Goal: Task Accomplishment & Management: Manage account settings

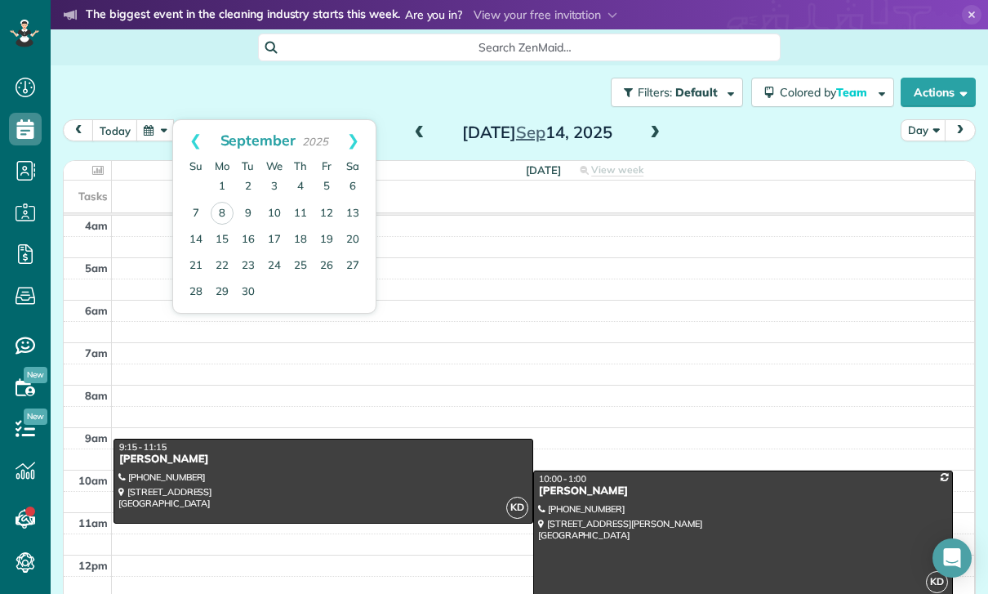
scroll to position [128, 0]
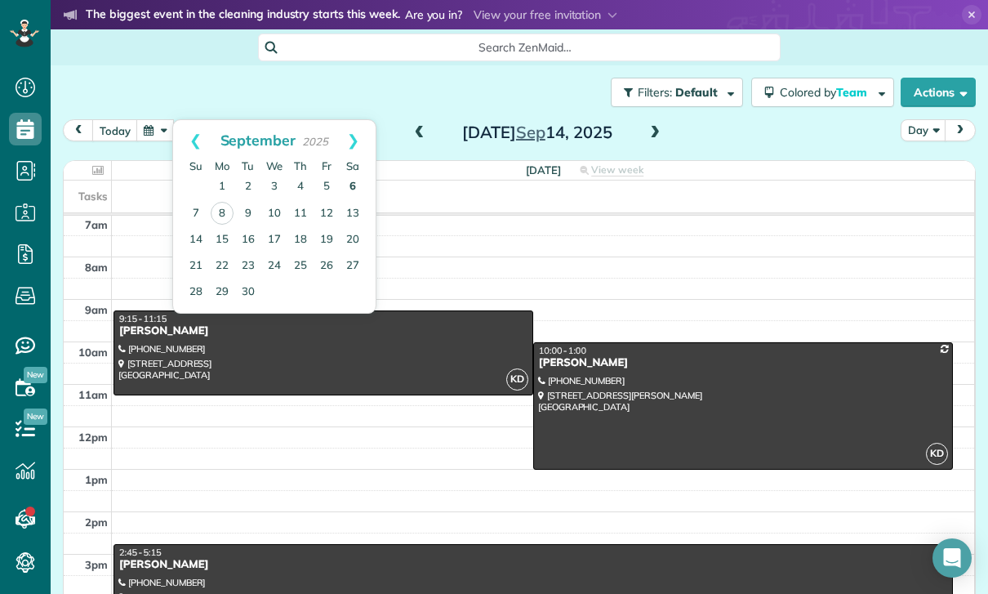
click at [354, 194] on link "6" at bounding box center [353, 187] width 26 height 26
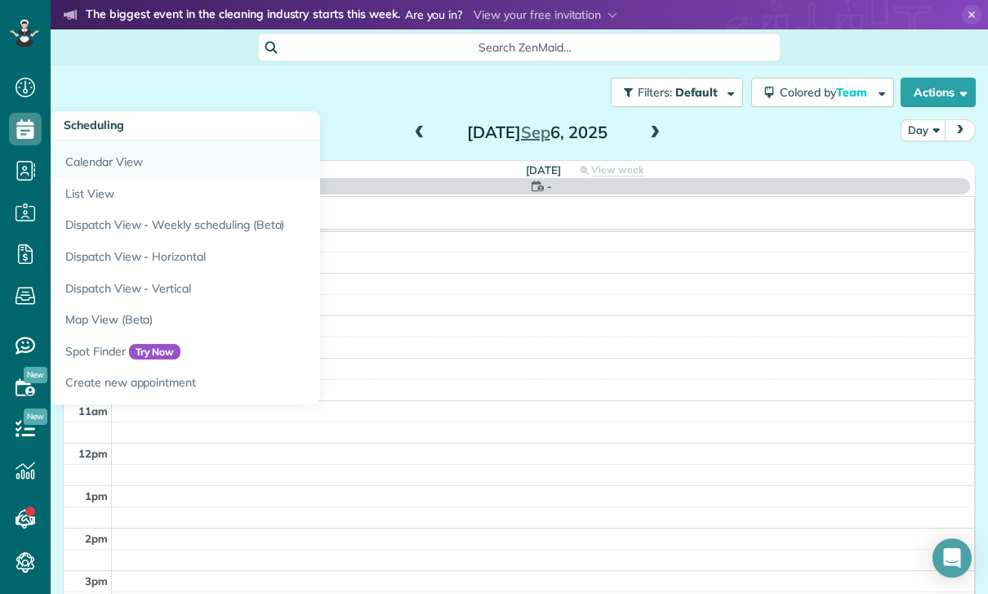
click at [81, 158] on link "Calendar View" at bounding box center [255, 159] width 408 height 38
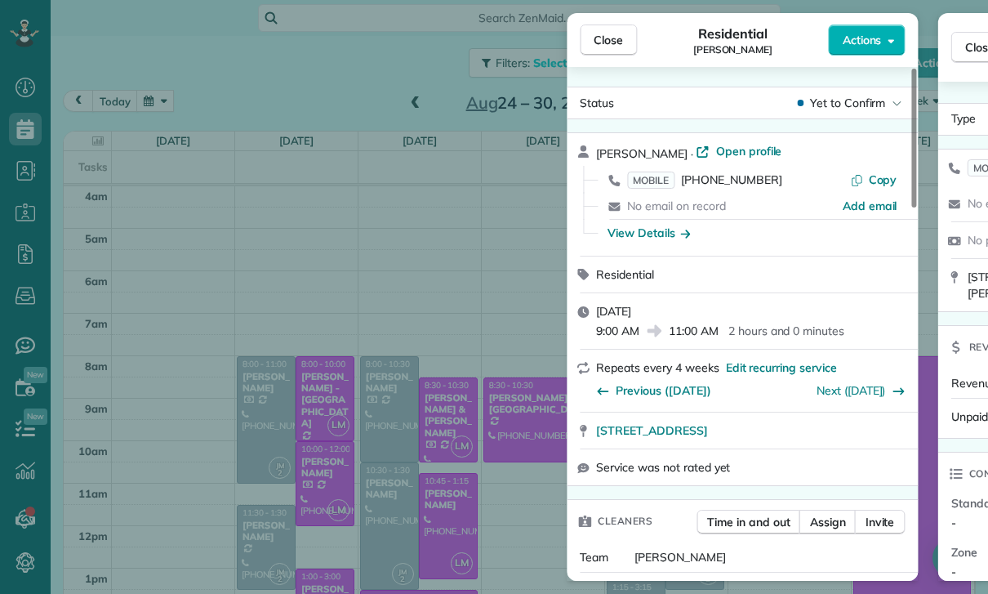
scroll to position [128, 0]
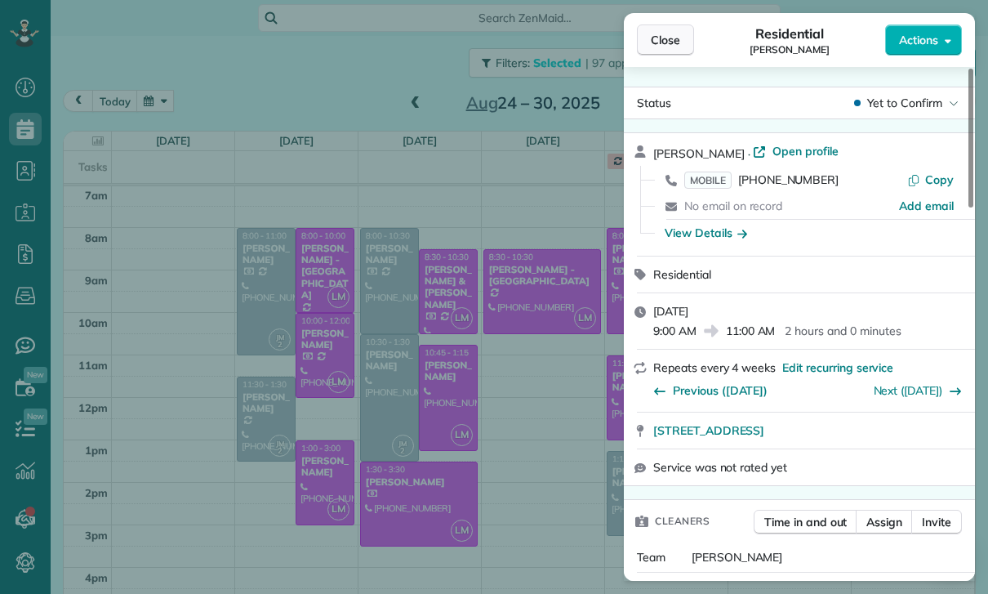
click at [659, 38] on span "Close" at bounding box center [665, 40] width 29 height 16
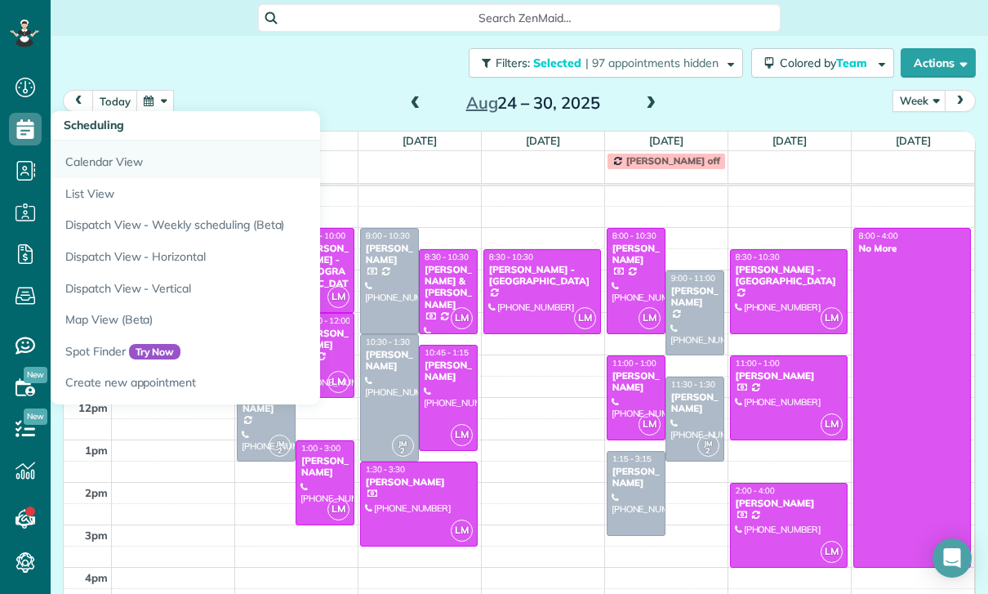
click at [91, 166] on link "Calendar View" at bounding box center [255, 159] width 408 height 38
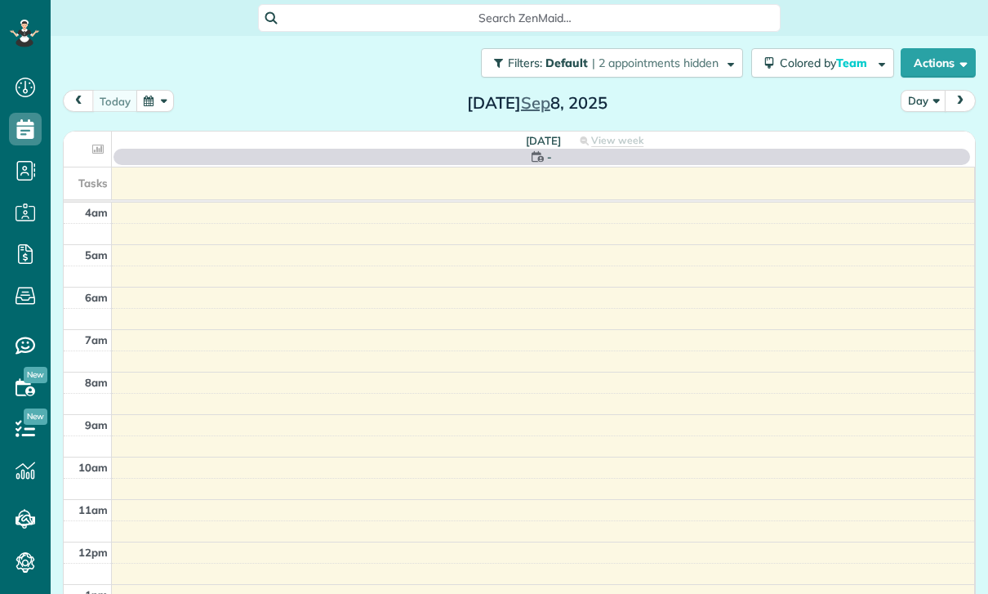
scroll to position [128, 0]
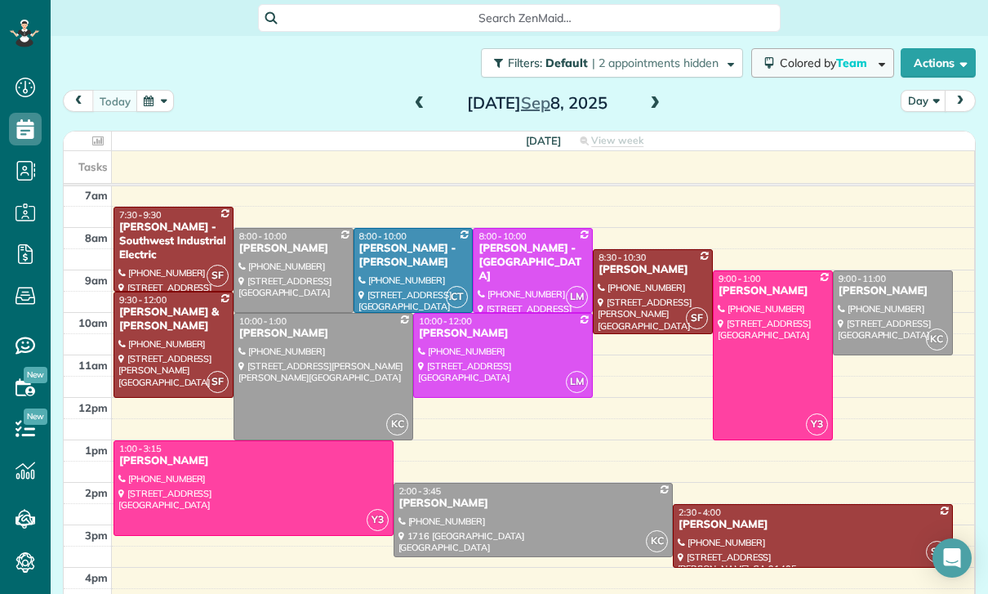
click at [822, 56] on span "Colored by Team" at bounding box center [826, 63] width 93 height 15
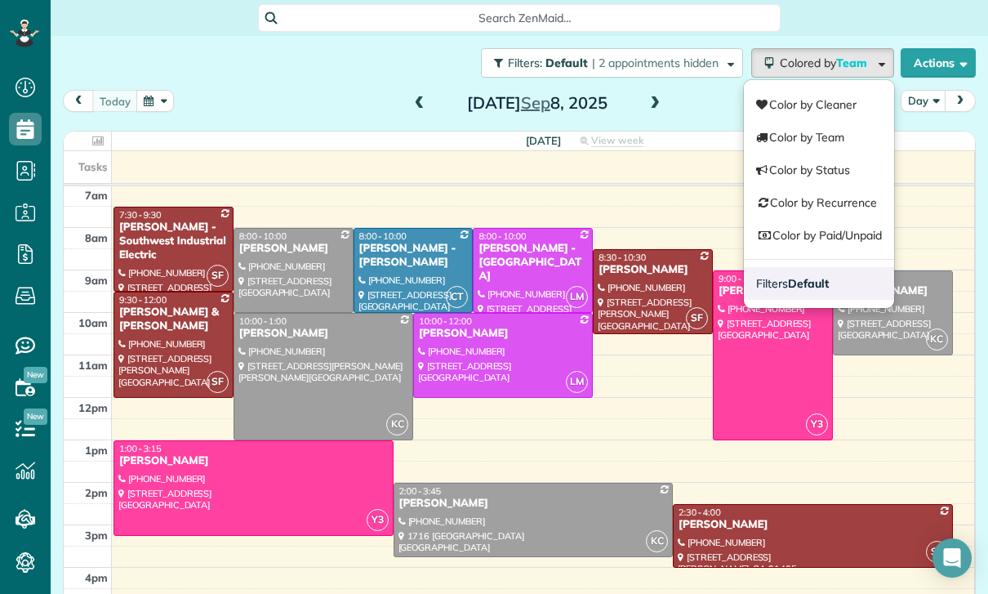
click at [825, 283] on strong "Default" at bounding box center [808, 283] width 41 height 15
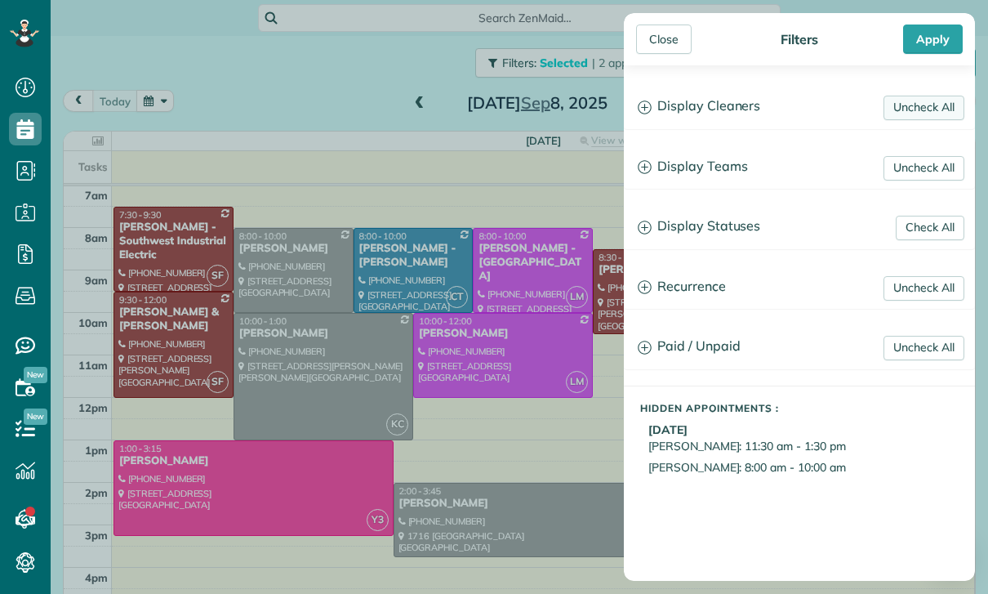
click at [919, 109] on link "Uncheck All" at bounding box center [924, 108] width 81 height 25
click at [914, 166] on link "Uncheck All" at bounding box center [924, 168] width 81 height 25
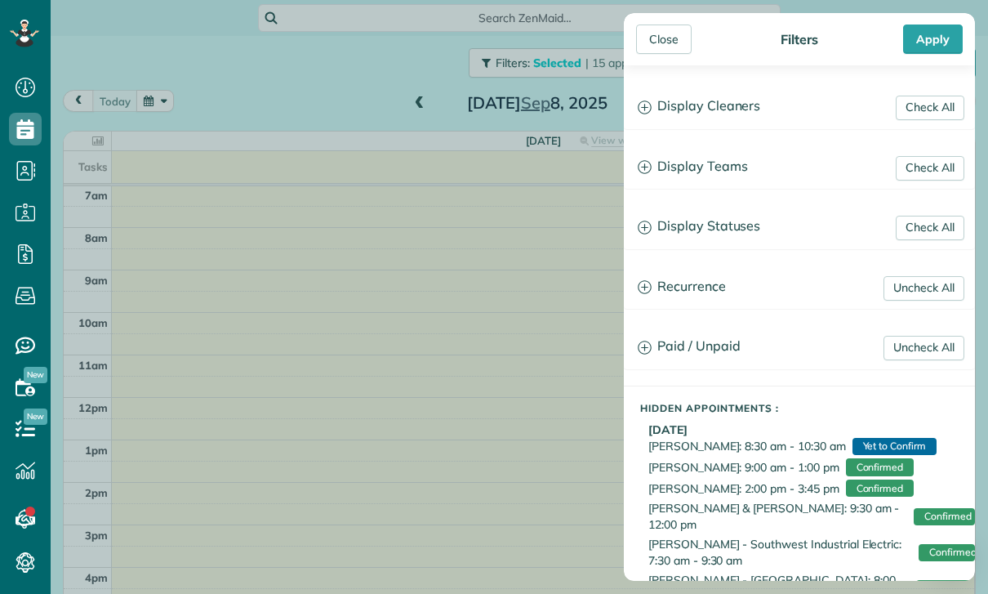
click at [707, 161] on h3 "Display Teams" at bounding box center [800, 167] width 350 height 42
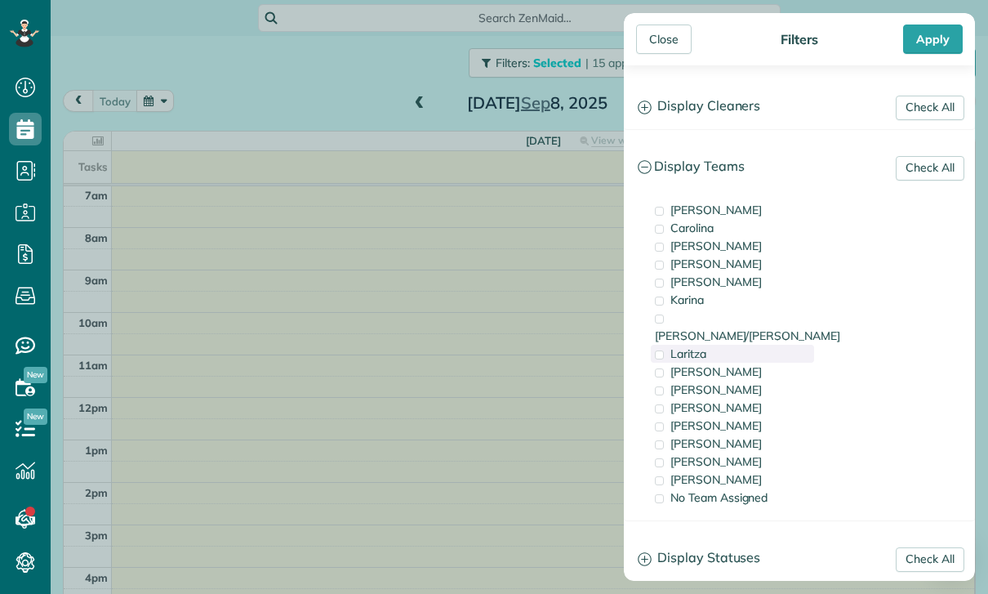
click at [717, 345] on div "Laritza" at bounding box center [732, 354] width 163 height 18
click at [943, 35] on div "Apply" at bounding box center [933, 39] width 60 height 29
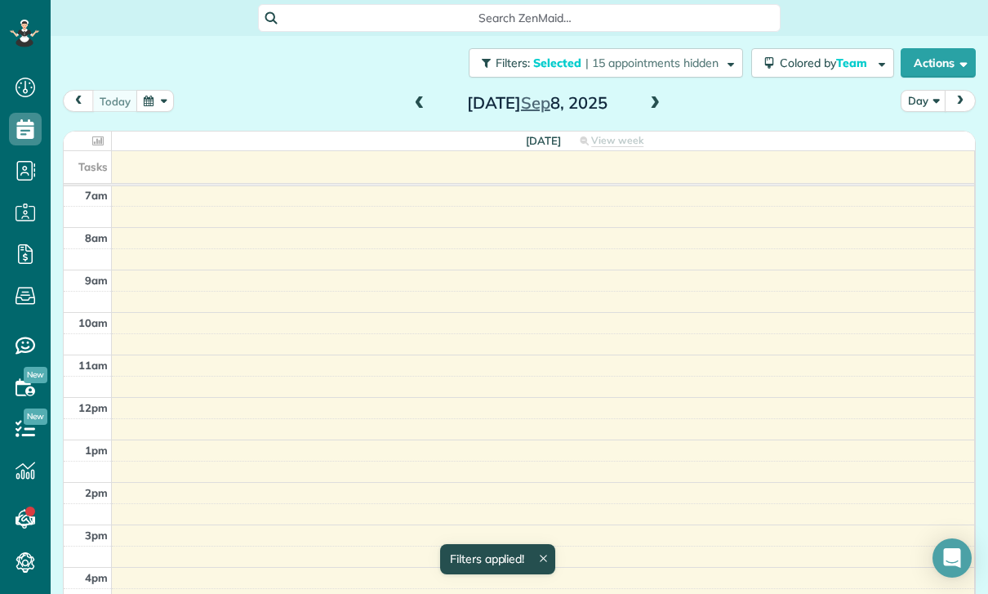
click at [146, 99] on button "button" at bounding box center [155, 101] width 38 height 22
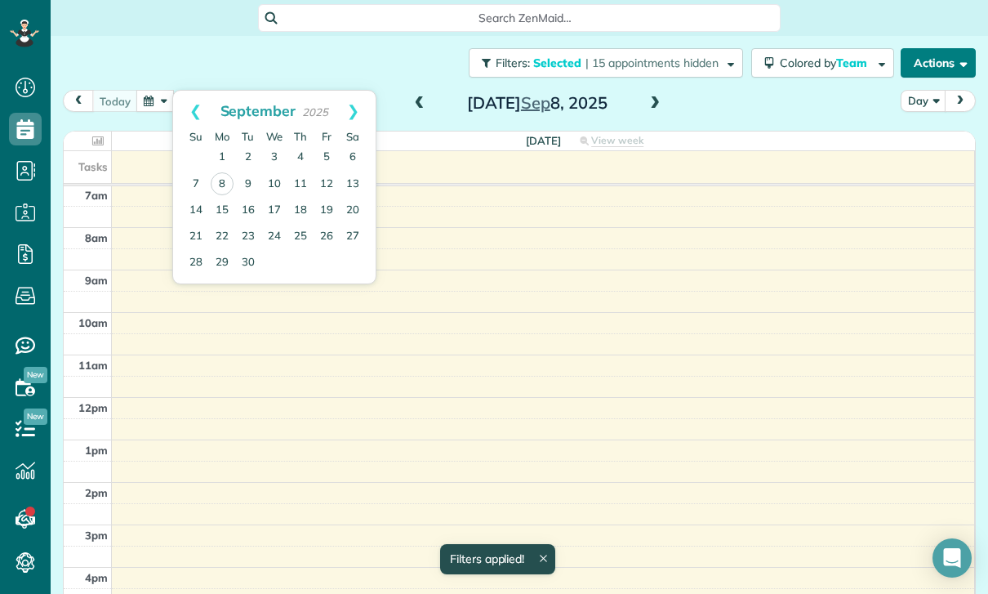
click at [928, 75] on button "Actions" at bounding box center [938, 62] width 75 height 29
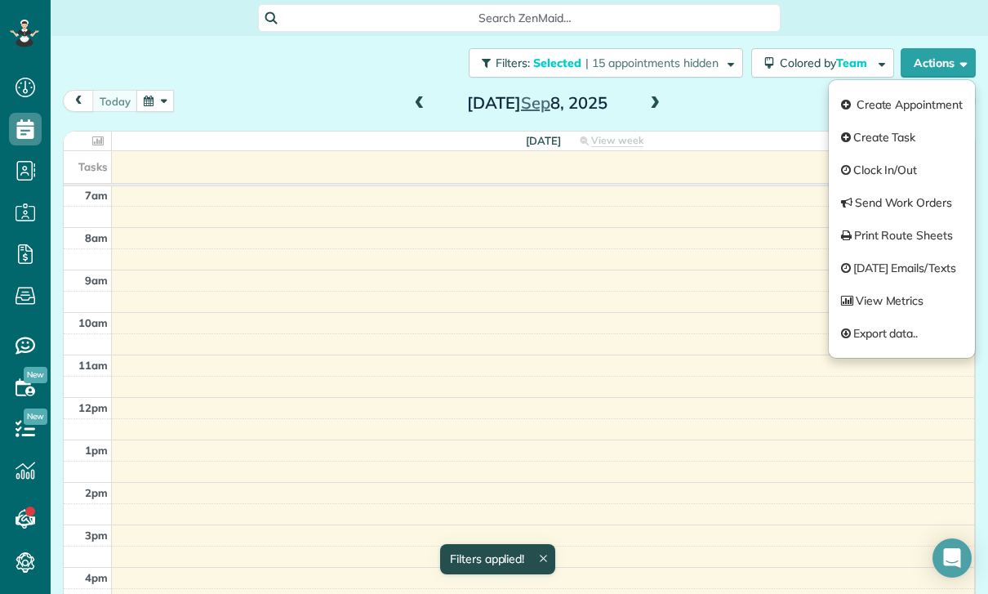
click at [754, 109] on div "today Day Monday Sep 8, 2025" at bounding box center [519, 105] width 913 height 30
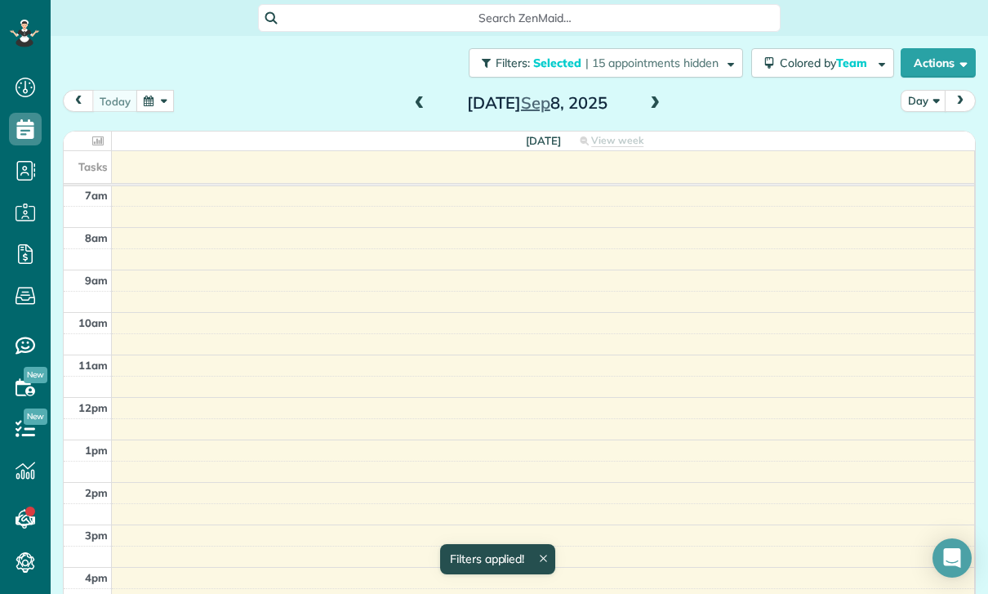
click at [907, 99] on button "Day" at bounding box center [924, 101] width 46 height 22
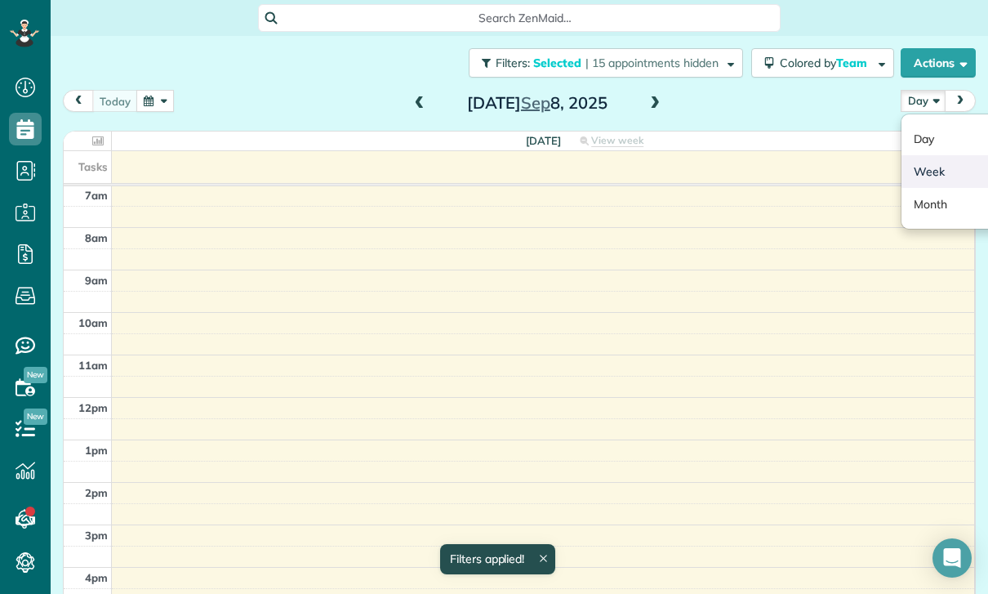
click at [935, 181] on link "Week" at bounding box center [966, 171] width 129 height 33
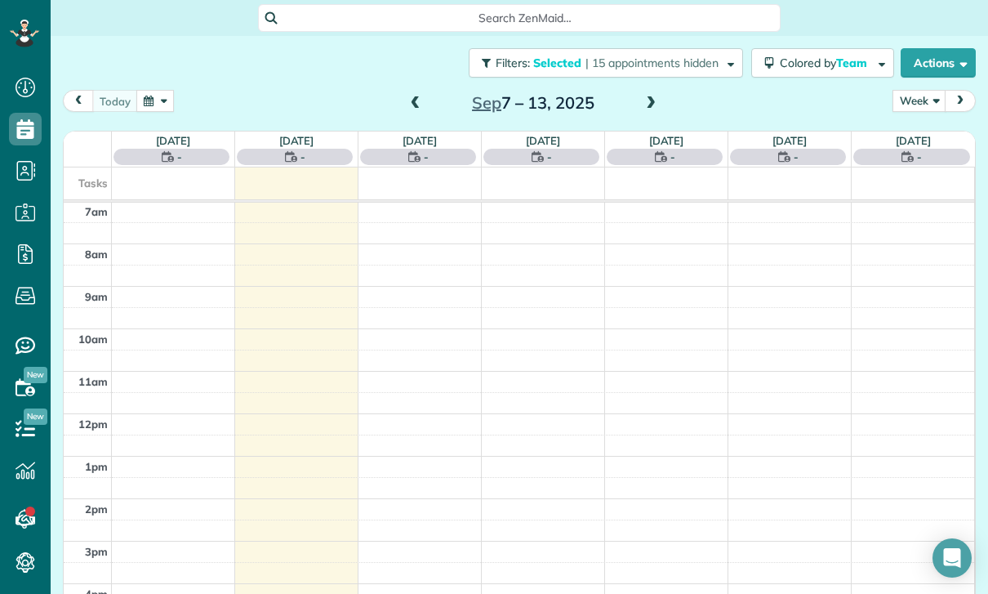
scroll to position [128, 0]
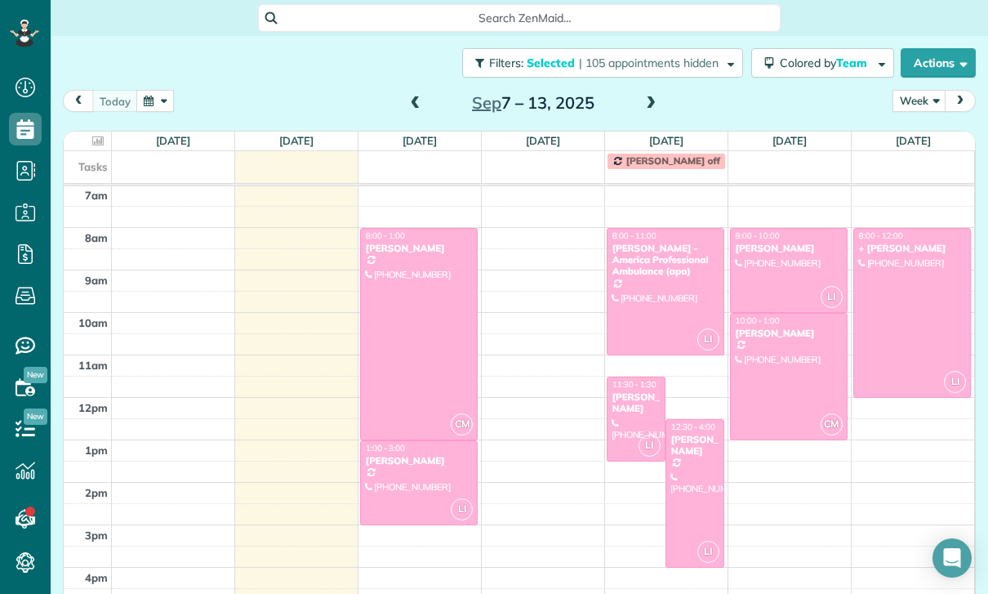
click at [654, 104] on span at bounding box center [651, 103] width 18 height 15
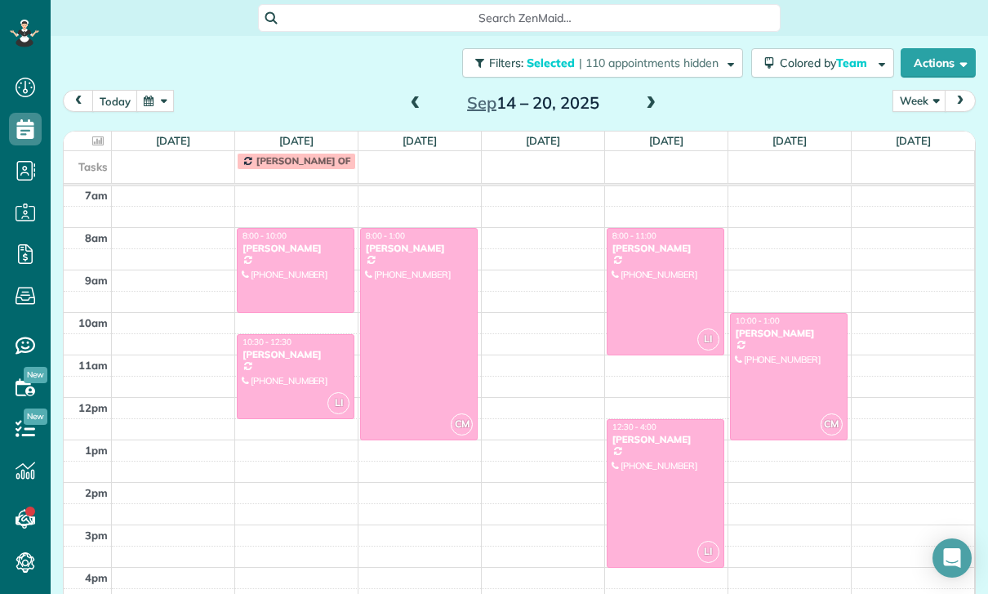
click at [411, 100] on span at bounding box center [416, 103] width 18 height 15
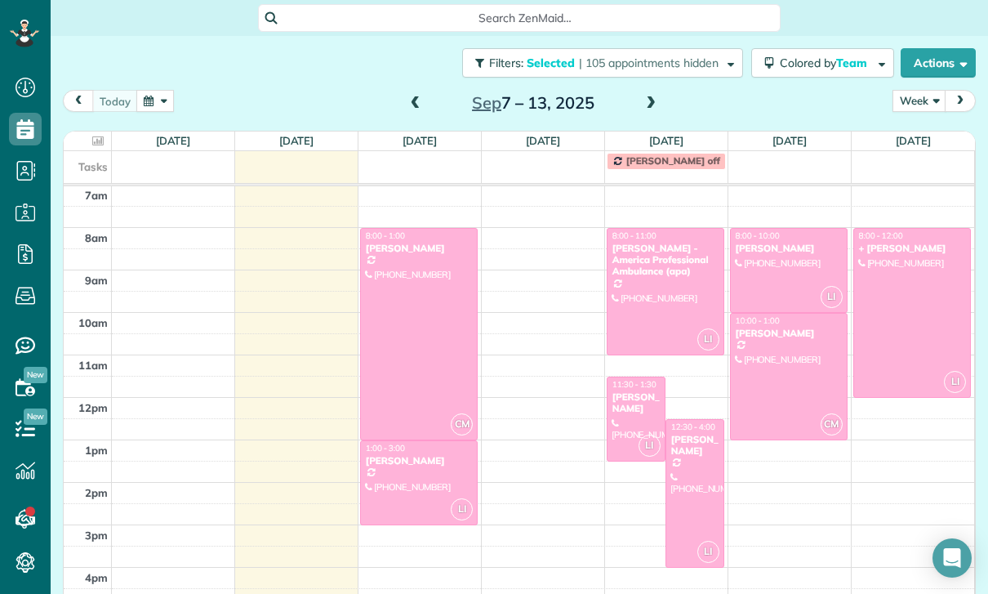
click at [430, 85] on div "Filters: Selected | 105 appointments hidden Colored by Team Color by Cleaner Co…" at bounding box center [520, 63] width 938 height 54
click at [403, 102] on div "Sep 7 – 13, 2025" at bounding box center [533, 103] width 261 height 26
click at [407, 104] on span at bounding box center [416, 103] width 18 height 15
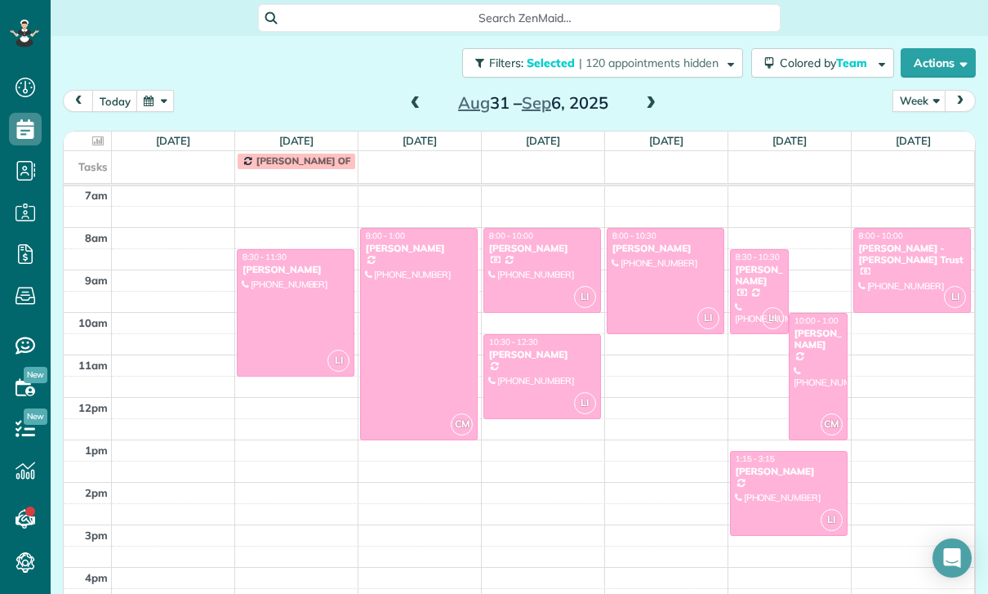
click at [903, 255] on div "Pratiba Kokkalera - Vijaykrishnan Trust" at bounding box center [912, 255] width 109 height 24
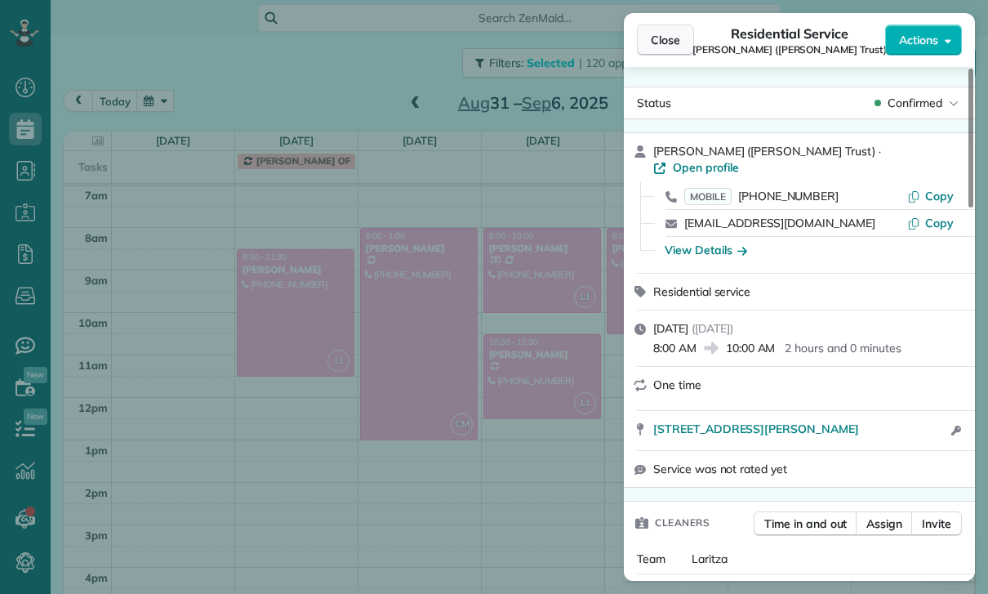
click at [649, 43] on button "Close" at bounding box center [665, 40] width 57 height 31
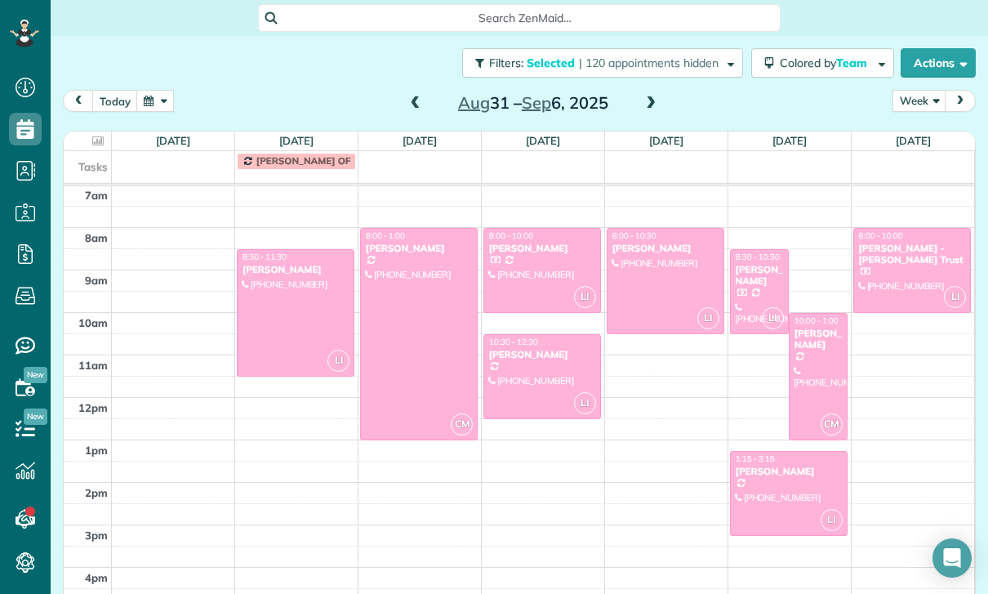
click at [649, 104] on span at bounding box center [651, 103] width 18 height 15
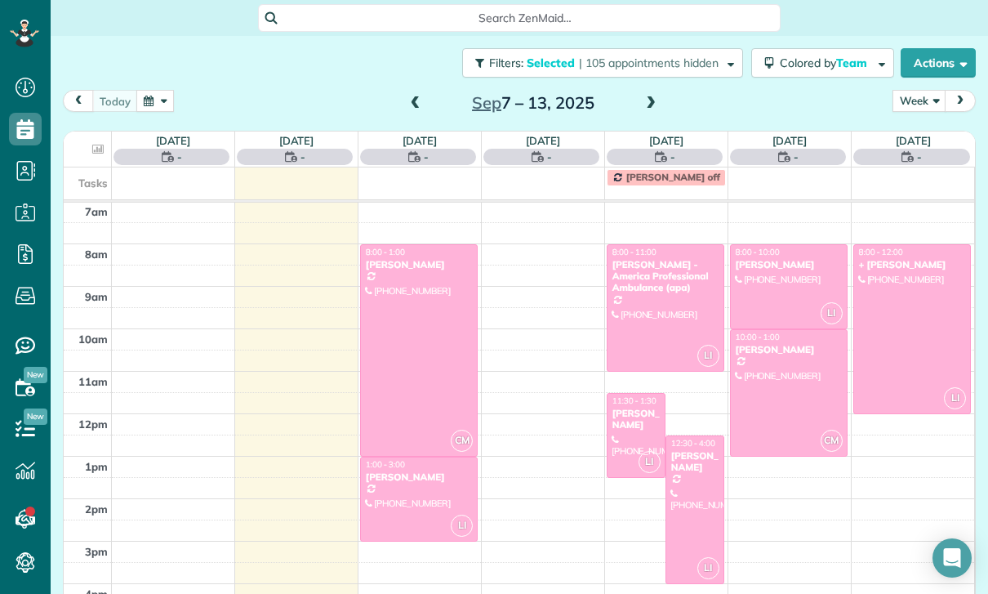
scroll to position [128, 0]
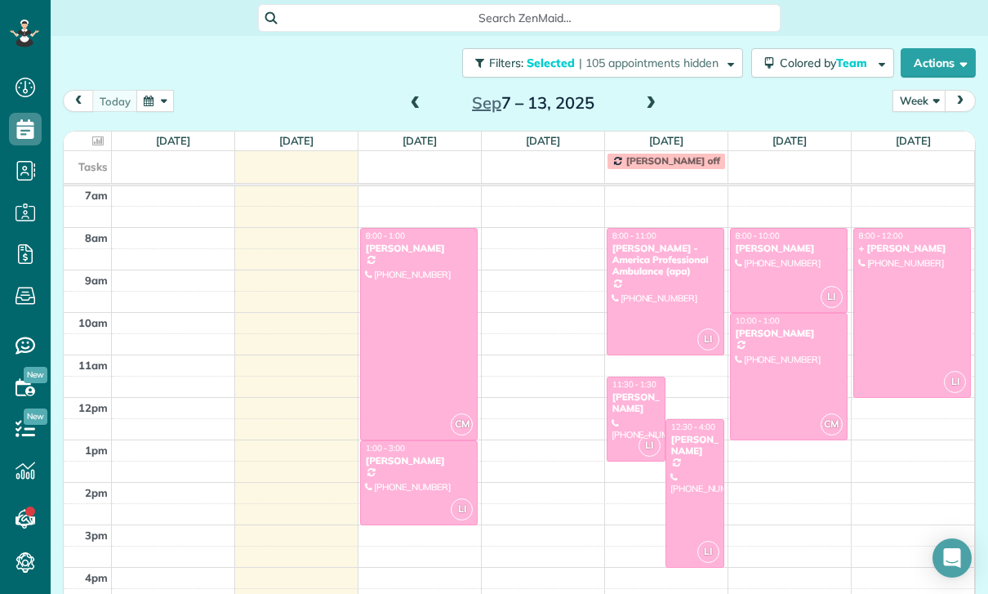
click at [897, 313] on div at bounding box center [912, 313] width 117 height 168
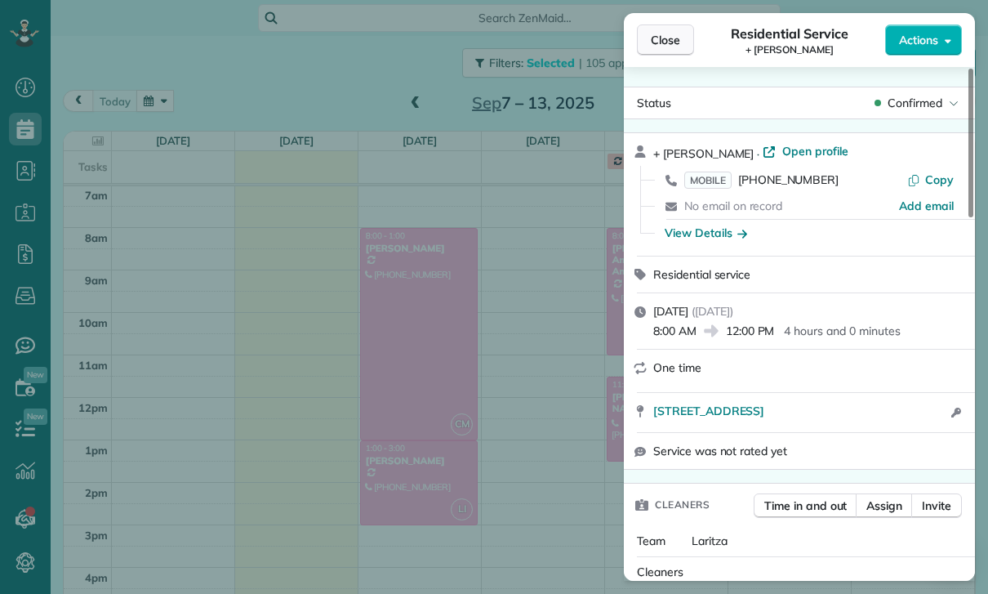
click at [671, 31] on button "Close" at bounding box center [665, 40] width 57 height 31
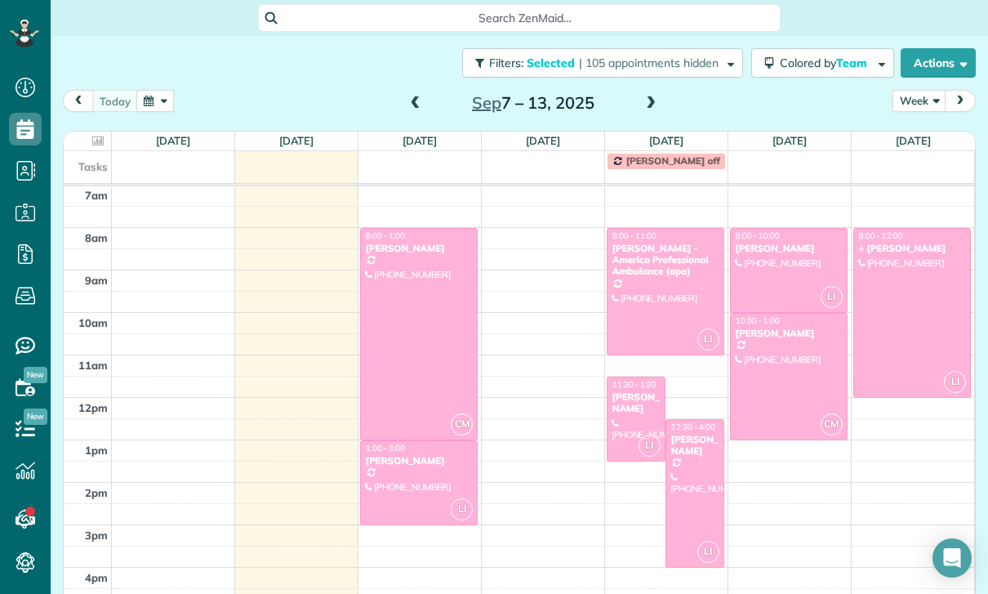
click at [391, 95] on div "today Week Day Week Month Sep 7 – 13, 2025" at bounding box center [519, 105] width 913 height 30
click at [400, 104] on div "today Week Day Week Month Sep 7 – 13, 2025" at bounding box center [519, 105] width 913 height 30
click at [408, 100] on span at bounding box center [416, 103] width 18 height 15
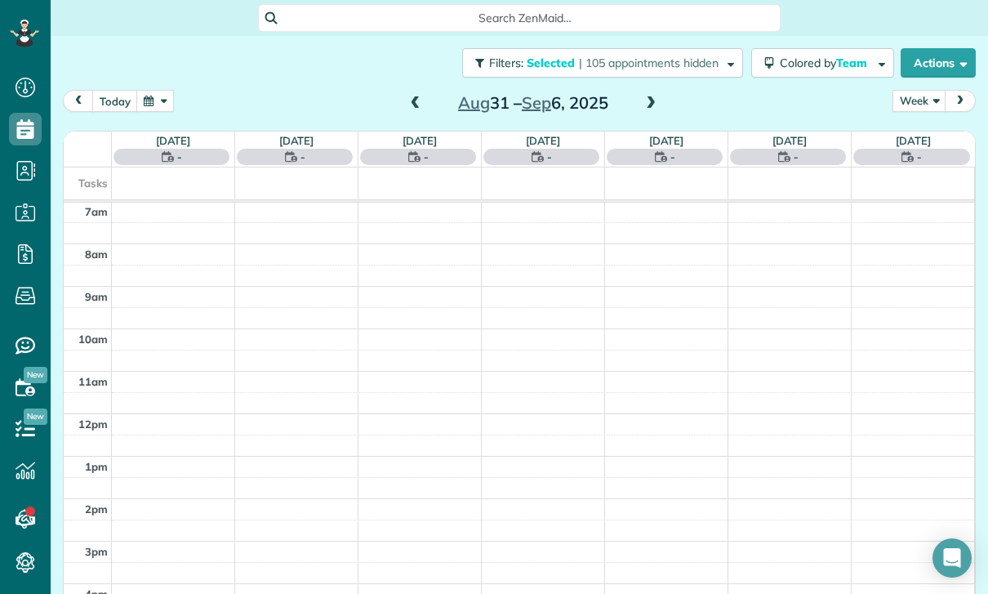
scroll to position [128, 0]
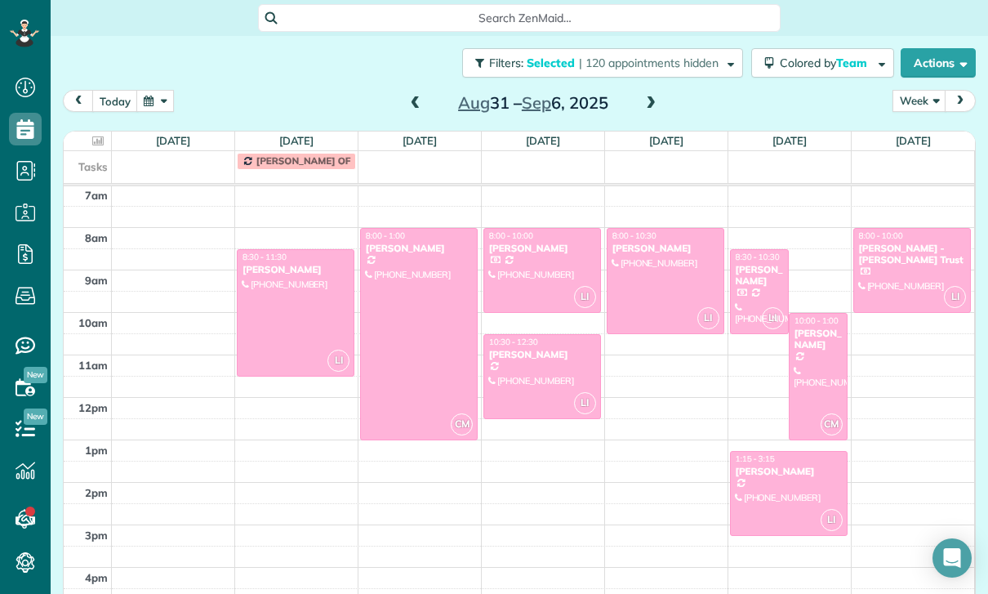
click at [408, 98] on span at bounding box center [416, 103] width 18 height 15
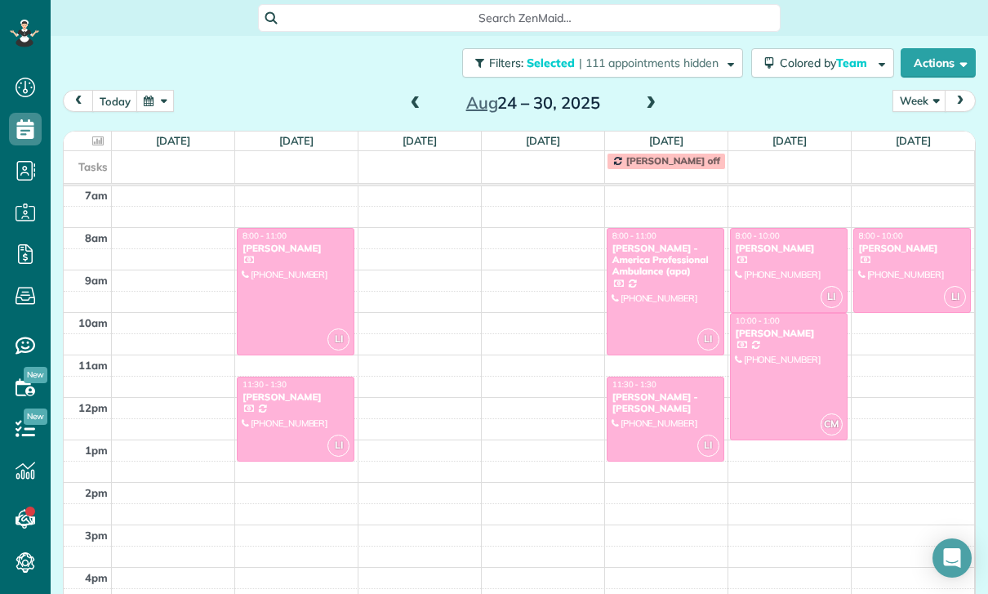
click at [417, 96] on span at bounding box center [416, 103] width 18 height 15
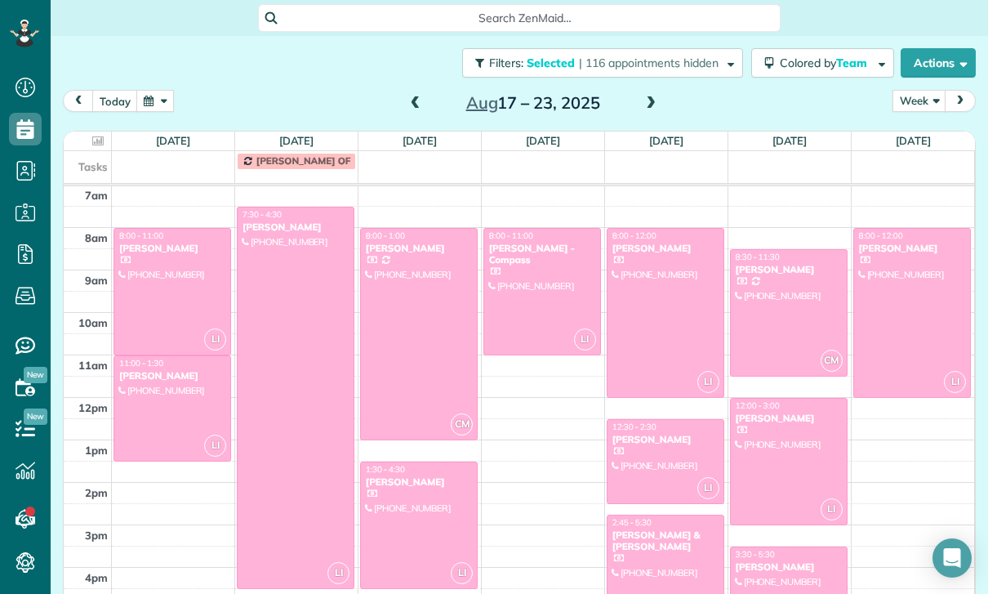
click at [171, 96] on button "button" at bounding box center [155, 101] width 38 height 22
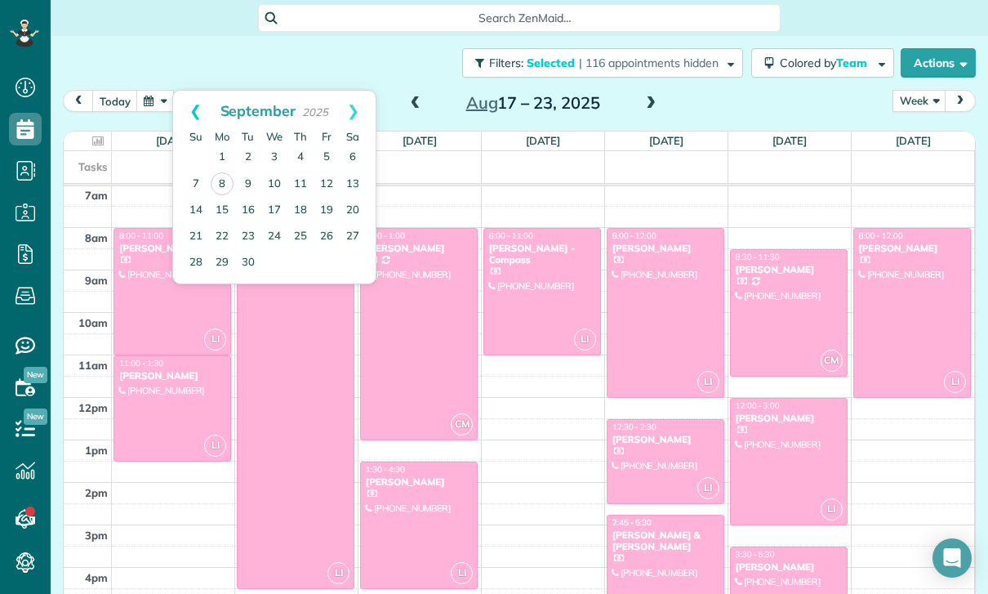
click at [181, 110] on link "Prev" at bounding box center [195, 111] width 45 height 41
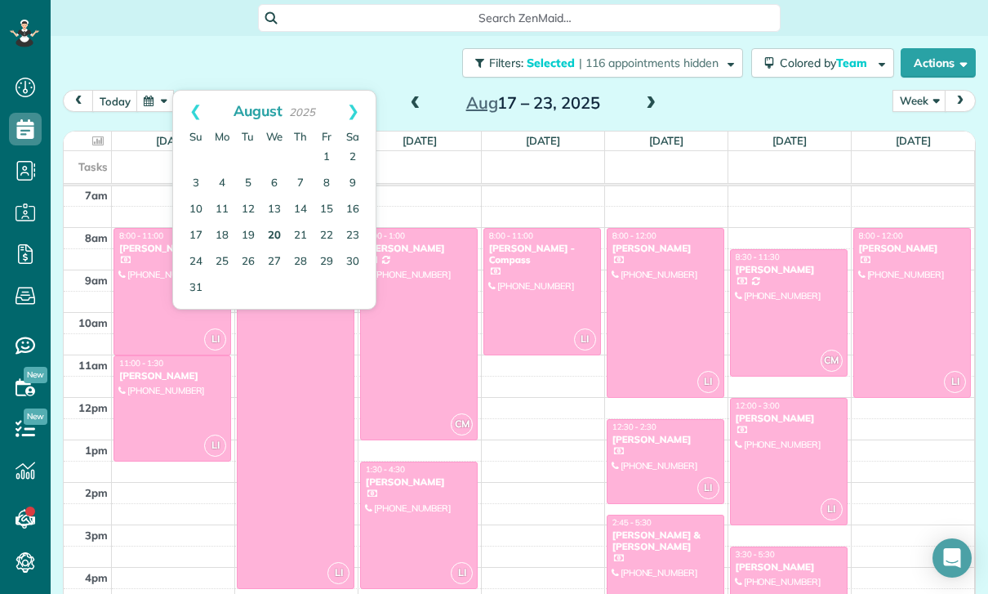
click at [264, 230] on link "20" at bounding box center [274, 236] width 26 height 26
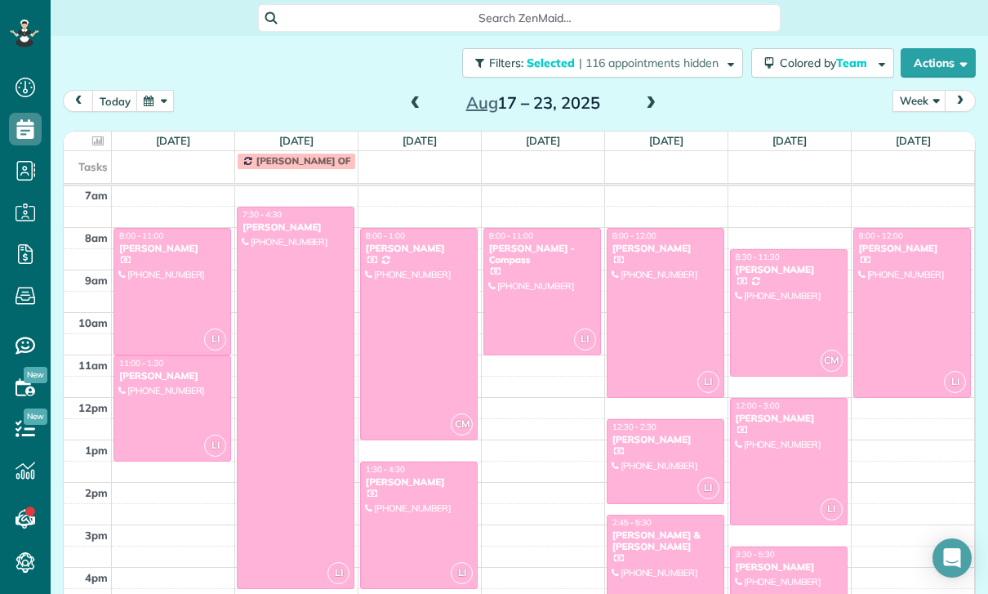
click at [253, 390] on div at bounding box center [296, 397] width 116 height 381
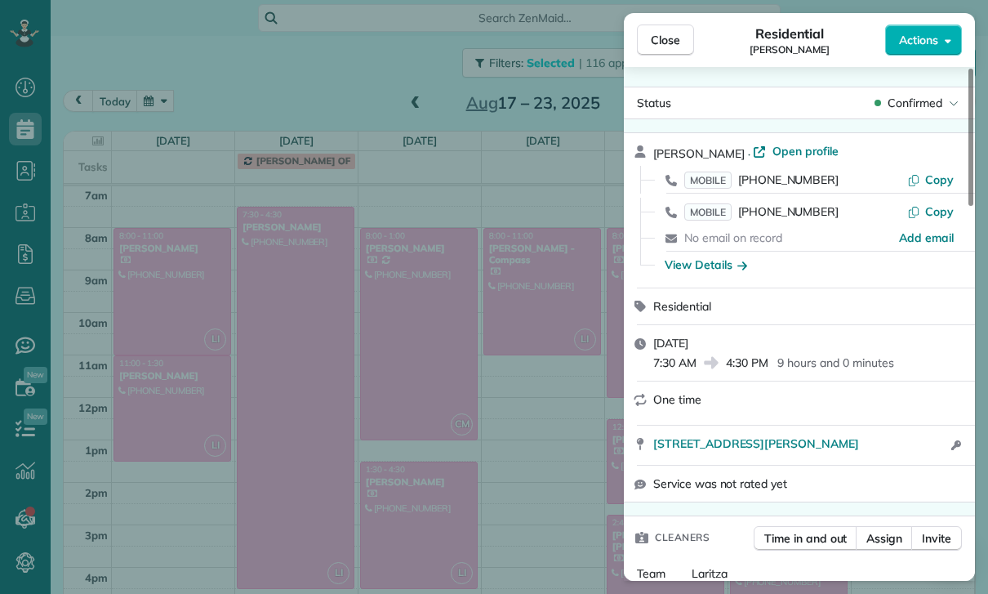
click at [449, 466] on div "Close Residential Melissa Woods Actions Status Confirmed Melissa Woods · Open p…" at bounding box center [494, 297] width 988 height 594
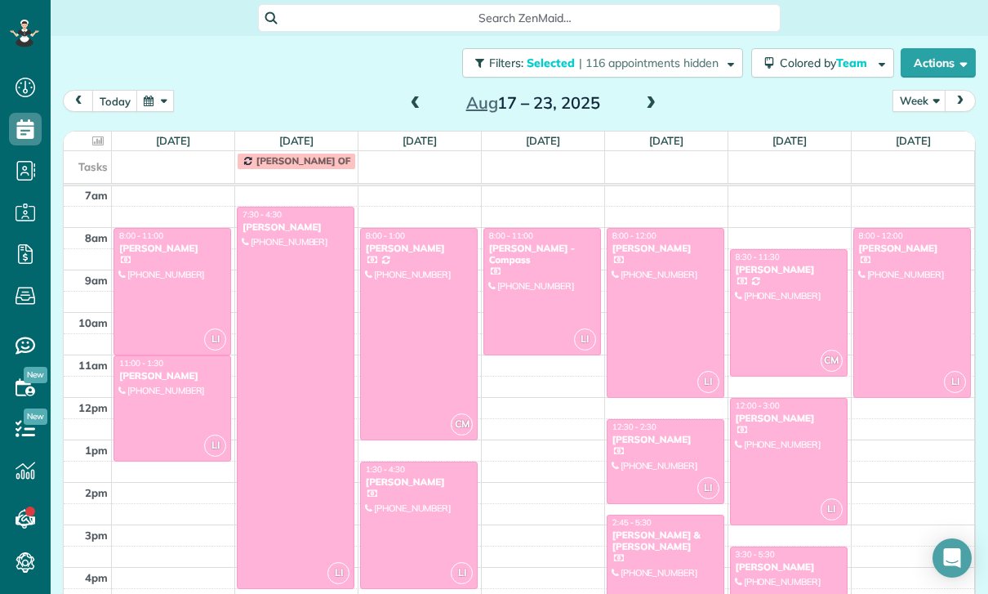
click at [412, 105] on span at bounding box center [416, 103] width 18 height 15
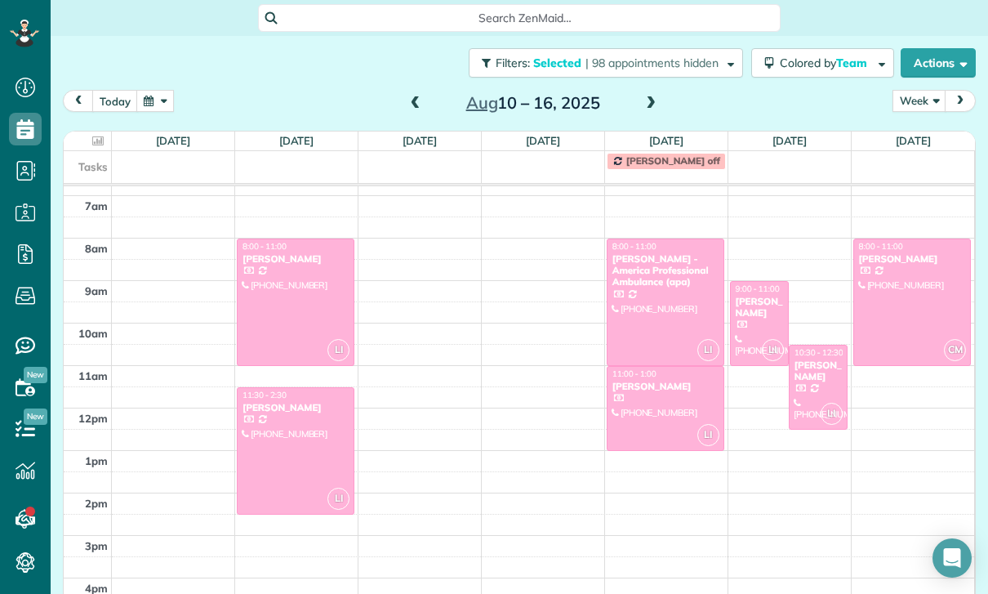
scroll to position [128, 0]
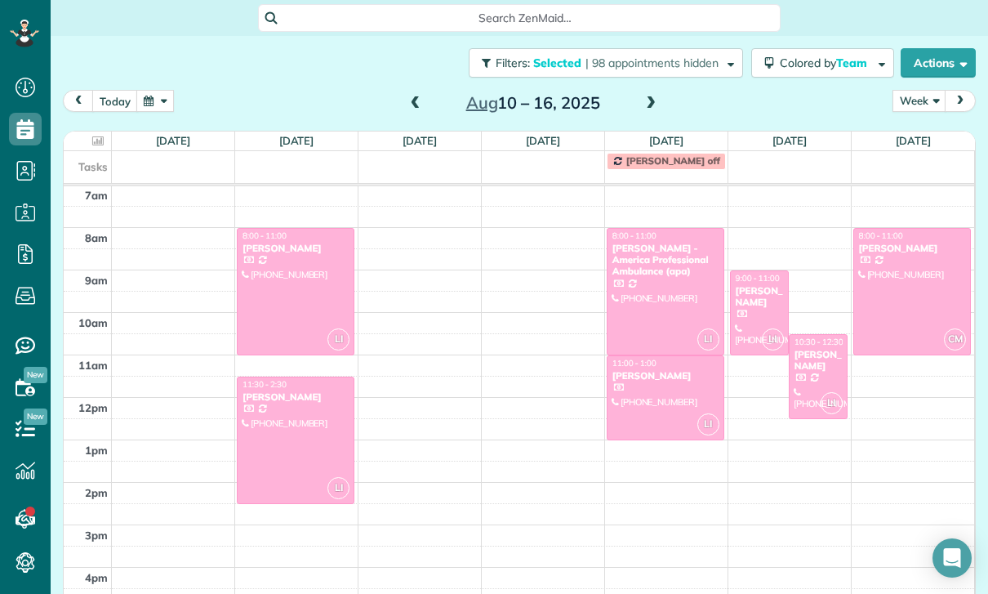
click at [143, 104] on button "button" at bounding box center [155, 101] width 38 height 22
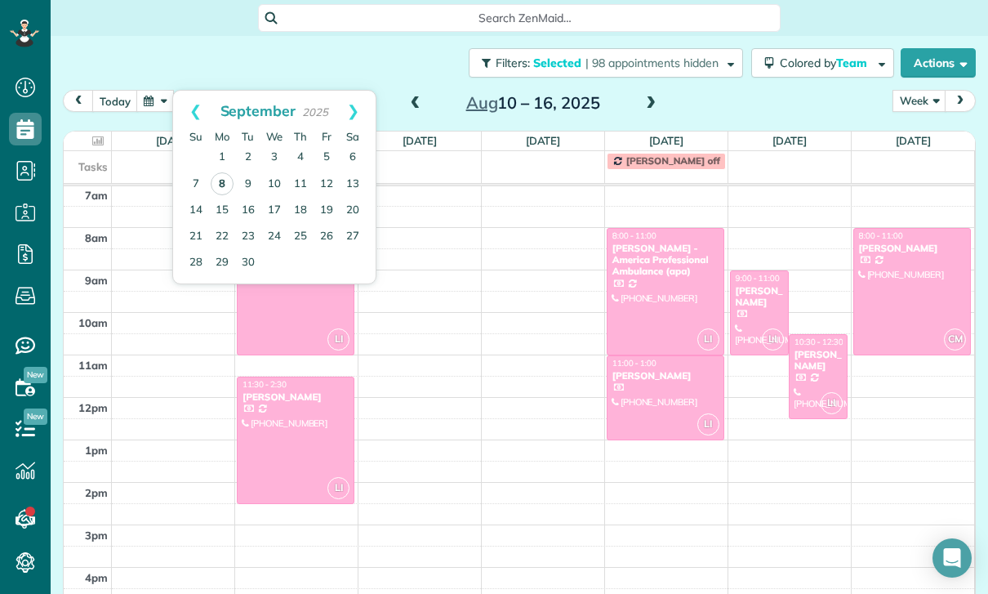
click at [228, 185] on link "8" at bounding box center [222, 183] width 23 height 23
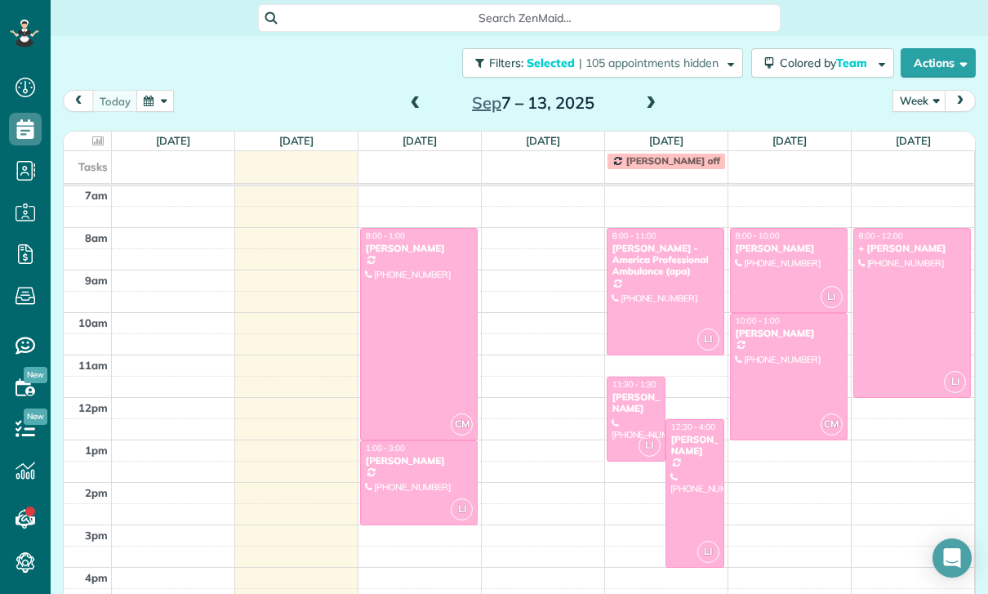
click at [407, 100] on span at bounding box center [416, 103] width 18 height 15
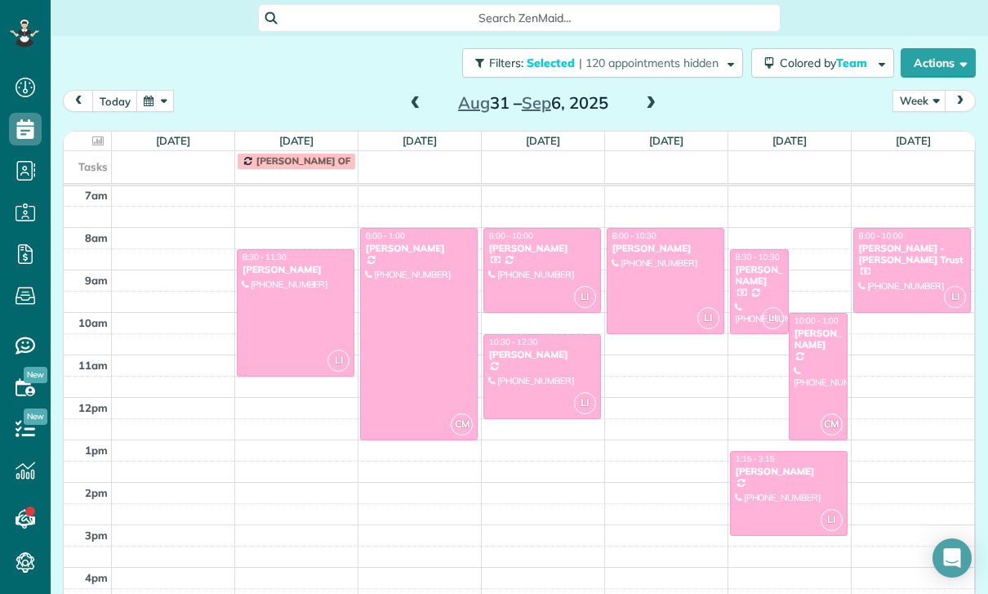
scroll to position [118, 0]
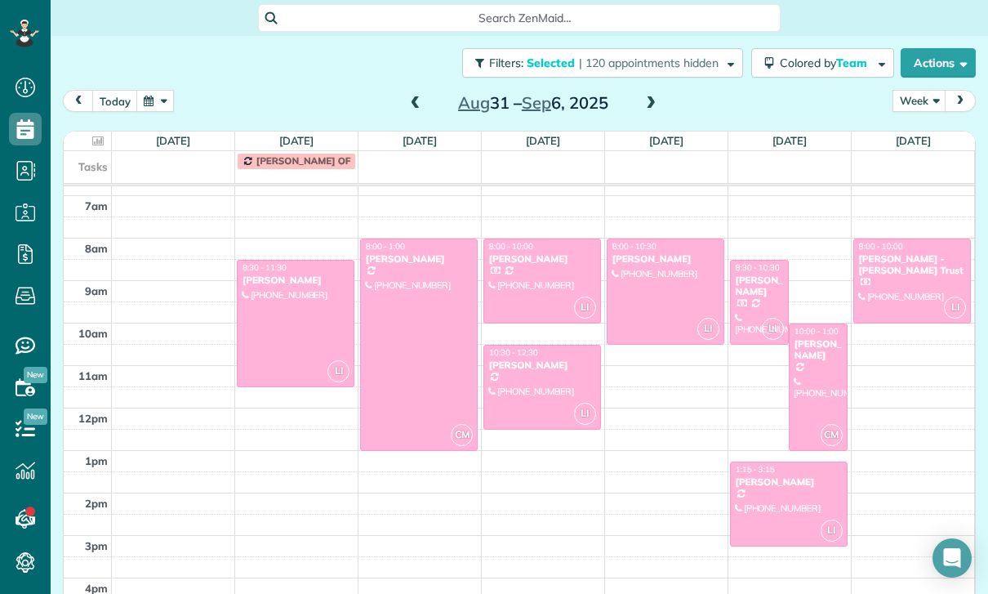
click at [164, 90] on button "button" at bounding box center [155, 101] width 38 height 22
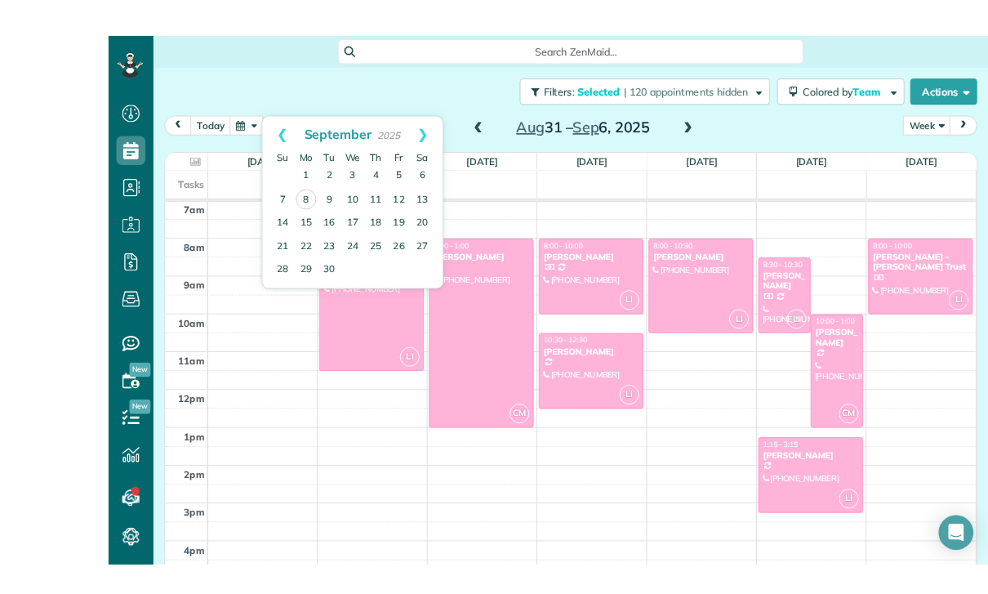
scroll to position [3, 0]
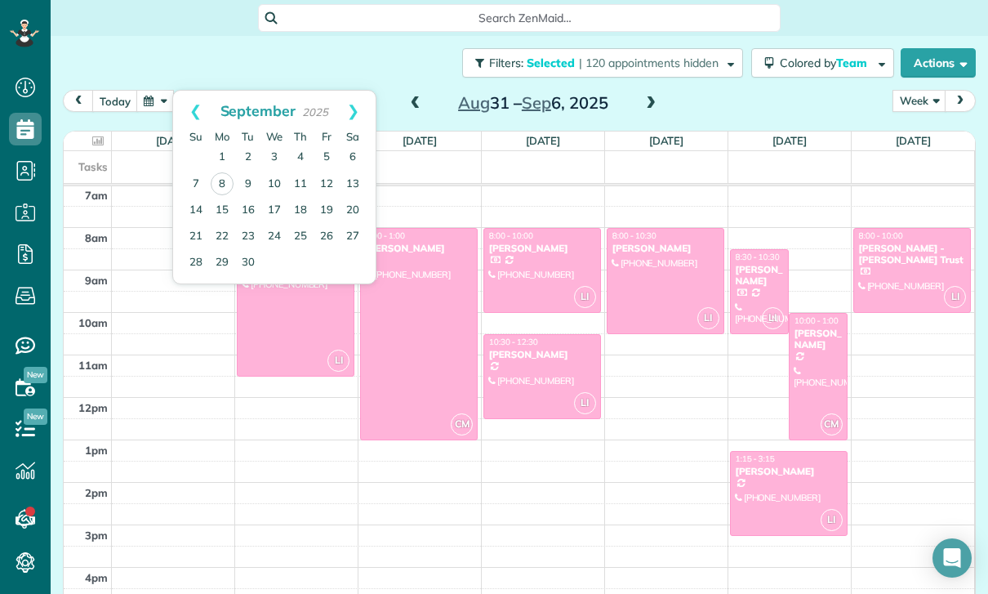
click at [645, 100] on span at bounding box center [651, 103] width 18 height 15
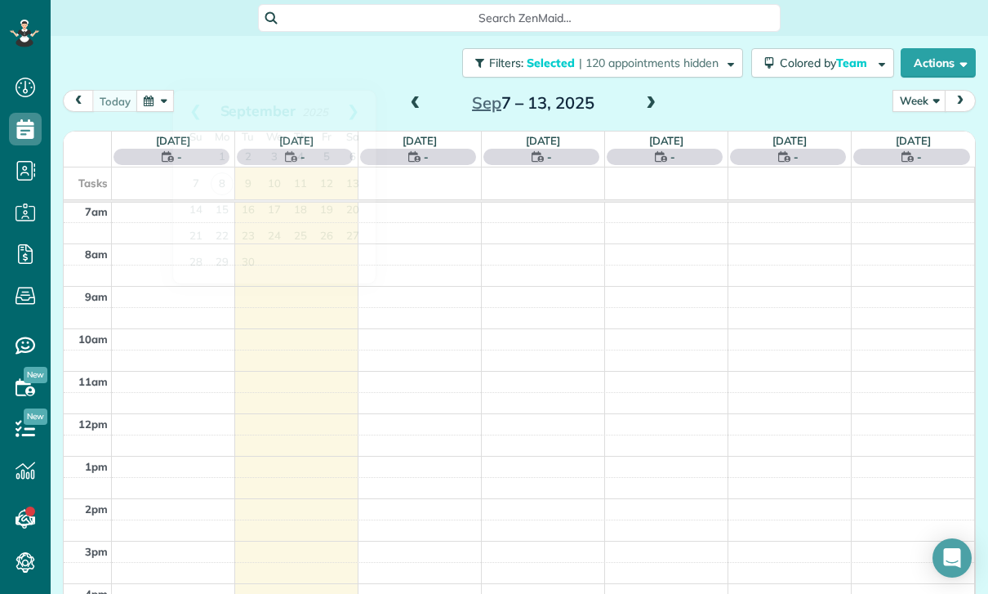
scroll to position [128, 0]
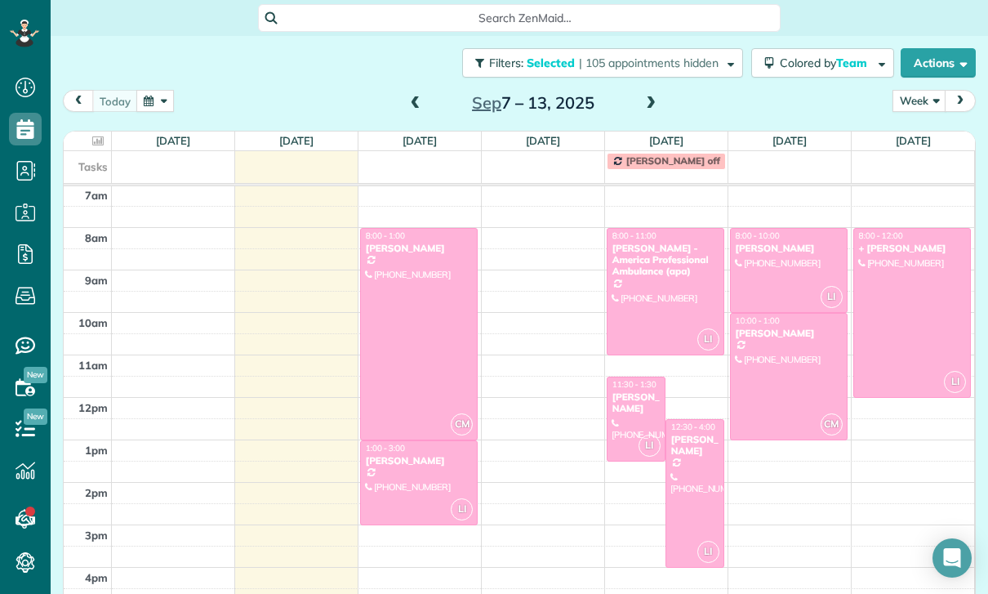
click at [412, 98] on span at bounding box center [416, 103] width 18 height 15
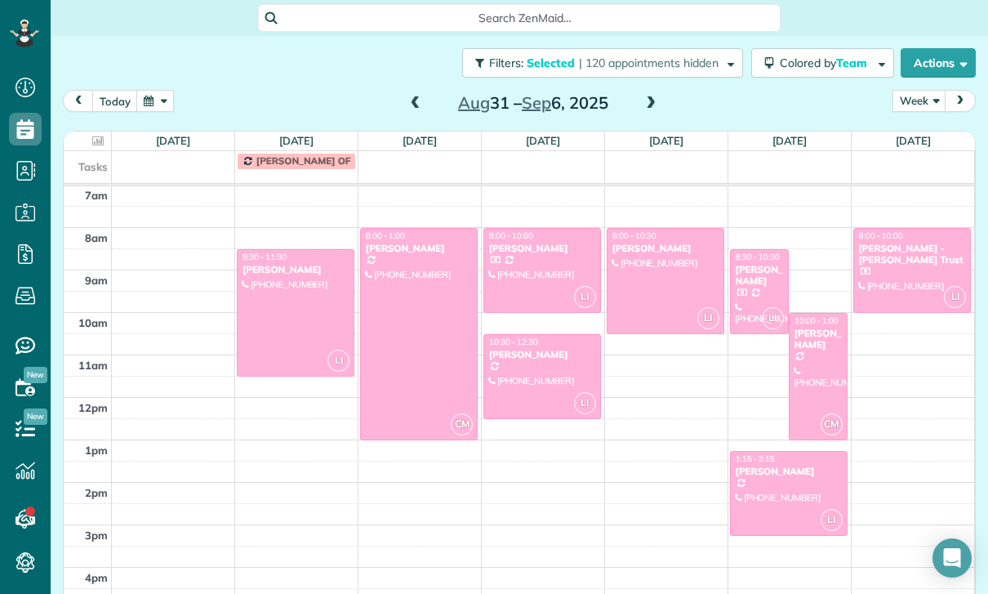
click at [403, 98] on div "Aug 31 – Sep 6, 2025" at bounding box center [533, 103] width 261 height 26
click at [418, 96] on span at bounding box center [416, 103] width 18 height 15
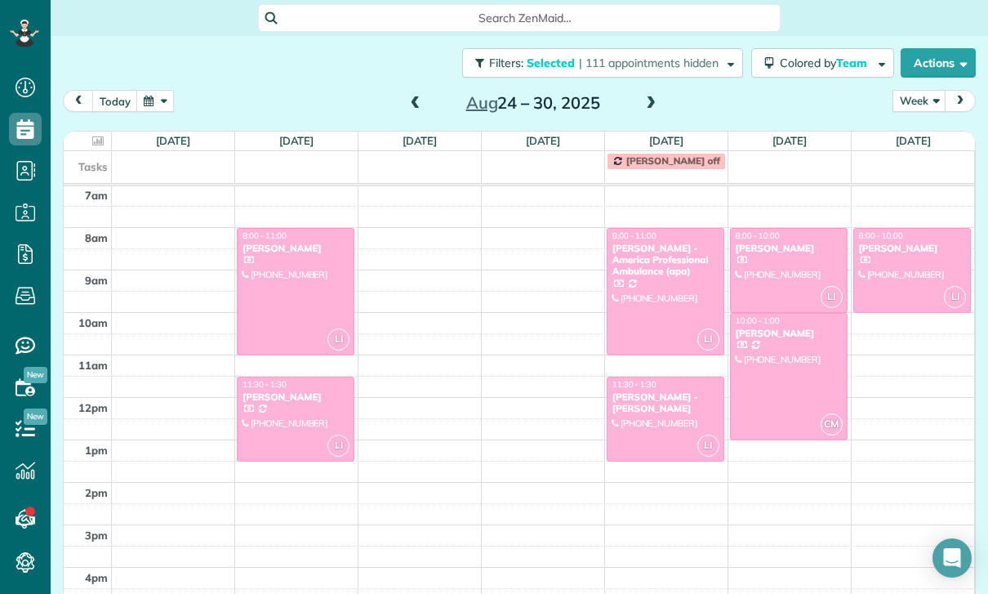
click at [412, 96] on span at bounding box center [416, 103] width 18 height 15
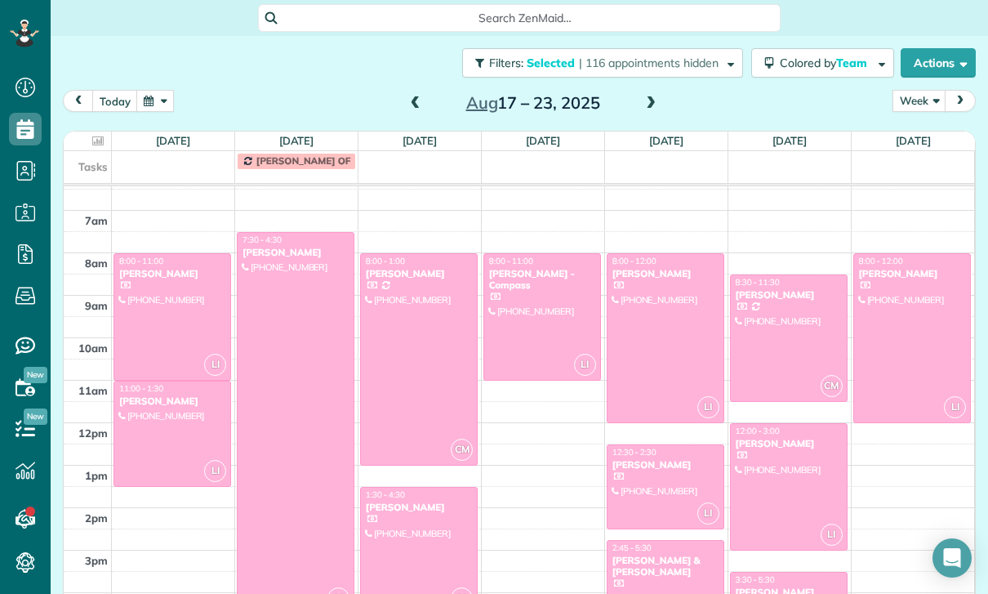
scroll to position [118, 0]
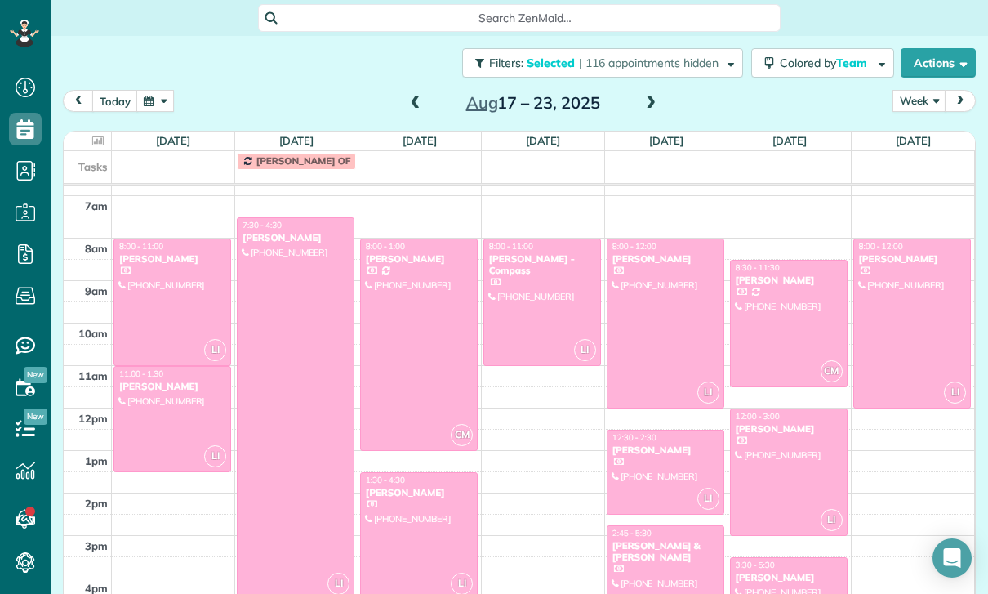
click at [146, 90] on button "button" at bounding box center [155, 101] width 38 height 22
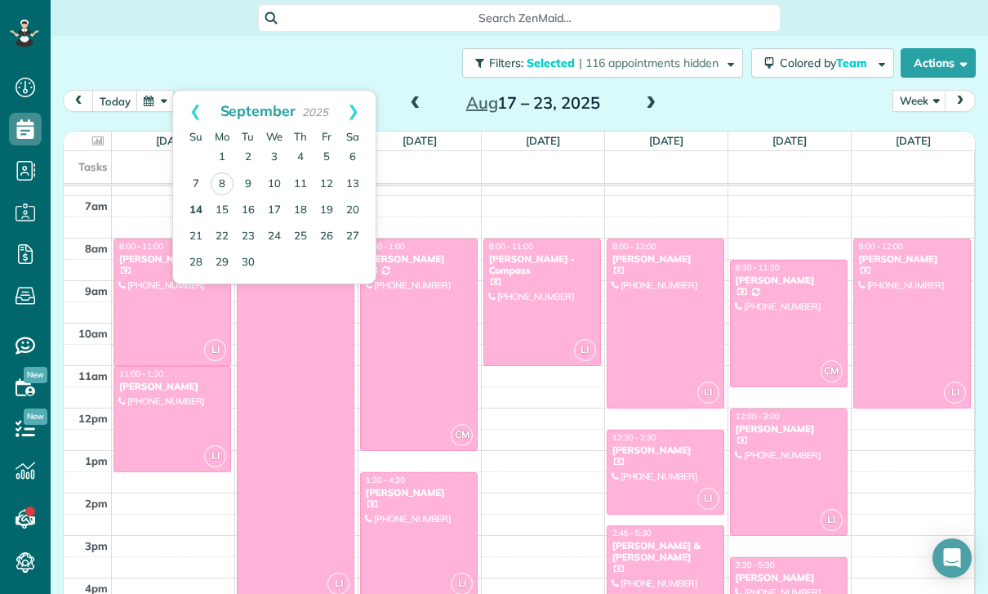
click at [189, 209] on link "14" at bounding box center [196, 211] width 26 height 26
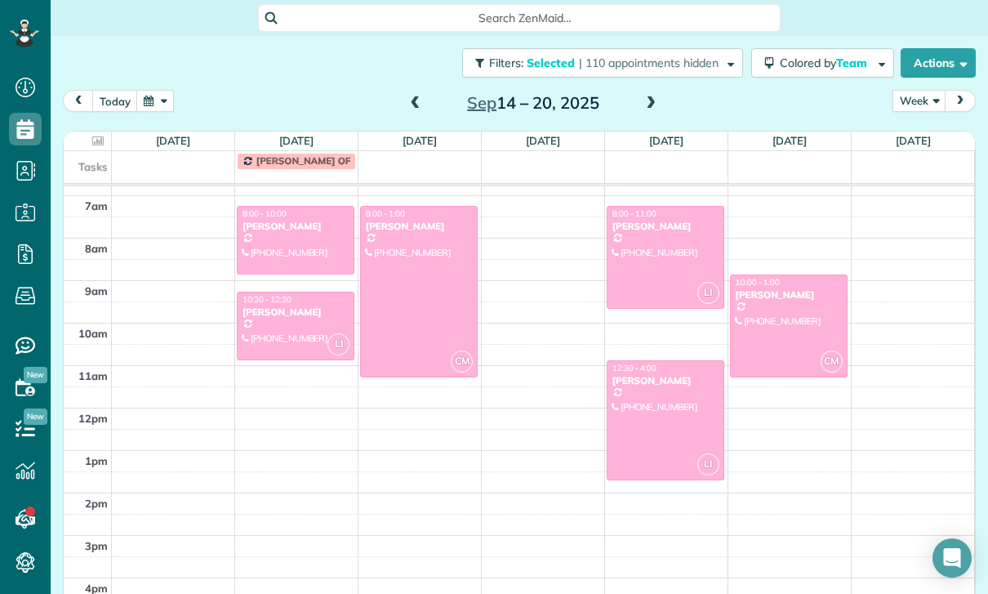
scroll to position [128, 0]
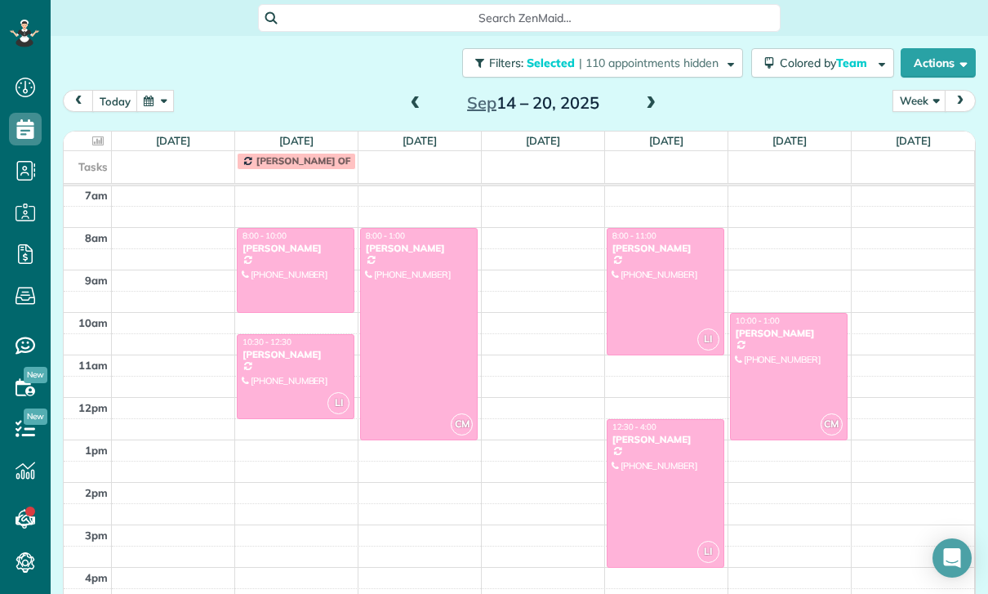
click at [412, 109] on span at bounding box center [416, 103] width 18 height 25
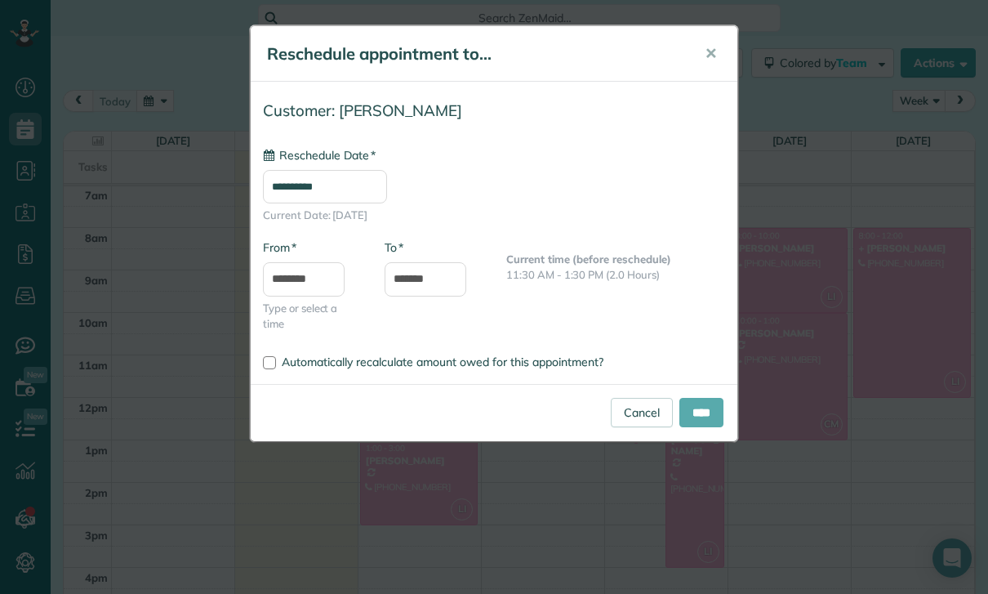
type input "**********"
click at [689, 415] on input "****" at bounding box center [702, 412] width 44 height 29
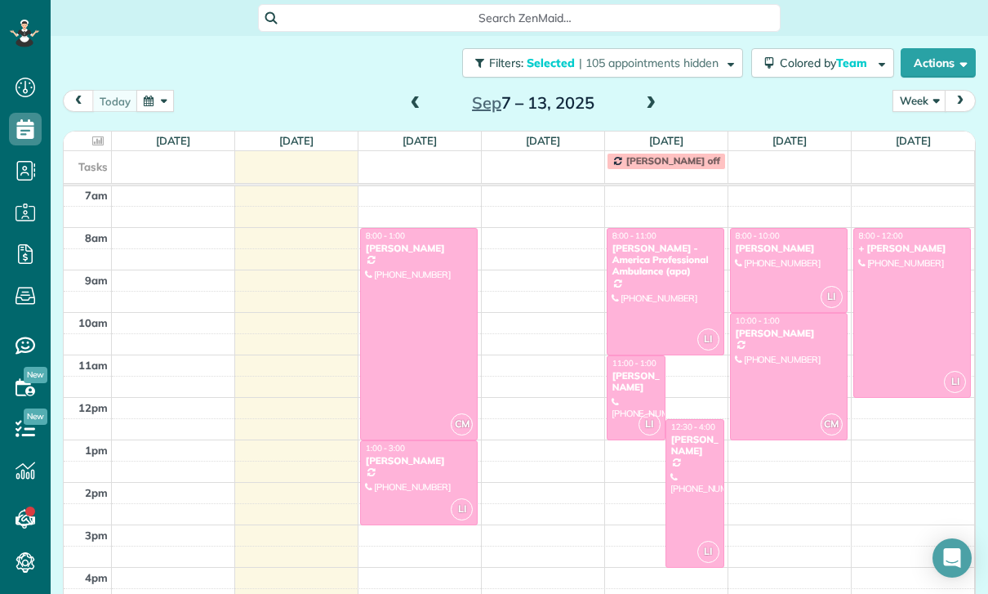
click at [634, 101] on h2 "Sep 7 – 13, 2025" at bounding box center [533, 103] width 204 height 18
click at [658, 102] on span at bounding box center [651, 103] width 18 height 15
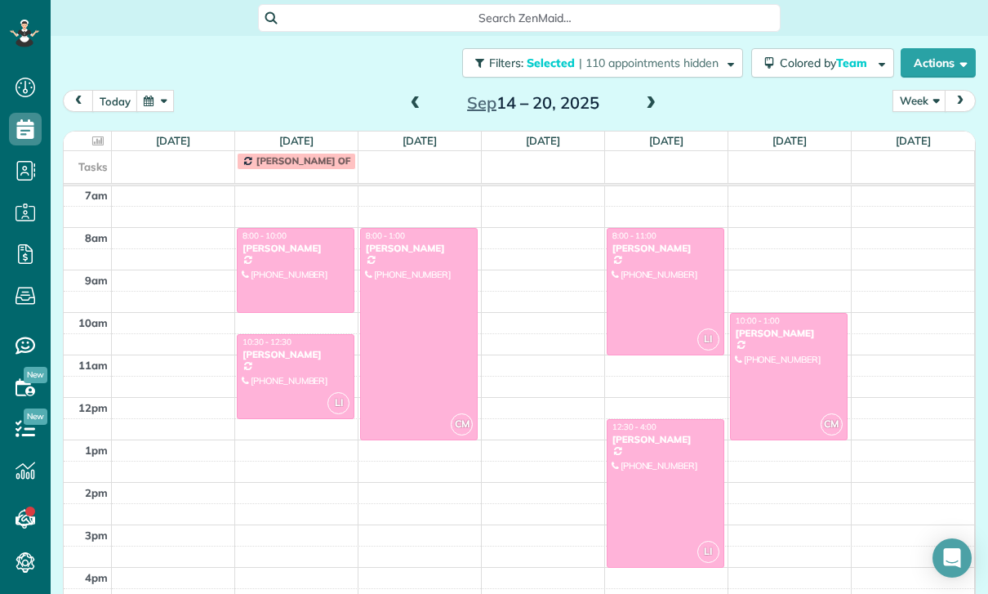
click at [152, 107] on button "button" at bounding box center [155, 101] width 38 height 22
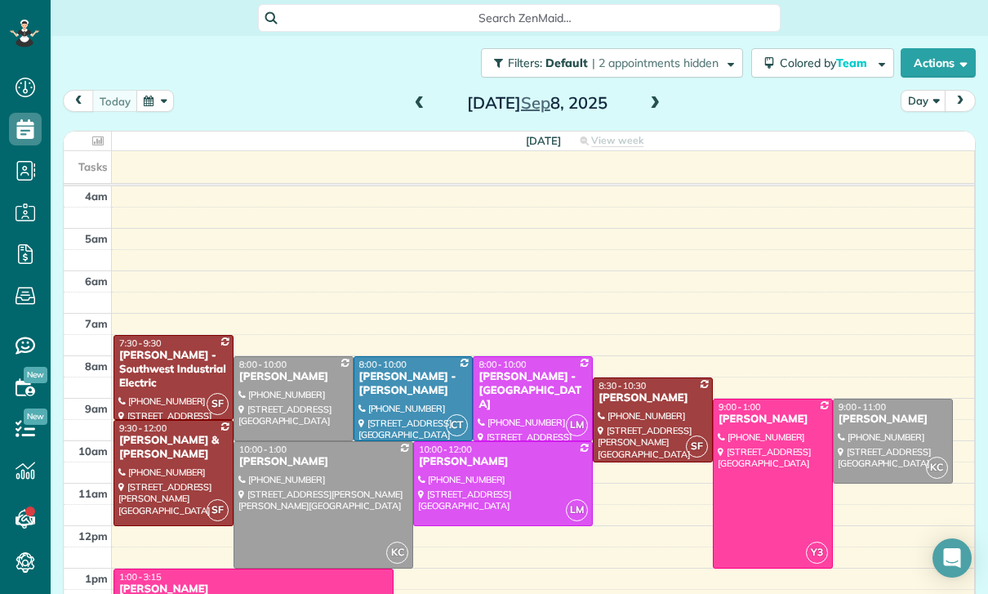
scroll to position [128, 0]
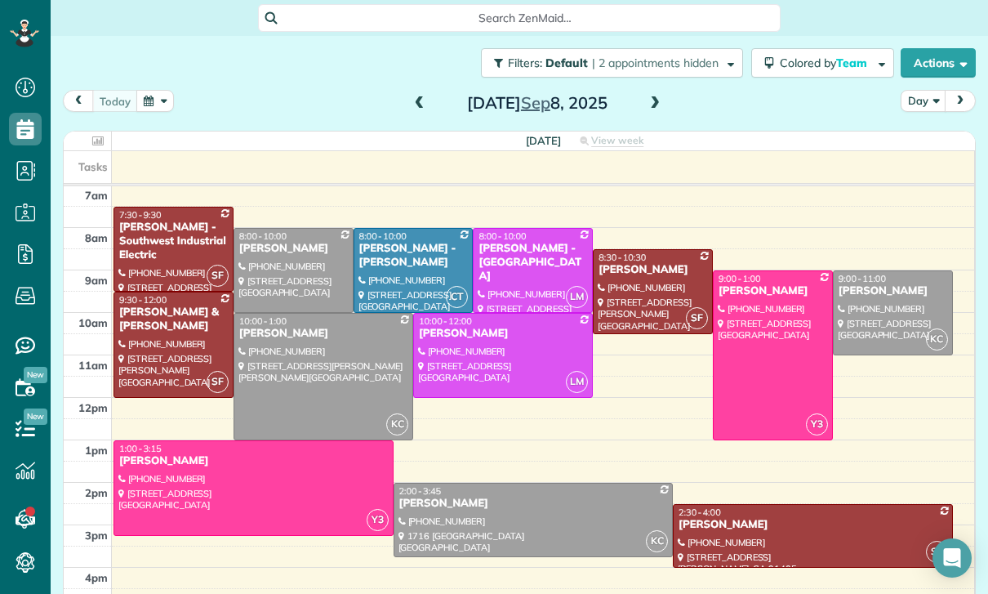
click at [158, 104] on button "button" at bounding box center [155, 101] width 38 height 22
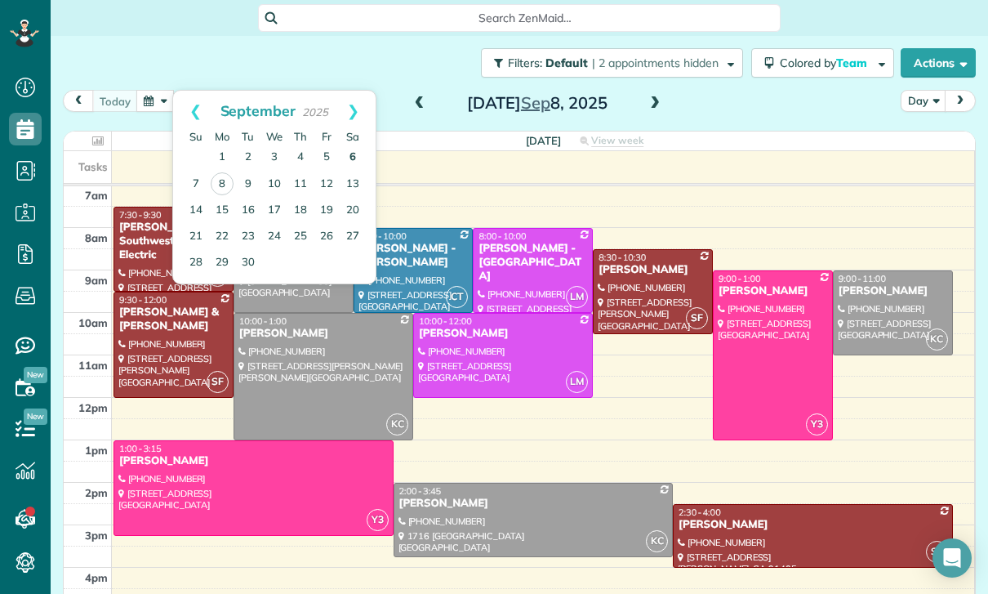
click at [352, 158] on link "6" at bounding box center [353, 158] width 26 height 26
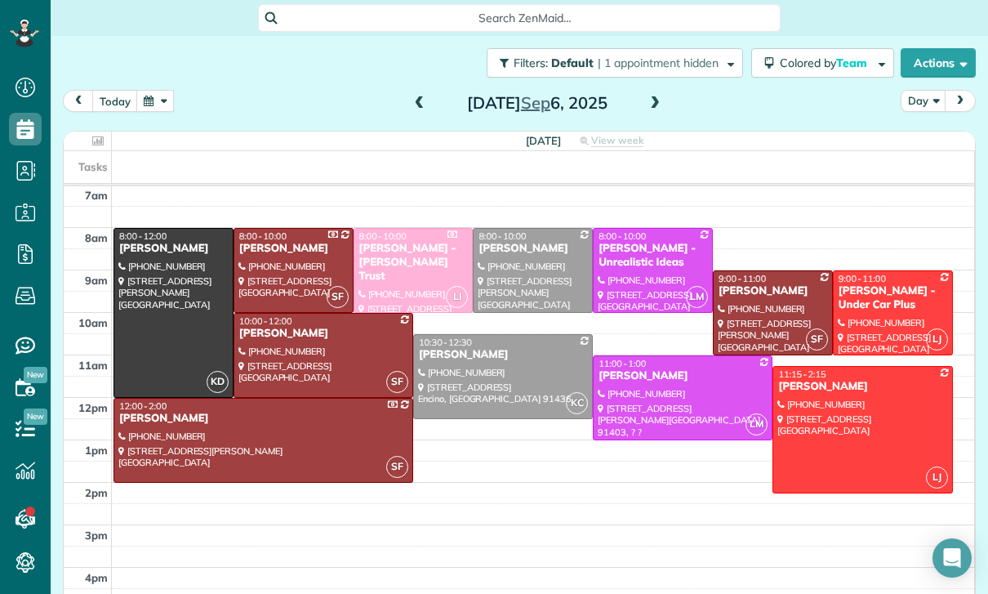
click at [650, 106] on span at bounding box center [655, 103] width 18 height 15
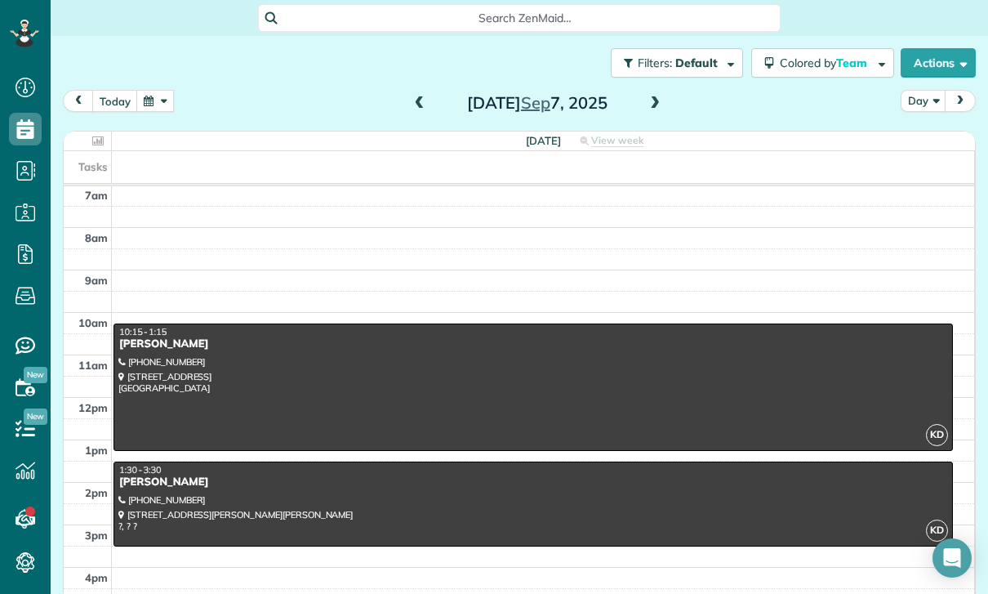
click at [656, 96] on span at bounding box center [655, 103] width 18 height 15
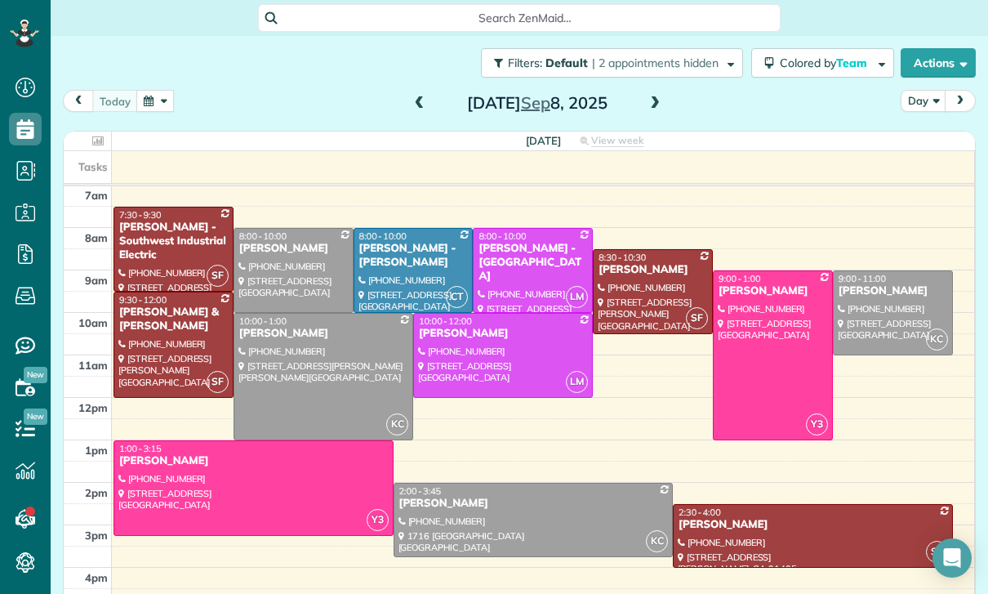
click at [151, 104] on button "button" at bounding box center [155, 101] width 38 height 22
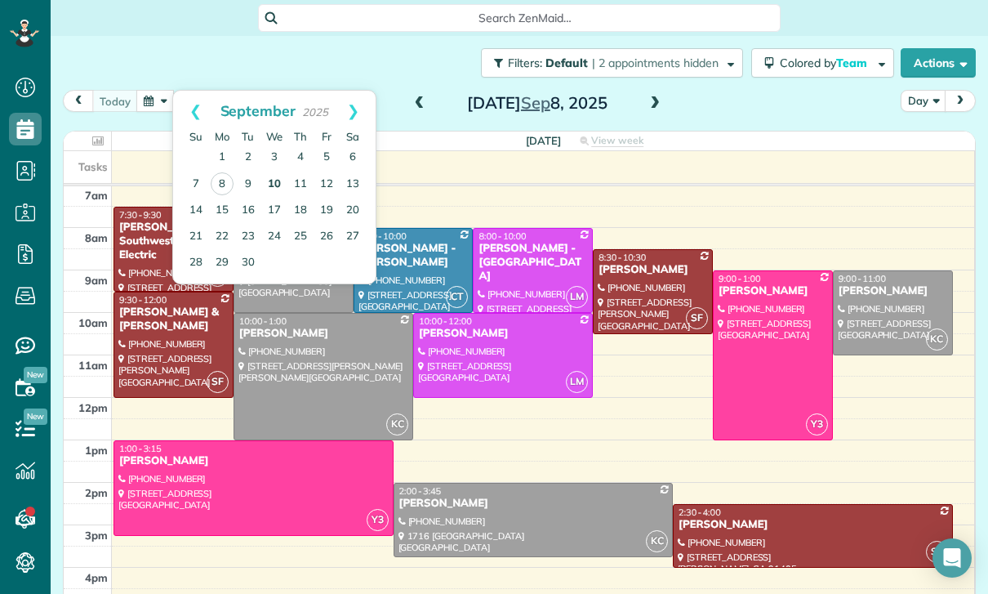
click at [265, 181] on link "10" at bounding box center [274, 185] width 26 height 26
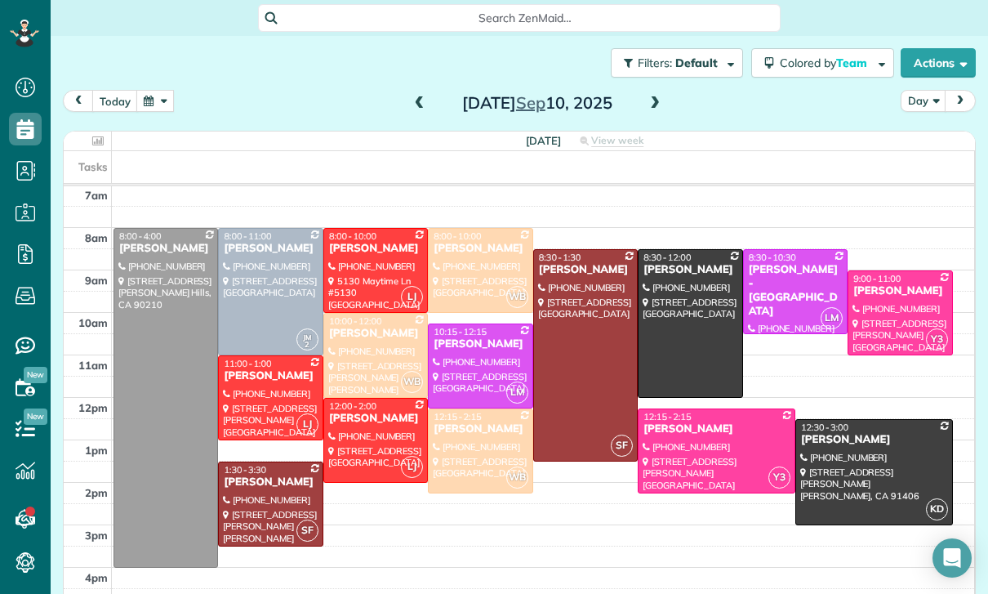
click at [667, 92] on div "Wednesday Sep 10, 2025" at bounding box center [537, 103] width 261 height 26
click at [657, 99] on span at bounding box center [655, 103] width 18 height 15
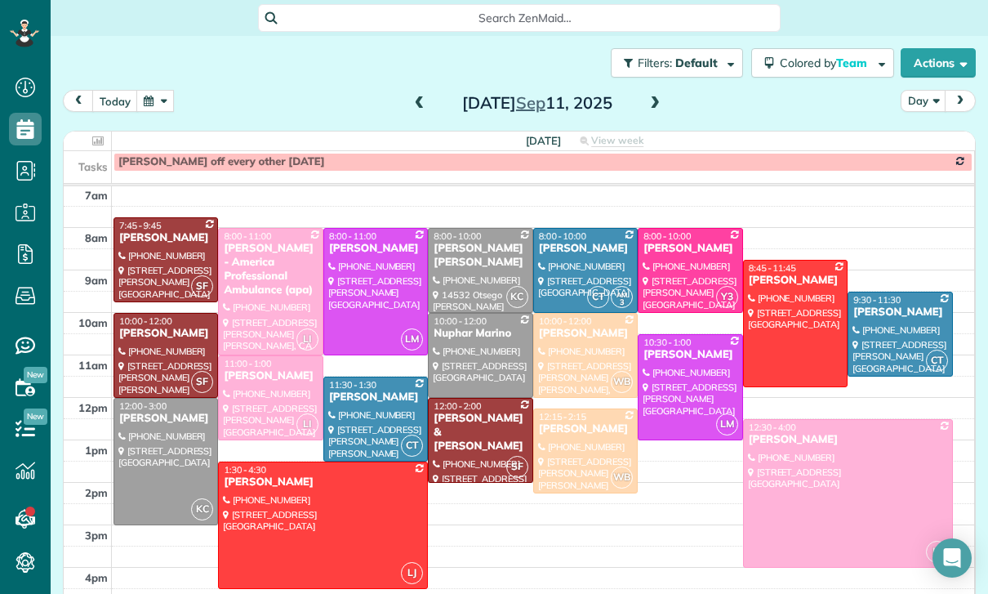
click at [650, 104] on span at bounding box center [655, 103] width 18 height 15
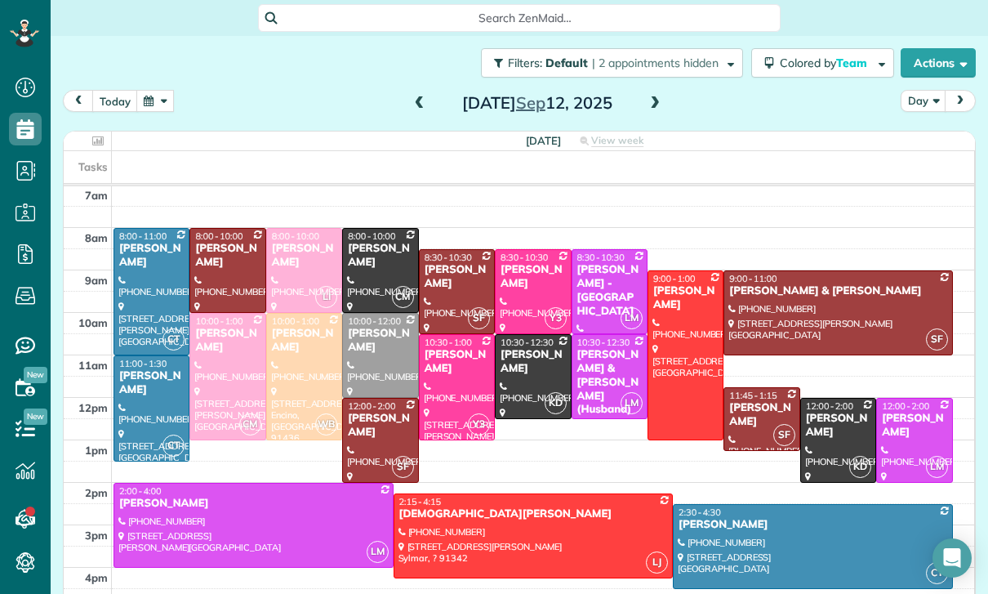
click at [152, 112] on button "button" at bounding box center [155, 101] width 38 height 22
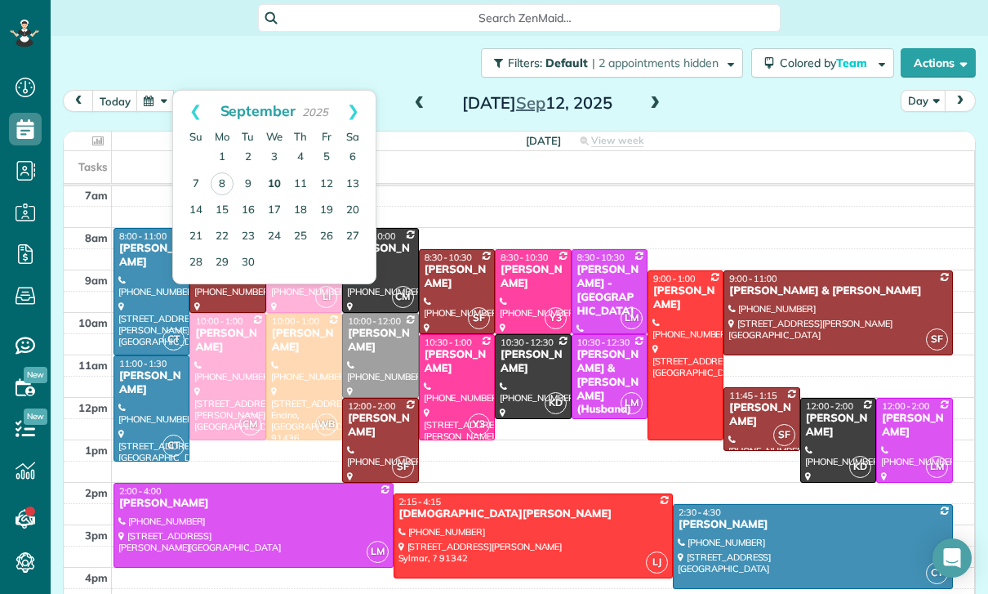
click at [276, 184] on link "10" at bounding box center [274, 185] width 26 height 26
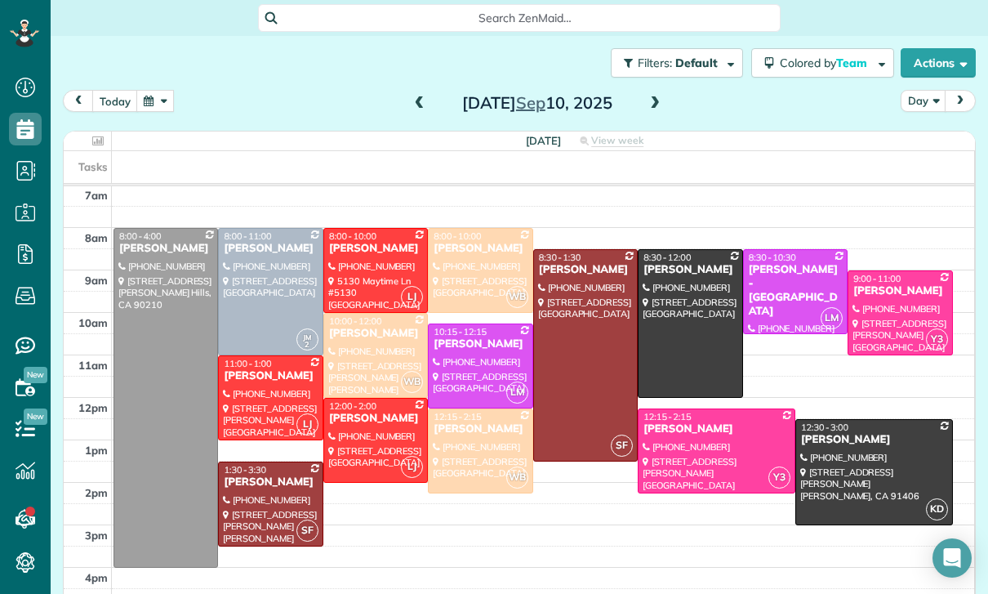
click at [133, 92] on button "today" at bounding box center [115, 101] width 46 height 22
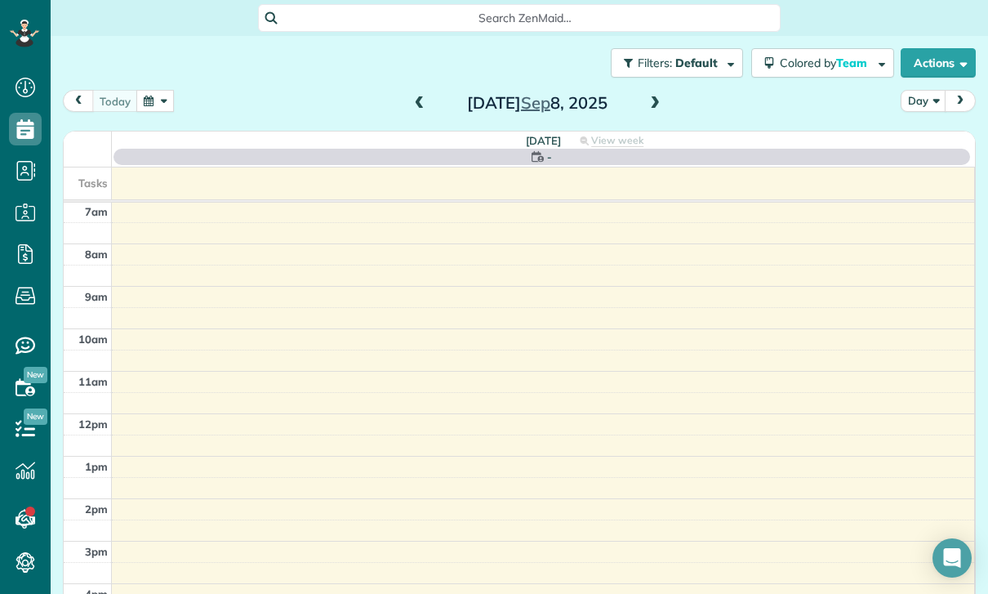
click at [152, 95] on button "button" at bounding box center [155, 101] width 38 height 22
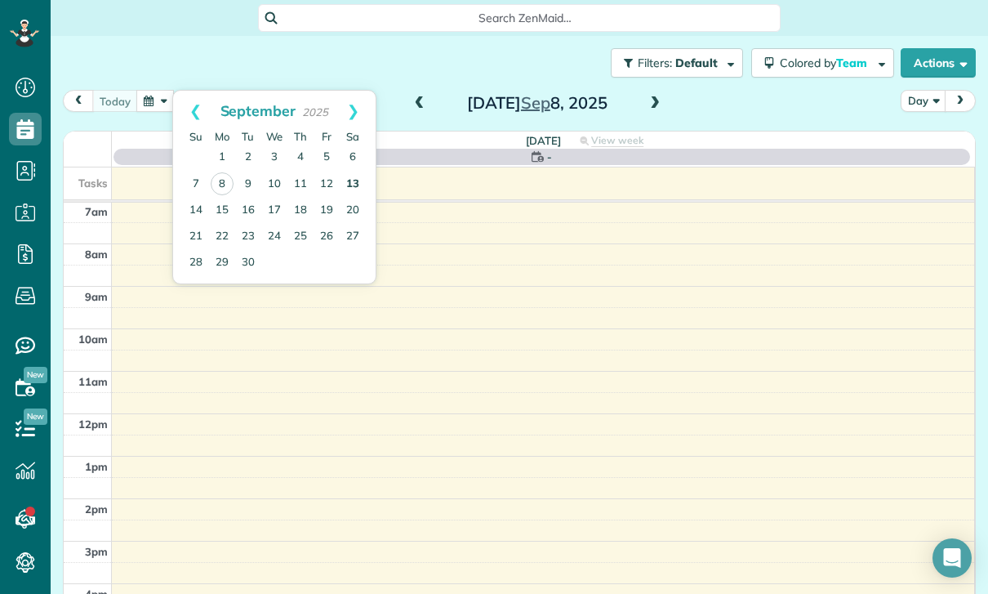
click at [359, 180] on link "13" at bounding box center [353, 185] width 26 height 26
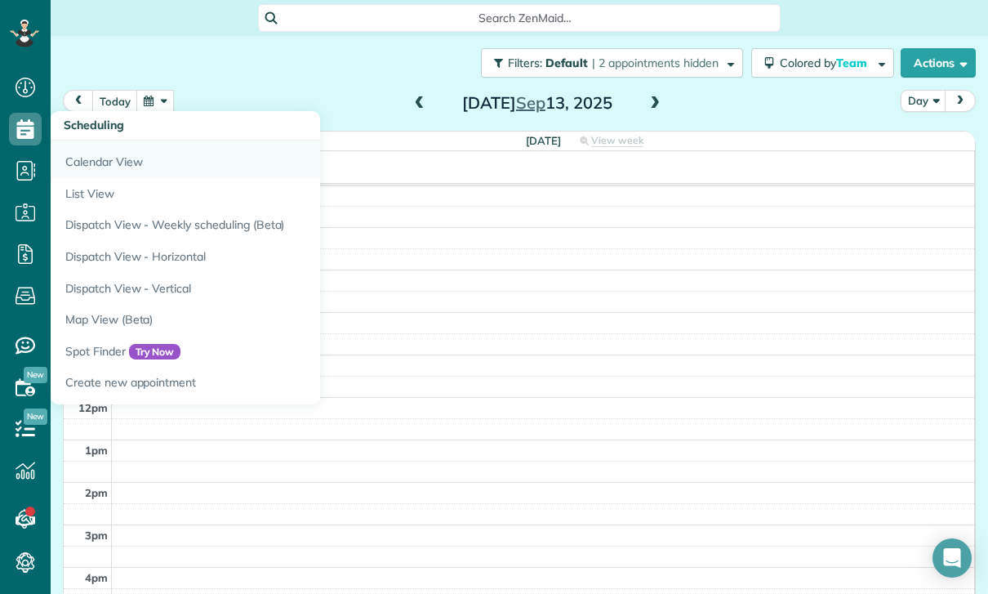
click at [102, 158] on link "Calendar View" at bounding box center [255, 159] width 408 height 38
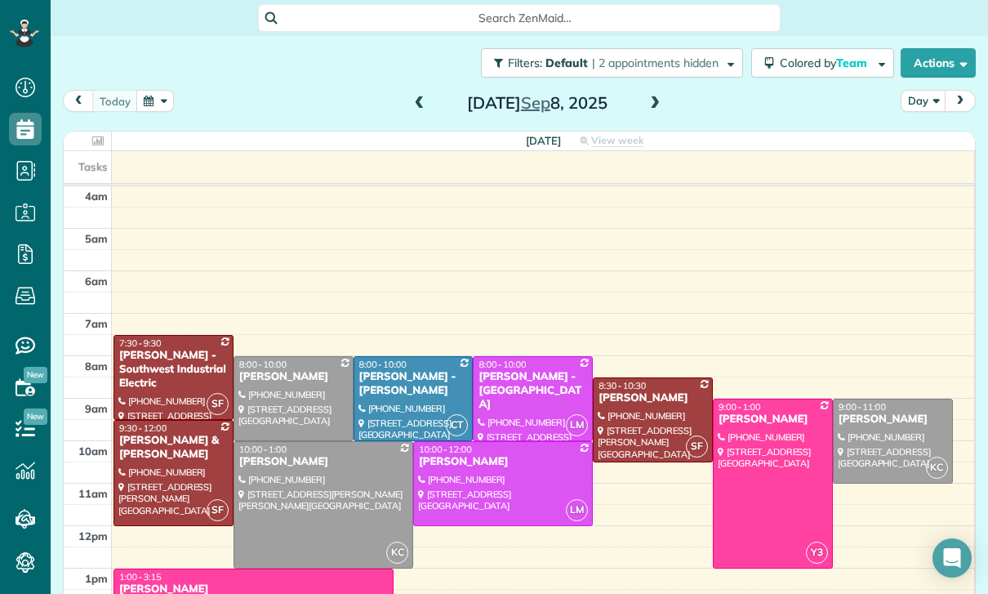
scroll to position [128, 0]
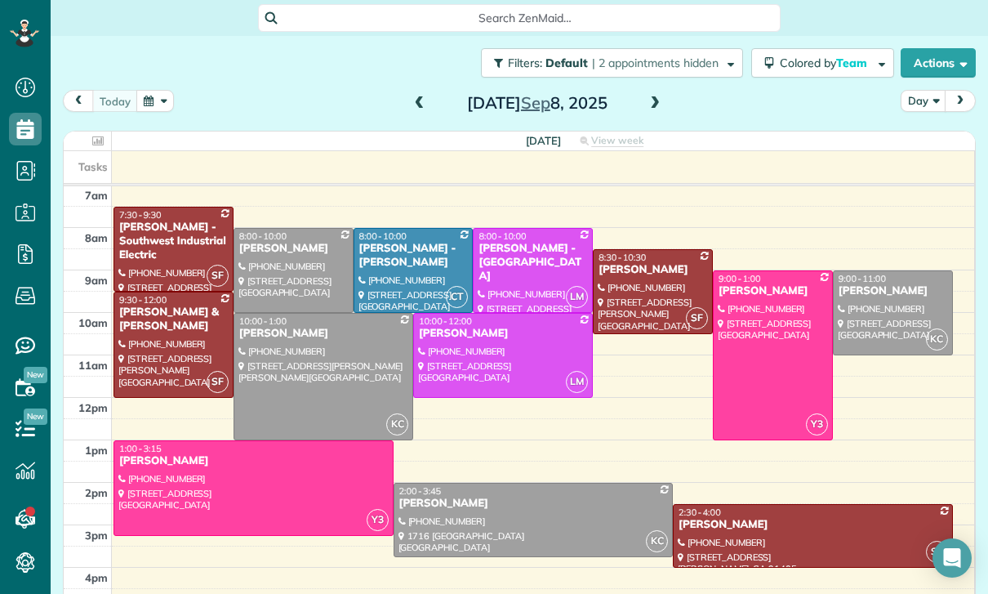
click at [654, 104] on span at bounding box center [655, 103] width 18 height 15
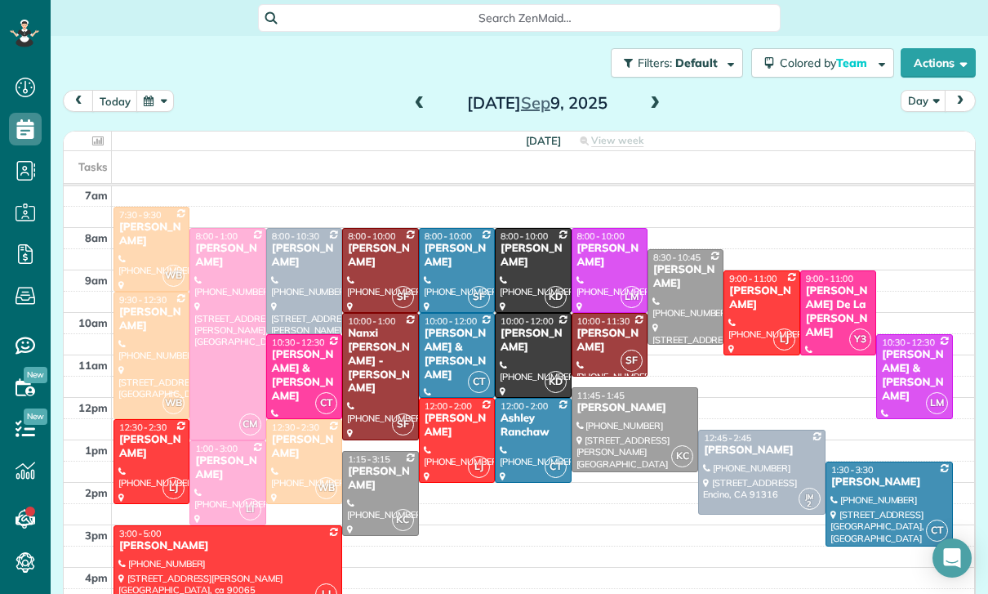
click at [167, 100] on button "button" at bounding box center [155, 101] width 38 height 22
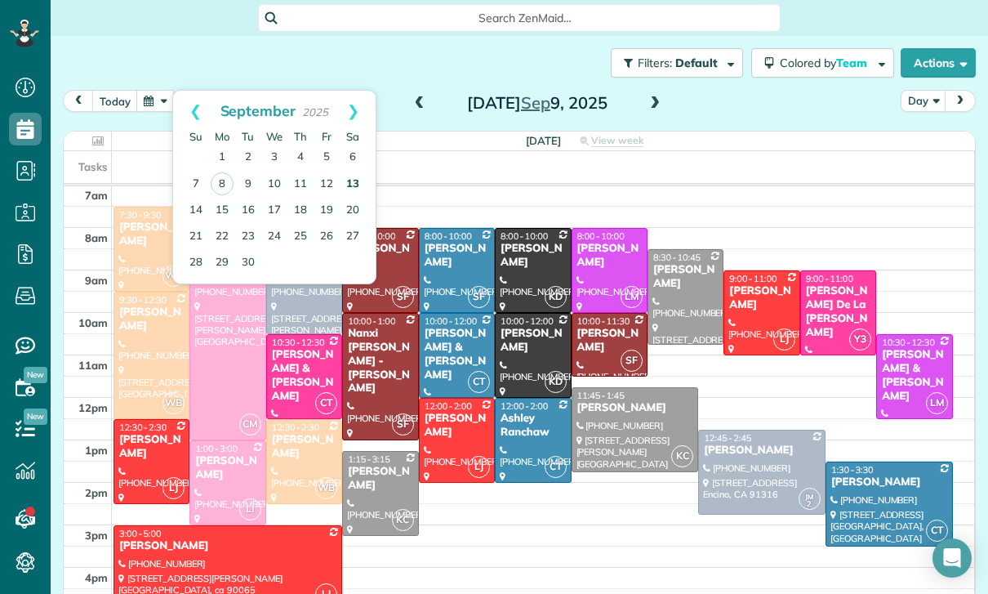
click at [363, 179] on link "13" at bounding box center [353, 185] width 26 height 26
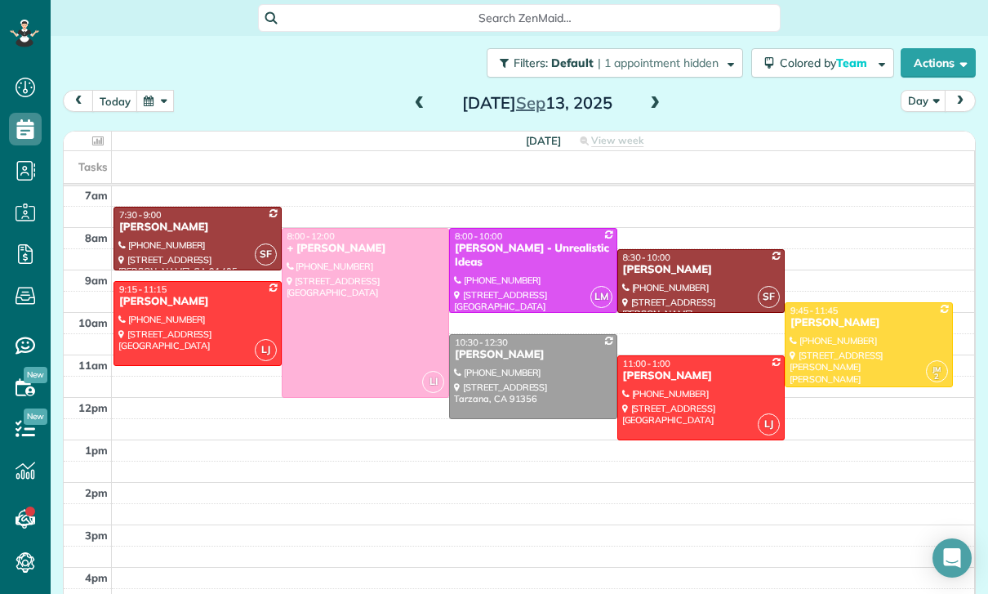
click at [162, 81] on div "Filters: Default | 1 appointment hidden Colored by Team Color by Cleaner Color …" at bounding box center [520, 63] width 938 height 54
click at [163, 124] on div "today Day Saturday Sep 13, 2025 Saturday View week $760.00 15 Man Hours 8 Appoi…" at bounding box center [519, 325] width 913 height 471
click at [149, 108] on button "button" at bounding box center [155, 101] width 38 height 22
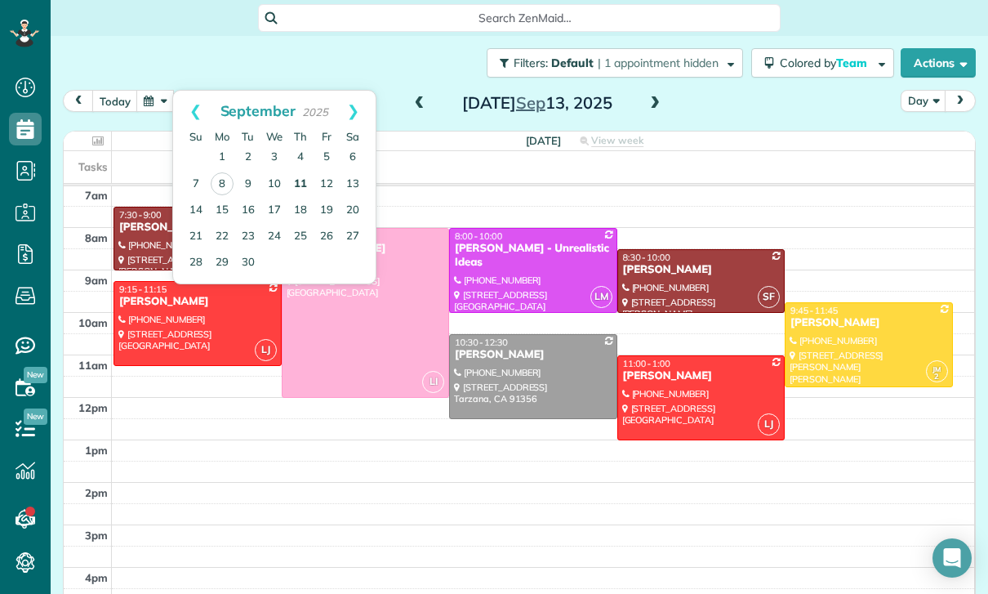
click at [296, 182] on link "11" at bounding box center [301, 185] width 26 height 26
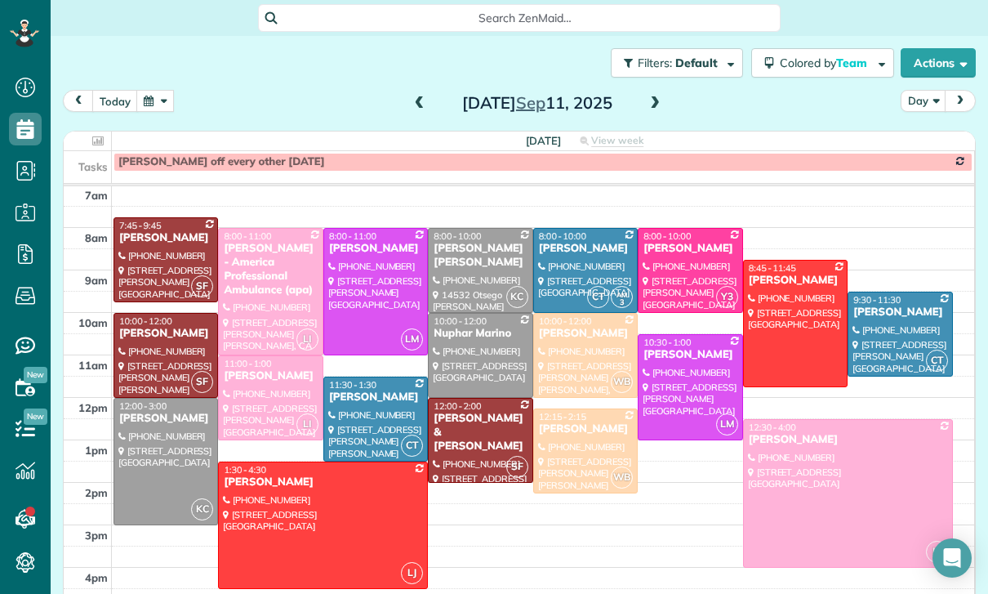
click at [147, 103] on button "button" at bounding box center [155, 101] width 38 height 22
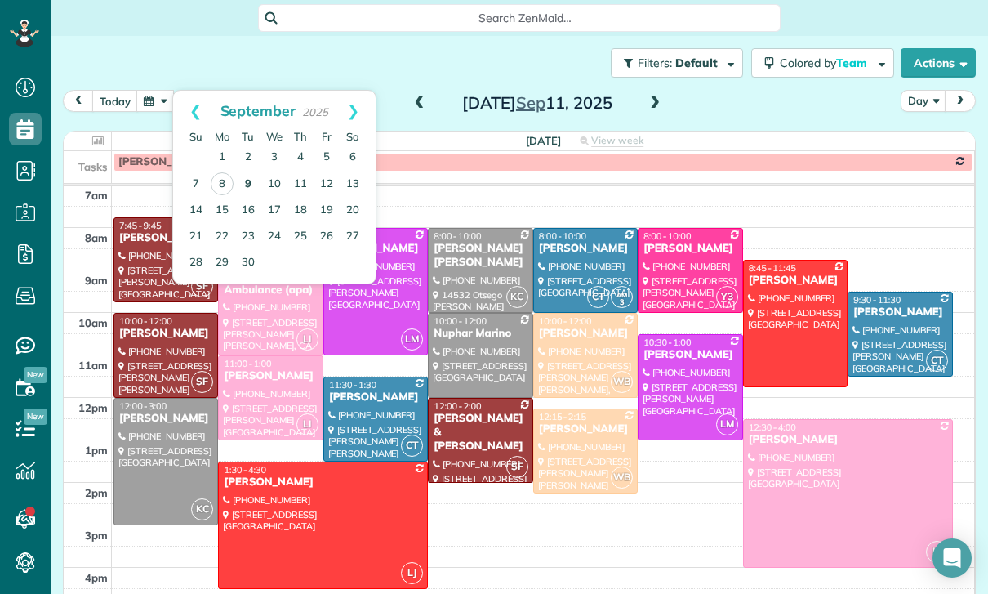
click at [247, 177] on link "9" at bounding box center [248, 185] width 26 height 26
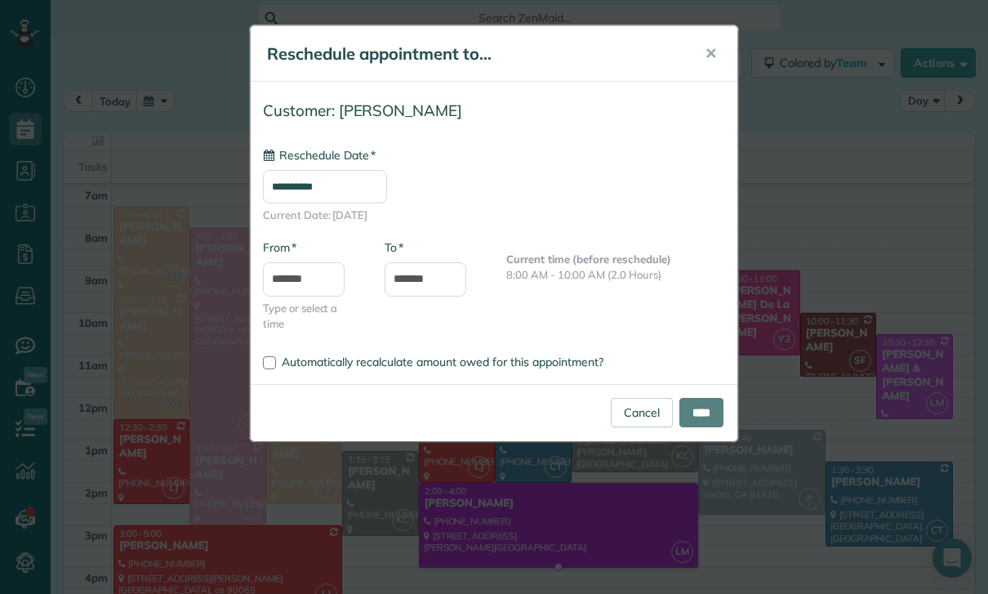
click at [332, 201] on input "**********" at bounding box center [325, 186] width 124 height 33
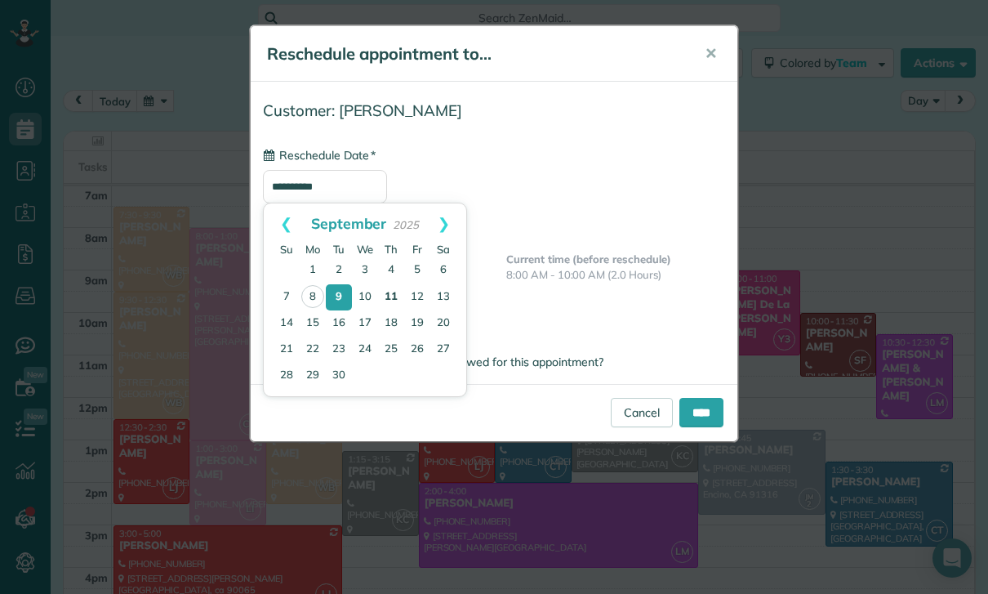
click at [394, 296] on link "11" at bounding box center [391, 297] width 26 height 26
type input "**********"
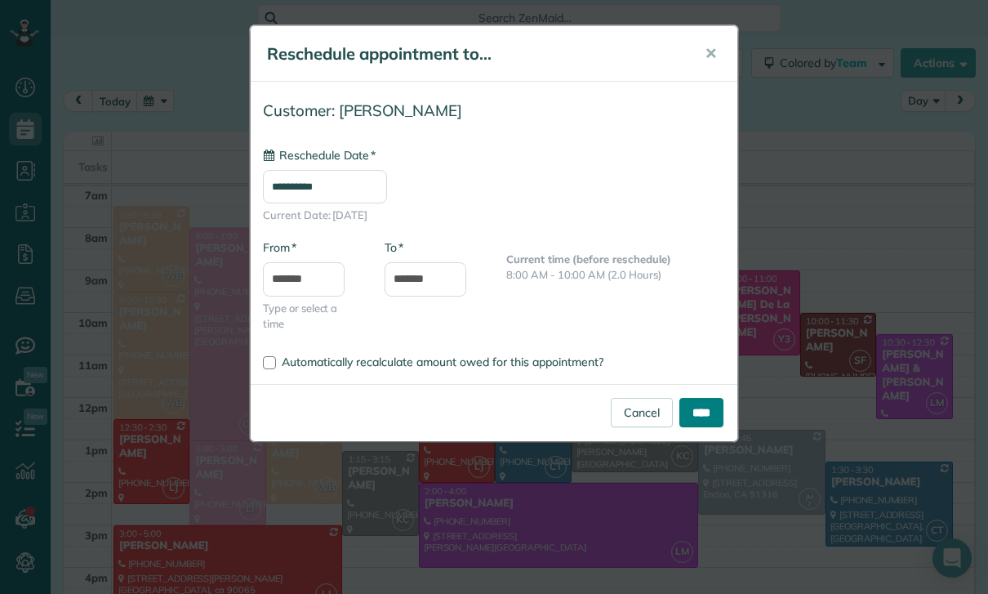
click at [696, 412] on input "****" at bounding box center [702, 412] width 44 height 29
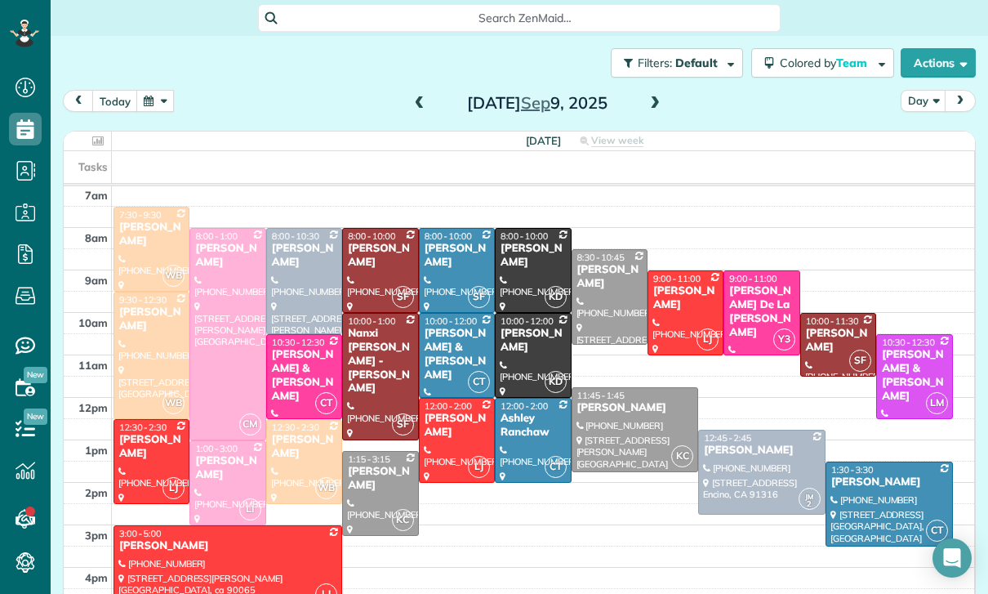
click at [153, 103] on button "button" at bounding box center [155, 101] width 38 height 22
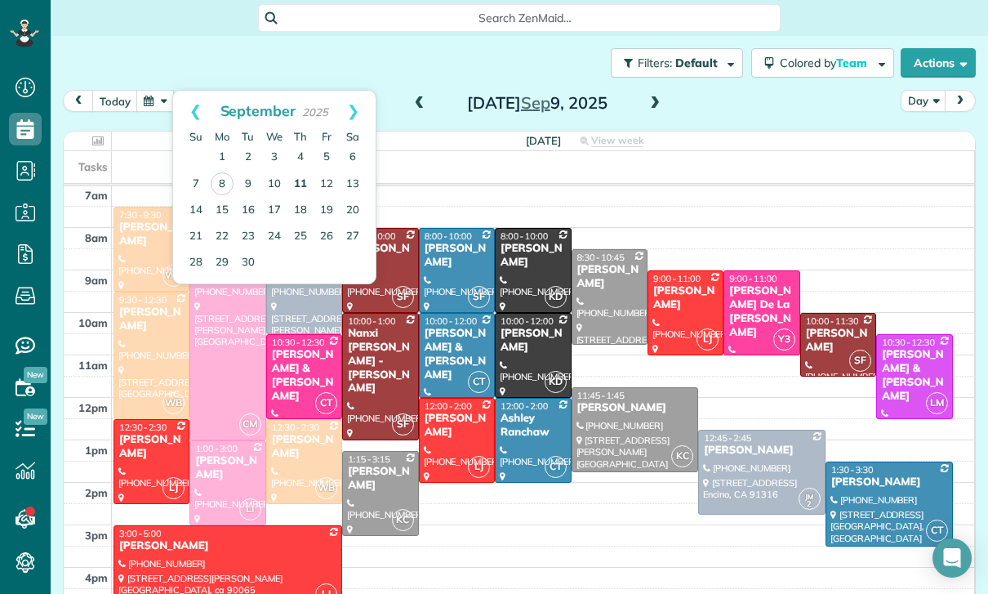
click at [298, 179] on link "11" at bounding box center [301, 185] width 26 height 26
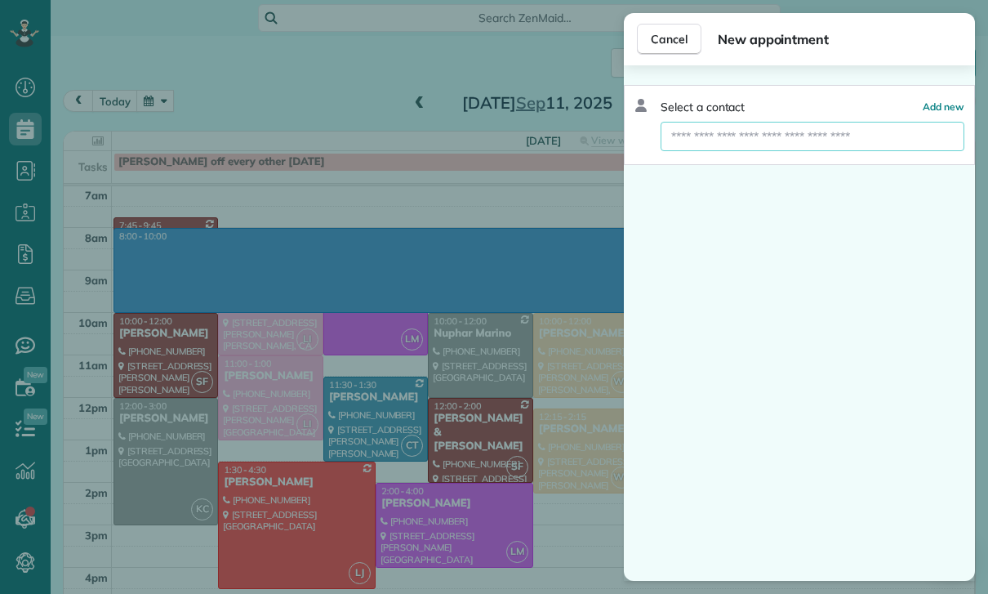
click at [701, 138] on input "text" at bounding box center [813, 136] width 304 height 29
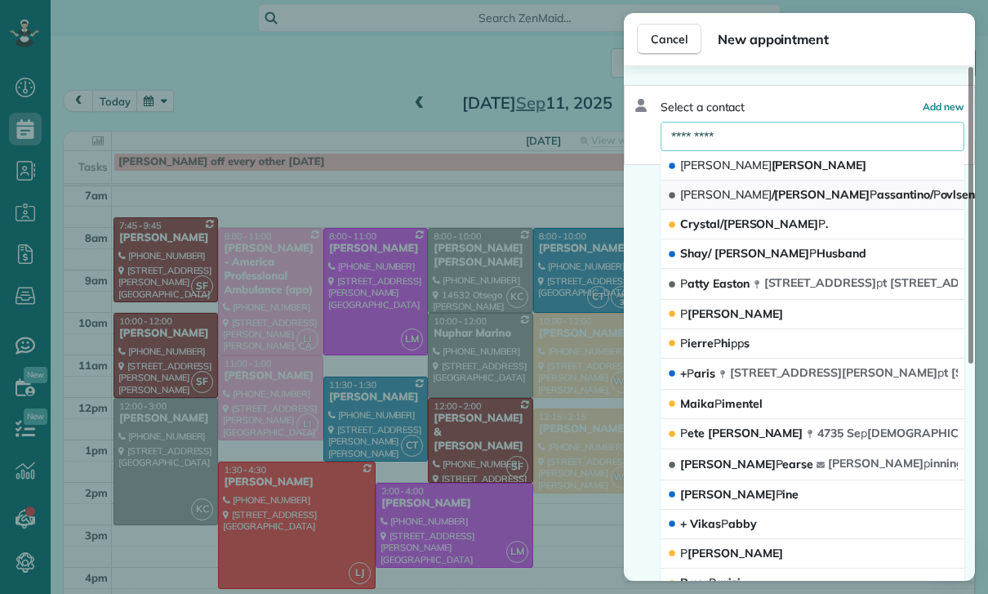
type input "*********"
click at [934, 198] on span "P" at bounding box center [937, 194] width 7 height 15
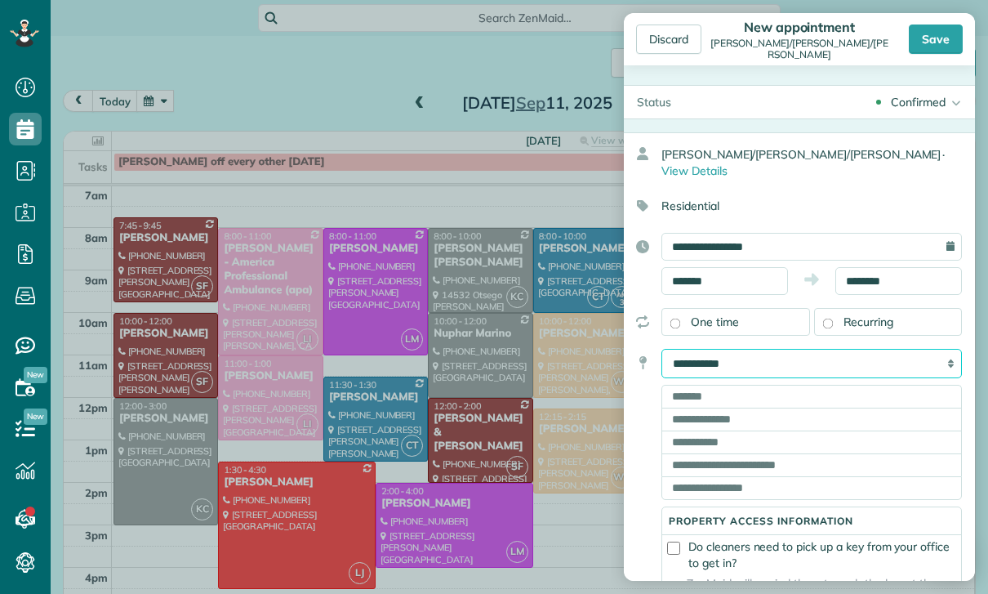
click at [837, 353] on select "**********" at bounding box center [812, 363] width 301 height 29
select select "*******"
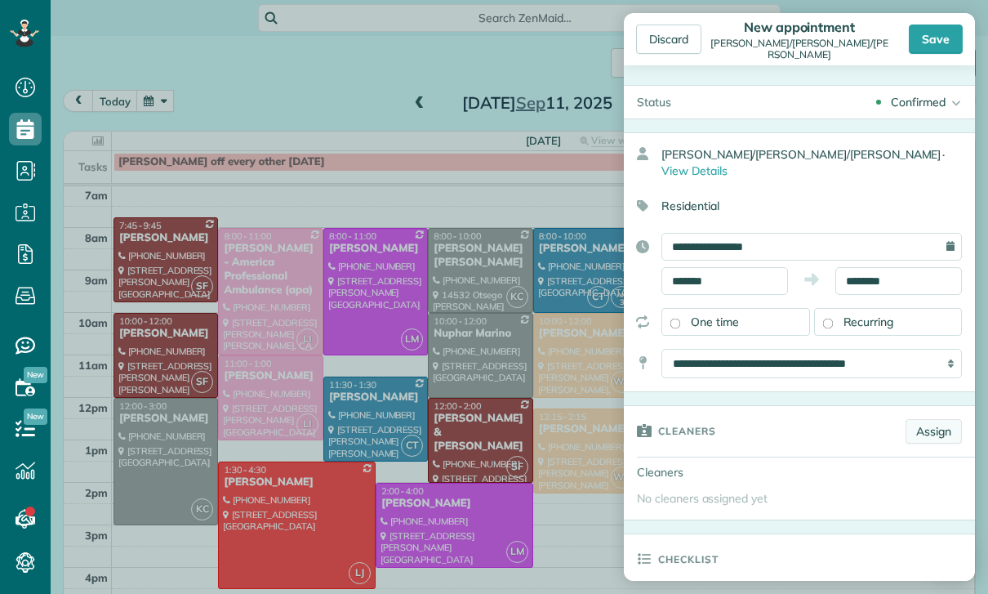
click at [941, 419] on link "Assign" at bounding box center [934, 431] width 56 height 25
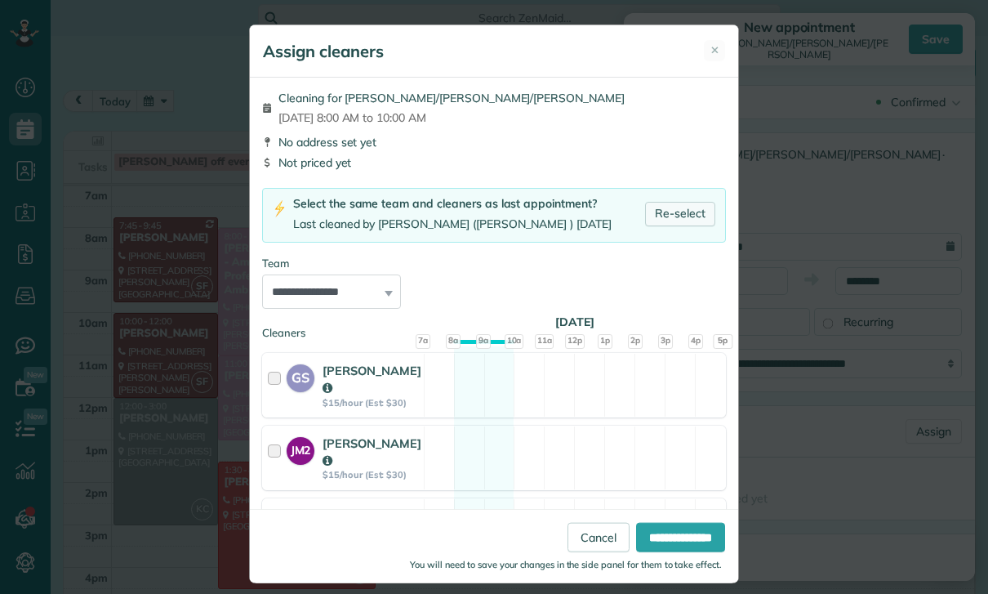
click at [677, 210] on link "Re-select" at bounding box center [680, 214] width 70 height 25
select select "*****"
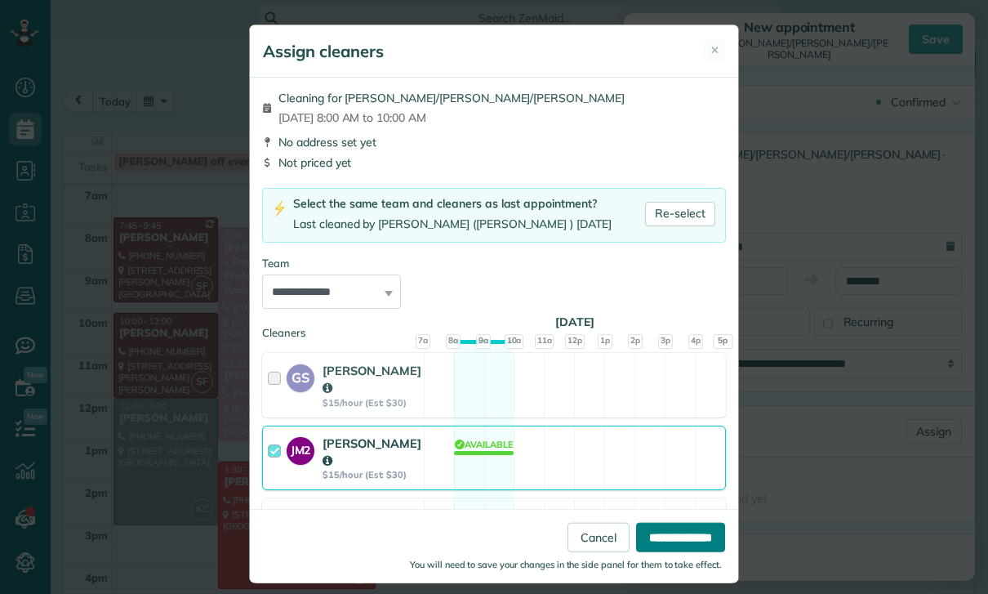
click at [663, 552] on input "**********" at bounding box center [680, 537] width 89 height 29
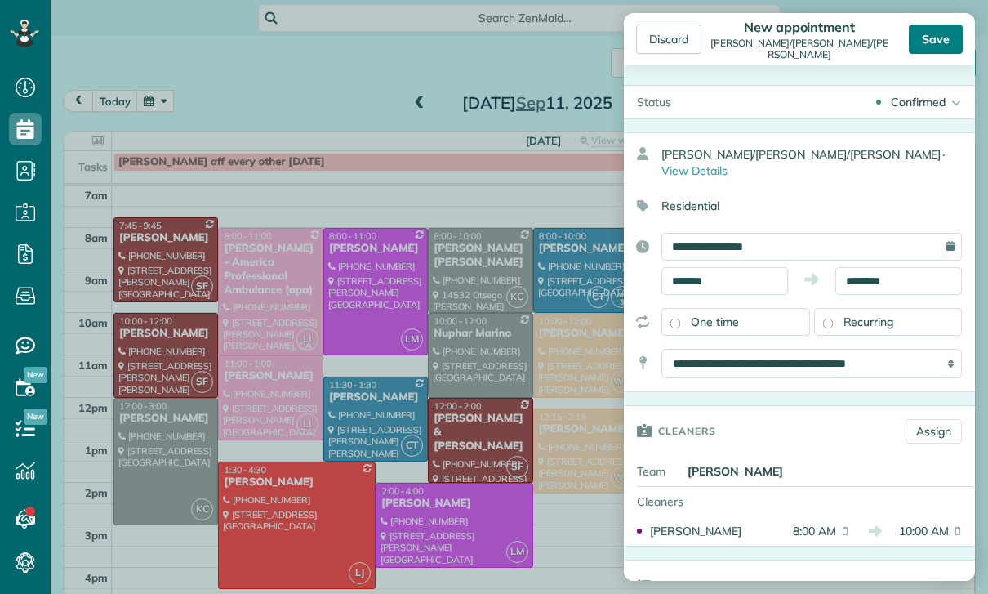
click at [942, 37] on div "Save" at bounding box center [936, 39] width 54 height 29
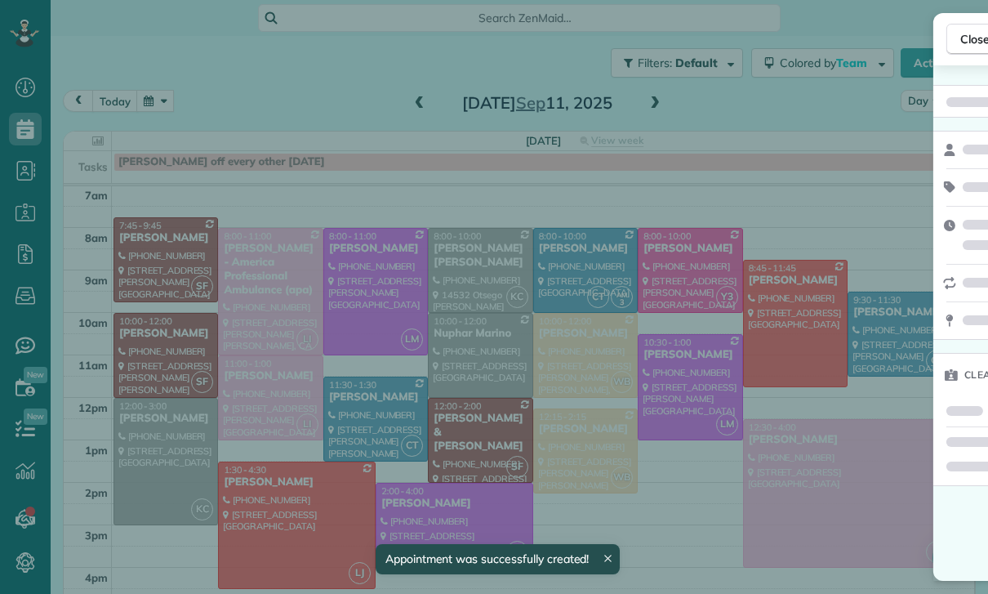
scroll to position [128, 0]
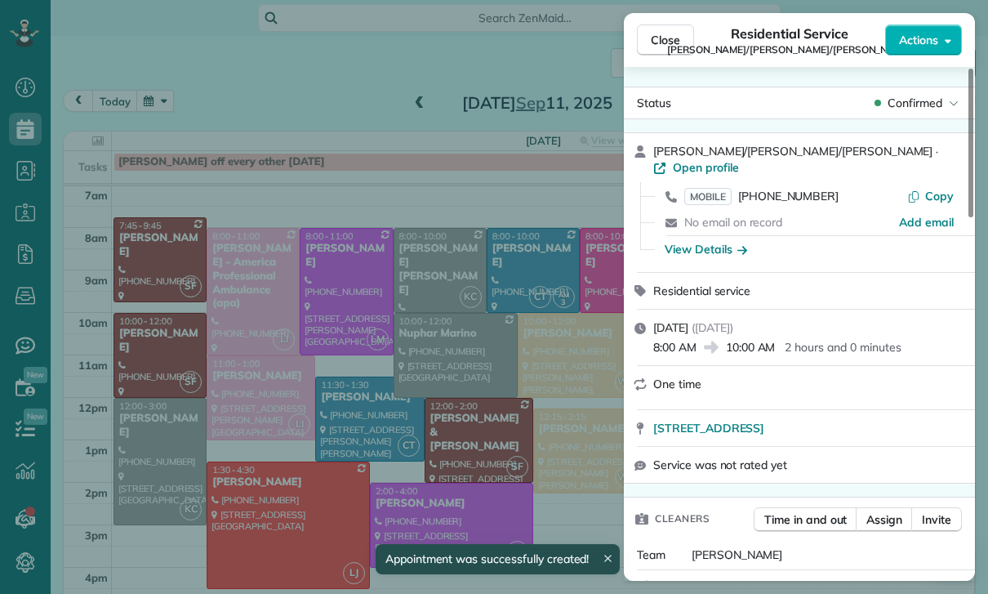
click at [292, 114] on div "Close Residential Service Susanne/Hanne Passantino/Povlsen Actions Status Confi…" at bounding box center [494, 297] width 988 height 594
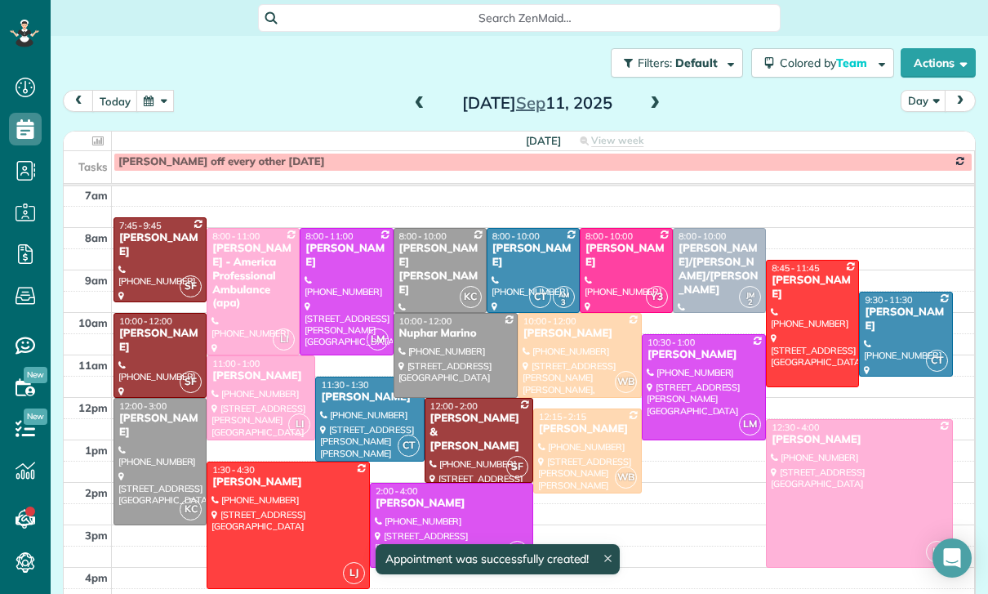
click at [158, 104] on button "button" at bounding box center [155, 101] width 38 height 22
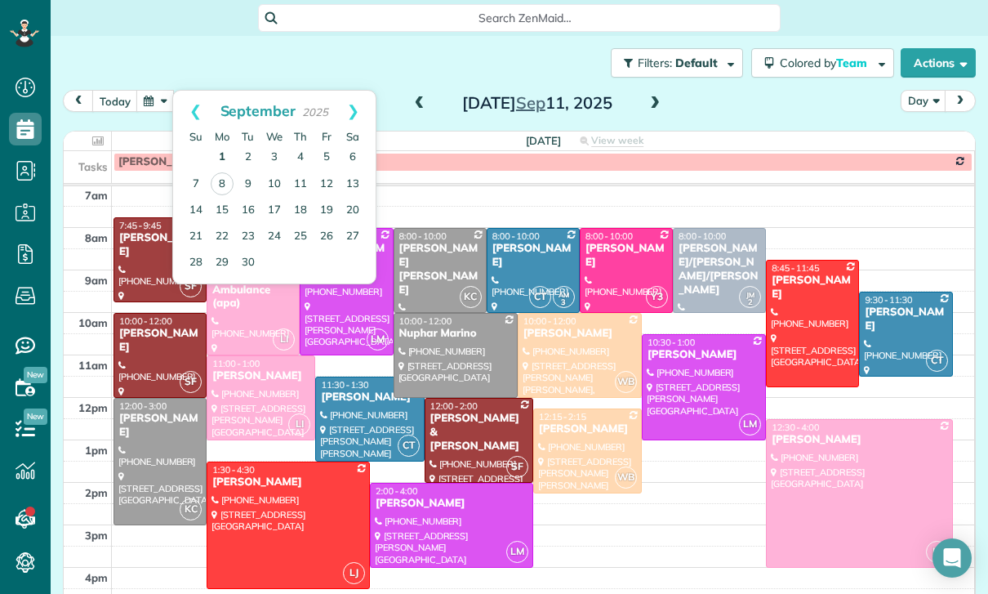
click link "1"
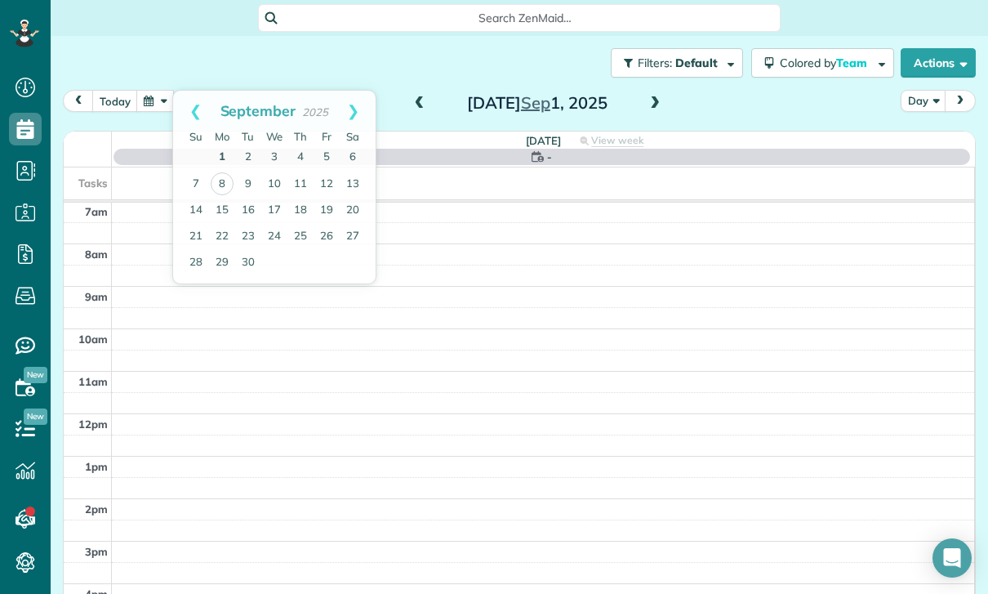
scroll to position [128, 0]
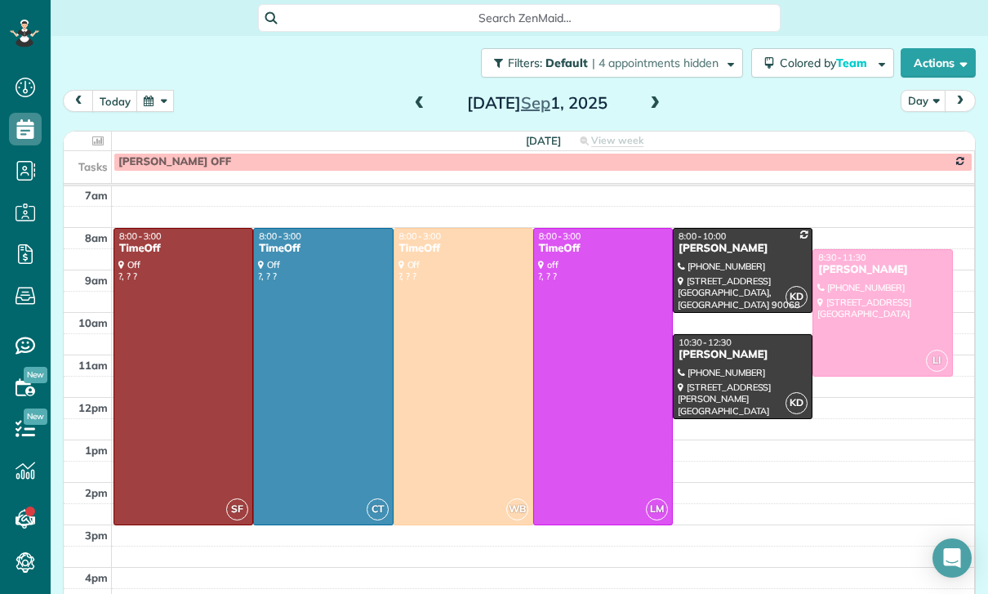
click span
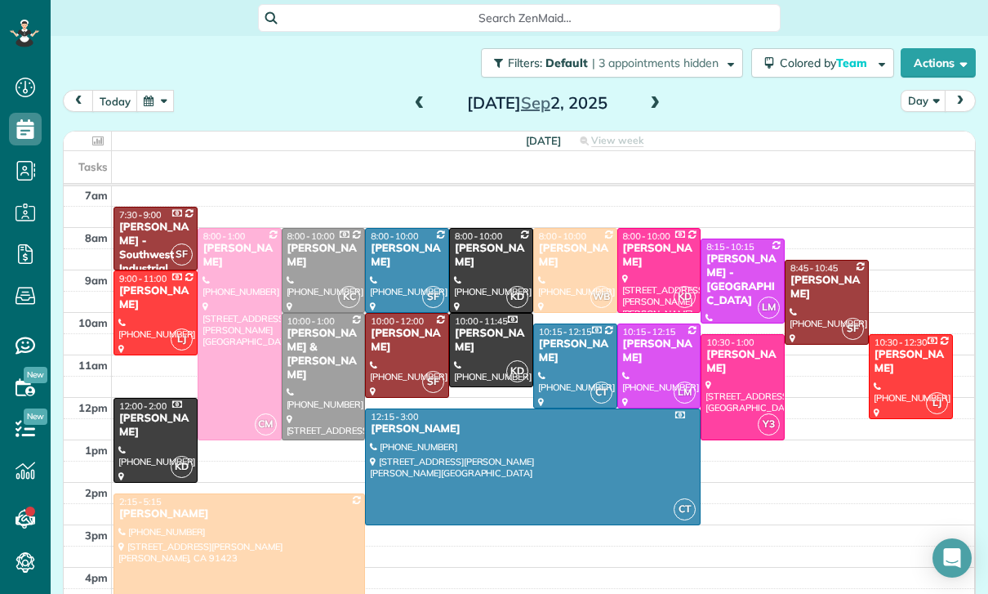
click button "button"
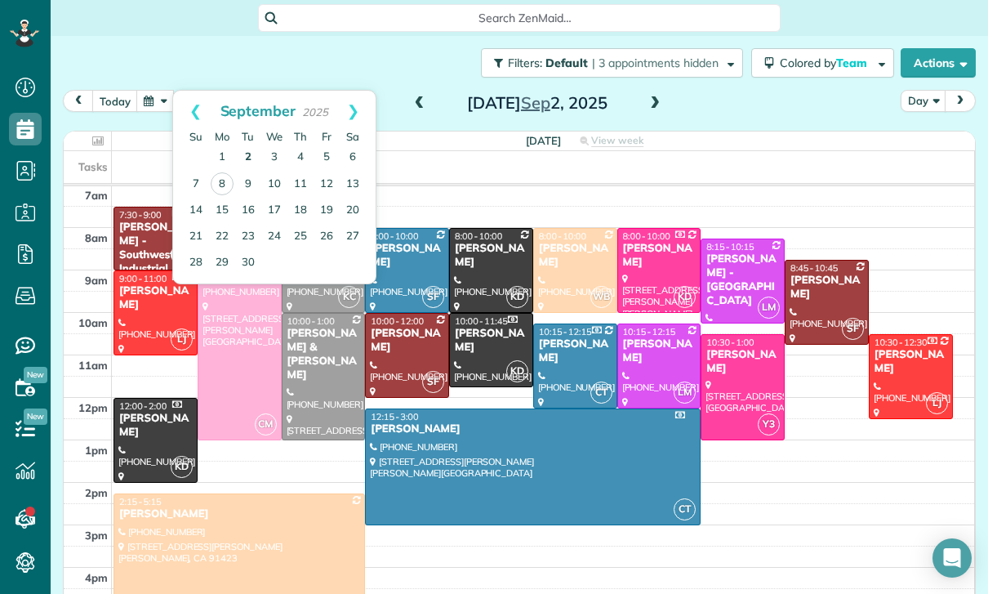
click link "2"
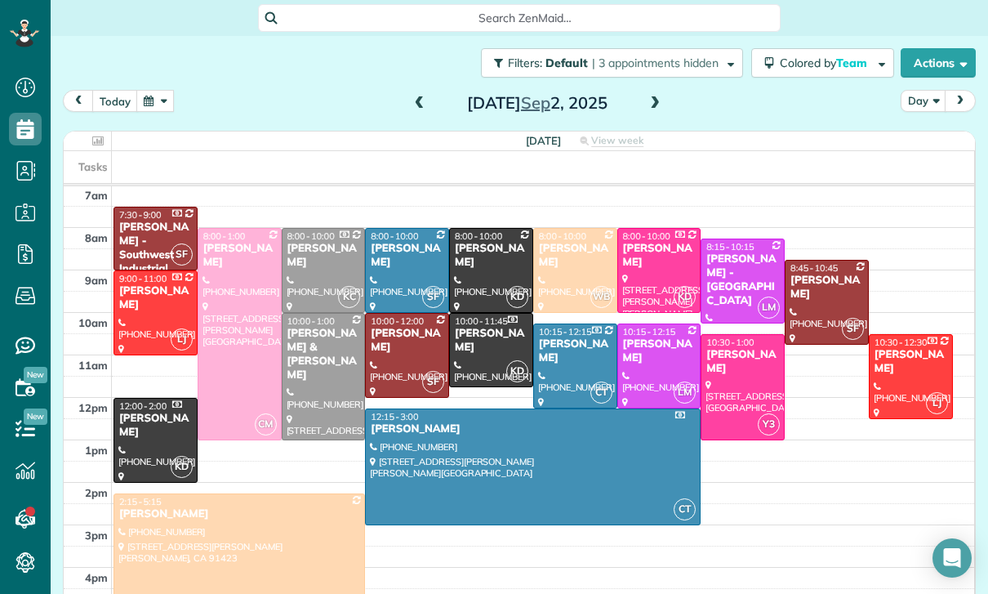
click button "button"
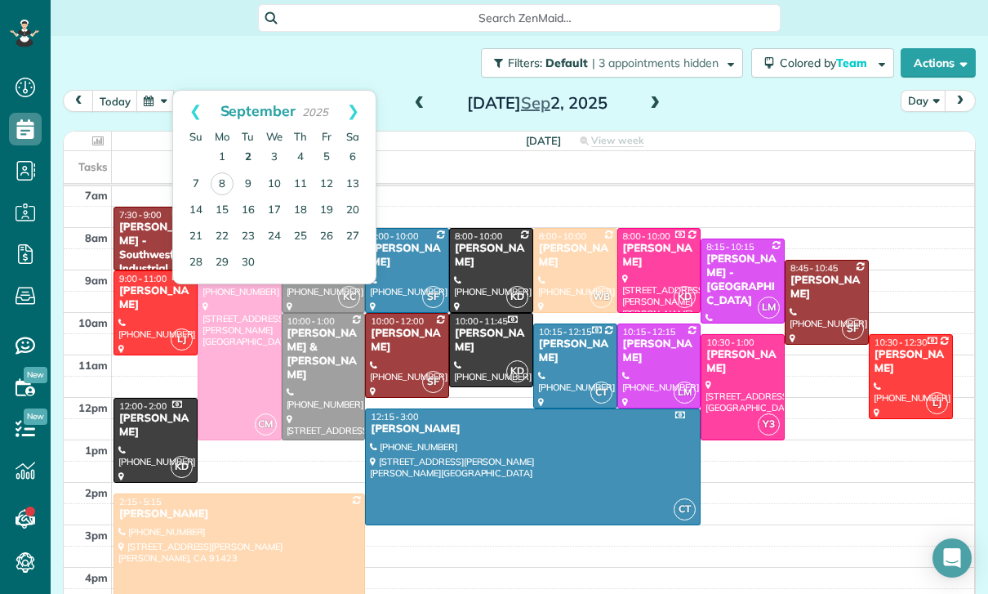
click link "2"
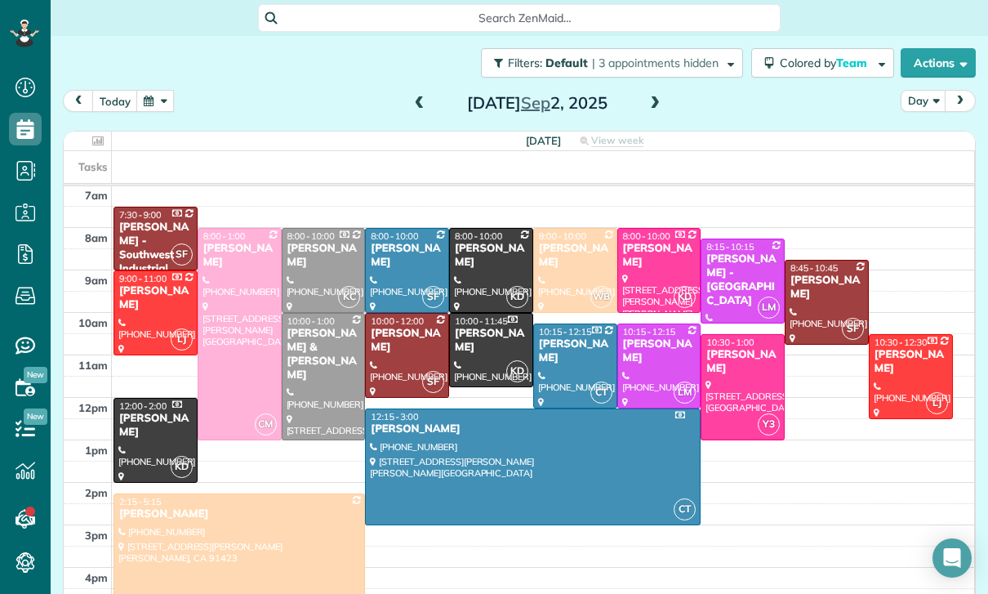
click button "button"
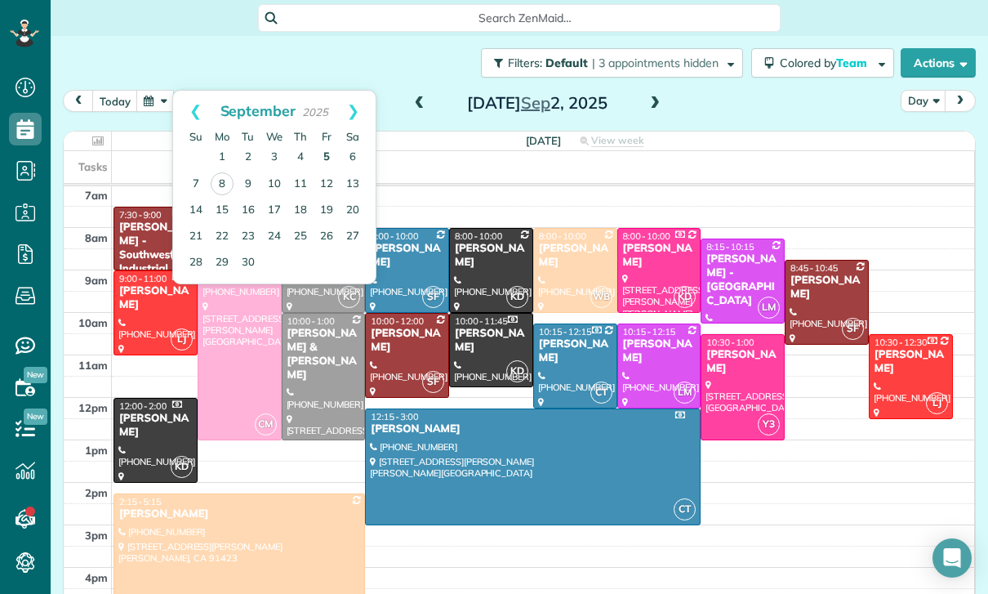
click link "5"
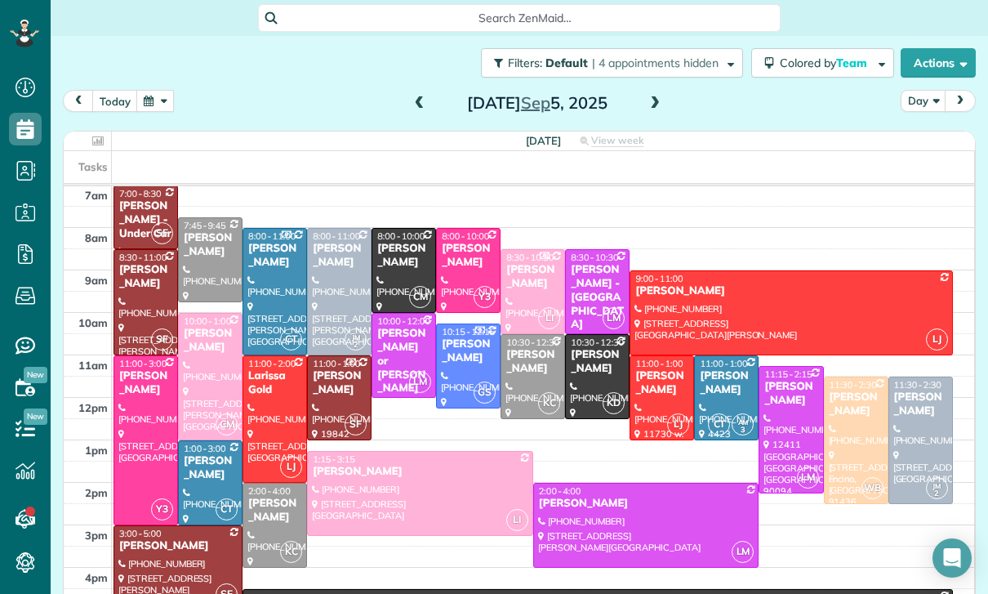
click button "button"
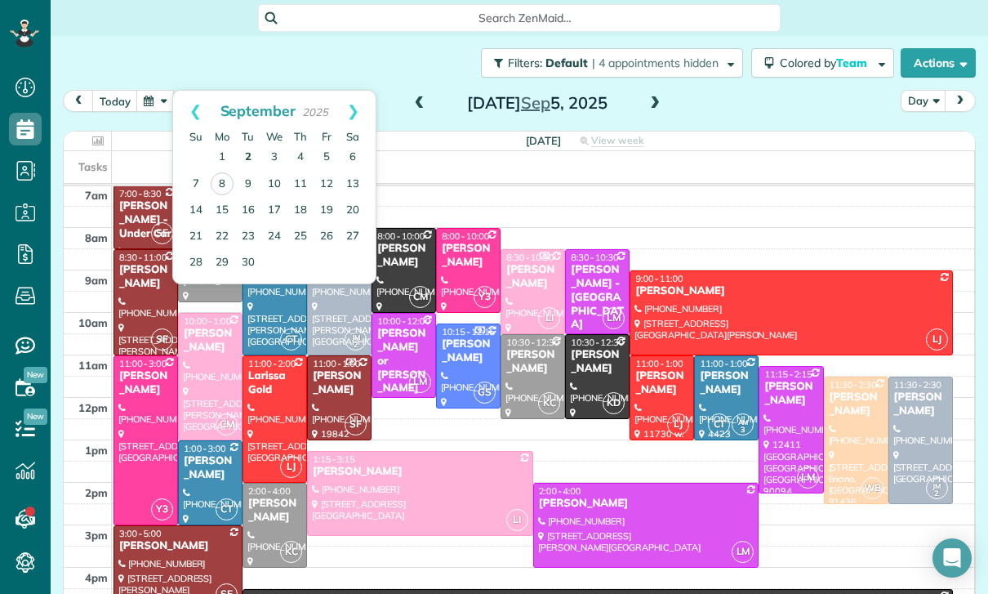
click link "2"
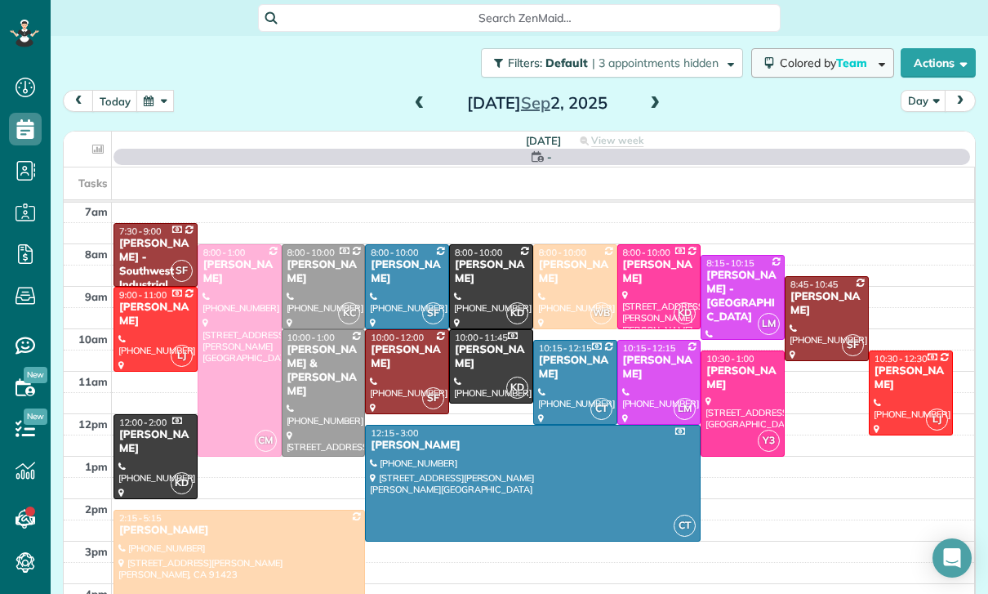
click span "Team"
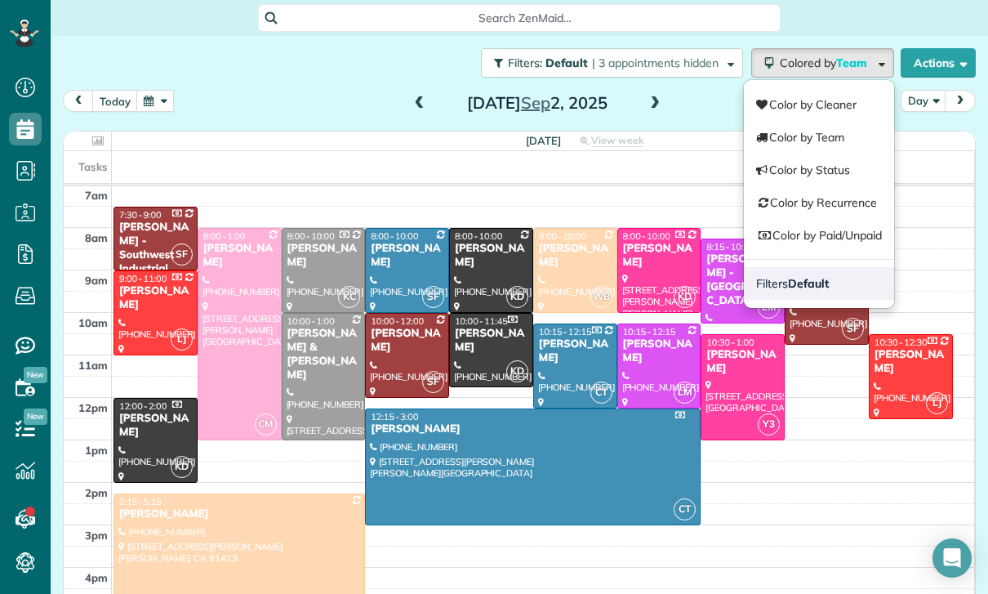
click link "Filters Default"
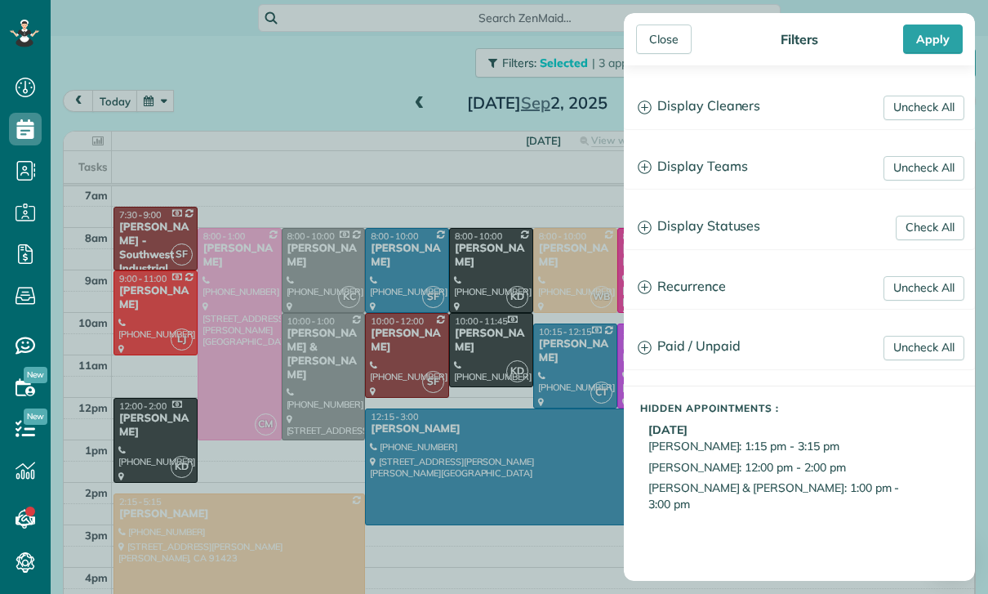
click h3 "Display Statuses"
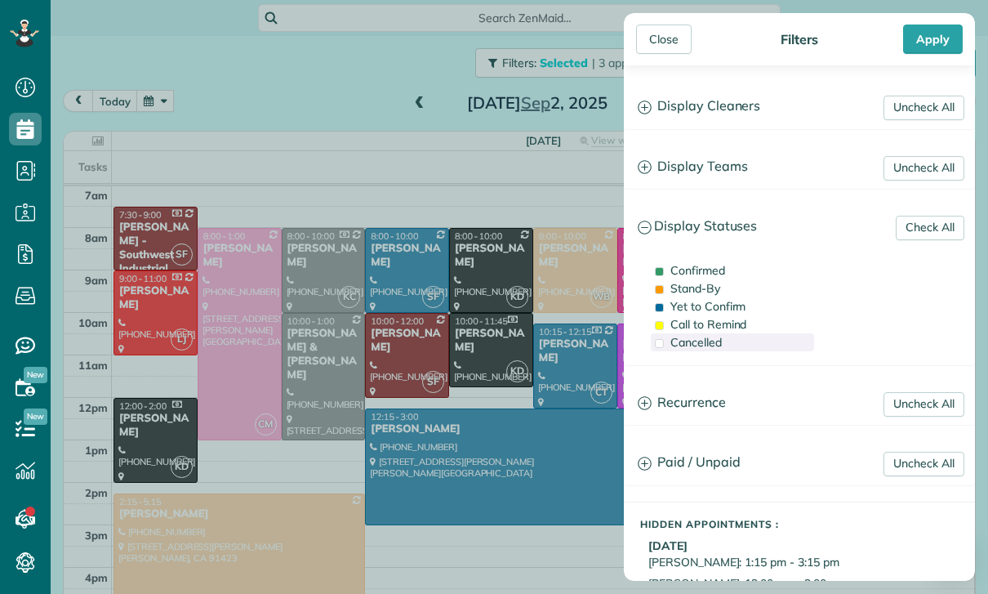
click span "Cancelled"
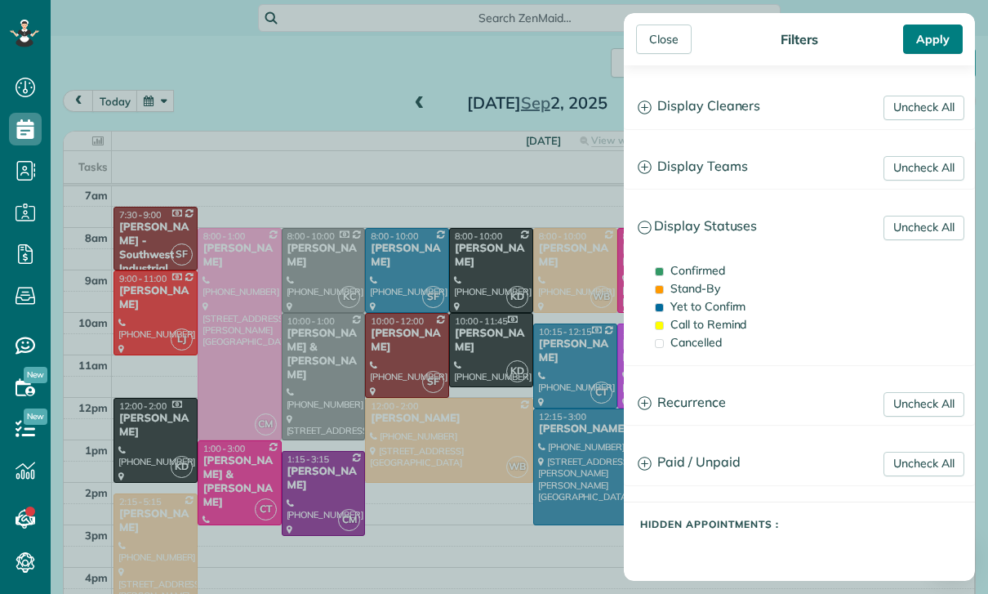
click div "Apply"
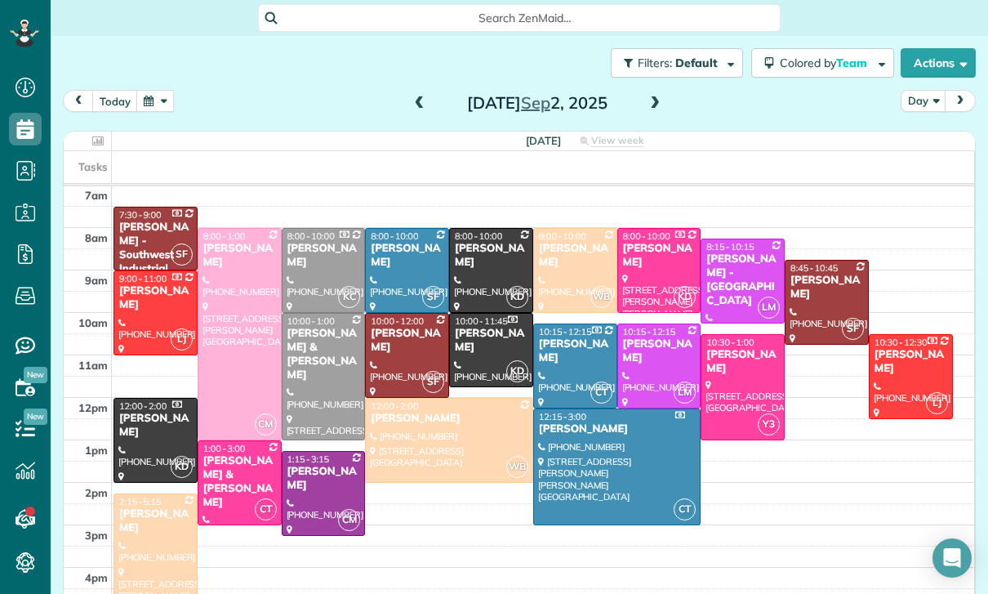
click span
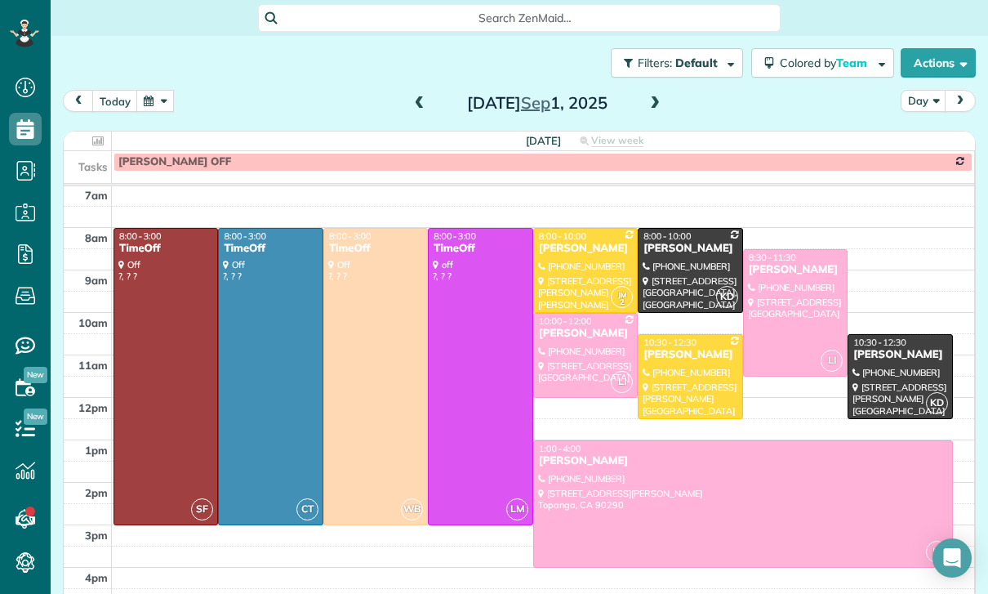
click span
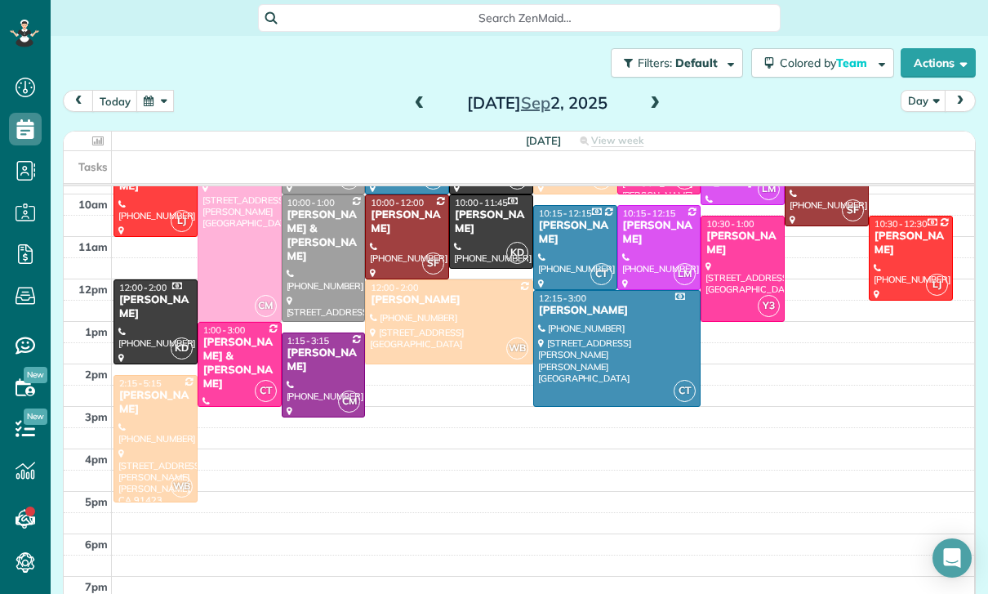
scroll to position [247, 0]
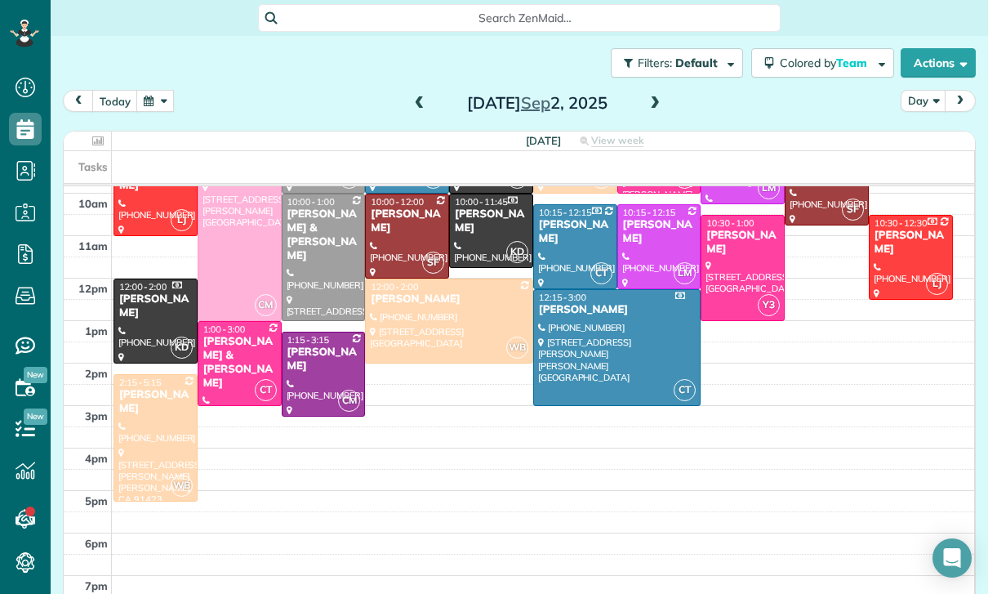
click td
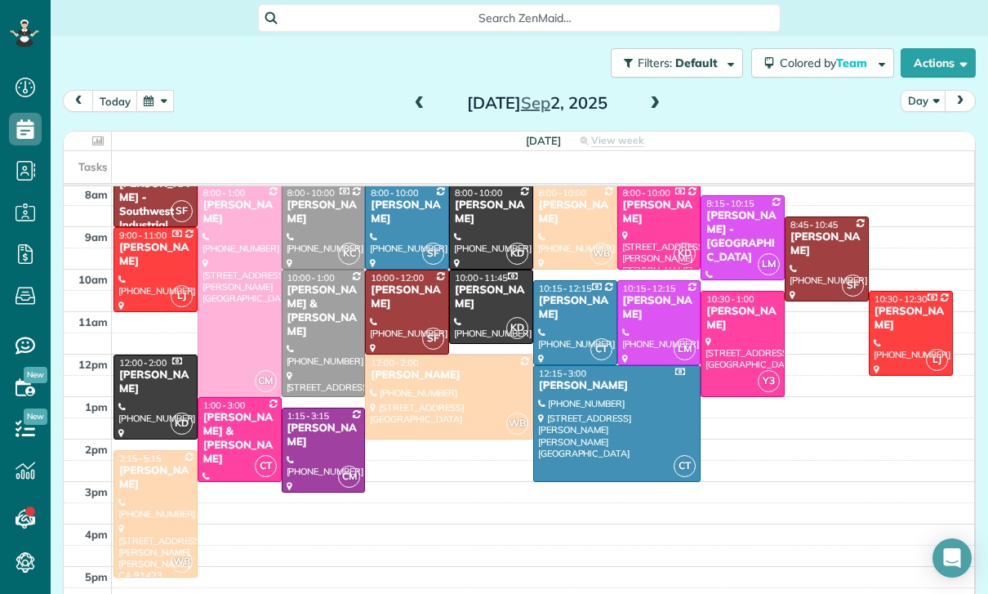
scroll to position [172, 0]
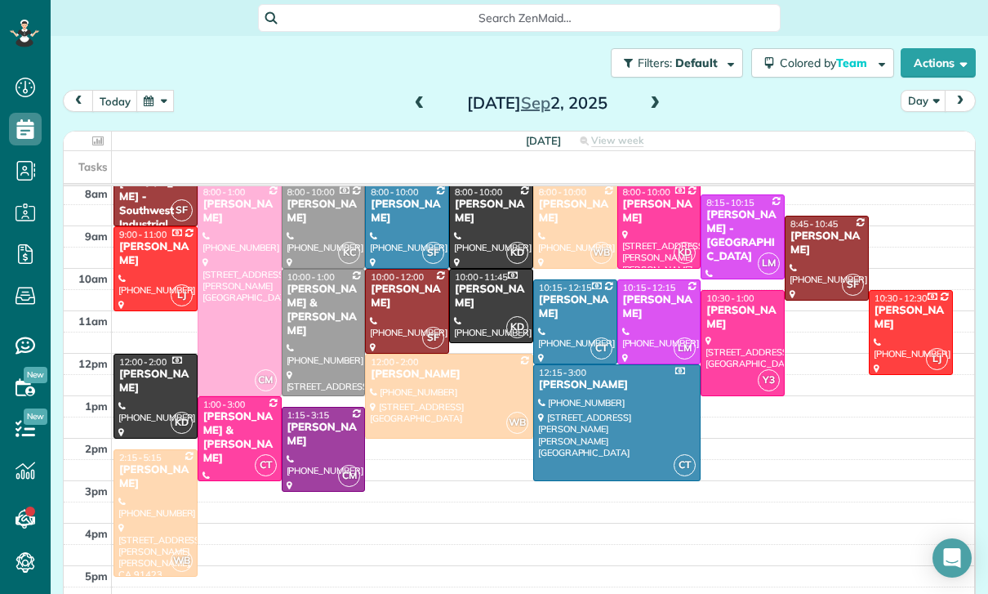
click button "button"
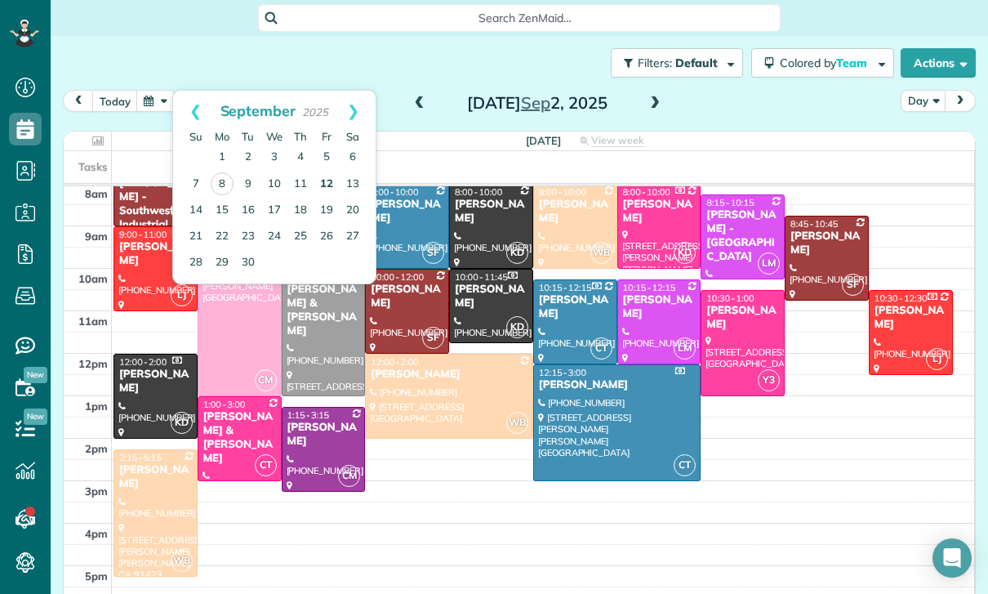
click link "12"
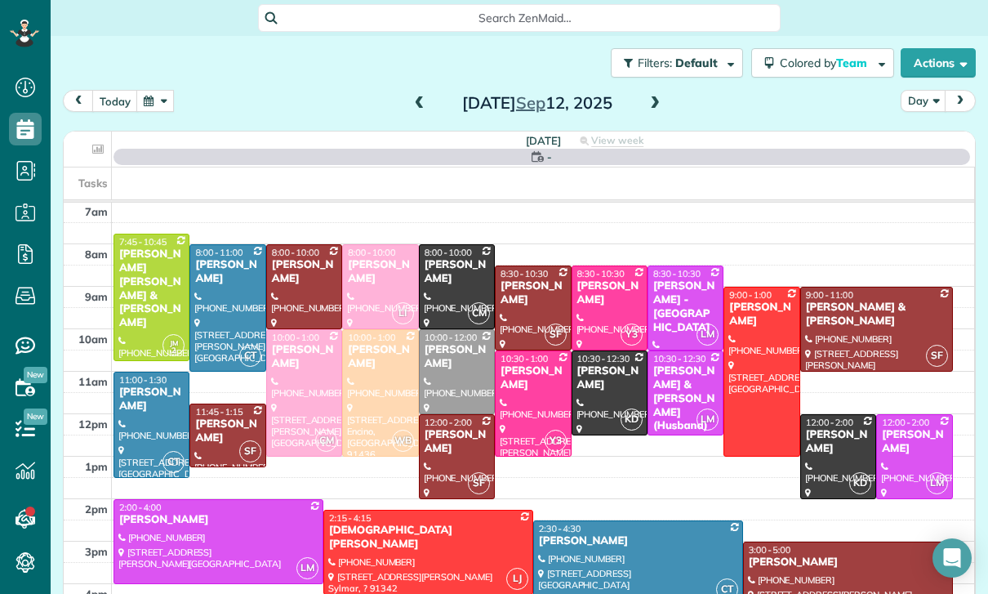
scroll to position [128, 0]
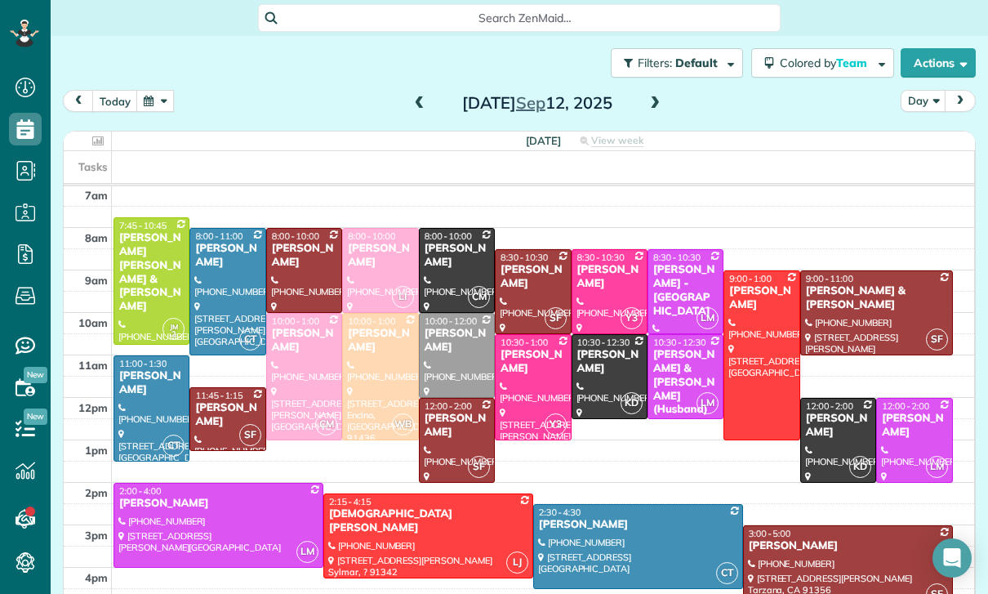
click div "Ashley Shapiro"
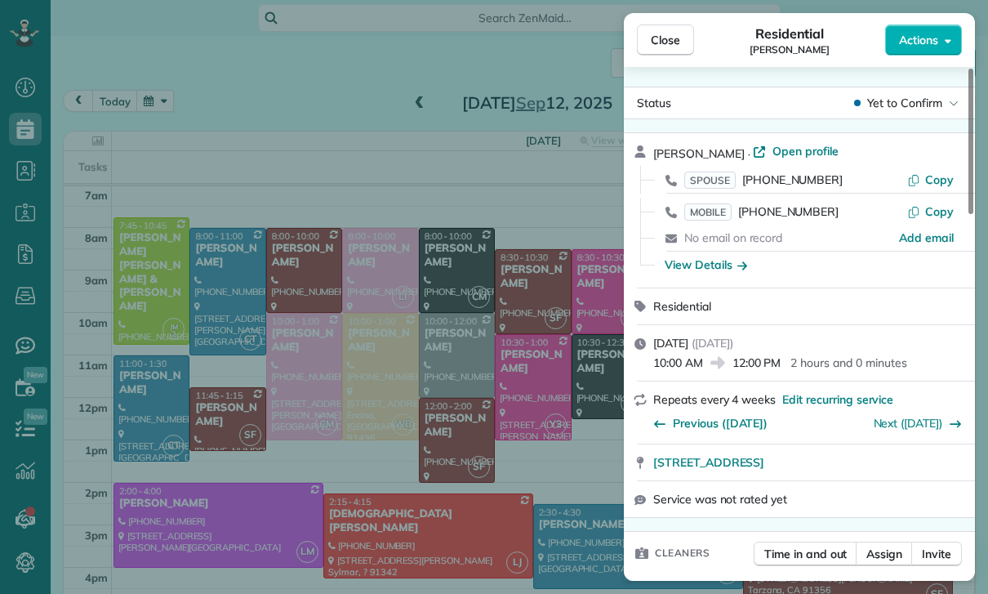
click div "Close Residential Ashley Shapiro Actions Status Yet to Confirm Ashley Shapiro ·…"
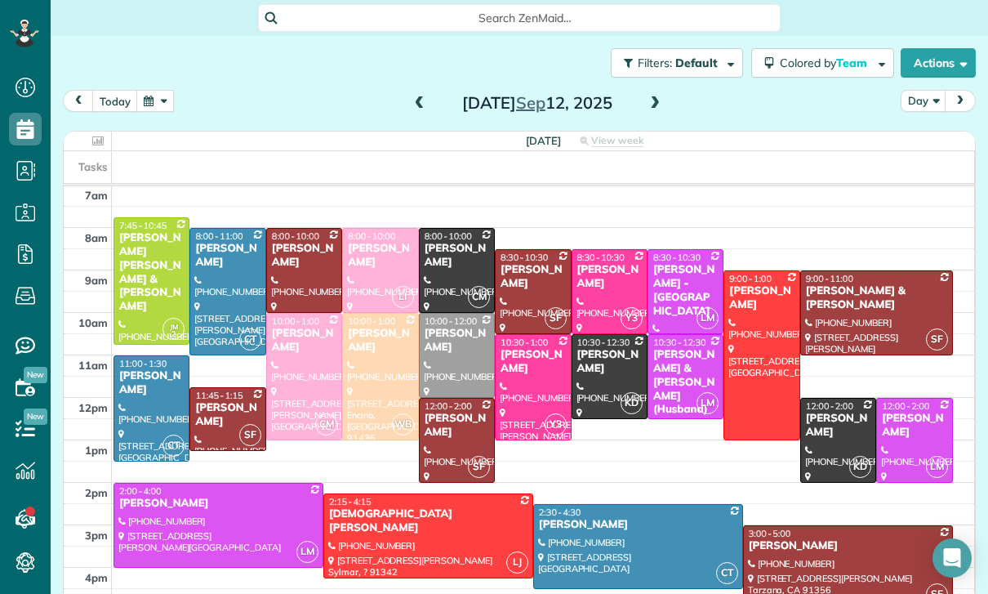
click button "button"
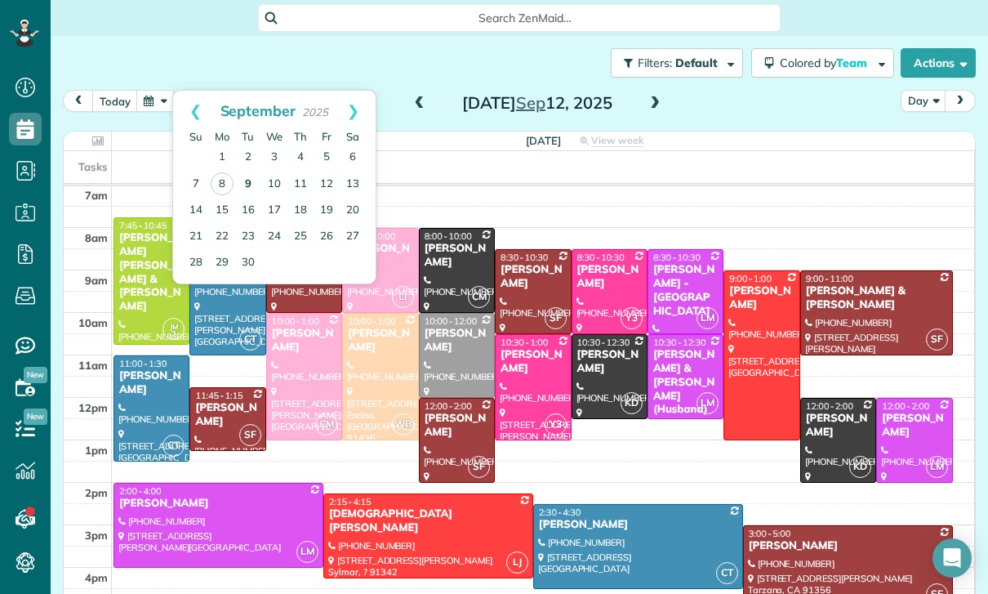
click link "9"
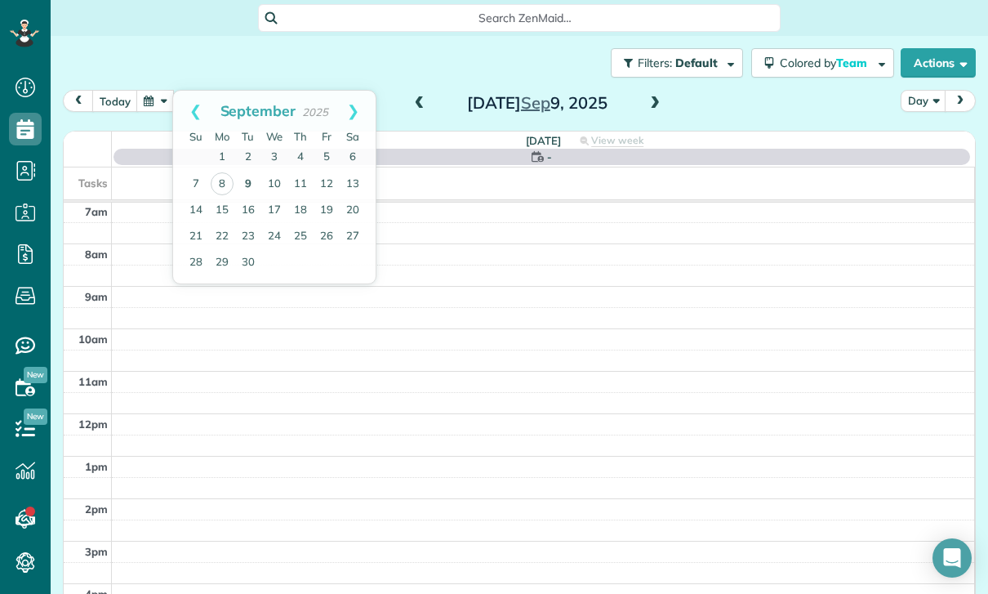
scroll to position [128, 0]
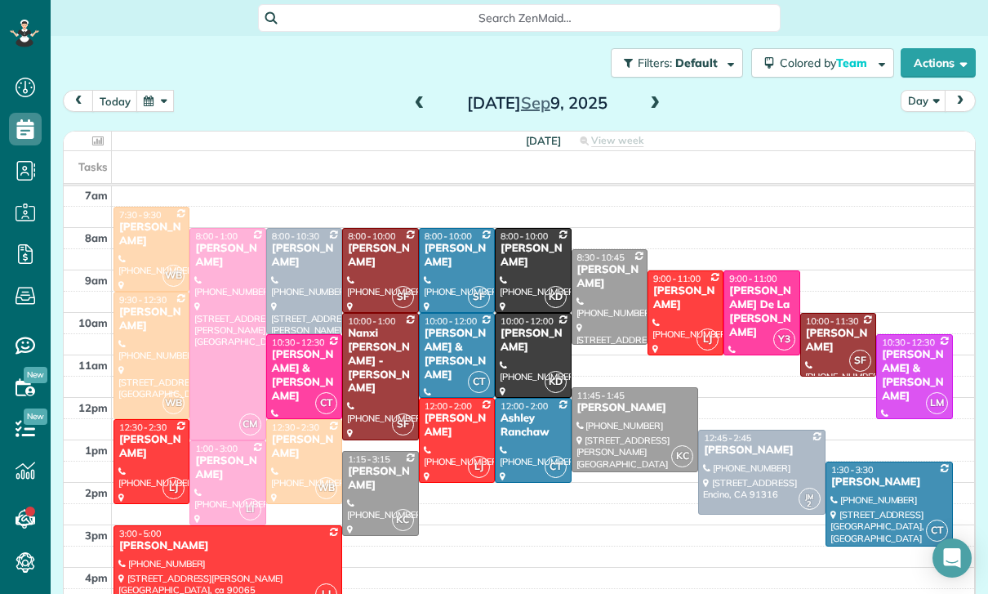
click button "button"
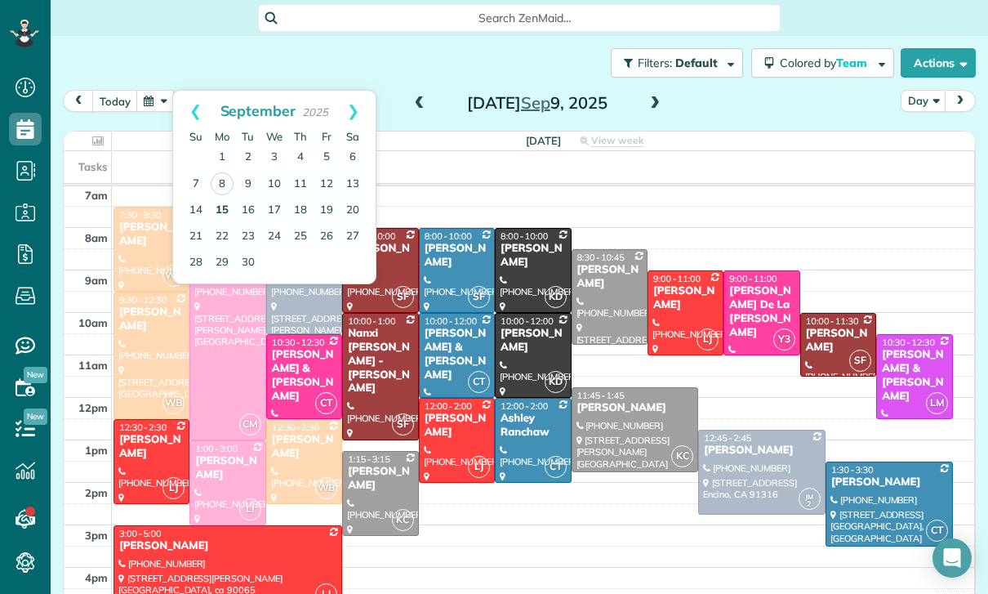
click link "15"
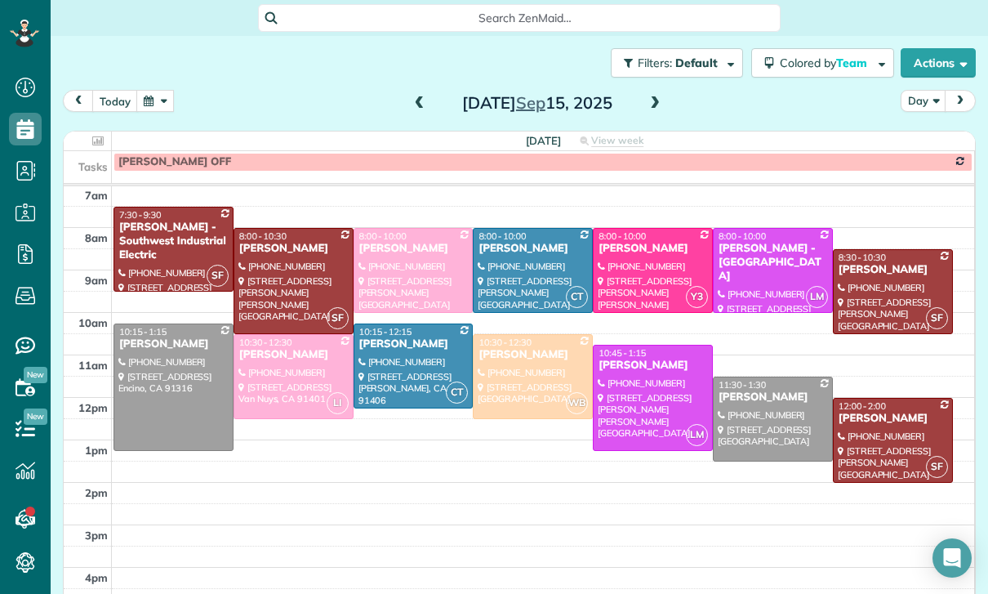
click button "button"
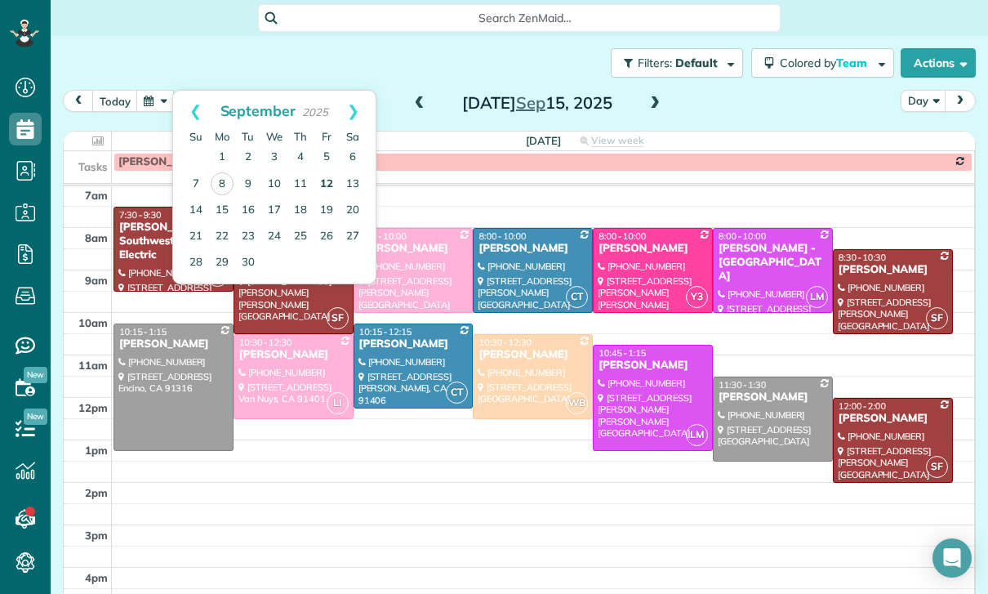
click link "12"
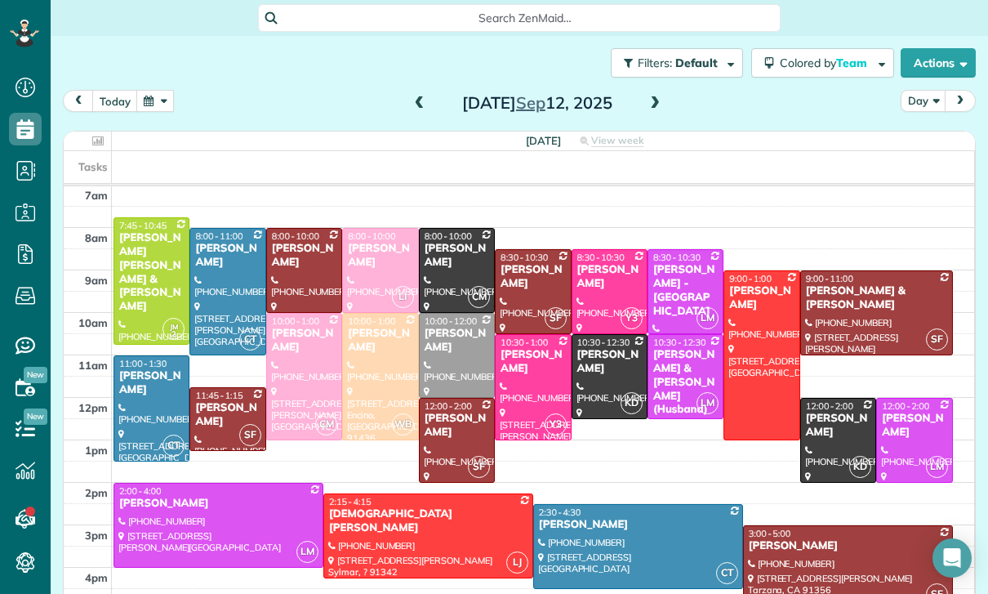
click div
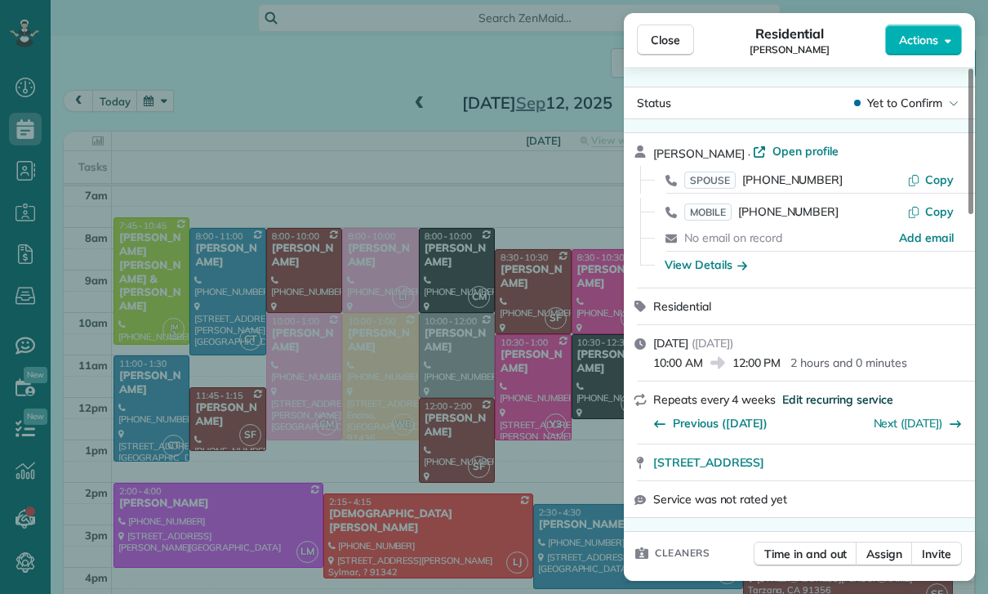
click span "Edit recurring service"
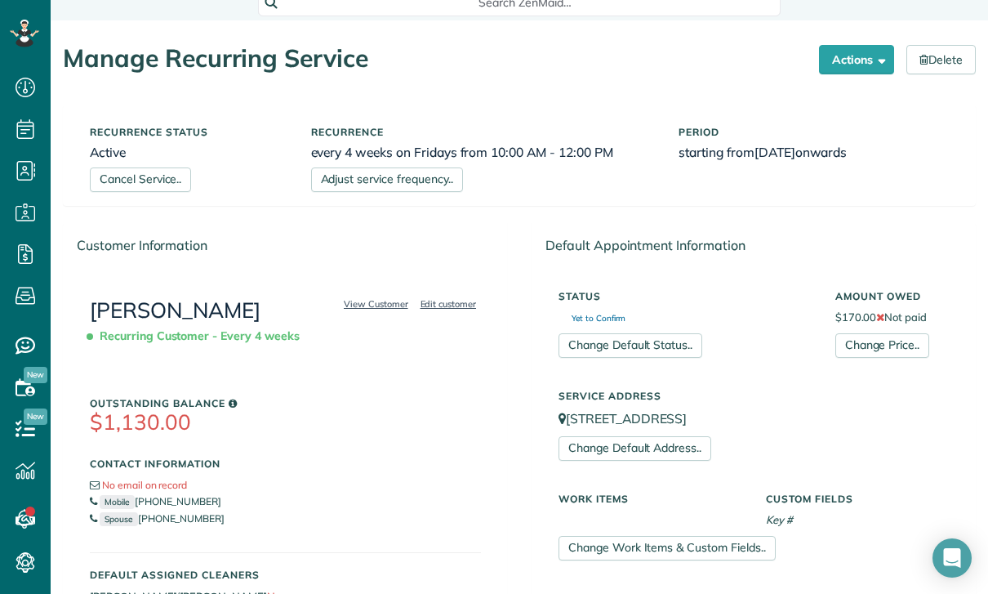
scroll to position [18, 0]
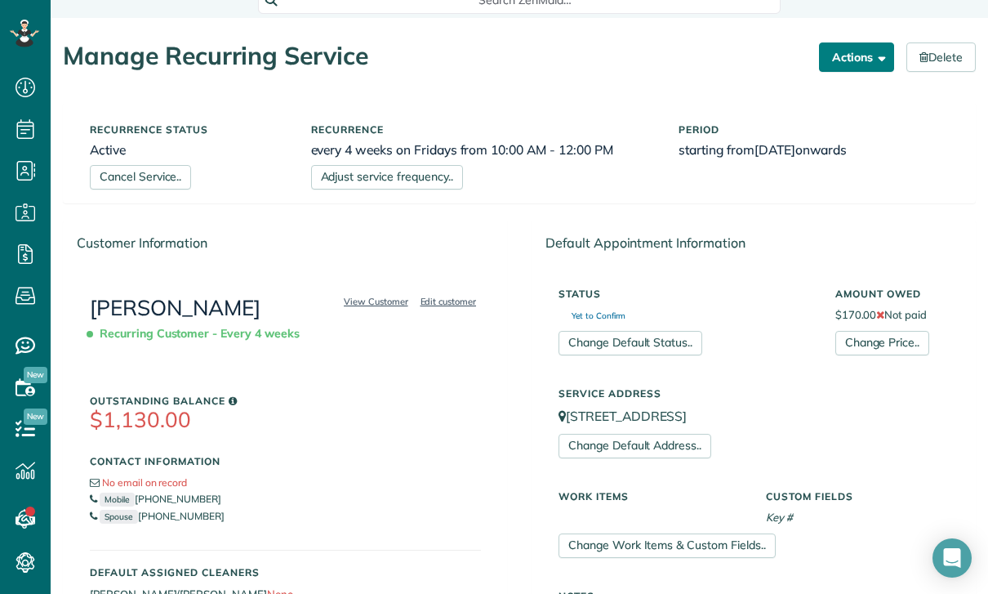
click at [840, 64] on button "Actions" at bounding box center [856, 56] width 75 height 29
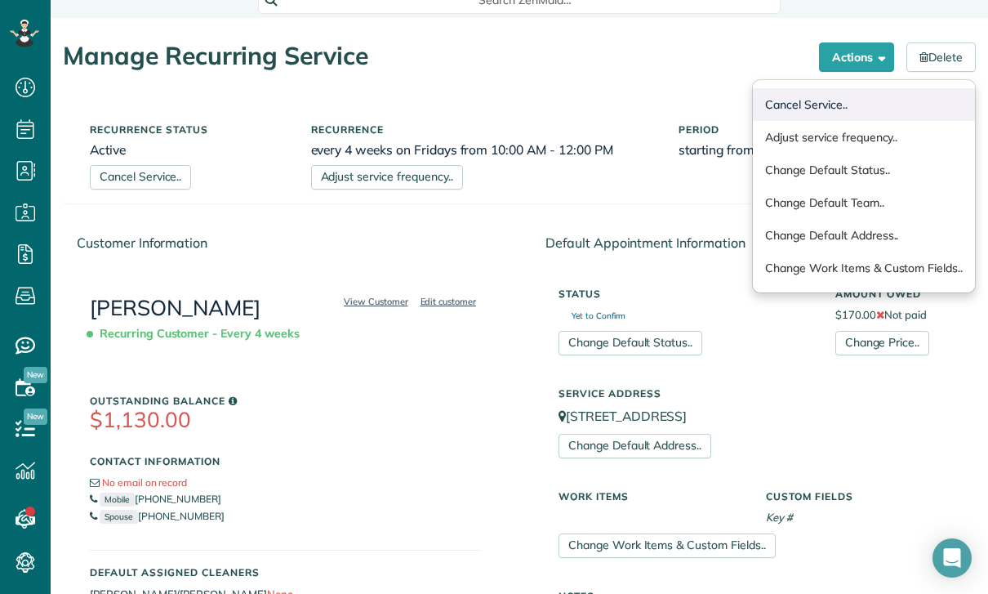
click at [832, 101] on link "Cancel Service.." at bounding box center [864, 104] width 222 height 33
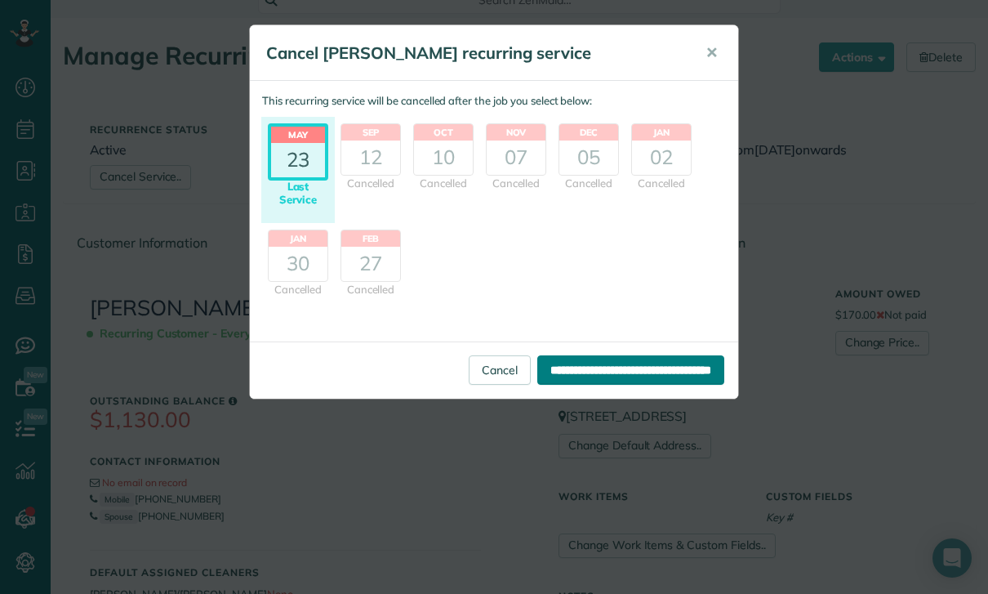
click at [640, 372] on input "**********" at bounding box center [630, 369] width 187 height 29
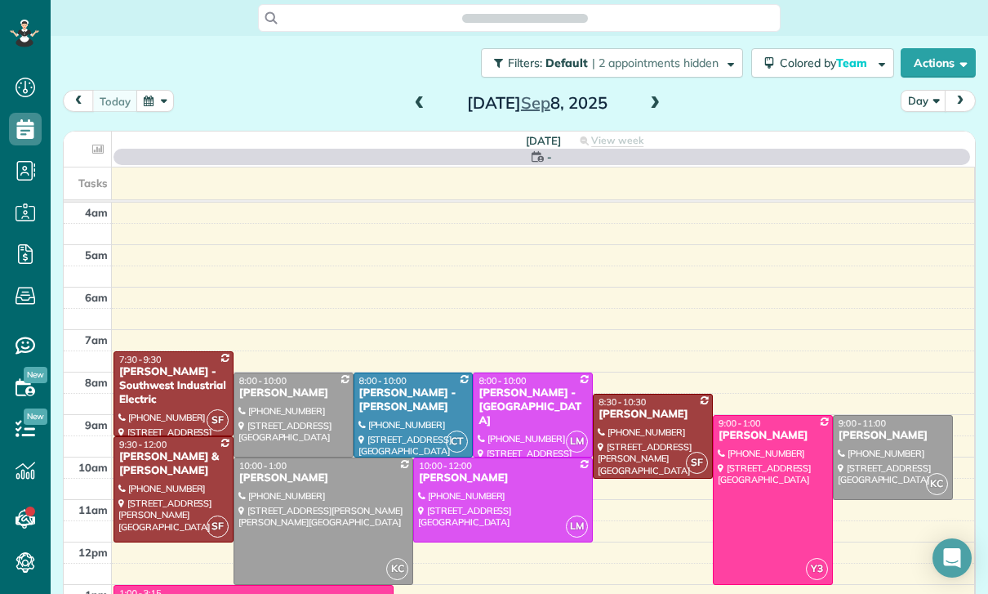
scroll to position [128, 0]
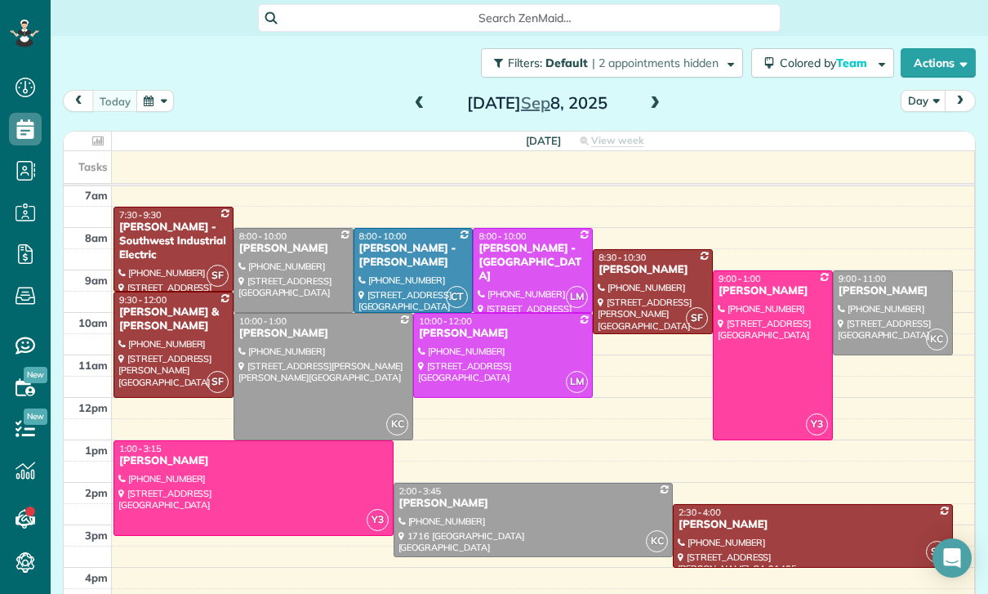
click at [156, 102] on button "button" at bounding box center [155, 101] width 38 height 22
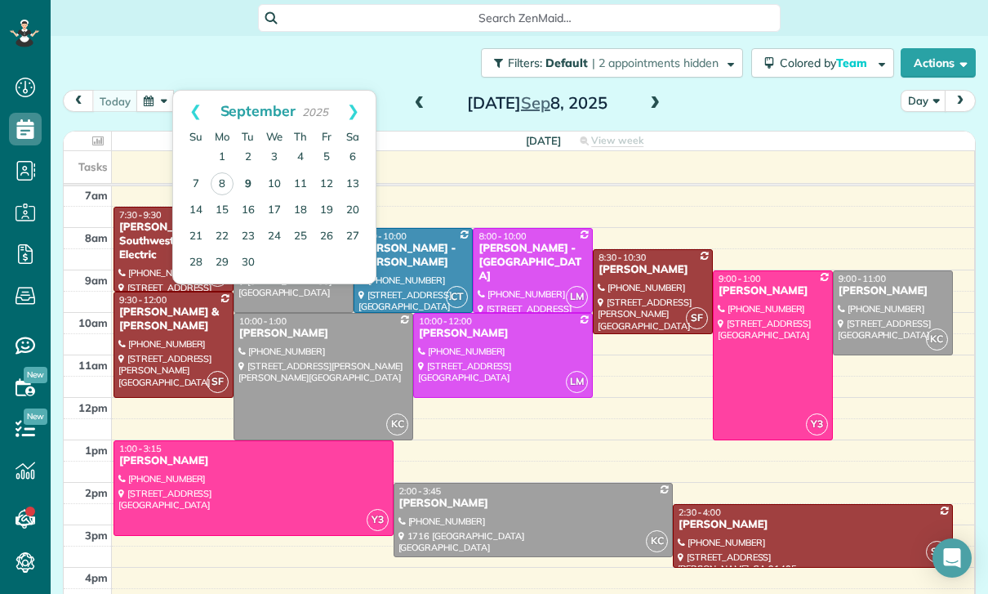
click at [252, 185] on link "9" at bounding box center [248, 185] width 26 height 26
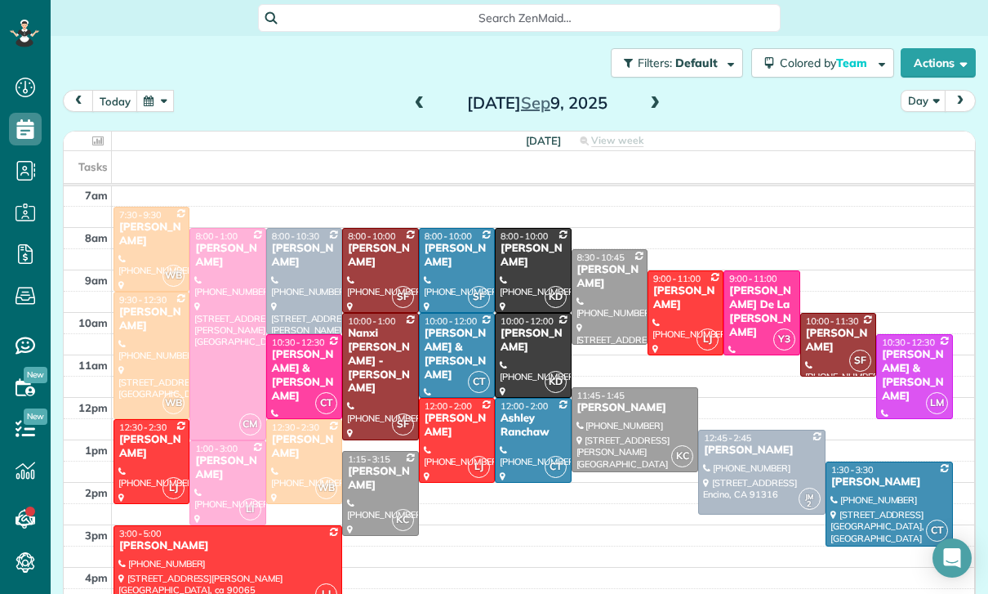
click at [163, 96] on button "button" at bounding box center [155, 101] width 38 height 22
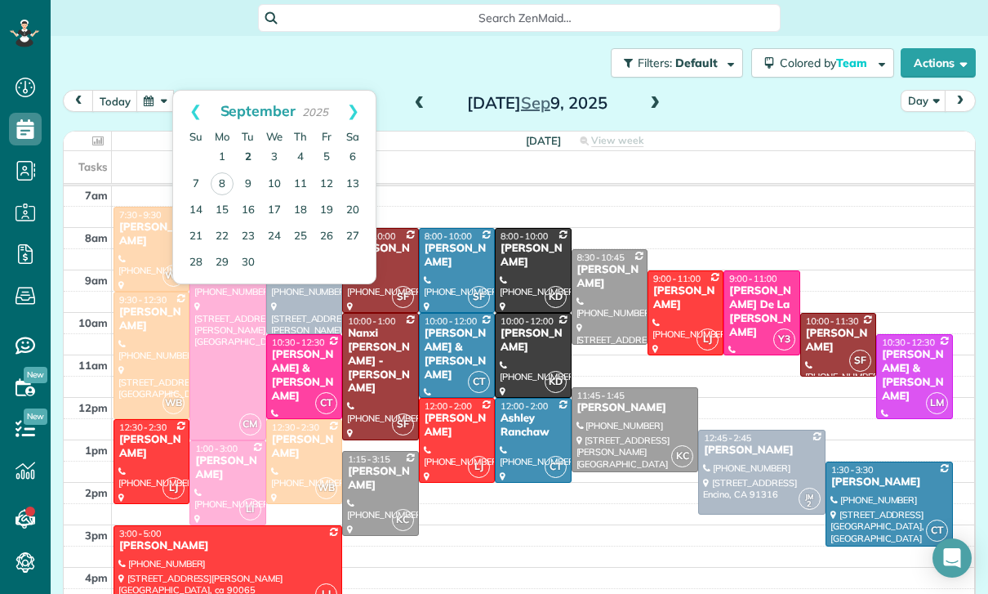
click at [251, 154] on link "2" at bounding box center [248, 158] width 26 height 26
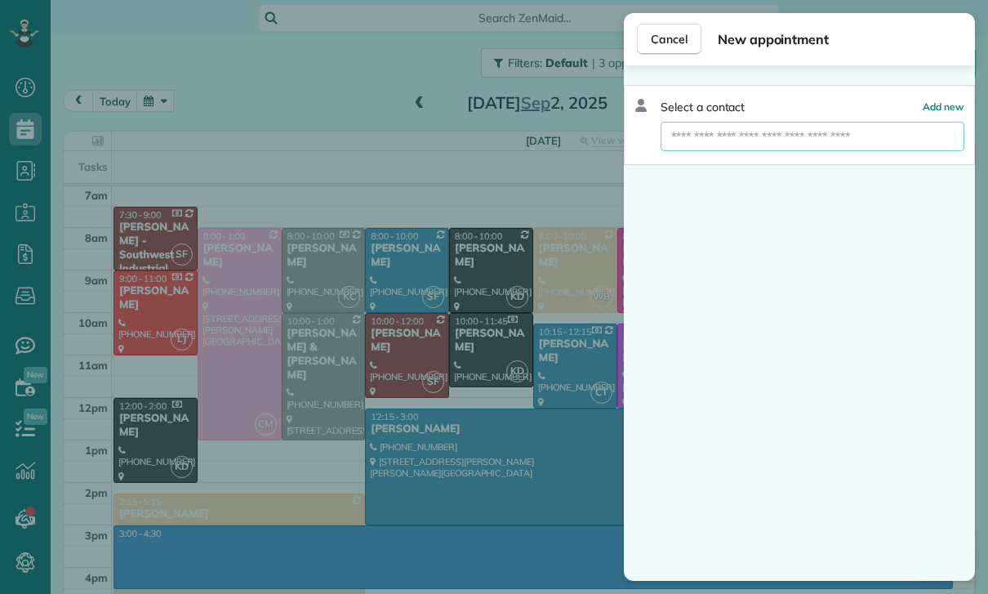
click at [796, 146] on input "text" at bounding box center [813, 136] width 304 height 29
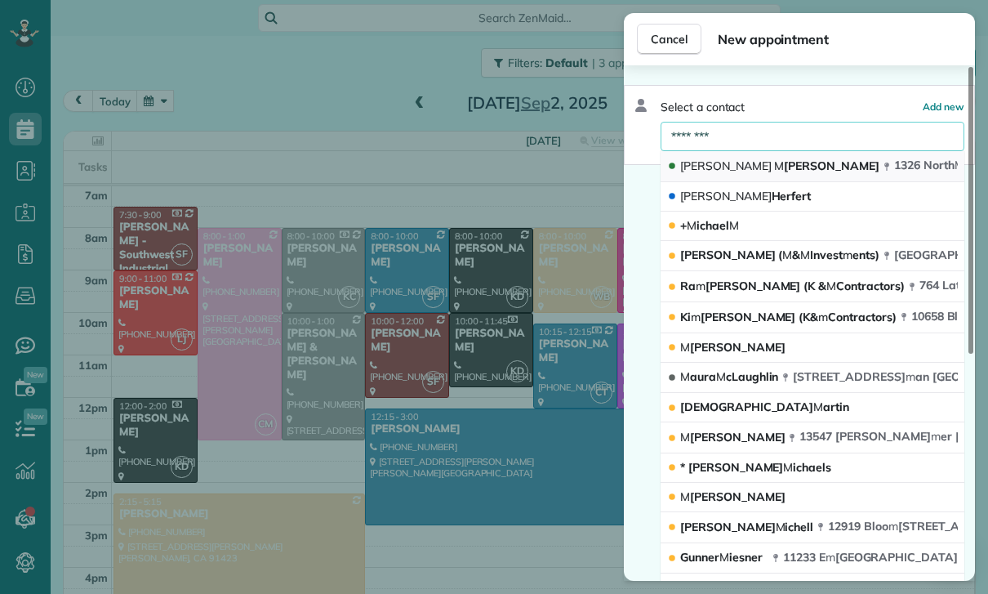
type input "********"
click at [894, 158] on span "1326 North M aple Street Burbank CA 91505" at bounding box center [990, 165] width 193 height 15
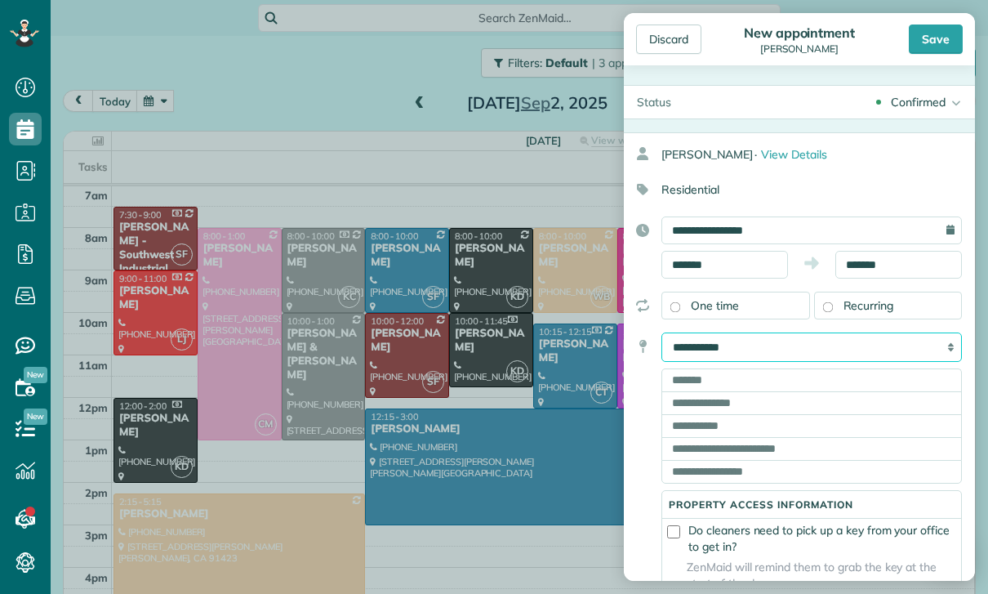
click at [863, 350] on select "**********" at bounding box center [812, 346] width 301 height 29
select select "******"
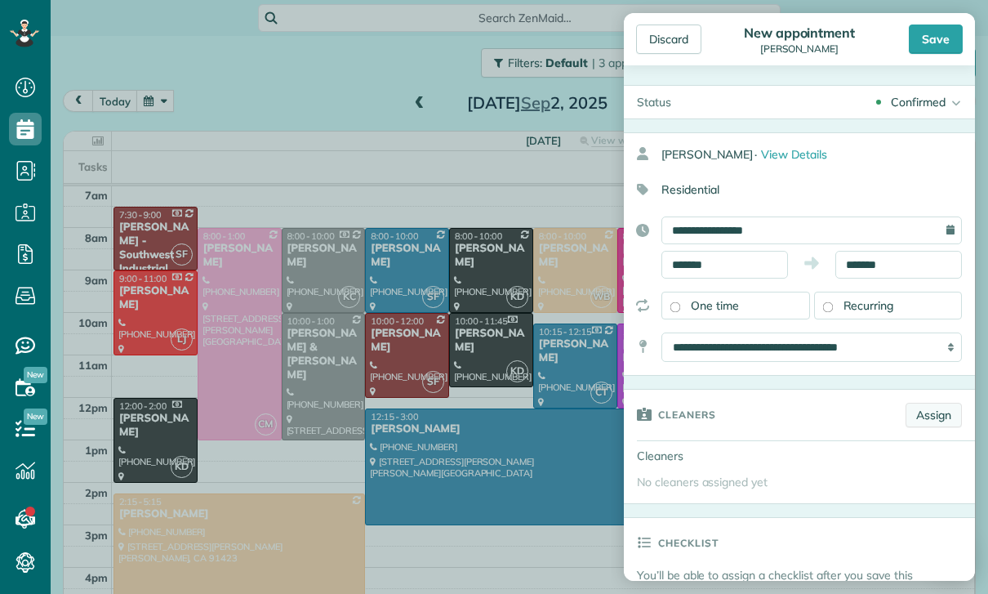
click at [939, 417] on link "Assign" at bounding box center [934, 415] width 56 height 25
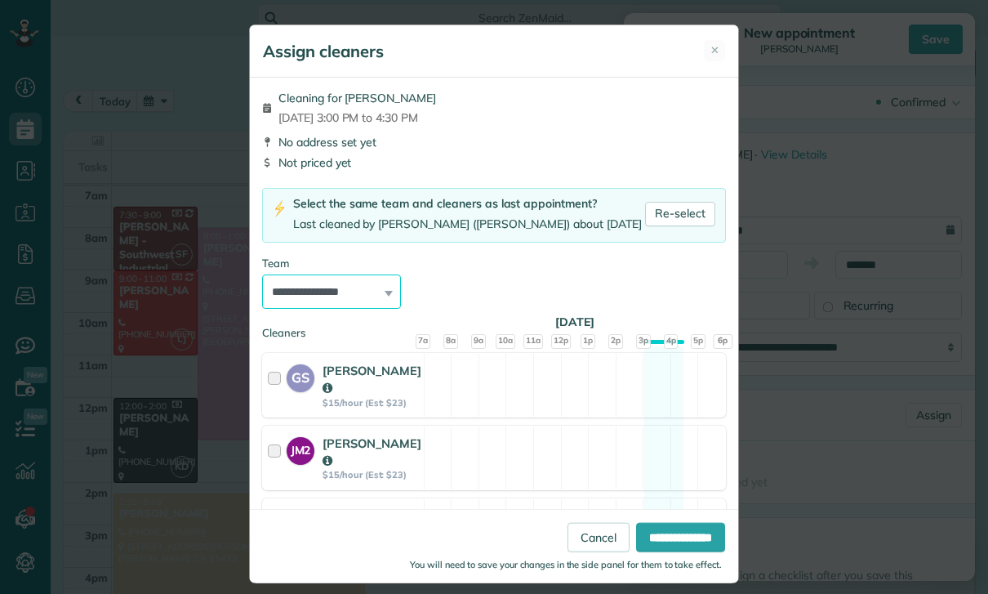
click at [343, 295] on select "**********" at bounding box center [331, 291] width 139 height 34
select select "**"
click at [660, 552] on input "**********" at bounding box center [680, 537] width 89 height 29
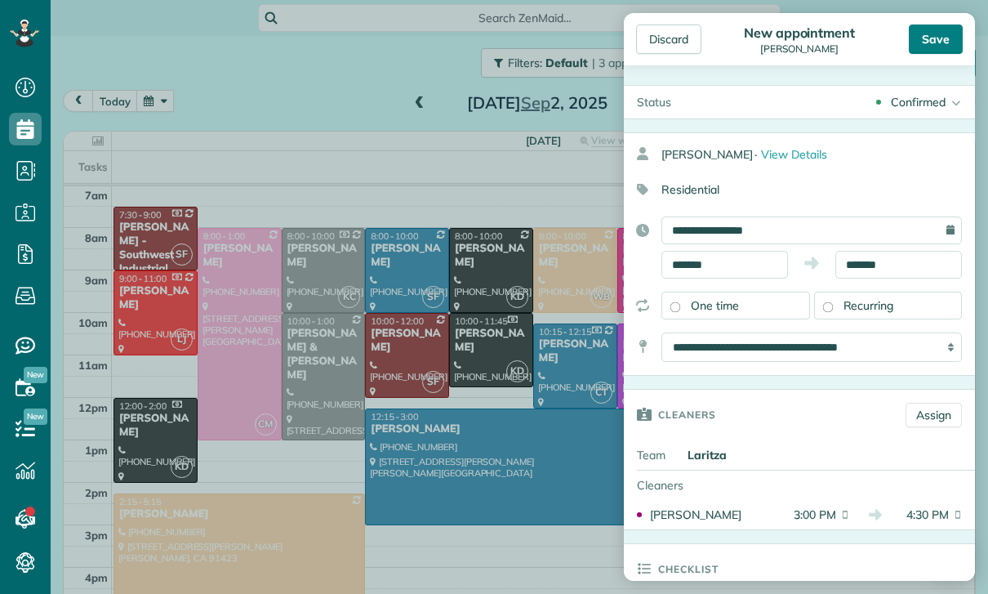
click at [939, 32] on div "Save" at bounding box center [936, 39] width 54 height 29
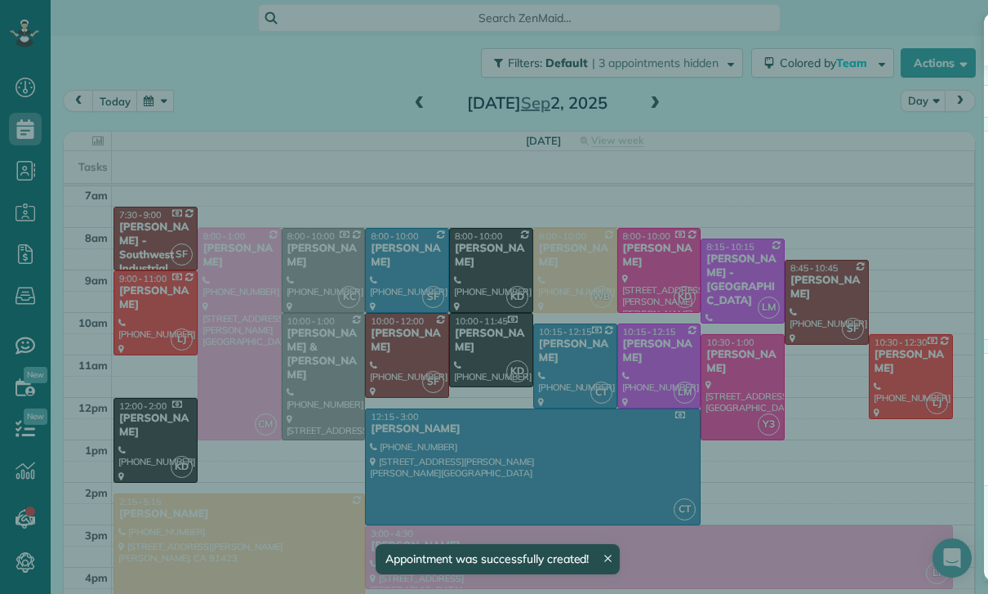
scroll to position [128, 0]
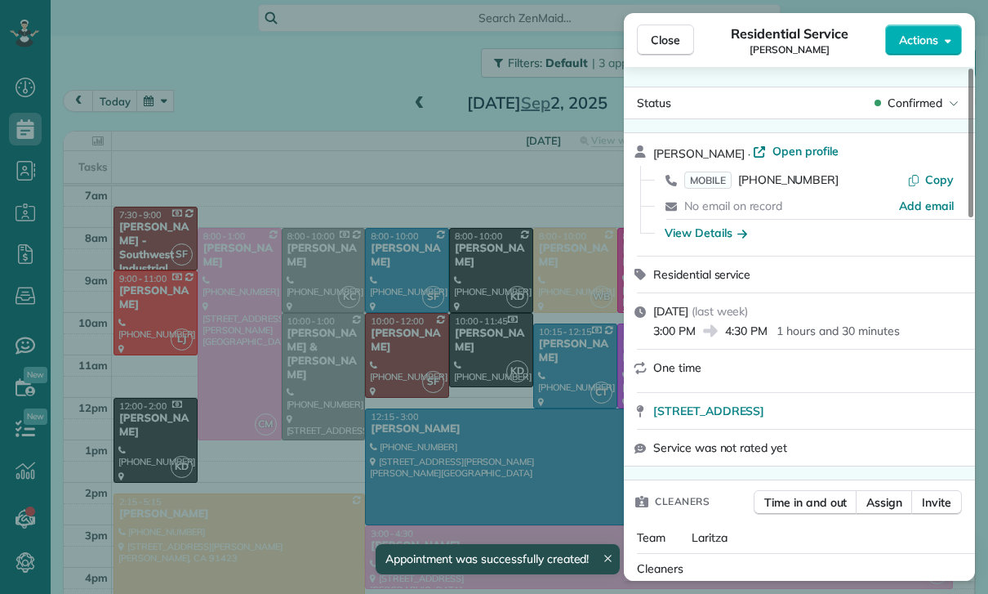
click at [787, 144] on span "Open profile" at bounding box center [806, 151] width 66 height 16
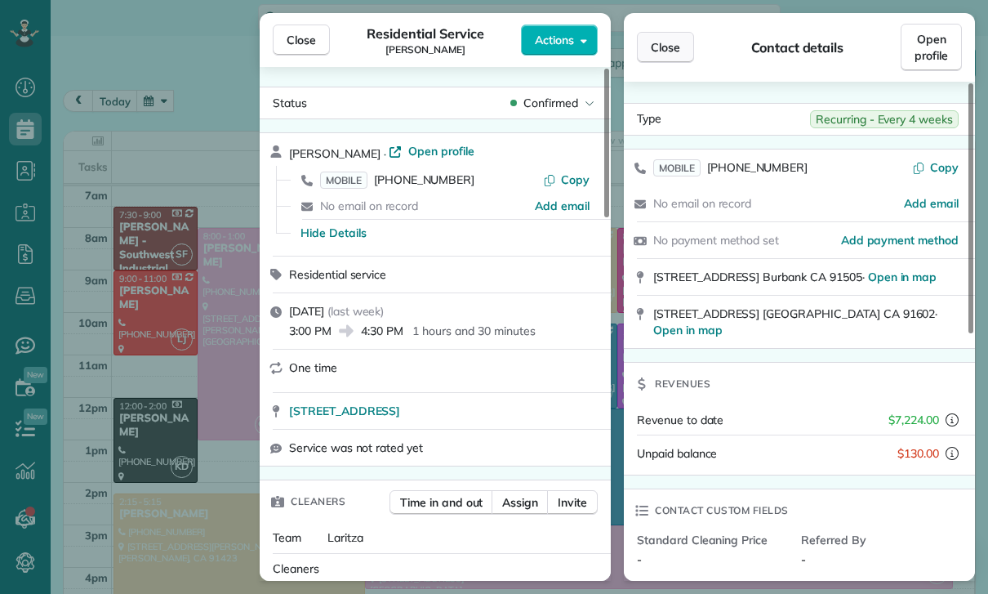
click at [663, 43] on span "Close" at bounding box center [665, 47] width 29 height 16
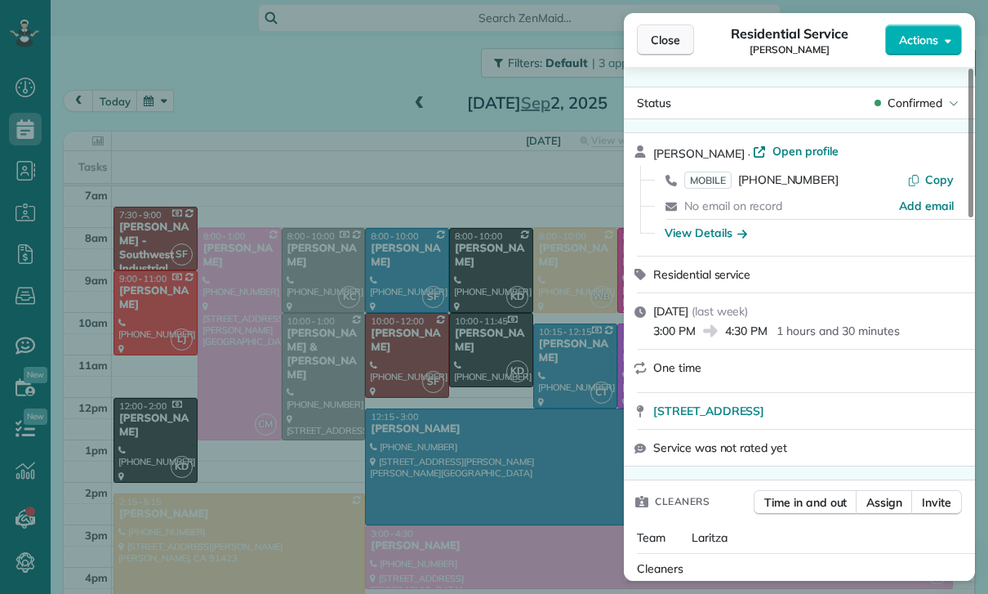
click at [667, 38] on span "Close" at bounding box center [665, 40] width 29 height 16
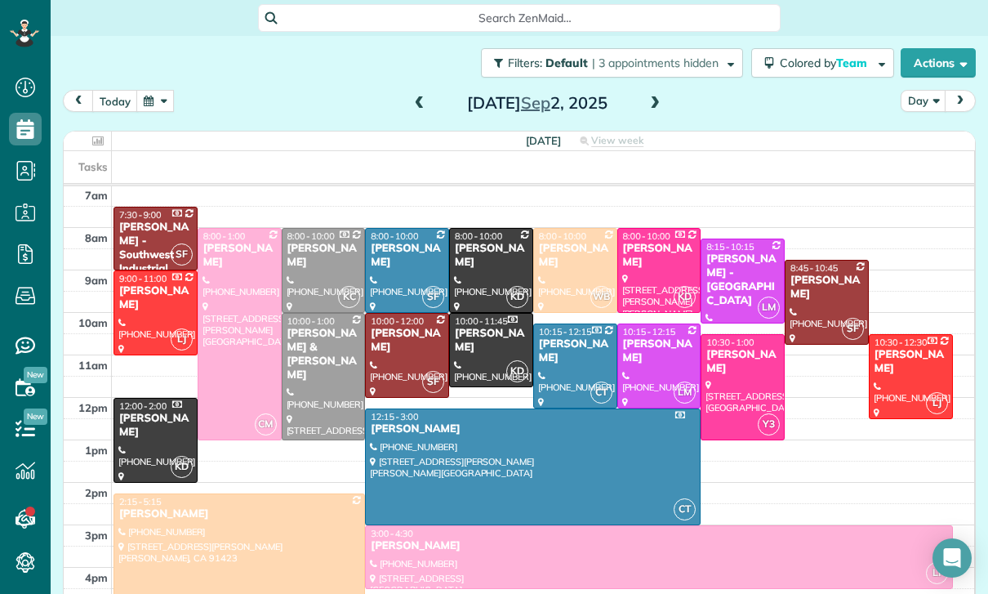
click at [790, 553] on div "Alyson Melling" at bounding box center [658, 546] width 577 height 14
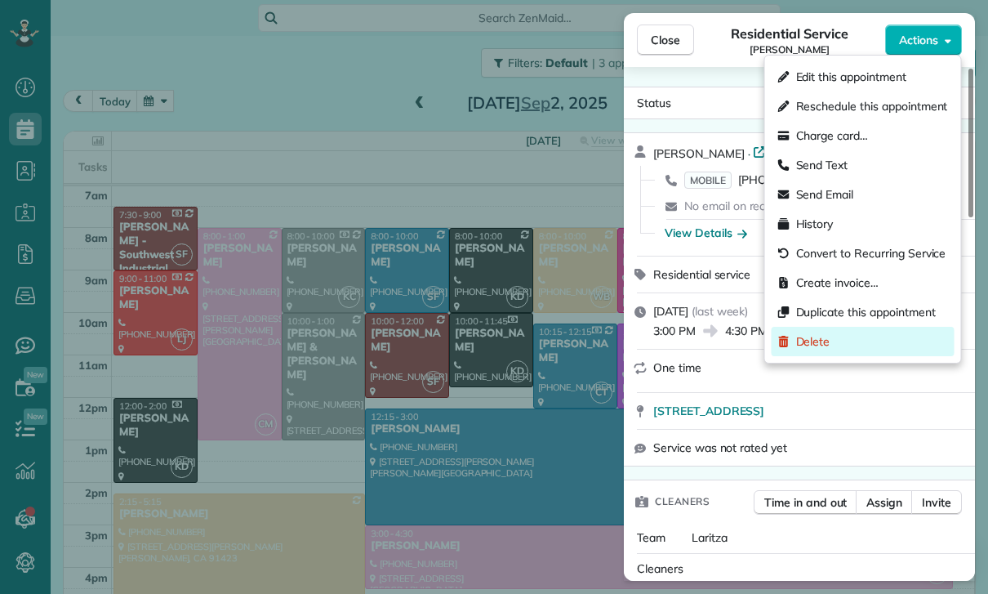
click at [832, 332] on div "Delete" at bounding box center [863, 341] width 183 height 29
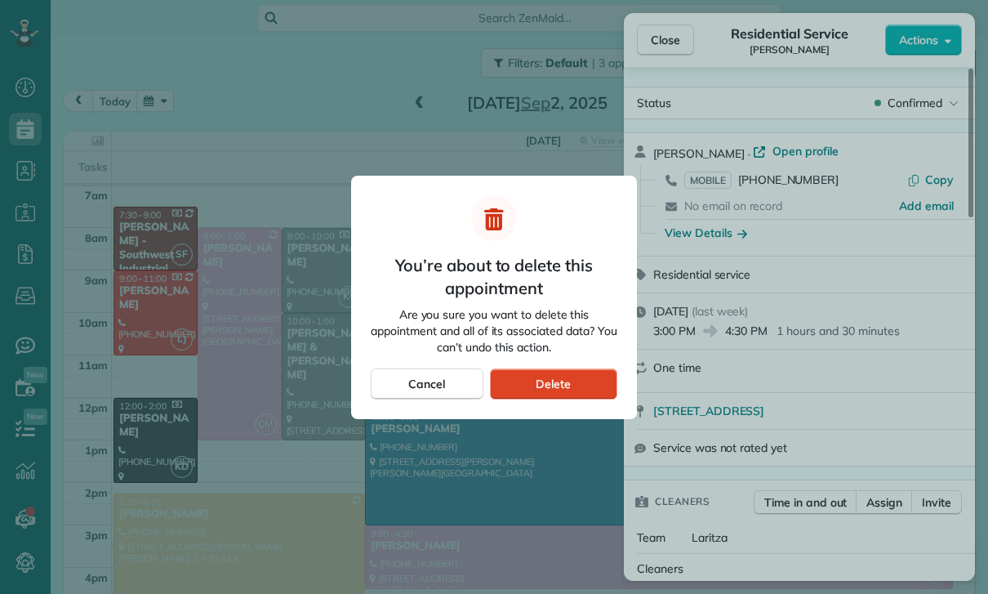
click at [571, 375] on div "Delete" at bounding box center [553, 383] width 127 height 31
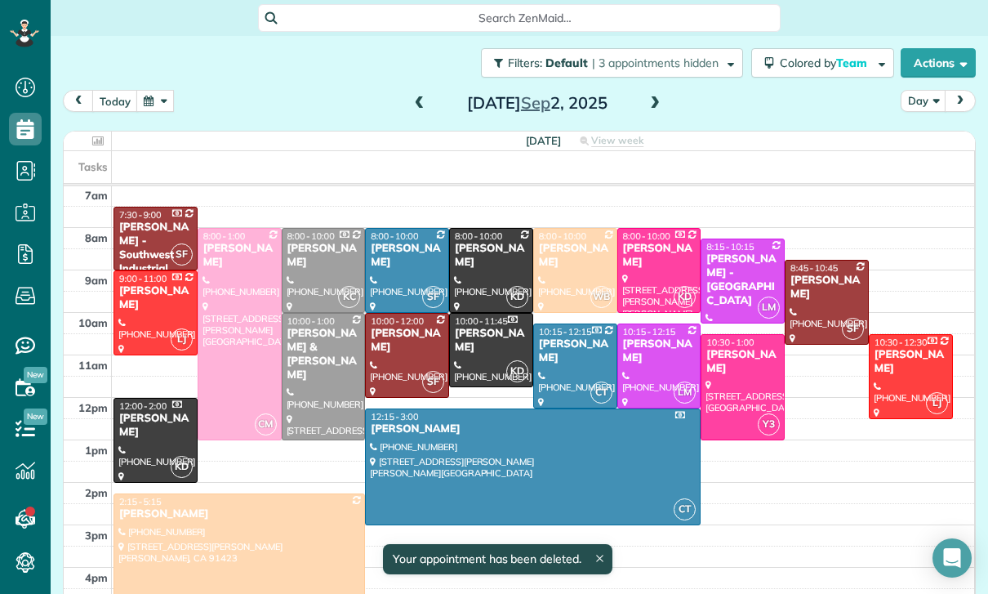
click at [647, 109] on span at bounding box center [655, 103] width 18 height 15
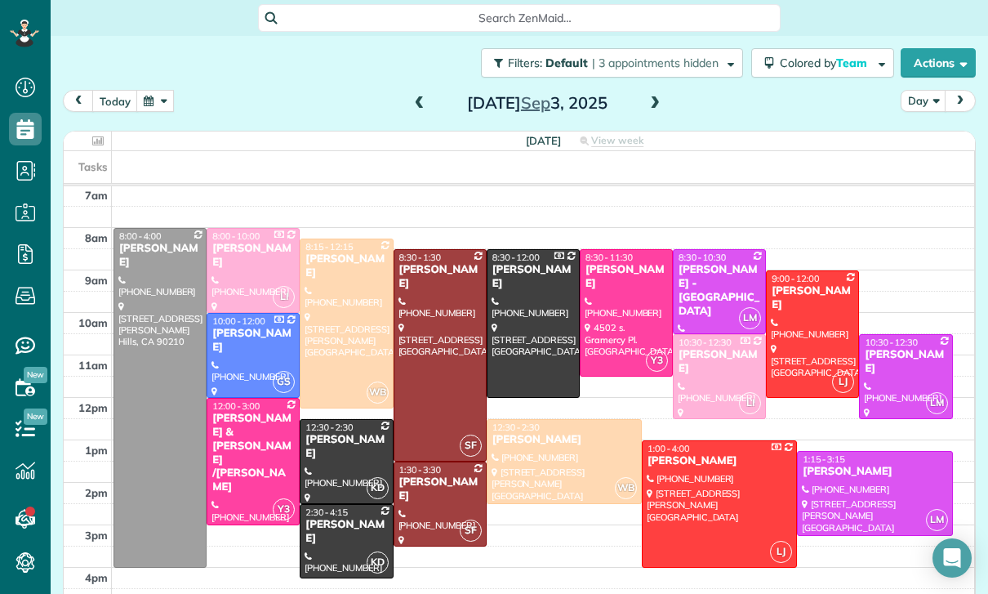
scroll to position [128, 0]
click at [160, 94] on button "button" at bounding box center [155, 101] width 38 height 22
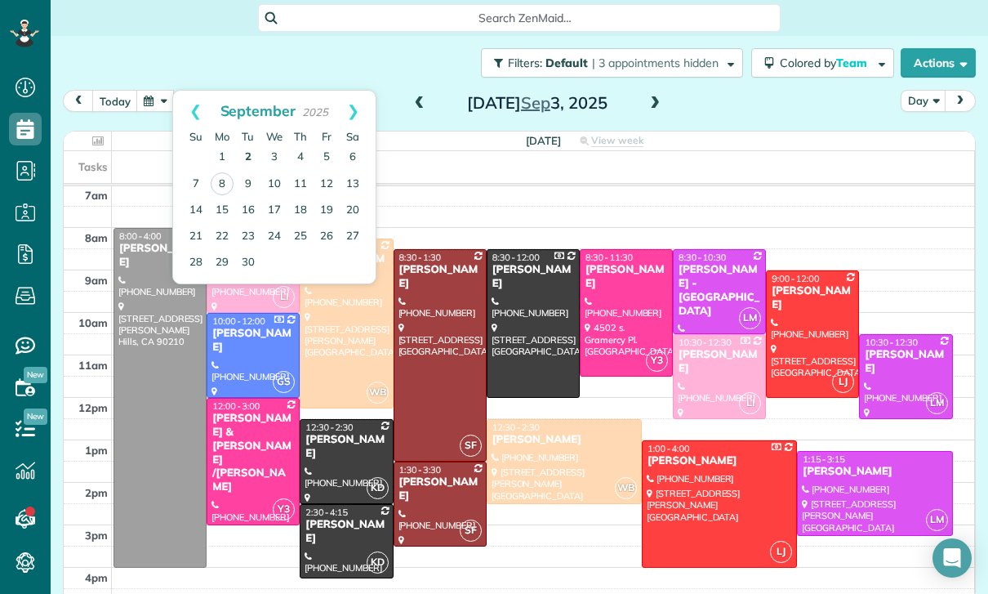
click at [247, 154] on link "2" at bounding box center [248, 158] width 26 height 26
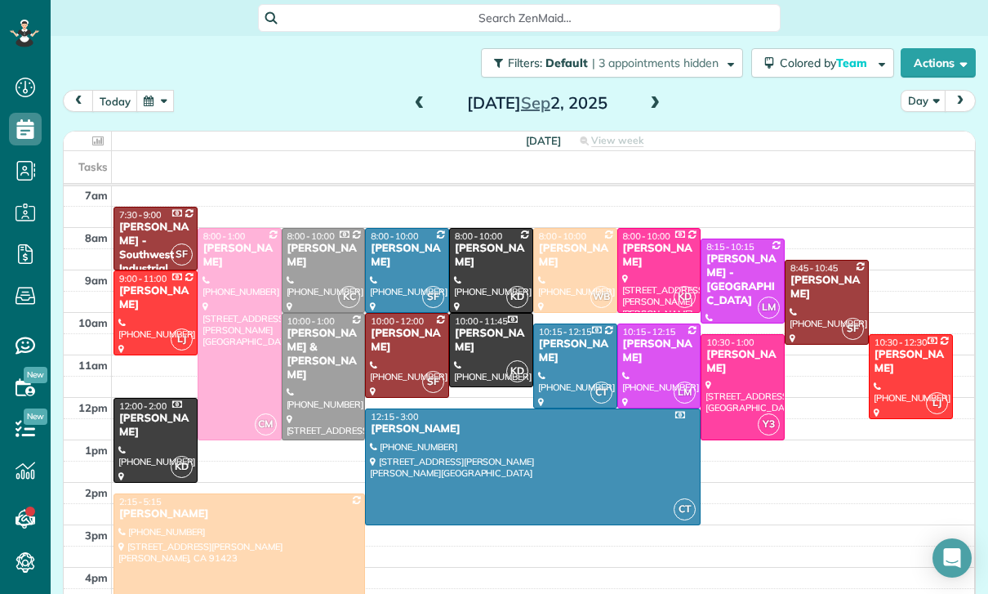
click at [658, 359] on div "Marissa Berman" at bounding box center [659, 351] width 74 height 28
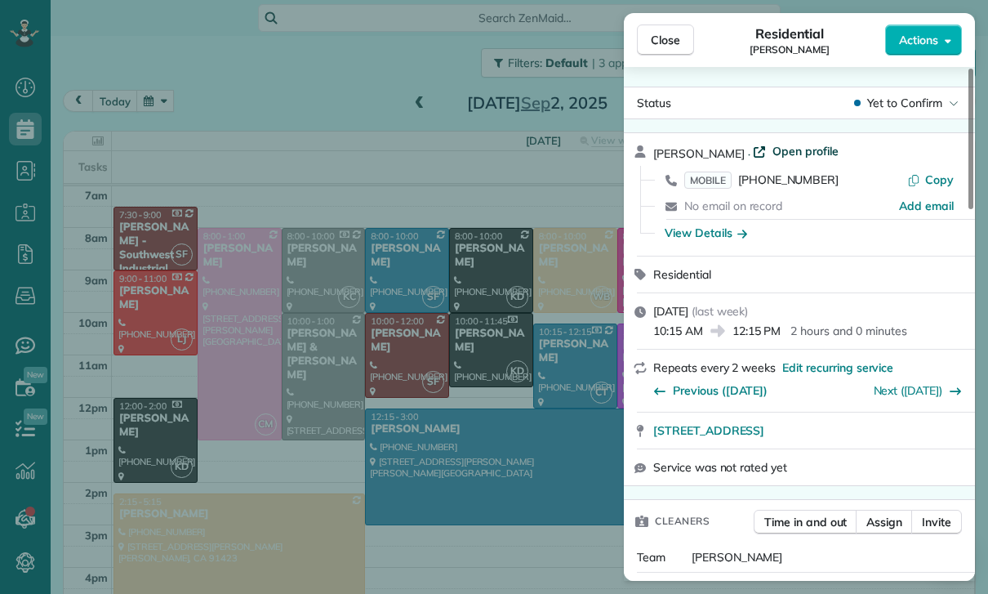
click at [793, 158] on span "Open profile" at bounding box center [806, 151] width 66 height 16
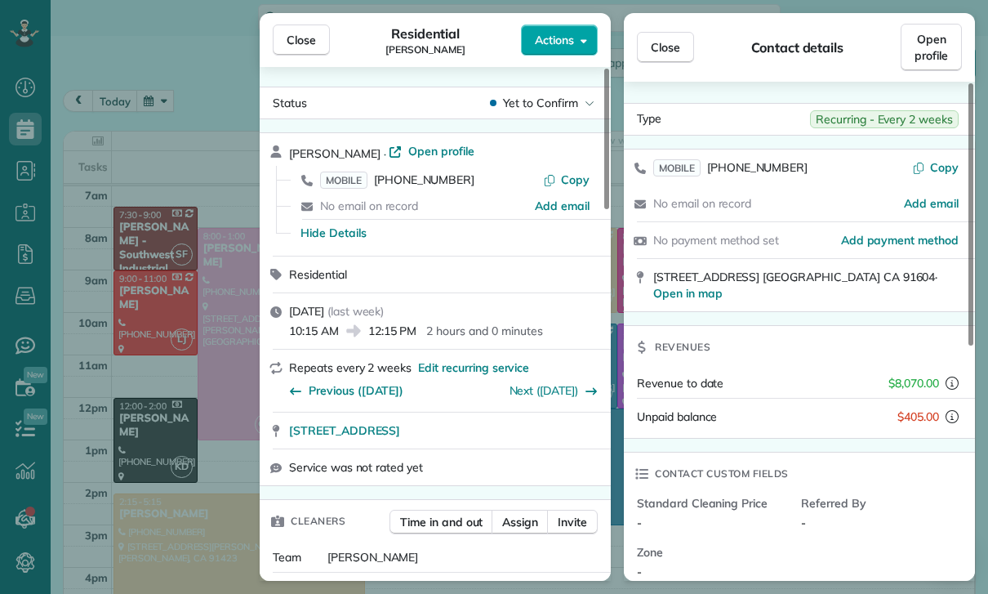
click at [595, 29] on button "Actions" at bounding box center [559, 40] width 77 height 31
click at [675, 51] on span "Close" at bounding box center [665, 47] width 29 height 16
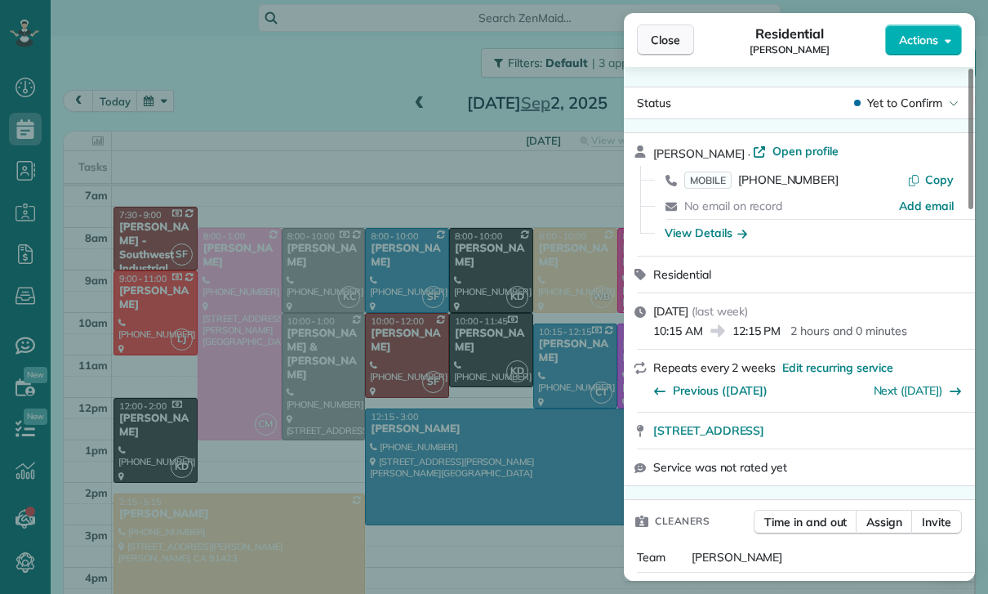
click at [662, 41] on span "Close" at bounding box center [665, 40] width 29 height 16
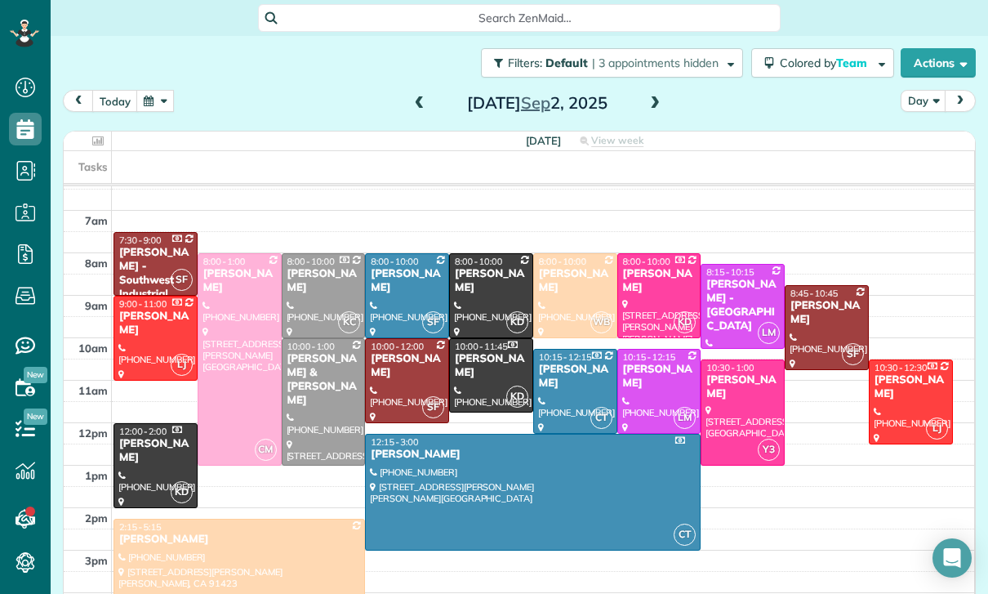
scroll to position [128, 0]
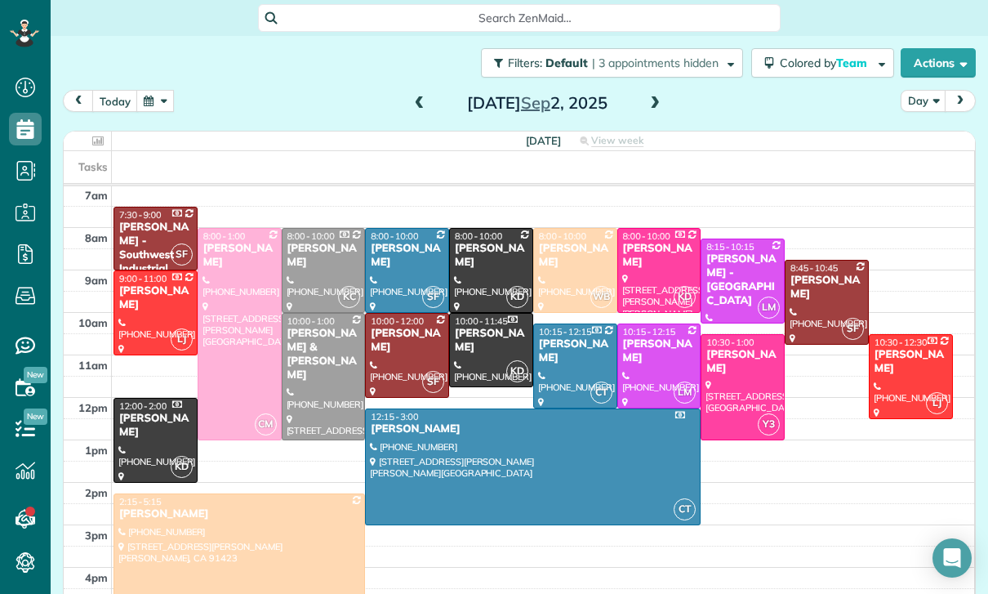
click at [321, 359] on div "Derek & Katelyn De Vette" at bounding box center [324, 355] width 74 height 56
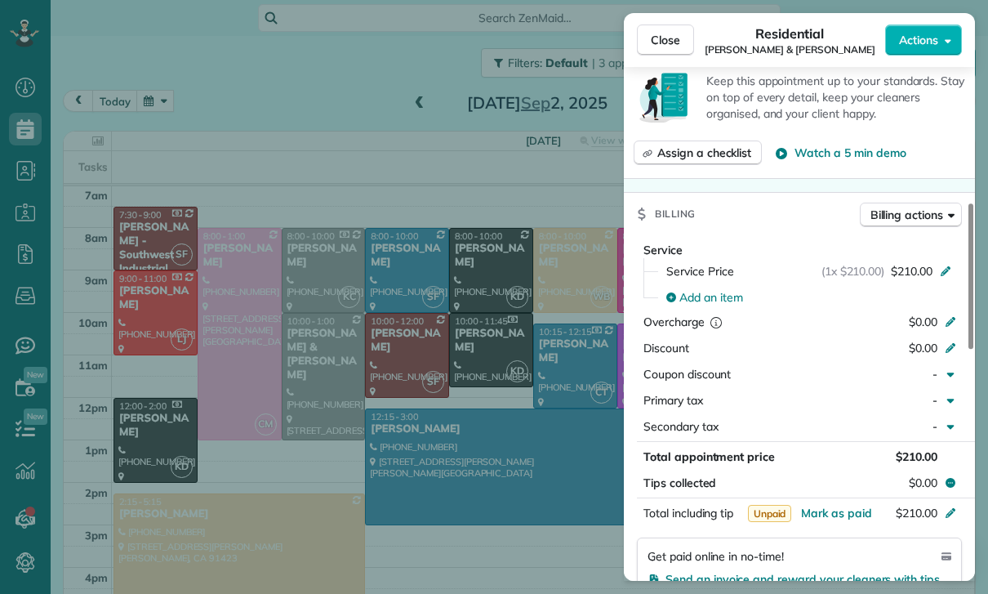
scroll to position [690, 0]
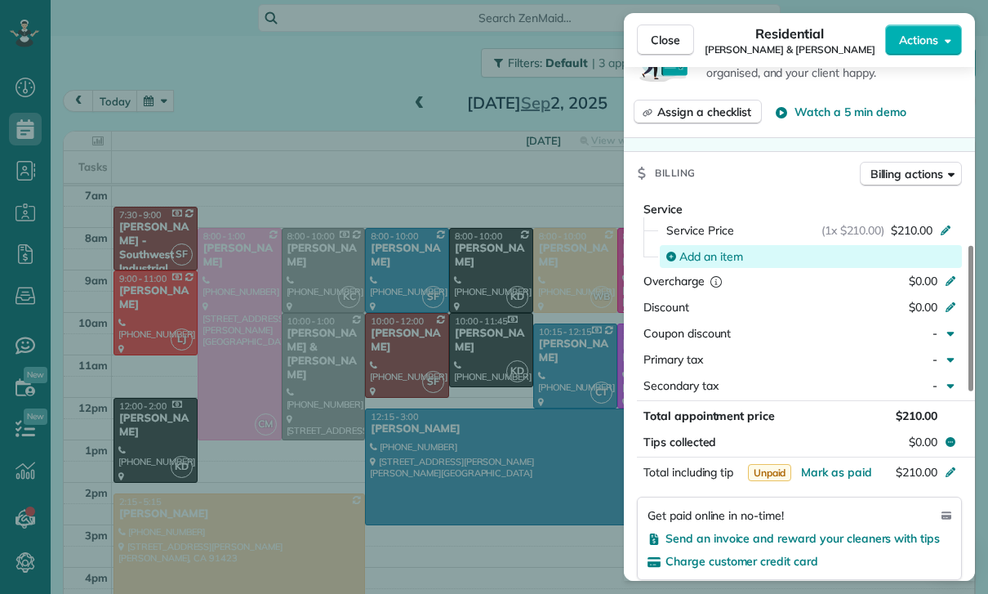
click at [703, 257] on span "Add an item" at bounding box center [712, 256] width 64 height 16
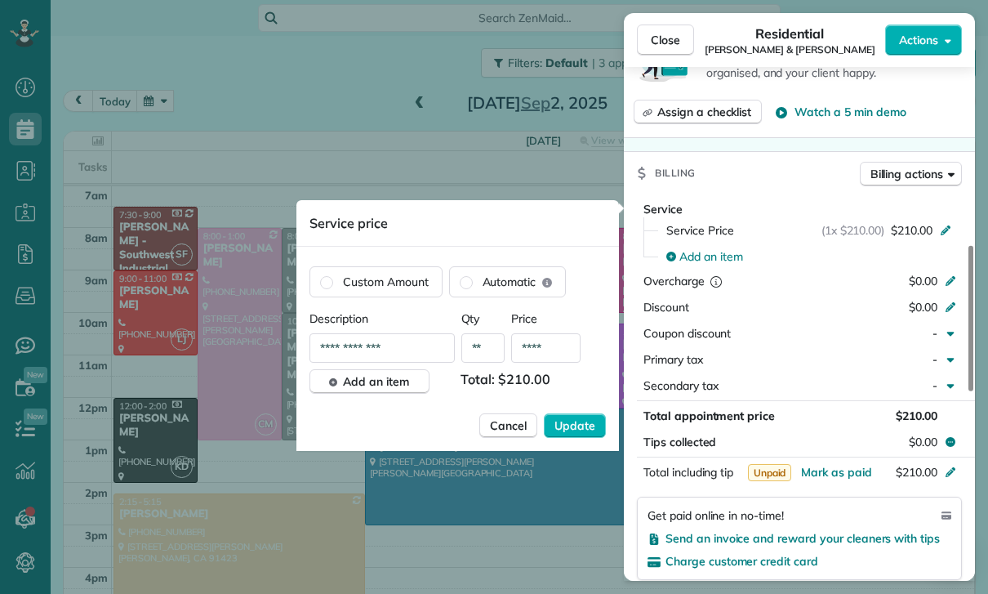
click at [560, 354] on input "****" at bounding box center [545, 347] width 69 height 29
type input "**"
type input "****"
click at [568, 420] on span "Update" at bounding box center [575, 425] width 41 height 16
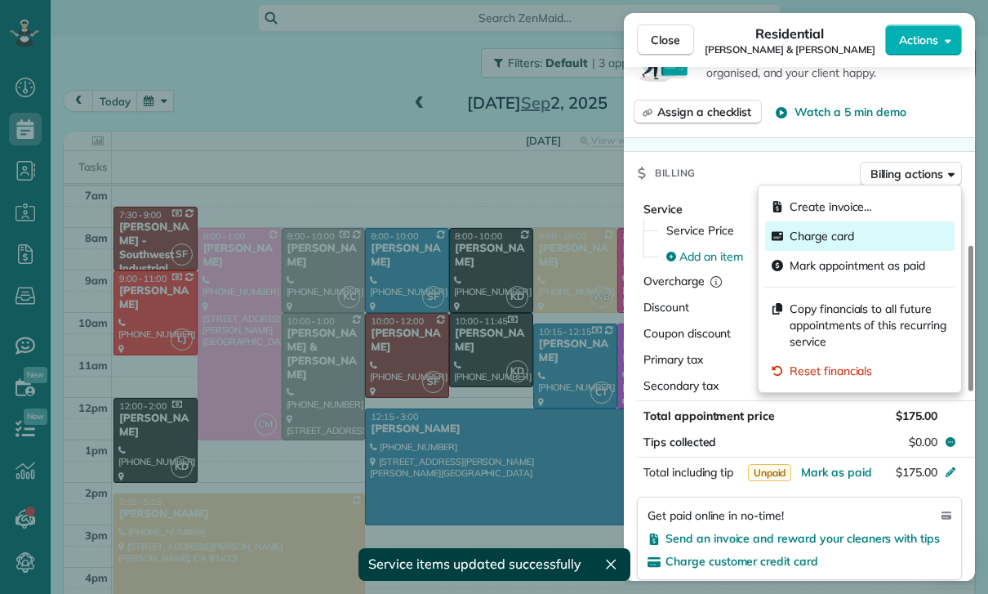
click at [814, 238] on span "Charge card" at bounding box center [822, 236] width 65 height 16
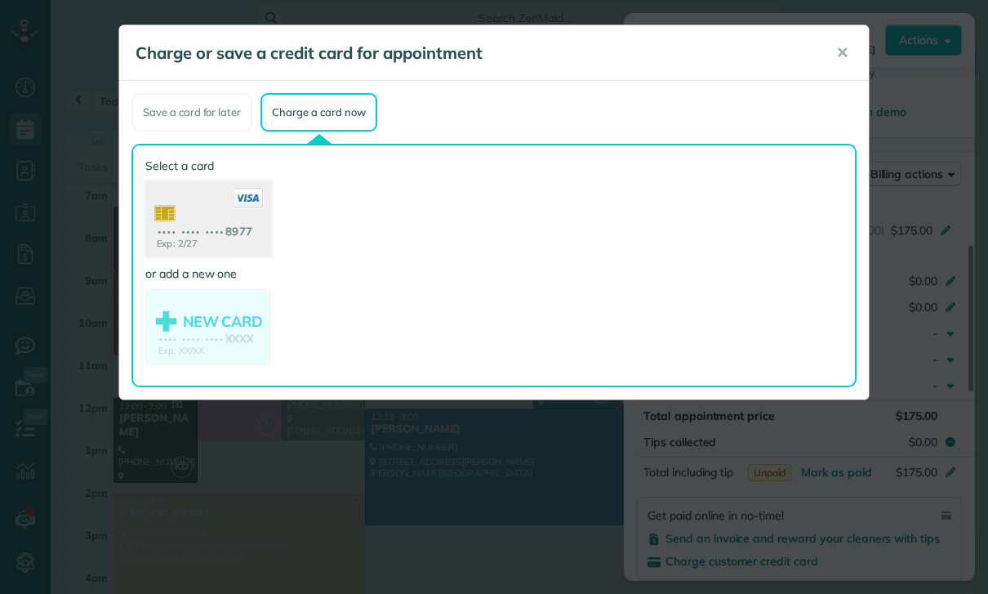
click at [202, 212] on use at bounding box center [208, 220] width 126 height 79
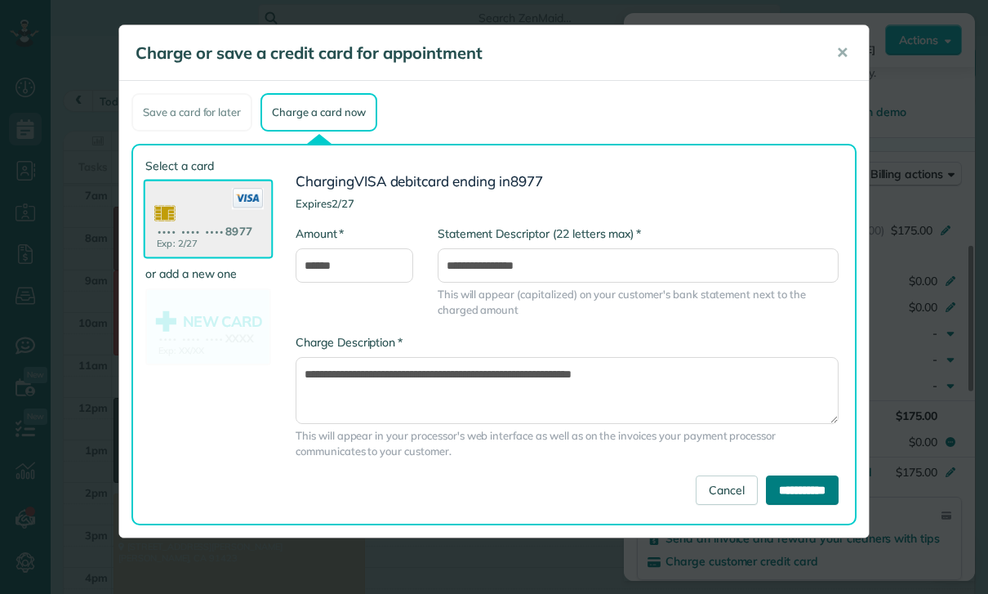
click at [781, 488] on input "**********" at bounding box center [802, 489] width 73 height 29
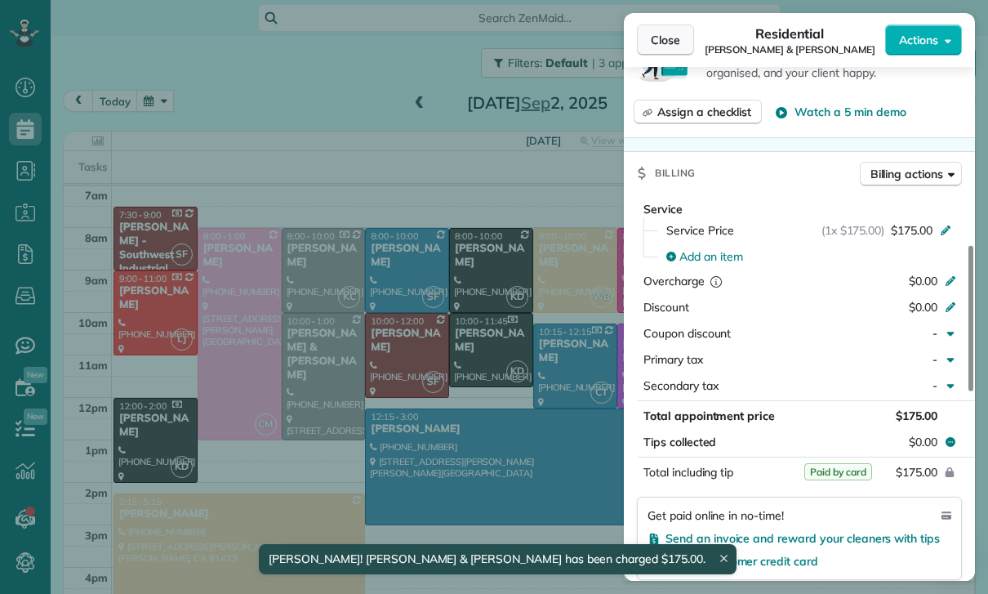
click at [646, 54] on button "Close" at bounding box center [665, 40] width 57 height 31
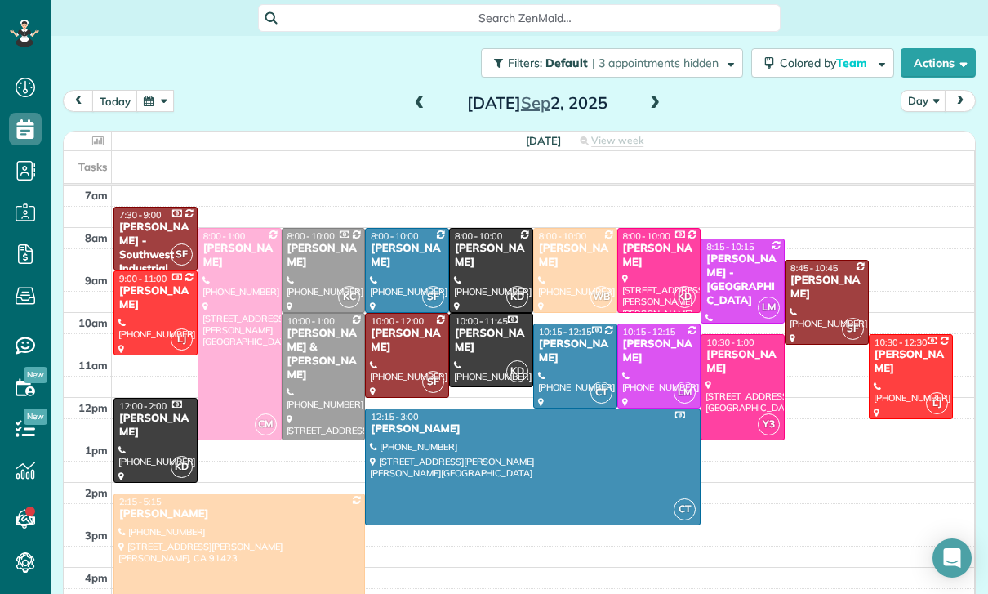
click at [650, 105] on span at bounding box center [655, 103] width 18 height 15
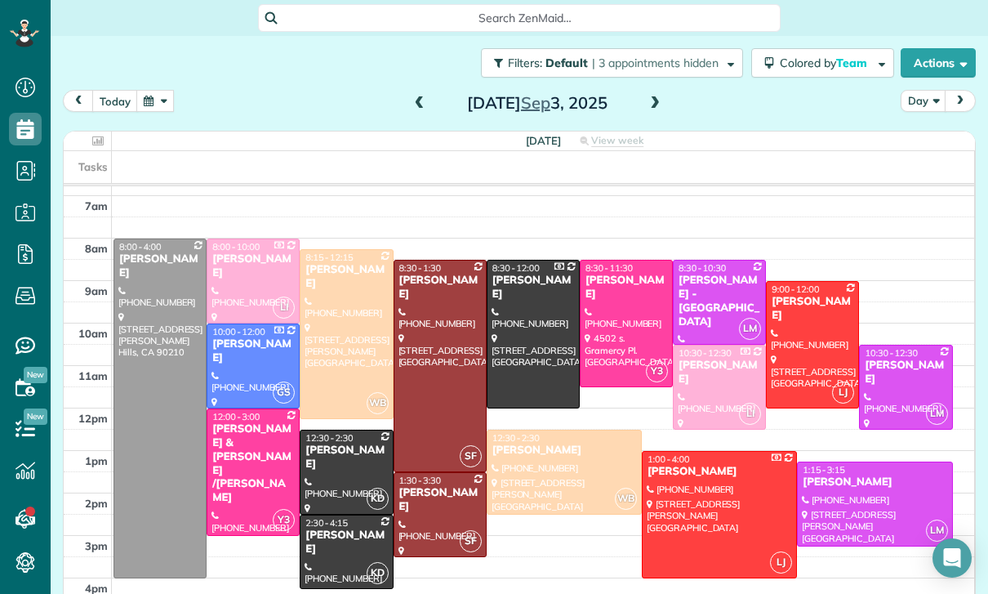
scroll to position [128, 0]
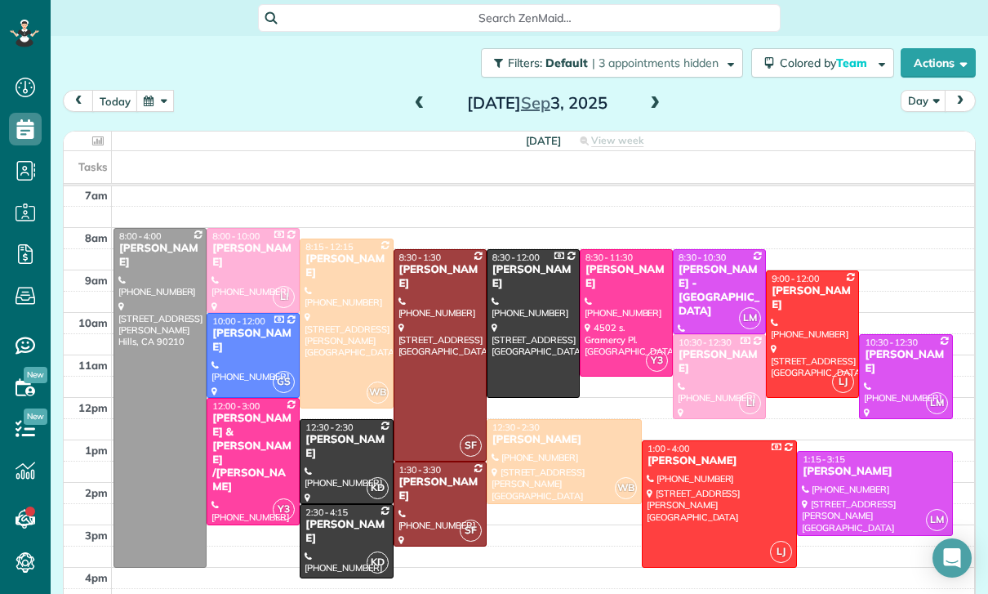
click at [172, 96] on button "button" at bounding box center [155, 101] width 38 height 22
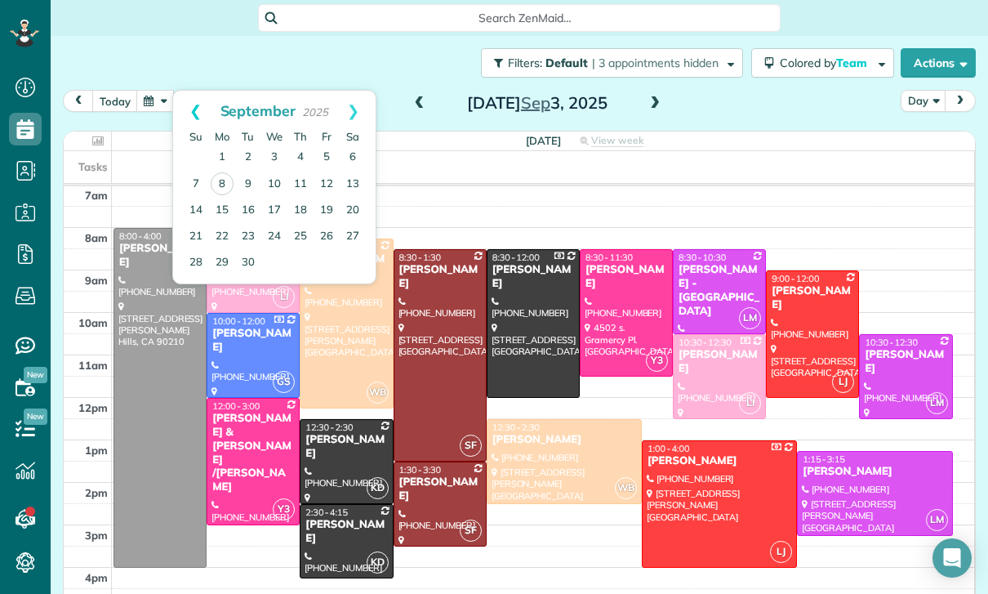
click at [186, 102] on link "Prev" at bounding box center [195, 111] width 45 height 41
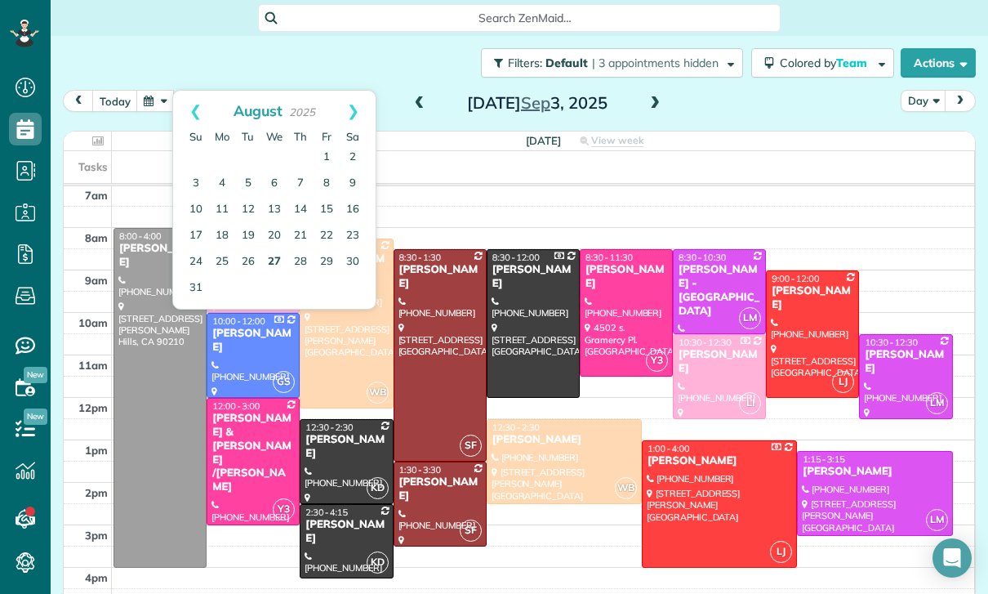
click at [274, 261] on link "27" at bounding box center [274, 262] width 26 height 26
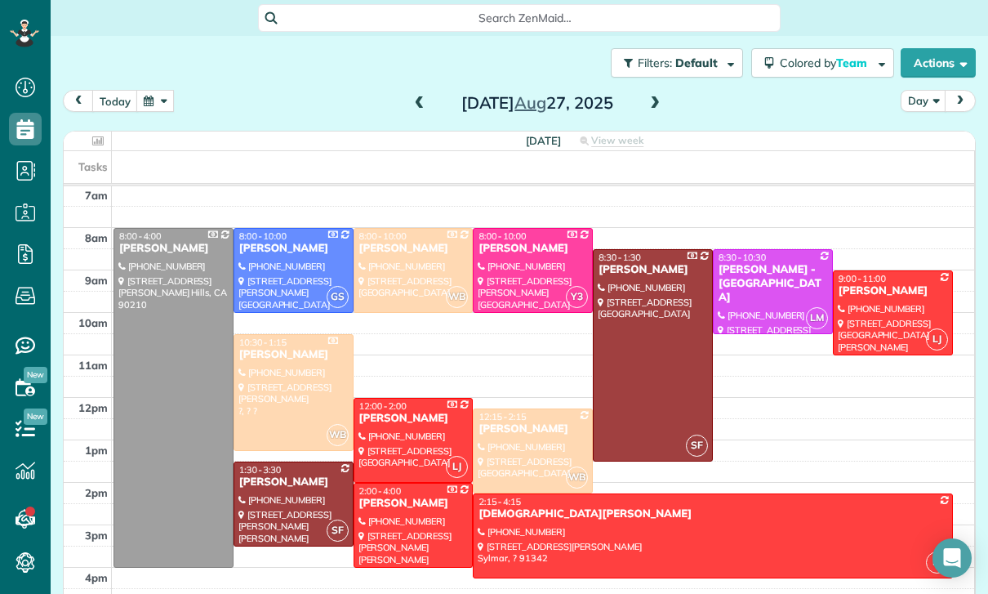
click at [192, 378] on div at bounding box center [173, 398] width 118 height 338
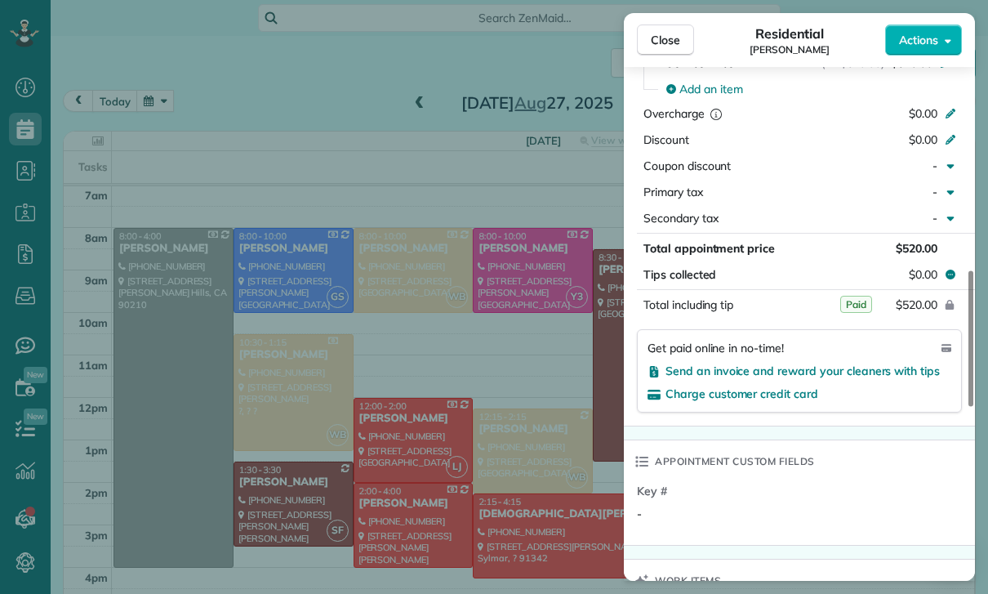
scroll to position [128, 0]
click at [514, 474] on div "Close Residential Yeami Kim Actions Status Yet to Confirm Yeami Kim · Open prof…" at bounding box center [494, 297] width 988 height 594
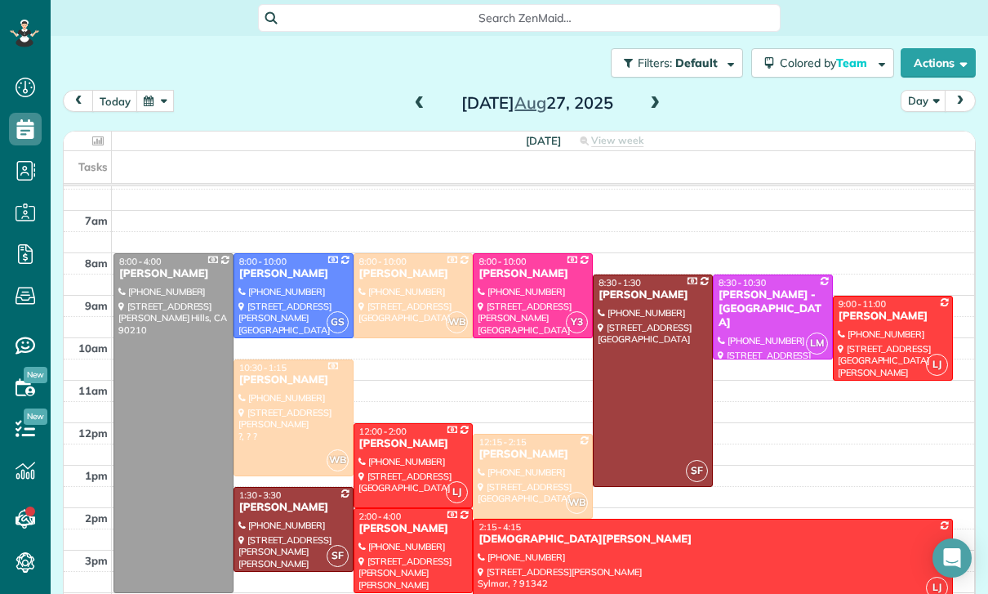
scroll to position [128, 0]
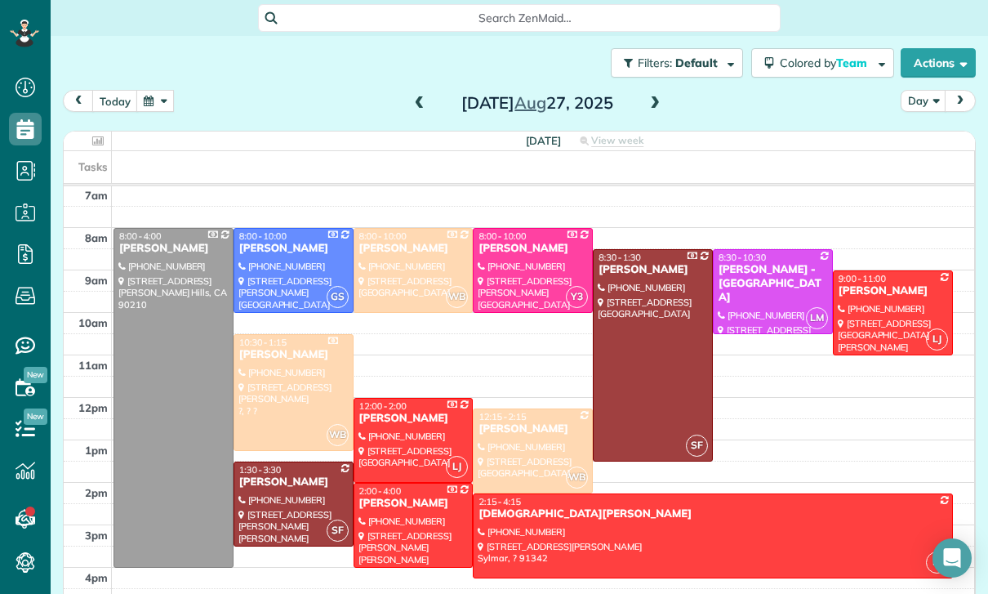
click at [154, 91] on button "button" at bounding box center [155, 101] width 38 height 22
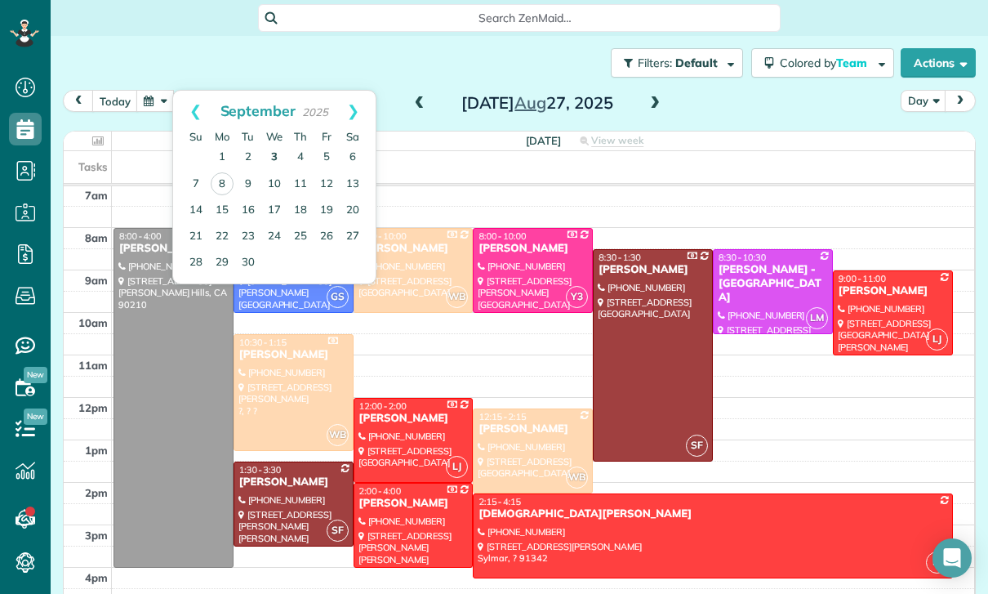
click at [271, 150] on link "3" at bounding box center [274, 158] width 26 height 26
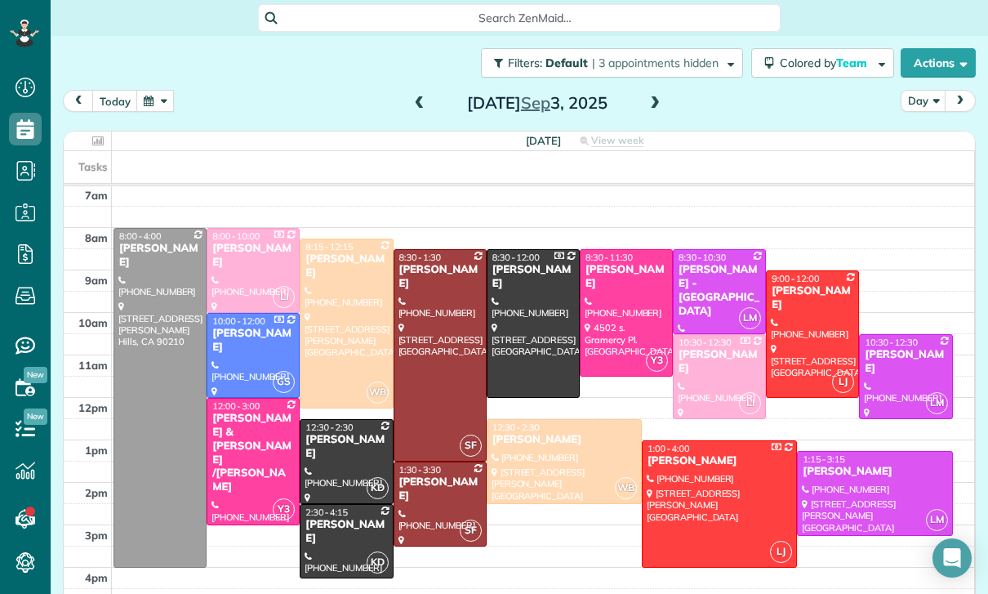
click at [713, 505] on div at bounding box center [720, 504] width 154 height 126
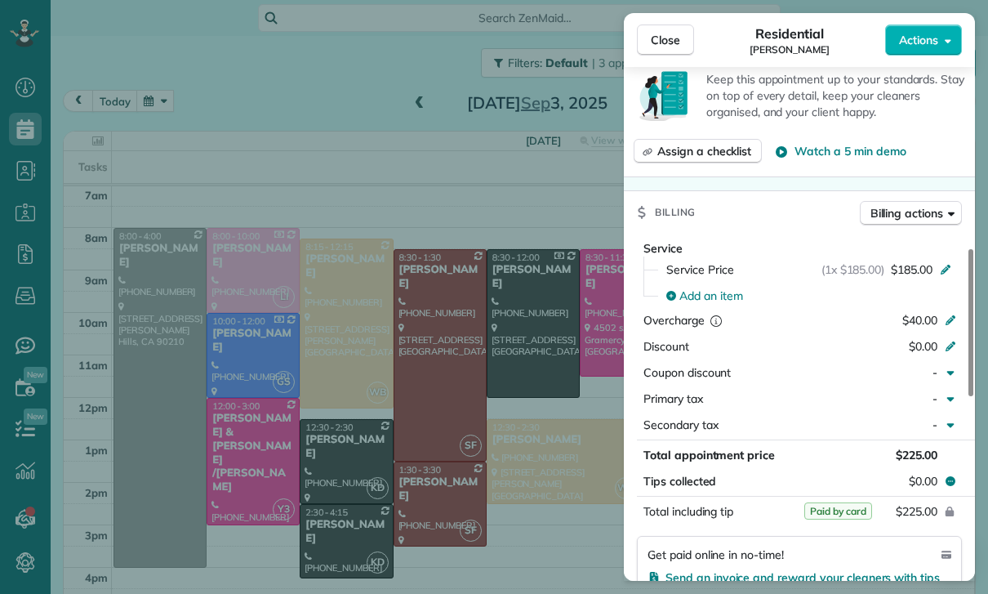
scroll to position [726, 0]
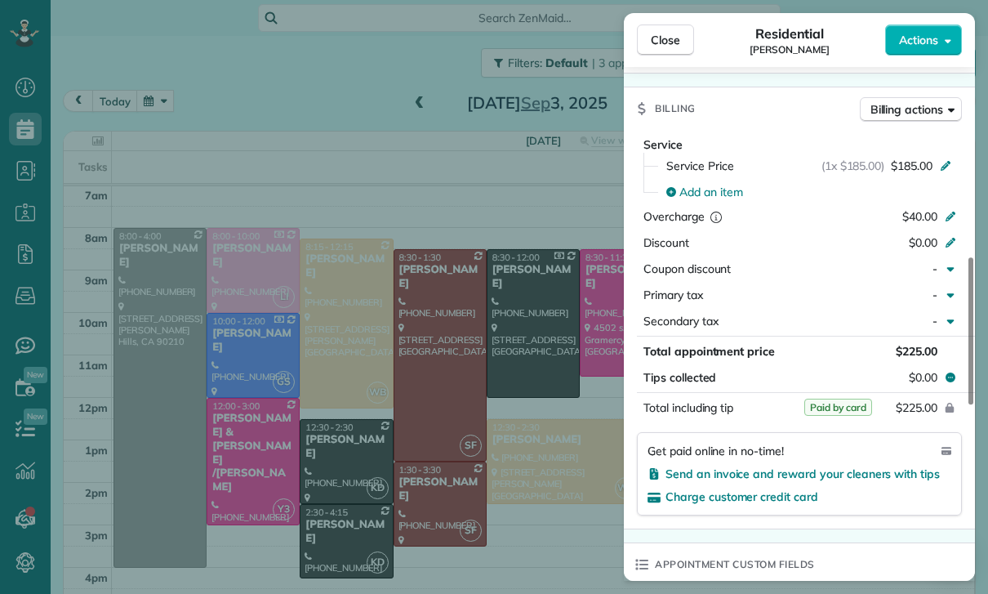
click at [510, 453] on div "Close Residential Kameelah Gateau Actions Status Confirmed Kameelah Gateau · Op…" at bounding box center [494, 297] width 988 height 594
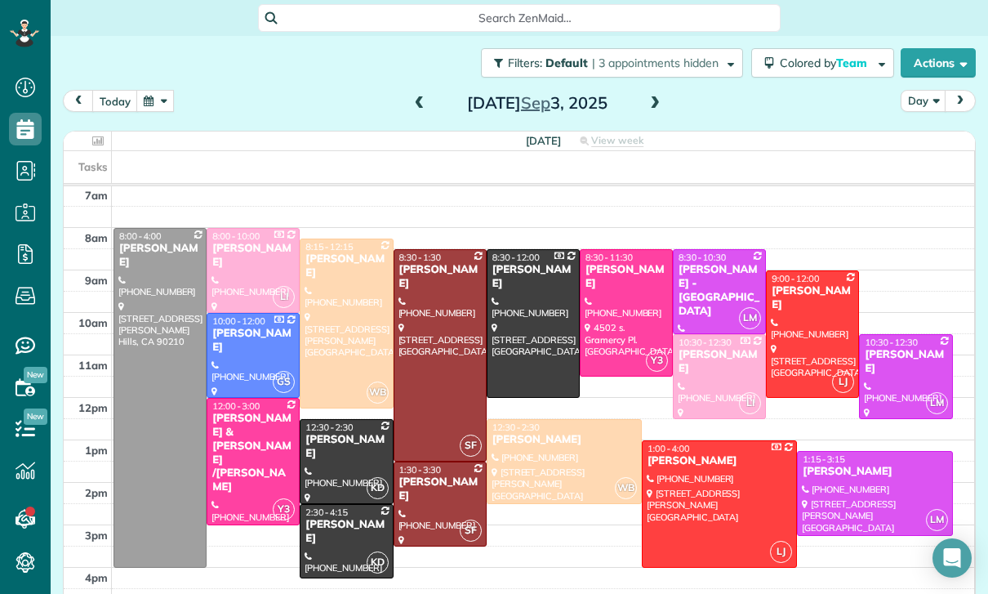
click at [650, 99] on span at bounding box center [655, 103] width 18 height 15
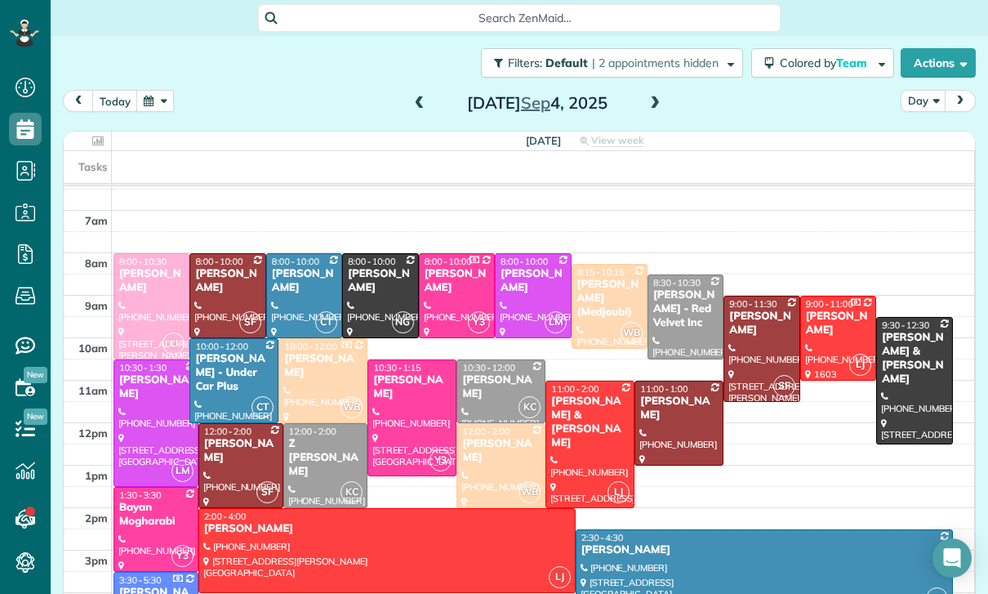
scroll to position [103, 0]
click at [929, 363] on div "Doug & Susan Rogers" at bounding box center [914, 359] width 66 height 56
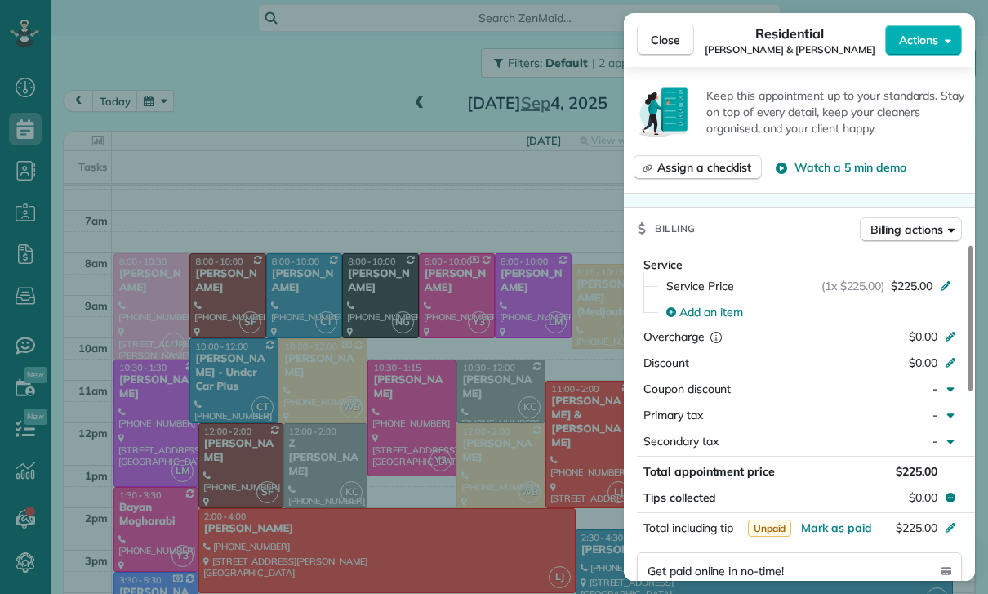
scroll to position [729, 0]
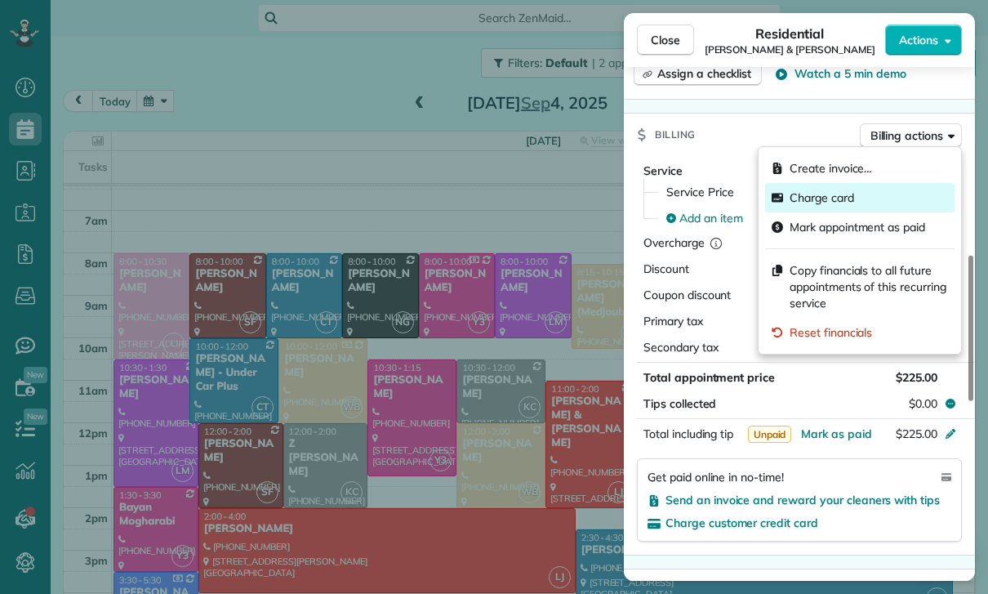
click at [814, 197] on span "Charge card" at bounding box center [822, 197] width 65 height 16
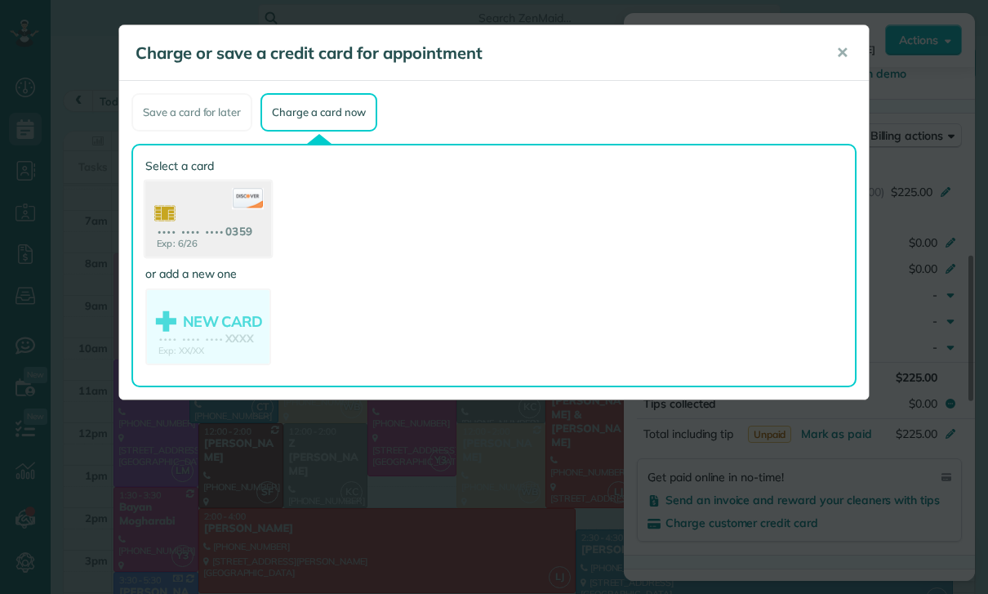
click at [200, 221] on use at bounding box center [208, 220] width 126 height 79
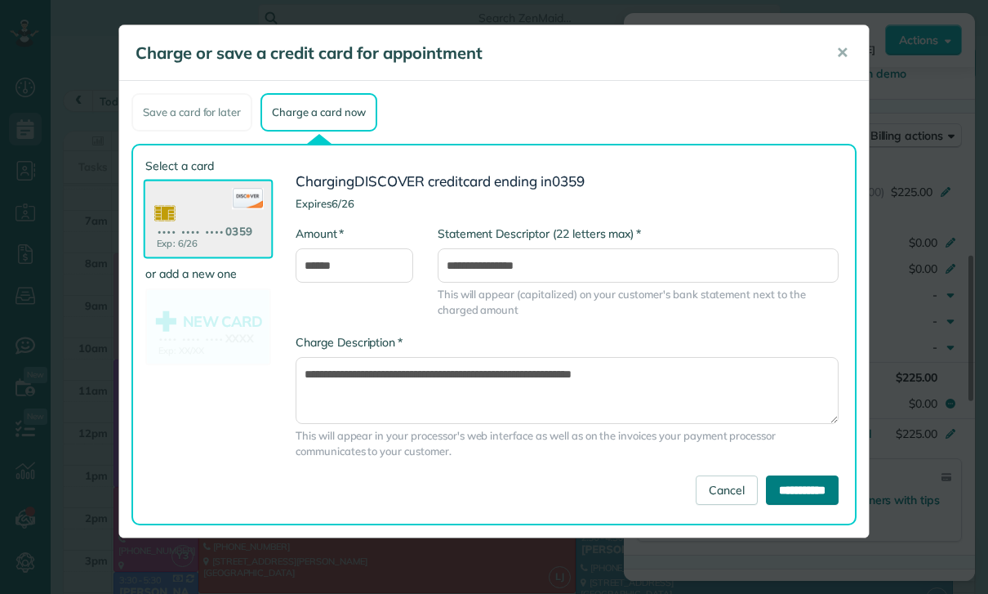
click at [792, 490] on input "**********" at bounding box center [802, 489] width 73 height 29
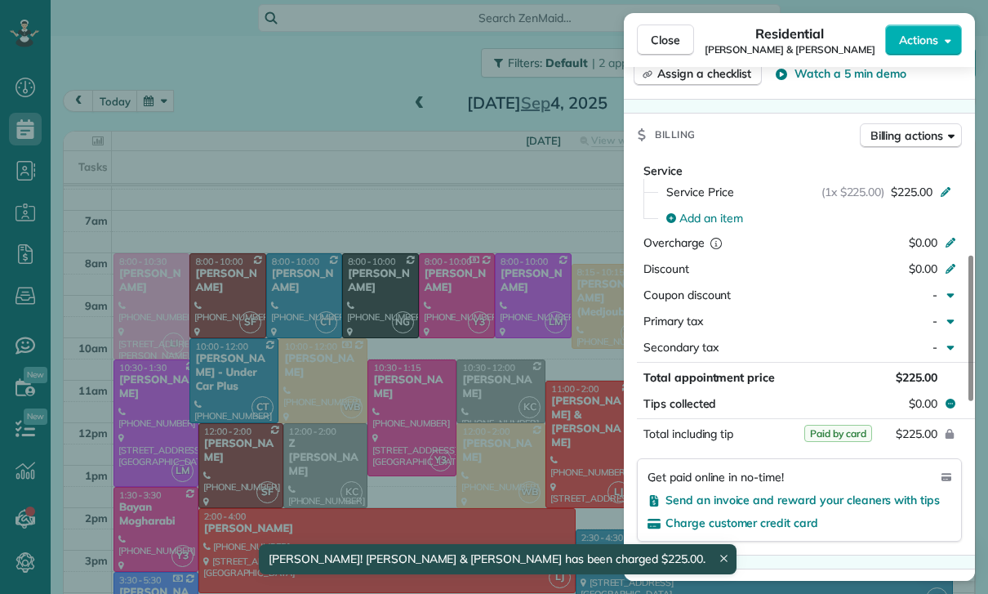
click at [484, 412] on div "Close Residential Doug & Susan Rogers Actions Status Confirmed Doug & Susan Rog…" at bounding box center [494, 297] width 988 height 594
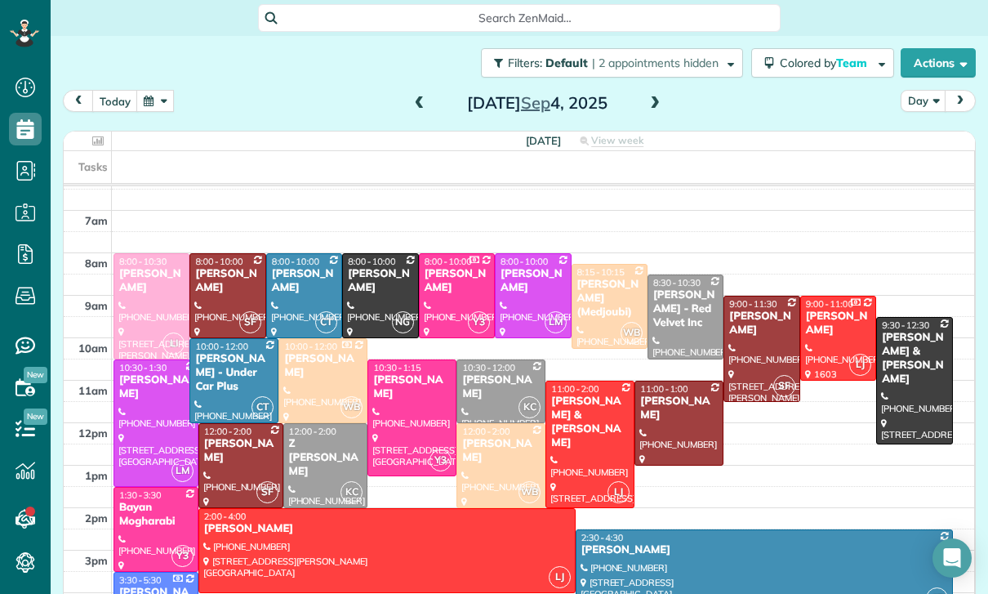
scroll to position [103, 0]
click at [529, 284] on div at bounding box center [533, 295] width 74 height 83
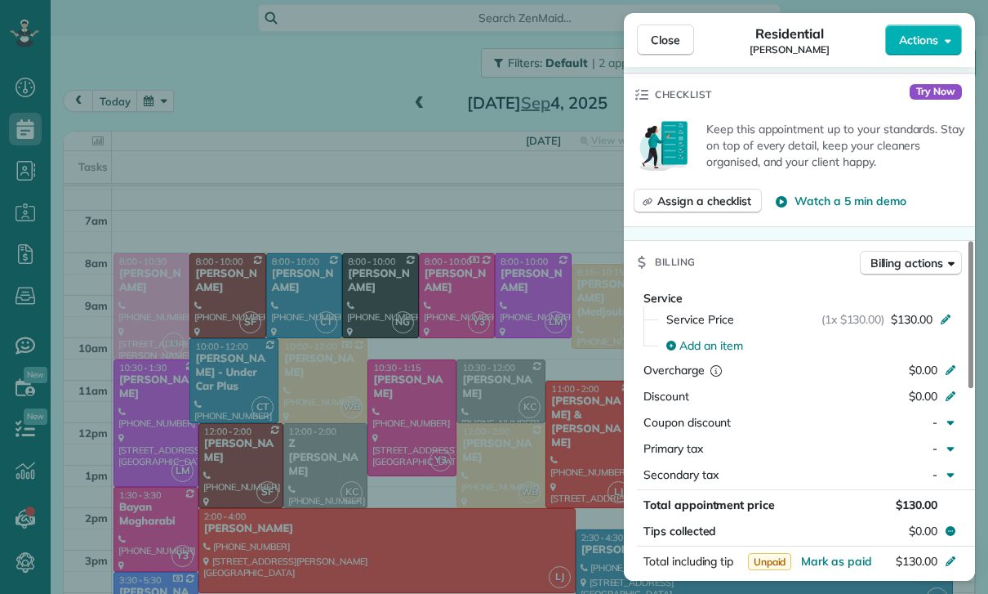
scroll to position [671, 0]
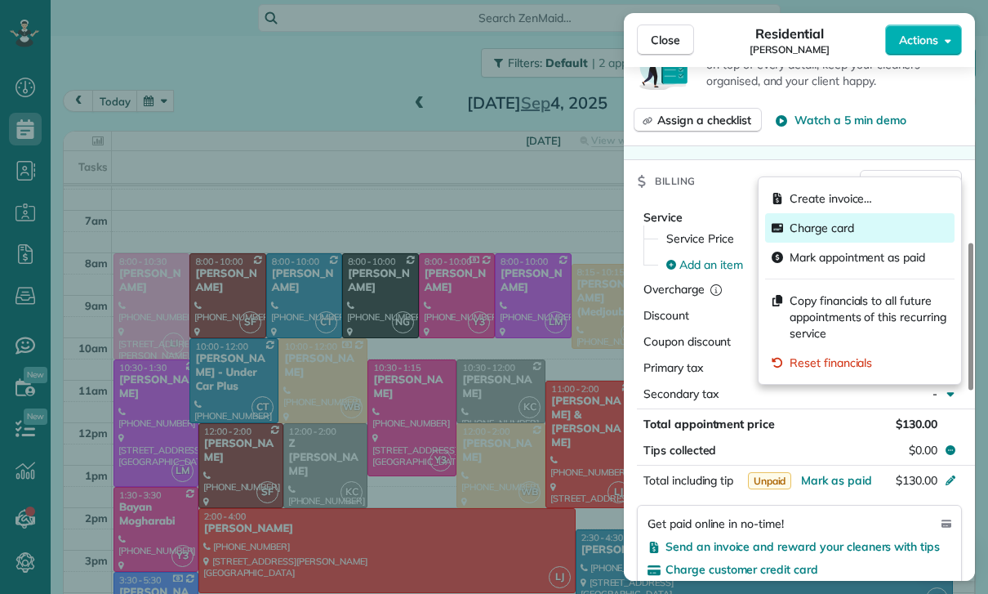
click at [816, 228] on span "Charge card" at bounding box center [822, 228] width 65 height 16
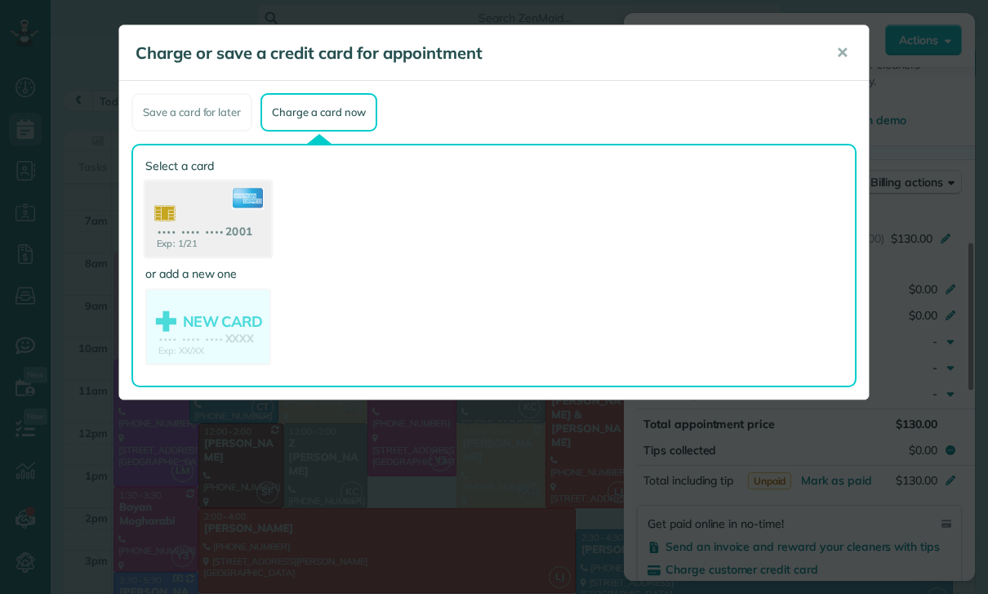
click at [209, 223] on use at bounding box center [208, 220] width 126 height 79
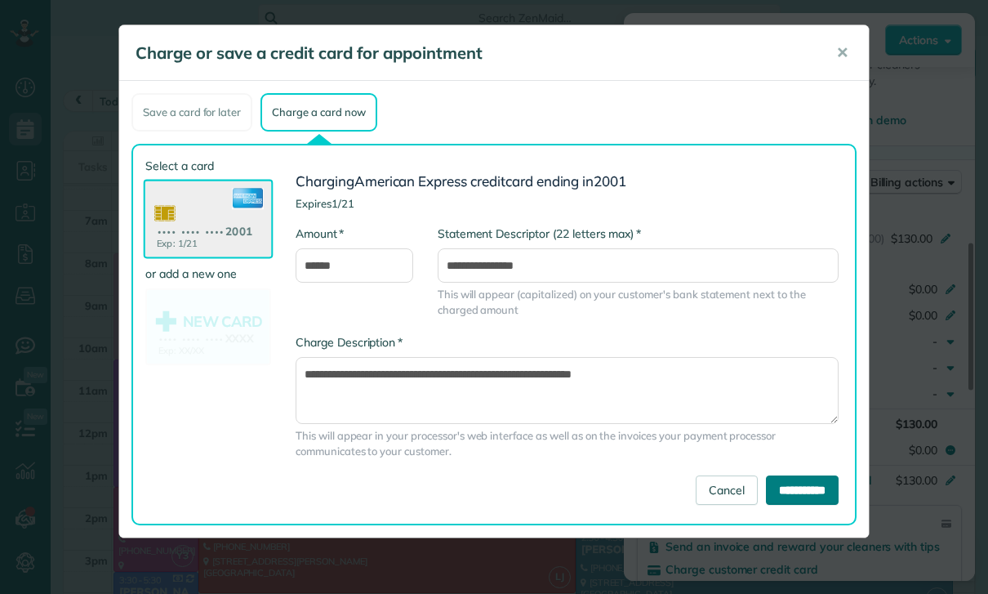
click at [815, 491] on input "**********" at bounding box center [802, 489] width 73 height 29
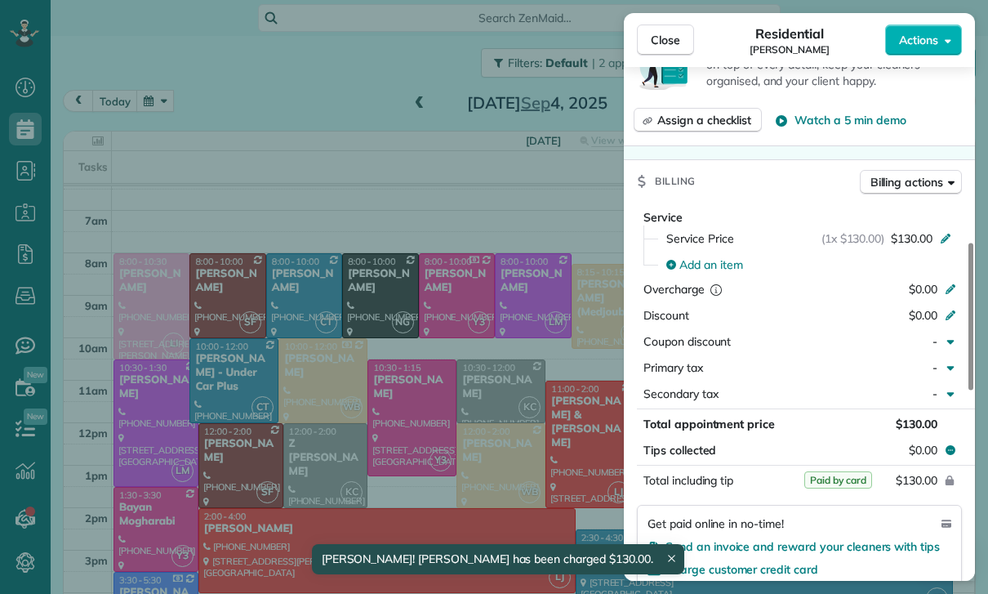
click at [480, 450] on div "Close Residential Justin Hart Actions Status Confirmed Justin Hart · Open profi…" at bounding box center [494, 297] width 988 height 594
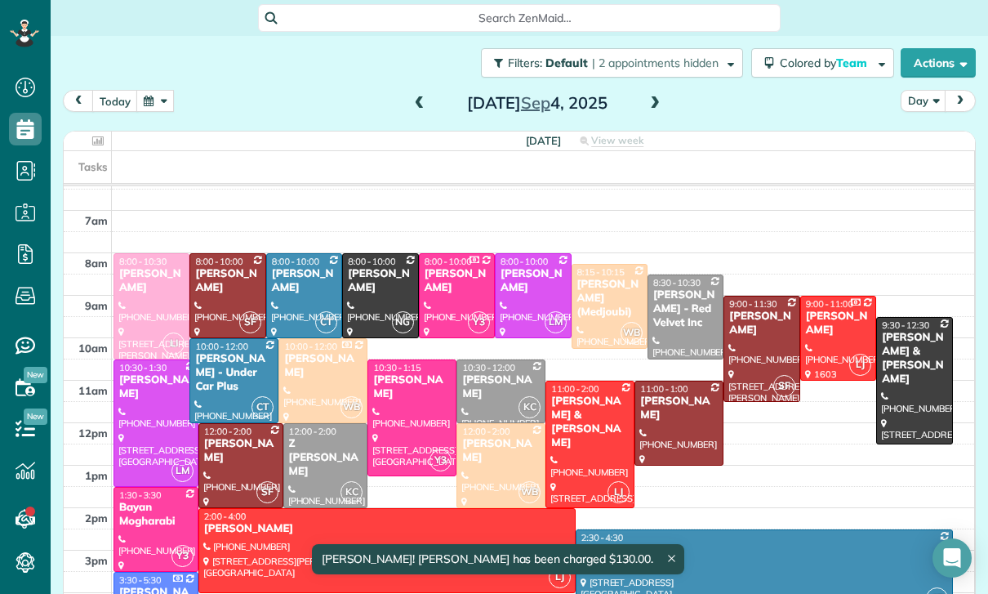
click at [680, 305] on div "[PERSON_NAME] - Red Velvet Inc" at bounding box center [686, 309] width 66 height 42
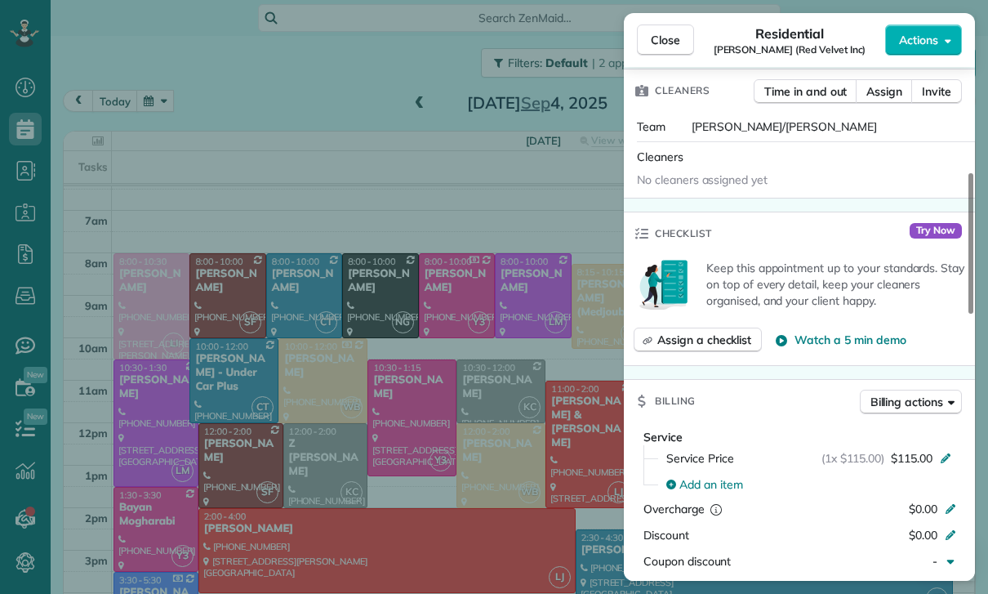
scroll to position [626, 0]
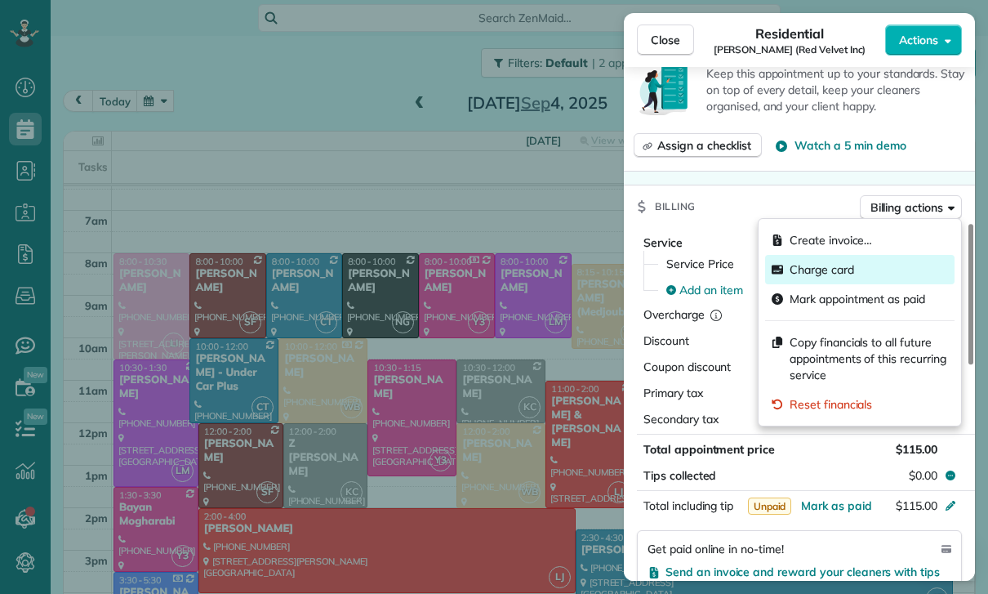
click at [797, 268] on span "Charge card" at bounding box center [822, 269] width 65 height 16
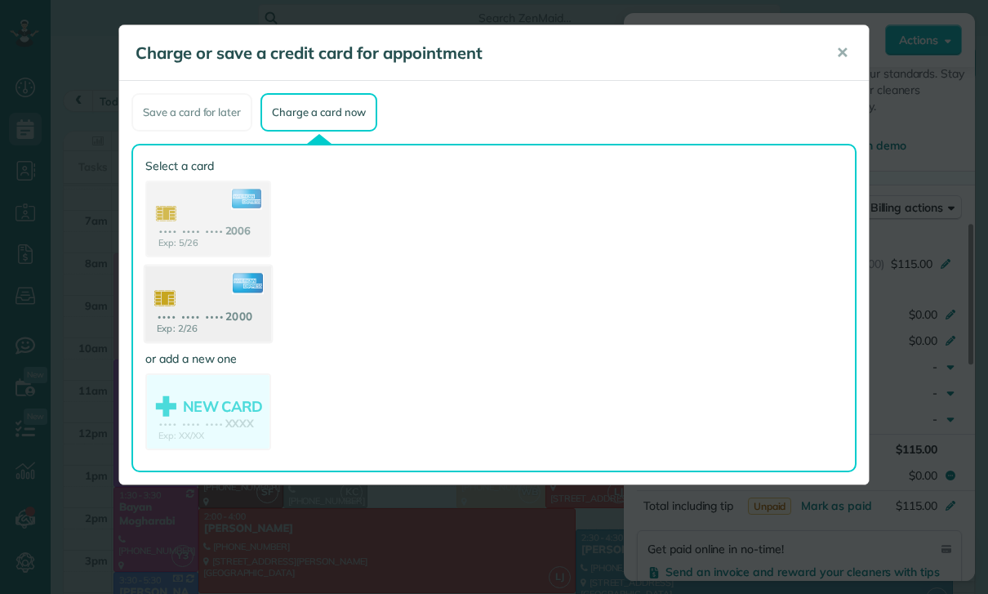
click at [206, 314] on use at bounding box center [208, 305] width 126 height 79
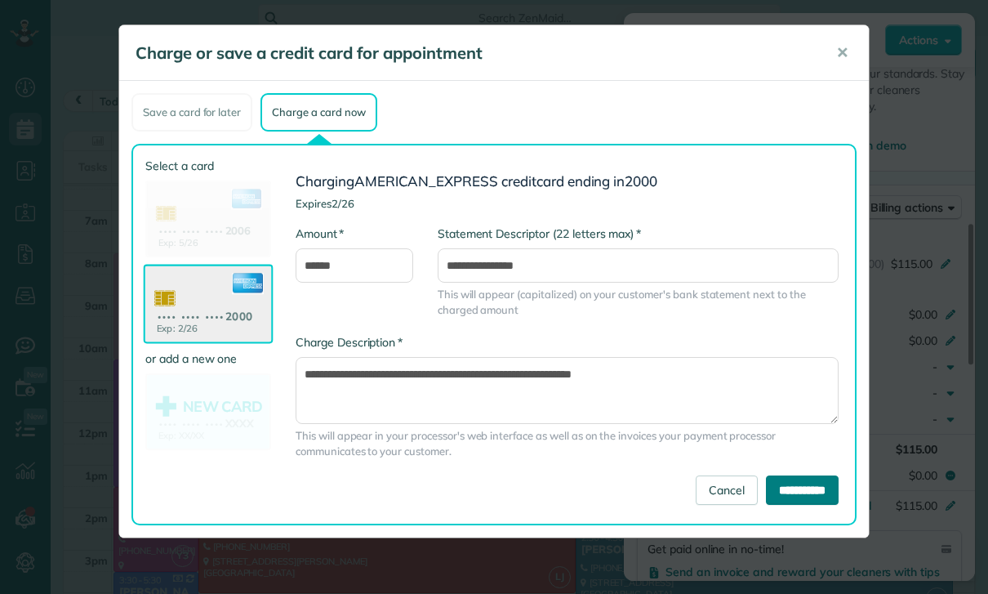
click at [796, 478] on input "**********" at bounding box center [802, 489] width 73 height 29
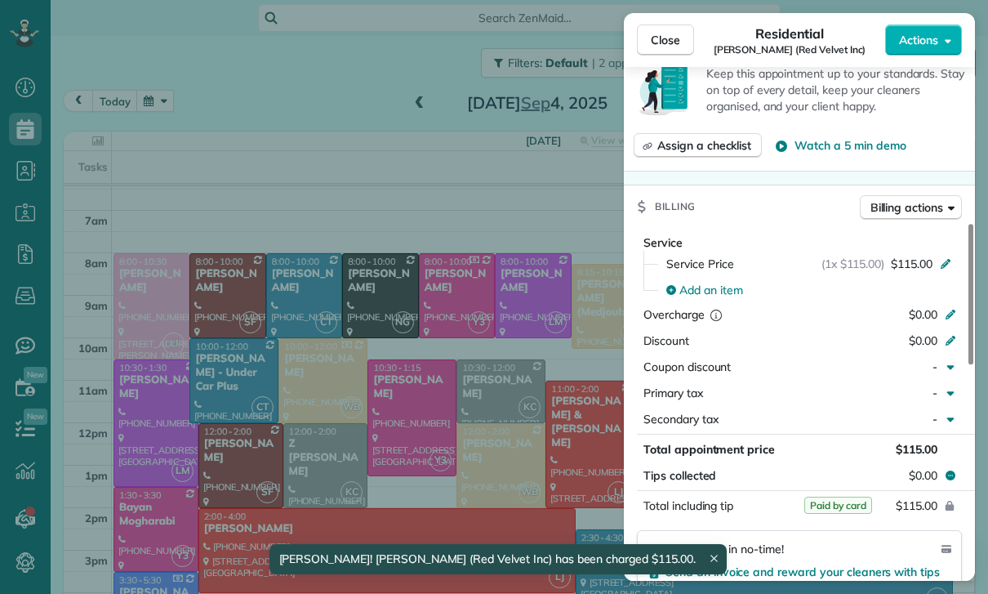
click at [240, 459] on div "Close Residential Alfred Manerson (Red Velvet Inc) Actions Status Yet to Confir…" at bounding box center [494, 297] width 988 height 594
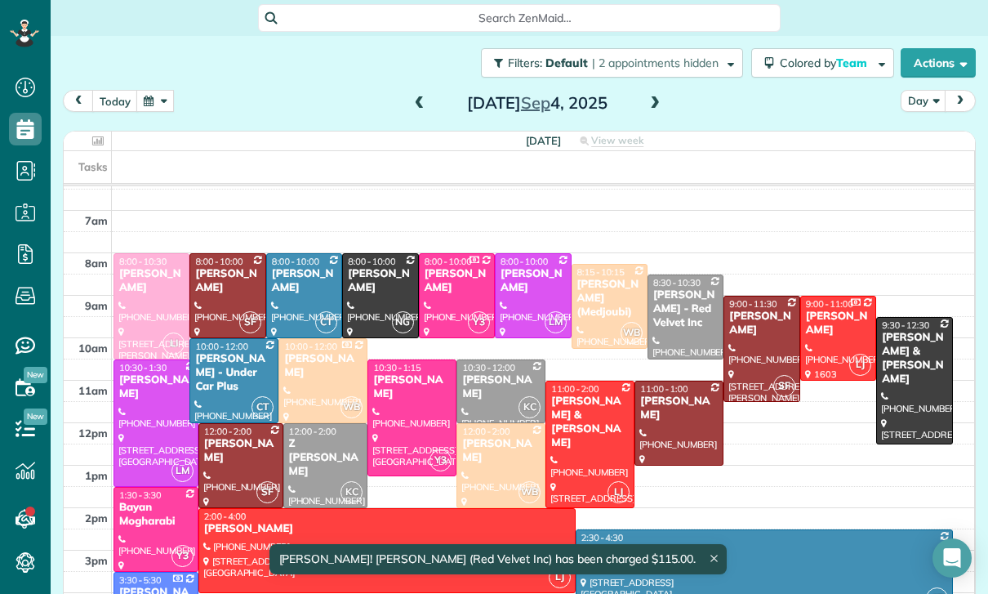
click at [237, 449] on div "[PERSON_NAME]" at bounding box center [240, 451] width 75 height 28
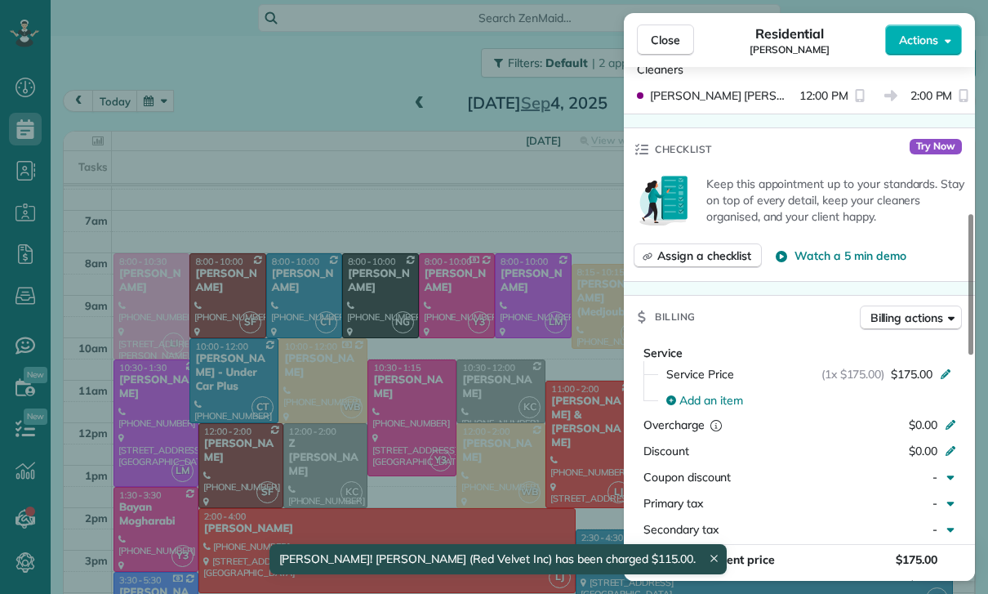
scroll to position [586, 0]
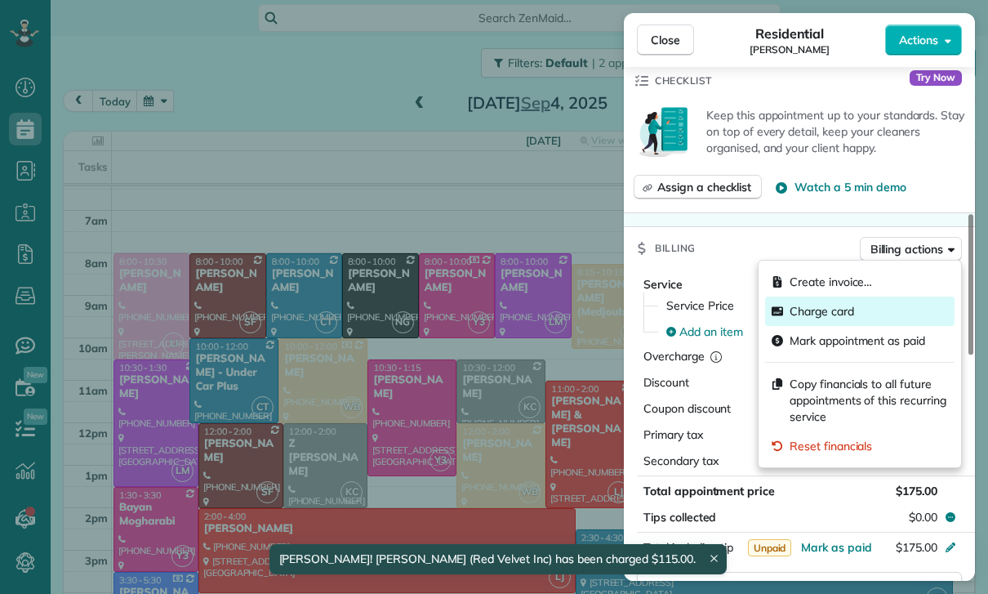
click at [834, 310] on span "Charge card" at bounding box center [822, 311] width 65 height 16
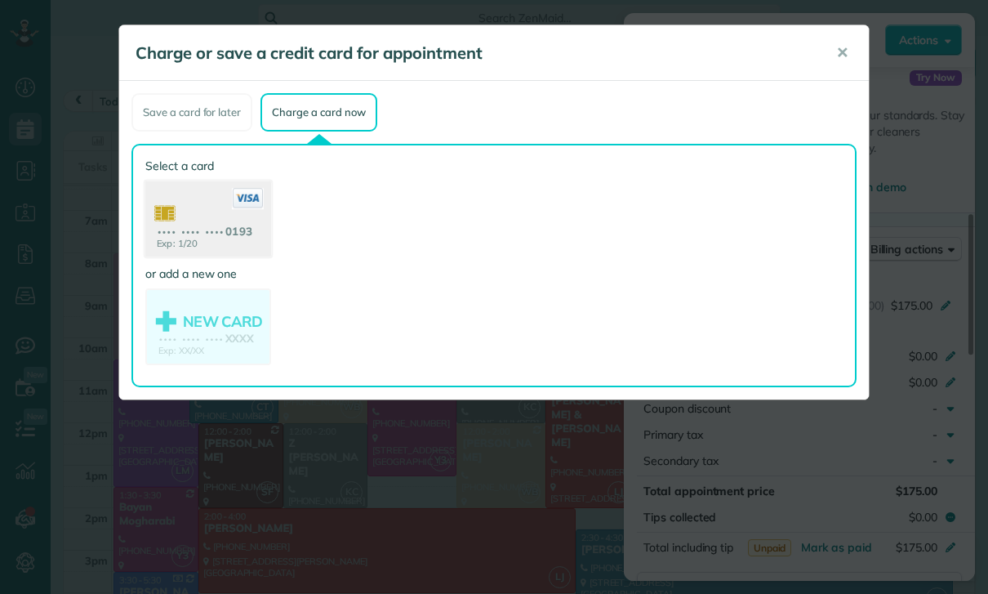
click at [209, 221] on use at bounding box center [208, 220] width 126 height 79
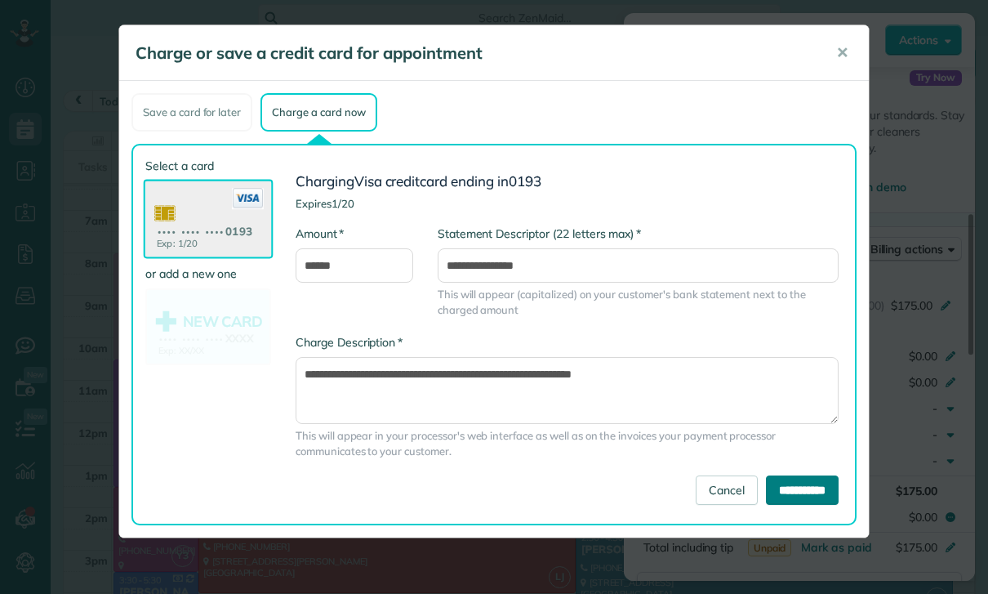
click at [774, 488] on input "**********" at bounding box center [802, 489] width 73 height 29
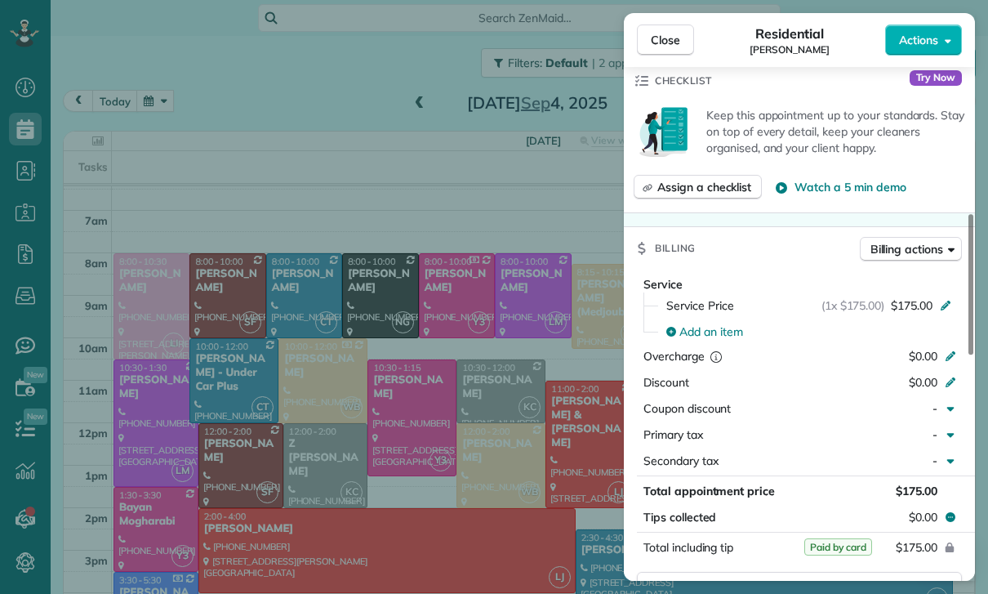
click at [466, 482] on div "Close Residential Ben Gurner Actions Status Yet to Confirm Ben Gurner · Open pr…" at bounding box center [494, 297] width 988 height 594
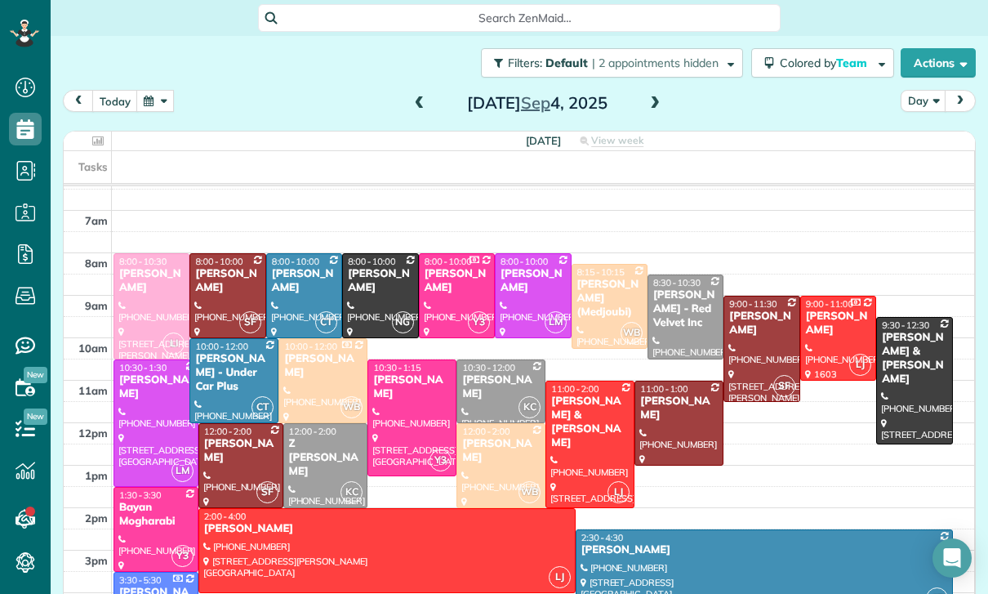
click at [660, 92] on span at bounding box center [655, 103] width 18 height 25
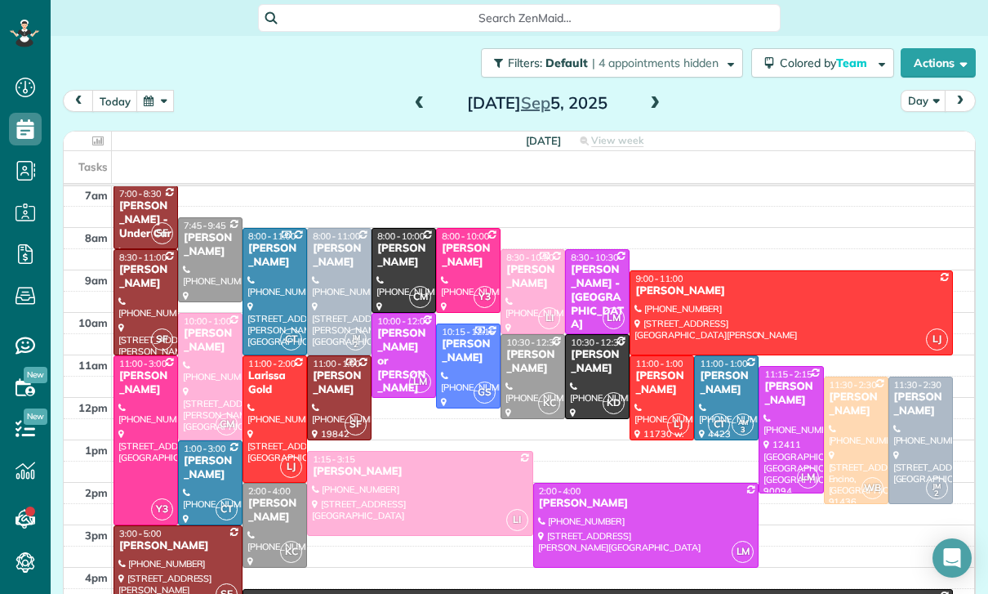
scroll to position [128, 0]
click at [420, 113] on span at bounding box center [420, 103] width 18 height 25
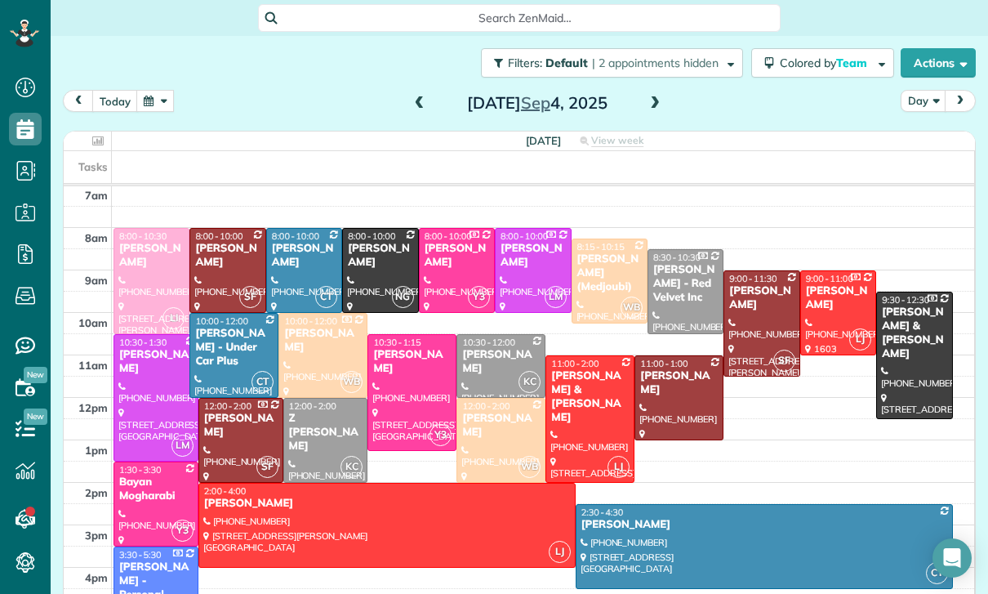
click at [165, 97] on button "button" at bounding box center [155, 101] width 38 height 22
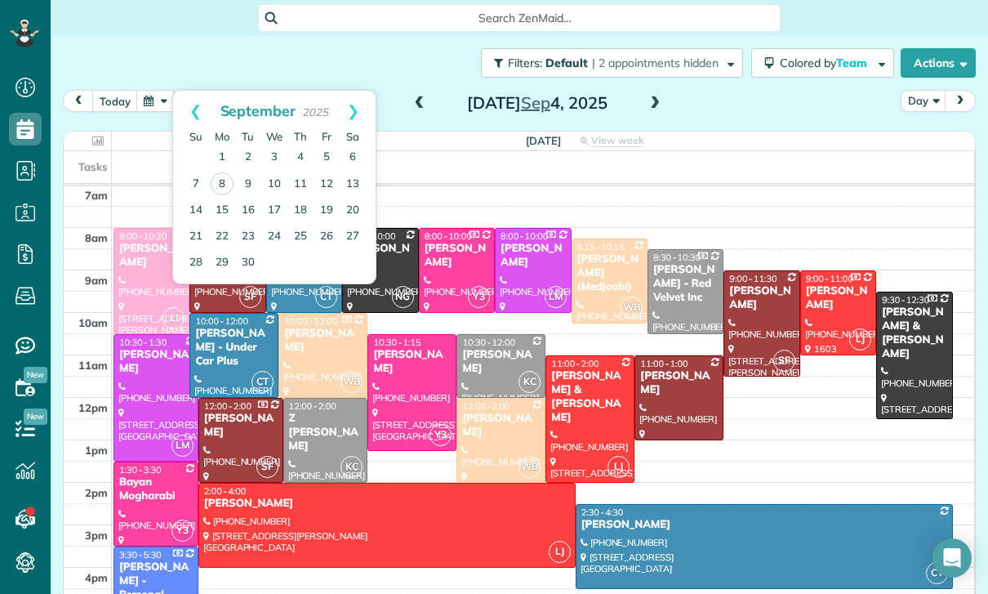
click at [660, 103] on span at bounding box center [655, 103] width 18 height 15
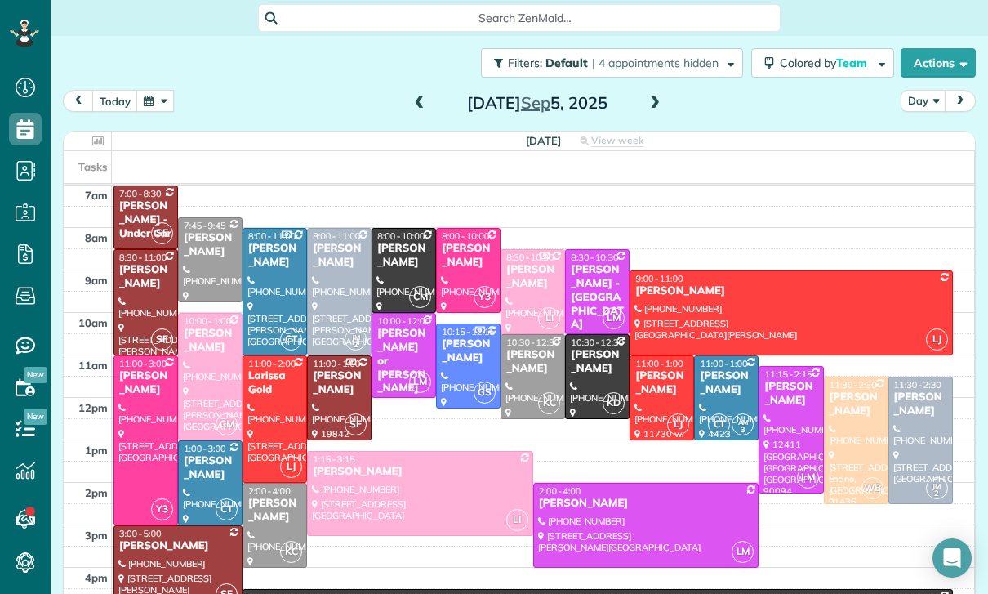
click at [426, 100] on span at bounding box center [420, 103] width 18 height 15
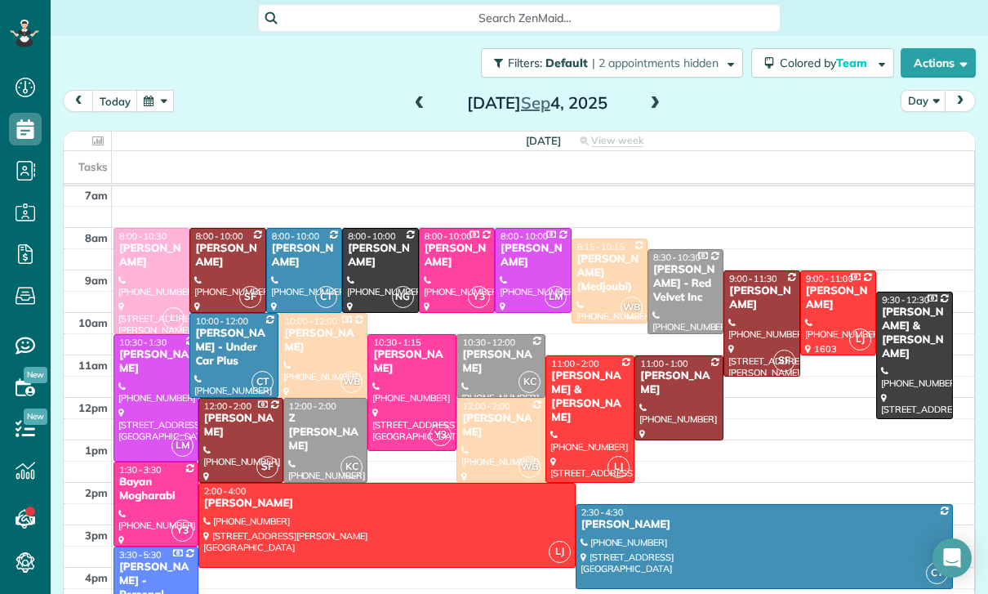
click at [145, 501] on div "Bayan Mogharabi" at bounding box center [155, 489] width 75 height 28
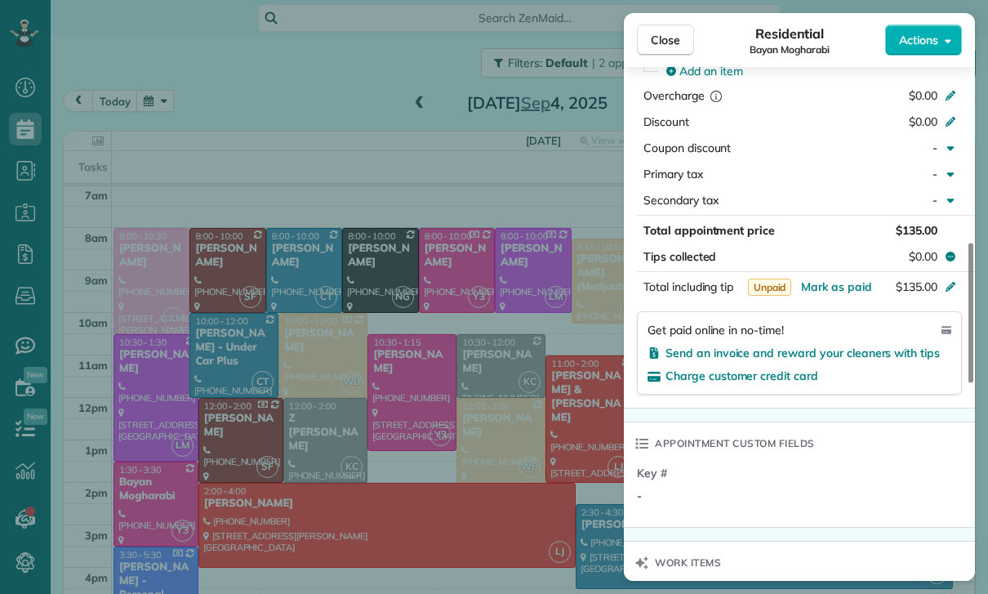
scroll to position [625, 0]
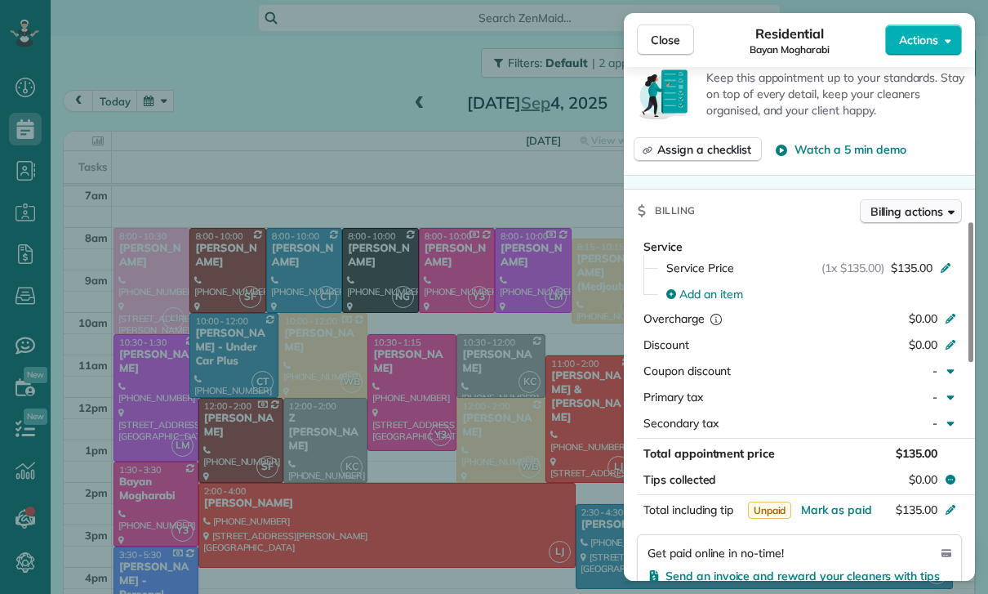
click at [906, 200] on button "Billing actions" at bounding box center [911, 211] width 102 height 25
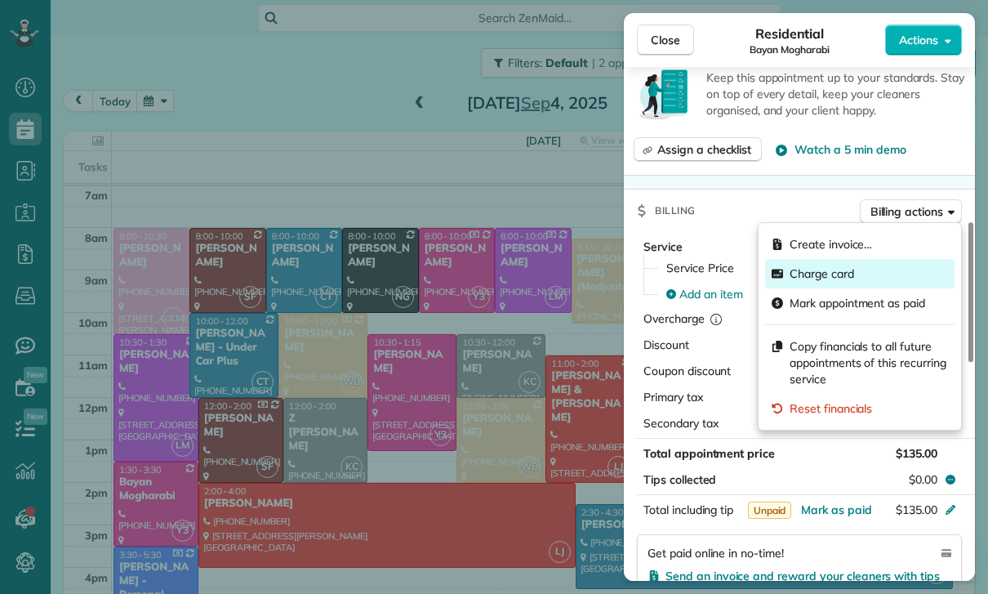
click at [827, 278] on span "Charge card" at bounding box center [822, 273] width 65 height 16
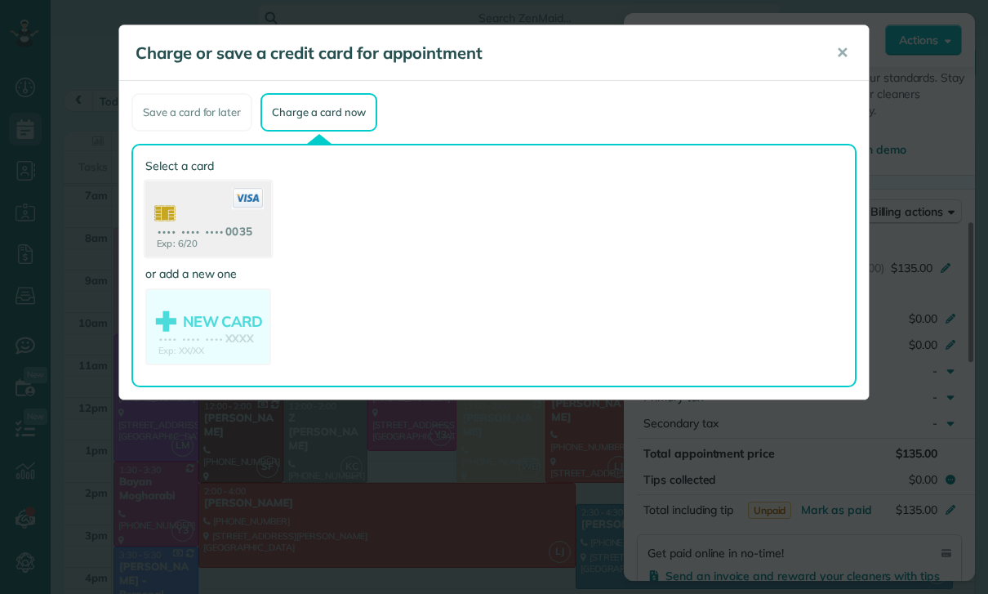
click at [208, 230] on use at bounding box center [208, 220] width 126 height 79
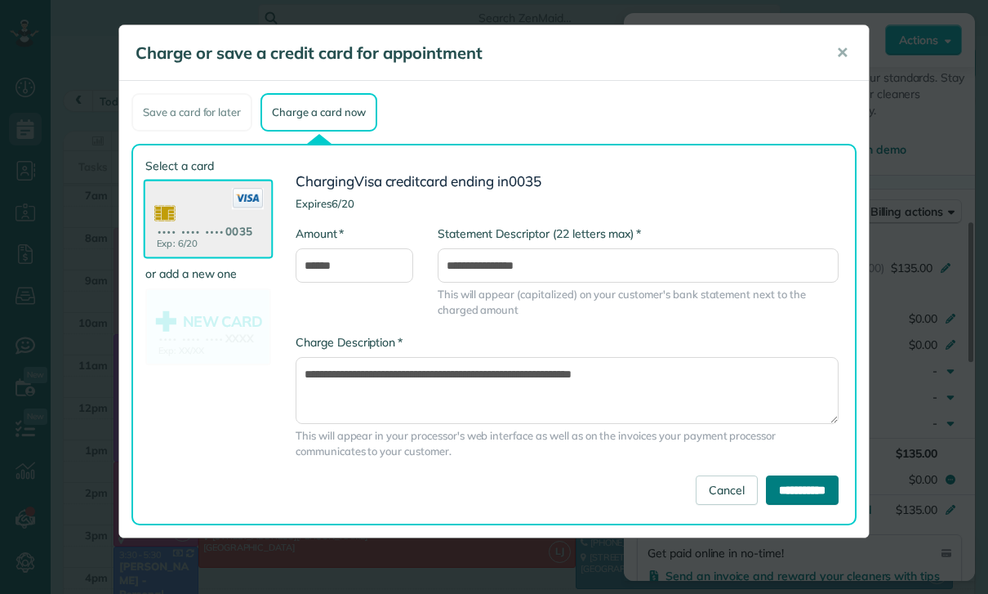
click at [800, 488] on input "**********" at bounding box center [802, 489] width 73 height 29
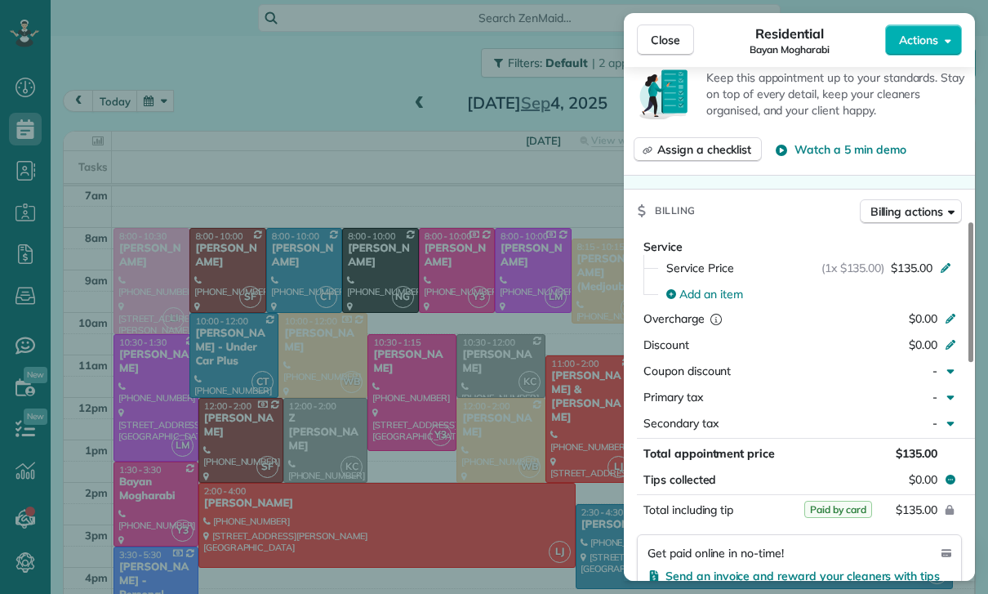
click at [472, 412] on div "Close Residential Bayan Mogharabi Actions Status Yet to Confirm Bayan Mogharabi…" at bounding box center [494, 297] width 988 height 594
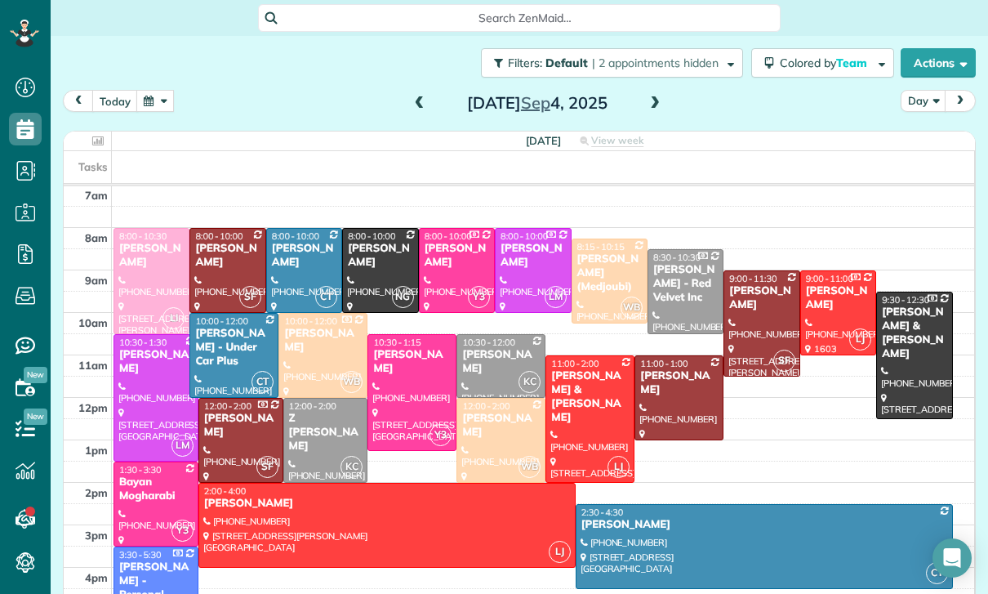
click at [658, 111] on span at bounding box center [655, 103] width 18 height 25
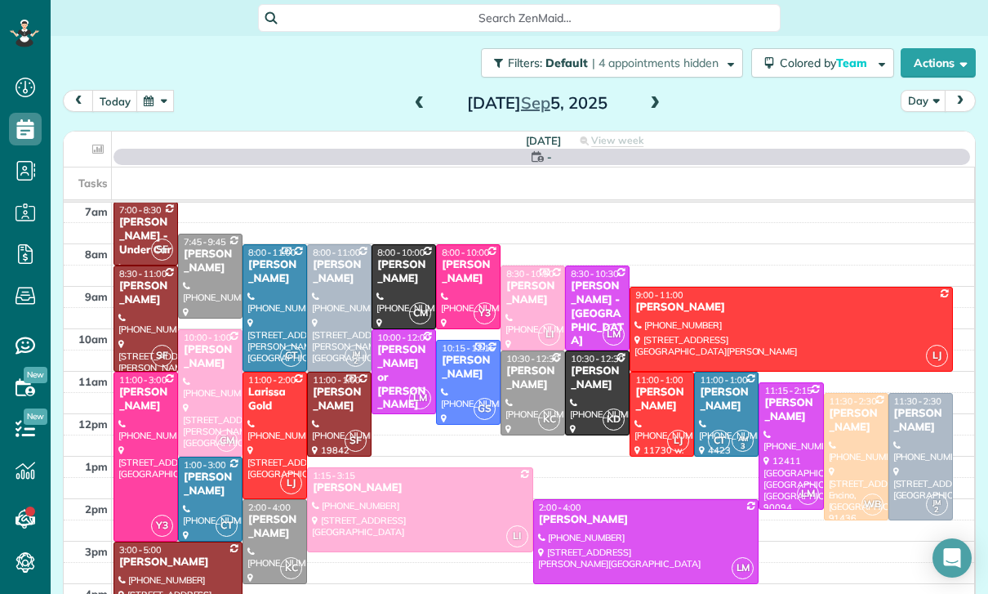
scroll to position [128, 0]
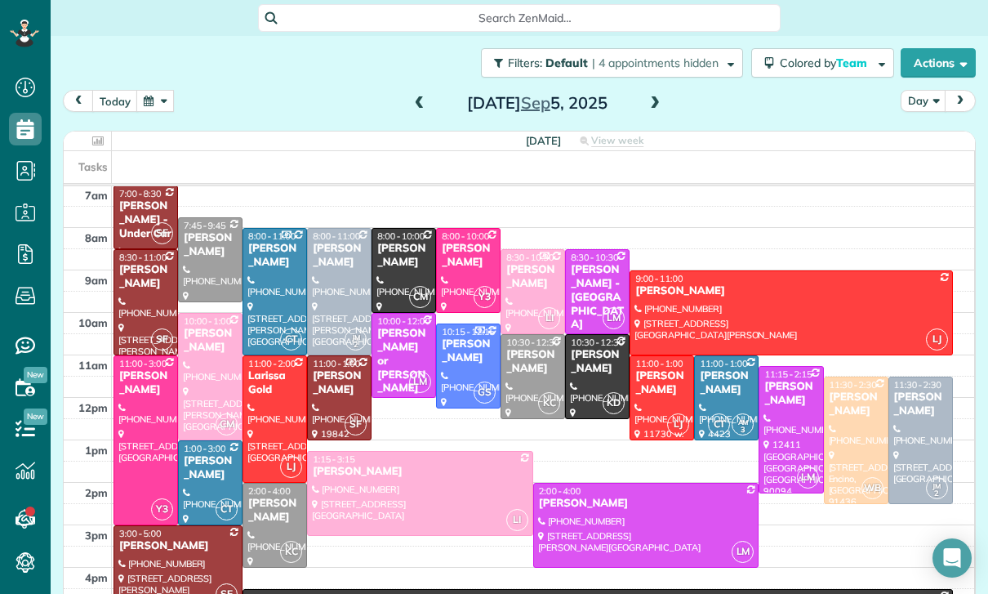
click at [272, 408] on div at bounding box center [274, 419] width 63 height 126
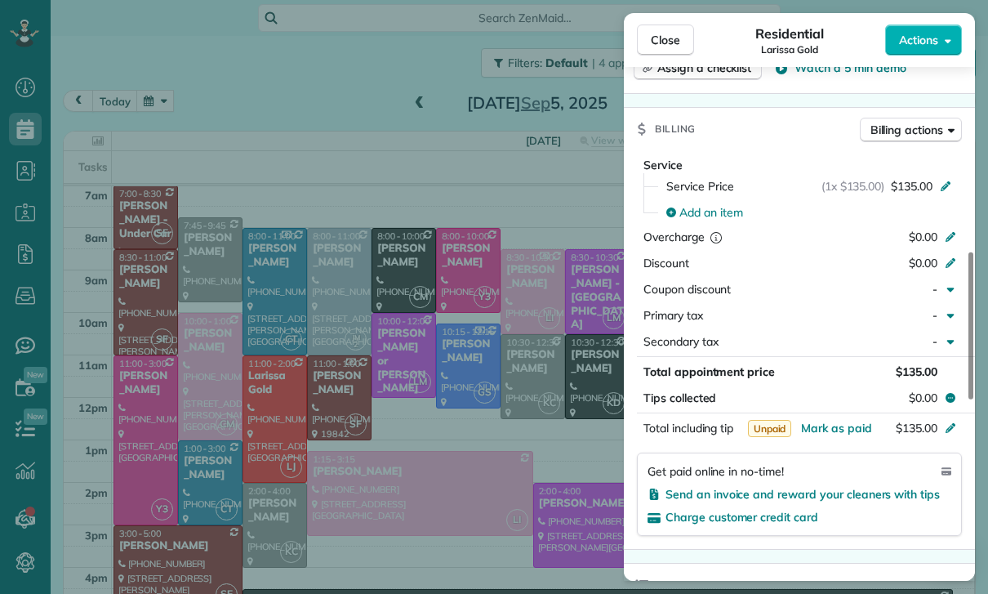
scroll to position [128, 0]
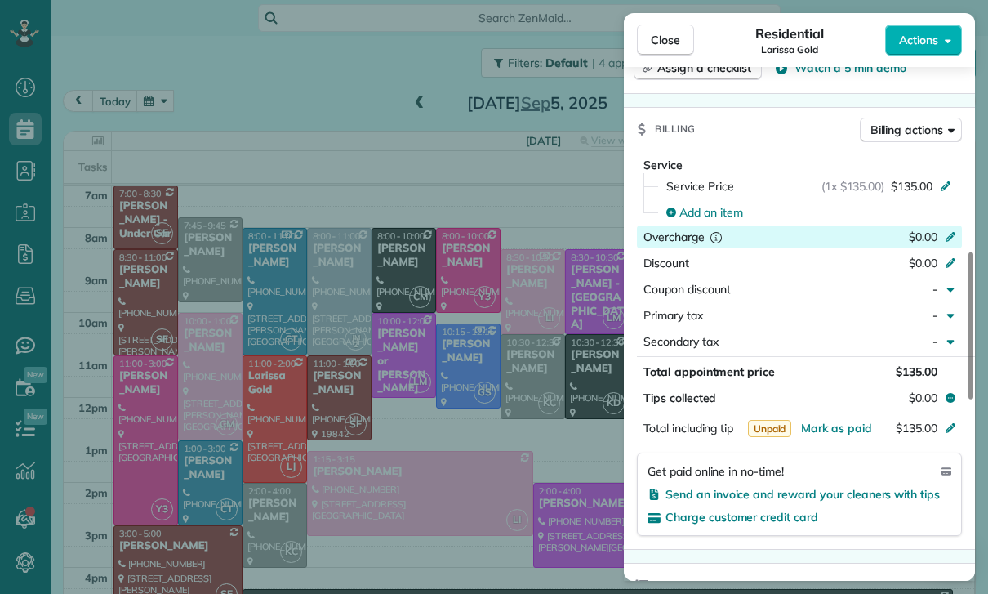
click at [711, 225] on div "Overcharge $0.00" at bounding box center [799, 236] width 325 height 23
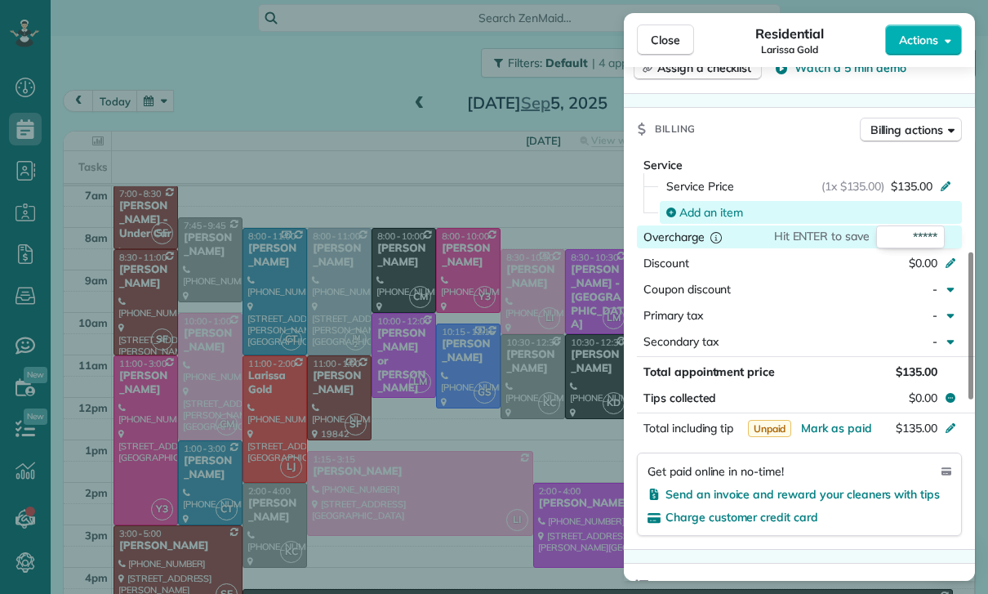
click at [707, 204] on span "Add an item" at bounding box center [712, 212] width 64 height 16
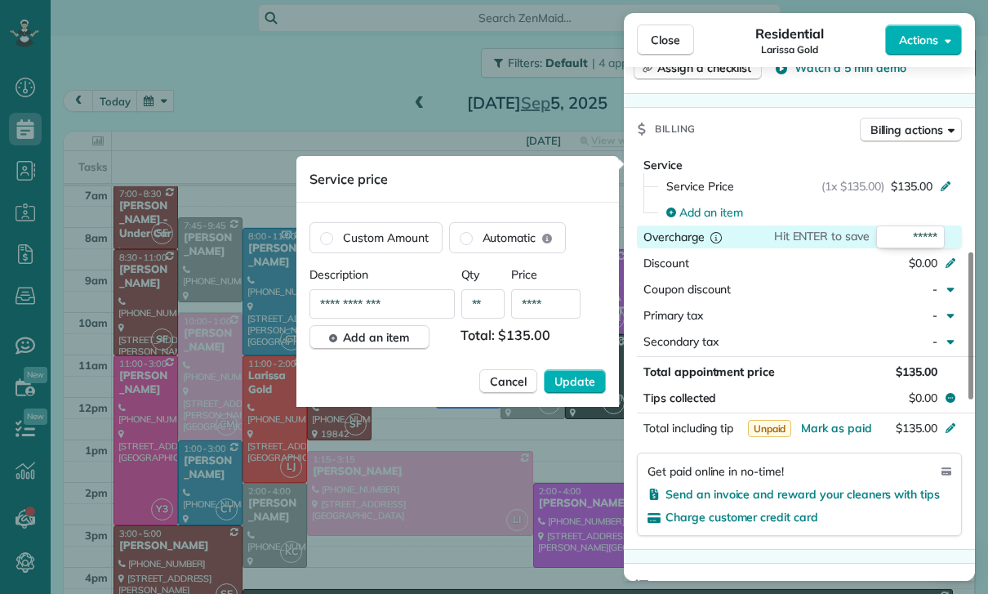
click at [576, 310] on input "****" at bounding box center [545, 303] width 69 height 29
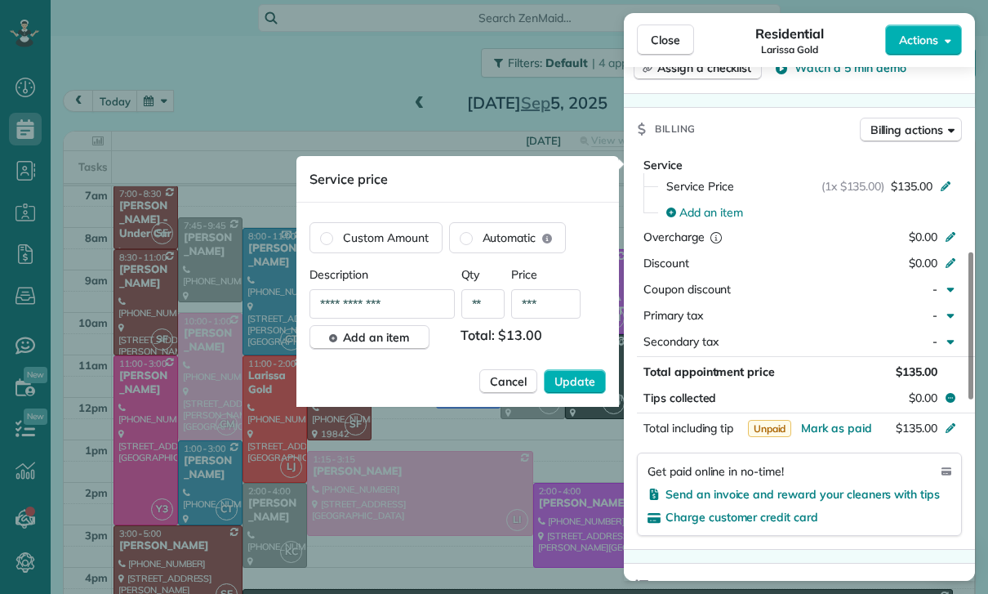
type input "**"
type input "****"
click at [577, 379] on span "Update" at bounding box center [575, 381] width 41 height 16
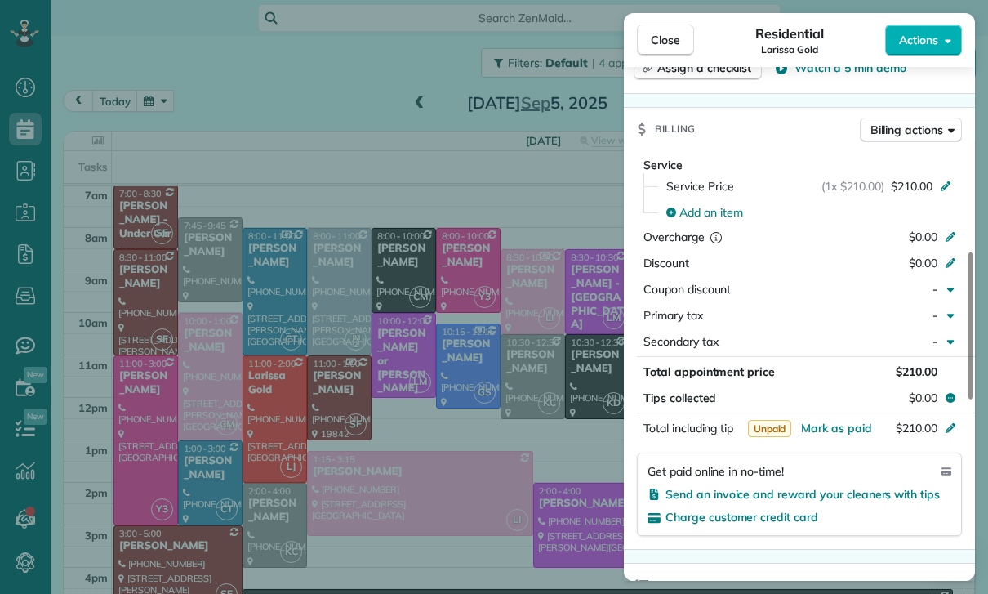
click at [453, 384] on div "Close Residential Larissa Gold Actions Status Confirmed Larissa Gold · Open pro…" at bounding box center [494, 297] width 988 height 594
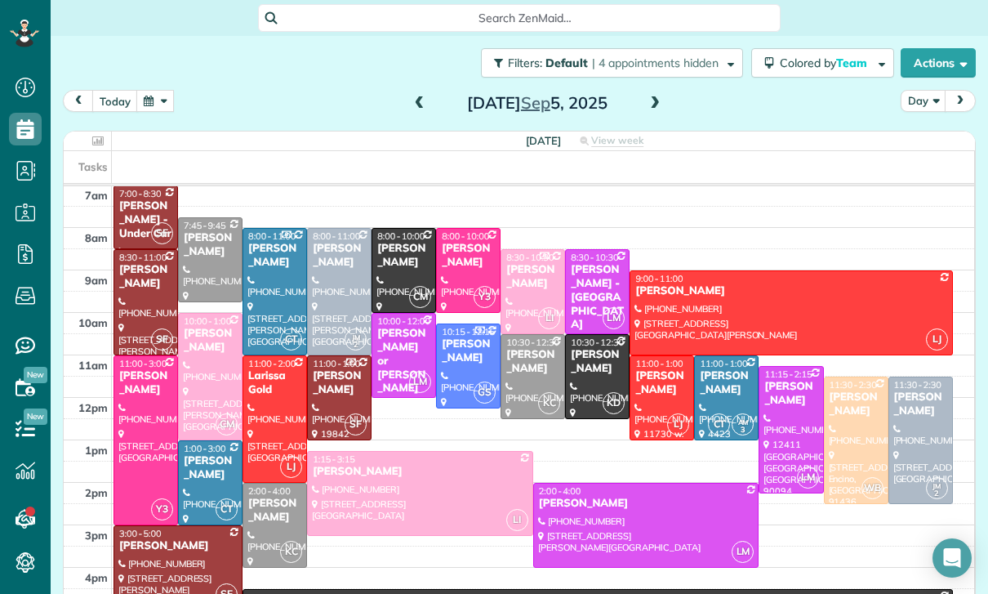
click at [650, 100] on span at bounding box center [655, 103] width 18 height 15
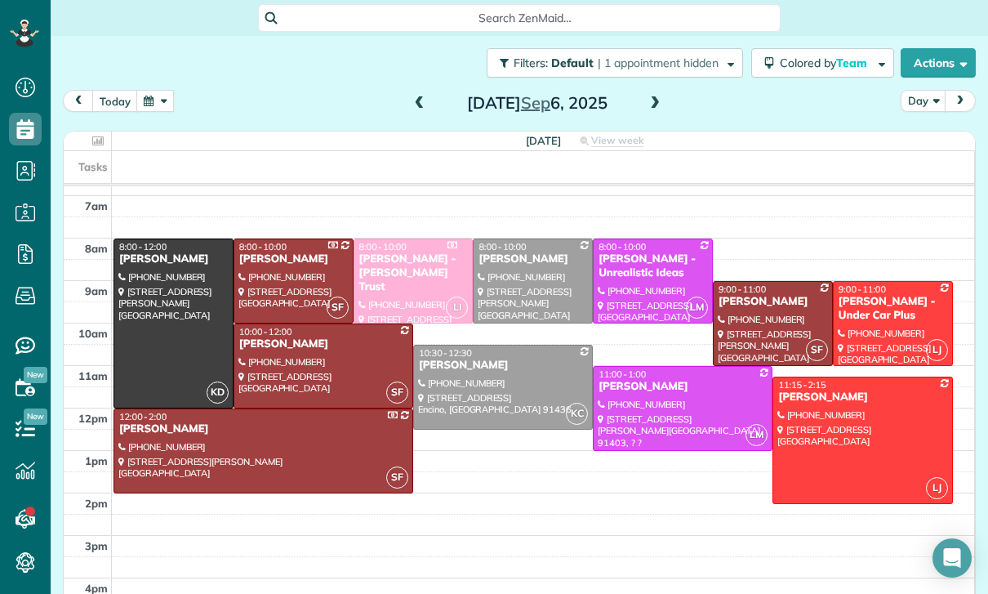
scroll to position [128, 0]
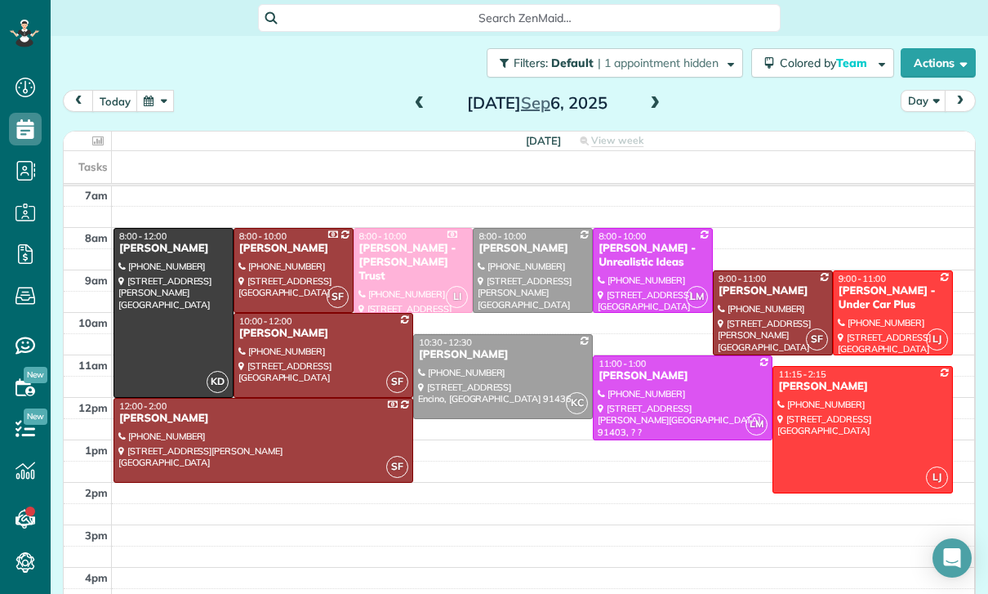
click at [414, 110] on span at bounding box center [420, 103] width 18 height 15
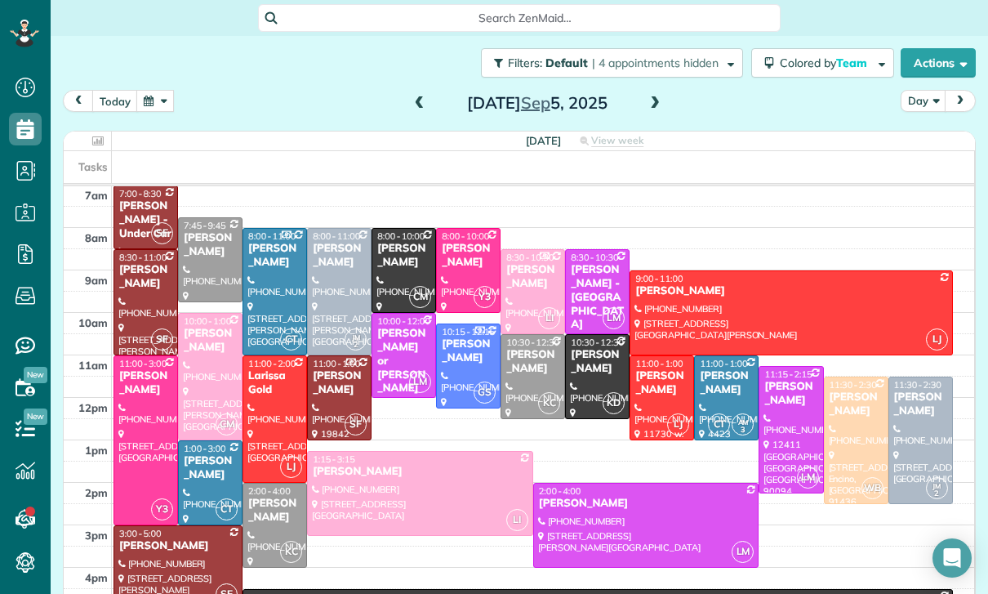
click at [281, 402] on div at bounding box center [274, 419] width 63 height 126
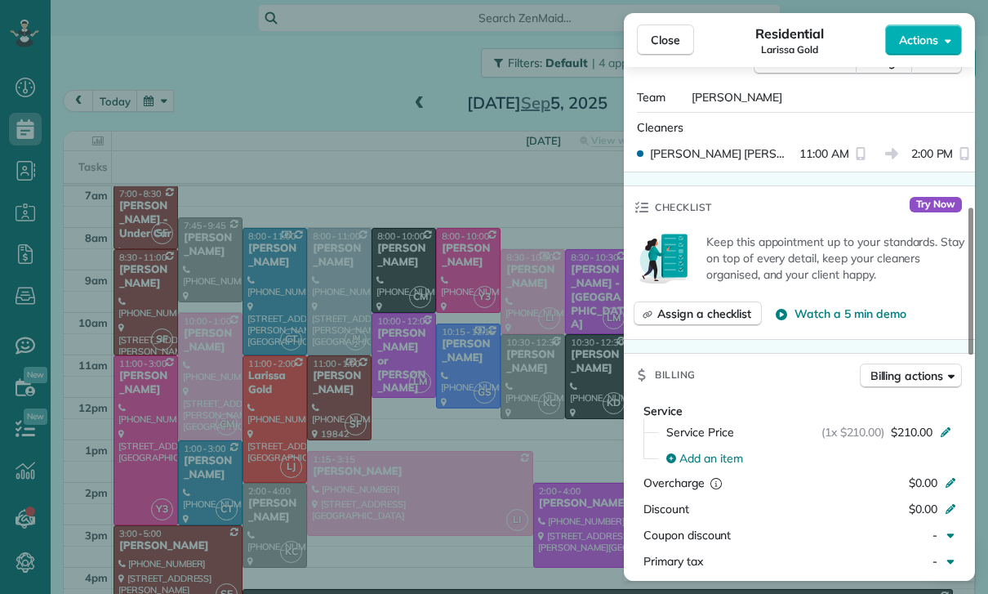
scroll to position [650, 0]
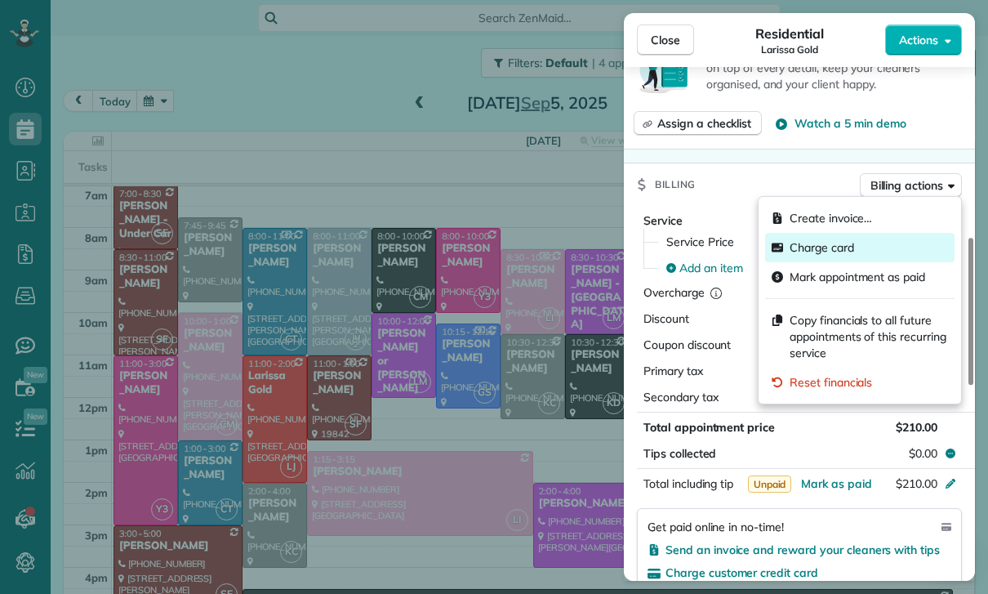
click at [818, 245] on span "Charge card" at bounding box center [822, 247] width 65 height 16
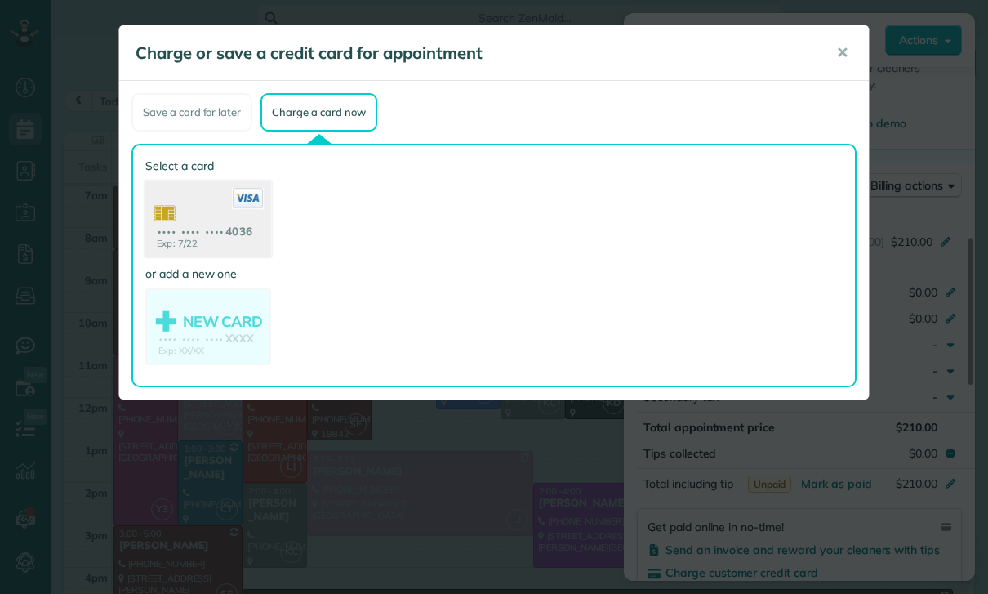
click at [216, 207] on use at bounding box center [208, 220] width 126 height 79
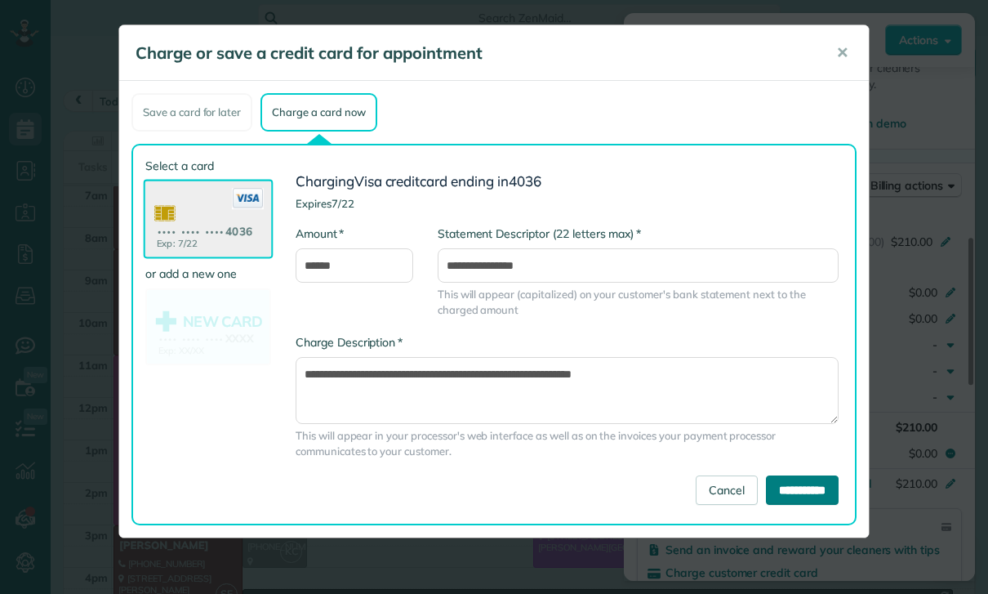
click at [782, 492] on input "**********" at bounding box center [802, 489] width 73 height 29
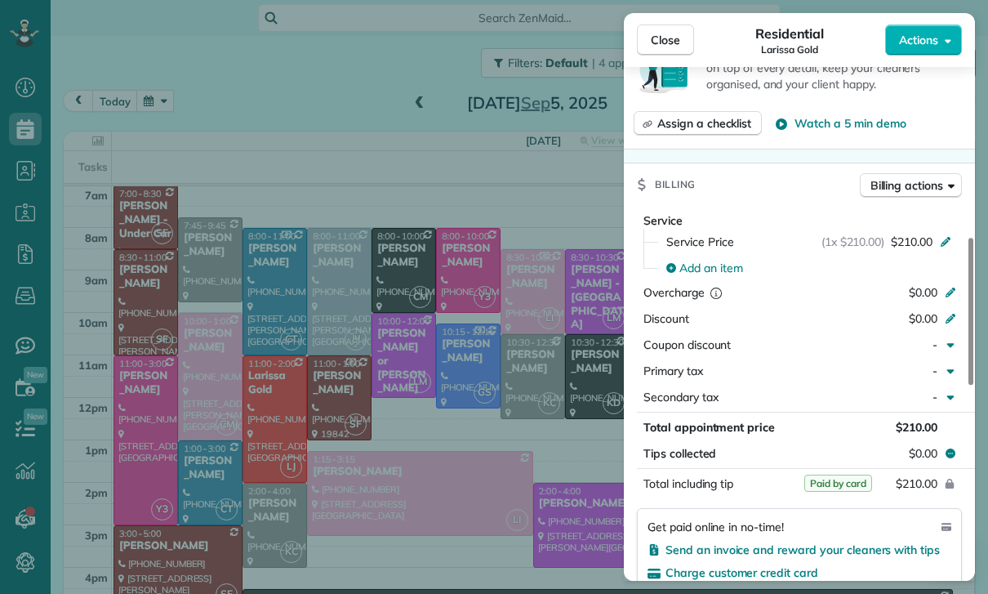
scroll to position [128, 0]
click at [230, 110] on div "Close Residential Larissa Gold Actions Status Confirmed Larissa Gold · Open pro…" at bounding box center [494, 297] width 988 height 594
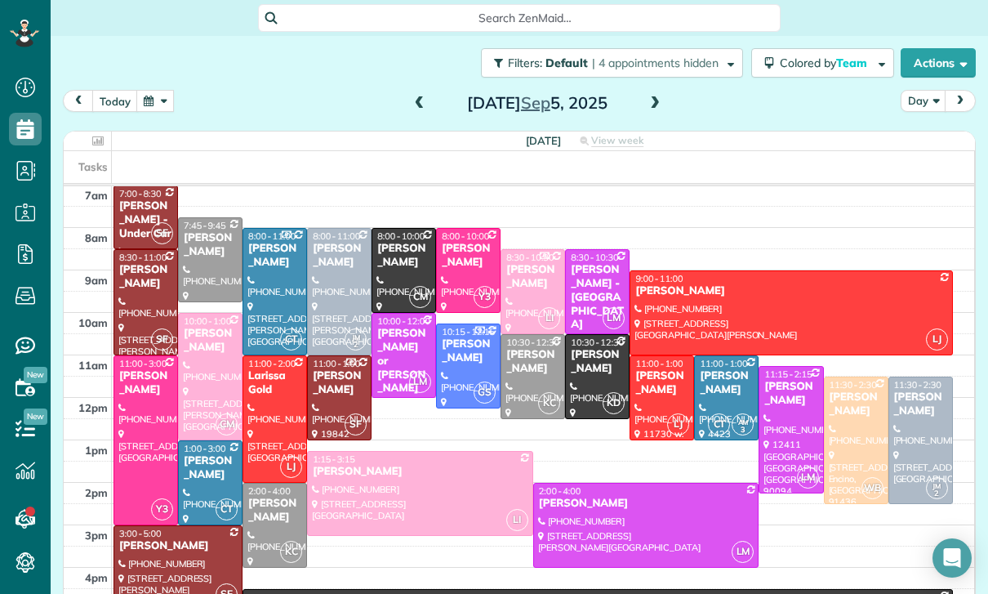
click at [158, 95] on button "button" at bounding box center [155, 101] width 38 height 22
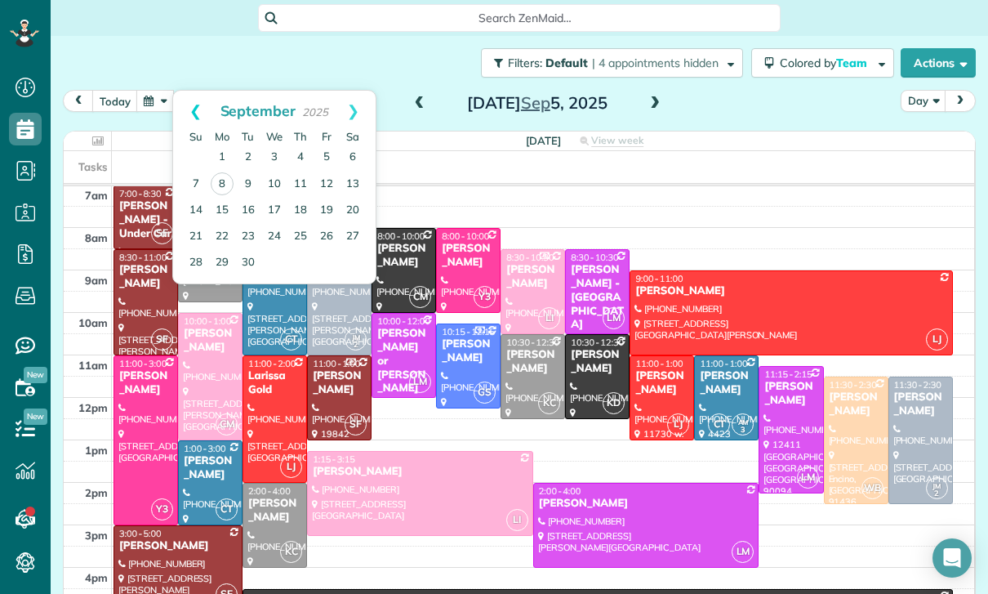
click at [193, 98] on link "Prev" at bounding box center [195, 111] width 45 height 41
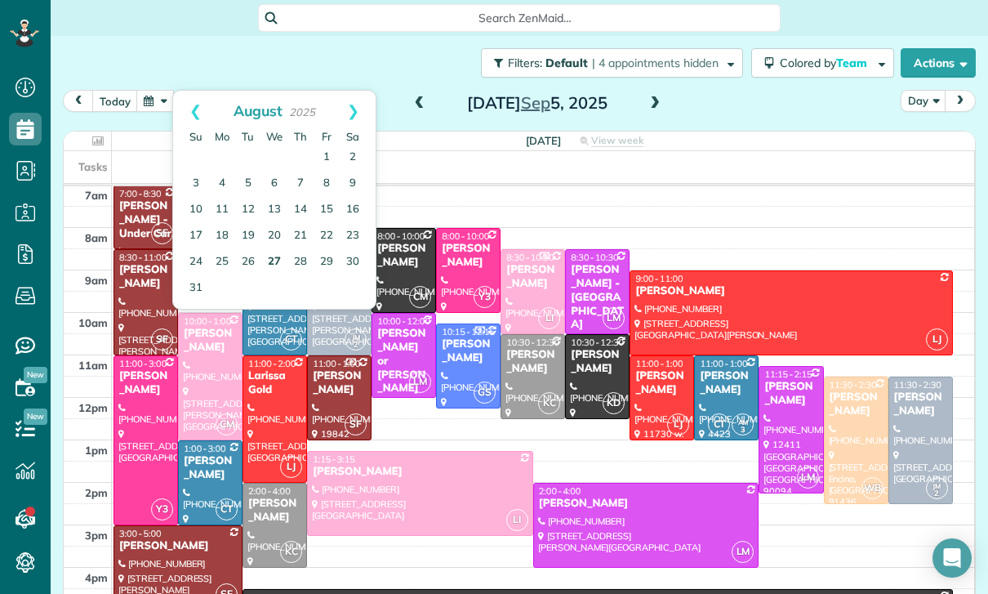
click at [275, 269] on link "27" at bounding box center [274, 262] width 26 height 26
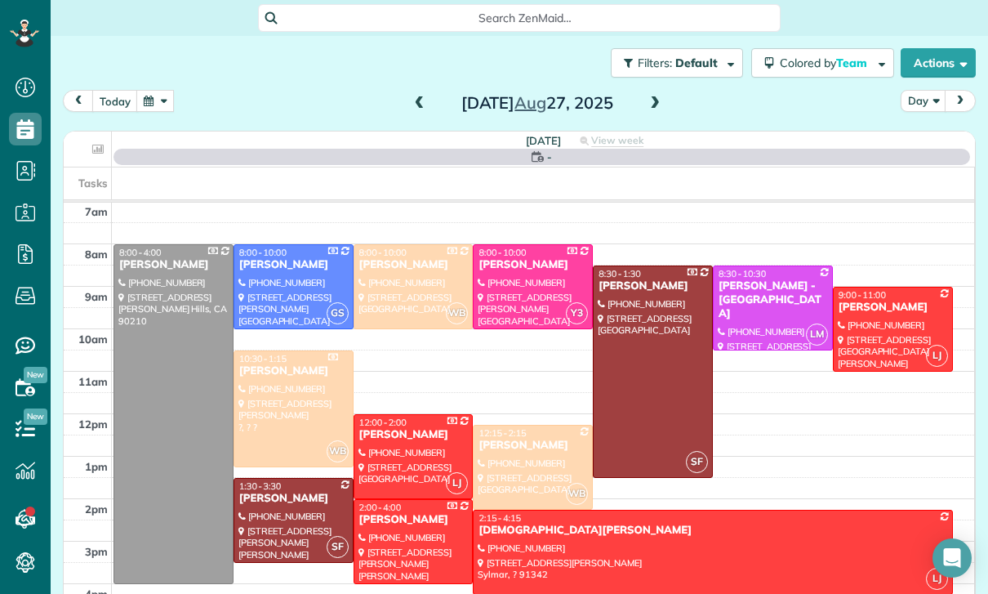
scroll to position [128, 0]
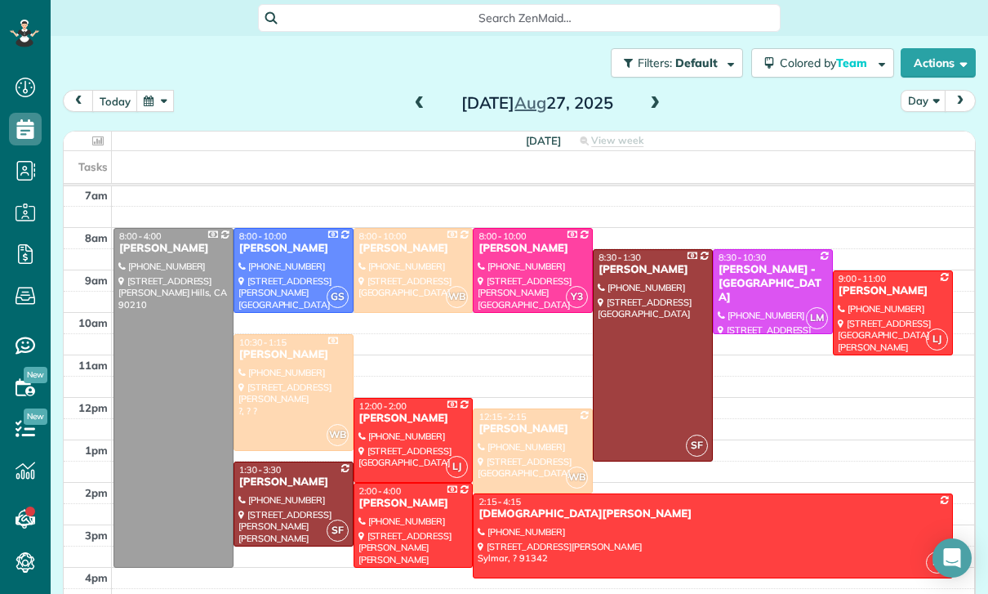
click at [871, 320] on div at bounding box center [893, 312] width 118 height 83
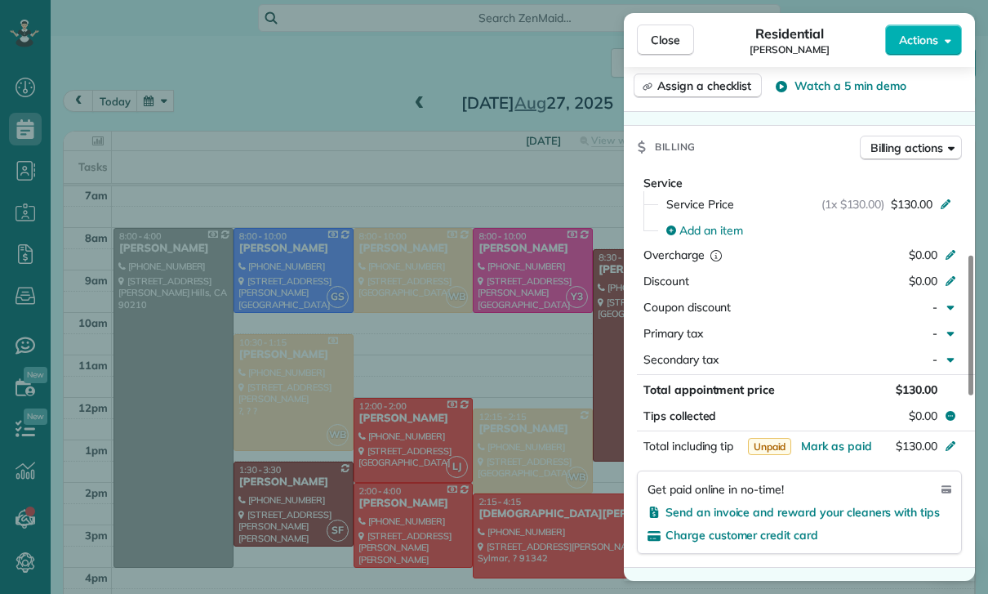
scroll to position [760, 0]
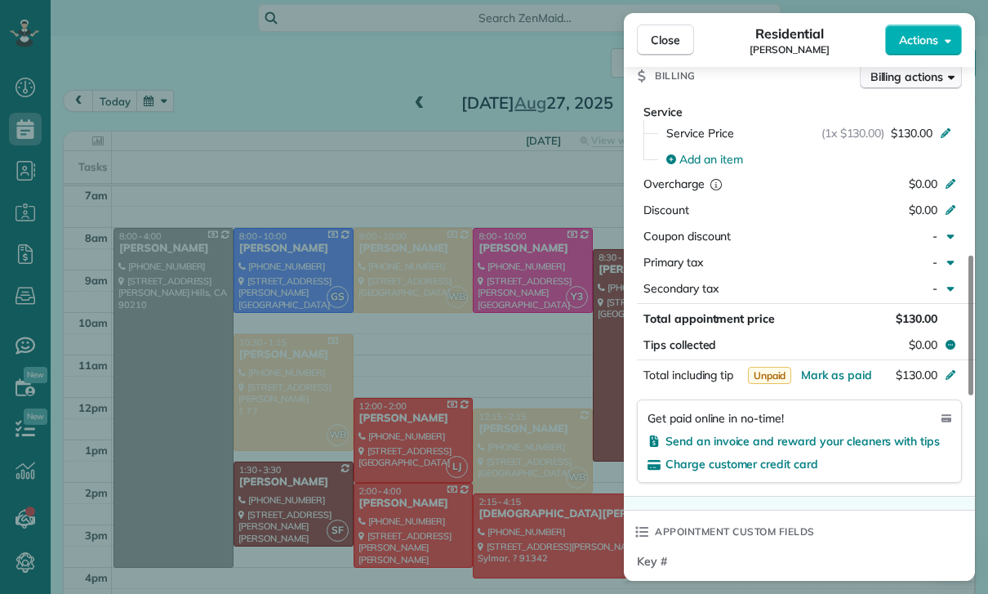
click at [925, 67] on button "Billing actions" at bounding box center [911, 77] width 102 height 25
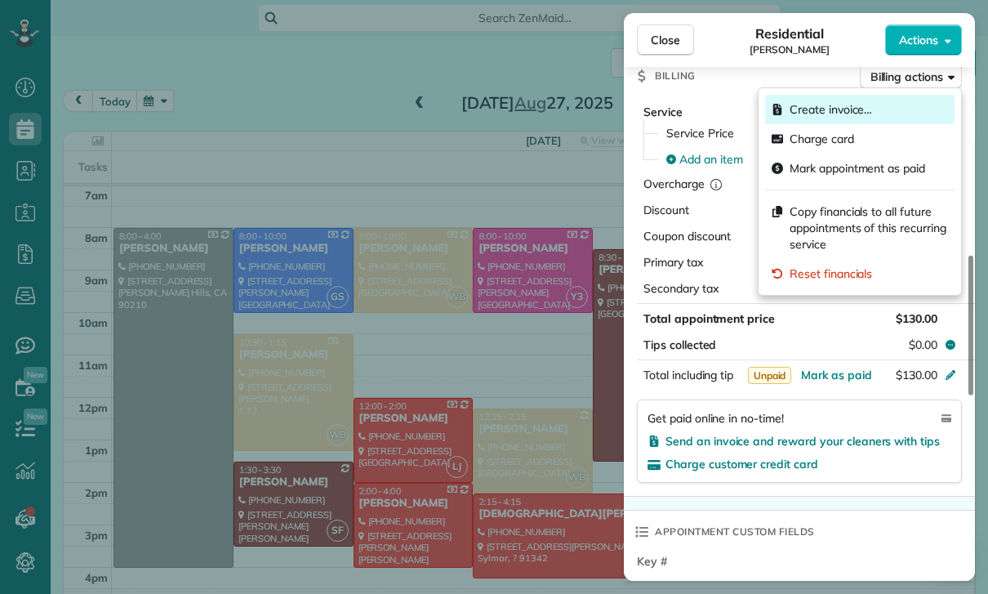
click at [820, 123] on div "Create invoice…" at bounding box center [859, 109] width 189 height 29
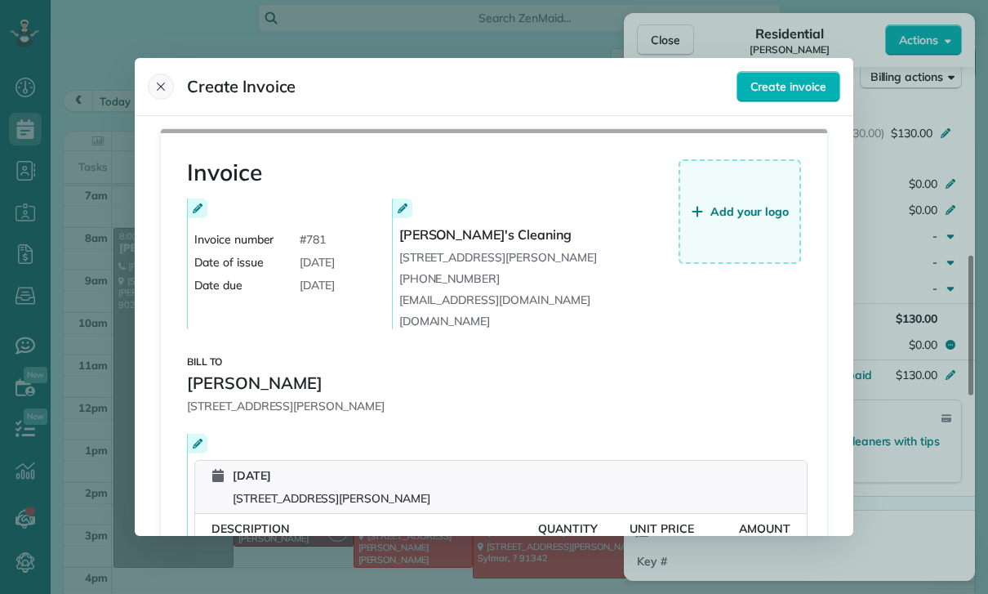
click at [158, 80] on icon "Close" at bounding box center [160, 86] width 13 height 13
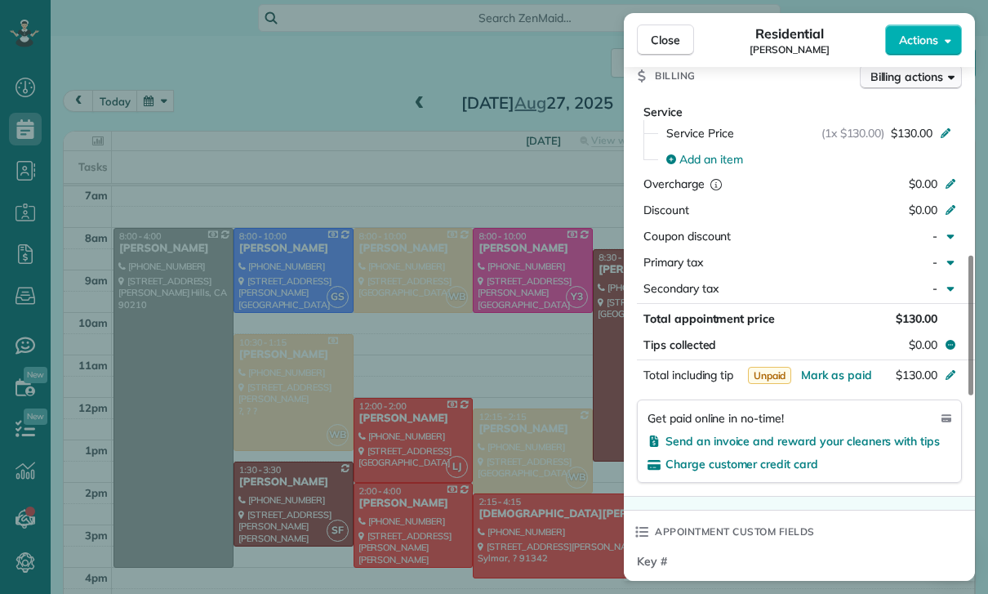
click at [895, 87] on button "Billing actions" at bounding box center [911, 77] width 102 height 25
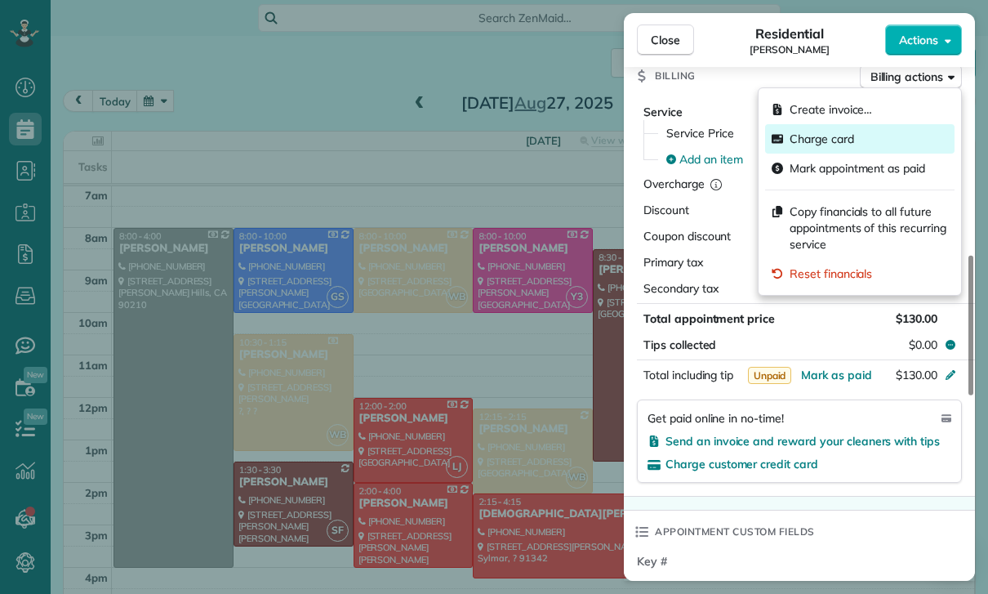
click at [842, 132] on span "Charge card" at bounding box center [822, 139] width 65 height 16
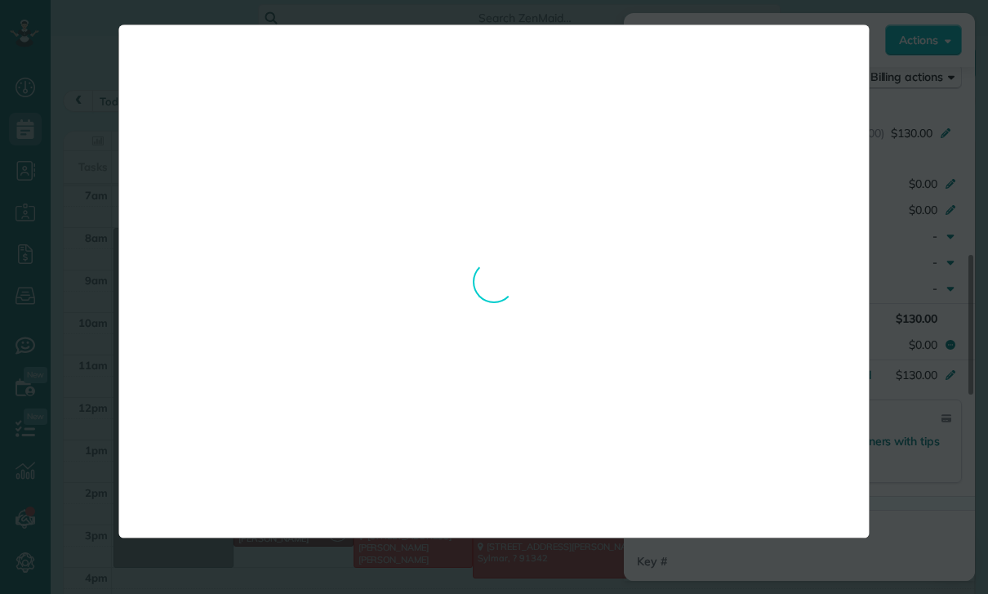
scroll to position [756, 0]
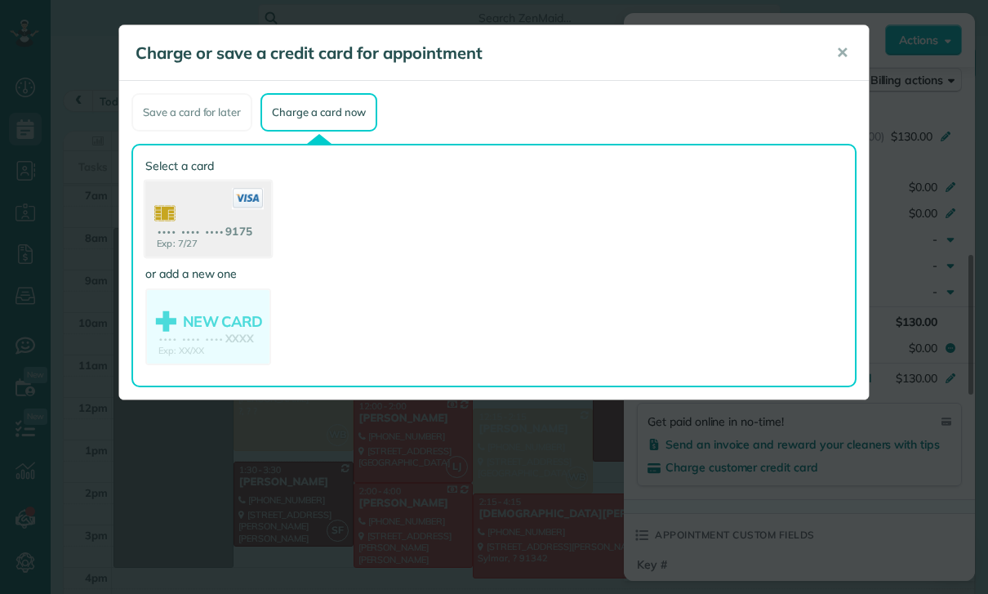
click at [188, 215] on use at bounding box center [208, 220] width 126 height 79
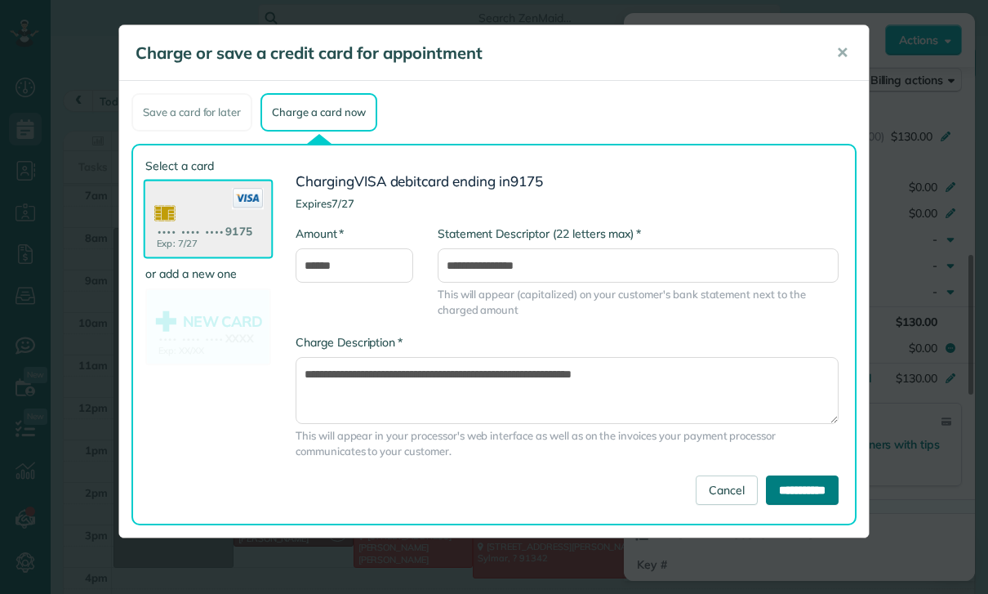
click at [794, 490] on input "**********" at bounding box center [802, 489] width 73 height 29
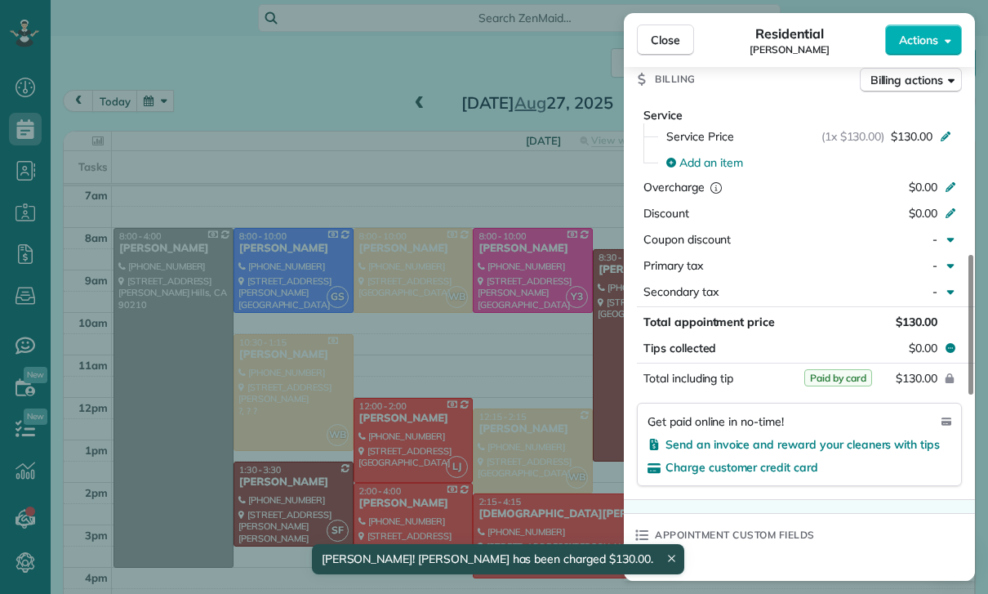
click at [293, 106] on div "Close Residential Karen Hostettler Actions Status Yet to Confirm Karen Hostettl…" at bounding box center [494, 297] width 988 height 594
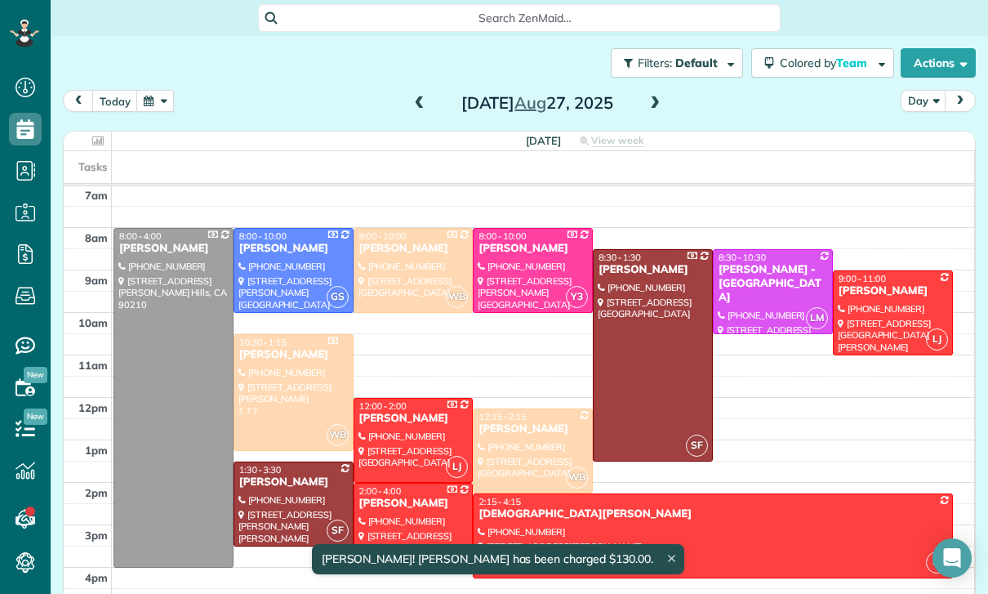
click at [149, 100] on button "button" at bounding box center [155, 101] width 38 height 22
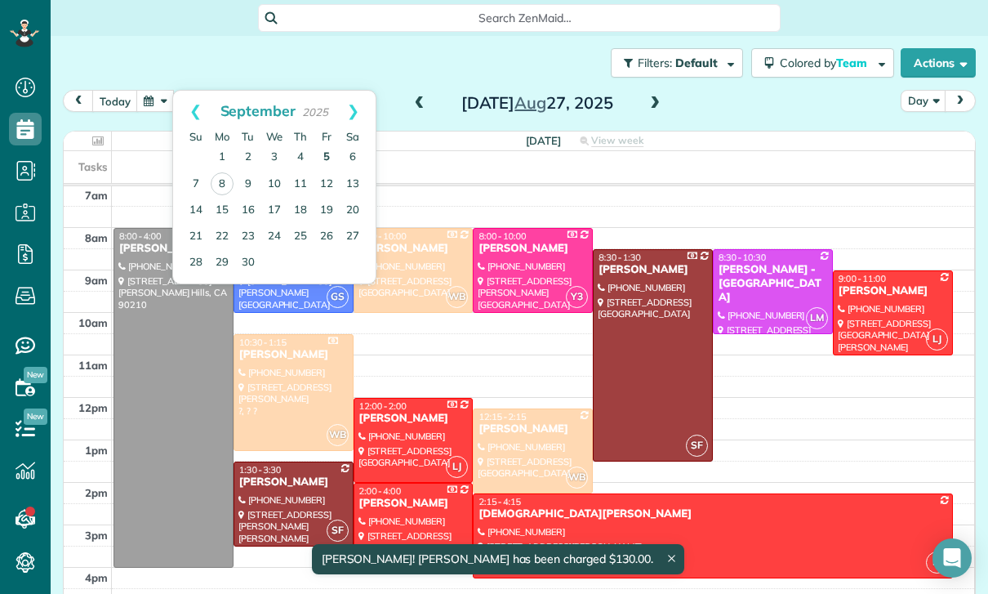
click at [328, 151] on link "5" at bounding box center [327, 158] width 26 height 26
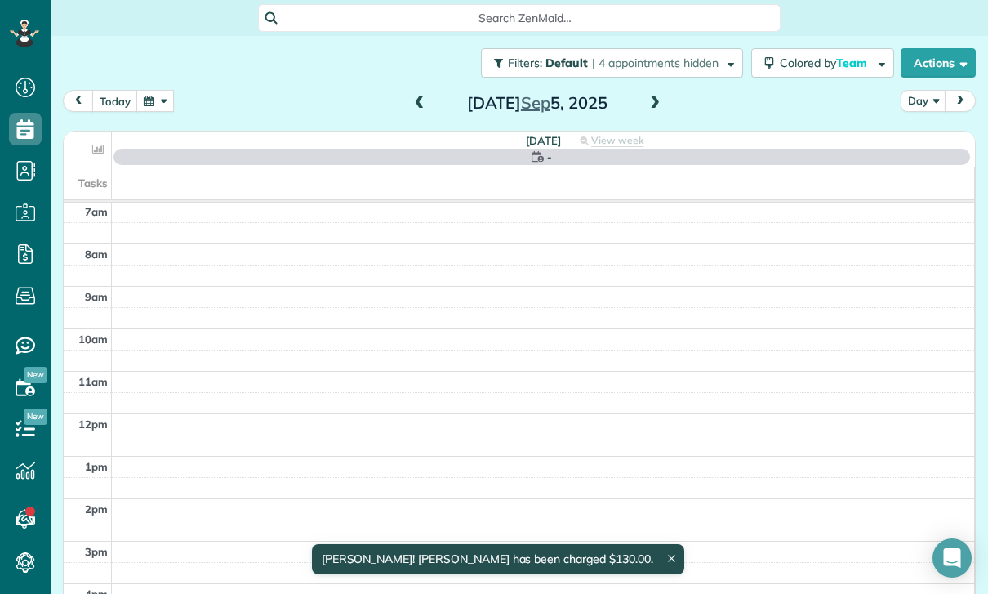
scroll to position [128, 0]
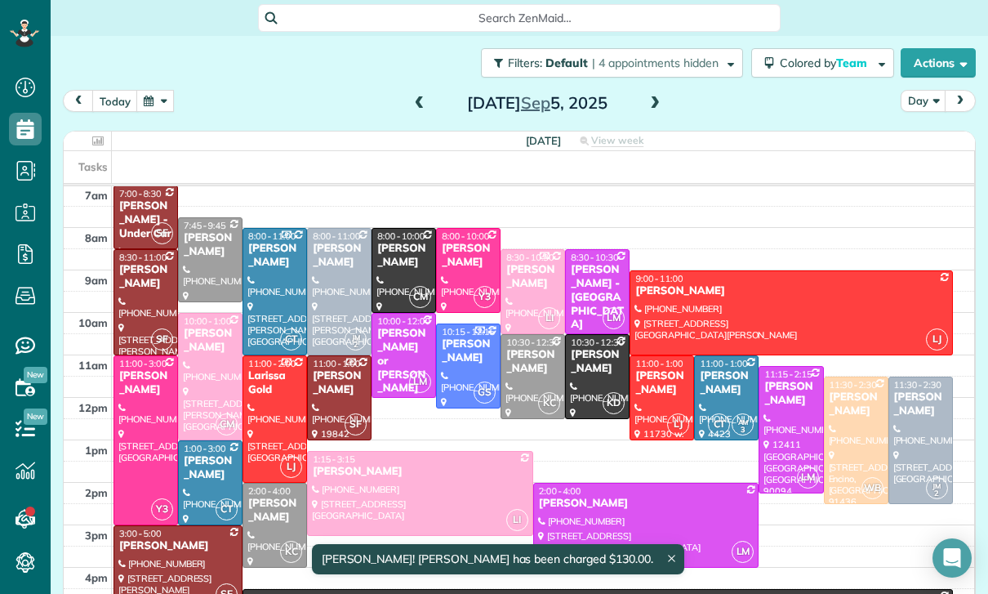
click at [735, 301] on div at bounding box center [791, 312] width 321 height 83
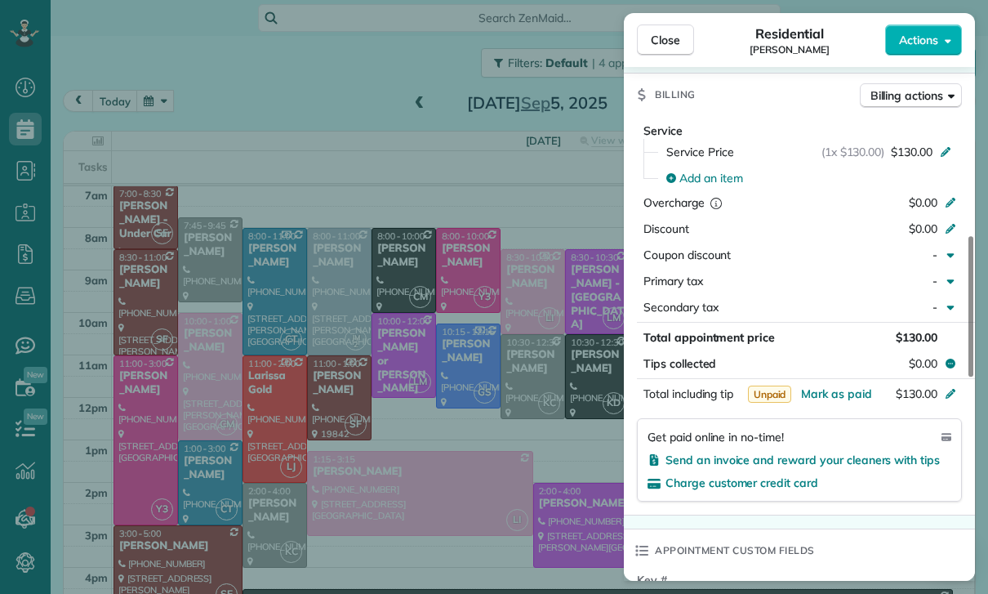
scroll to position [766, 0]
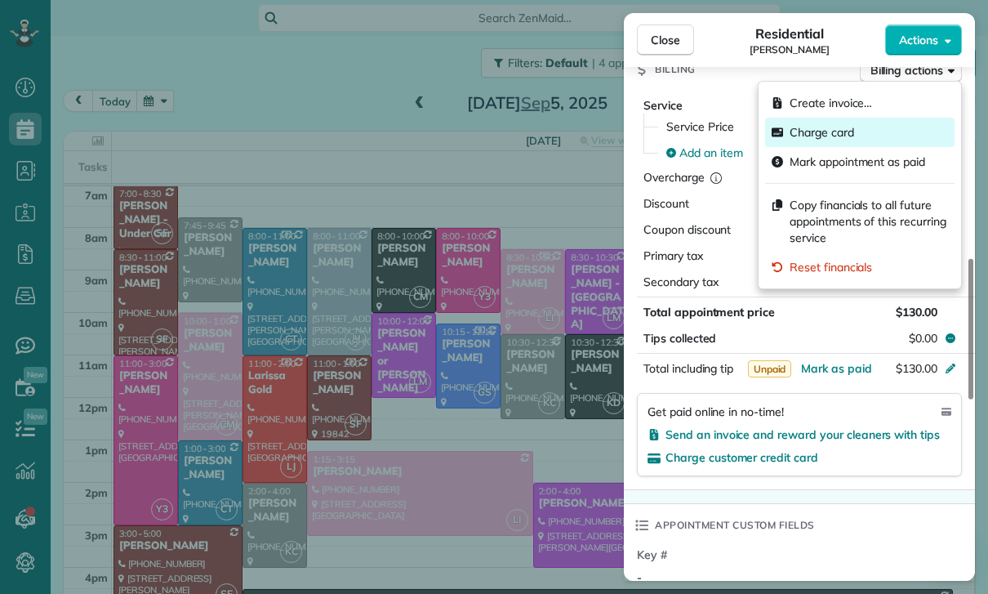
click at [832, 129] on span "Charge card" at bounding box center [822, 132] width 65 height 16
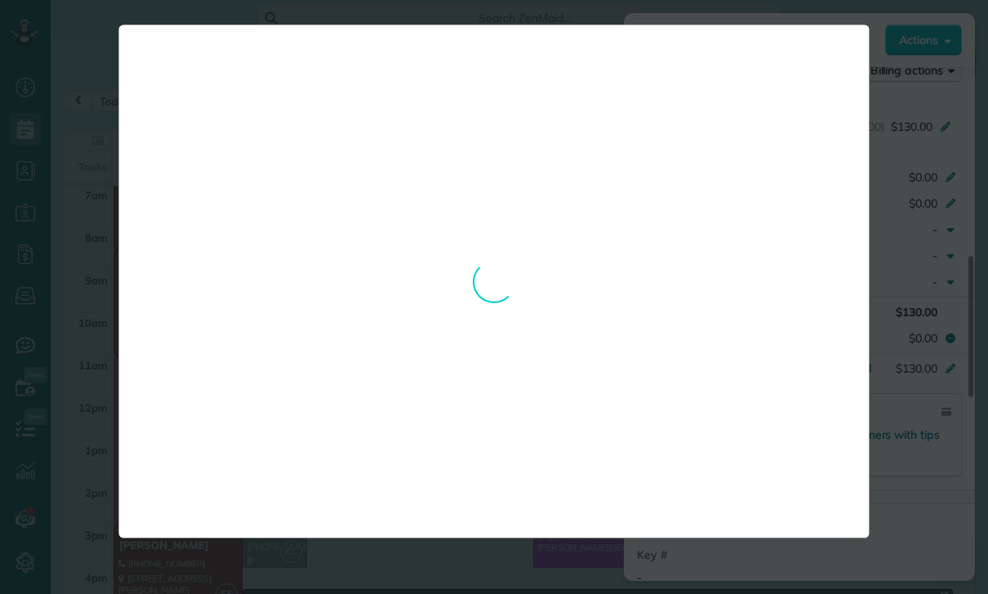
scroll to position [756, 0]
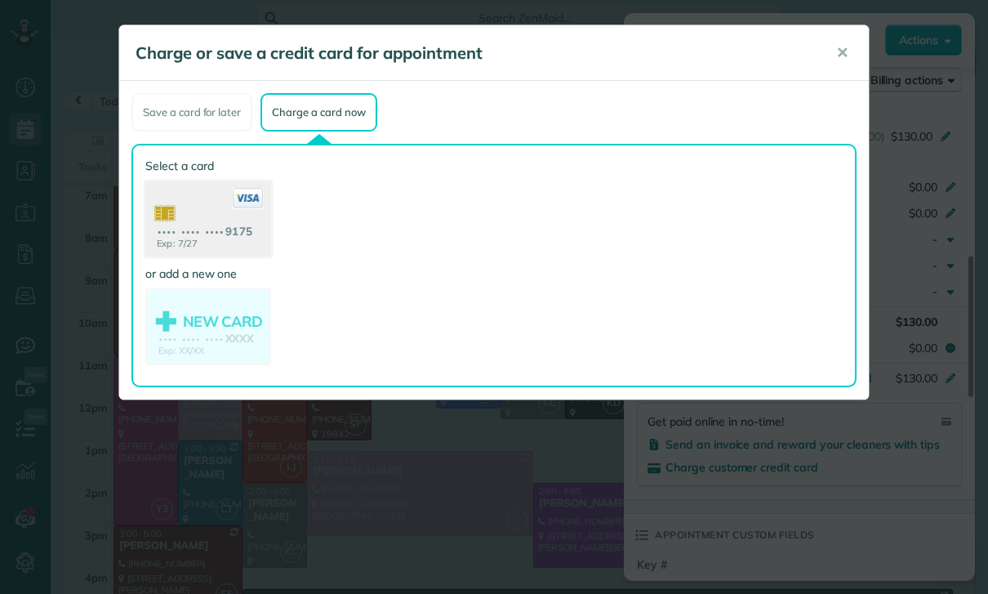
click at [203, 215] on use at bounding box center [208, 220] width 126 height 79
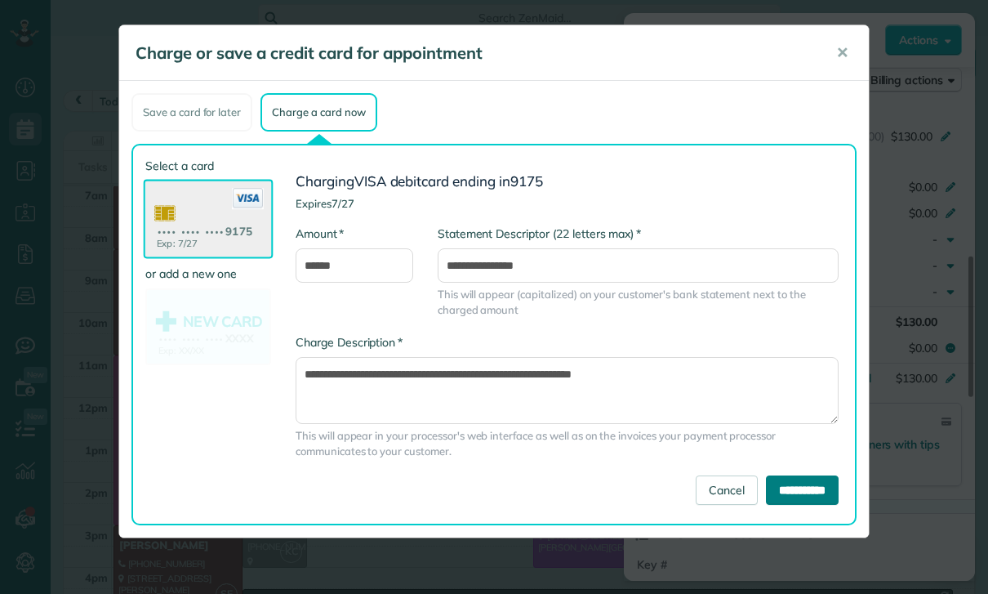
click at [796, 492] on input "**********" at bounding box center [802, 489] width 73 height 29
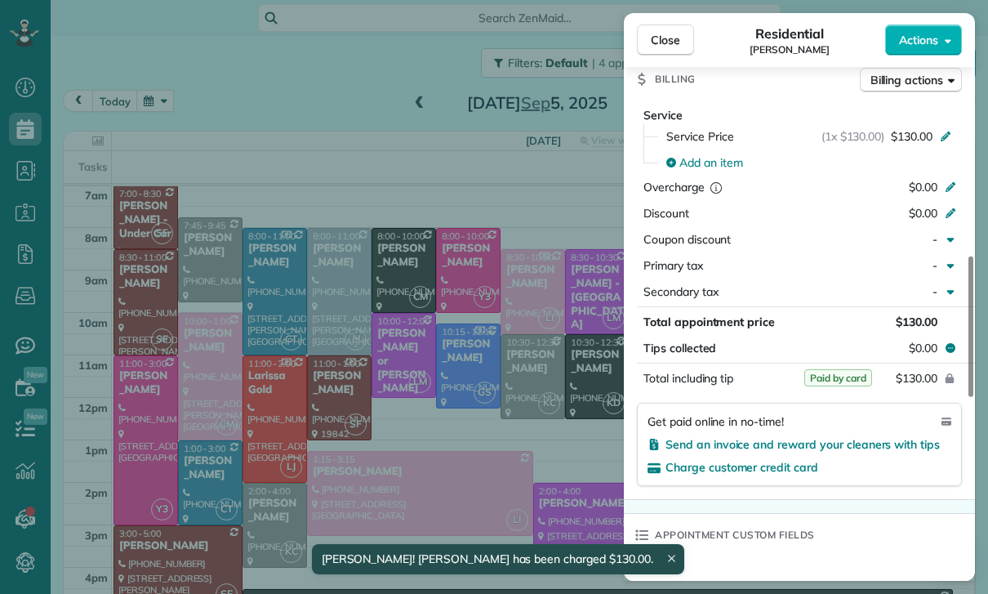
click at [169, 100] on div "Close Residential Karen Hostettler Actions Status Yet to Confirm Karen Hostettl…" at bounding box center [494, 297] width 988 height 594
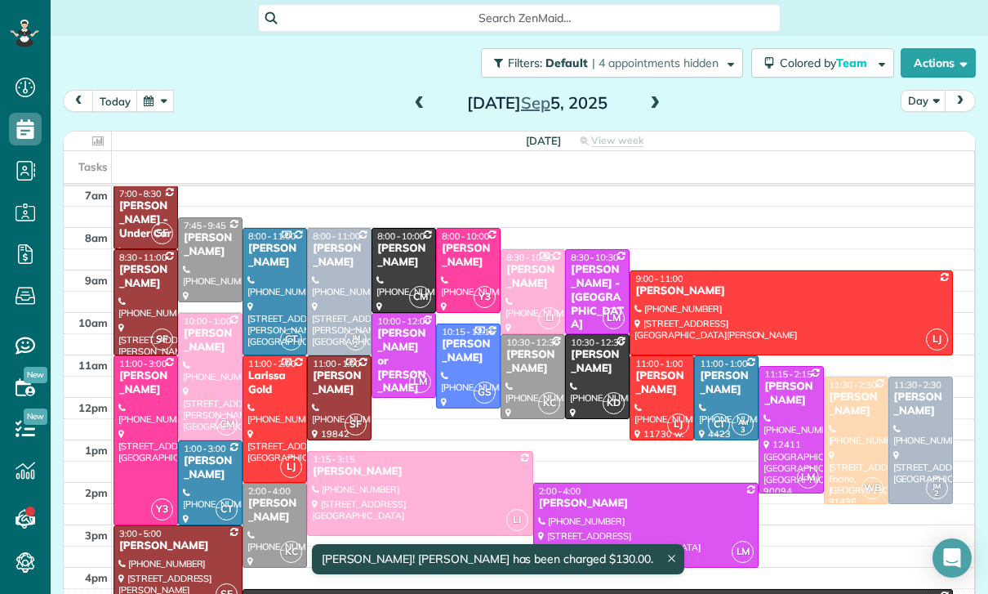
click at [161, 96] on button "button" at bounding box center [155, 101] width 38 height 22
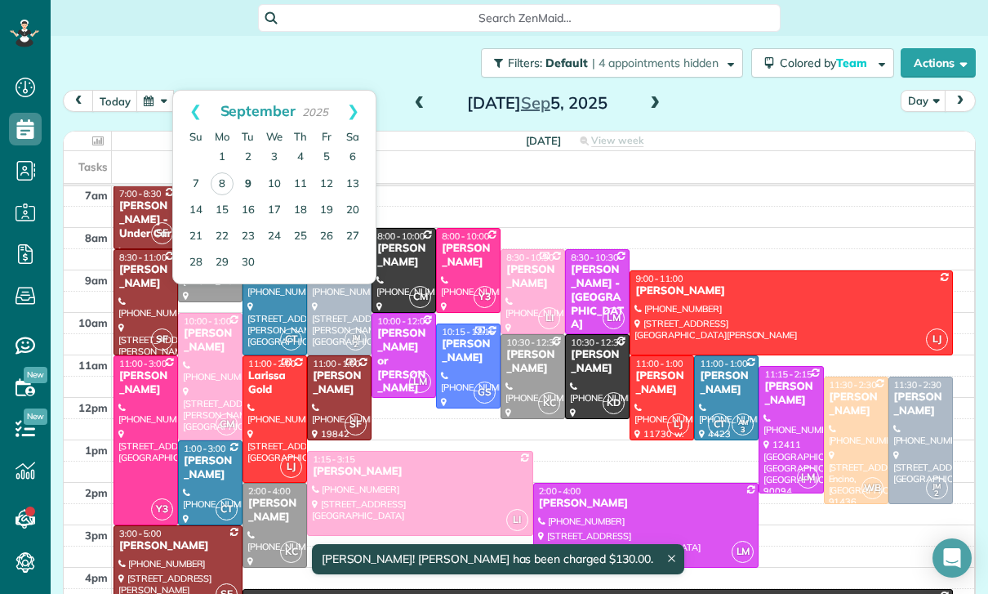
click at [252, 178] on link "9" at bounding box center [248, 185] width 26 height 26
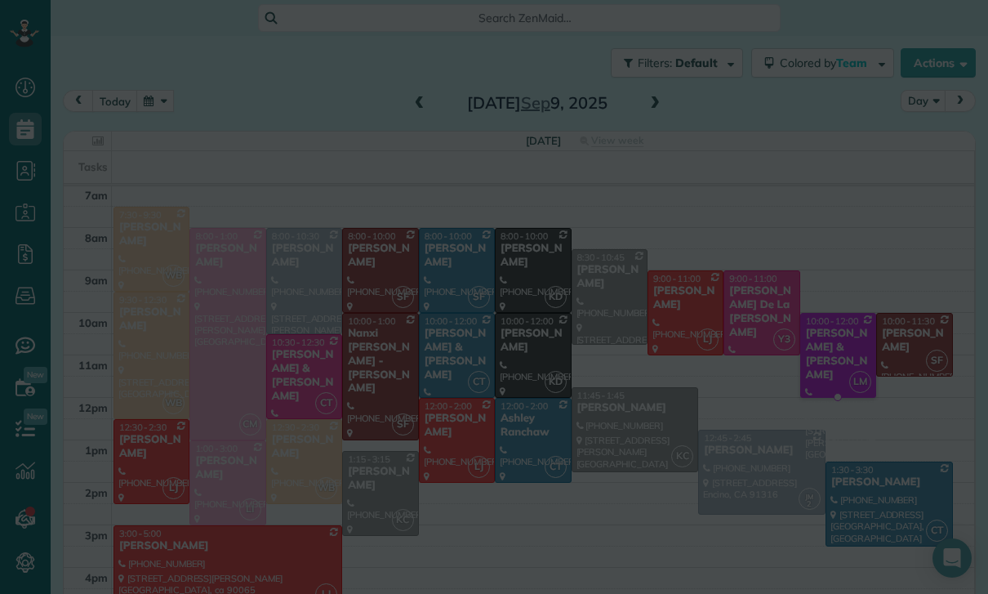
scroll to position [128, 0]
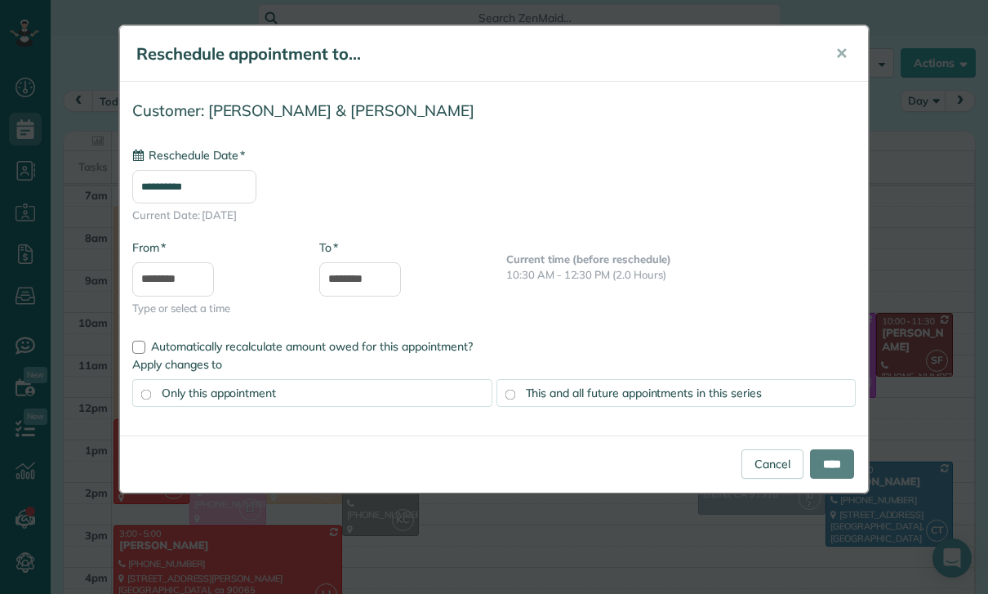
click at [239, 181] on input "**********" at bounding box center [194, 186] width 124 height 33
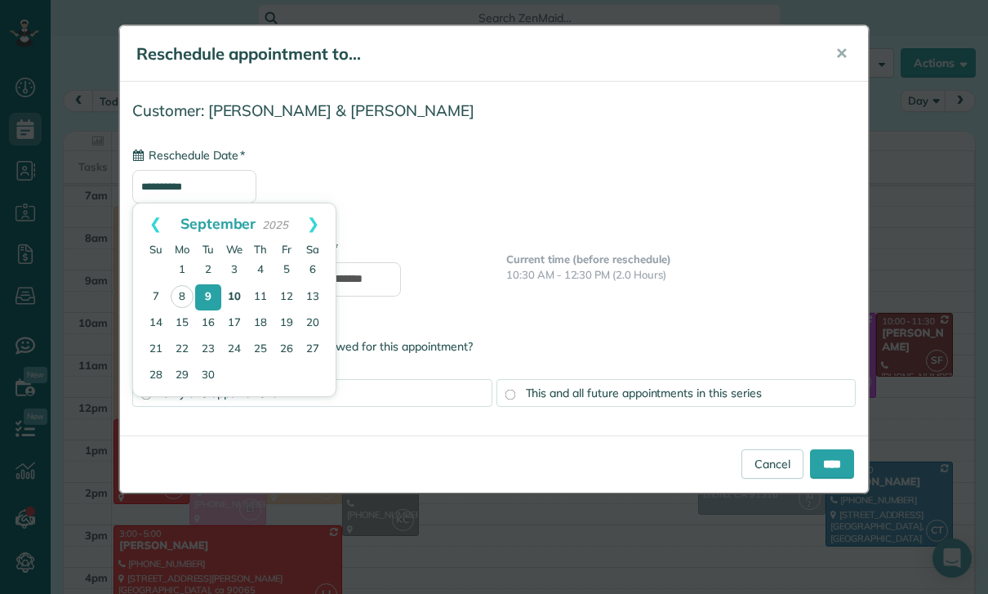
click at [237, 289] on link "10" at bounding box center [234, 297] width 26 height 26
type input "**********"
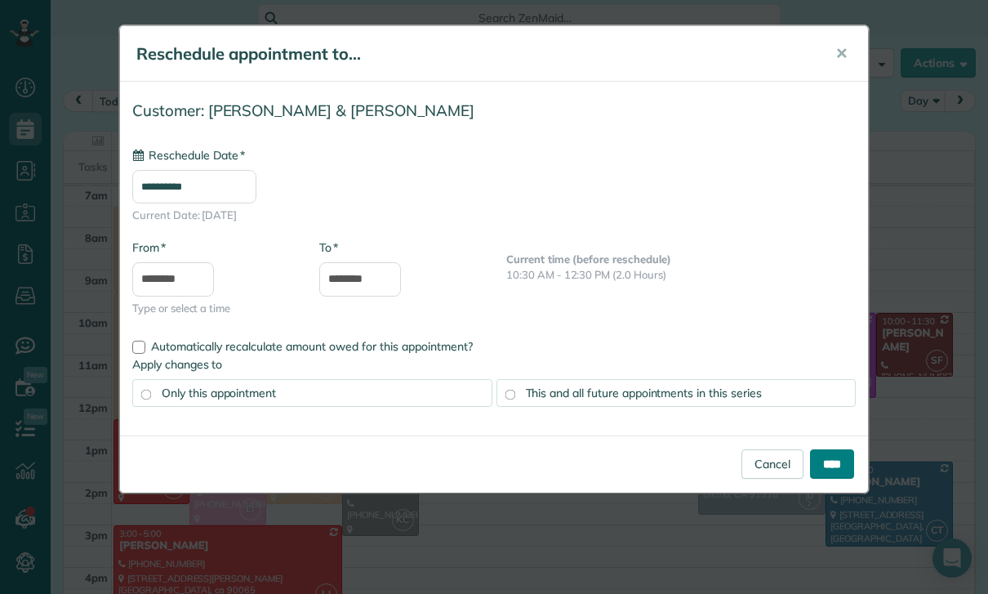
click at [827, 464] on input "****" at bounding box center [832, 463] width 44 height 29
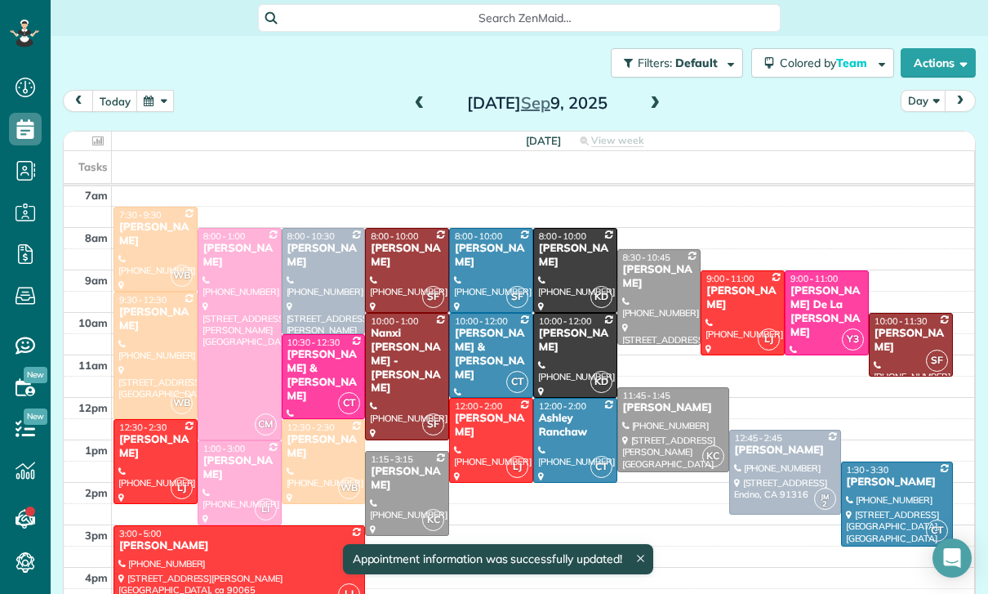
click at [647, 109] on span at bounding box center [655, 103] width 18 height 15
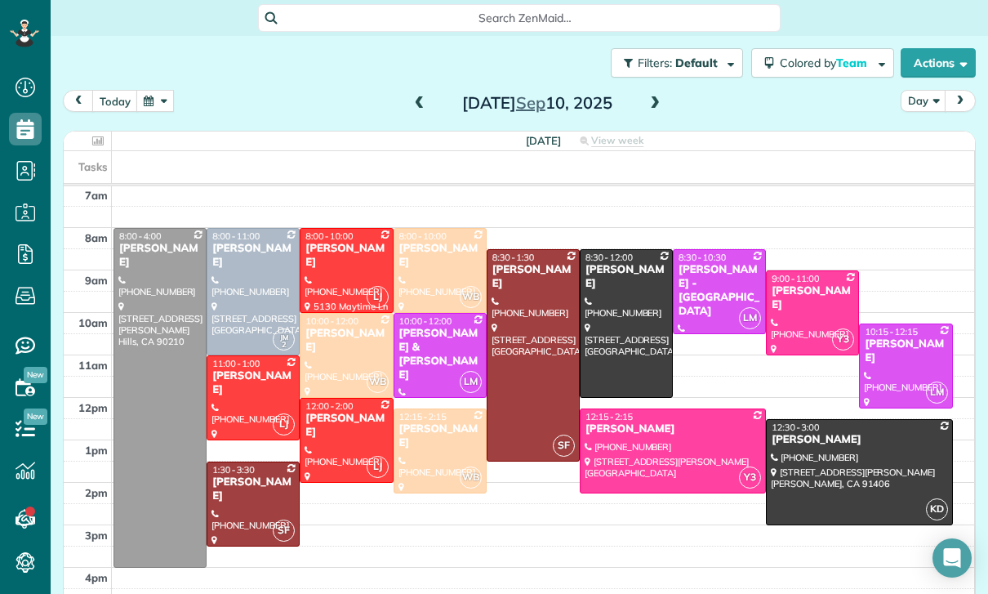
click at [154, 109] on button "button" at bounding box center [155, 101] width 38 height 22
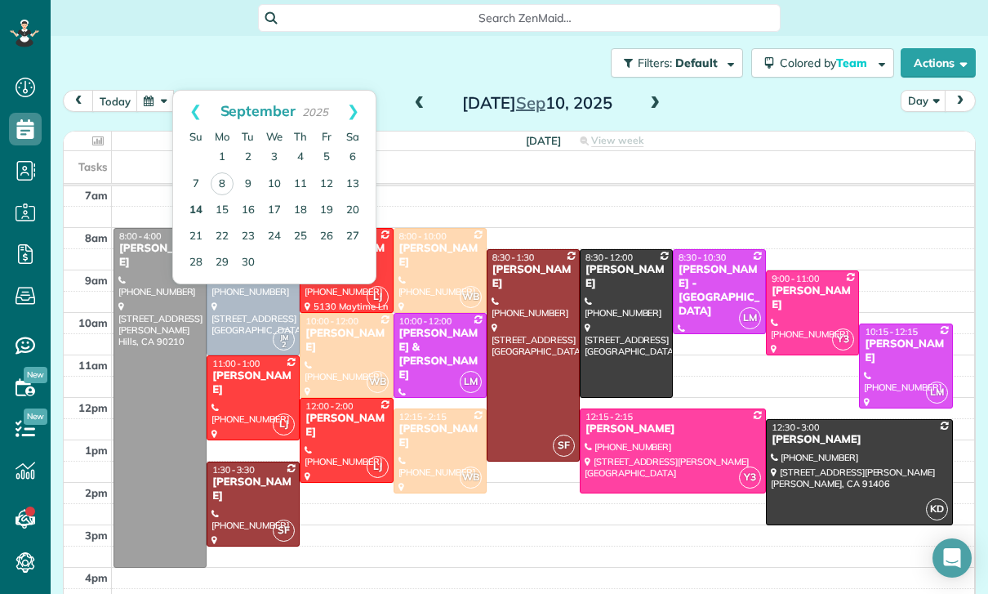
click at [188, 205] on link "14" at bounding box center [196, 211] width 26 height 26
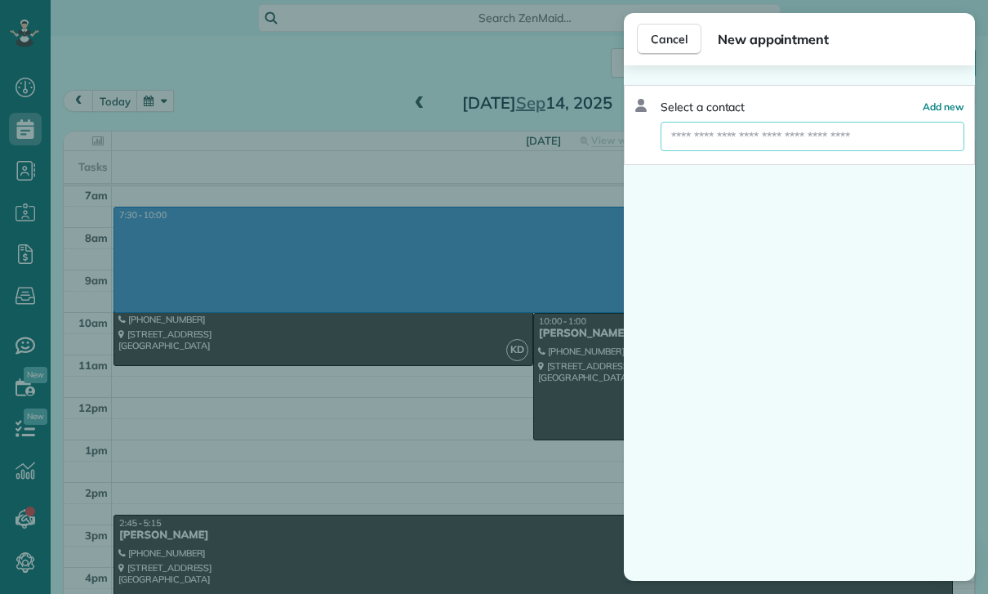
click at [738, 136] on input "text" at bounding box center [813, 136] width 304 height 29
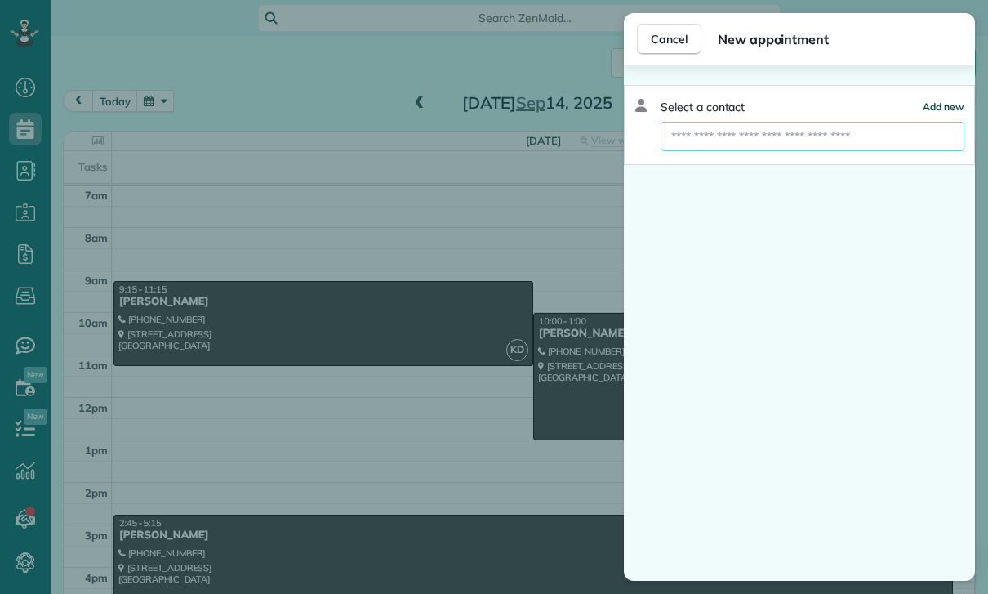
click at [951, 111] on span "Add new" at bounding box center [944, 106] width 42 height 12
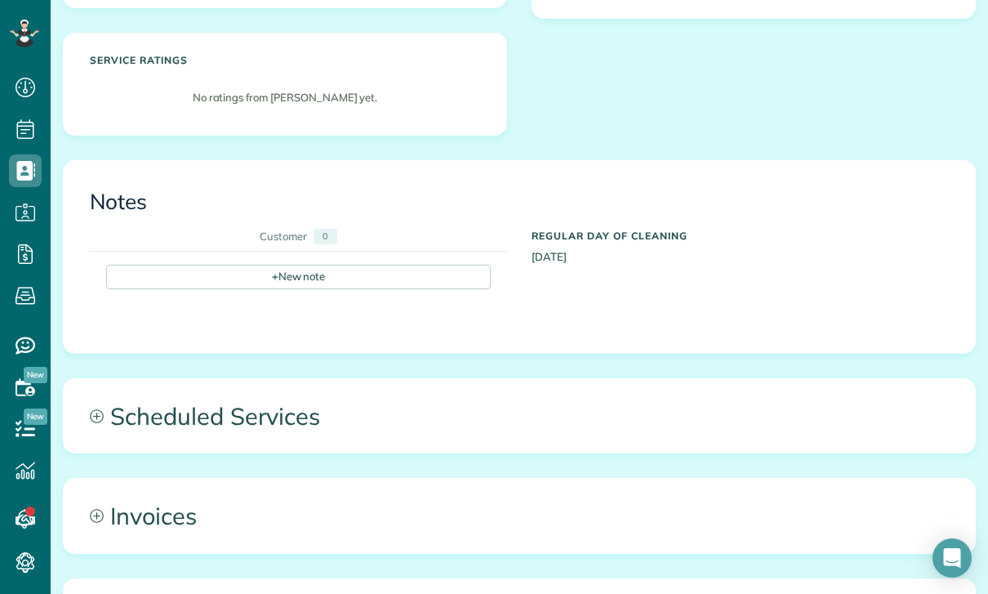
scroll to position [479, 0]
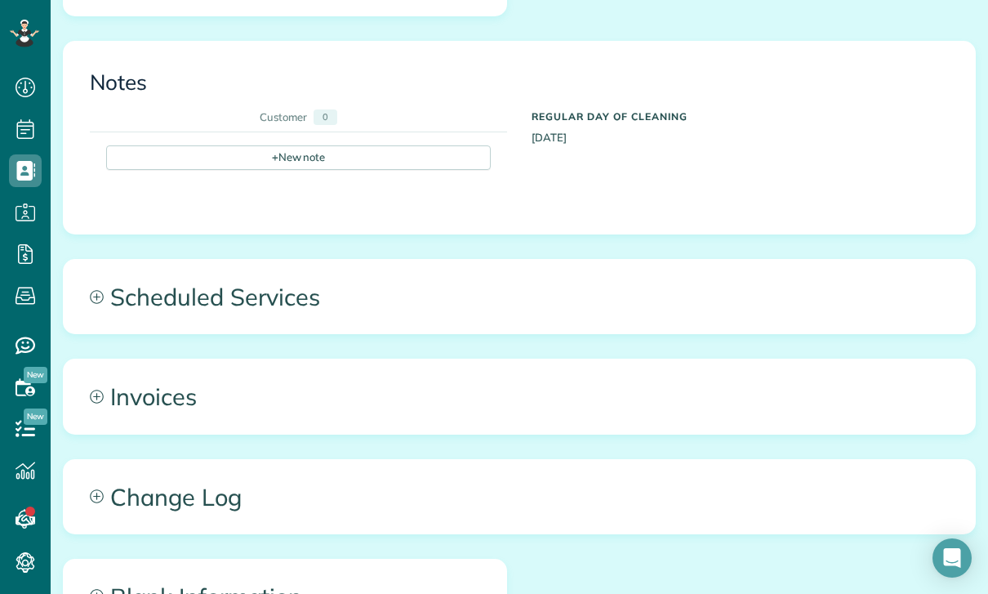
click at [261, 297] on span "Scheduled Services" at bounding box center [520, 297] width 912 height 74
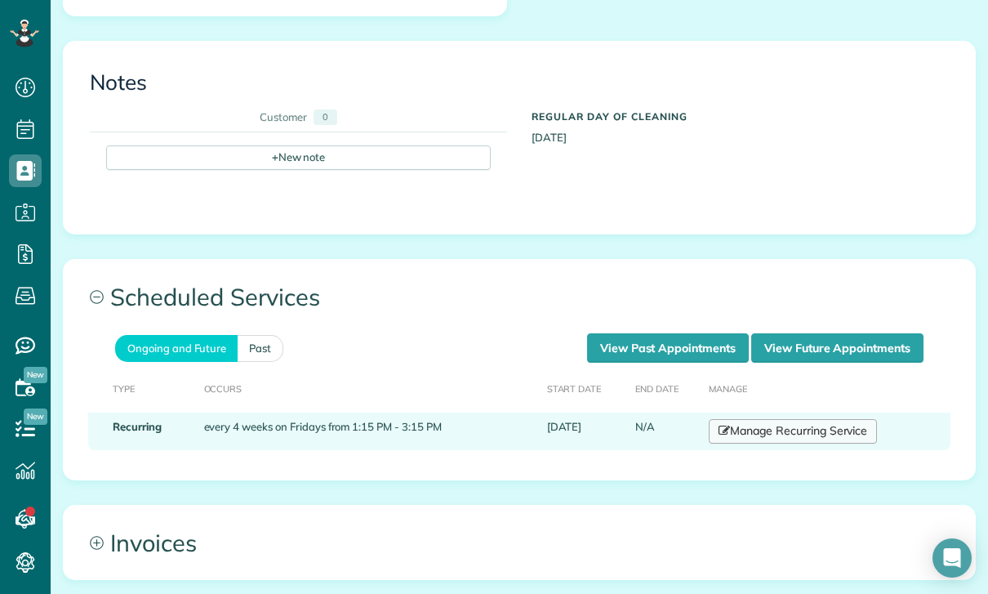
click at [792, 427] on link "Manage Recurring Service" at bounding box center [793, 431] width 168 height 25
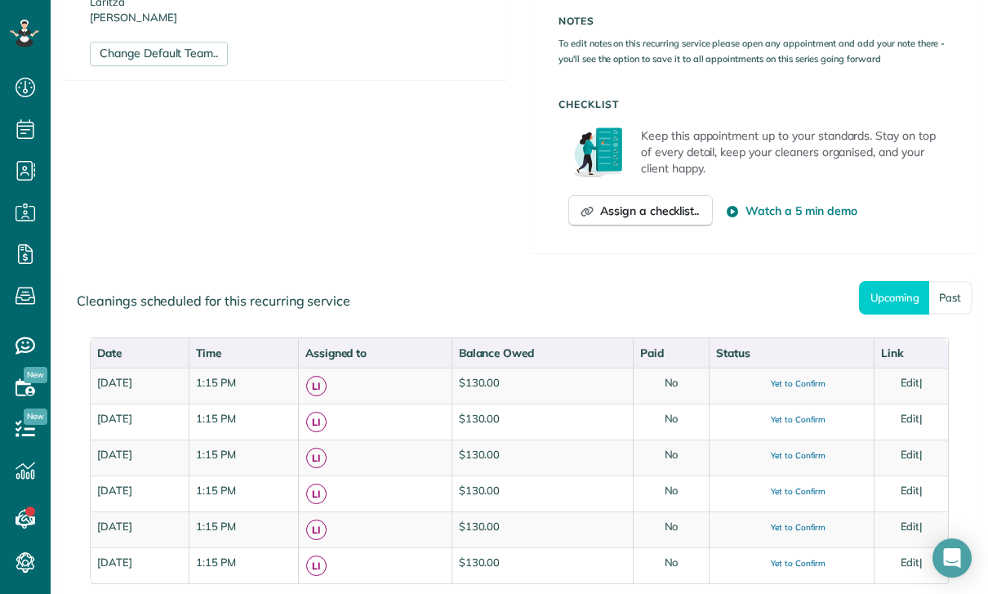
scroll to position [618, 0]
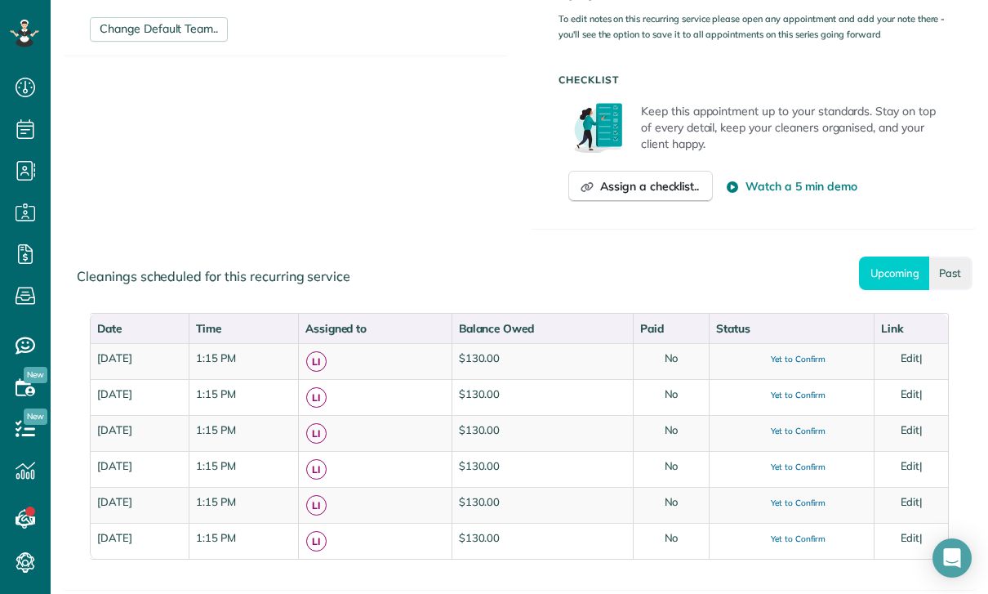
click at [946, 271] on link "Past" at bounding box center [951, 272] width 43 height 33
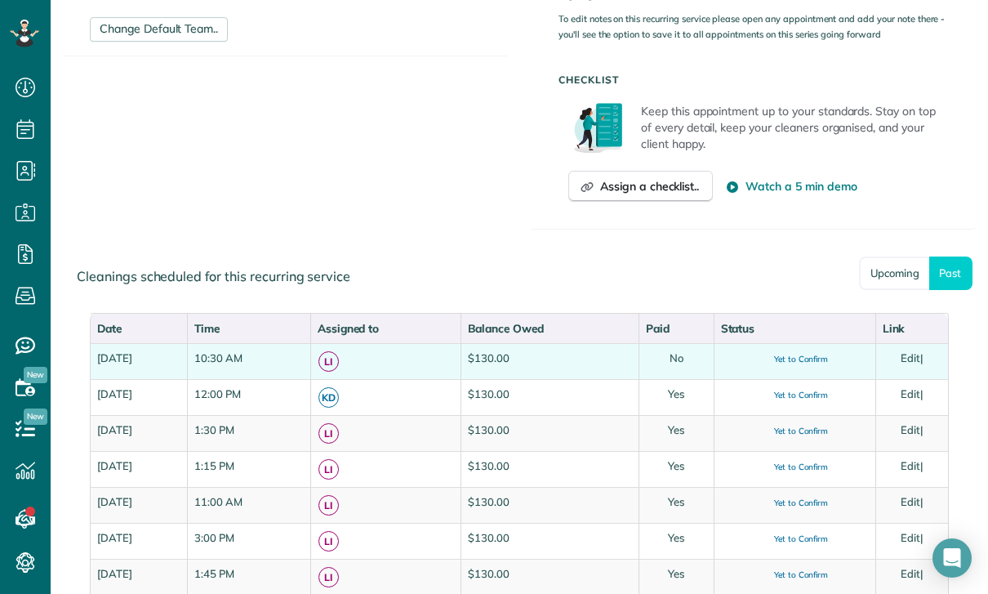
click at [916, 359] on link "Edit" at bounding box center [911, 357] width 20 height 13
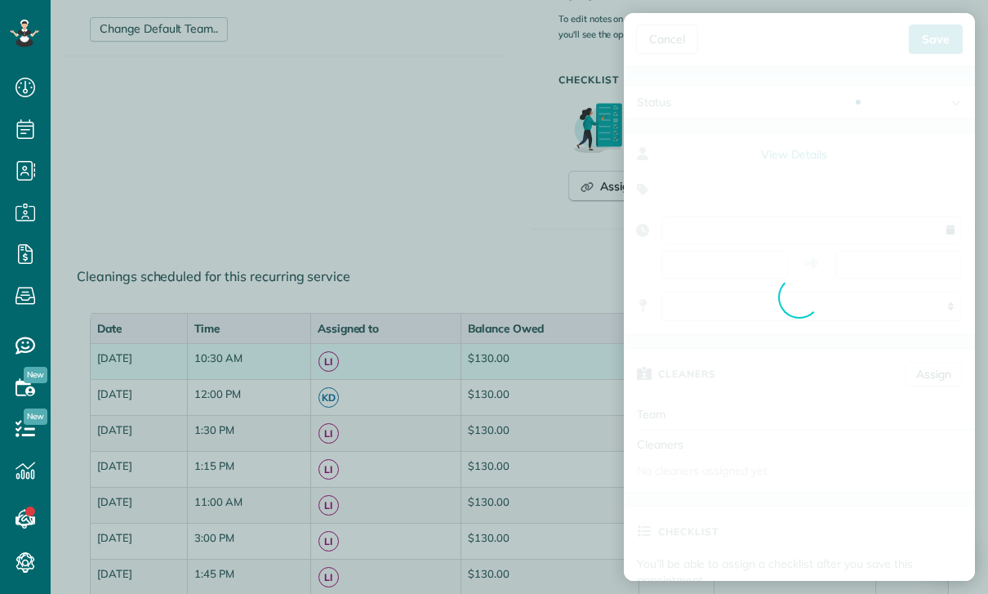
type input "**********"
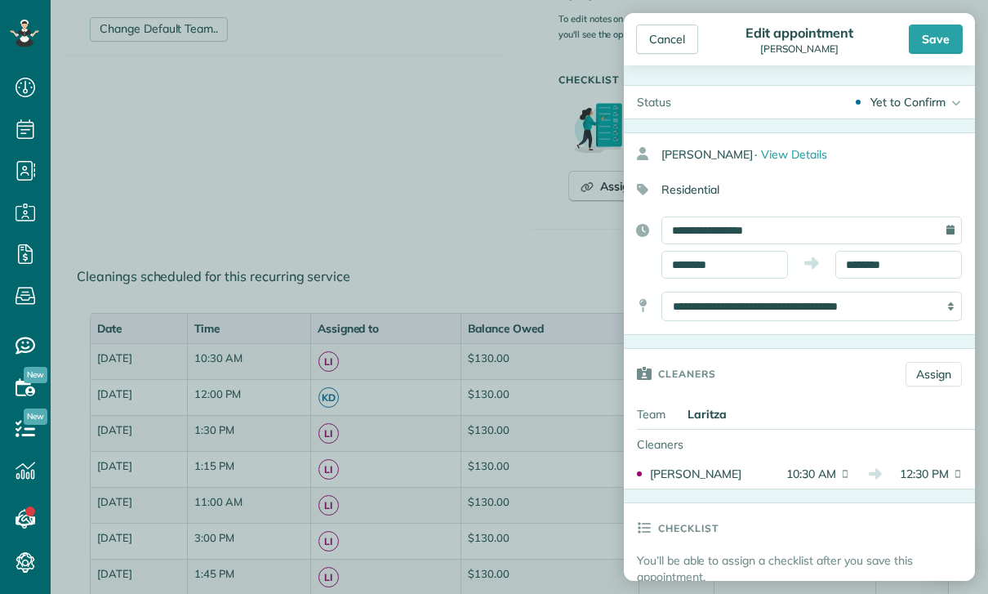
click at [937, 357] on div "Cleaners Assign" at bounding box center [799, 374] width 351 height 51
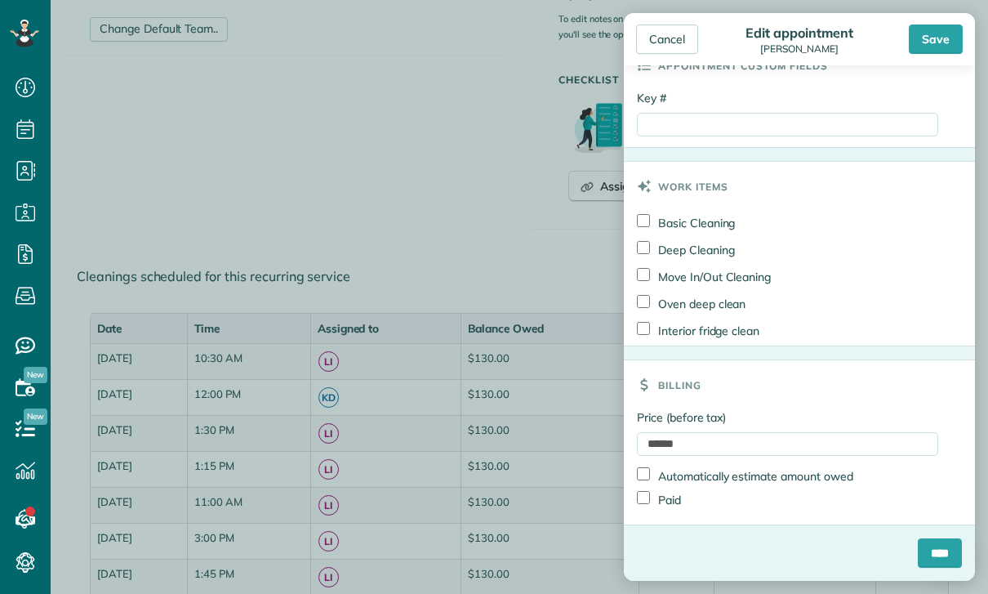
scroll to position [779, 0]
click at [937, 50] on div "Save" at bounding box center [936, 39] width 54 height 29
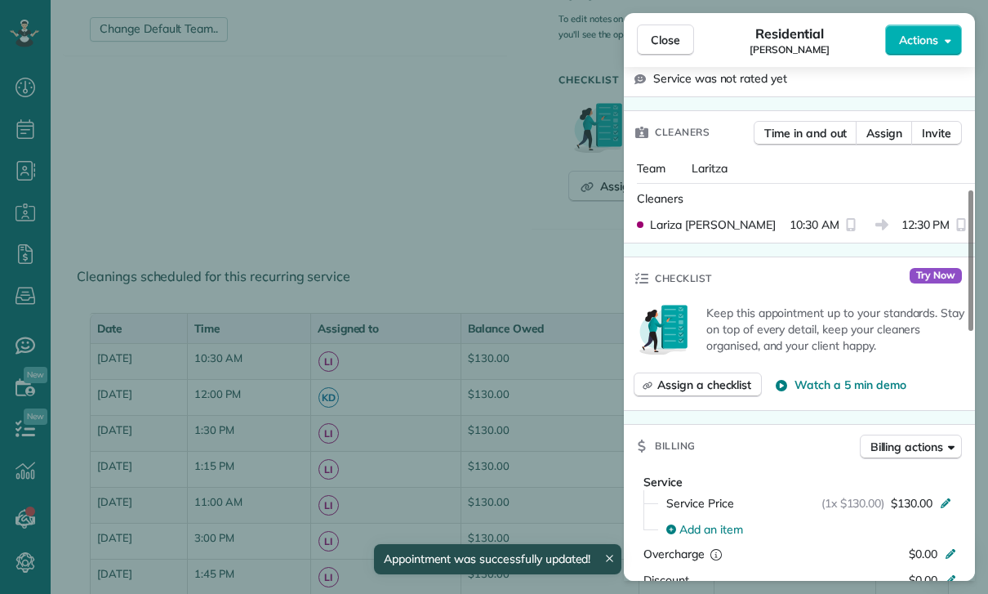
scroll to position [525, 0]
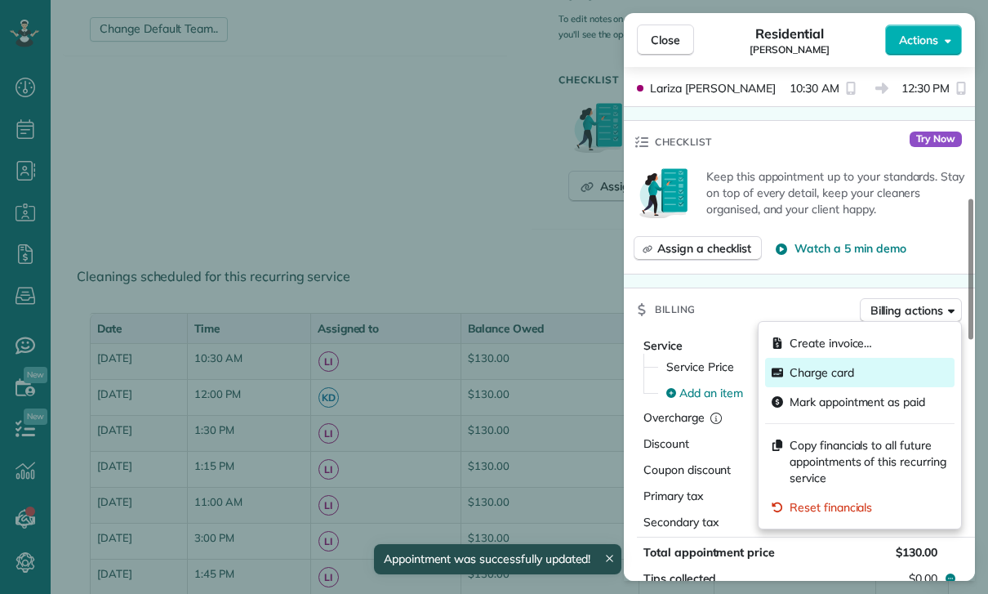
click at [825, 367] on span "Charge card" at bounding box center [822, 372] width 65 height 16
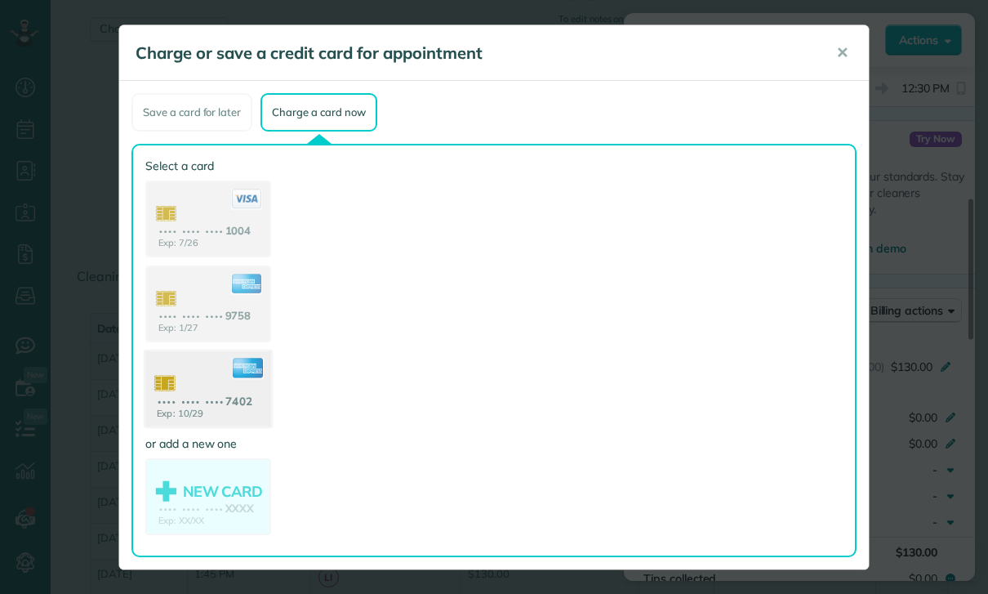
click at [202, 390] on use at bounding box center [208, 390] width 126 height 79
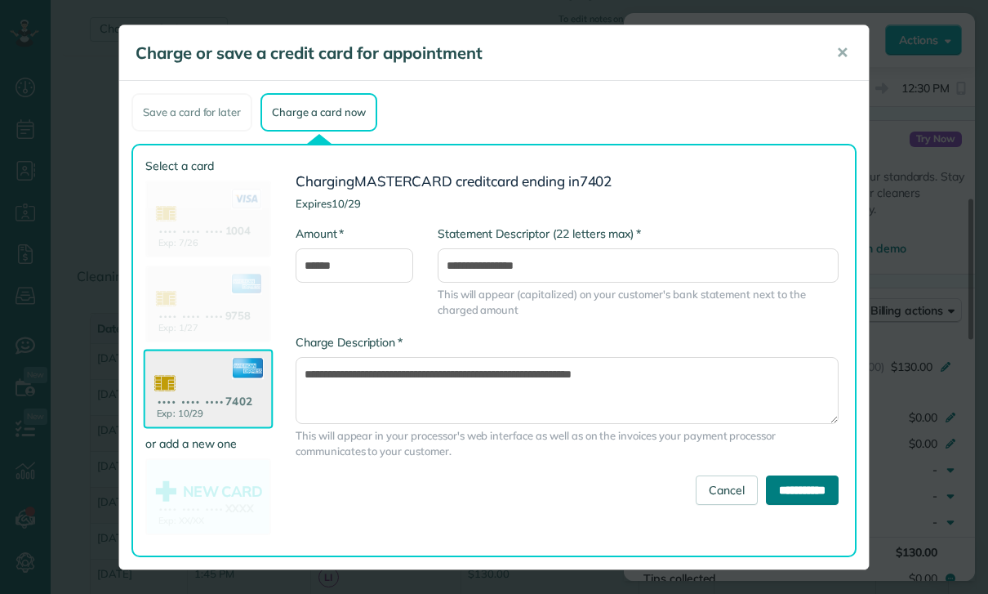
click at [792, 502] on input "**********" at bounding box center [802, 489] width 73 height 29
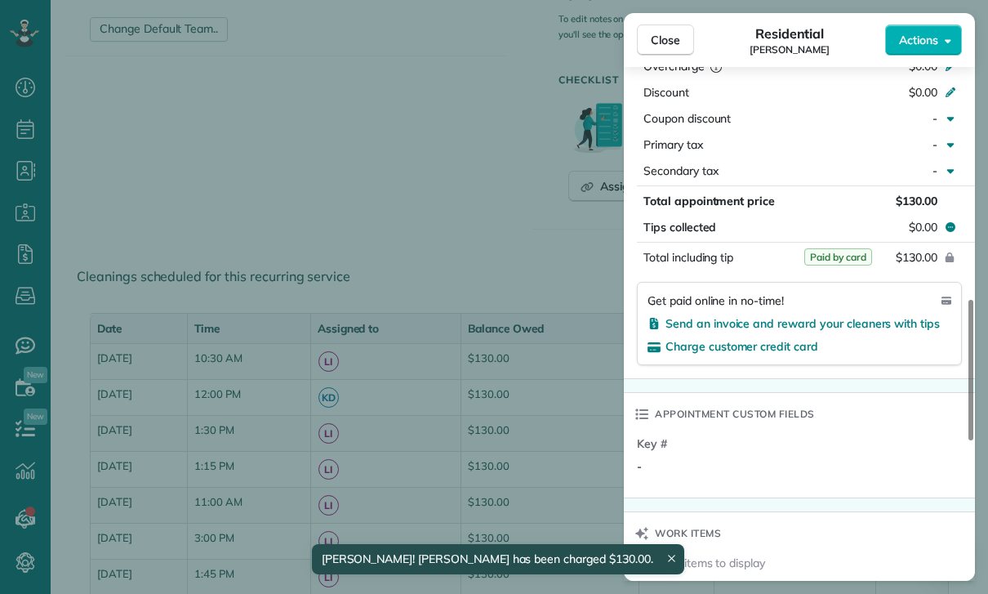
scroll to position [938, 0]
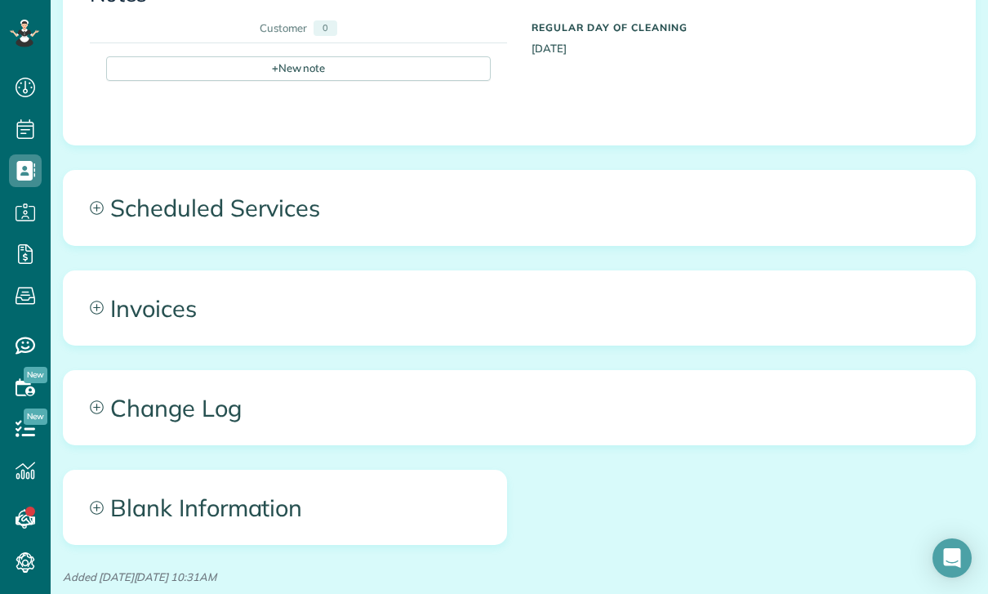
scroll to position [577, 0]
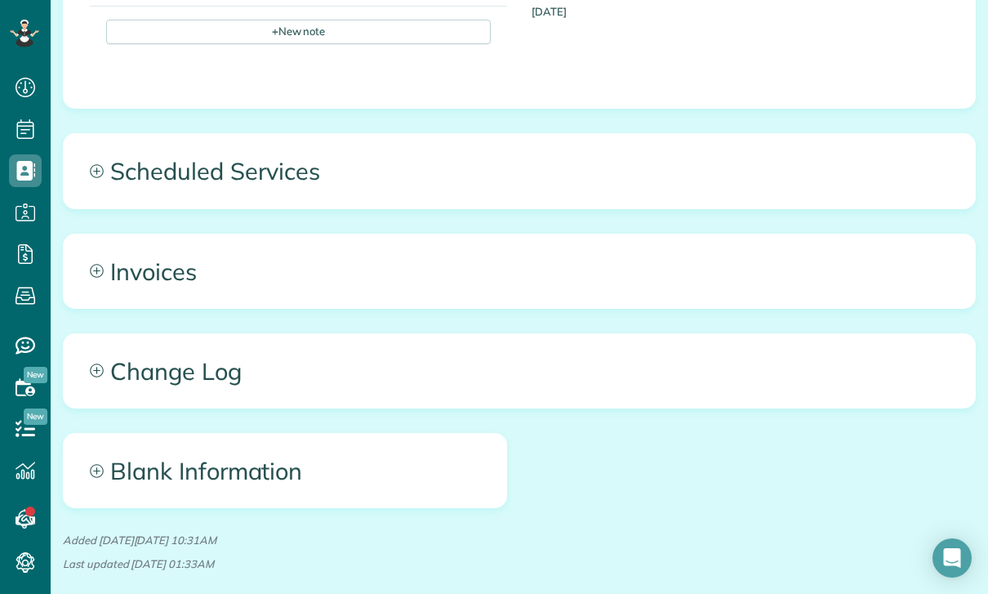
click at [253, 177] on span "Scheduled Services" at bounding box center [520, 171] width 912 height 74
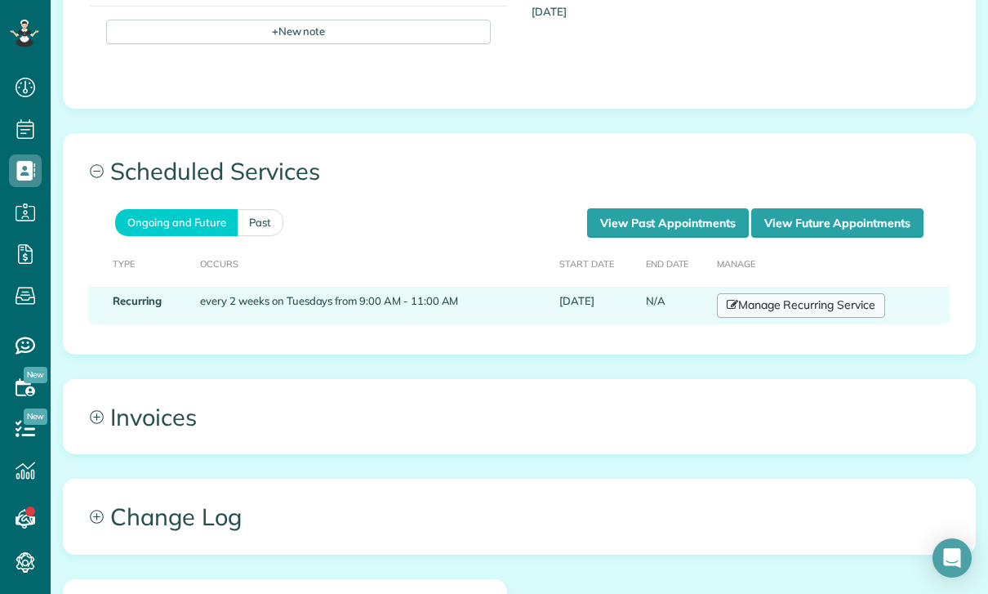
click at [760, 302] on link "Manage Recurring Service" at bounding box center [801, 305] width 168 height 25
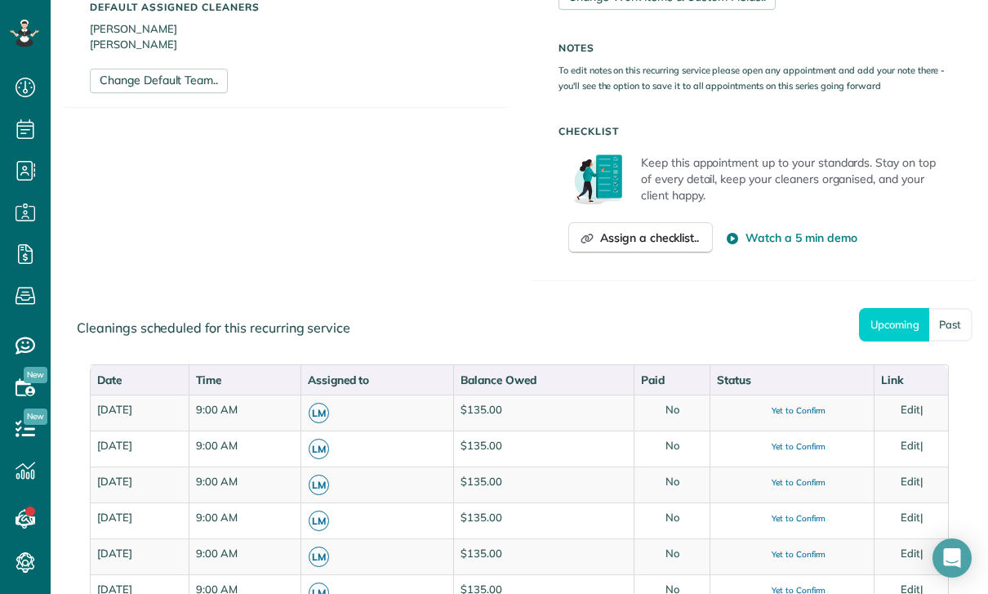
scroll to position [604, 0]
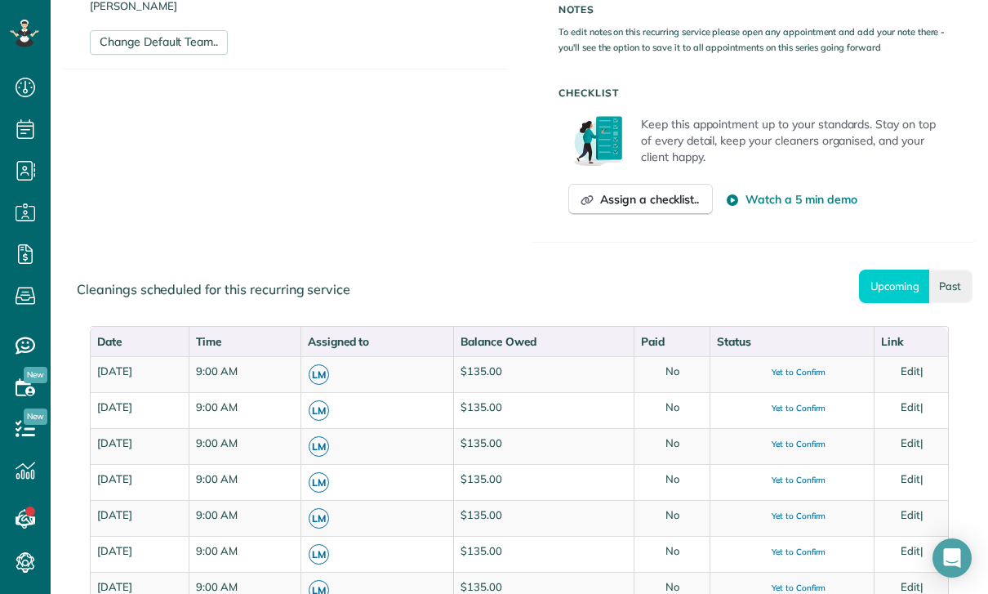
click at [940, 283] on link "Past" at bounding box center [951, 286] width 43 height 33
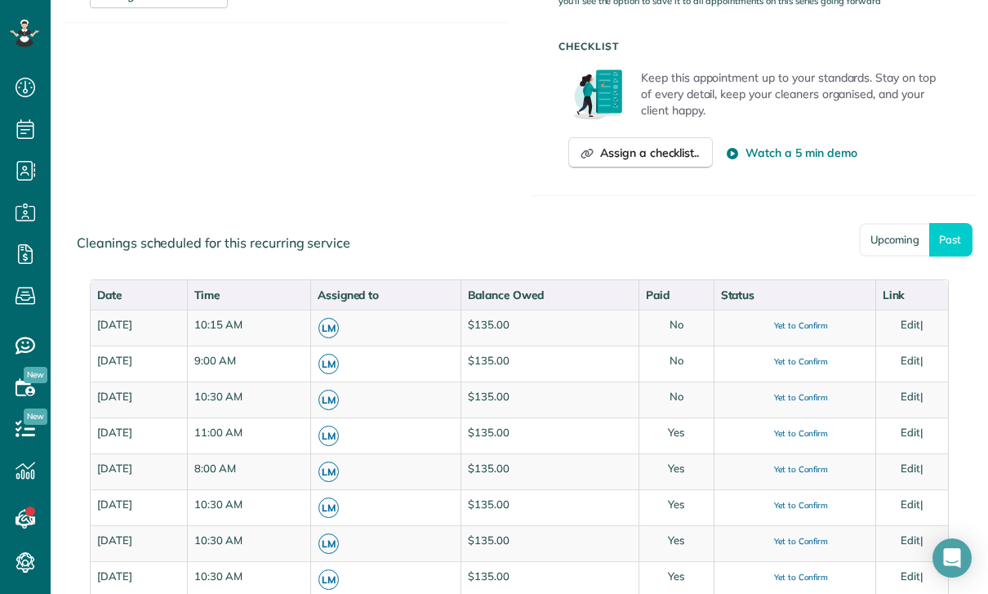
scroll to position [695, 0]
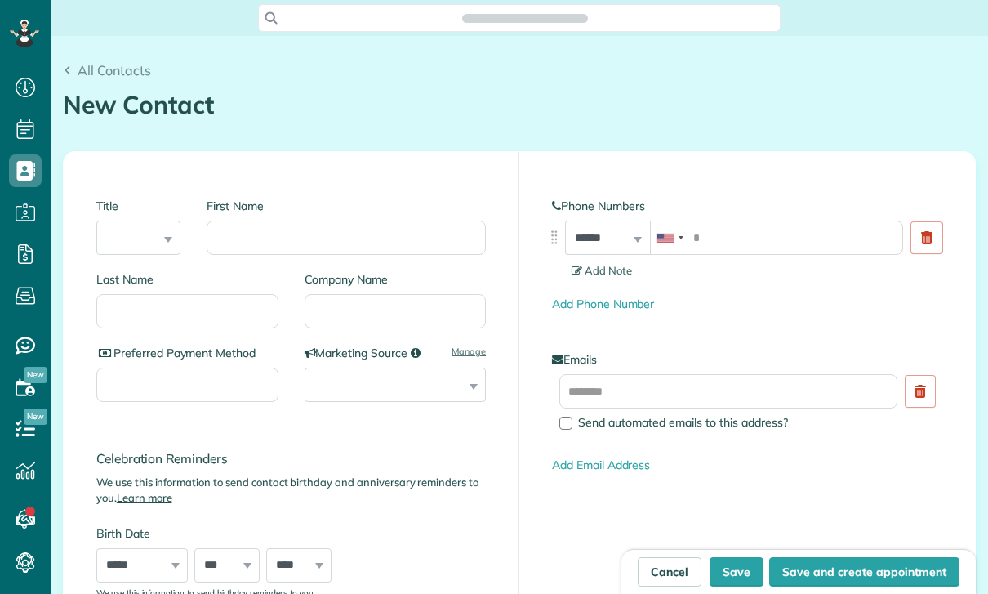
scroll to position [7, 7]
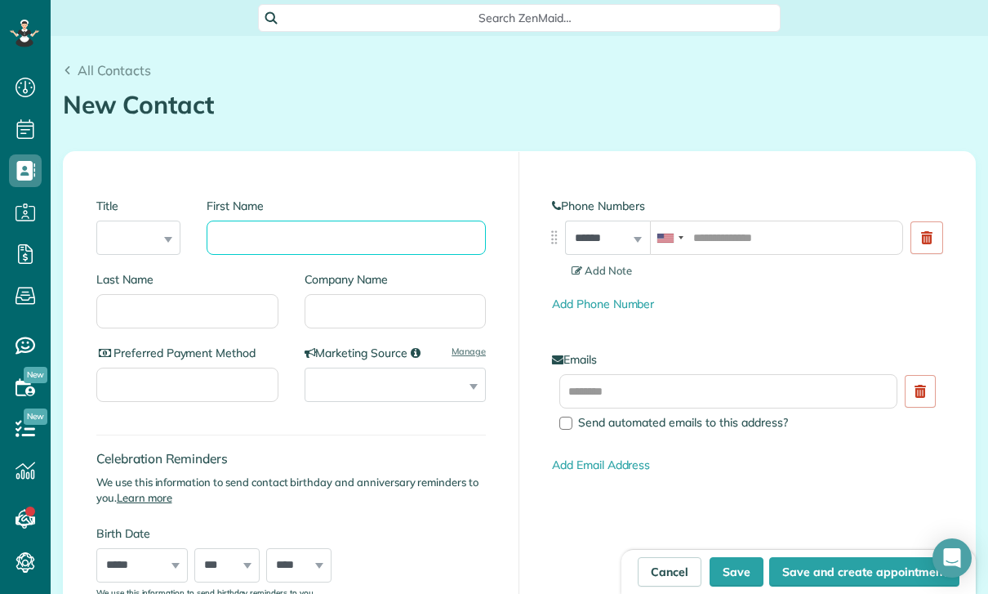
click at [346, 244] on input "First Name" at bounding box center [346, 238] width 279 height 34
paste input "**********"
click at [212, 253] on input "**********" at bounding box center [346, 238] width 279 height 34
click at [233, 240] on input "**********" at bounding box center [346, 238] width 279 height 34
click at [208, 226] on input "**********" at bounding box center [346, 238] width 279 height 34
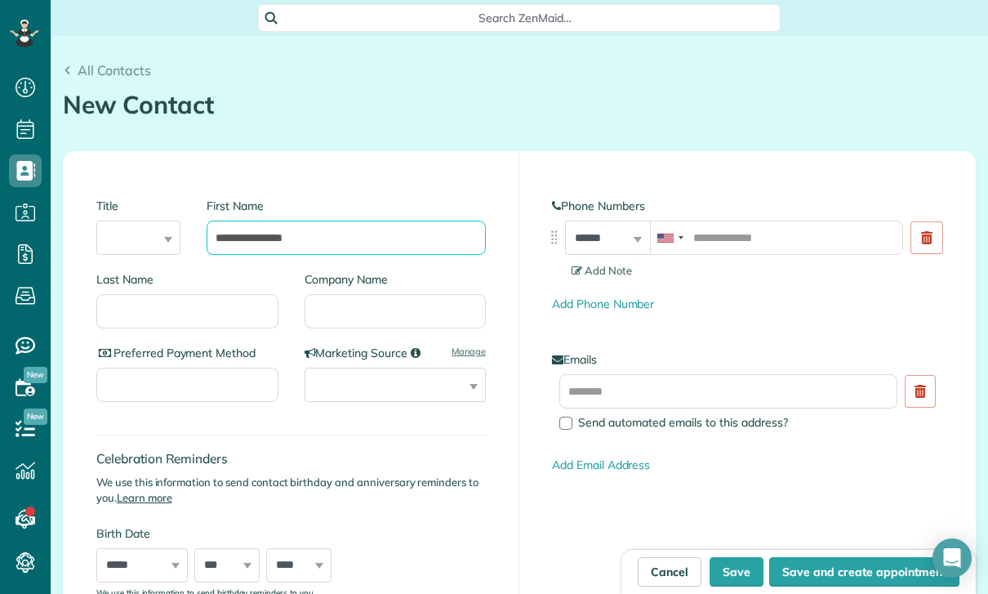
type input "**********"
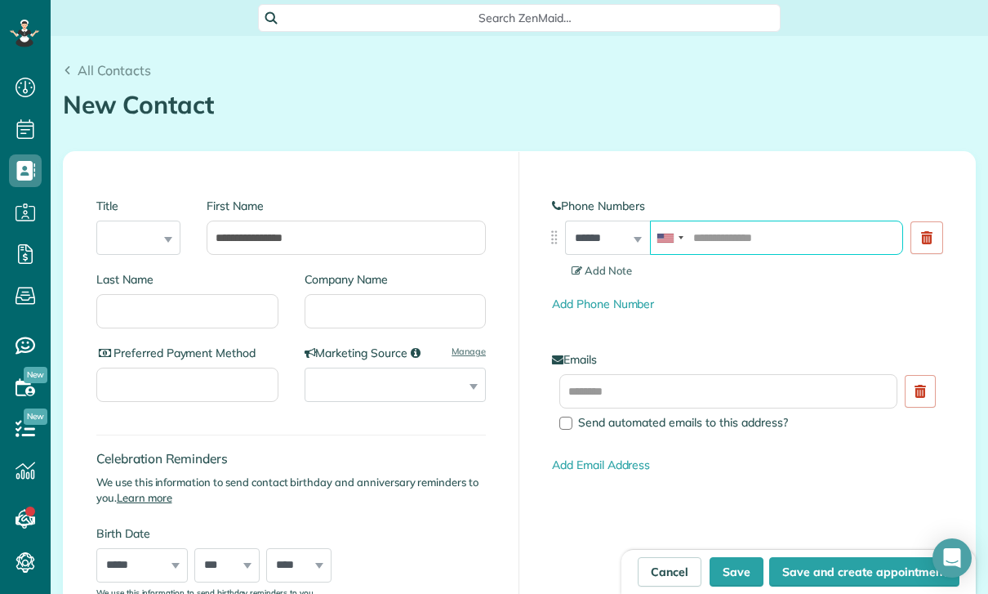
click at [726, 234] on input "tel" at bounding box center [777, 238] width 254 height 34
click at [722, 239] on input "tel" at bounding box center [777, 238] width 254 height 34
paste input "**********"
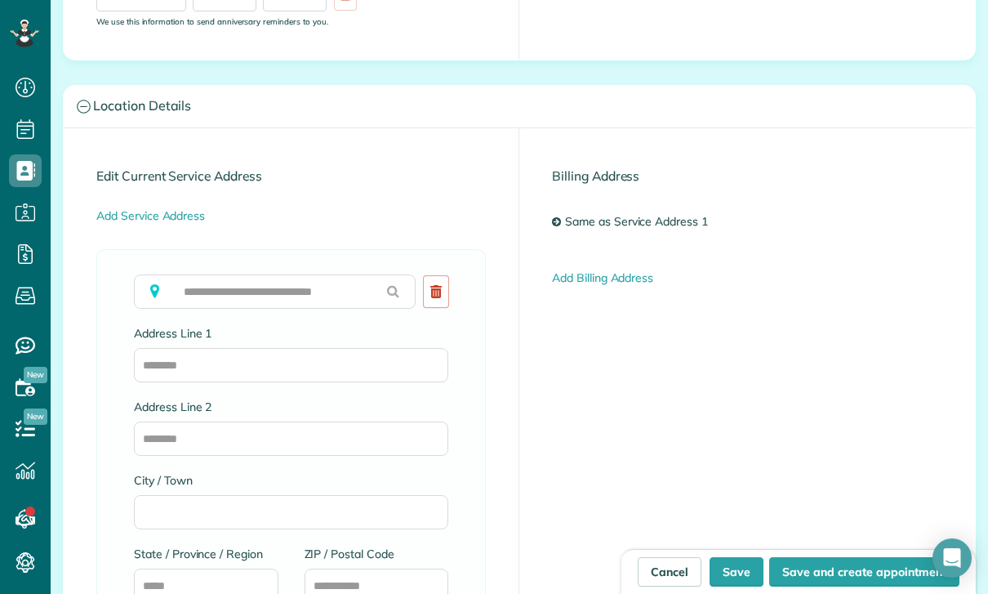
scroll to position [662, 0]
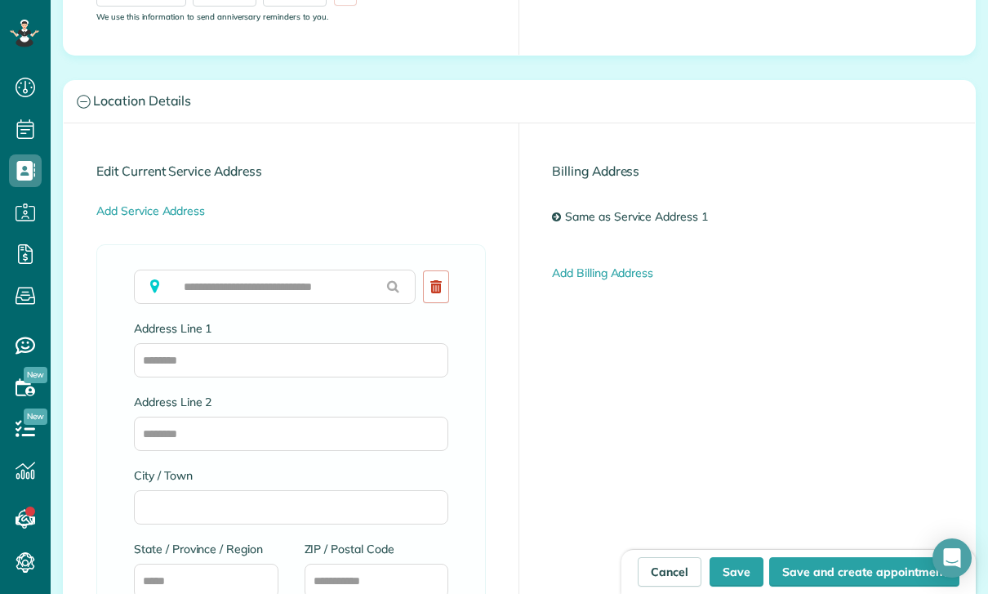
type input "**********"
click at [260, 284] on input "text" at bounding box center [275, 287] width 282 height 34
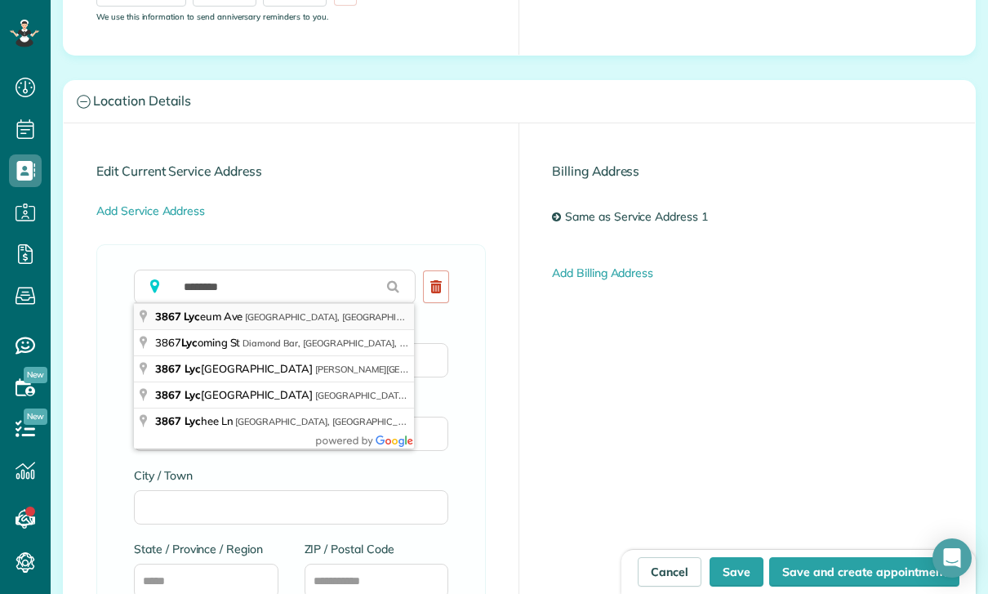
type input "**********"
type input "**"
type input "*****"
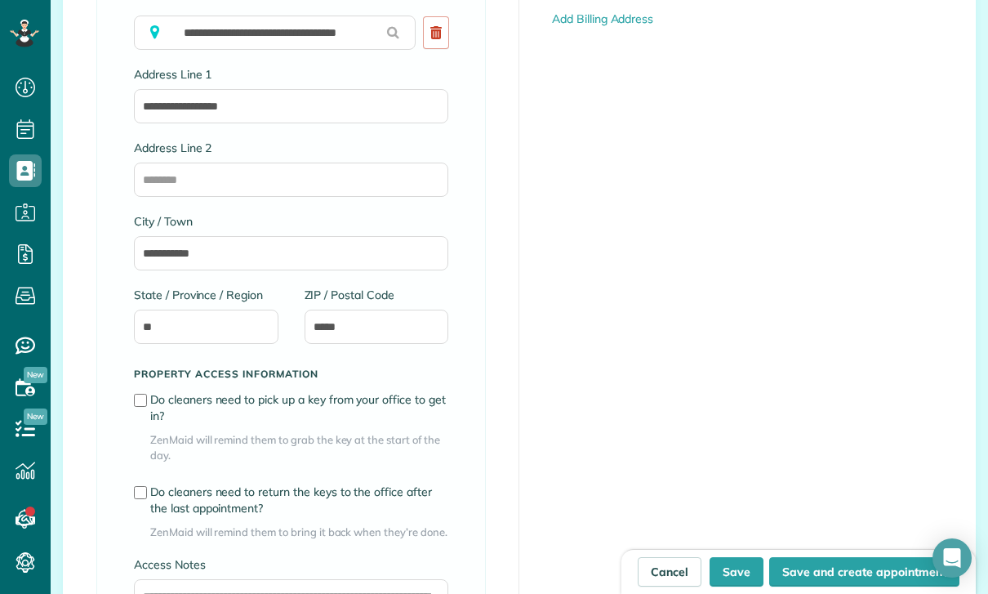
scroll to position [917, 0]
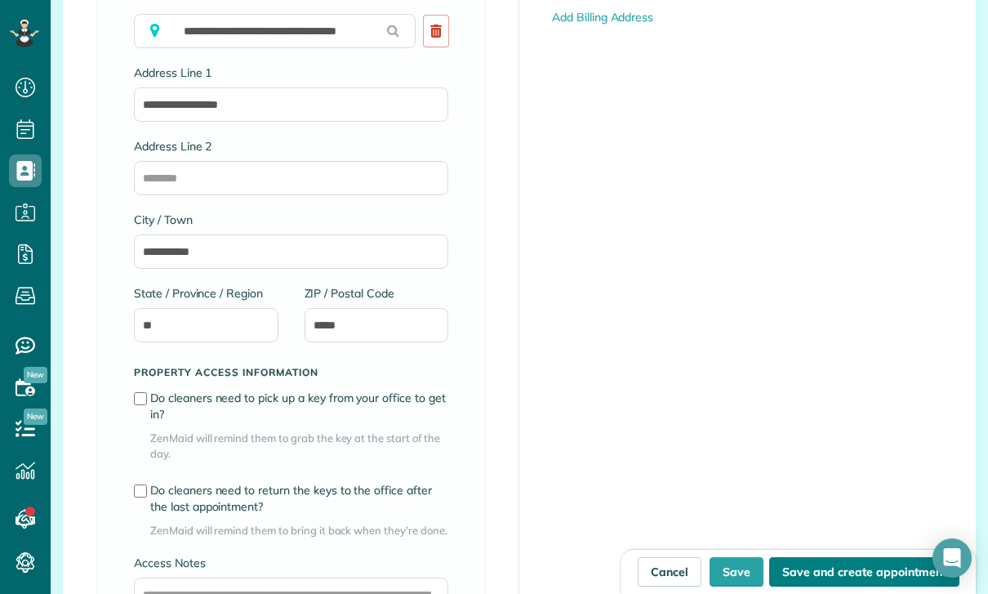
click at [813, 581] on button "Save and create appointment" at bounding box center [864, 571] width 190 height 29
type input "**********"
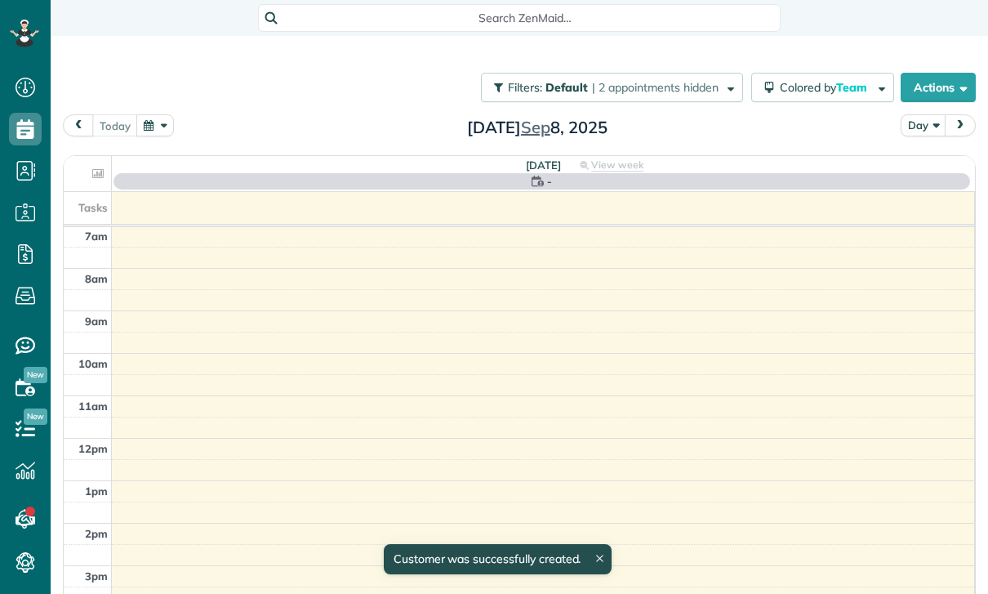
scroll to position [7, 7]
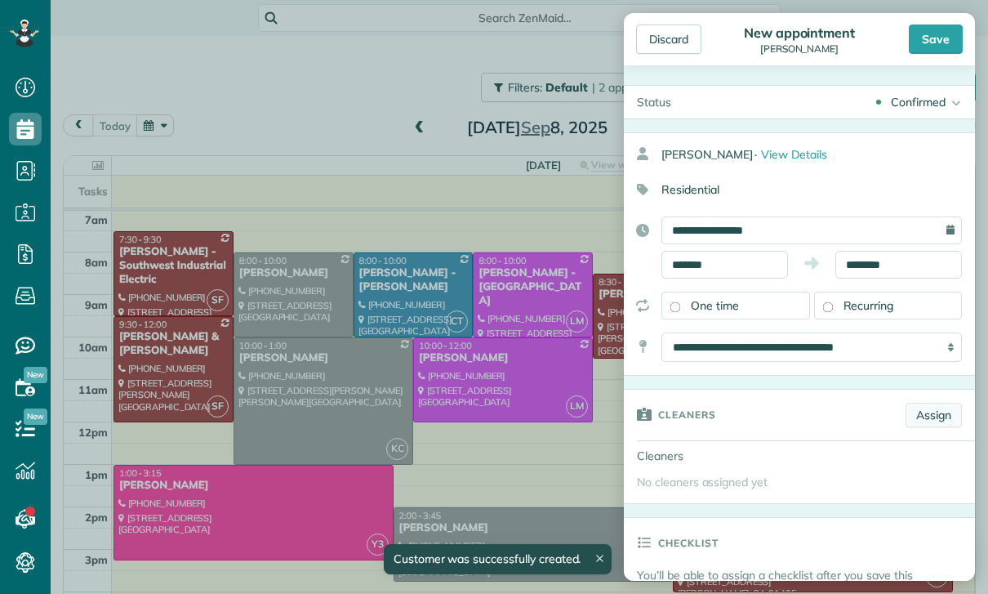
click at [930, 417] on link "Assign" at bounding box center [934, 415] width 56 height 25
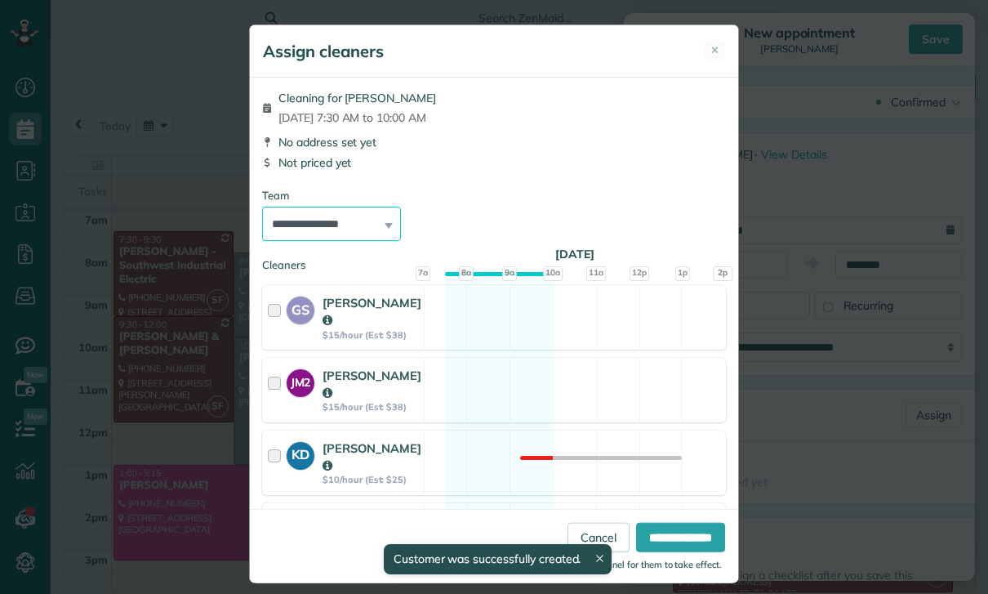
click at [370, 231] on select "**********" at bounding box center [331, 224] width 139 height 34
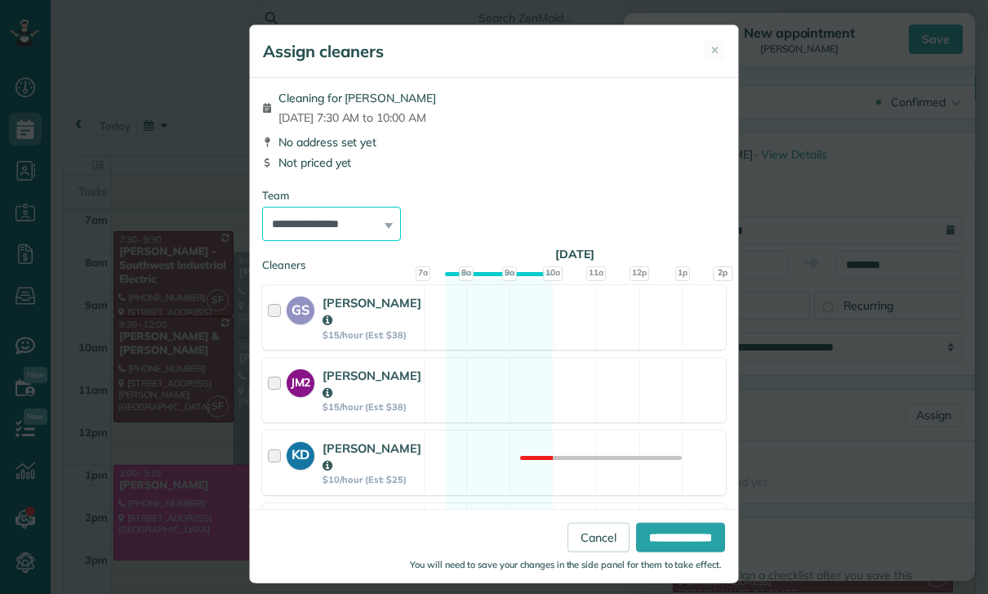
select select "**"
click at [667, 552] on input "**********" at bounding box center [680, 537] width 89 height 29
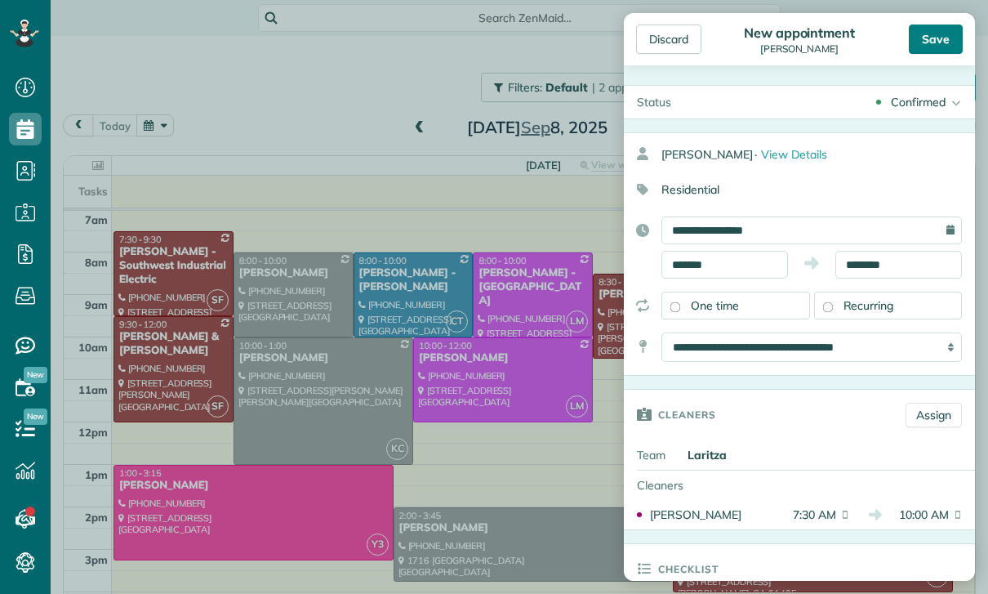
click at [937, 33] on div "Save" at bounding box center [936, 39] width 54 height 29
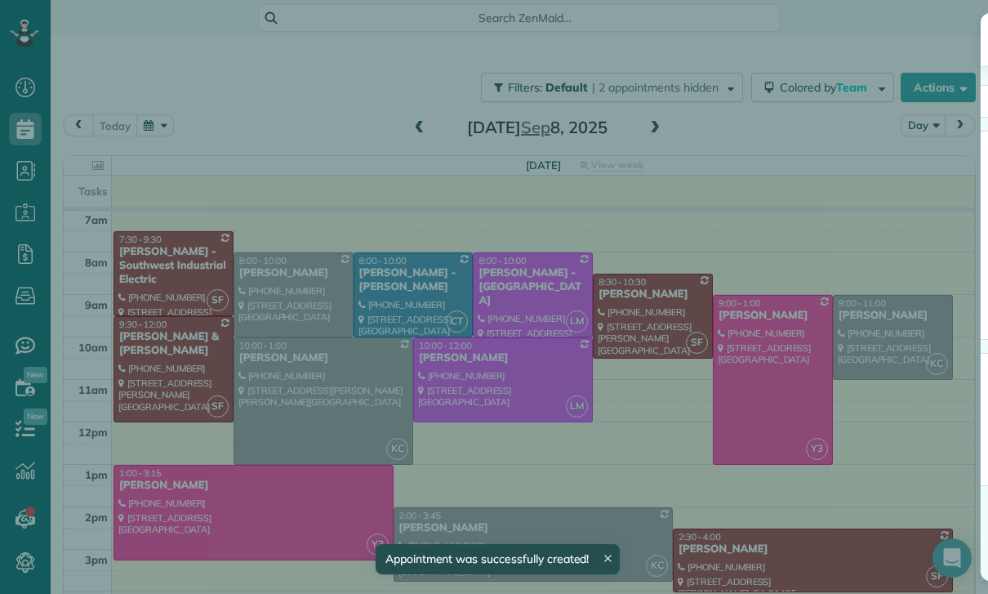
scroll to position [128, 0]
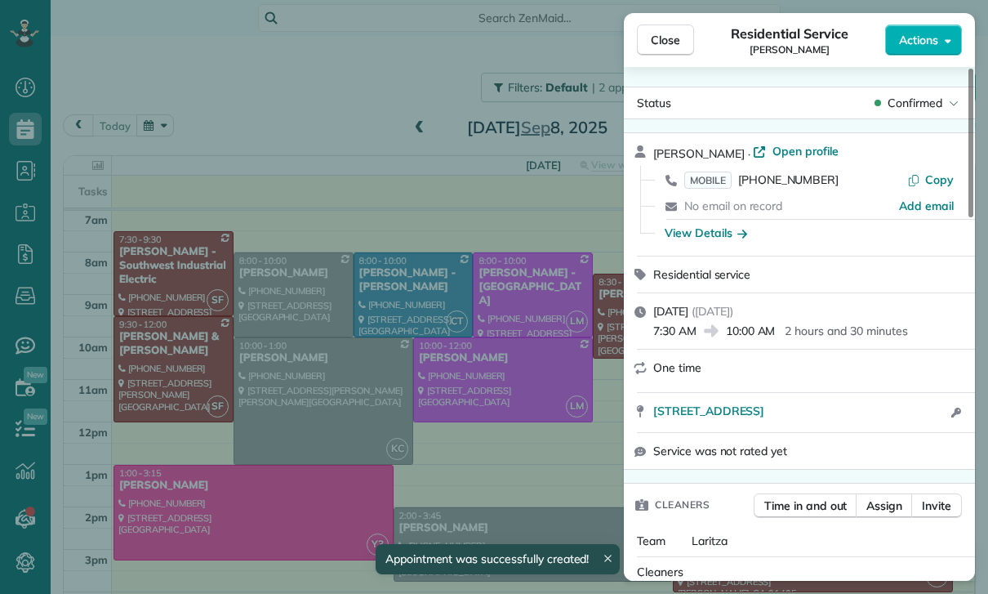
click at [508, 432] on div "Close Residential Service Jodie Hopperton Actions Status Confirmed Jodie Hopper…" at bounding box center [494, 297] width 988 height 594
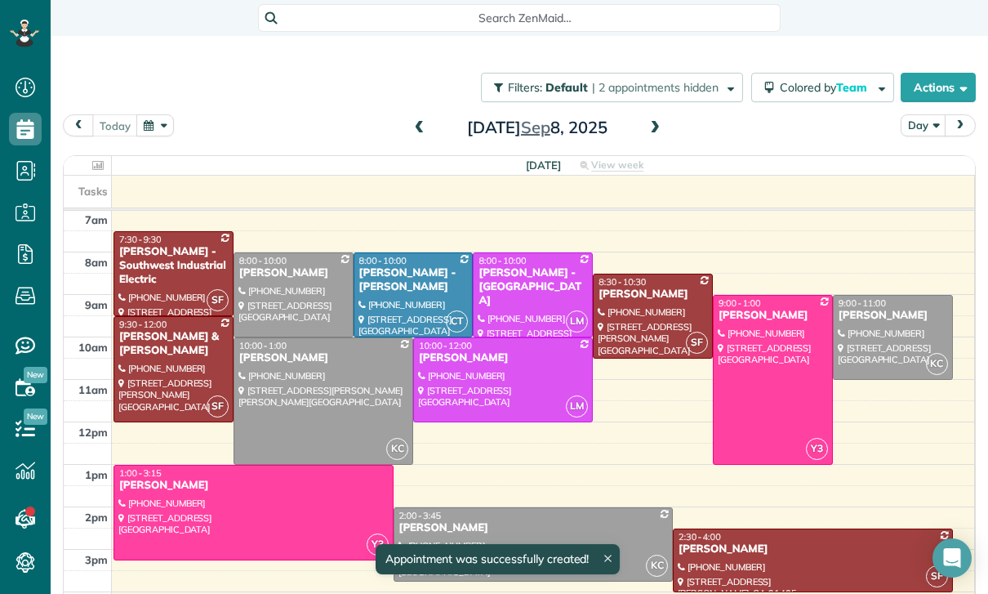
click at [158, 117] on button "button" at bounding box center [155, 125] width 38 height 22
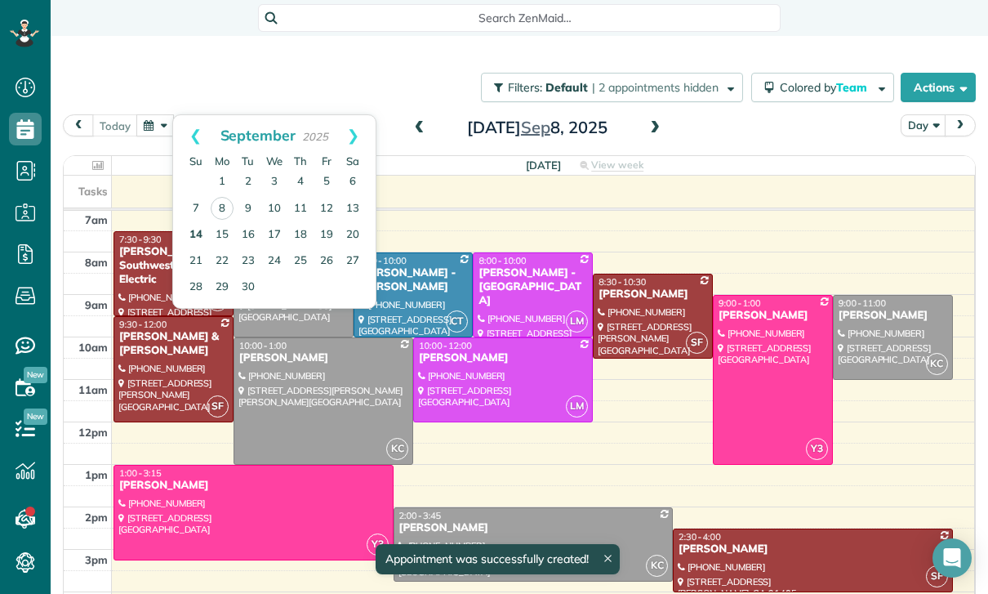
click at [194, 234] on link "14" at bounding box center [196, 235] width 26 height 26
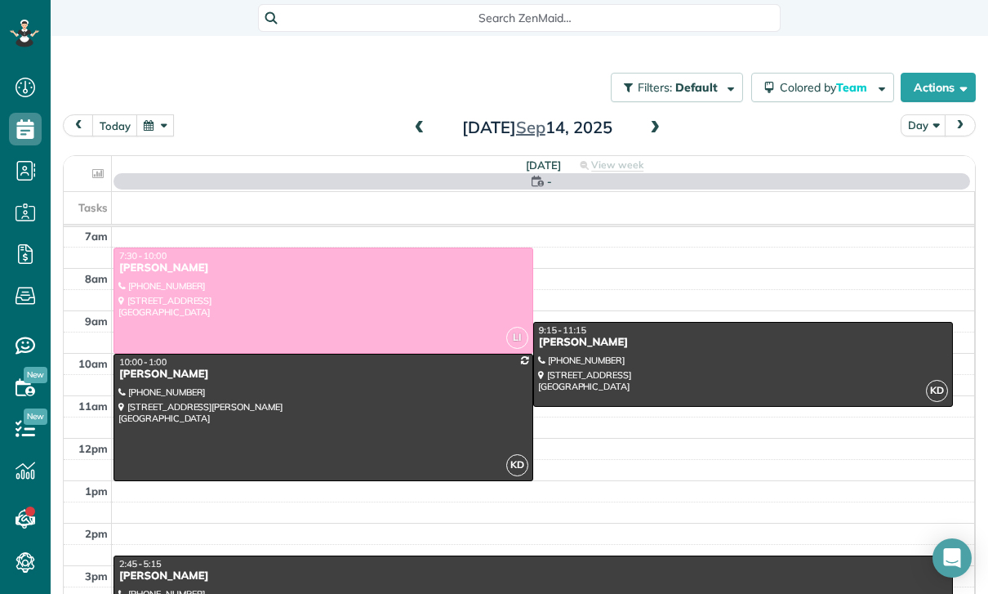
scroll to position [128, 0]
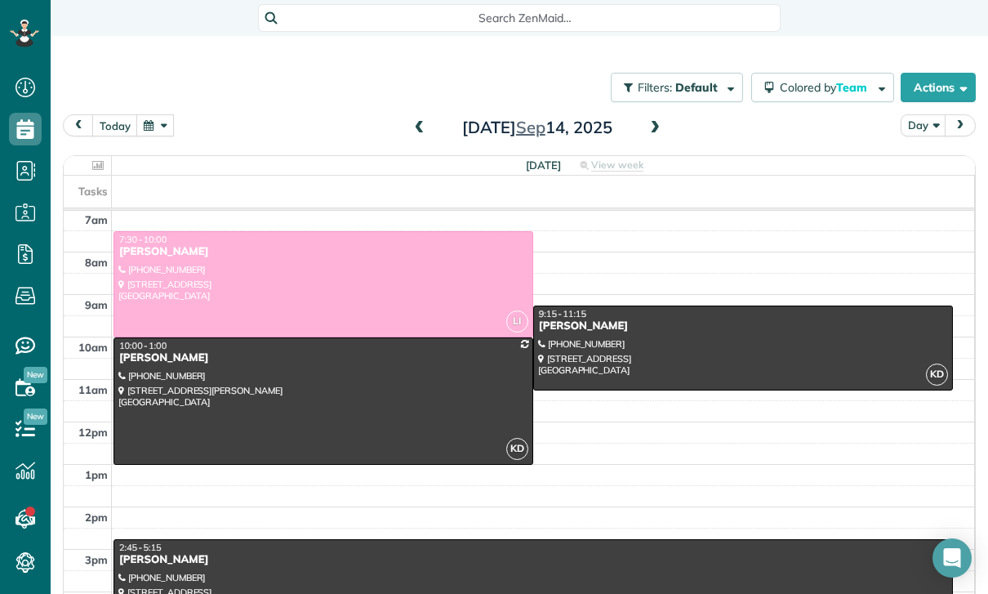
click at [160, 134] on button "button" at bounding box center [155, 125] width 38 height 22
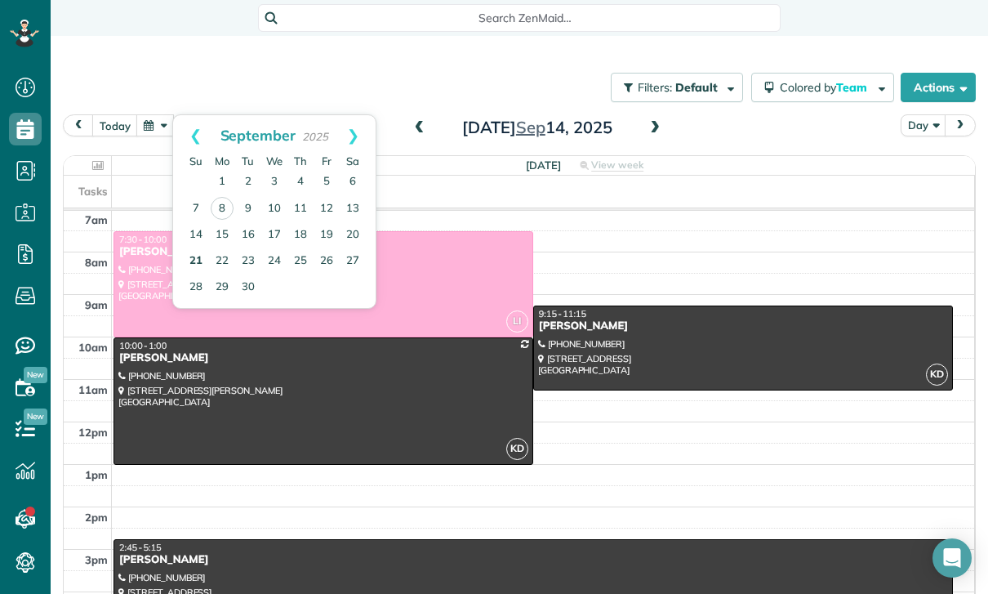
click at [196, 259] on link "21" at bounding box center [196, 261] width 26 height 26
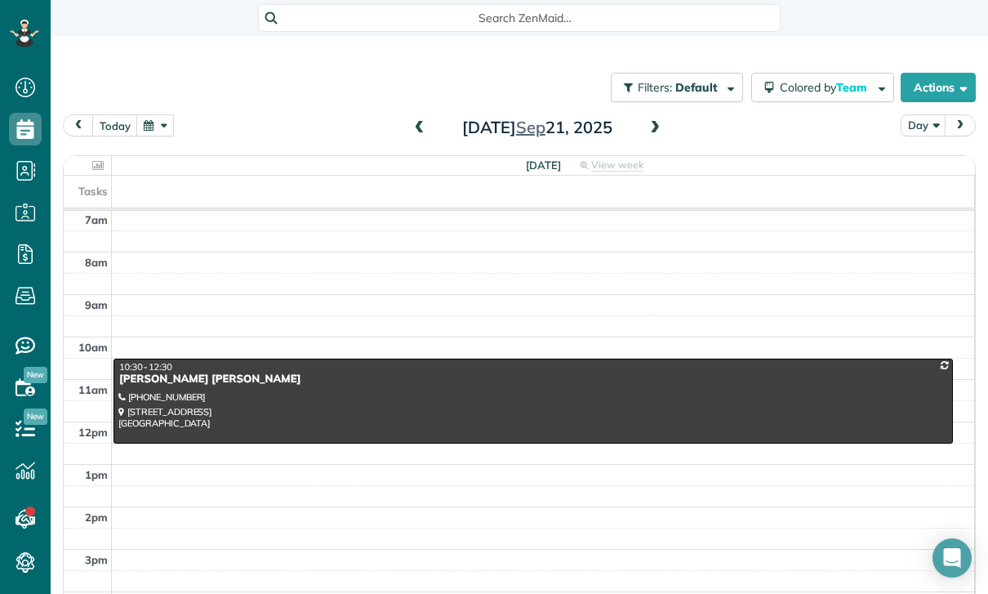
click at [298, 248] on td at bounding box center [543, 241] width 863 height 21
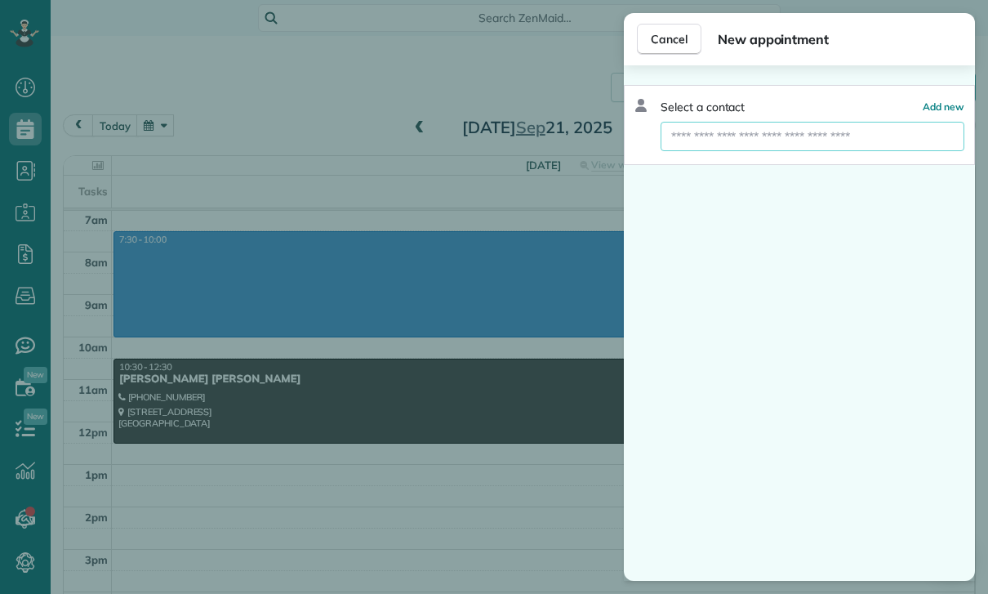
click at [719, 135] on input "text" at bounding box center [813, 136] width 304 height 29
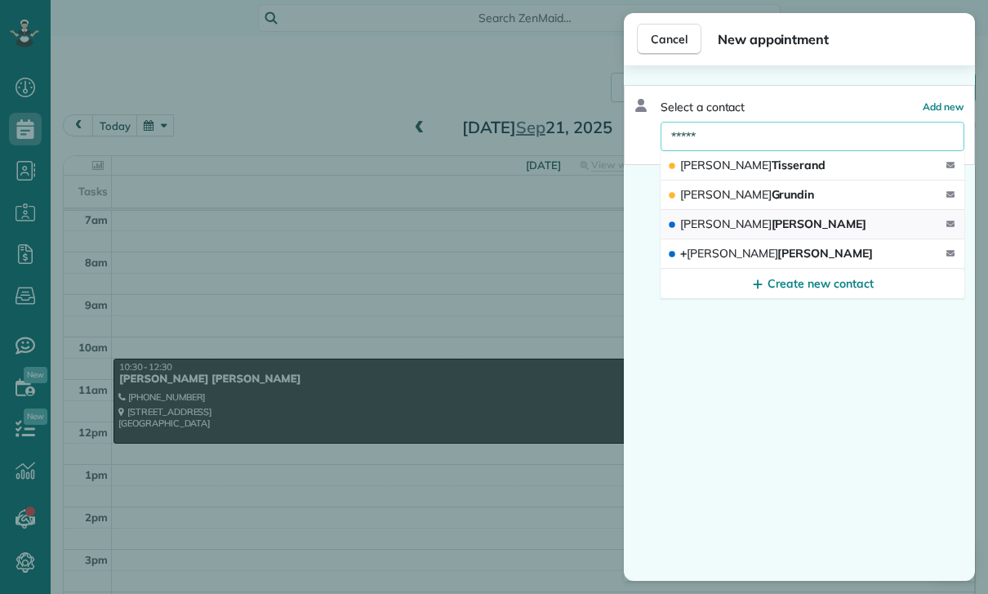
type input "*****"
click at [777, 221] on button "Jodie Hopperton" at bounding box center [813, 224] width 304 height 29
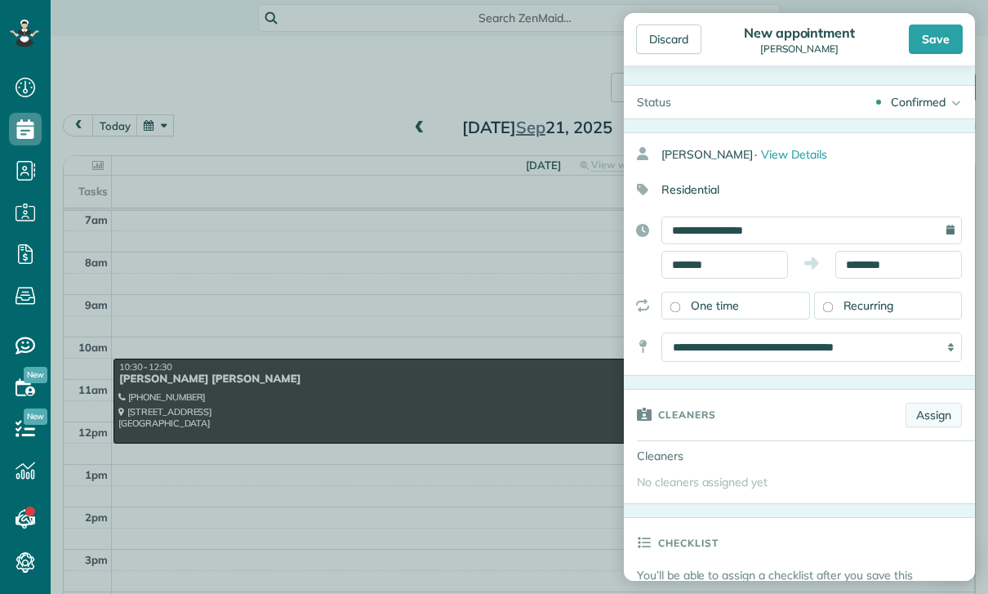
click at [947, 405] on link "Assign" at bounding box center [934, 415] width 56 height 25
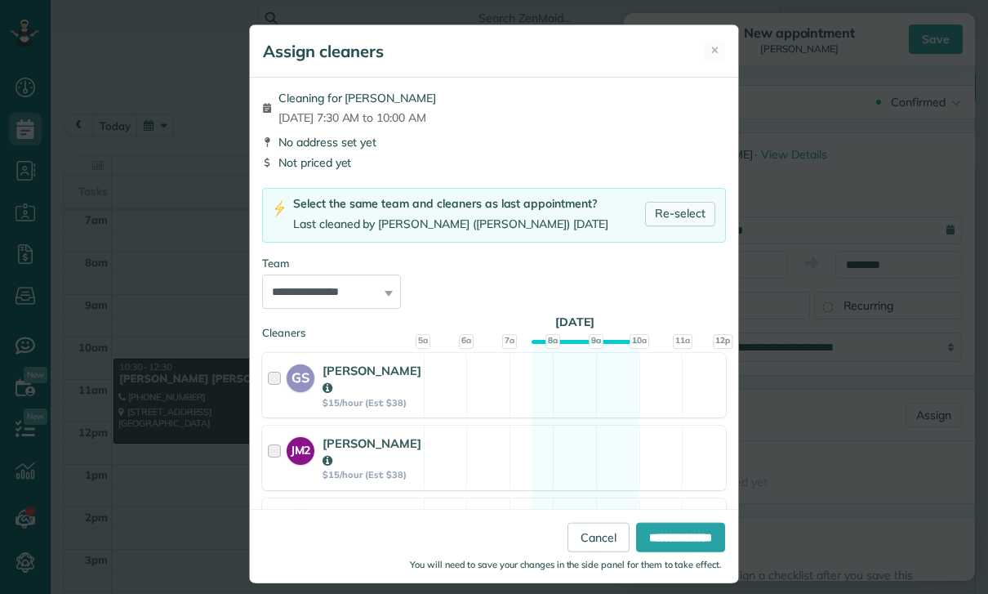
click at [667, 216] on link "Re-select" at bounding box center [680, 214] width 70 height 25
select select "**"
click at [667, 552] on input "**********" at bounding box center [680, 537] width 89 height 29
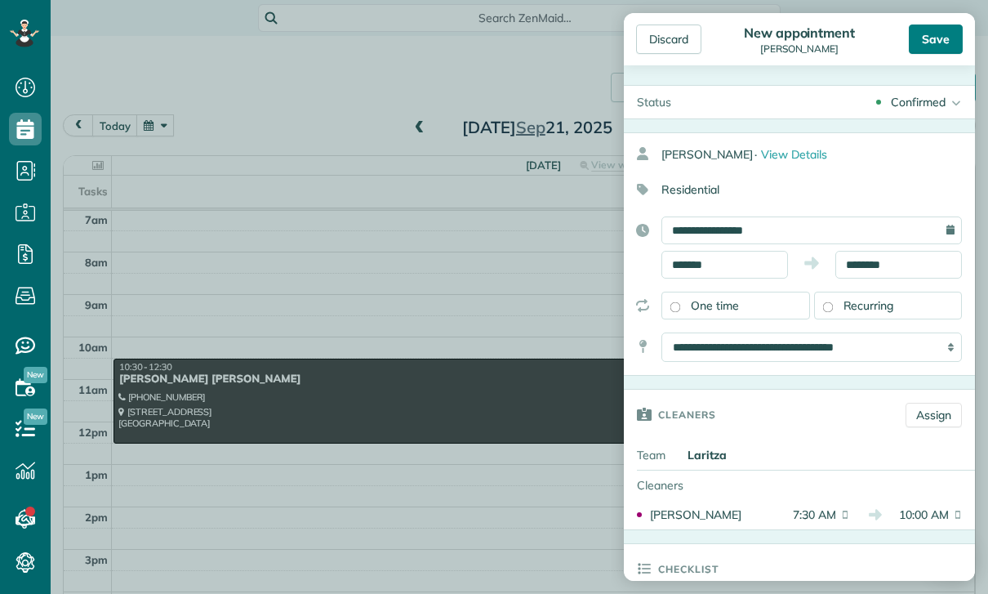
click at [935, 43] on div "Save" at bounding box center [936, 39] width 54 height 29
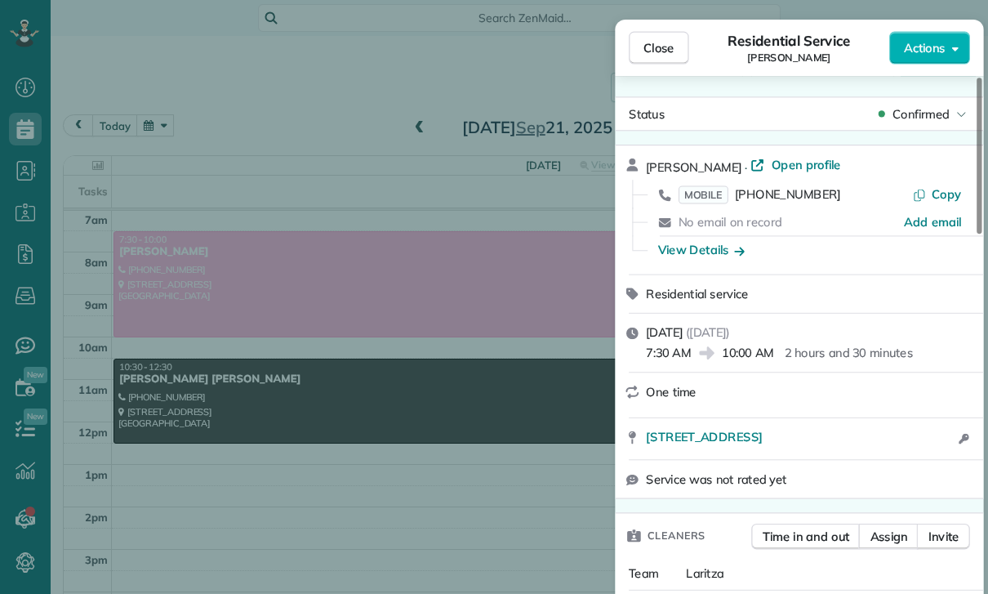
scroll to position [128, 0]
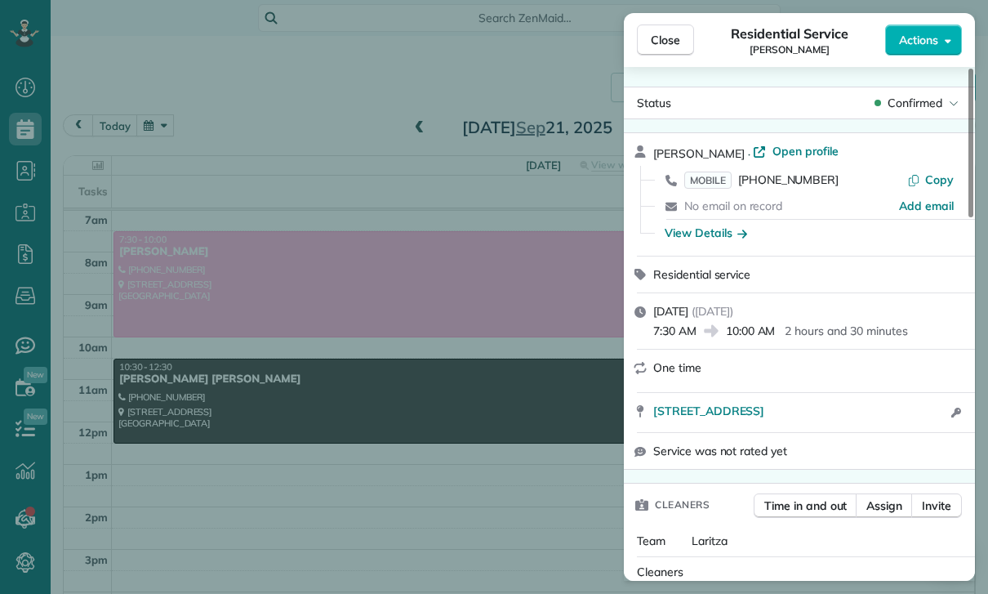
click at [245, 158] on div "Close Residential Service Jodie Hopperton Actions Status Confirmed Jodie Hopper…" at bounding box center [494, 297] width 988 height 594
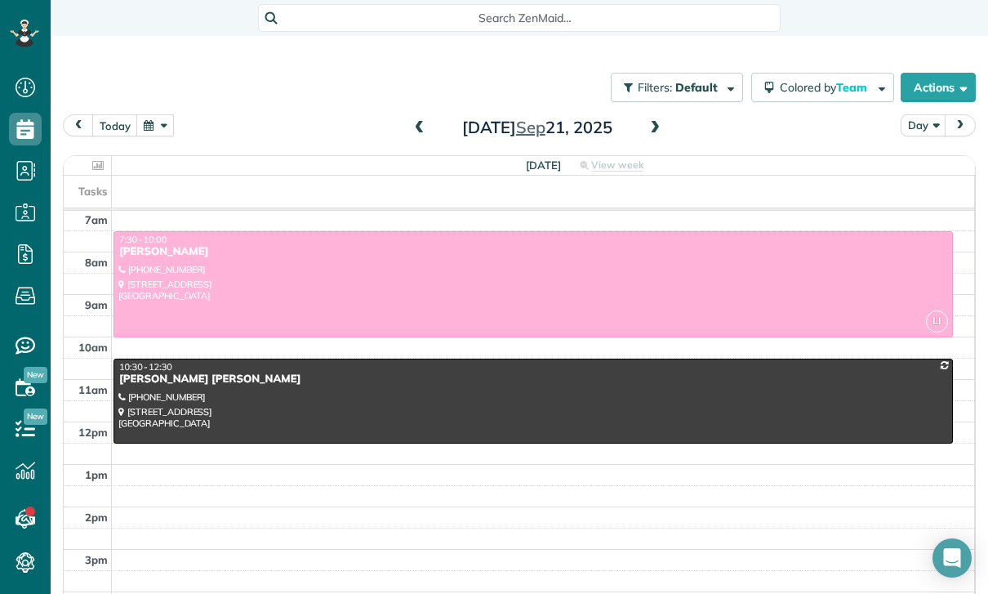
click at [165, 124] on button "button" at bounding box center [155, 125] width 38 height 22
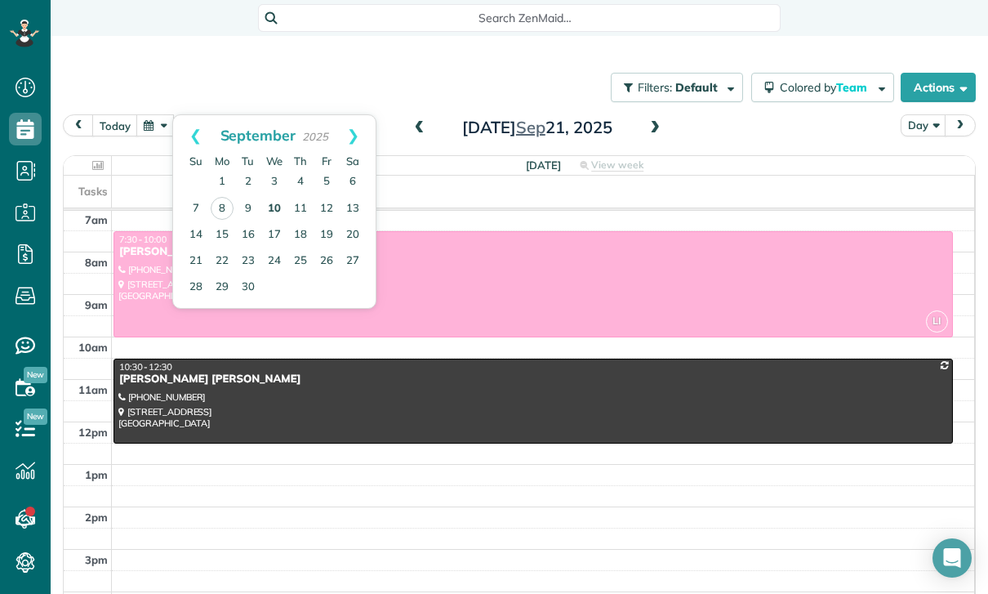
click at [278, 209] on link "10" at bounding box center [274, 209] width 26 height 26
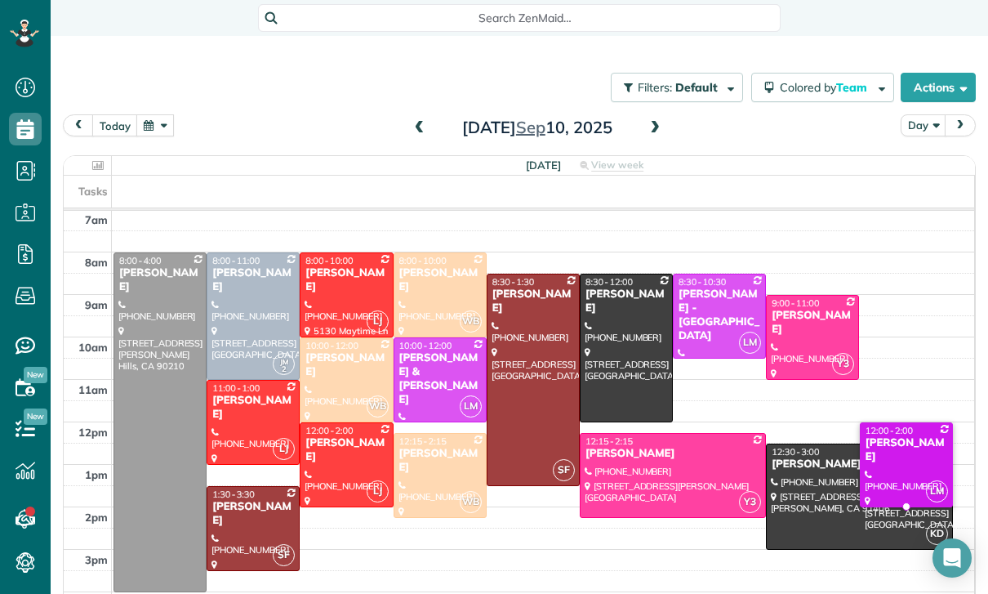
scroll to position [128, 0]
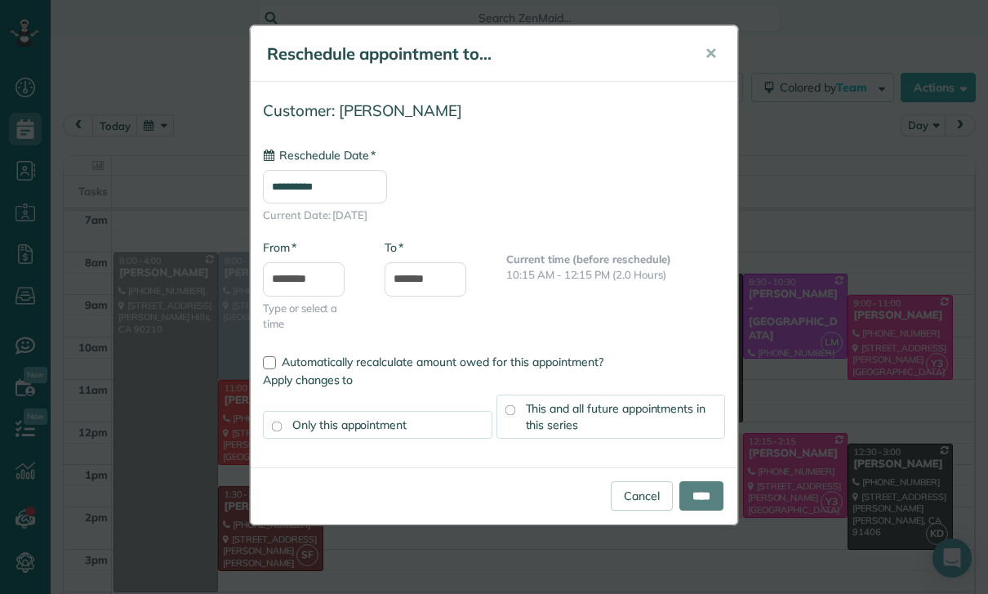
type input "**********"
click at [711, 493] on input "****" at bounding box center [702, 495] width 44 height 29
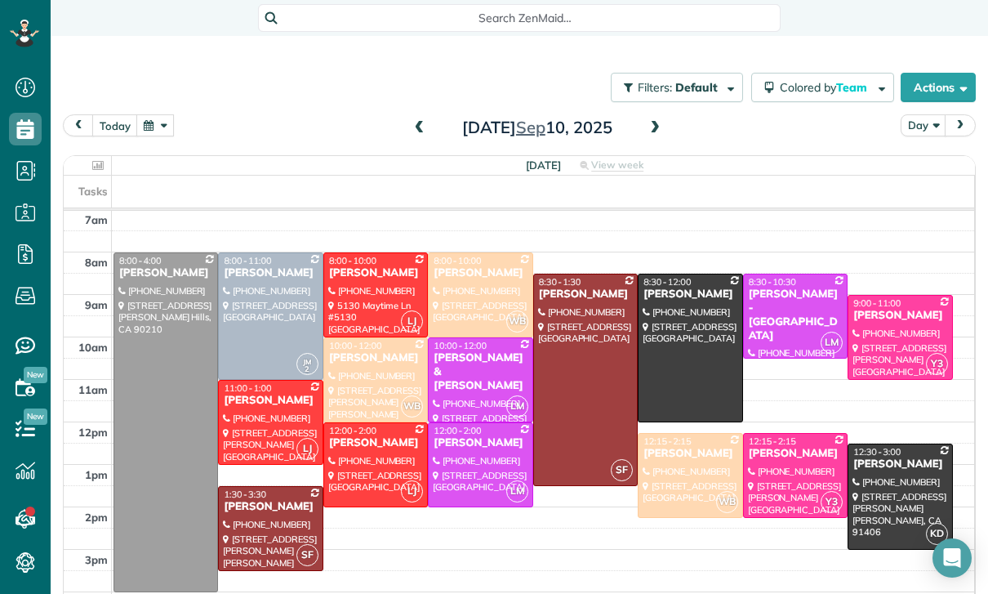
click at [152, 116] on button "button" at bounding box center [155, 125] width 38 height 22
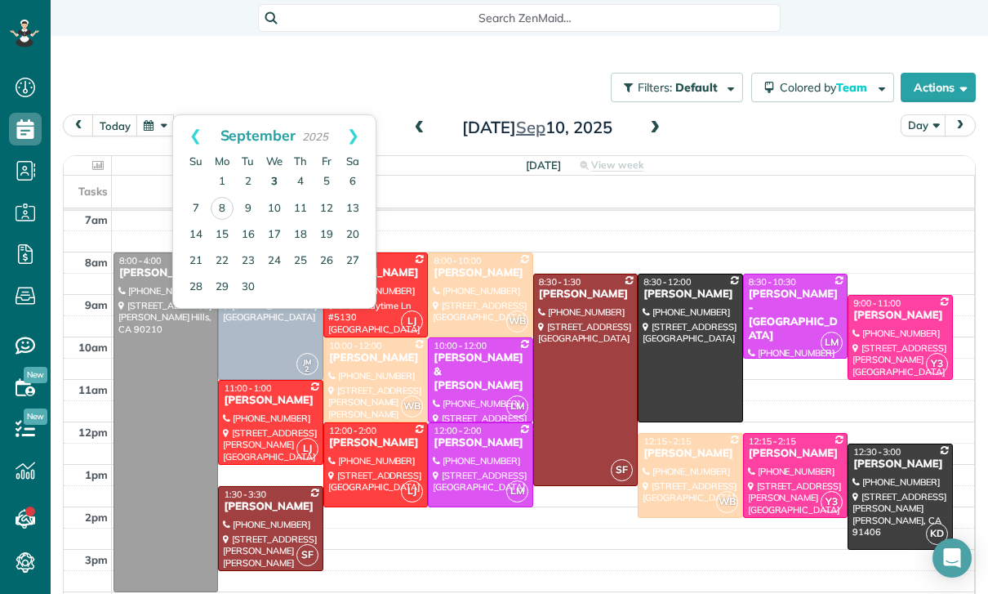
click at [274, 191] on link "3" at bounding box center [274, 182] width 26 height 26
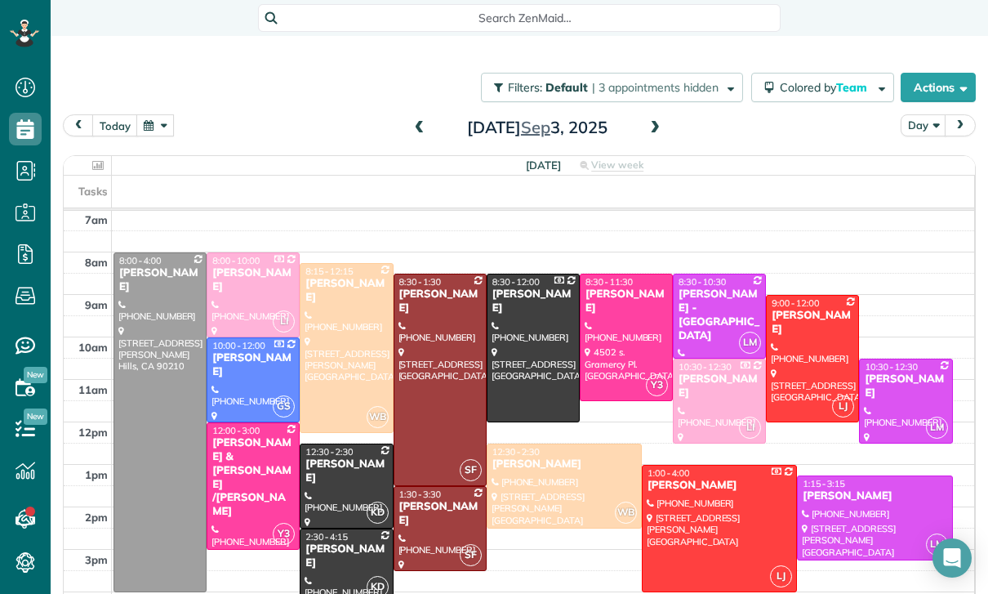
click at [431, 531] on div at bounding box center [440, 528] width 91 height 83
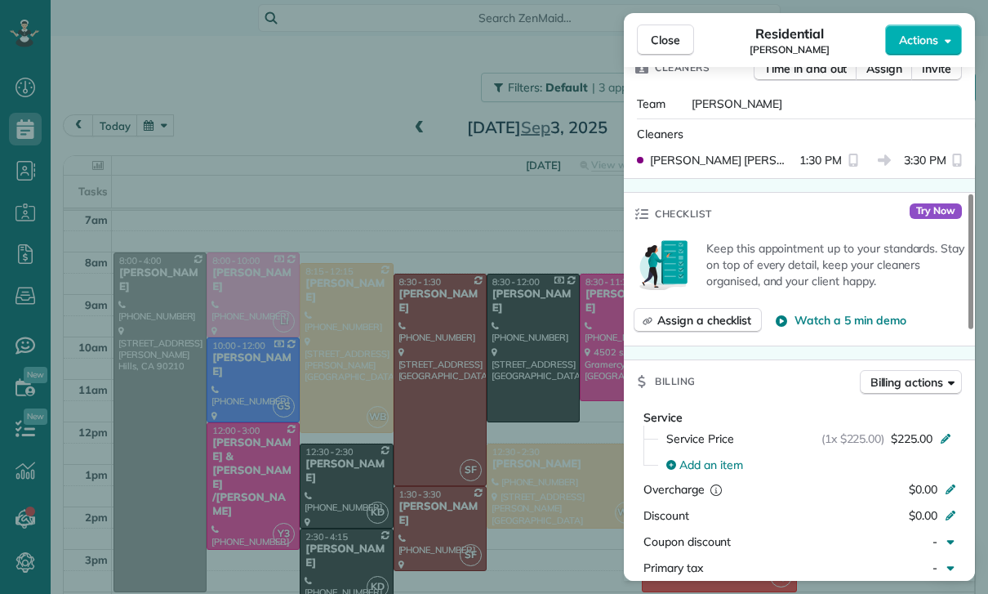
scroll to position [649, 0]
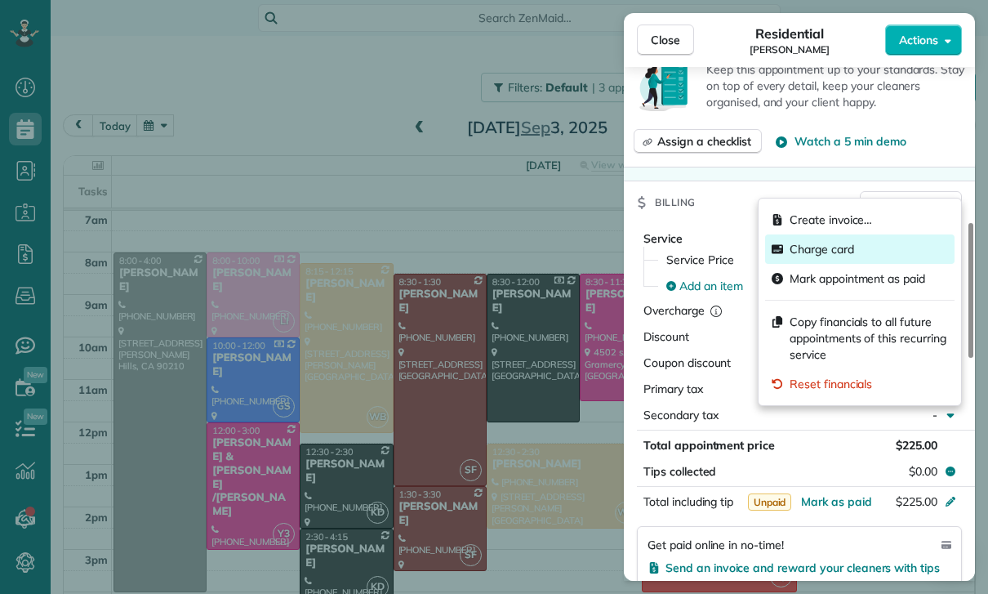
click at [817, 252] on span "Charge card" at bounding box center [822, 249] width 65 height 16
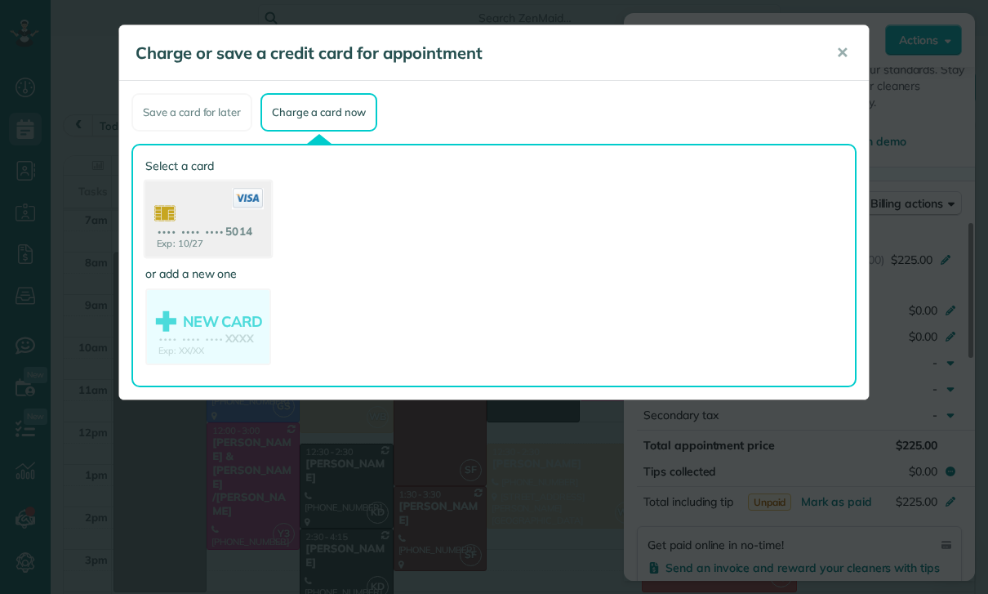
click at [185, 227] on use at bounding box center [208, 220] width 126 height 79
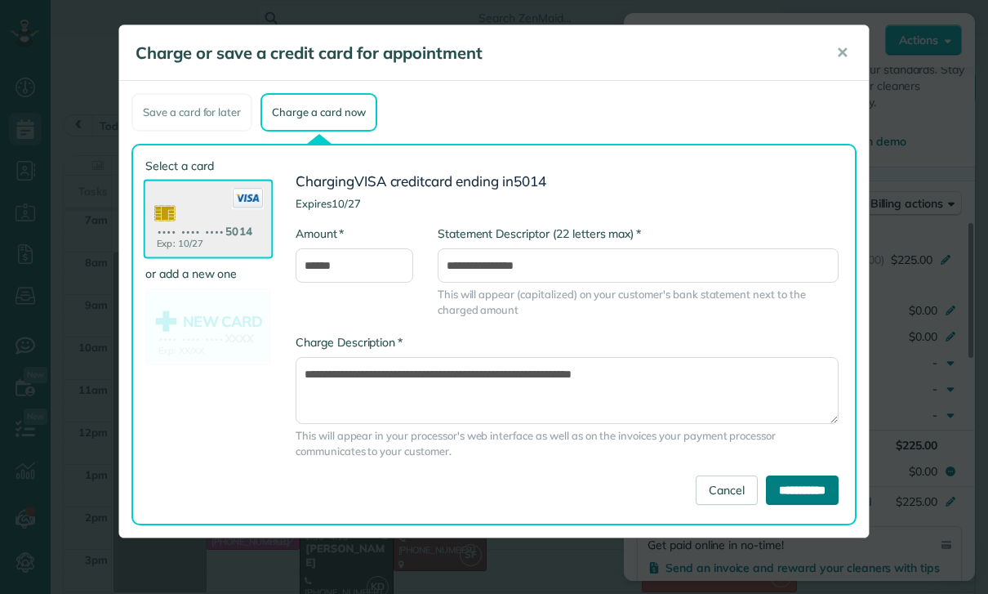
click at [805, 503] on input "**********" at bounding box center [802, 489] width 73 height 29
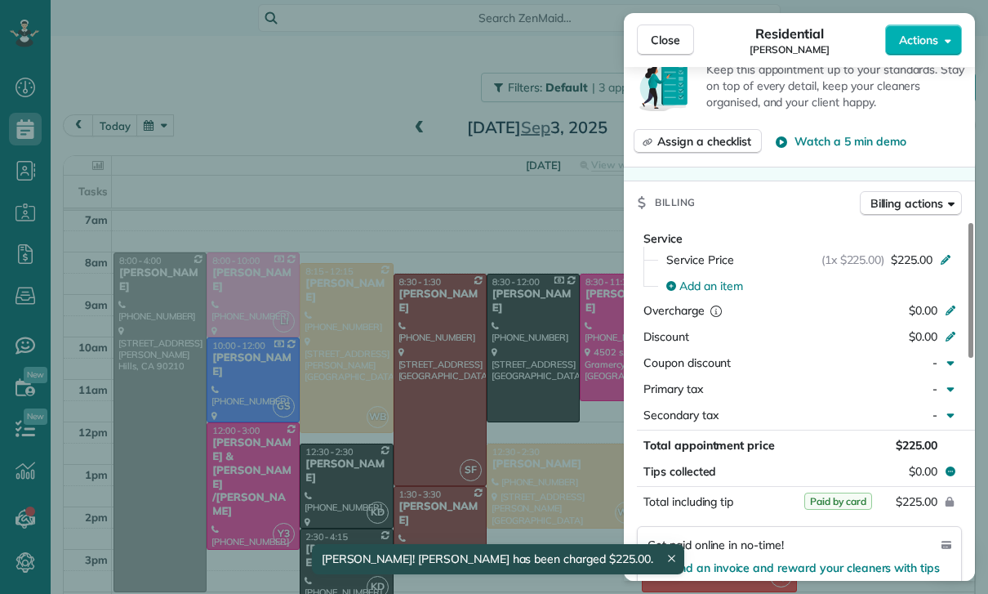
click at [194, 158] on div "Close Residential Joy McMaster Actions Status Yet to Confirm Joy McMaster · Ope…" at bounding box center [494, 297] width 988 height 594
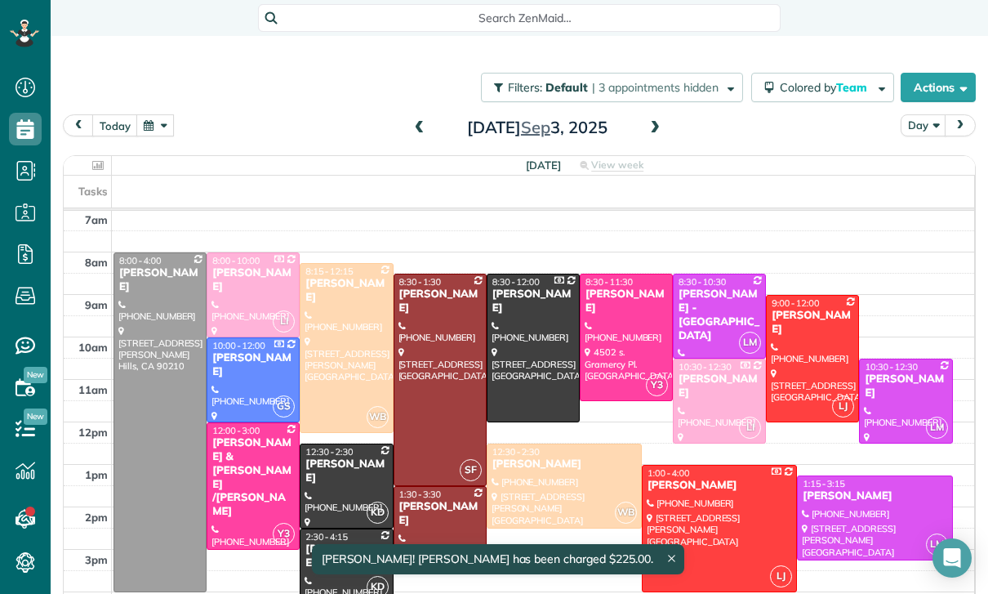
click at [158, 129] on button "button" at bounding box center [155, 125] width 38 height 22
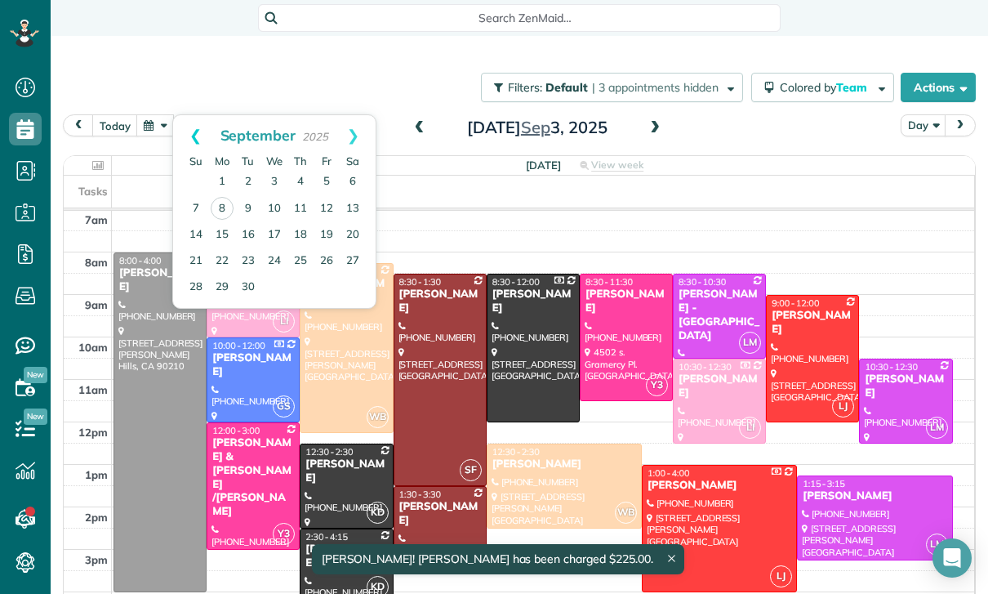
click at [186, 136] on link "Prev" at bounding box center [195, 135] width 45 height 41
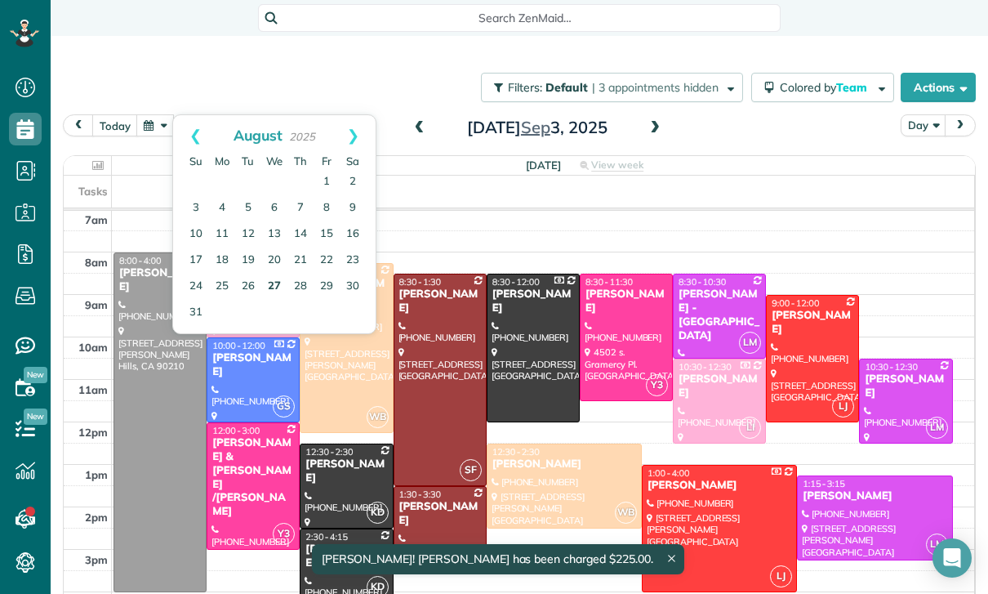
click at [278, 283] on link "27" at bounding box center [274, 287] width 26 height 26
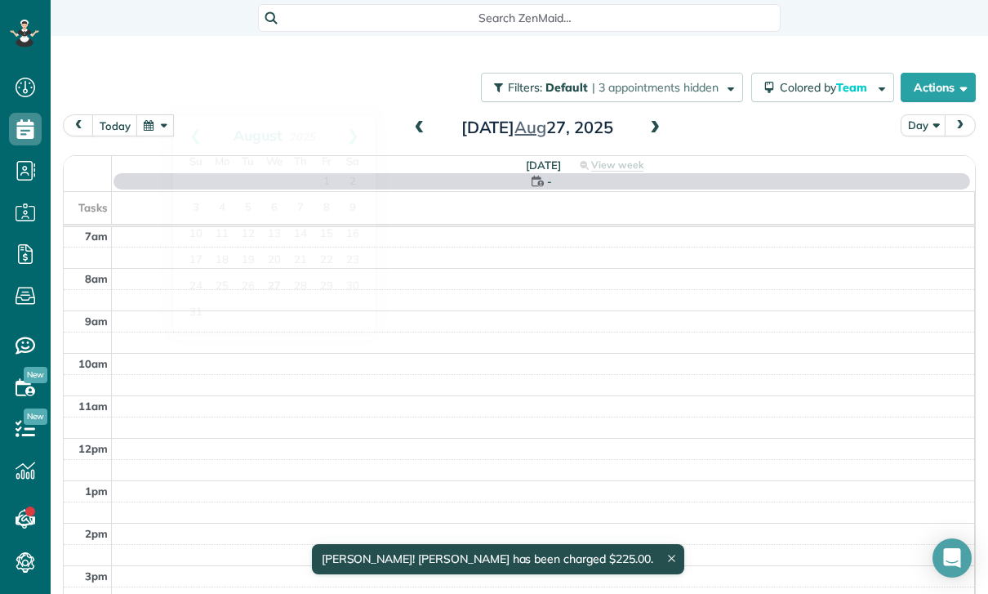
scroll to position [128, 0]
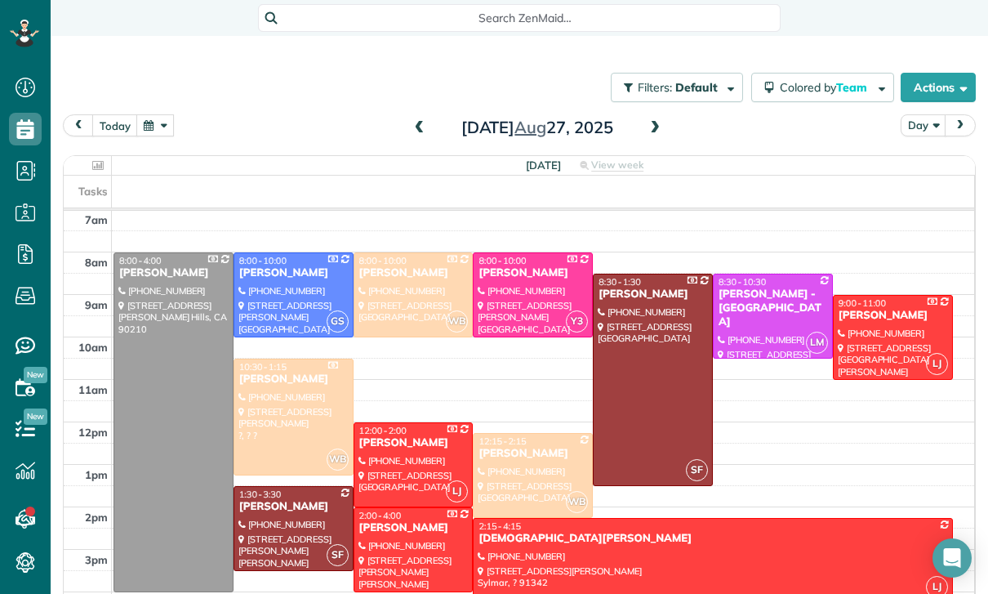
click at [263, 521] on div at bounding box center [293, 528] width 118 height 83
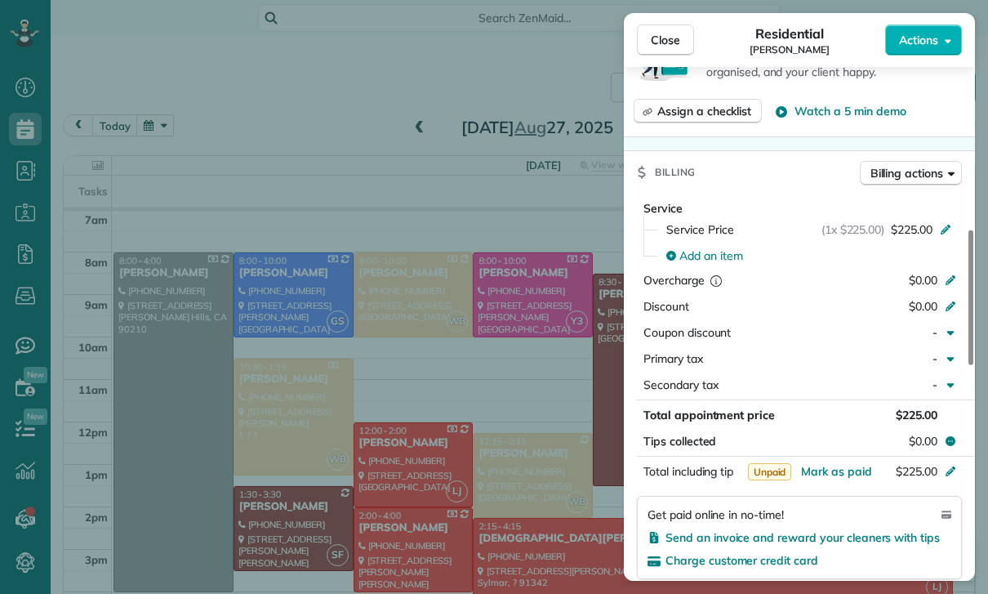
scroll to position [680, 0]
click at [912, 167] on button "Billing actions" at bounding box center [911, 173] width 102 height 25
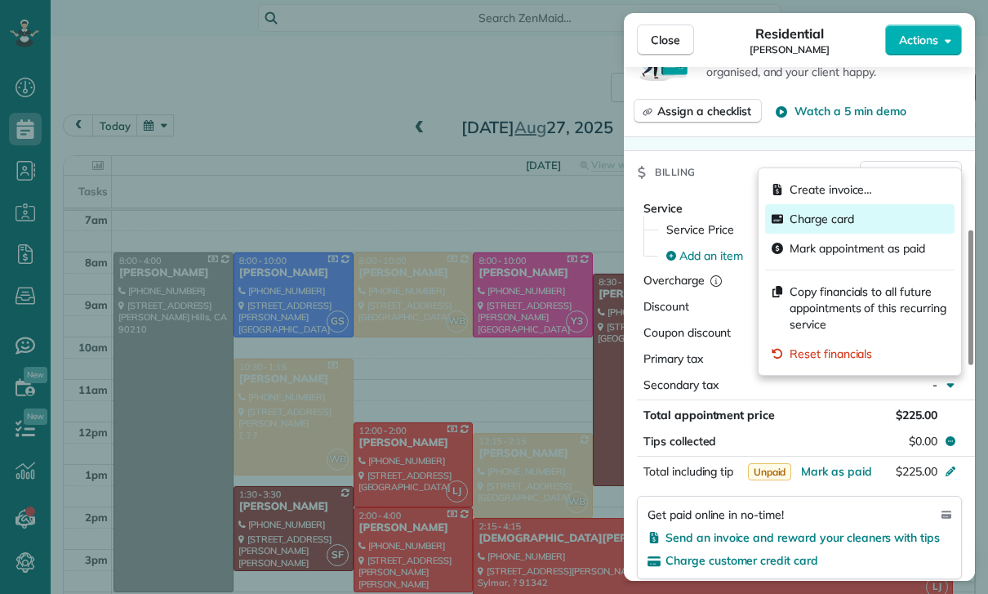
click at [824, 216] on span "Charge card" at bounding box center [822, 219] width 65 height 16
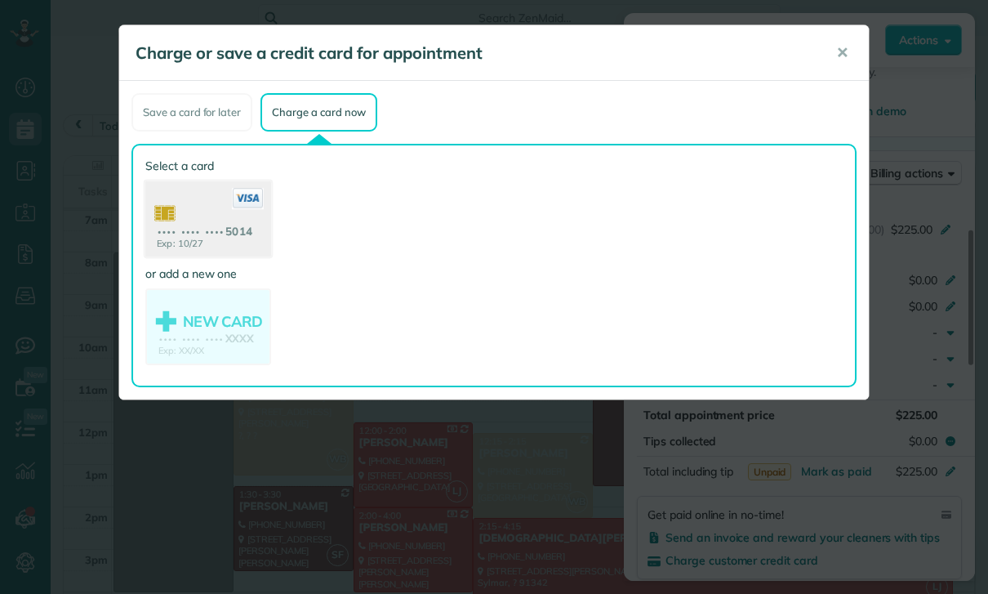
click at [207, 224] on use at bounding box center [208, 220] width 126 height 79
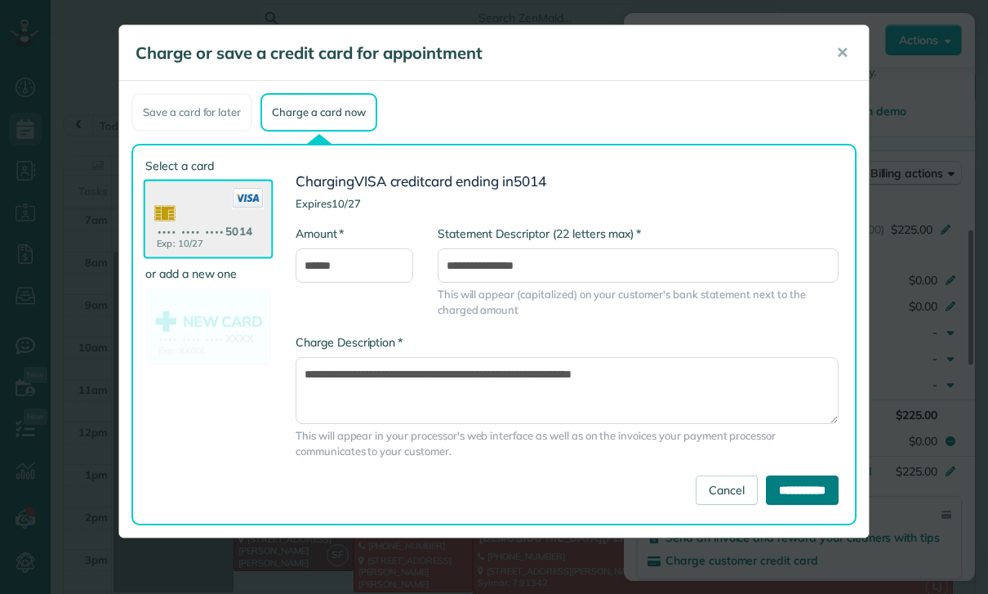
click at [791, 488] on input "**********" at bounding box center [802, 489] width 73 height 29
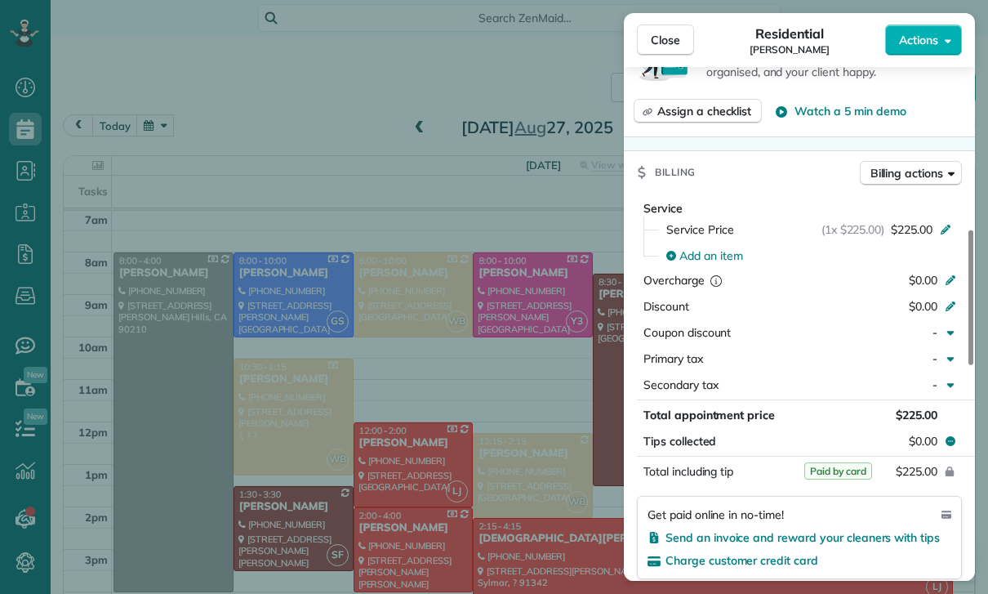
scroll to position [128, 0]
click at [186, 128] on div "Close Residential Joy McMaster Actions Status Yet to Confirm Joy McMaster · Ope…" at bounding box center [494, 297] width 988 height 594
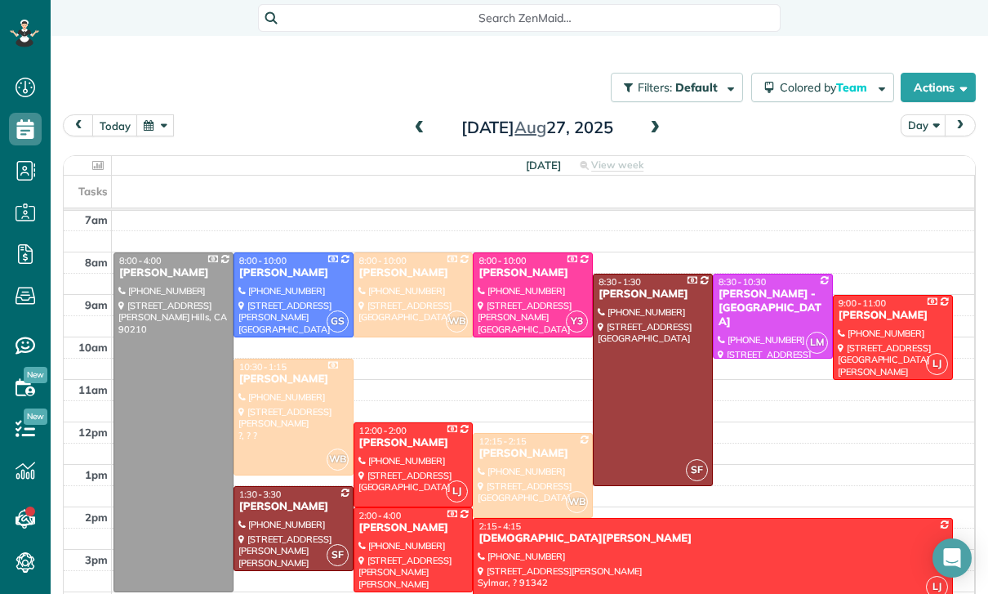
click at [153, 125] on button "button" at bounding box center [155, 125] width 38 height 22
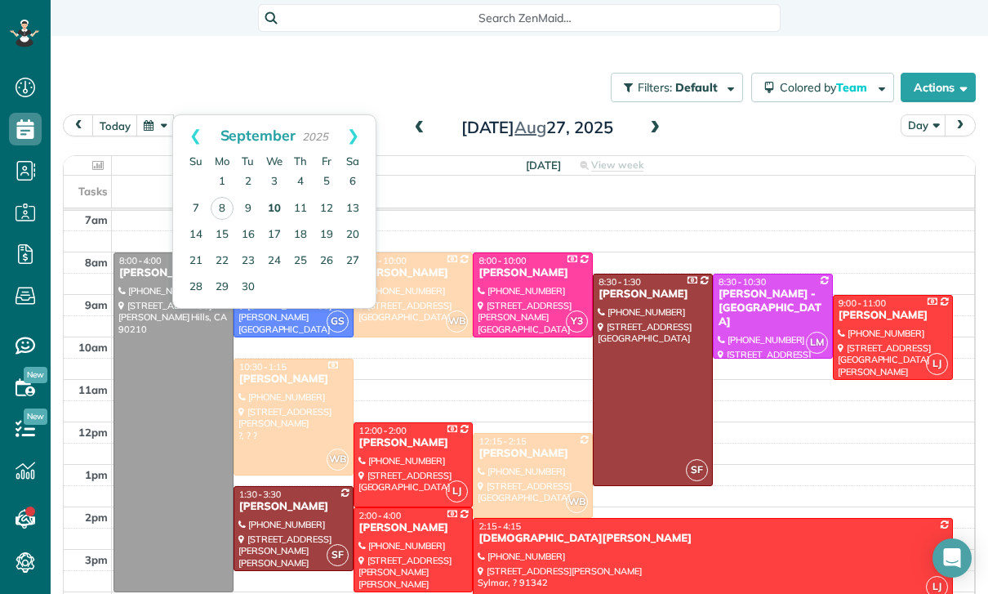
click at [277, 209] on link "10" at bounding box center [274, 209] width 26 height 26
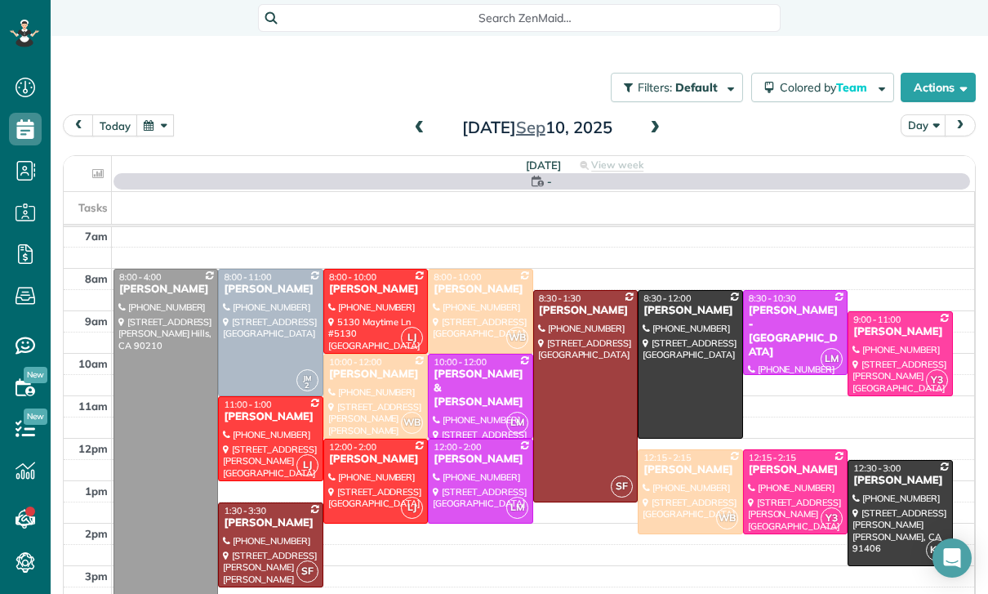
scroll to position [128, 0]
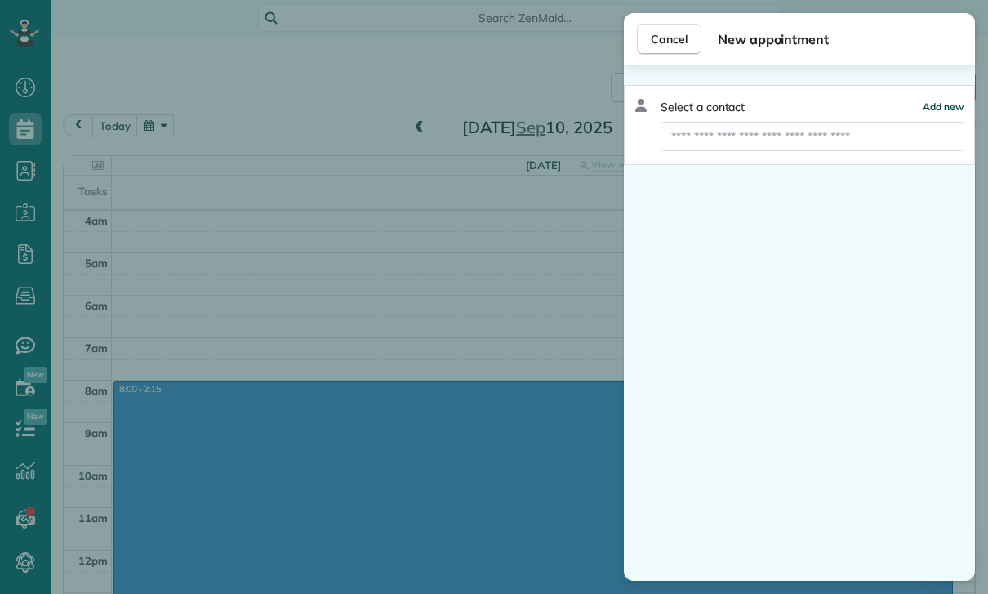
click at [936, 109] on span "Add new" at bounding box center [944, 106] width 42 height 12
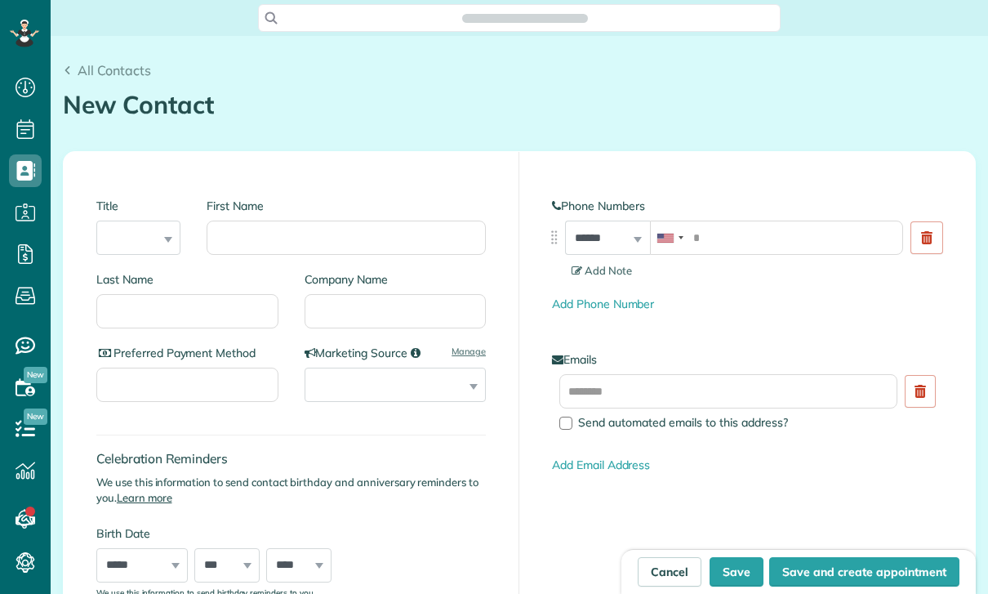
scroll to position [7, 7]
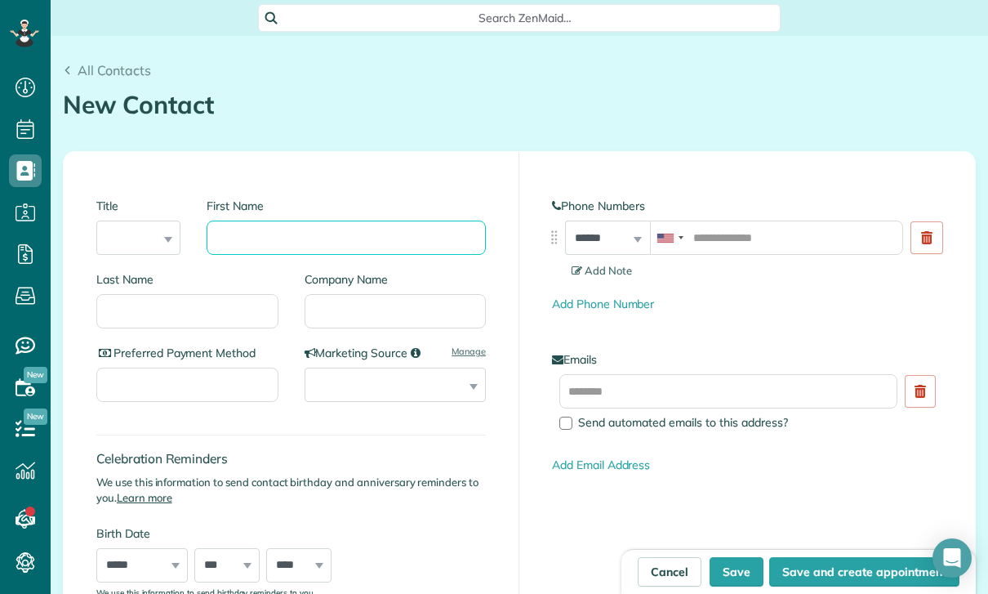
click at [348, 243] on input "First Name" at bounding box center [346, 238] width 279 height 34
type input "**********"
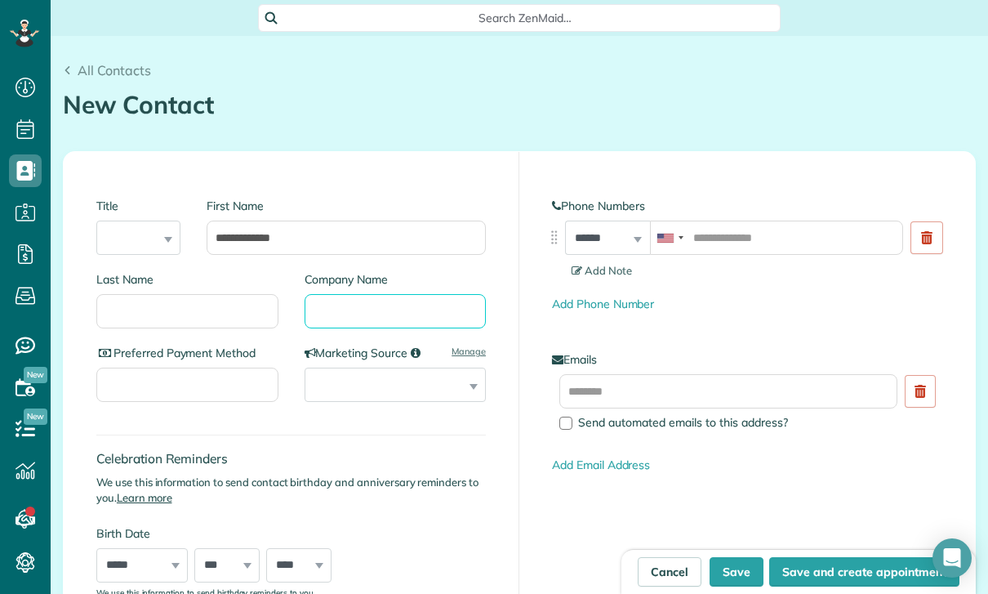
click at [352, 310] on input "Company Name" at bounding box center [396, 311] width 182 height 34
type input "**********"
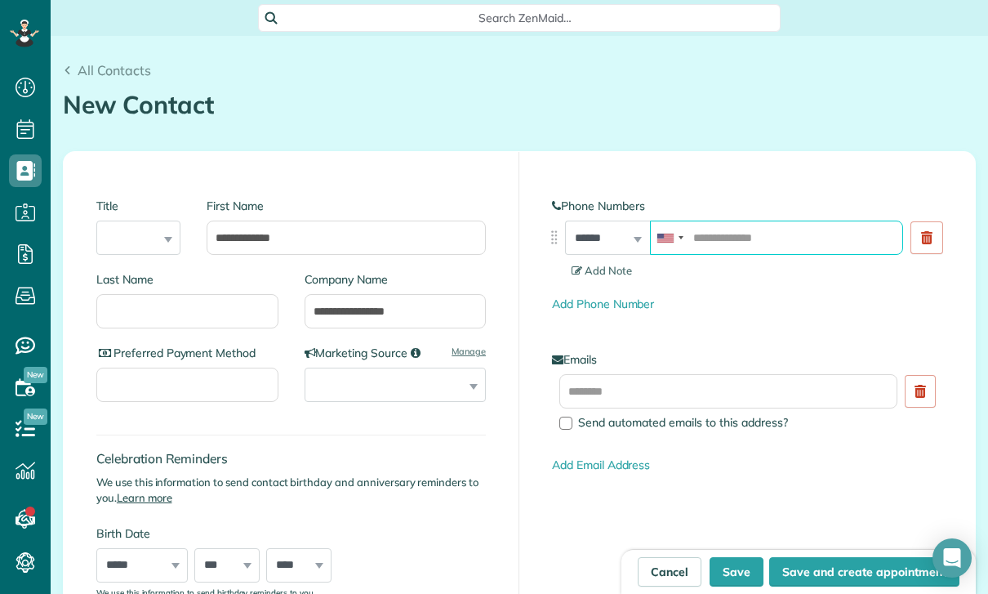
click at [751, 236] on input "tel" at bounding box center [777, 238] width 254 height 34
click at [727, 230] on input "tel" at bounding box center [777, 238] width 254 height 34
paste input "**********"
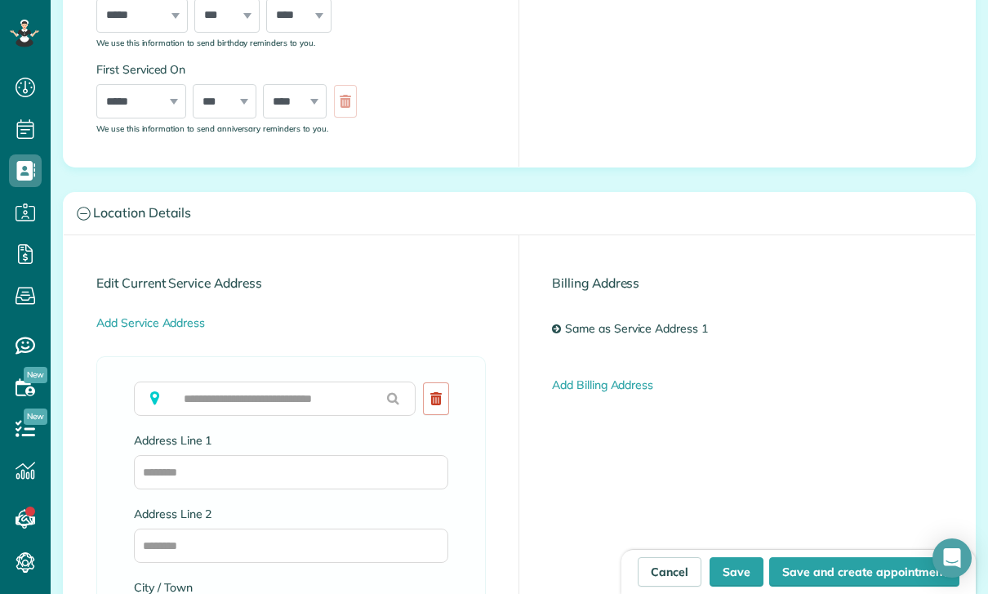
scroll to position [542, 0]
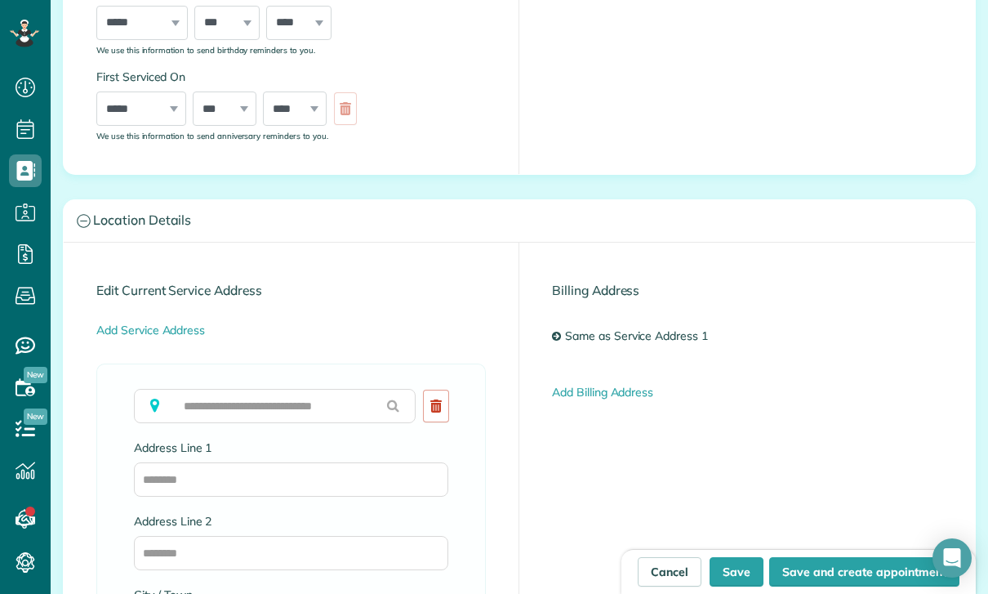
type input "**********"
click at [202, 411] on input "text" at bounding box center [275, 406] width 282 height 34
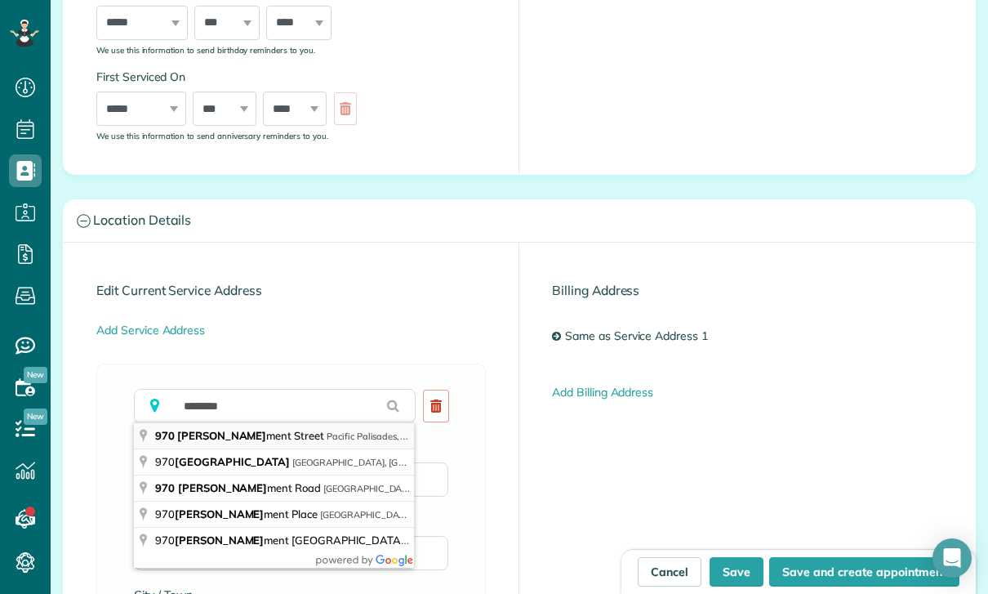
type input "**********"
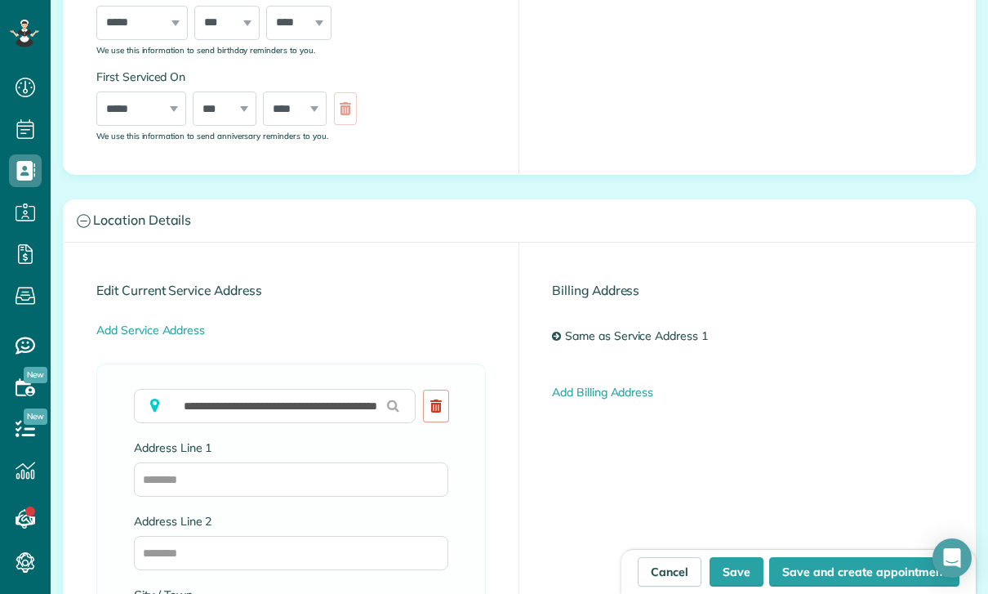
type input "**********"
type input "**"
type input "*****"
click at [330, 489] on input "**********" at bounding box center [291, 479] width 314 height 34
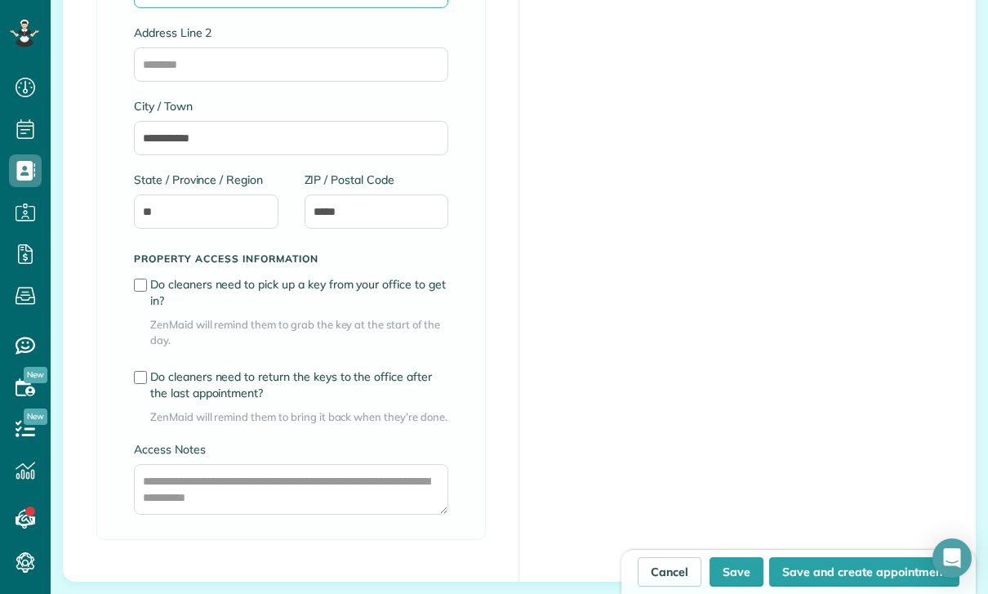
scroll to position [1121, 0]
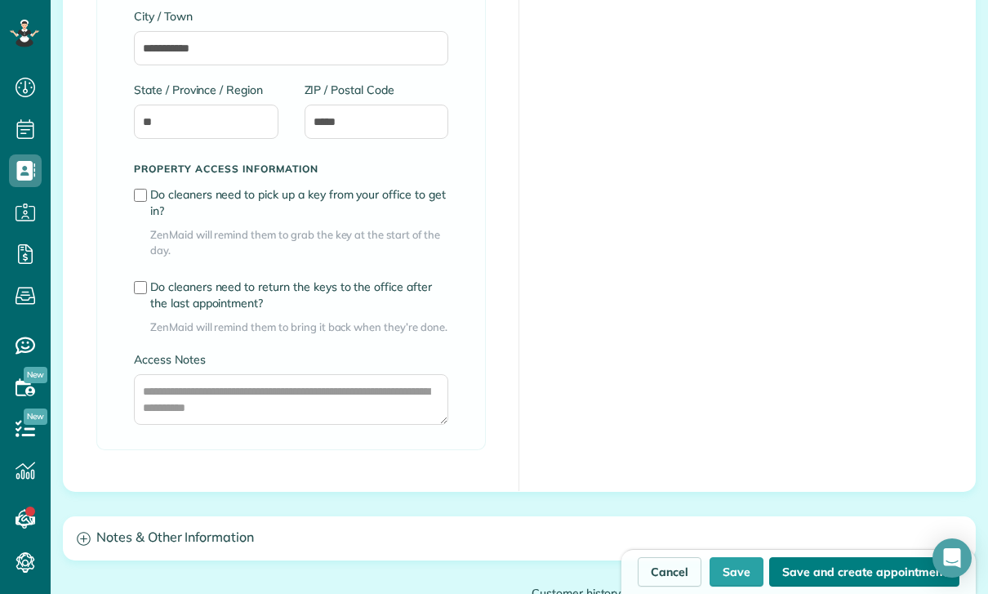
type input "**********"
click at [883, 579] on button "Save and create appointment" at bounding box center [864, 571] width 190 height 29
type input "**********"
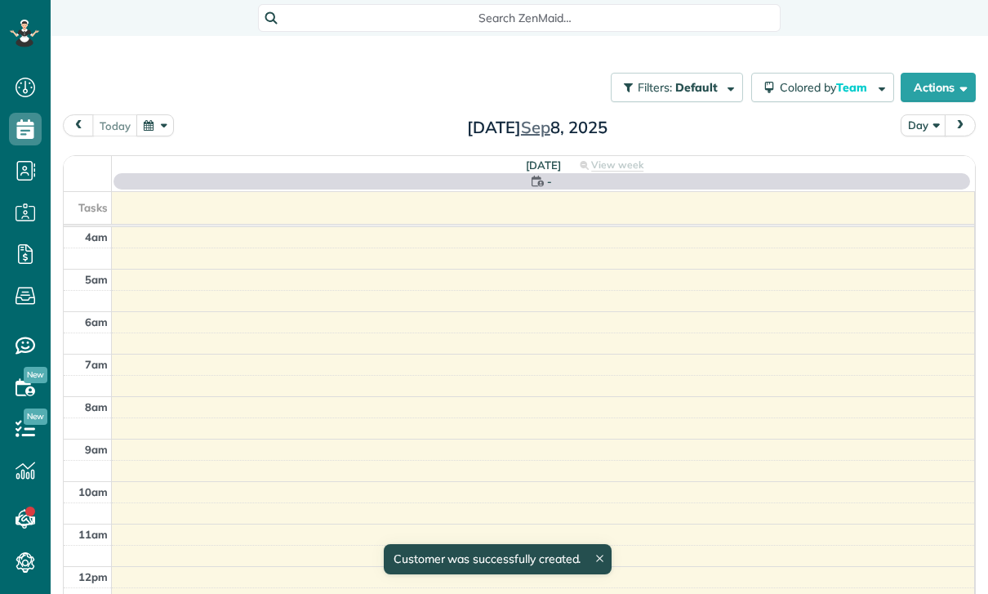
scroll to position [128, 0]
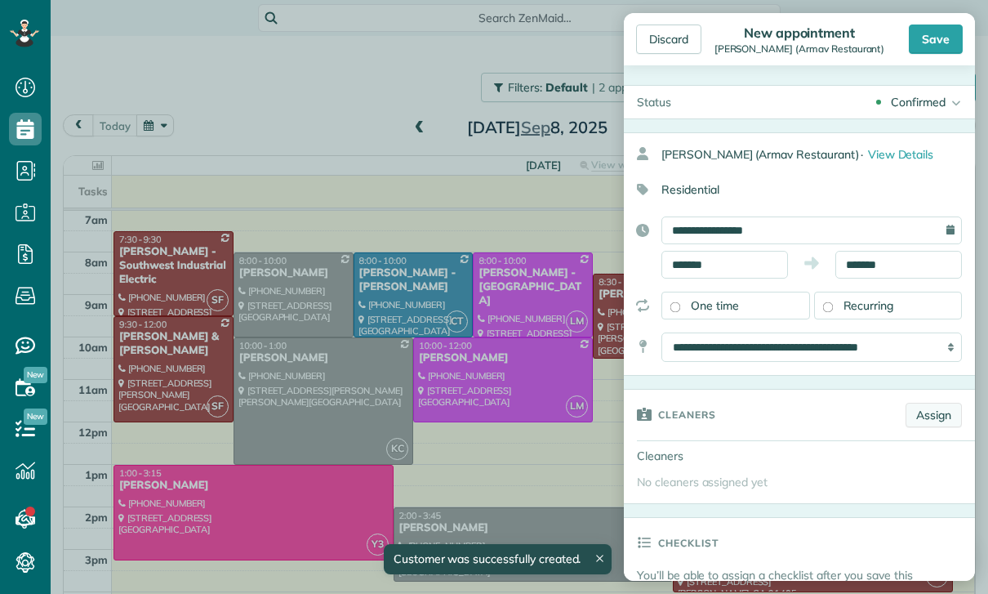
click at [939, 403] on link "Assign" at bounding box center [934, 415] width 56 height 25
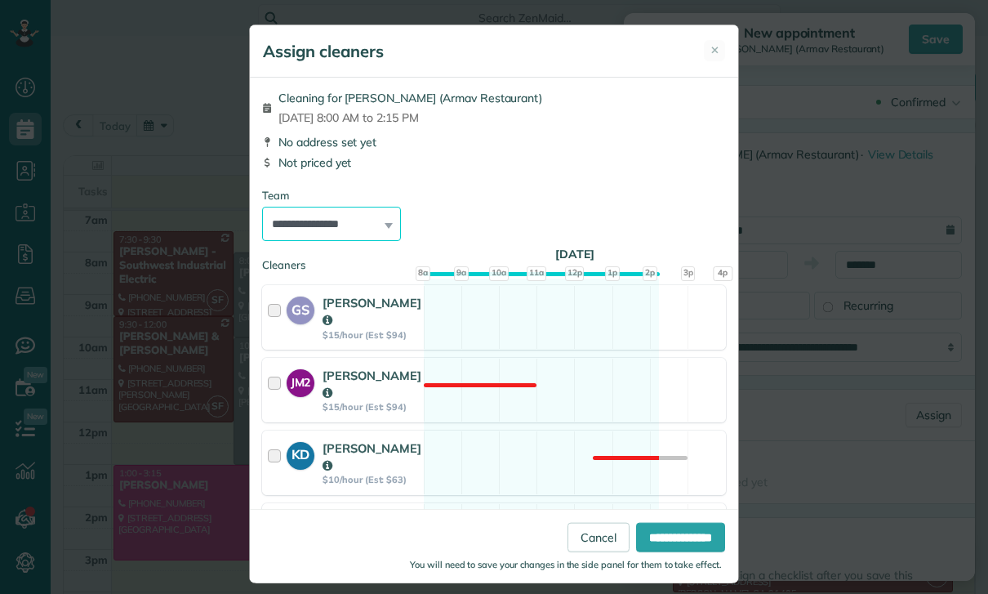
click at [353, 230] on select "**********" at bounding box center [331, 224] width 139 height 34
select select "**"
click at [658, 552] on input "**********" at bounding box center [680, 537] width 89 height 29
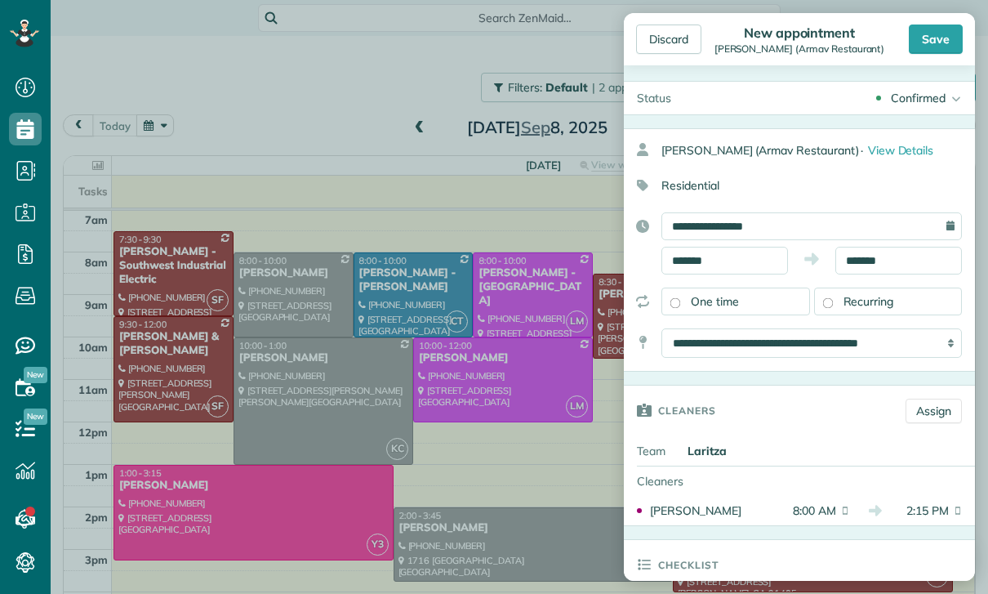
scroll to position [4, 0]
click at [876, 261] on input "*******" at bounding box center [899, 261] width 127 height 28
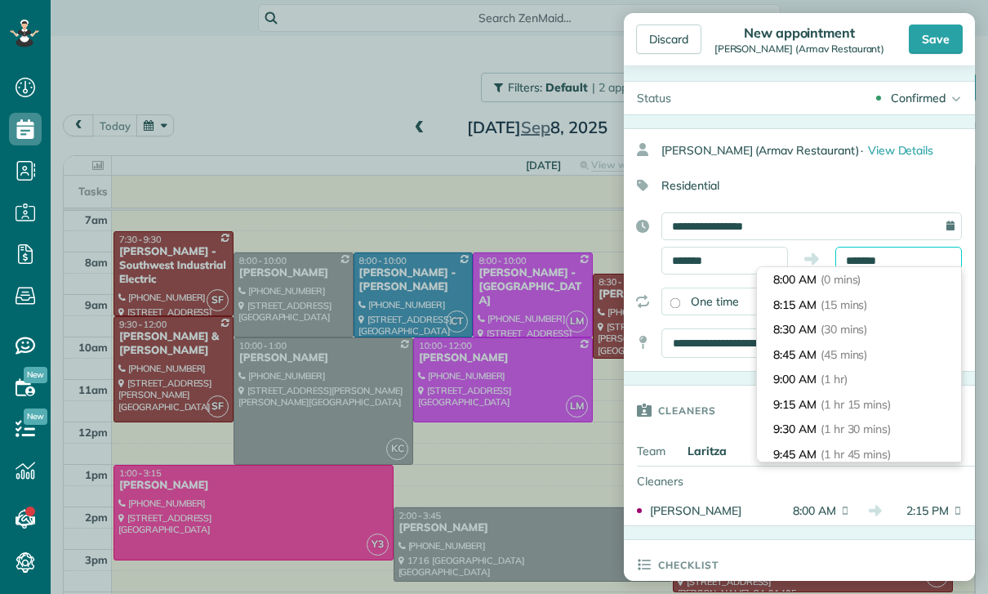
scroll to position [588, 0]
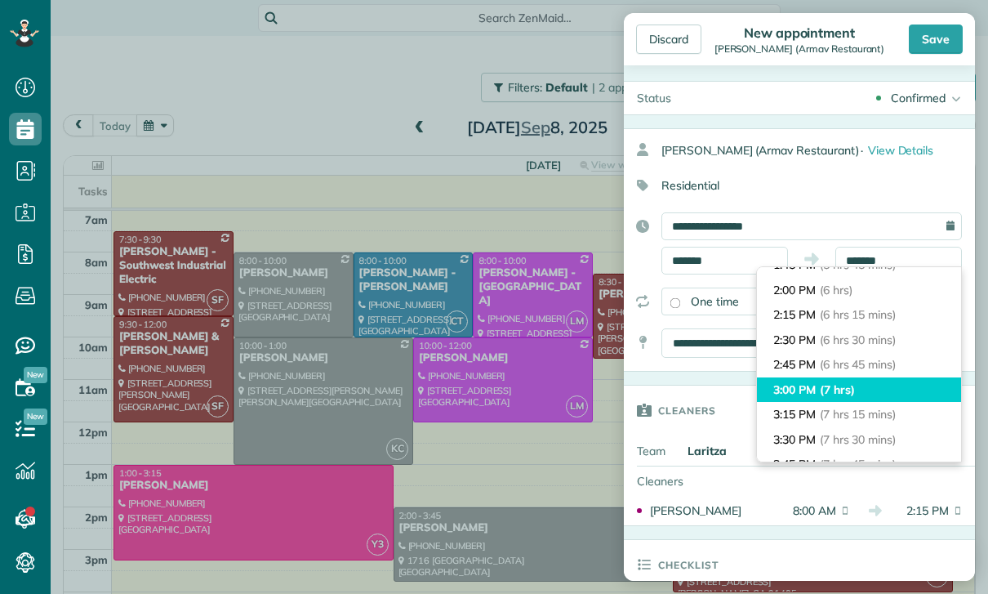
click at [845, 382] on span "(7 hrs)" at bounding box center [837, 389] width 35 height 15
type input "*******"
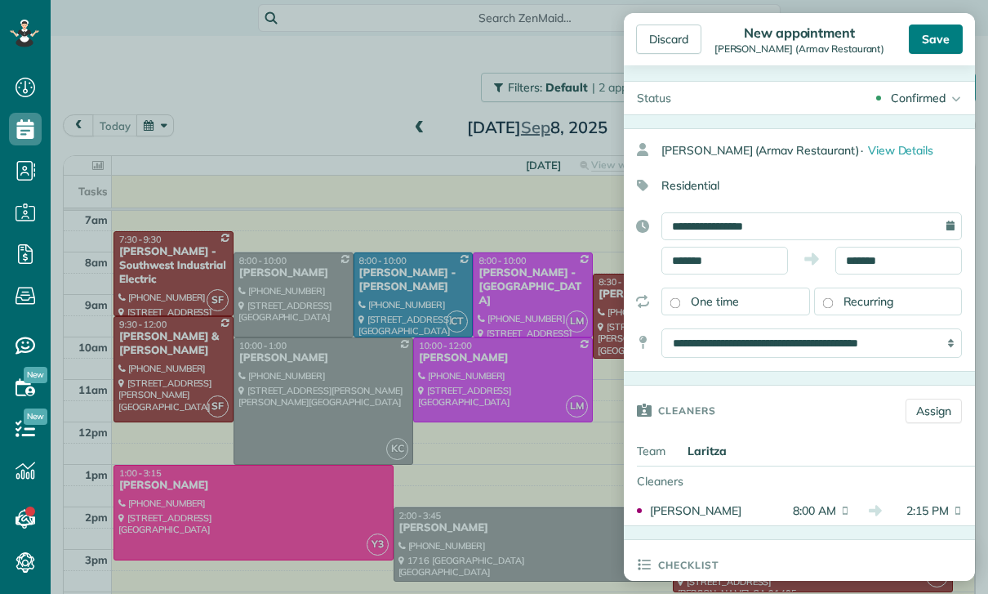
click at [946, 38] on div "Save" at bounding box center [936, 39] width 54 height 29
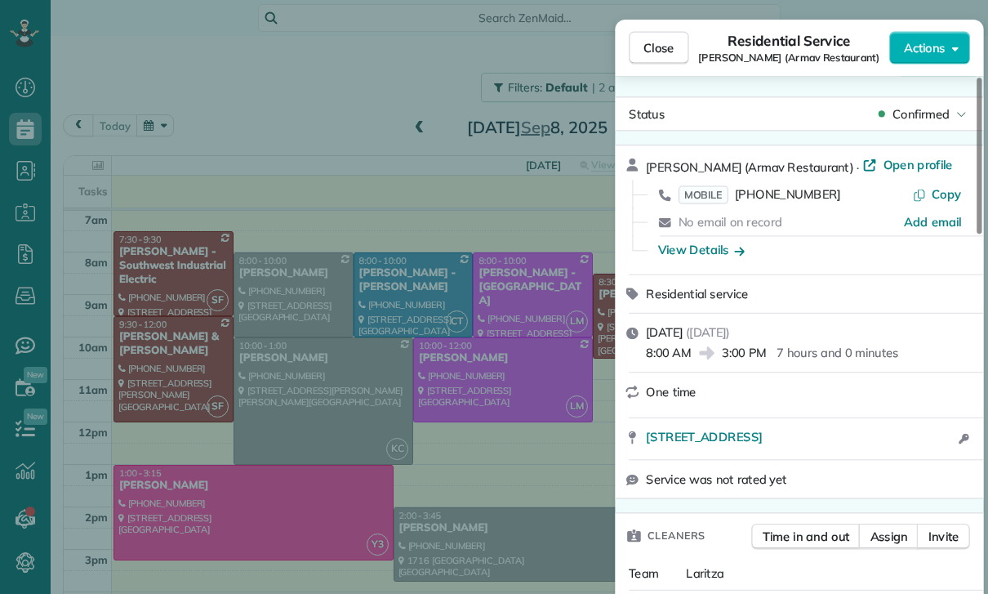
scroll to position [128, 0]
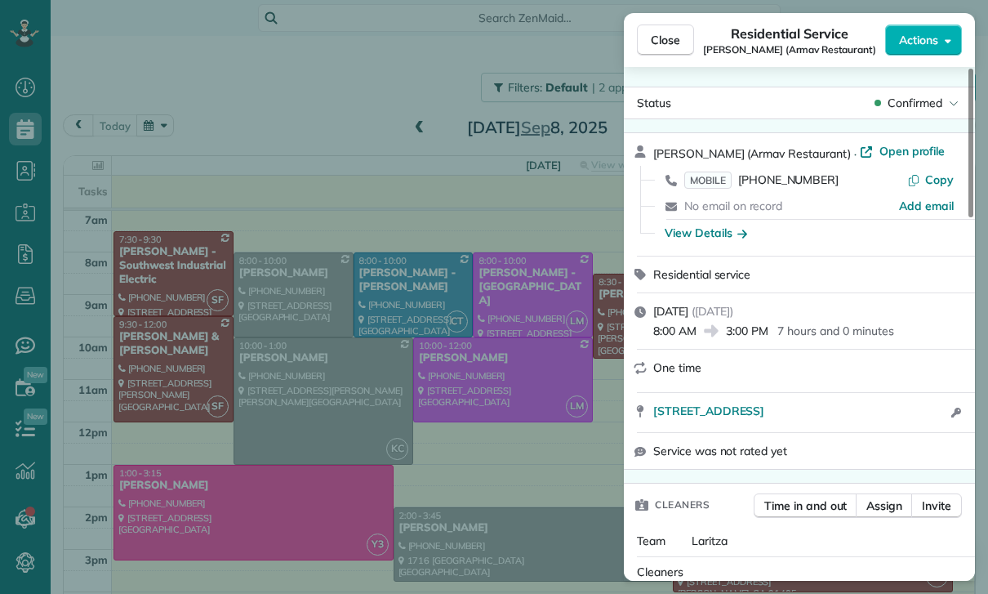
click at [252, 145] on div "Close Residential Service [PERSON_NAME] (Armav Restaurant) Actions Status Confi…" at bounding box center [494, 297] width 988 height 594
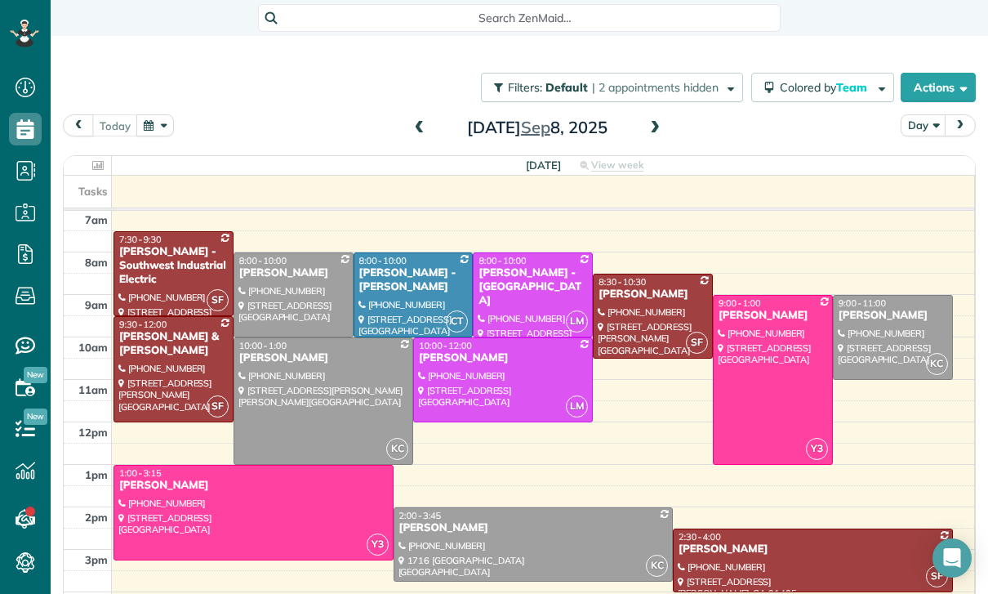
click at [156, 128] on button "button" at bounding box center [155, 125] width 38 height 22
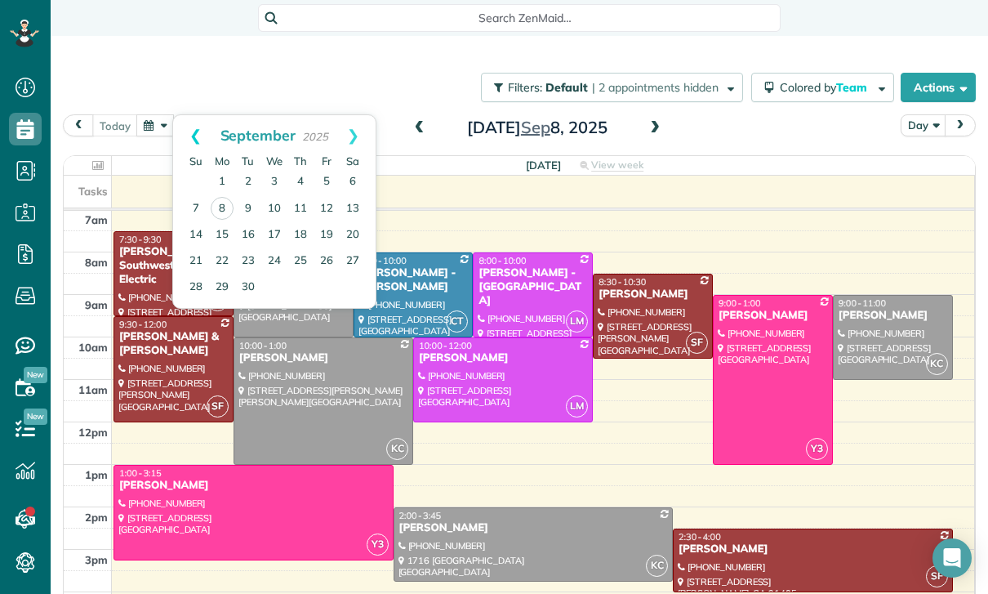
click at [185, 130] on link "Prev" at bounding box center [195, 135] width 45 height 41
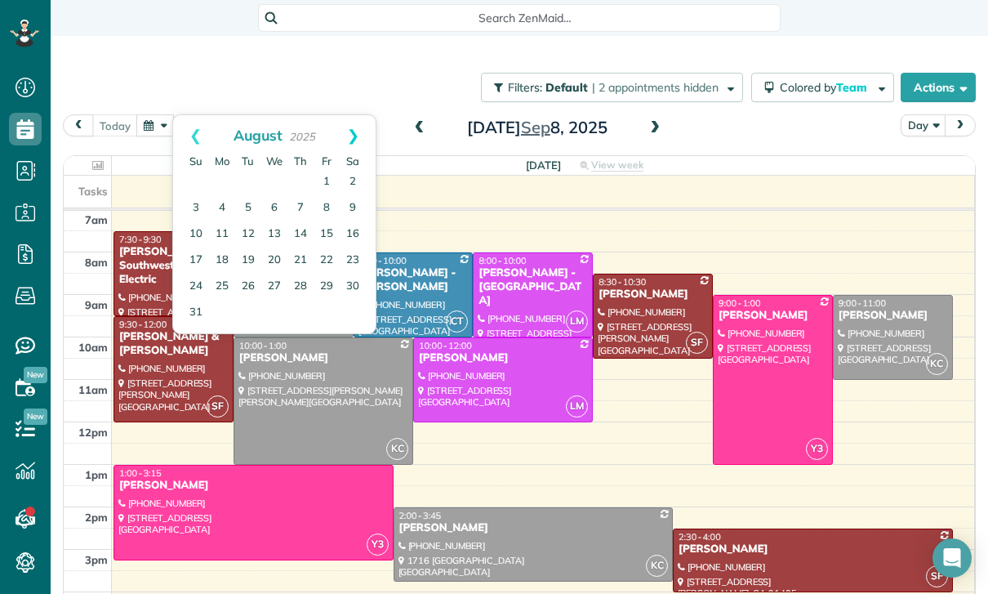
click at [352, 133] on link "Next" at bounding box center [353, 135] width 45 height 41
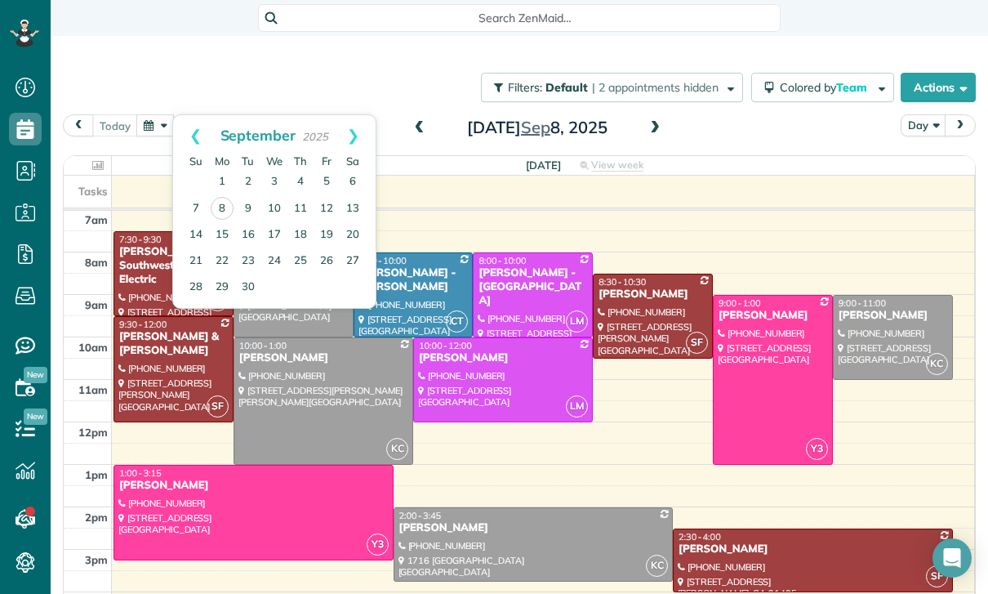
click at [390, 51] on div "Filters: Default | 2 appointments hidden Colored by Team Color by Cleaner Color…" at bounding box center [520, 311] width 938 height 550
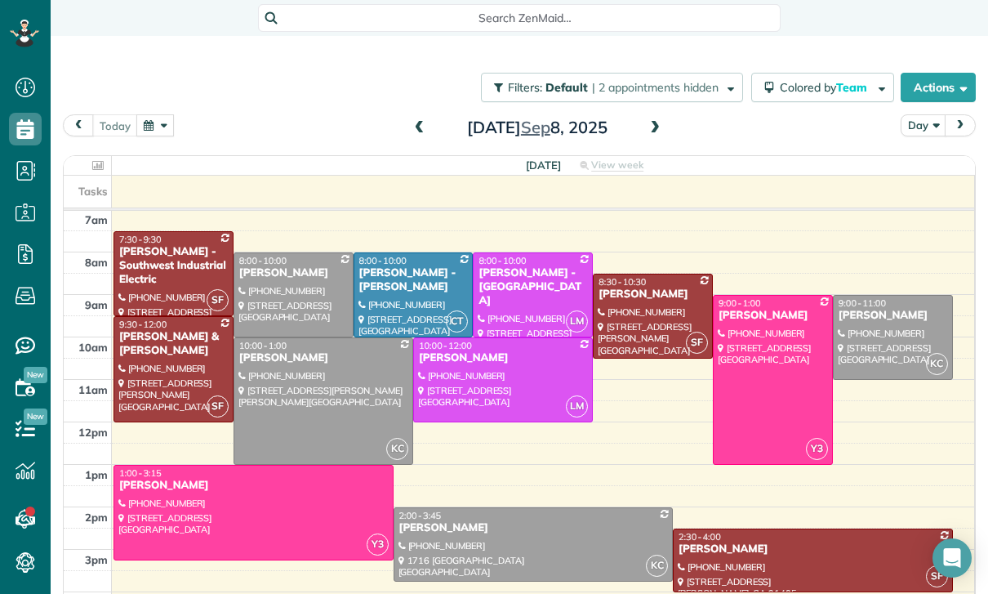
scroll to position [114, 0]
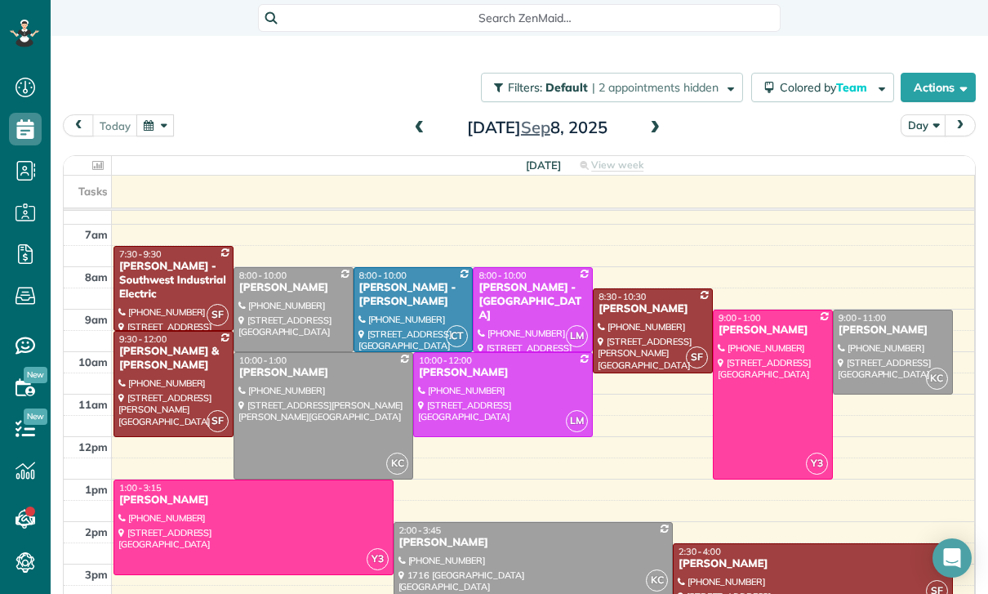
click at [157, 136] on button "button" at bounding box center [155, 125] width 38 height 22
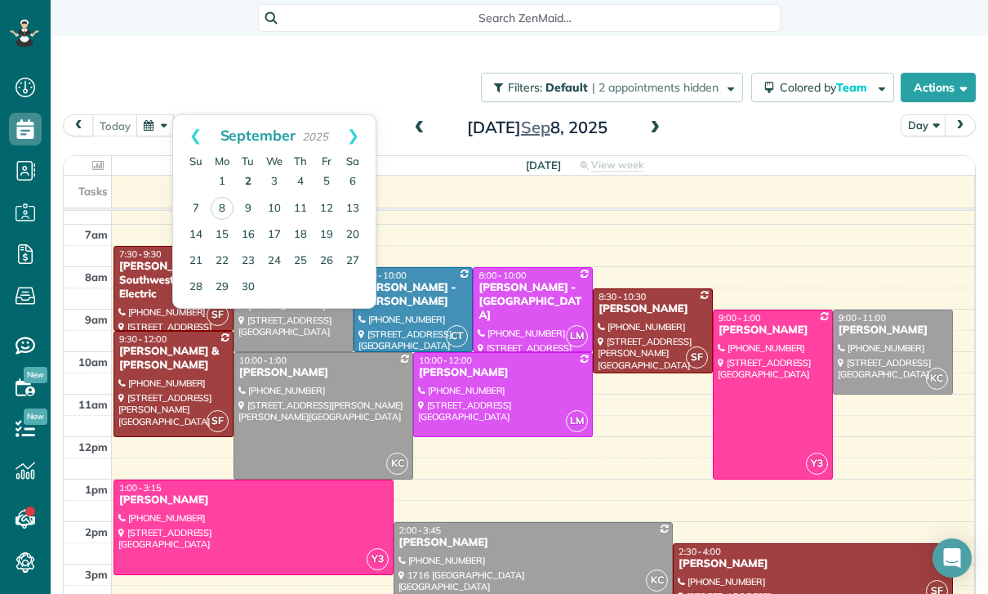
click at [255, 188] on link "2" at bounding box center [248, 182] width 26 height 26
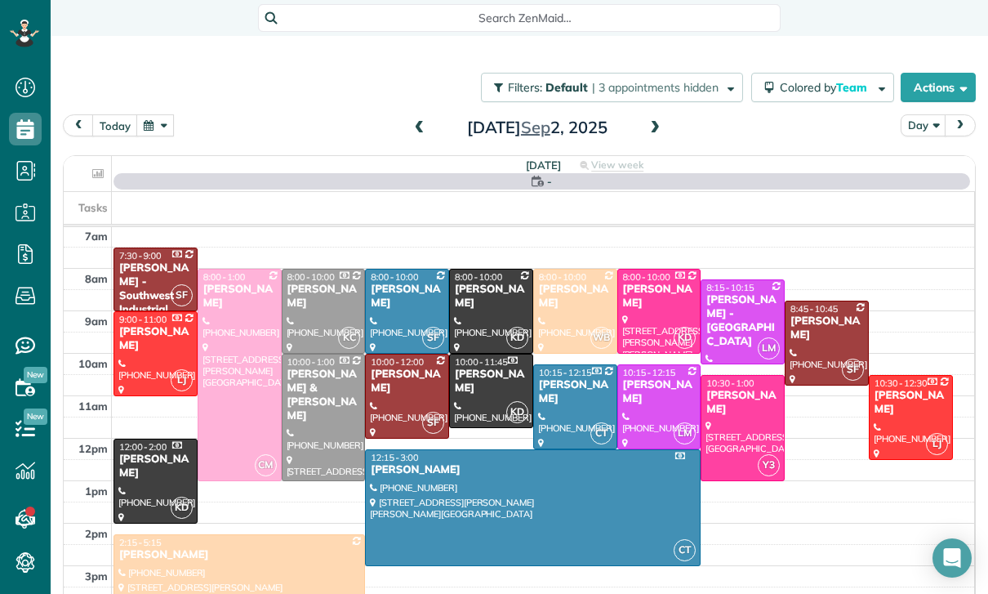
scroll to position [128, 0]
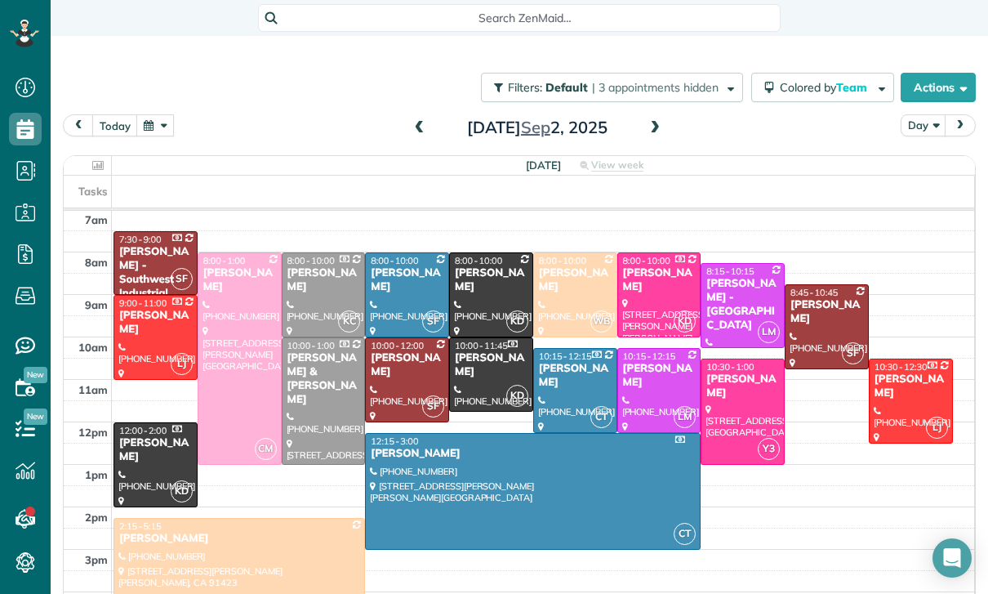
click at [556, 297] on div at bounding box center [575, 294] width 82 height 83
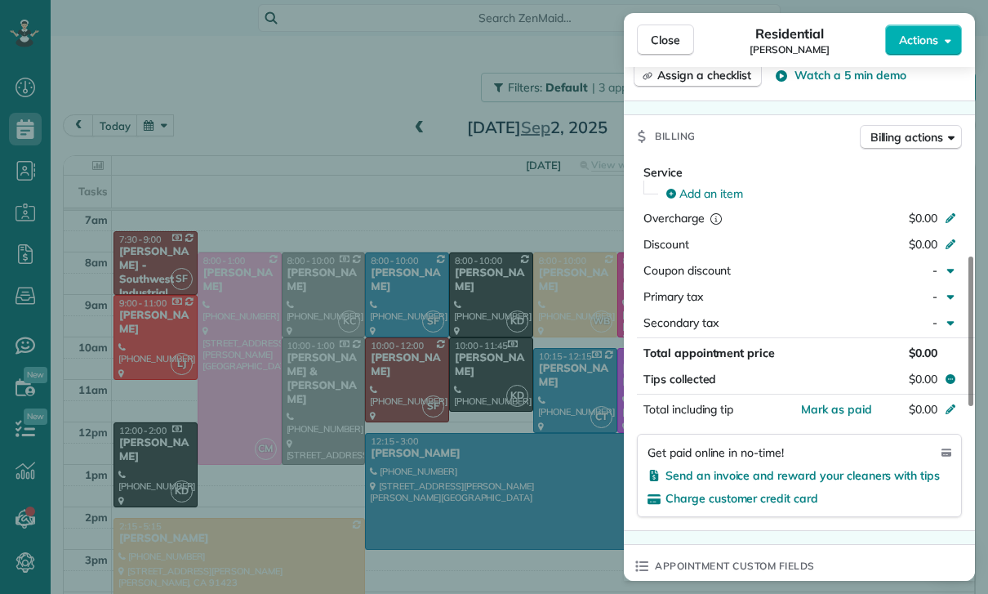
scroll to position [711, 0]
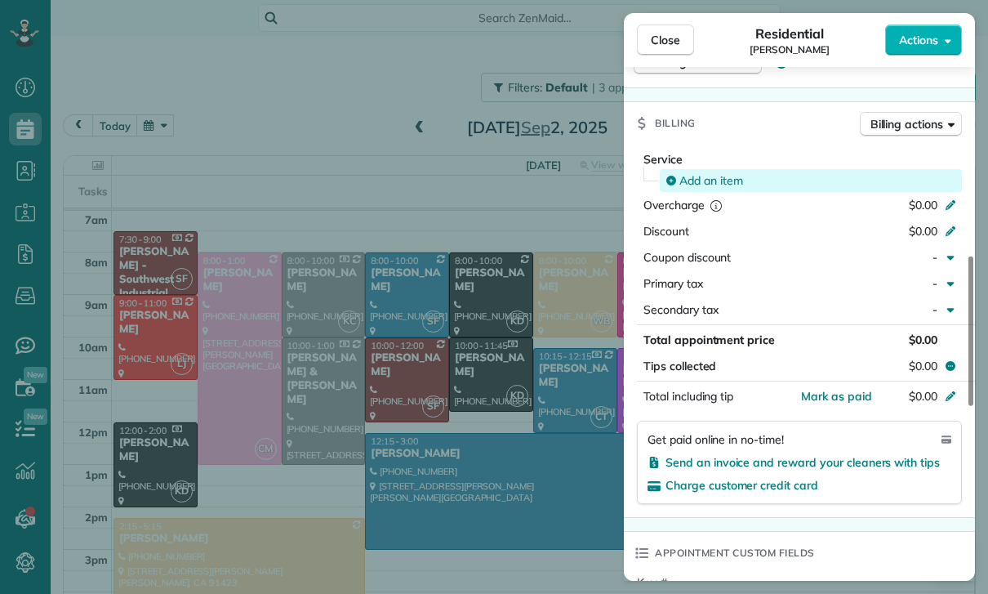
click at [707, 178] on span "Add an item" at bounding box center [712, 180] width 64 height 16
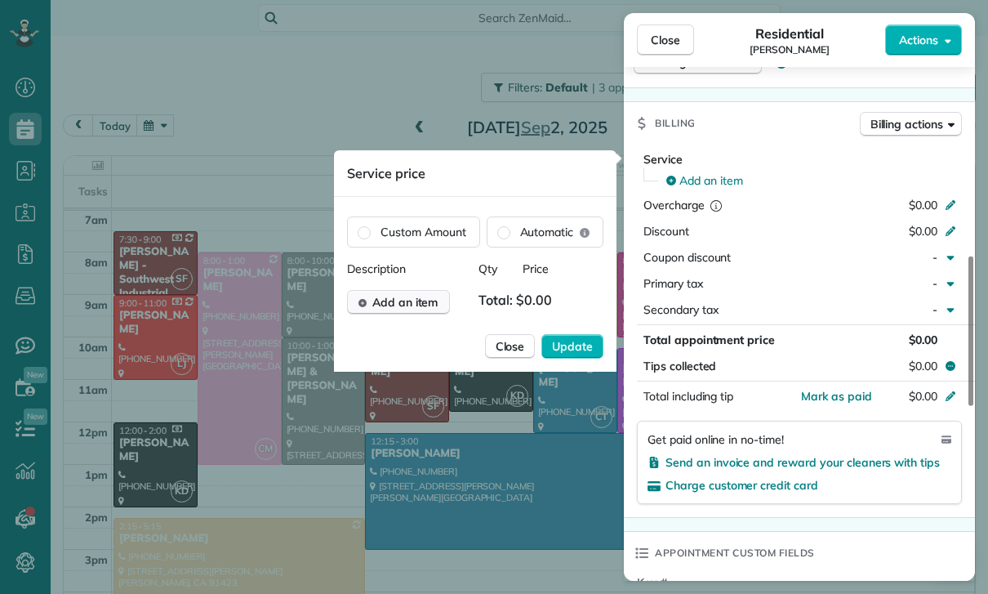
click at [411, 306] on span "Add an item" at bounding box center [405, 302] width 66 height 16
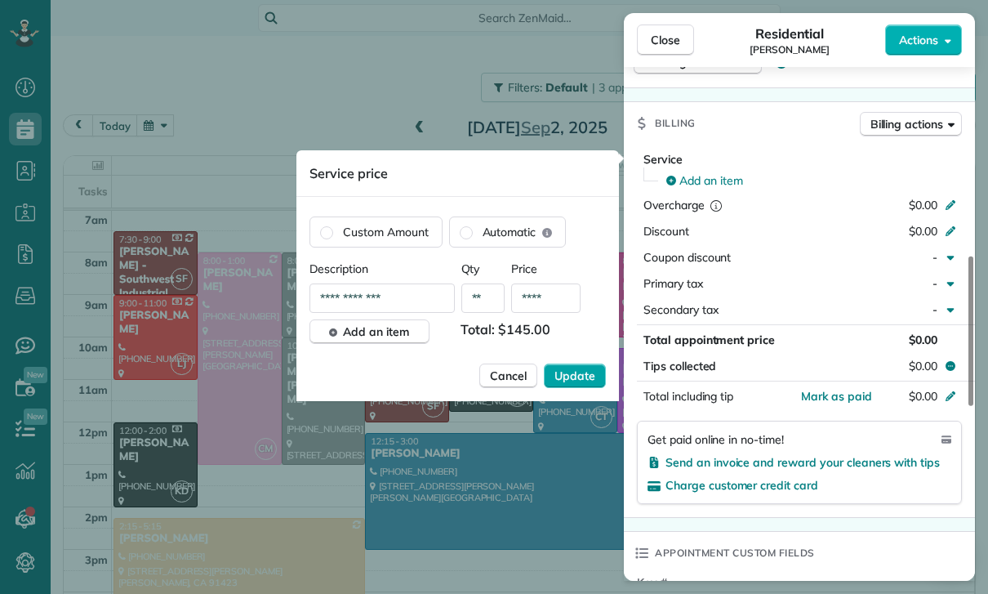
type input "****"
click at [586, 380] on span "Update" at bounding box center [575, 376] width 41 height 16
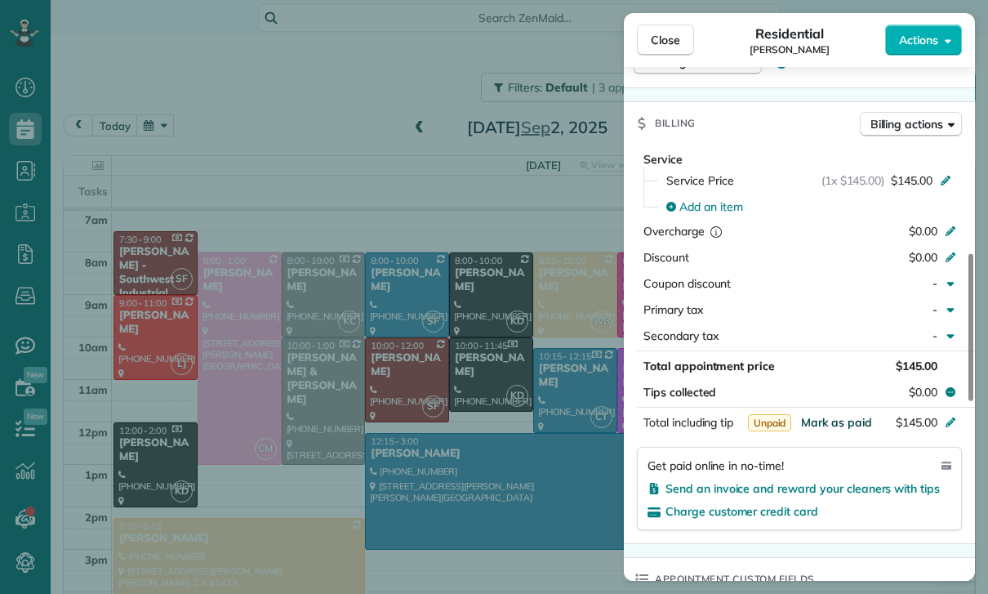
click at [836, 420] on span "Mark as paid" at bounding box center [836, 422] width 71 height 15
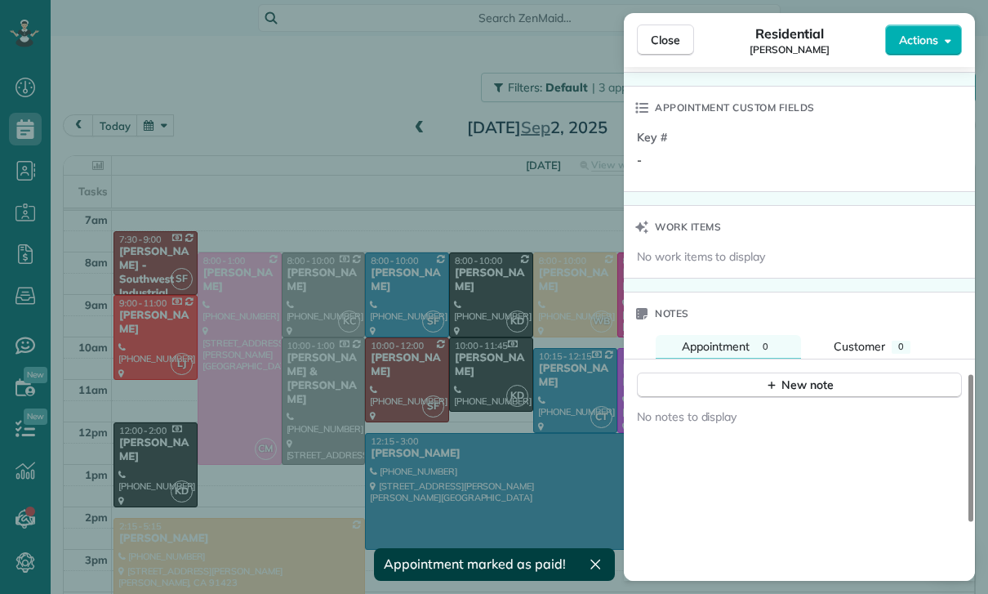
scroll to position [1197, 0]
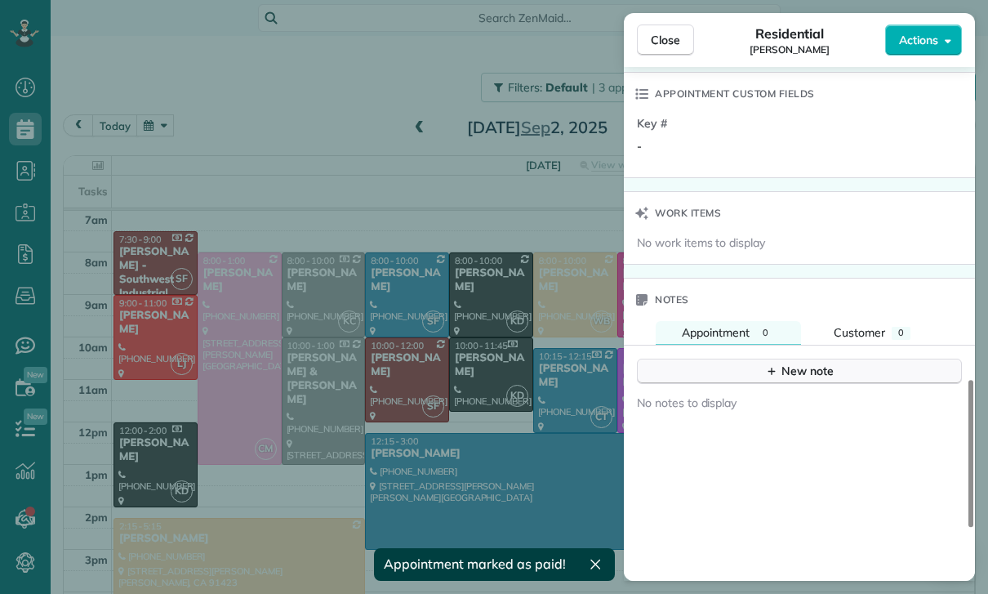
click at [797, 372] on div "New note" at bounding box center [799, 371] width 69 height 17
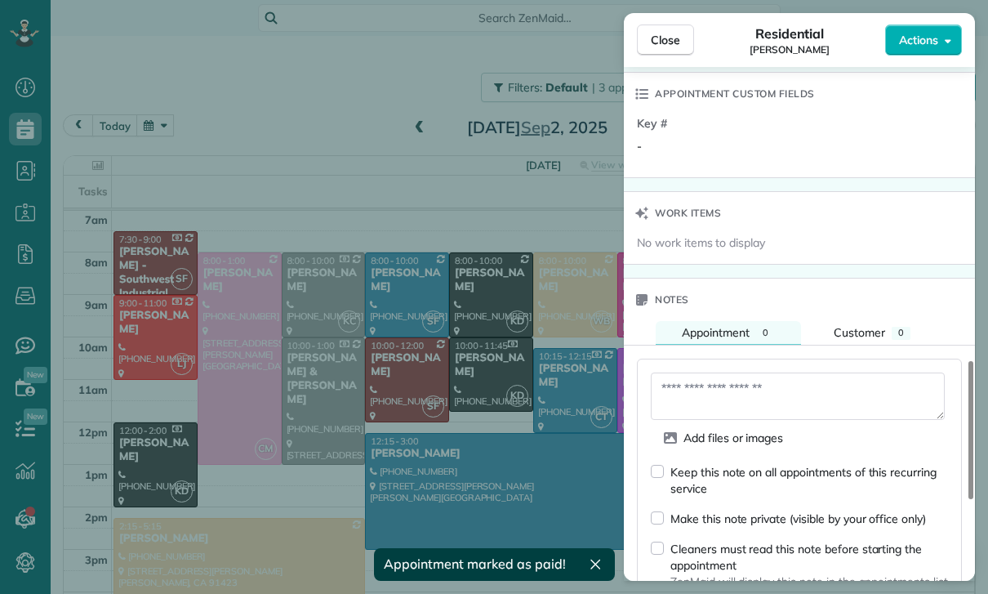
click at [716, 396] on textarea at bounding box center [798, 395] width 294 height 47
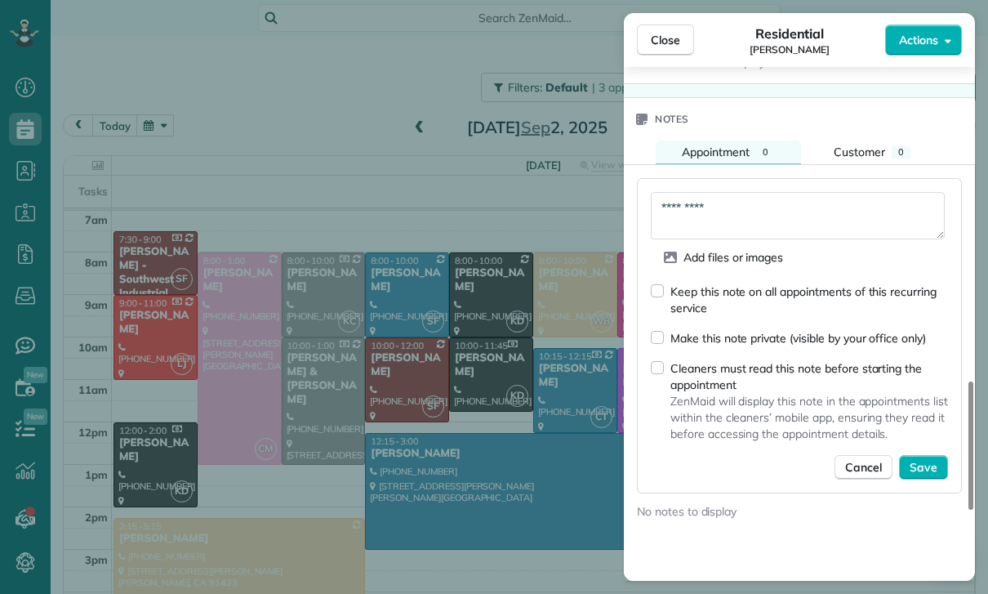
scroll to position [1380, 0]
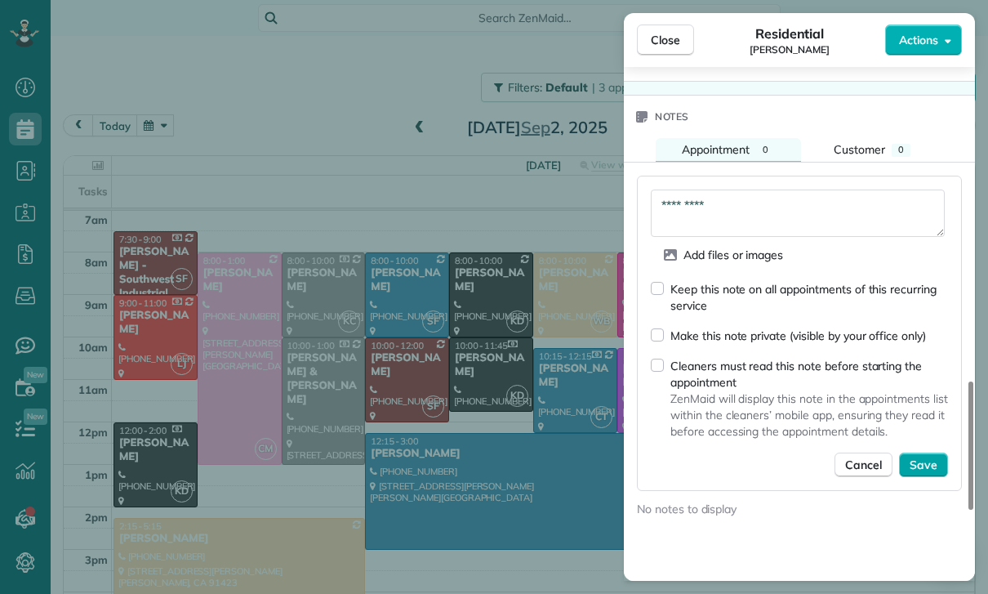
type textarea "*********"
click at [916, 472] on button "Save" at bounding box center [923, 465] width 49 height 25
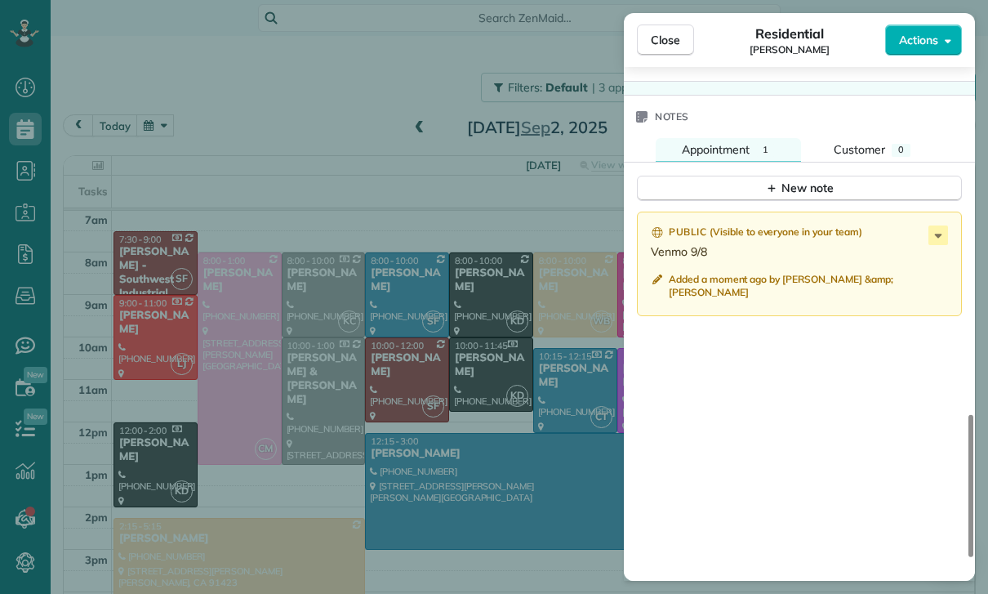
click at [535, 429] on div "Close Residential [PERSON_NAME] Actions Status Confirmed [PERSON_NAME] · Open p…" at bounding box center [494, 297] width 988 height 594
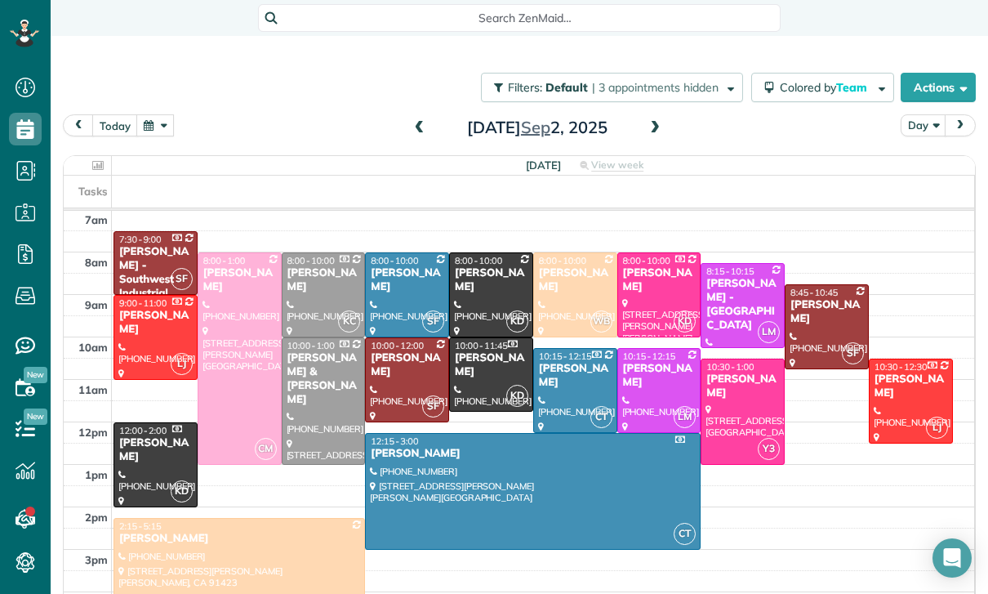
click at [146, 124] on button "button" at bounding box center [155, 125] width 38 height 22
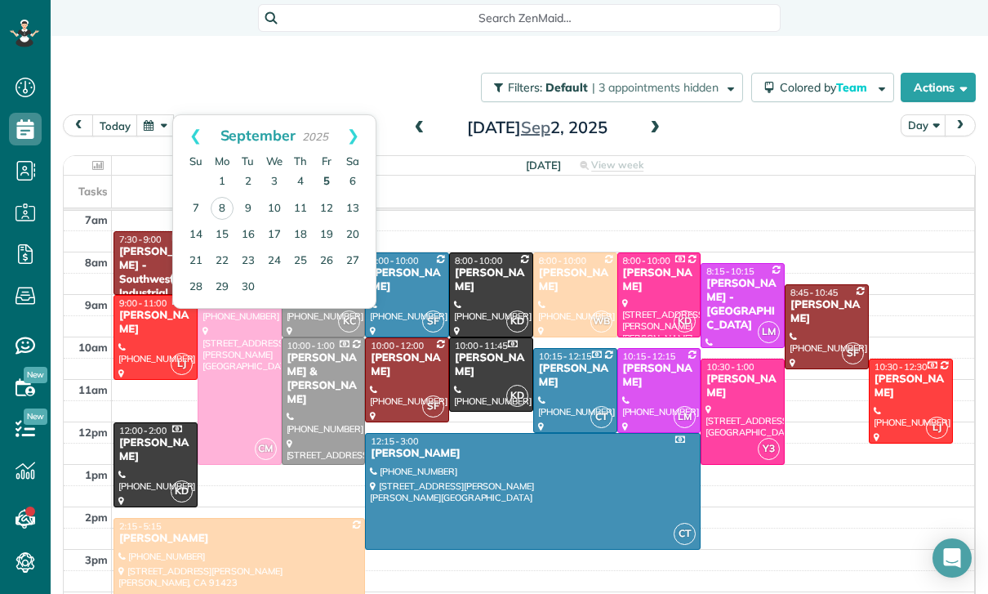
click at [321, 173] on link "5" at bounding box center [327, 182] width 26 height 26
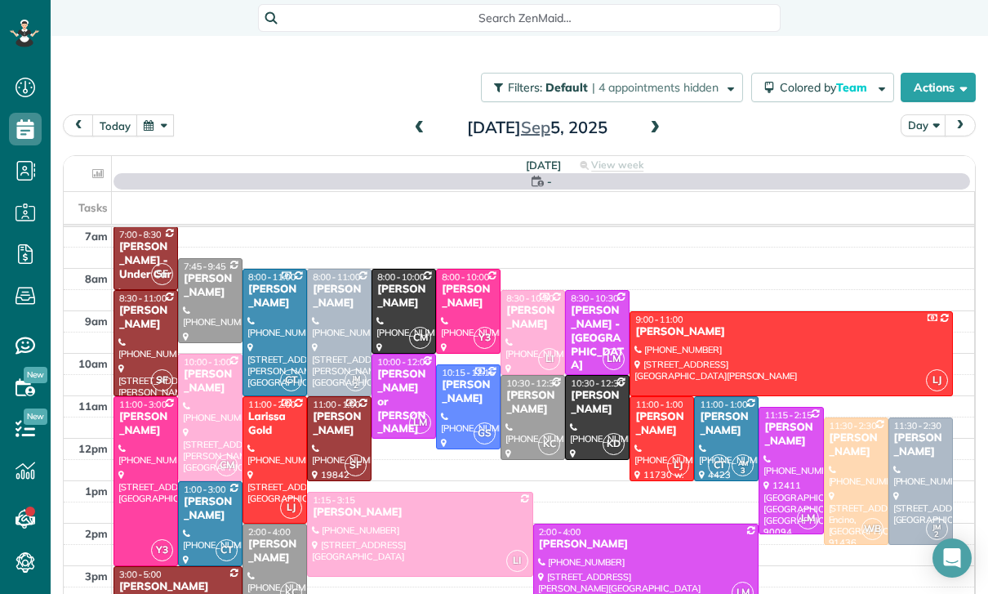
scroll to position [128, 0]
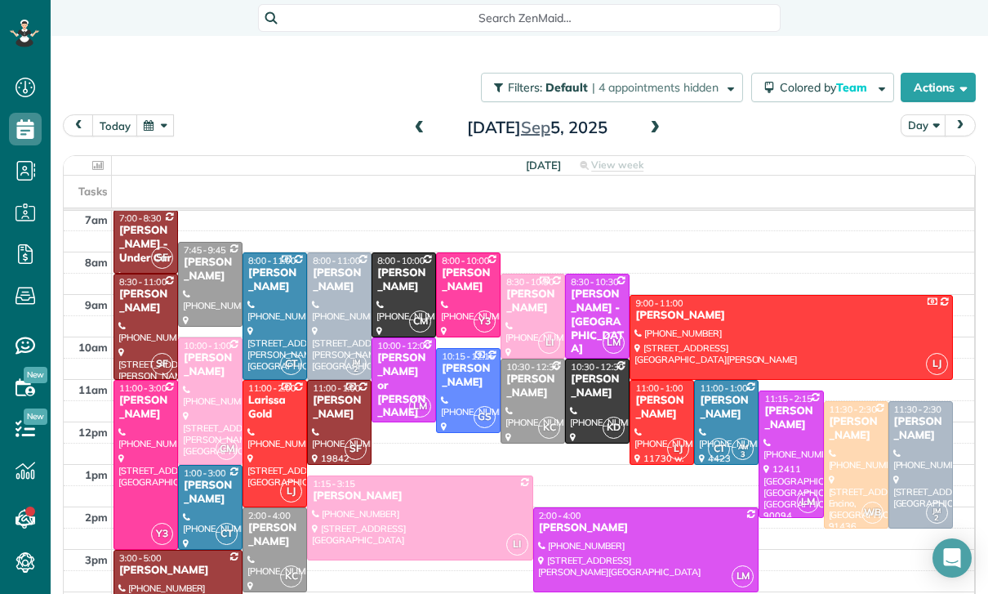
click at [164, 559] on div "3:00 - 5:00" at bounding box center [177, 557] width 119 height 11
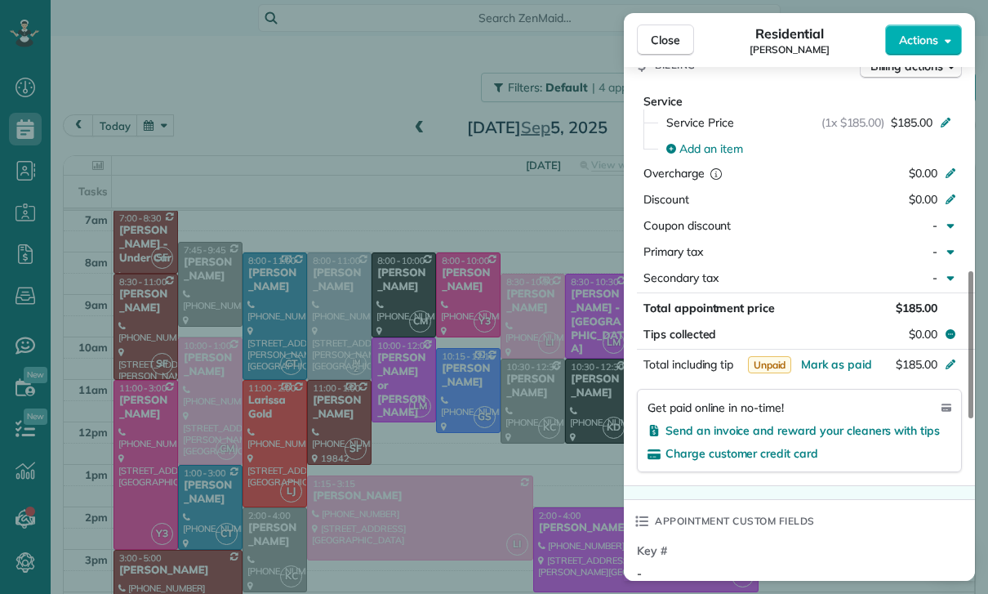
scroll to position [796, 0]
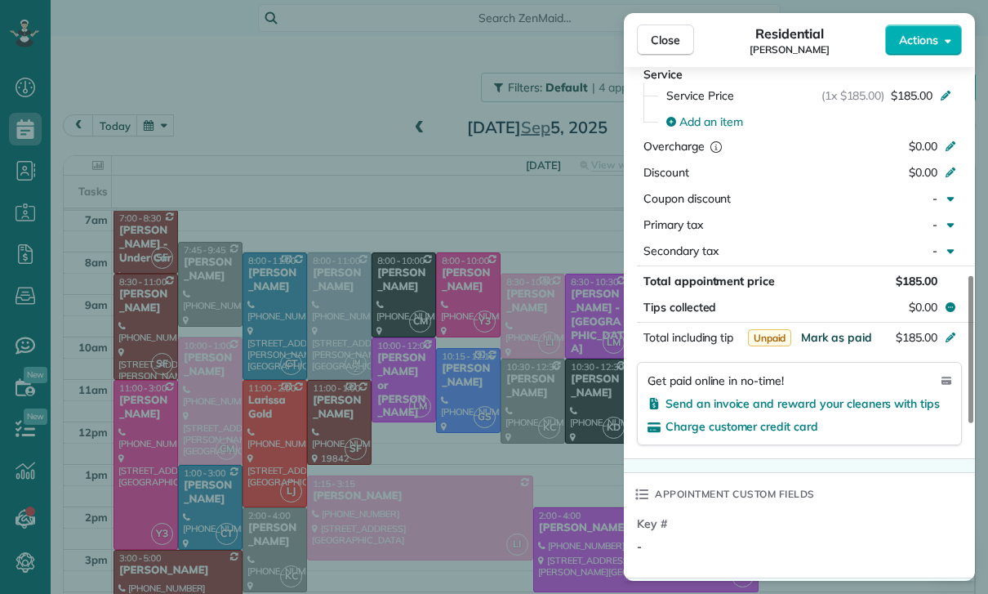
click at [833, 334] on span "Mark as paid" at bounding box center [836, 337] width 71 height 15
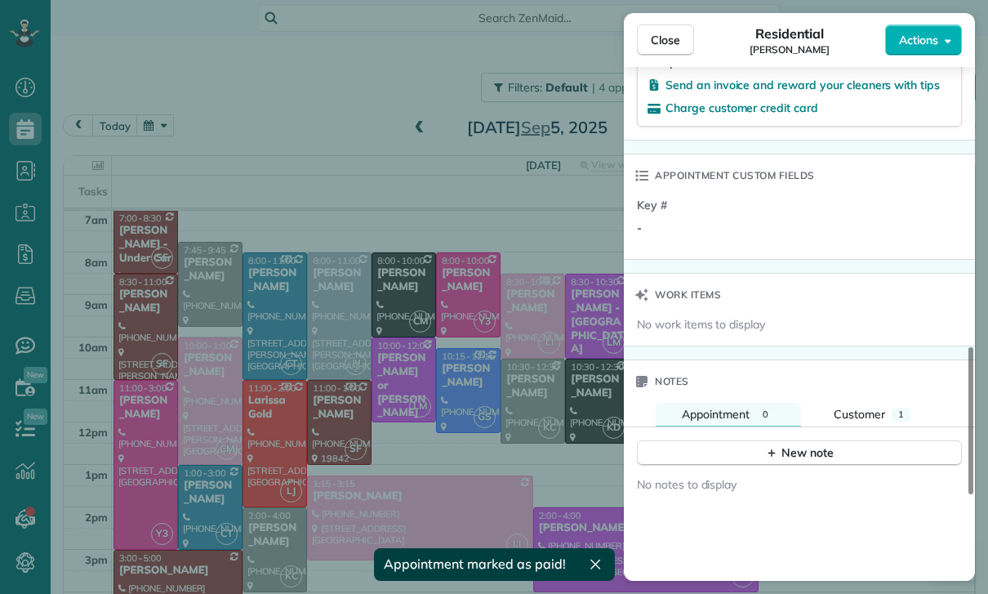
scroll to position [1232, 0]
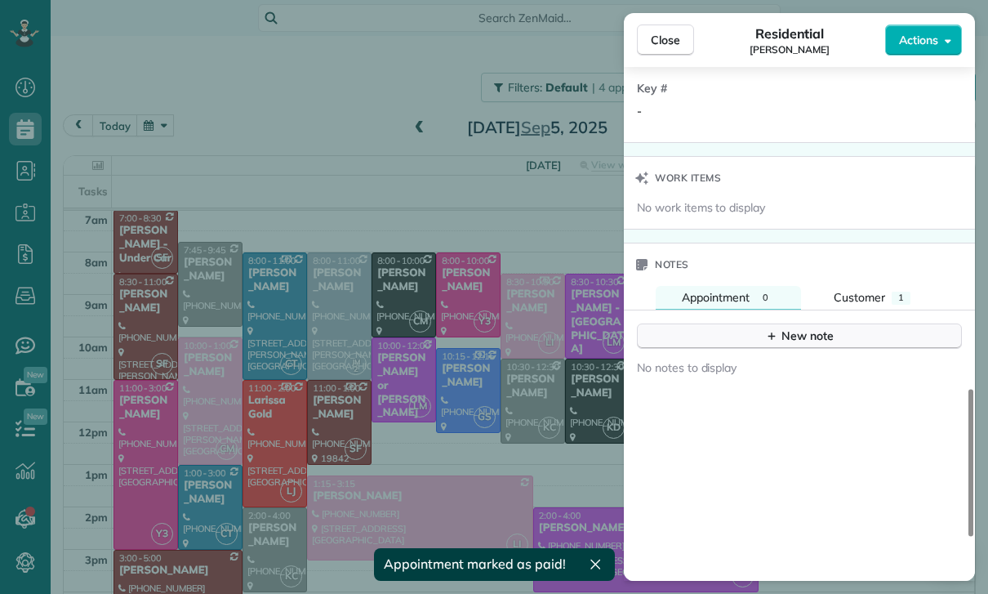
click at [771, 329] on icon "button" at bounding box center [771, 335] width 13 height 13
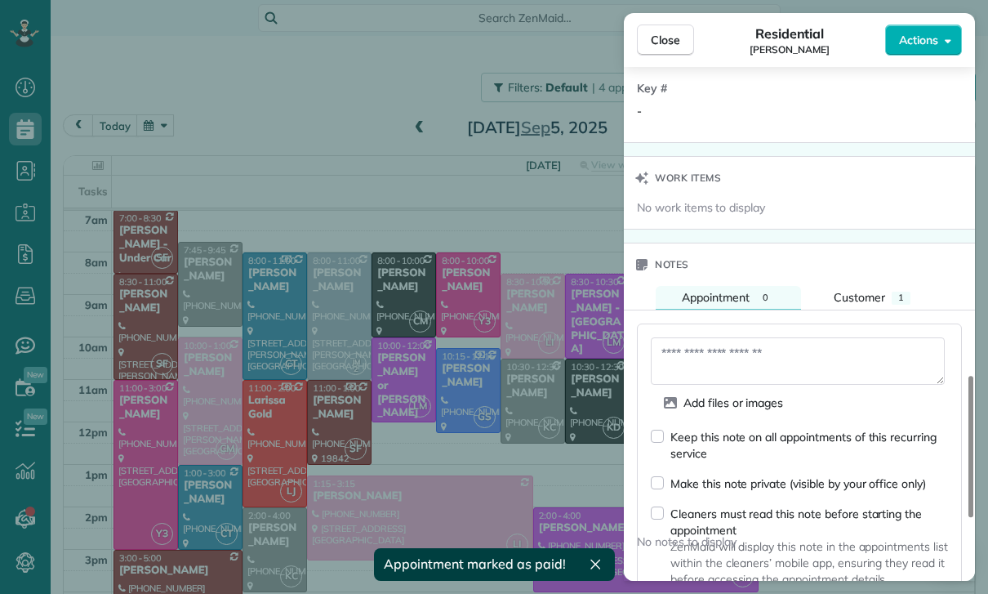
click at [698, 357] on textarea at bounding box center [798, 360] width 294 height 47
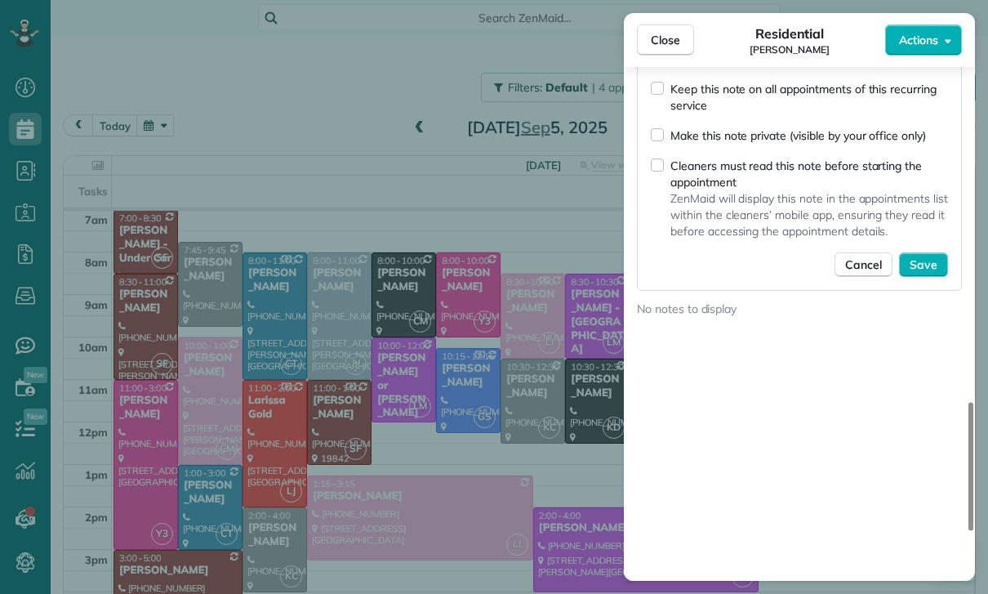
scroll to position [1618, 0]
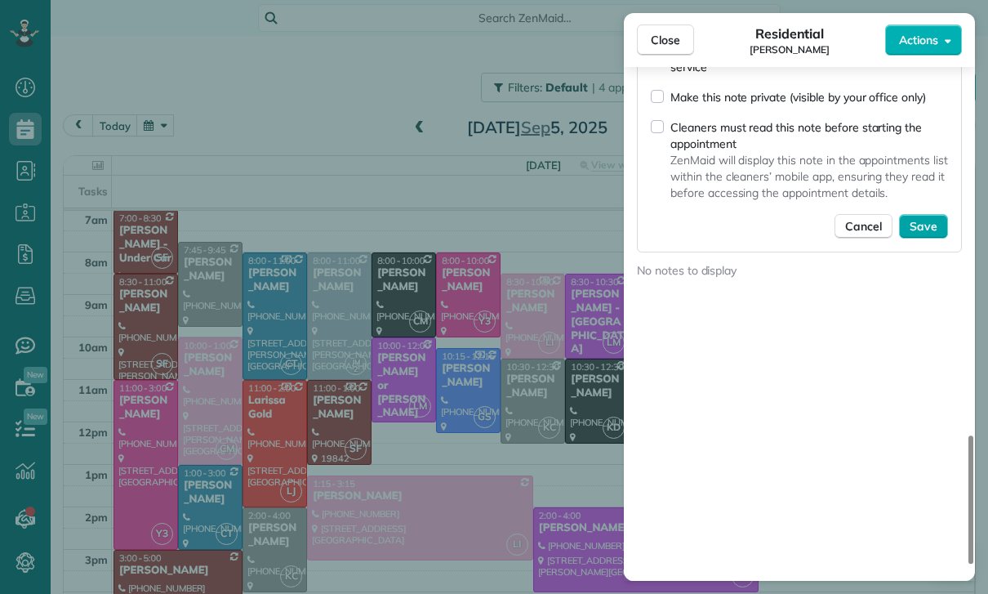
type textarea "*********"
click at [924, 219] on span "Save" at bounding box center [924, 226] width 28 height 16
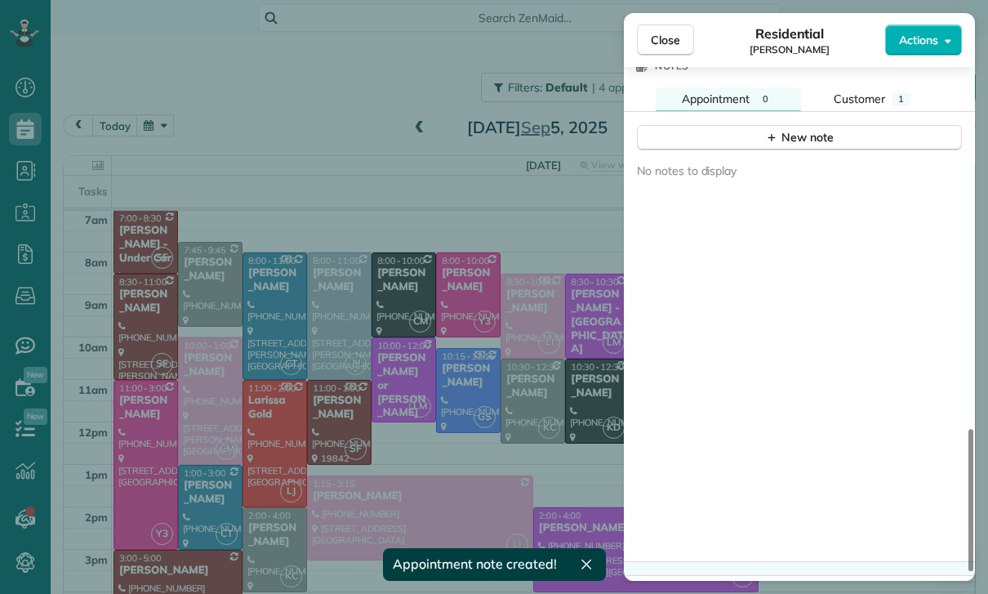
scroll to position [1405, 0]
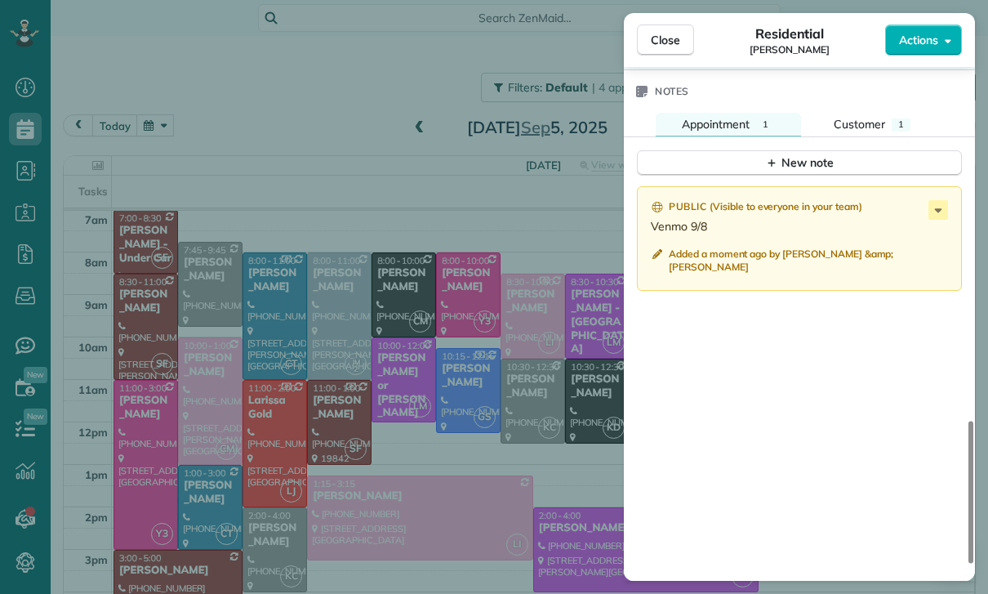
click at [431, 425] on div "Close Residential [PERSON_NAME] Actions Status Confirmed [PERSON_NAME] · Open p…" at bounding box center [494, 297] width 988 height 594
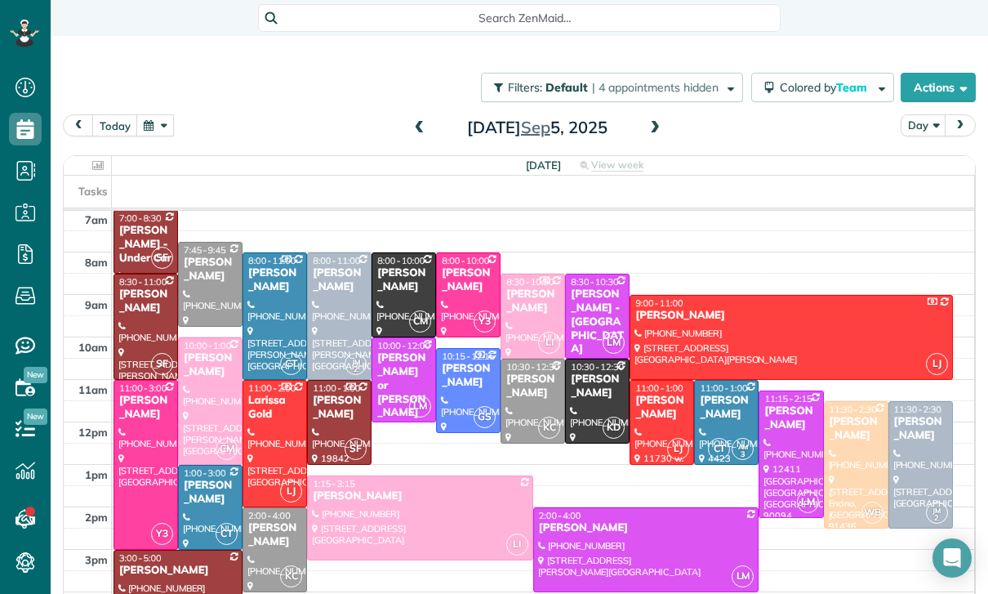
click at [158, 125] on button "button" at bounding box center [155, 125] width 38 height 22
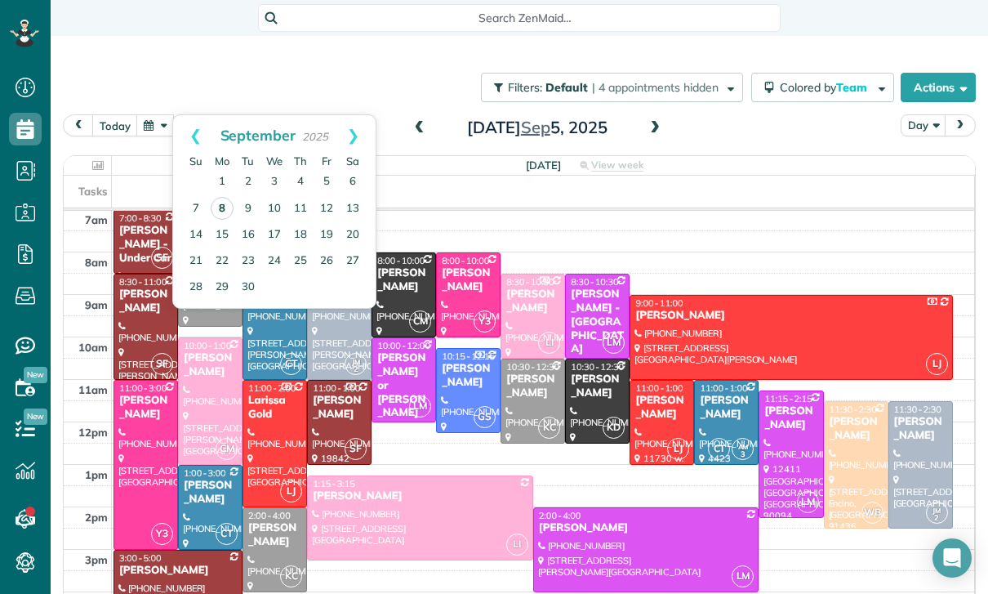
click at [220, 203] on link "8" at bounding box center [222, 208] width 23 height 23
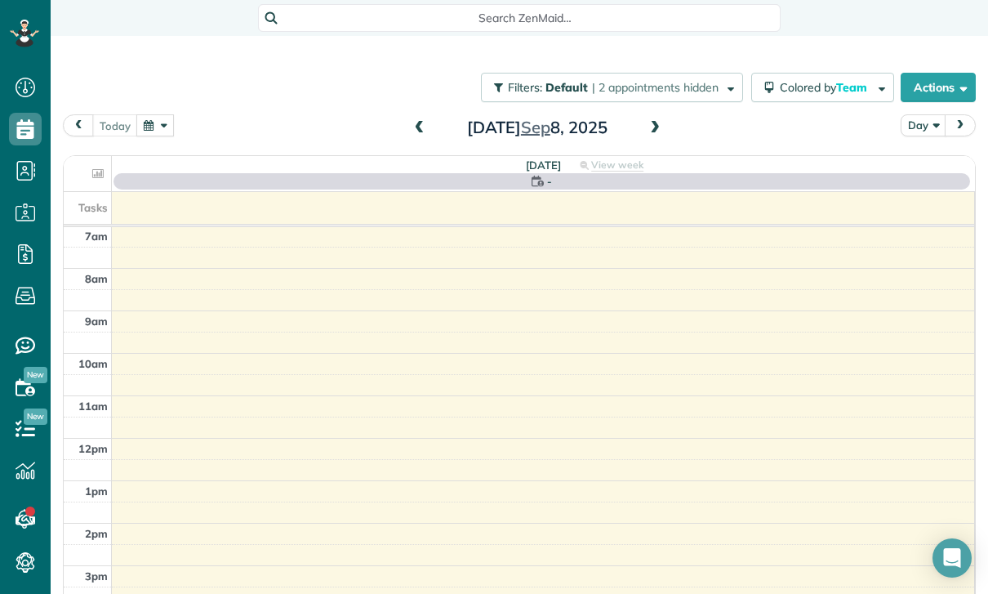
scroll to position [128, 0]
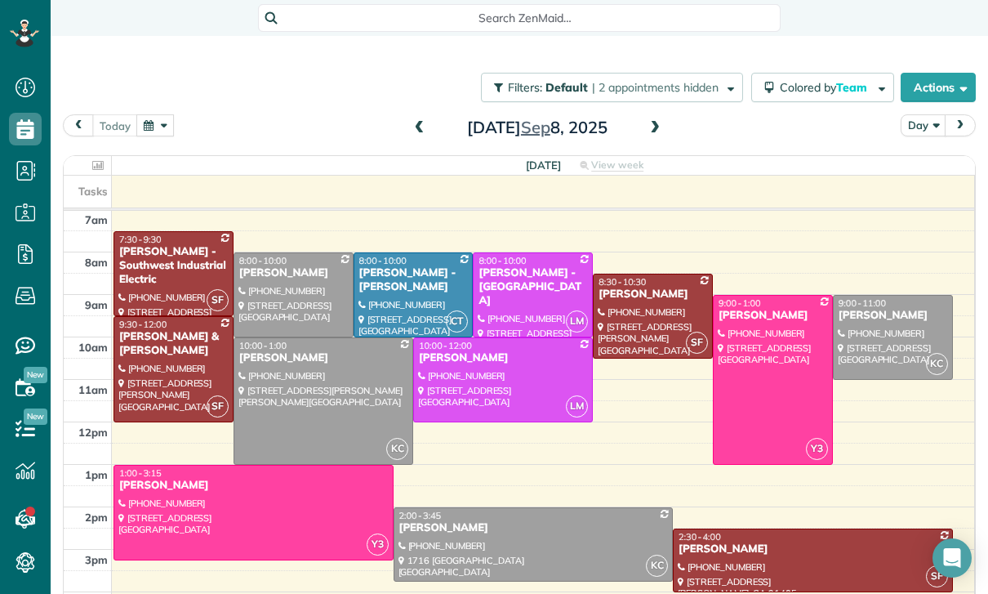
click at [497, 388] on div at bounding box center [503, 379] width 178 height 83
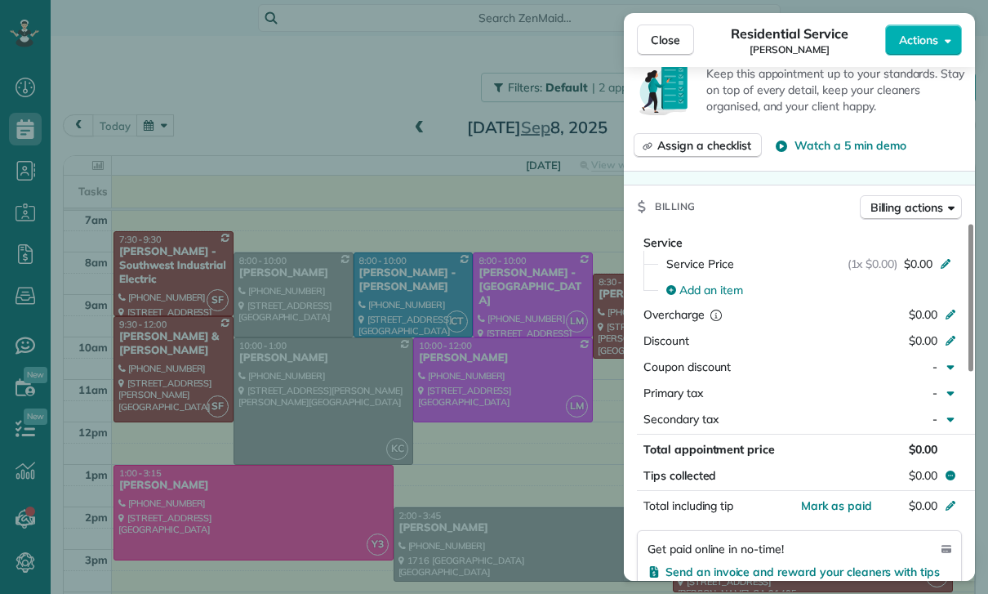
scroll to position [736, 0]
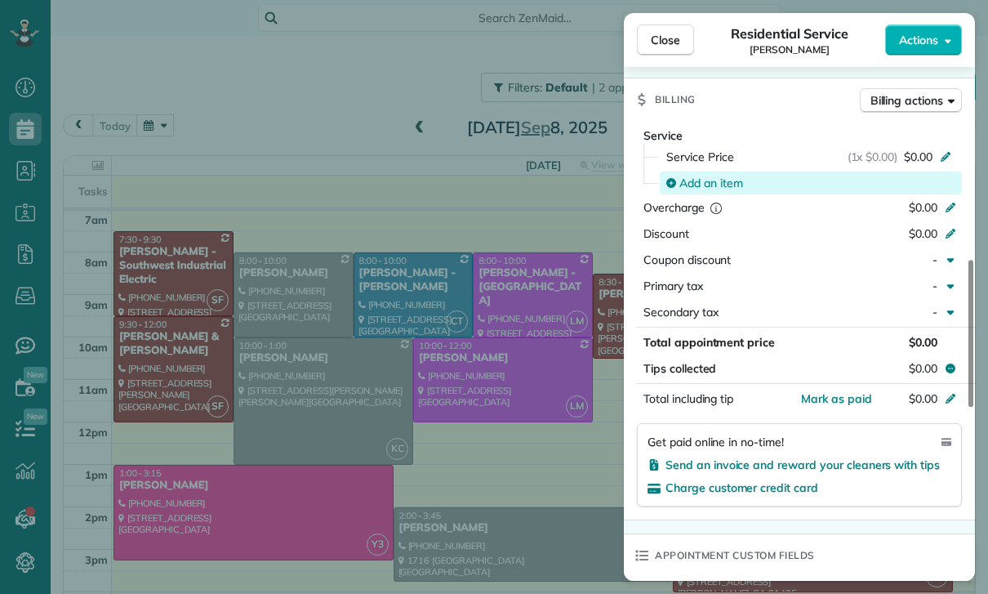
click at [703, 172] on div "Add an item" at bounding box center [811, 183] width 302 height 23
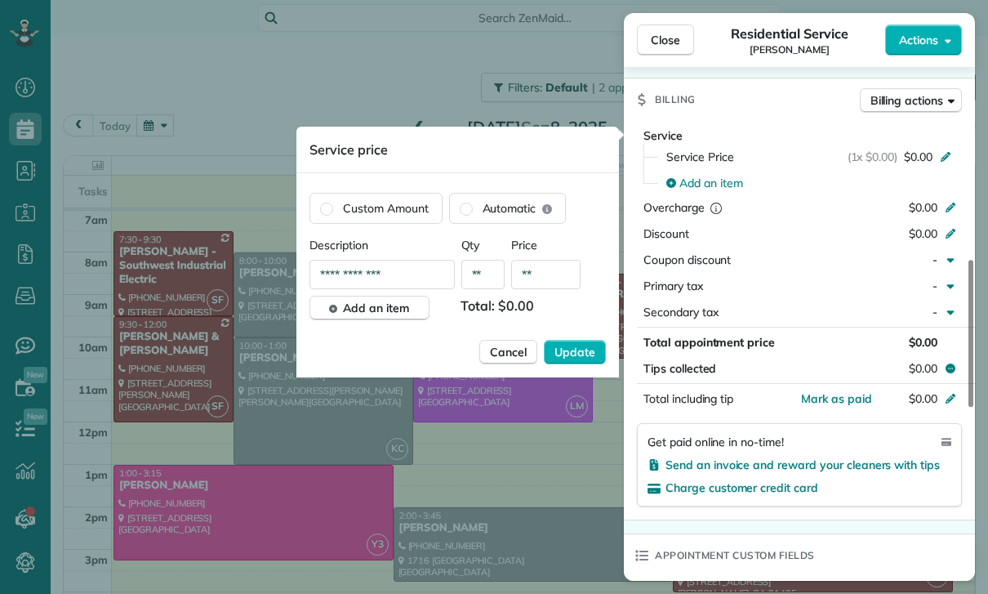
click at [563, 270] on input "**" at bounding box center [545, 274] width 69 height 29
type input "******"
click at [576, 358] on span "Update" at bounding box center [575, 352] width 41 height 16
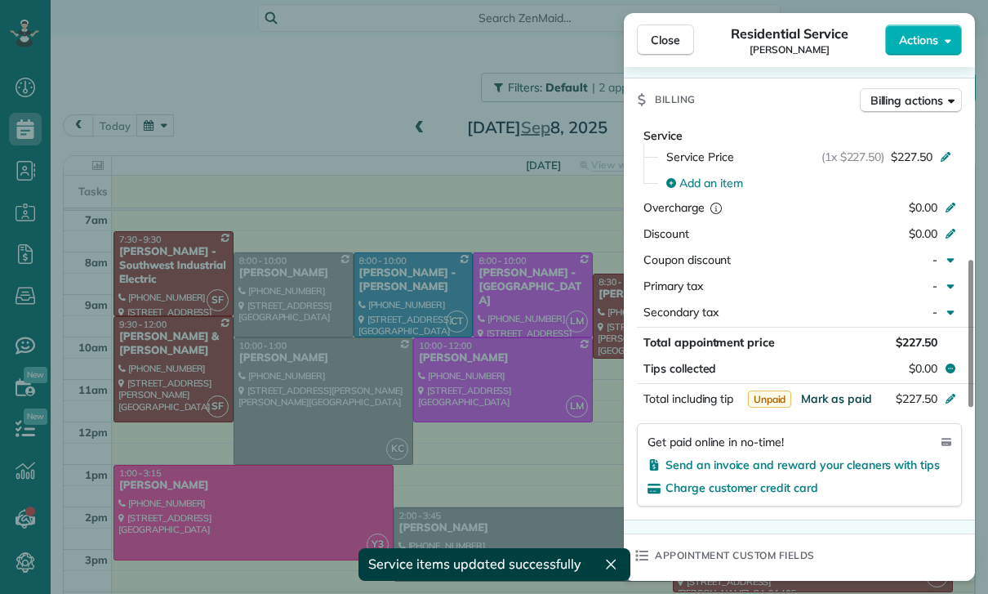
click at [827, 399] on span "Mark as paid" at bounding box center [836, 398] width 71 height 15
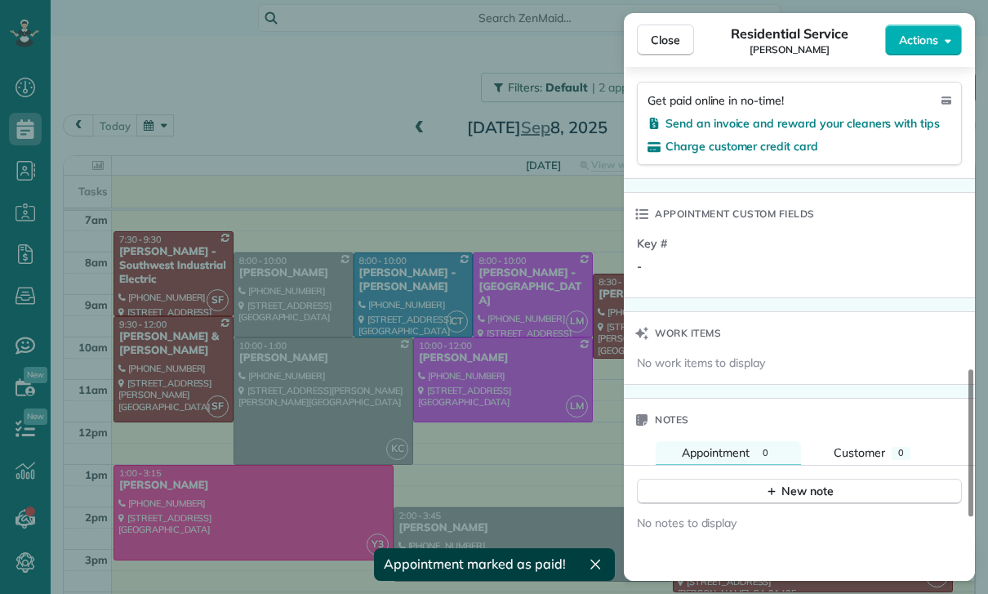
scroll to position [1232, 0]
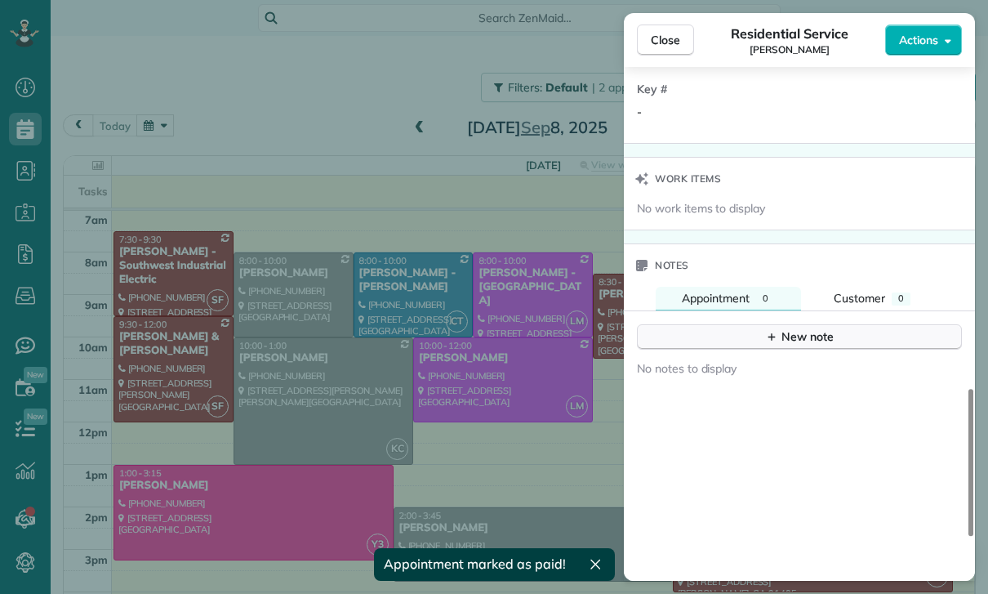
click at [798, 332] on div "New note" at bounding box center [799, 336] width 69 height 17
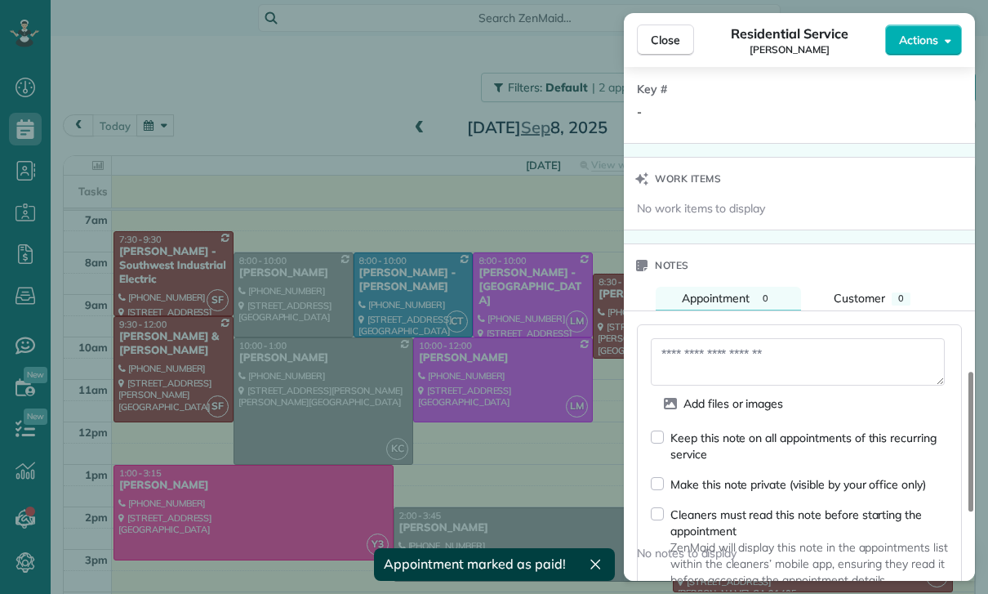
click at [711, 353] on textarea at bounding box center [798, 361] width 294 height 47
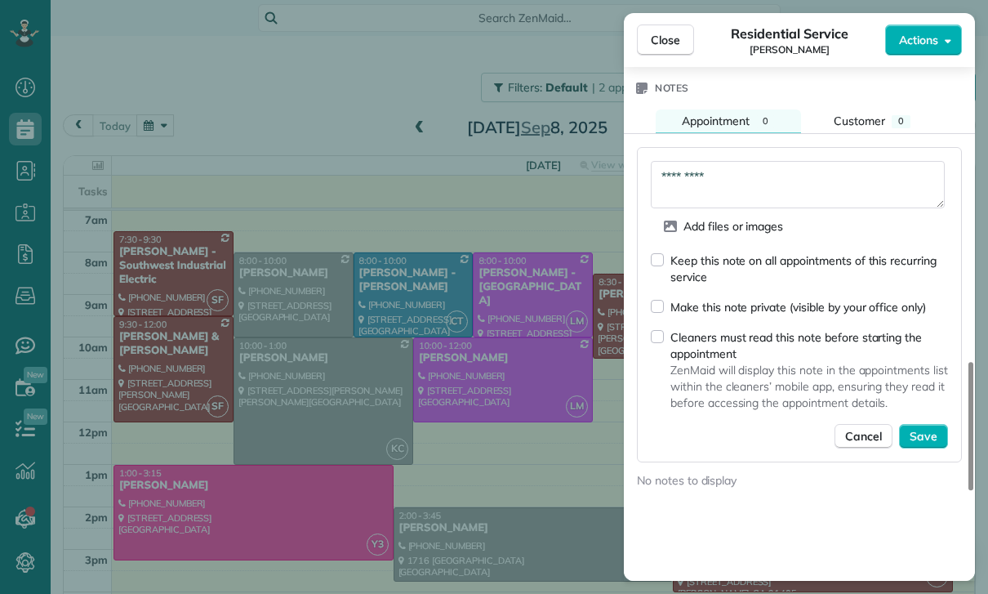
scroll to position [1410, 0]
type textarea "*********"
click at [922, 439] on span "Save" at bounding box center [924, 435] width 28 height 16
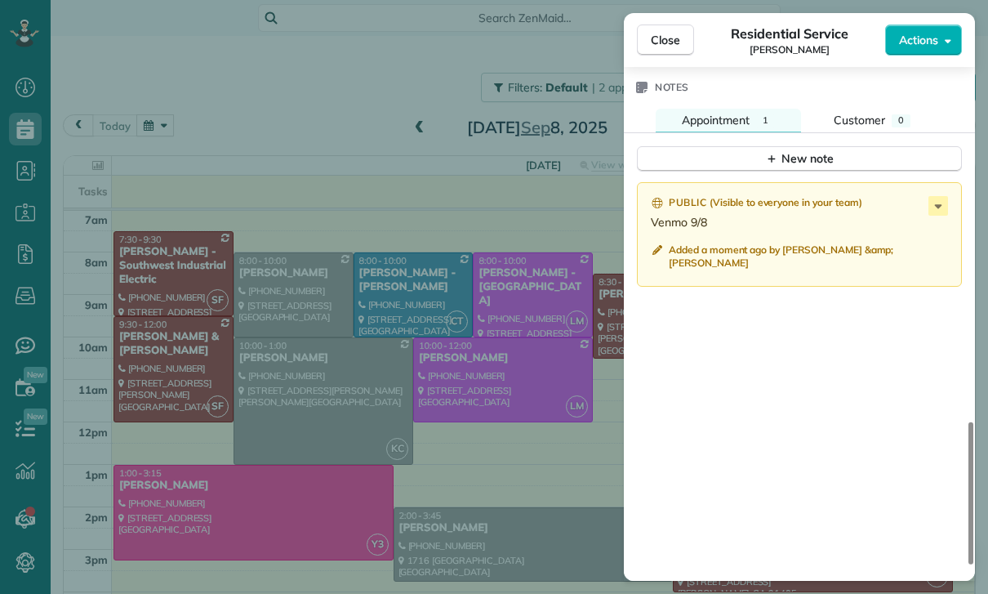
click at [470, 470] on div "Close Residential Service [PERSON_NAME] Actions Status Confirmed [PERSON_NAME] …" at bounding box center [494, 297] width 988 height 594
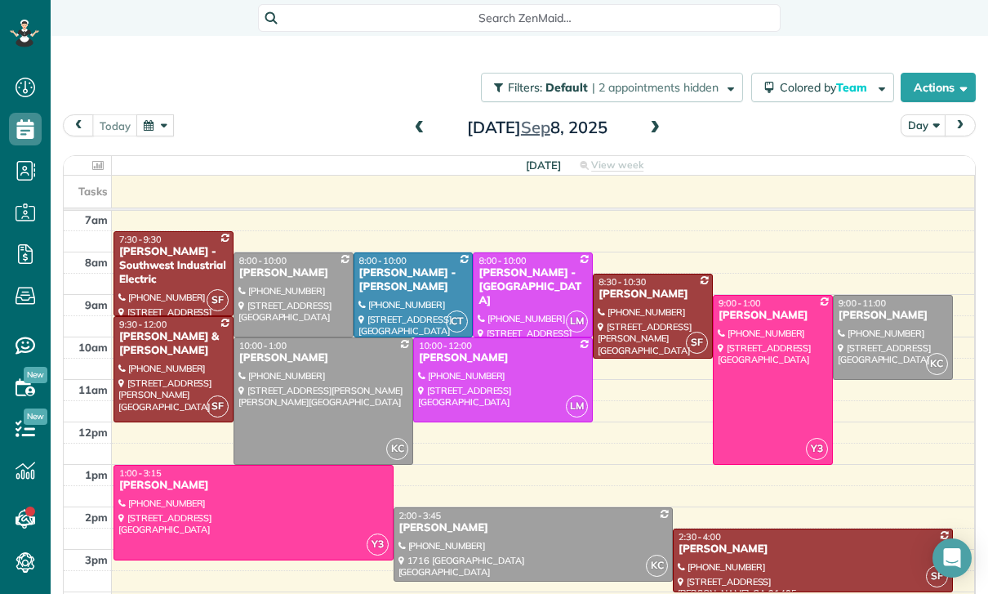
click at [158, 124] on button "button" at bounding box center [155, 125] width 38 height 22
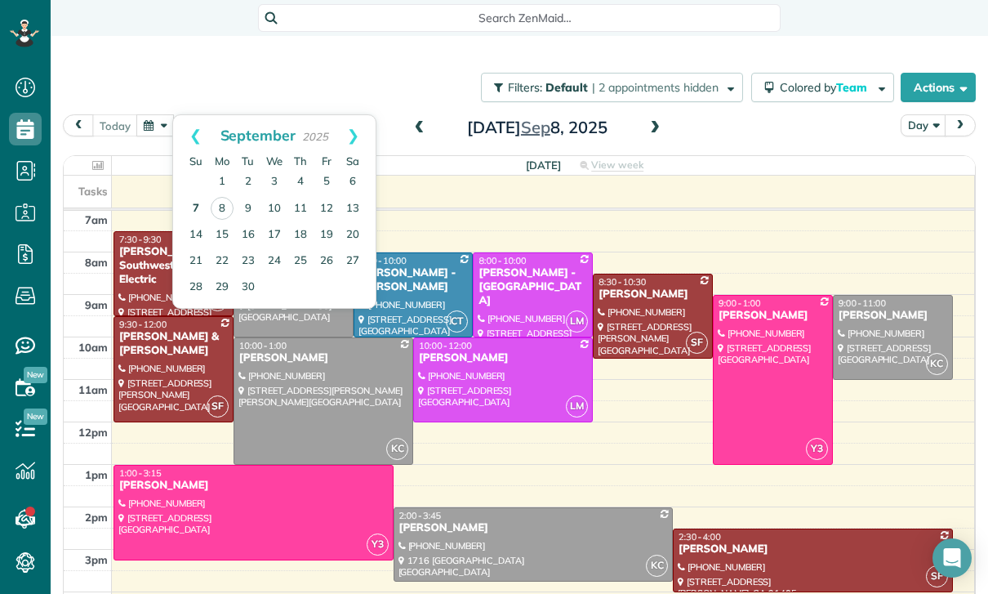
click at [202, 205] on link "7" at bounding box center [196, 209] width 26 height 26
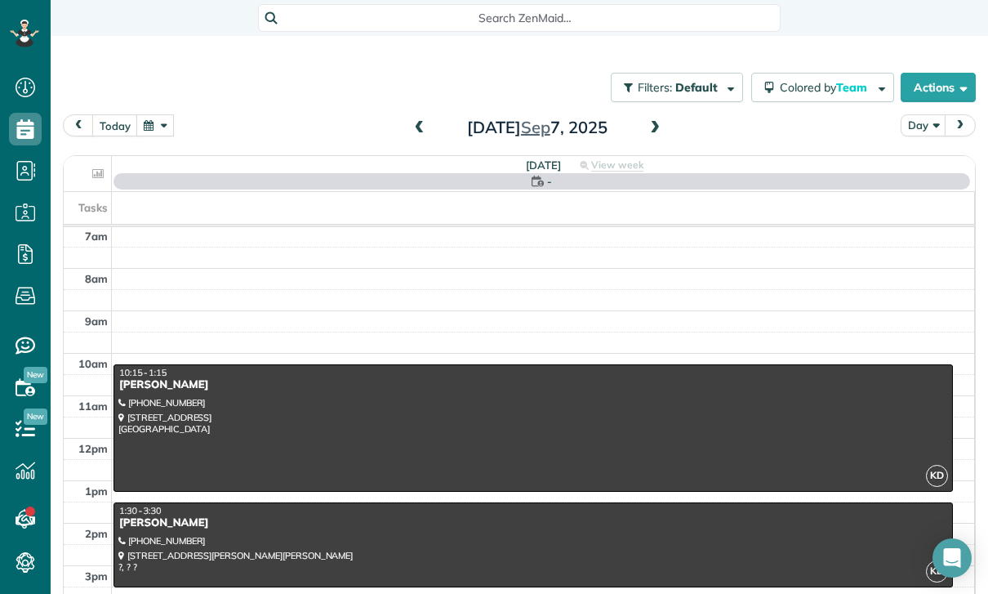
scroll to position [128, 0]
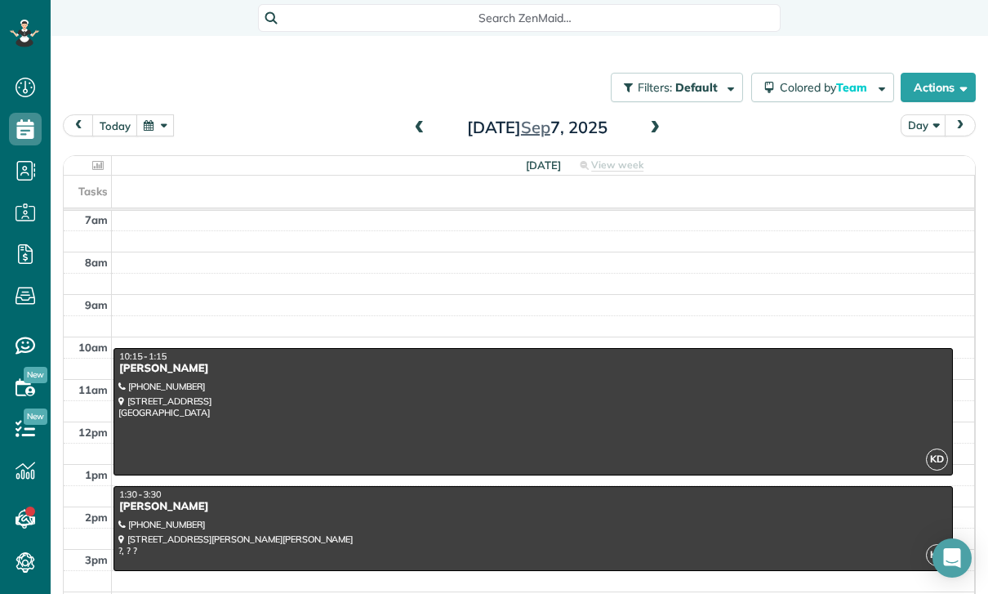
click at [506, 521] on div at bounding box center [533, 528] width 838 height 83
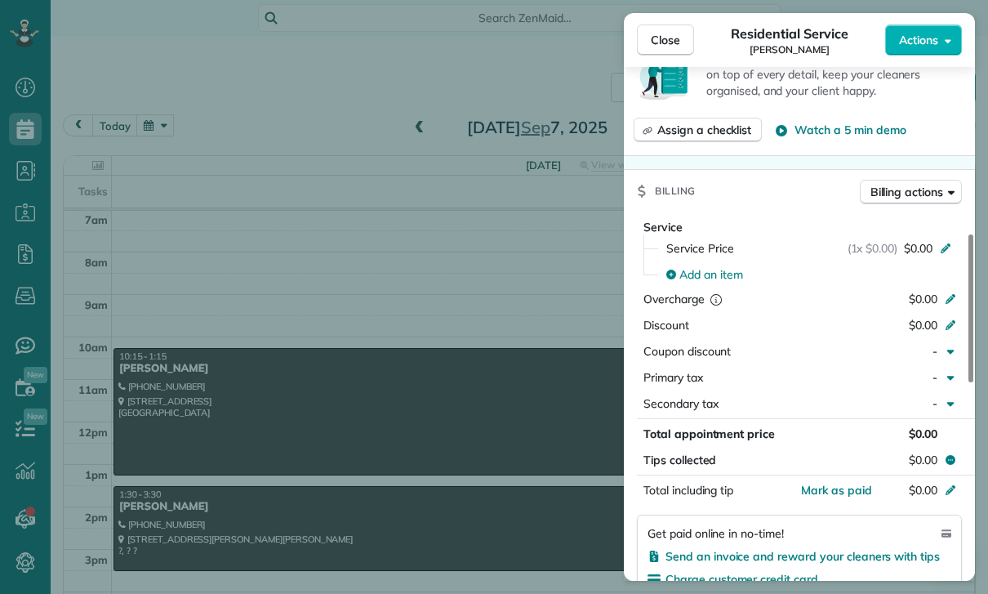
scroll to position [645, 0]
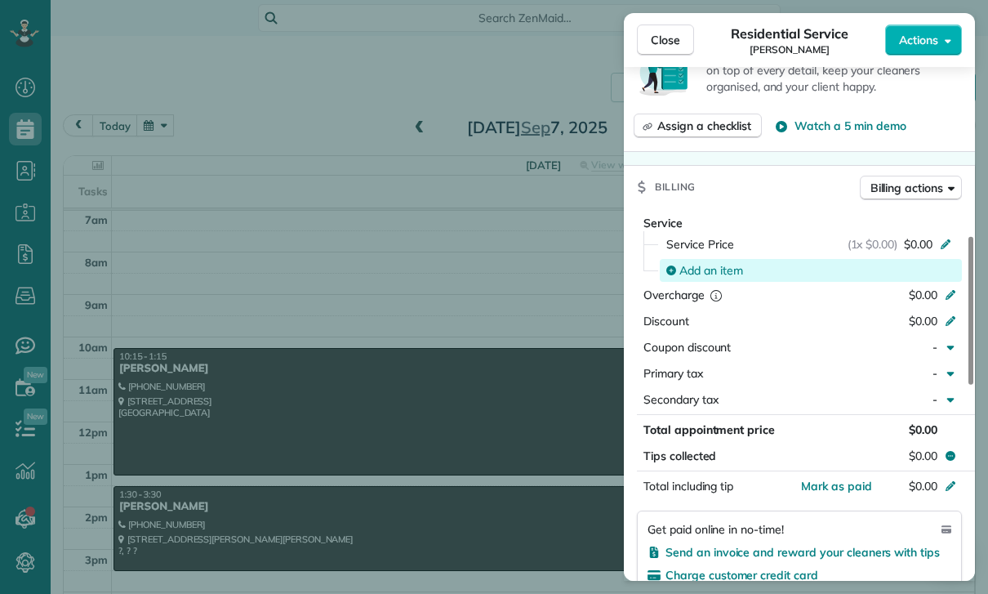
click at [715, 264] on span "Add an item" at bounding box center [712, 270] width 64 height 16
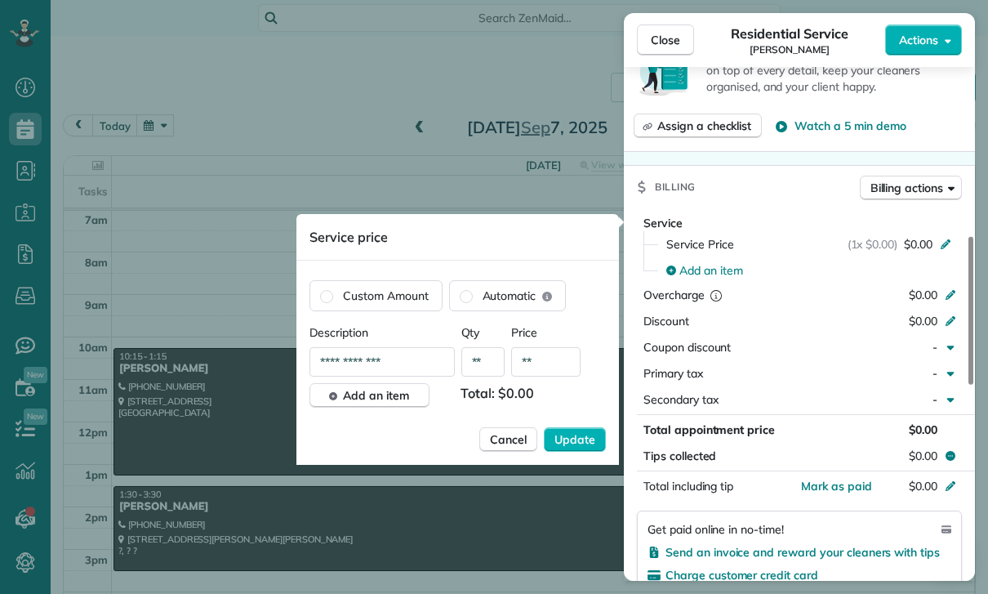
click at [564, 352] on input "**" at bounding box center [545, 361] width 69 height 29
click at [555, 372] on input "**" at bounding box center [545, 361] width 69 height 29
type input "****"
click at [577, 443] on span "Update" at bounding box center [575, 439] width 41 height 16
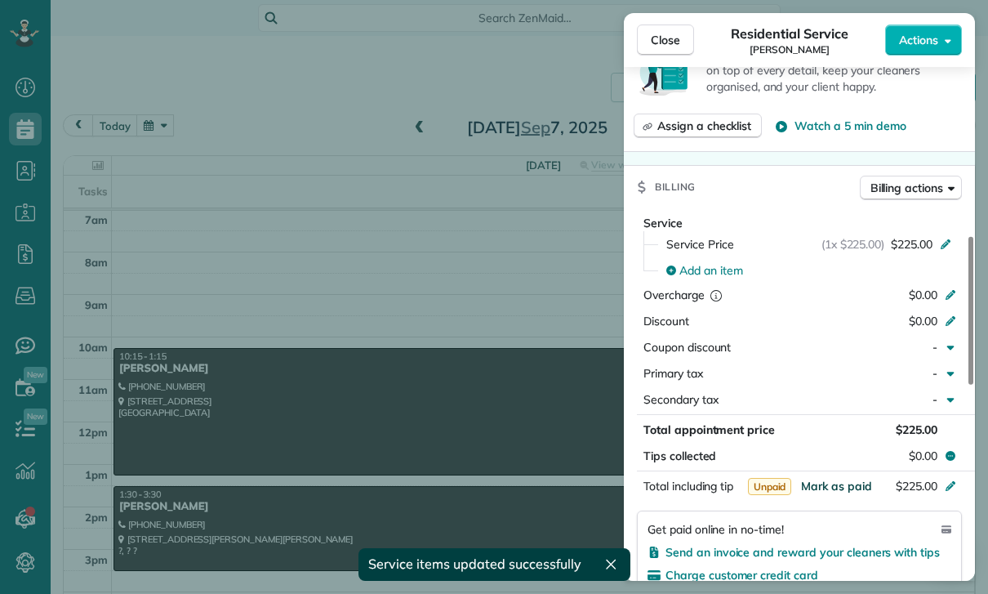
click at [841, 482] on span "Mark as paid" at bounding box center [836, 486] width 71 height 15
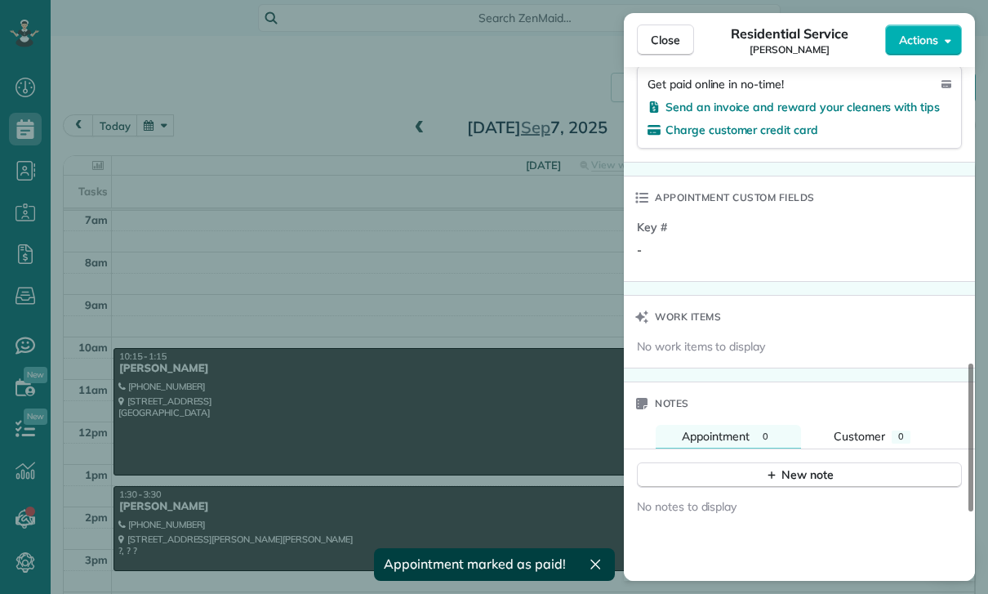
scroll to position [1148, 0]
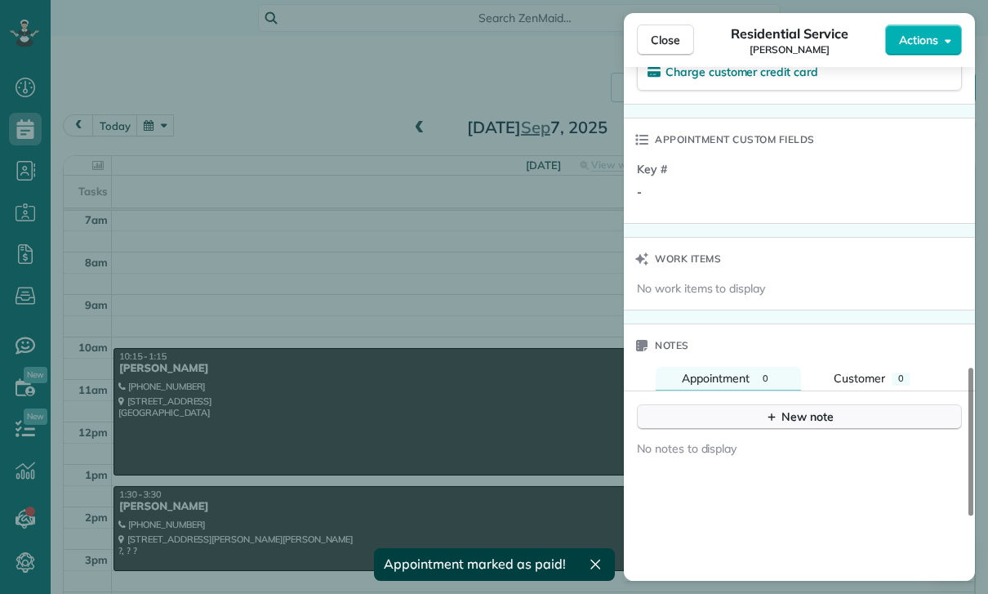
click at [798, 416] on div "New note" at bounding box center [799, 416] width 69 height 17
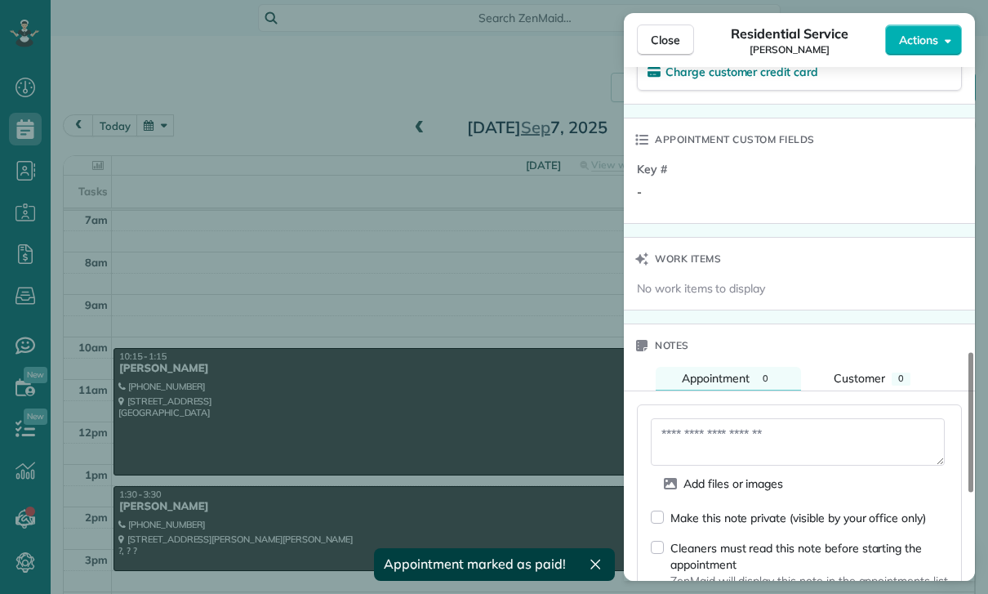
click at [729, 430] on textarea at bounding box center [798, 441] width 294 height 47
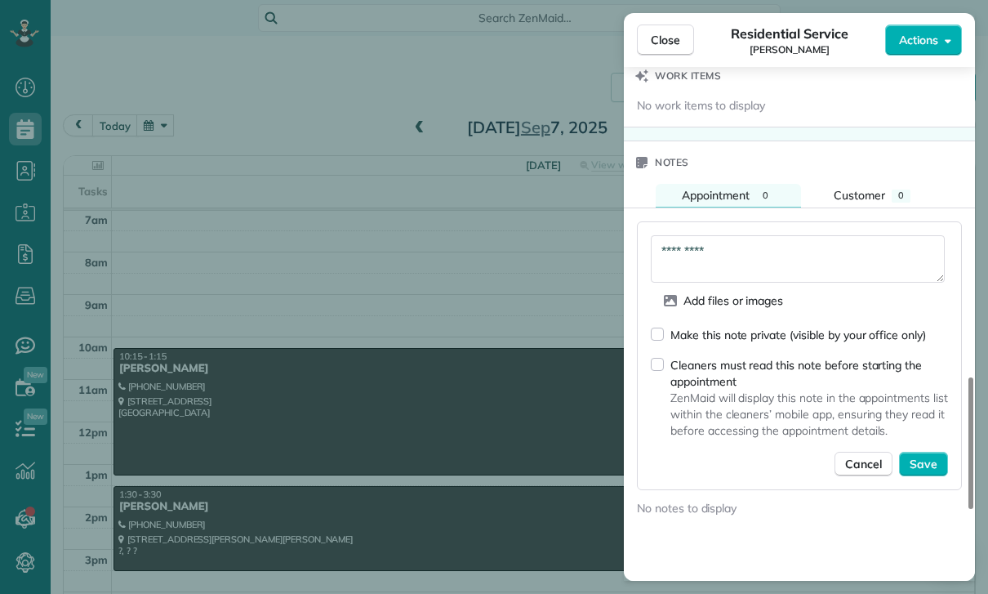
scroll to position [1334, 0]
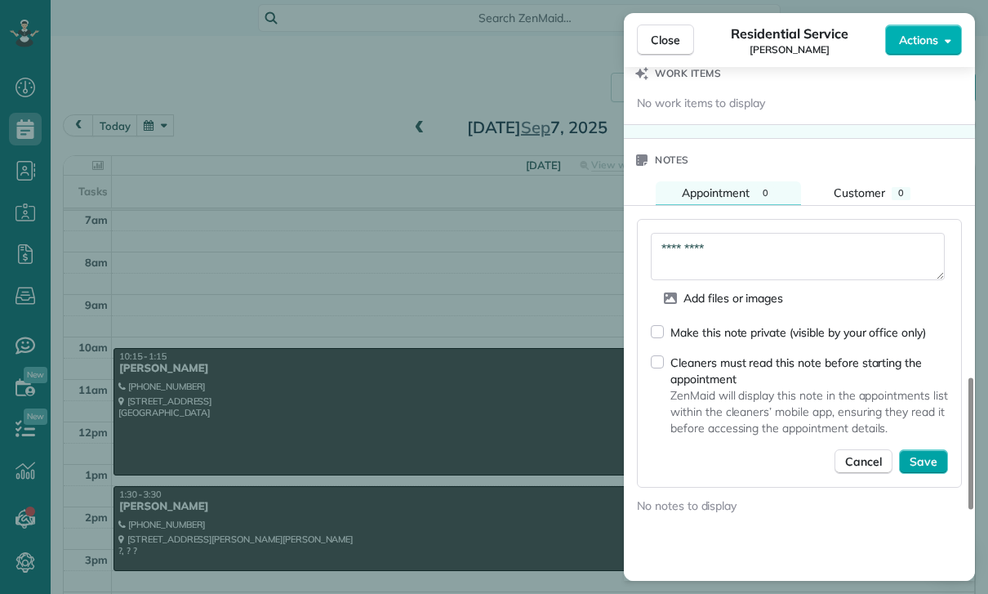
type textarea "*********"
click at [925, 453] on span "Save" at bounding box center [924, 461] width 28 height 16
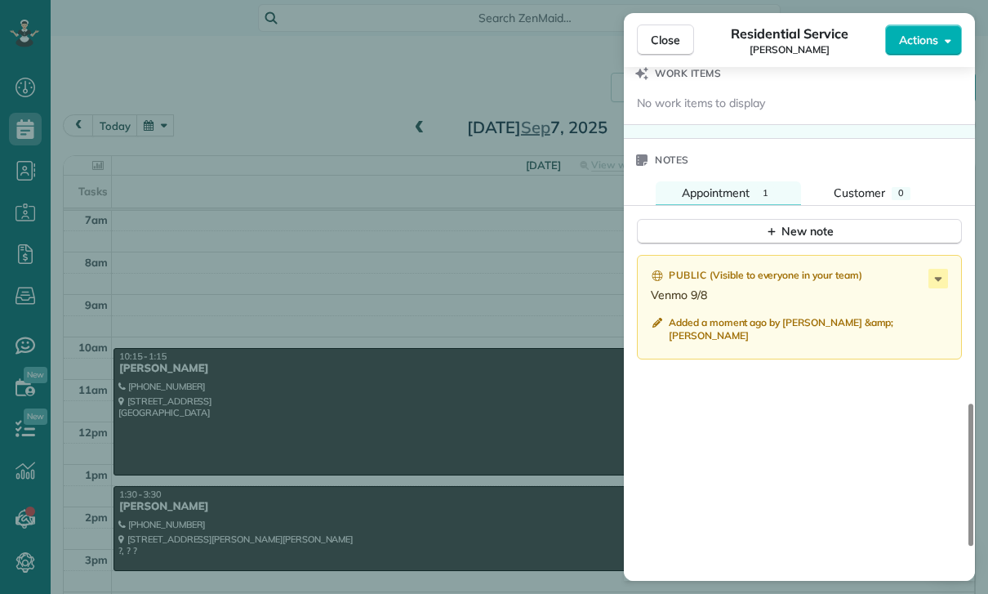
click at [332, 130] on div "Close Residential Service [PERSON_NAME] Actions Status Confirmed [PERSON_NAME] …" at bounding box center [494, 297] width 988 height 594
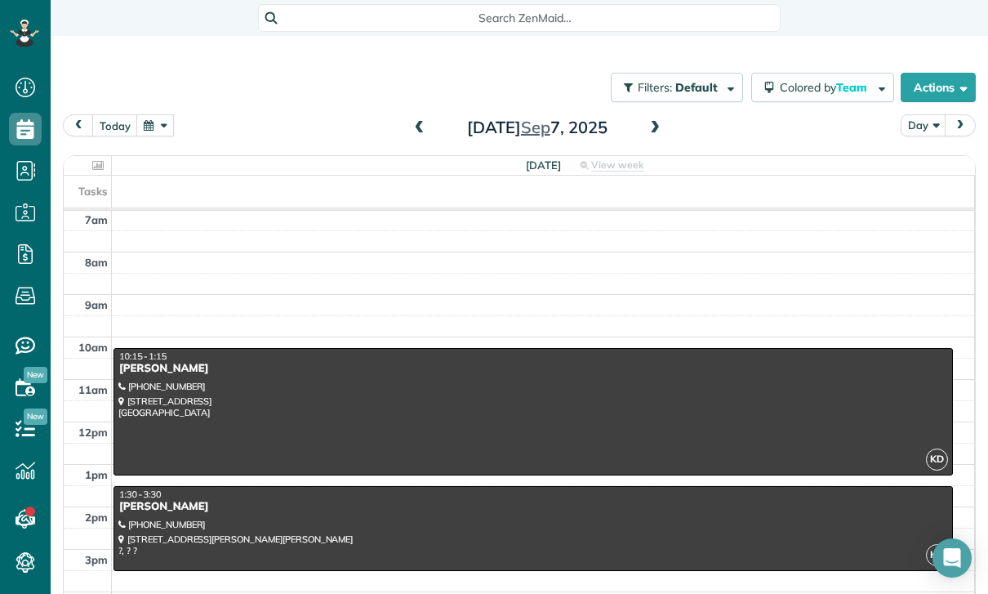
click at [418, 140] on span at bounding box center [420, 128] width 18 height 25
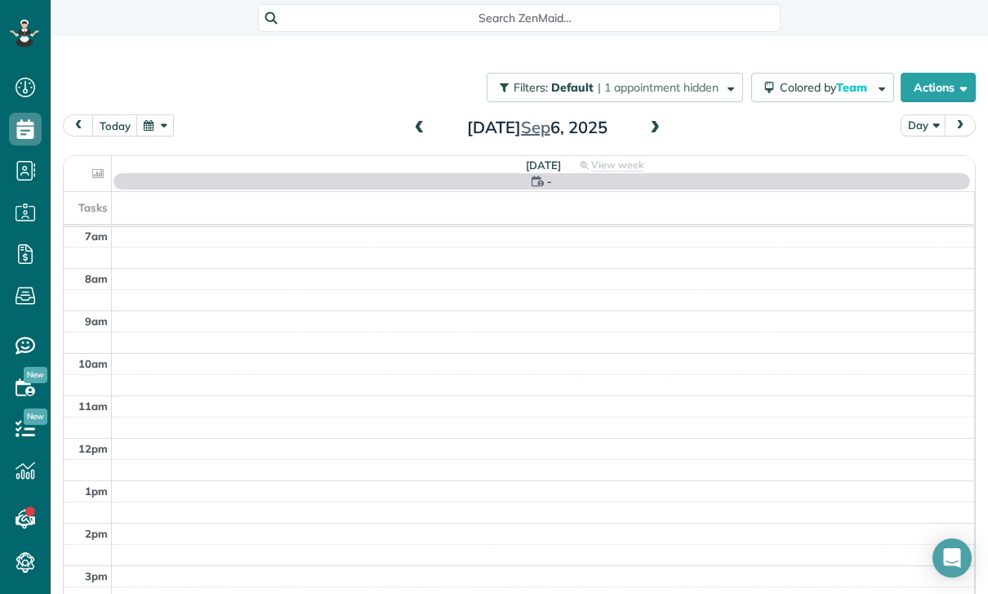
scroll to position [128, 0]
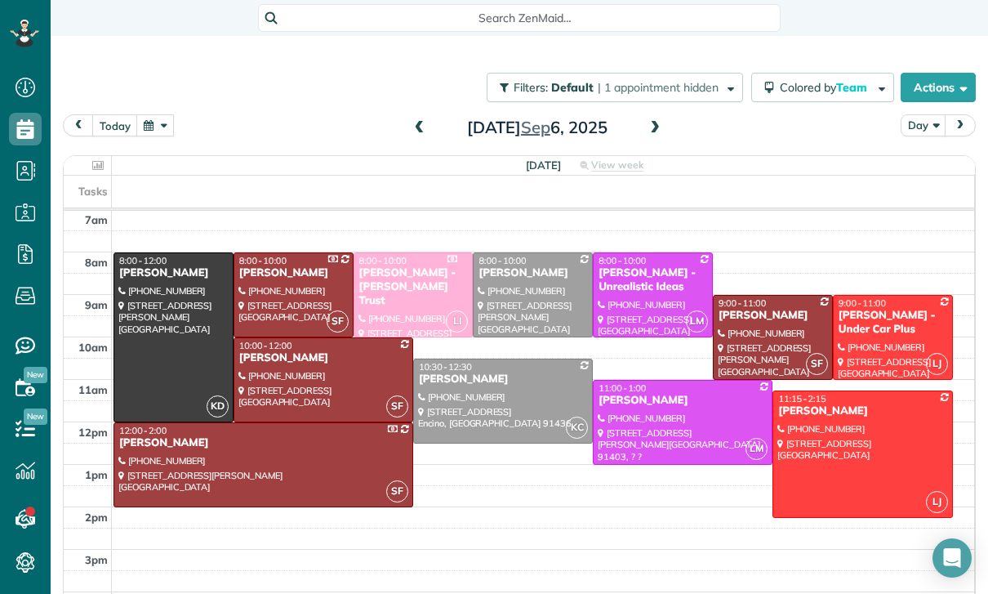
click at [519, 295] on div at bounding box center [533, 294] width 118 height 83
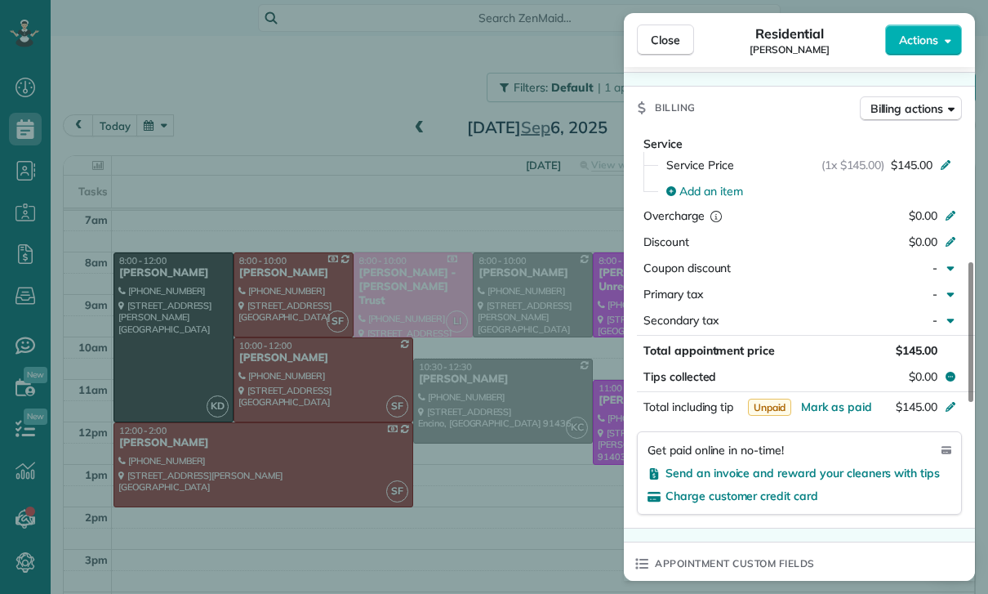
scroll to position [805, 0]
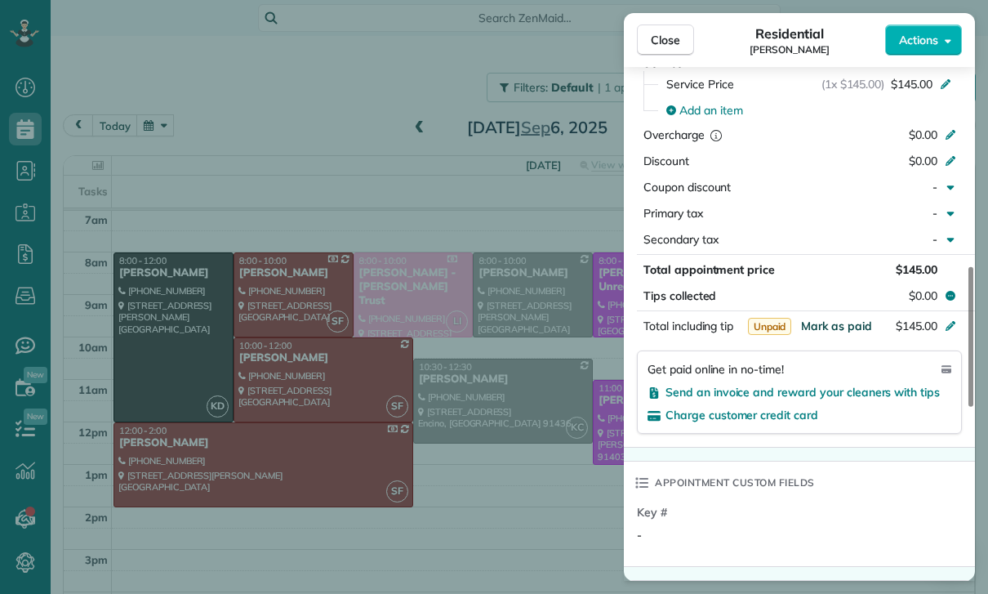
click at [837, 326] on span "Mark as paid" at bounding box center [836, 326] width 71 height 15
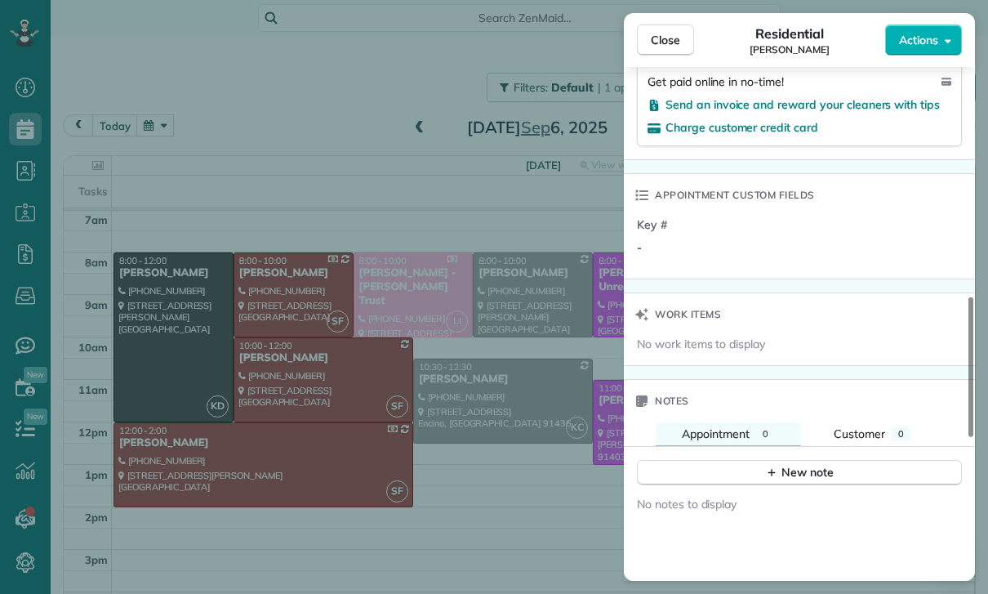
scroll to position [1189, 0]
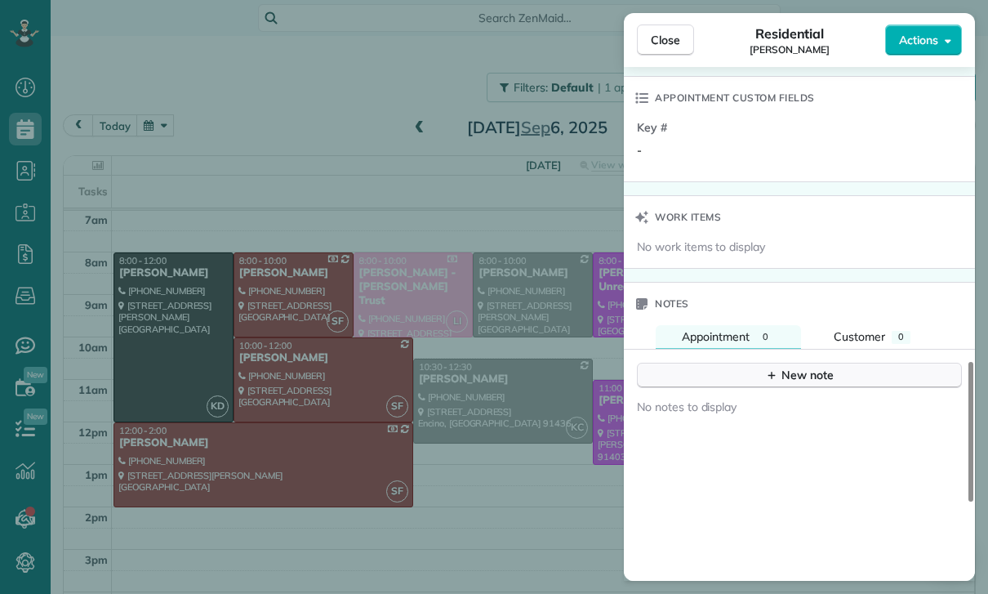
click at [820, 372] on div "New note" at bounding box center [799, 375] width 69 height 17
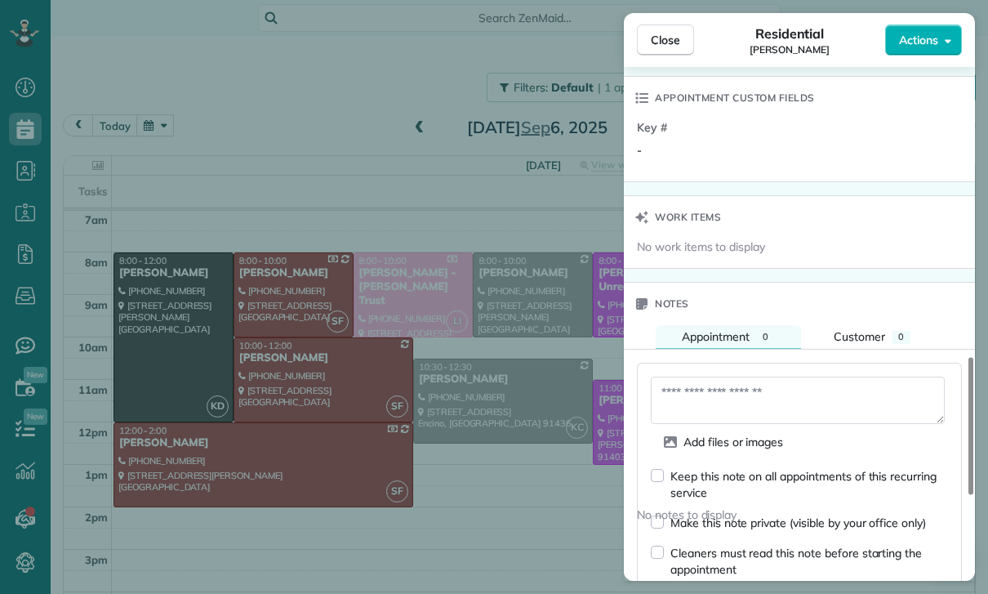
click at [778, 395] on textarea at bounding box center [798, 400] width 294 height 47
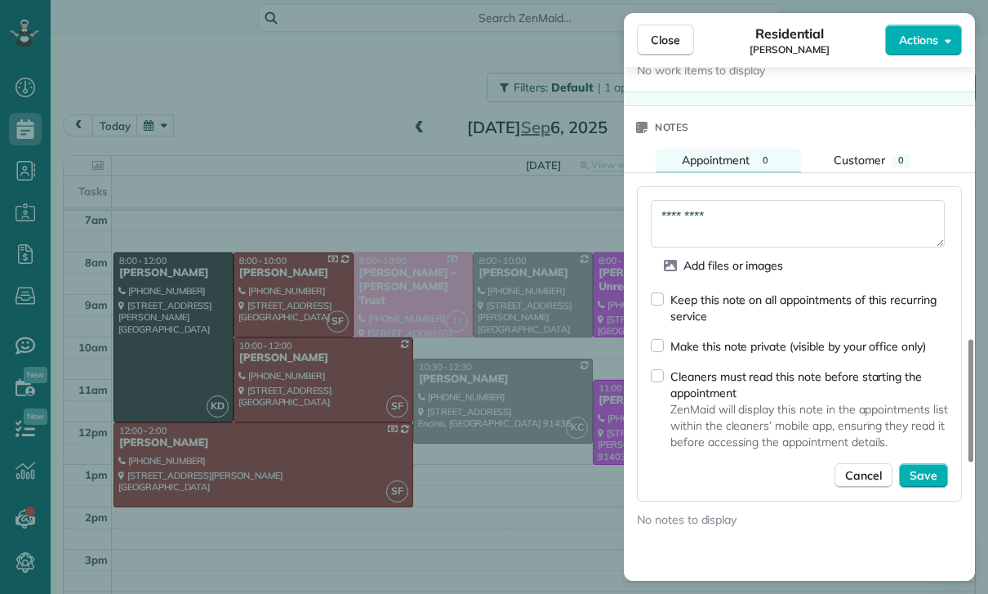
scroll to position [1368, 0]
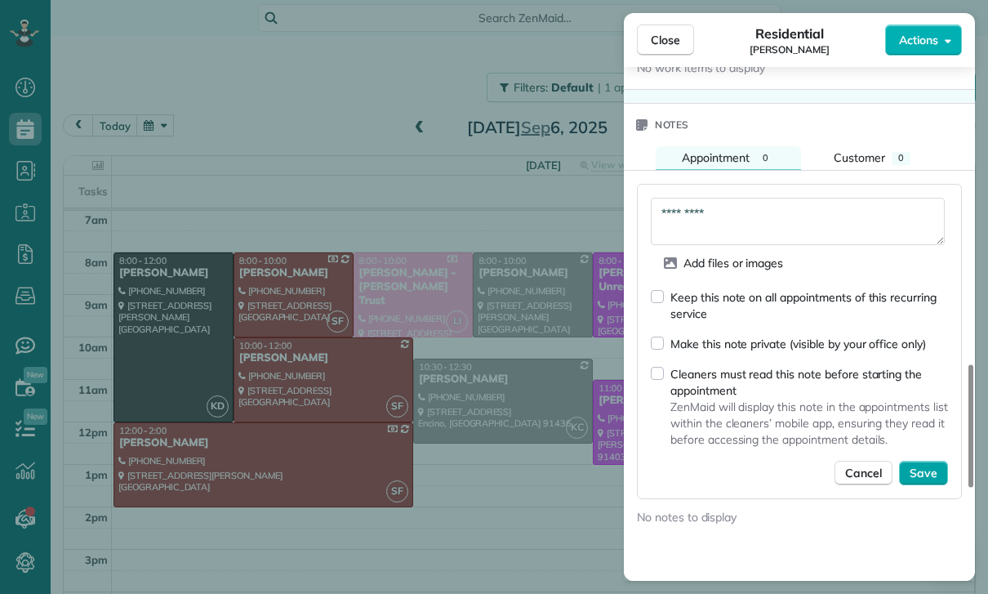
type textarea "*********"
click at [920, 475] on span "Save" at bounding box center [924, 473] width 28 height 16
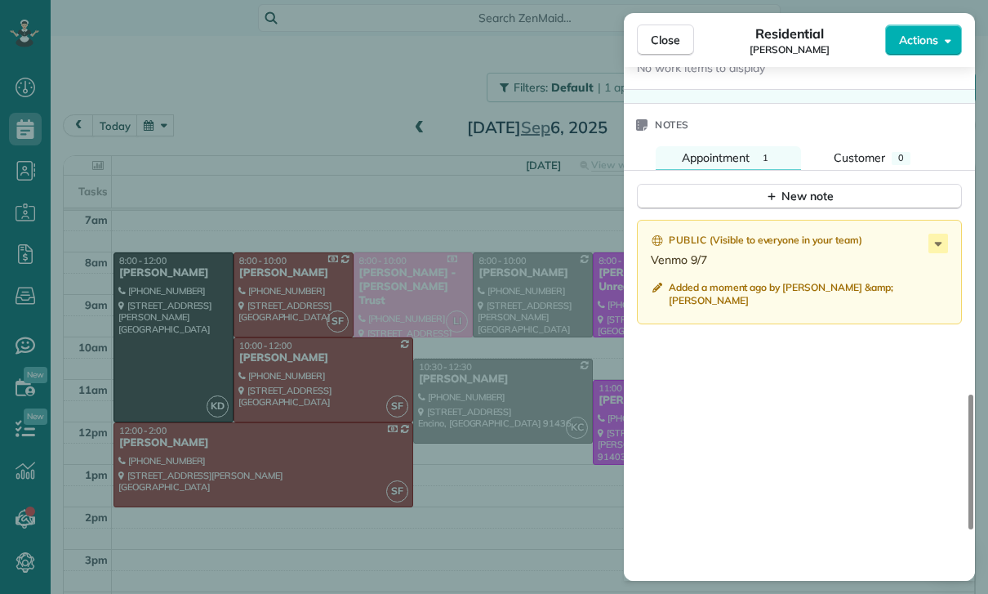
click at [346, 453] on div "Close Residential [PERSON_NAME] Actions Status Yet to Confirm [PERSON_NAME] · O…" at bounding box center [494, 297] width 988 height 594
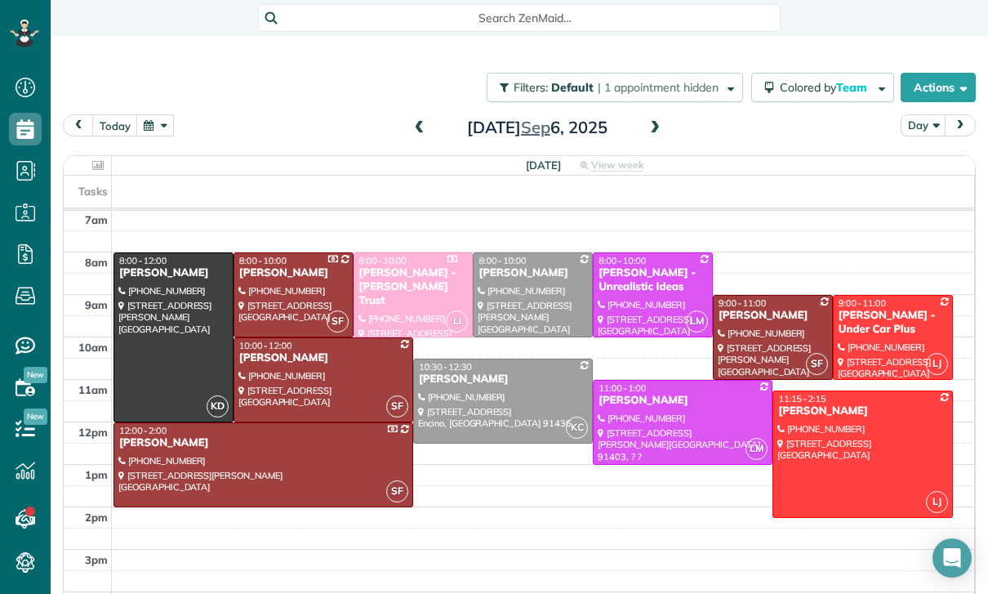
click at [419, 125] on span at bounding box center [420, 128] width 18 height 15
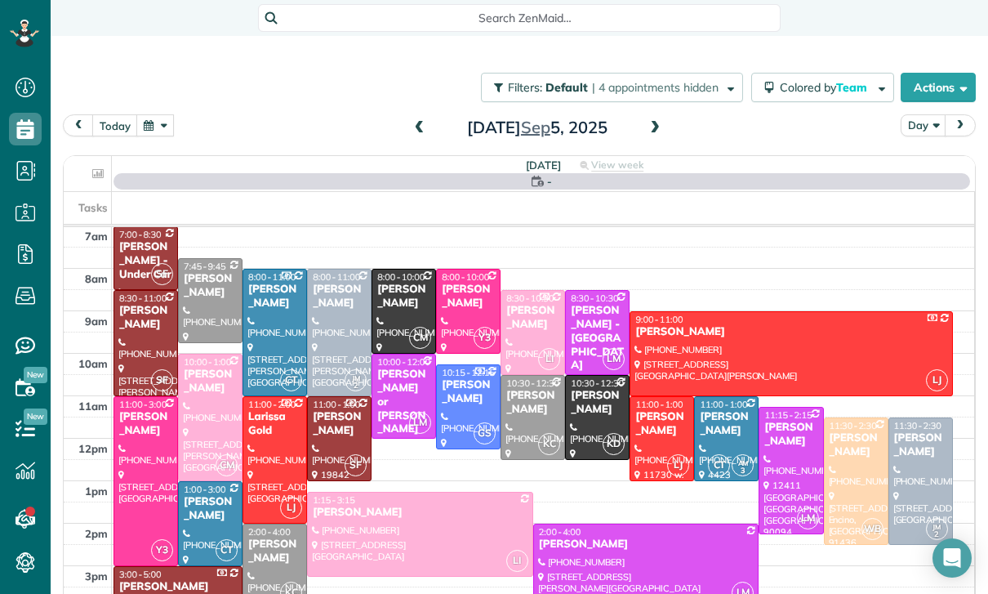
scroll to position [128, 0]
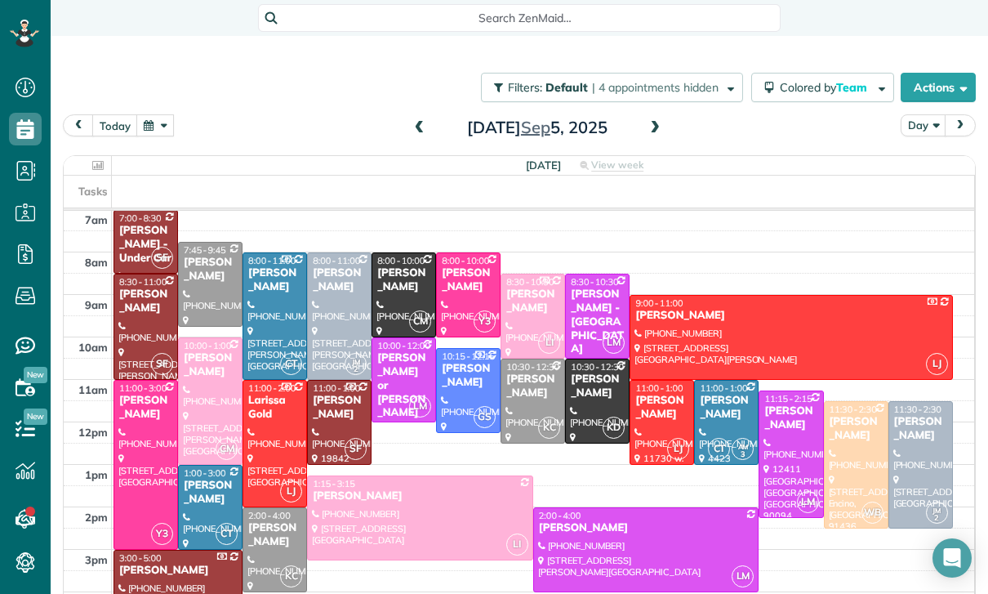
click at [136, 328] on div at bounding box center [145, 326] width 63 height 105
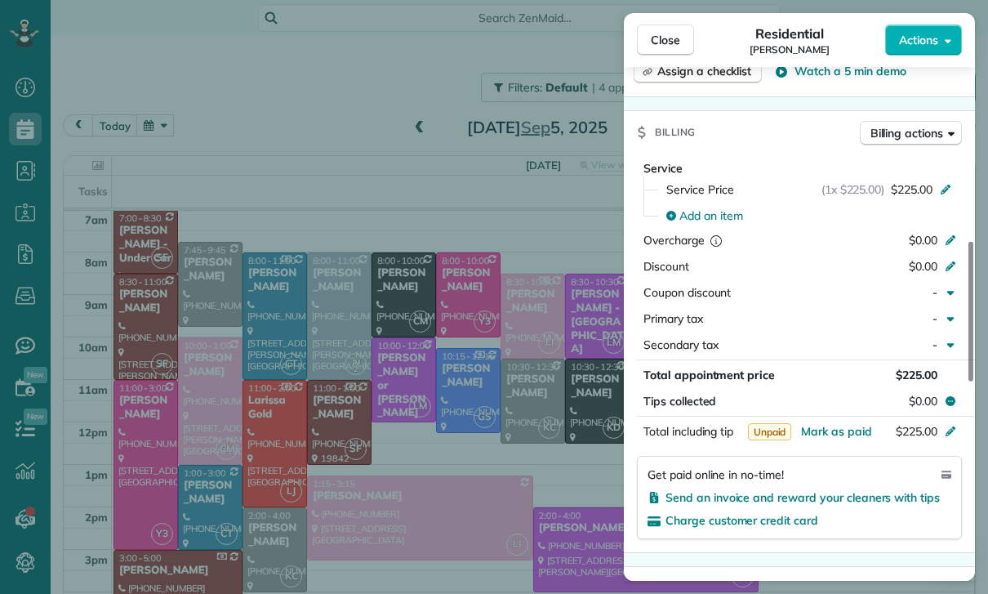
scroll to position [695, 0]
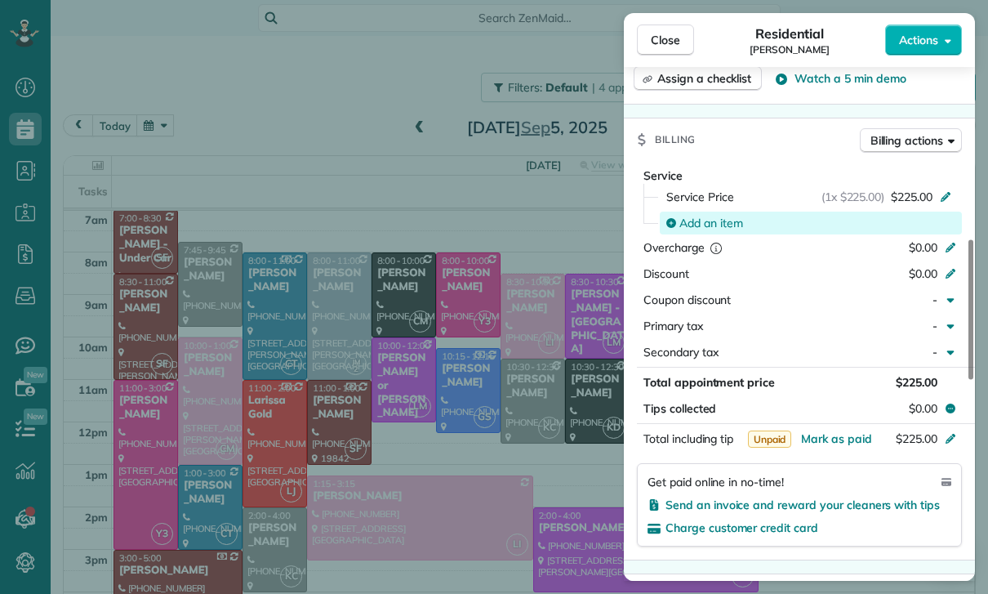
click at [725, 229] on span "Add an item" at bounding box center [712, 223] width 64 height 16
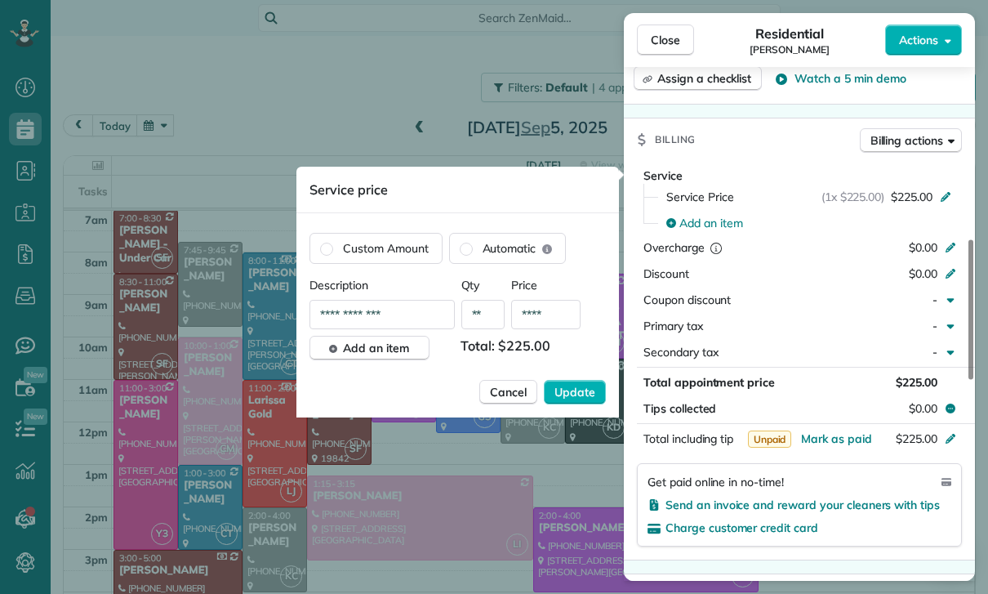
click at [554, 326] on input "****" at bounding box center [545, 314] width 69 height 29
type input "****"
click at [588, 404] on button "Update" at bounding box center [575, 392] width 62 height 25
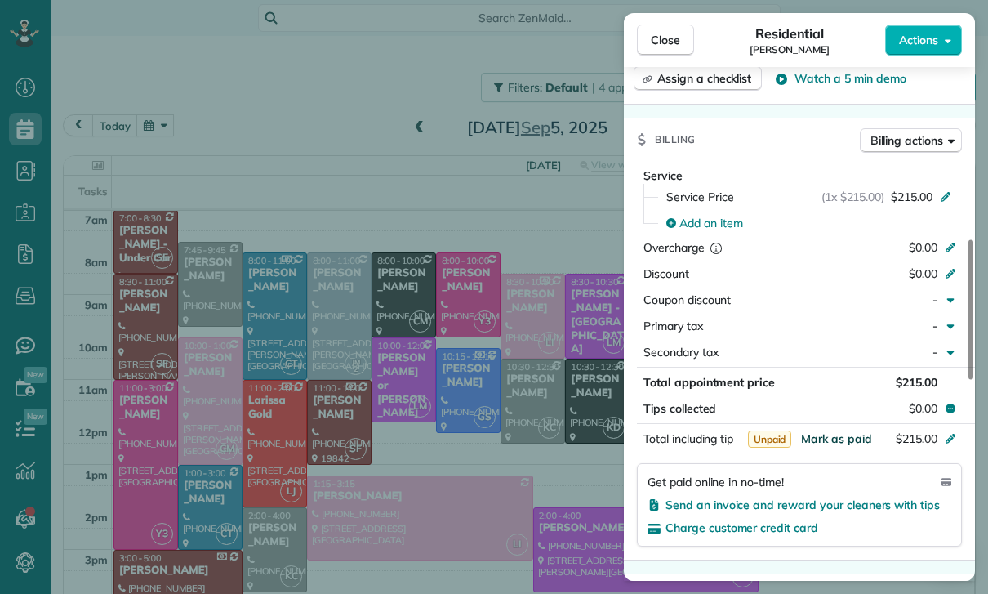
click at [833, 435] on span "Mark as paid" at bounding box center [836, 438] width 71 height 15
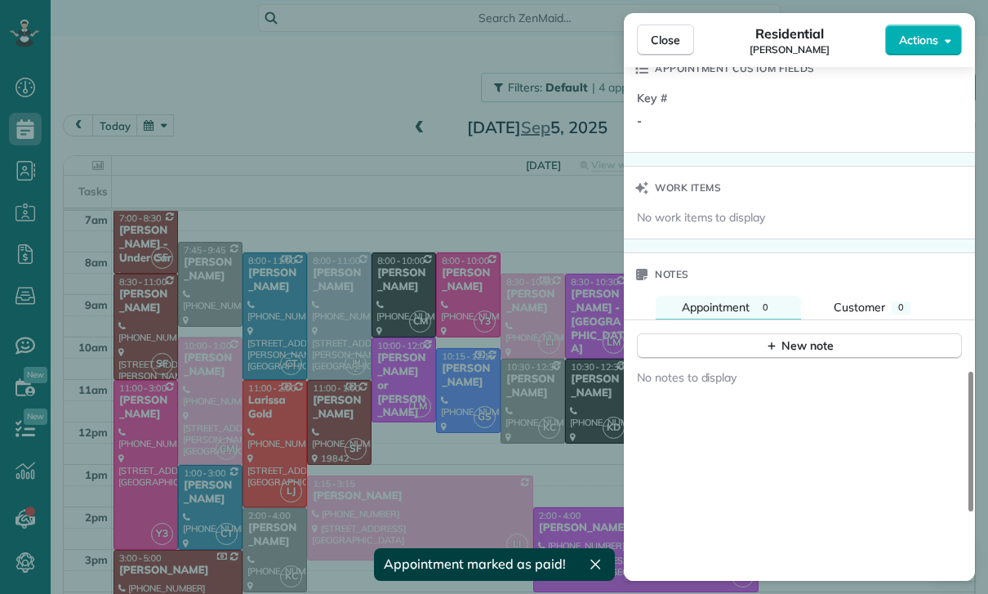
scroll to position [1231, 0]
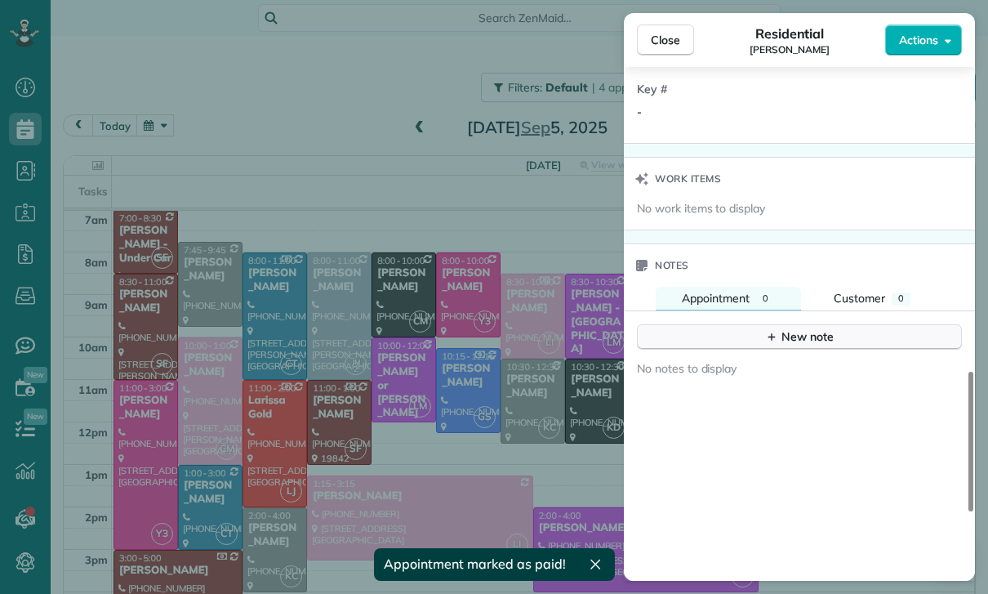
click at [771, 341] on icon "button" at bounding box center [771, 336] width 13 height 13
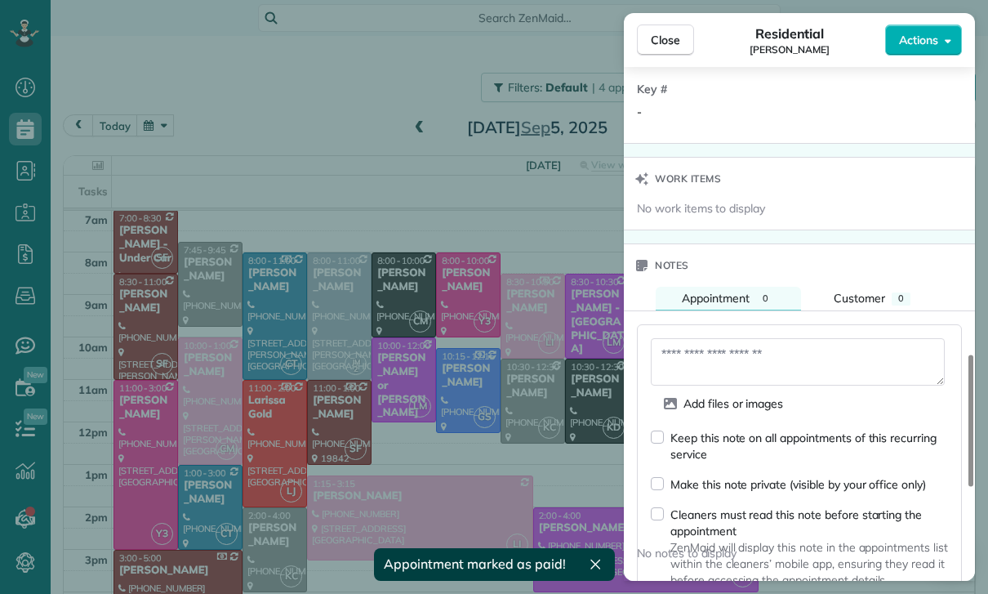
click at [701, 352] on textarea at bounding box center [798, 361] width 294 height 47
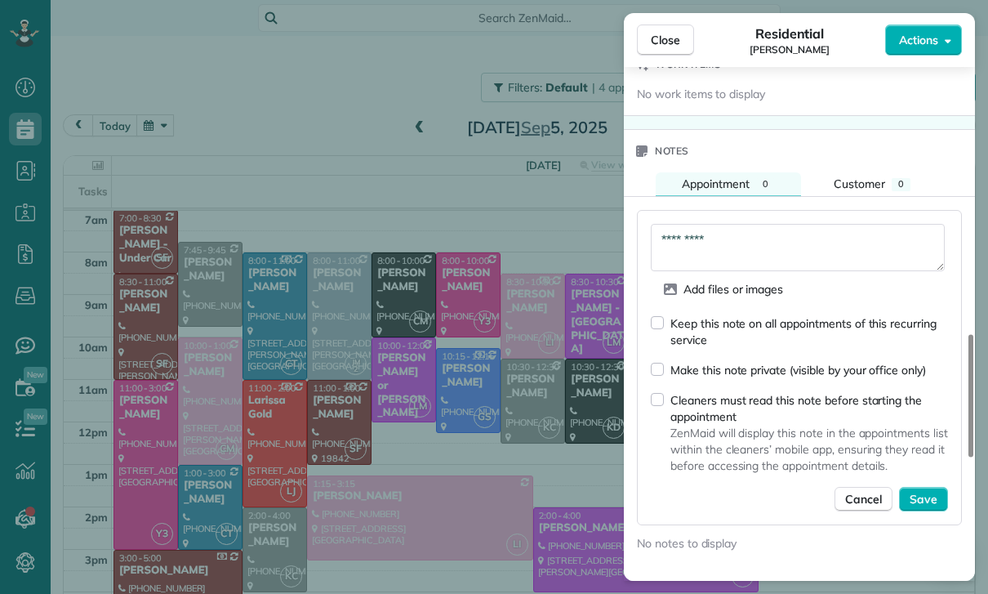
scroll to position [1386, 0]
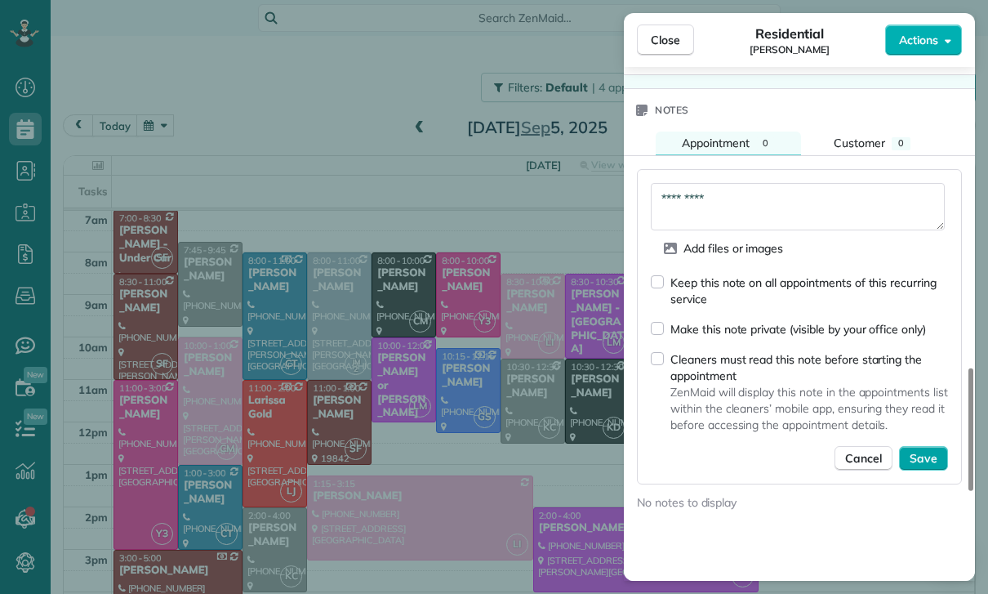
type textarea "*********"
click at [919, 459] on span "Save" at bounding box center [924, 458] width 28 height 16
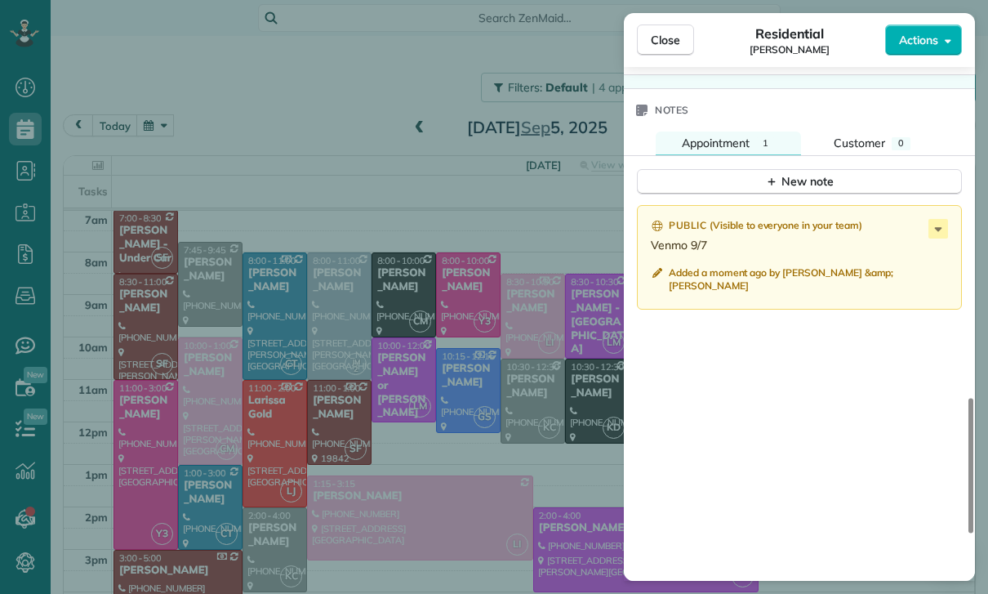
click at [361, 426] on div "Close Residential [PERSON_NAME] Actions Status Yet to Confirm [PERSON_NAME] · O…" at bounding box center [494, 297] width 988 height 594
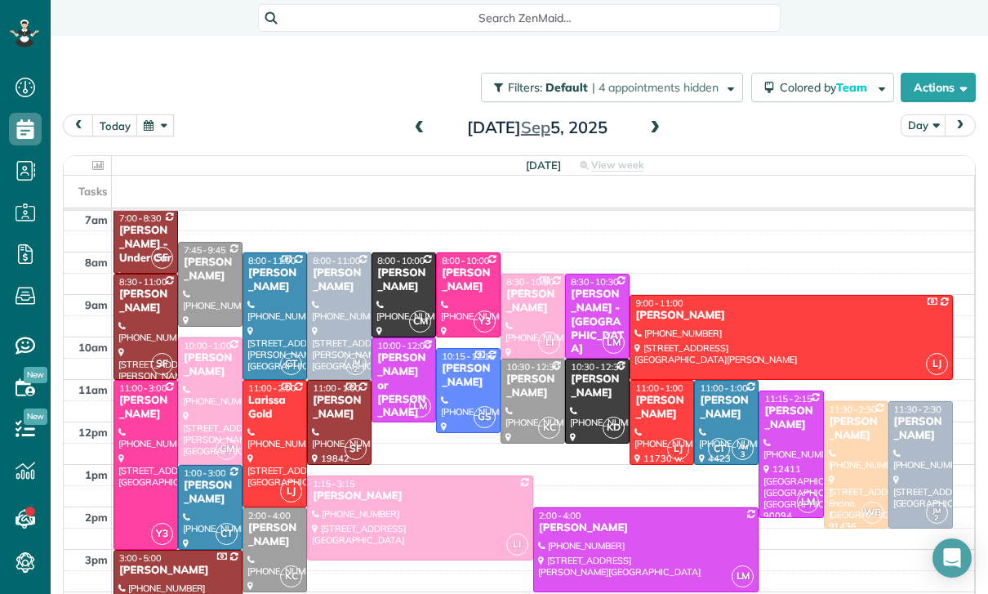
click at [649, 127] on span at bounding box center [655, 128] width 18 height 15
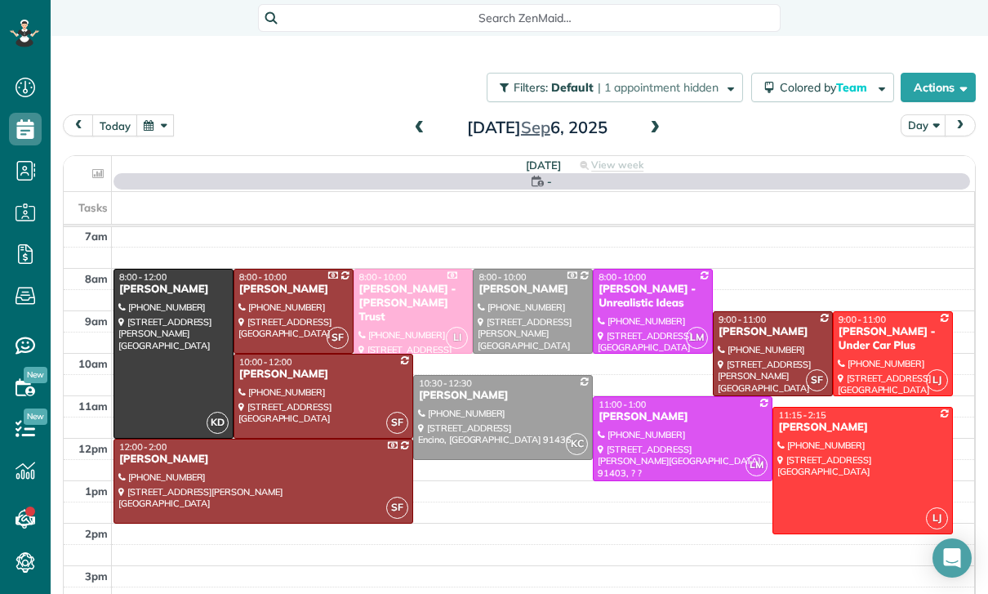
scroll to position [128, 0]
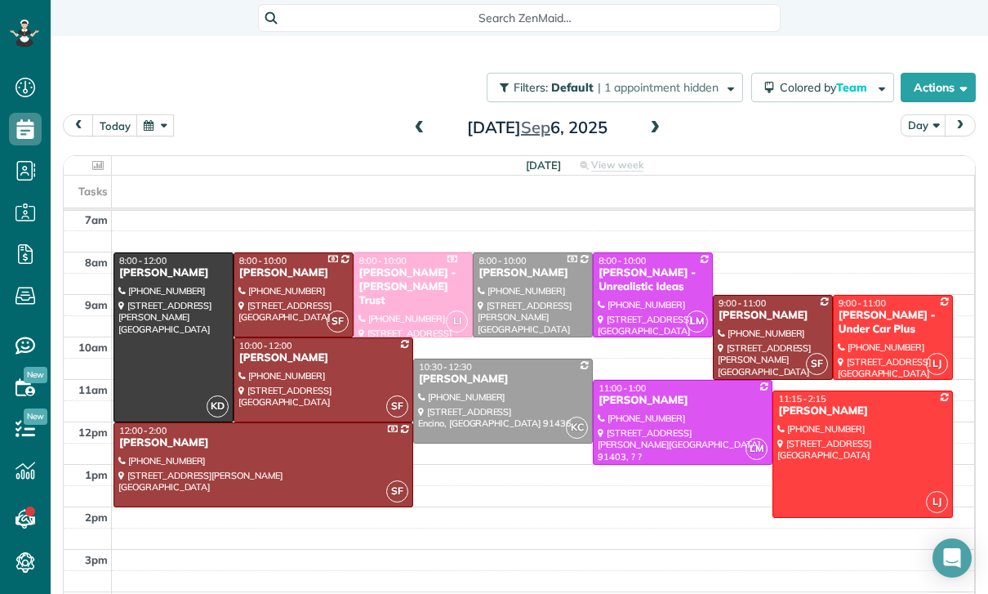
click at [276, 289] on div at bounding box center [293, 294] width 118 height 83
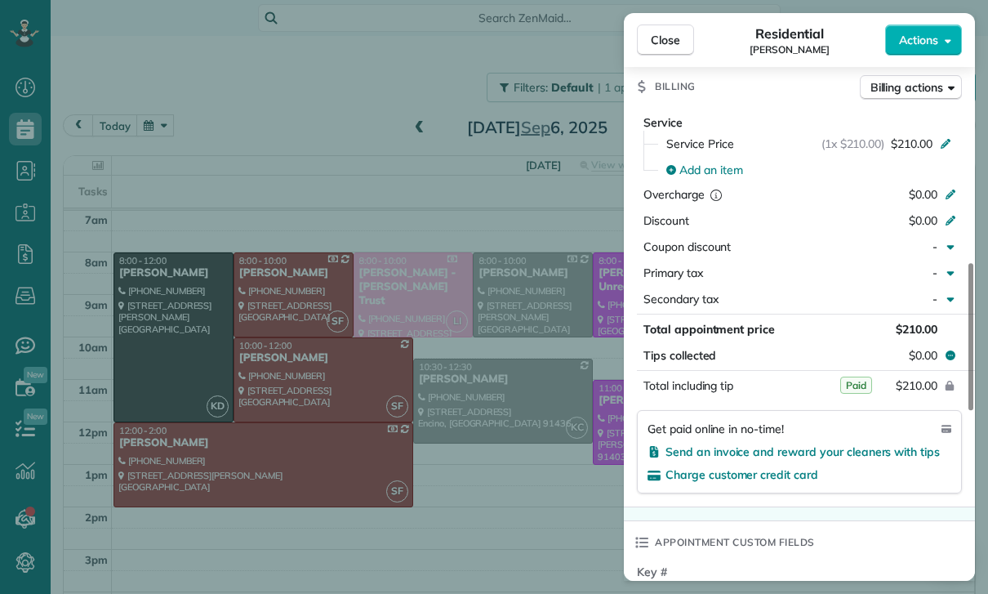
scroll to position [855, 0]
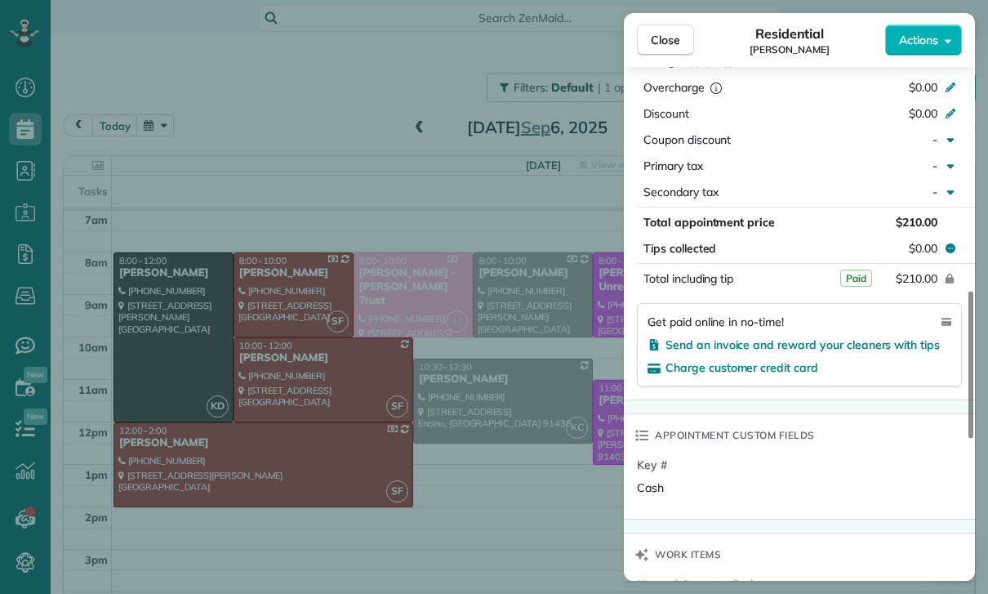
click at [440, 506] on div "Close Residential [PERSON_NAME] Actions Status Confirmed [PERSON_NAME] · Open p…" at bounding box center [494, 297] width 988 height 594
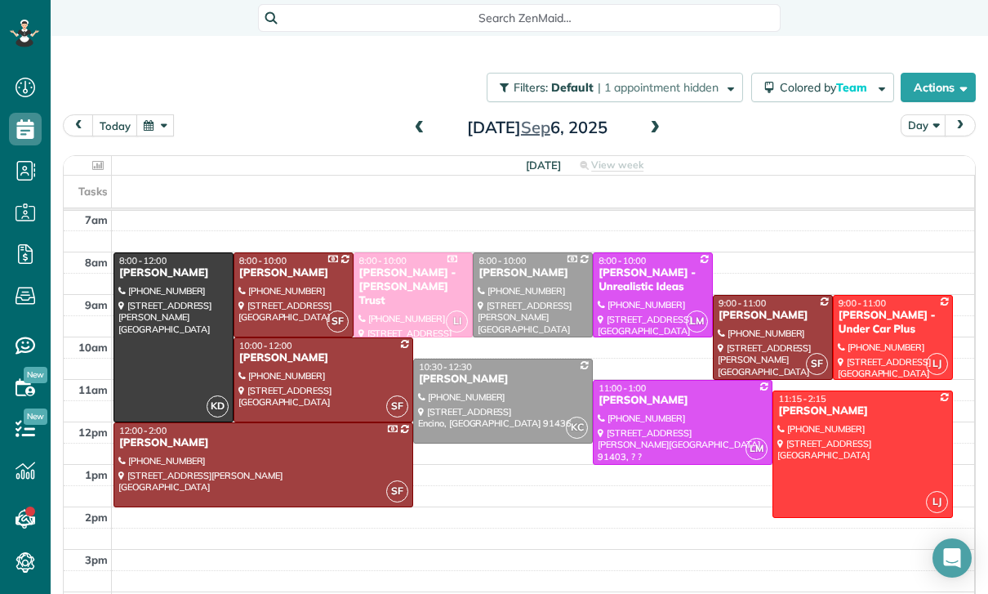
click at [298, 377] on div at bounding box center [323, 379] width 178 height 83
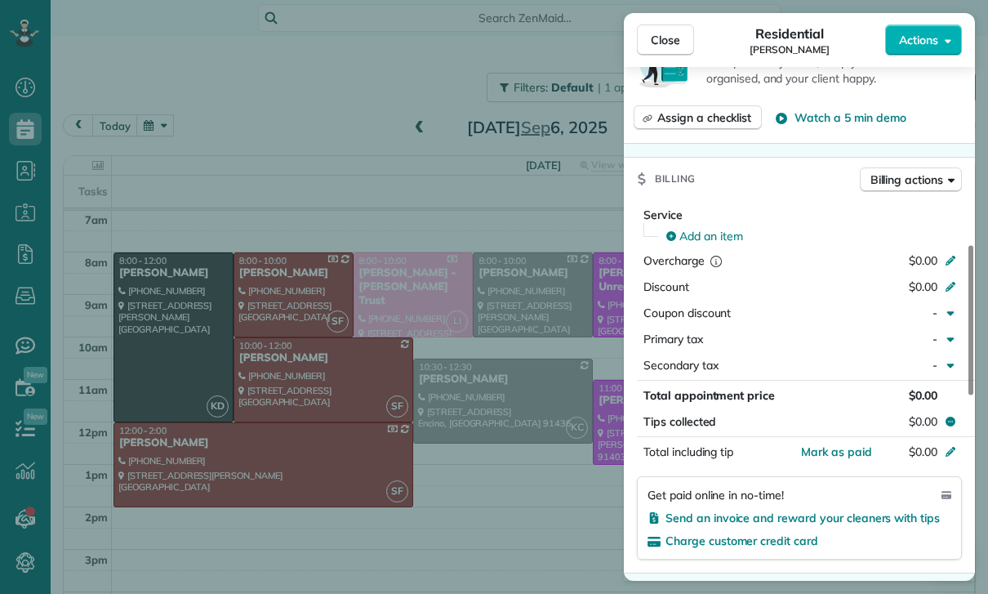
scroll to position [735, 0]
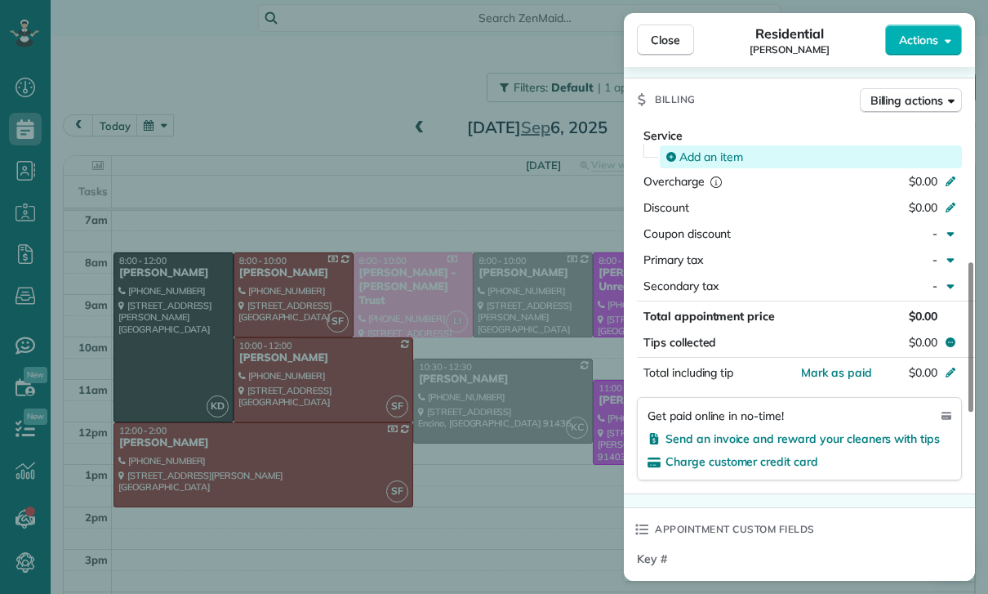
click at [709, 156] on span "Add an item" at bounding box center [712, 157] width 64 height 16
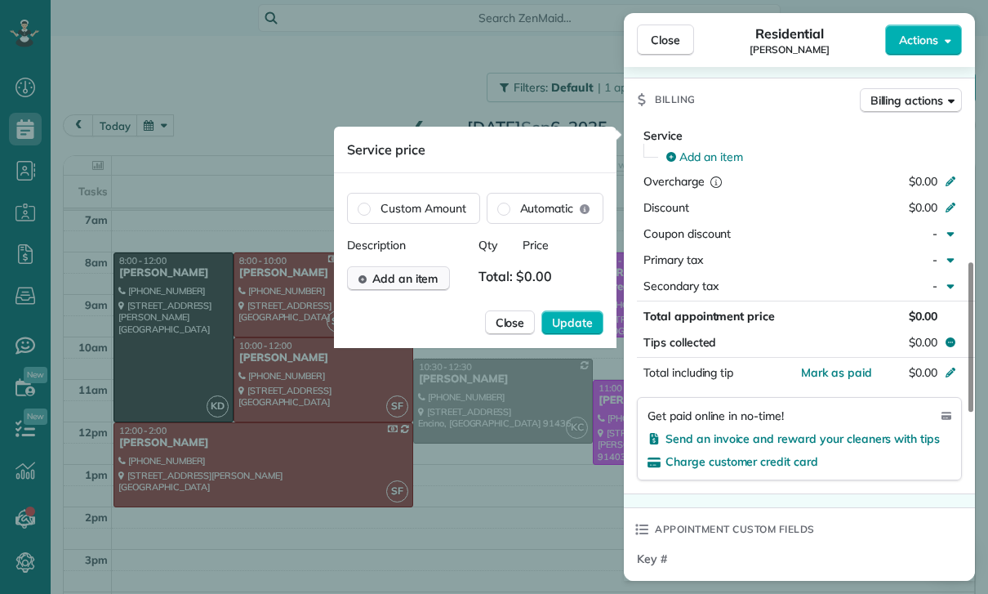
click at [407, 279] on span "Add an item" at bounding box center [405, 278] width 66 height 16
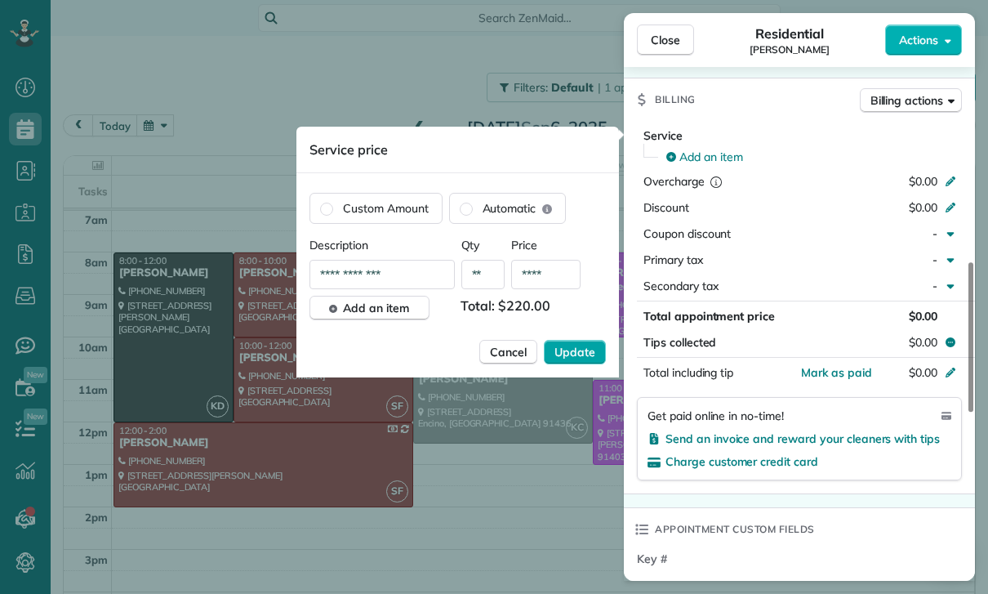
type input "****"
click at [582, 353] on span "Update" at bounding box center [575, 352] width 41 height 16
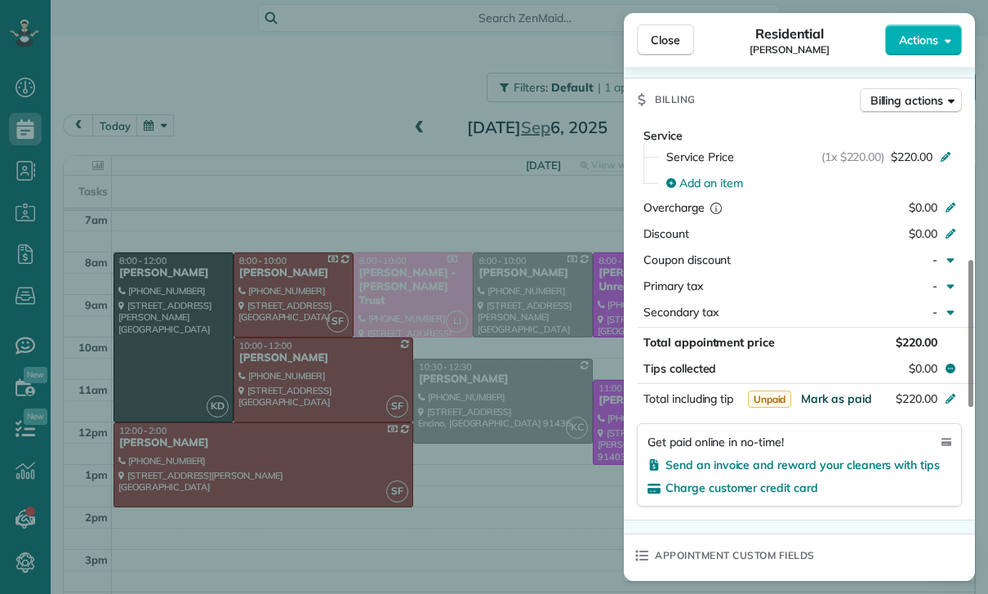
click at [824, 400] on span "Mark as paid" at bounding box center [836, 398] width 71 height 15
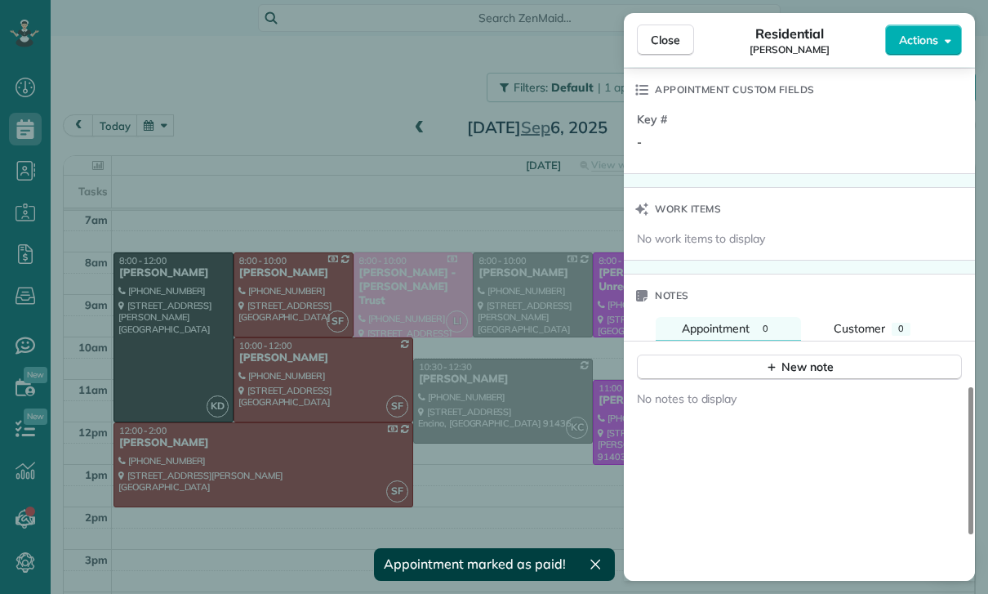
scroll to position [1261, 0]
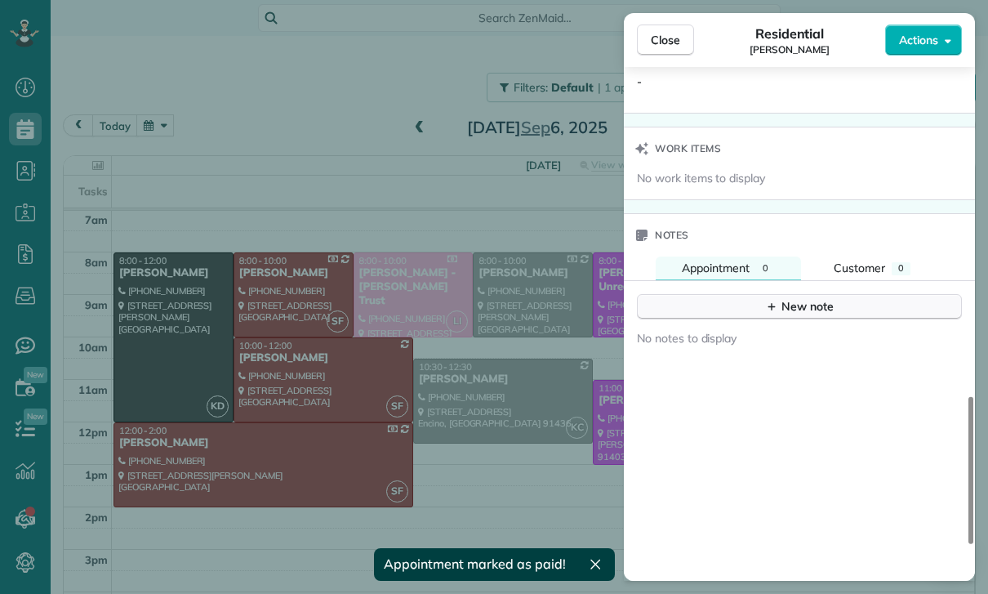
click at [792, 305] on div "New note" at bounding box center [799, 306] width 69 height 17
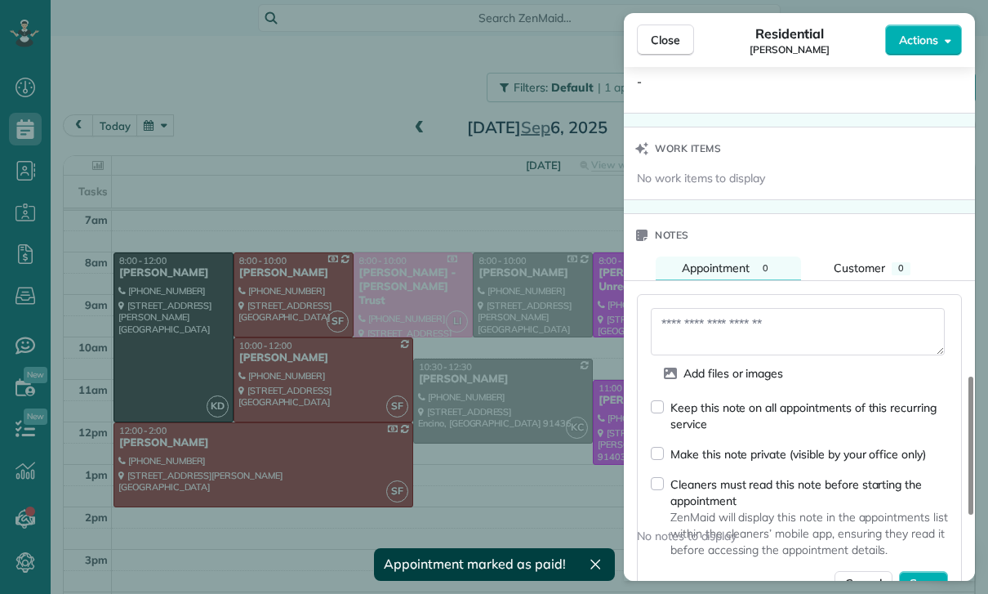
click at [701, 314] on textarea at bounding box center [798, 331] width 294 height 47
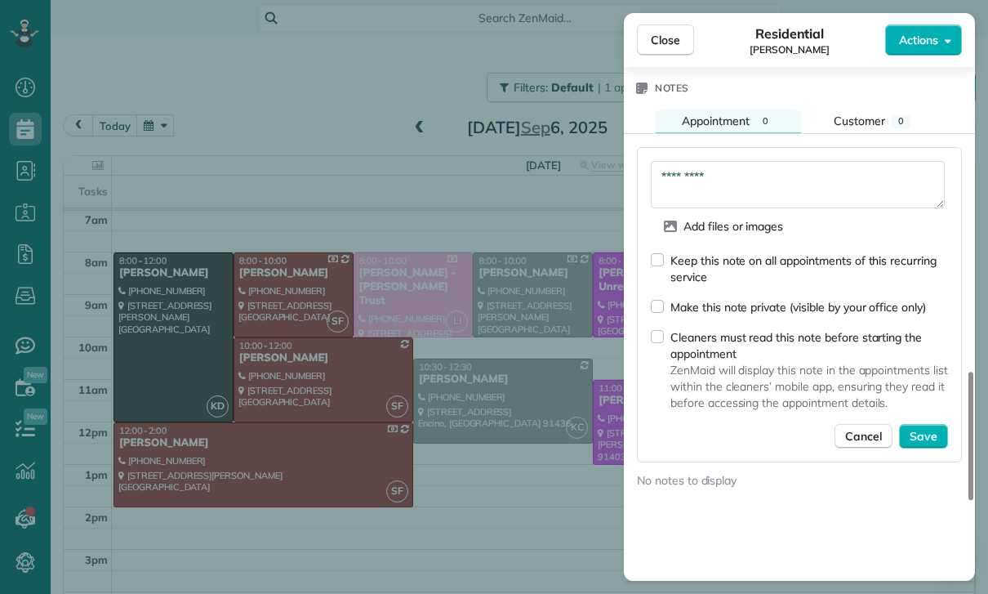
scroll to position [1413, 0]
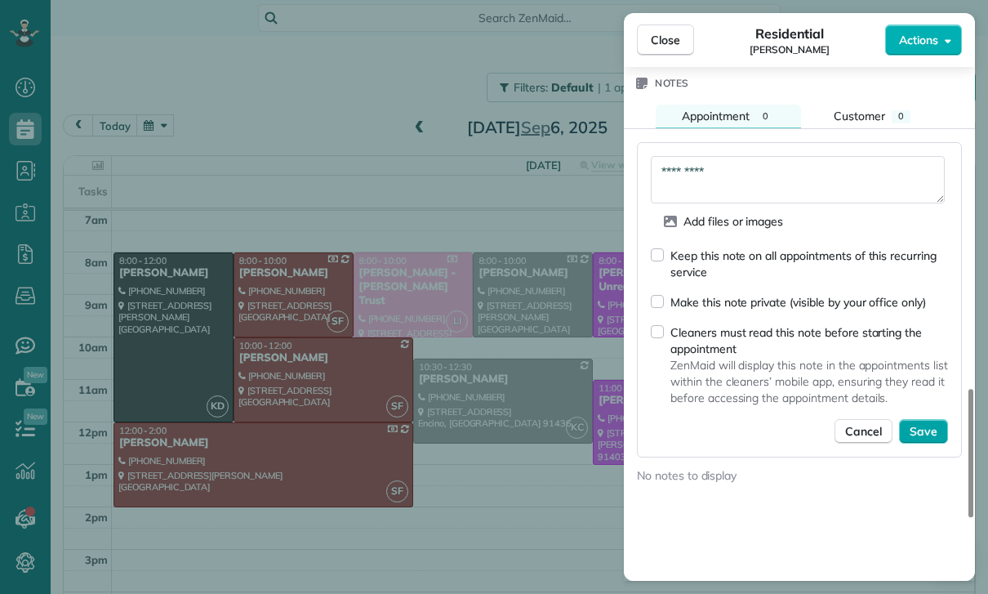
type textarea "*********"
click at [925, 430] on span "Save" at bounding box center [924, 431] width 28 height 16
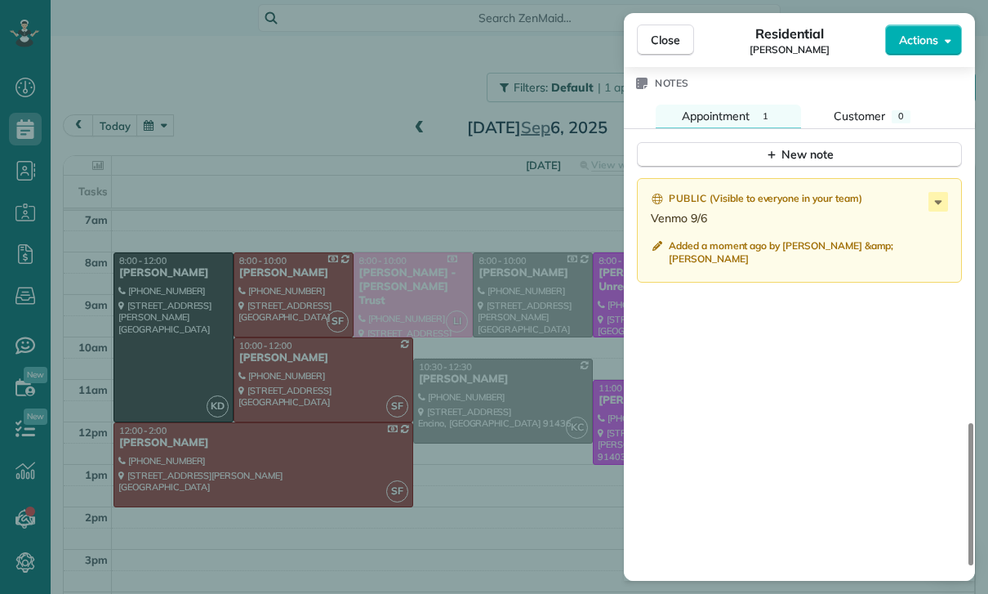
click at [355, 399] on div "Close Residential [PERSON_NAME] Actions Status Confirmed [PERSON_NAME] · Open p…" at bounding box center [494, 297] width 988 height 594
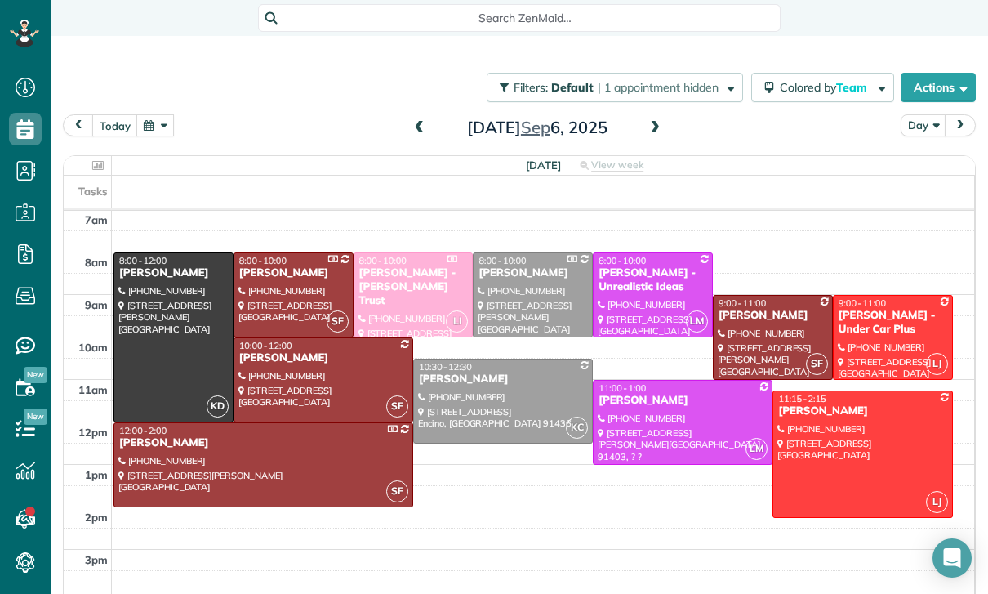
click at [154, 133] on button "button" at bounding box center [155, 125] width 38 height 22
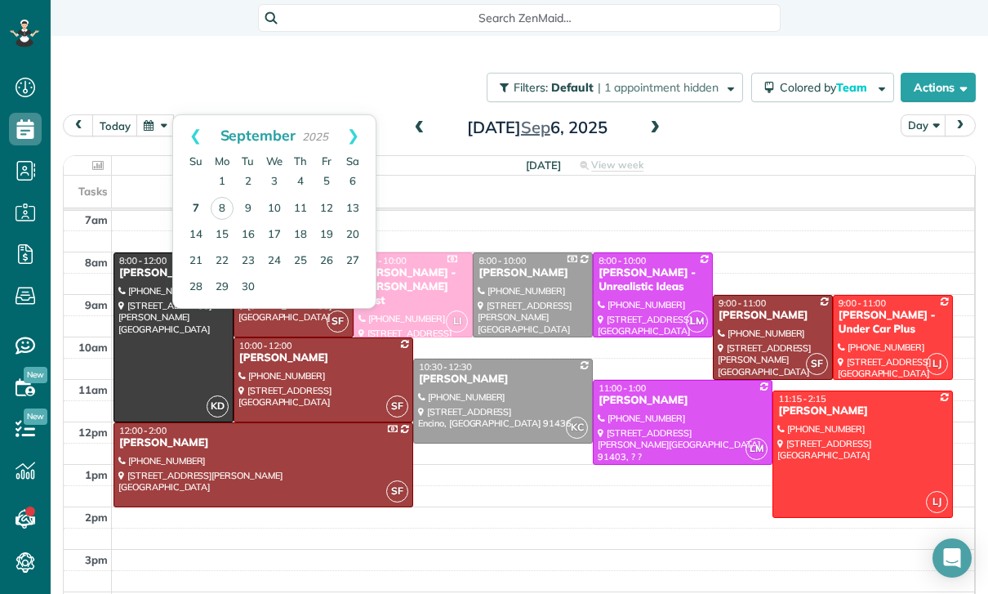
click at [195, 200] on link "7" at bounding box center [196, 209] width 26 height 26
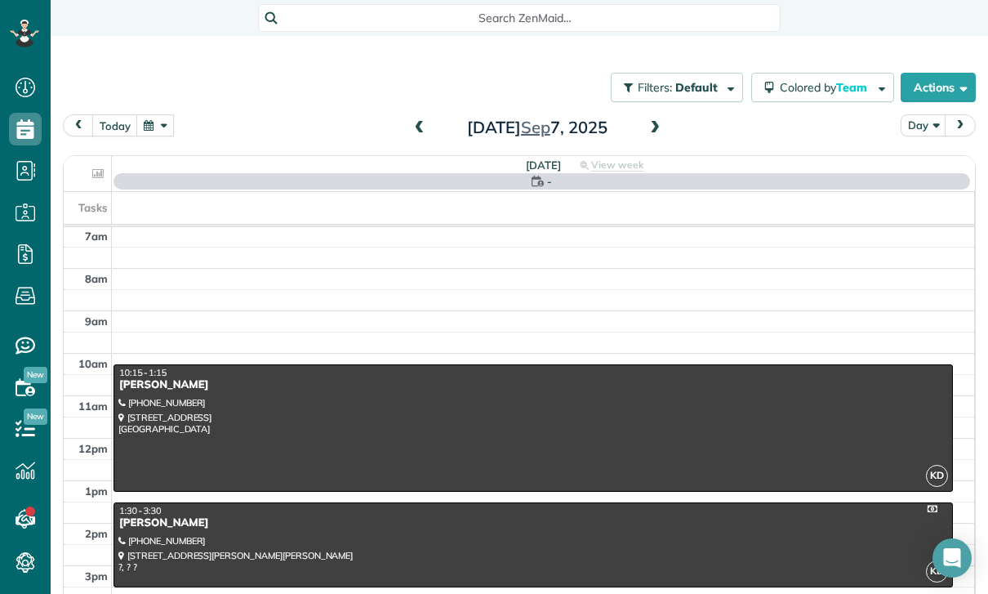
scroll to position [128, 0]
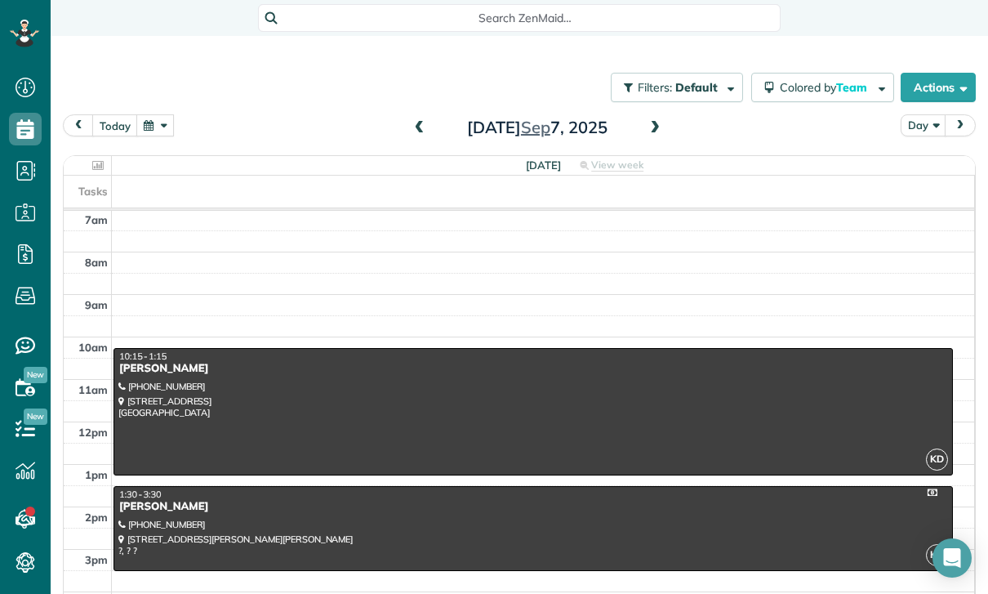
click at [151, 117] on button "button" at bounding box center [155, 125] width 38 height 22
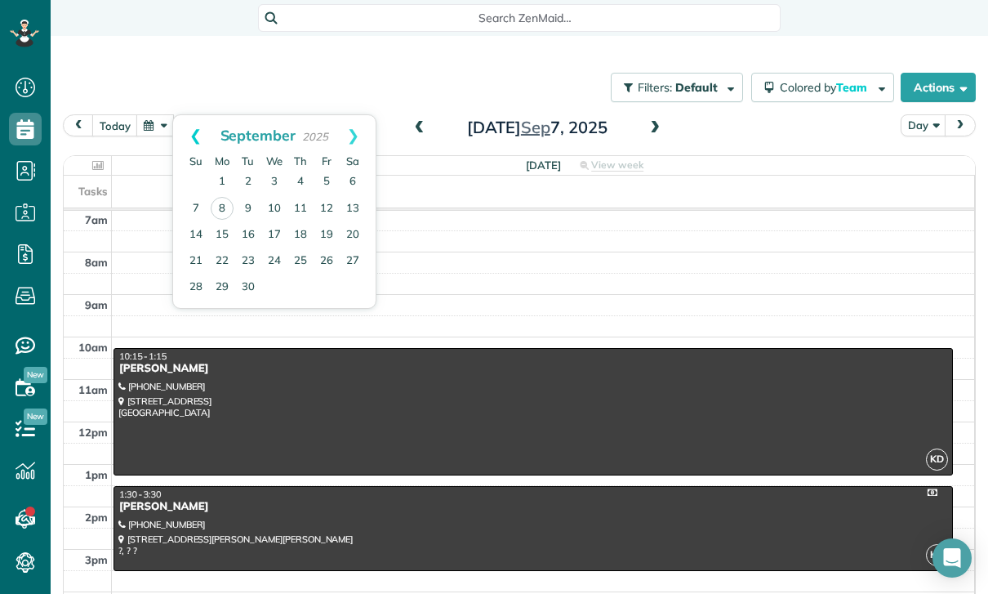
click at [186, 134] on link "Prev" at bounding box center [195, 135] width 45 height 41
click at [190, 305] on link "31" at bounding box center [196, 313] width 26 height 26
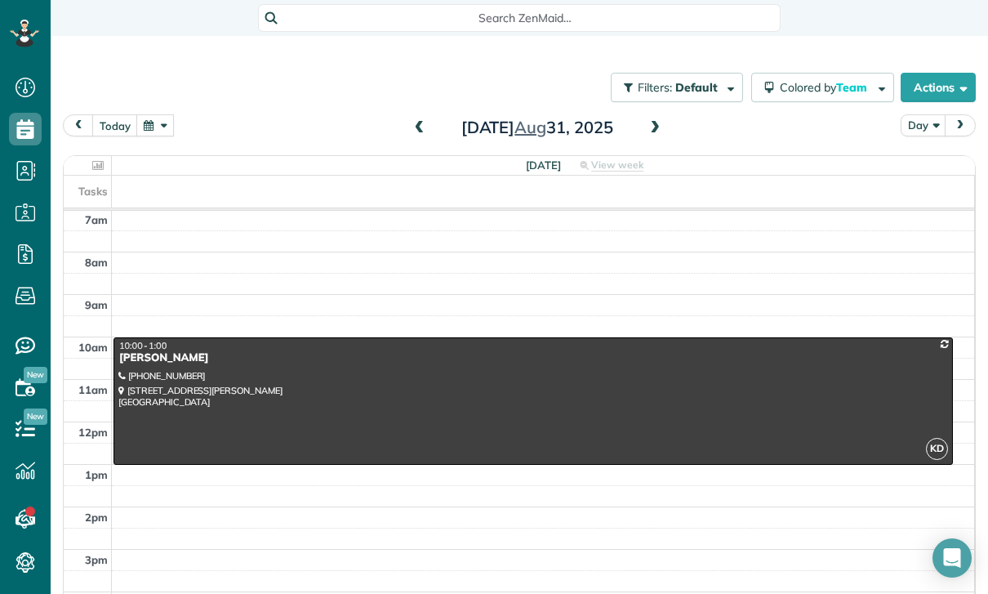
click at [356, 391] on div at bounding box center [533, 401] width 838 height 126
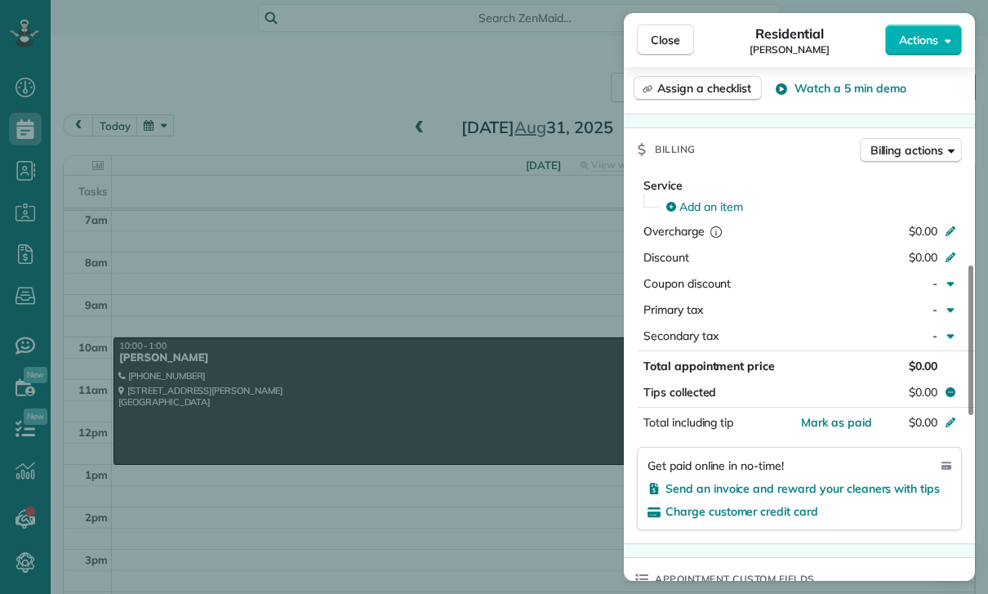
scroll to position [751, 0]
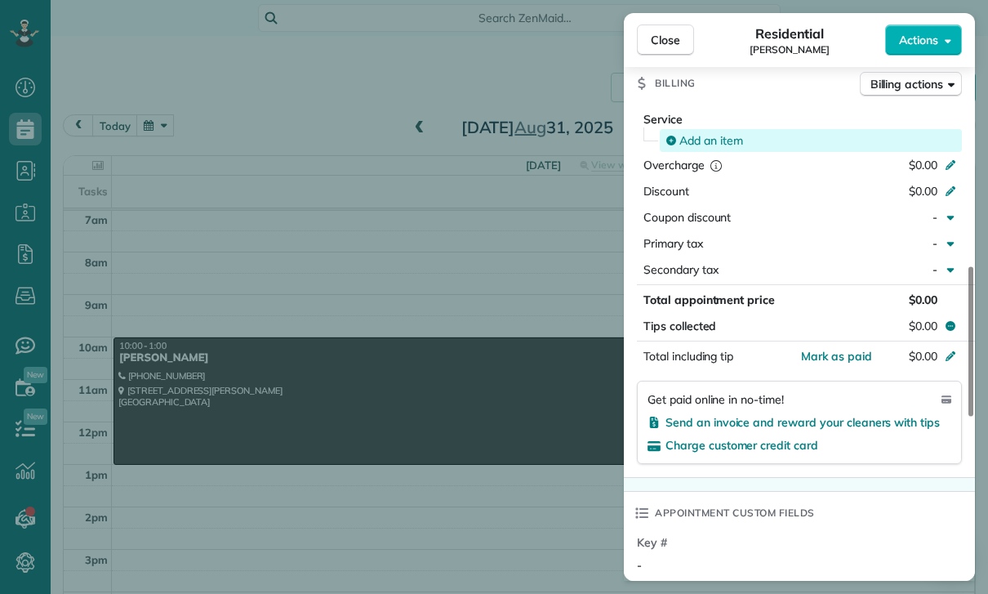
click at [719, 131] on div "Add an item" at bounding box center [811, 140] width 302 height 23
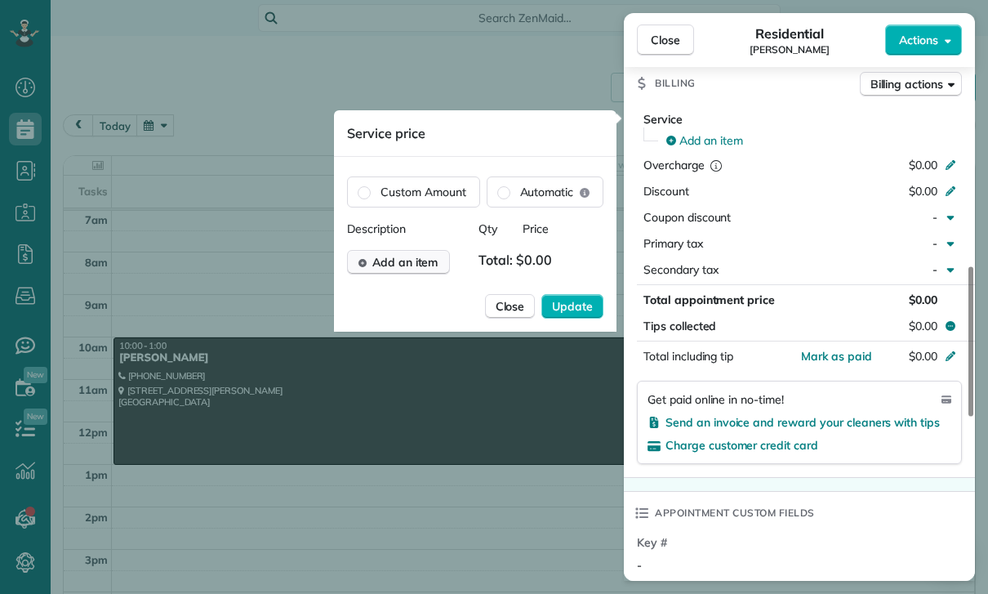
click at [417, 265] on span "Add an item" at bounding box center [405, 262] width 66 height 16
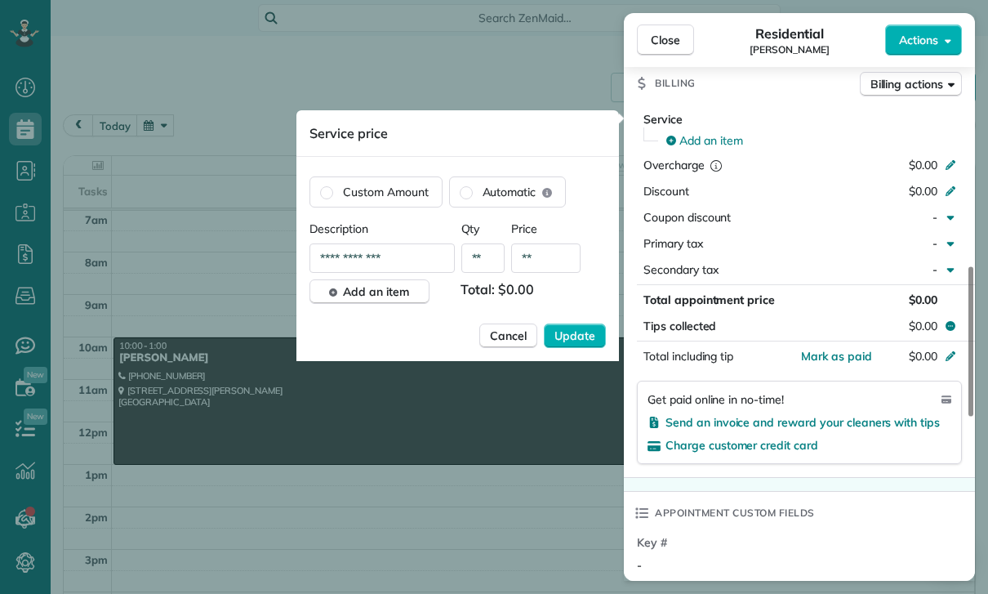
click at [560, 261] on input "**" at bounding box center [545, 257] width 69 height 29
type input "****"
click at [587, 332] on span "Update" at bounding box center [575, 336] width 41 height 16
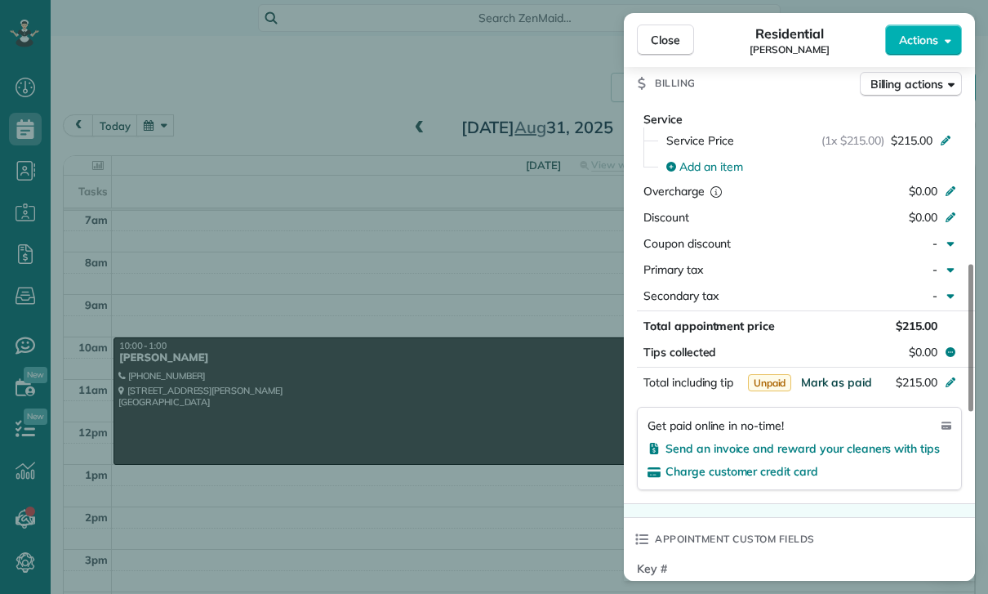
click at [836, 375] on span "Mark as paid" at bounding box center [836, 382] width 71 height 15
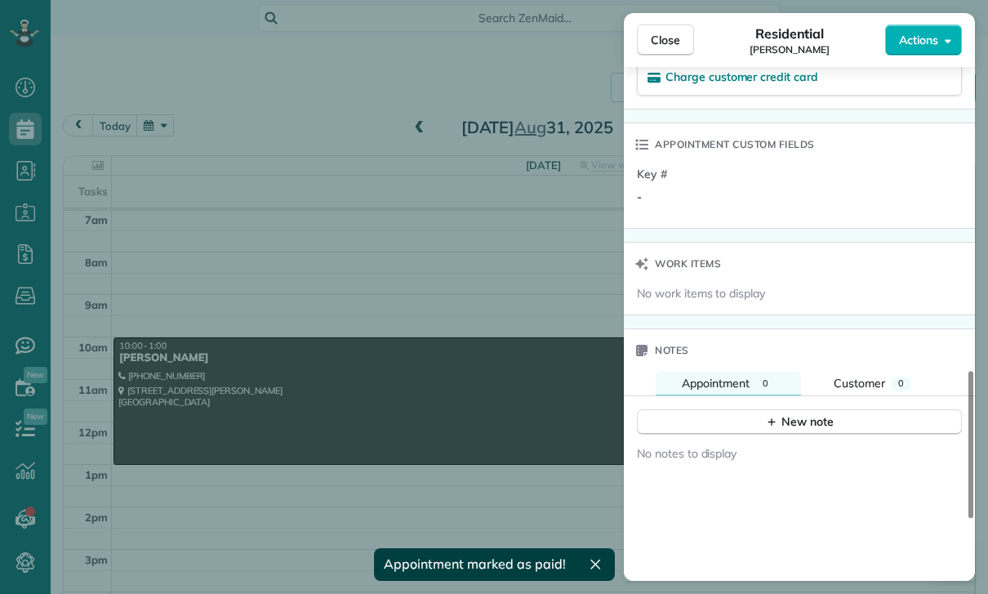
scroll to position [1187, 0]
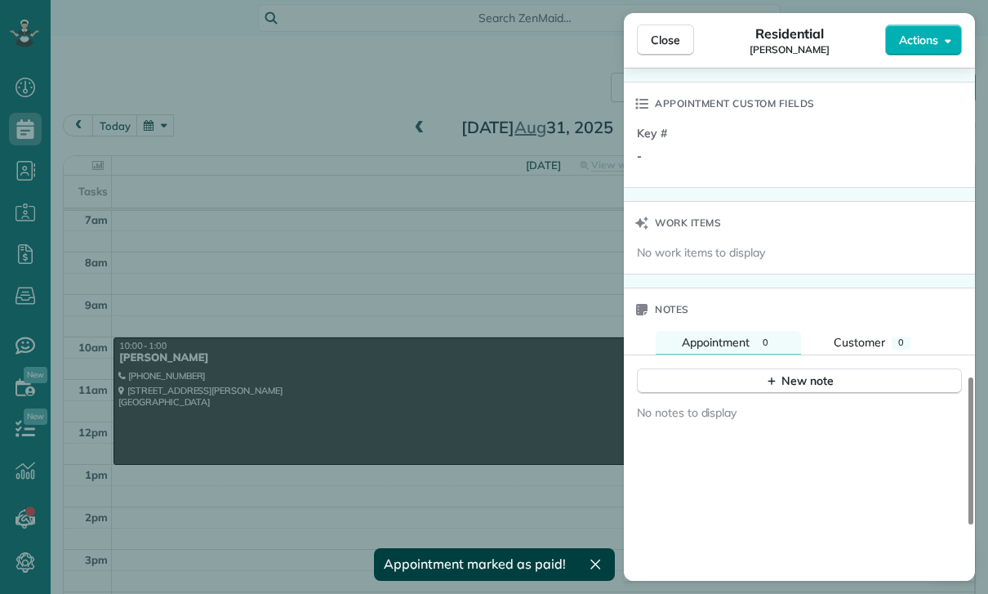
click at [774, 363] on div "New note" at bounding box center [799, 374] width 351 height 39
click at [693, 381] on button "New note" at bounding box center [799, 380] width 325 height 25
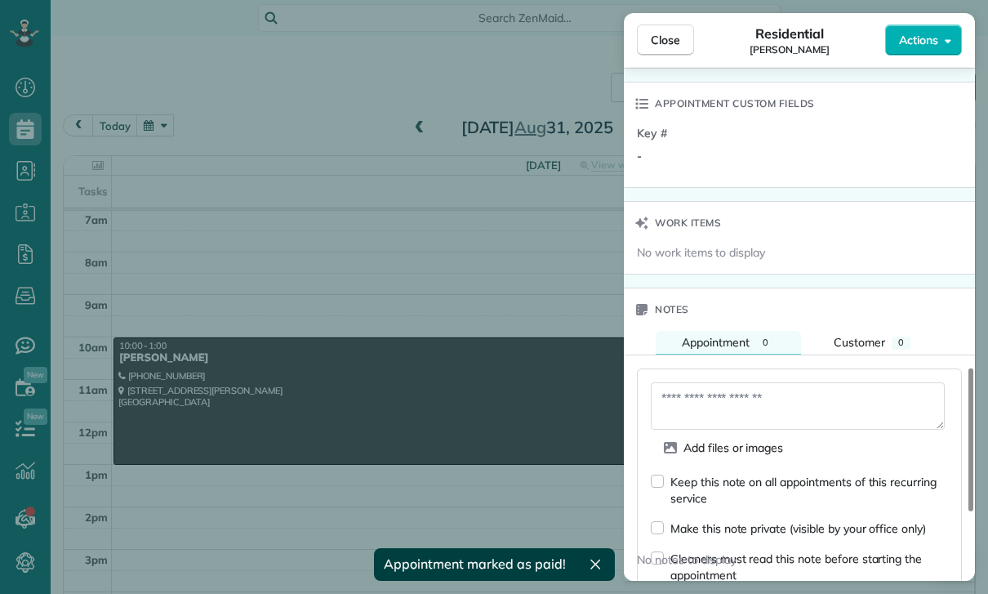
click at [698, 400] on textarea at bounding box center [798, 405] width 294 height 47
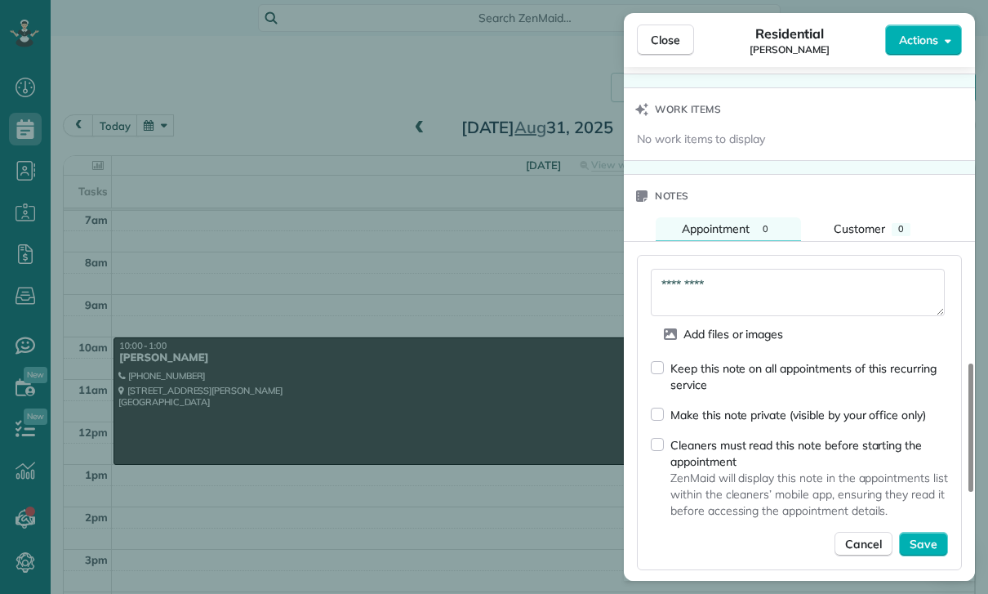
scroll to position [1326, 0]
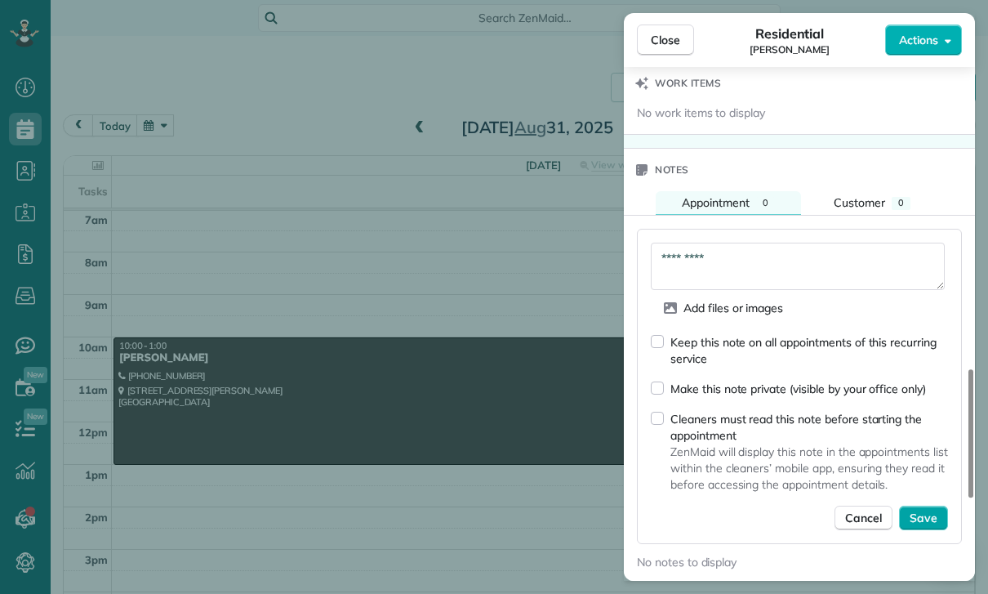
type textarea "*********"
click at [927, 506] on button "Save" at bounding box center [923, 518] width 49 height 25
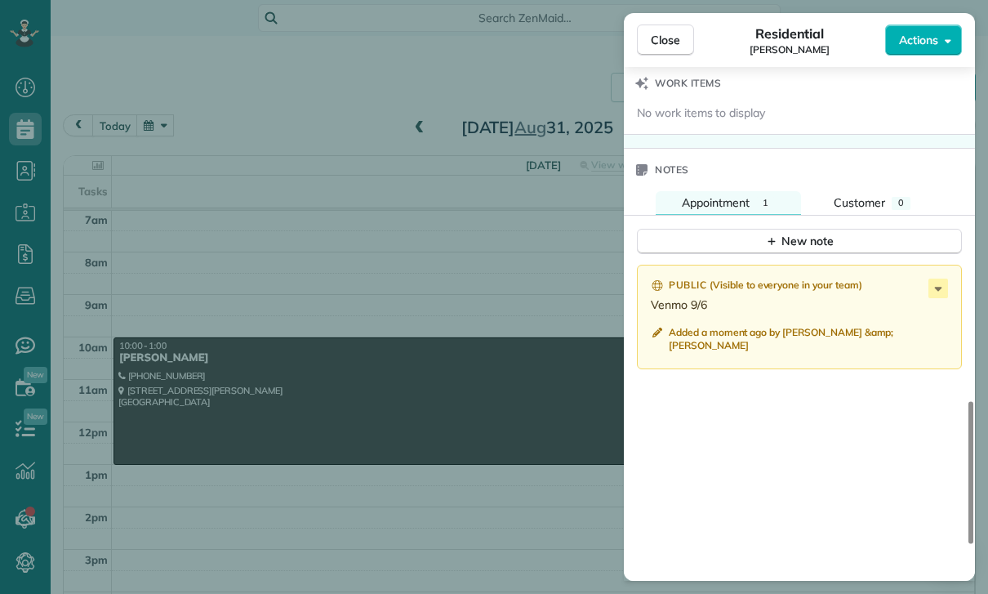
click at [274, 128] on div "Close Residential [PERSON_NAME] Actions Status Confirmed [PERSON_NAME] · Open p…" at bounding box center [494, 297] width 988 height 594
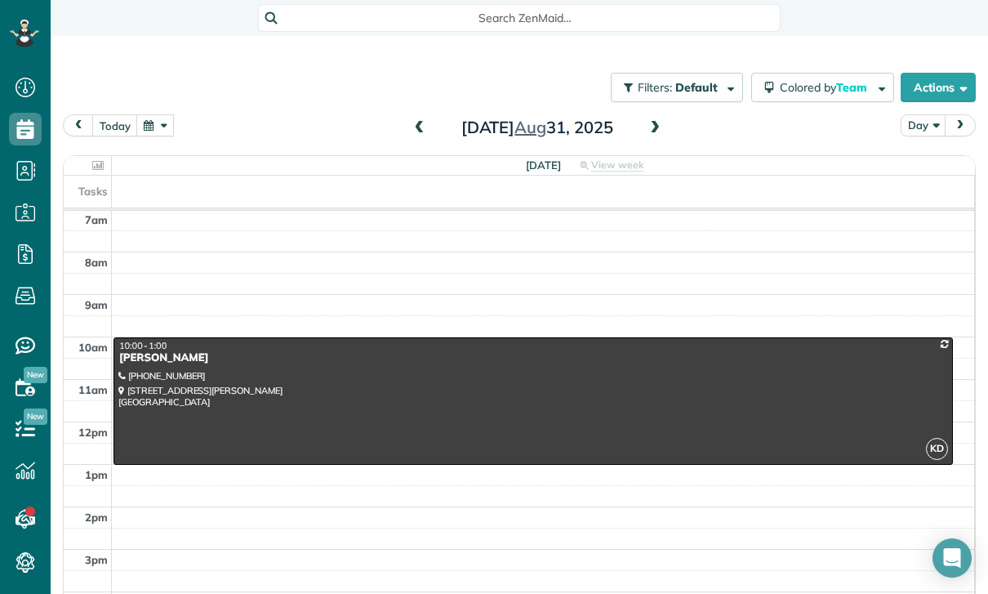
click at [152, 118] on button "button" at bounding box center [155, 125] width 38 height 22
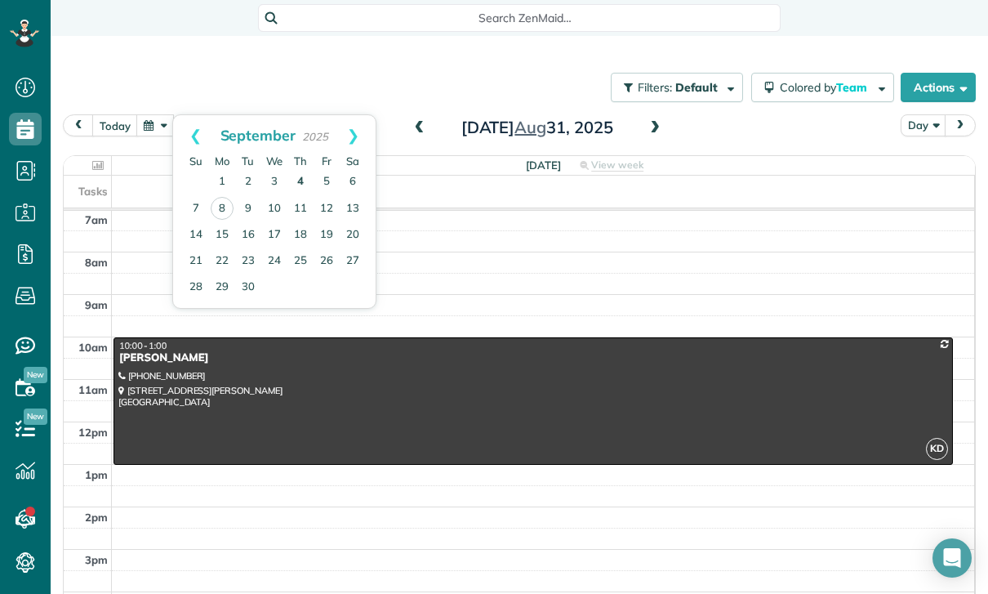
click at [289, 179] on link "4" at bounding box center [301, 182] width 26 height 26
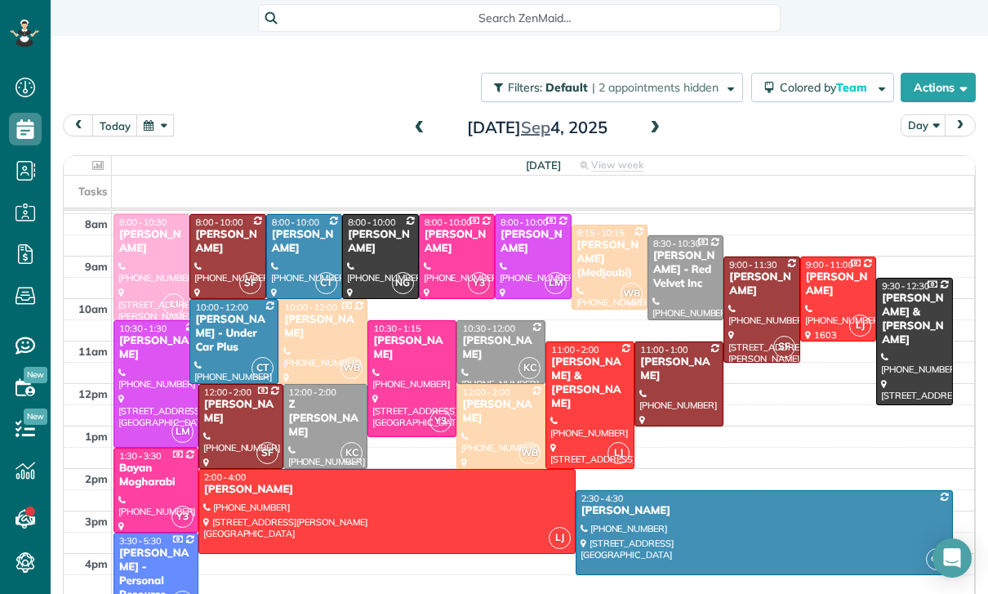
scroll to position [167, 0]
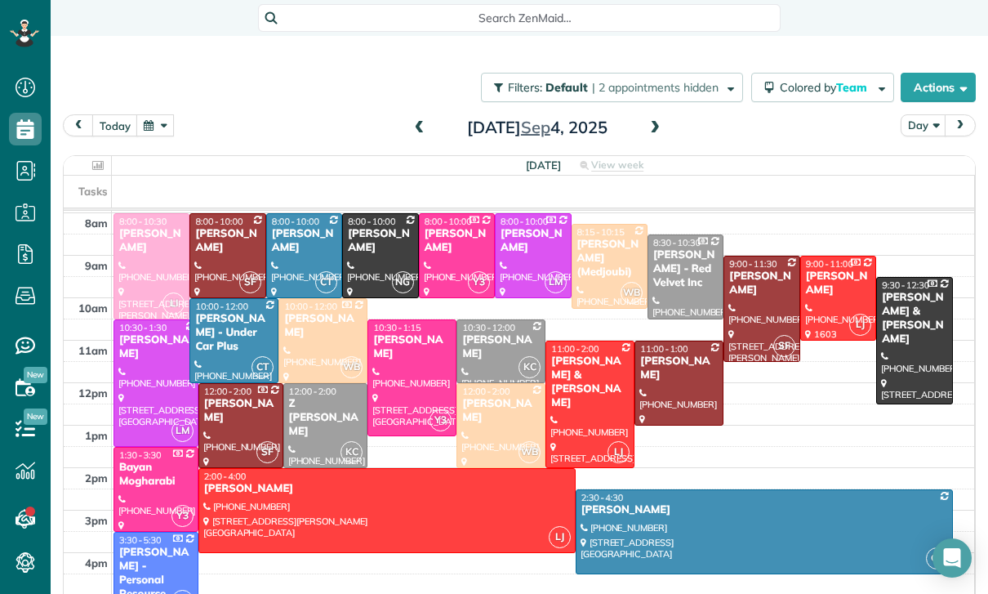
click at [287, 254] on div at bounding box center [304, 255] width 74 height 83
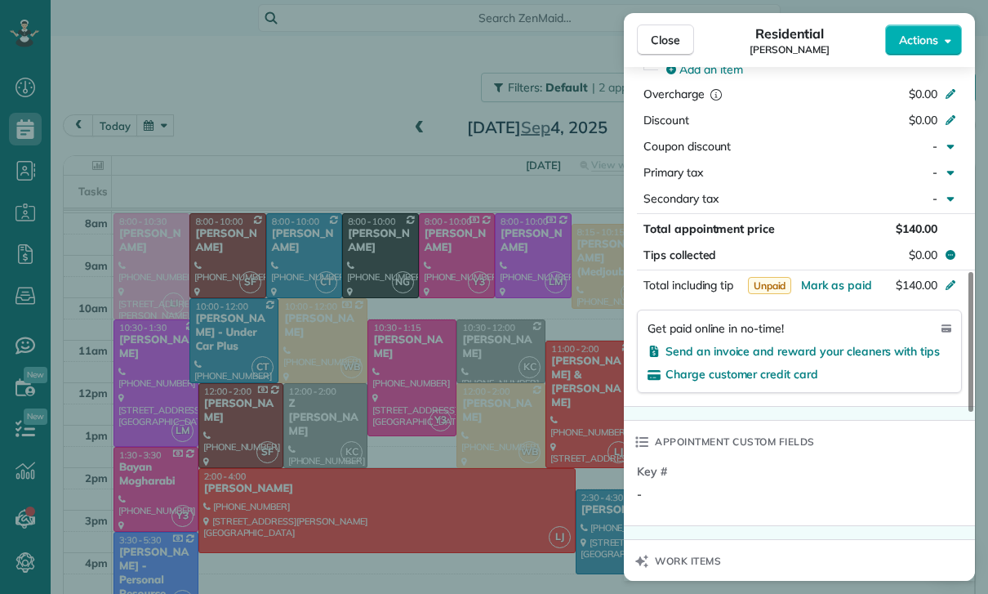
scroll to position [849, 0]
click at [824, 287] on span "Mark as paid" at bounding box center [836, 284] width 71 height 15
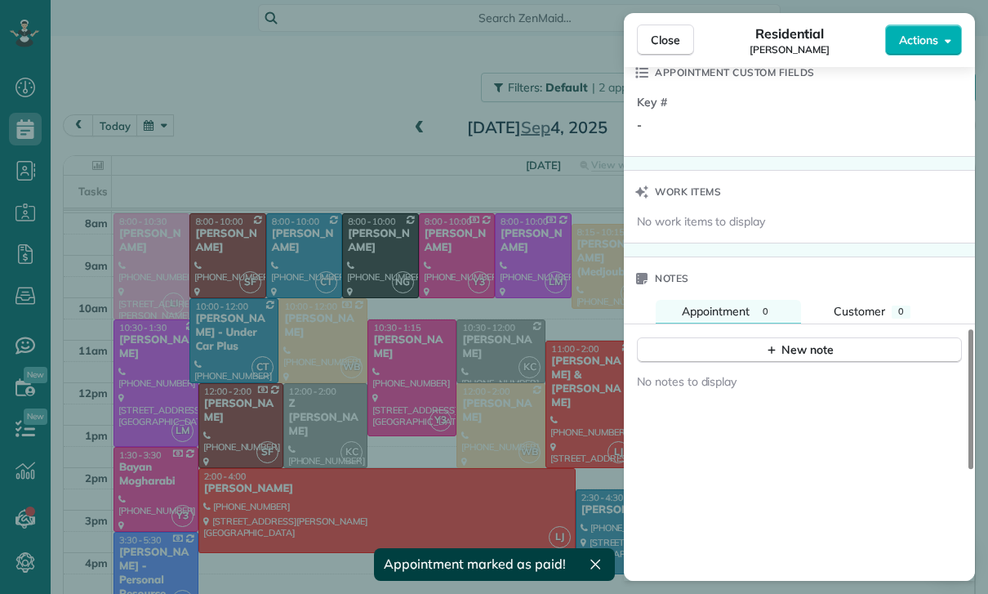
scroll to position [1234, 0]
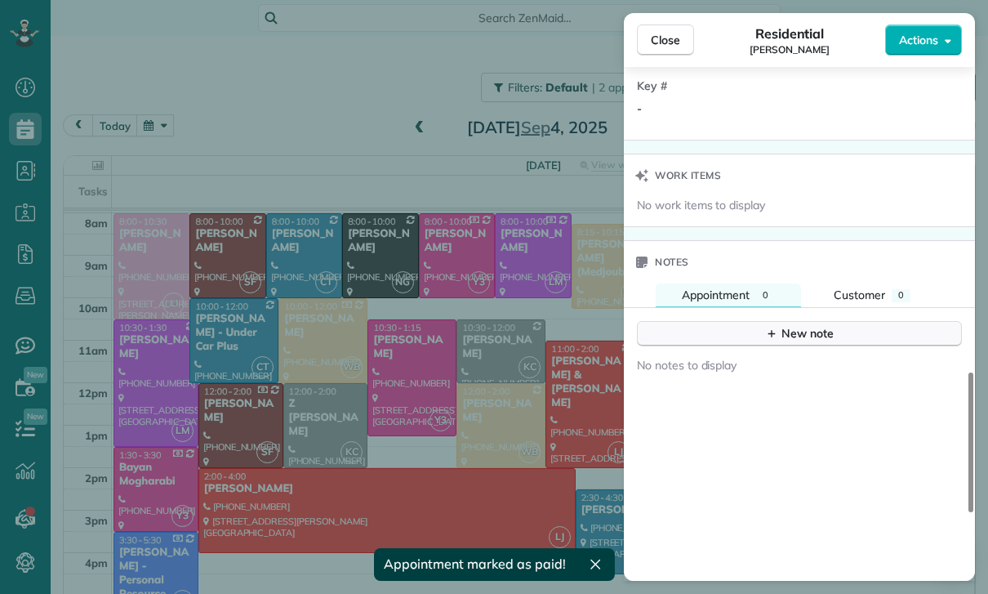
click at [799, 344] on button "New note" at bounding box center [799, 333] width 325 height 25
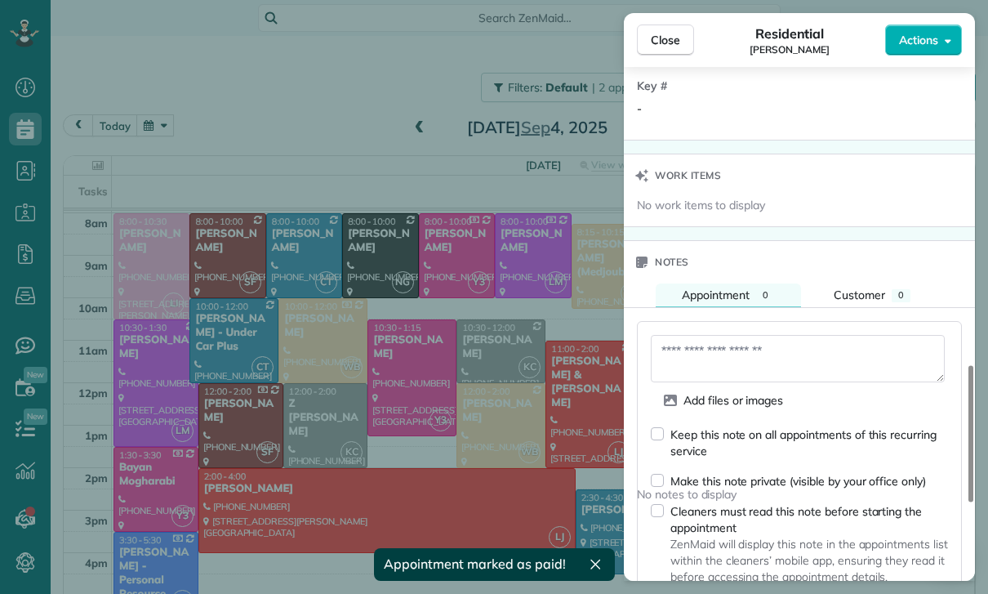
click at [732, 357] on textarea at bounding box center [798, 358] width 294 height 47
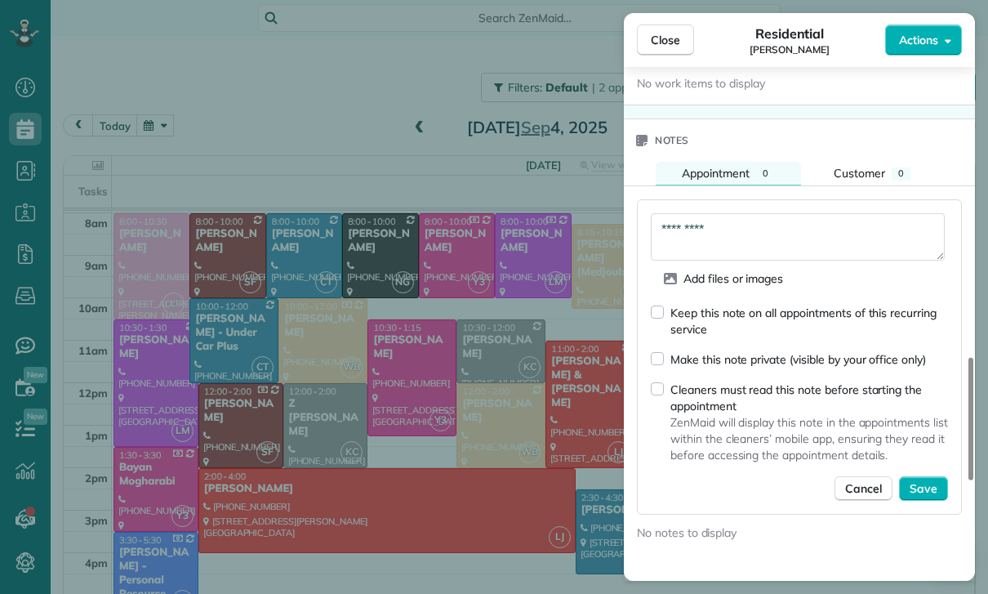
scroll to position [1391, 0]
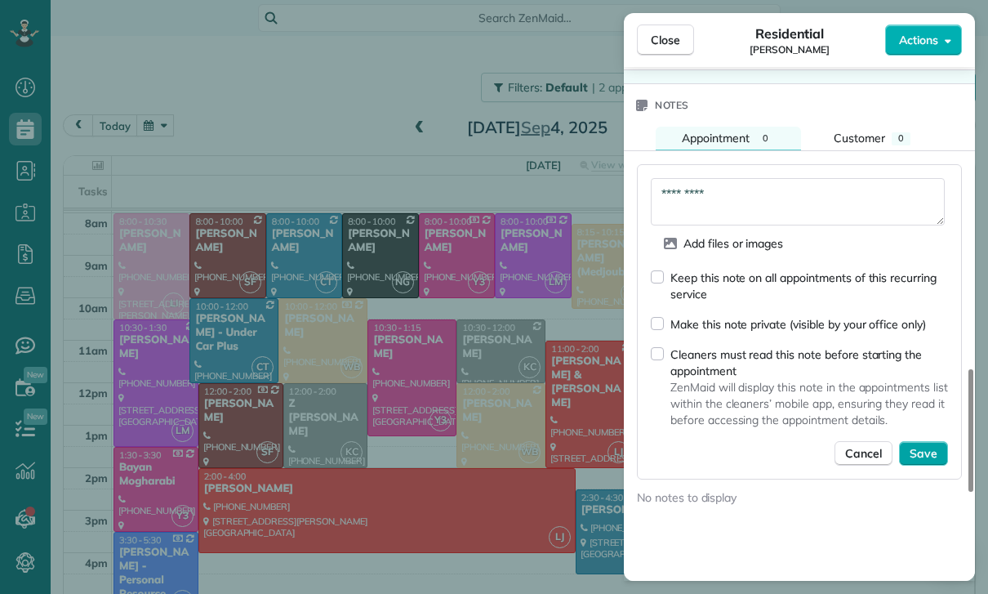
type textarea "*********"
click at [925, 448] on span "Save" at bounding box center [924, 453] width 28 height 16
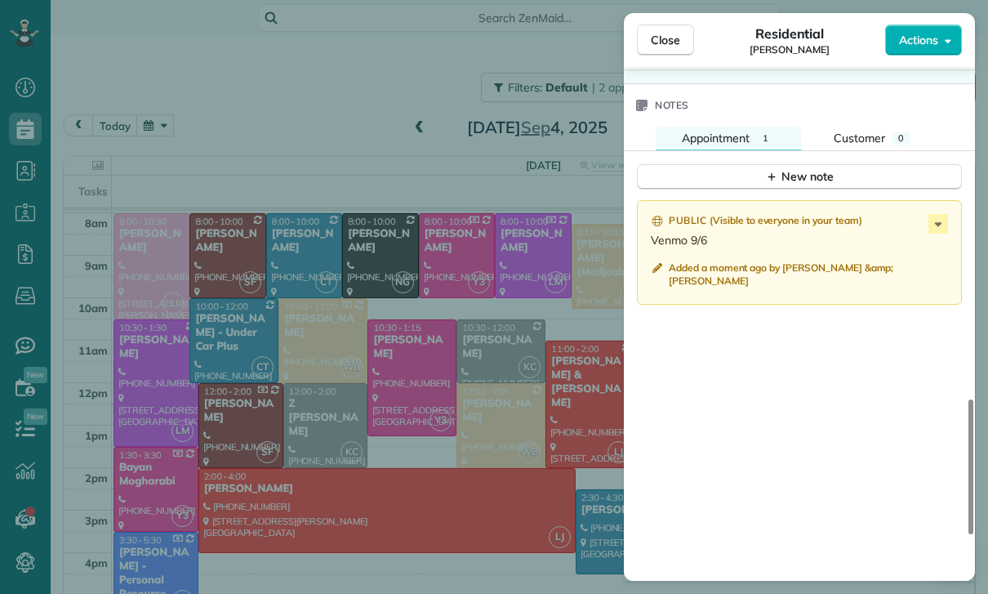
click at [361, 424] on div "Close Residential [PERSON_NAME] Actions Status Yet to Confirm [PERSON_NAME] · O…" at bounding box center [494, 297] width 988 height 594
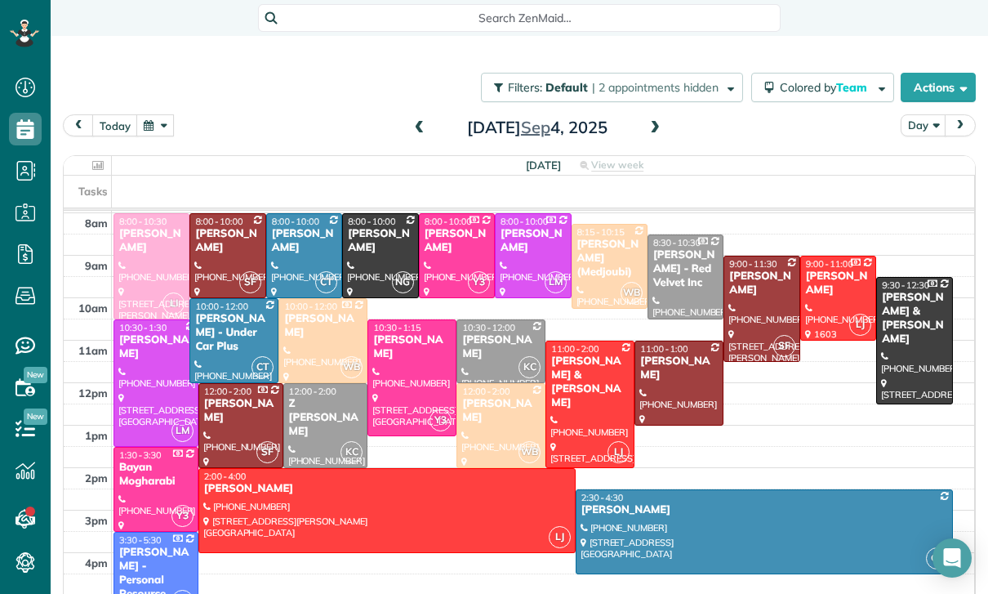
click at [152, 135] on button "button" at bounding box center [155, 125] width 38 height 22
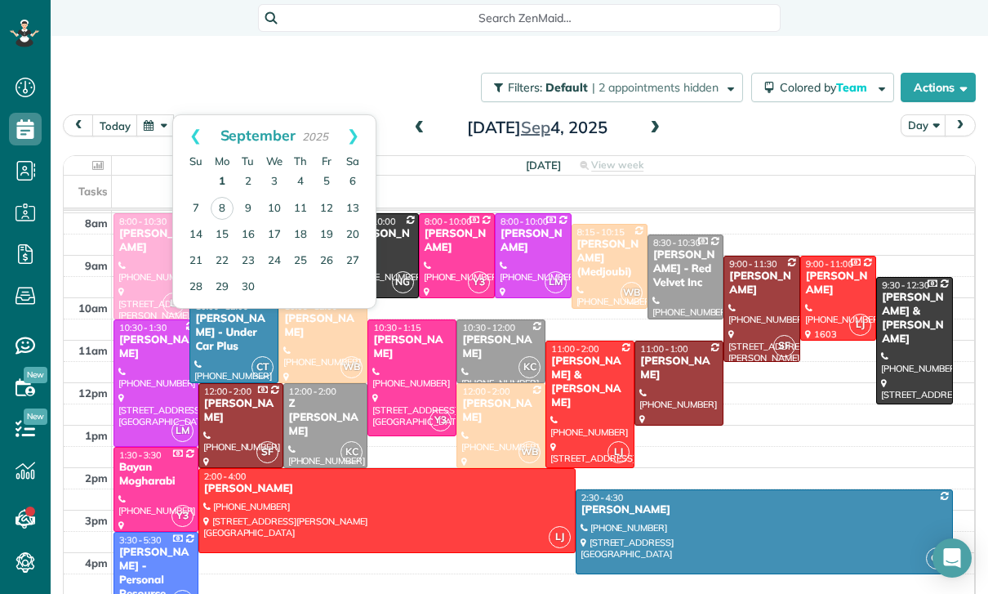
click at [217, 180] on link "1" at bounding box center [222, 182] width 26 height 26
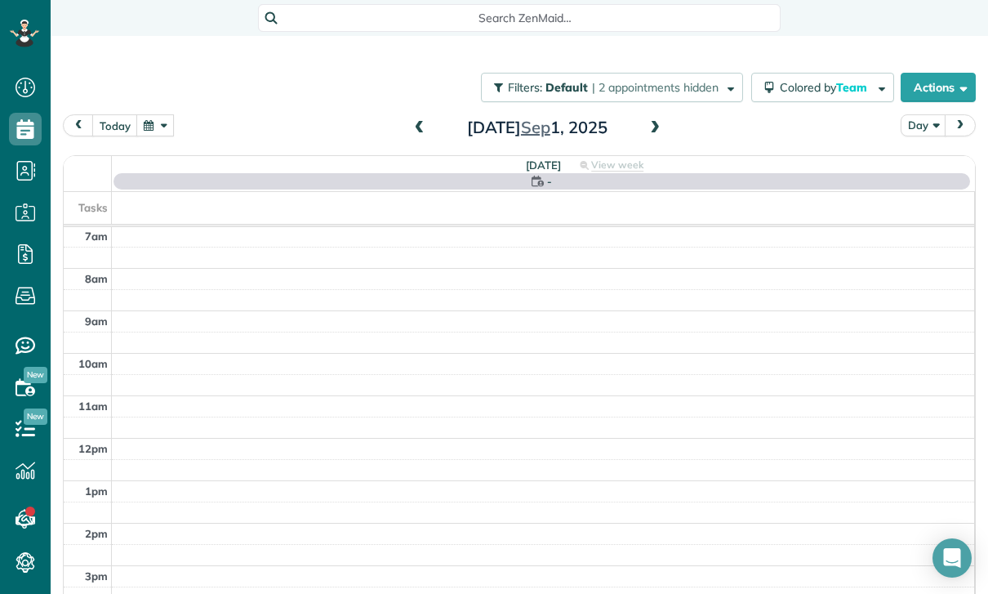
scroll to position [128, 0]
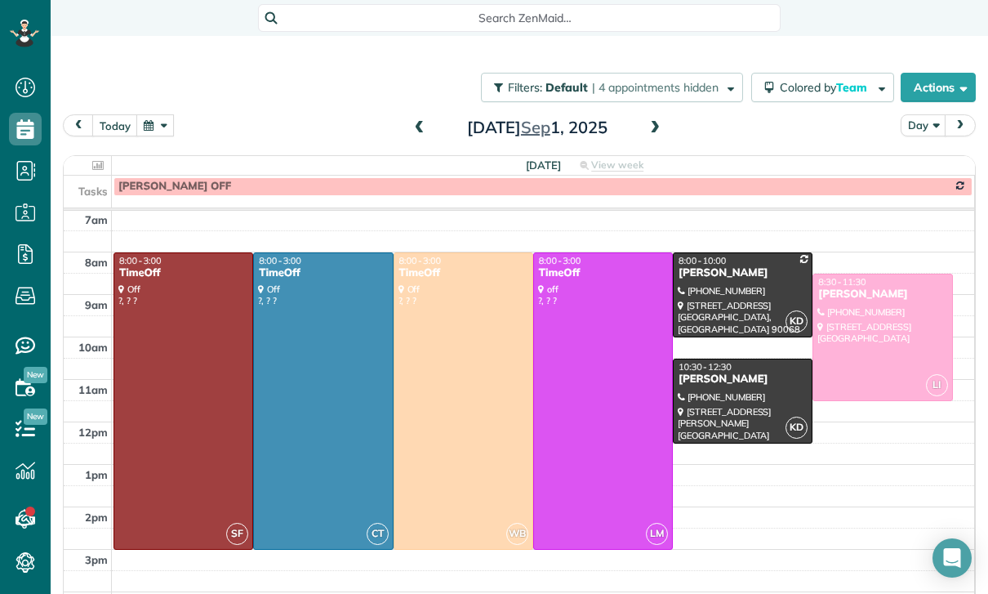
click at [154, 129] on button "button" at bounding box center [155, 125] width 38 height 22
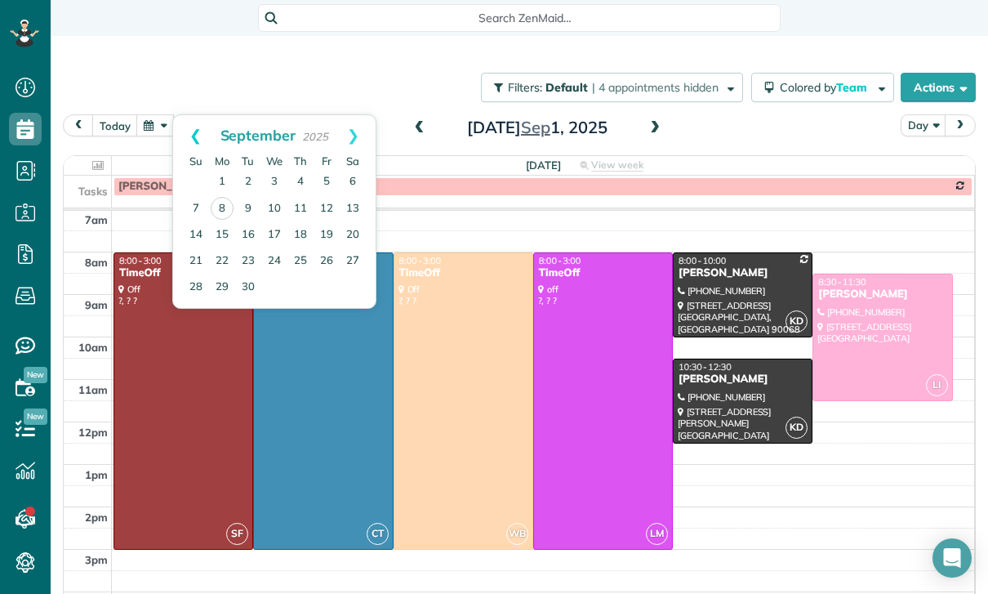
click at [191, 131] on link "Prev" at bounding box center [195, 135] width 45 height 41
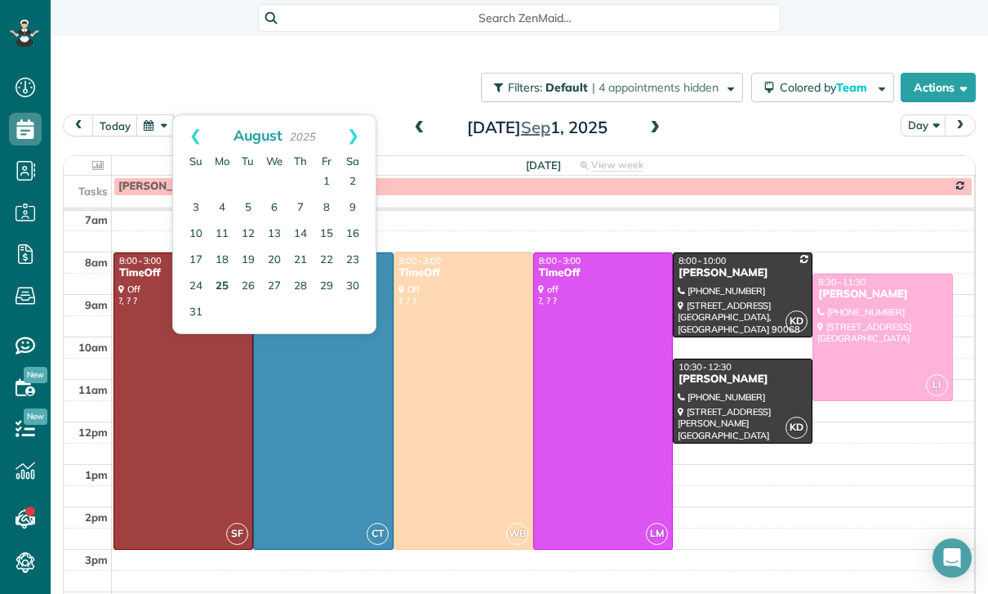
click at [223, 282] on link "25" at bounding box center [222, 287] width 26 height 26
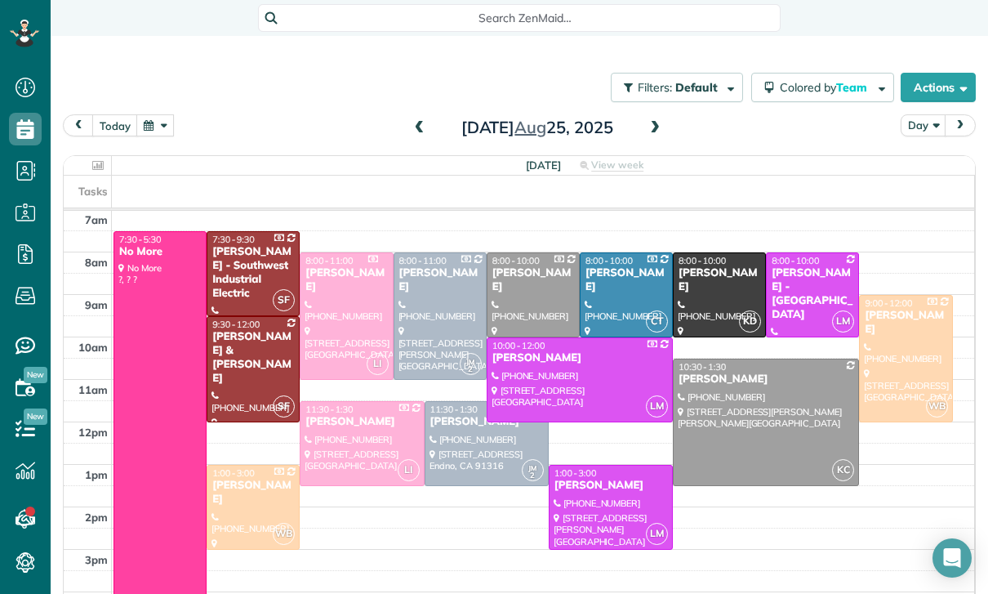
click at [737, 408] on div at bounding box center [766, 422] width 185 height 126
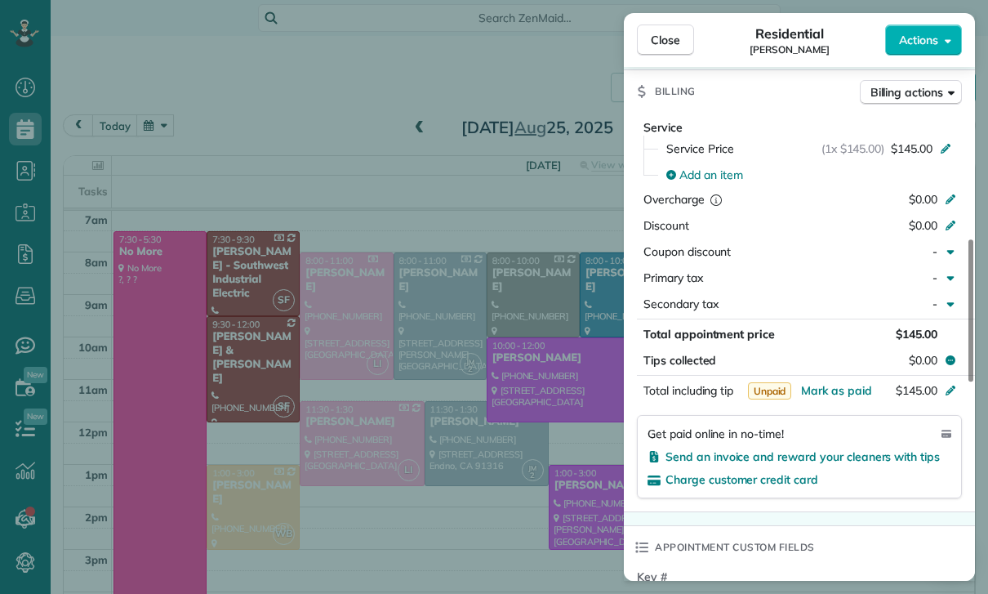
scroll to position [791, 0]
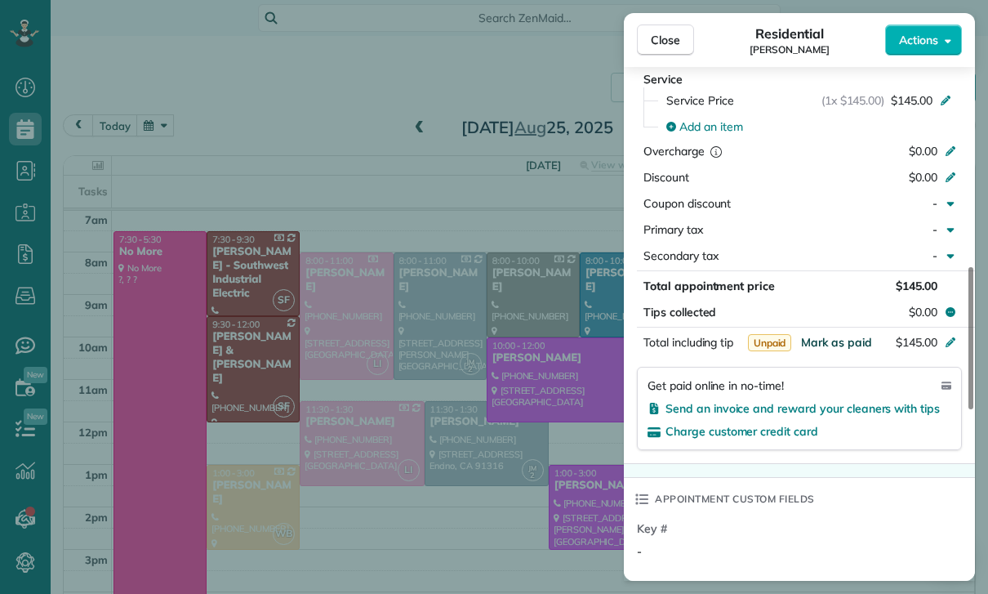
click at [823, 337] on span "Mark as paid" at bounding box center [836, 342] width 71 height 15
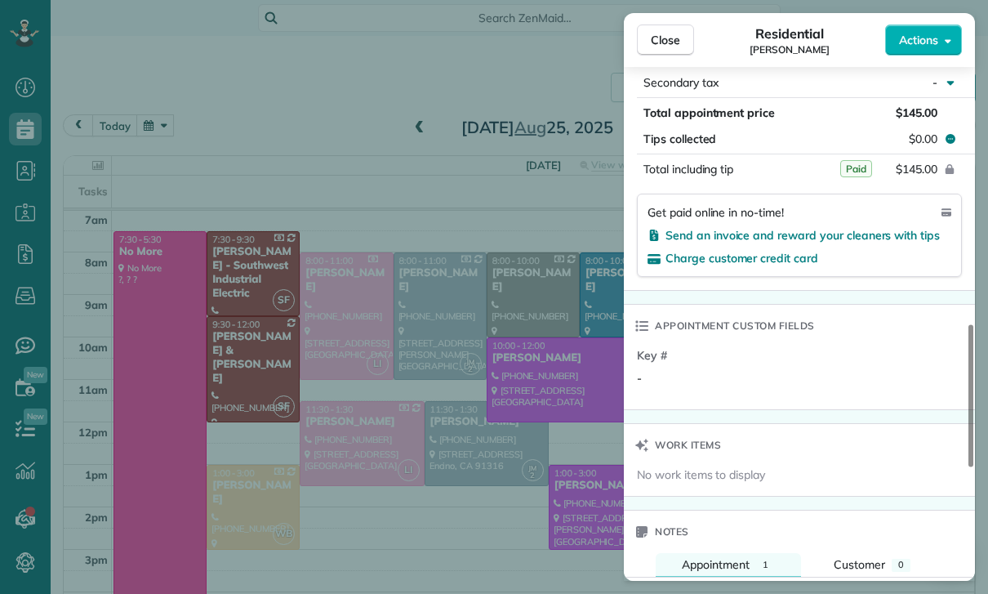
scroll to position [1184, 0]
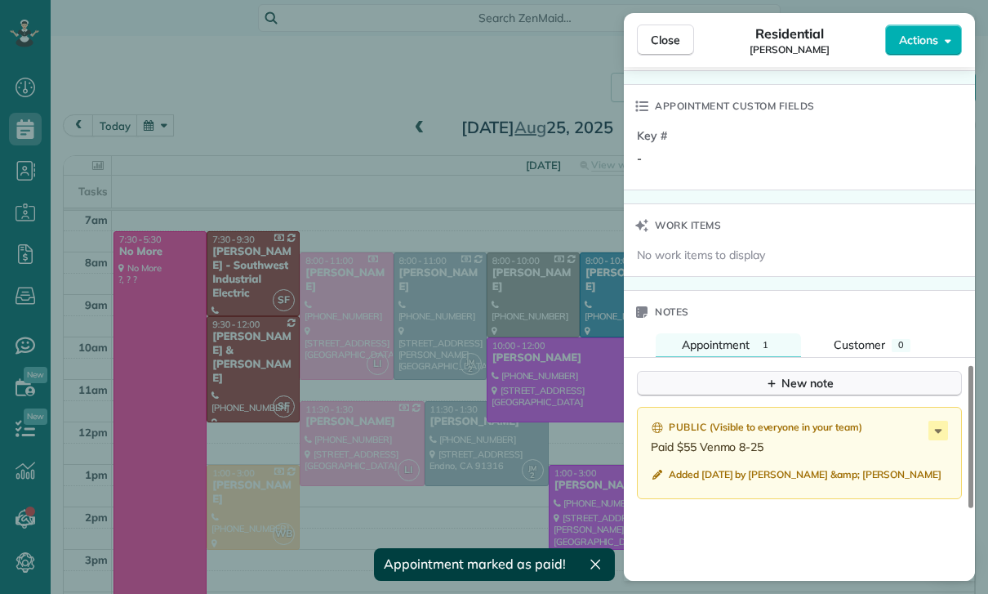
click at [789, 375] on div "New note" at bounding box center [799, 383] width 69 height 17
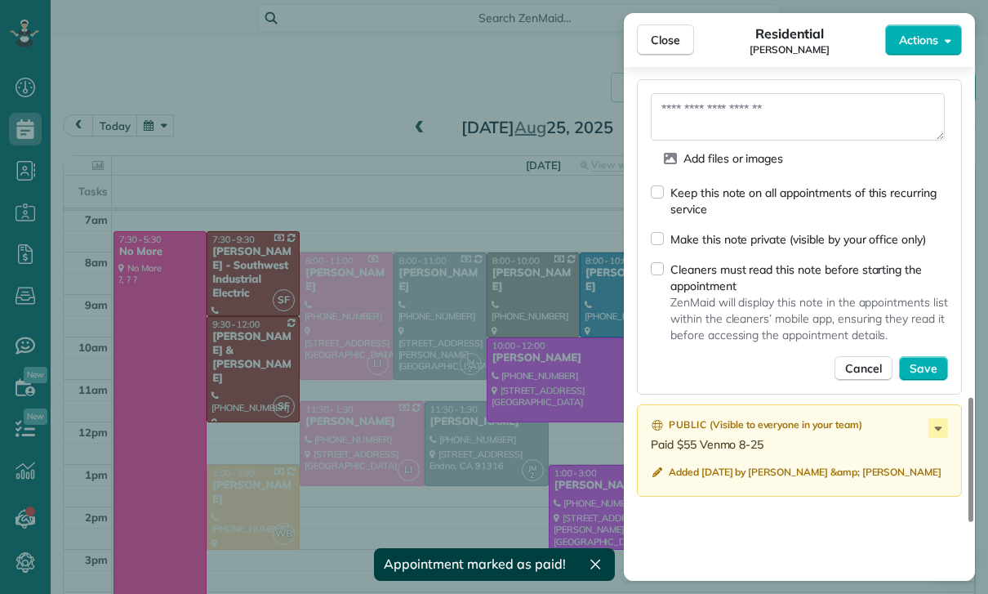
scroll to position [1497, 0]
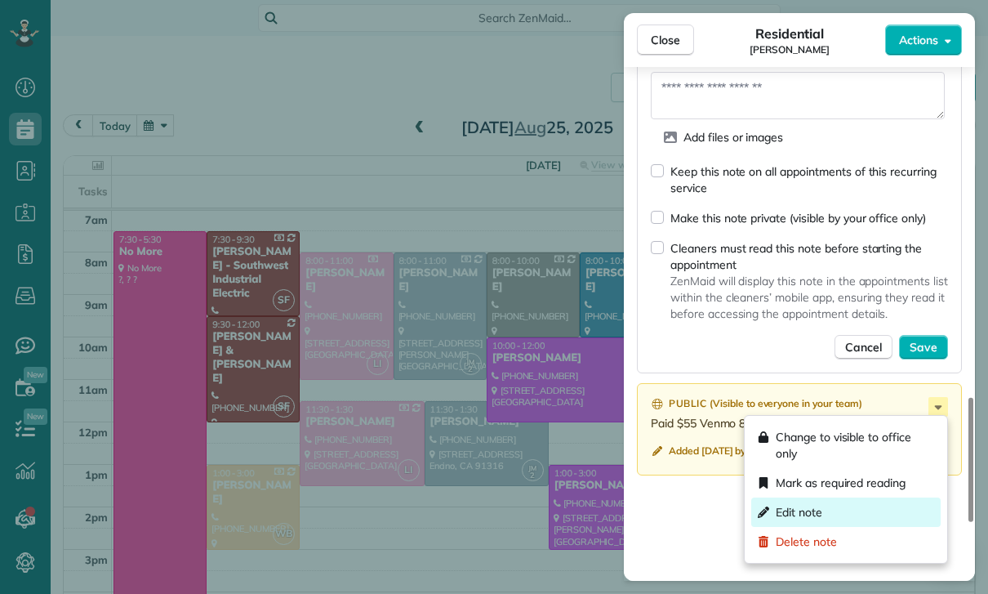
click at [804, 515] on span "Edit note" at bounding box center [799, 512] width 47 height 16
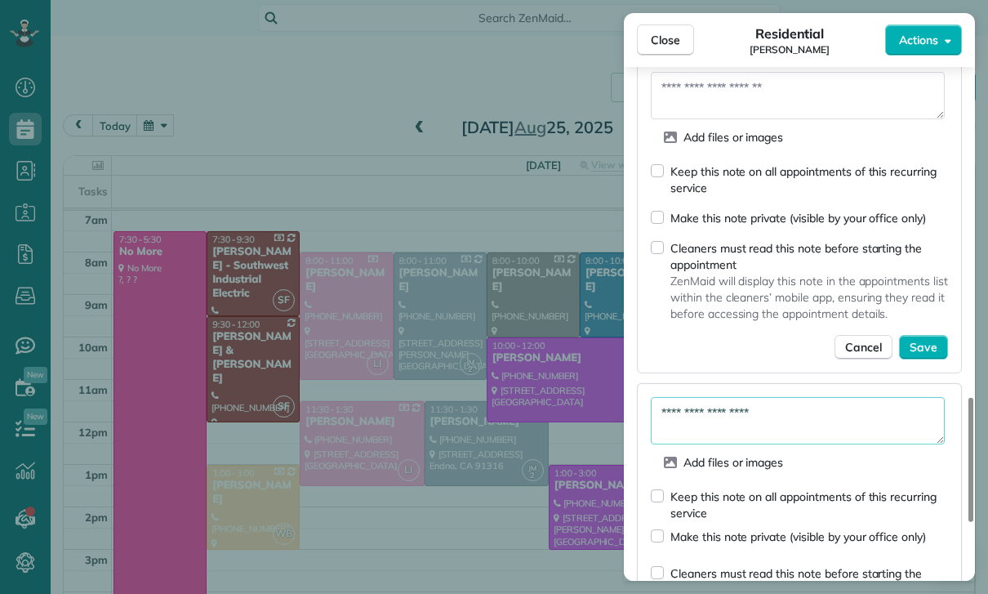
click at [840, 416] on textarea "**********" at bounding box center [798, 420] width 294 height 47
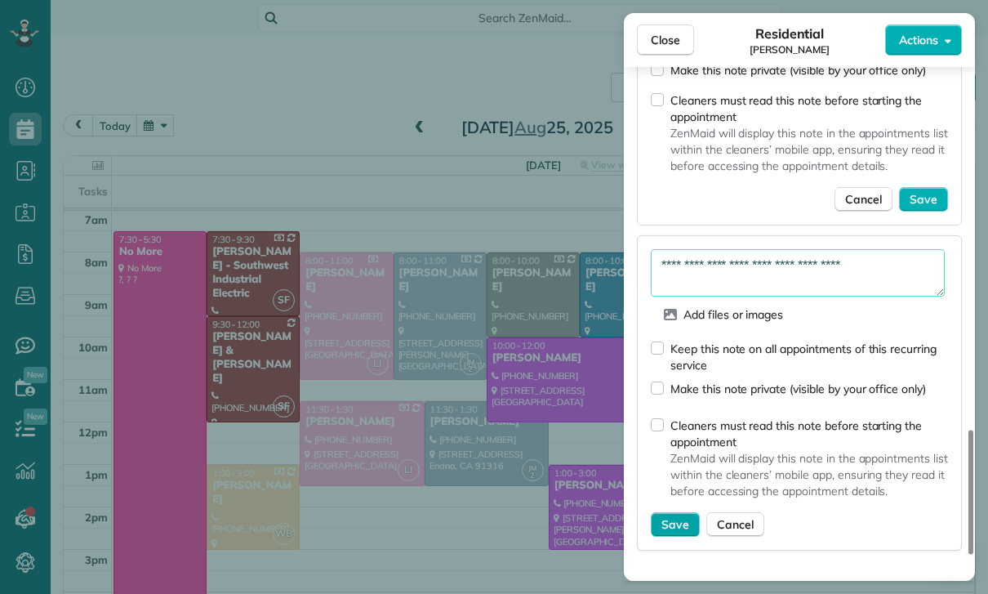
type textarea "**********"
click at [685, 519] on span "Save" at bounding box center [676, 524] width 28 height 16
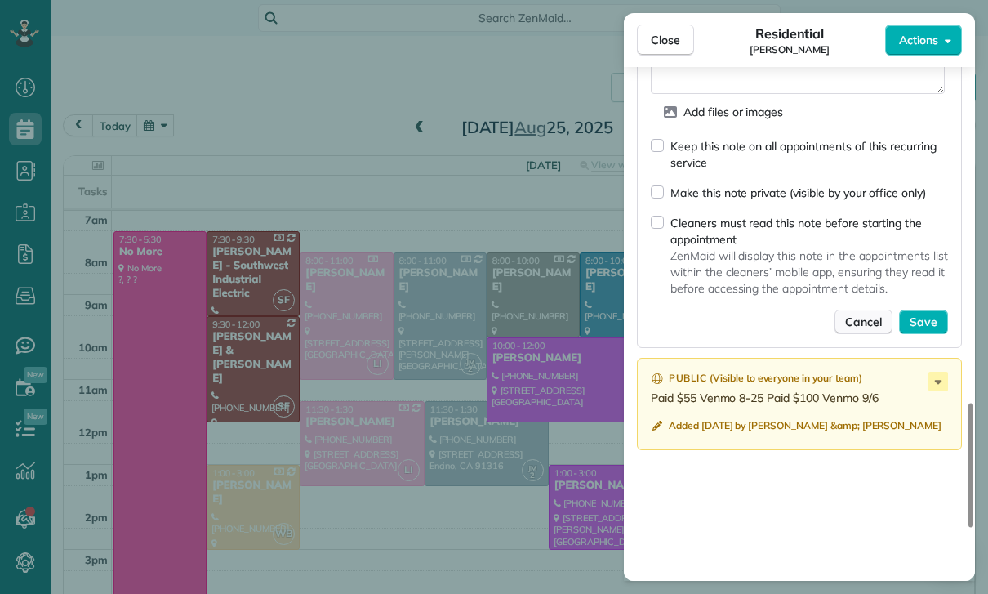
click at [849, 324] on span "Cancel" at bounding box center [863, 322] width 37 height 16
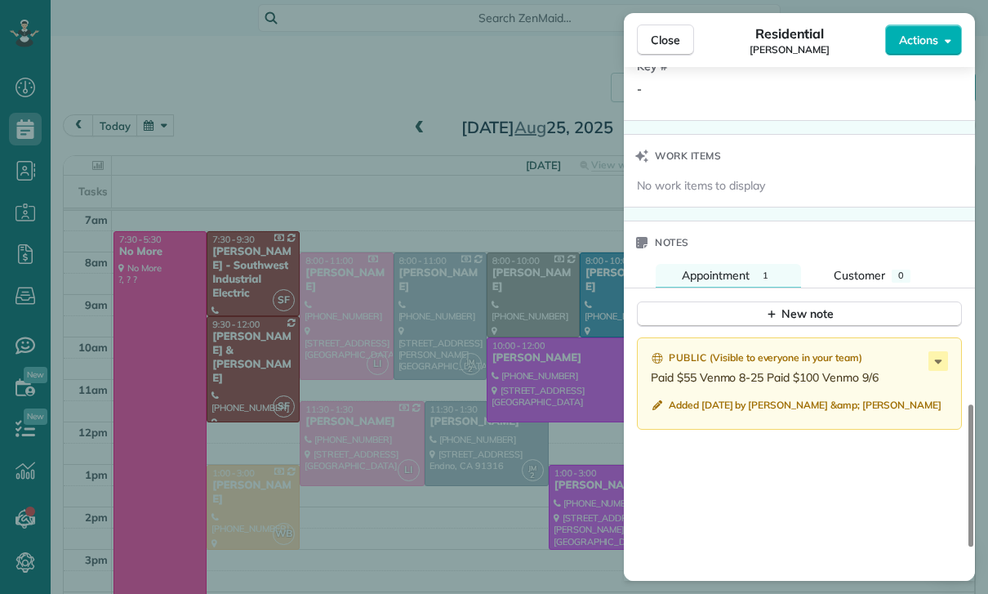
scroll to position [1204, 0]
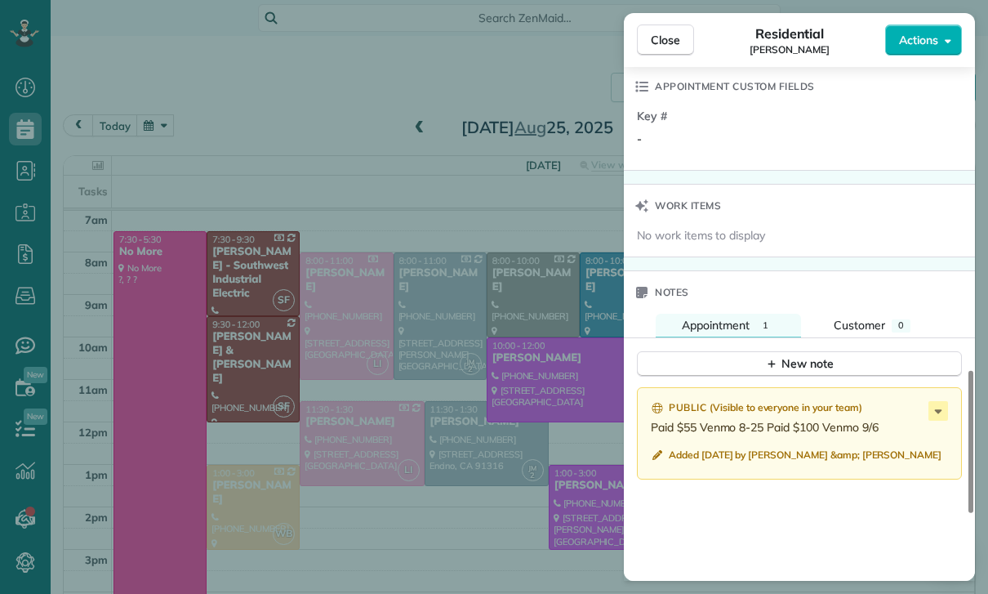
click at [343, 99] on div "Close Residential [PERSON_NAME] Actions Status Confirmed [PERSON_NAME] · Open p…" at bounding box center [494, 297] width 988 height 594
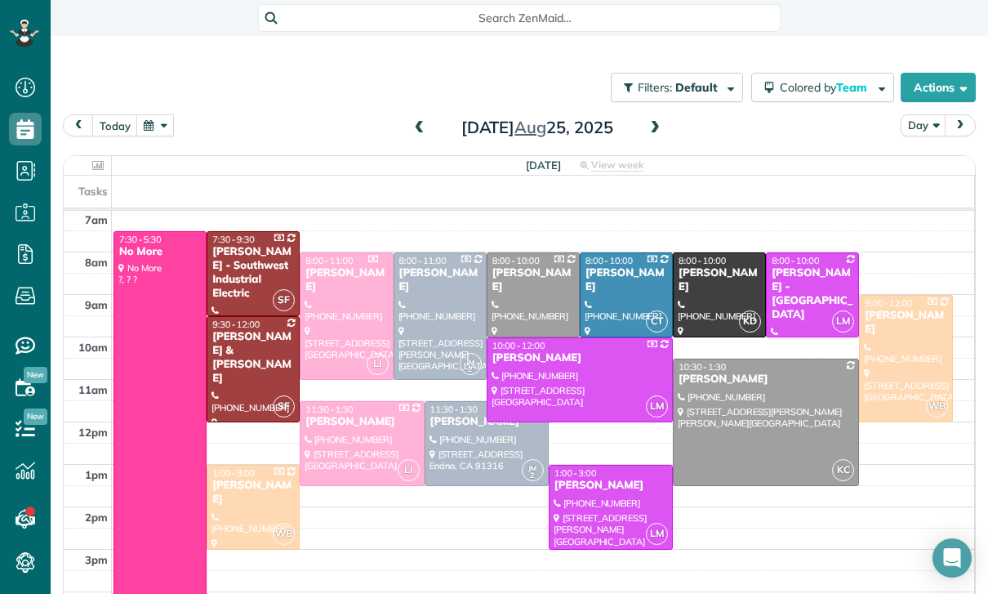
click at [154, 130] on button "button" at bounding box center [155, 125] width 38 height 22
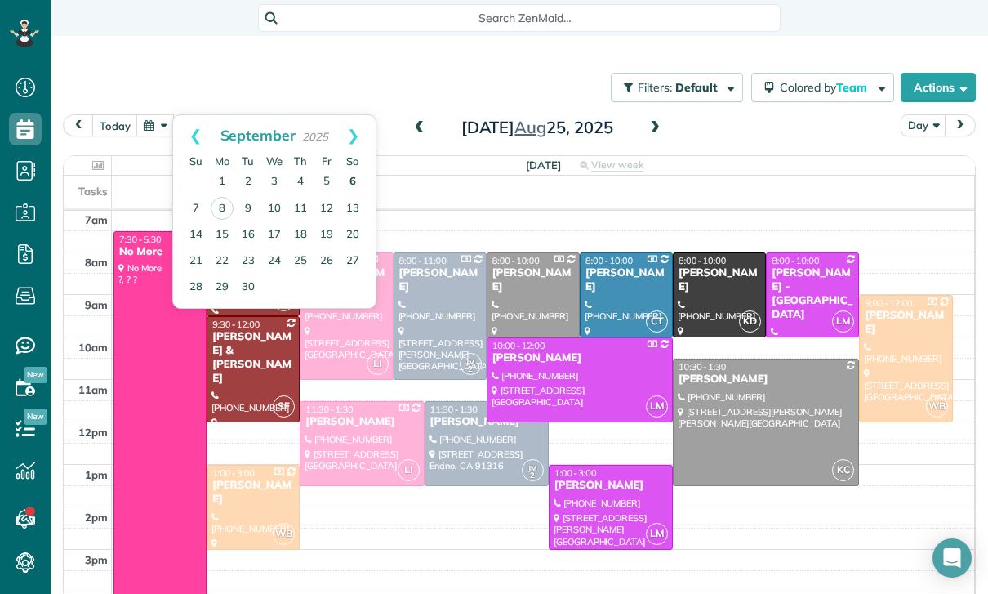
click at [340, 175] on link "6" at bounding box center [353, 182] width 26 height 26
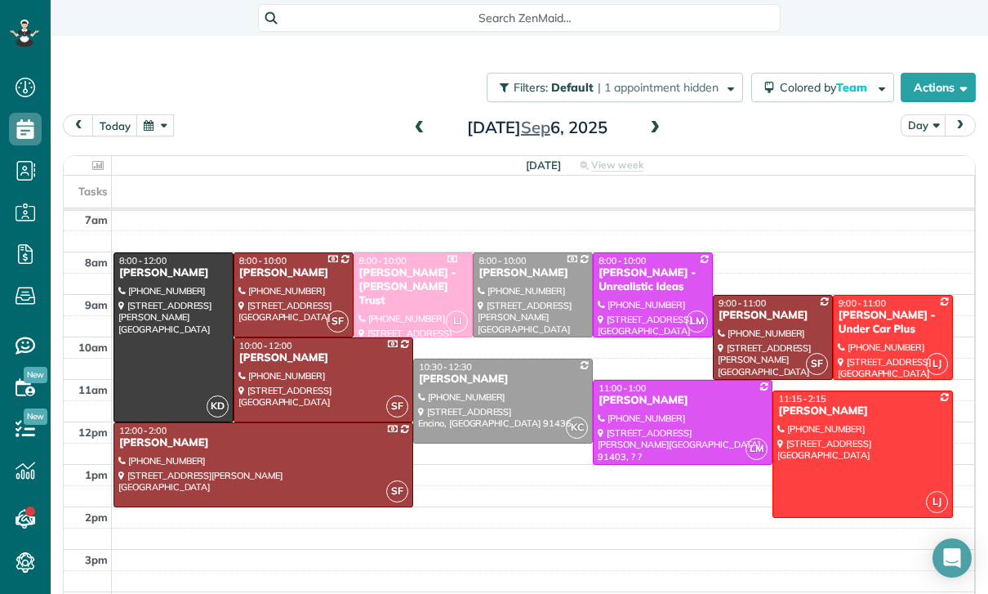
click at [417, 117] on span at bounding box center [420, 128] width 18 height 25
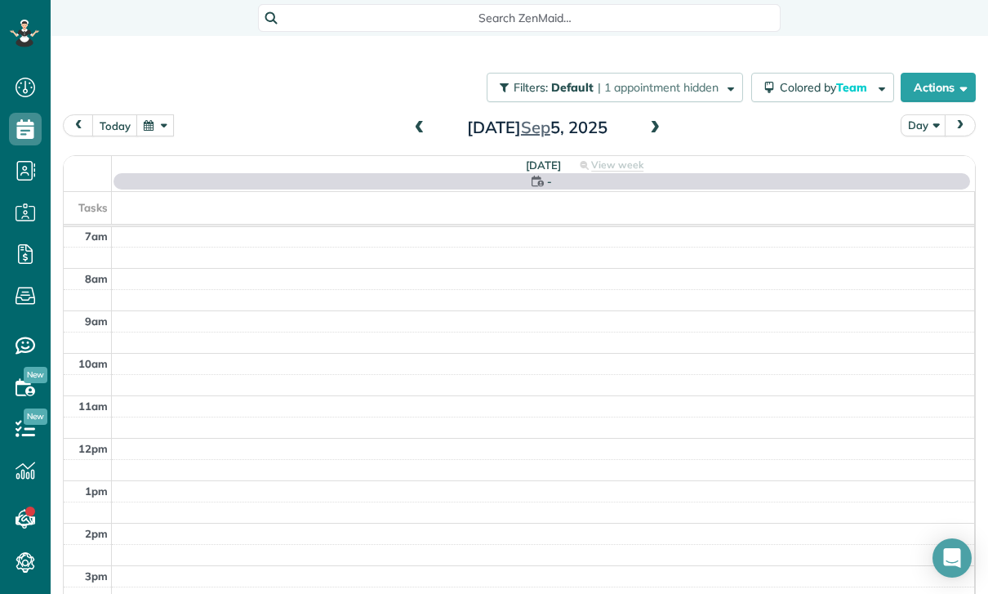
scroll to position [128, 0]
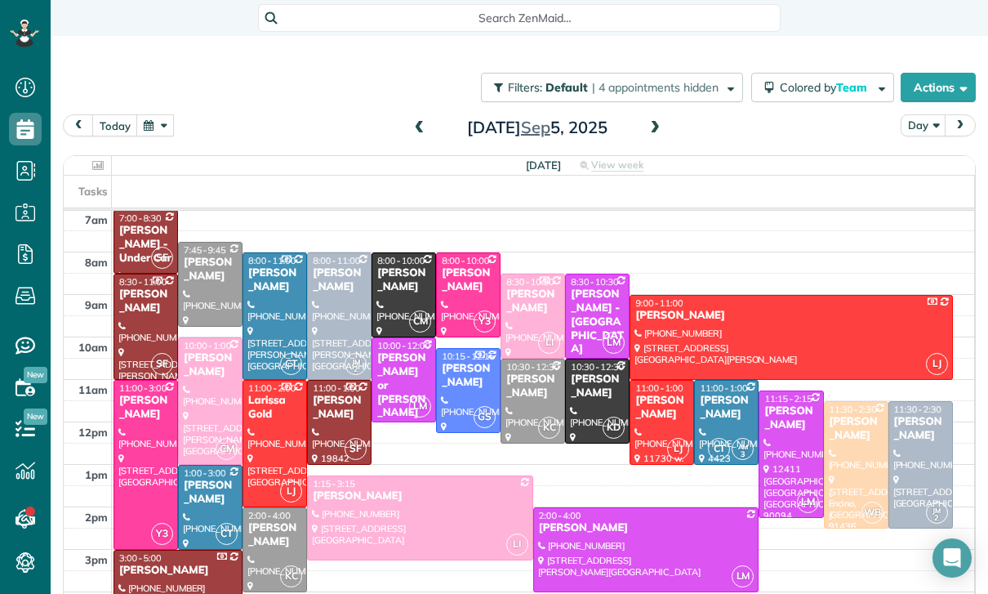
click at [202, 498] on div "[PERSON_NAME]" at bounding box center [210, 493] width 55 height 28
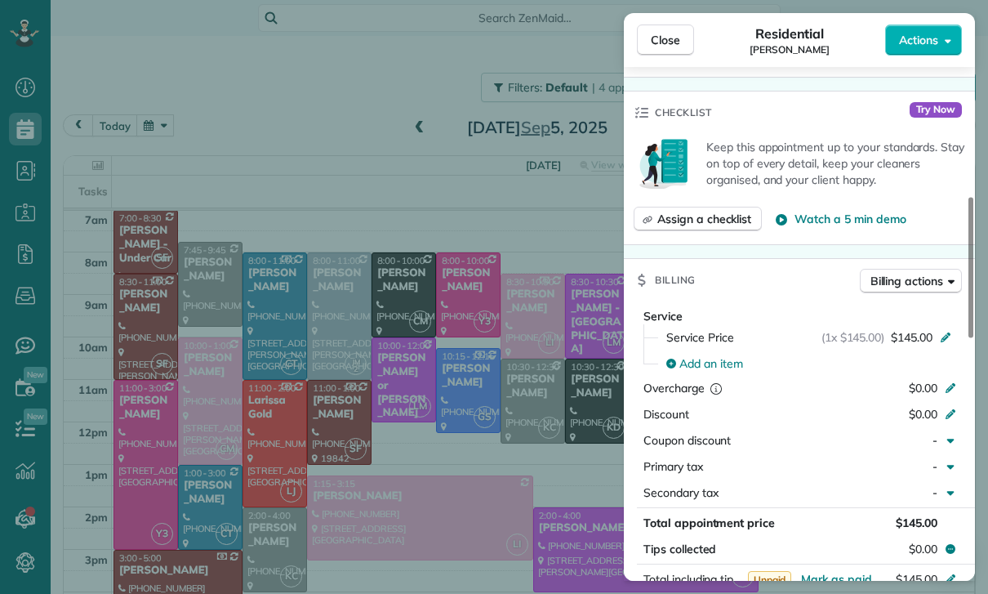
scroll to position [700, 0]
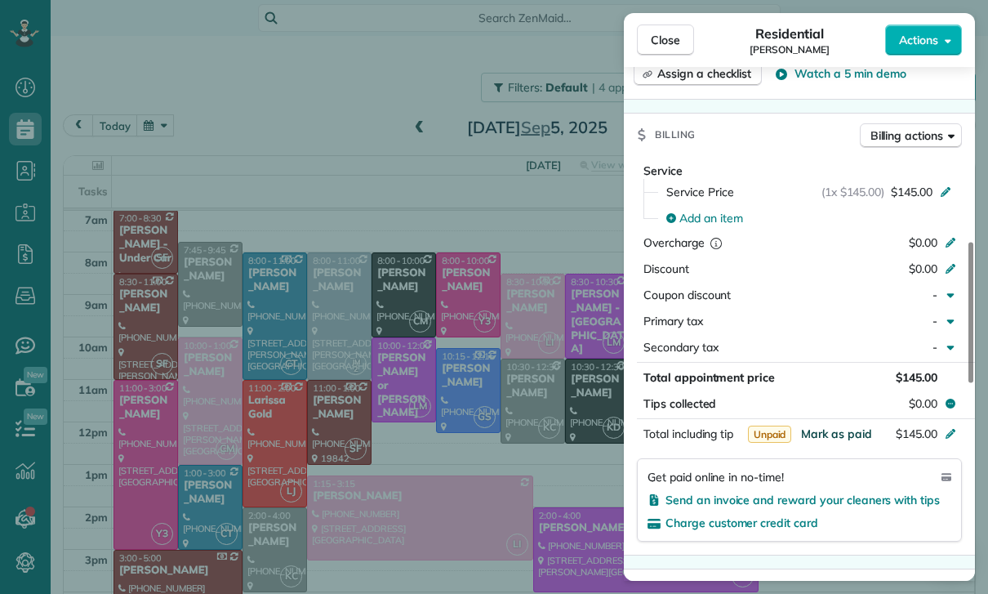
click at [831, 435] on span "Mark as paid" at bounding box center [836, 433] width 71 height 15
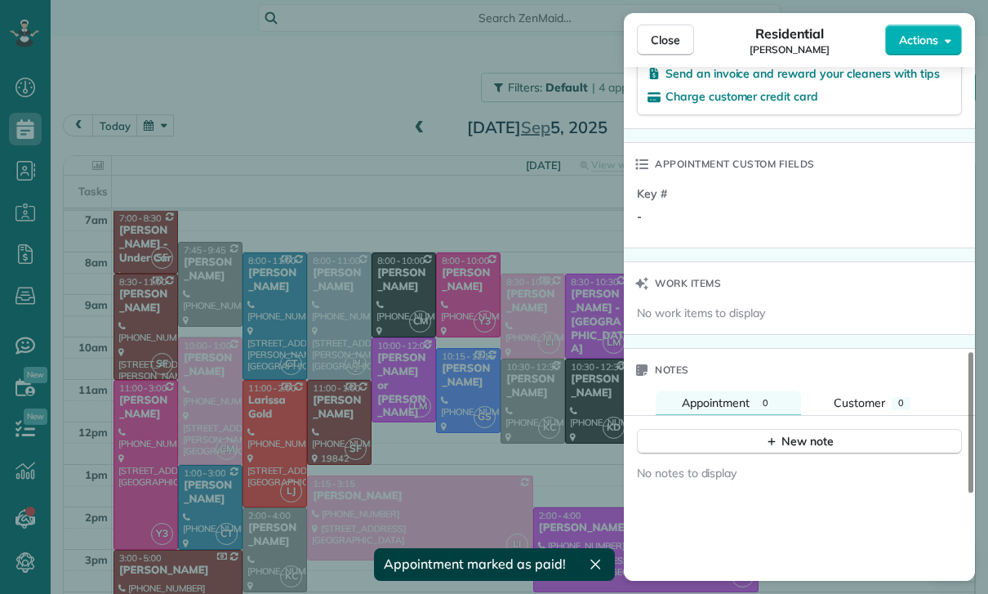
scroll to position [1144, 0]
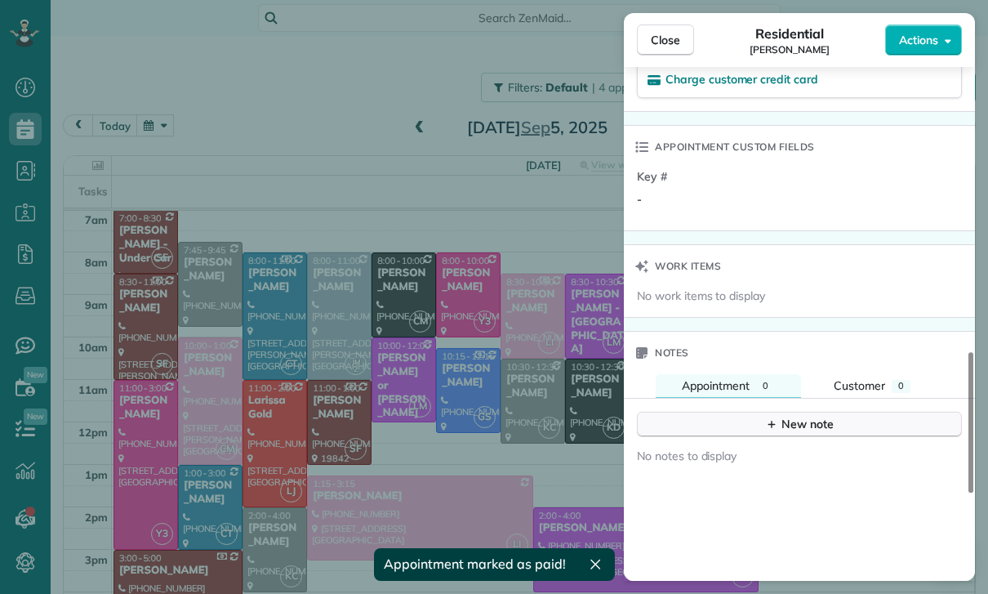
click at [793, 421] on div "New note" at bounding box center [799, 424] width 69 height 17
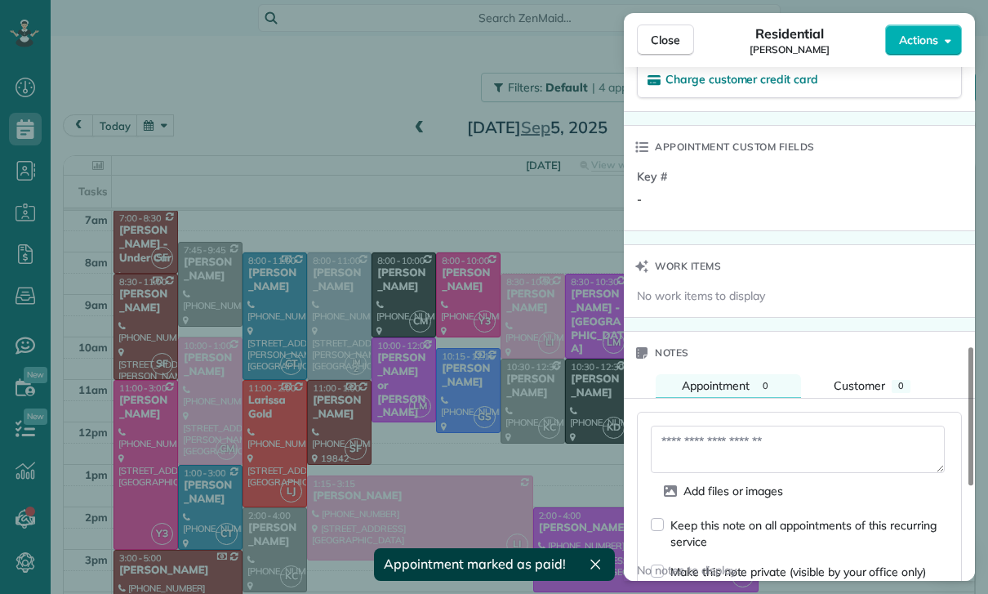
click at [714, 464] on textarea at bounding box center [798, 449] width 294 height 47
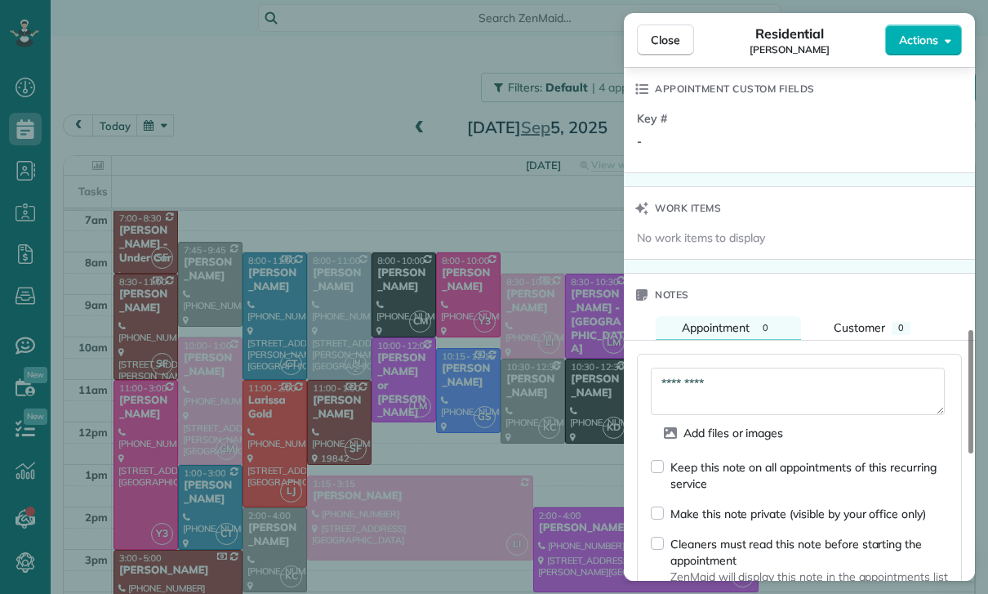
scroll to position [1368, 0]
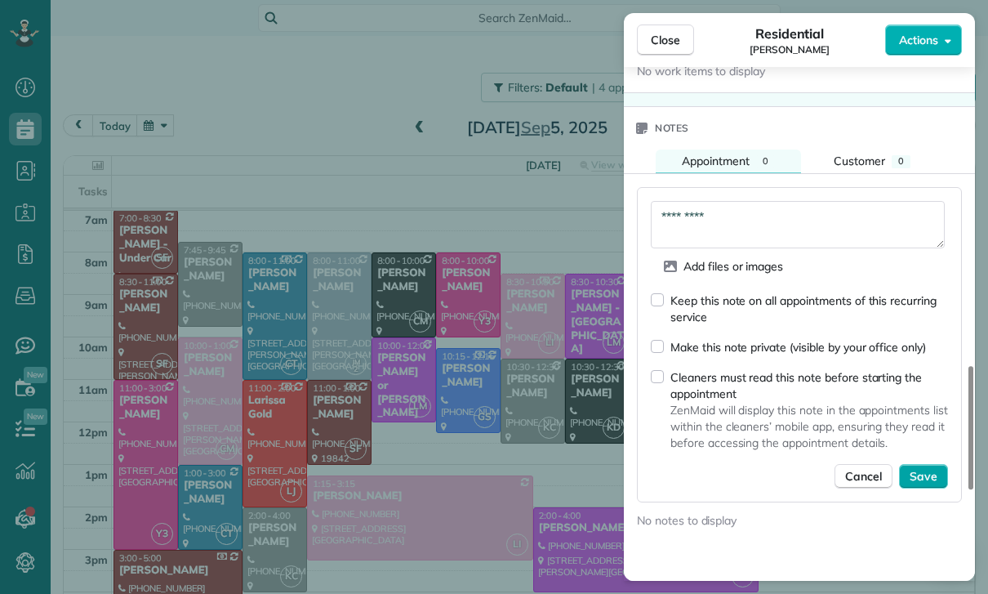
type textarea "*********"
click at [926, 465] on button "Save" at bounding box center [923, 476] width 49 height 25
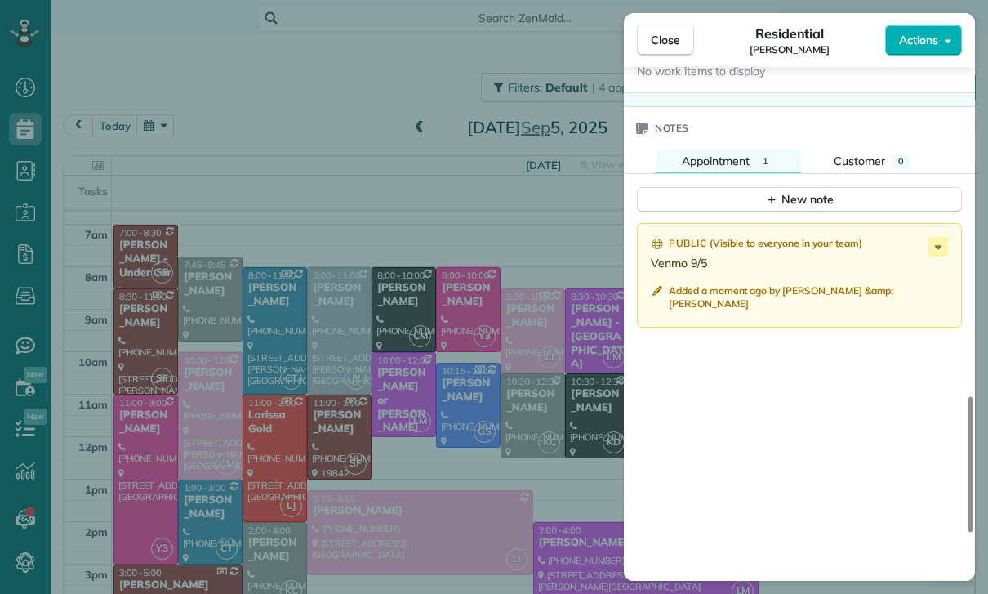
scroll to position [128, 0]
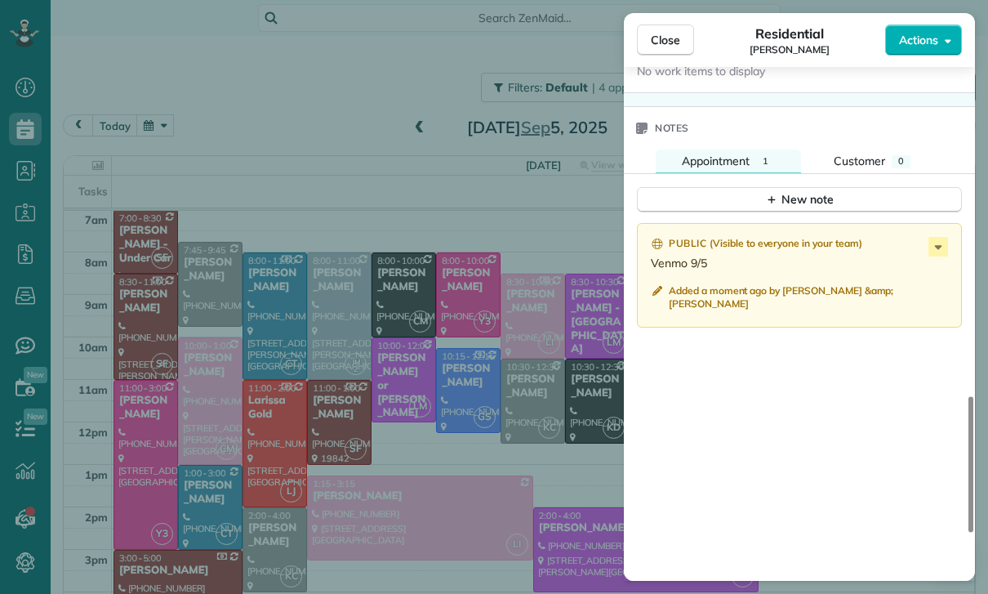
click at [431, 417] on div "Close Residential [PERSON_NAME] Actions Status Yet to Confirm [PERSON_NAME] · O…" at bounding box center [494, 297] width 988 height 594
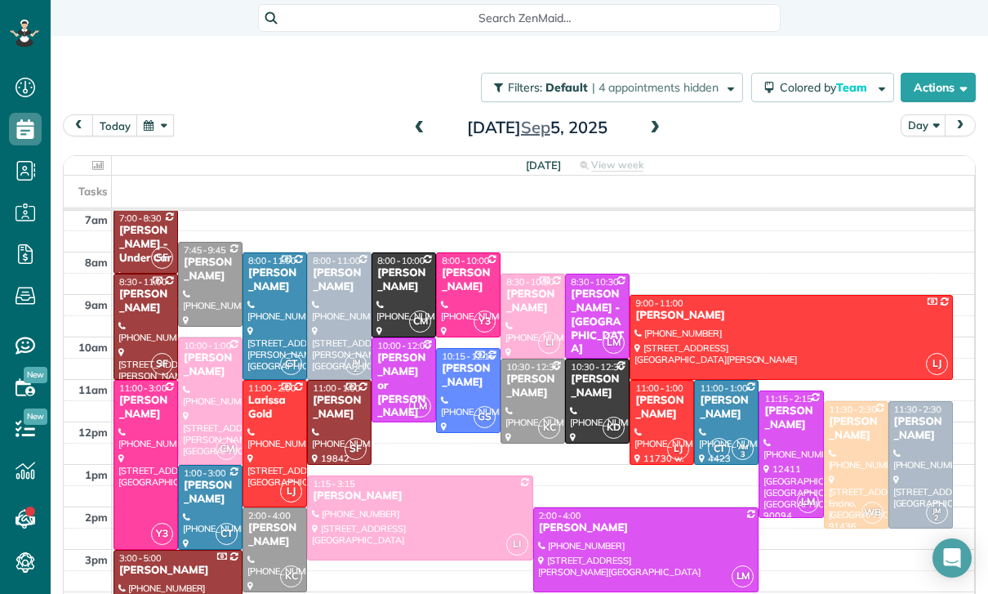
click at [412, 131] on span at bounding box center [420, 128] width 18 height 15
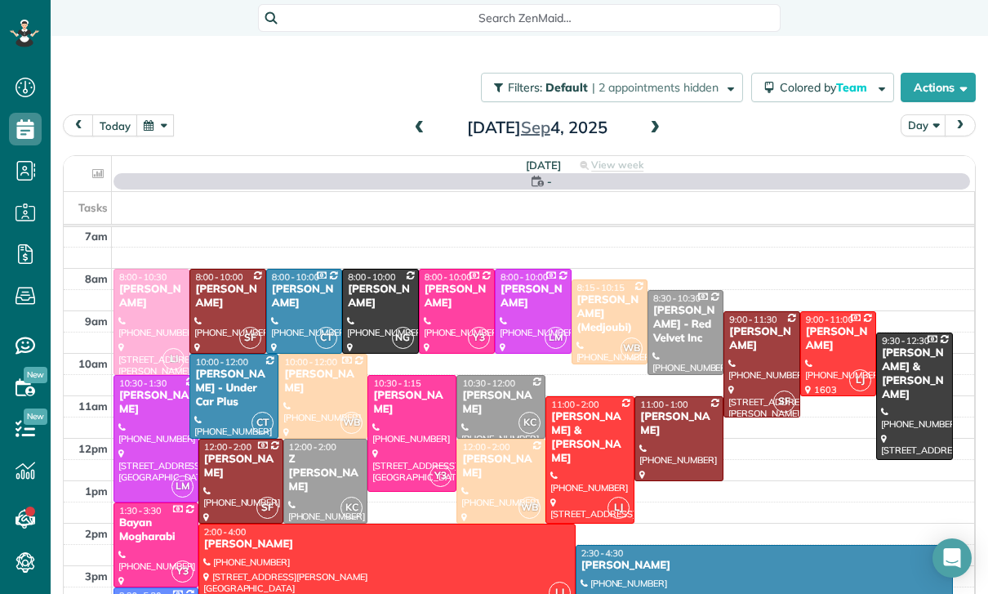
scroll to position [128, 0]
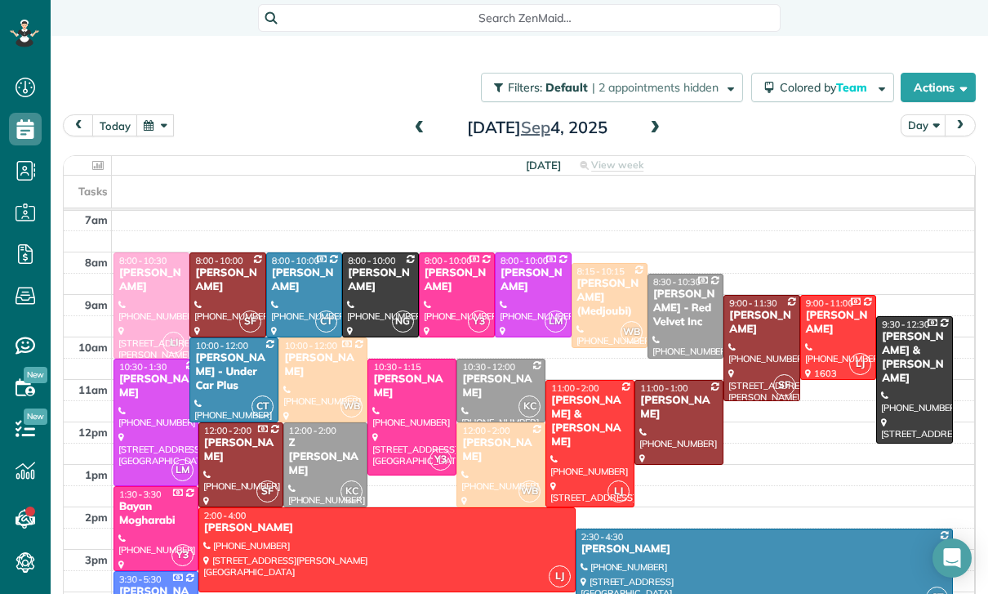
click at [656, 422] on div at bounding box center [678, 422] width 87 height 83
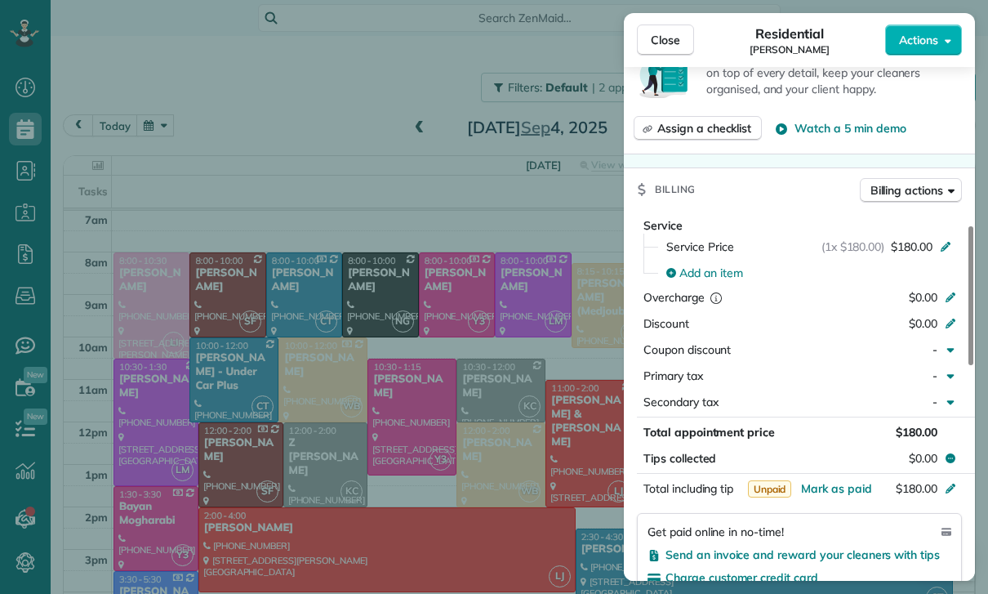
scroll to position [720, 0]
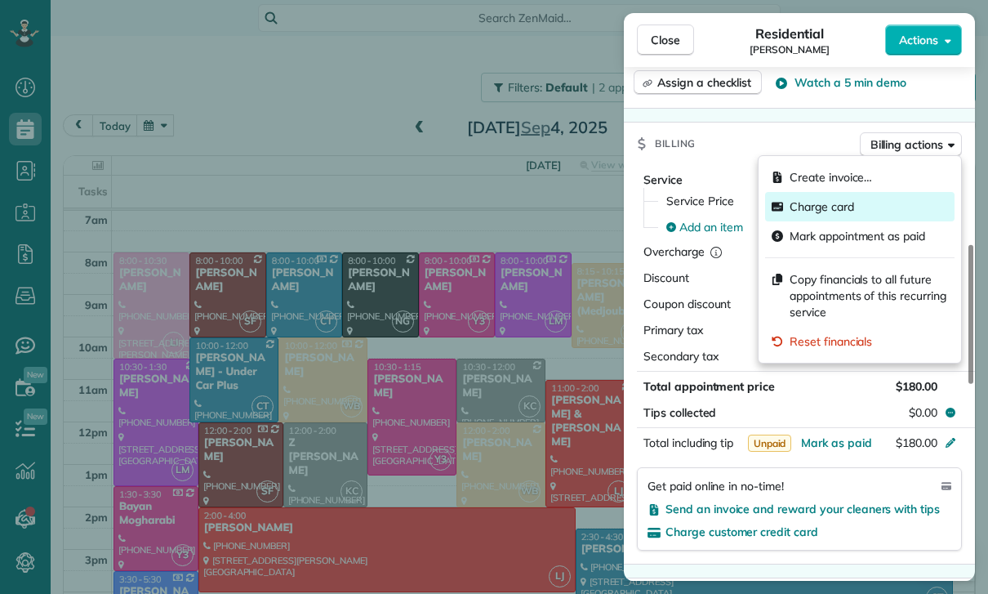
click at [826, 214] on span "Charge card" at bounding box center [822, 206] width 65 height 16
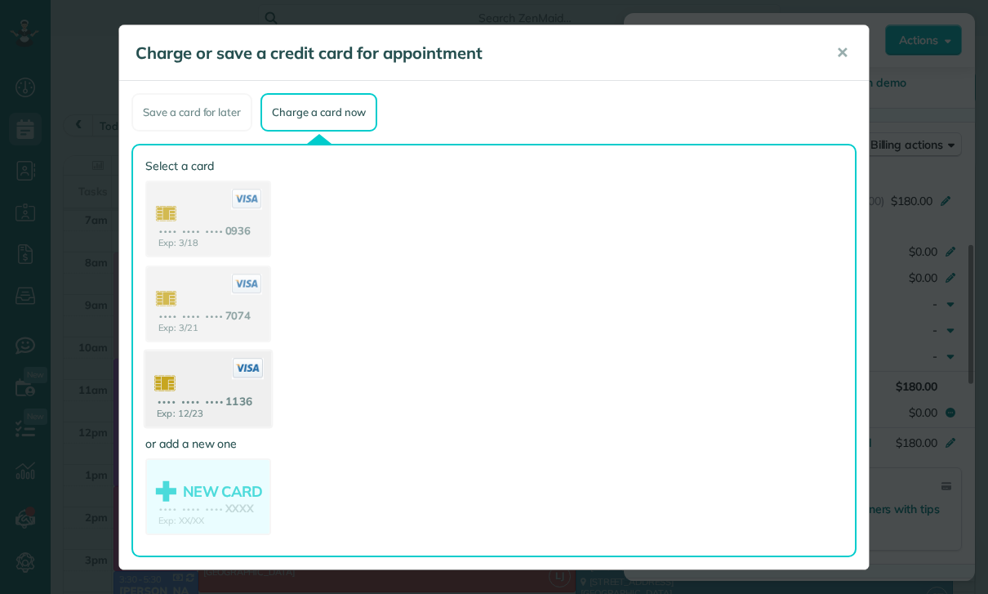
click at [218, 388] on use at bounding box center [208, 390] width 126 height 79
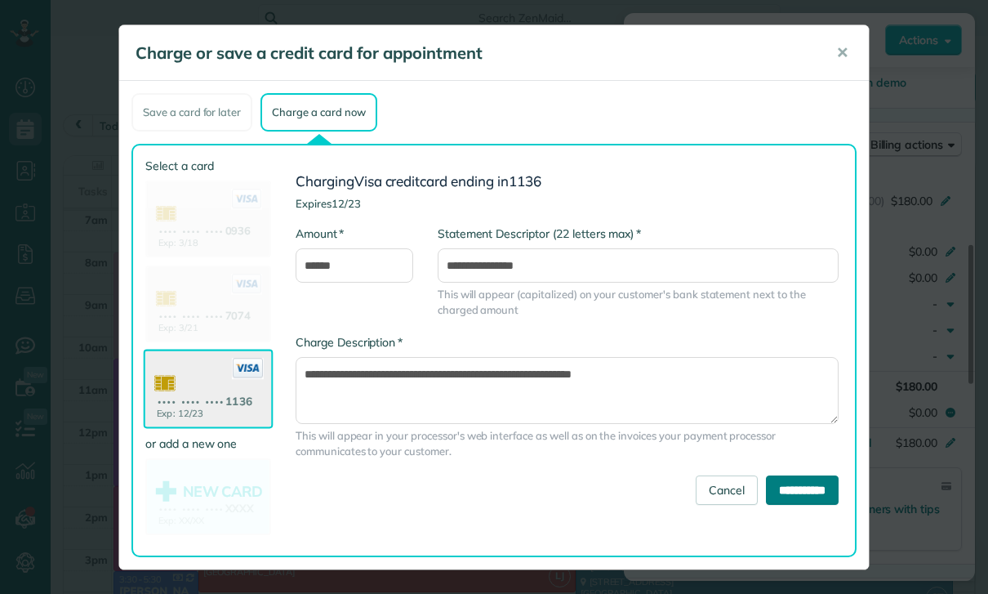
click at [799, 488] on input "**********" at bounding box center [802, 489] width 73 height 29
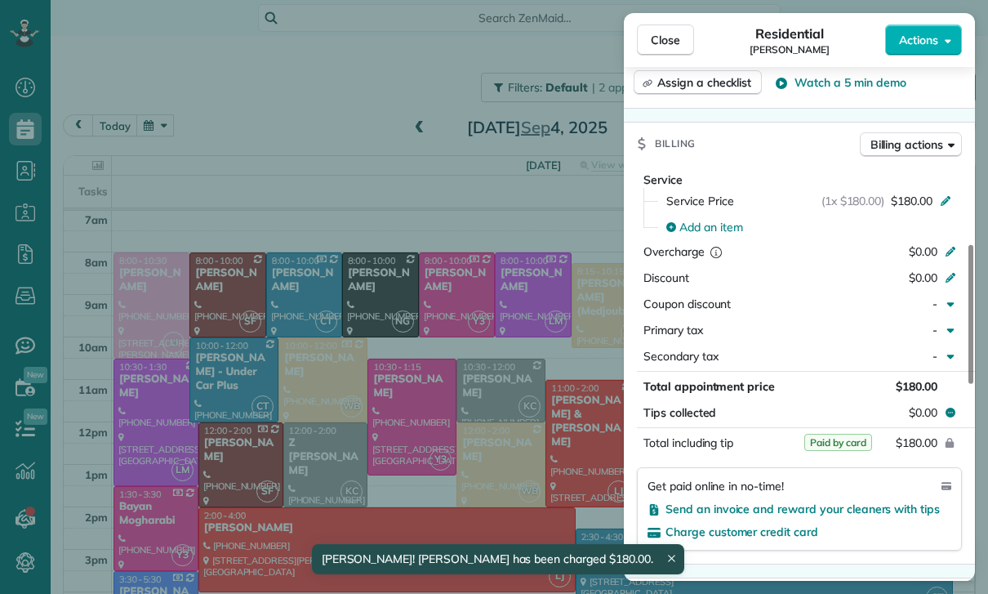
click at [389, 435] on div "Close Residential [PERSON_NAME] Actions Status Yet to Confirm [PERSON_NAME] · O…" at bounding box center [494, 297] width 988 height 594
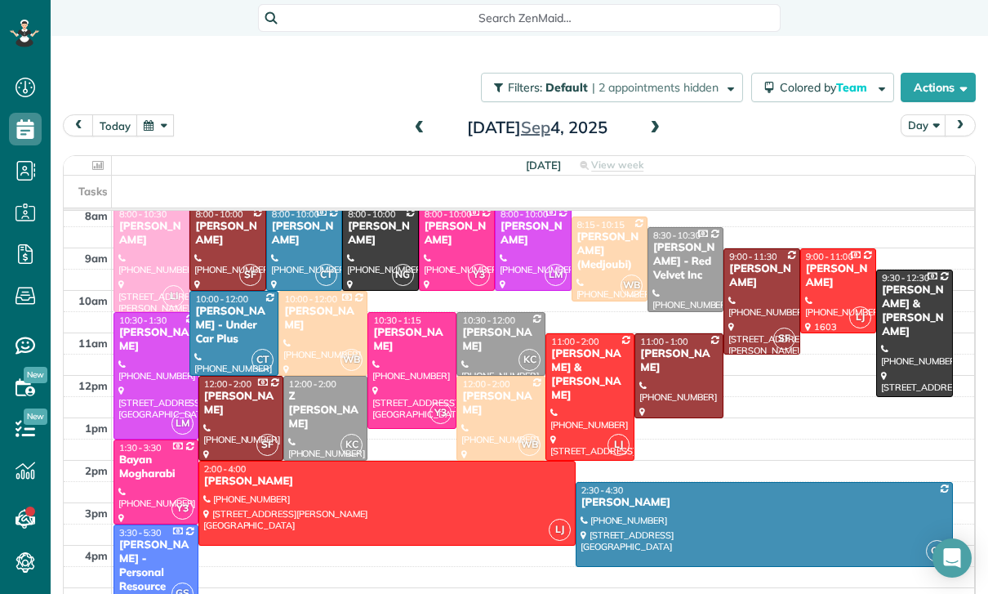
scroll to position [158, 0]
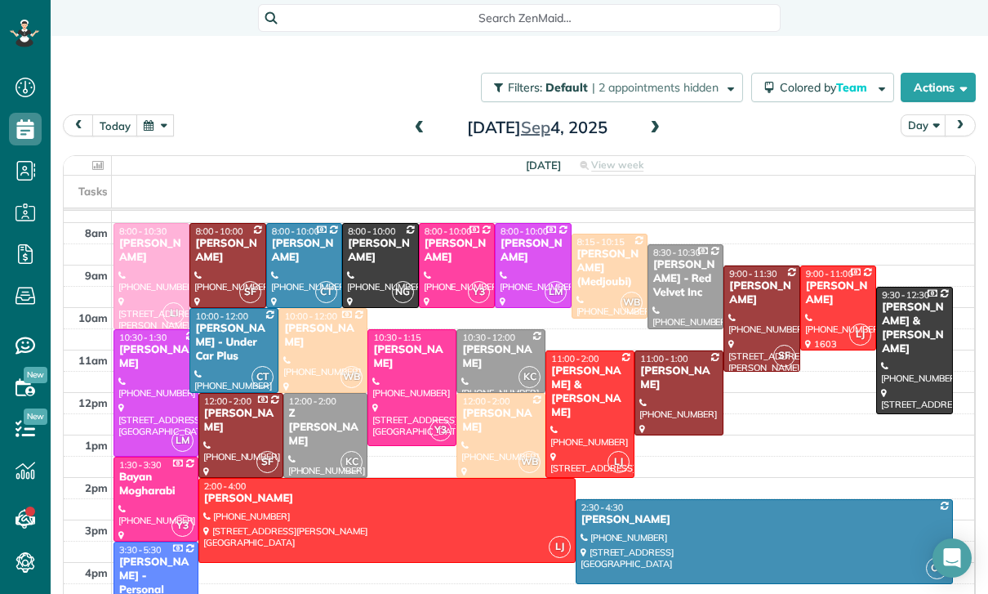
click at [653, 129] on span at bounding box center [655, 128] width 18 height 15
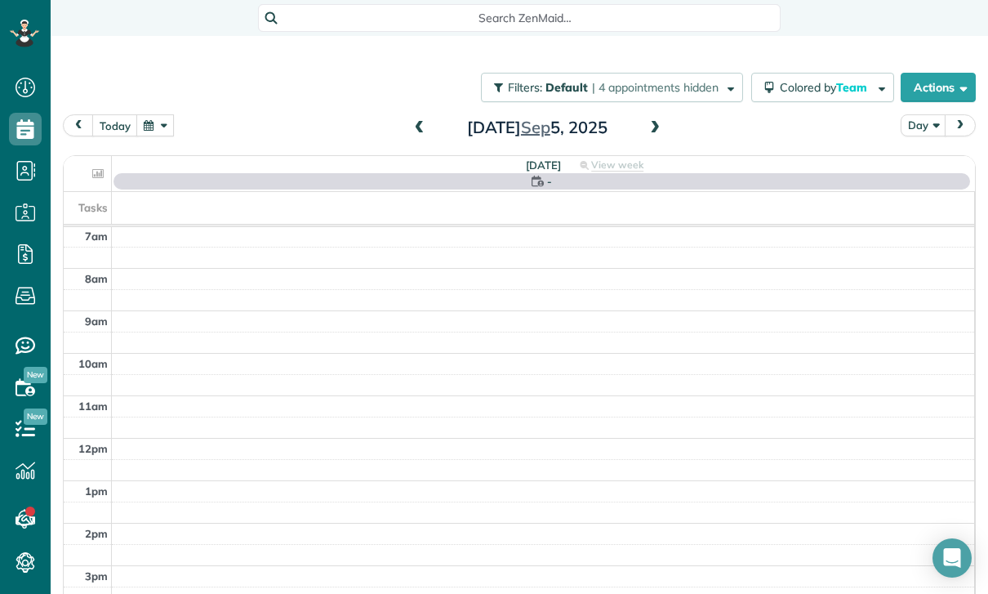
scroll to position [128, 0]
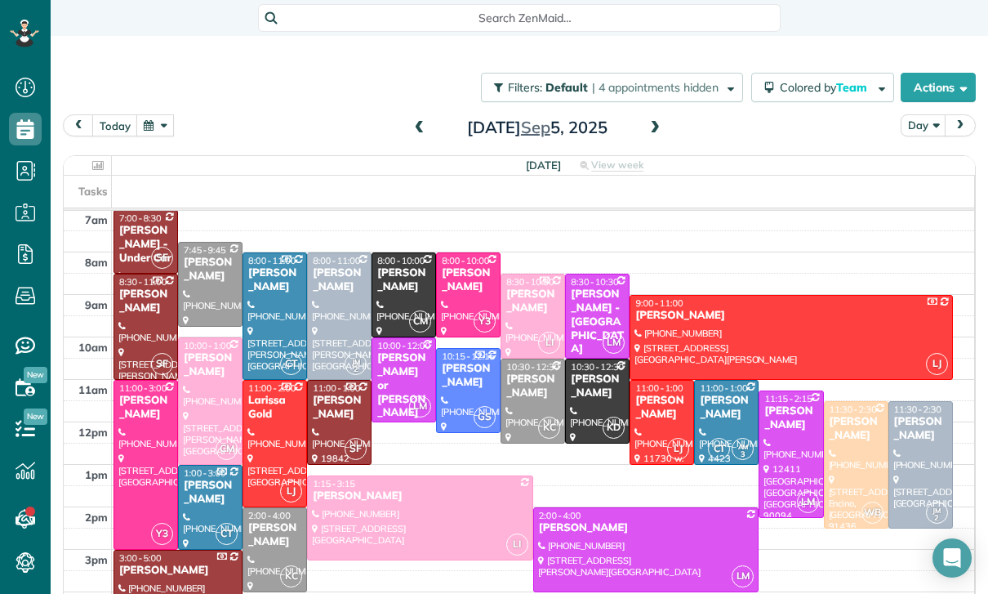
click at [399, 502] on div "[PERSON_NAME]" at bounding box center [420, 496] width 216 height 14
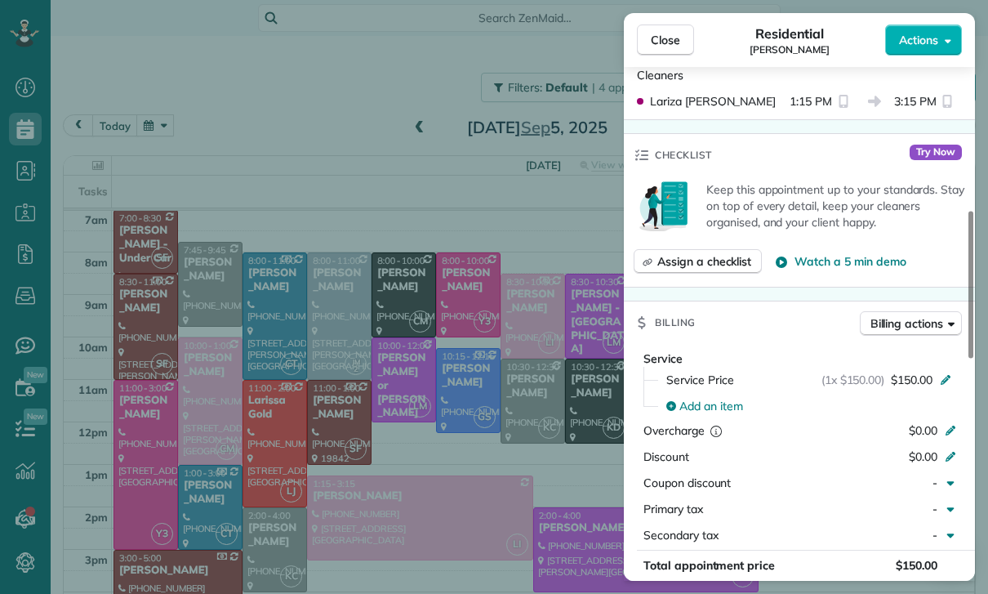
scroll to position [724, 0]
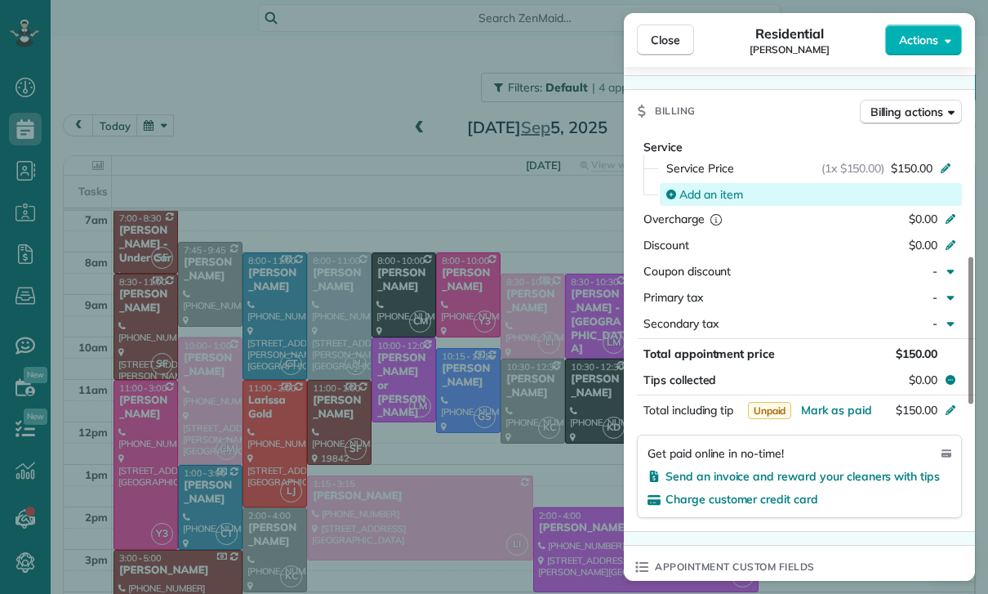
click at [713, 192] on span "Add an item" at bounding box center [712, 194] width 64 height 16
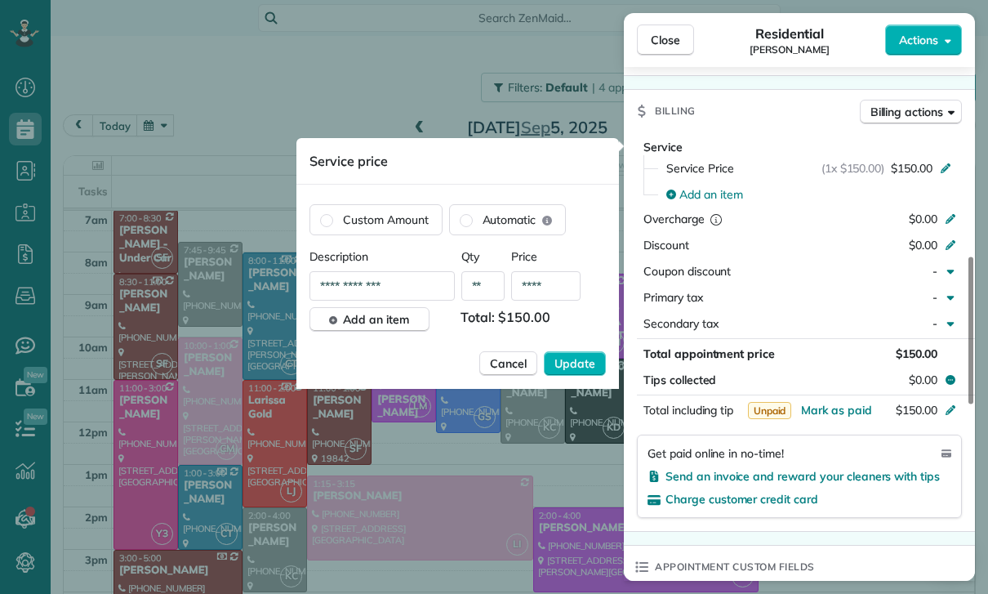
click at [564, 285] on input "****" at bounding box center [545, 285] width 69 height 29
type input "****"
click at [575, 355] on button "Update" at bounding box center [575, 363] width 62 height 25
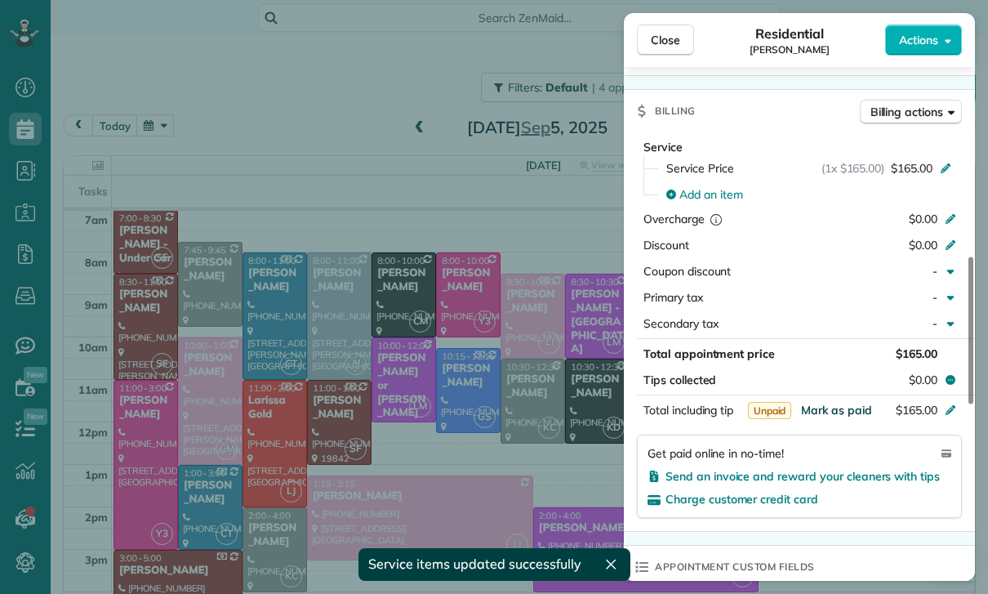
click at [824, 413] on span "Mark as paid" at bounding box center [836, 410] width 71 height 15
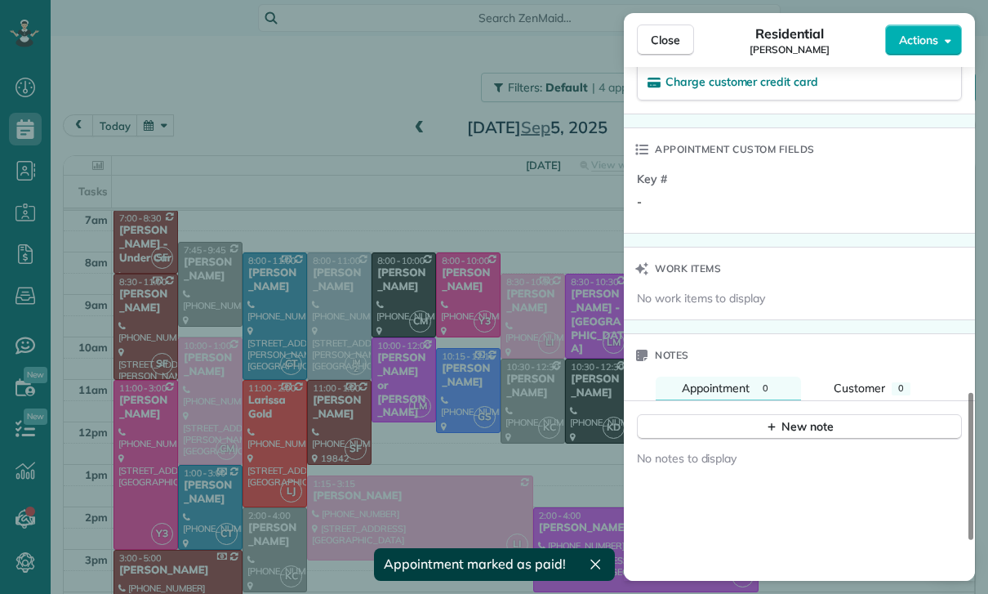
scroll to position [1263, 0]
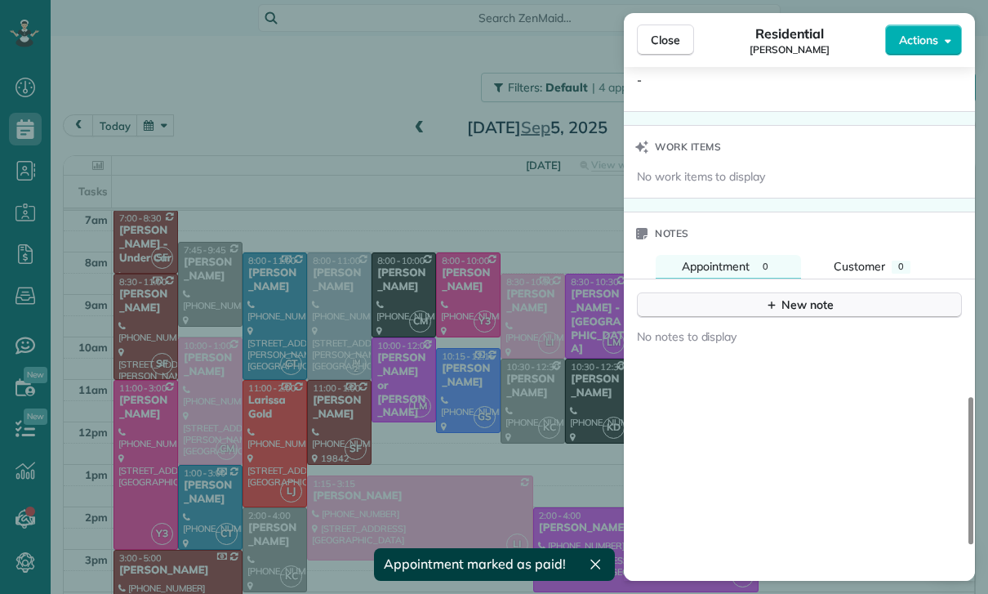
click at [795, 316] on button "New note" at bounding box center [799, 304] width 325 height 25
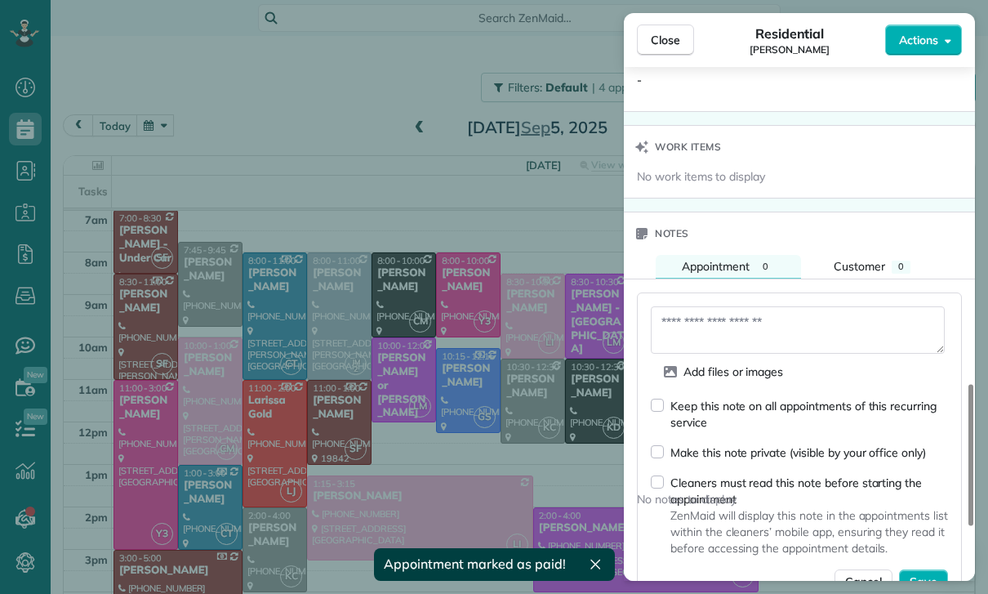
click at [715, 327] on textarea at bounding box center [798, 329] width 294 height 47
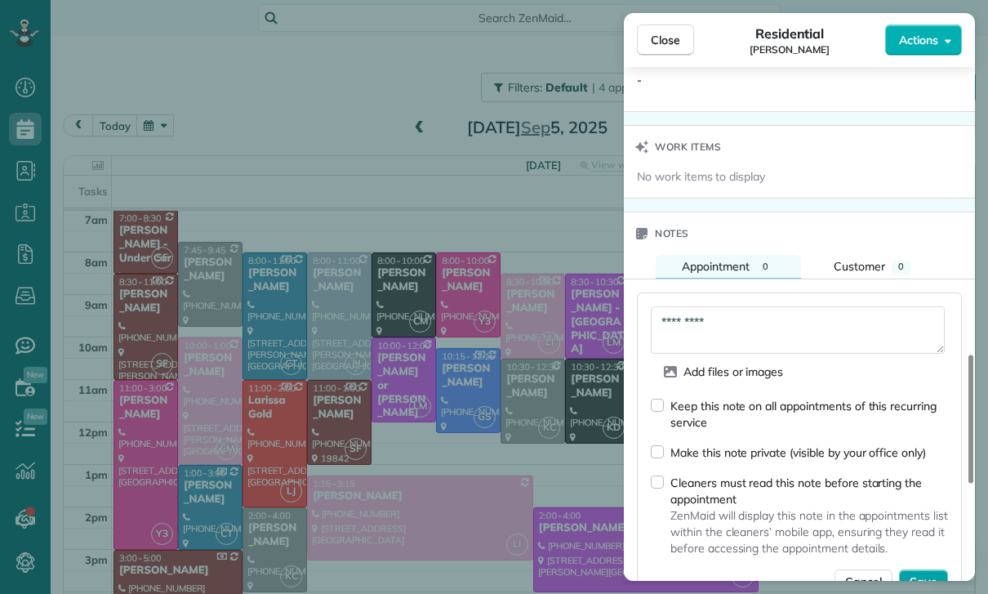
type textarea "*********"
click at [925, 585] on span "Save" at bounding box center [924, 581] width 28 height 16
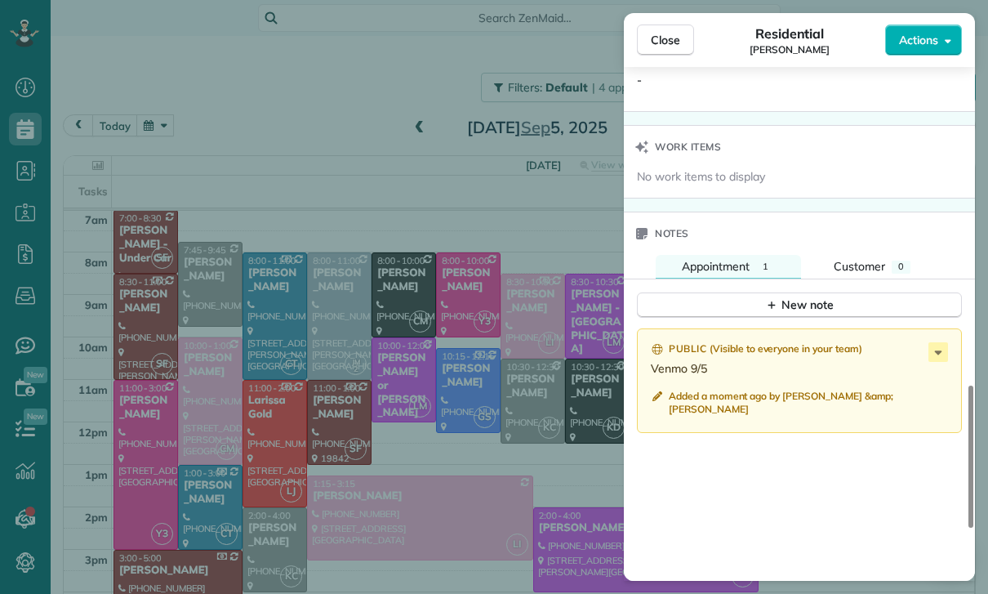
click at [364, 341] on div "Close Residential Aparna Ramaswamy Actions Status Confirmed Aparna Ramaswamy · …" at bounding box center [494, 297] width 988 height 594
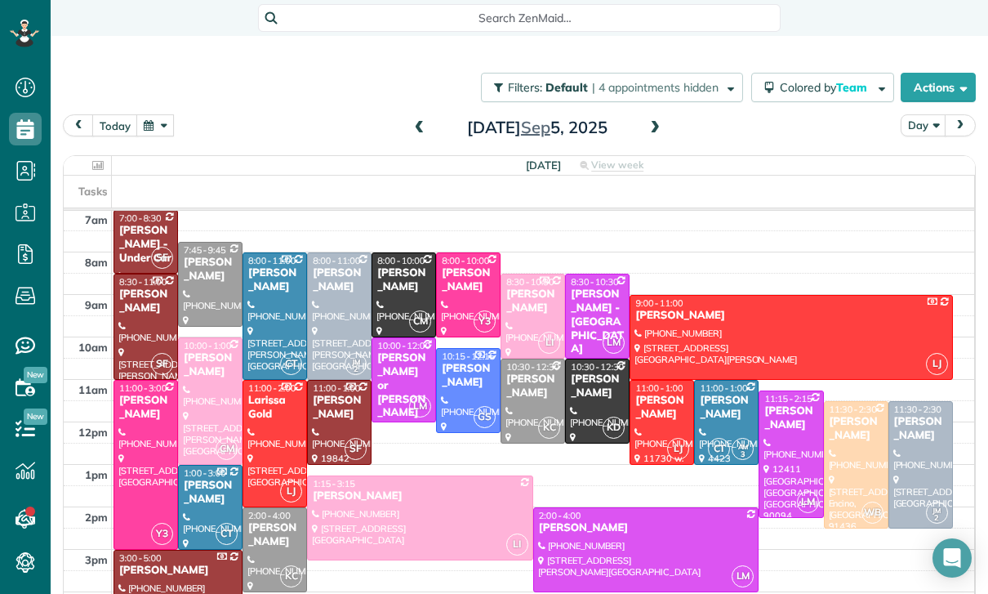
click at [148, 127] on button "button" at bounding box center [155, 125] width 38 height 22
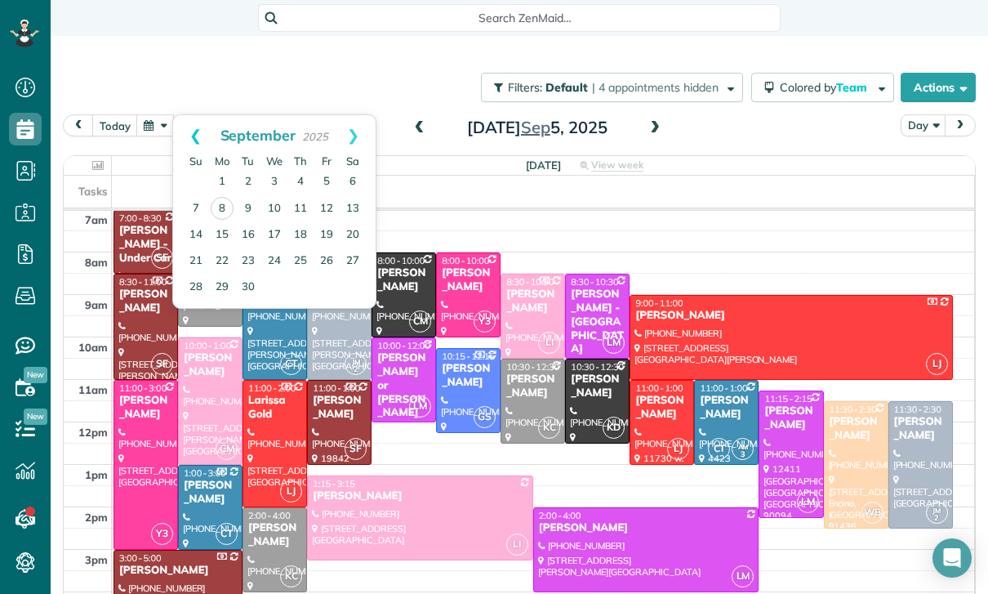
click at [196, 137] on link "Prev" at bounding box center [195, 135] width 45 height 41
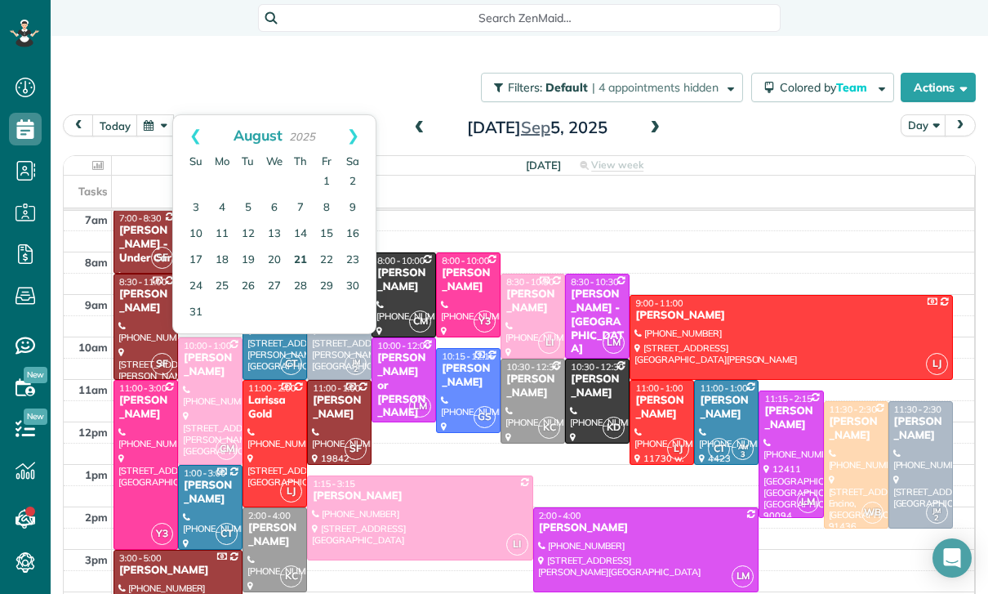
click at [298, 263] on link "21" at bounding box center [301, 260] width 26 height 26
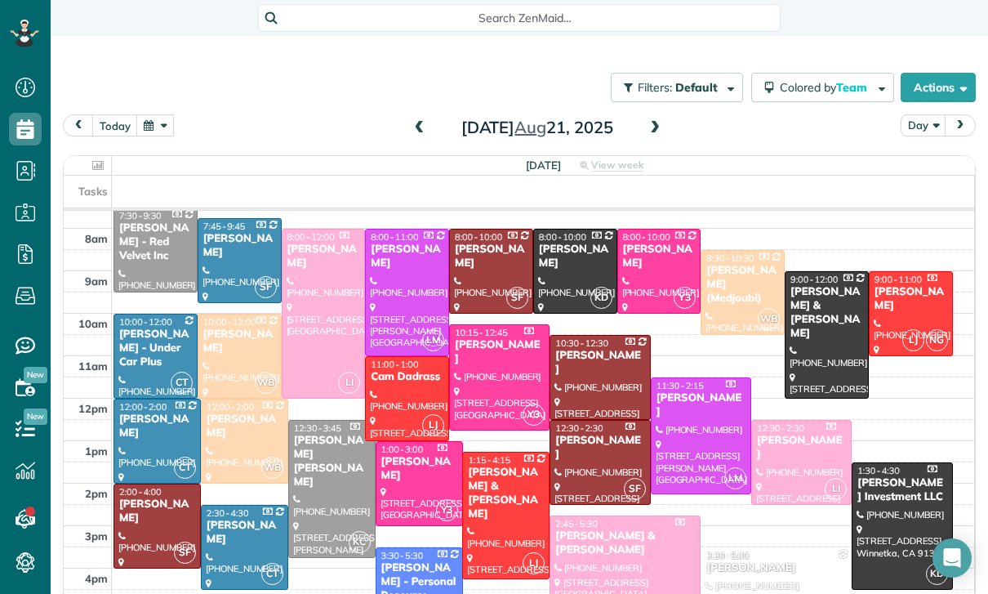
scroll to position [154, 0]
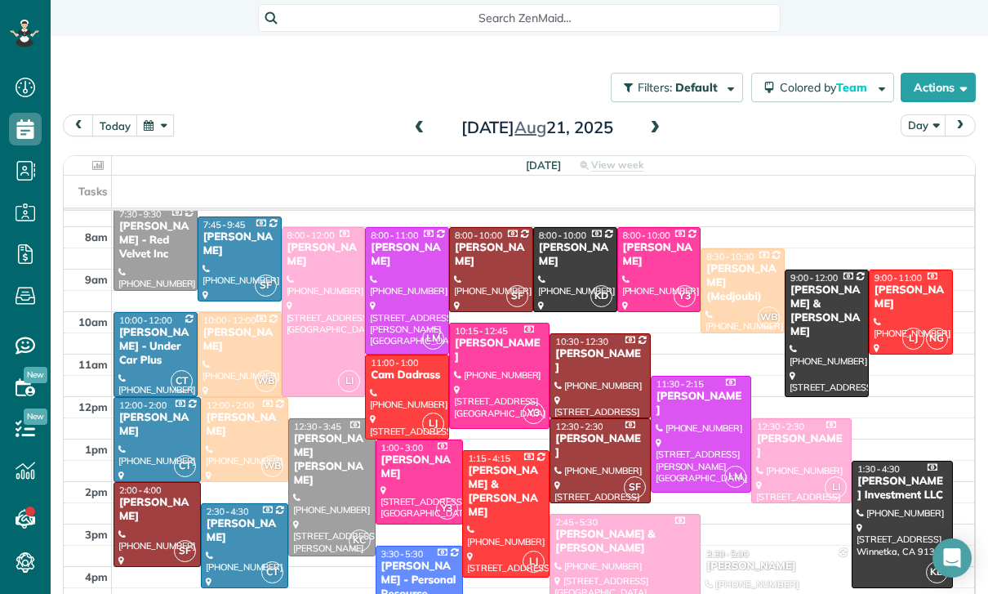
click at [404, 395] on div at bounding box center [407, 396] width 82 height 83
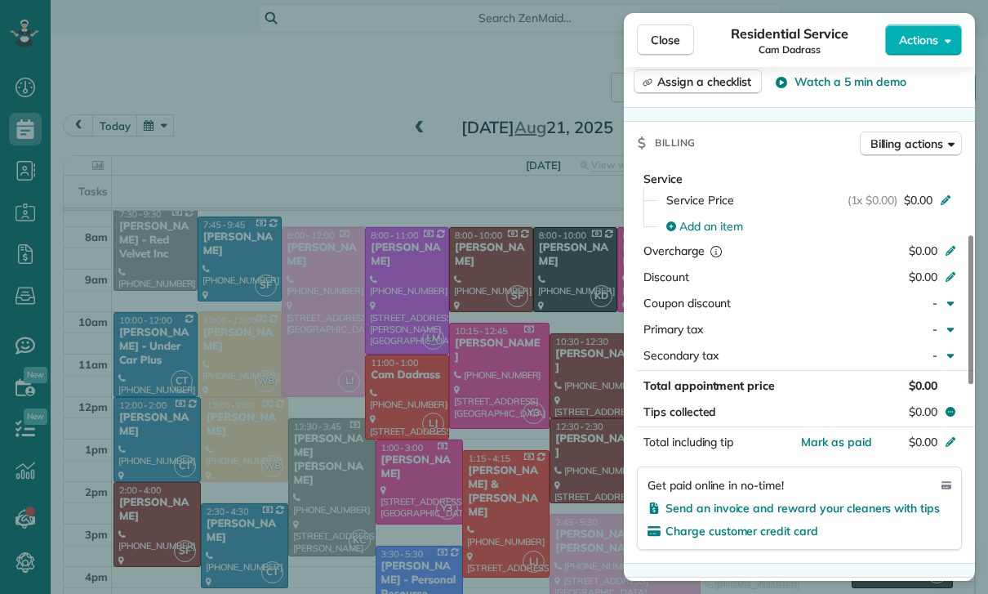
scroll to position [716, 0]
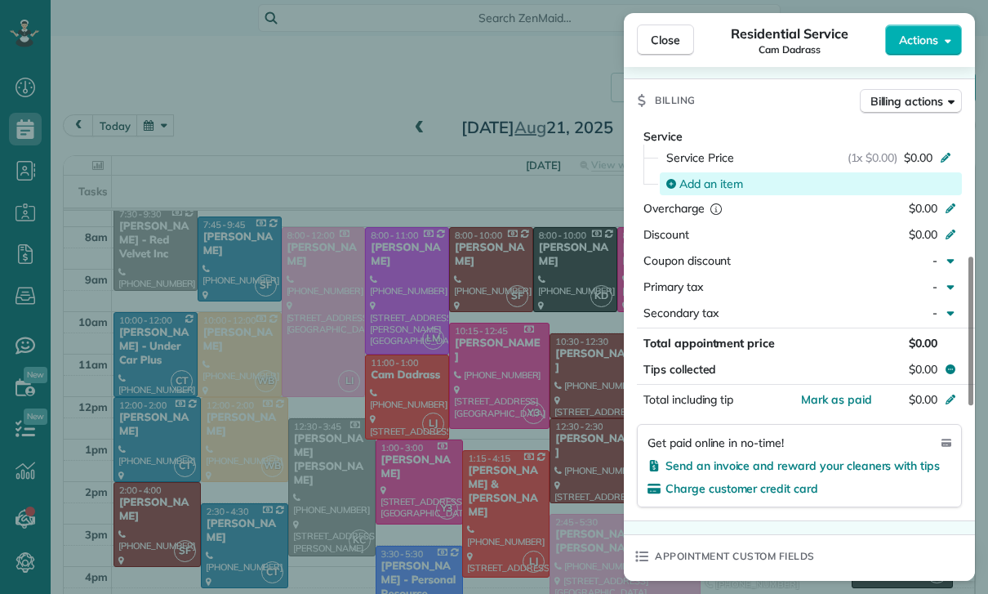
click at [717, 188] on span "Add an item" at bounding box center [712, 184] width 64 height 16
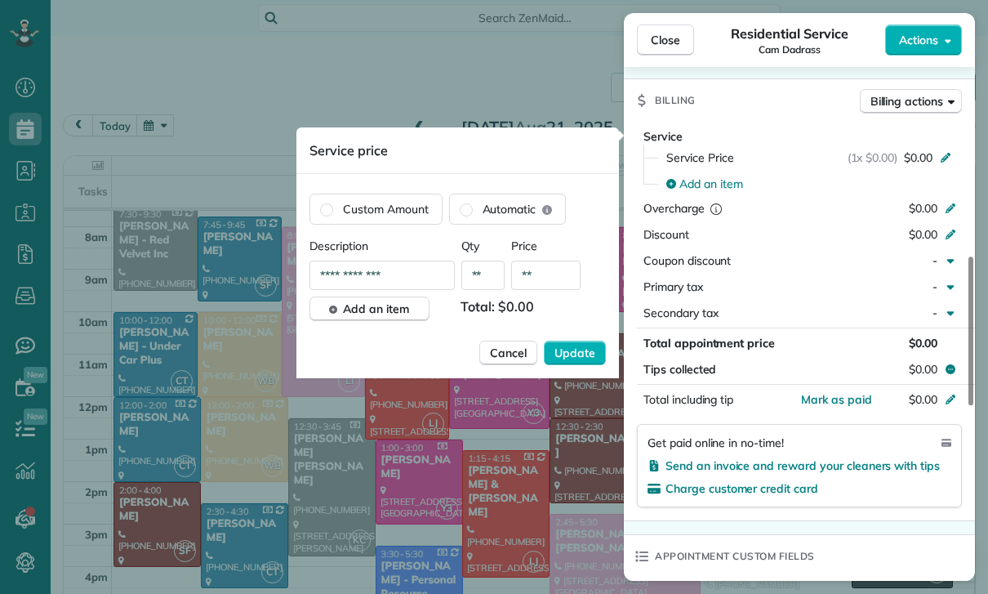
click at [541, 279] on input "**" at bounding box center [545, 275] width 69 height 29
type input "****"
click at [568, 354] on span "Update" at bounding box center [575, 353] width 41 height 16
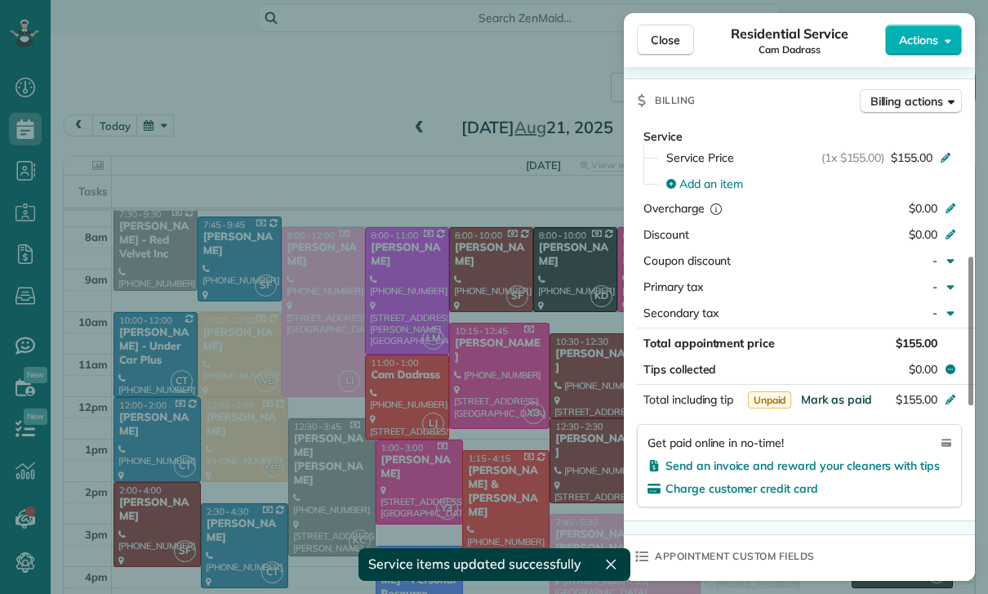
click at [833, 399] on span "Mark as paid" at bounding box center [836, 399] width 71 height 15
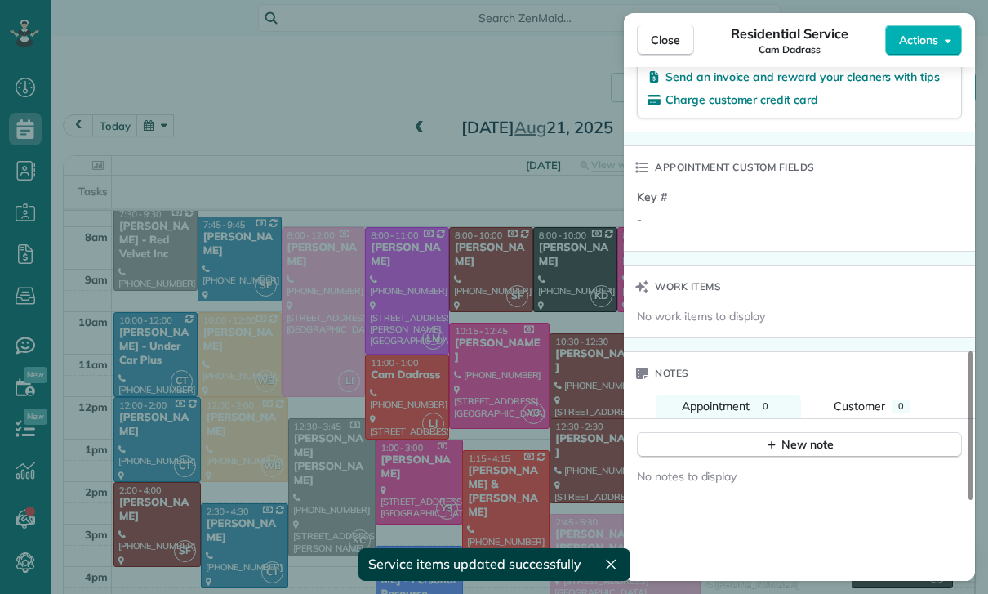
scroll to position [1222, 0]
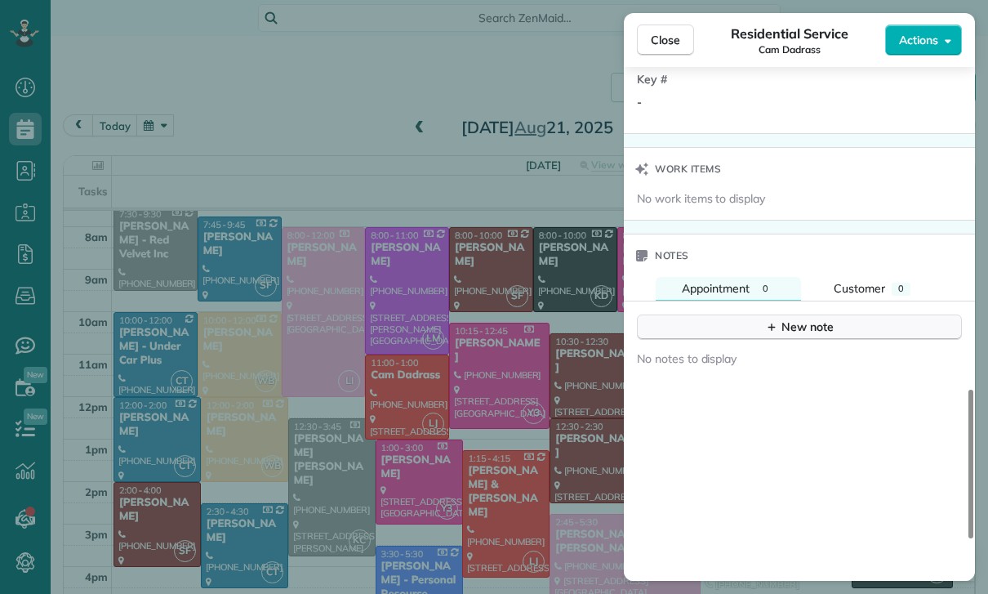
click at [814, 332] on div "New note" at bounding box center [799, 327] width 69 height 17
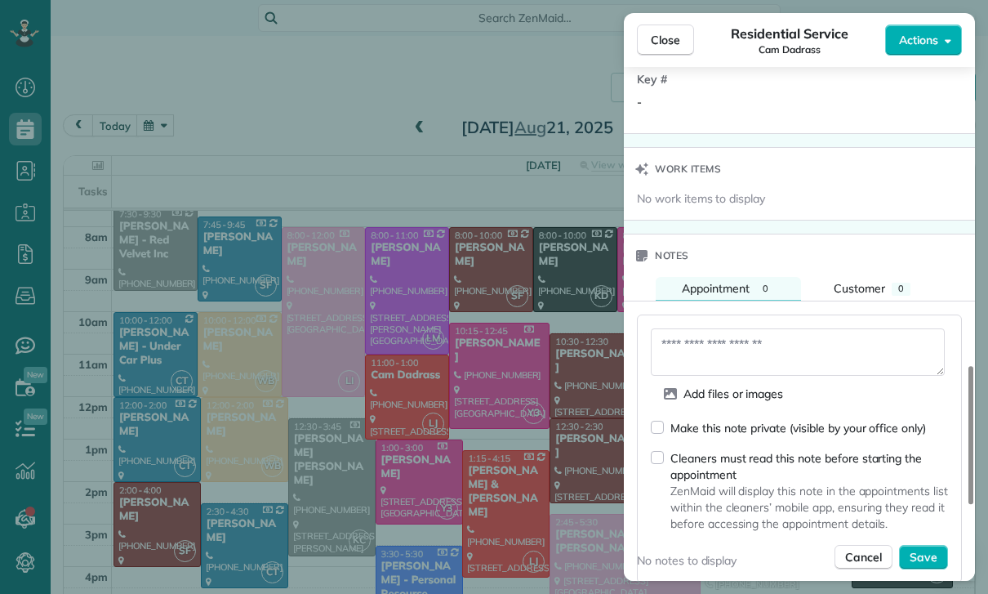
click at [708, 351] on textarea at bounding box center [798, 351] width 294 height 47
type textarea "*********"
click at [933, 553] on span "Save" at bounding box center [924, 557] width 28 height 16
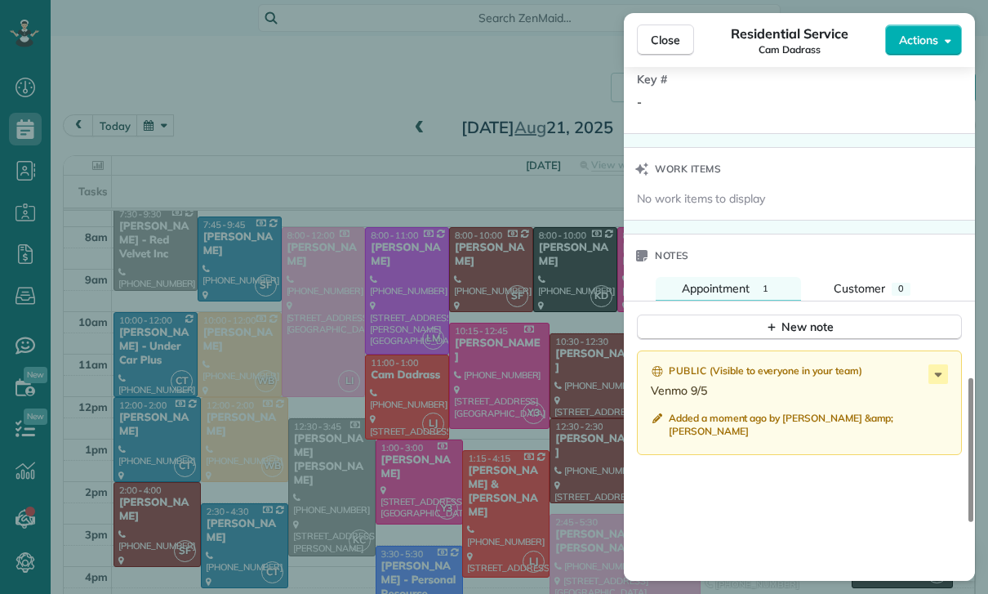
click at [369, 426] on div "Close Residential Service Cam Dadrass Actions Status Confirmed Cam Dadrass · Op…" at bounding box center [494, 297] width 988 height 594
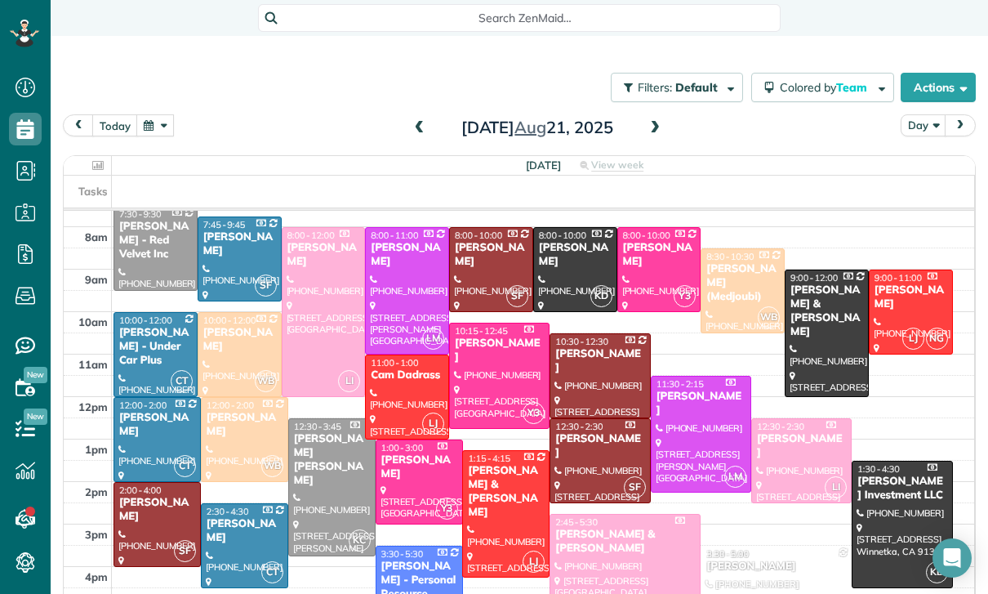
click at [158, 126] on button "button" at bounding box center [155, 125] width 38 height 22
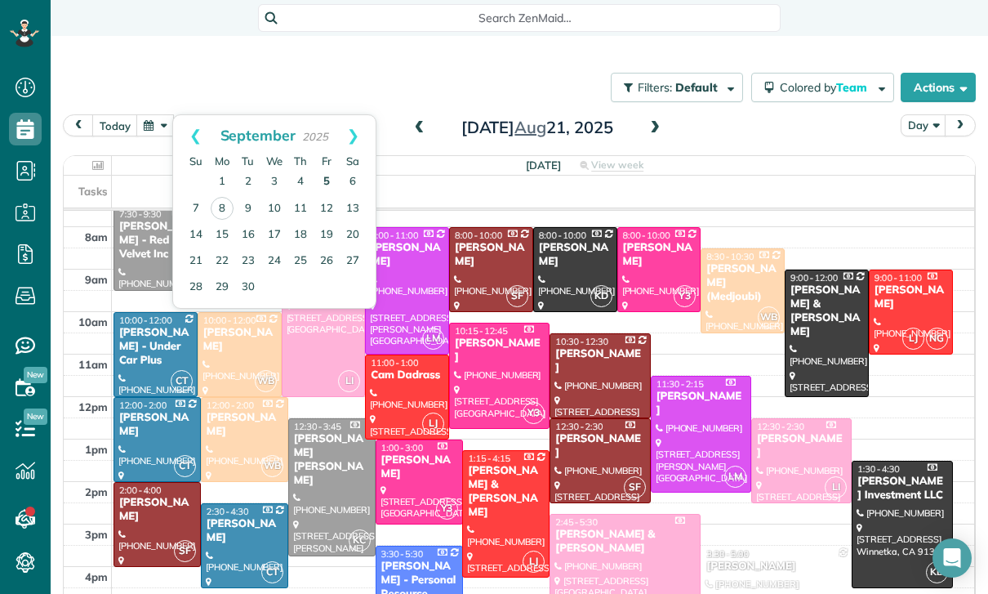
click at [326, 173] on link "5" at bounding box center [327, 182] width 26 height 26
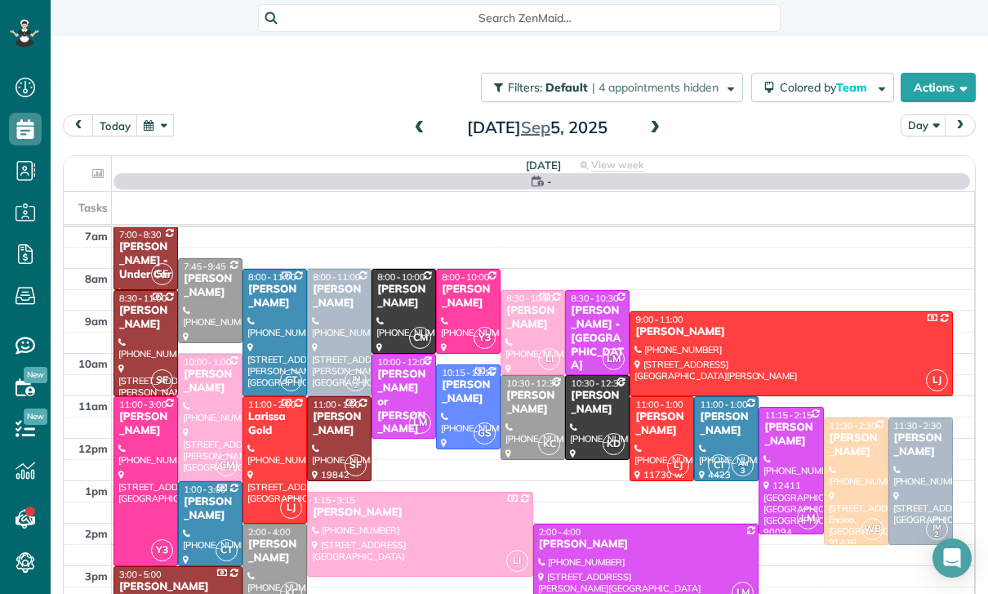
scroll to position [128, 0]
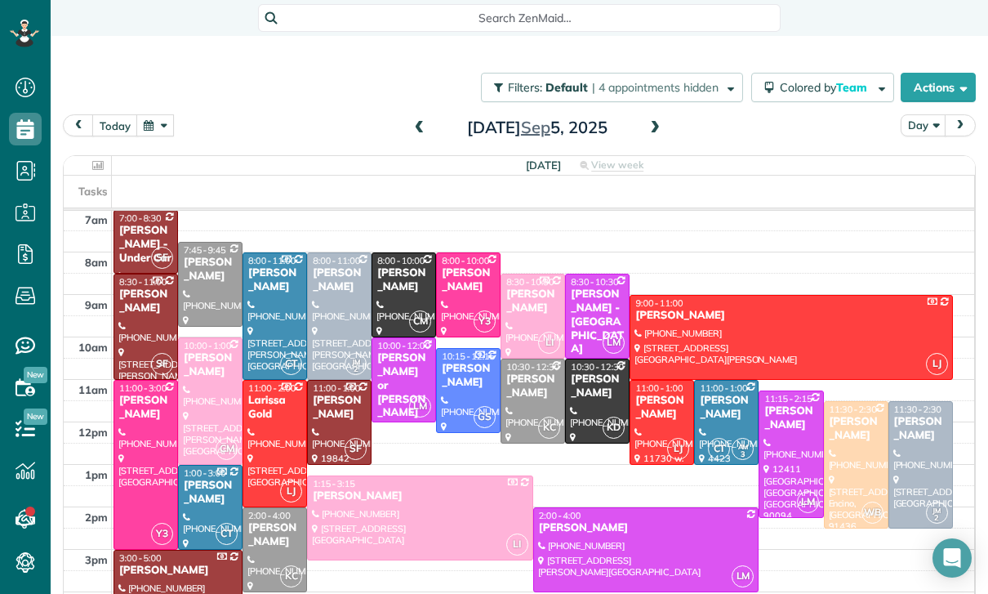
click at [922, 453] on div at bounding box center [920, 465] width 63 height 126
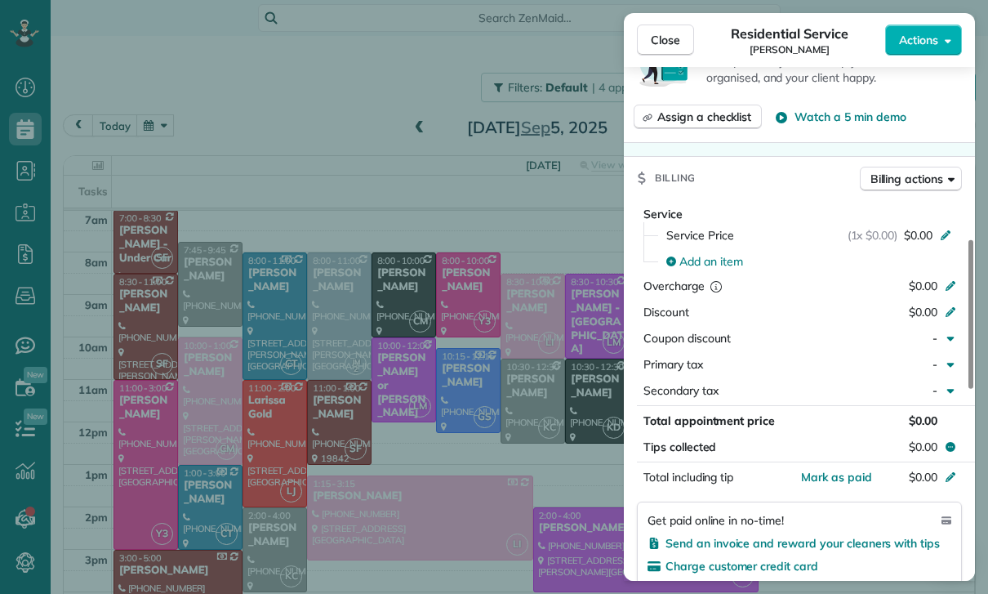
scroll to position [652, 0]
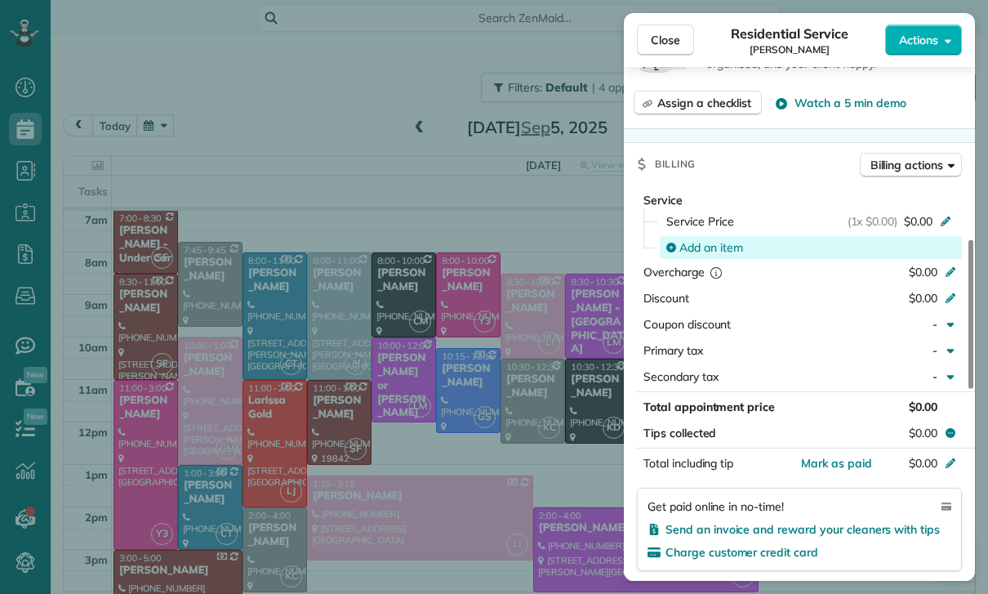
click at [716, 238] on div "Add an item" at bounding box center [811, 247] width 302 height 23
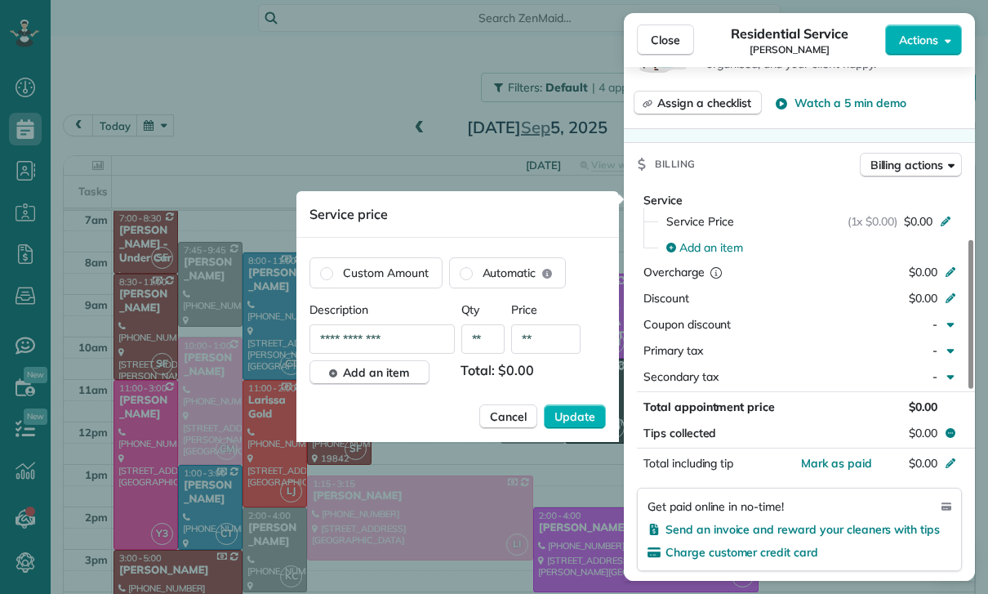
click at [539, 352] on input "**" at bounding box center [545, 338] width 69 height 29
type input "****"
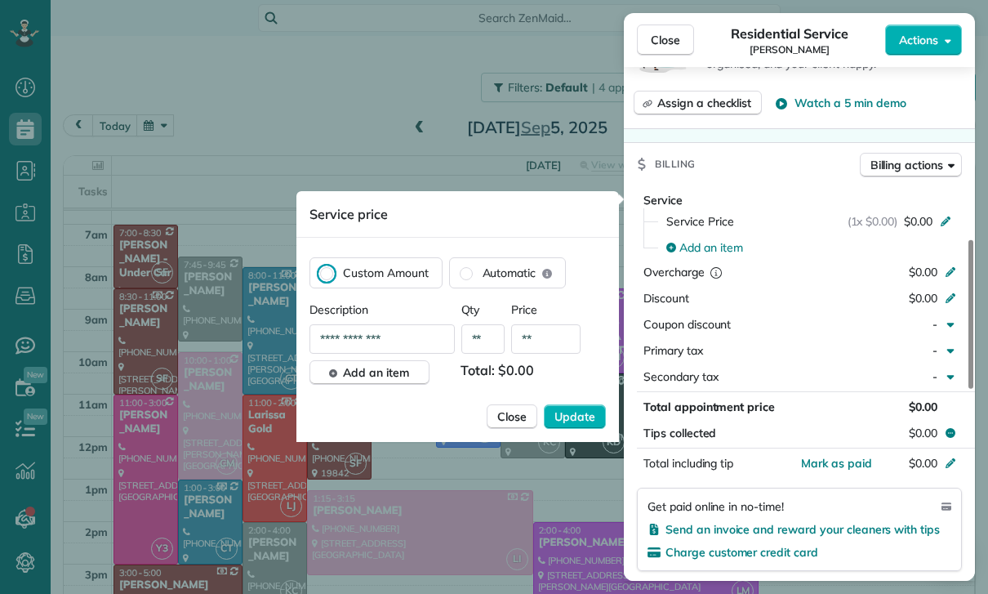
click at [560, 350] on input "**" at bounding box center [545, 338] width 69 height 29
type input "****"
click at [582, 420] on span "Update" at bounding box center [575, 416] width 41 height 16
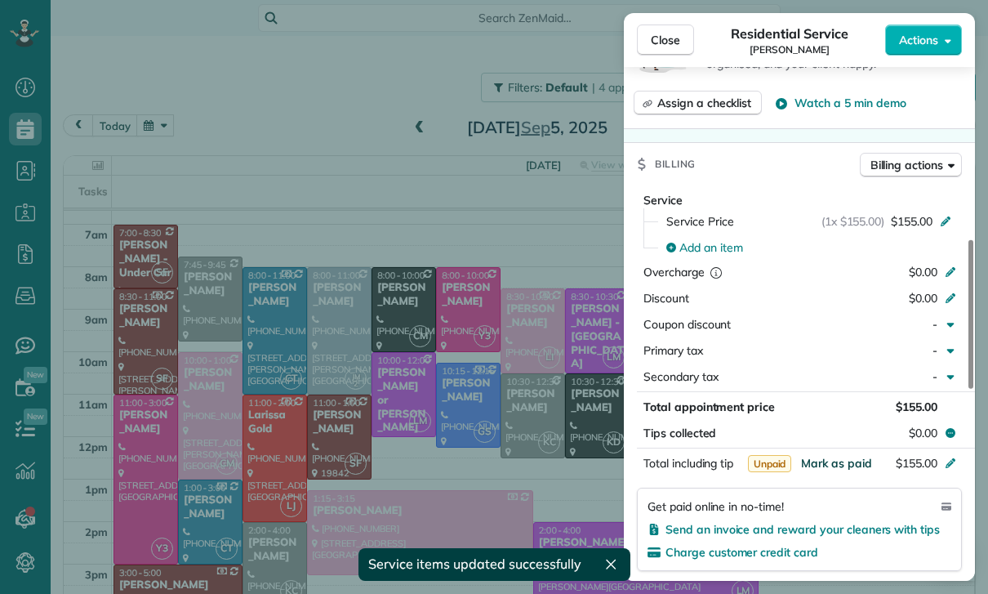
click at [837, 461] on span "Mark as paid" at bounding box center [836, 463] width 71 height 15
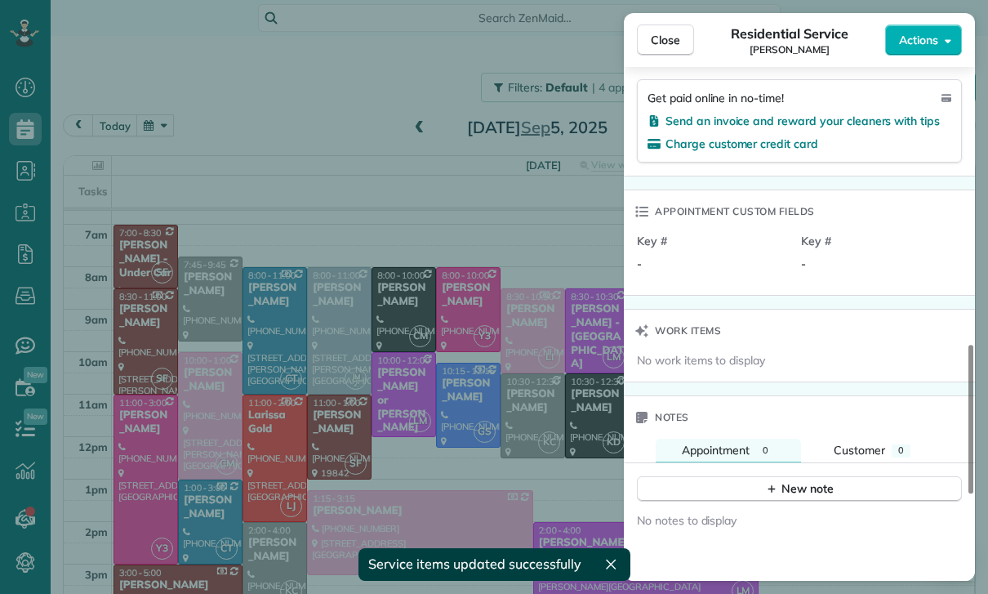
scroll to position [1121, 0]
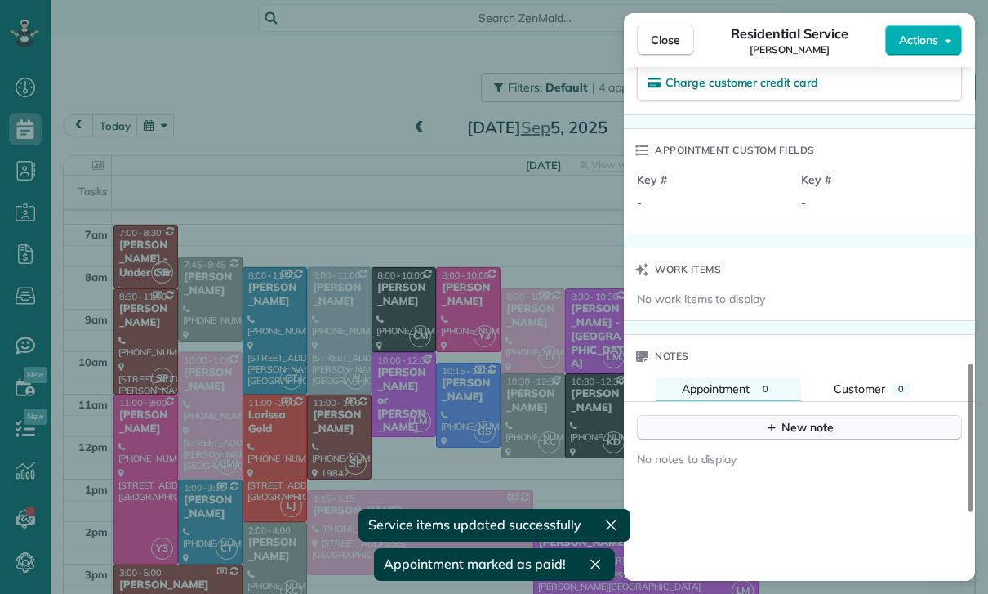
click at [796, 417] on button "New note" at bounding box center [799, 427] width 325 height 25
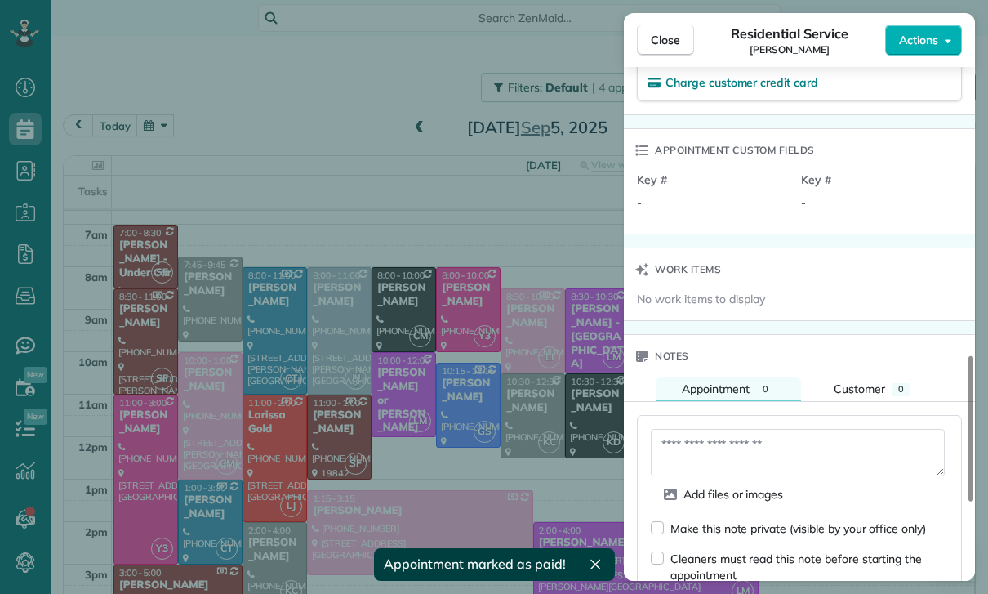
click at [735, 449] on textarea at bounding box center [798, 452] width 294 height 47
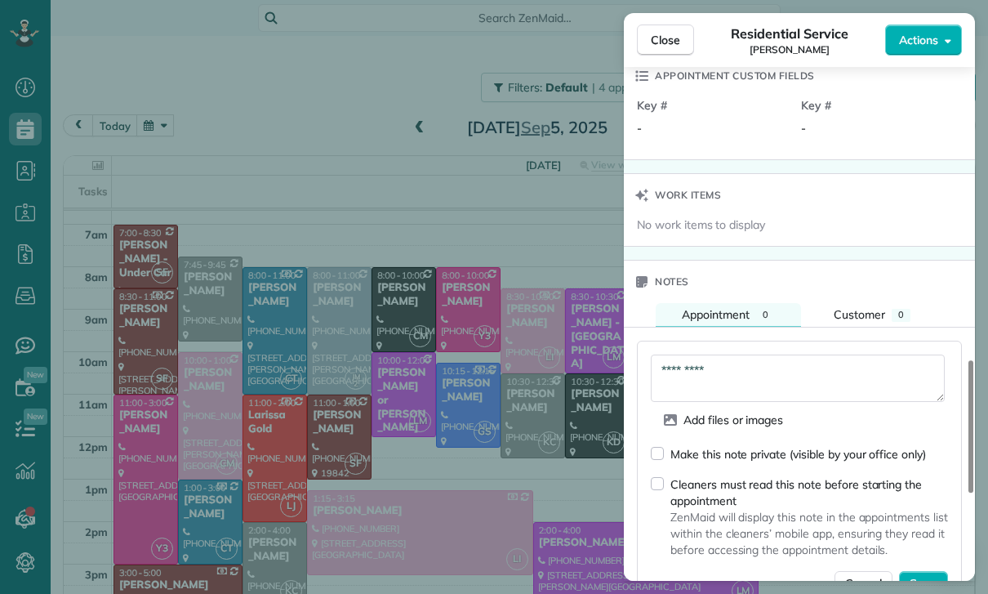
scroll to position [1299, 0]
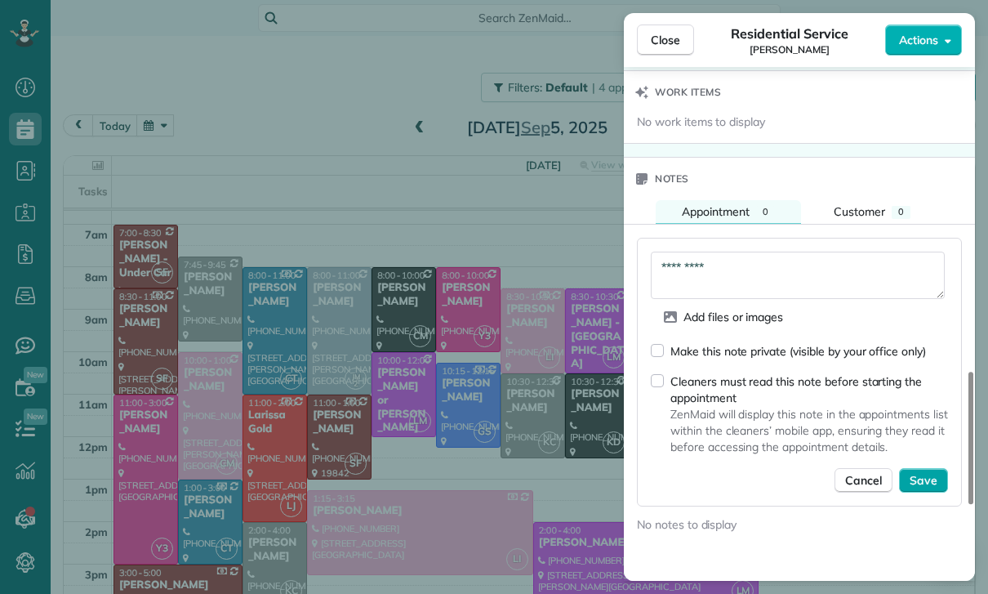
type textarea "*********"
click at [925, 479] on span "Save" at bounding box center [924, 480] width 28 height 16
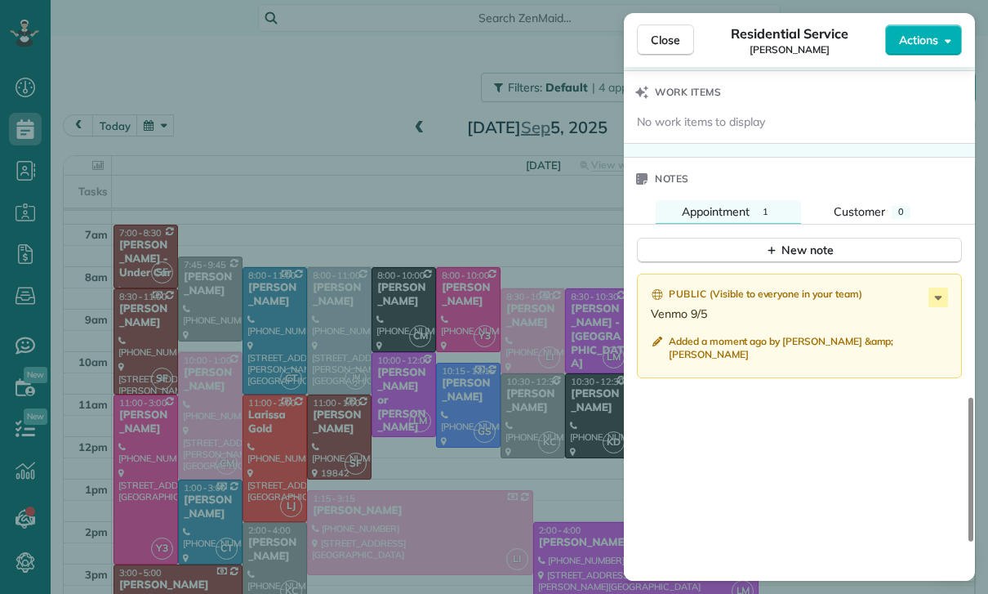
click at [456, 312] on div "Close Residential Service Eric Pou Actions Status Confirmed Eric Pou · Open pro…" at bounding box center [494, 297] width 988 height 594
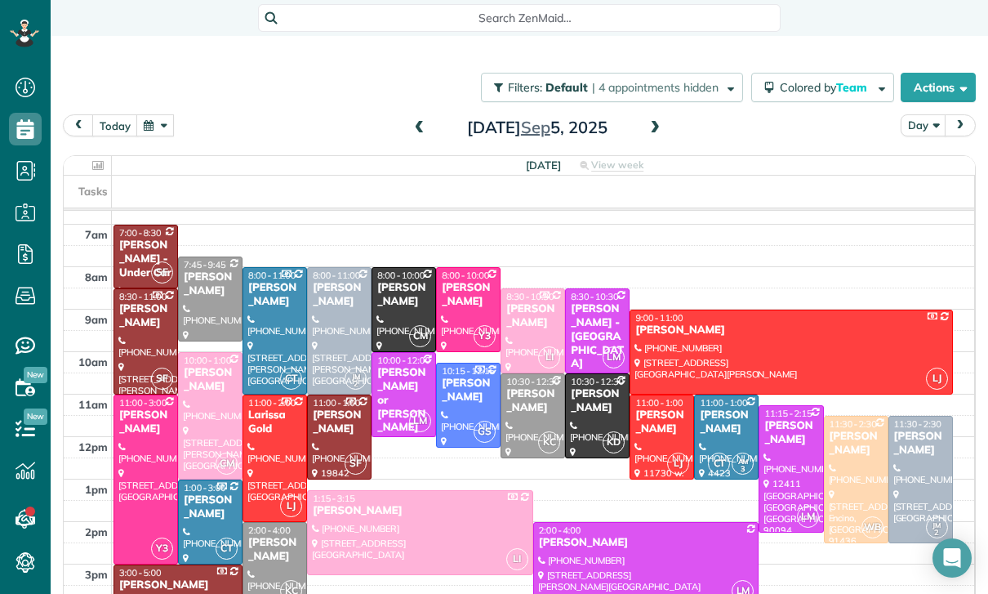
click at [457, 308] on div "[PERSON_NAME]" at bounding box center [468, 295] width 55 height 28
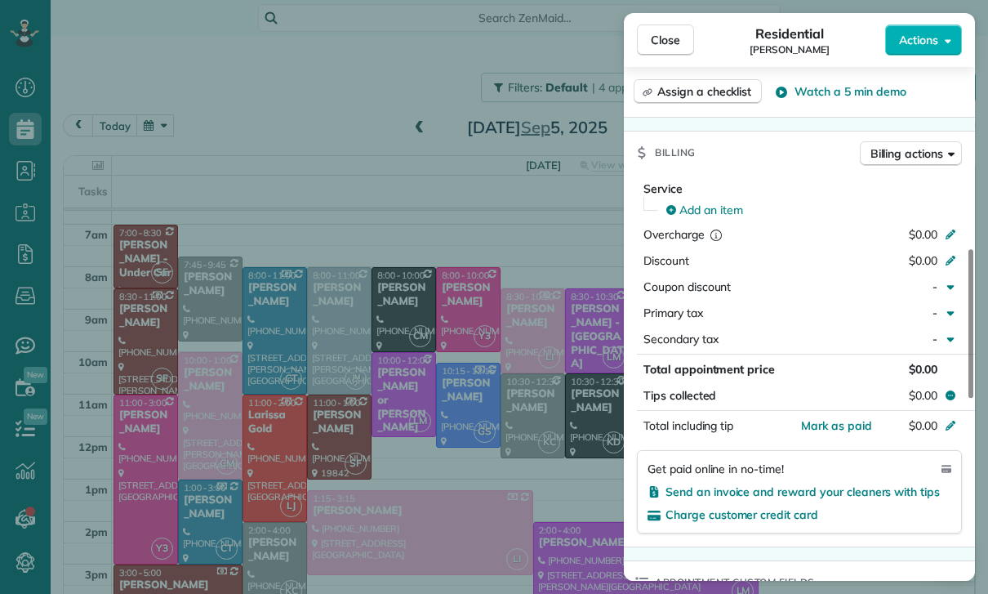
scroll to position [686, 0]
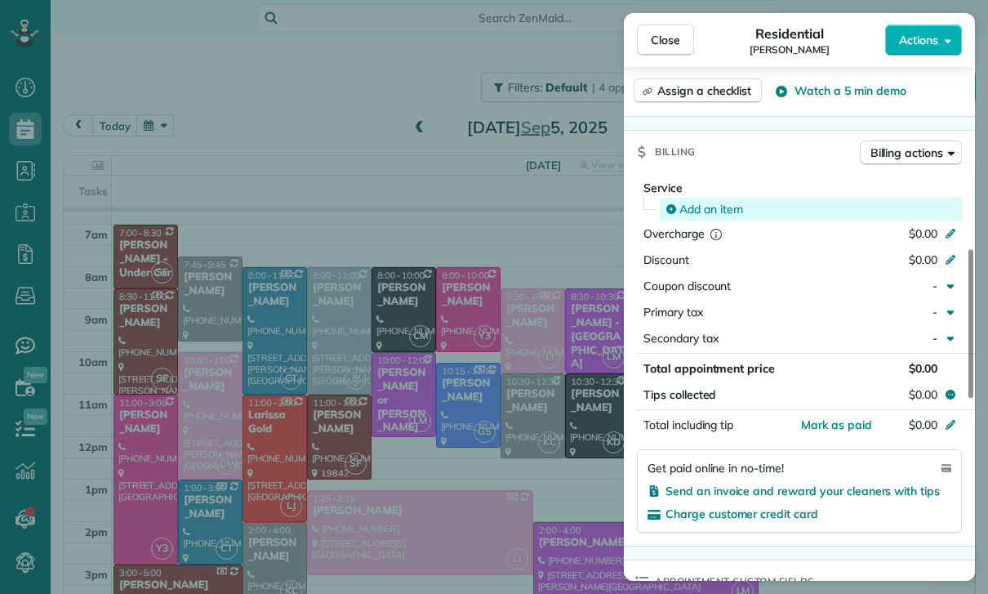
click at [695, 208] on span "Add an item" at bounding box center [712, 209] width 64 height 16
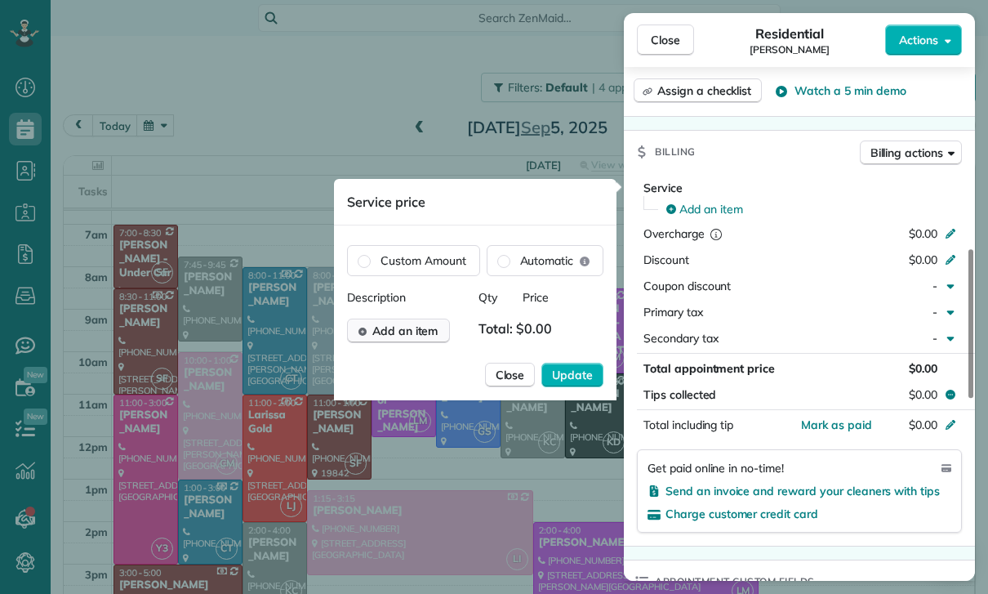
click at [405, 334] on span "Add an item" at bounding box center [405, 331] width 66 height 16
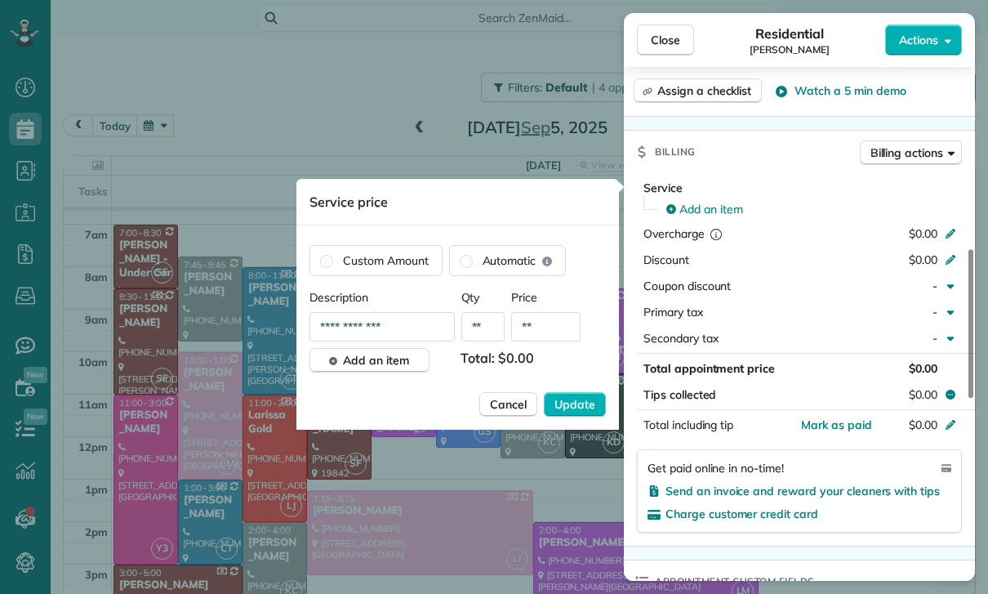
click at [555, 334] on input "**" at bounding box center [545, 326] width 69 height 29
type input "****"
click at [568, 410] on span "Update" at bounding box center [575, 404] width 41 height 16
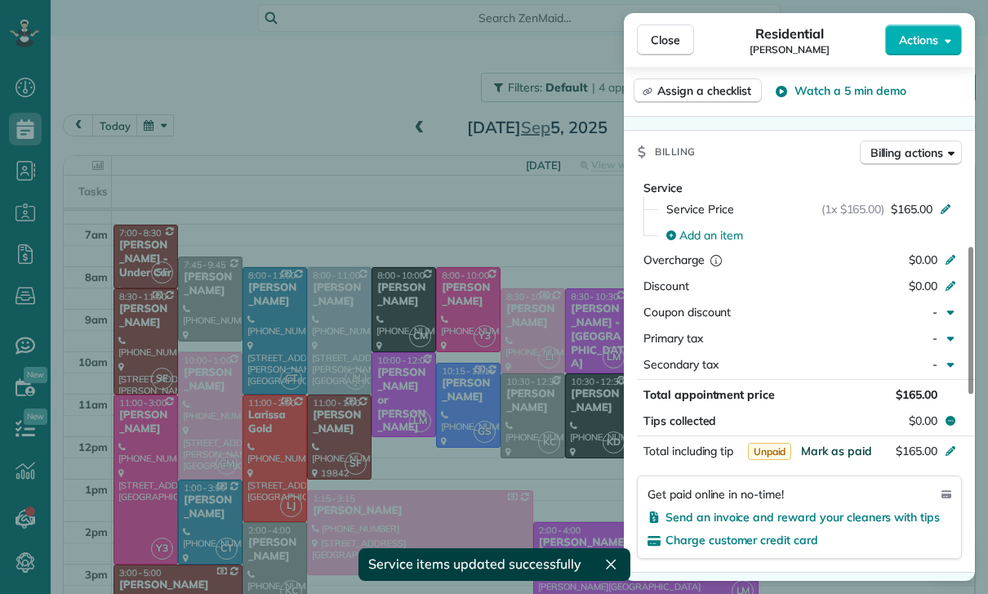
click at [836, 446] on span "Mark as paid" at bounding box center [836, 451] width 71 height 15
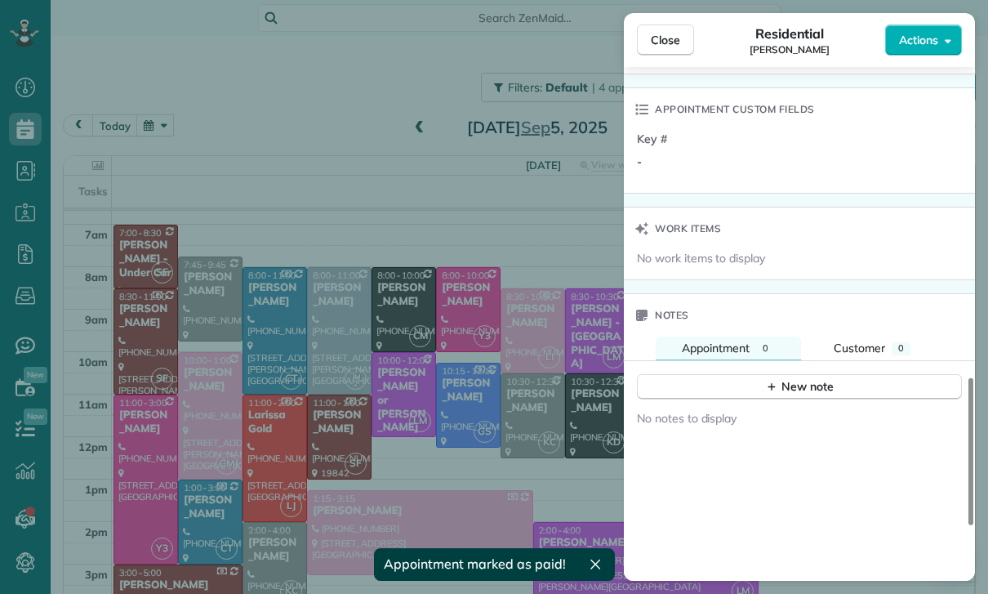
scroll to position [1191, 0]
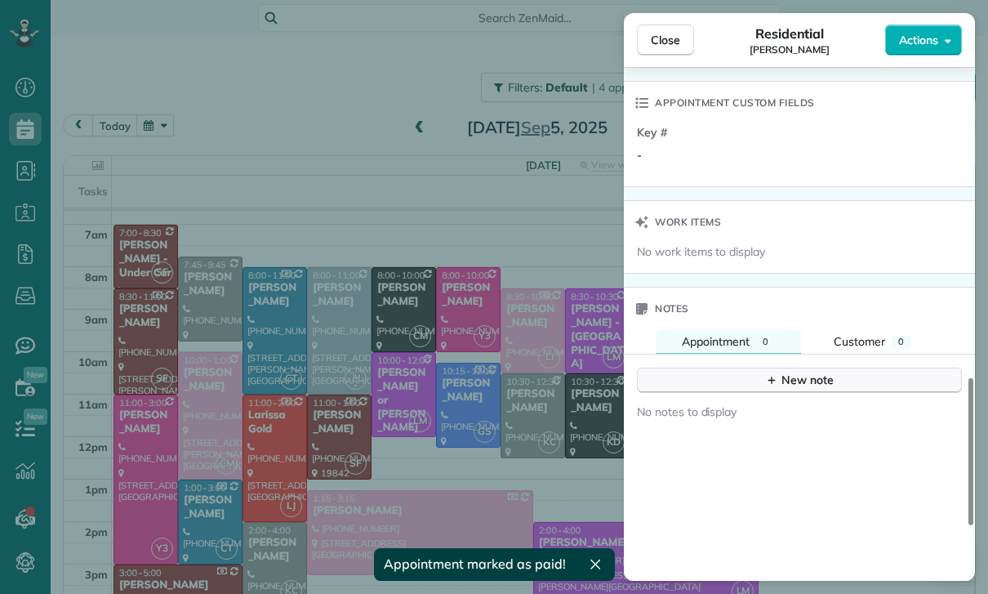
click at [789, 383] on div "New note" at bounding box center [799, 380] width 69 height 17
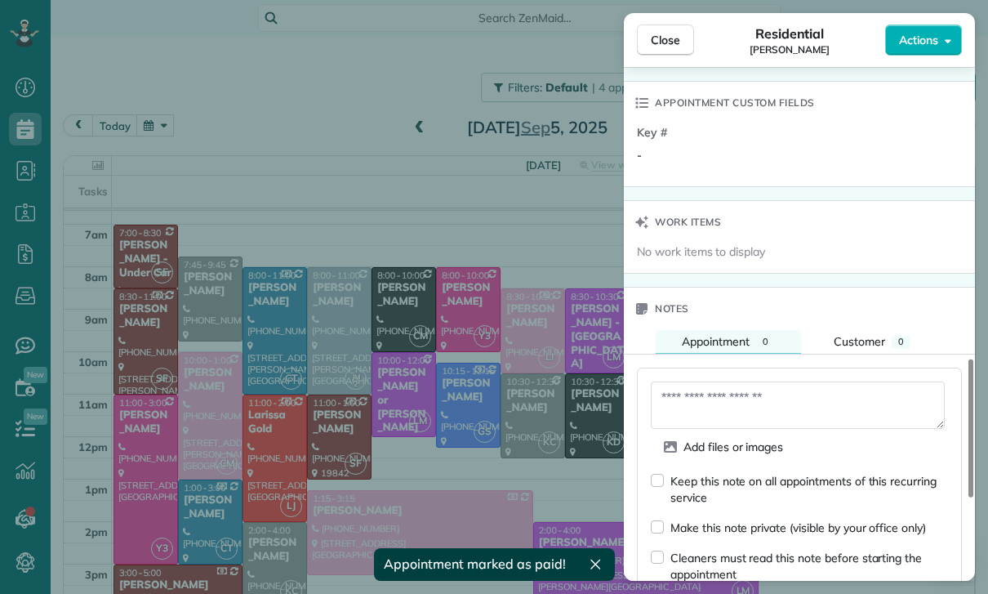
click at [716, 400] on textarea at bounding box center [798, 404] width 294 height 47
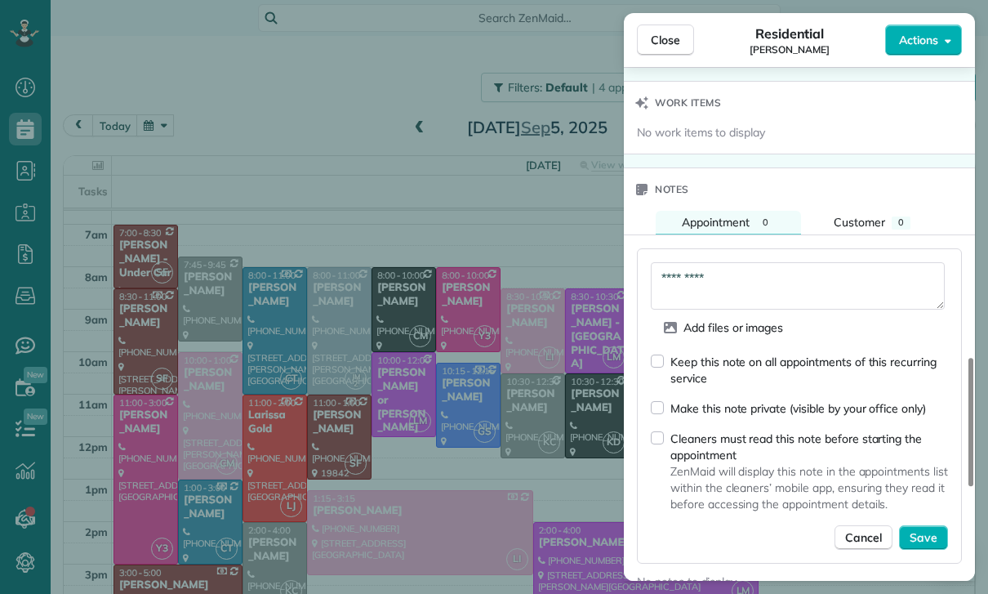
scroll to position [1340, 0]
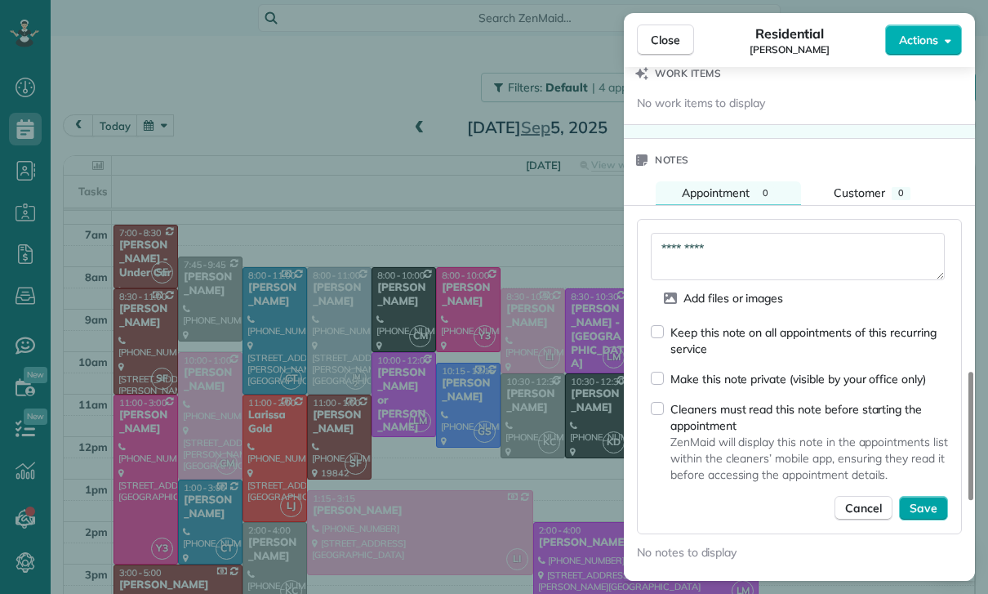
type textarea "*********"
click at [925, 506] on span "Save" at bounding box center [924, 508] width 28 height 16
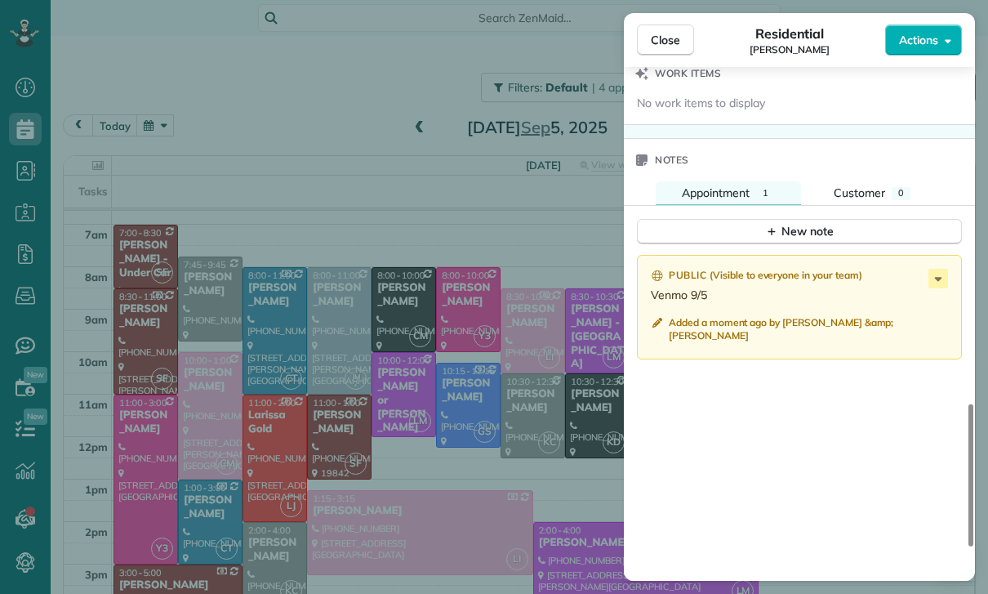
click at [207, 285] on div "Close Residential Rylie Barlowe Actions Status Confirmed Rylie Barlowe · Open p…" at bounding box center [494, 297] width 988 height 594
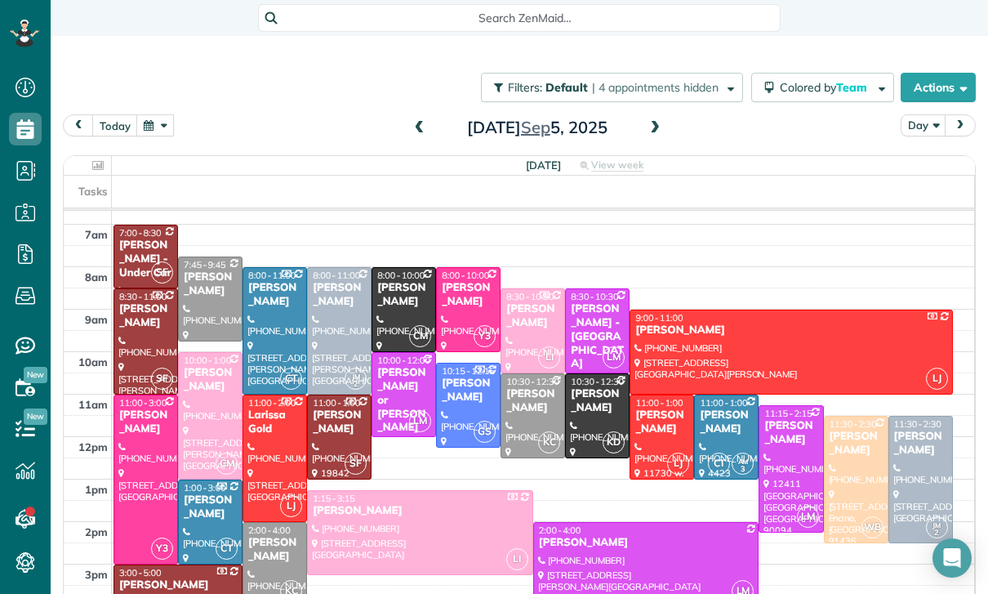
click at [205, 283] on div "[PERSON_NAME]" at bounding box center [210, 284] width 55 height 28
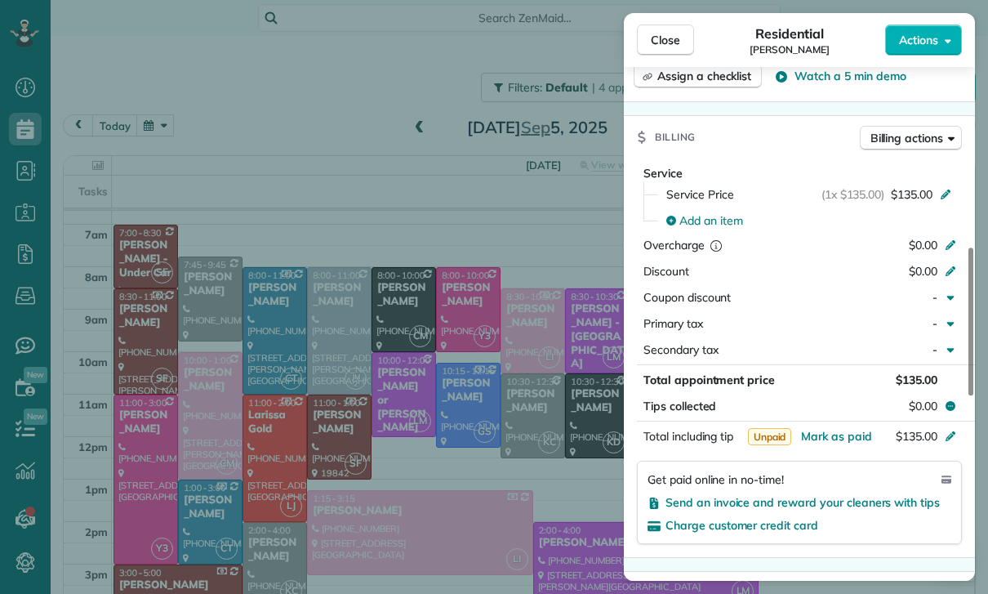
scroll to position [720, 0]
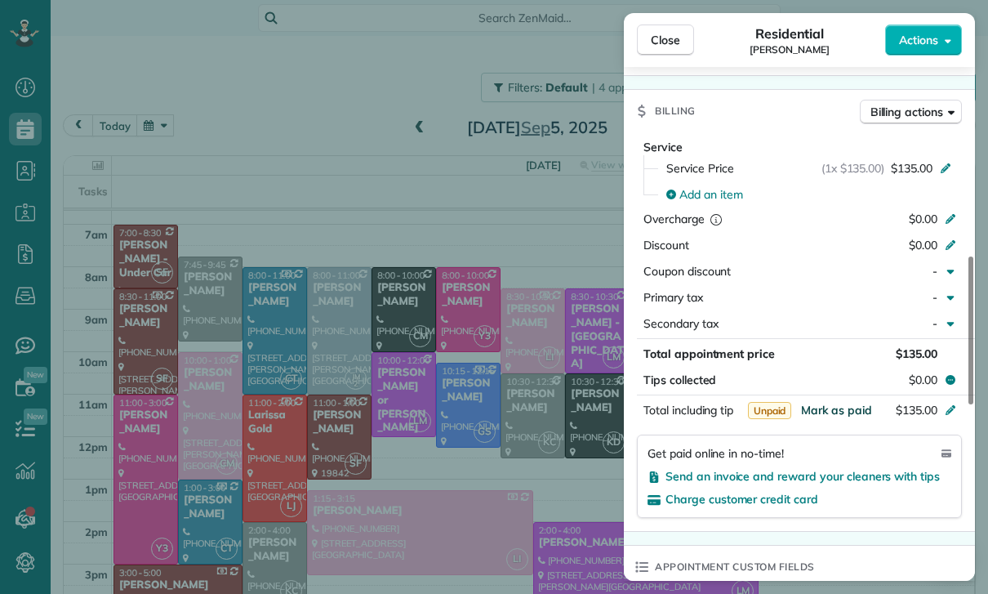
click at [826, 406] on span "Mark as paid" at bounding box center [836, 410] width 71 height 15
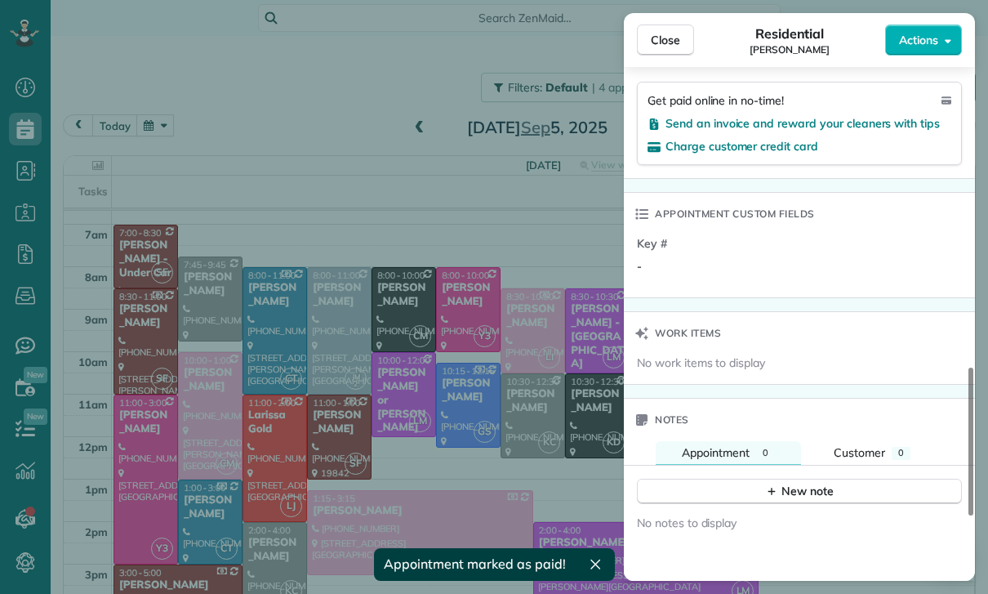
scroll to position [1162, 0]
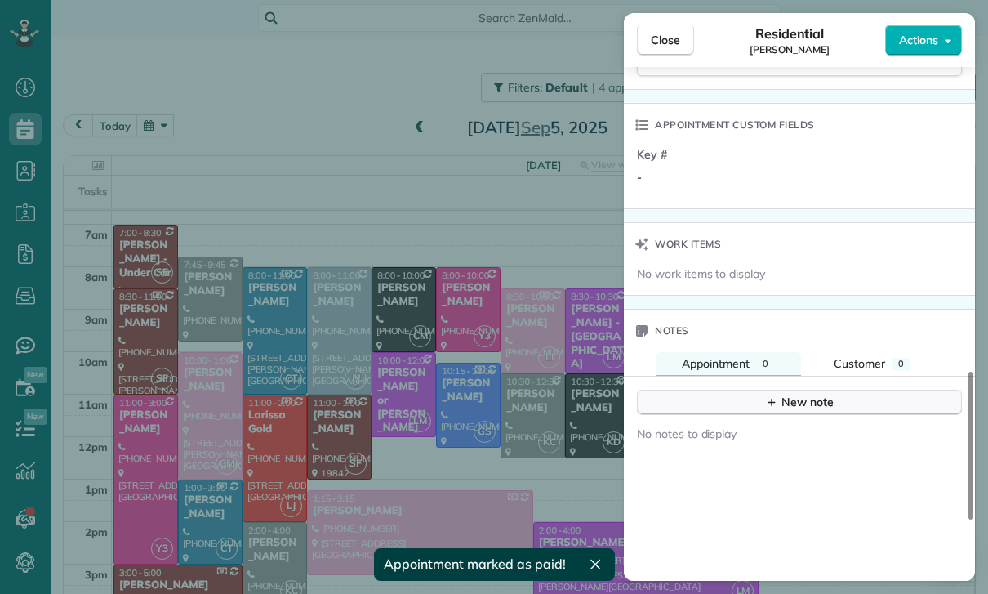
click at [792, 407] on div "New note" at bounding box center [799, 402] width 69 height 17
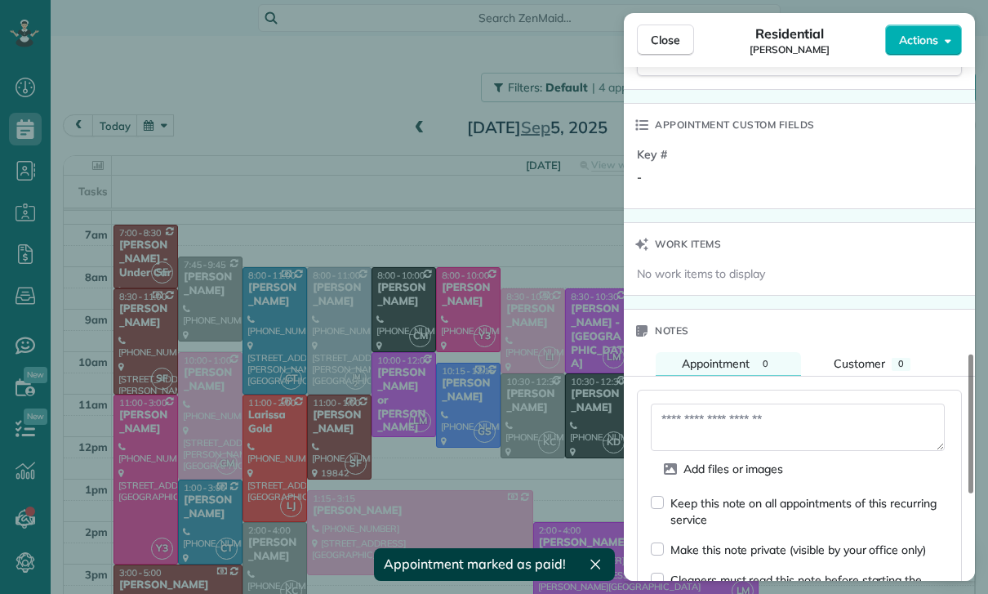
click at [685, 417] on textarea at bounding box center [798, 427] width 294 height 47
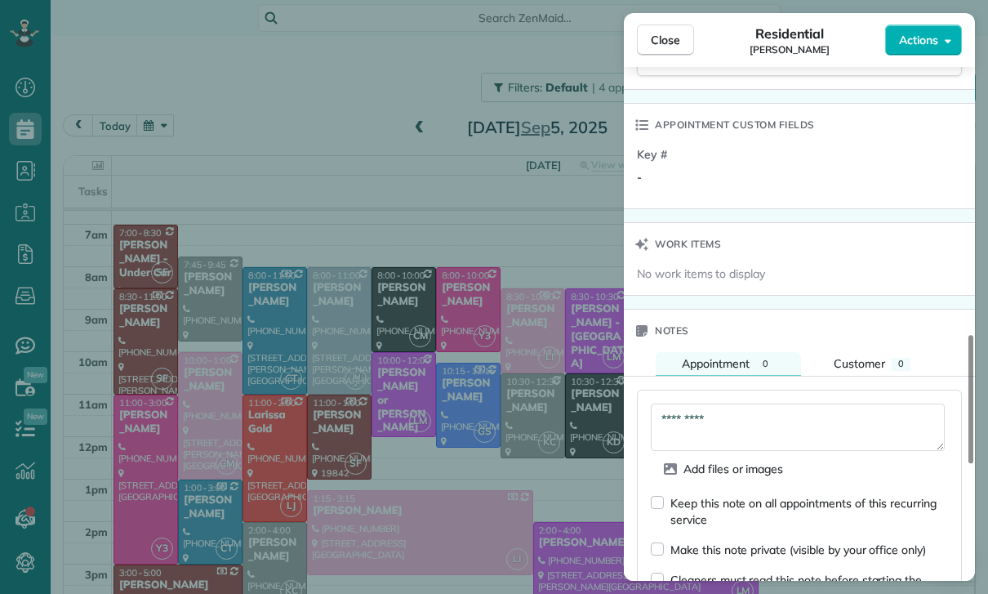
scroll to position [1264, 0]
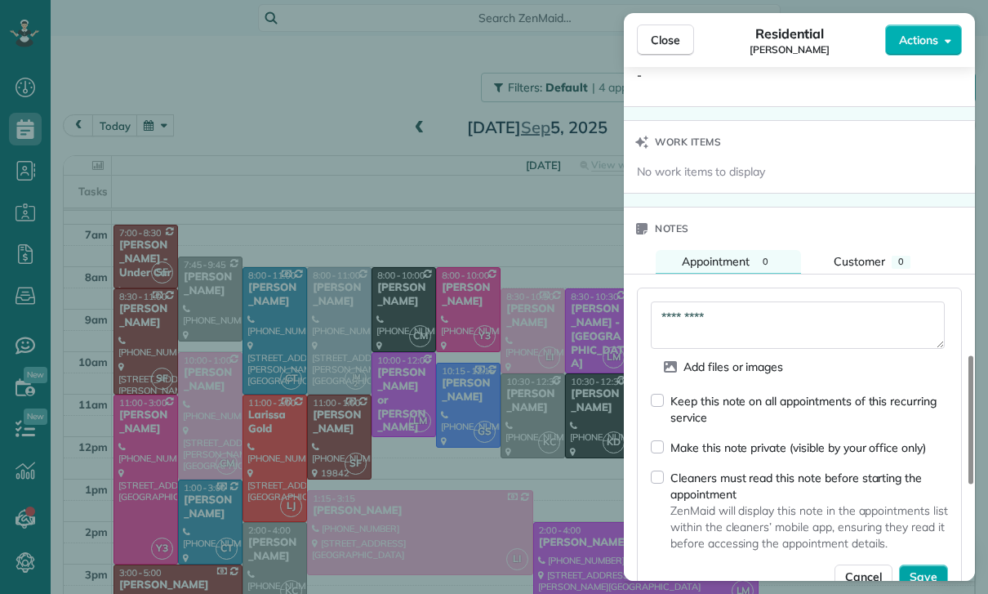
type textarea "*********"
click at [939, 566] on button "Save" at bounding box center [923, 576] width 49 height 25
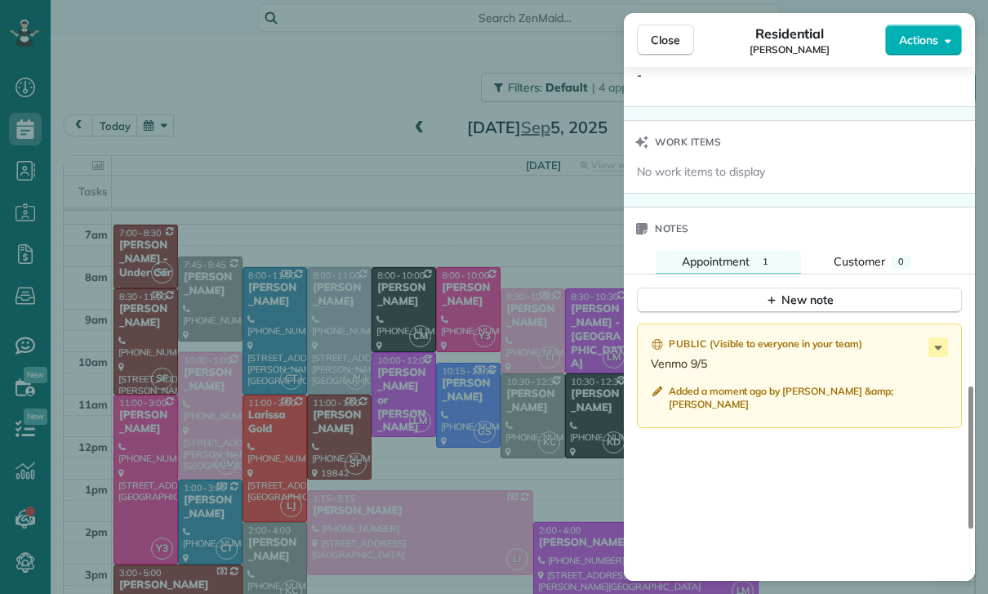
click at [412, 468] on div "Close Residential Varsha Uthappa Actions Status Confirmed Varsha Uthappa · Open…" at bounding box center [494, 297] width 988 height 594
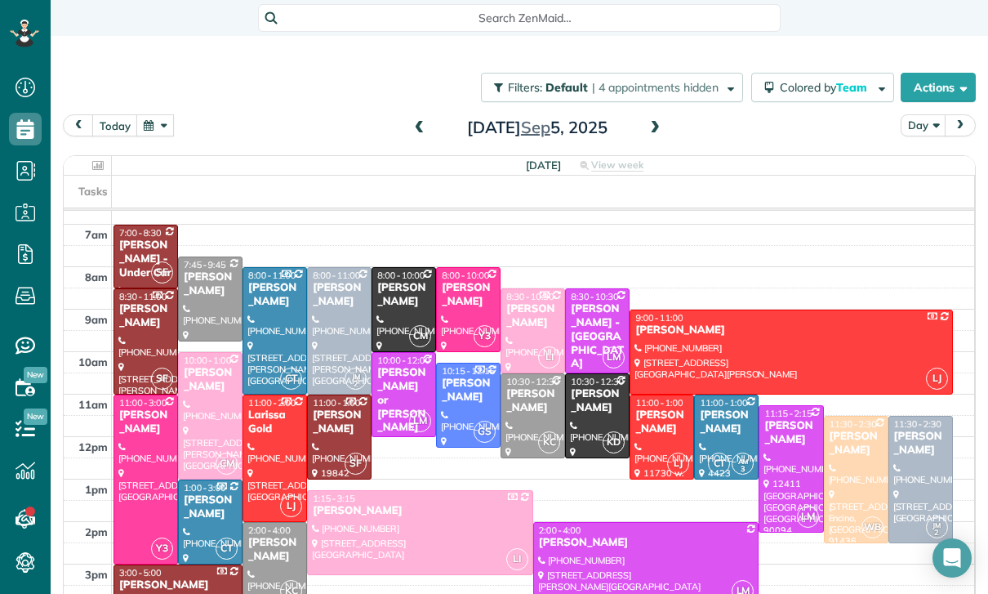
click at [402, 127] on div "today Day Friday Sep 5, 2025" at bounding box center [519, 129] width 913 height 30
click at [424, 135] on span at bounding box center [420, 128] width 18 height 15
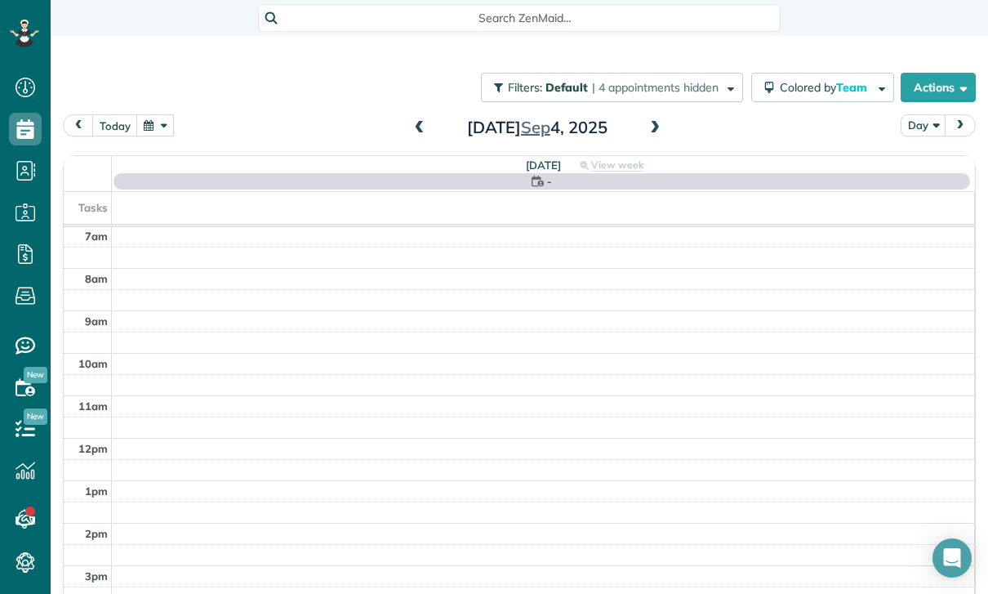
scroll to position [128, 0]
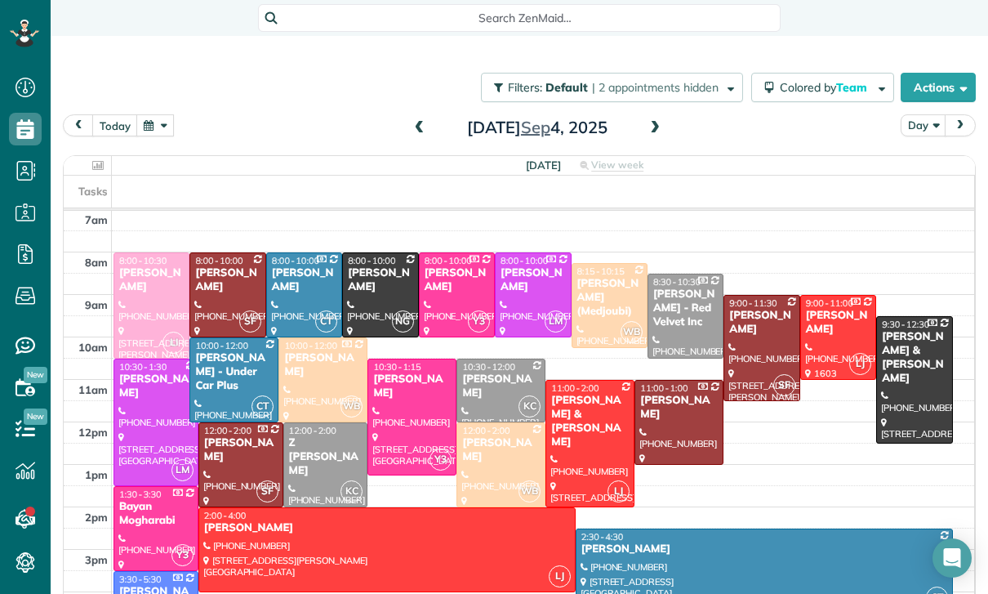
click at [653, 126] on span at bounding box center [655, 128] width 18 height 15
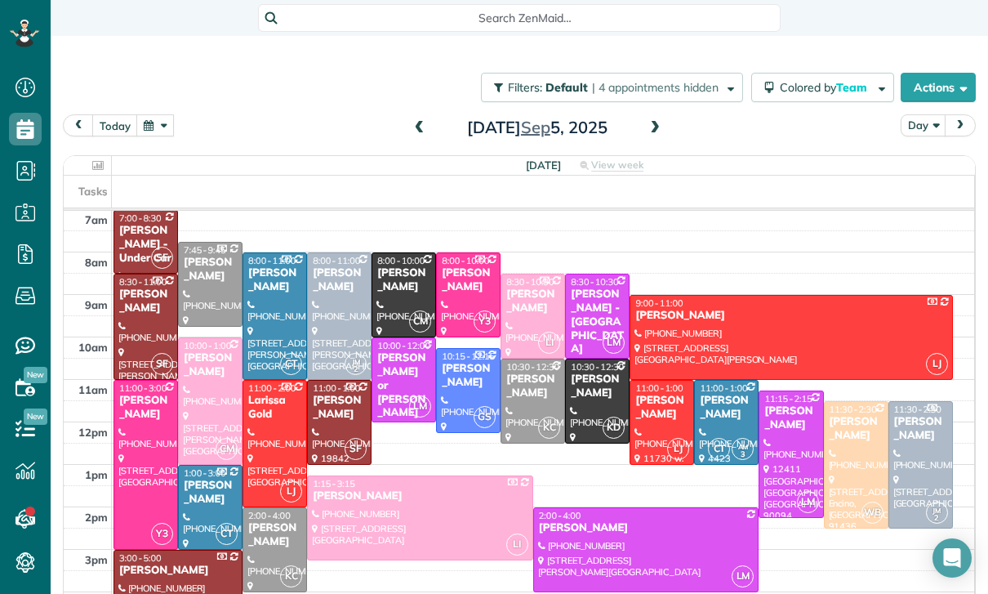
click at [423, 132] on span at bounding box center [420, 128] width 18 height 15
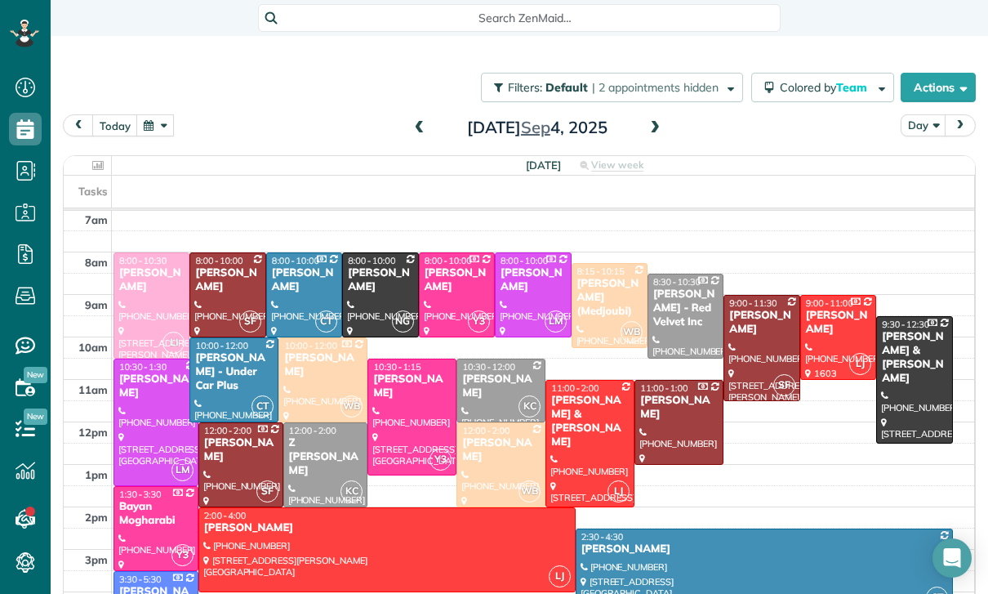
click at [412, 124] on span at bounding box center [420, 128] width 18 height 15
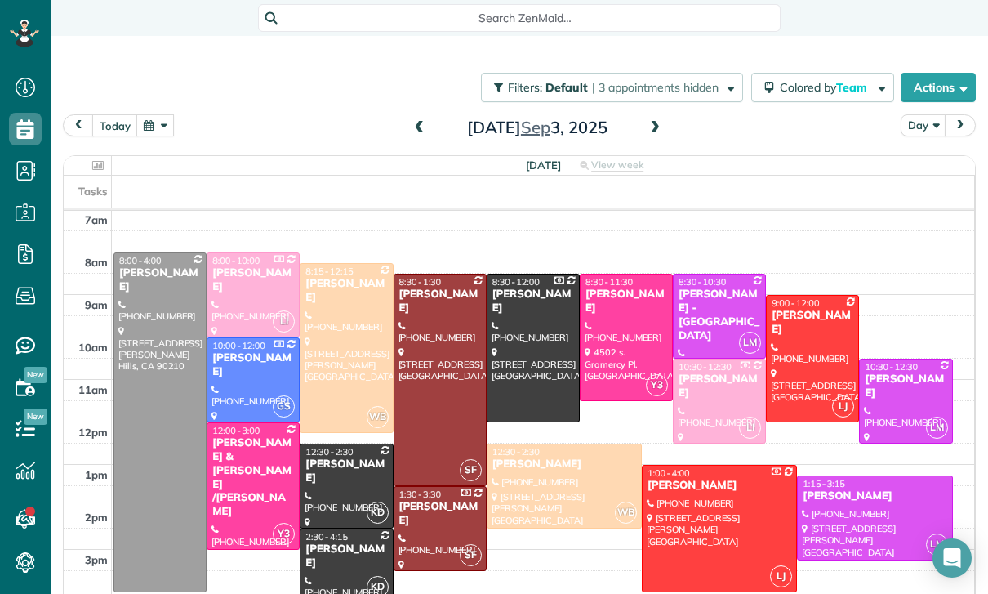
click at [614, 326] on div at bounding box center [626, 337] width 91 height 126
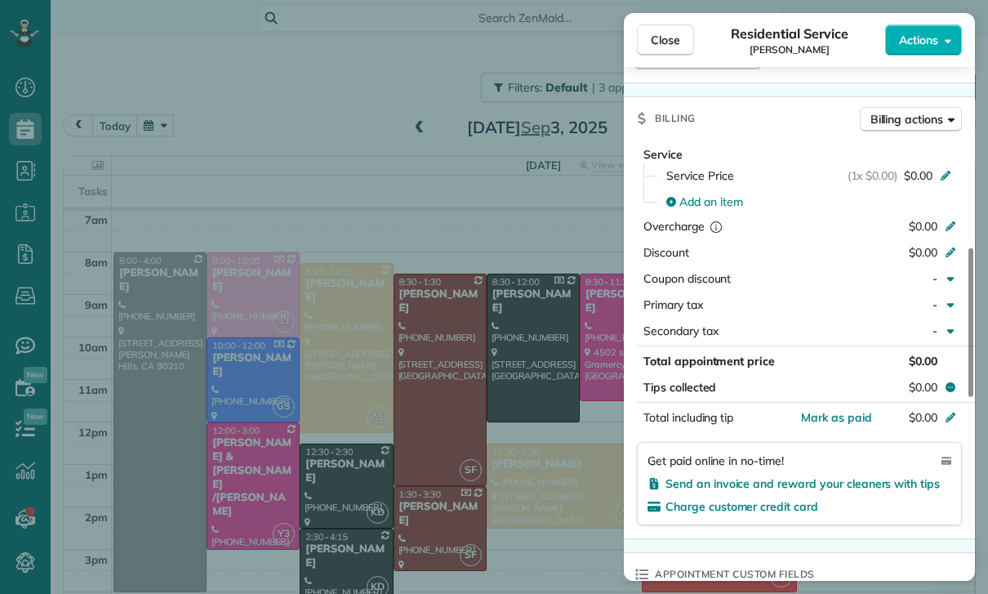
scroll to position [711, 0]
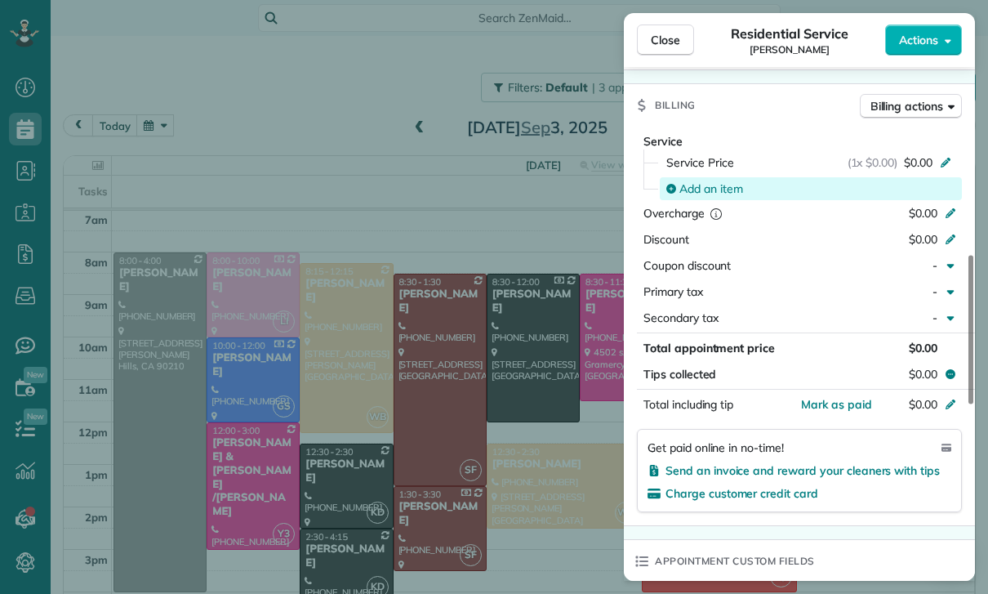
click at [698, 184] on span "Add an item" at bounding box center [712, 189] width 64 height 16
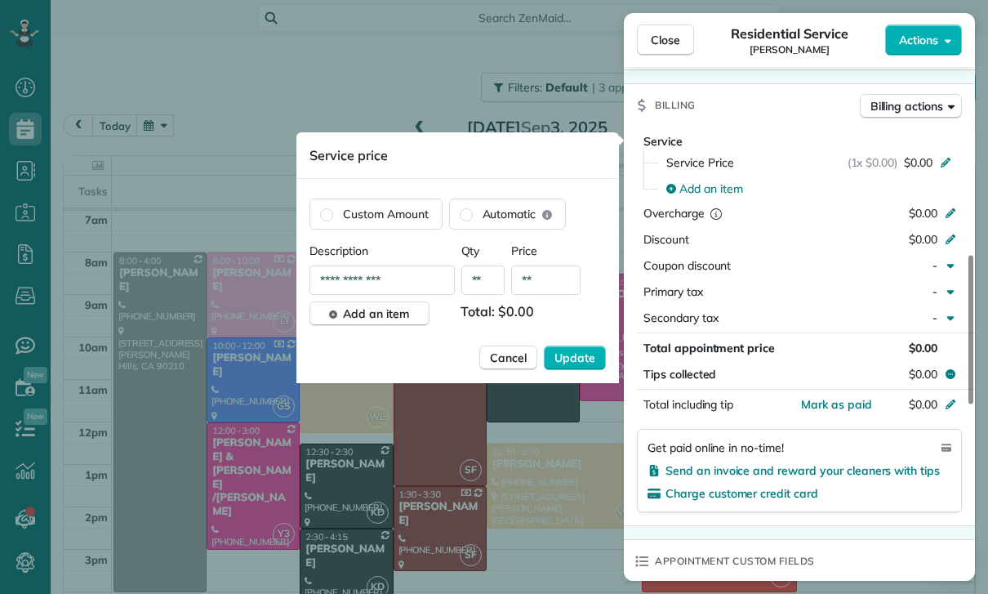
click at [556, 276] on input "**" at bounding box center [545, 279] width 69 height 29
type input "****"
click at [576, 368] on button "Update" at bounding box center [575, 358] width 62 height 25
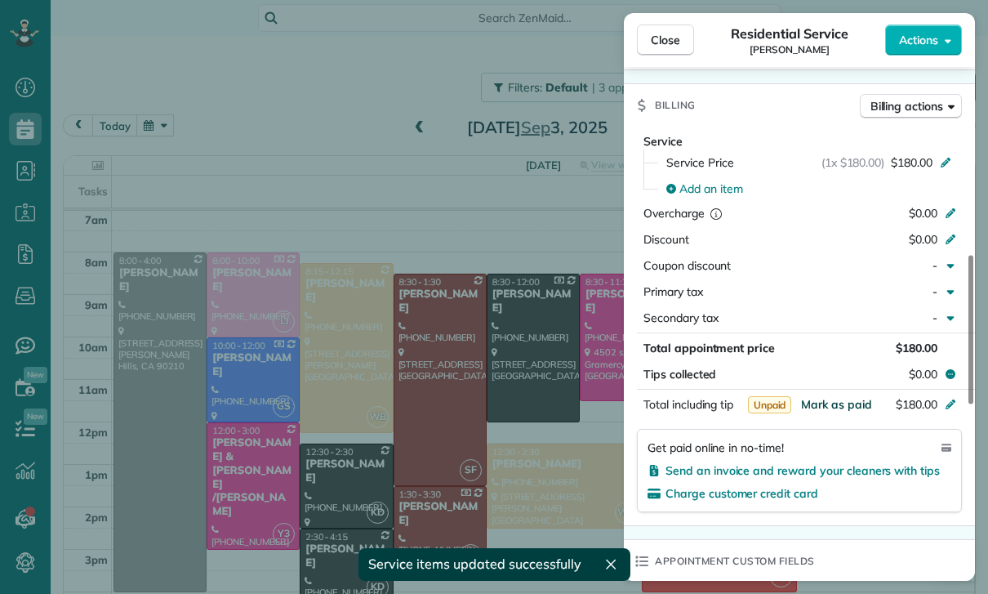
click at [831, 410] on span "Mark as paid" at bounding box center [836, 404] width 71 height 15
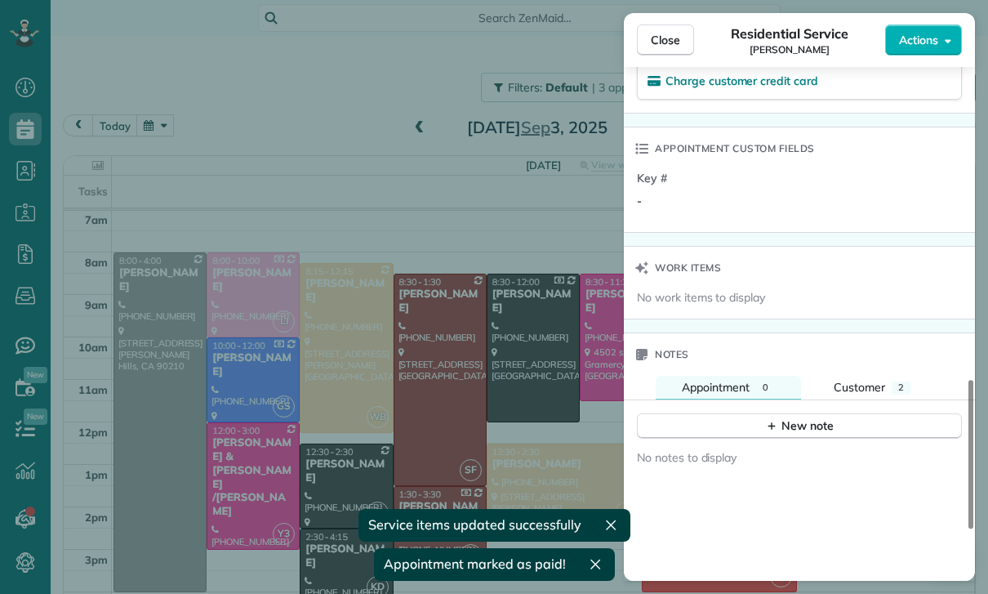
scroll to position [1190, 0]
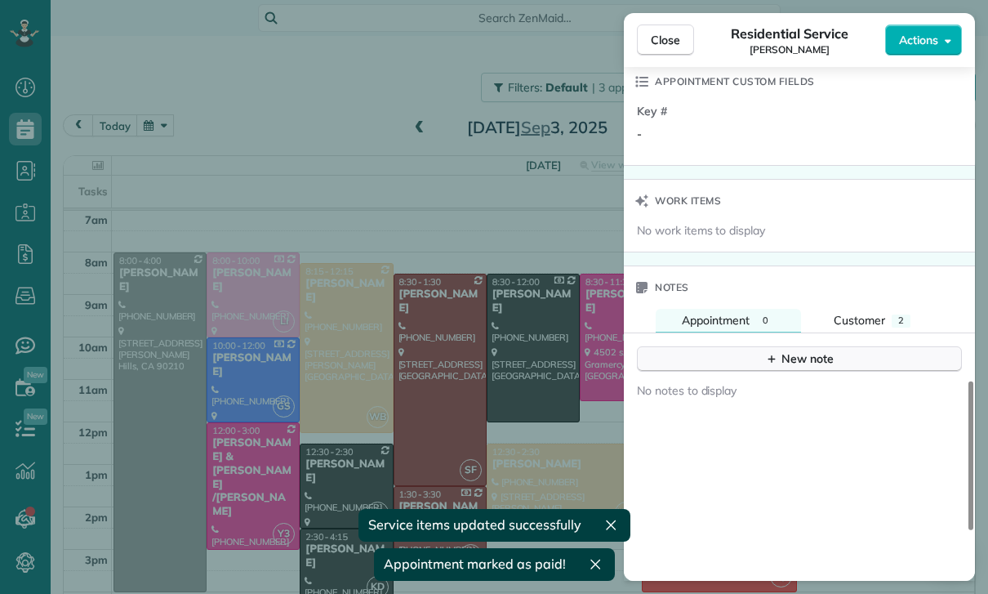
click at [800, 358] on div "New note" at bounding box center [799, 358] width 69 height 17
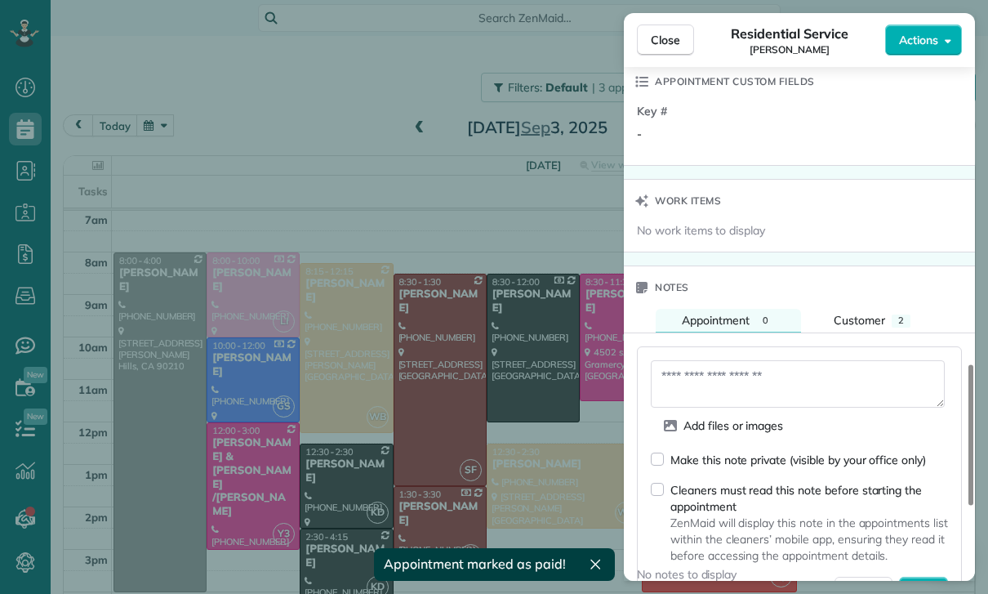
click at [748, 381] on textarea at bounding box center [798, 383] width 294 height 47
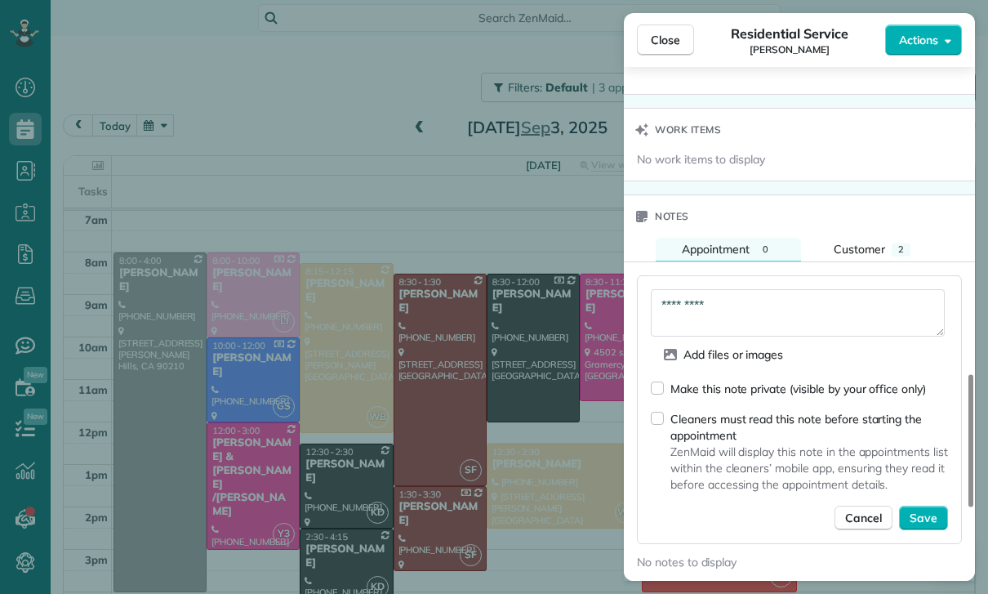
scroll to position [1338, 0]
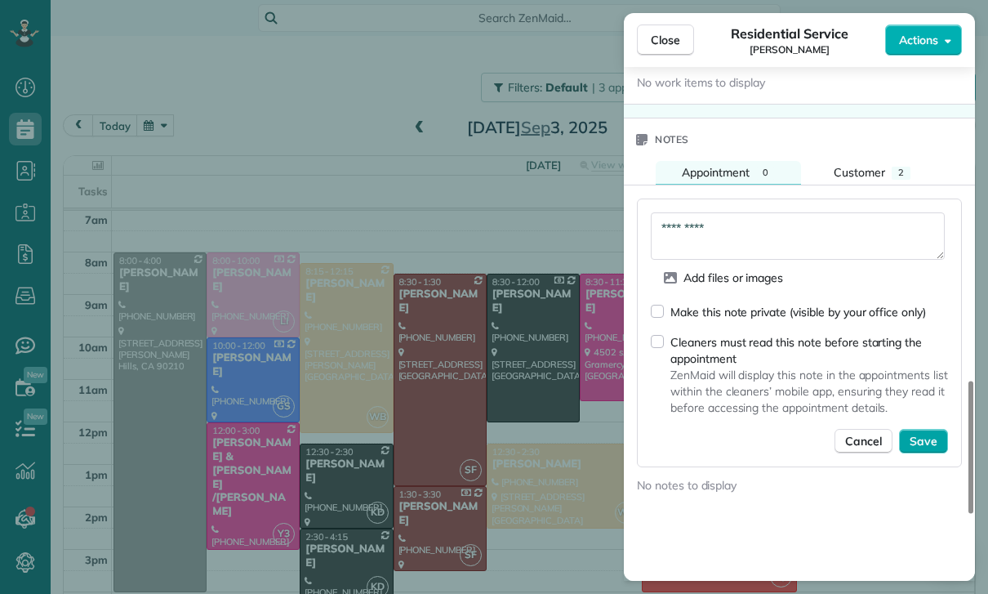
type textarea "*********"
click at [921, 439] on span "Save" at bounding box center [924, 441] width 28 height 16
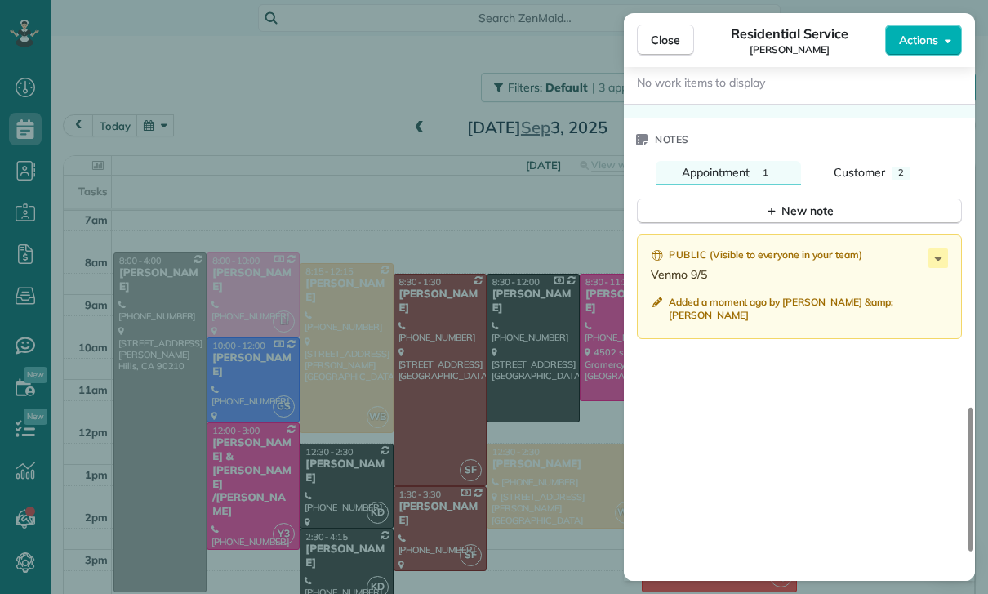
click at [532, 468] on div "Close Residential Service Tania Franklin Actions Status Confirmed Tania Frankli…" at bounding box center [494, 297] width 988 height 594
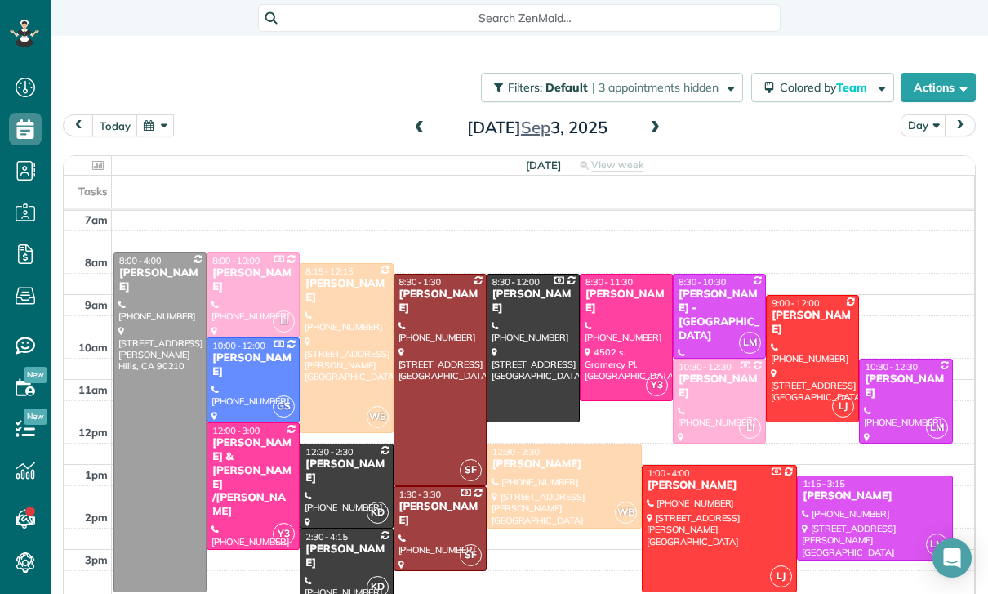
click at [657, 123] on span at bounding box center [655, 128] width 18 height 15
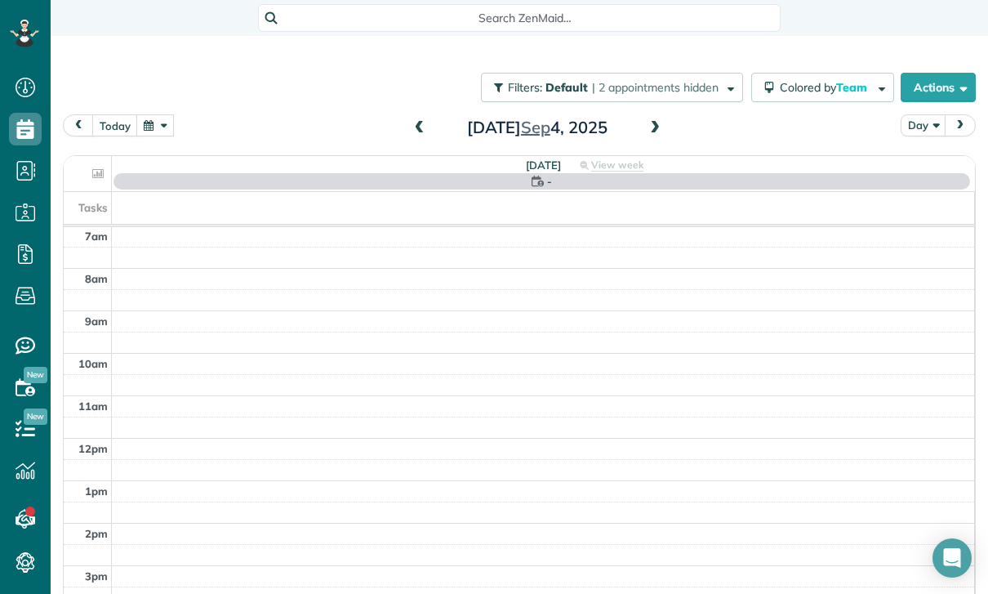
scroll to position [128, 0]
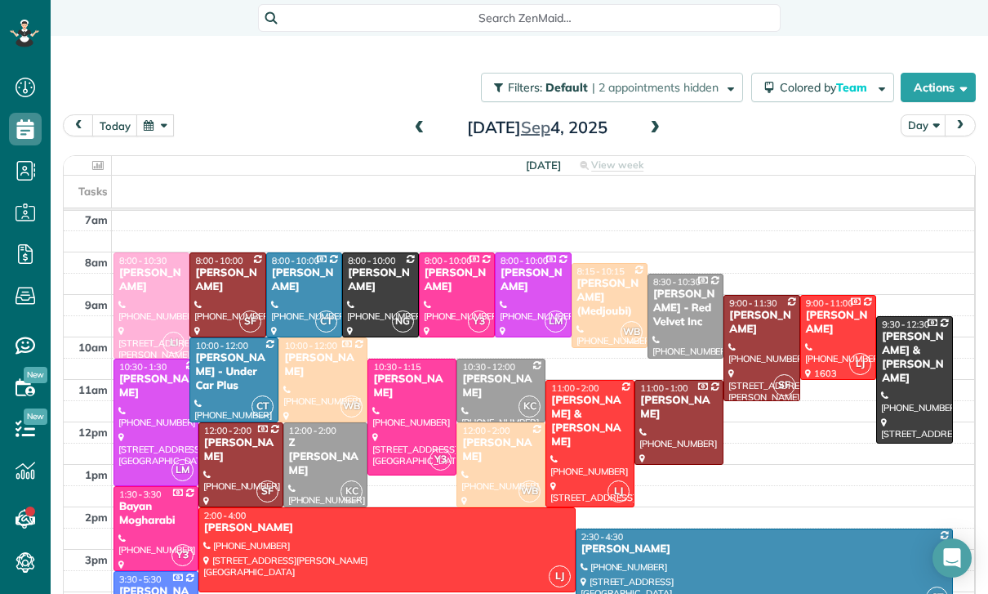
click at [484, 464] on div at bounding box center [500, 464] width 87 height 83
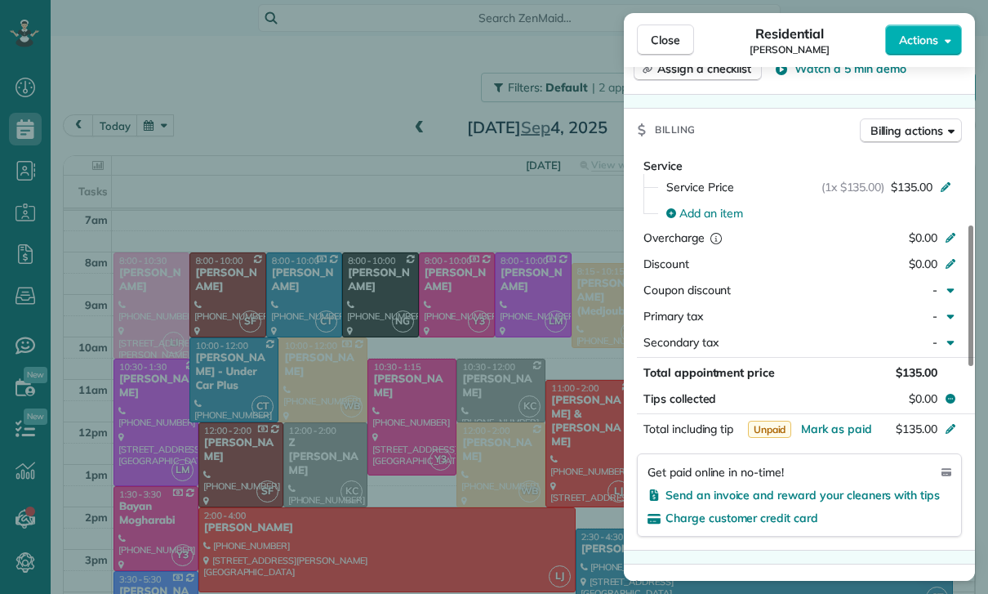
scroll to position [707, 0]
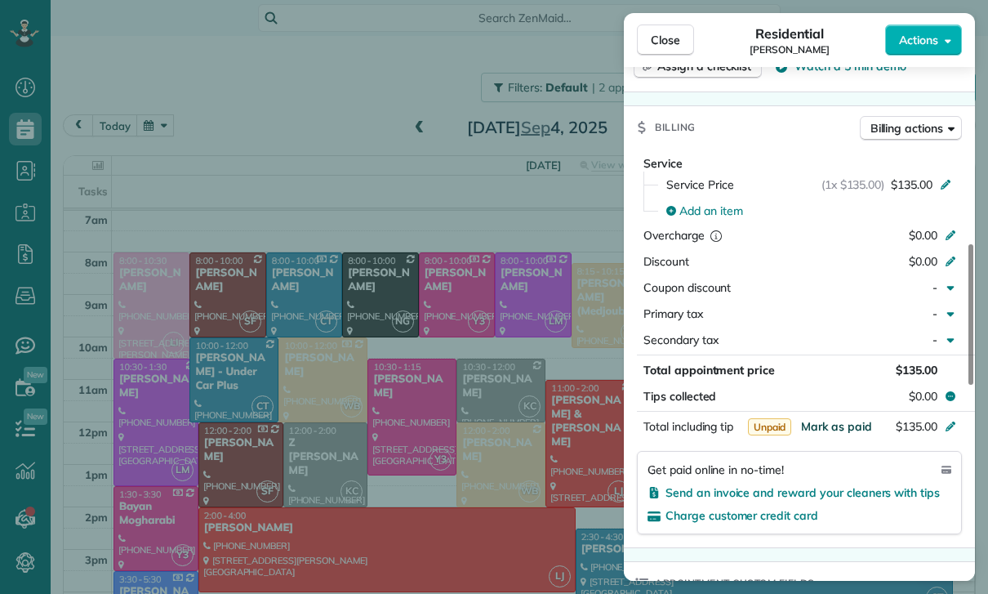
click at [828, 429] on span "Mark as paid" at bounding box center [836, 426] width 71 height 15
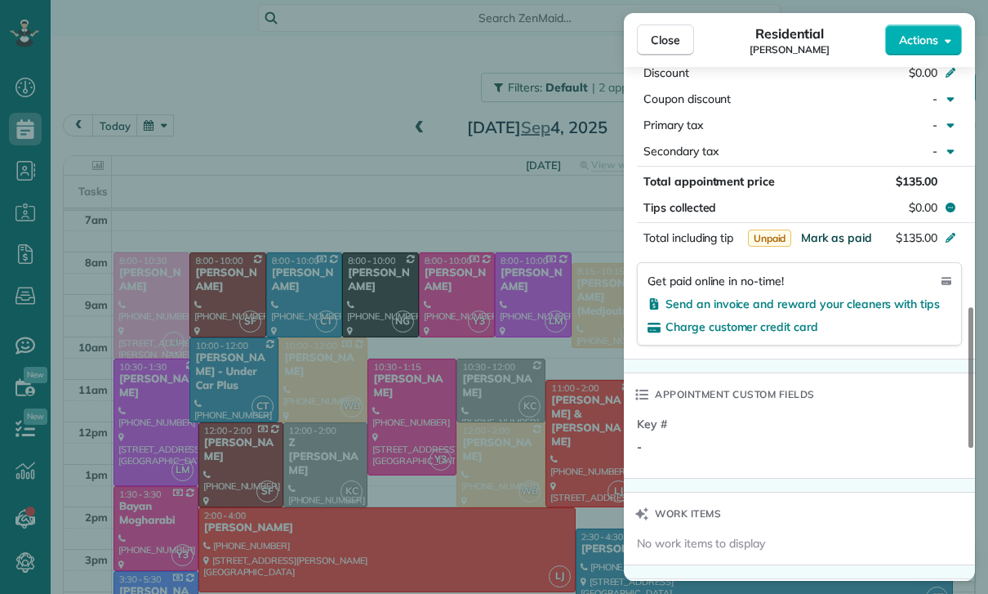
scroll to position [898, 0]
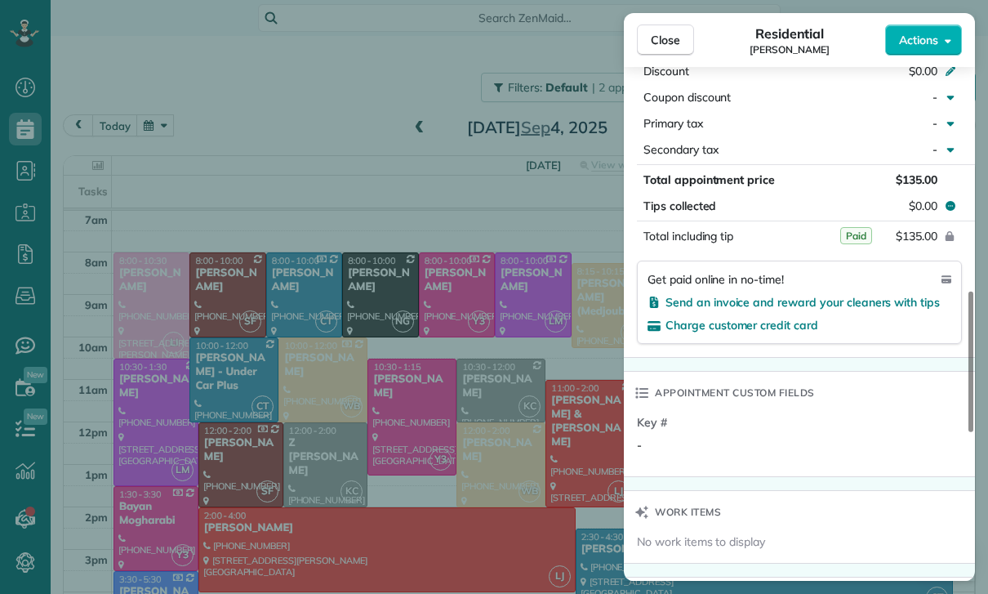
click at [838, 244] on button "$135.00" at bounding box center [874, 236] width 154 height 23
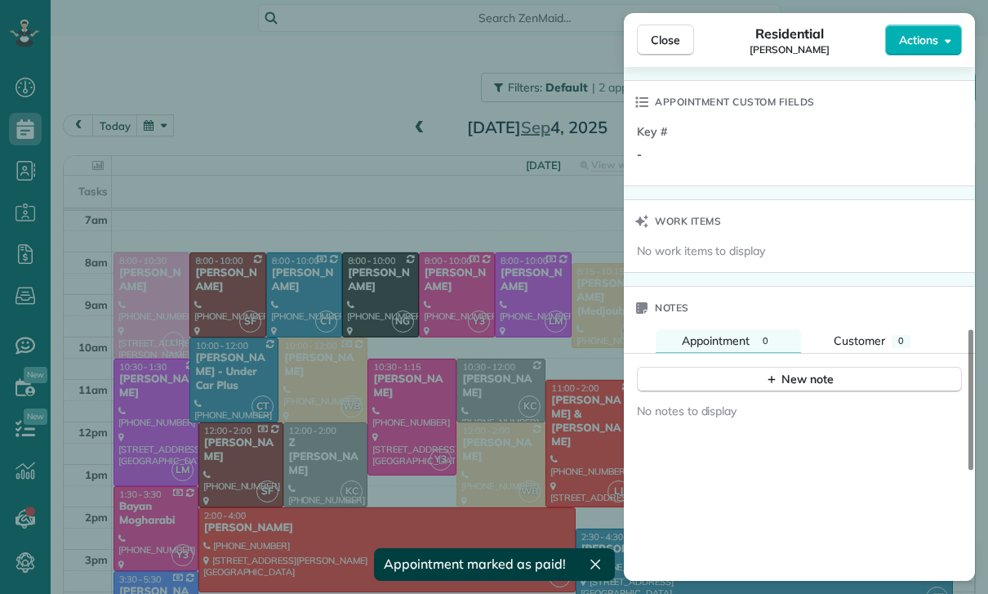
scroll to position [1222, 0]
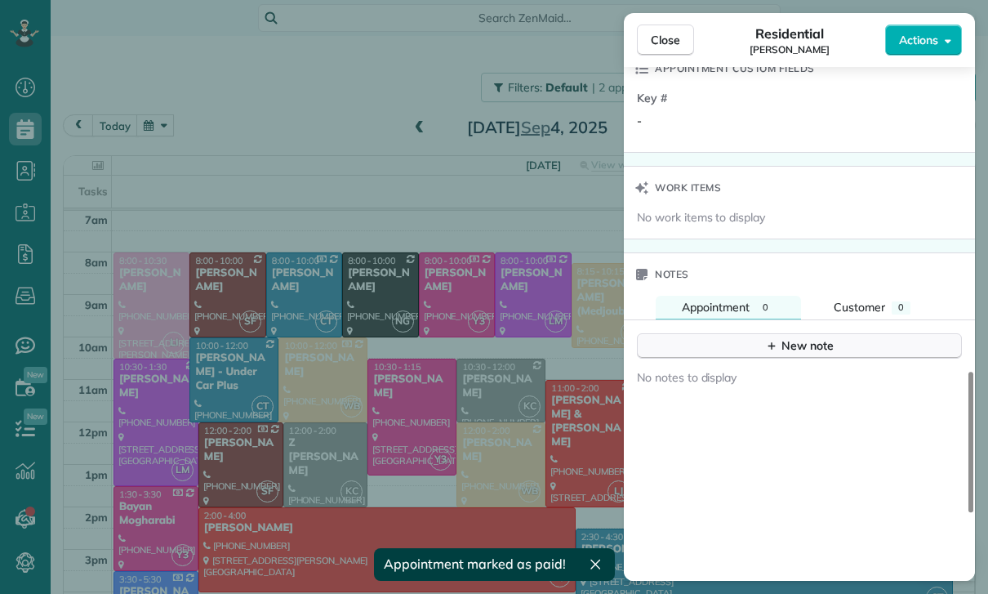
click at [818, 347] on div "New note" at bounding box center [799, 345] width 69 height 17
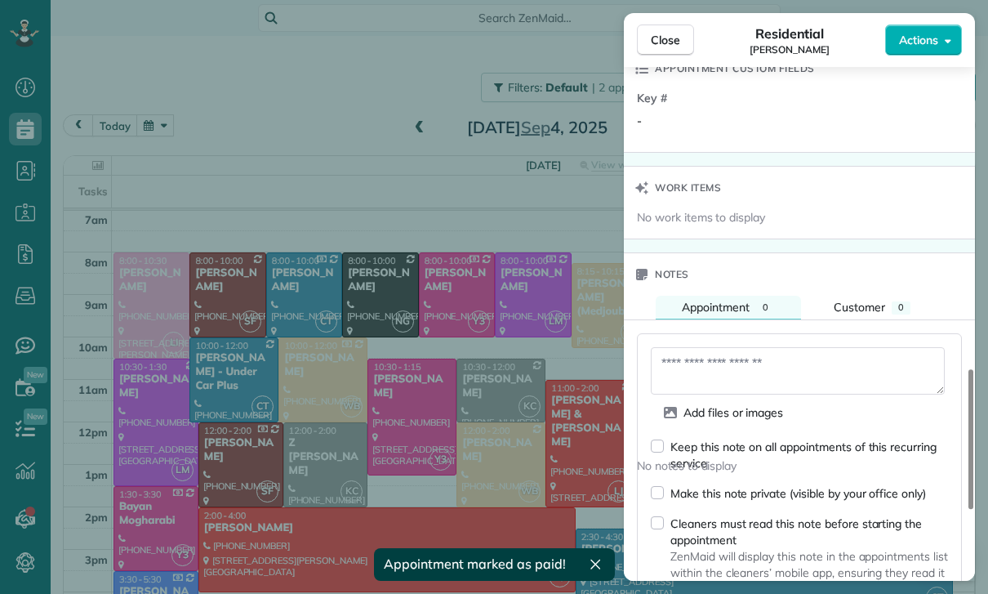
click at [687, 369] on textarea at bounding box center [798, 370] width 294 height 47
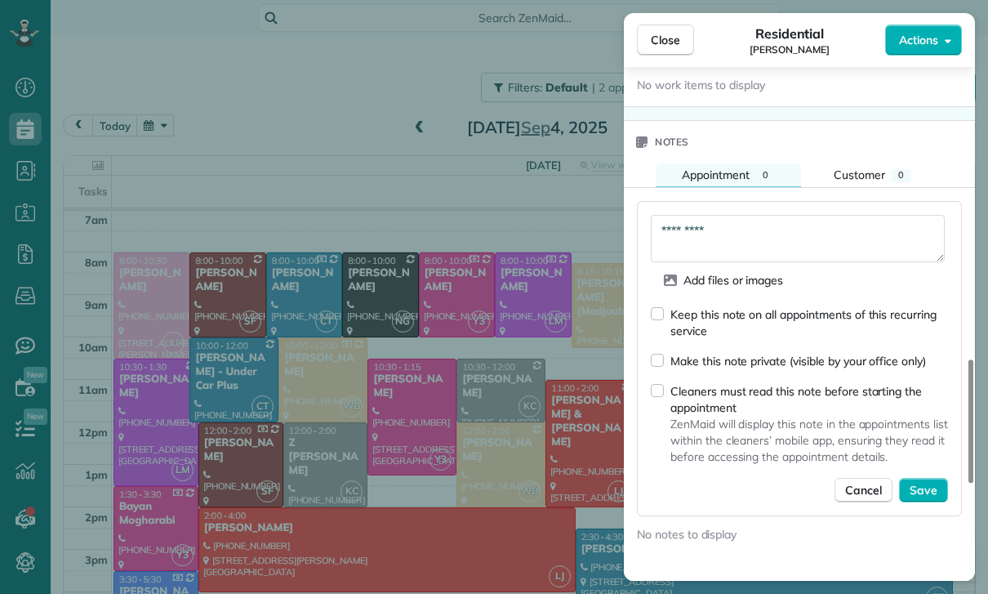
scroll to position [1356, 0]
type textarea "*********"
click at [923, 499] on button "Save" at bounding box center [923, 488] width 49 height 25
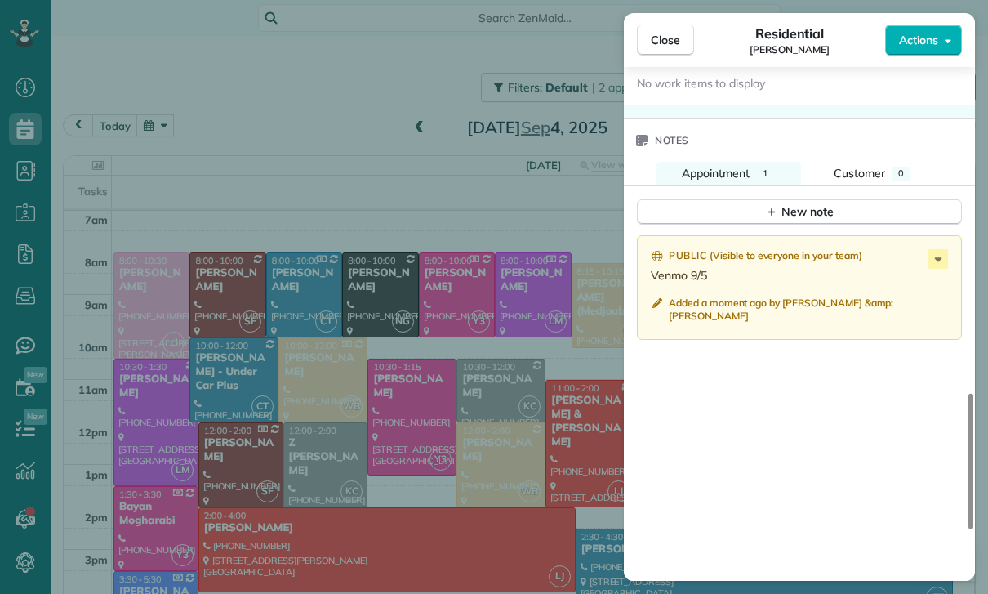
click at [348, 412] on div "Close Residential Leslee Brennan Actions Status Yet to Confirm Leslee Brennan ·…" at bounding box center [494, 297] width 988 height 594
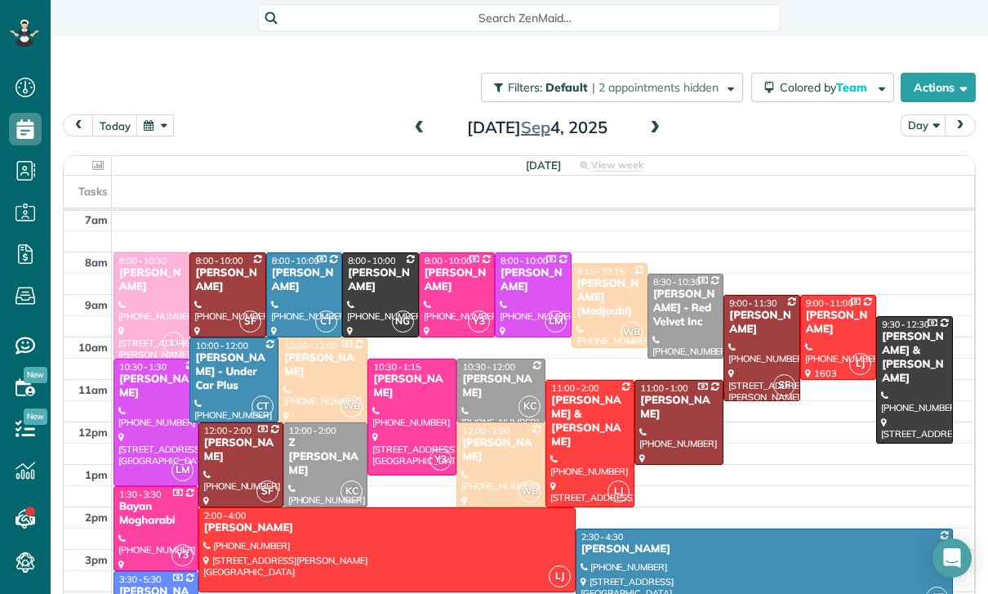
click at [156, 114] on button "button" at bounding box center [155, 125] width 38 height 22
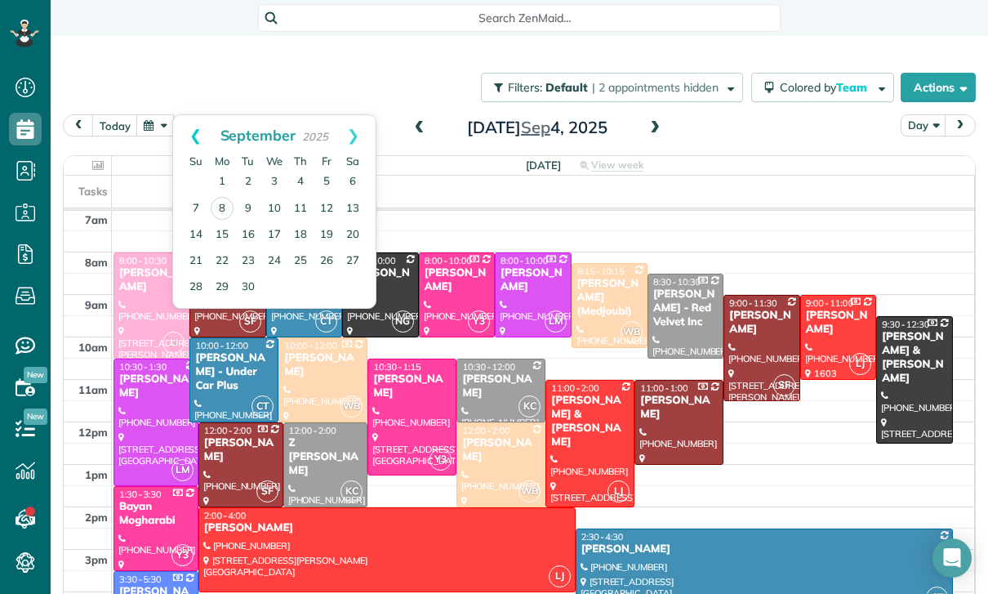
click at [186, 115] on link "Prev" at bounding box center [195, 135] width 45 height 41
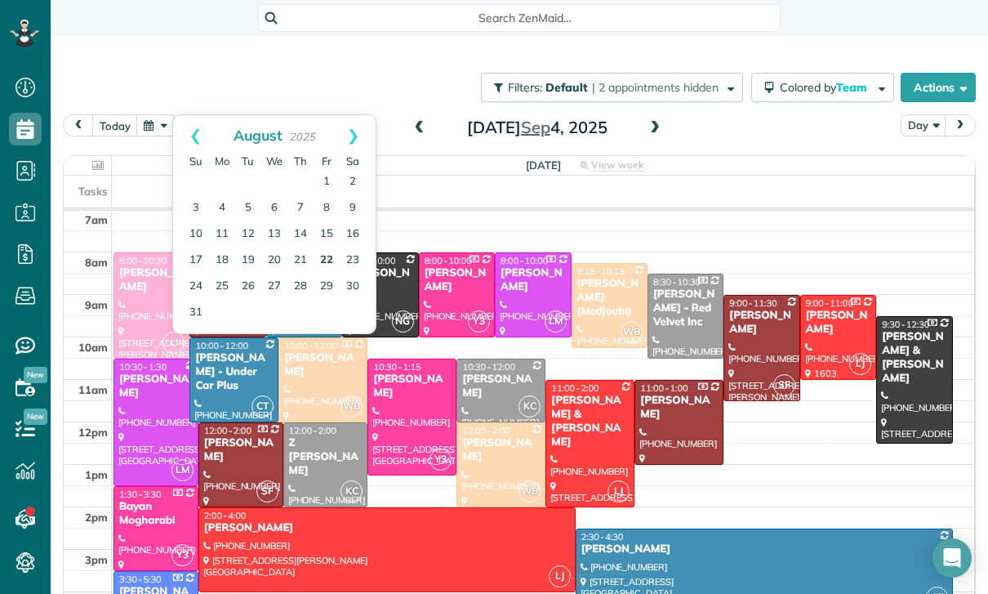
click at [327, 247] on link "22" at bounding box center [327, 260] width 26 height 26
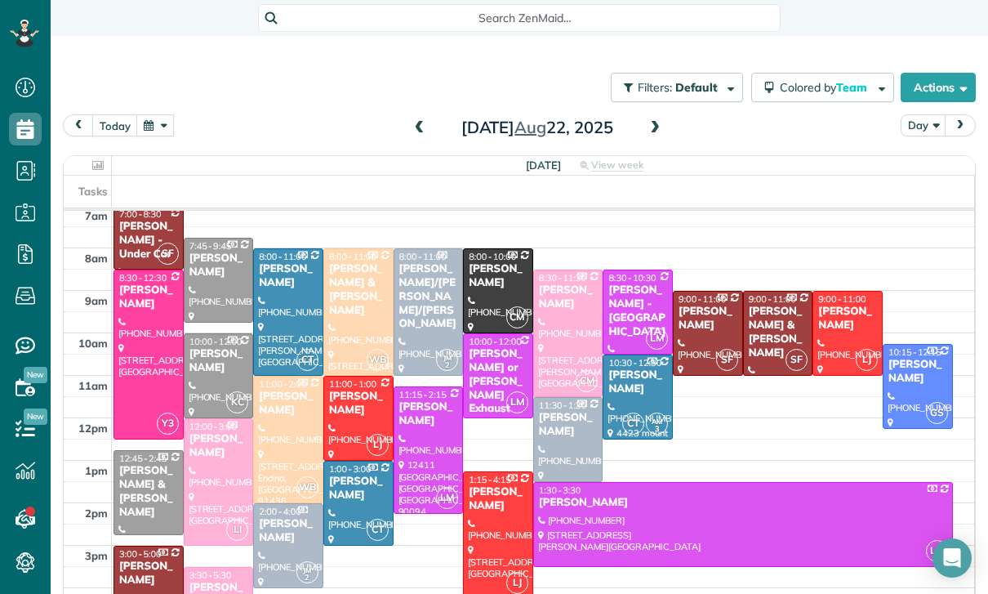
scroll to position [132, 0]
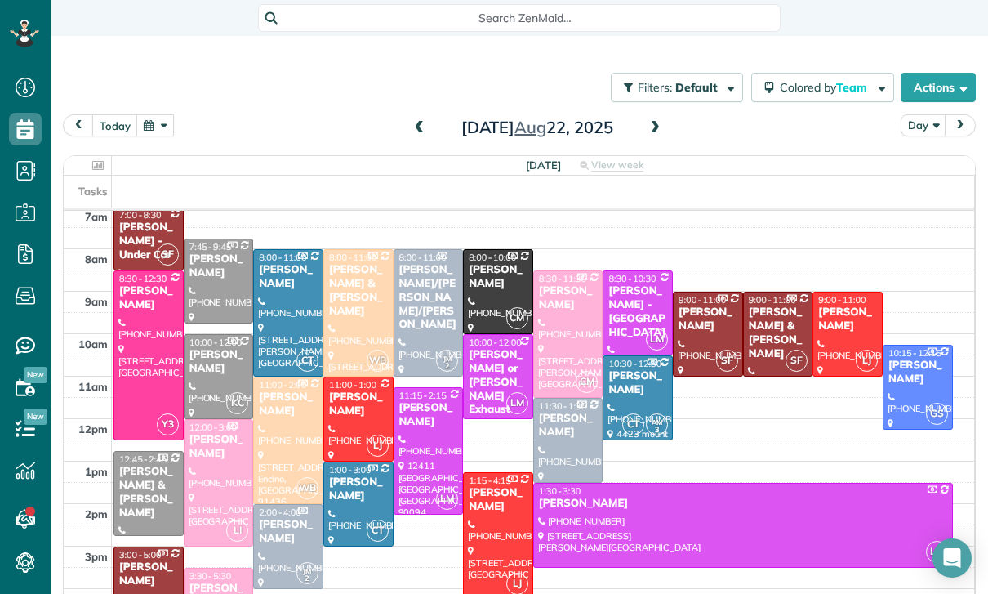
click at [854, 305] on div "[PERSON_NAME]" at bounding box center [848, 319] width 60 height 28
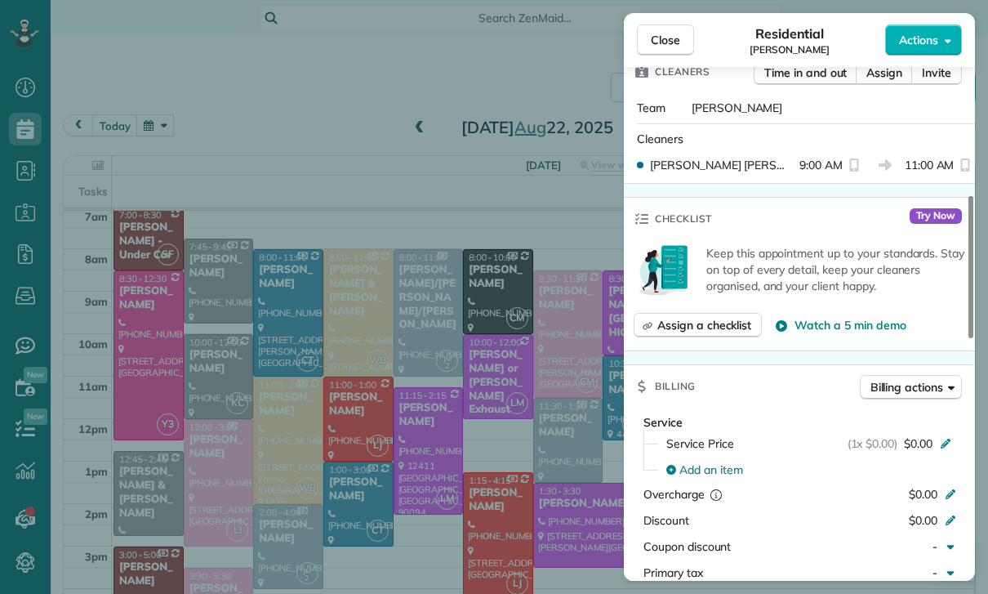
scroll to position [631, 0]
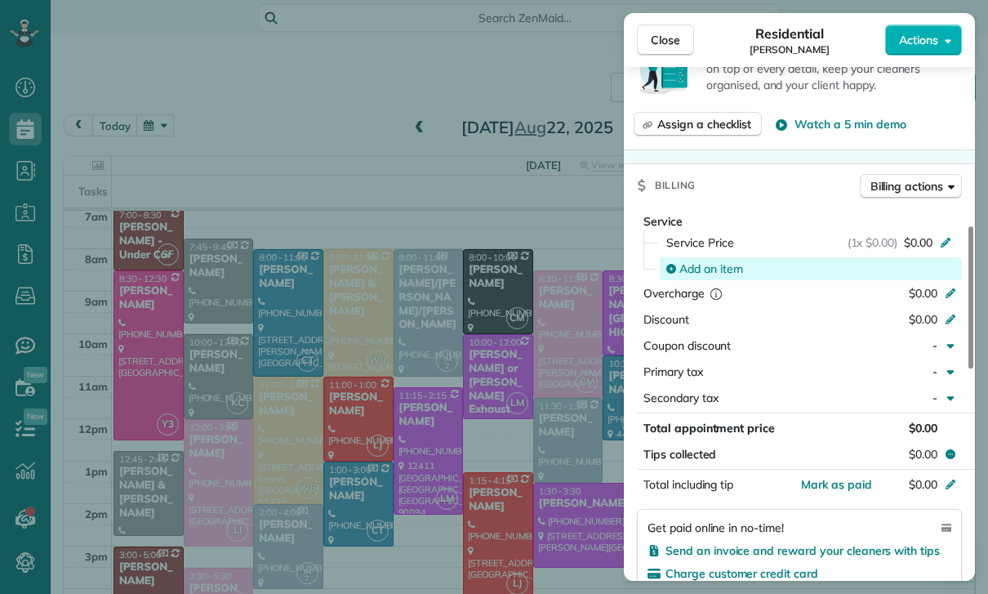
click at [704, 268] on span "Add an item" at bounding box center [712, 269] width 64 height 16
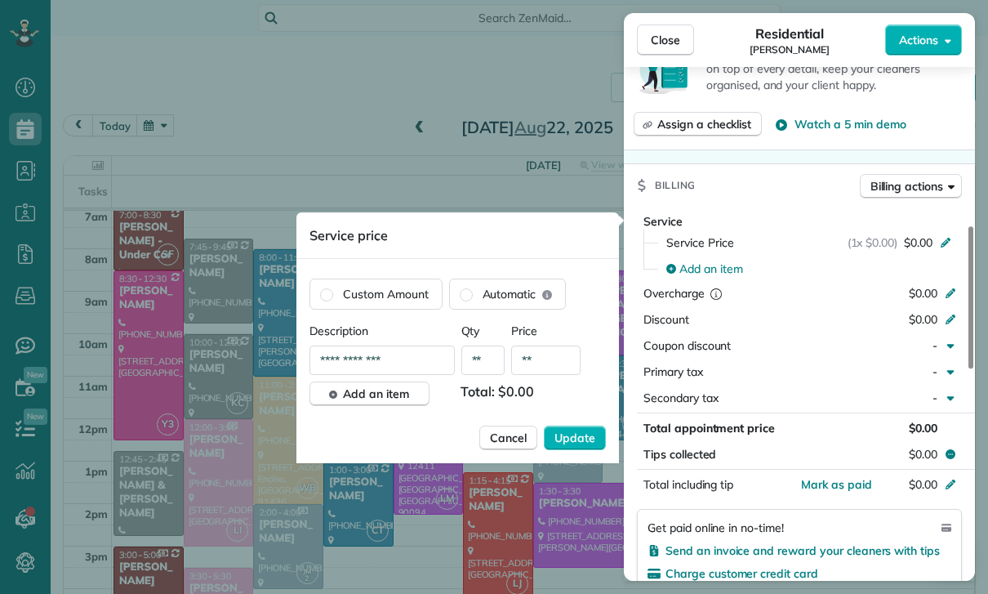
click at [545, 373] on input "**" at bounding box center [545, 360] width 69 height 29
type input "****"
click at [568, 436] on span "Update" at bounding box center [575, 438] width 41 height 16
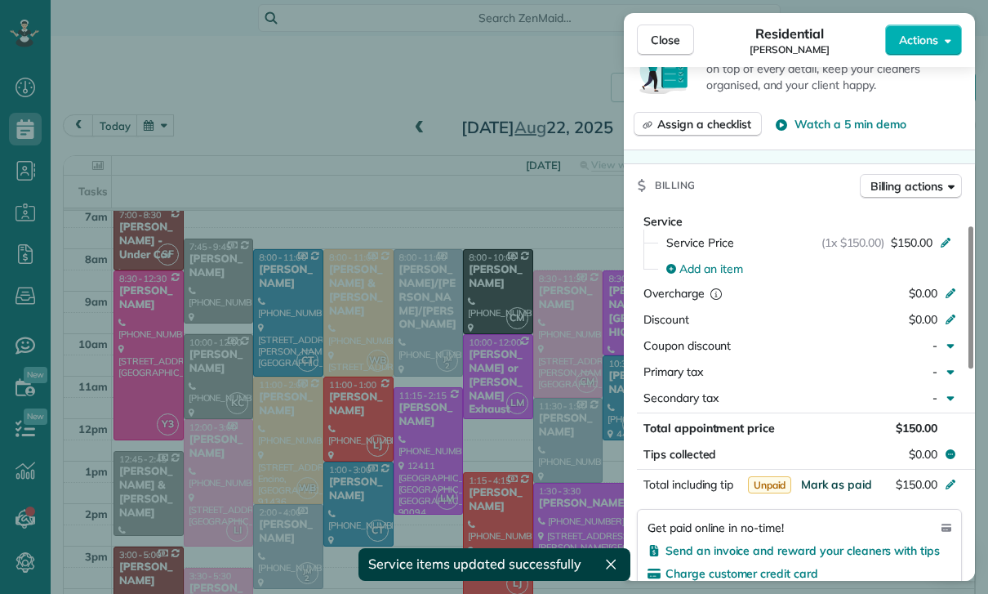
click at [833, 478] on span "Mark as paid" at bounding box center [836, 484] width 71 height 15
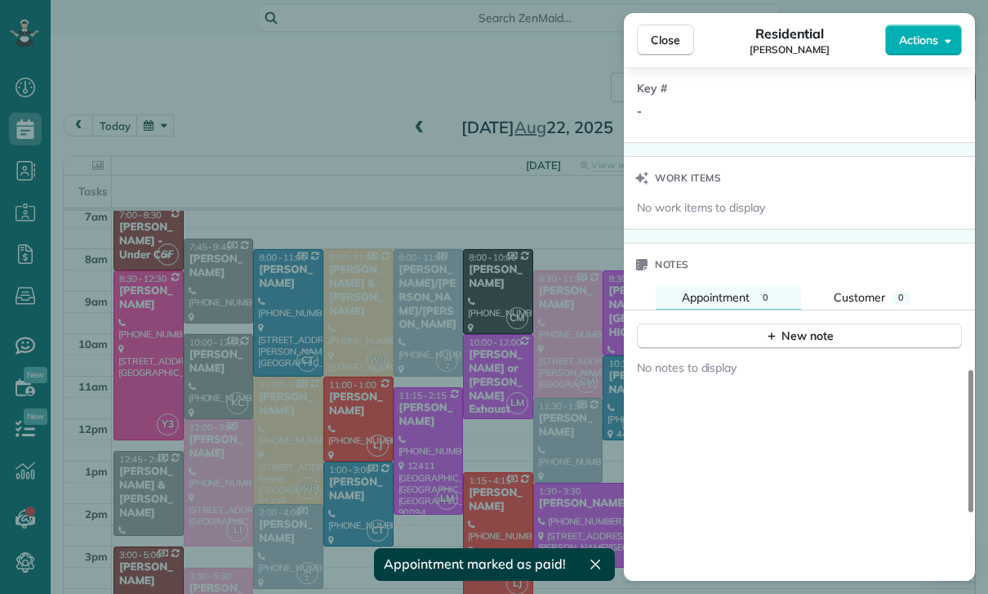
scroll to position [1316, 0]
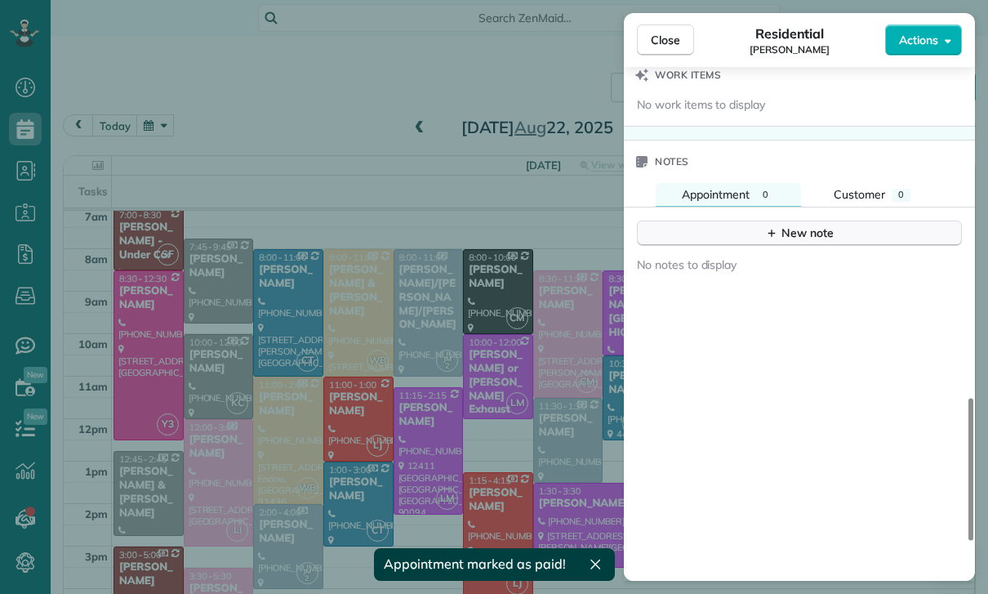
click at [809, 221] on button "New note" at bounding box center [799, 233] width 325 height 25
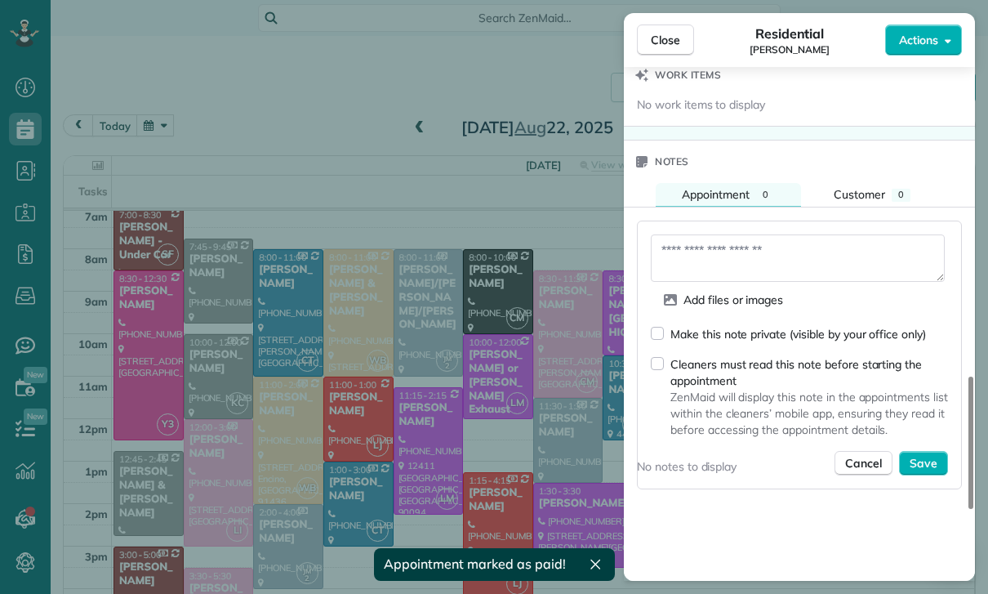
click at [722, 252] on textarea at bounding box center [798, 257] width 294 height 47
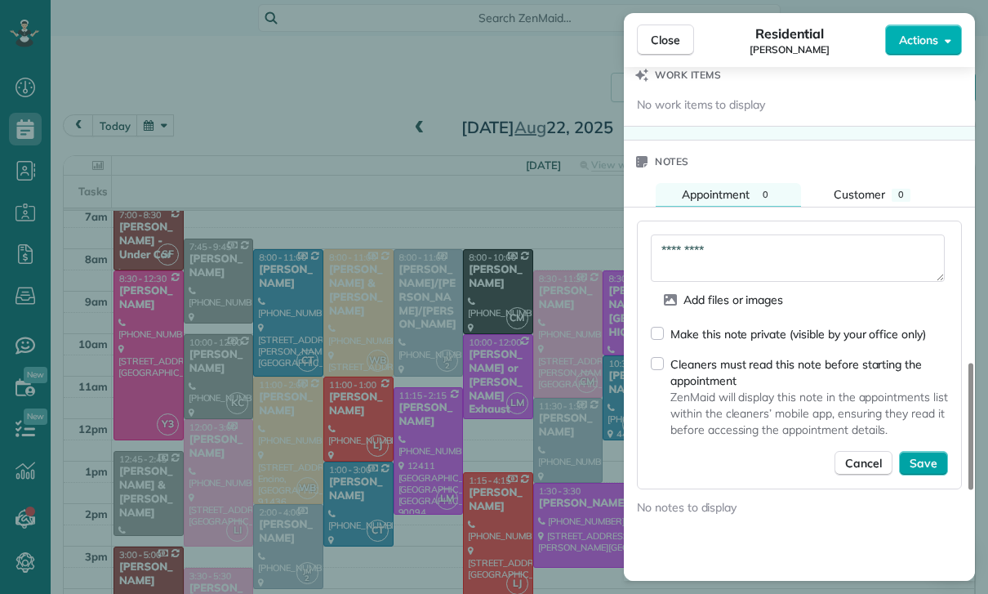
type textarea "*********"
click at [940, 454] on button "Save" at bounding box center [923, 463] width 49 height 25
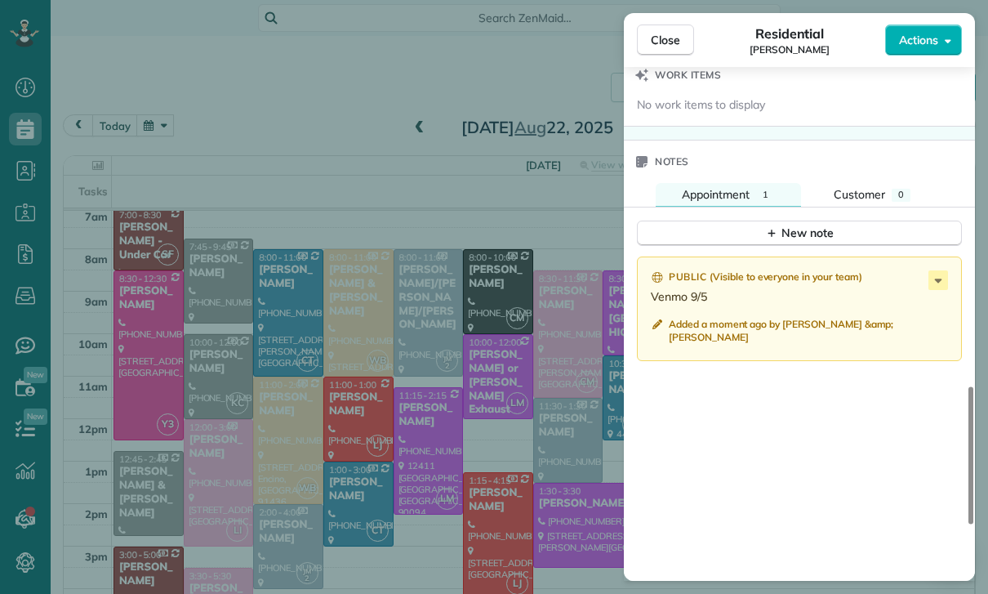
click at [514, 428] on div "Close Residential Jeremy Foley Actions Status Confirmed Jeremy Foley · Open pro…" at bounding box center [494, 297] width 988 height 594
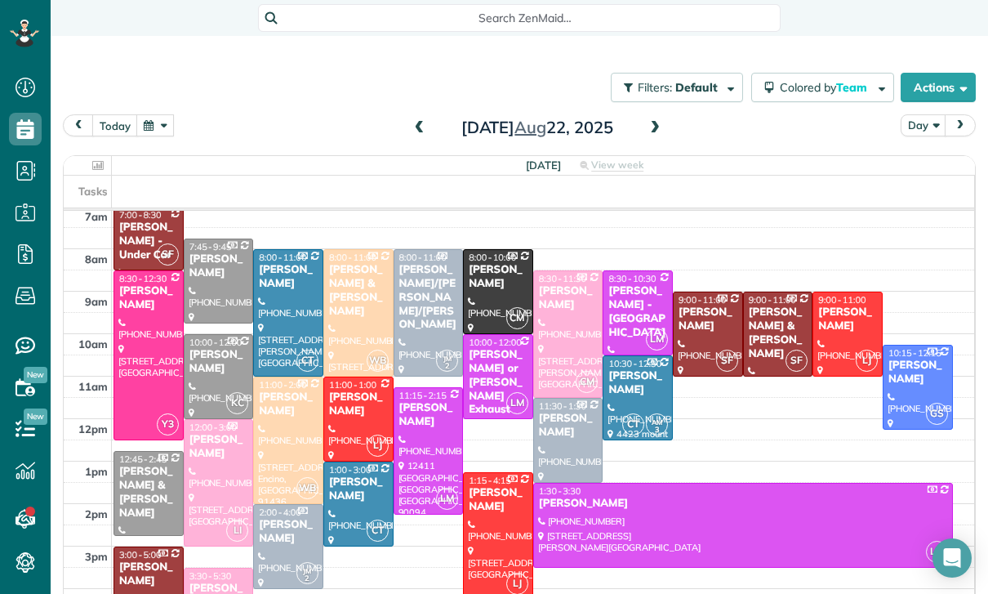
click at [154, 114] on button "button" at bounding box center [155, 125] width 38 height 22
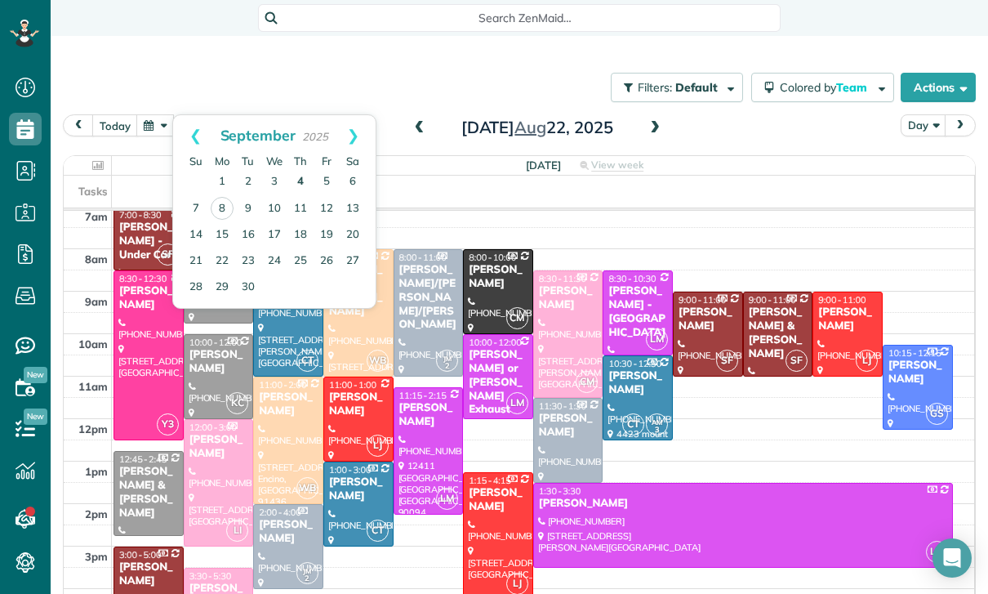
click at [299, 169] on link "4" at bounding box center [301, 182] width 26 height 26
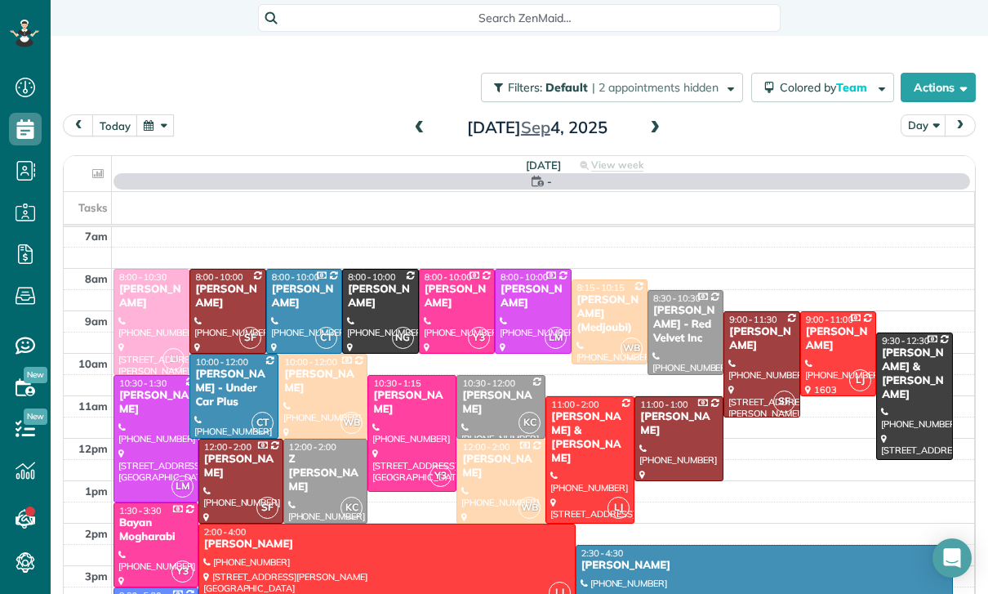
scroll to position [128, 0]
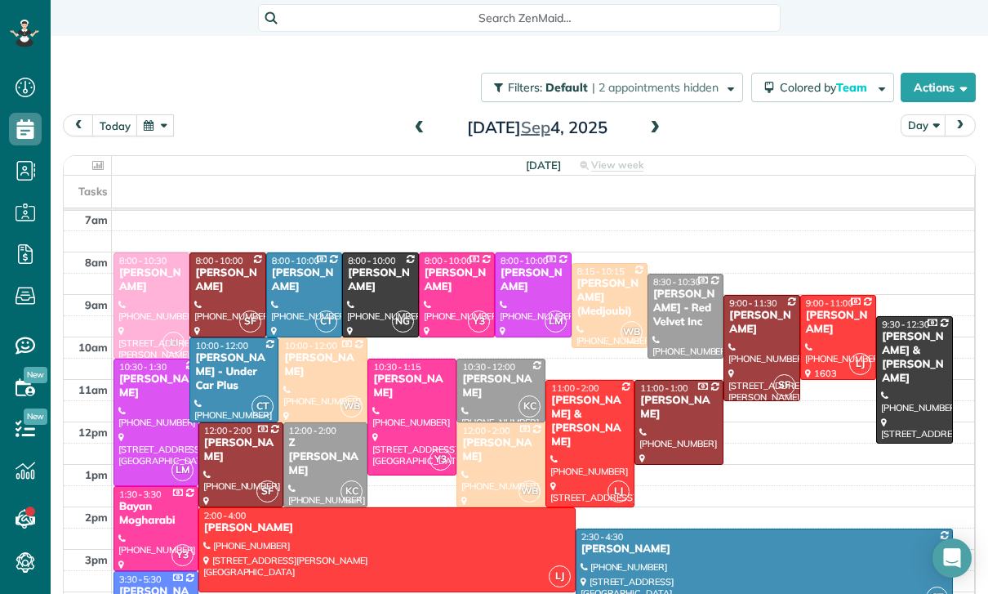
click at [757, 309] on div "[PERSON_NAME]" at bounding box center [762, 323] width 66 height 28
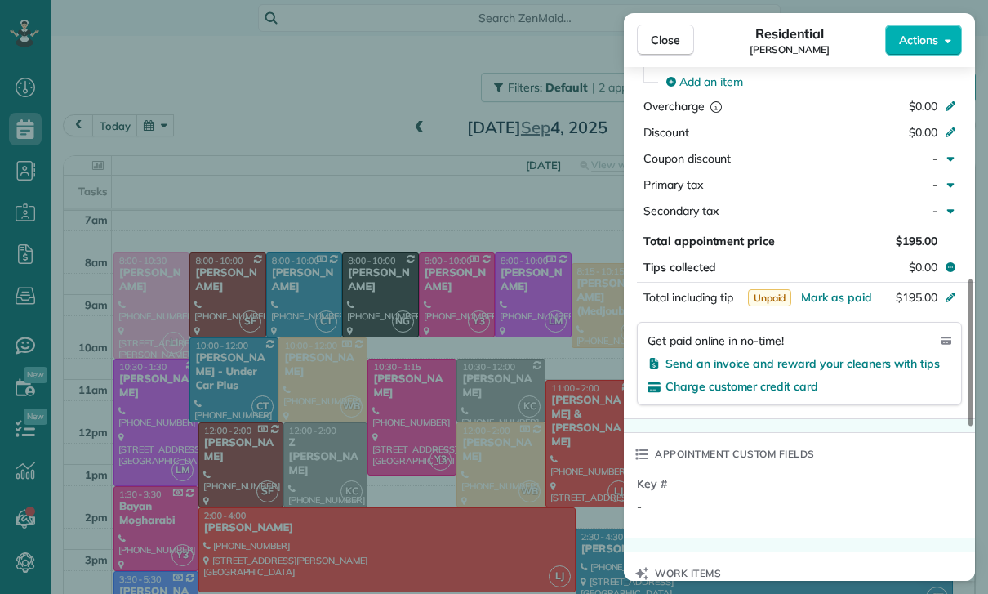
scroll to position [863, 0]
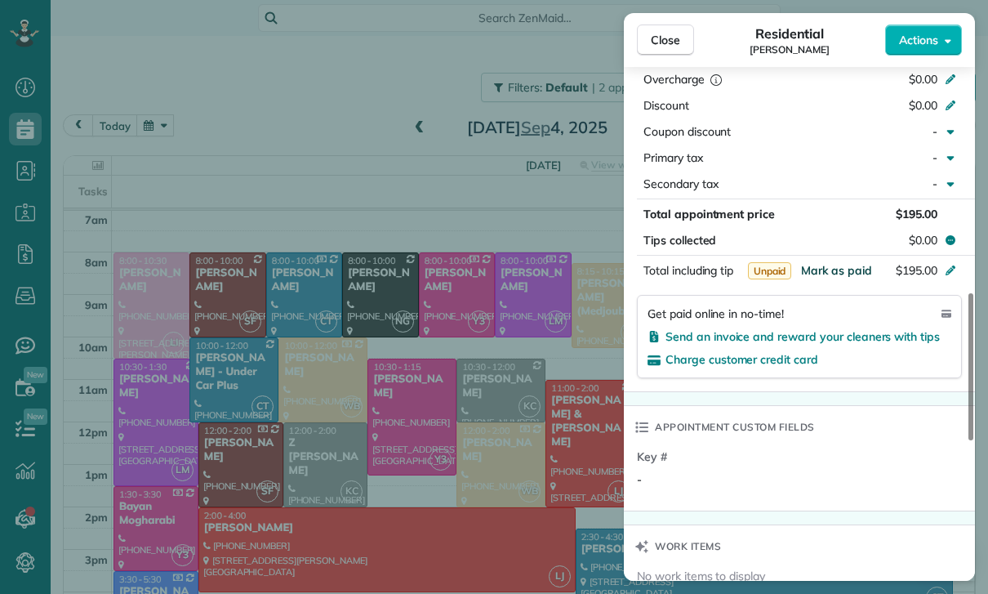
click at [820, 269] on span "Mark as paid" at bounding box center [836, 270] width 71 height 15
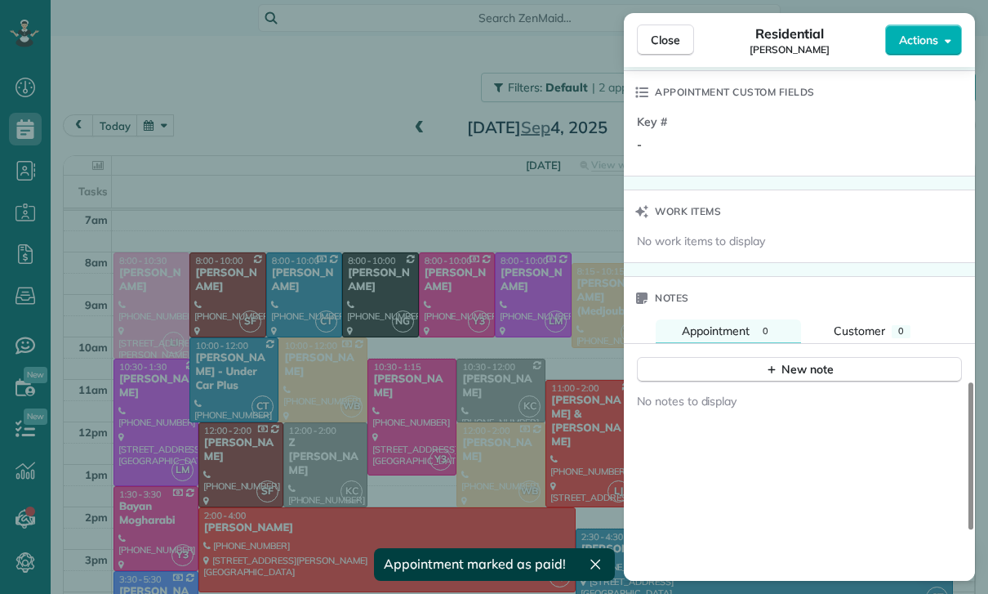
scroll to position [1242, 0]
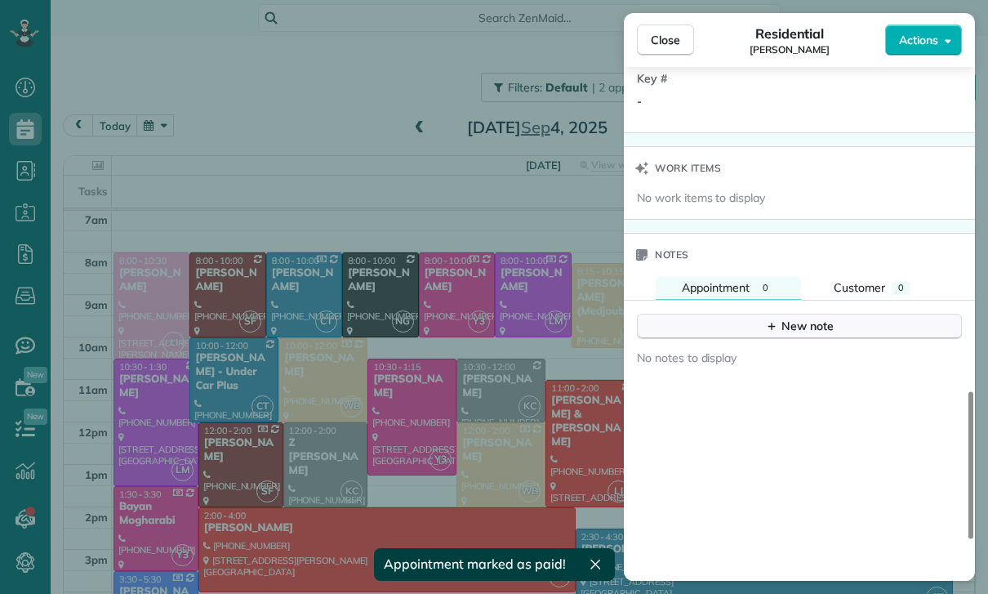
click at [791, 318] on div "New note" at bounding box center [799, 326] width 69 height 17
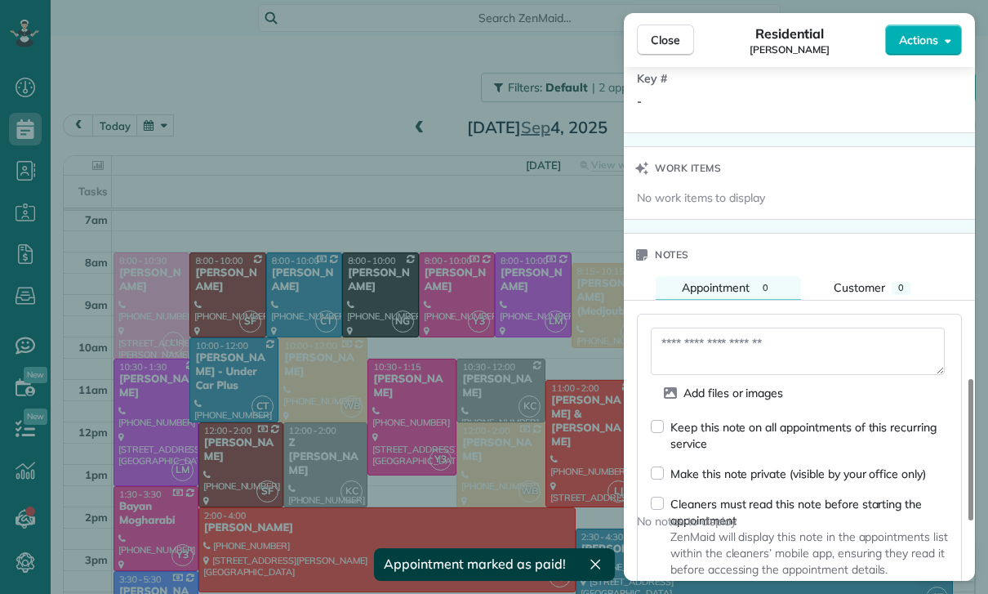
click at [738, 351] on textarea at bounding box center [798, 351] width 294 height 47
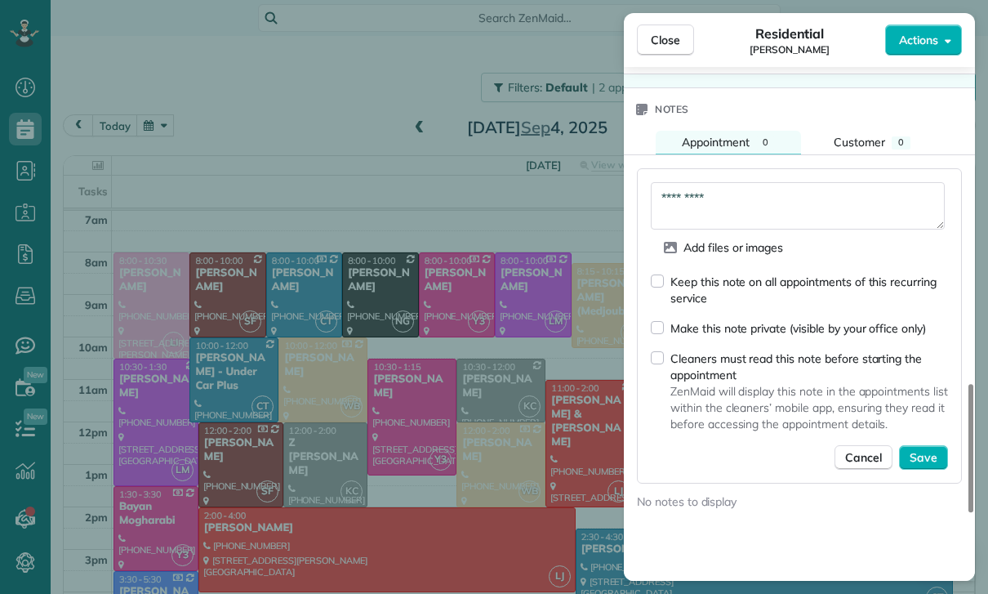
scroll to position [1391, 0]
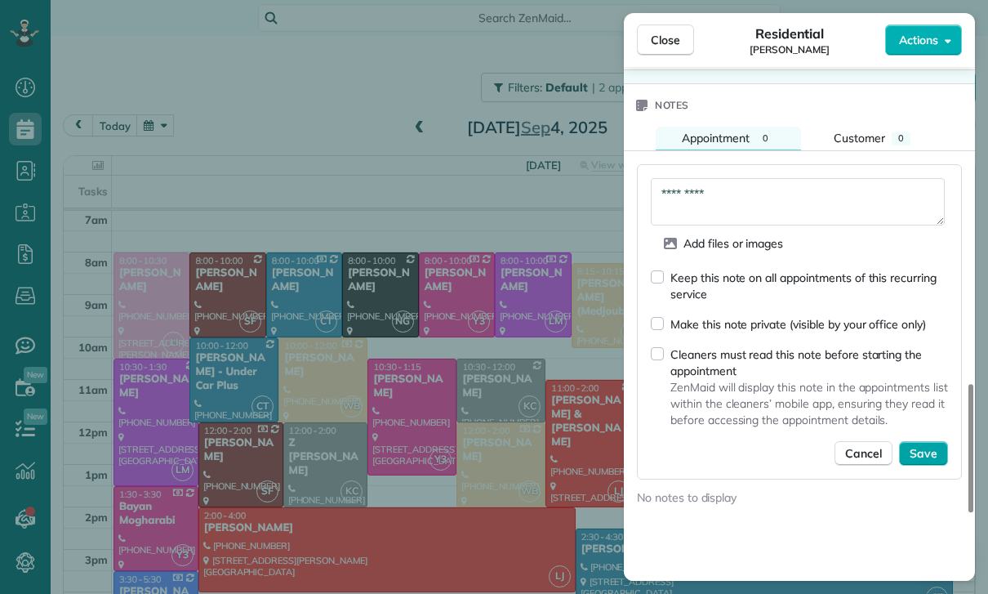
type textarea "*********"
click at [920, 463] on button "Save" at bounding box center [923, 453] width 49 height 25
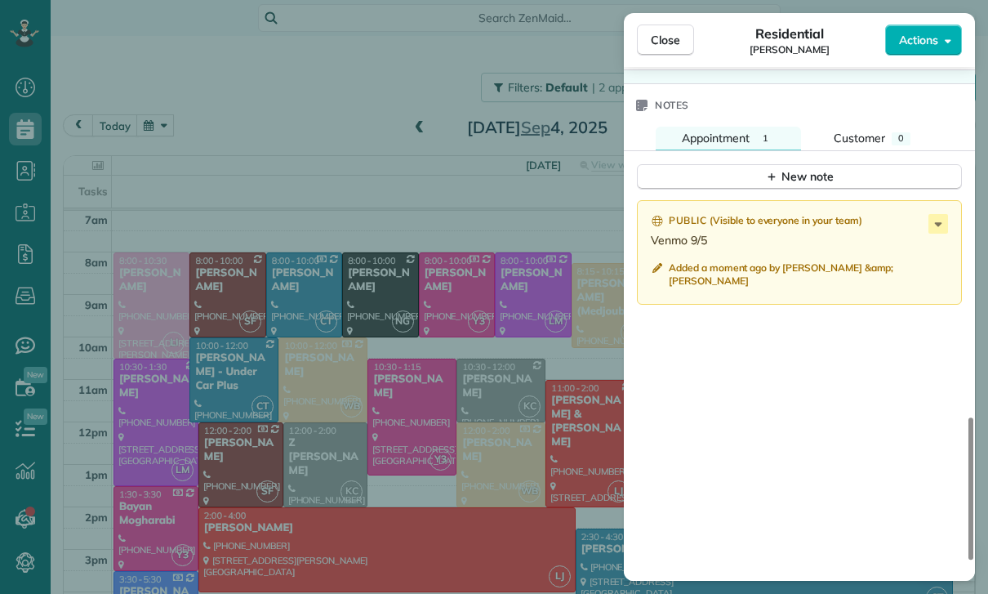
click at [463, 395] on div "Close Residential Kendal Horowitz Actions Status Confirmed Kendal Horowitz · Op…" at bounding box center [494, 297] width 988 height 594
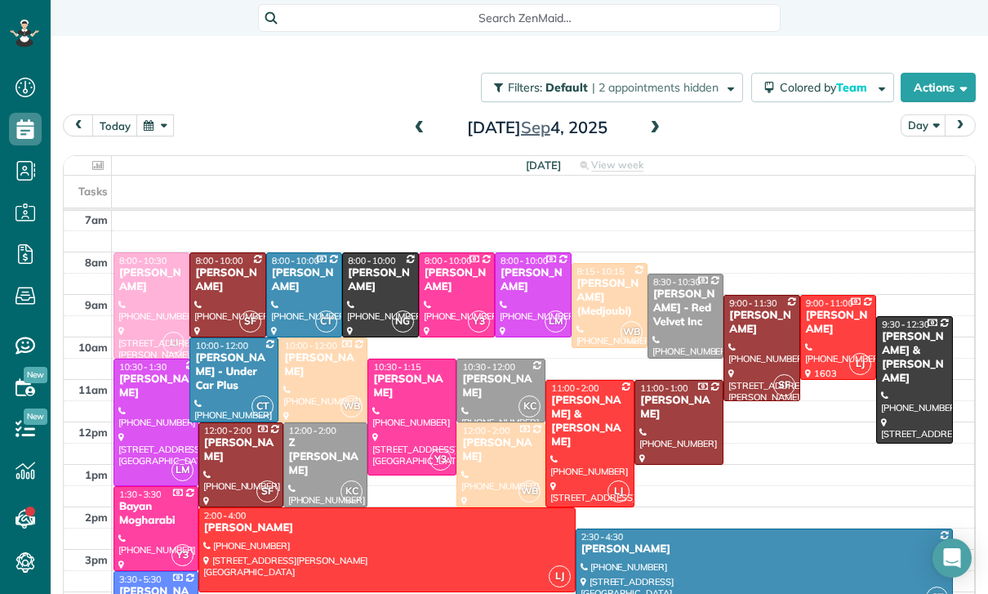
click at [153, 114] on button "button" at bounding box center [155, 125] width 38 height 22
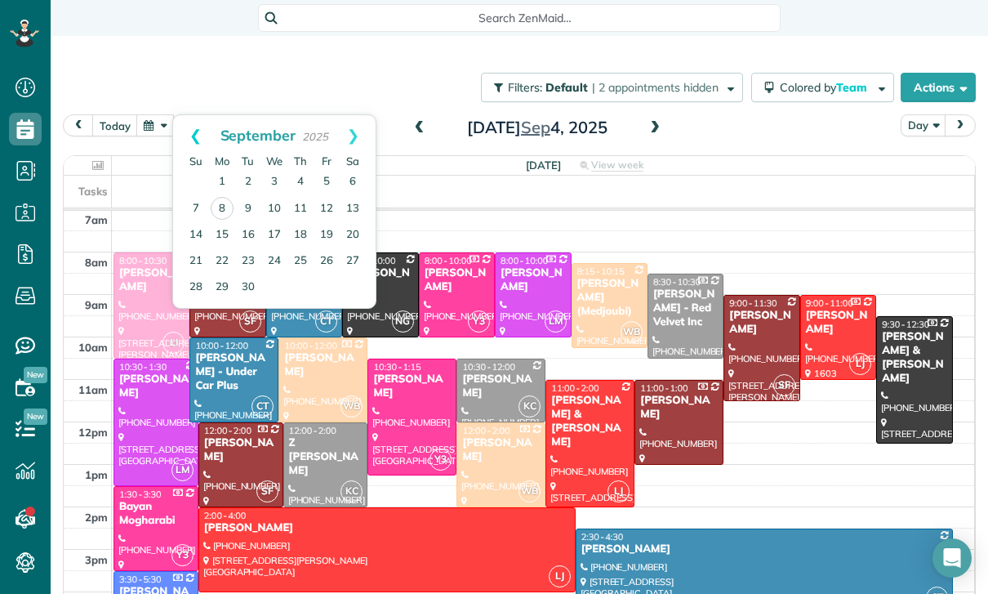
click at [189, 115] on link "Prev" at bounding box center [195, 135] width 45 height 41
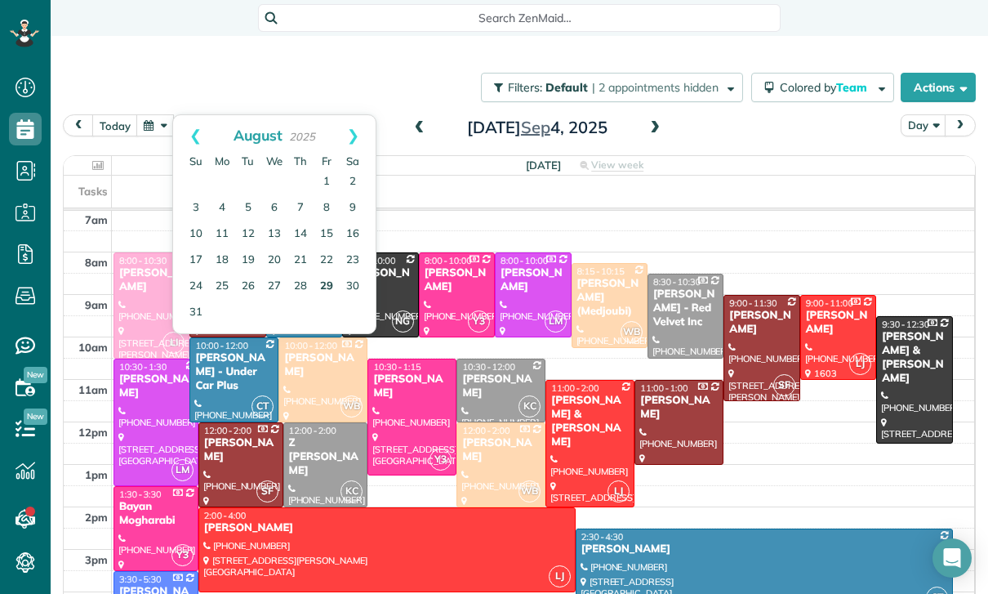
click at [321, 274] on link "29" at bounding box center [327, 287] width 26 height 26
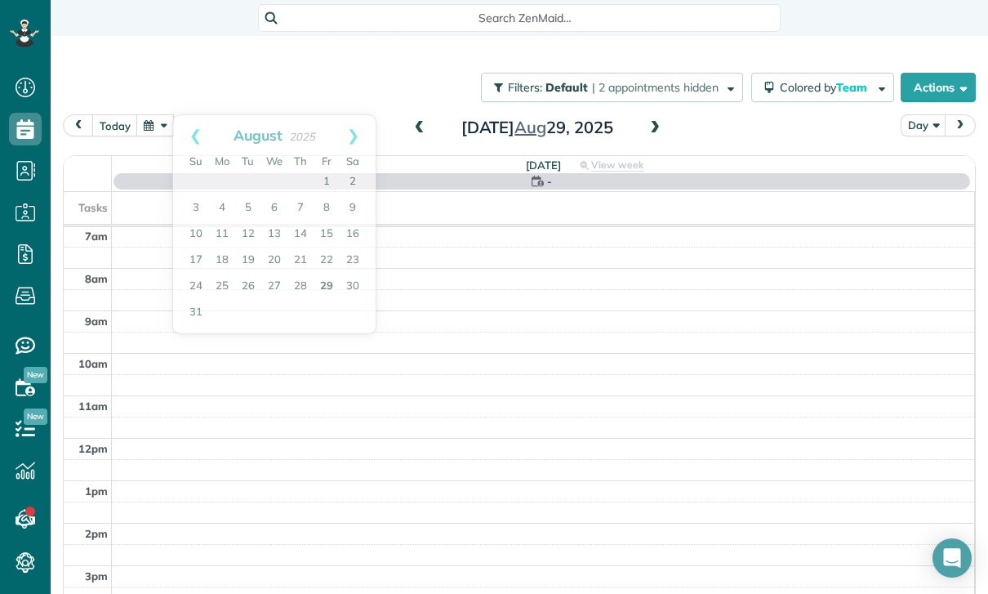
scroll to position [128, 0]
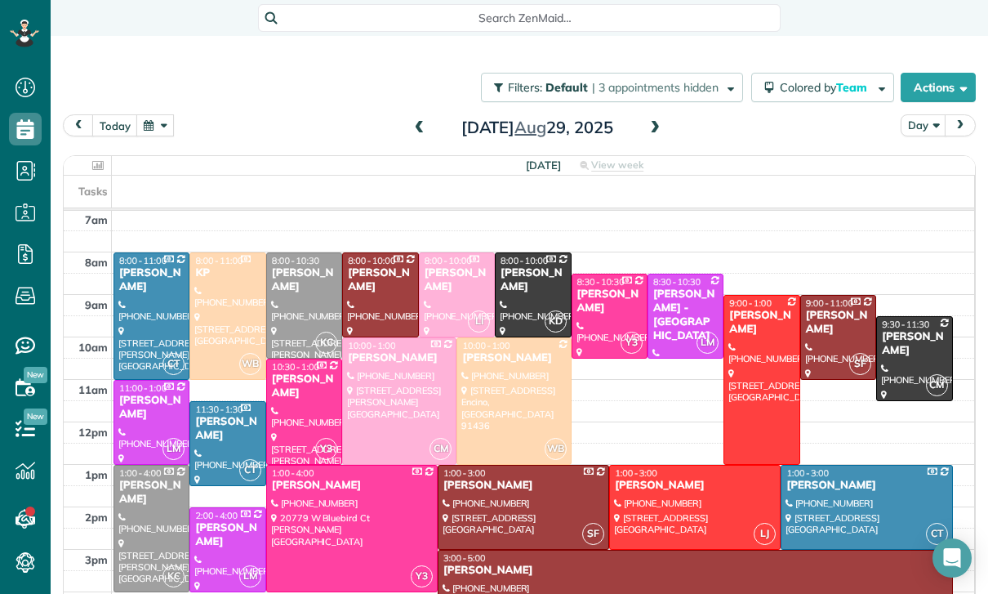
click at [660, 466] on div at bounding box center [695, 507] width 170 height 83
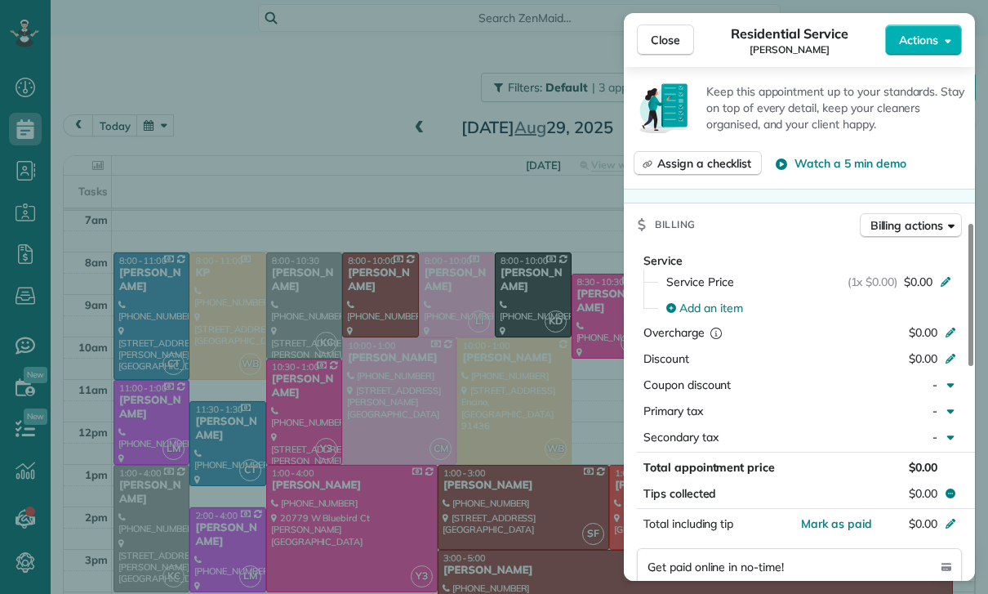
scroll to position [647, 0]
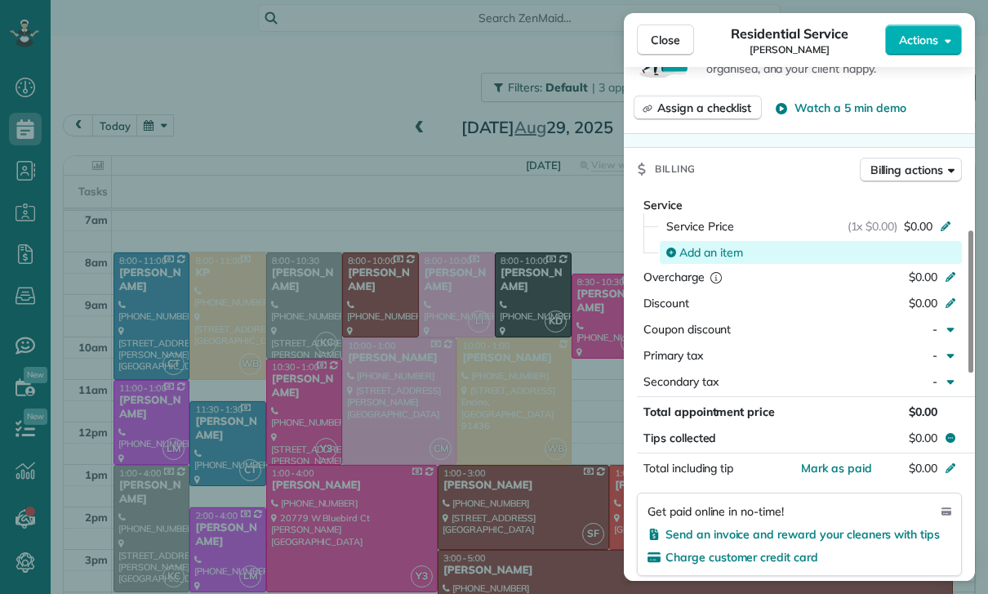
click at [716, 248] on span "Add an item" at bounding box center [712, 252] width 64 height 16
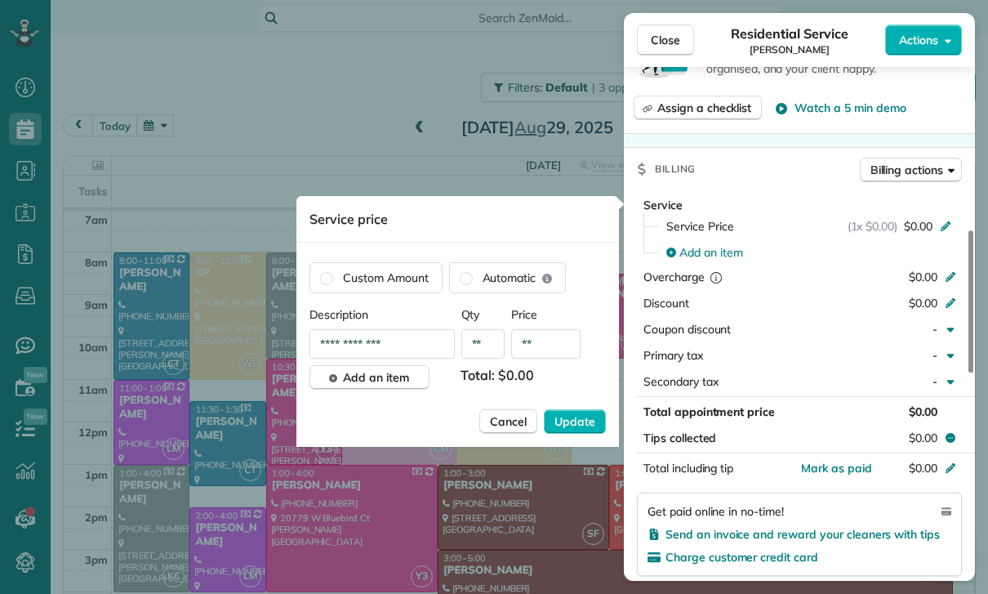
click at [553, 346] on input "**" at bounding box center [545, 343] width 69 height 29
type input "****"
click at [574, 426] on span "Update" at bounding box center [575, 421] width 41 height 16
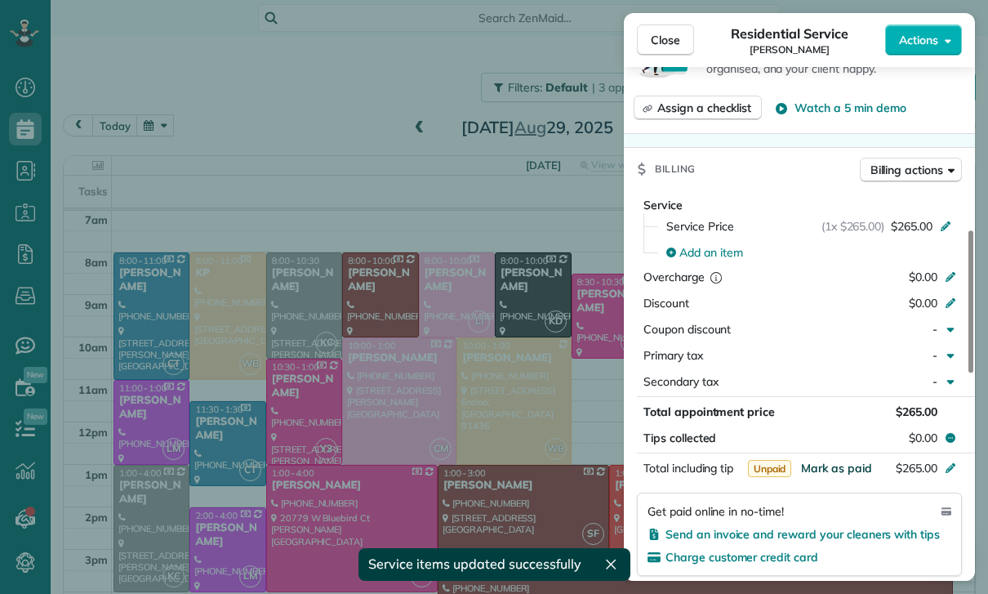
click at [831, 463] on span "Mark as paid" at bounding box center [836, 468] width 71 height 15
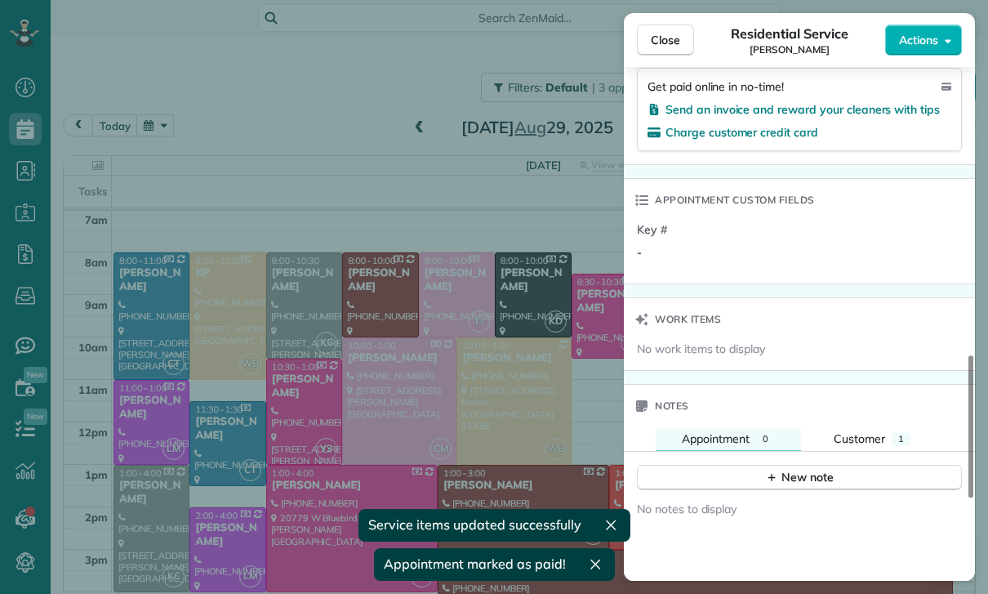
scroll to position [1153, 0]
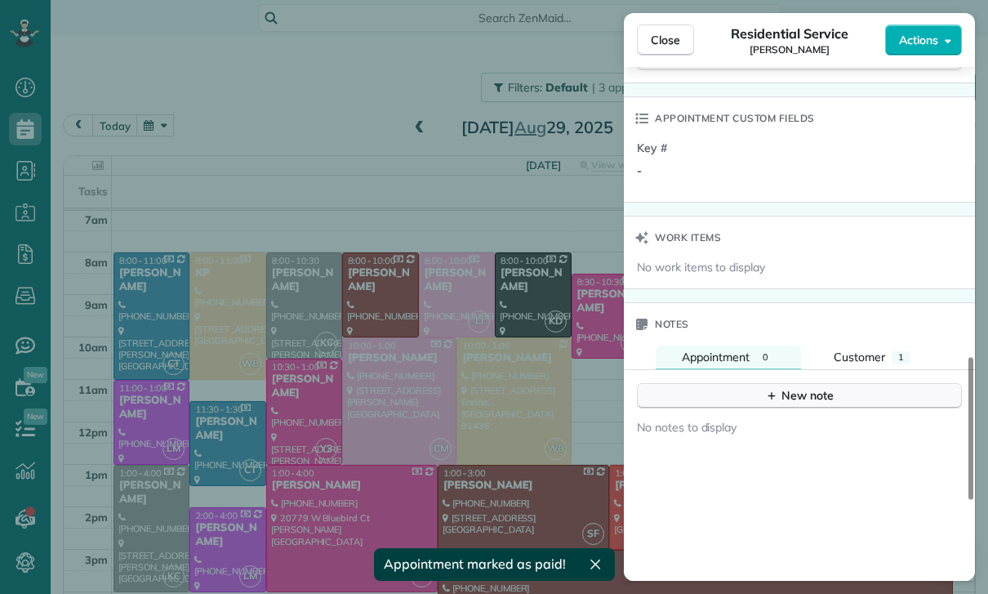
click at [796, 406] on button "New note" at bounding box center [799, 395] width 325 height 25
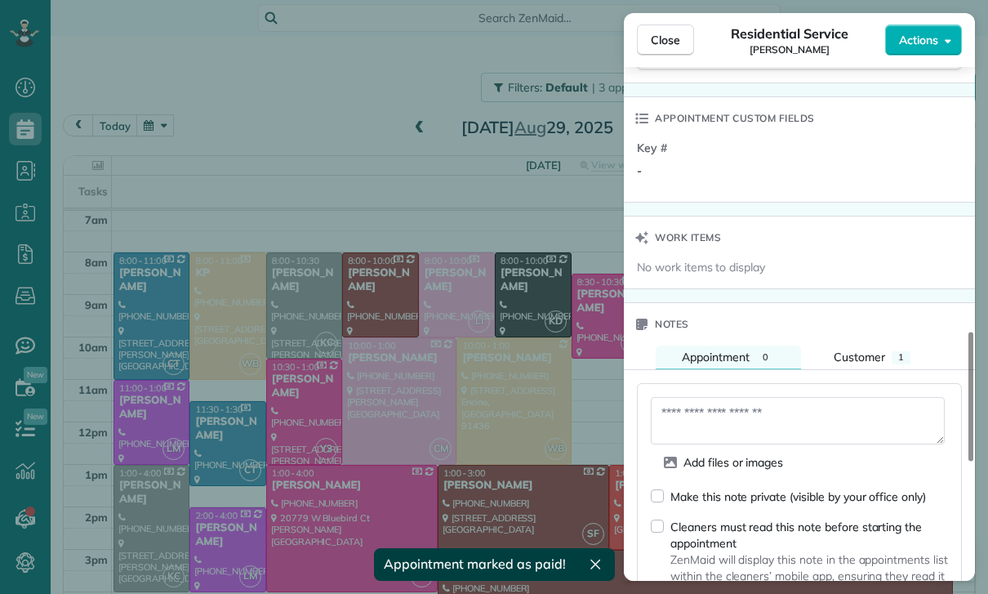
click at [699, 417] on textarea at bounding box center [798, 420] width 294 height 47
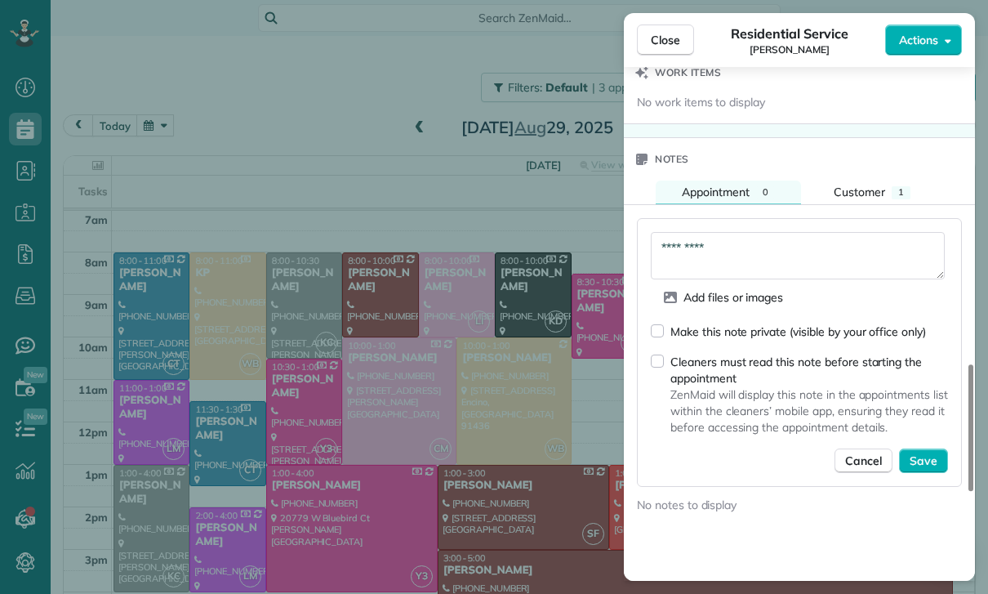
scroll to position [1324, 0]
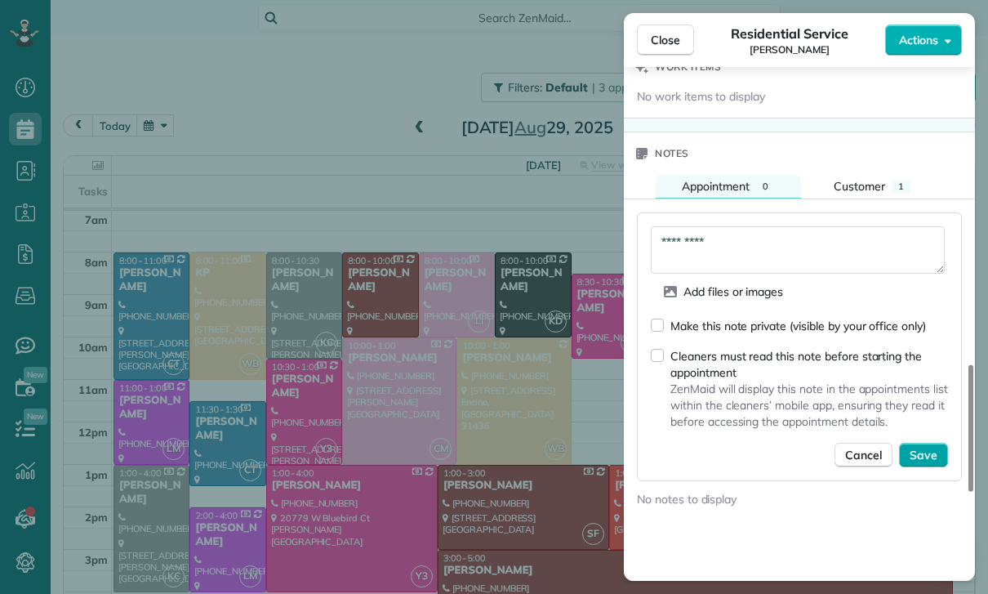
type textarea "*********"
click at [929, 451] on span "Save" at bounding box center [924, 455] width 28 height 16
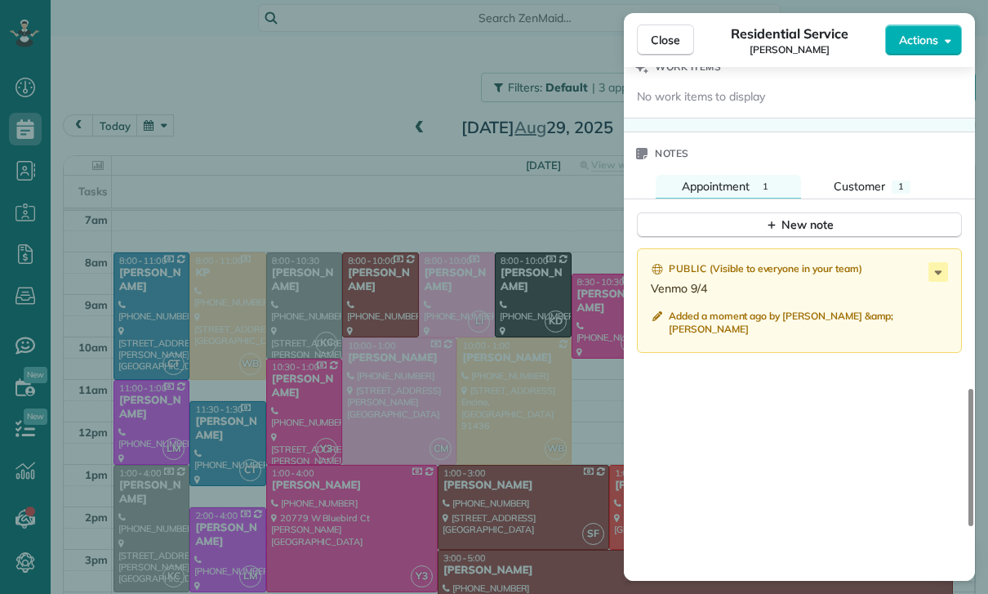
scroll to position [93, 0]
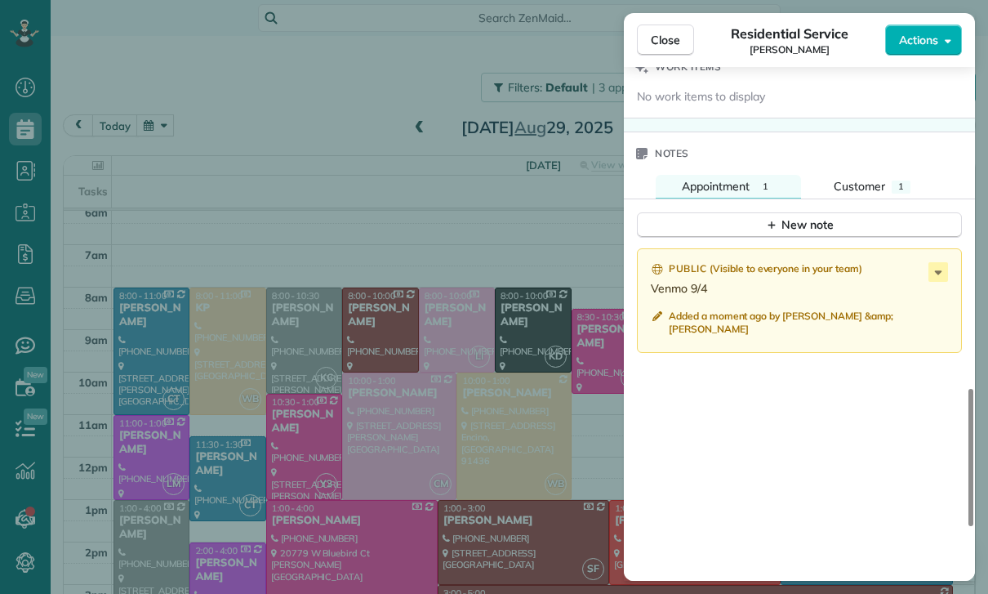
click at [253, 100] on div "Close Residential Service Shenan Sarkovich Actions Status Confirmed Shenan Sark…" at bounding box center [494, 297] width 988 height 594
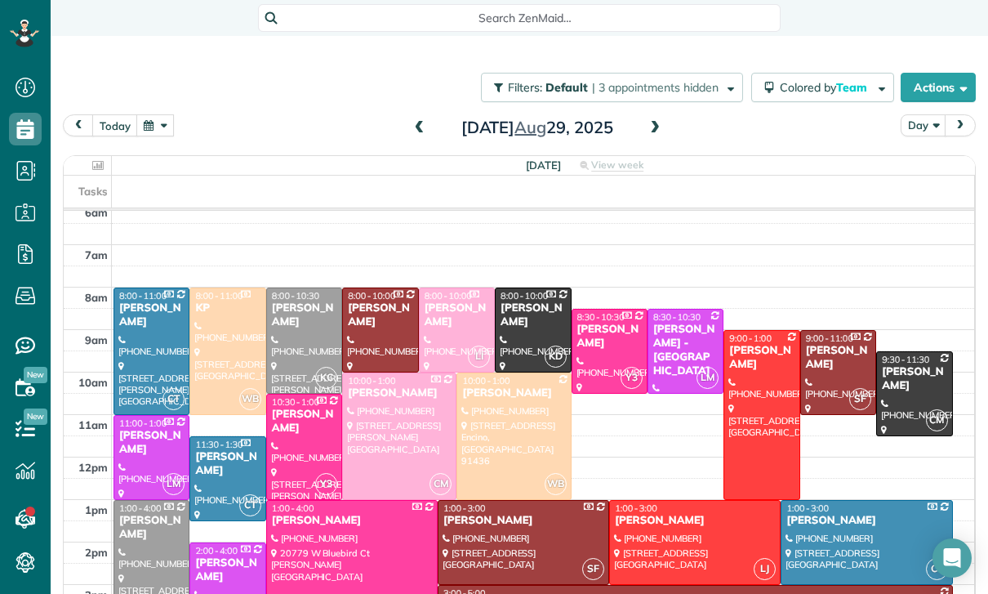
click at [155, 114] on button "button" at bounding box center [155, 125] width 38 height 22
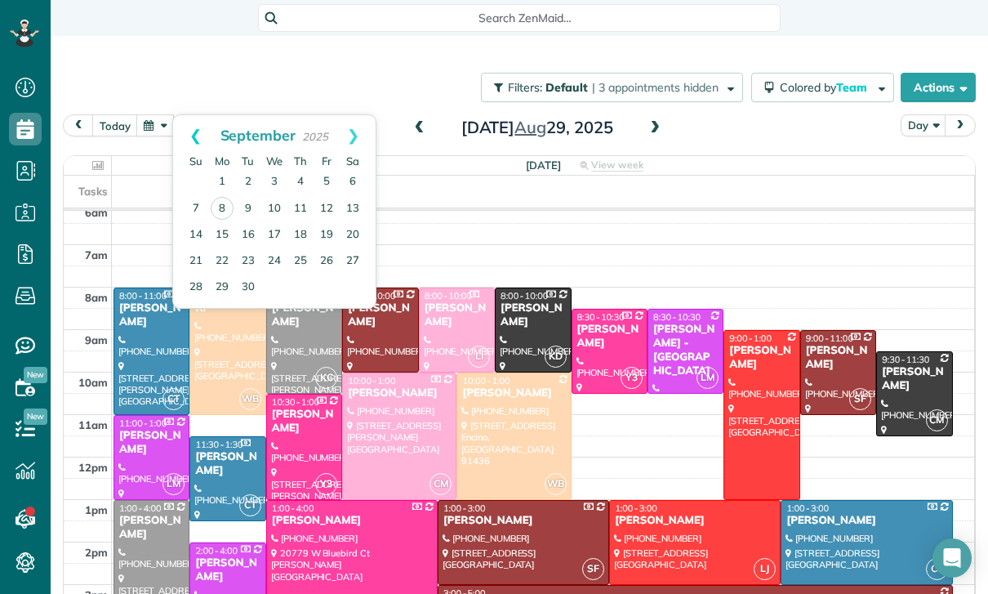
click at [191, 115] on link "Prev" at bounding box center [195, 135] width 45 height 41
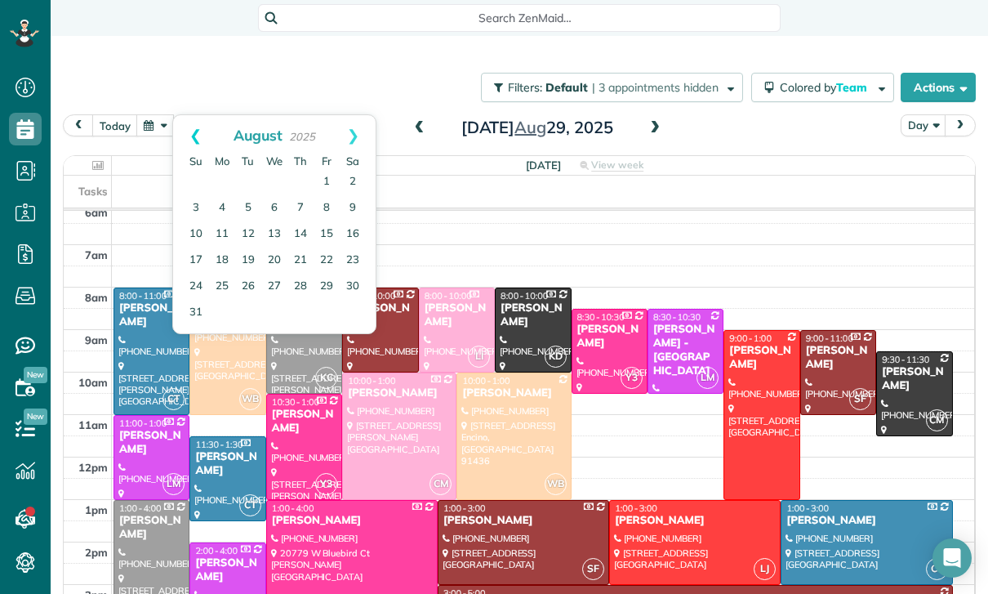
click at [186, 115] on link "Prev" at bounding box center [195, 135] width 45 height 41
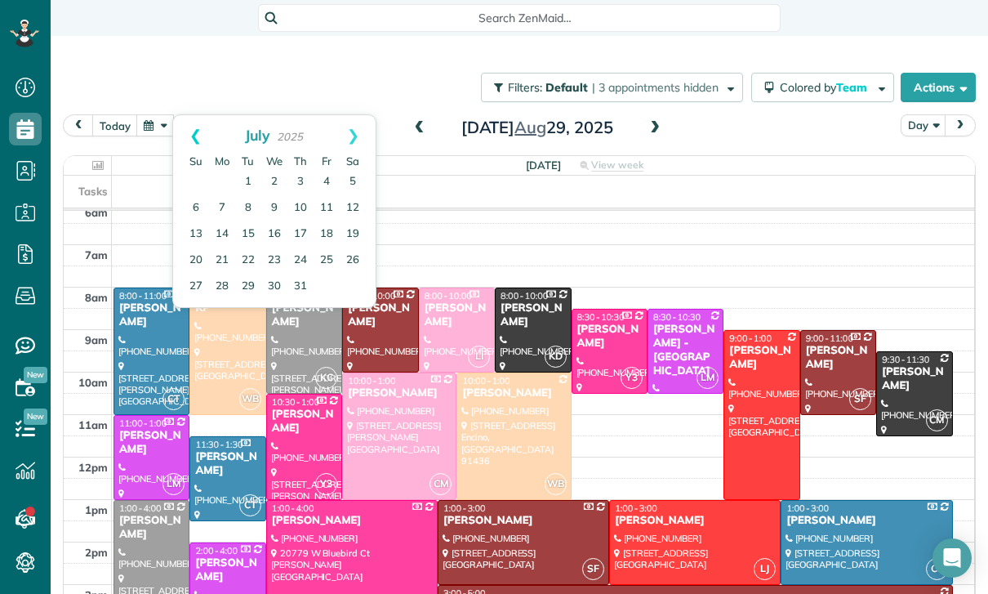
click at [192, 115] on link "Prev" at bounding box center [195, 135] width 45 height 41
click at [217, 247] on link "23" at bounding box center [222, 260] width 26 height 26
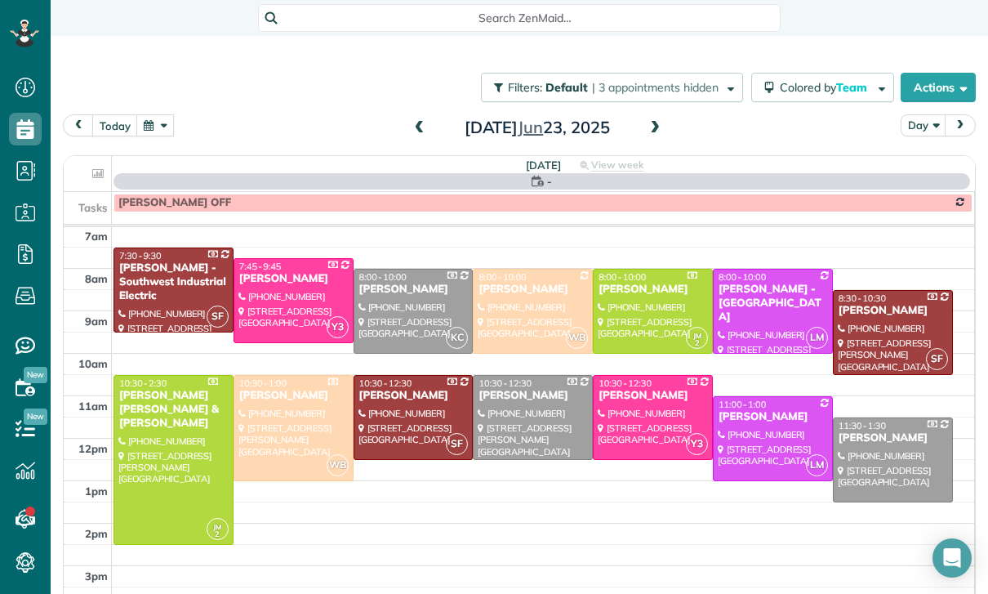
scroll to position [128, 0]
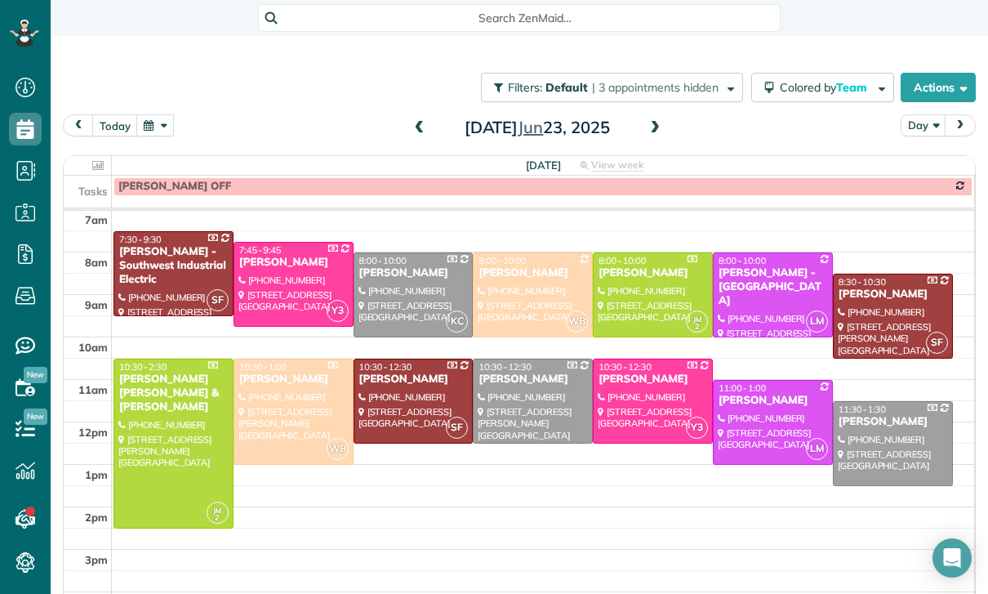
click at [763, 381] on div at bounding box center [773, 422] width 118 height 83
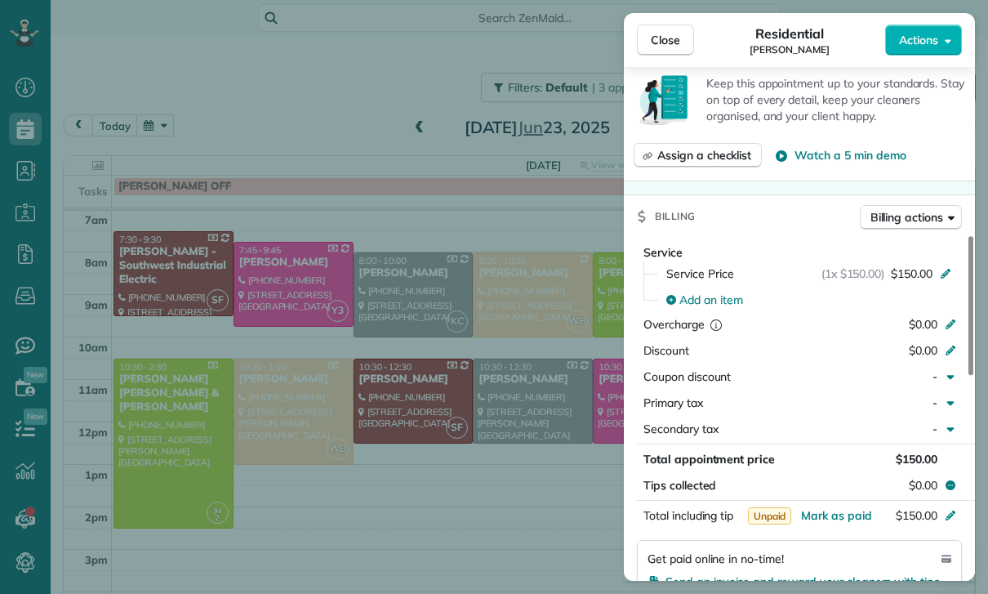
scroll to position [718, 0]
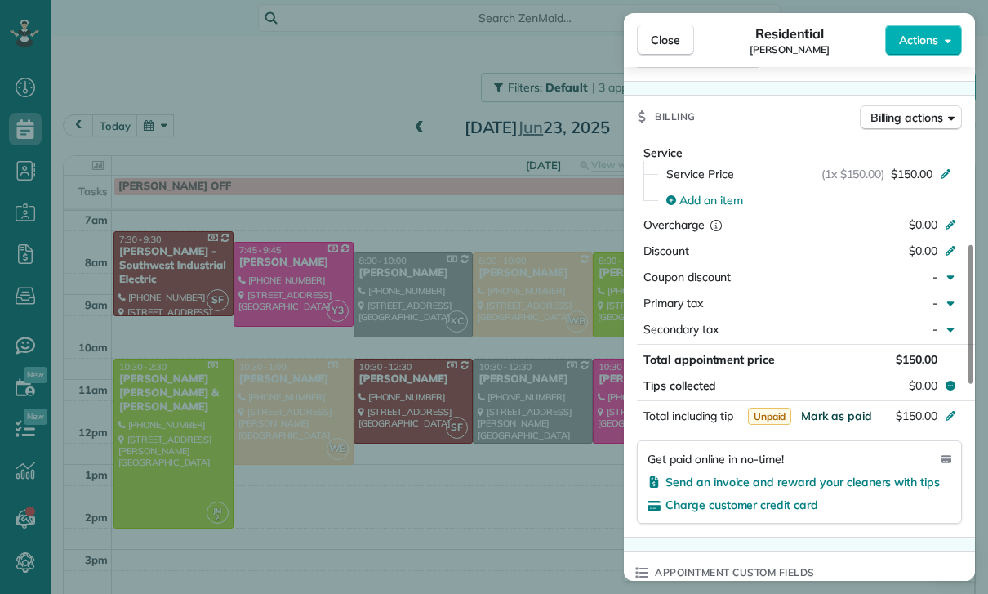
click at [840, 412] on span "Mark as paid" at bounding box center [836, 415] width 71 height 15
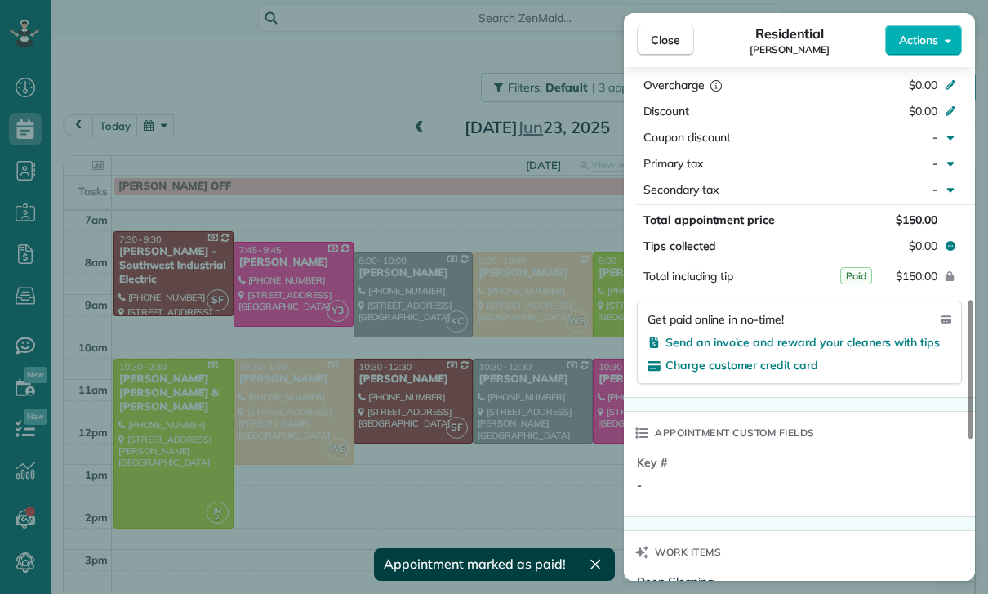
scroll to position [1139, 0]
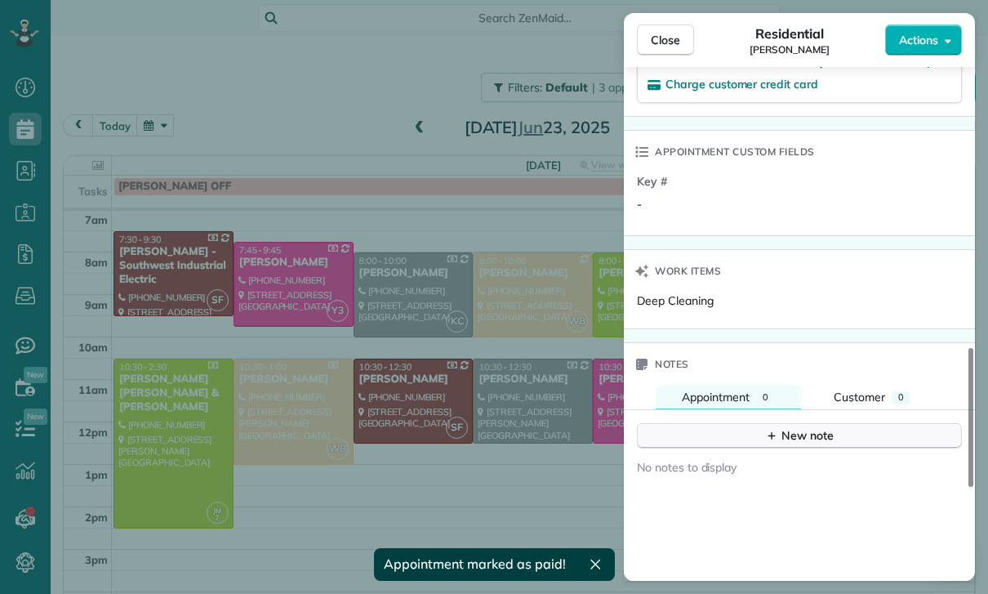
click at [727, 441] on button "New note" at bounding box center [799, 435] width 325 height 25
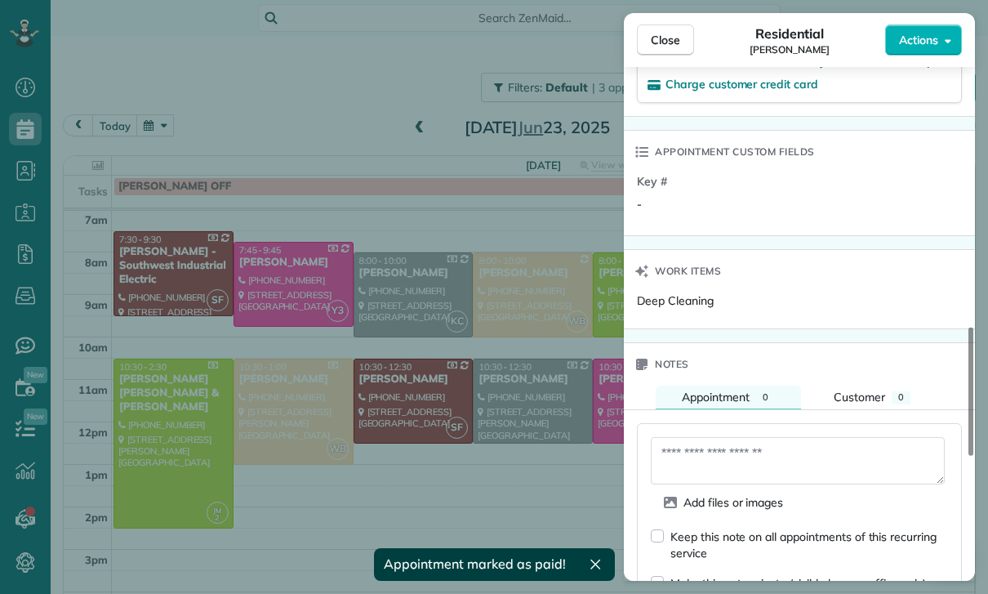
click at [711, 464] on textarea at bounding box center [798, 460] width 294 height 47
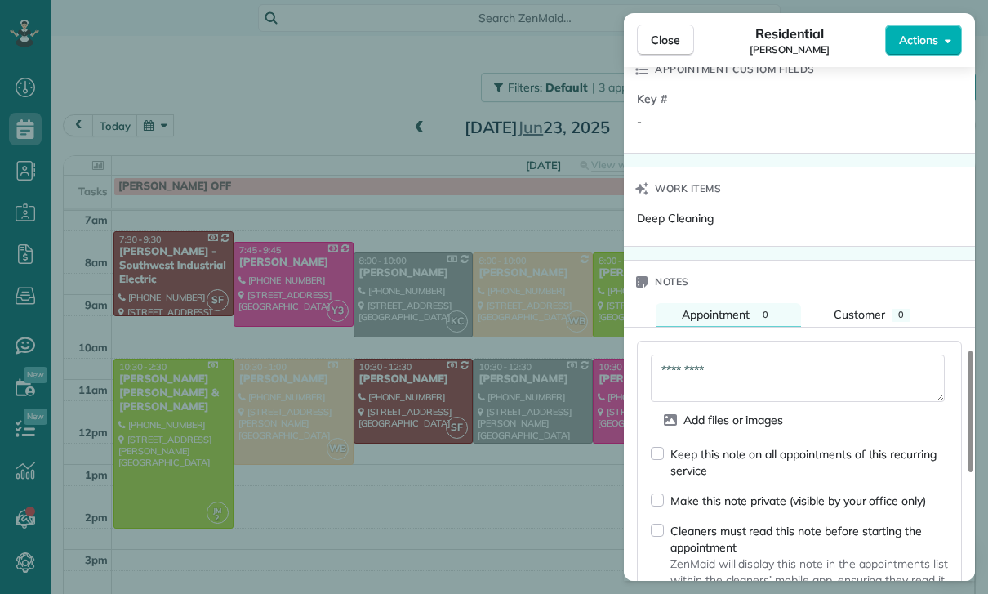
scroll to position [1322, 0]
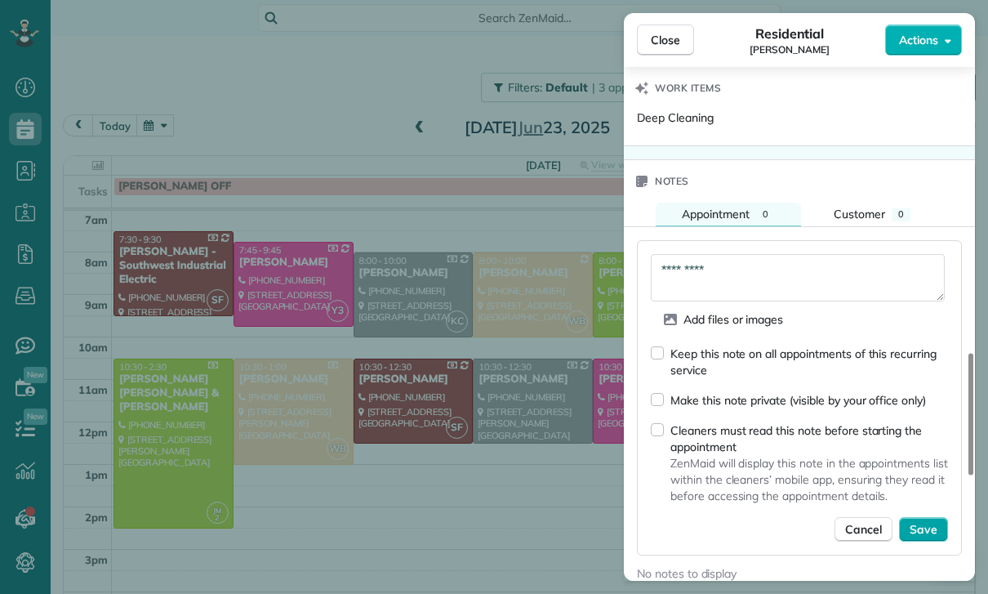
type textarea "*********"
click at [921, 524] on span "Save" at bounding box center [924, 529] width 28 height 16
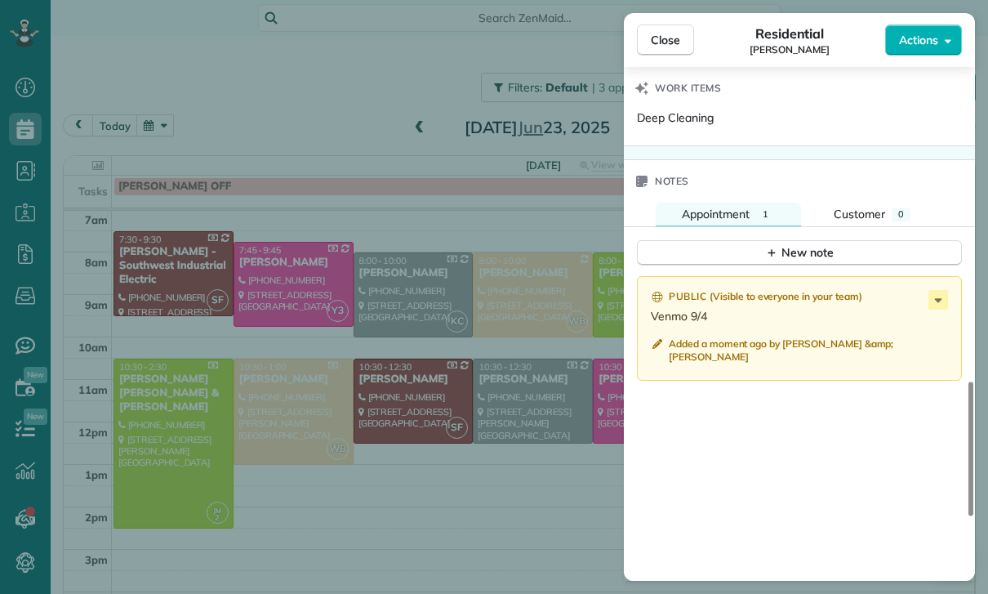
click at [421, 437] on div "Close Residential Darren Bridges Actions Status Yet to Confirm Darren Bridges ·…" at bounding box center [494, 297] width 988 height 594
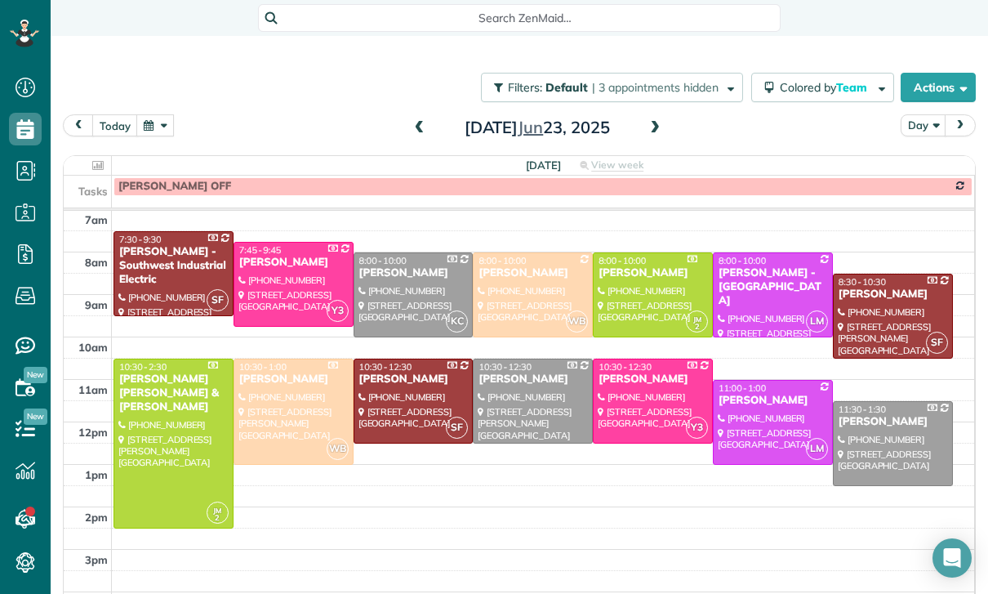
click at [150, 114] on button "button" at bounding box center [155, 125] width 38 height 22
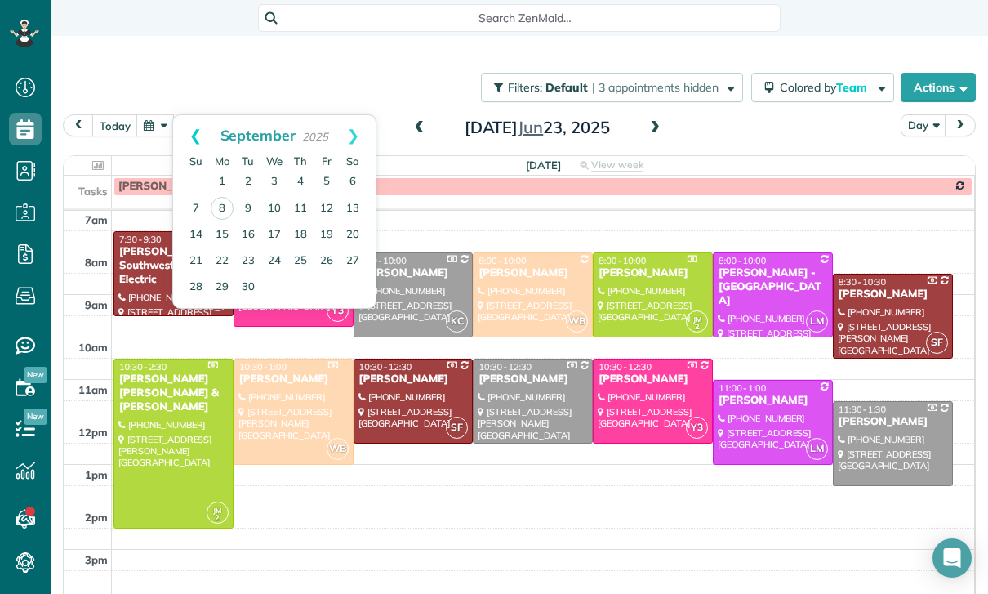
click at [192, 115] on link "Prev" at bounding box center [195, 135] width 45 height 41
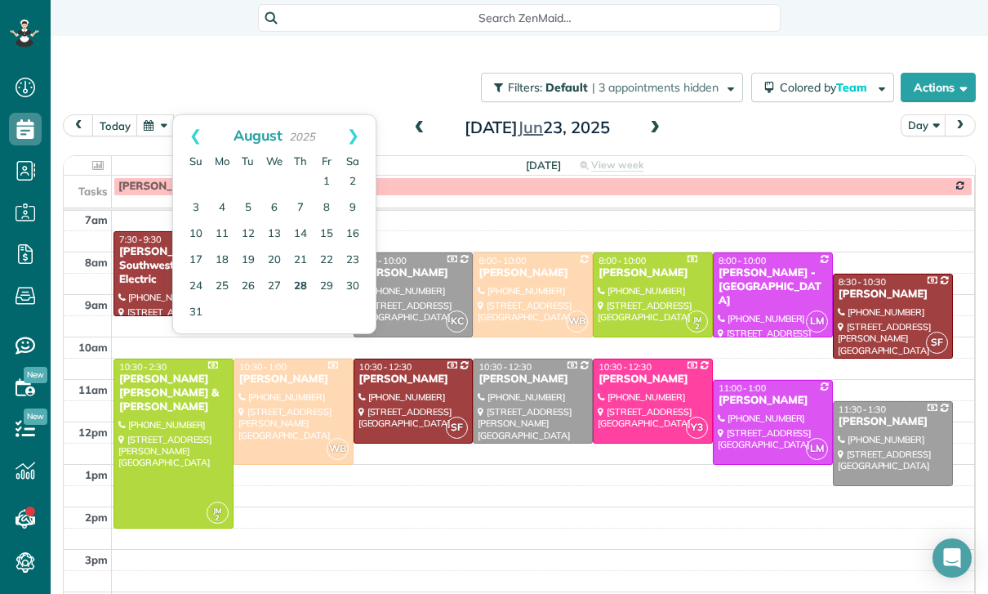
click at [305, 274] on link "28" at bounding box center [301, 287] width 26 height 26
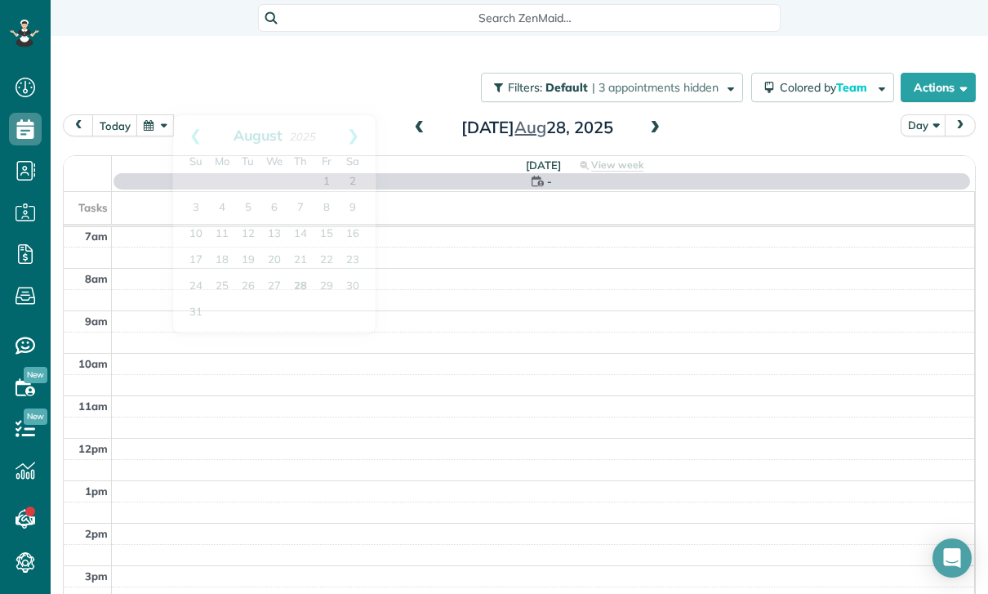
scroll to position [128, 0]
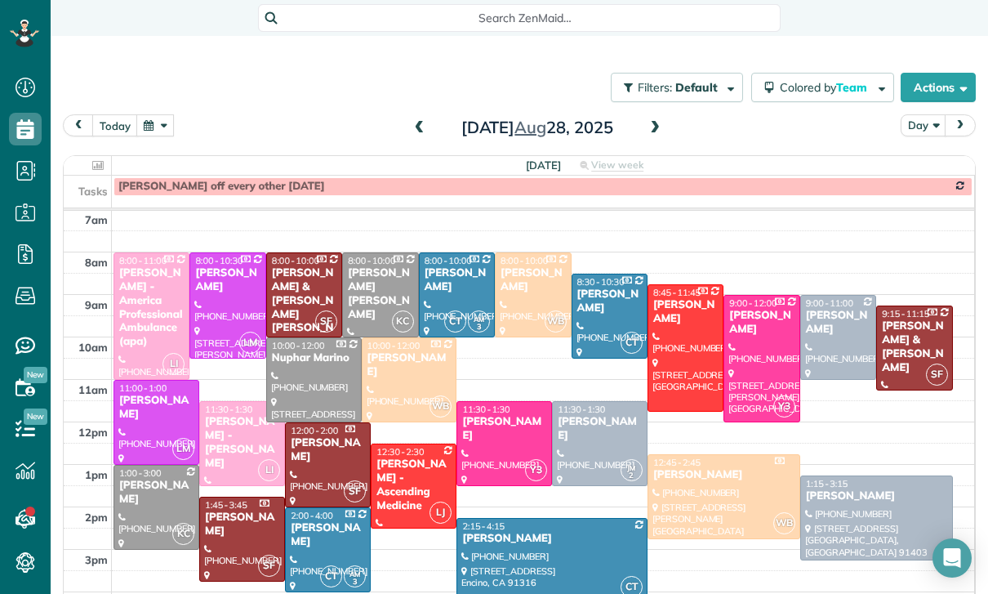
click at [827, 296] on div at bounding box center [838, 337] width 74 height 83
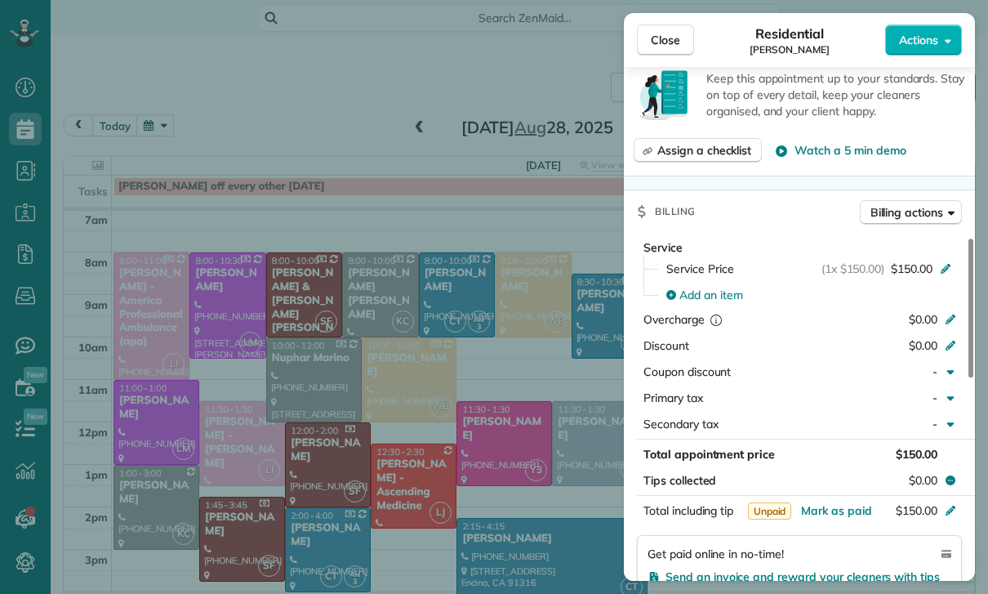
scroll to position [802, 0]
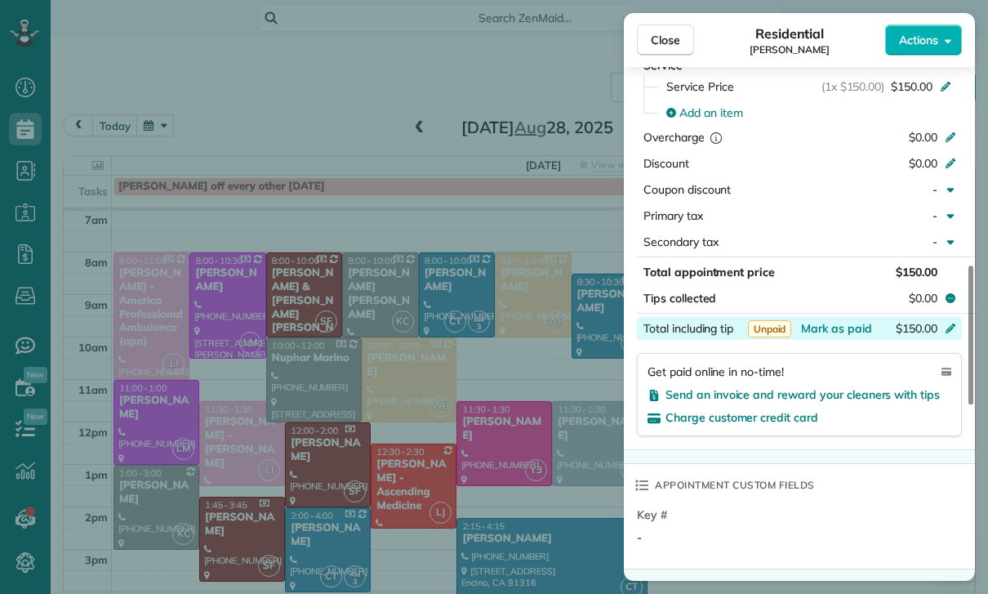
click at [833, 337] on div "$150.00" at bounding box center [864, 330] width 159 height 20
click at [876, 513] on div "Key # -" at bounding box center [801, 532] width 328 height 52
click at [842, 332] on span "Mark as paid" at bounding box center [836, 328] width 71 height 15
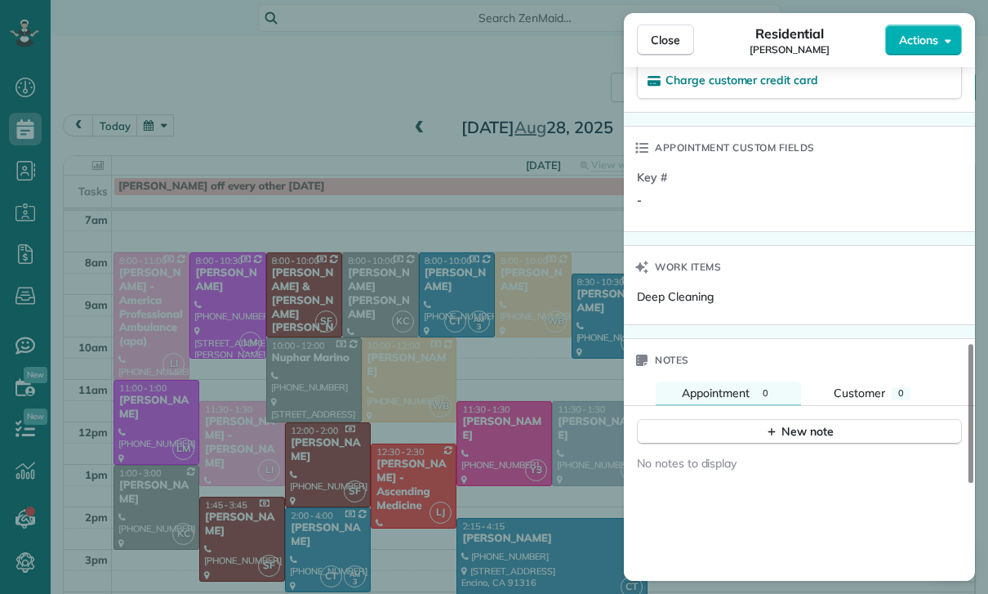
scroll to position [1213, 0]
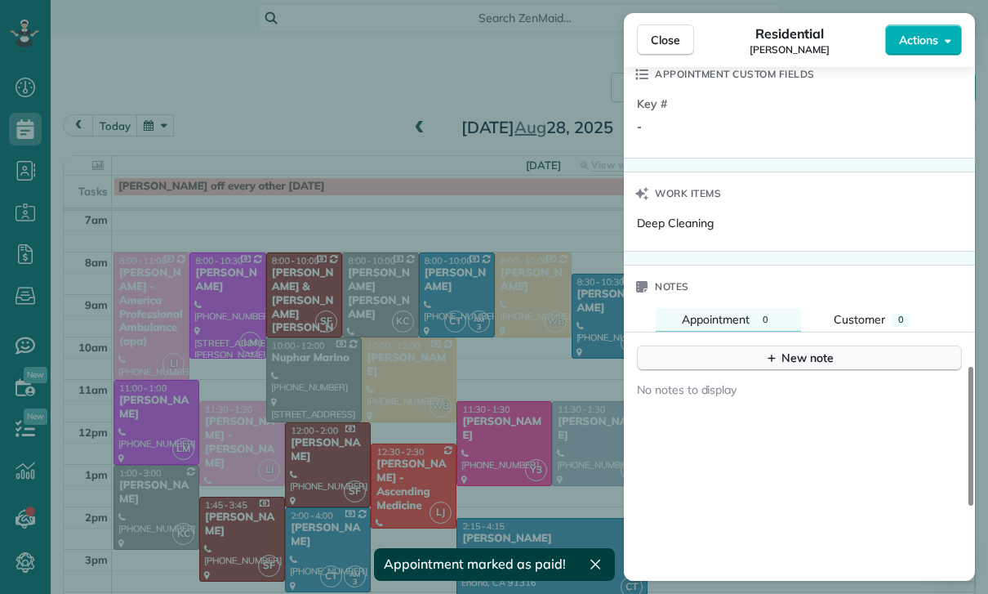
click at [778, 363] on icon "button" at bounding box center [771, 357] width 13 height 13
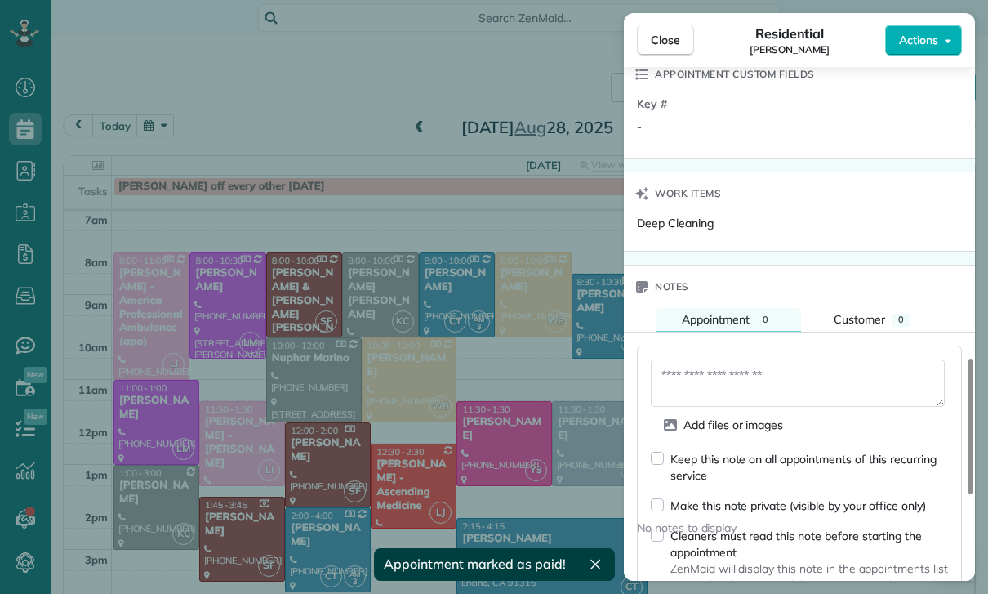
click at [702, 384] on textarea at bounding box center [798, 382] width 294 height 47
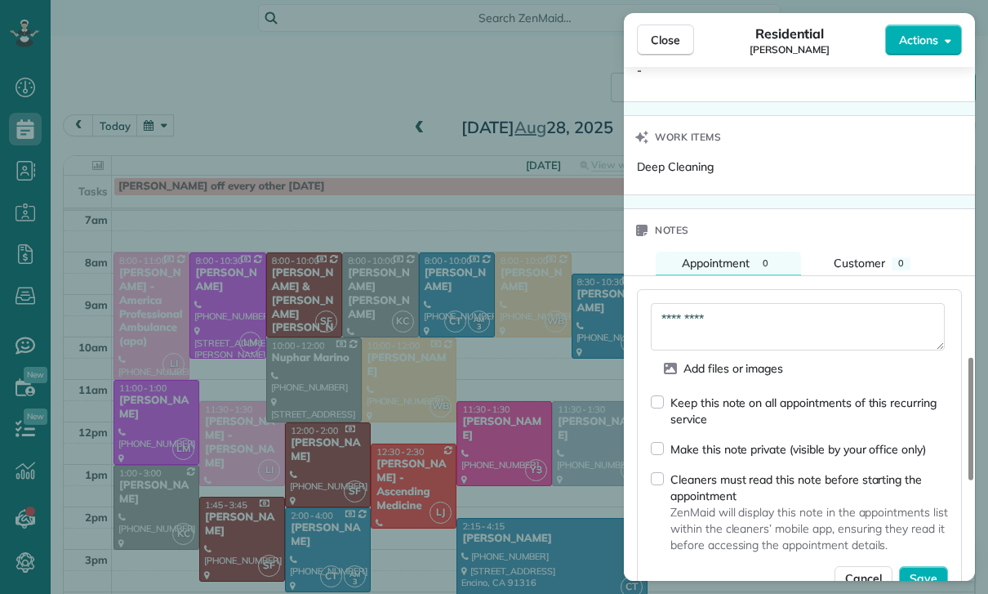
scroll to position [1356, 0]
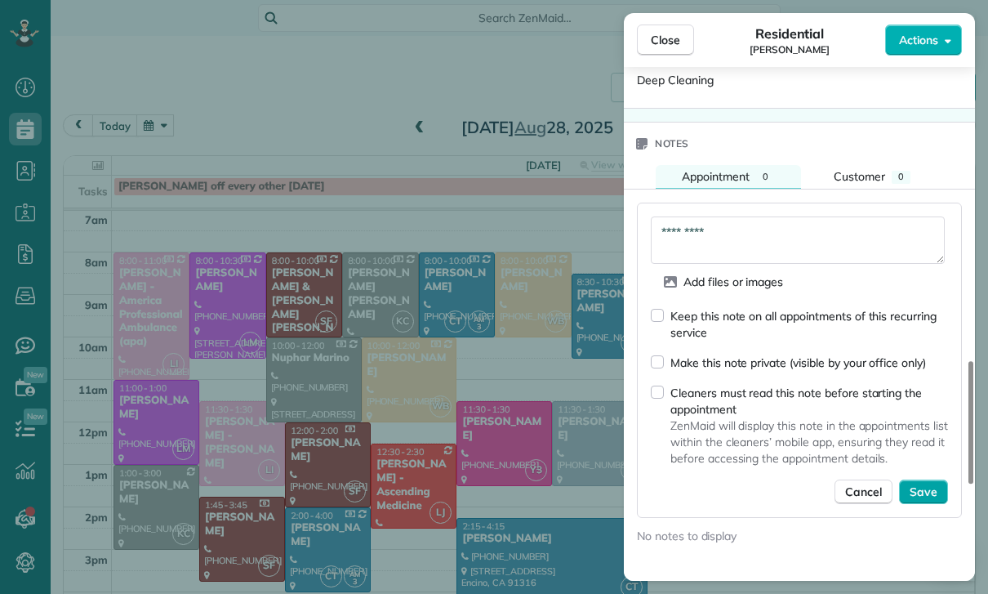
type textarea "*********"
click at [929, 490] on span "Save" at bounding box center [924, 492] width 28 height 16
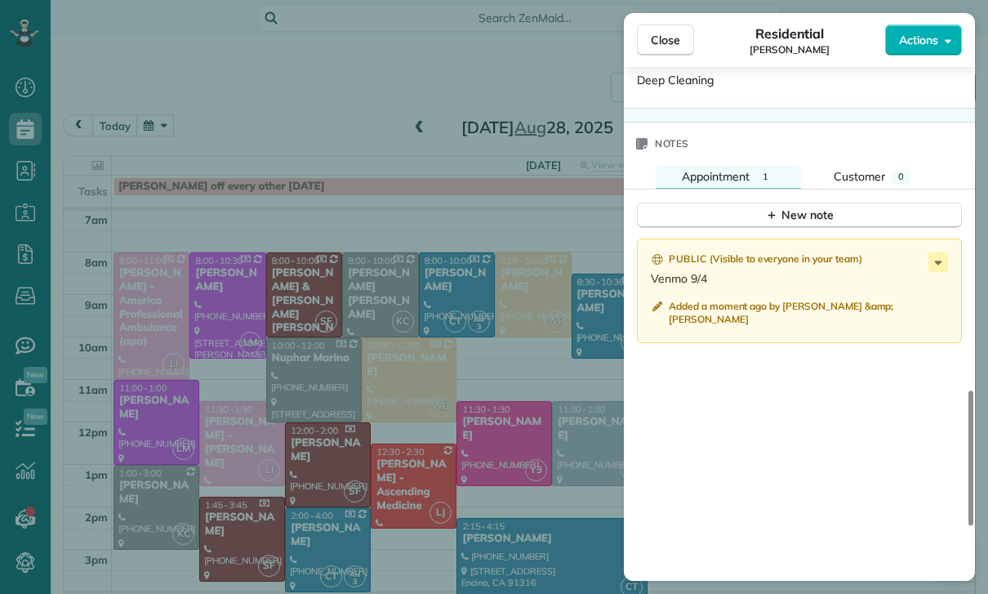
click at [345, 334] on div "Close Residential Darren Bridges Actions Status Yet to Confirm Darren Bridges ·…" at bounding box center [494, 297] width 988 height 594
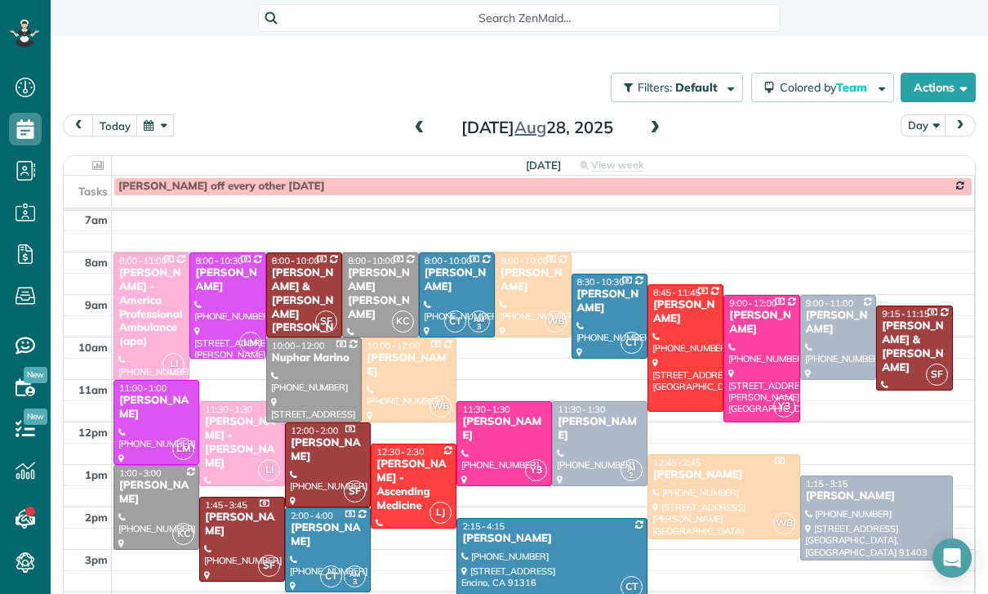
click at [163, 114] on button "button" at bounding box center [155, 125] width 38 height 22
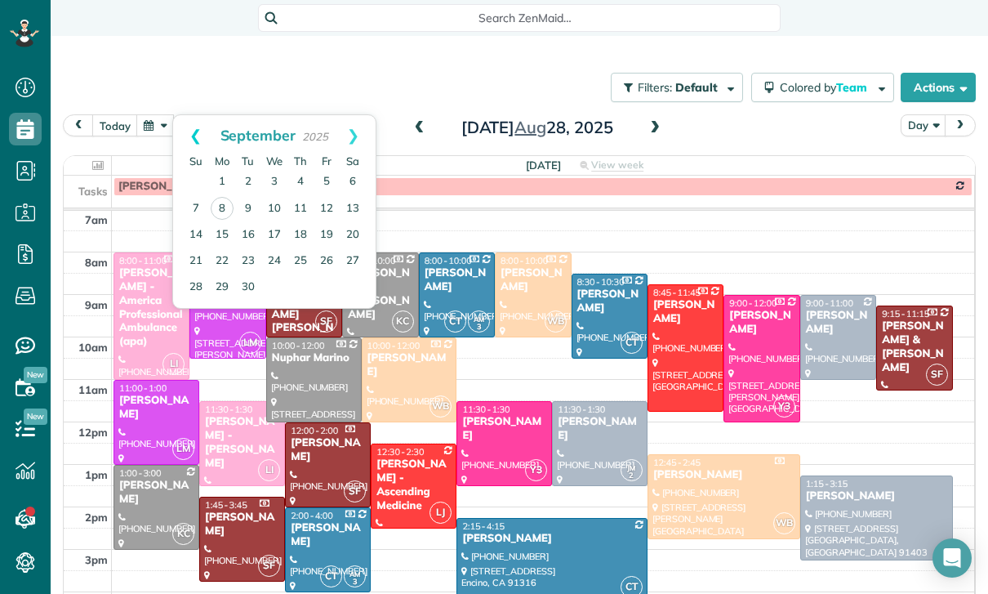
click at [186, 115] on link "Prev" at bounding box center [195, 135] width 45 height 41
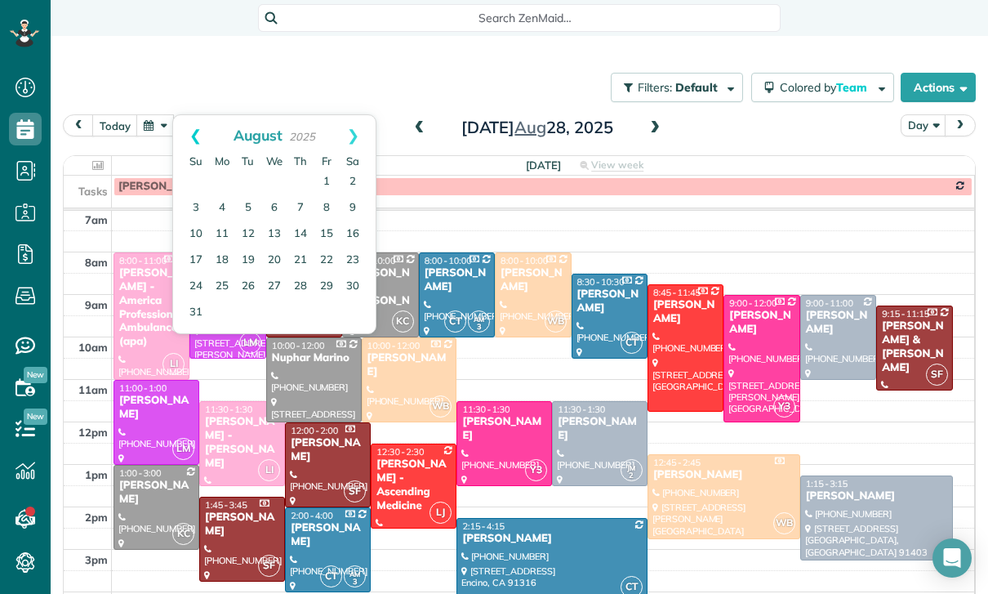
click at [185, 115] on link "Prev" at bounding box center [195, 135] width 45 height 41
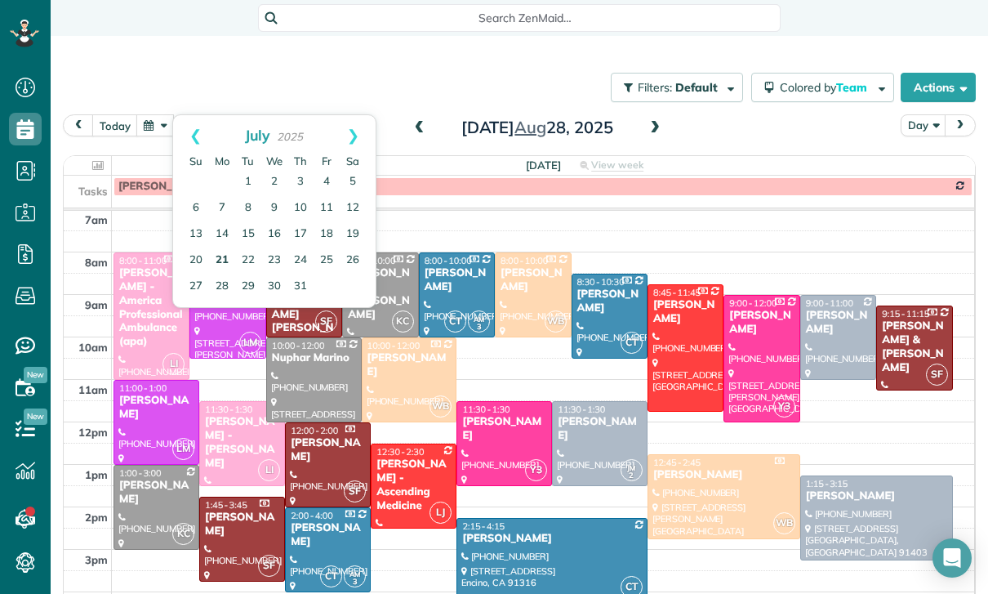
click at [223, 247] on link "21" at bounding box center [222, 260] width 26 height 26
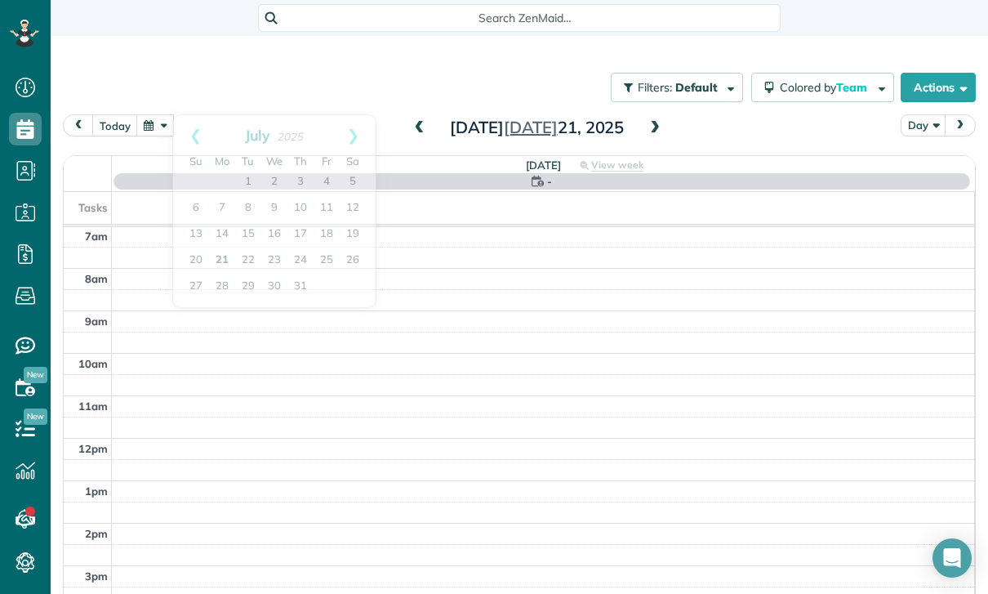
scroll to position [128, 0]
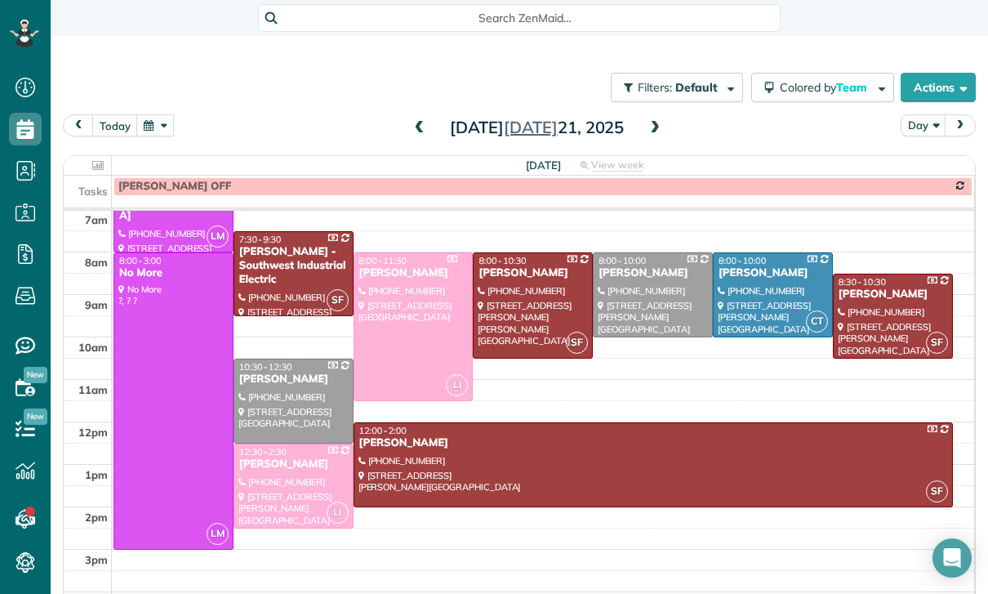
click at [150, 114] on button "button" at bounding box center [155, 125] width 38 height 22
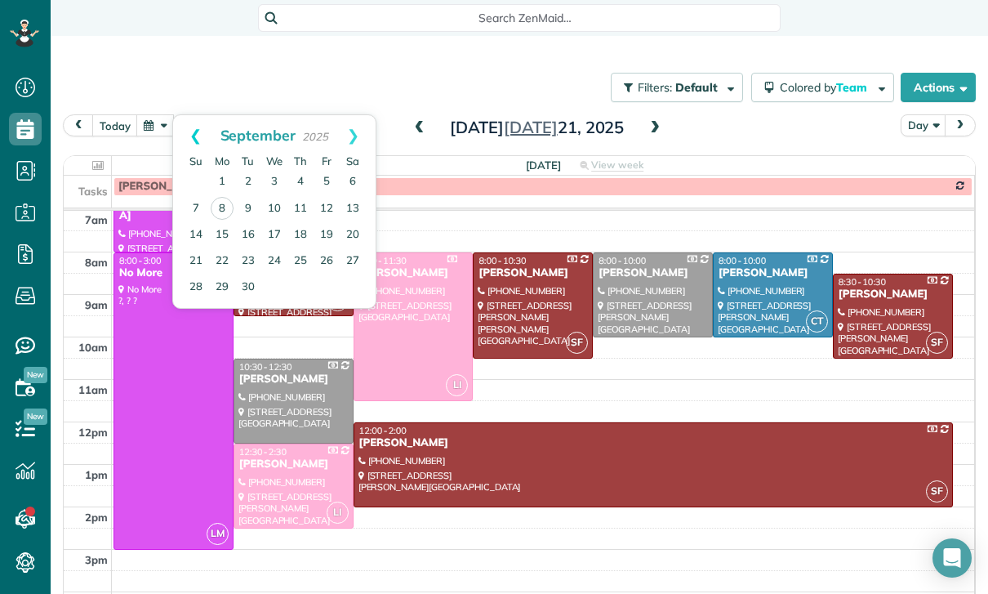
click at [185, 115] on link "Prev" at bounding box center [195, 135] width 45 height 41
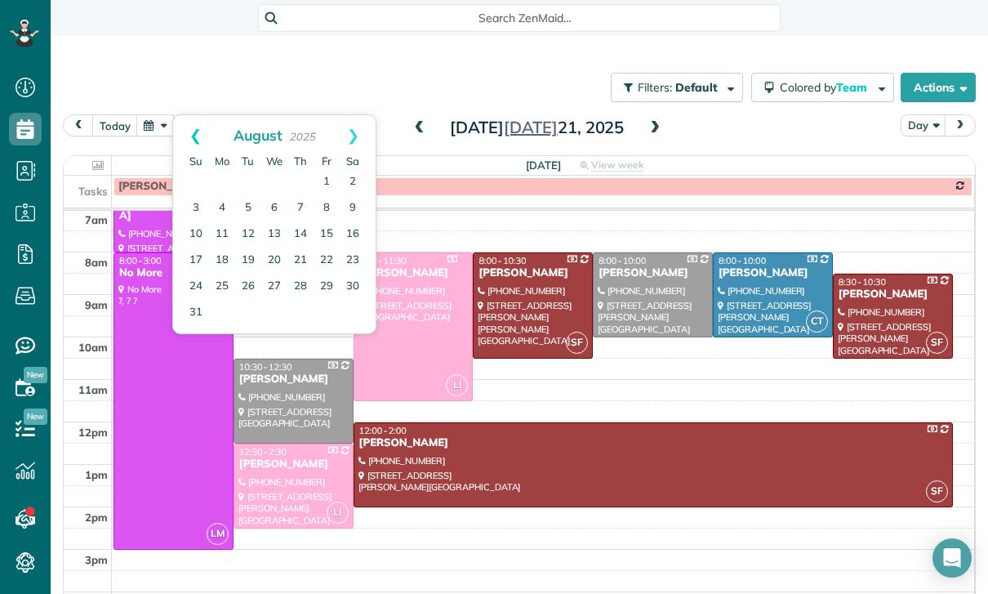
click at [185, 115] on link "Prev" at bounding box center [195, 135] width 45 height 41
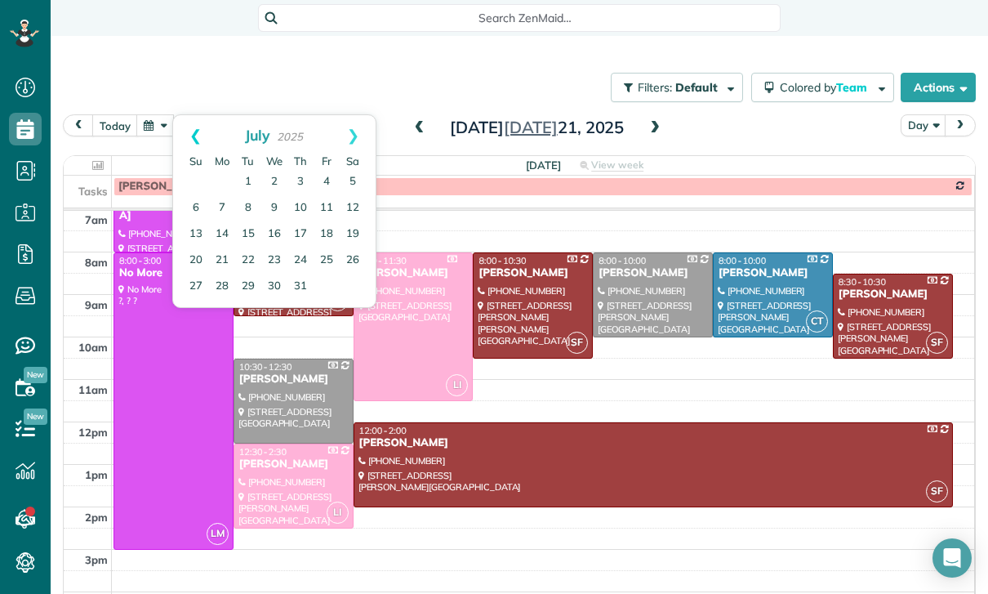
click at [188, 115] on link "Prev" at bounding box center [195, 135] width 45 height 41
click at [218, 247] on link "23" at bounding box center [222, 260] width 26 height 26
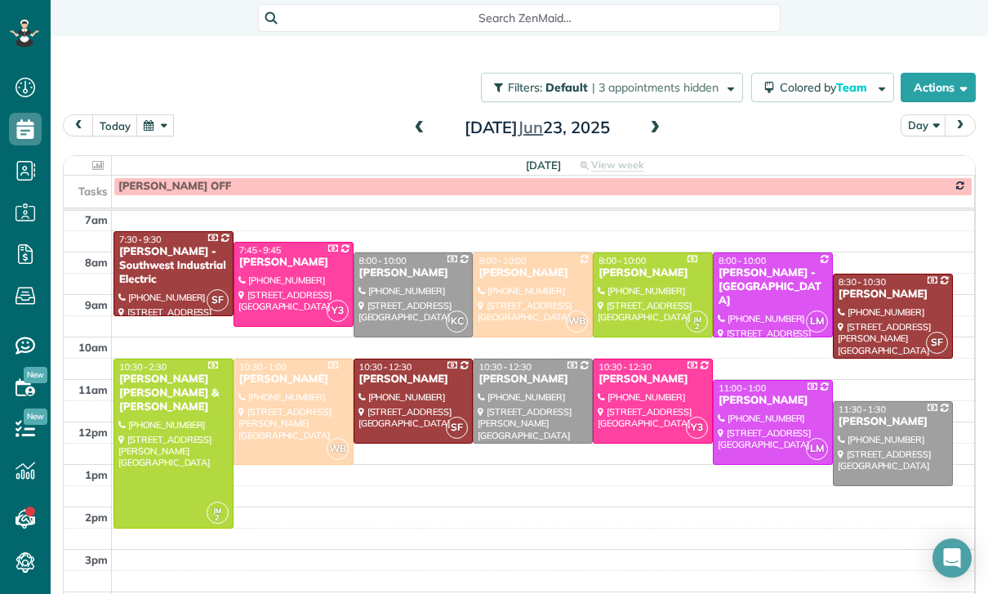
scroll to position [93, 0]
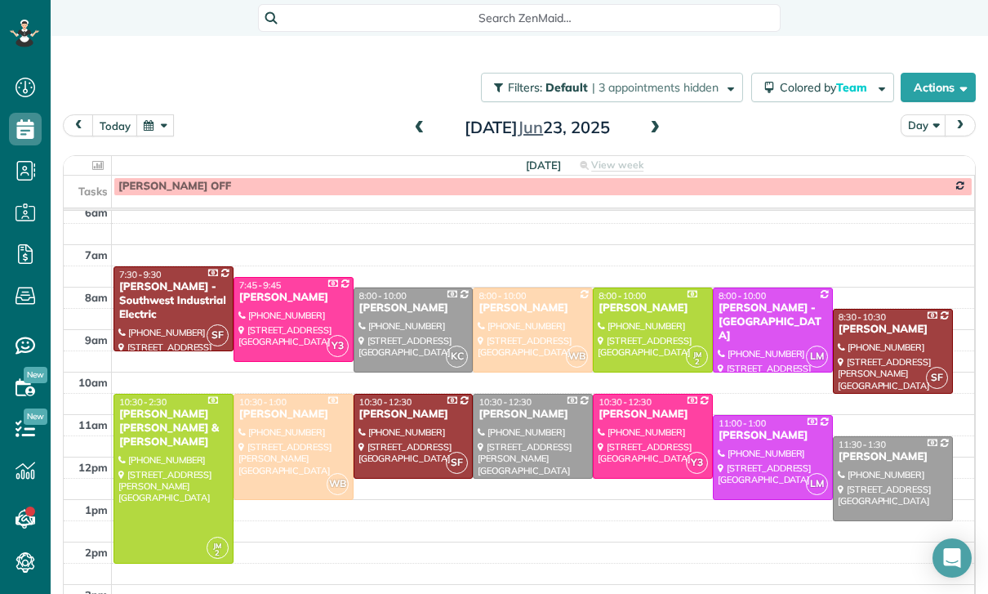
click at [140, 114] on button "button" at bounding box center [155, 125] width 38 height 22
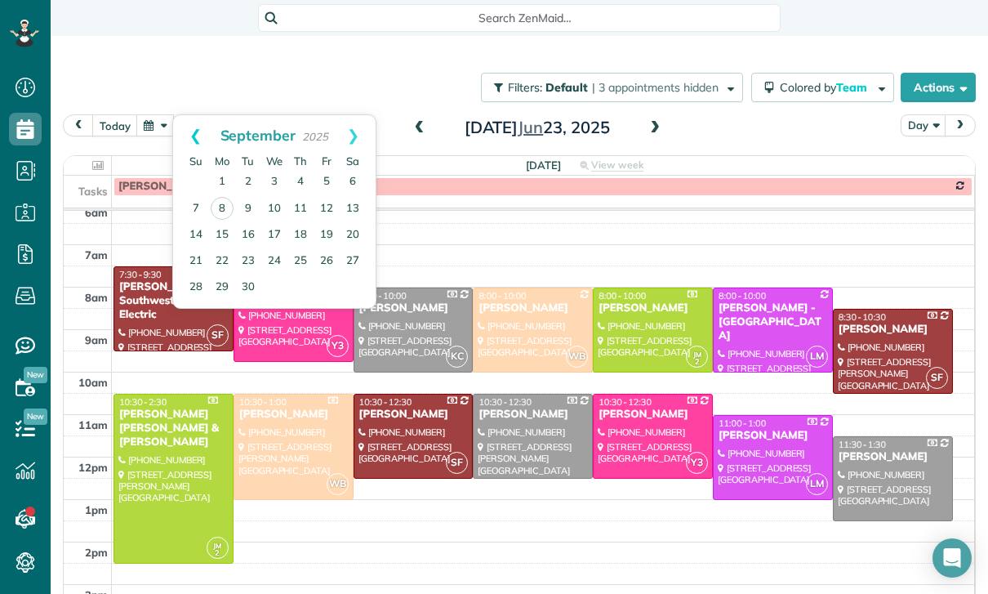
click at [190, 115] on link "Prev" at bounding box center [195, 135] width 45 height 41
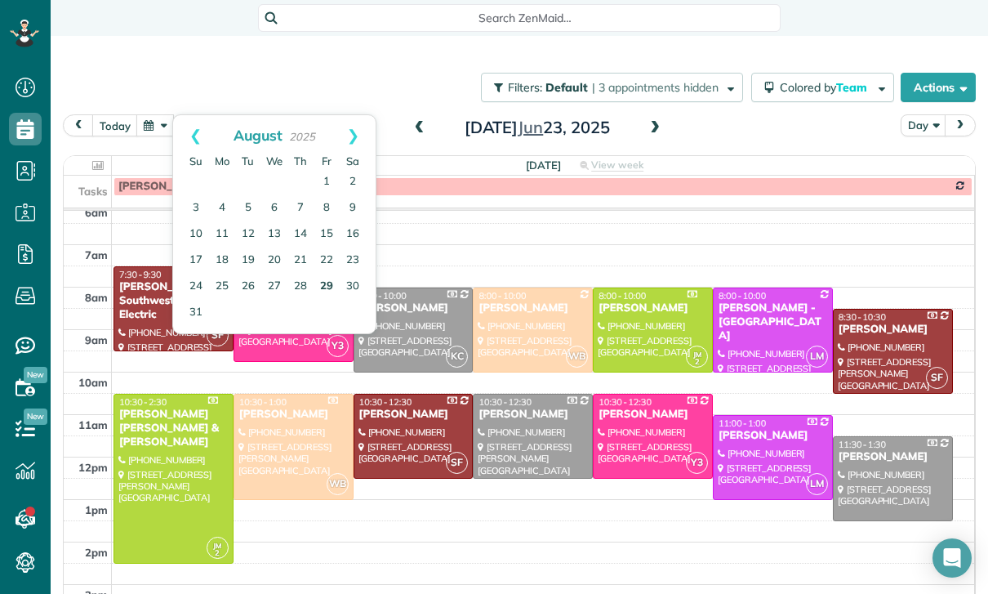
click at [320, 274] on link "29" at bounding box center [327, 287] width 26 height 26
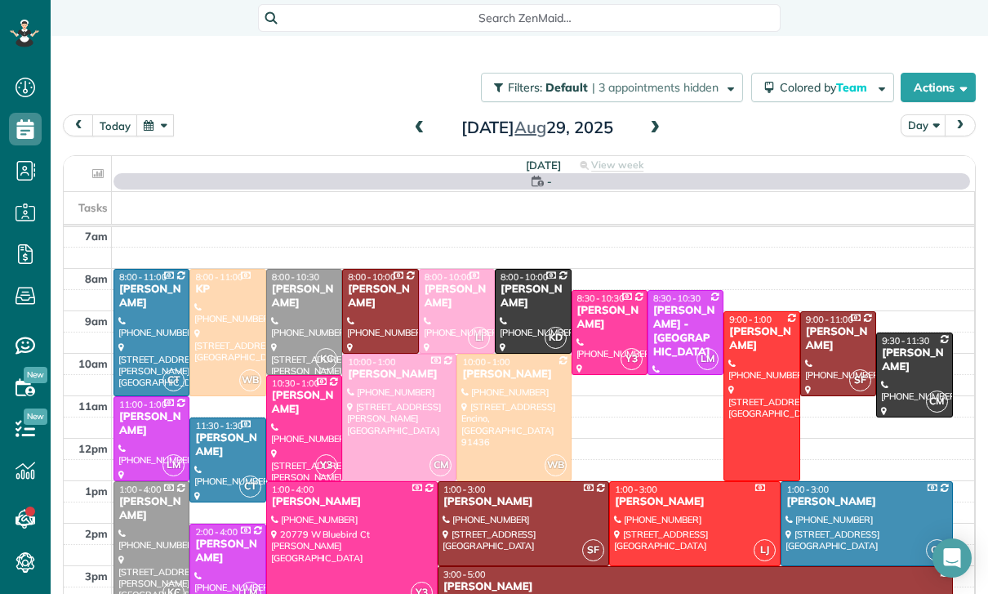
scroll to position [128, 0]
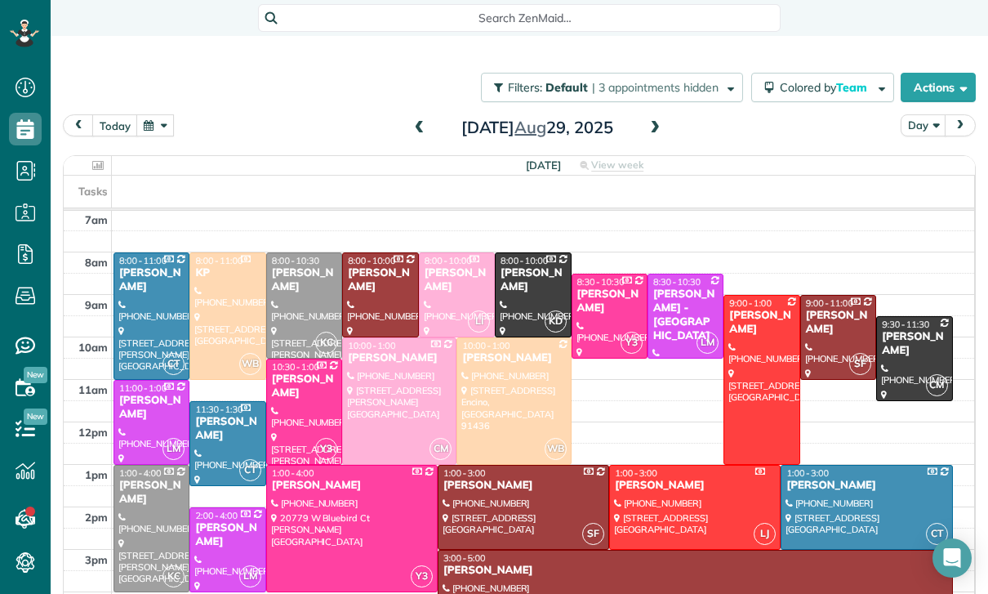
click at [420, 116] on span at bounding box center [420, 128] width 18 height 25
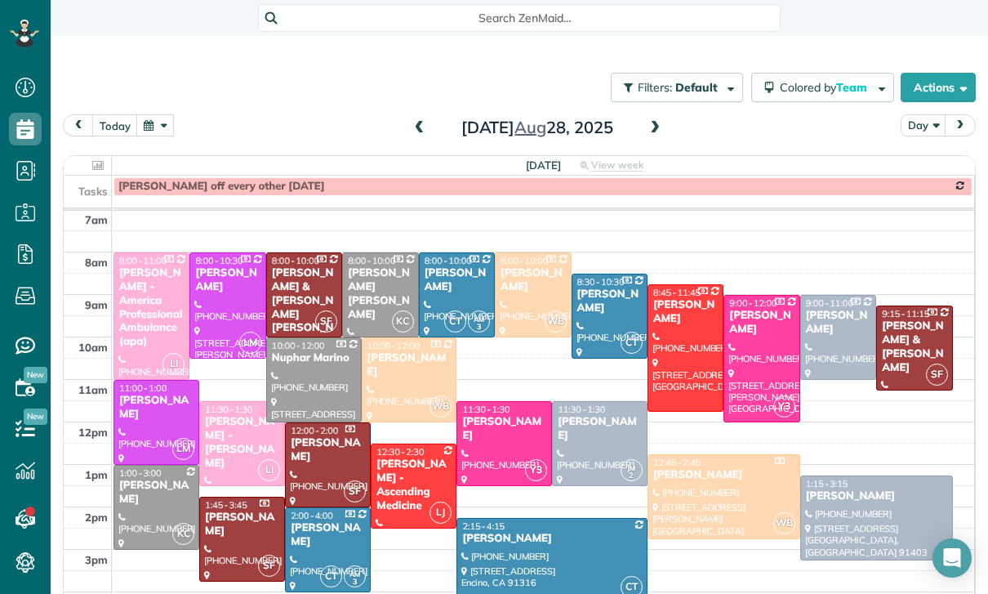
click at [851, 476] on div at bounding box center [876, 517] width 151 height 83
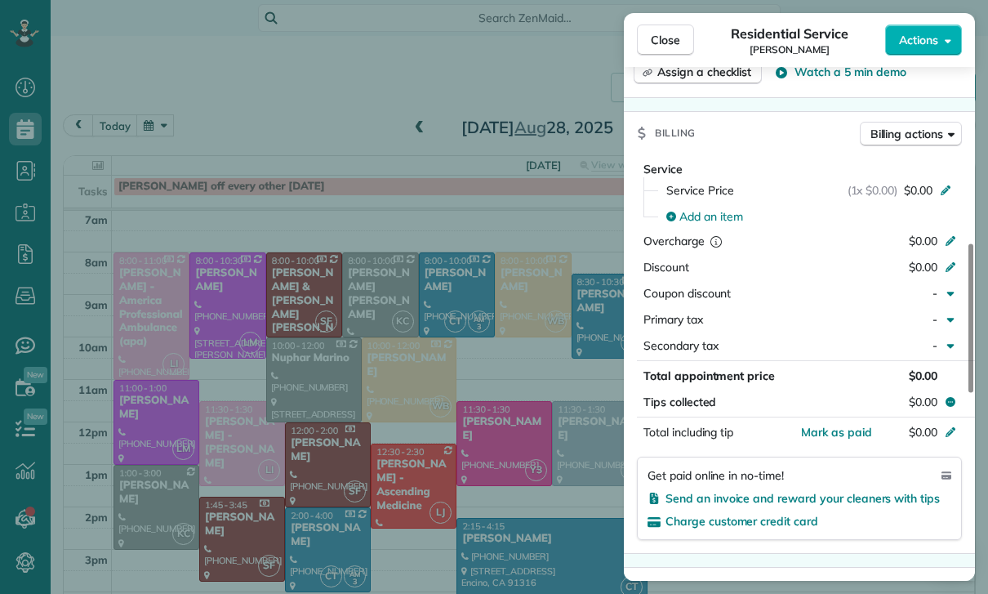
scroll to position [684, 0]
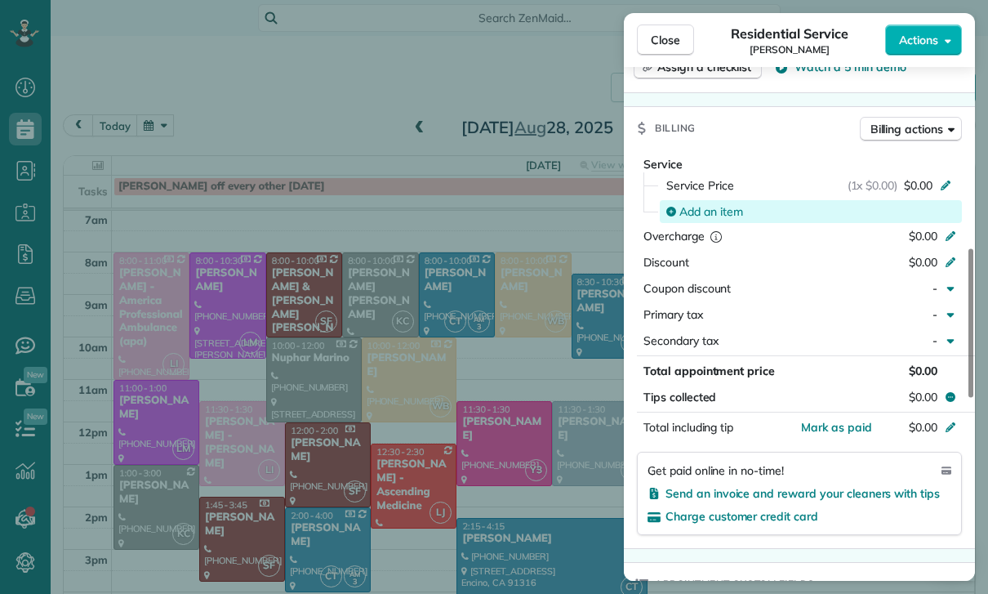
click at [704, 209] on span "Add an item" at bounding box center [712, 211] width 64 height 16
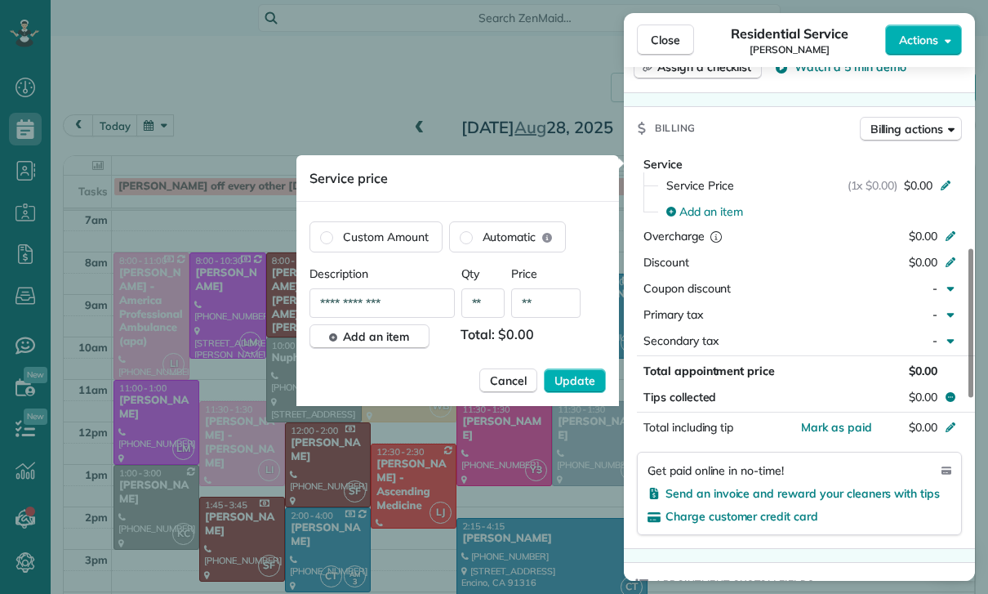
click at [547, 301] on input "**" at bounding box center [545, 302] width 69 height 29
type input "****"
click at [584, 383] on span "Update" at bounding box center [575, 380] width 41 height 16
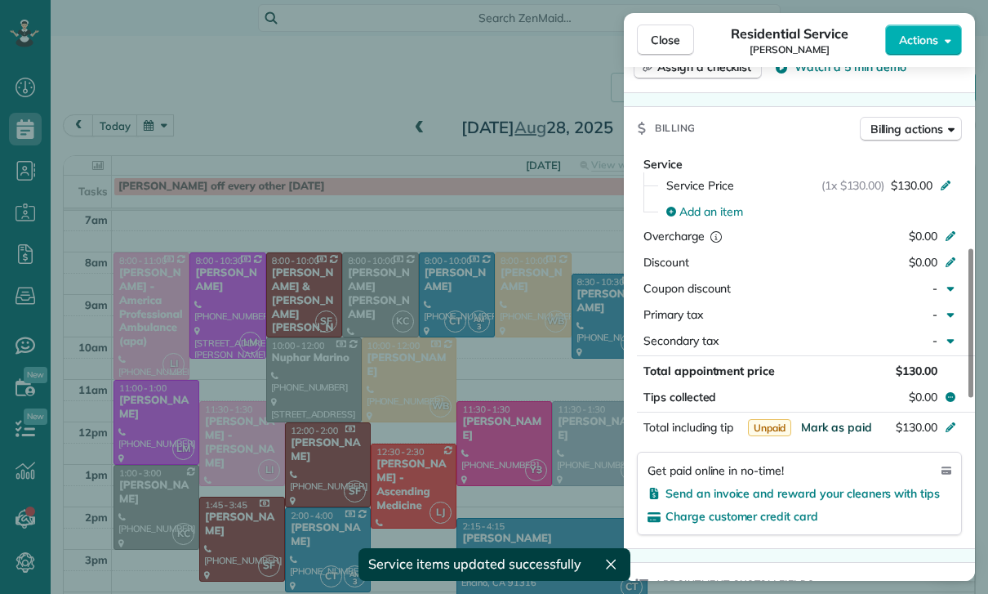
click at [831, 423] on span "Mark as paid" at bounding box center [836, 427] width 71 height 15
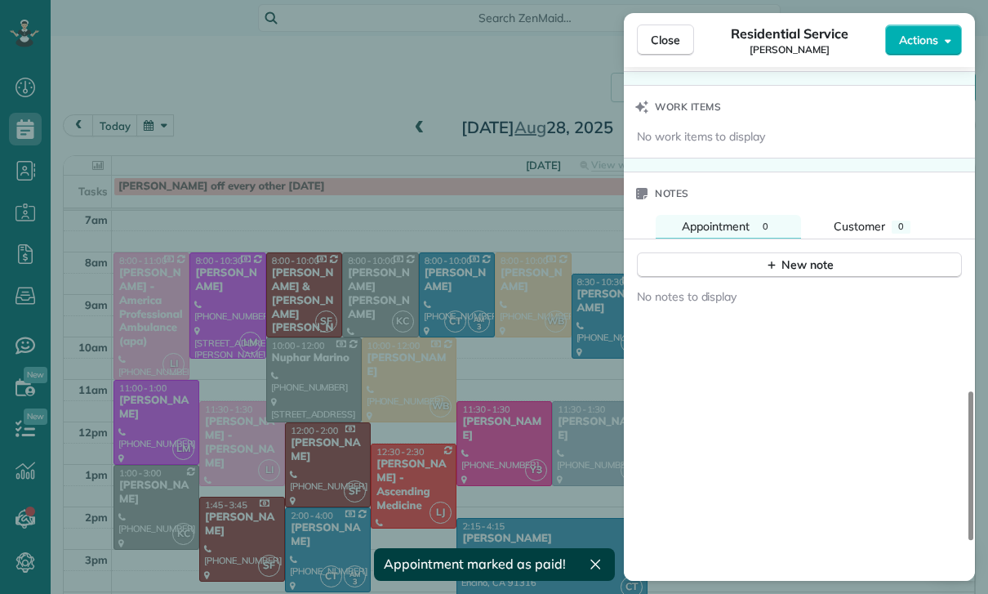
scroll to position [1288, 0]
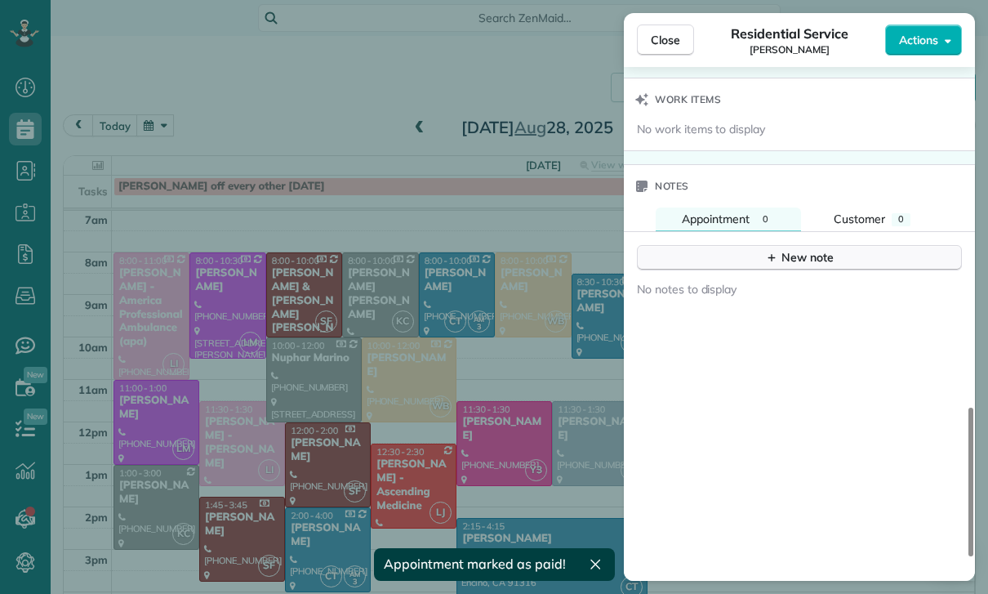
click at [791, 258] on div "New note" at bounding box center [799, 257] width 69 height 17
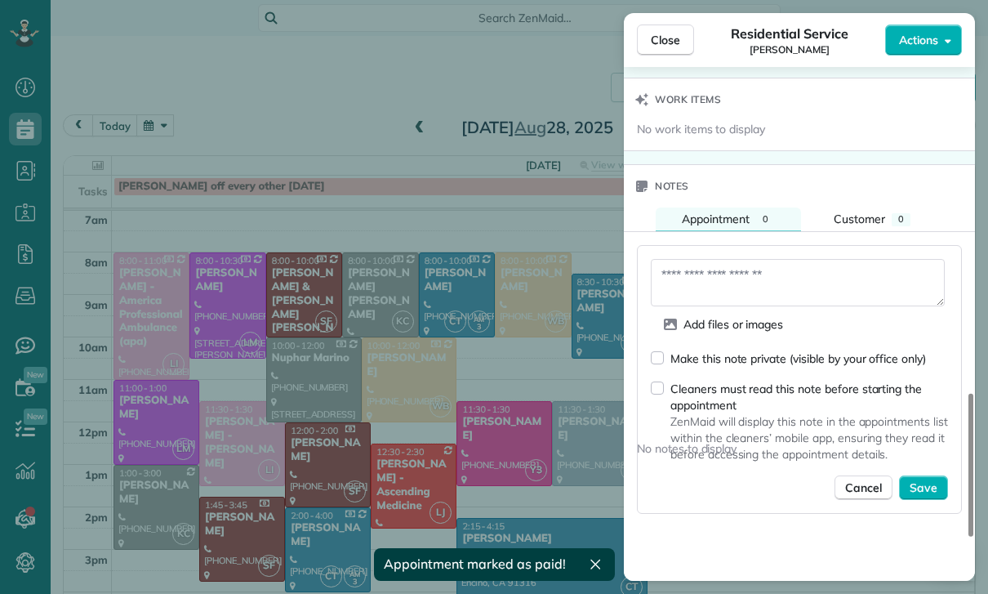
click at [700, 281] on textarea at bounding box center [798, 282] width 294 height 47
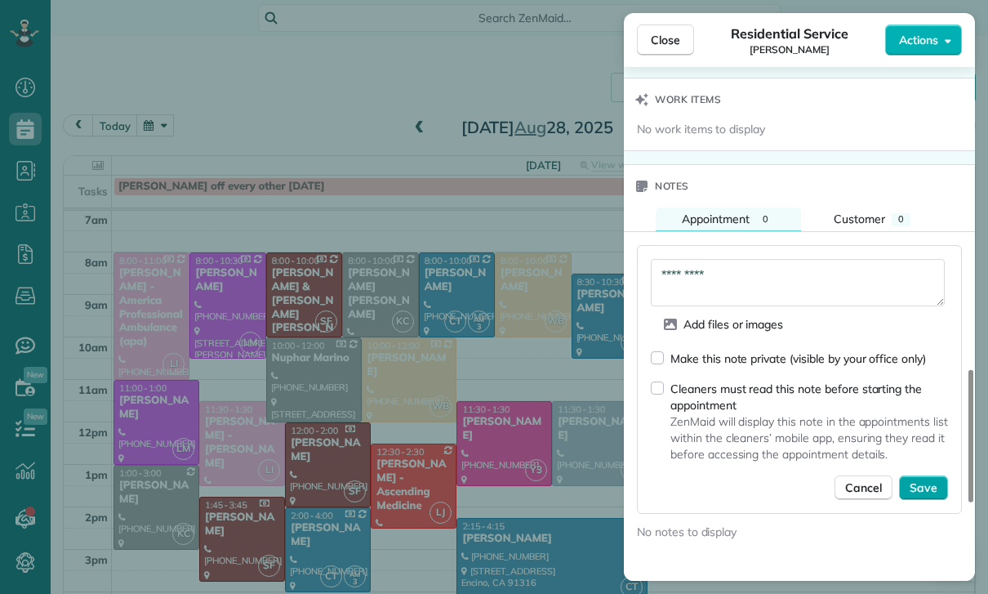
type textarea "*********"
click at [925, 488] on span "Save" at bounding box center [924, 487] width 28 height 16
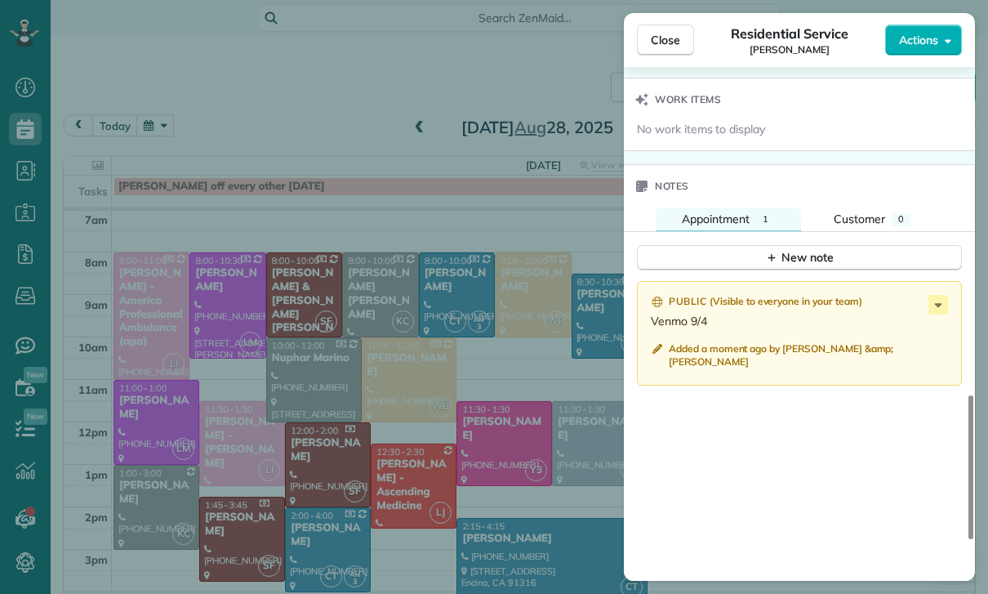
click at [404, 351] on div "Close Residential Service George Azpilcueta Actions Status Confirmed George Azp…" at bounding box center [494, 297] width 988 height 594
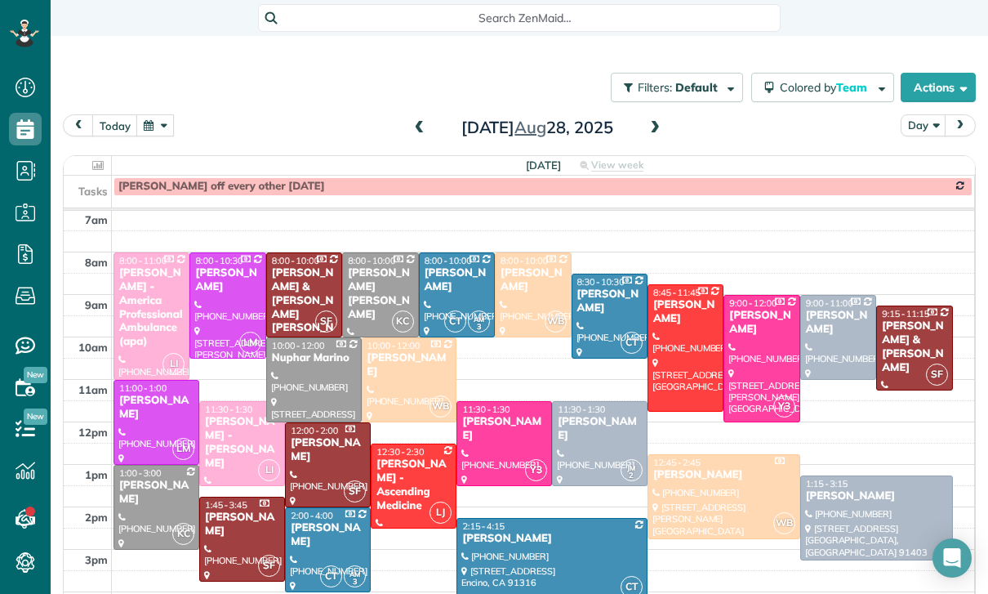
click at [163, 114] on button "button" at bounding box center [155, 125] width 38 height 22
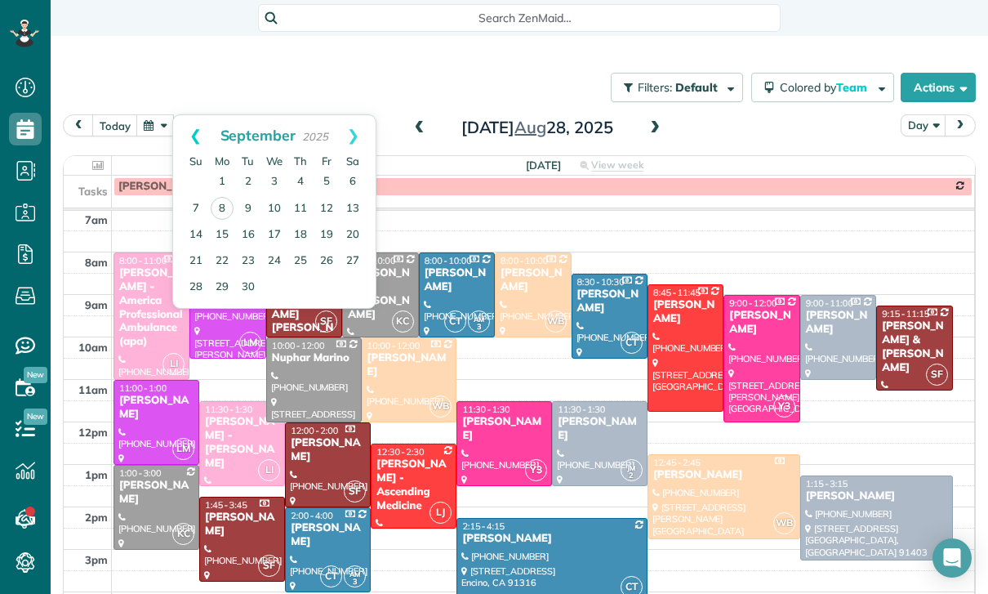
click at [183, 115] on link "Prev" at bounding box center [195, 135] width 45 height 41
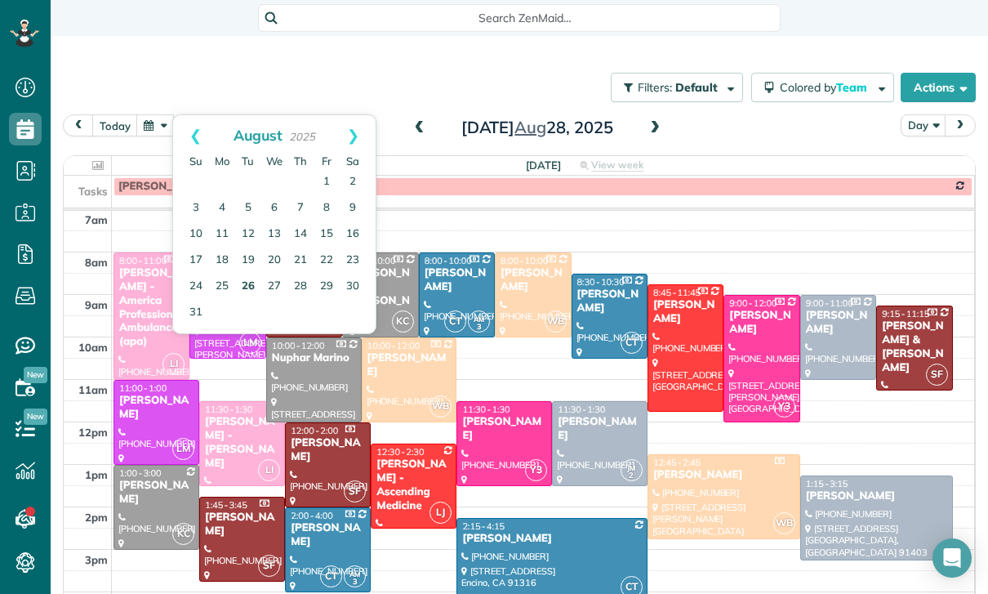
click at [246, 274] on link "26" at bounding box center [248, 287] width 26 height 26
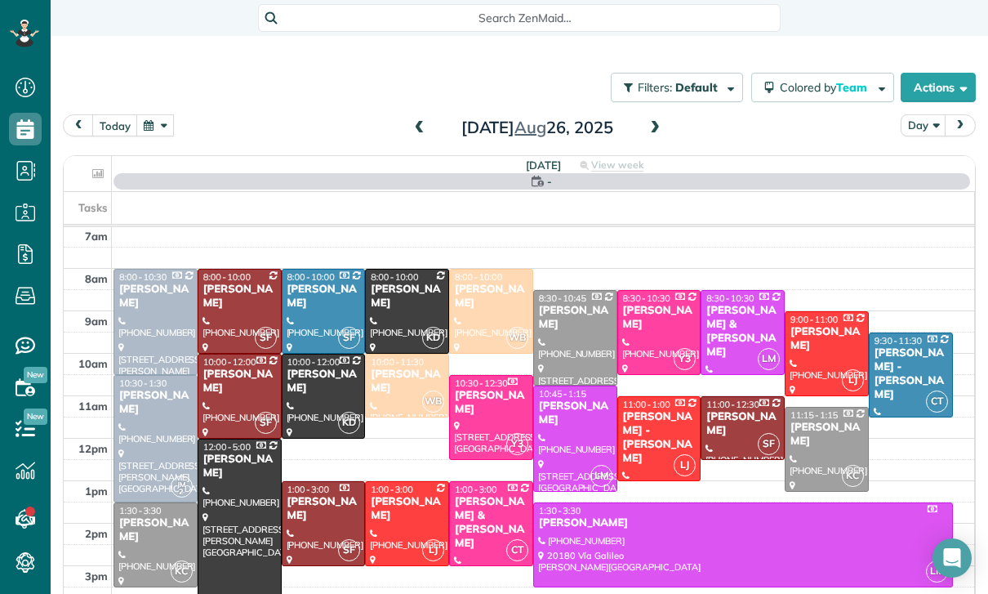
scroll to position [128, 0]
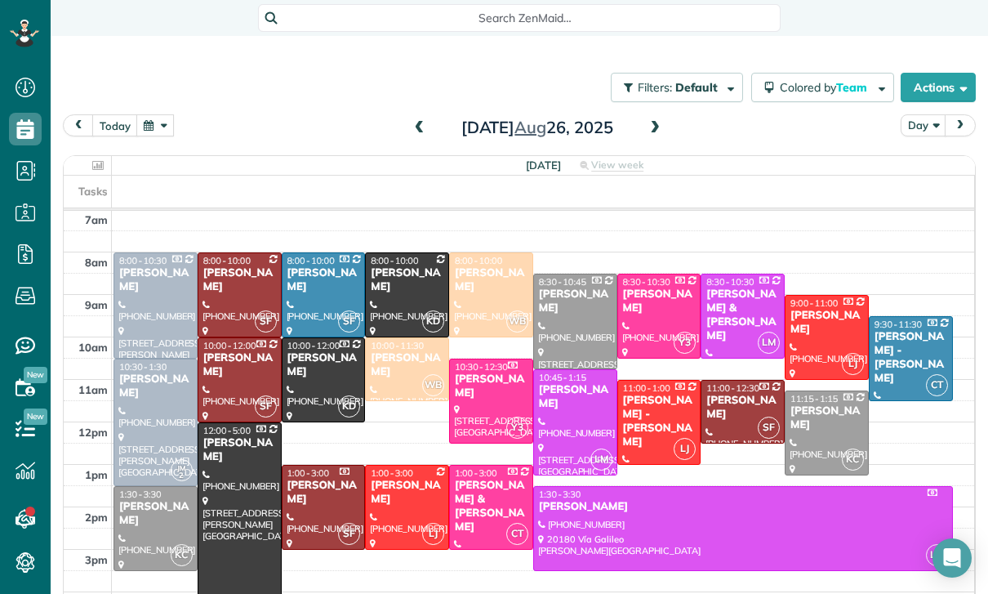
click at [390, 266] on div "[PERSON_NAME]" at bounding box center [407, 280] width 74 height 28
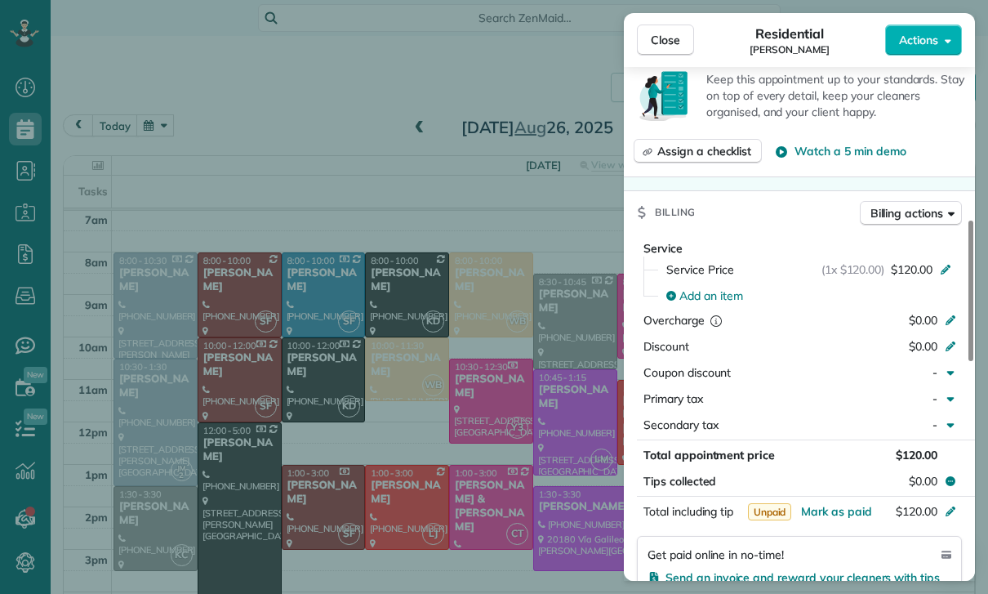
scroll to position [729, 0]
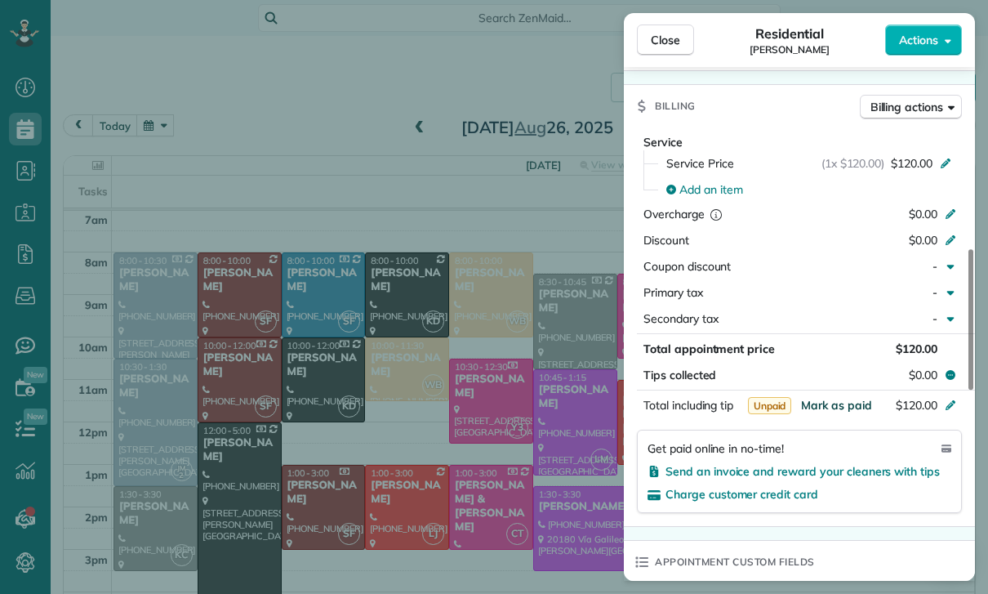
click at [836, 404] on span "Mark as paid" at bounding box center [836, 405] width 71 height 15
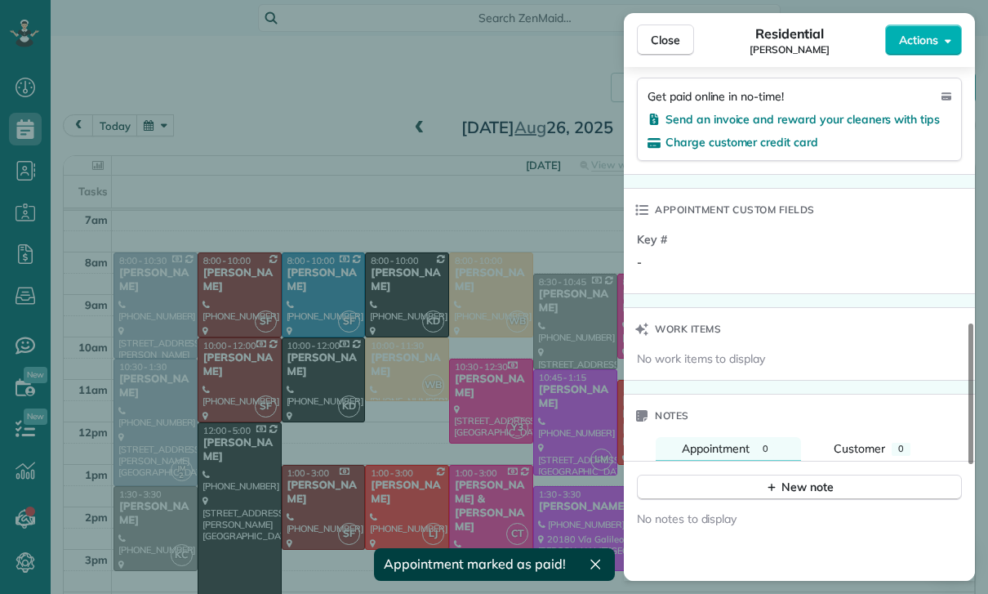
scroll to position [1160, 0]
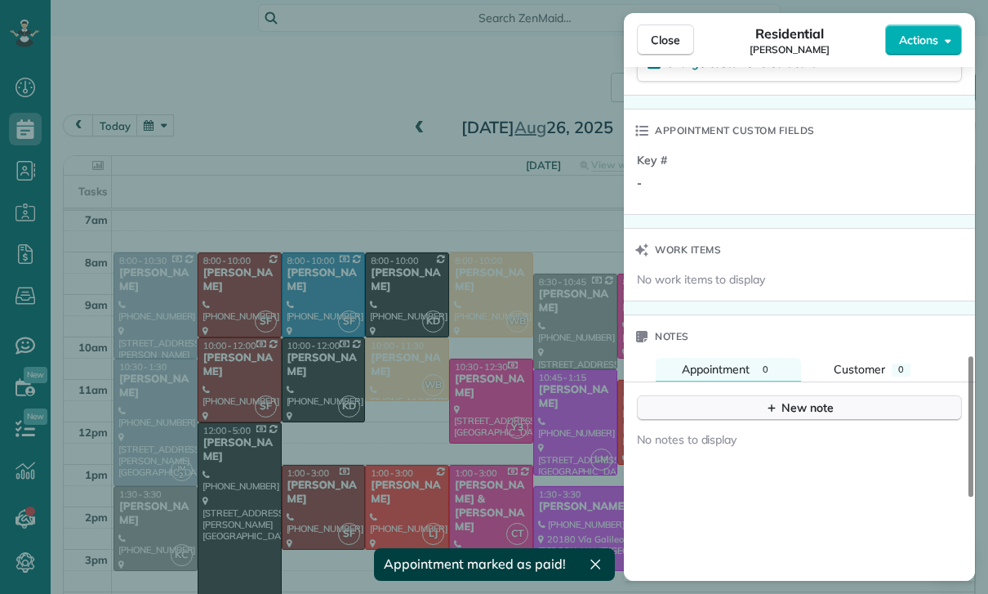
click at [777, 408] on icon "button" at bounding box center [771, 407] width 13 height 13
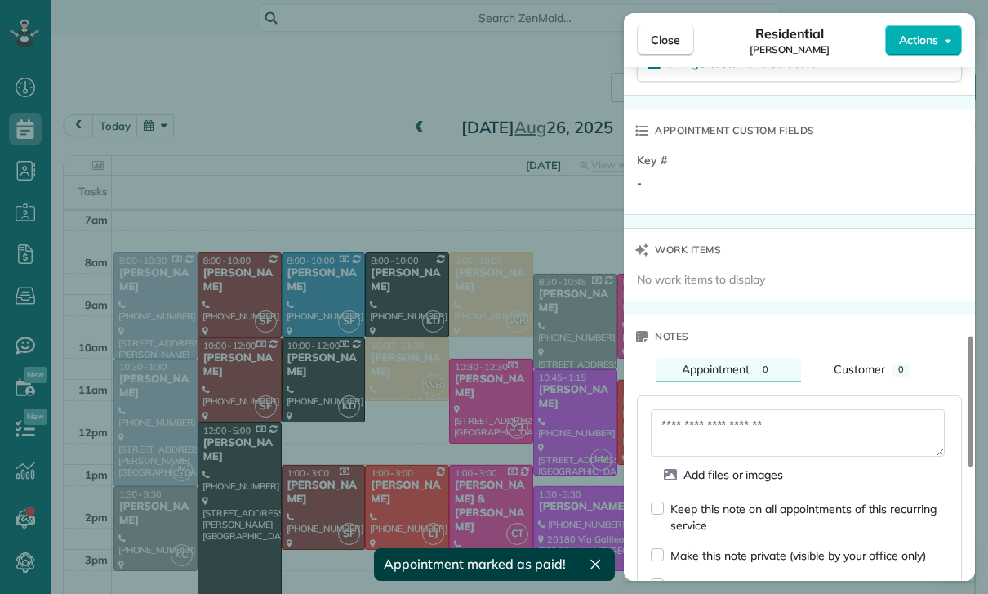
click at [694, 427] on textarea at bounding box center [798, 432] width 294 height 47
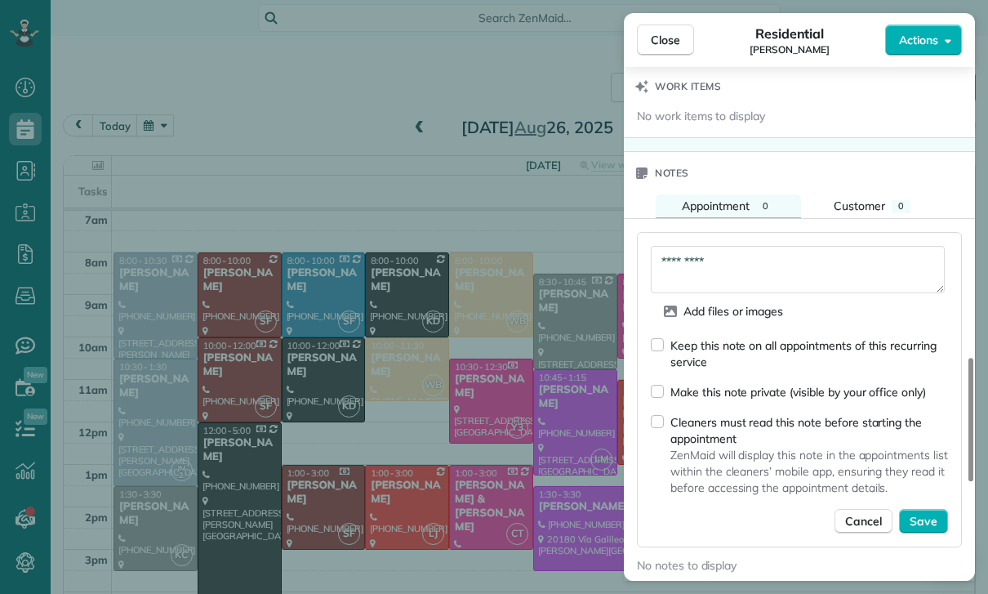
scroll to position [1330, 0]
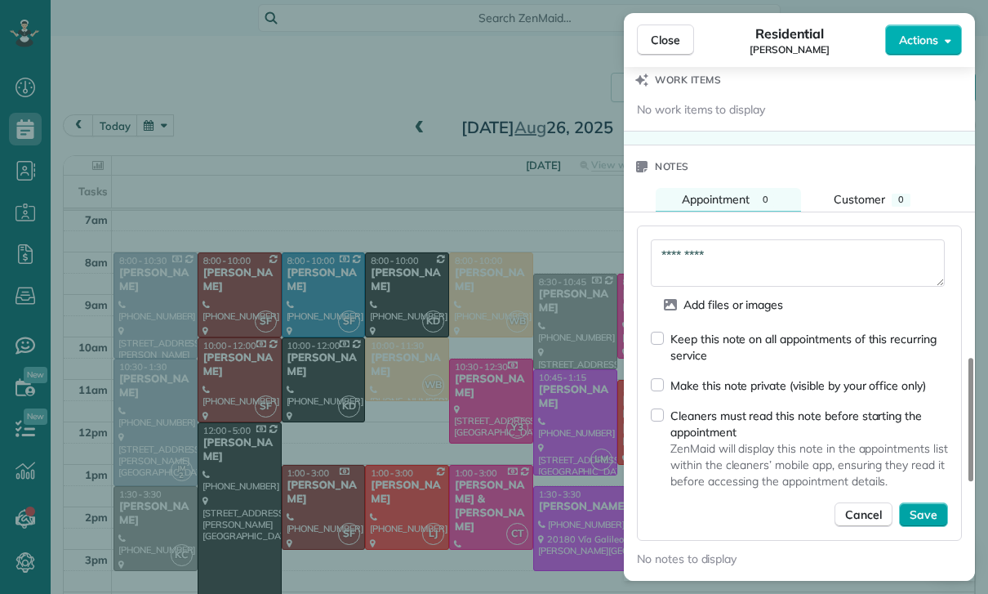
type textarea "*********"
click at [916, 517] on span "Save" at bounding box center [924, 514] width 28 height 16
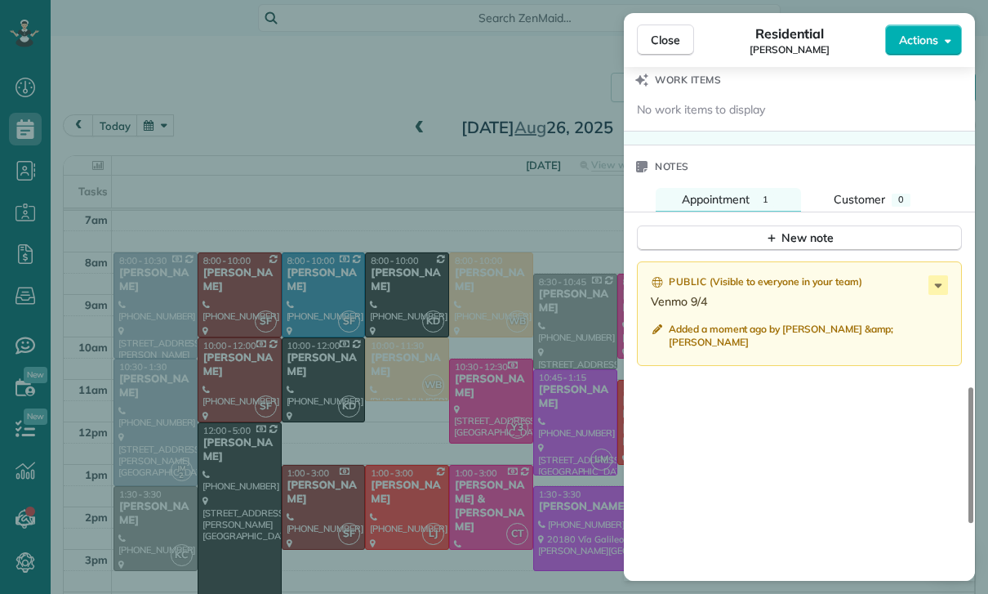
click at [390, 314] on div "Close Residential Anne Stevenson Actions Status Yet to Confirm Anne Stevenson ·…" at bounding box center [494, 297] width 988 height 594
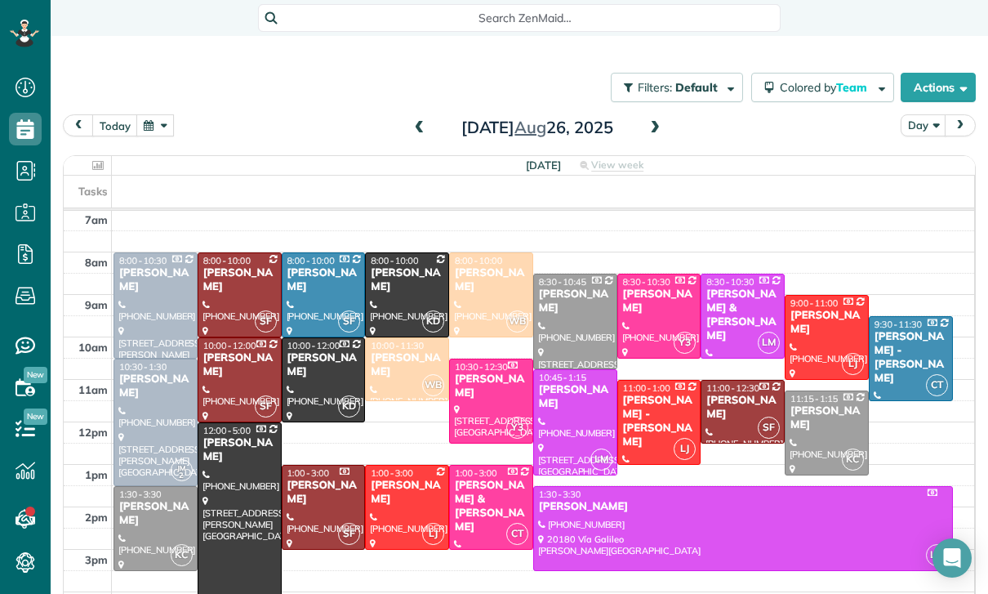
click at [163, 114] on button "button" at bounding box center [155, 125] width 38 height 22
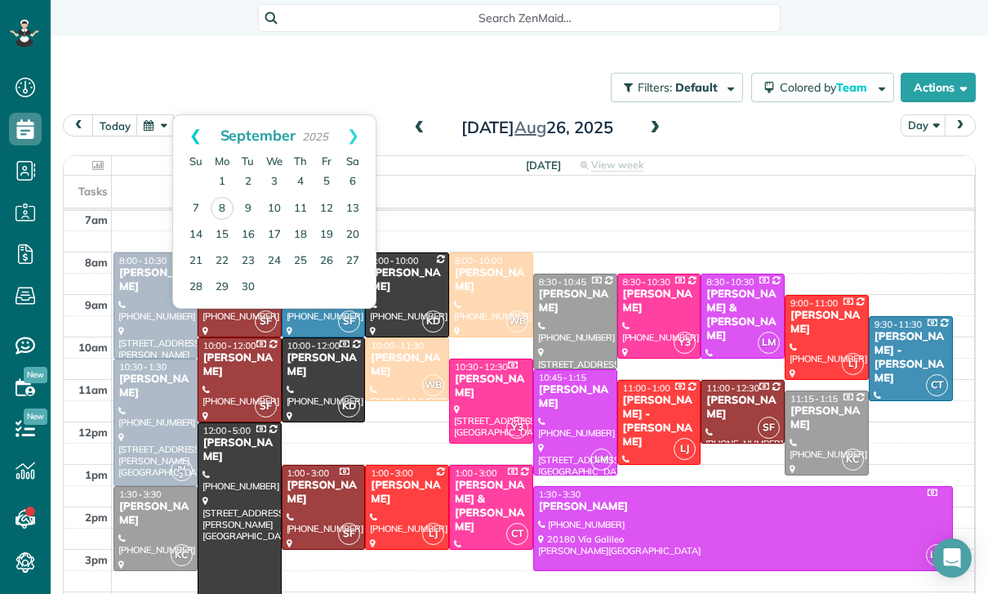
click at [189, 115] on link "Prev" at bounding box center [195, 135] width 45 height 41
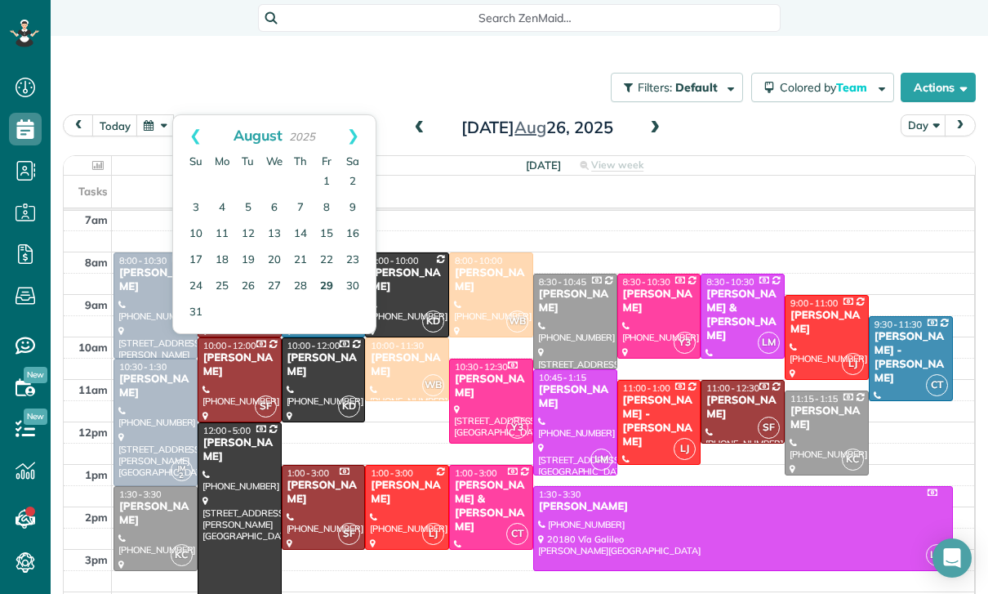
click at [321, 274] on link "29" at bounding box center [327, 287] width 26 height 26
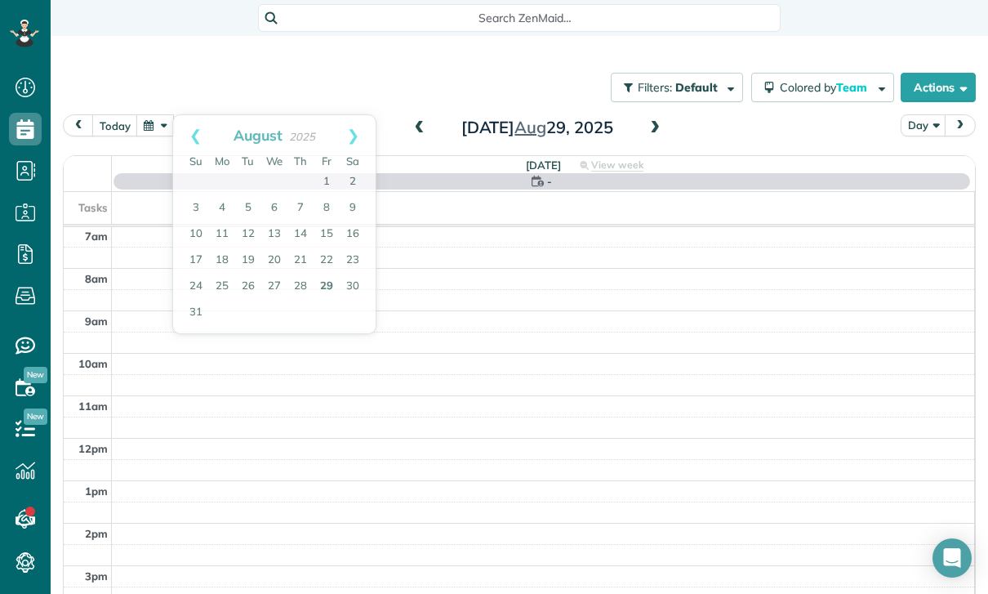
scroll to position [128, 0]
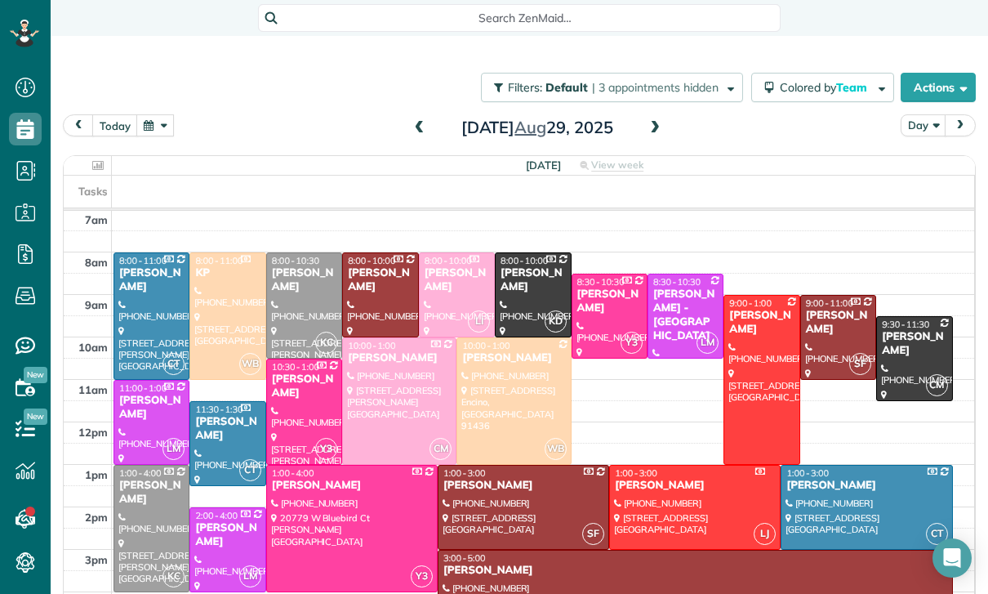
click at [898, 317] on div at bounding box center [914, 358] width 74 height 83
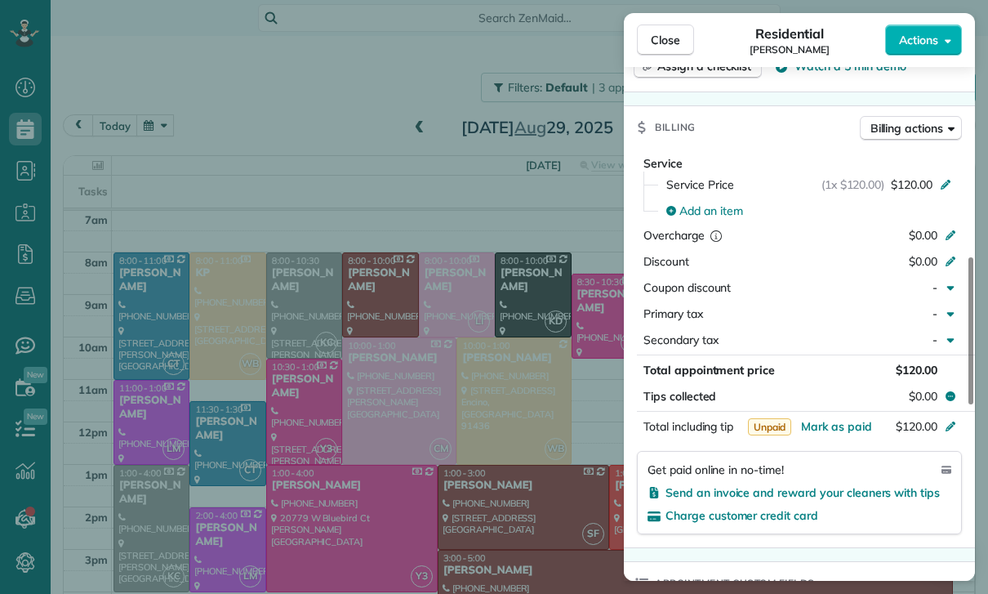
scroll to position [725, 0]
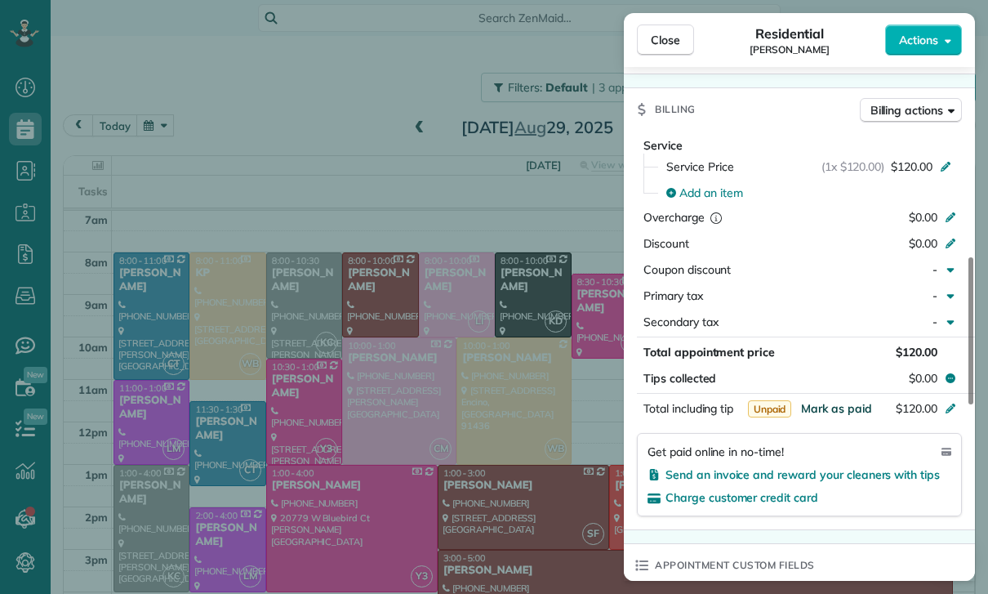
click at [835, 404] on span "Mark as paid" at bounding box center [836, 408] width 71 height 15
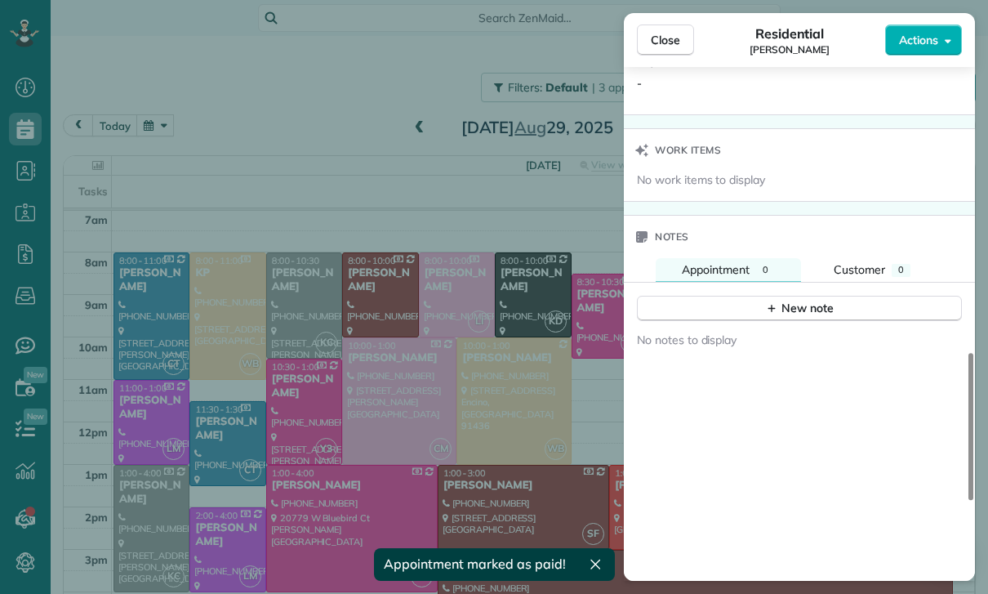
scroll to position [1298, 0]
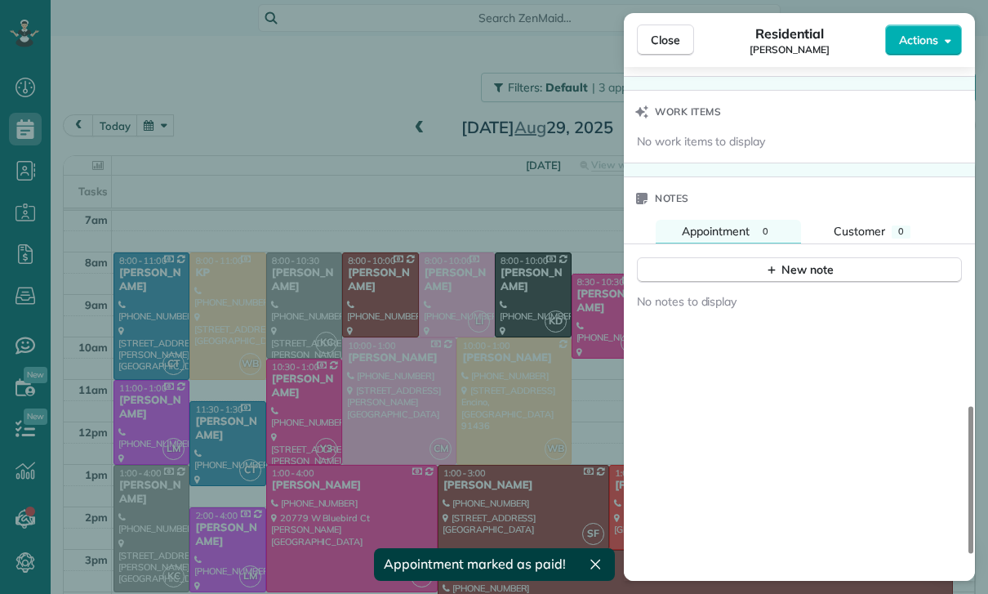
click at [787, 270] on div "New note" at bounding box center [799, 269] width 69 height 17
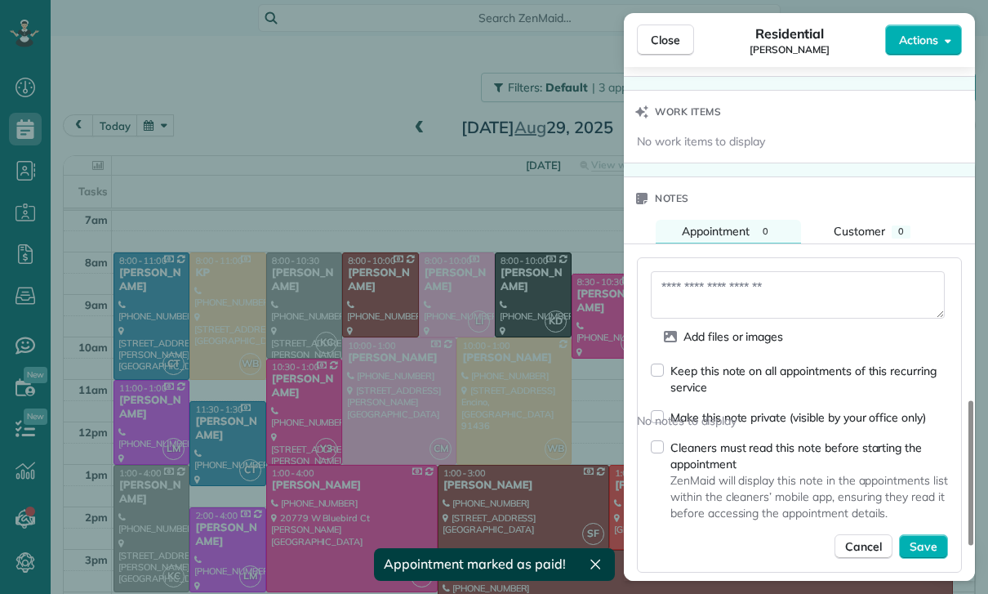
click at [693, 285] on textarea at bounding box center [798, 294] width 294 height 47
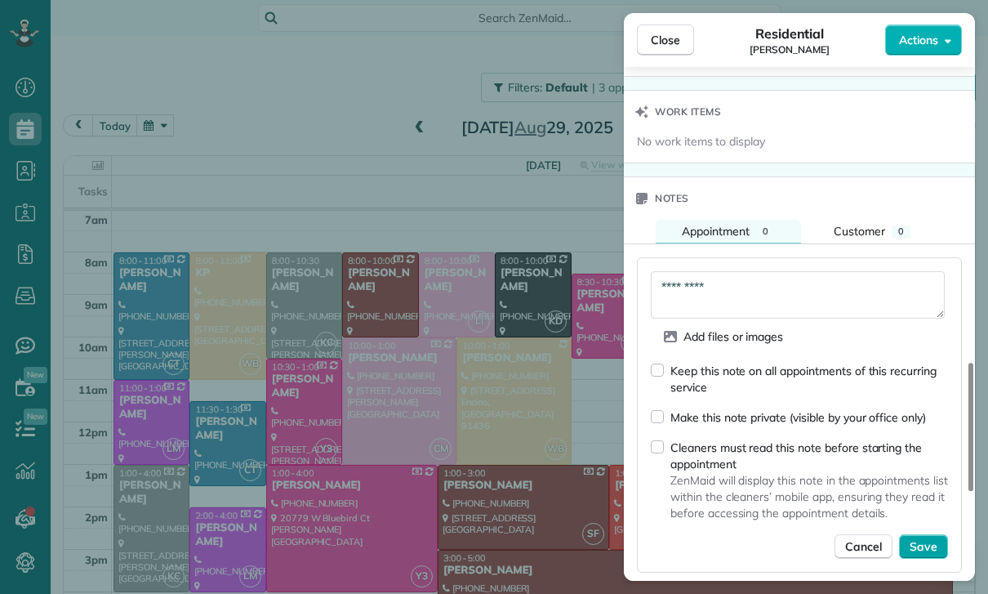
type textarea "*********"
click at [925, 544] on span "Save" at bounding box center [924, 546] width 28 height 16
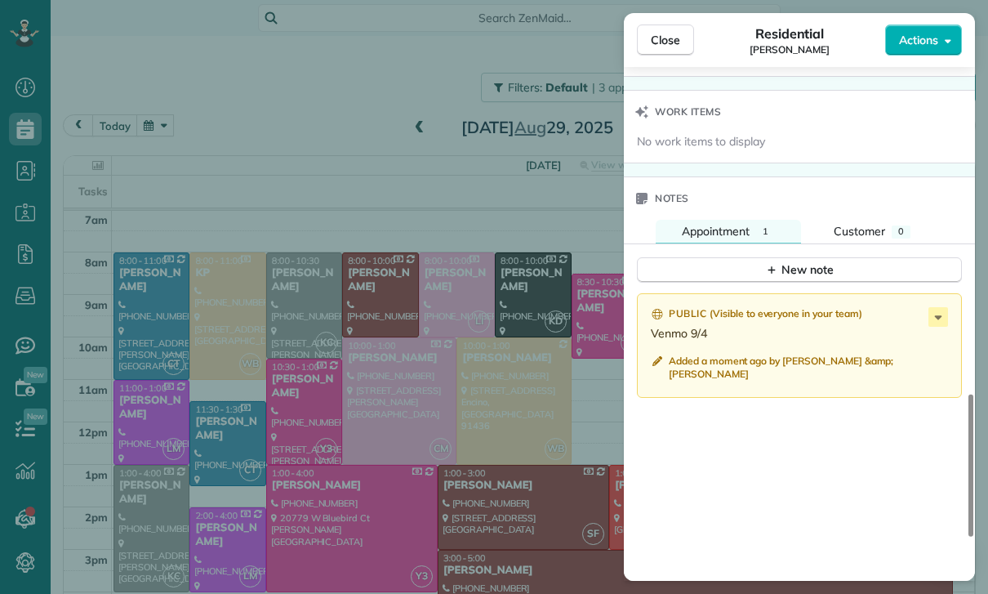
click at [151, 78] on div "Close Residential Anne Stevenson Actions Status Confirmed Anne Stevenson · Open…" at bounding box center [494, 297] width 988 height 594
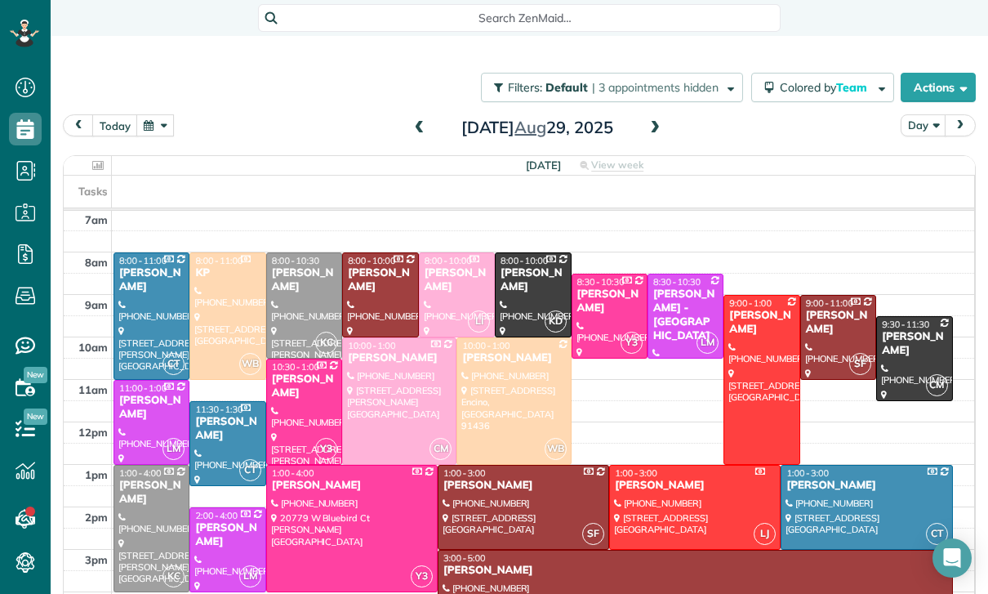
click at [155, 114] on button "button" at bounding box center [155, 125] width 38 height 22
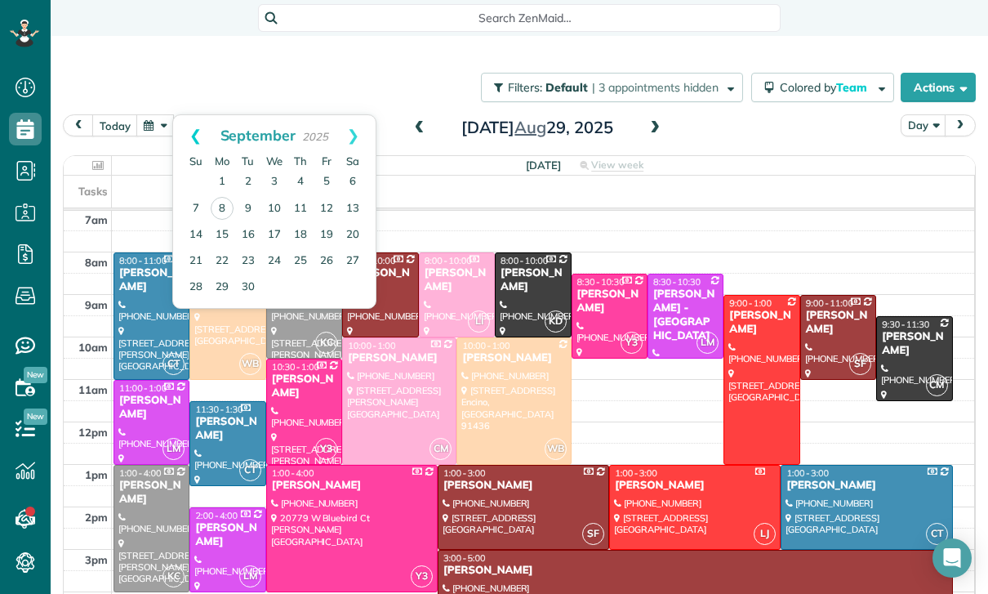
click at [189, 115] on link "Prev" at bounding box center [195, 135] width 45 height 41
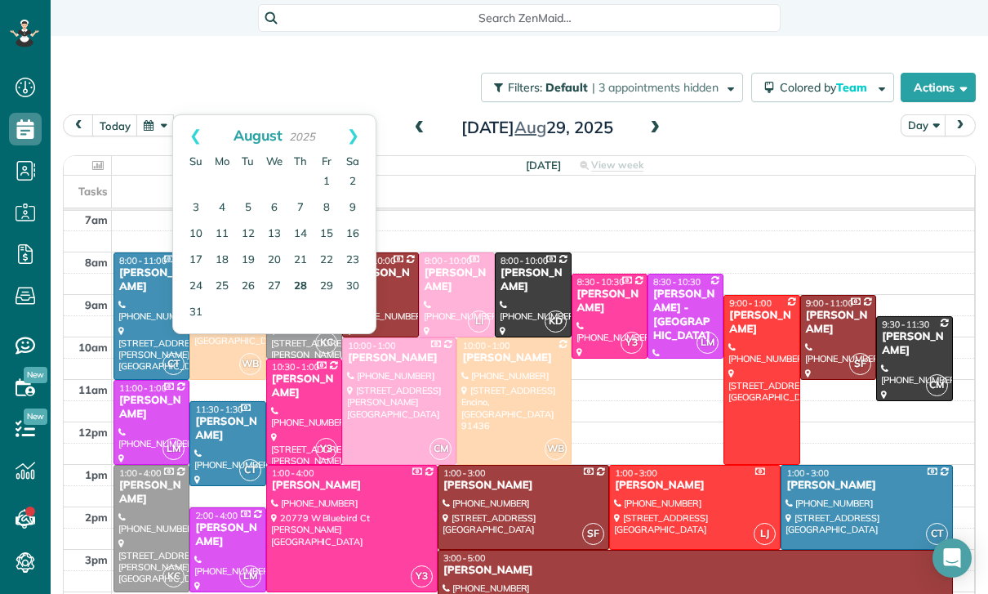
click at [296, 274] on link "28" at bounding box center [301, 287] width 26 height 26
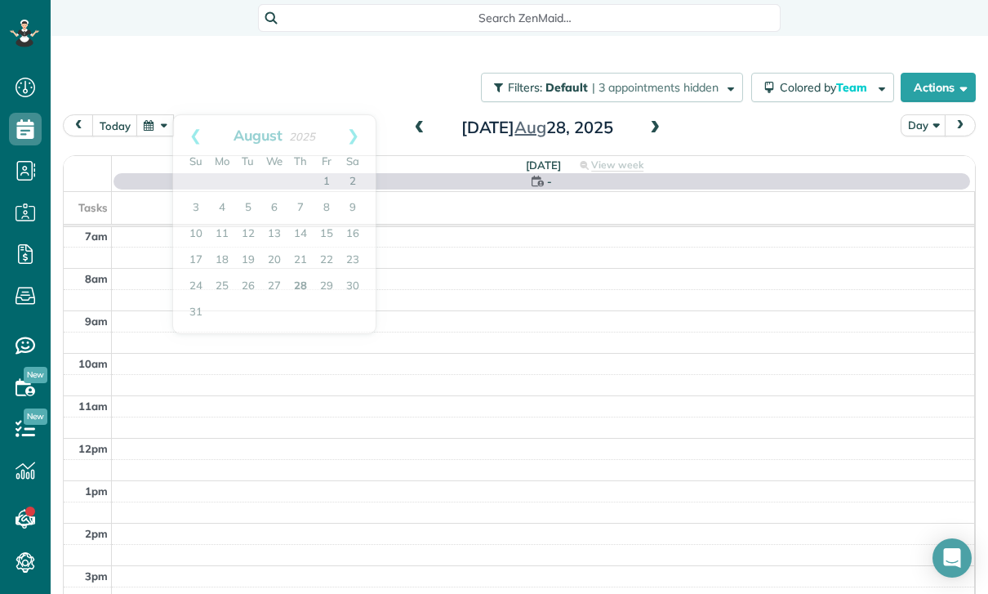
scroll to position [128, 0]
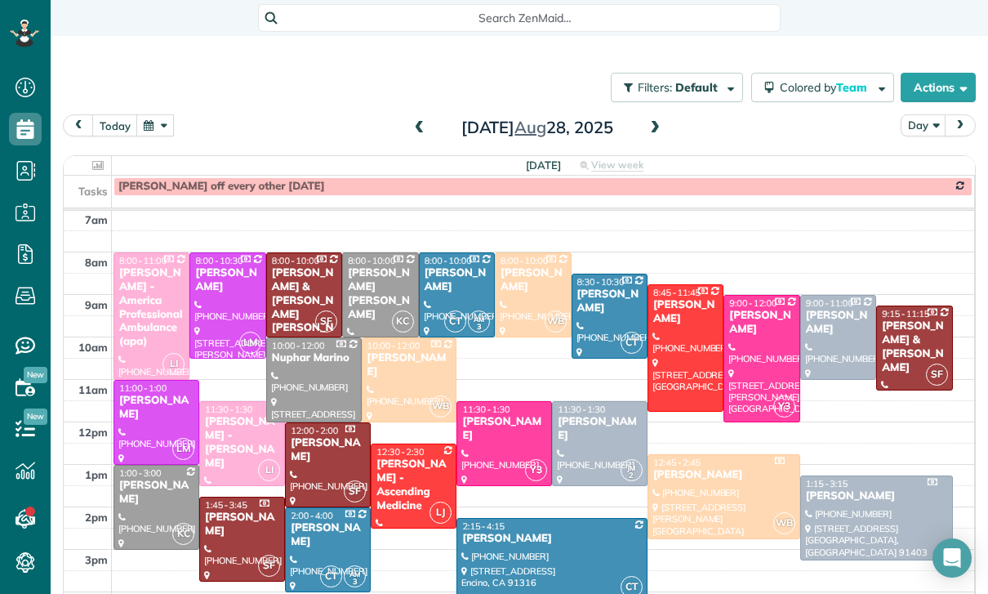
click at [649, 121] on span at bounding box center [655, 128] width 18 height 15
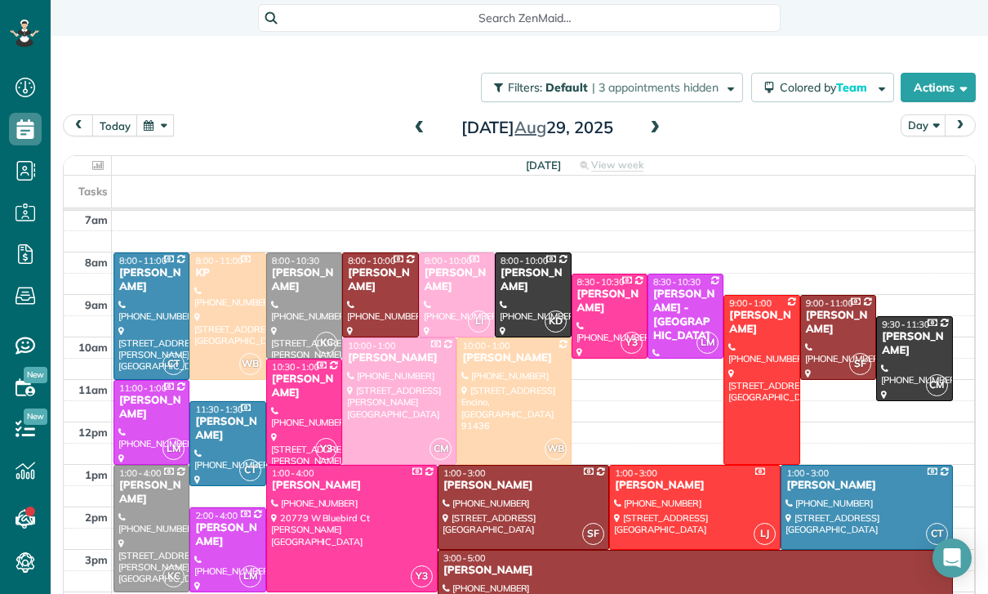
click at [418, 121] on span at bounding box center [420, 128] width 18 height 15
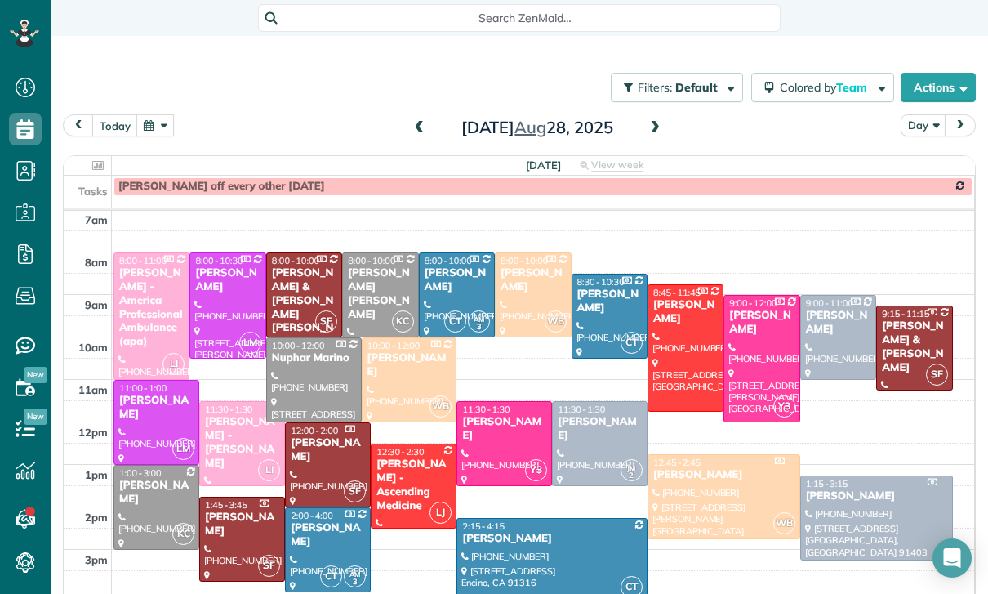
click at [417, 121] on span at bounding box center [420, 128] width 18 height 15
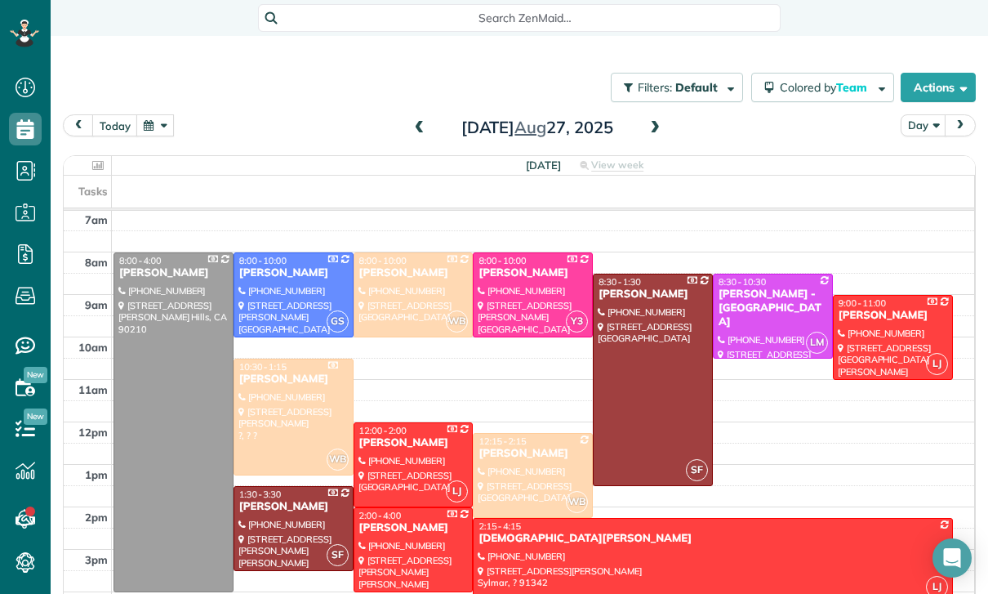
click at [416, 121] on span at bounding box center [420, 128] width 18 height 15
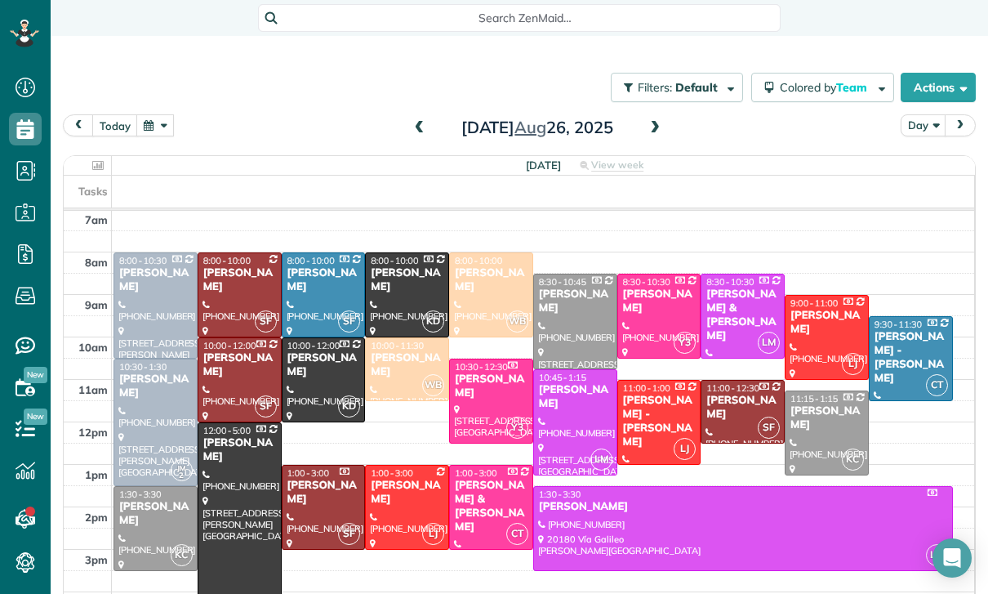
click at [392, 351] on div "[PERSON_NAME]" at bounding box center [407, 365] width 74 height 28
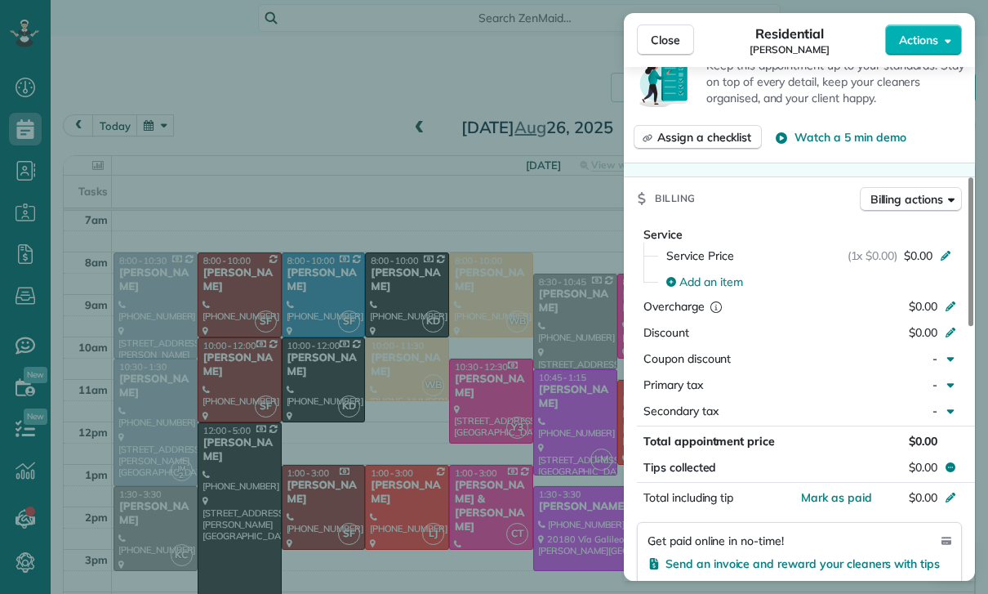
scroll to position [707, 0]
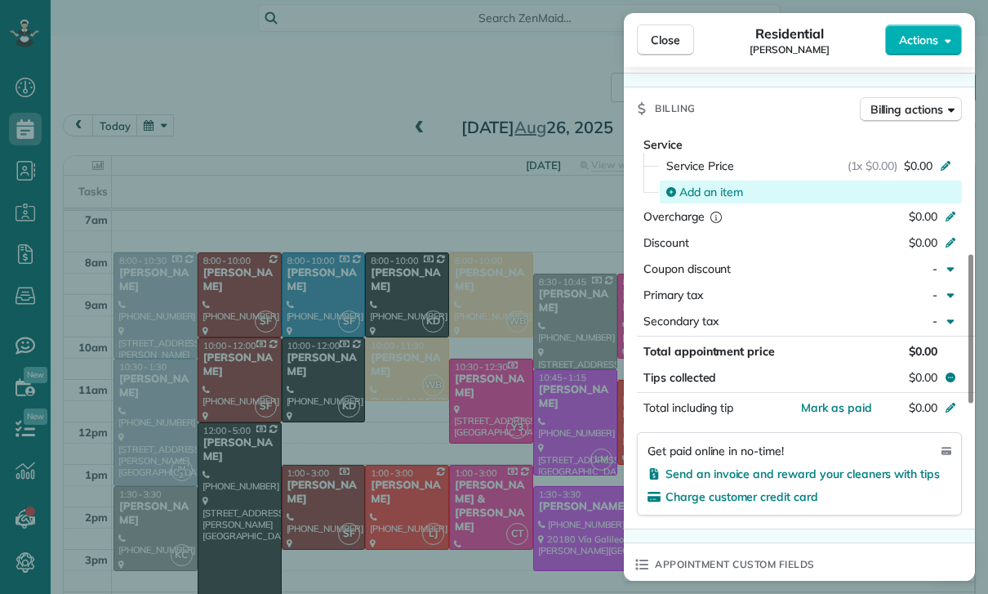
click at [710, 191] on span "Add an item" at bounding box center [712, 192] width 64 height 16
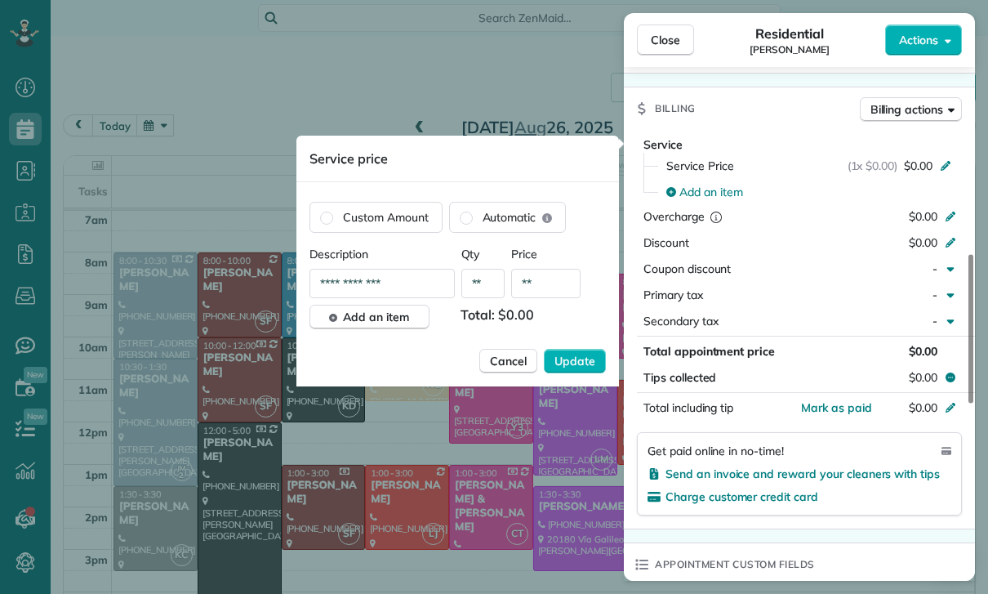
click at [553, 287] on input "**" at bounding box center [545, 283] width 69 height 29
type input "****"
click at [568, 367] on span "Update" at bounding box center [575, 361] width 41 height 16
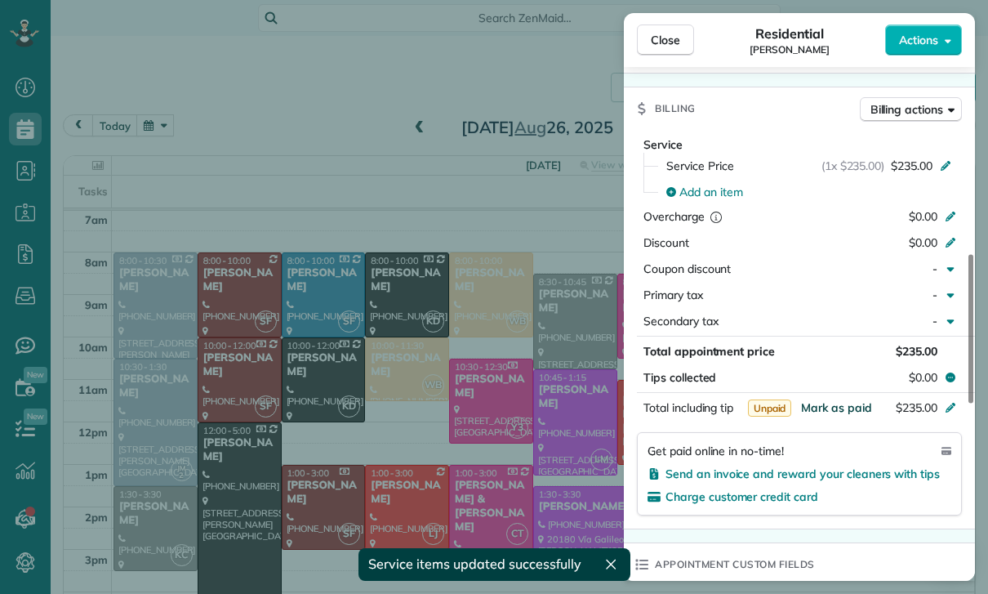
click at [833, 401] on span "Mark as paid" at bounding box center [836, 407] width 71 height 15
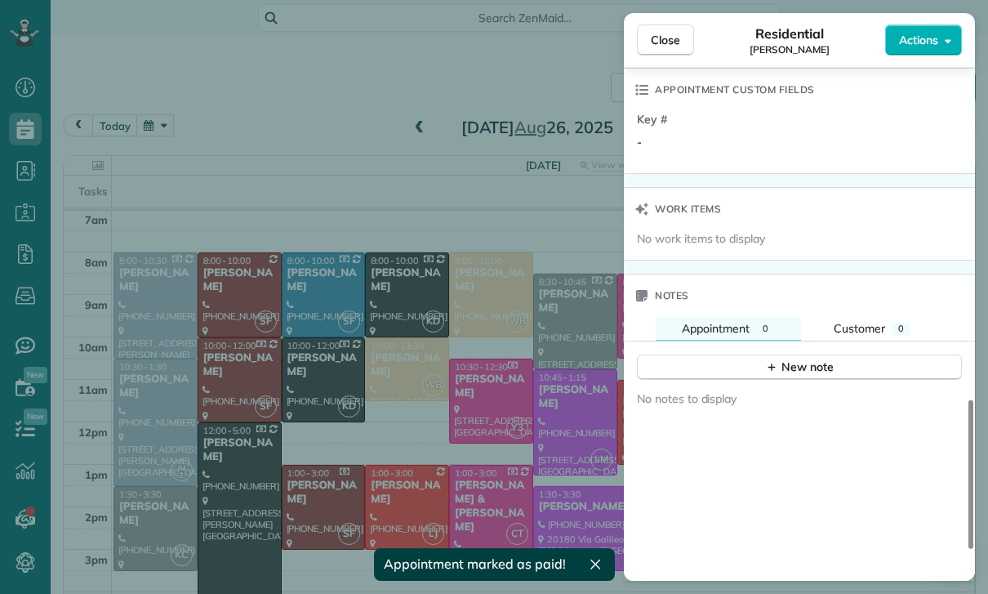
scroll to position [1261, 0]
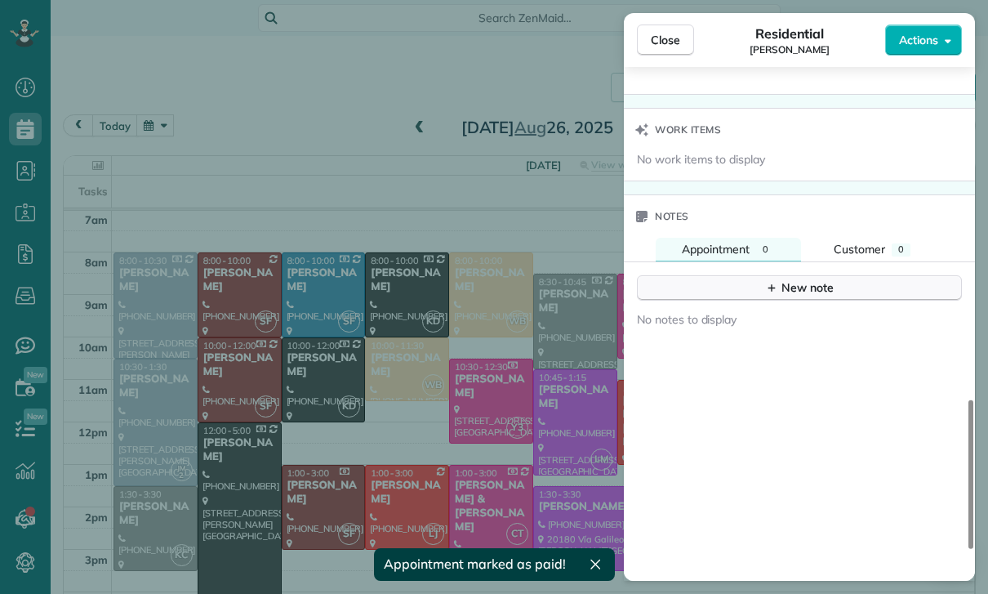
click at [810, 293] on div "New note" at bounding box center [799, 287] width 69 height 17
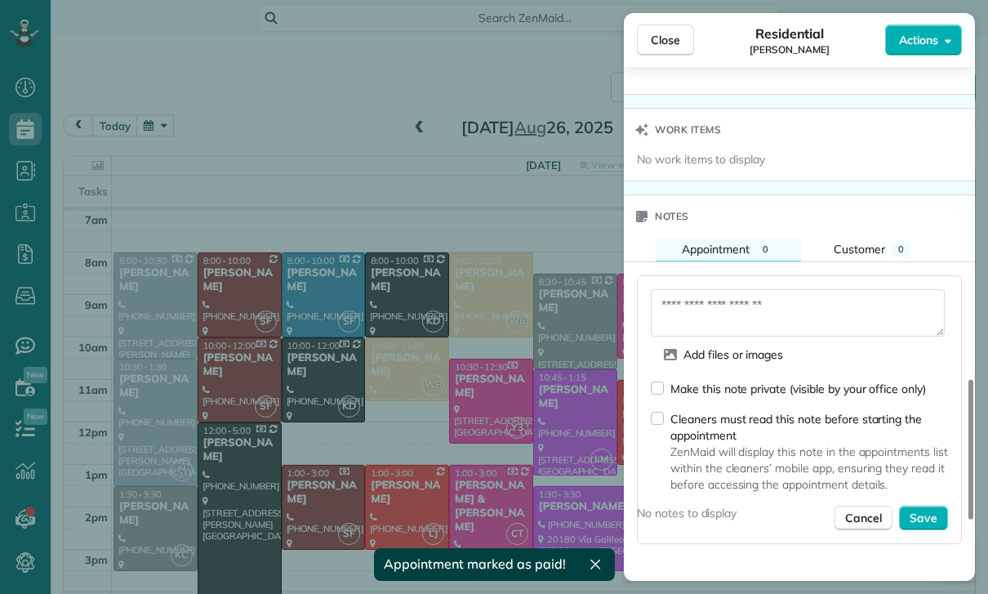
click at [702, 309] on textarea at bounding box center [798, 312] width 294 height 47
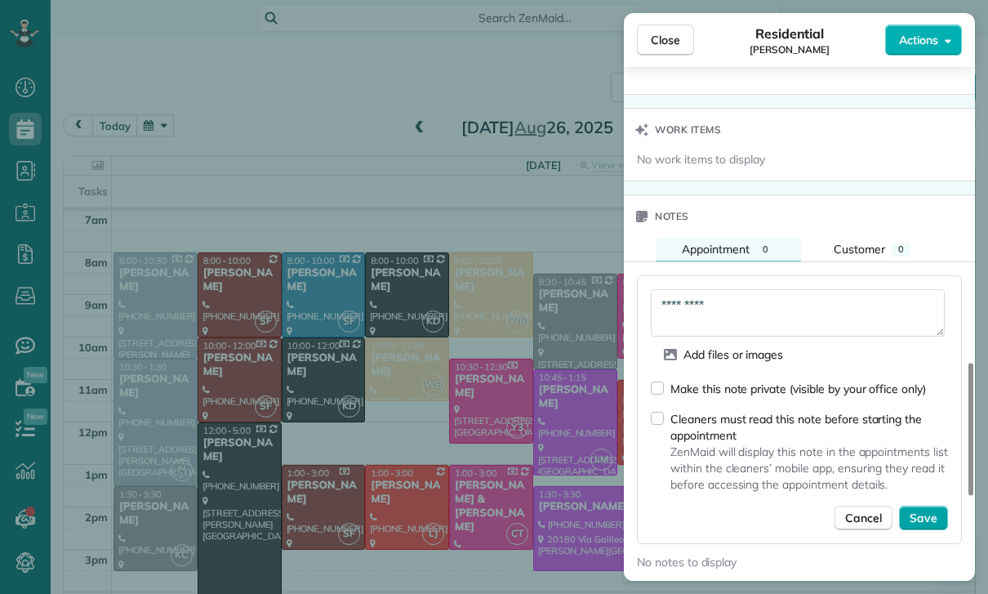
type textarea "*********"
click at [918, 514] on span "Save" at bounding box center [924, 518] width 28 height 16
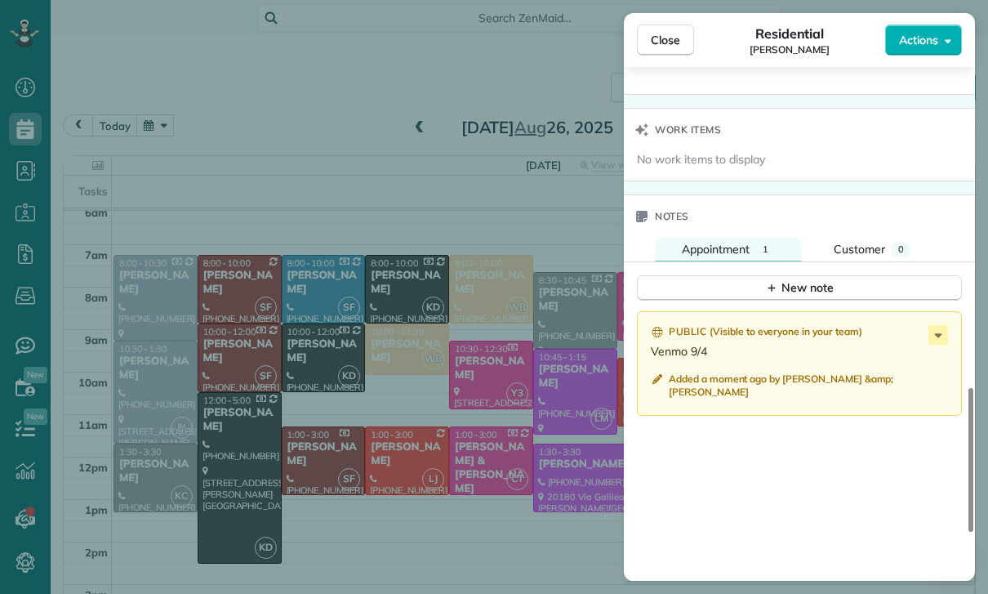
scroll to position [128, 0]
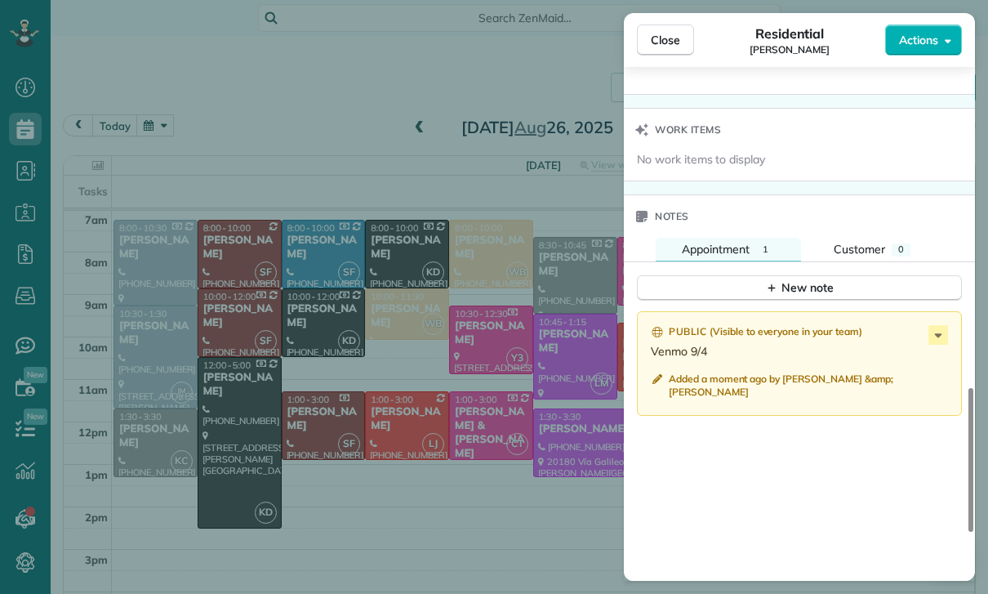
click at [232, 110] on div "Close Residential Gabriela Mojica Actions Status Confirmed Gabriela Mojica · Op…" at bounding box center [494, 297] width 988 height 594
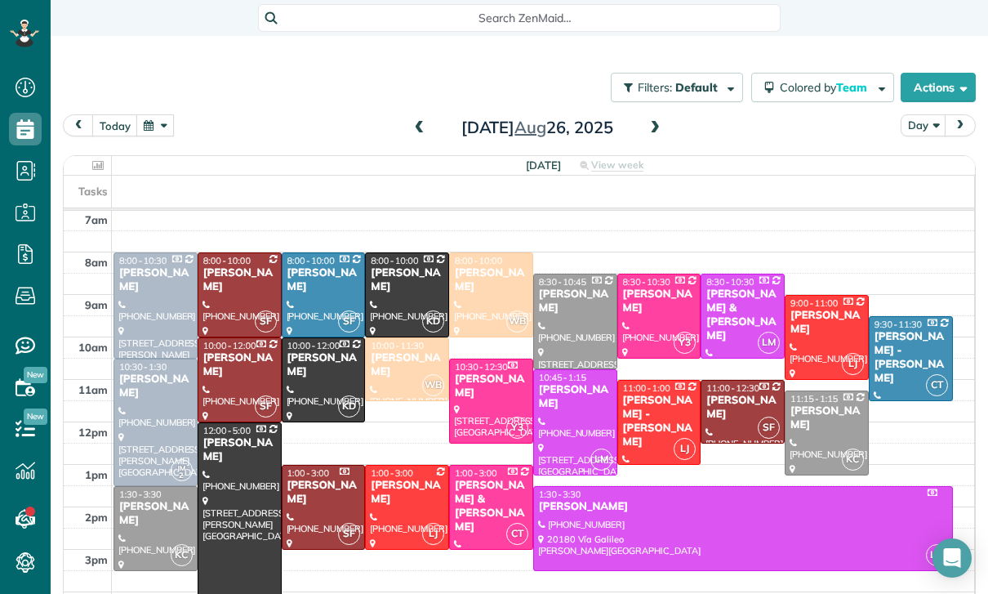
click at [160, 114] on button "button" at bounding box center [155, 125] width 38 height 22
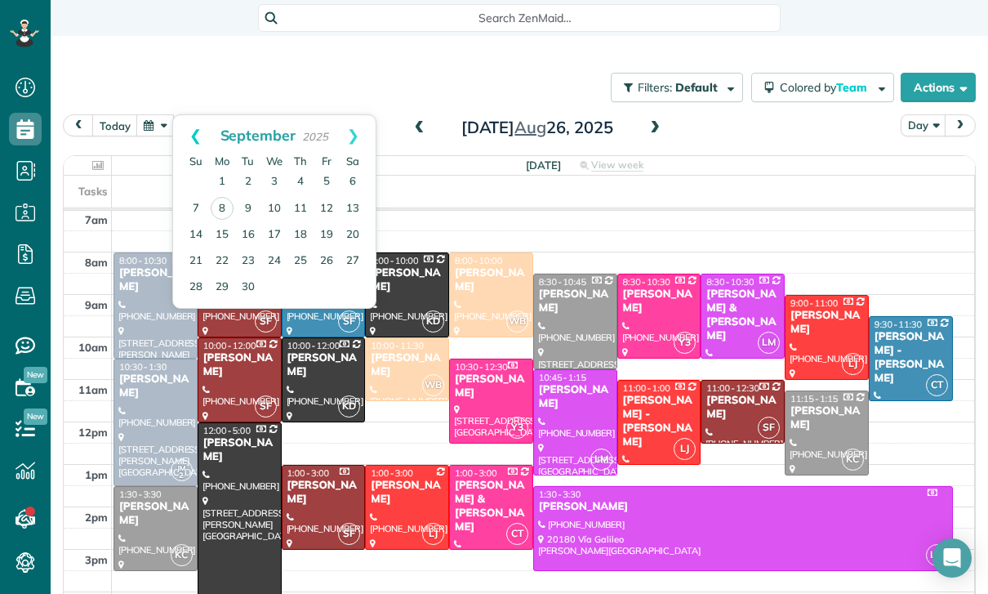
click at [189, 115] on link "Prev" at bounding box center [195, 135] width 45 height 41
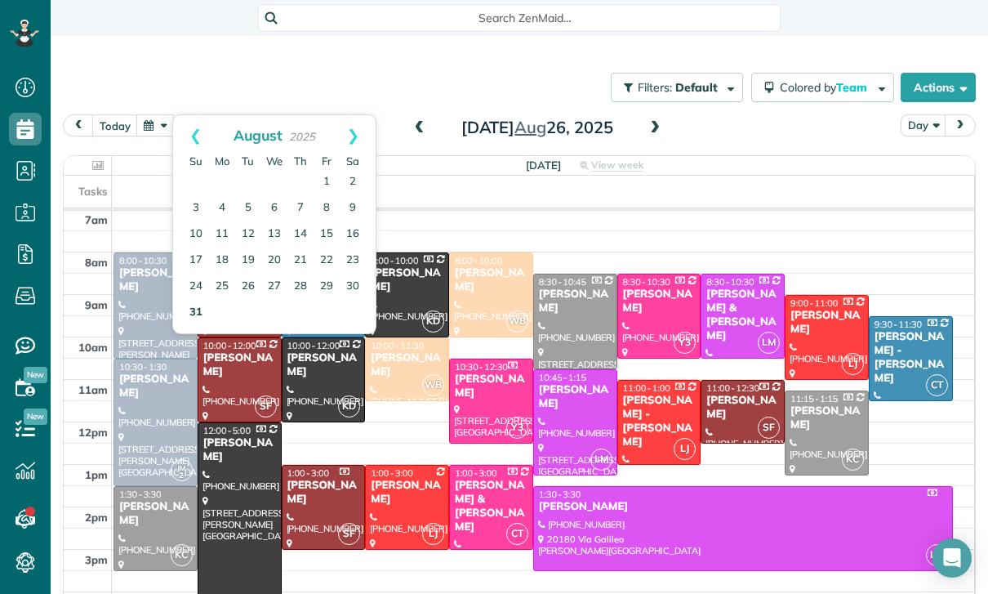
click at [196, 300] on link "31" at bounding box center [196, 313] width 26 height 26
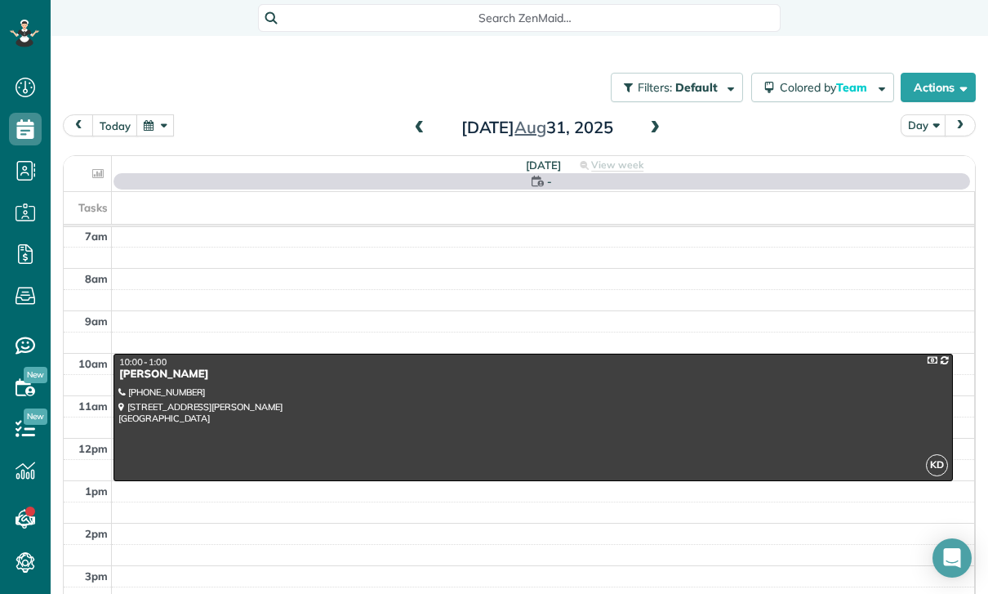
scroll to position [128, 0]
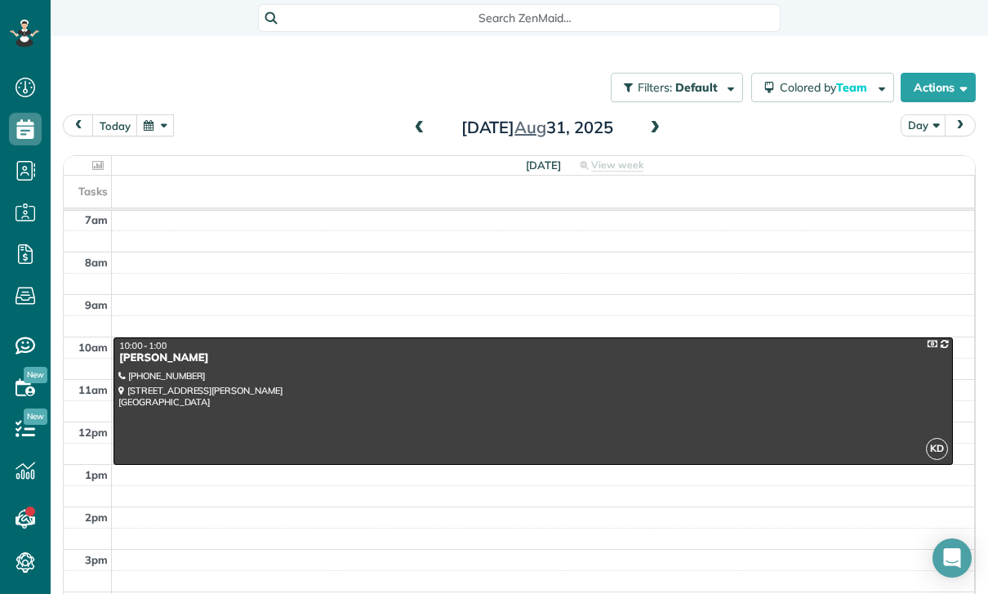
click at [167, 114] on button "button" at bounding box center [155, 125] width 38 height 22
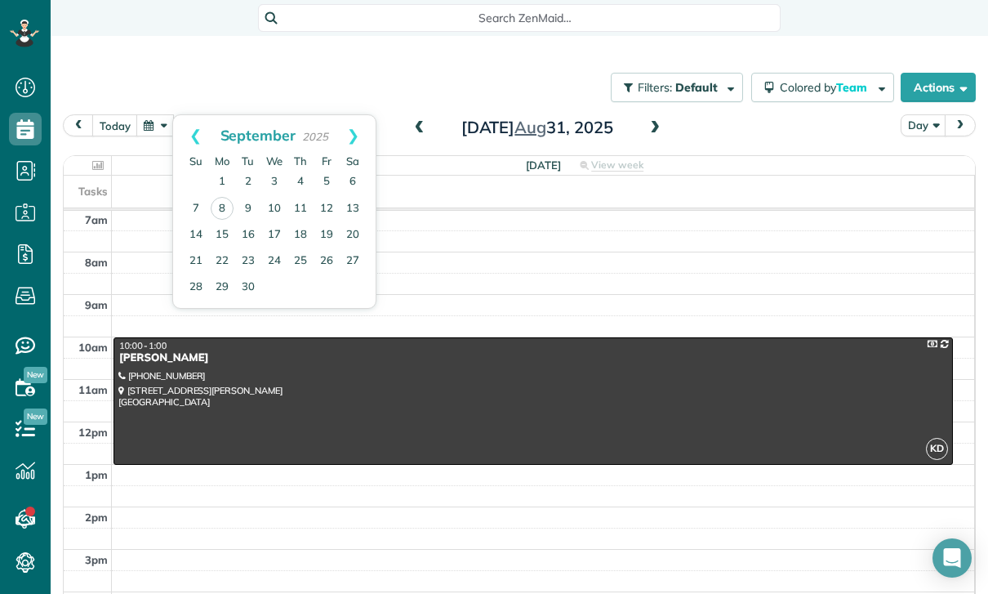
scroll to position [93, 0]
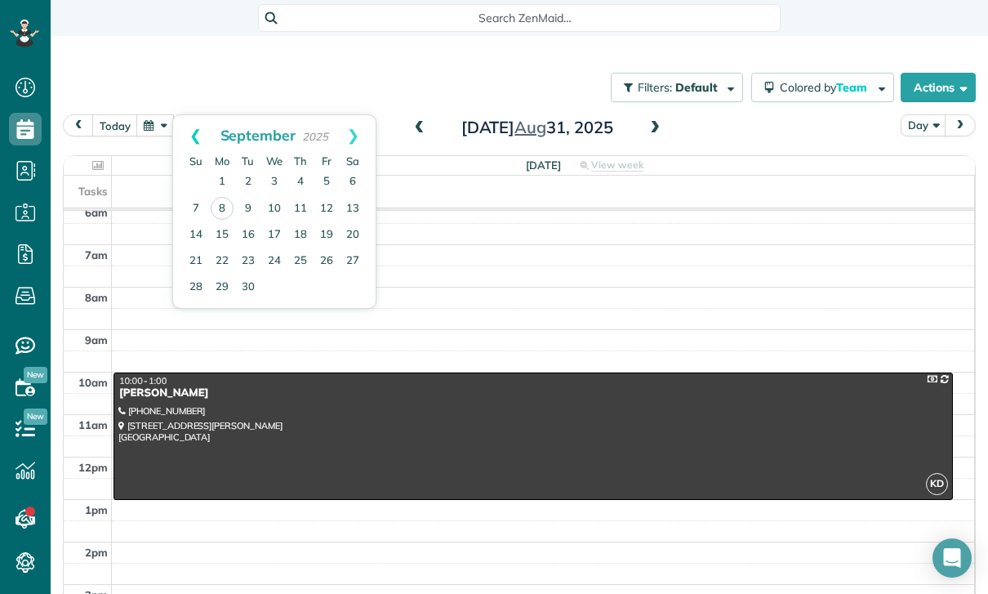
click at [192, 115] on link "Prev" at bounding box center [195, 135] width 45 height 41
click at [221, 274] on link "25" at bounding box center [222, 287] width 26 height 26
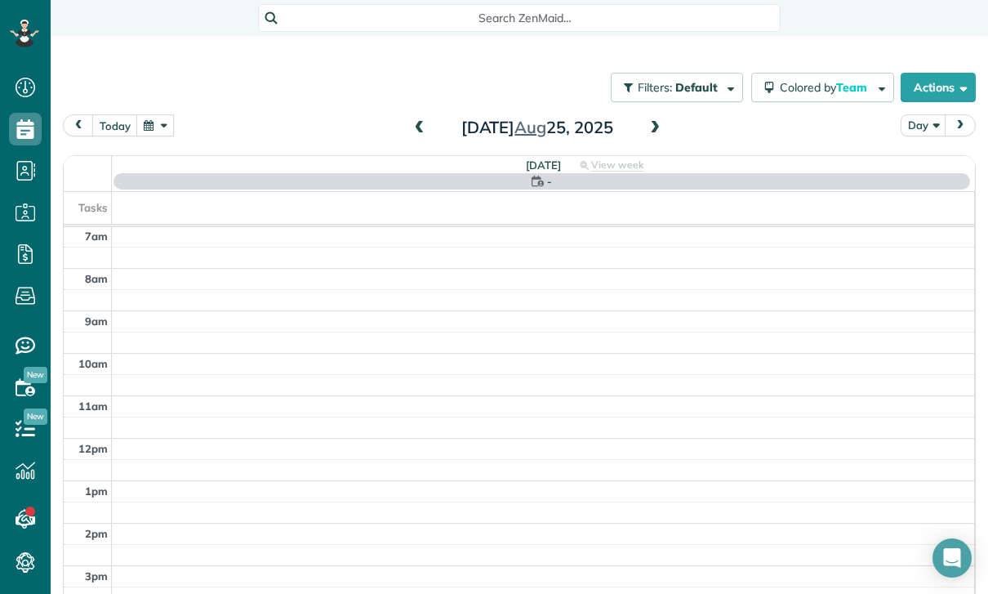
scroll to position [128, 0]
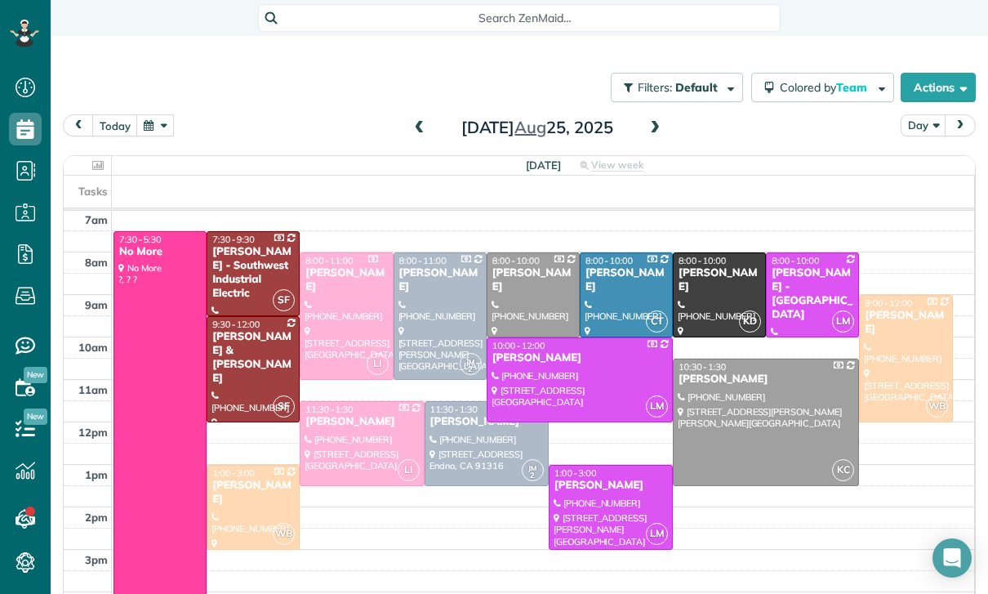
click at [700, 266] on div "[PERSON_NAME]" at bounding box center [719, 280] width 83 height 28
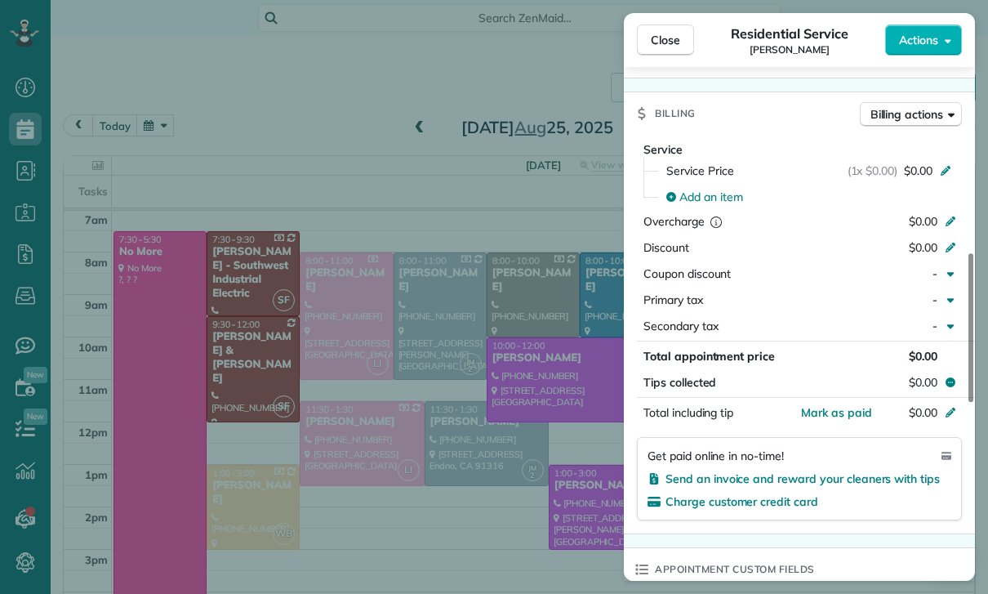
scroll to position [704, 0]
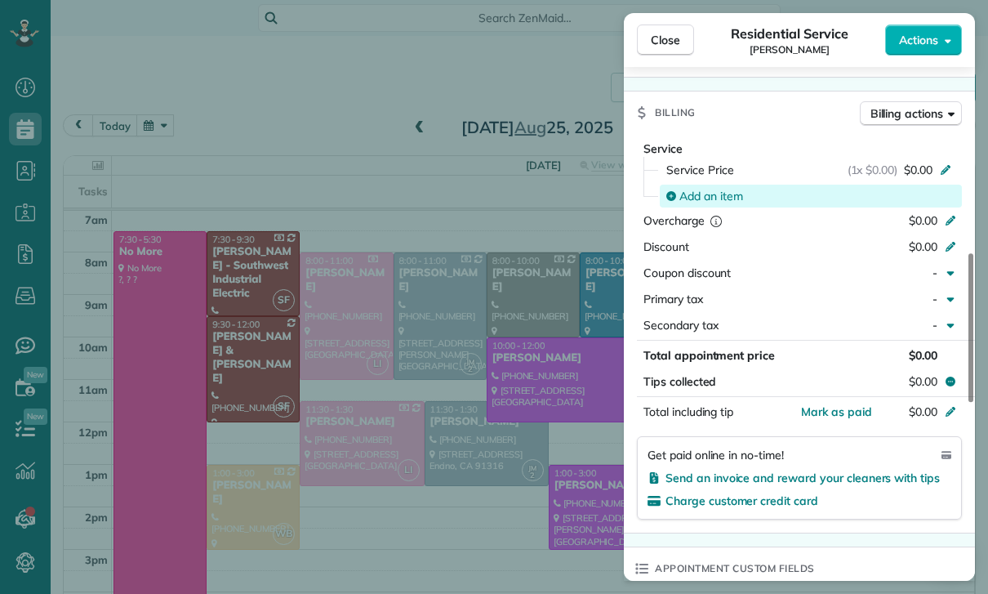
click at [693, 201] on span "Add an item" at bounding box center [712, 196] width 64 height 16
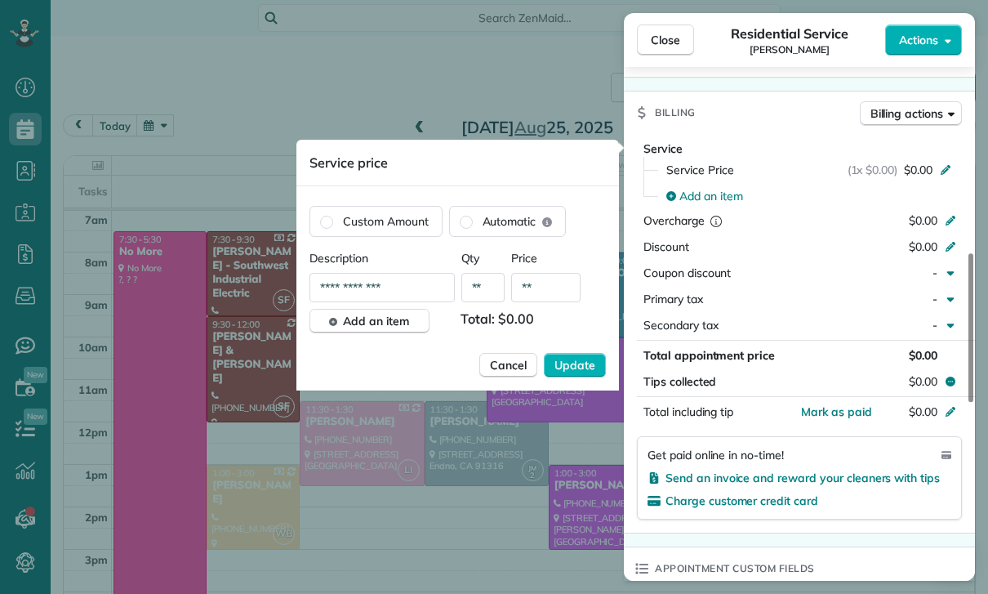
click at [550, 293] on input "**" at bounding box center [545, 287] width 69 height 29
type input "****"
click at [573, 363] on span "Update" at bounding box center [575, 365] width 41 height 16
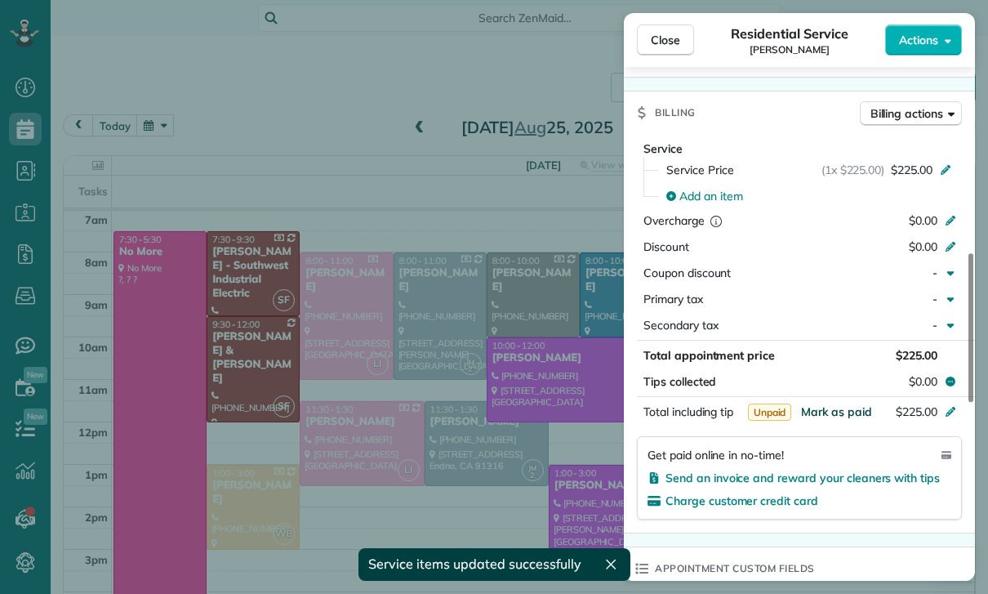
click at [833, 405] on span "Mark as paid" at bounding box center [836, 411] width 71 height 15
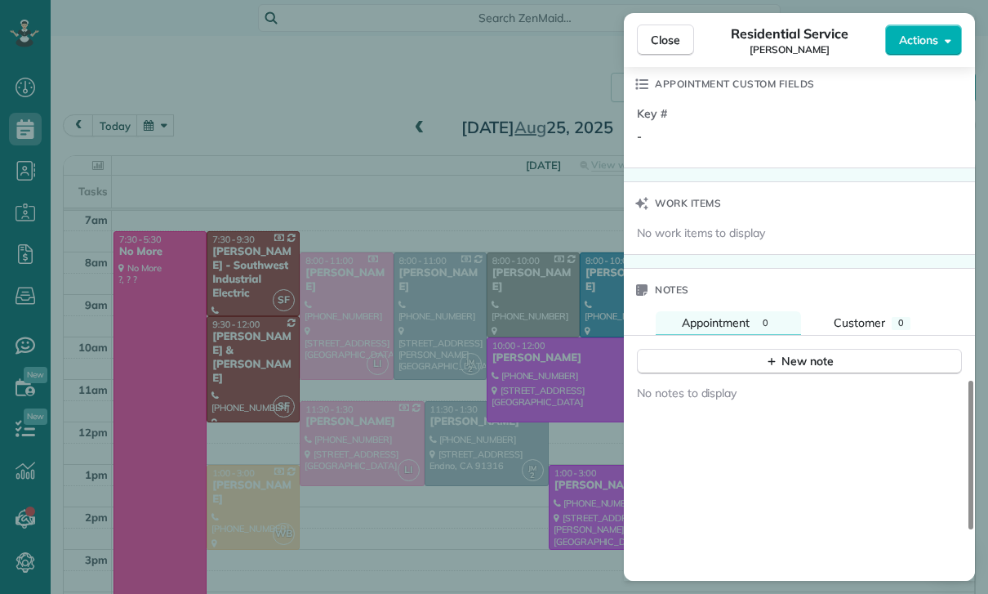
scroll to position [1189, 0]
click at [729, 366] on button "New note" at bounding box center [799, 360] width 325 height 25
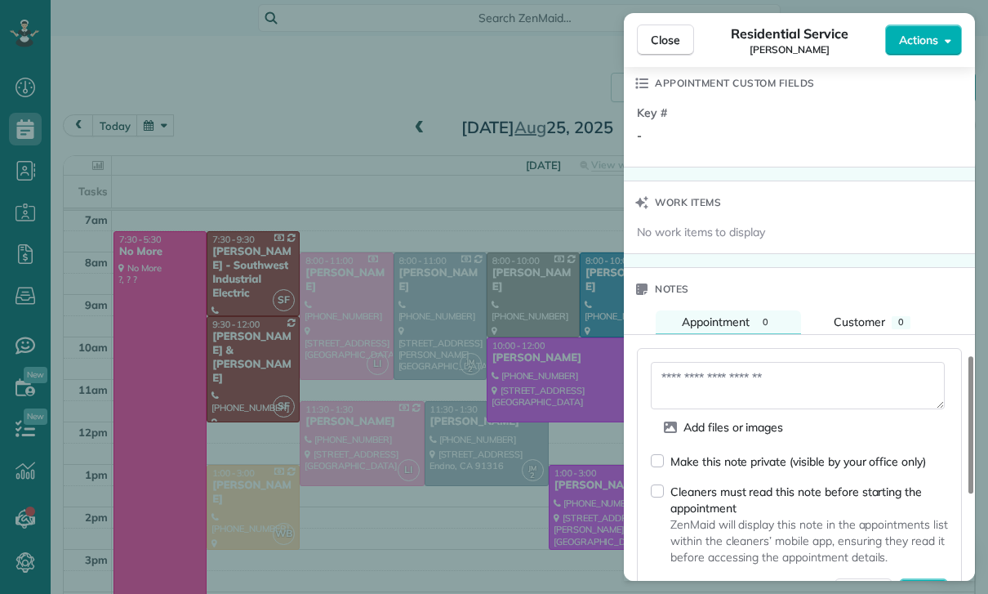
click at [711, 379] on textarea at bounding box center [798, 385] width 294 height 47
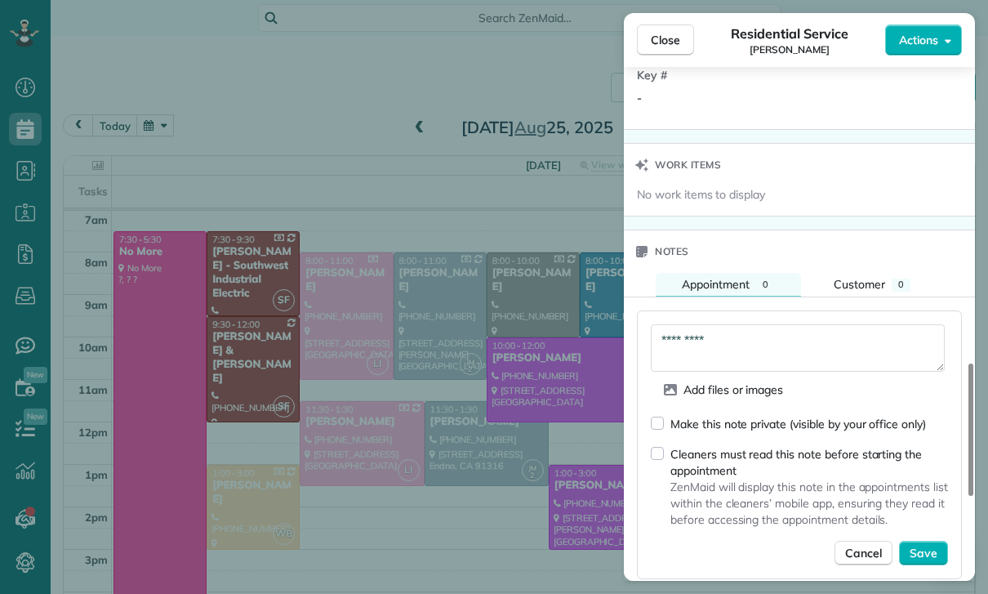
scroll to position [1351, 0]
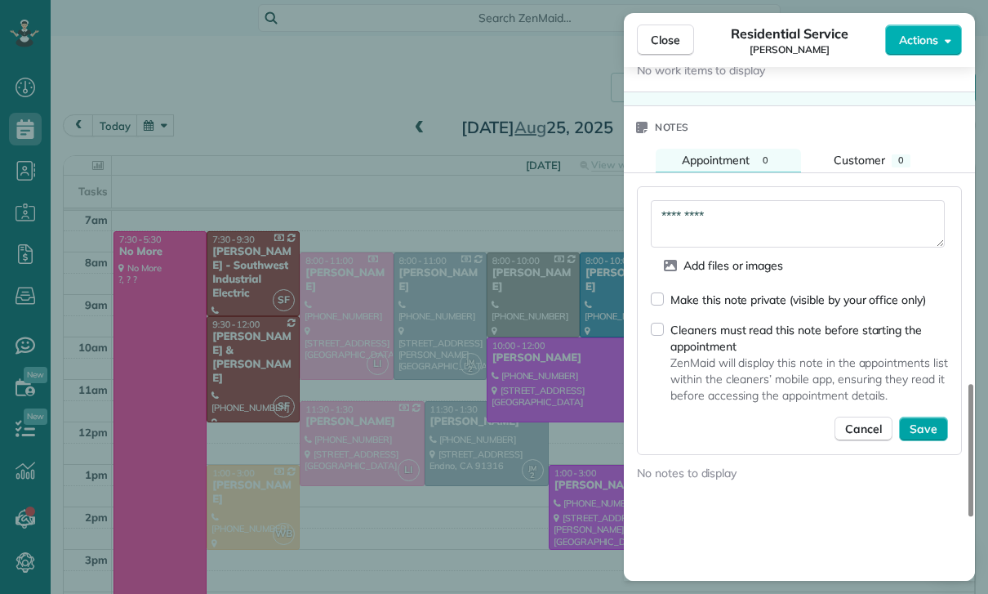
type textarea "*********"
click at [922, 430] on span "Save" at bounding box center [924, 429] width 28 height 16
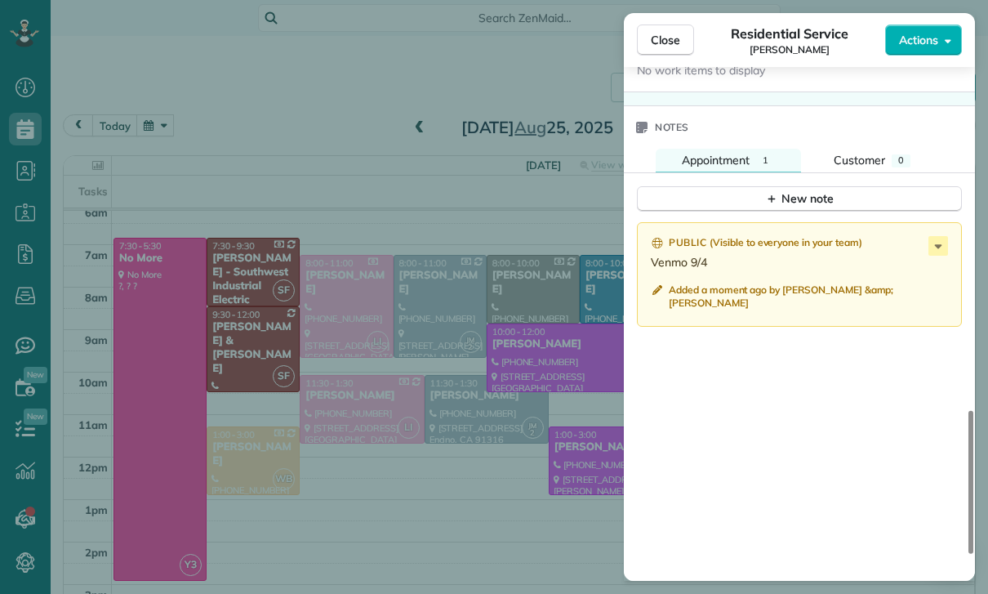
scroll to position [128, 0]
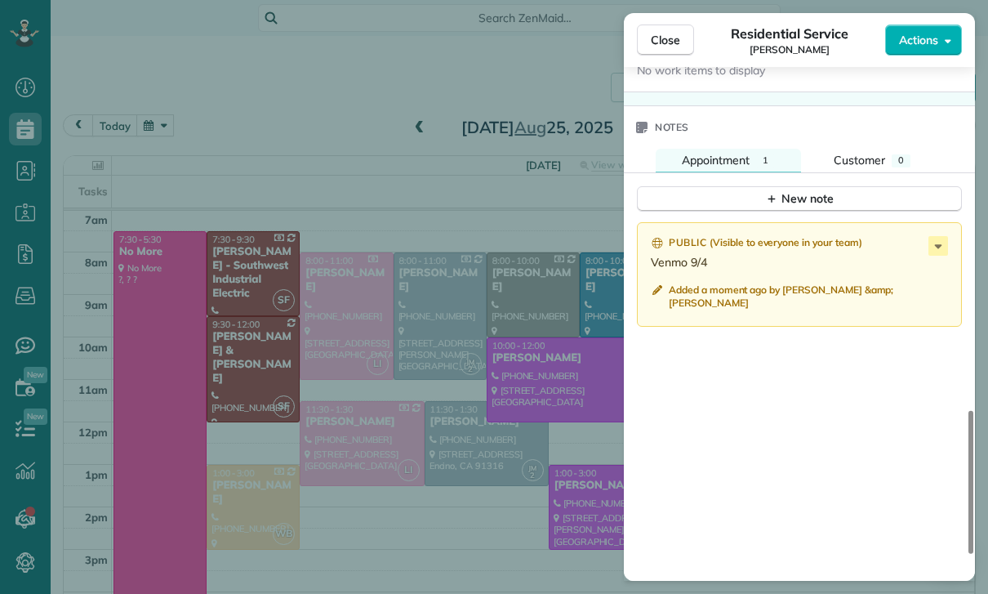
click at [479, 475] on div "Close Residential Service Brandon Dermer Actions Status Confirmed Brandon Derme…" at bounding box center [494, 297] width 988 height 594
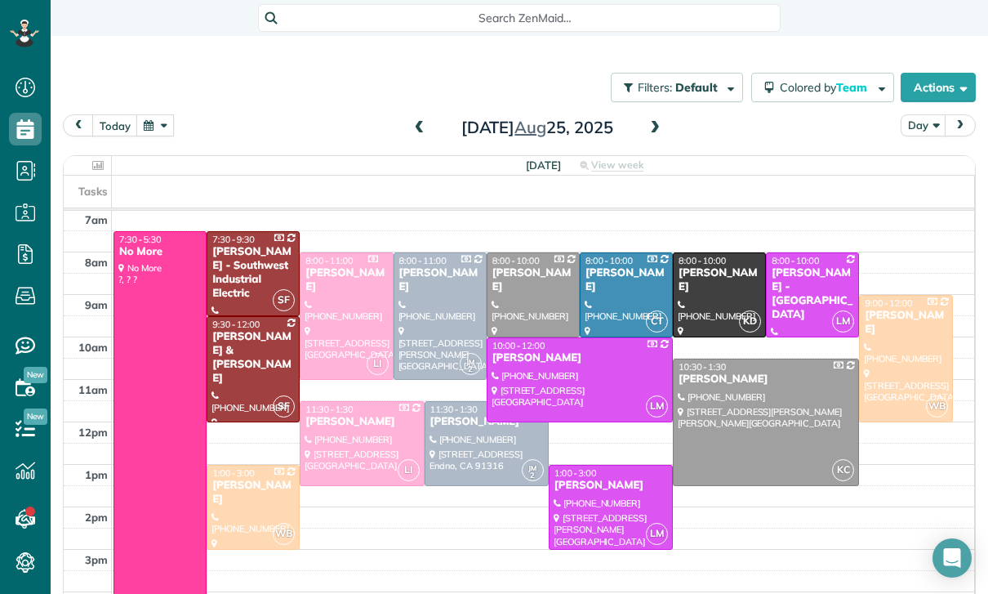
click at [251, 319] on div at bounding box center [252, 369] width 91 height 105
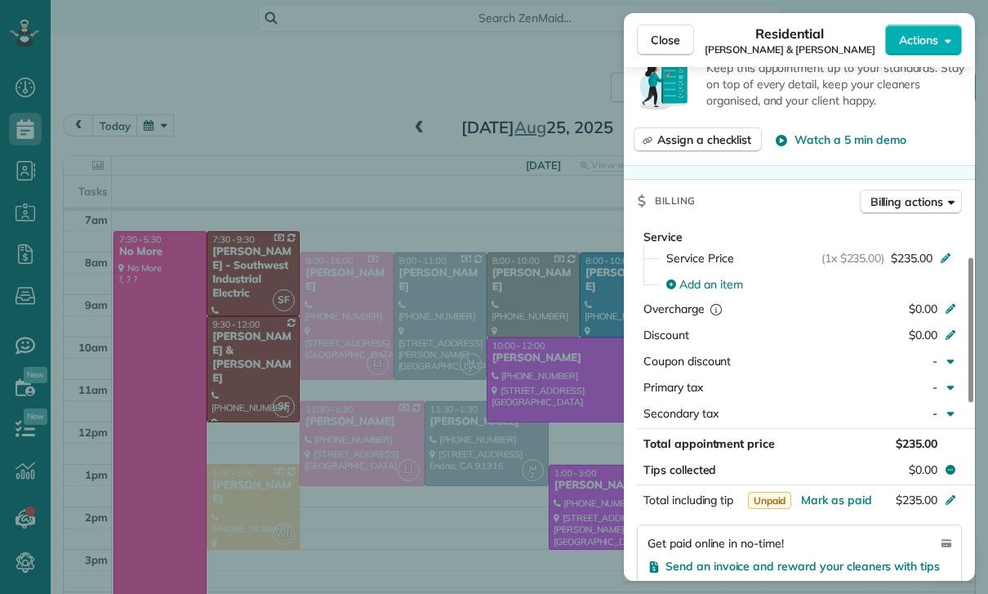
scroll to position [908, 0]
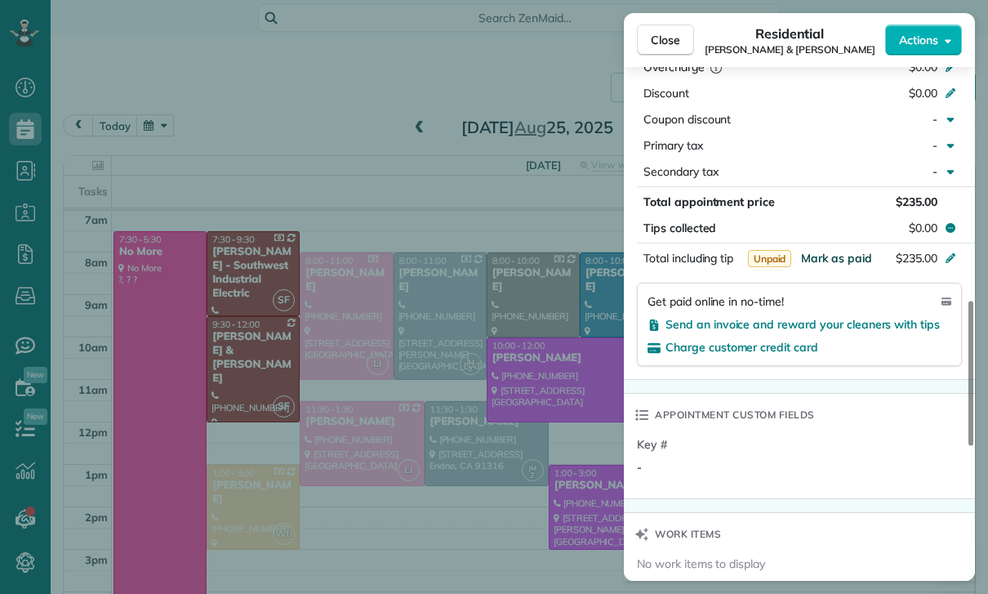
click at [850, 252] on span "Mark as paid" at bounding box center [836, 258] width 71 height 15
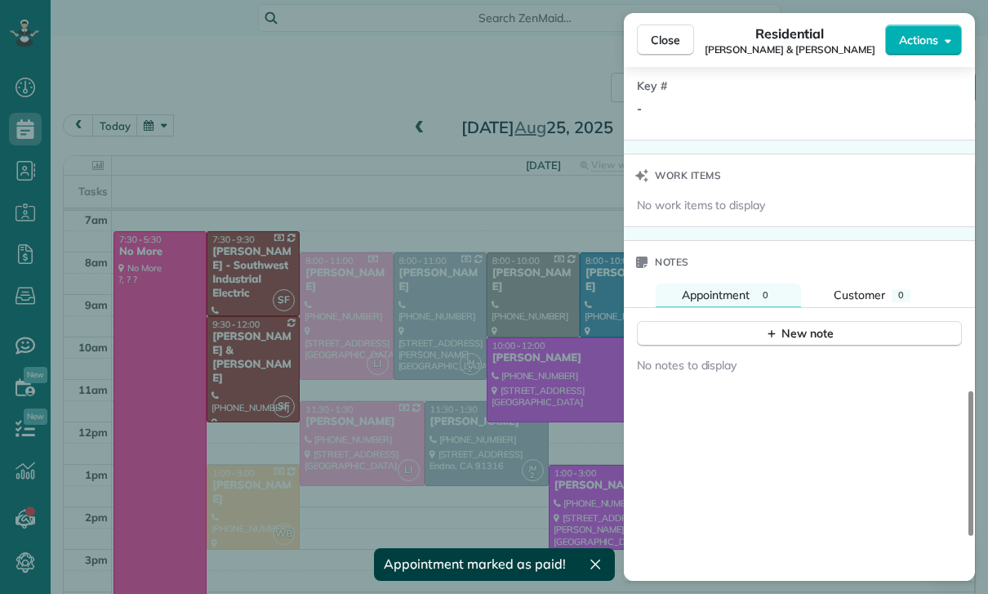
scroll to position [1282, 0]
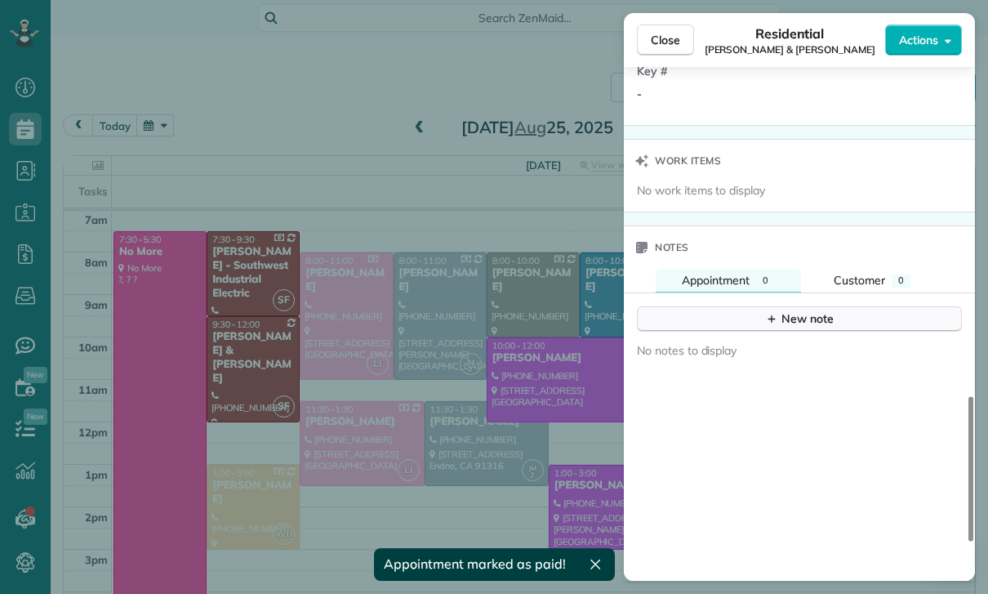
click at [825, 313] on div "New note" at bounding box center [799, 318] width 69 height 17
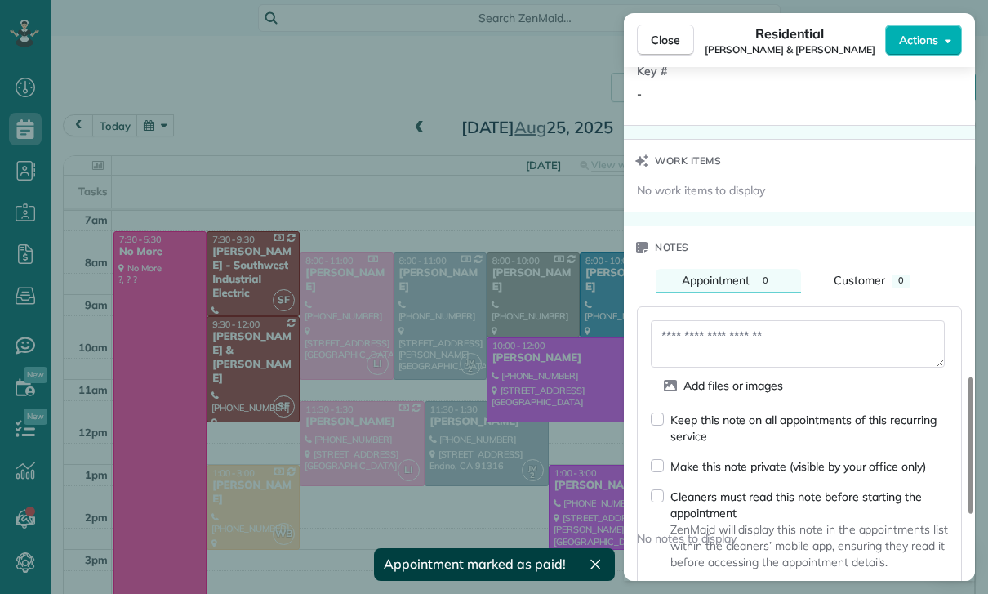
click at [763, 337] on textarea at bounding box center [798, 343] width 294 height 47
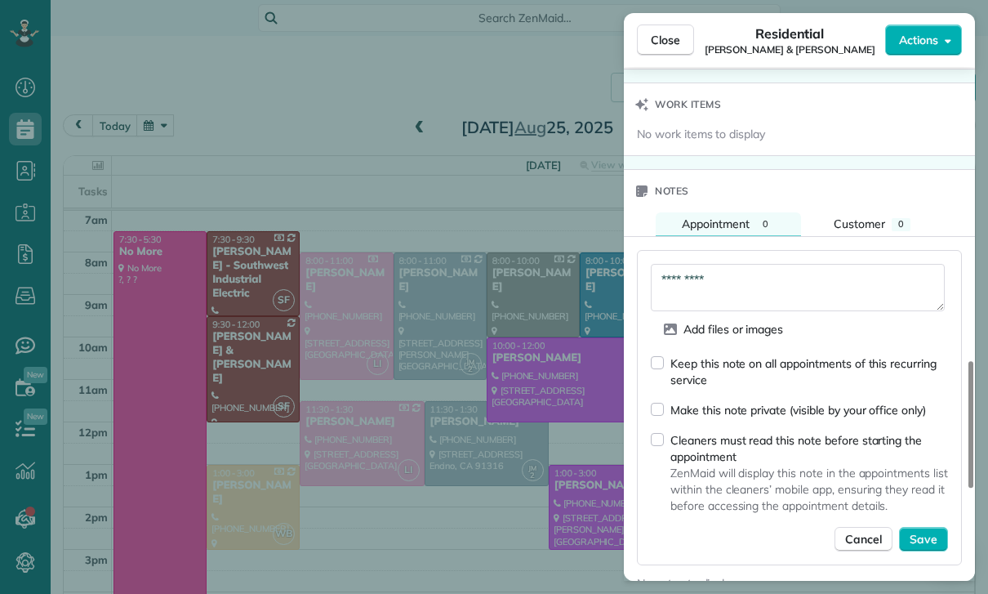
scroll to position [1381, 0]
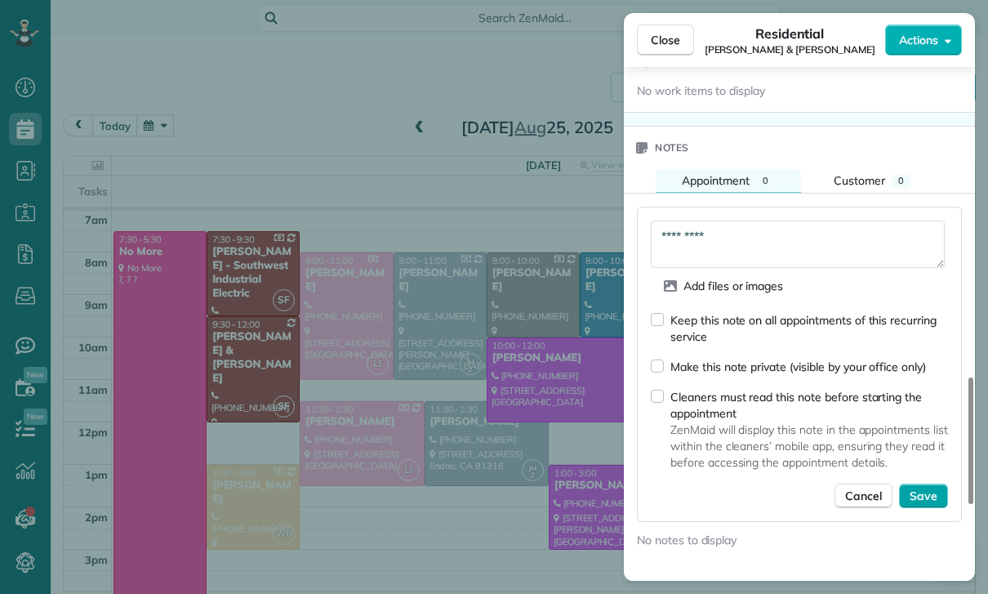
type textarea "*********"
click at [917, 497] on span "Save" at bounding box center [924, 496] width 28 height 16
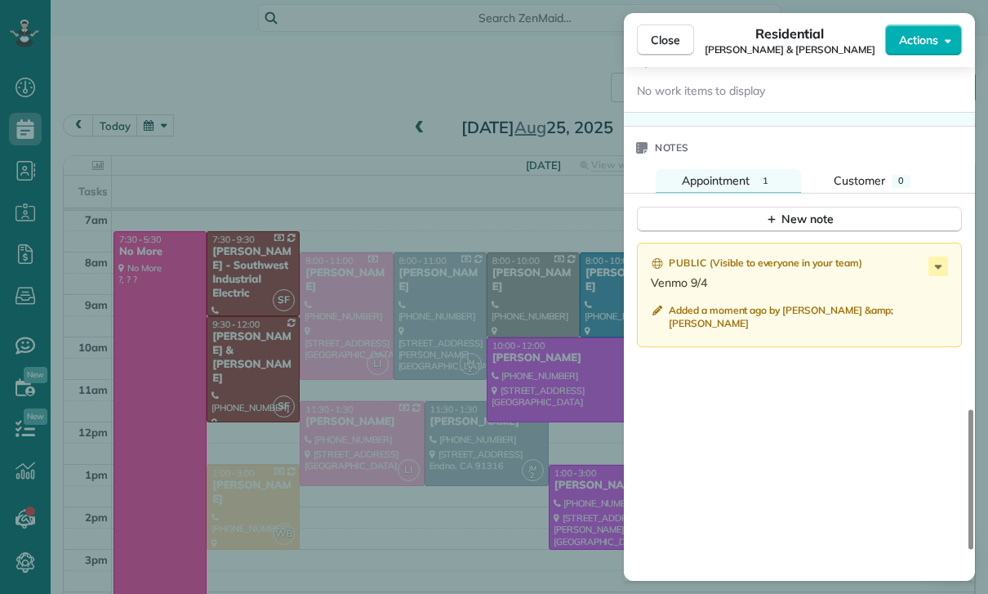
click at [399, 461] on div "Close Residential Gino & Nicole Marliani Actions Status Confirmed Gino & Nicole…" at bounding box center [494, 297] width 988 height 594
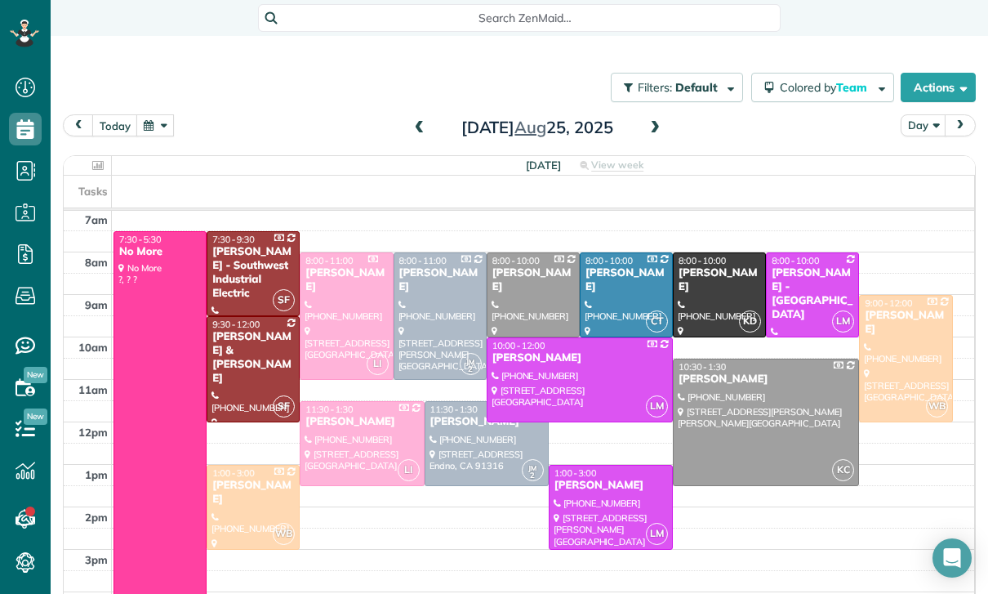
click at [154, 114] on button "button" at bounding box center [155, 125] width 38 height 22
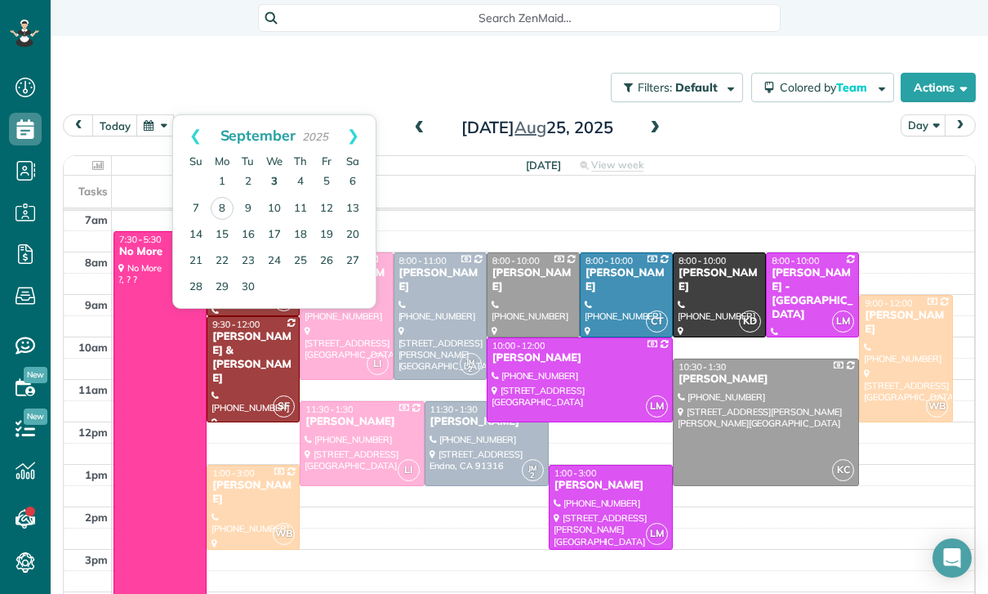
click at [276, 169] on link "3" at bounding box center [274, 182] width 26 height 26
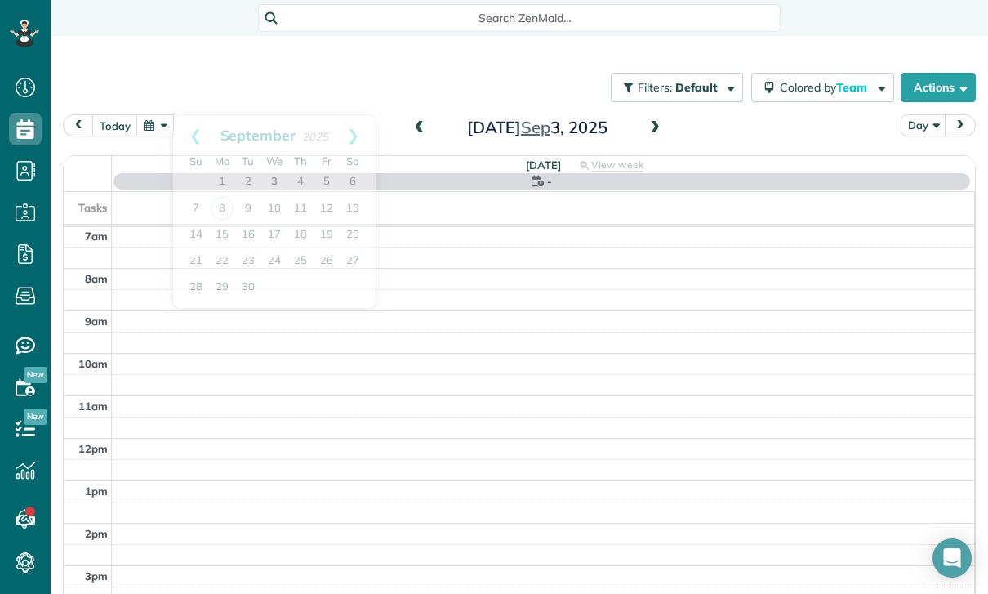
scroll to position [128, 0]
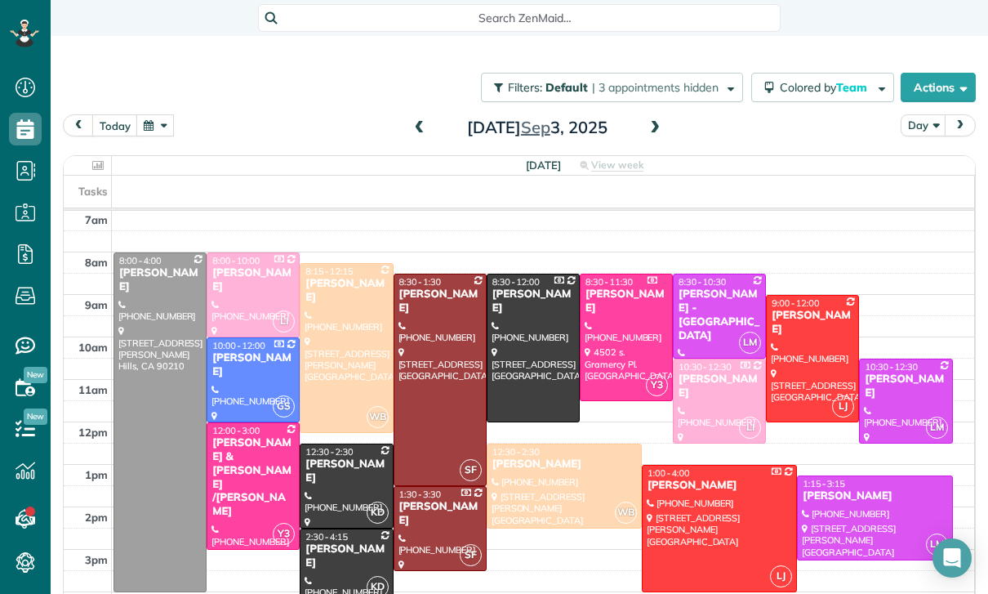
click at [337, 444] on div at bounding box center [346, 485] width 91 height 83
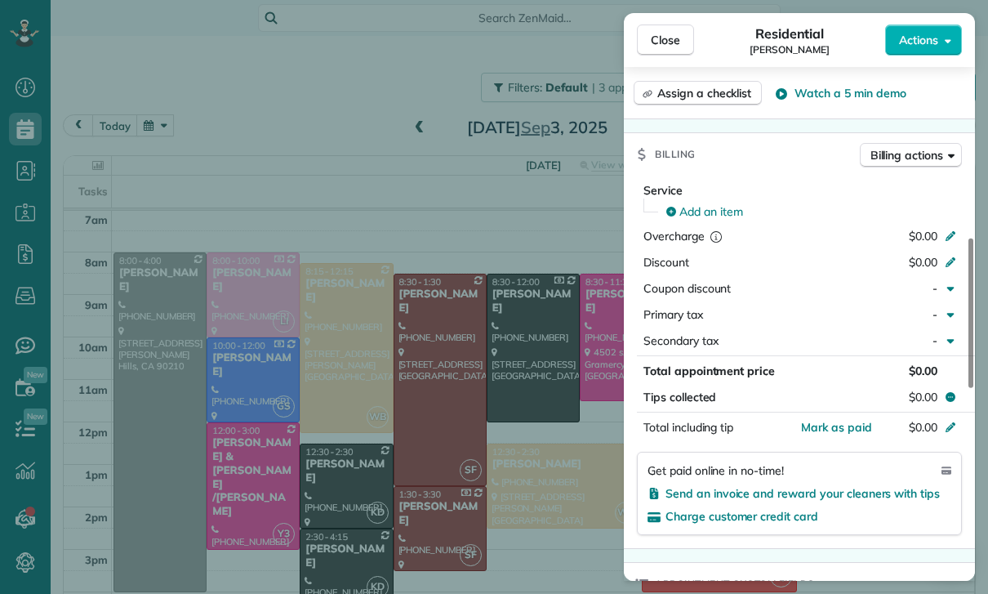
scroll to position [707, 0]
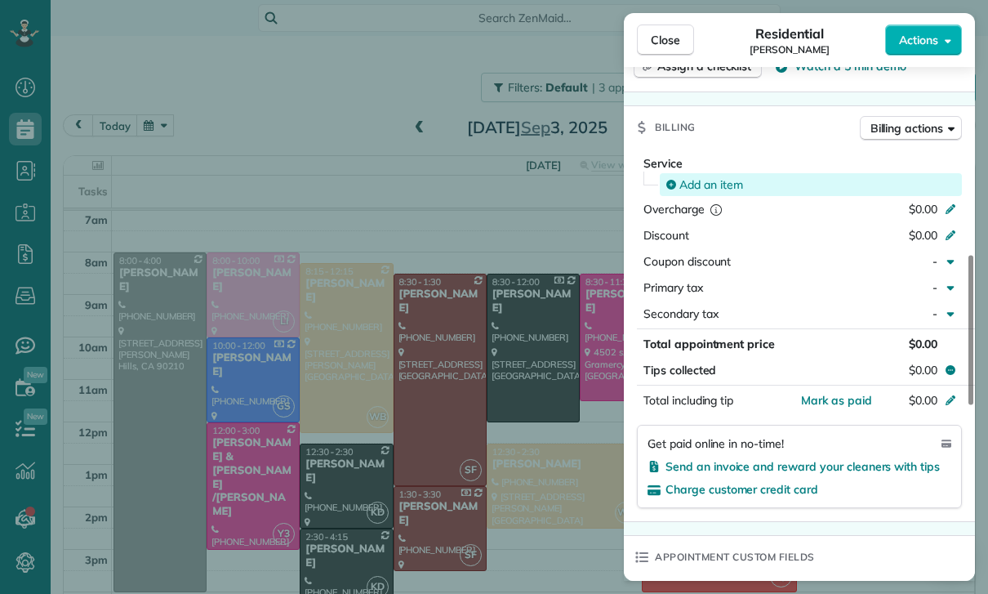
click at [703, 176] on span "Add an item" at bounding box center [712, 184] width 64 height 16
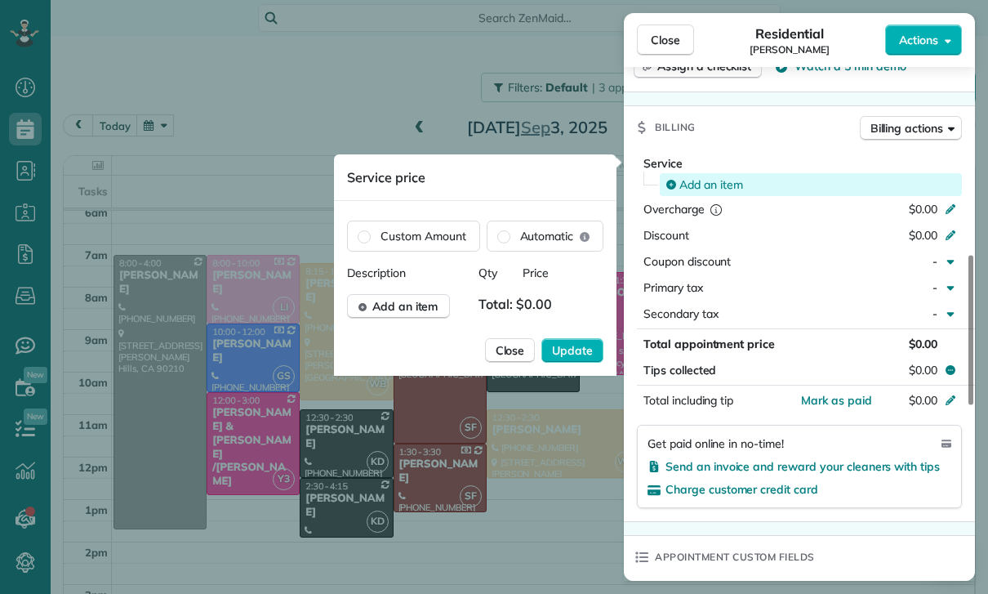
scroll to position [128, 0]
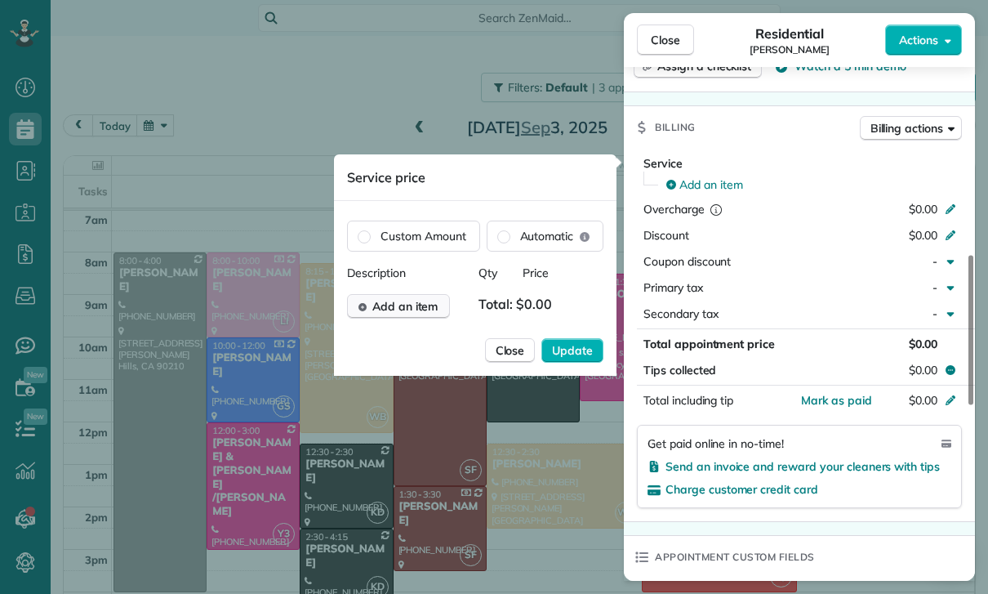
click at [402, 310] on span "Add an item" at bounding box center [405, 306] width 66 height 16
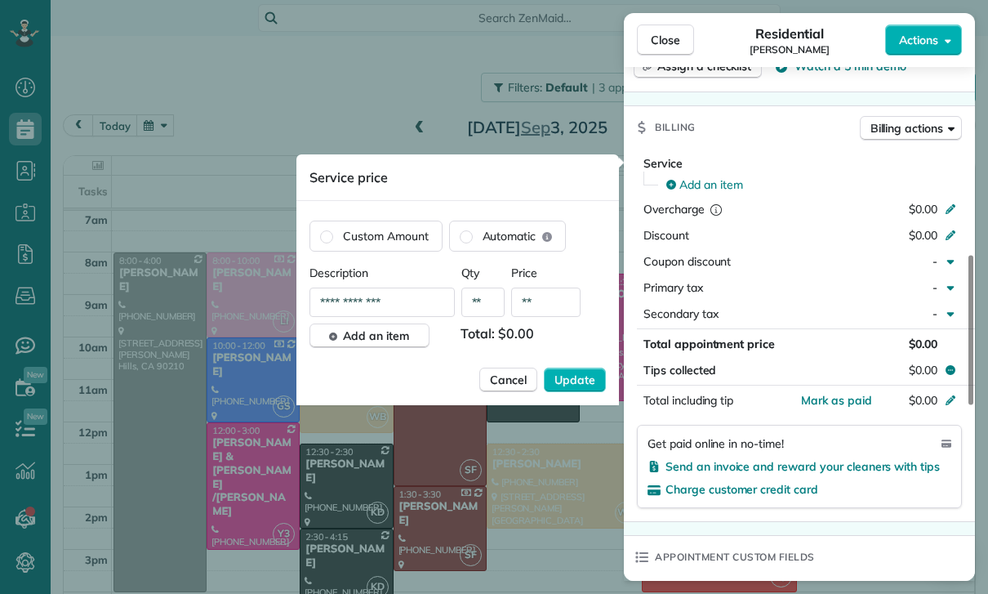
click at [557, 310] on input "**" at bounding box center [545, 302] width 69 height 29
type input "*******"
click at [569, 374] on span "Update" at bounding box center [575, 380] width 41 height 16
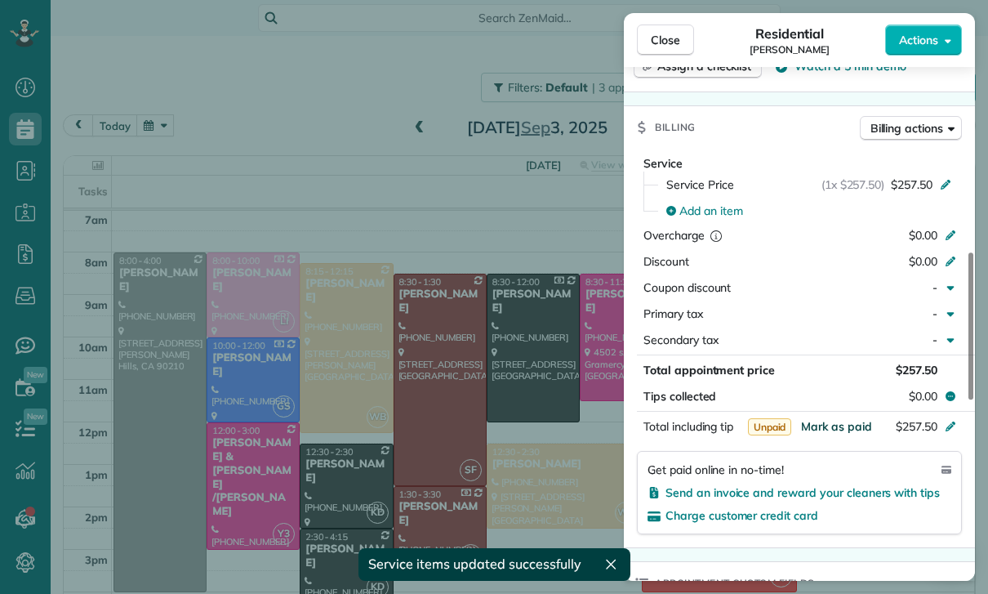
click at [836, 424] on span "Mark as paid" at bounding box center [836, 426] width 71 height 15
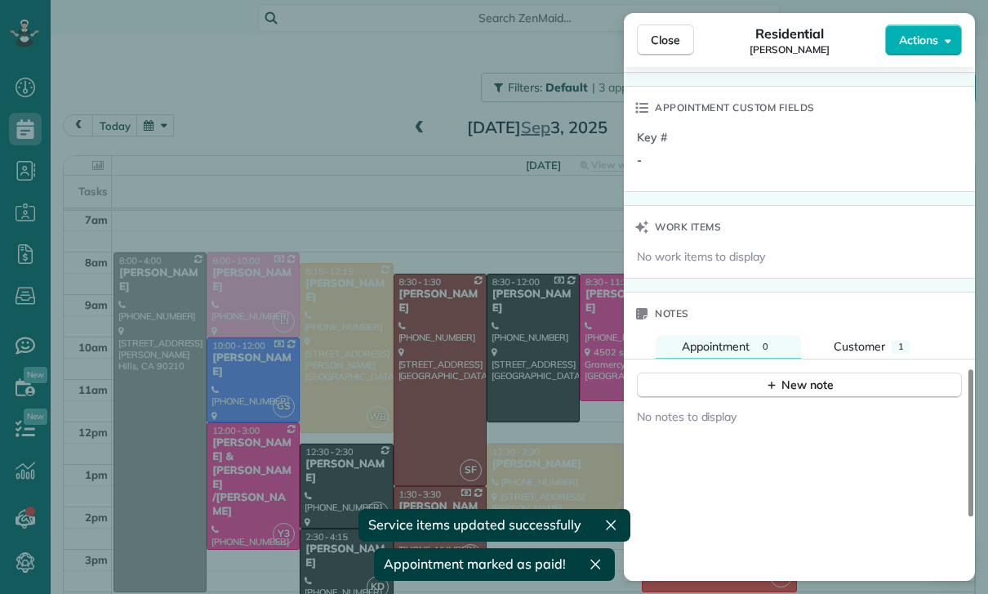
scroll to position [1233, 0]
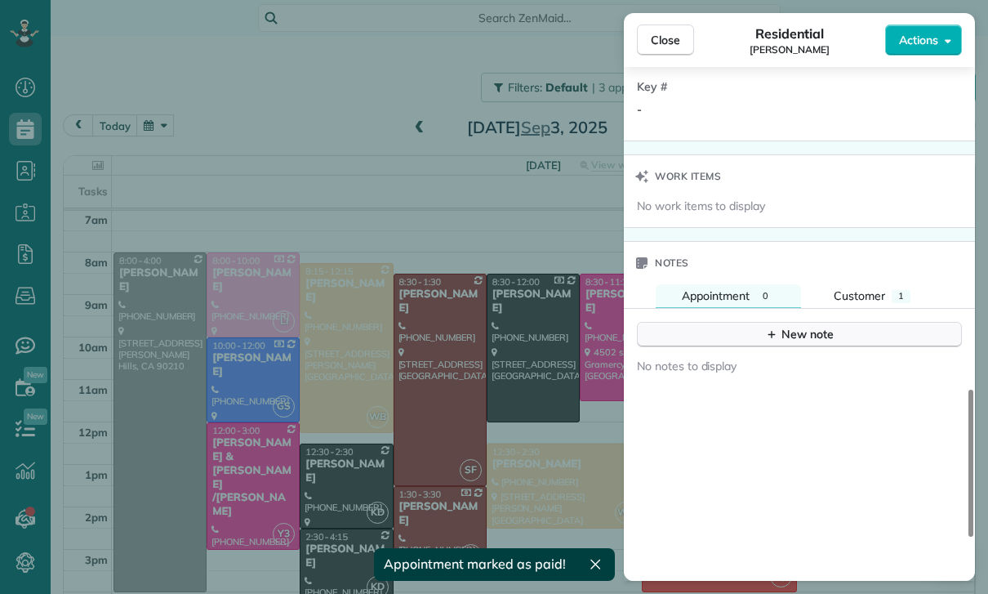
click at [774, 326] on div "New note" at bounding box center [799, 334] width 69 height 17
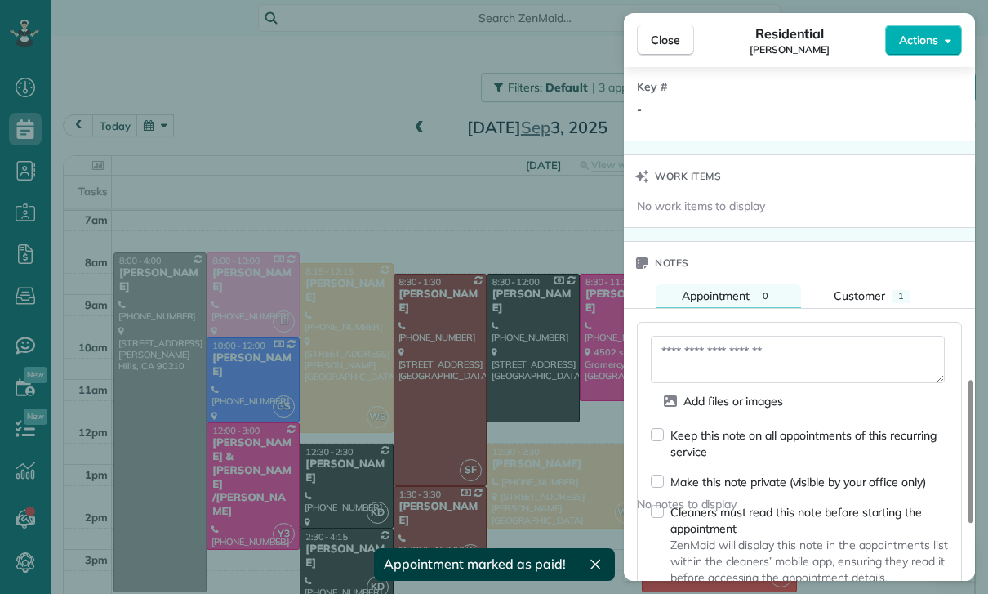
click at [711, 347] on textarea at bounding box center [798, 359] width 294 height 47
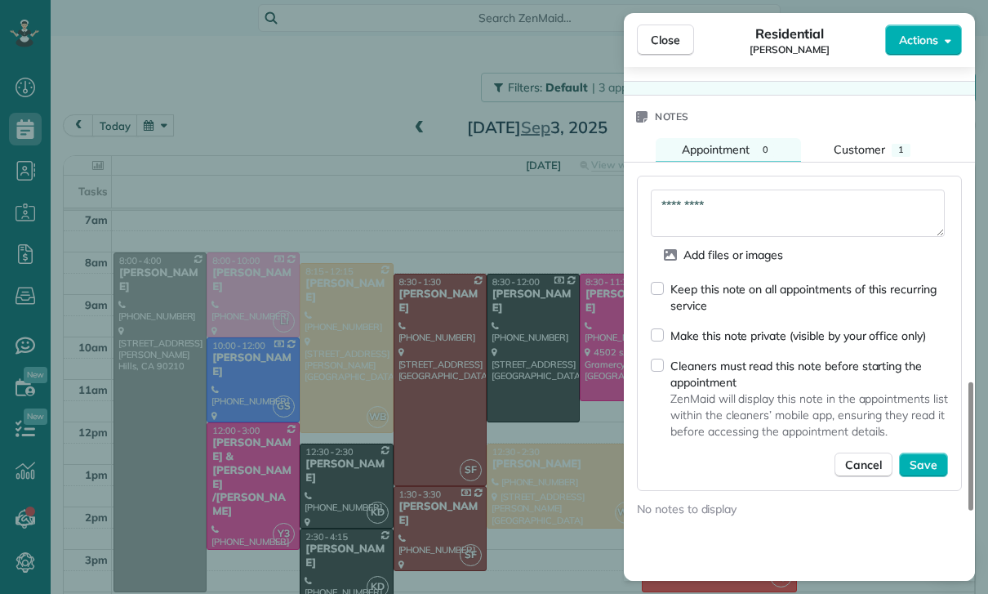
scroll to position [1382, 0]
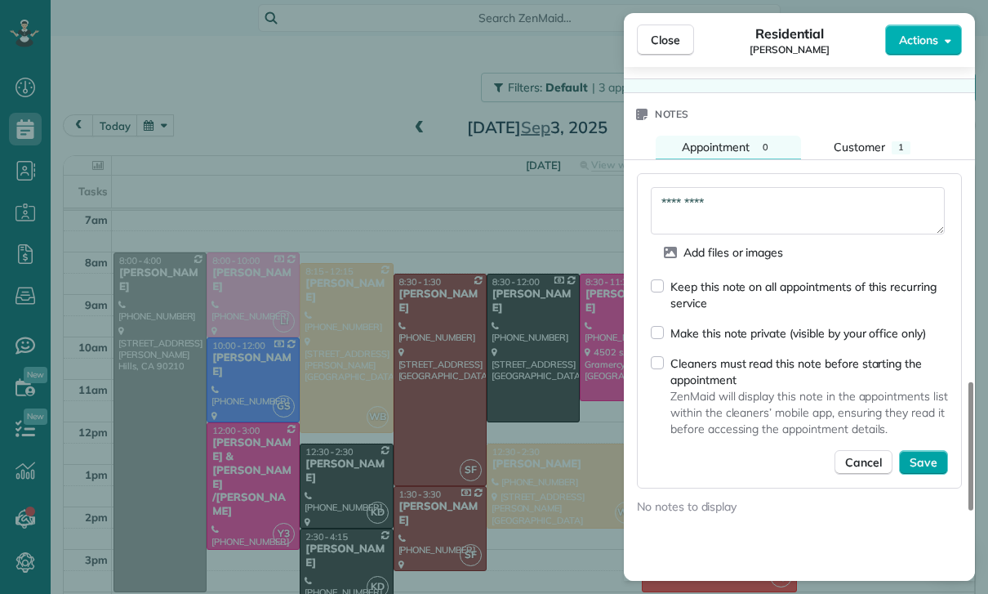
type textarea "*********"
click at [927, 465] on span "Save" at bounding box center [924, 462] width 28 height 16
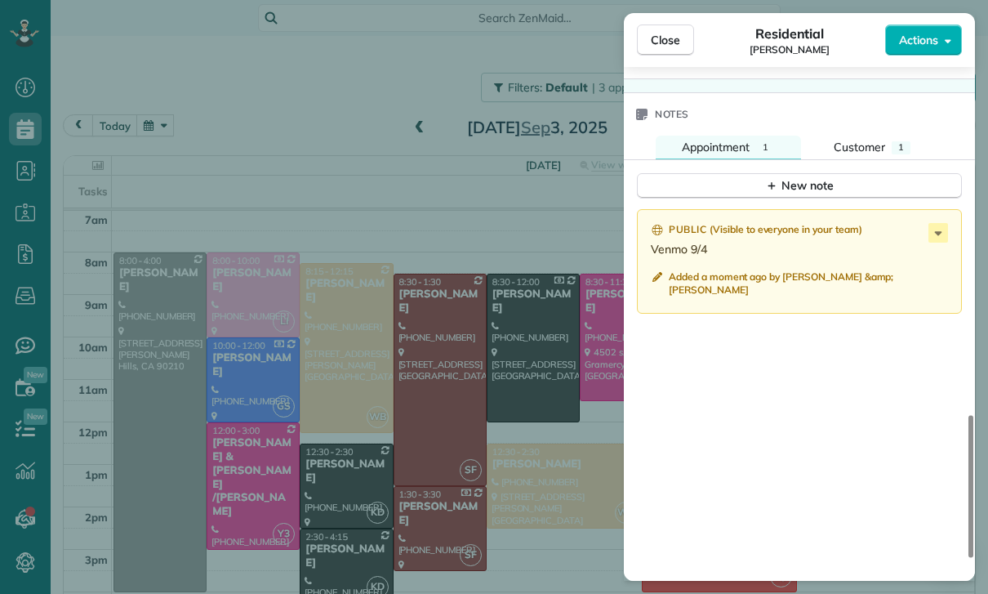
click at [518, 397] on div "Close Residential Andrea Chen Actions Status Confirmed Andrea Chen · Open profi…" at bounding box center [494, 297] width 988 height 594
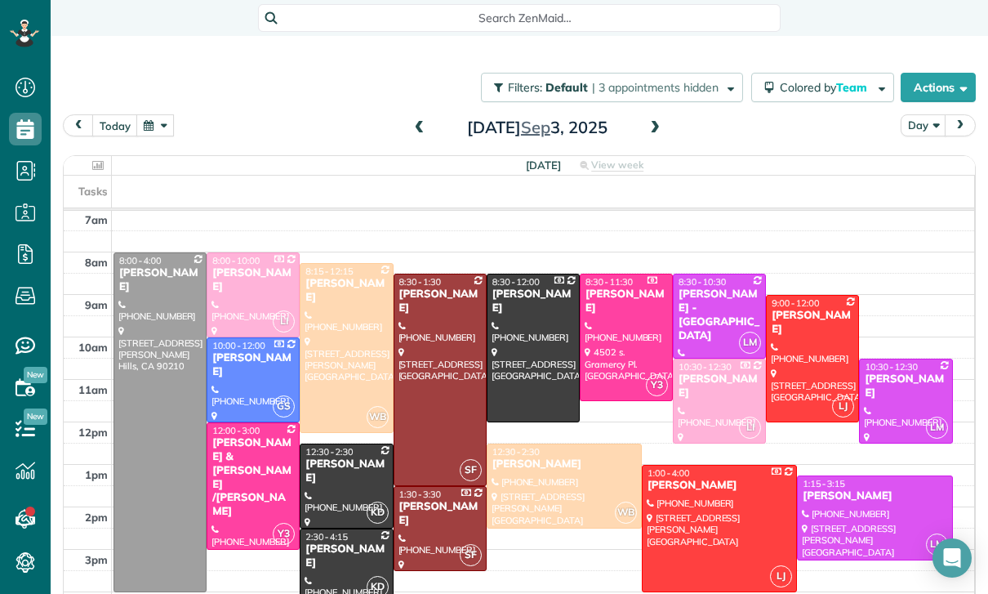
click at [658, 121] on span at bounding box center [655, 128] width 18 height 15
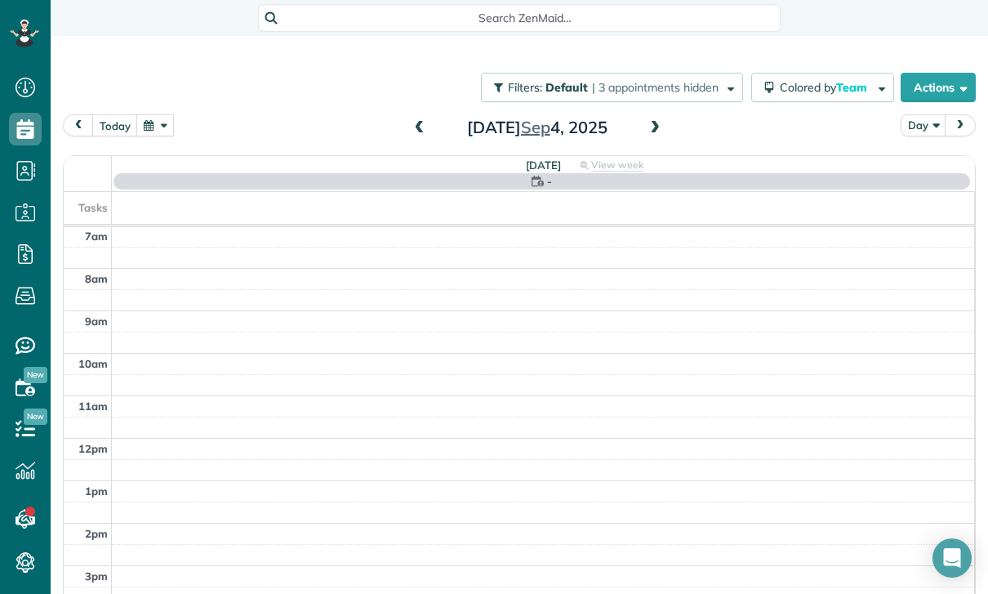
scroll to position [128, 0]
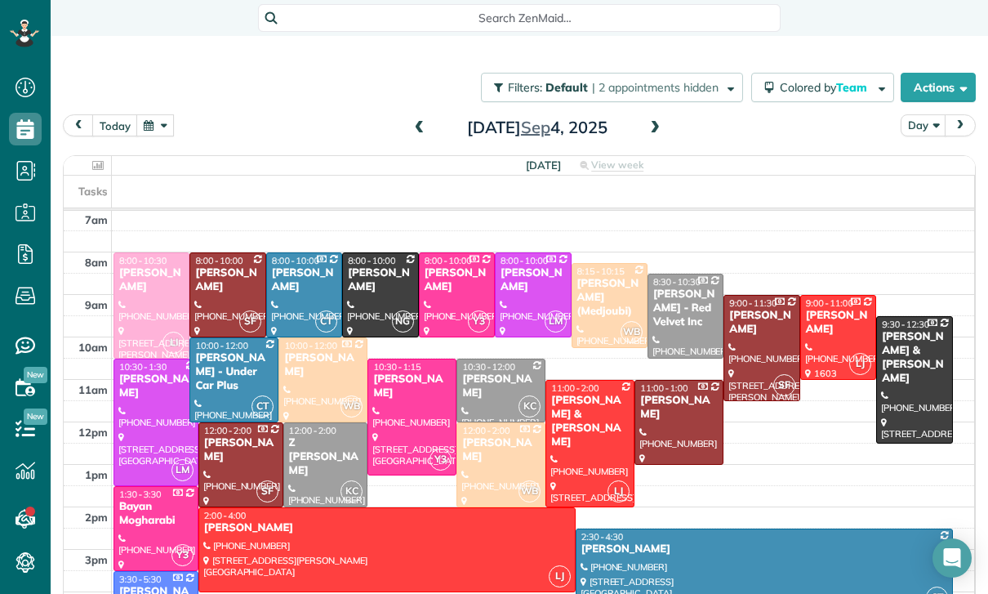
click at [208, 253] on div at bounding box center [227, 294] width 74 height 83
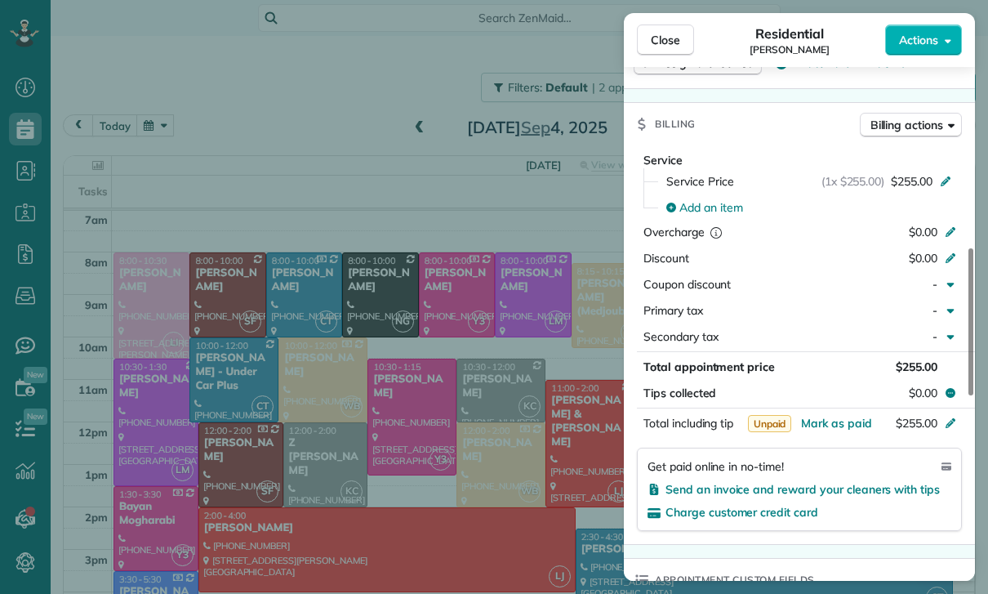
scroll to position [771, 0]
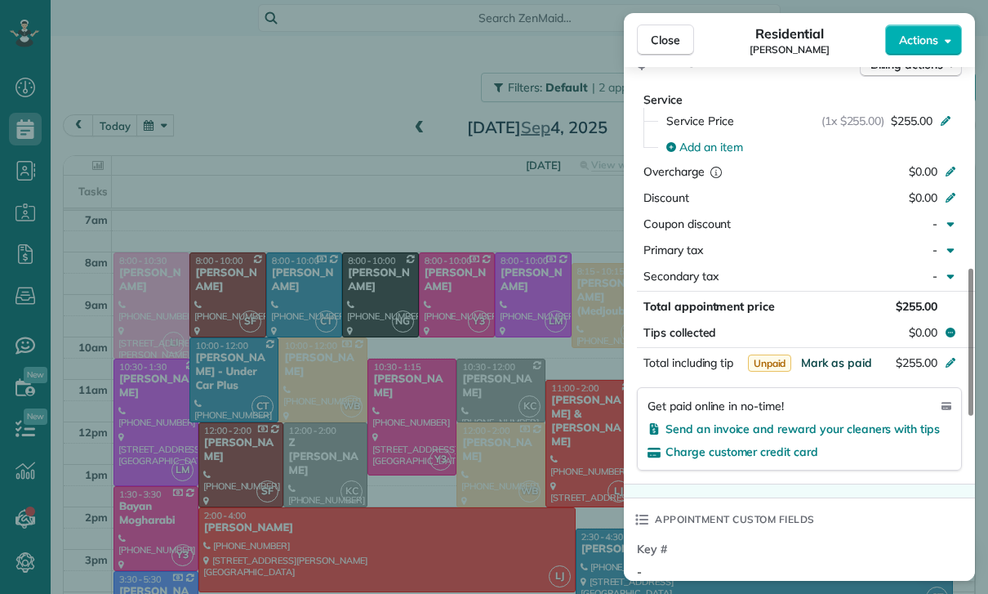
click at [832, 363] on span "Mark as paid" at bounding box center [836, 362] width 71 height 15
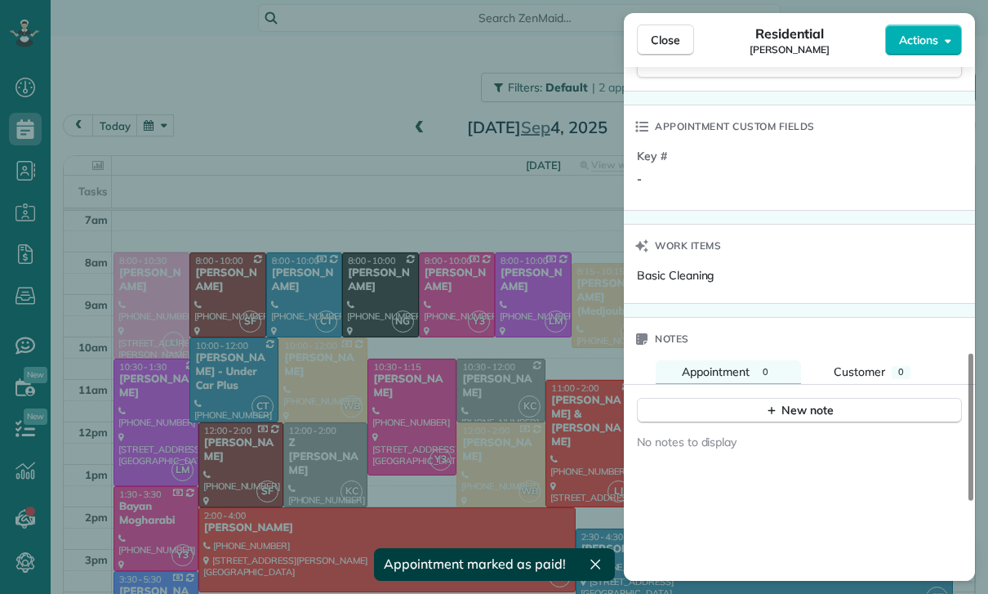
scroll to position [1215, 0]
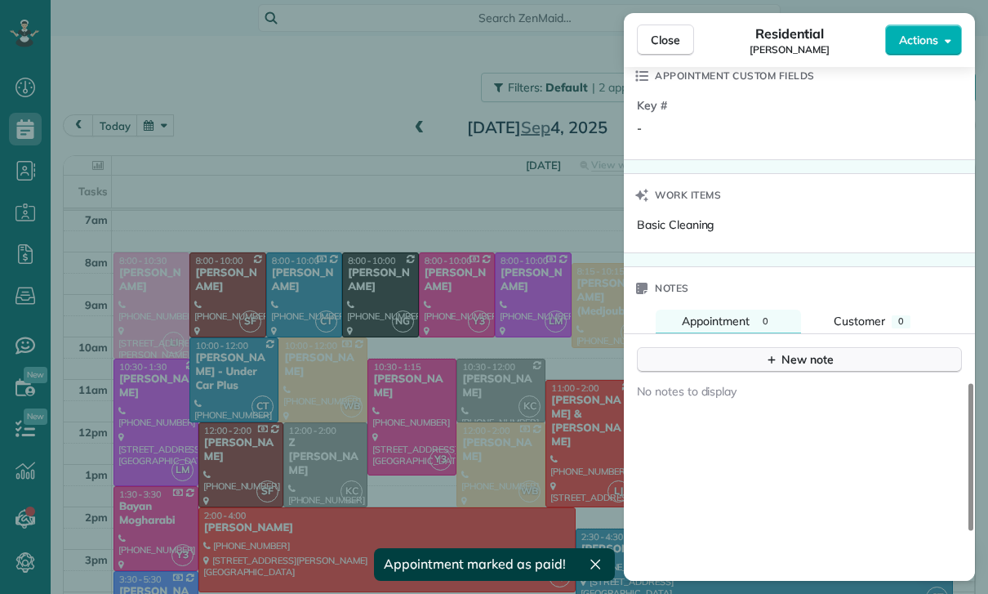
click at [781, 363] on div "New note" at bounding box center [799, 359] width 69 height 17
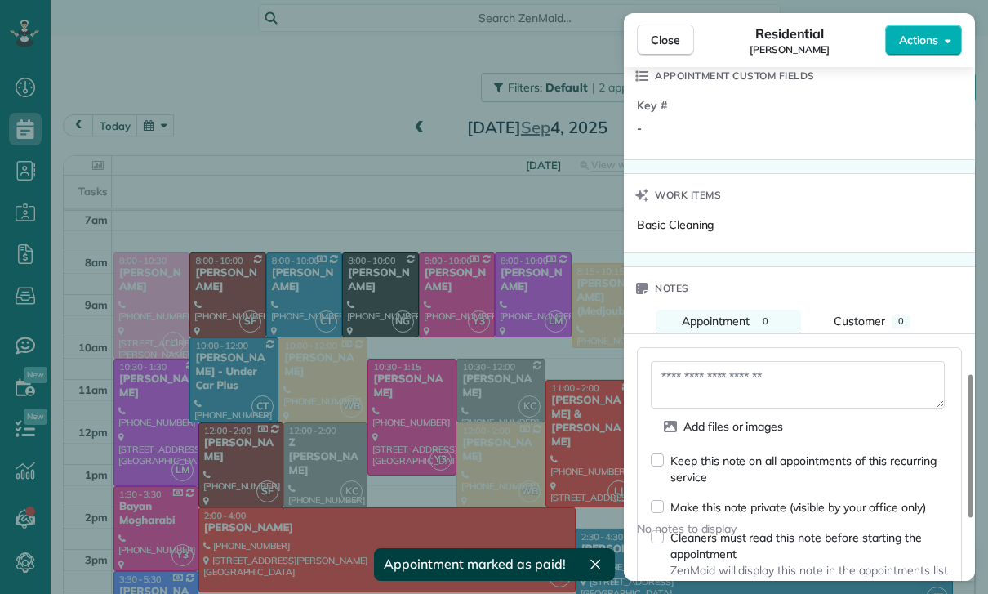
click at [698, 372] on textarea at bounding box center [798, 384] width 294 height 47
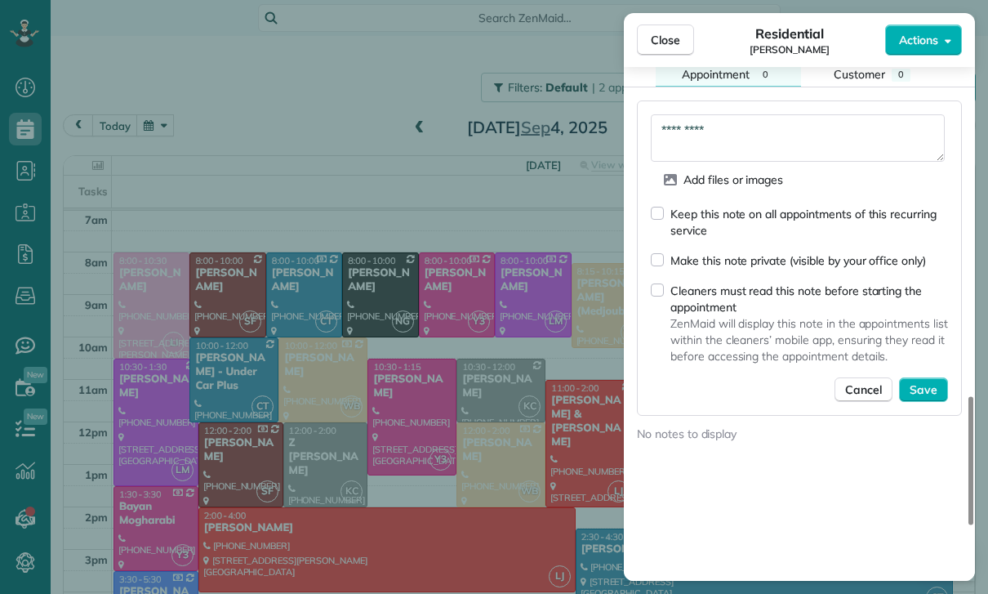
scroll to position [1463, 0]
type textarea "*********"
click at [926, 395] on span "Save" at bounding box center [924, 388] width 28 height 16
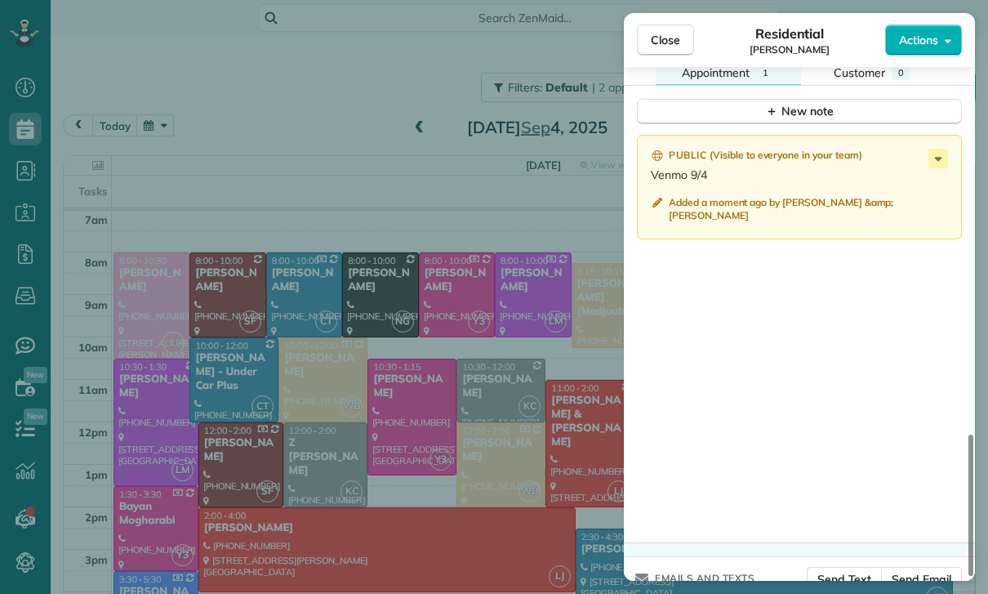
click at [466, 479] on div "Close Residential Jennifer Chun Actions Status Yet to Confirm Jennifer Chun · O…" at bounding box center [494, 297] width 988 height 594
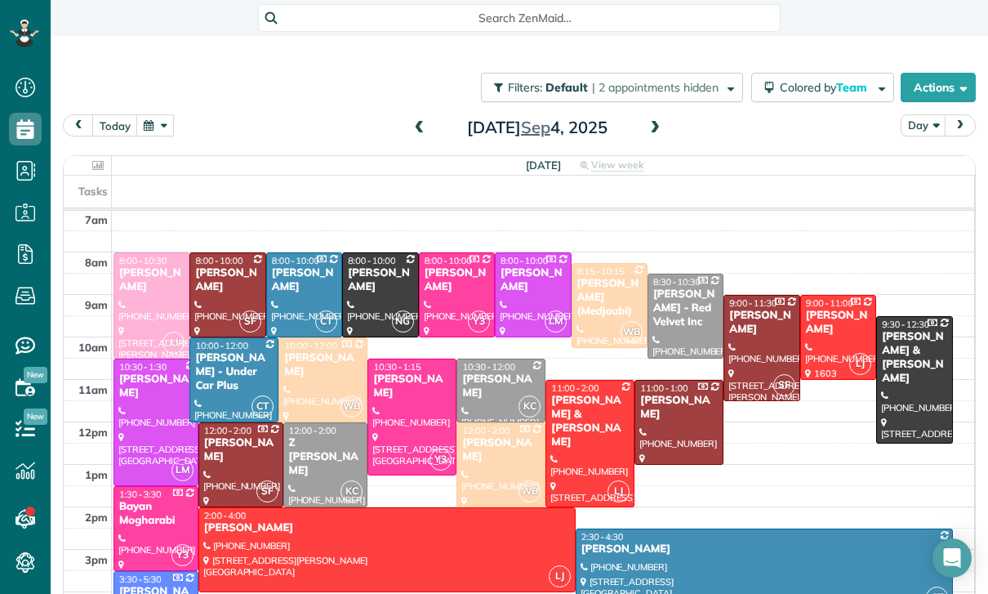
click at [411, 121] on span at bounding box center [420, 128] width 18 height 15
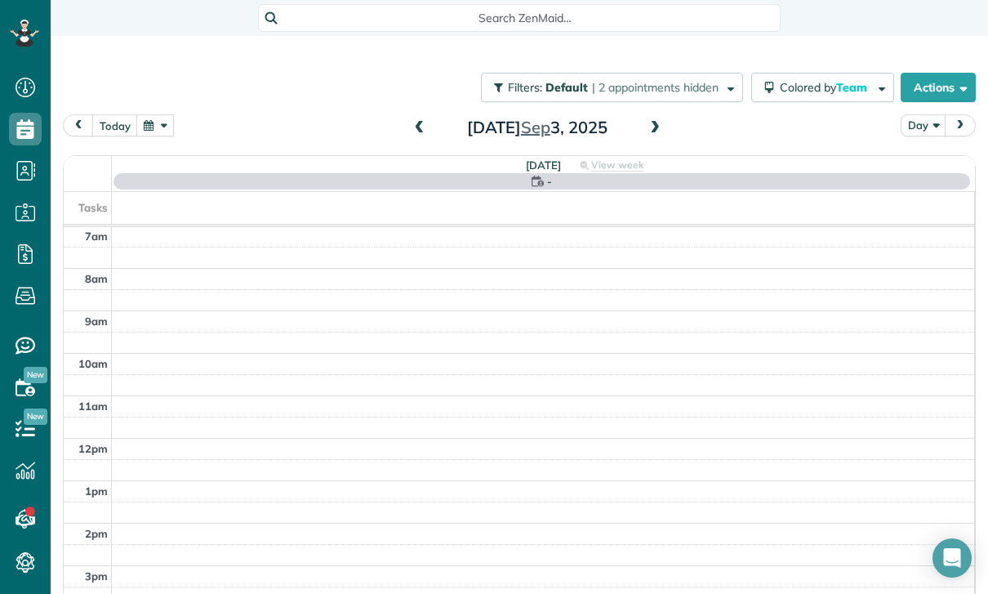
scroll to position [128, 0]
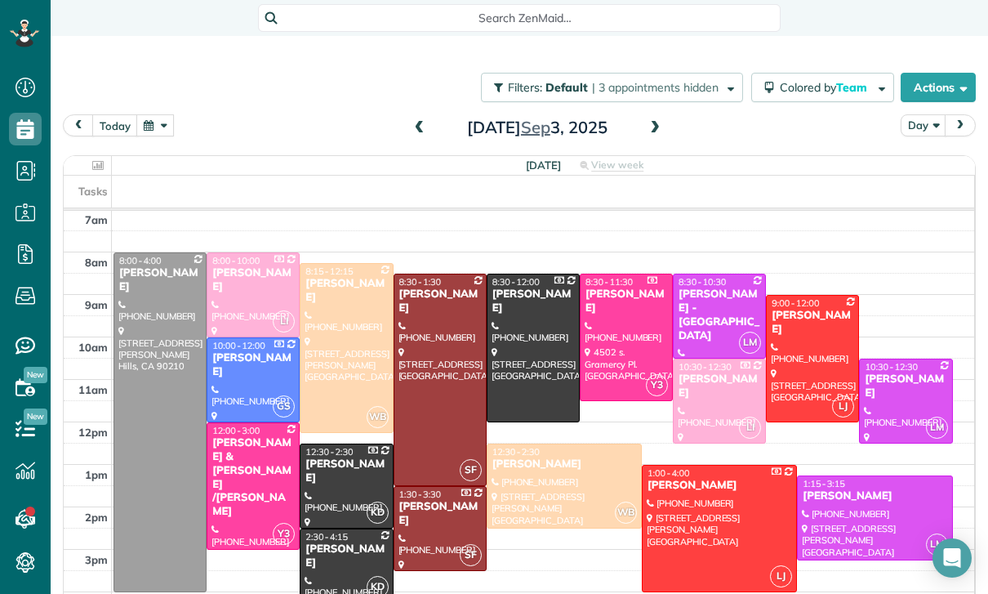
click at [435, 332] on div at bounding box center [440, 379] width 91 height 211
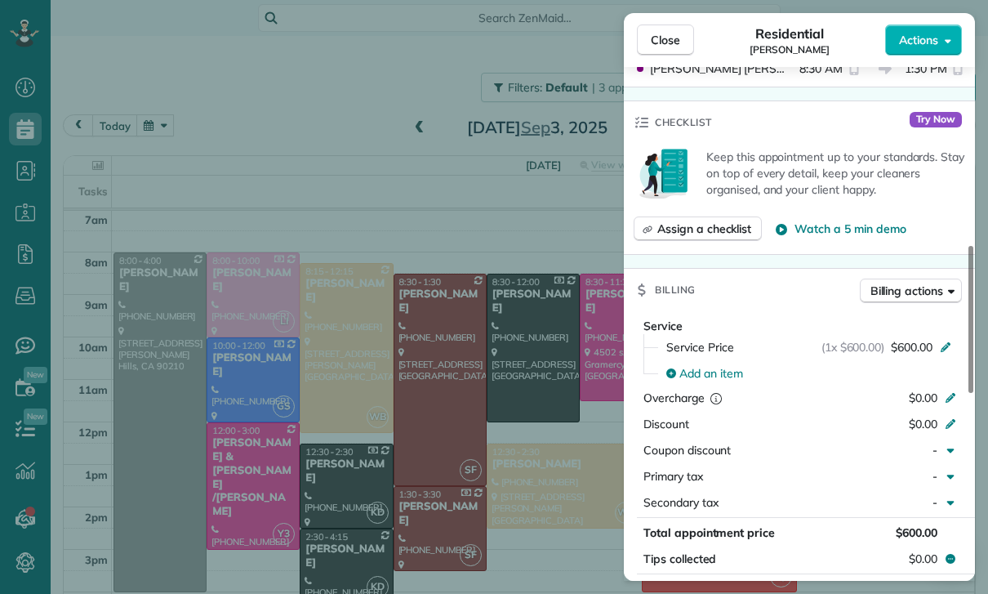
scroll to position [814, 0]
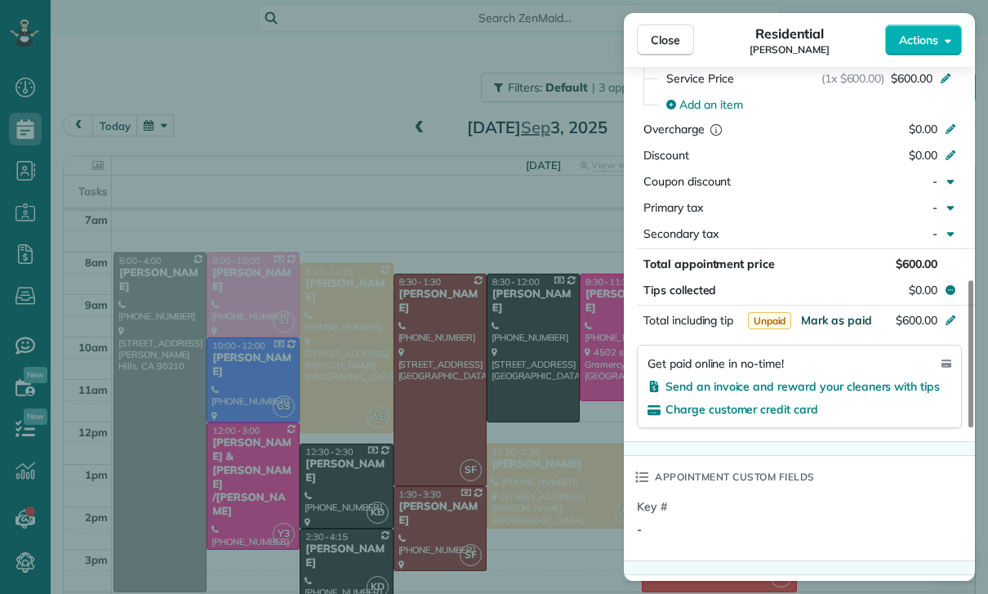
click at [823, 319] on span "Mark as paid" at bounding box center [836, 320] width 71 height 15
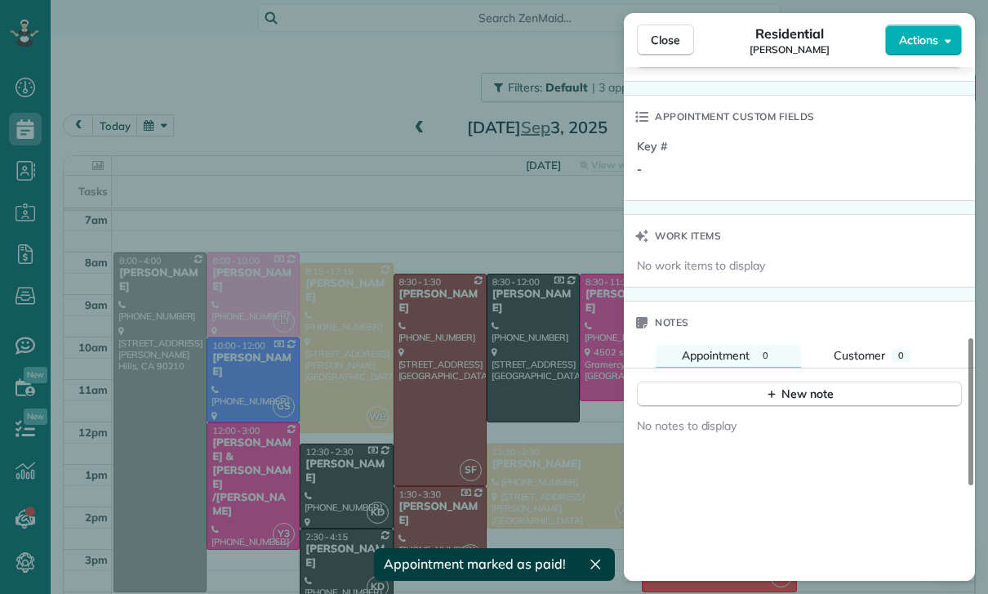
scroll to position [1241, 0]
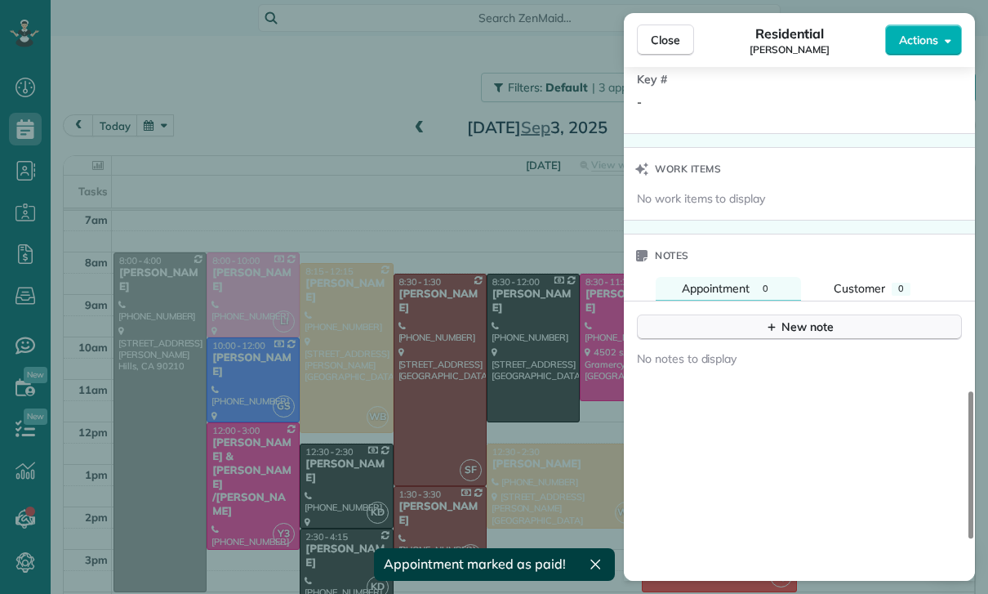
click at [802, 333] on div "New note" at bounding box center [799, 327] width 69 height 17
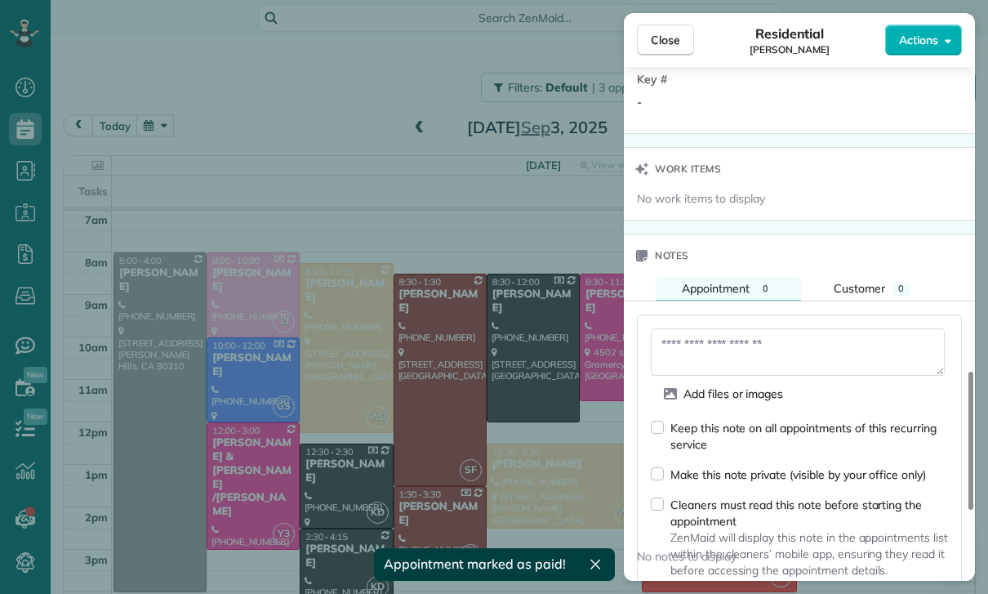
click at [733, 337] on textarea at bounding box center [798, 351] width 294 height 47
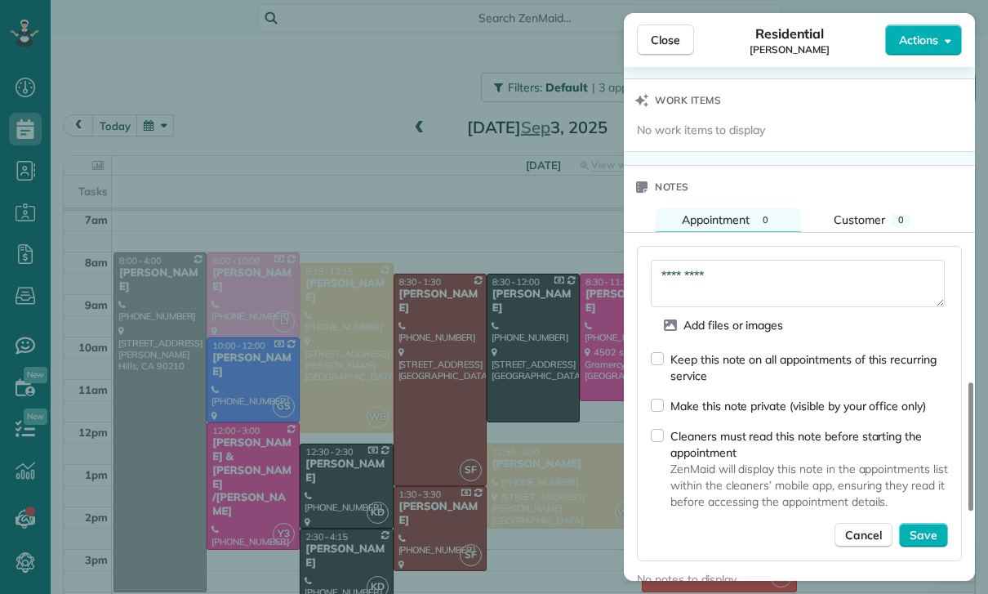
scroll to position [1417, 0]
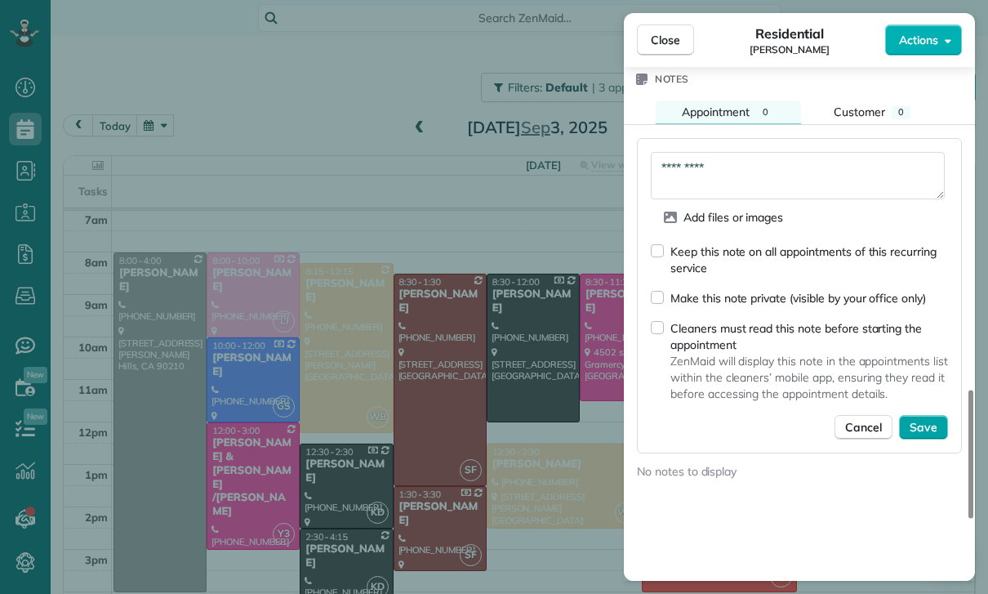
type textarea "*********"
click at [921, 431] on span "Save" at bounding box center [924, 427] width 28 height 16
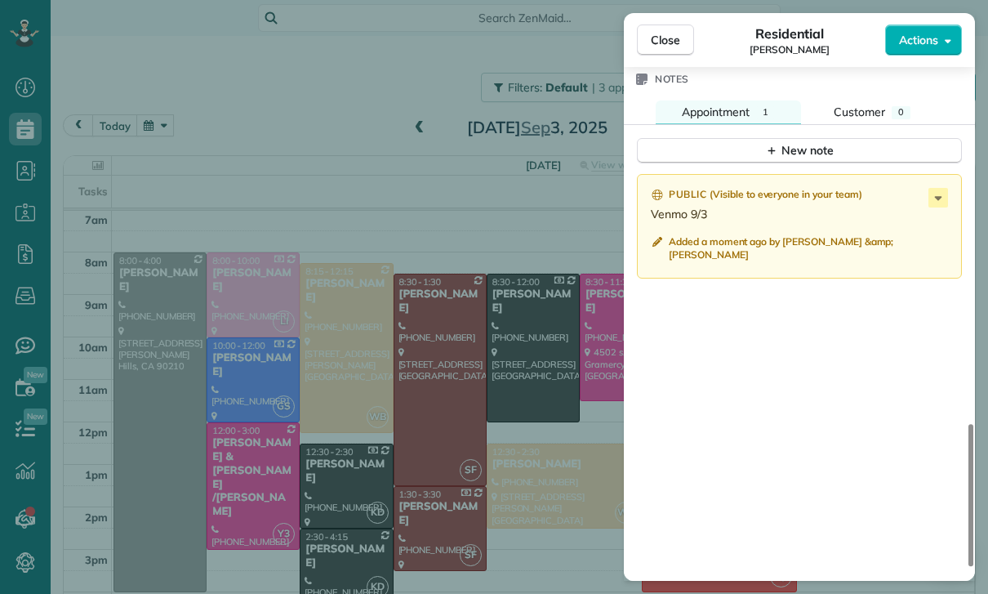
click at [328, 303] on div "Close Residential Stephanie Frank Actions Status Confirmed Stephanie Frank · Op…" at bounding box center [494, 297] width 988 height 594
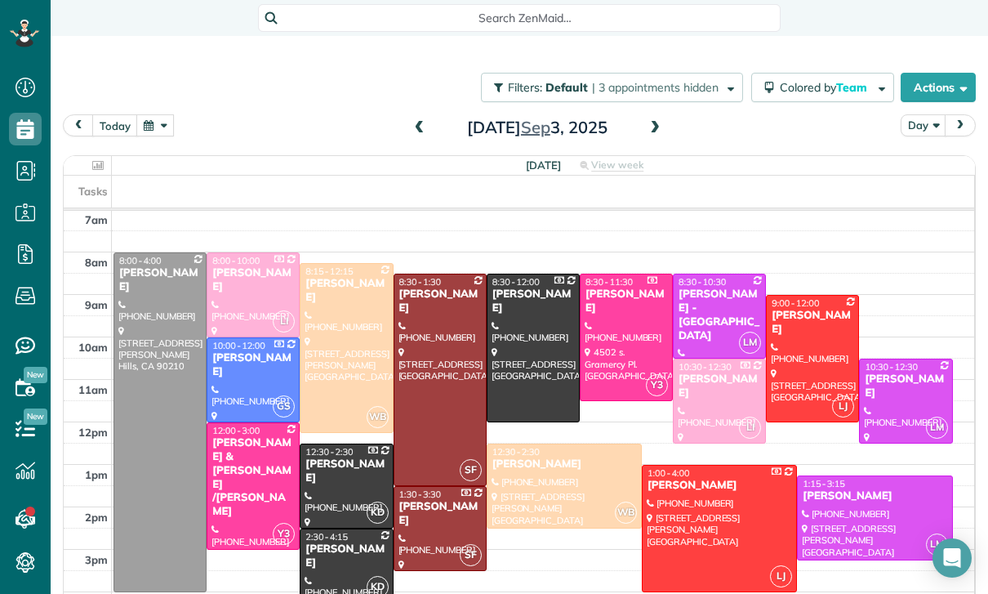
click at [327, 310] on div at bounding box center [346, 348] width 91 height 168
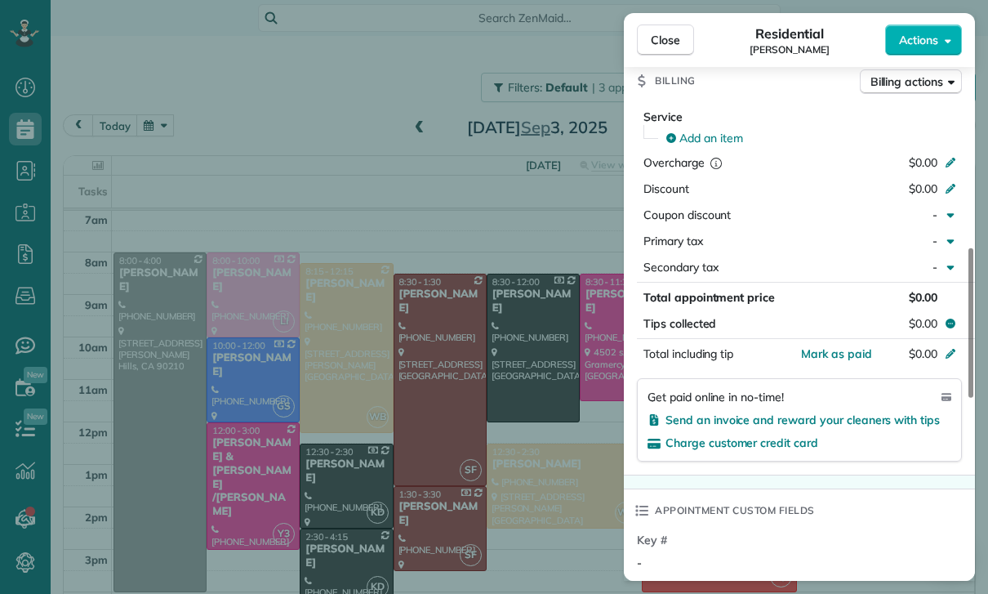
scroll to position [754, 0]
click at [716, 117] on div "Service" at bounding box center [803, 117] width 319 height 16
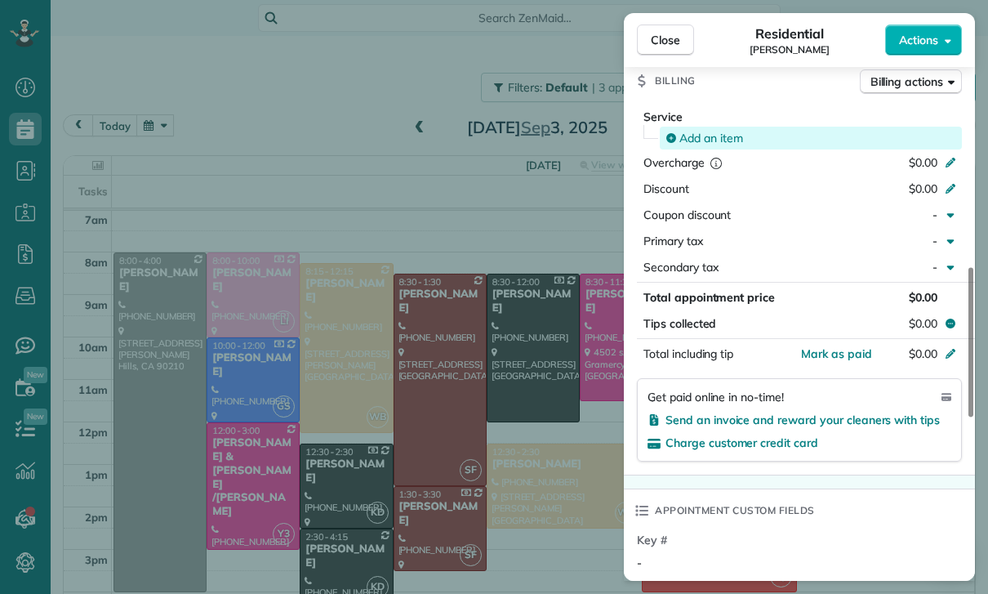
click at [707, 138] on span "Add an item" at bounding box center [712, 138] width 64 height 16
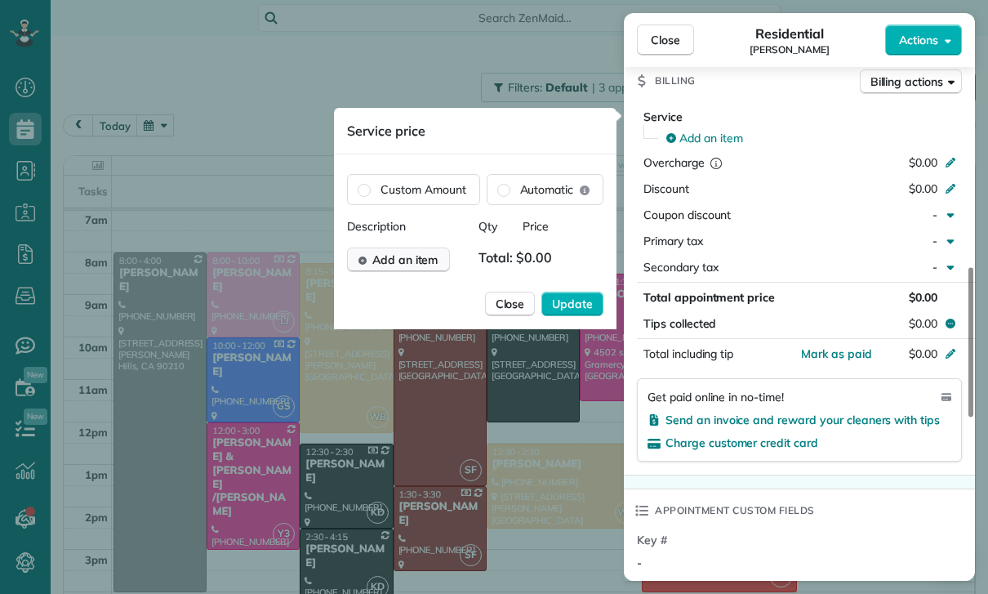
click at [420, 262] on span "Add an item" at bounding box center [405, 260] width 66 height 16
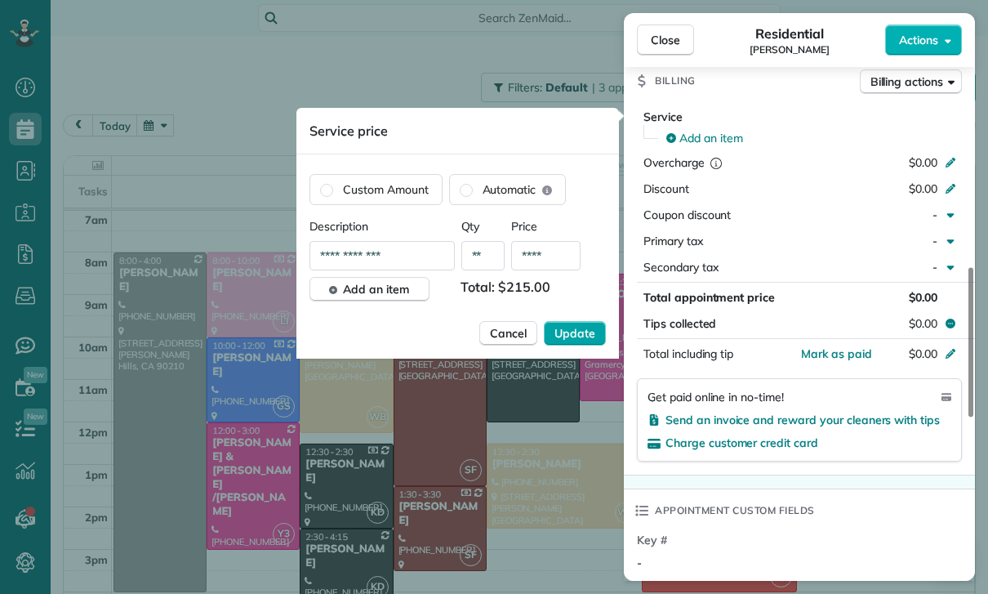
type input "****"
click at [571, 326] on span "Update" at bounding box center [575, 333] width 41 height 16
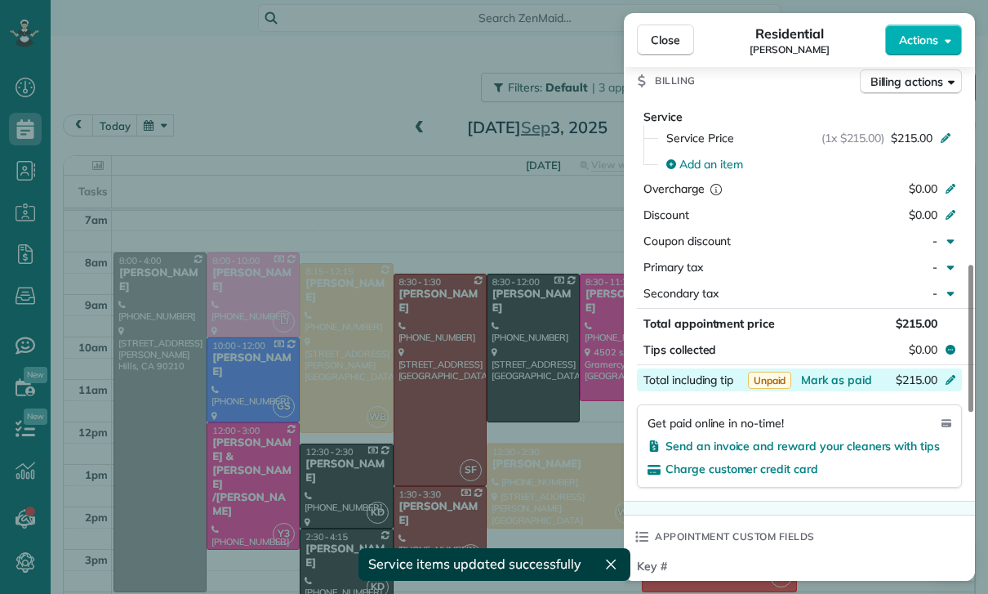
click at [841, 390] on div "$215.00" at bounding box center [864, 382] width 159 height 20
click at [900, 526] on div "Appointment custom fields" at bounding box center [799, 536] width 351 height 42
click at [832, 373] on span "Mark as paid" at bounding box center [836, 379] width 71 height 15
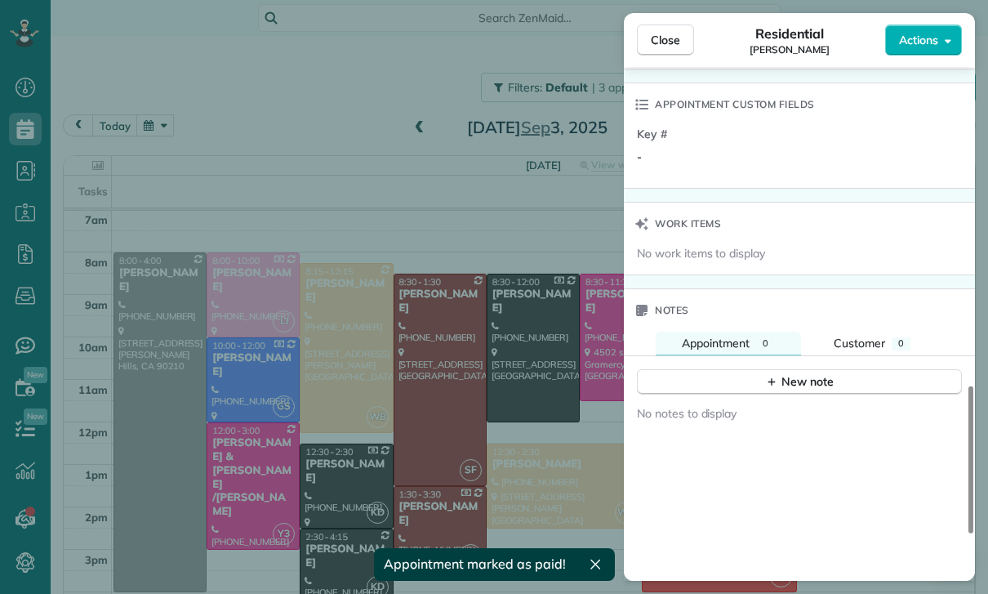
scroll to position [1220, 0]
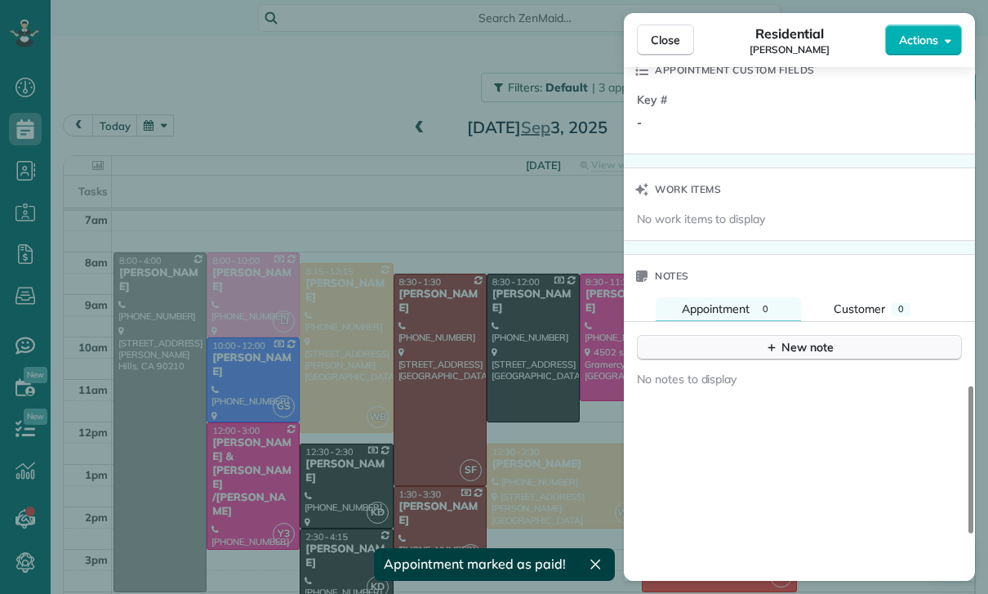
click at [797, 337] on button "New note" at bounding box center [799, 347] width 325 height 25
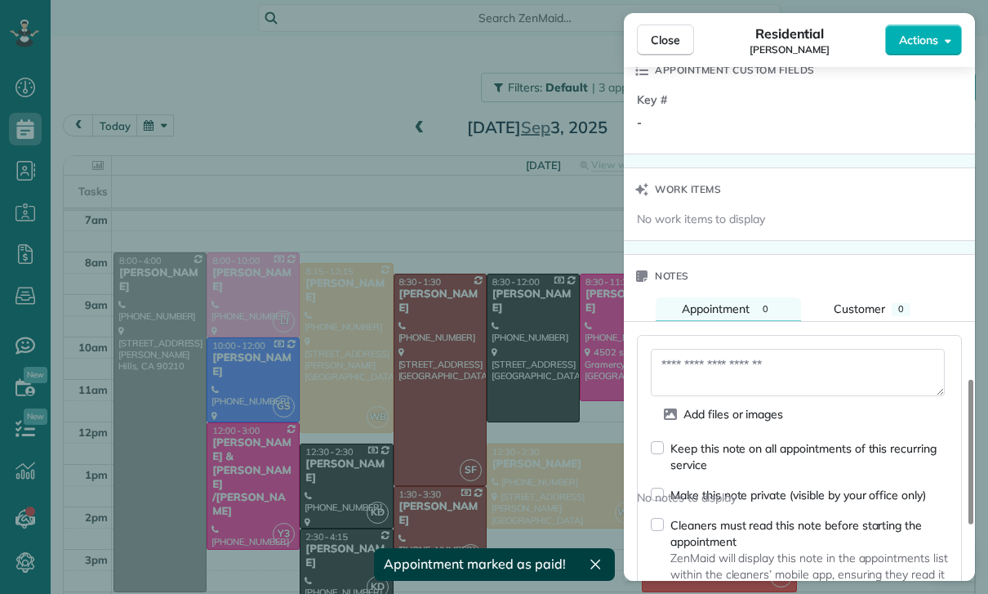
click at [716, 367] on textarea at bounding box center [798, 372] width 294 height 47
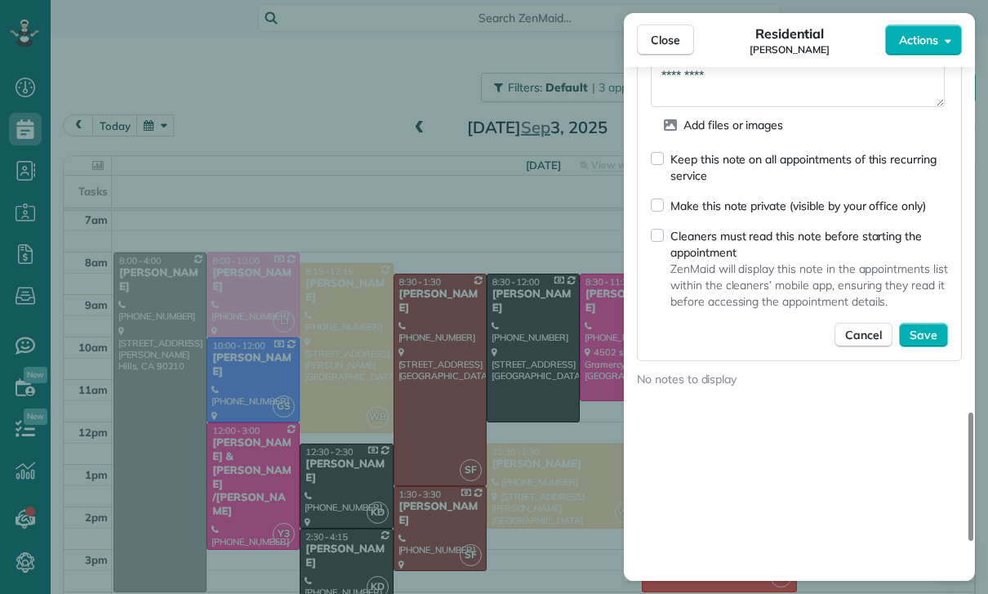
scroll to position [1519, 0]
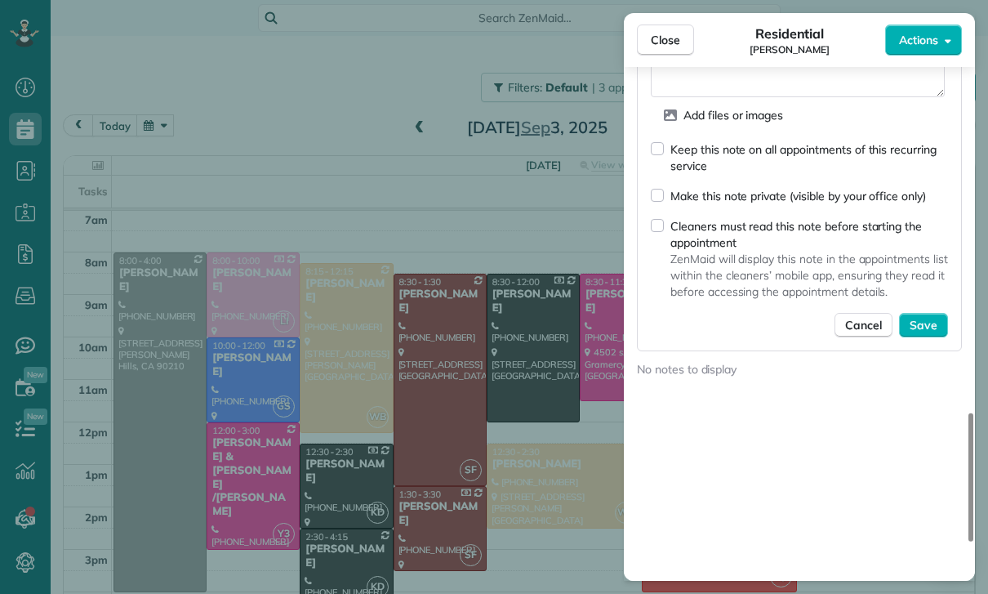
type textarea "*********"
click at [927, 305] on div "Keep this note on all appointments of this recurring service Make this note pri…" at bounding box center [799, 238] width 297 height 197
click at [932, 321] on span "Save" at bounding box center [924, 325] width 28 height 16
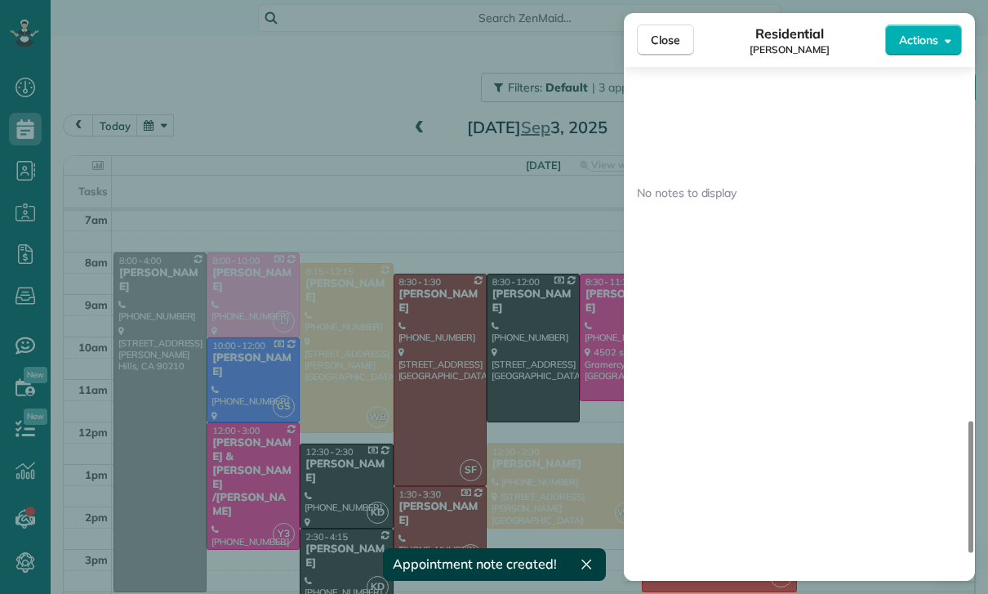
scroll to position [1466, 0]
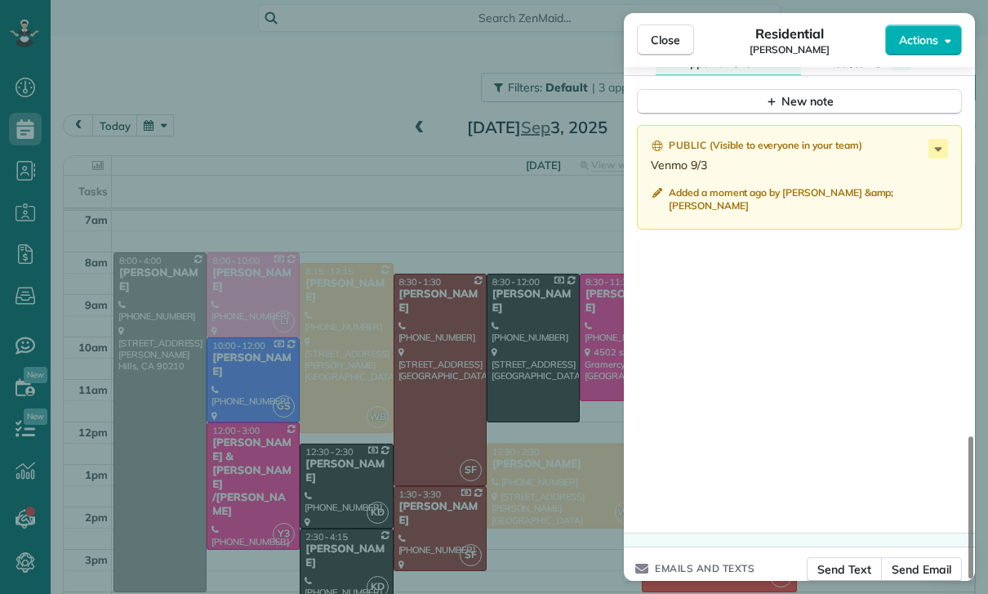
click at [426, 346] on div "Close Residential Kelsey Cross Actions Status Confirmed Kelsey Cross · Open pro…" at bounding box center [494, 297] width 988 height 594
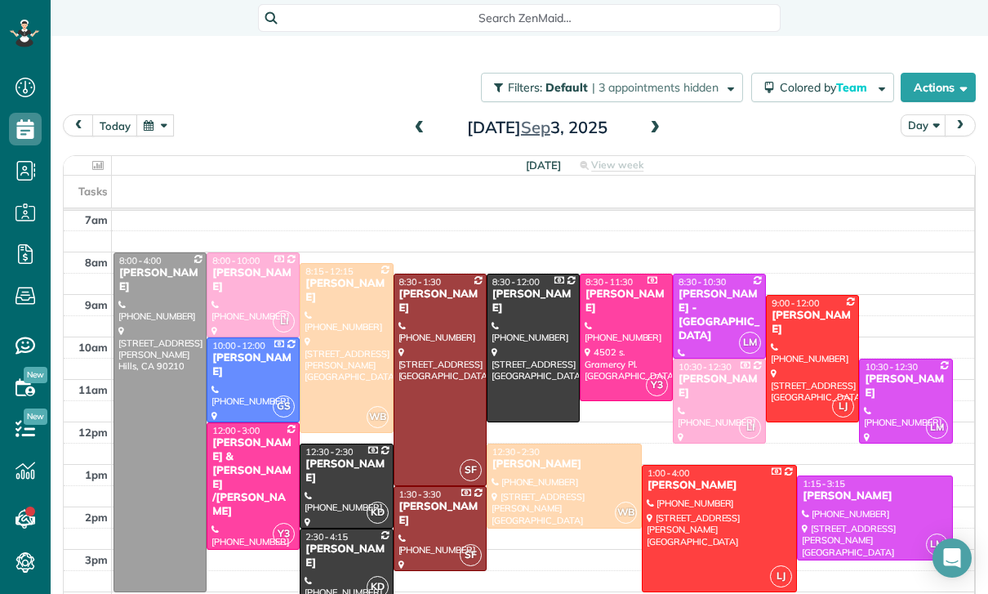
click at [170, 114] on button "button" at bounding box center [155, 125] width 38 height 22
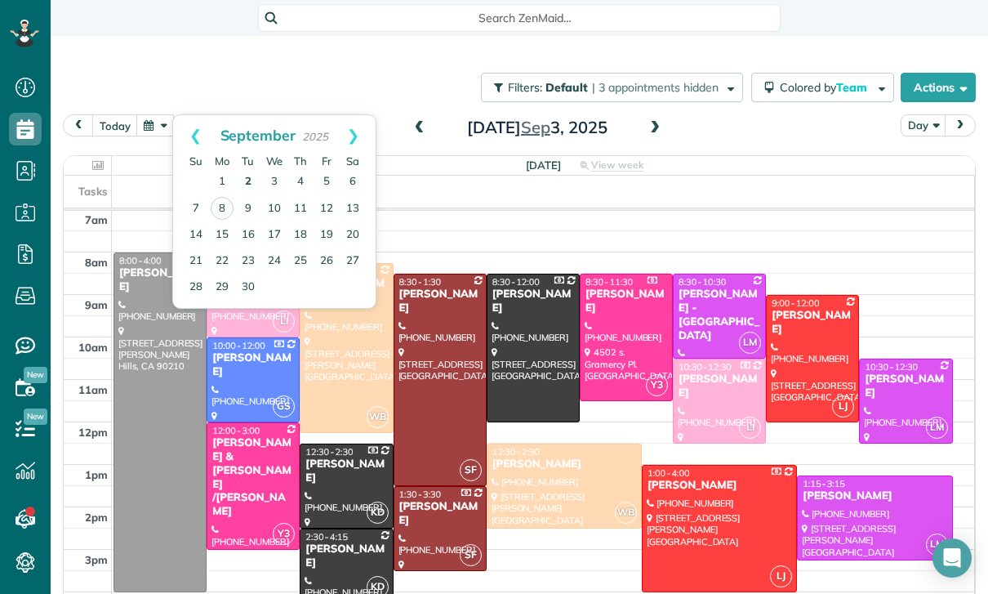
click at [253, 169] on link "2" at bounding box center [248, 182] width 26 height 26
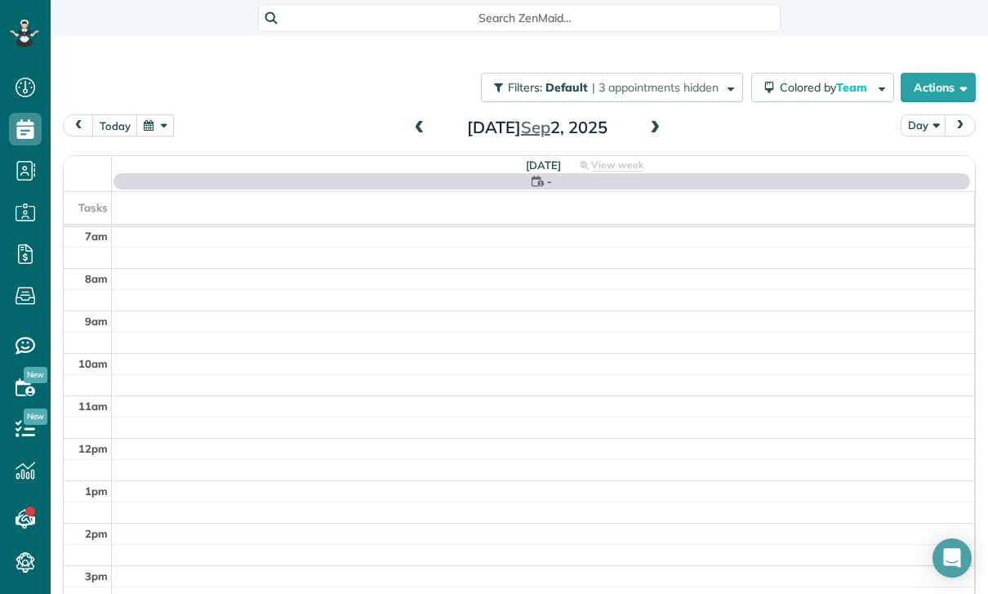
scroll to position [128, 0]
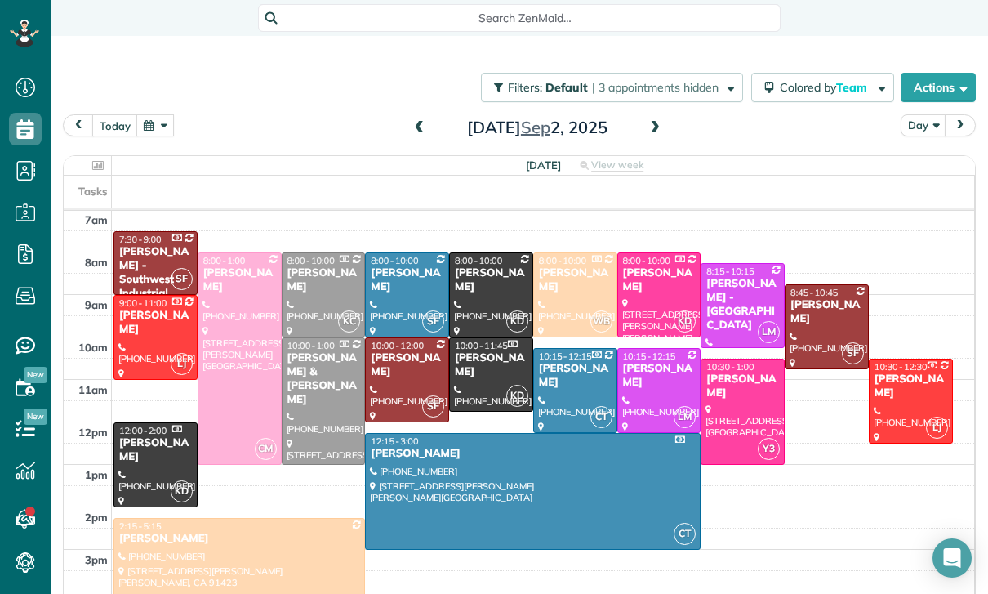
click at [158, 114] on button "button" at bounding box center [155, 125] width 38 height 22
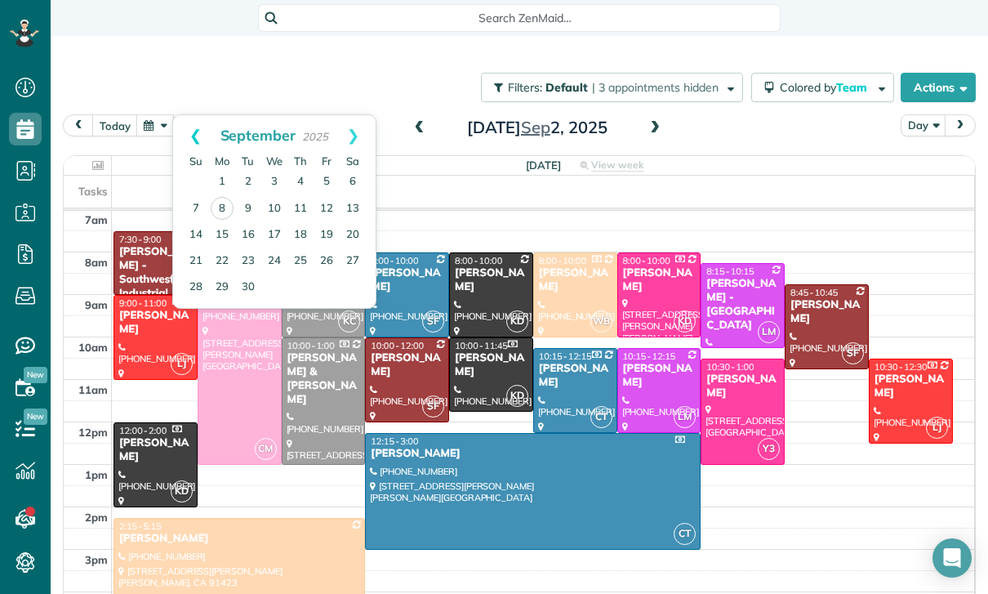
click at [198, 115] on link "Prev" at bounding box center [195, 135] width 45 height 41
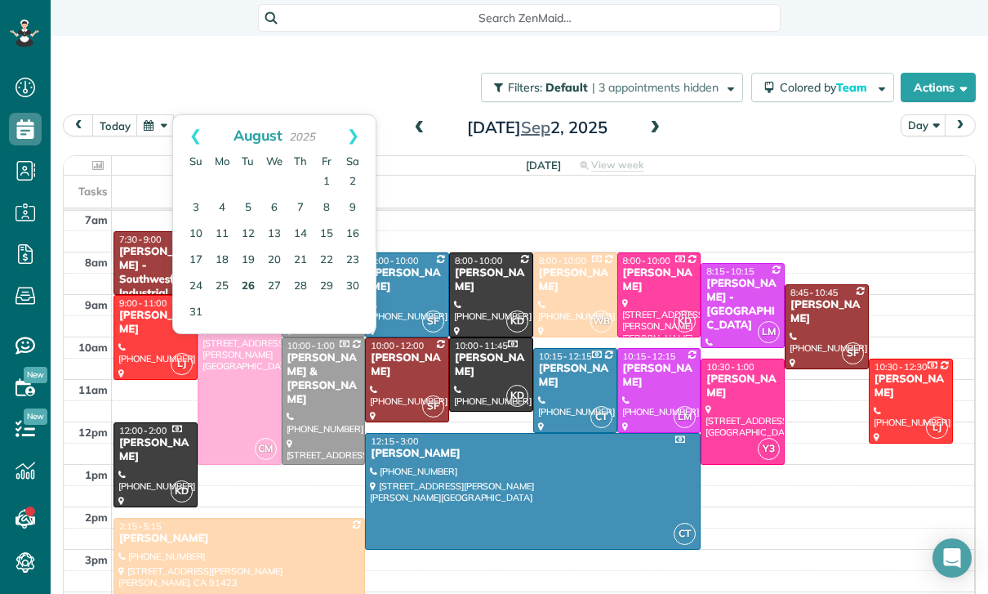
click at [246, 274] on link "26" at bounding box center [248, 287] width 26 height 26
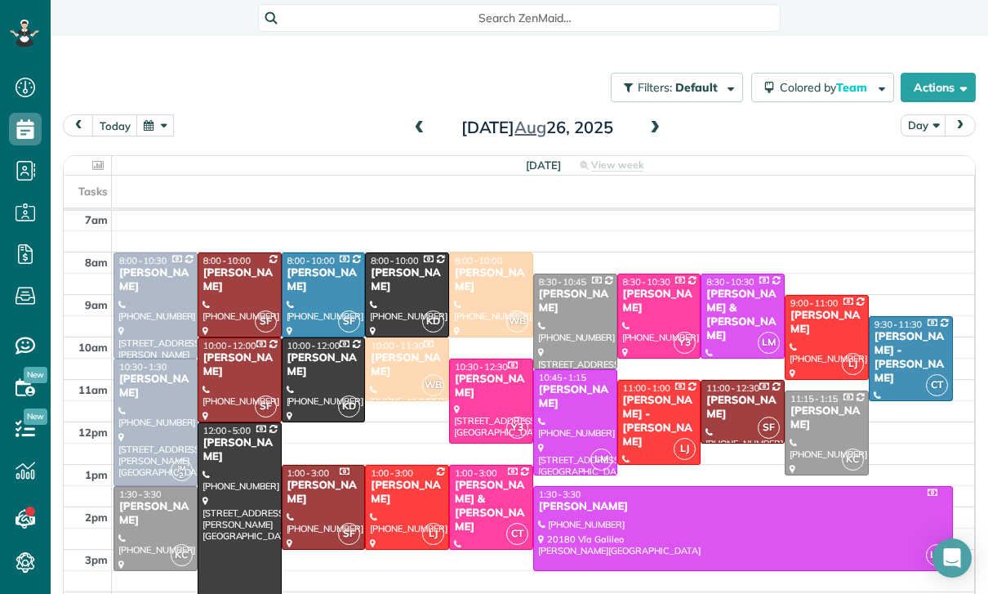
click at [221, 253] on div at bounding box center [239, 294] width 82 height 83
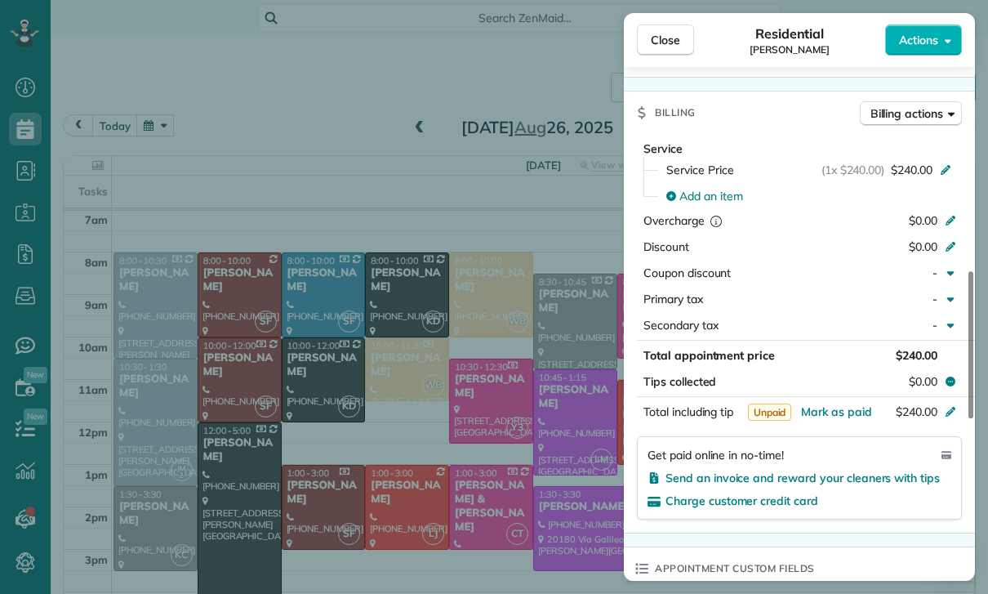
scroll to position [801, 0]
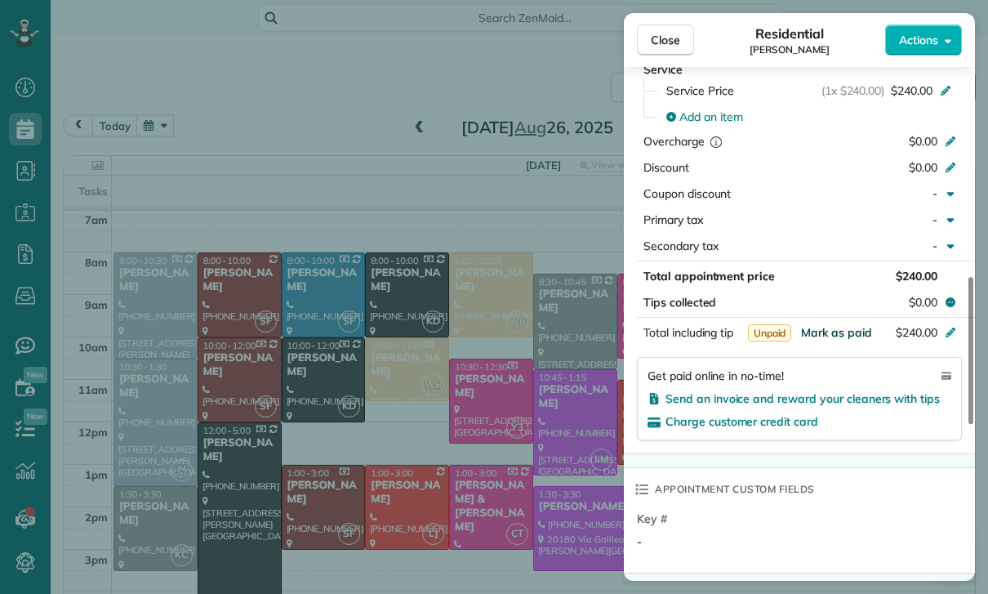
click at [830, 327] on span "Mark as paid" at bounding box center [836, 332] width 71 height 15
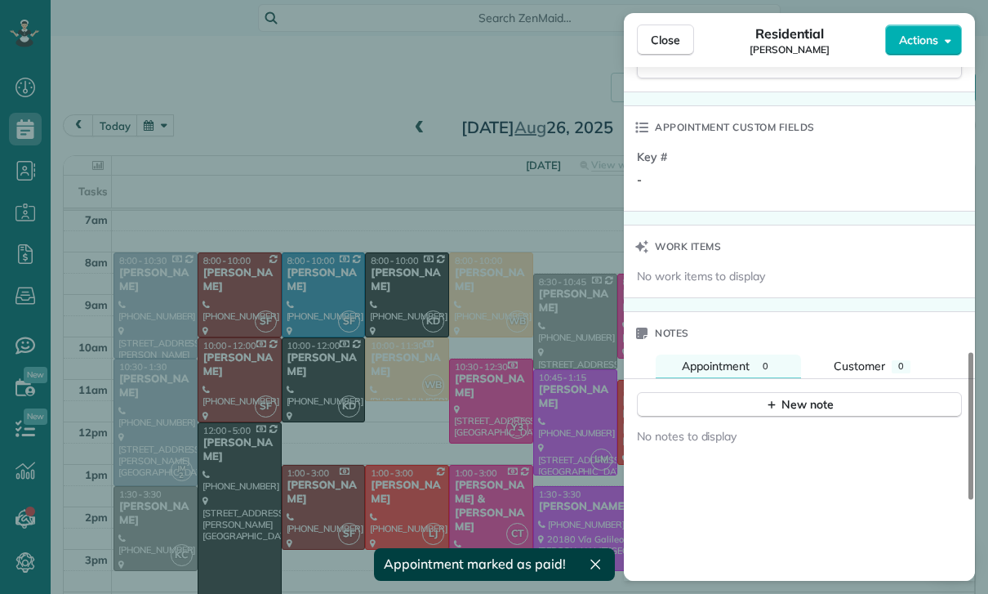
scroll to position [1270, 0]
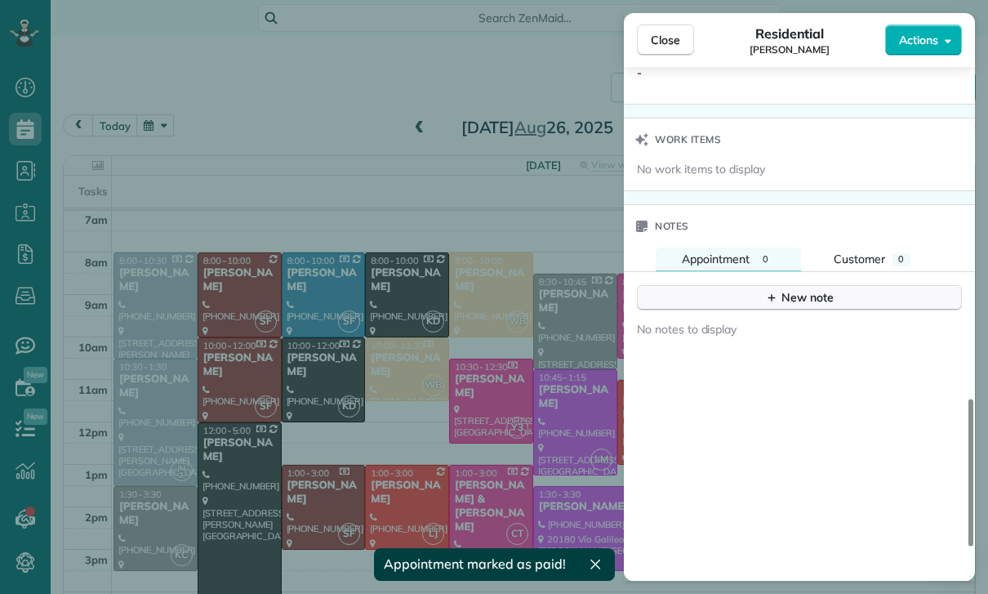
click at [837, 291] on button "New note" at bounding box center [799, 297] width 325 height 25
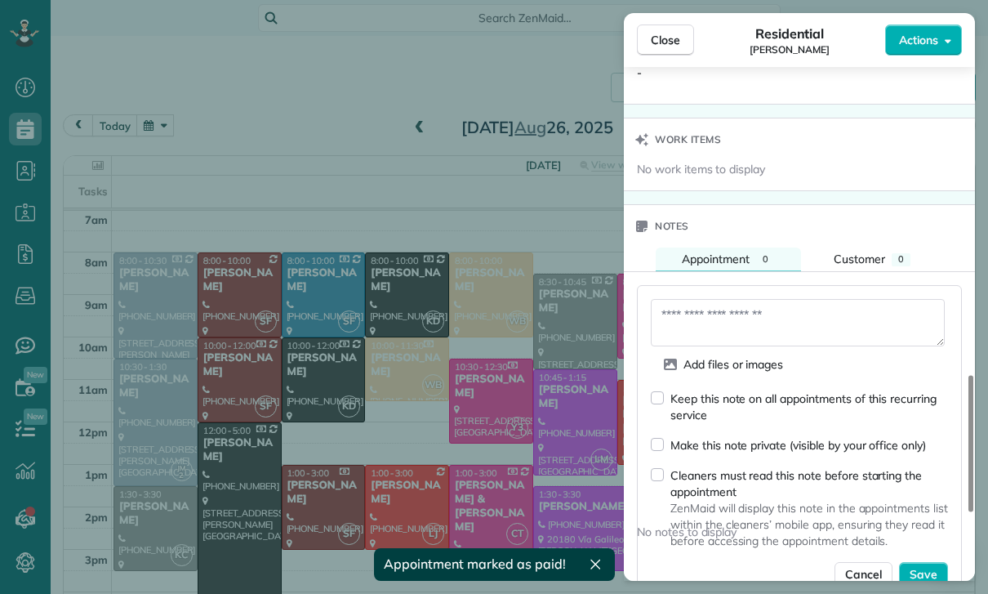
click at [761, 323] on textarea at bounding box center [798, 322] width 294 height 47
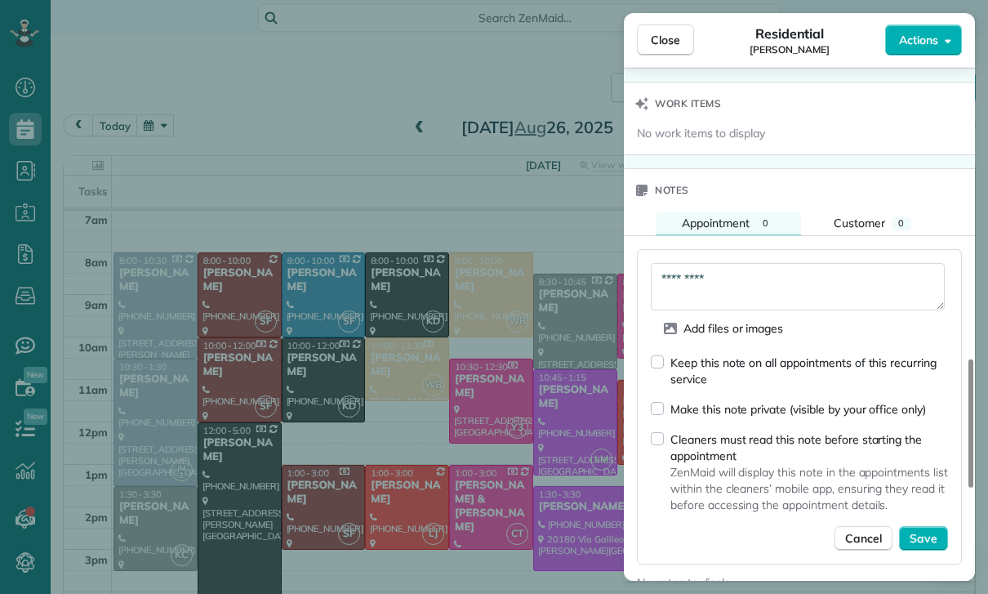
scroll to position [1324, 0]
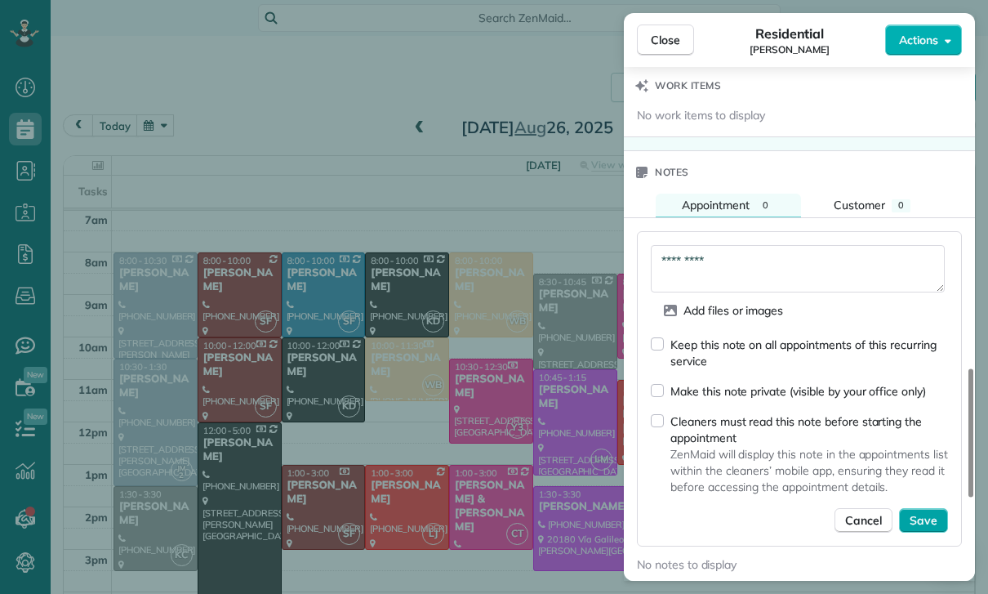
type textarea "*********"
click at [920, 520] on span "Save" at bounding box center [924, 520] width 28 height 16
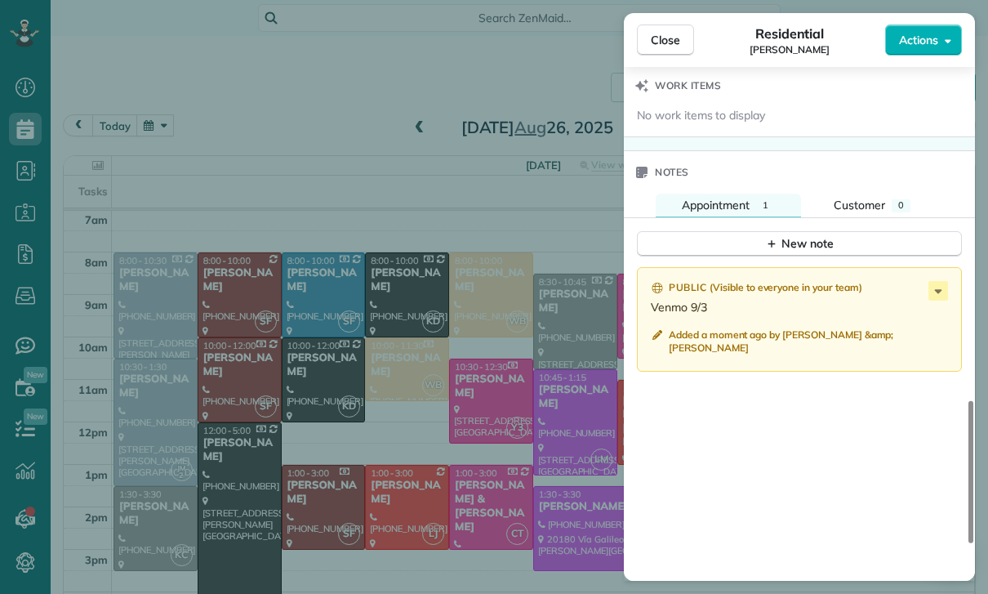
click at [478, 405] on div "Close Residential BJ Carretta Actions Status Confirmed BJ Carretta · Open profi…" at bounding box center [494, 297] width 988 height 594
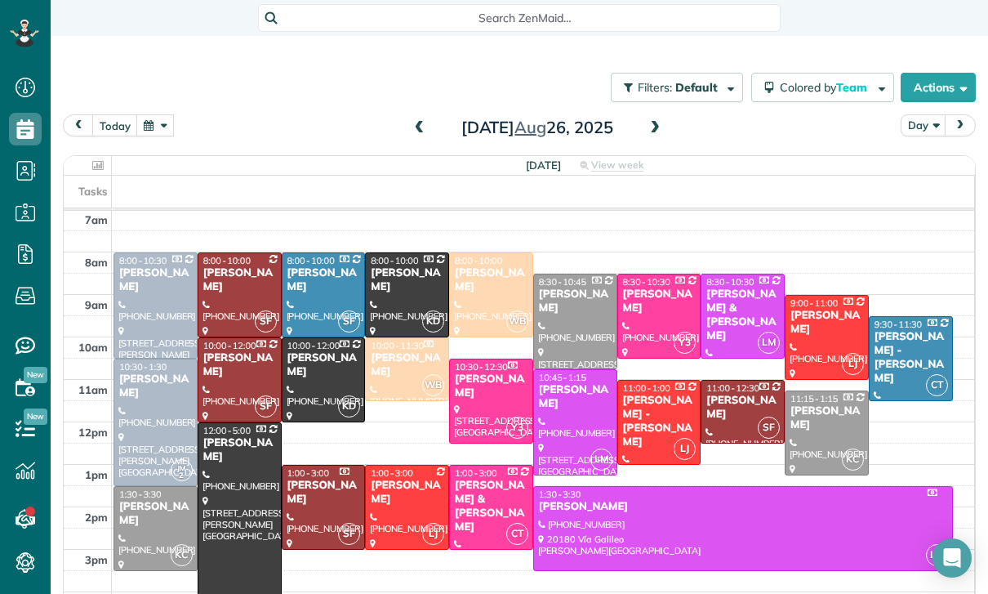
click at [159, 114] on button "button" at bounding box center [155, 125] width 38 height 22
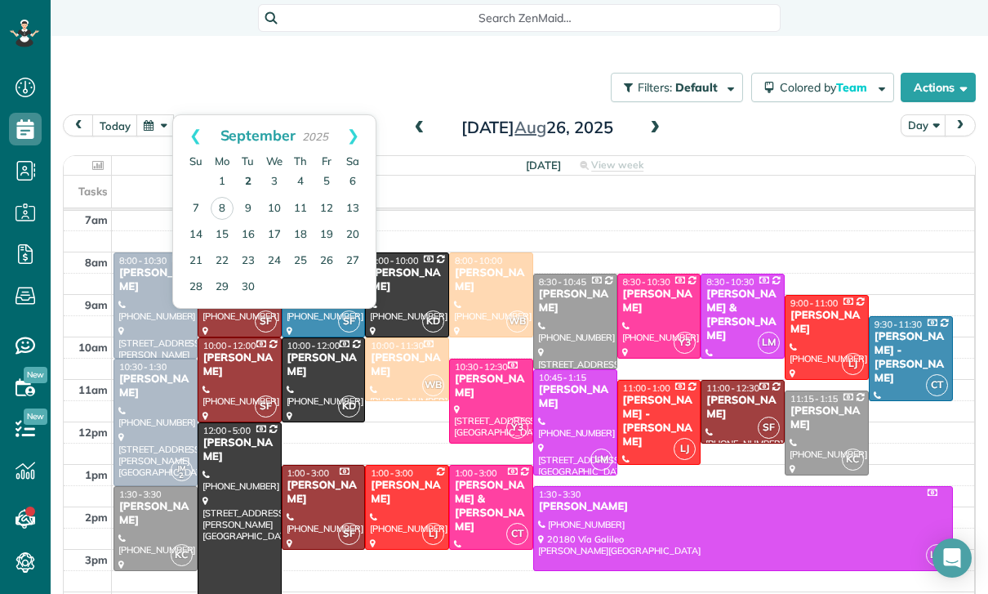
click at [248, 169] on link "2" at bounding box center [248, 182] width 26 height 26
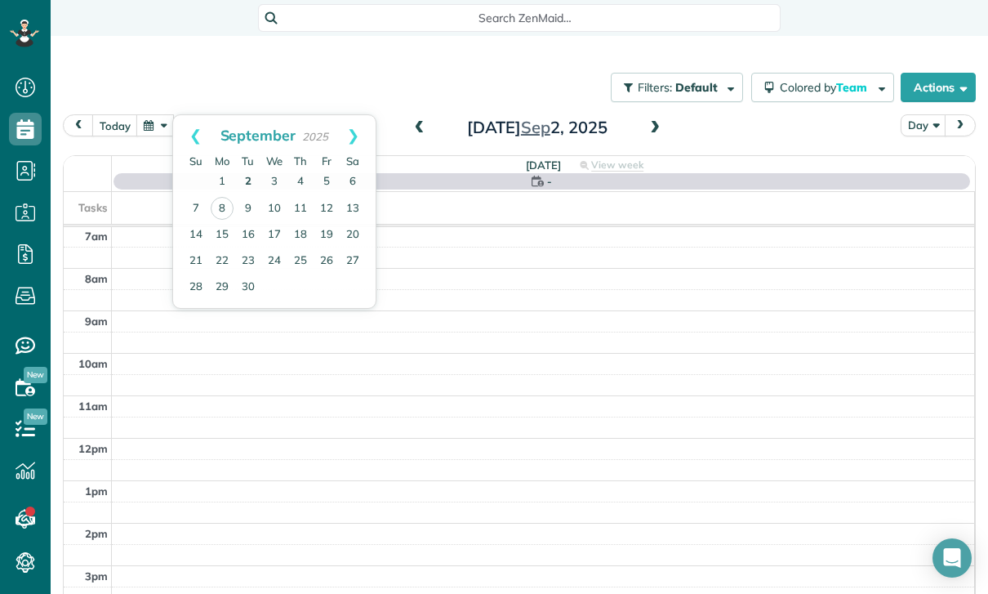
scroll to position [128, 0]
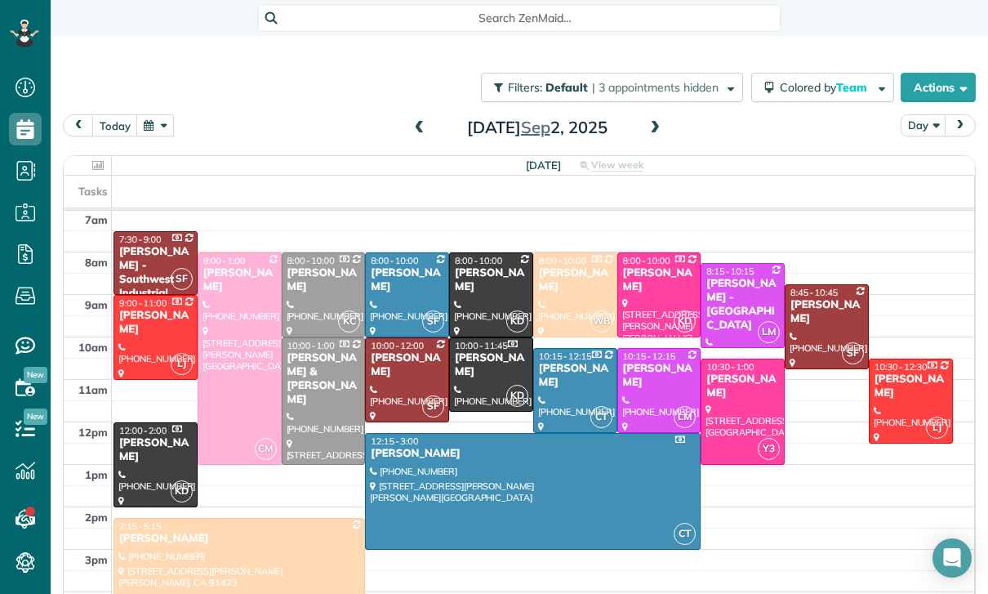
click at [658, 121] on span at bounding box center [655, 128] width 18 height 15
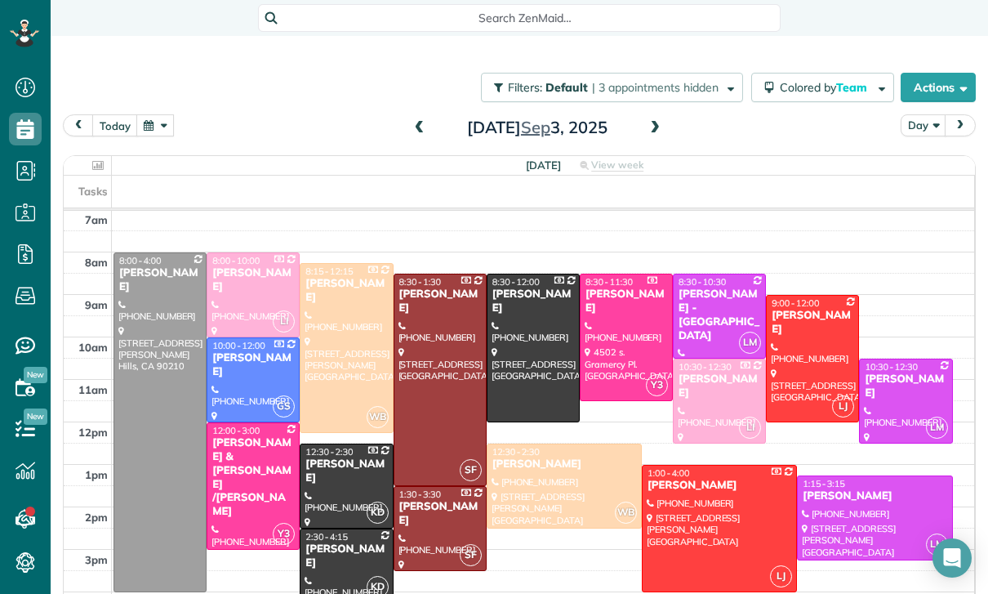
click at [337, 529] on div at bounding box center [346, 565] width 91 height 73
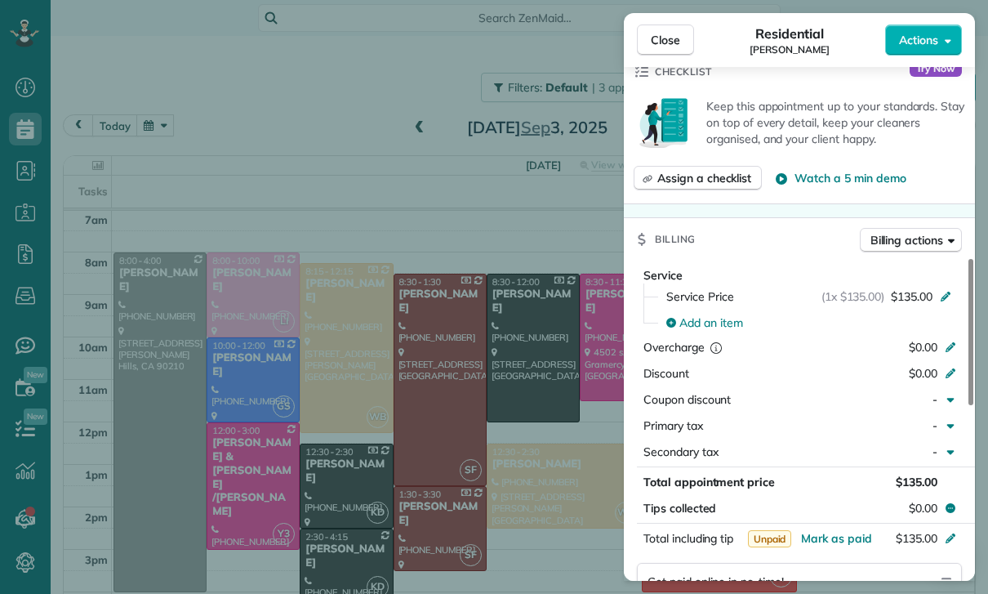
scroll to position [760, 0]
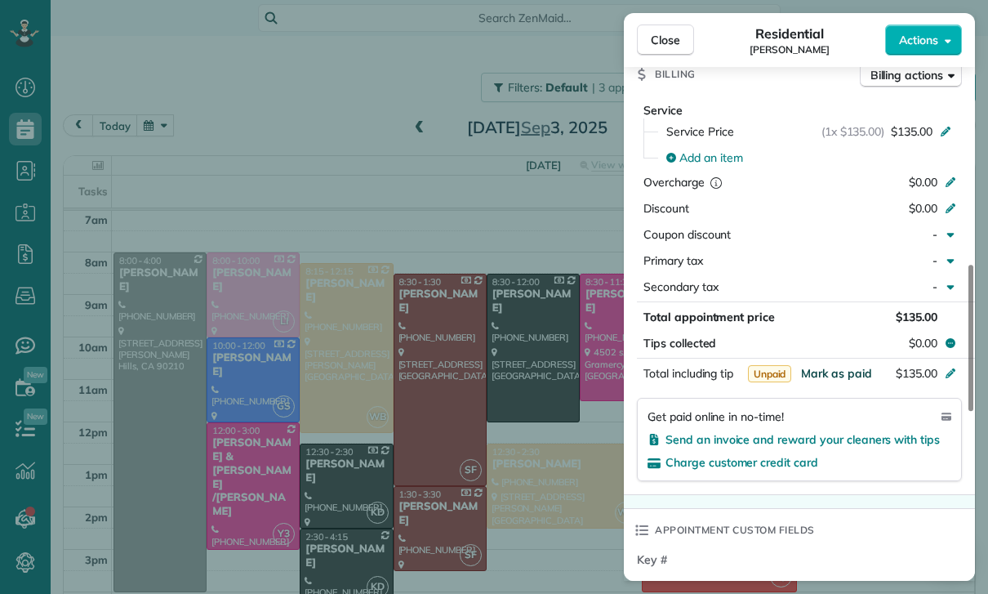
click at [834, 381] on span "Mark as paid" at bounding box center [836, 373] width 71 height 15
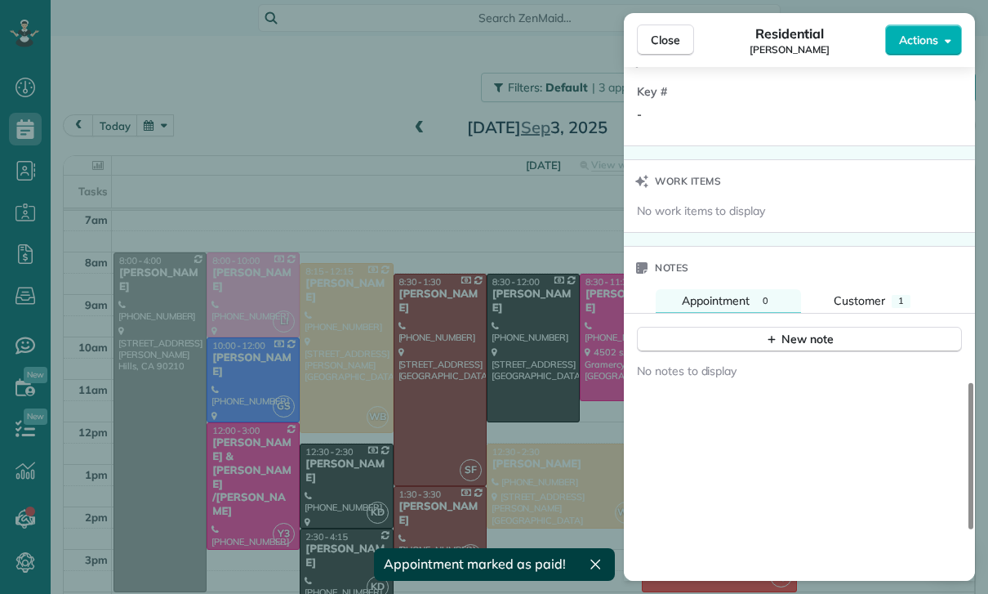
scroll to position [1248, 0]
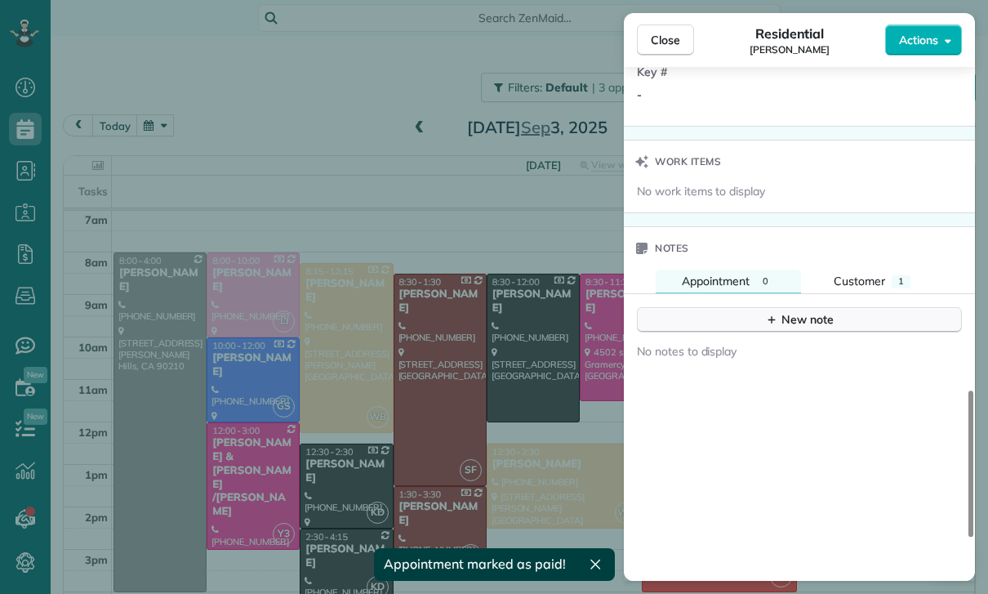
click at [778, 326] on icon "button" at bounding box center [771, 319] width 13 height 13
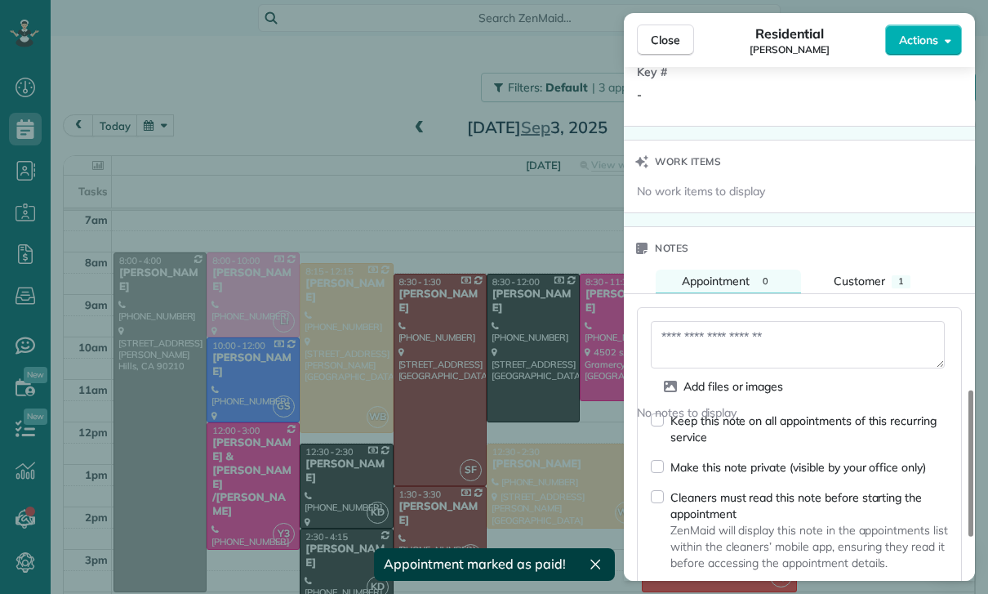
click at [705, 350] on textarea at bounding box center [798, 344] width 294 height 47
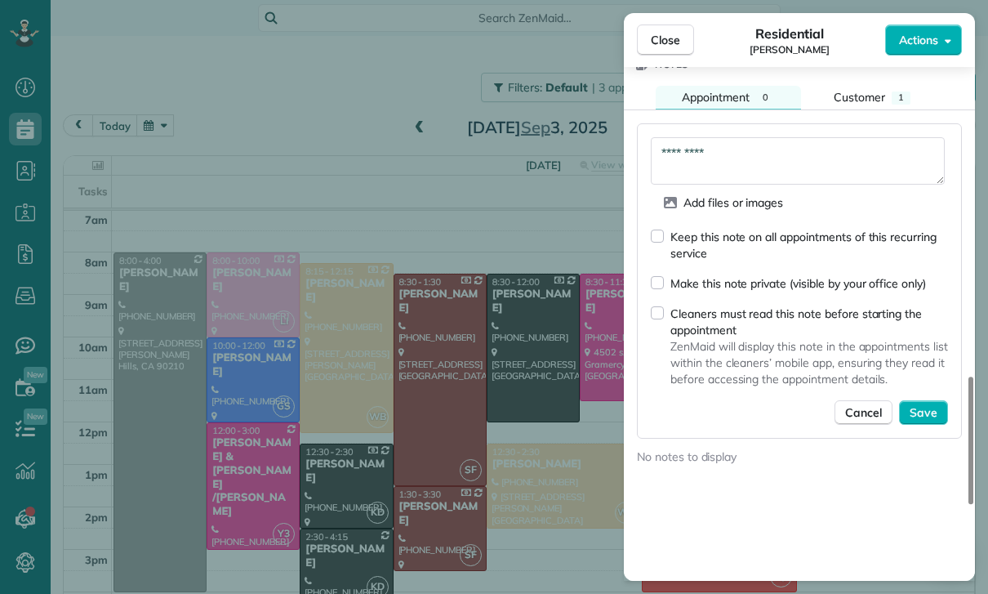
scroll to position [1433, 0]
type textarea "*********"
click at [925, 420] on span "Save" at bounding box center [924, 412] width 28 height 16
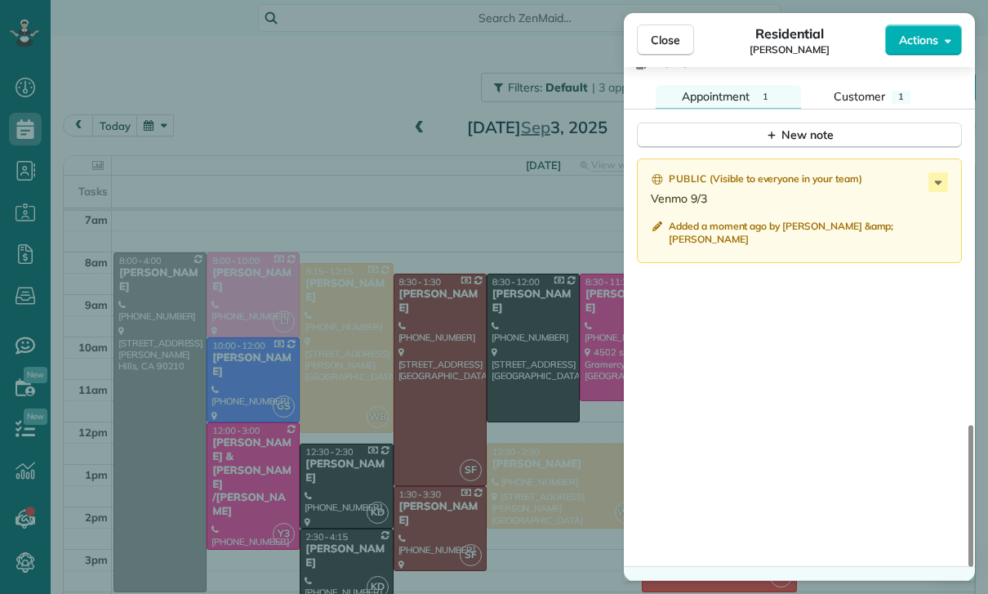
click at [376, 368] on div "Close Residential Tina Koopersmith Actions Status Yet to Confirm Tina Koopersmi…" at bounding box center [494, 297] width 988 height 594
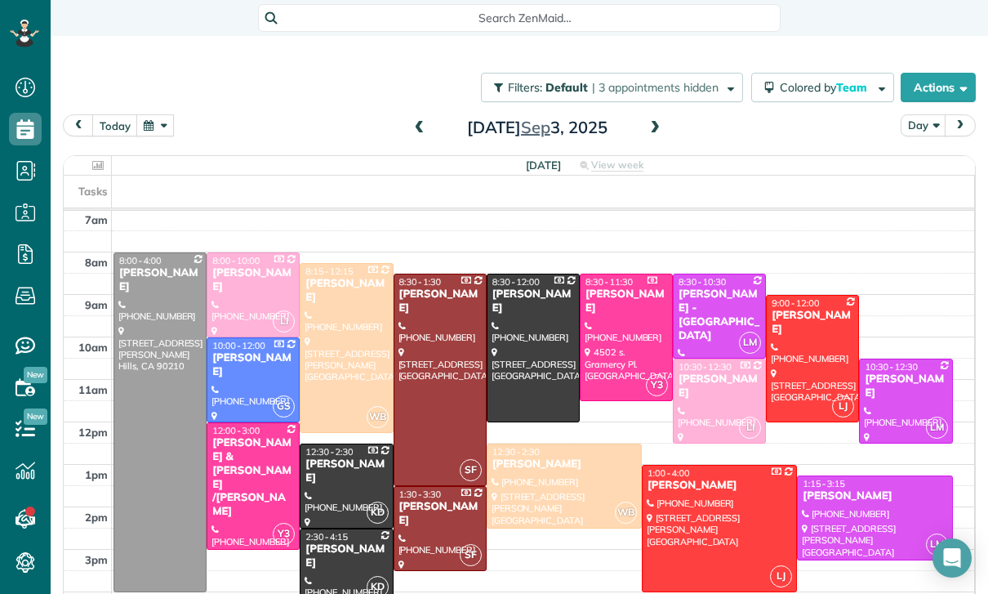
click at [154, 114] on button "button" at bounding box center [155, 125] width 38 height 22
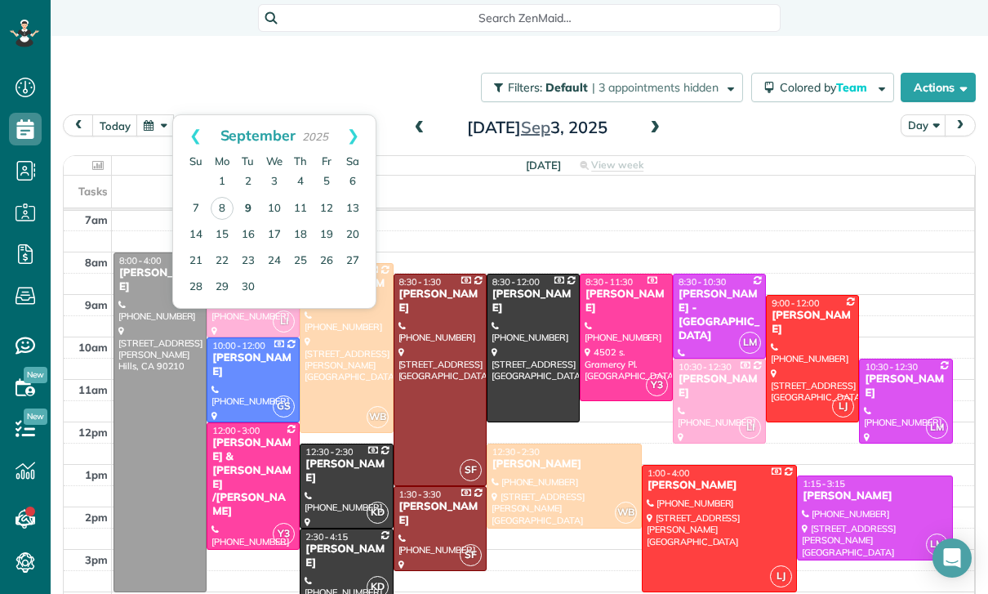
click at [244, 196] on link "9" at bounding box center [248, 209] width 26 height 26
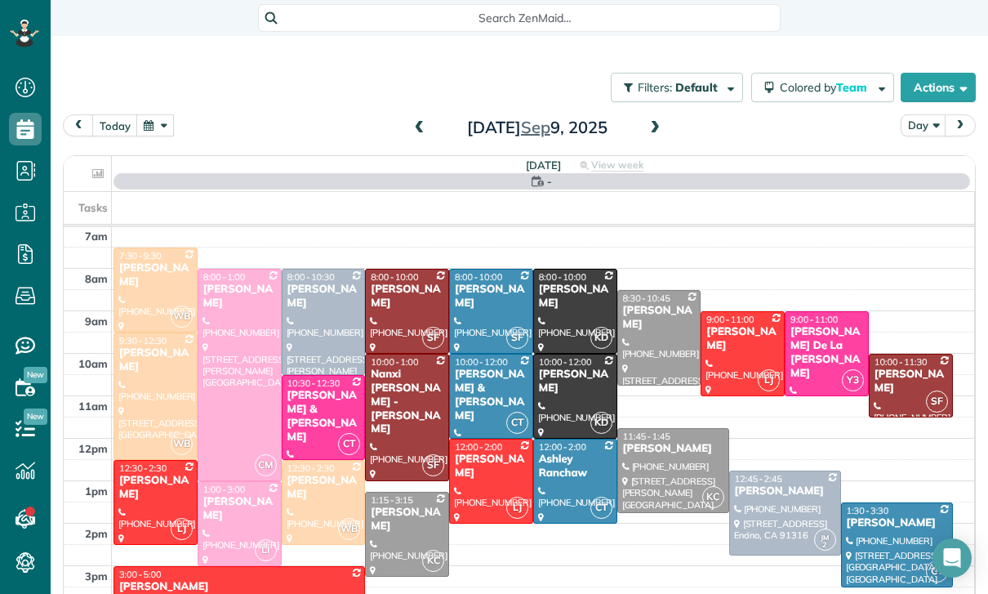
scroll to position [128, 0]
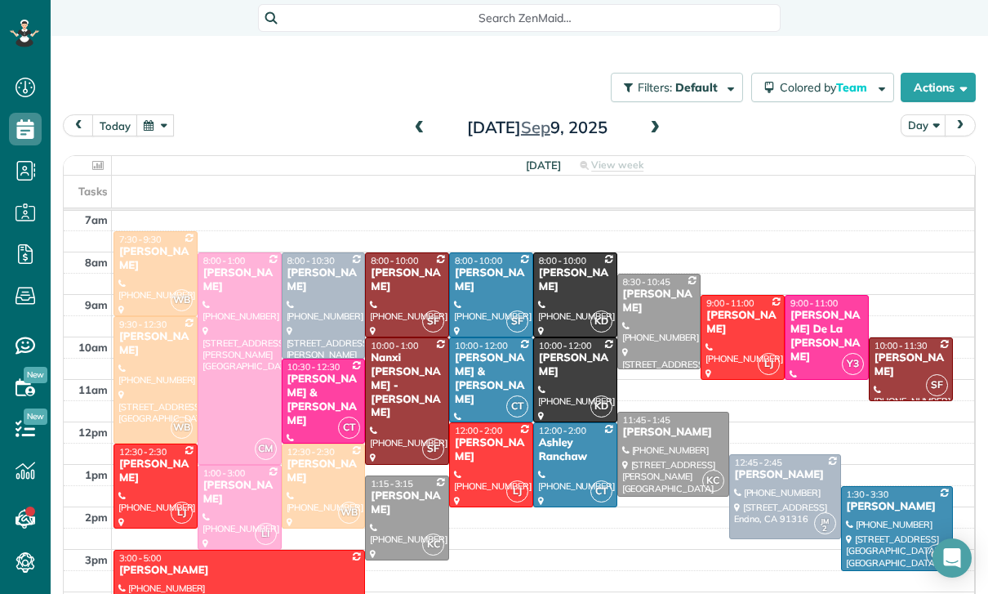
click at [649, 121] on span at bounding box center [655, 128] width 18 height 15
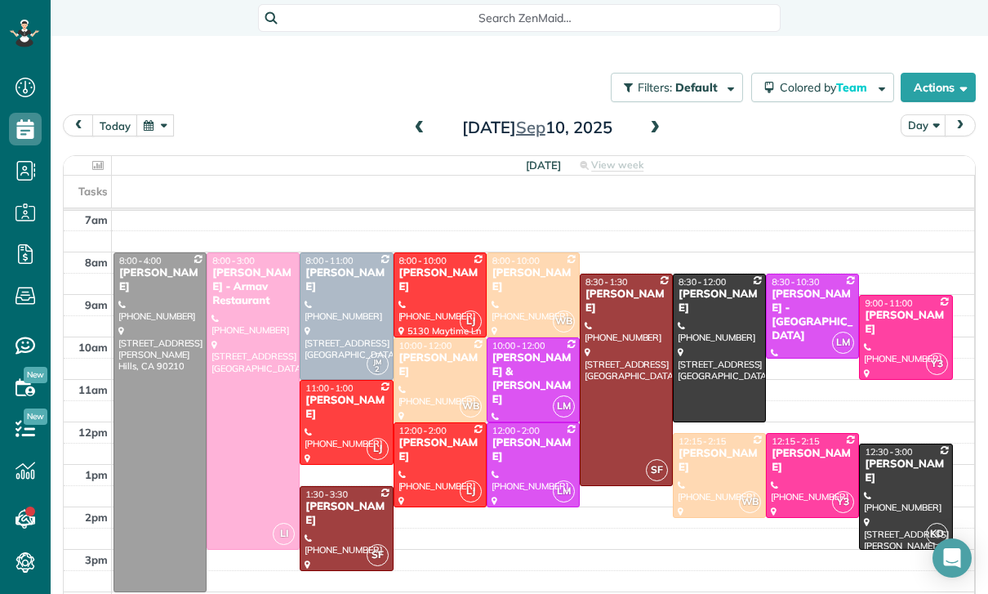
click at [653, 121] on span at bounding box center [655, 128] width 18 height 15
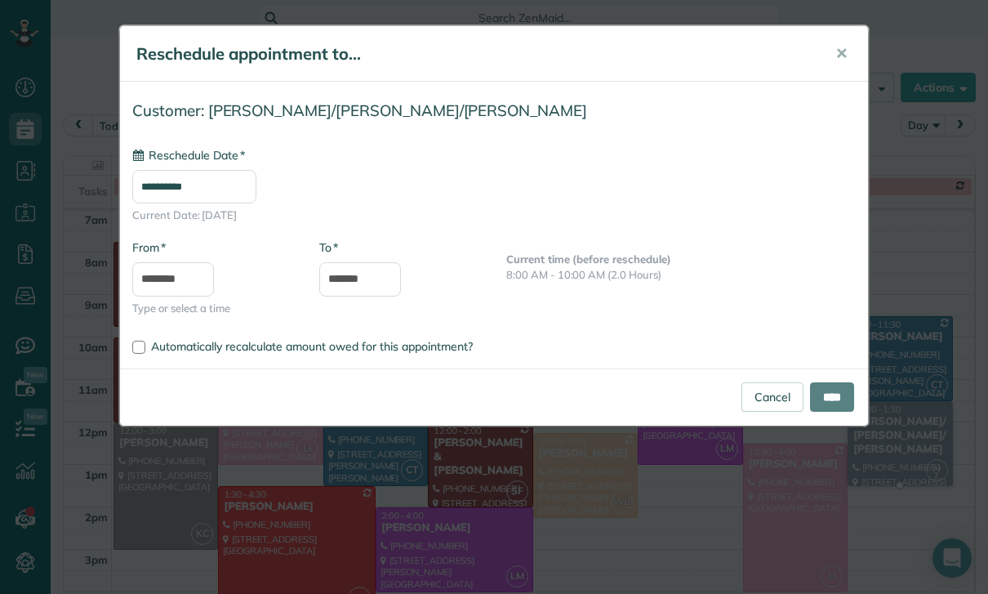
click at [221, 191] on input "**********" at bounding box center [194, 186] width 124 height 33
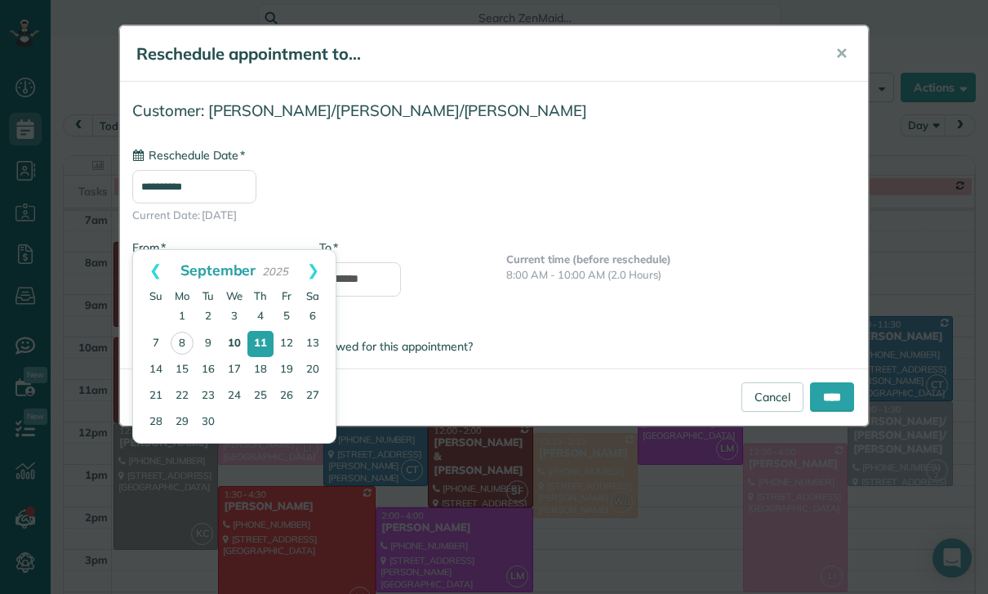
click at [232, 344] on link "10" at bounding box center [234, 344] width 26 height 26
type input "**********"
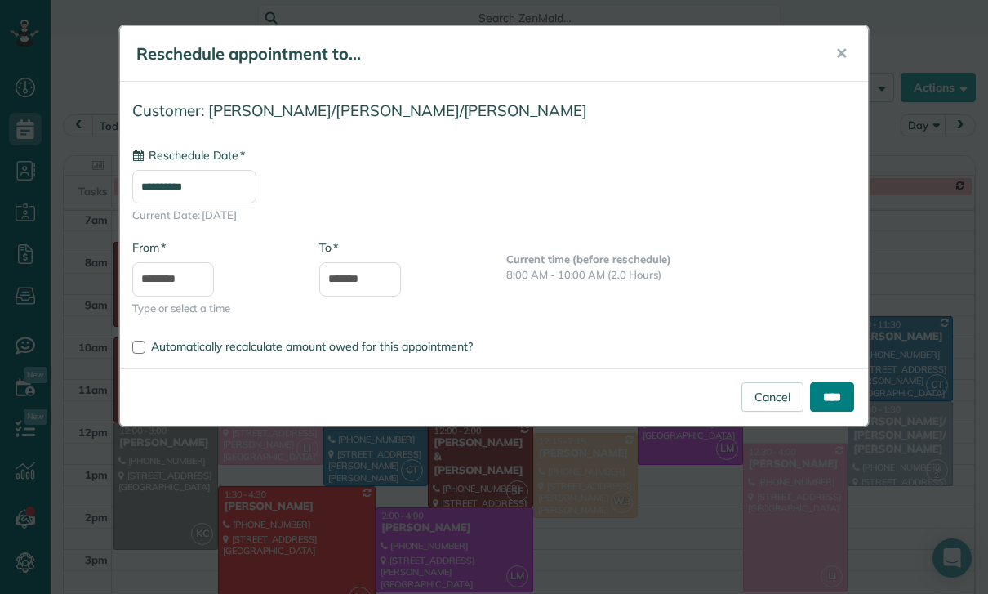
click at [827, 395] on input "****" at bounding box center [832, 396] width 44 height 29
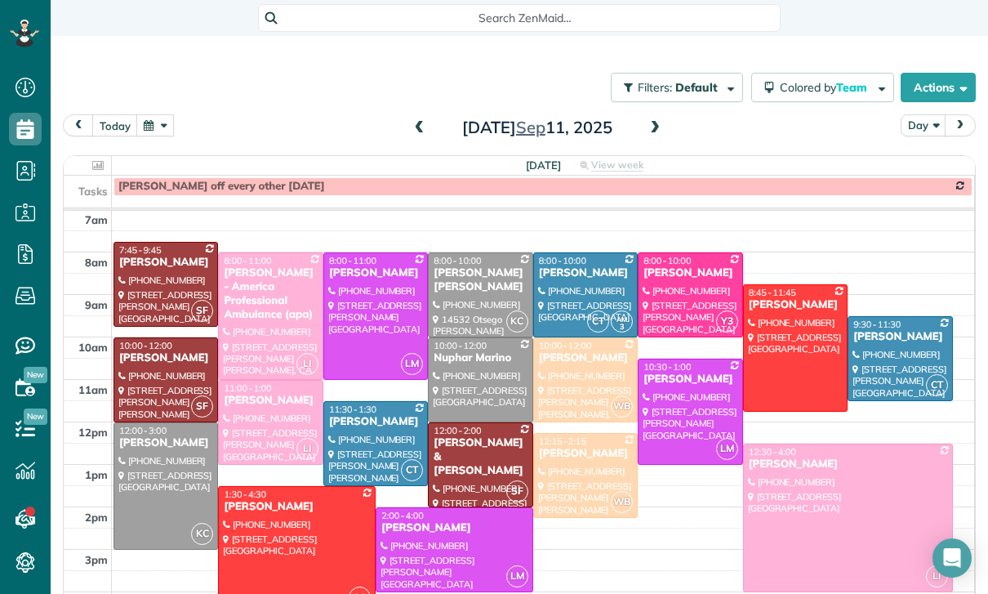
click at [172, 114] on button "button" at bounding box center [155, 125] width 38 height 22
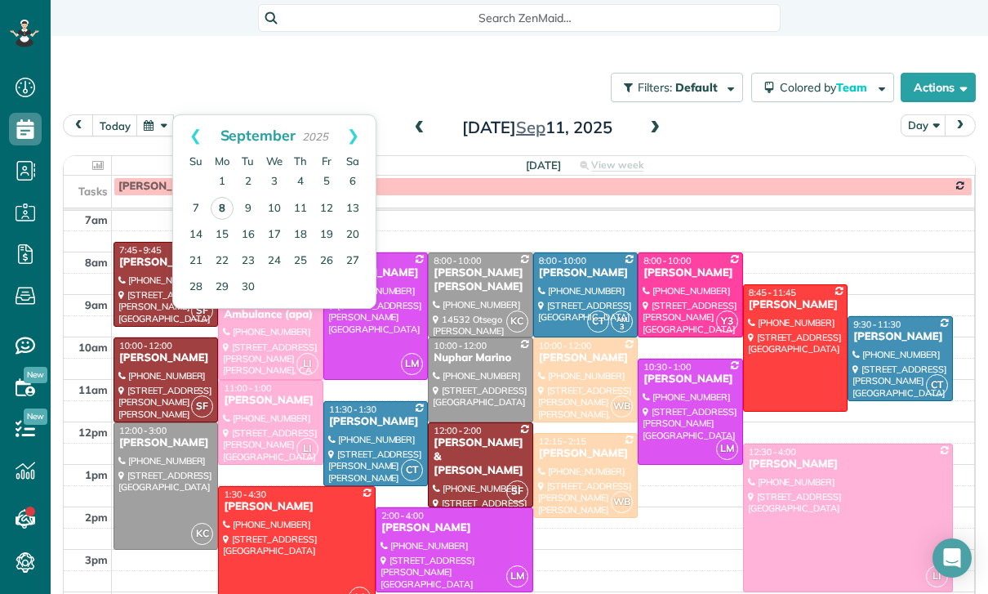
click at [223, 197] on link "8" at bounding box center [222, 208] width 23 height 23
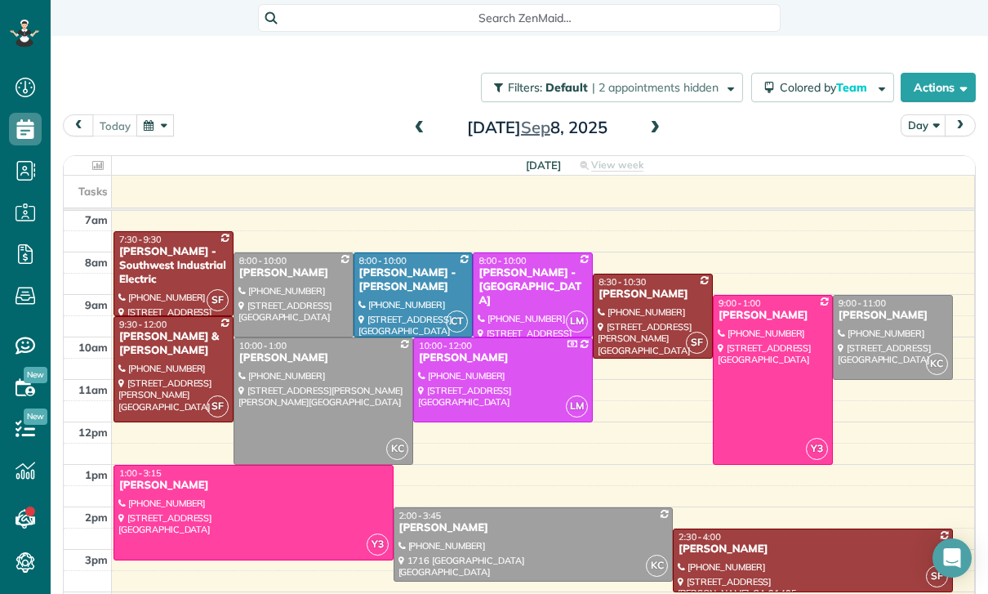
click at [529, 508] on div at bounding box center [534, 544] width 279 height 73
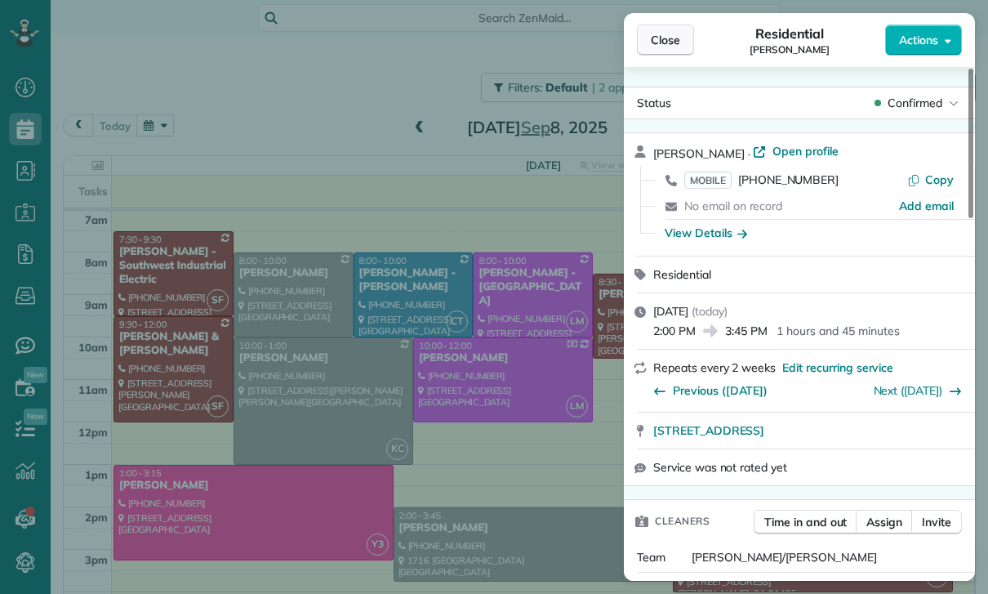
click at [658, 46] on span "Close" at bounding box center [665, 40] width 29 height 16
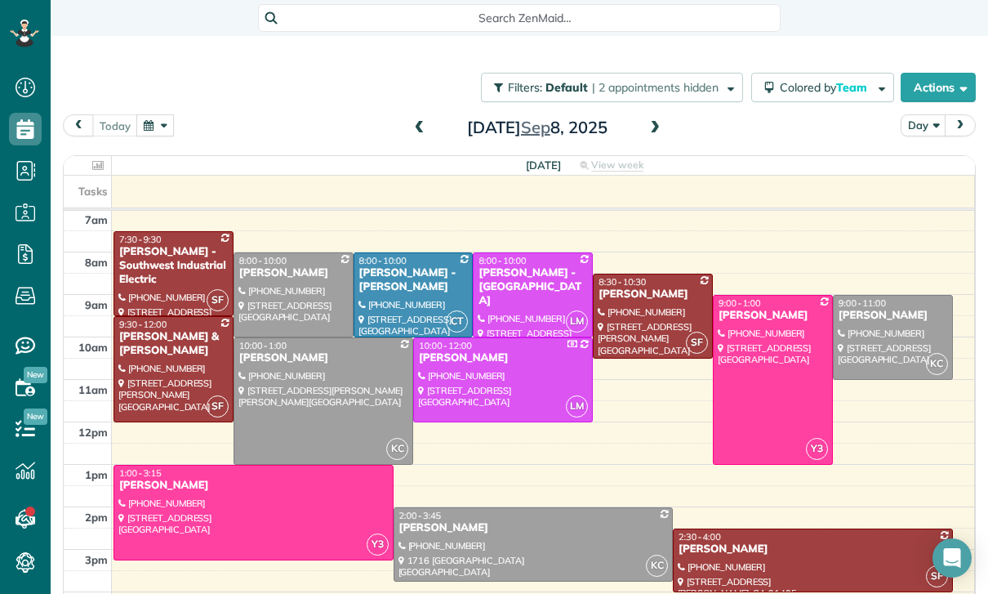
click at [658, 121] on span at bounding box center [655, 128] width 18 height 15
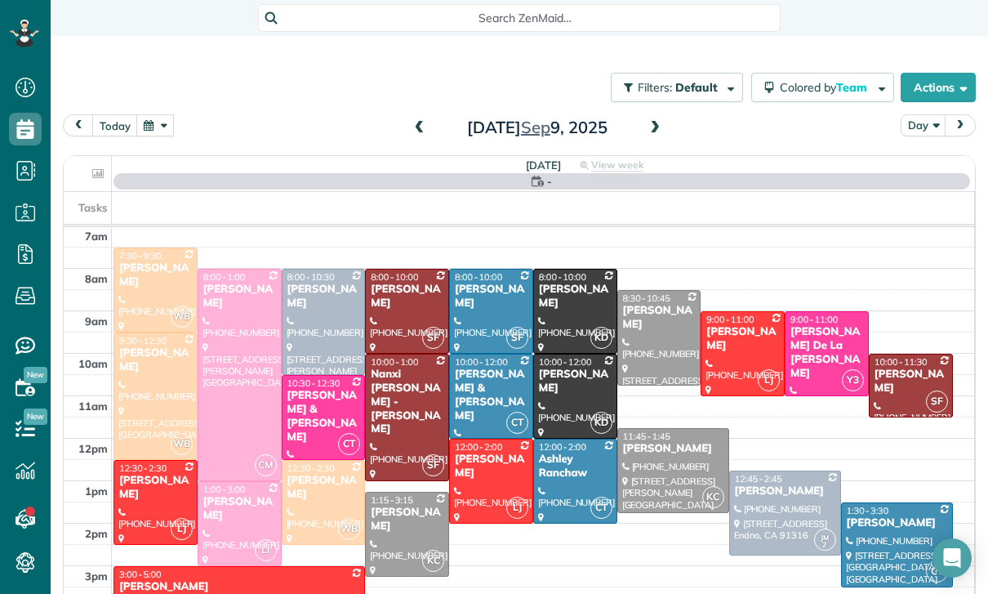
scroll to position [128, 0]
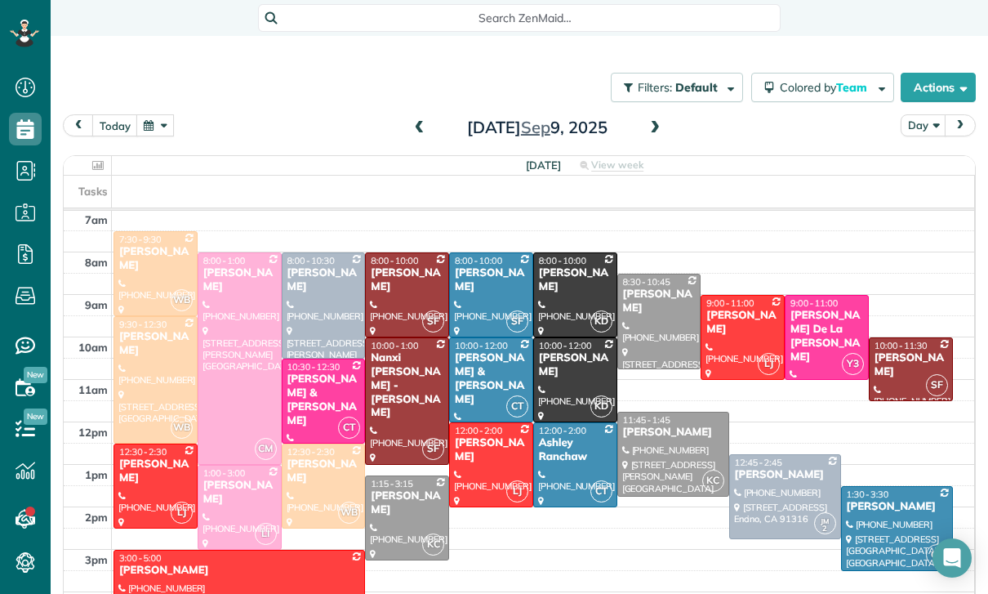
click at [660, 121] on span at bounding box center [655, 128] width 18 height 15
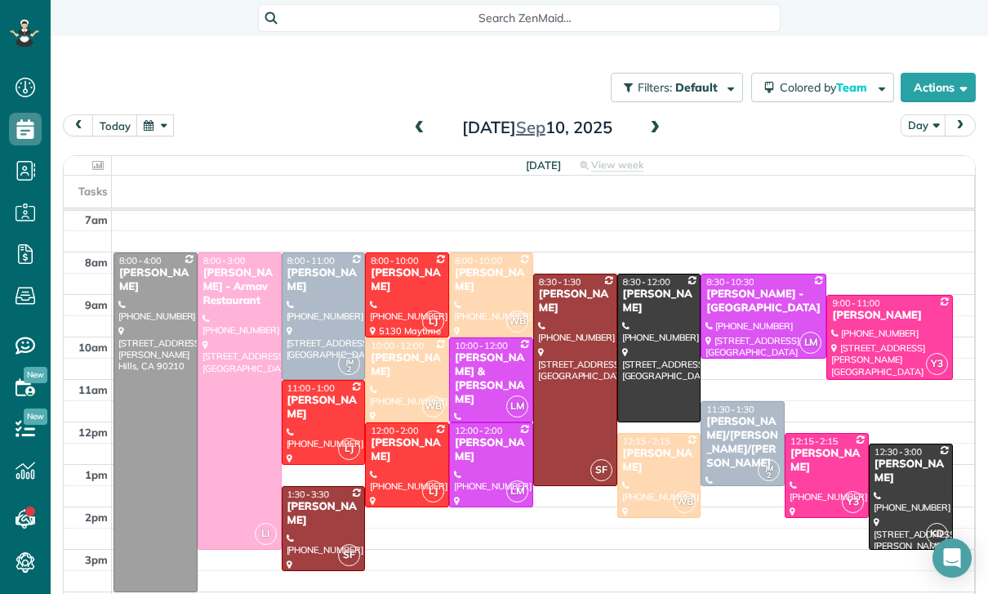
click at [650, 121] on span at bounding box center [655, 128] width 18 height 15
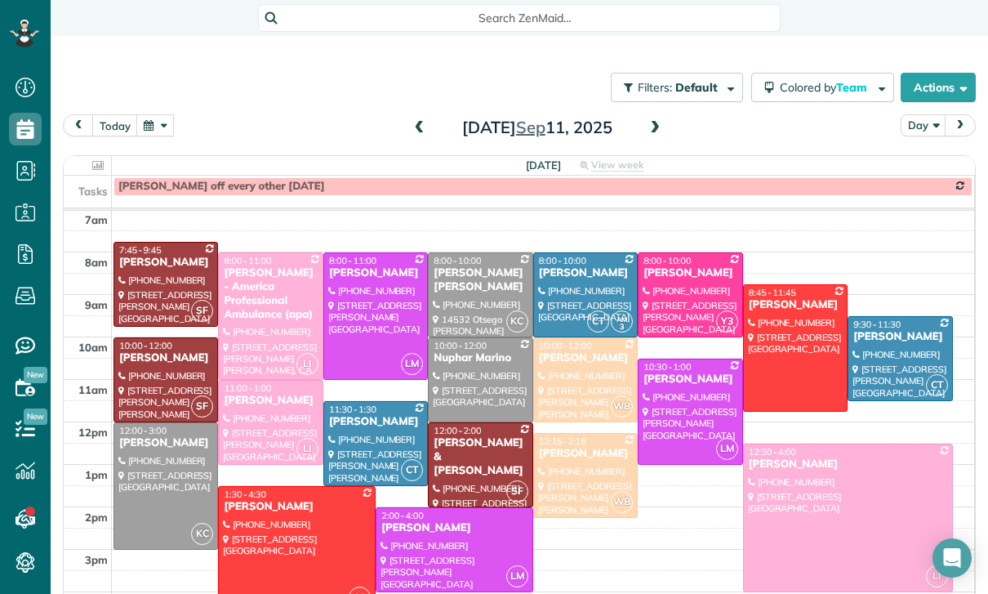
click at [152, 114] on button "button" at bounding box center [155, 125] width 38 height 22
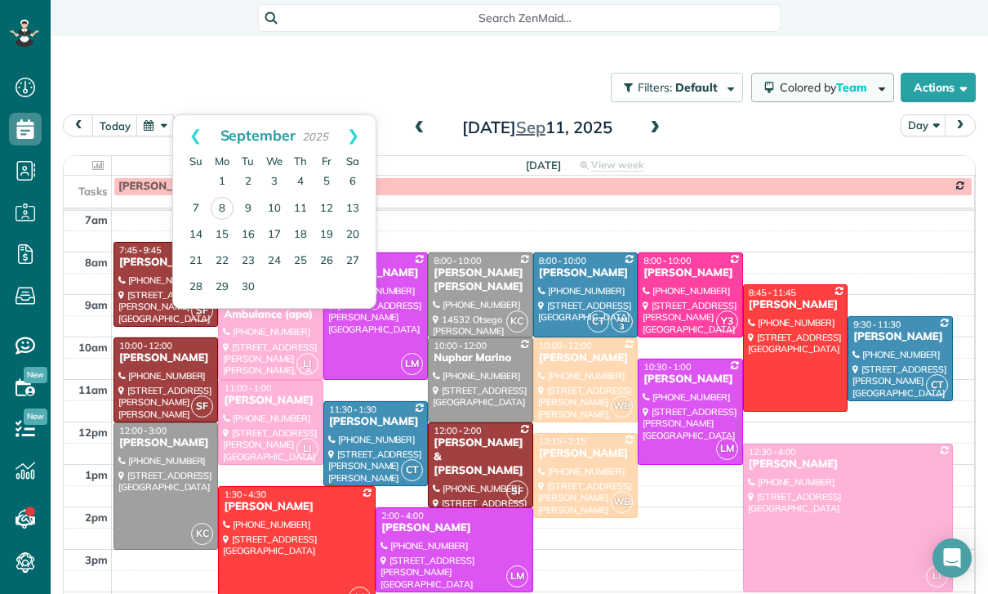
click at [824, 80] on span "Colored by Team" at bounding box center [826, 87] width 93 height 15
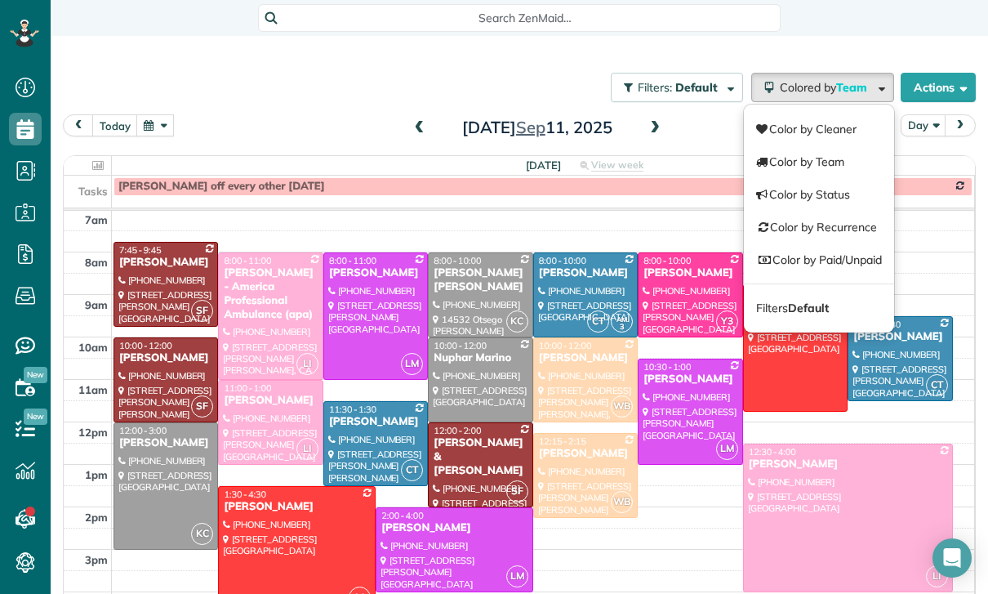
click at [157, 114] on button "button" at bounding box center [155, 125] width 38 height 22
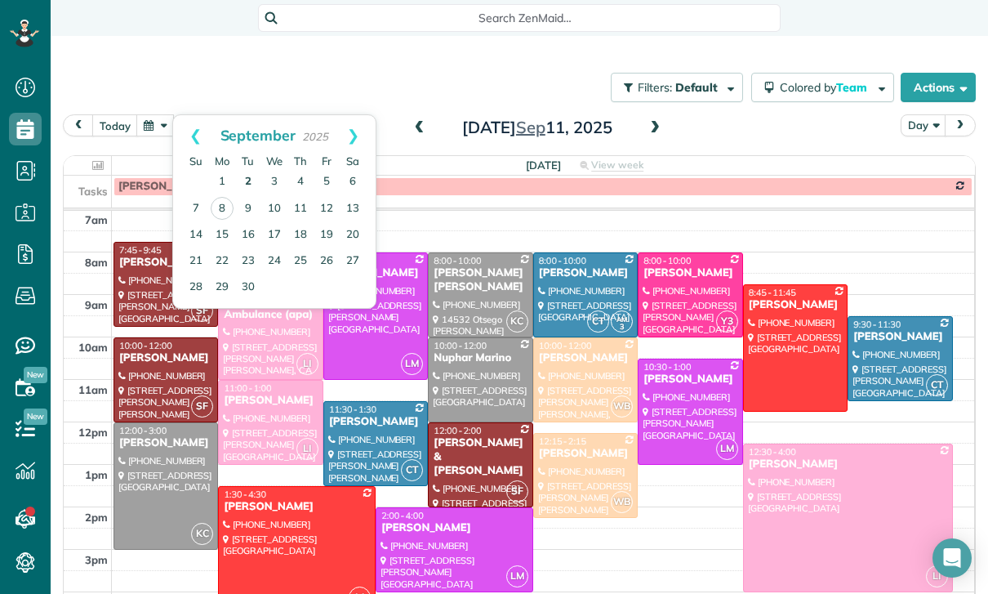
click at [239, 169] on link "2" at bounding box center [248, 182] width 26 height 26
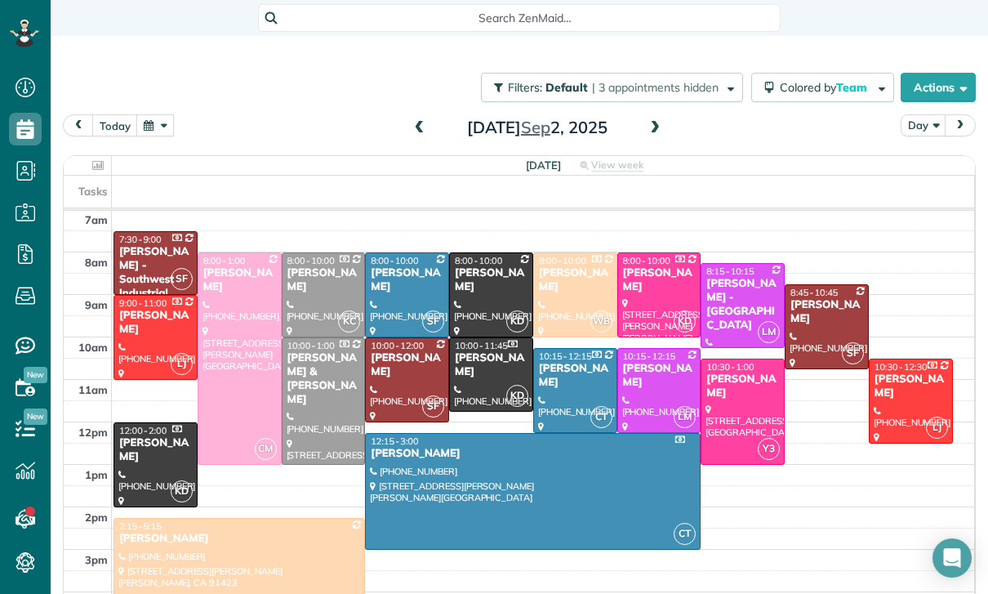
click at [413, 116] on span at bounding box center [420, 128] width 18 height 25
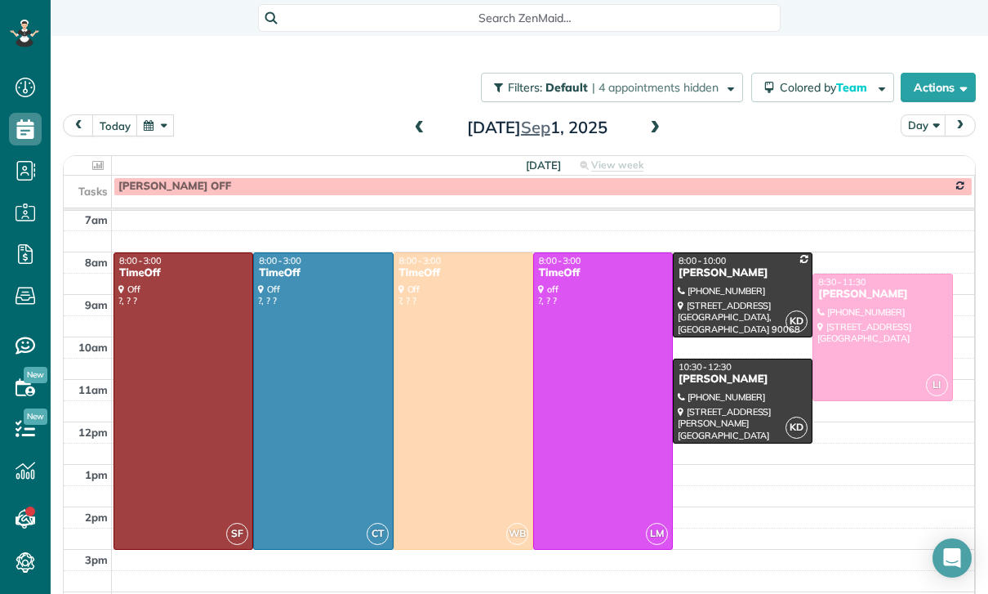
click at [659, 121] on span at bounding box center [655, 128] width 18 height 15
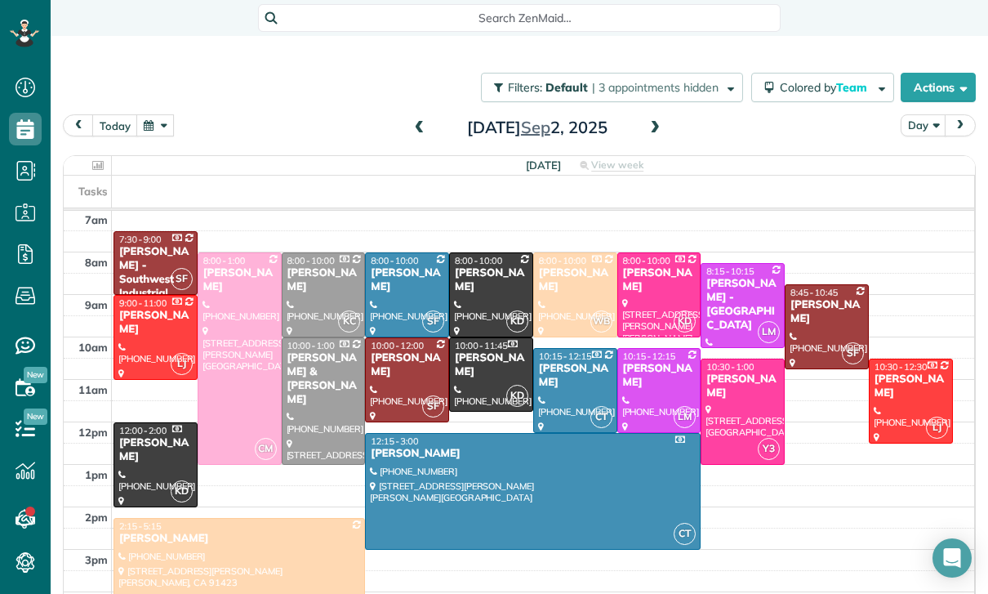
click at [649, 121] on span at bounding box center [655, 128] width 18 height 15
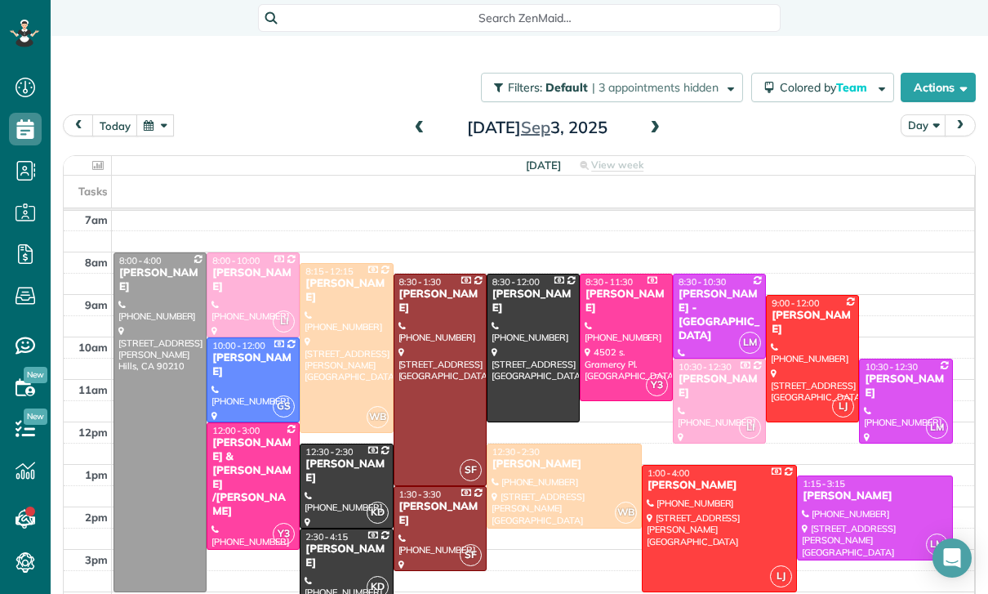
click at [649, 121] on span at bounding box center [655, 128] width 18 height 15
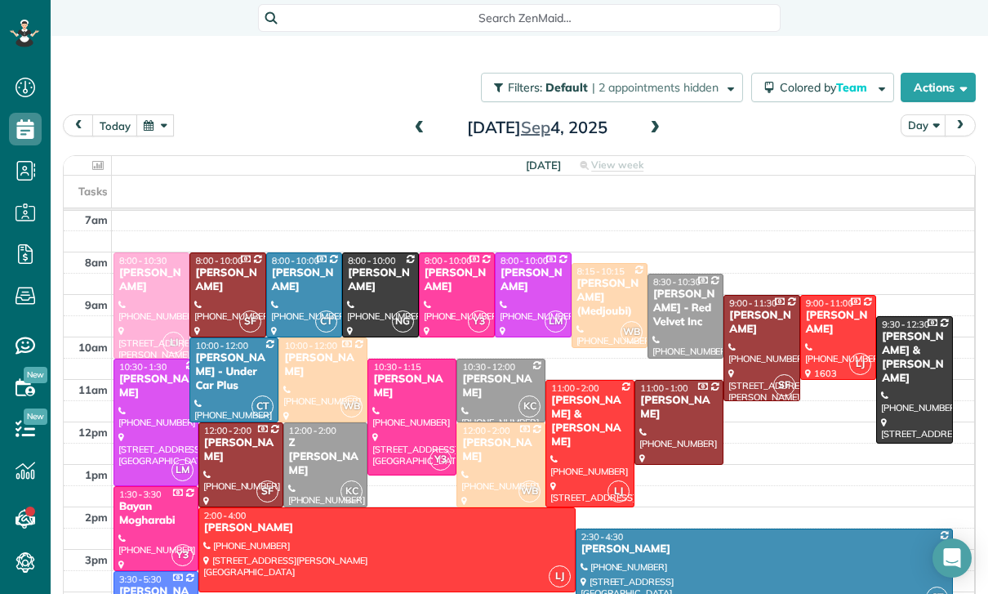
click at [661, 116] on span at bounding box center [655, 128] width 18 height 25
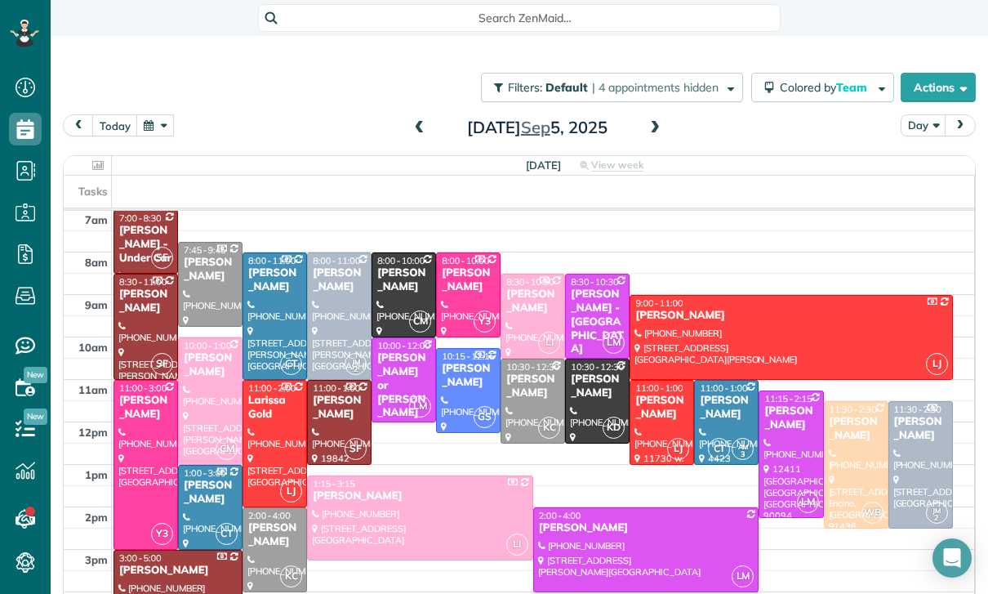
click at [161, 114] on button "button" at bounding box center [155, 125] width 38 height 22
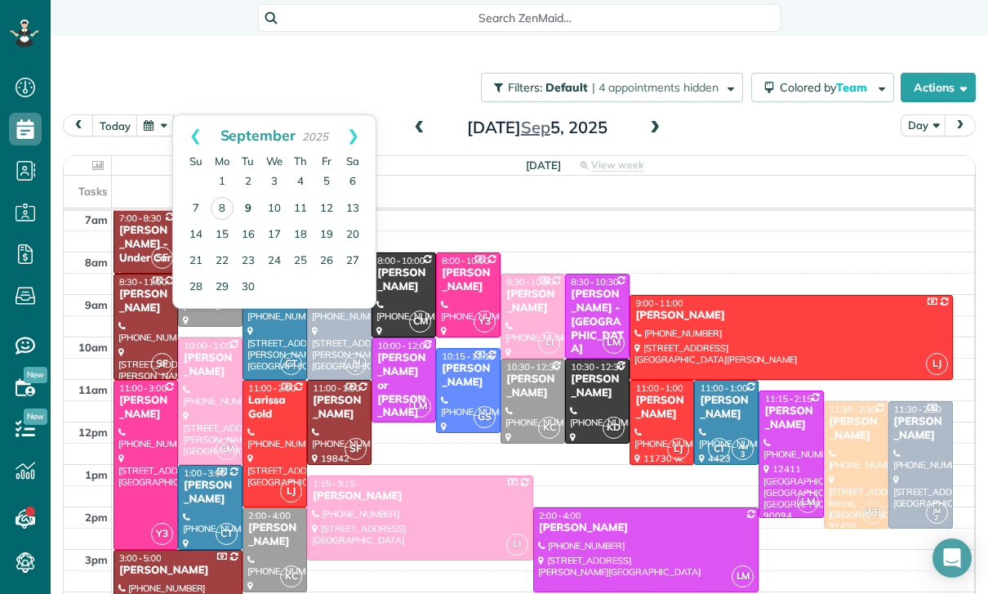
click at [243, 196] on link "9" at bounding box center [248, 209] width 26 height 26
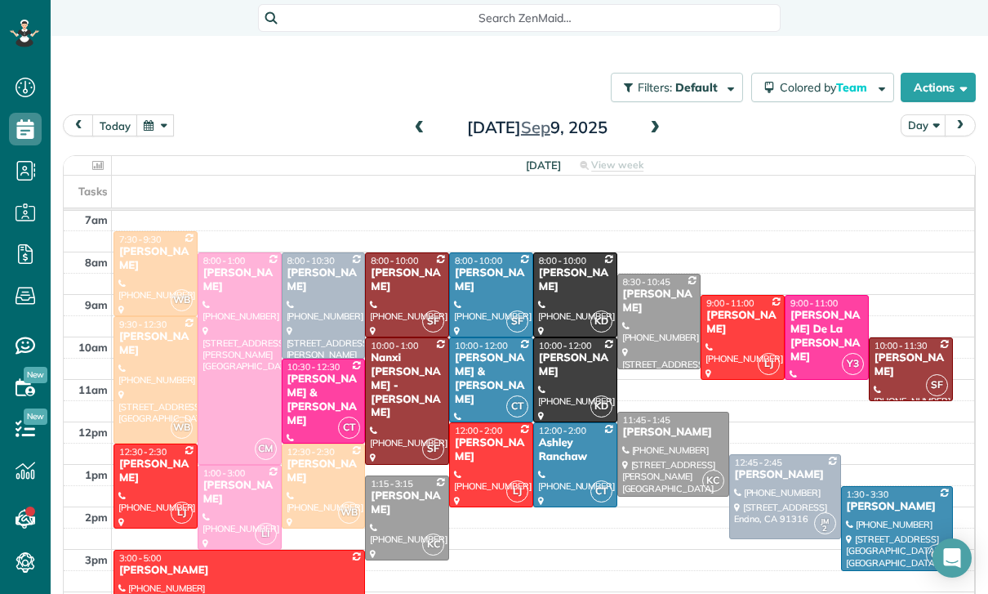
click at [146, 114] on button "button" at bounding box center [155, 125] width 38 height 22
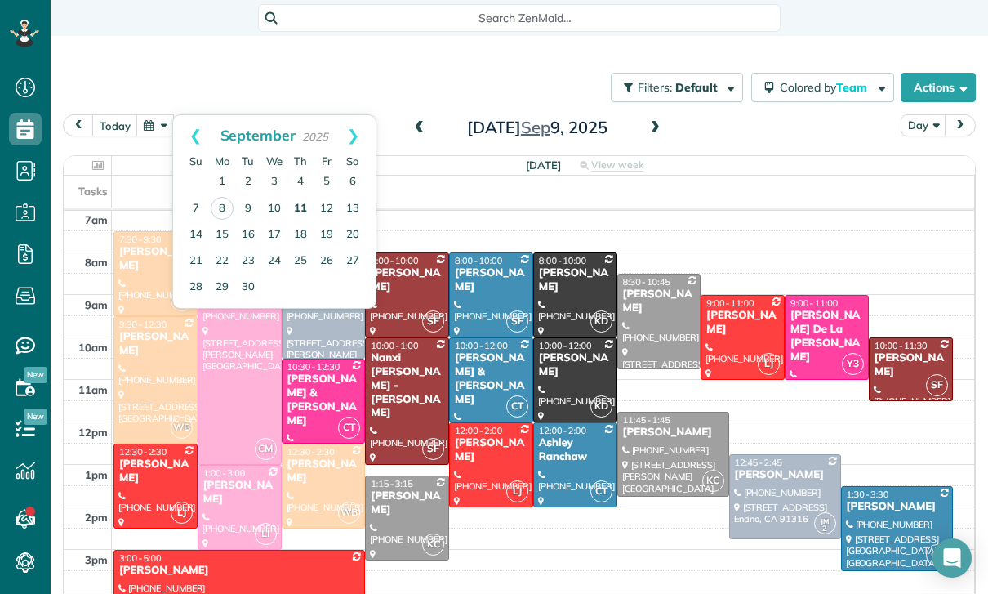
click at [300, 196] on link "11" at bounding box center [301, 209] width 26 height 26
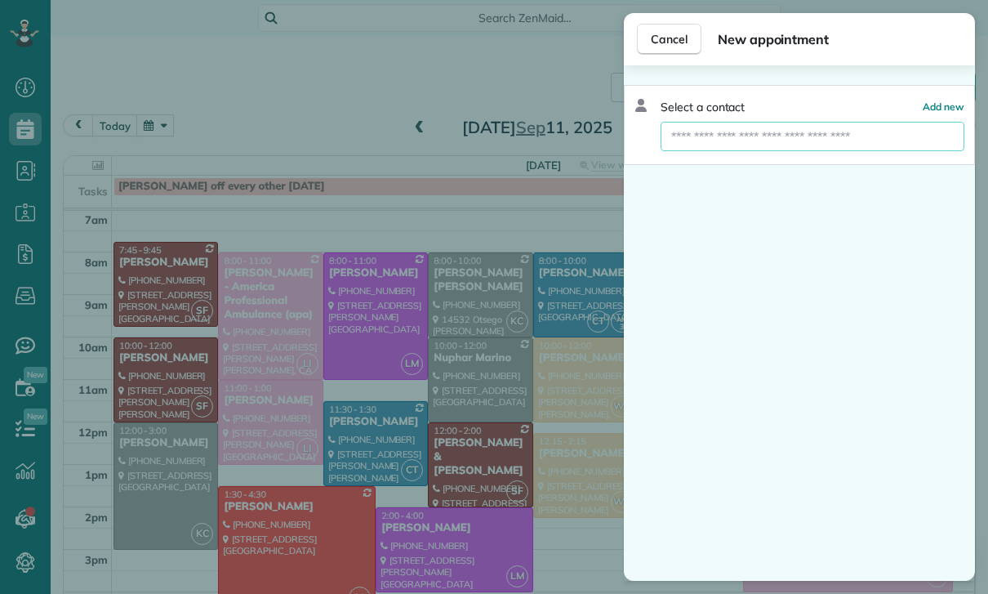
click at [738, 142] on input "text" at bounding box center [813, 136] width 304 height 29
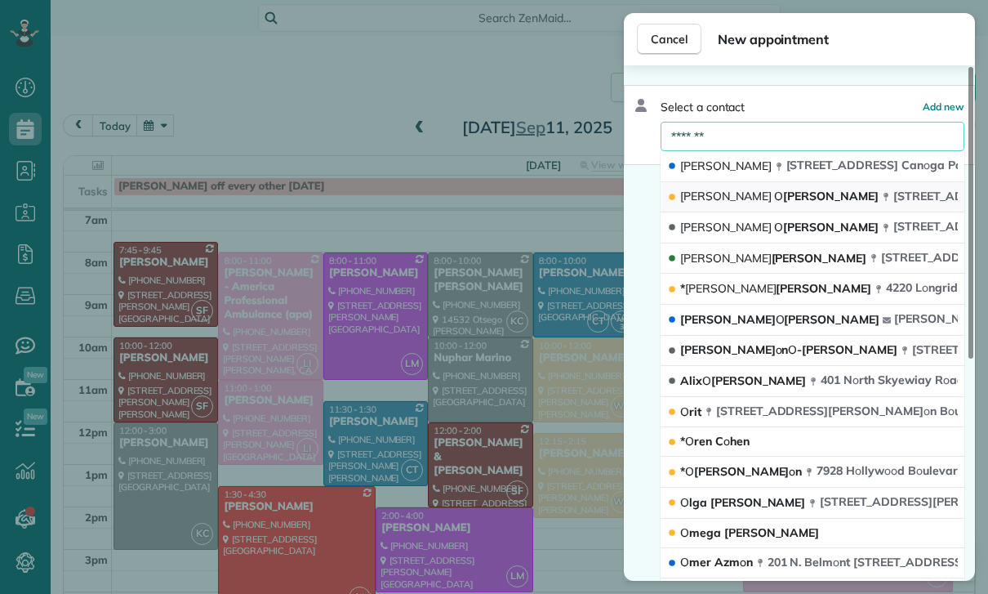
type input "*******"
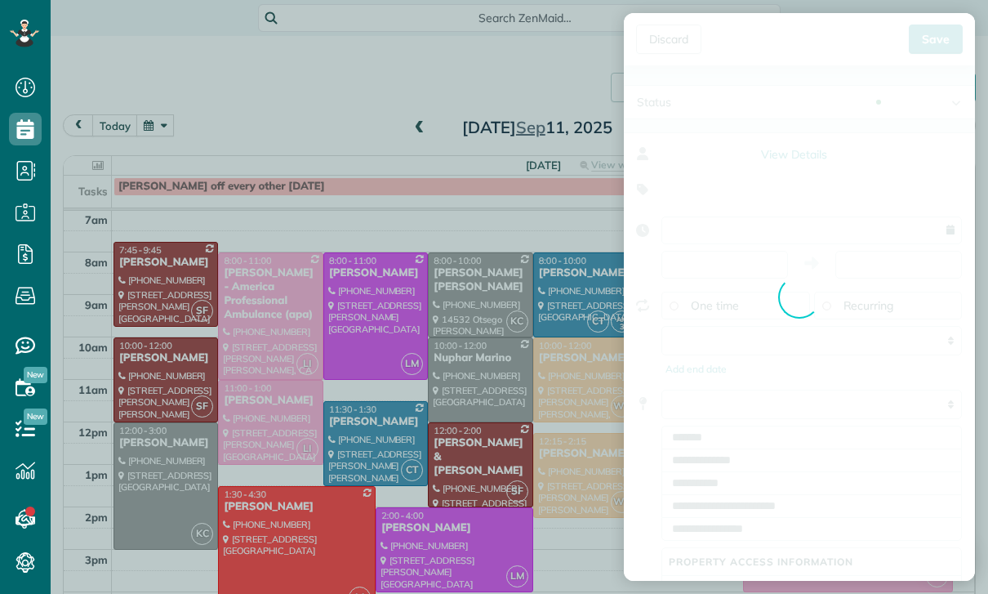
type input "**********"
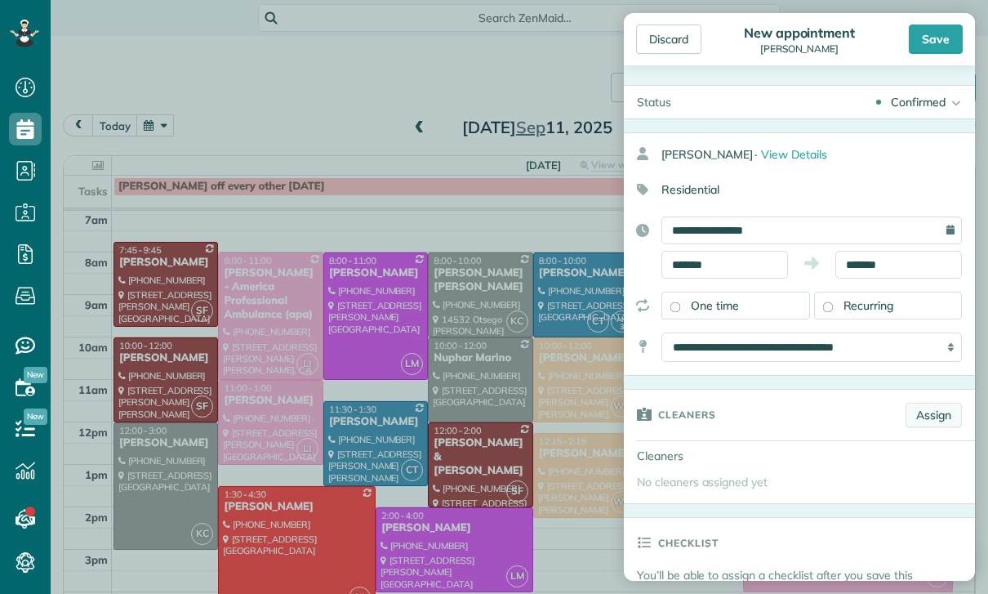
click at [939, 417] on link "Assign" at bounding box center [934, 415] width 56 height 25
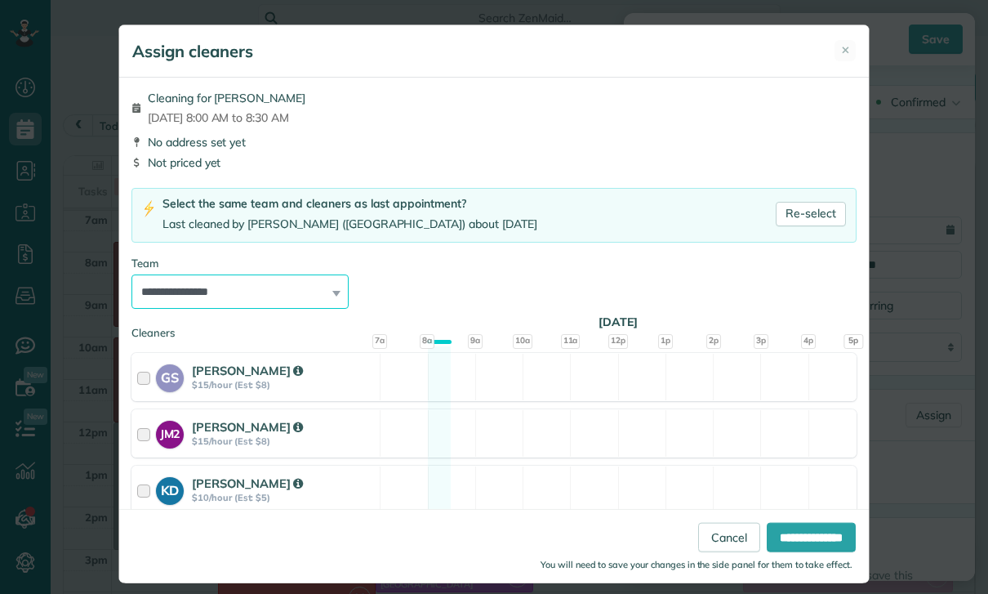
click at [319, 305] on select "**********" at bounding box center [240, 291] width 217 height 34
select select "*****"
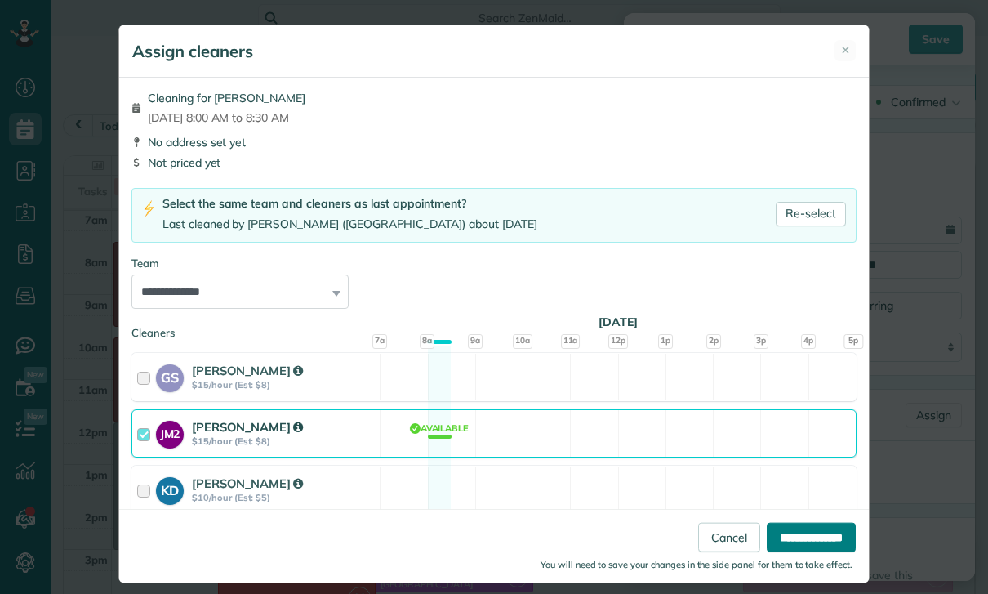
click at [789, 552] on input "**********" at bounding box center [811, 537] width 89 height 29
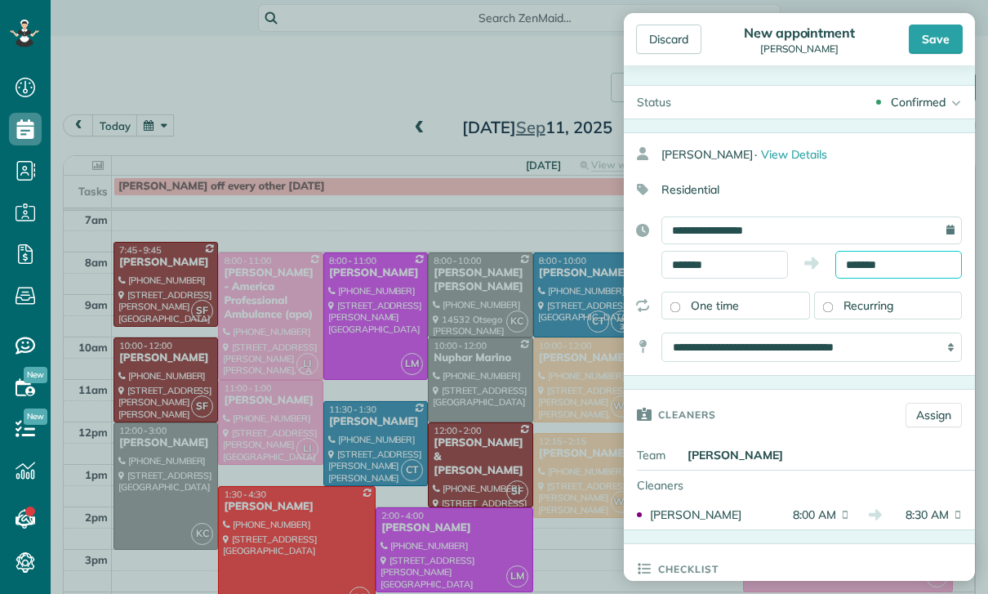
click at [876, 259] on input "*******" at bounding box center [899, 265] width 127 height 28
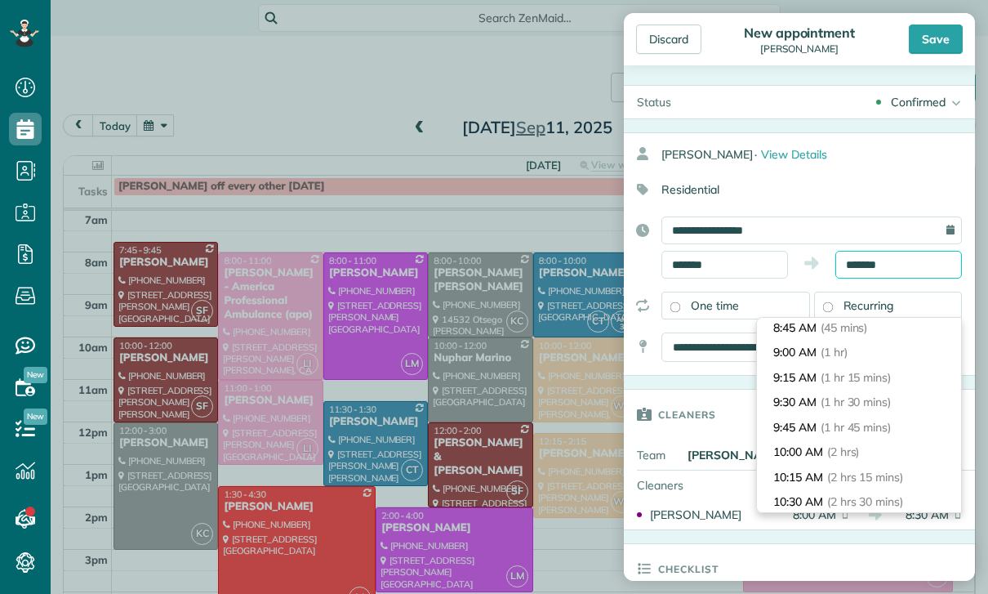
scroll to position [101, 0]
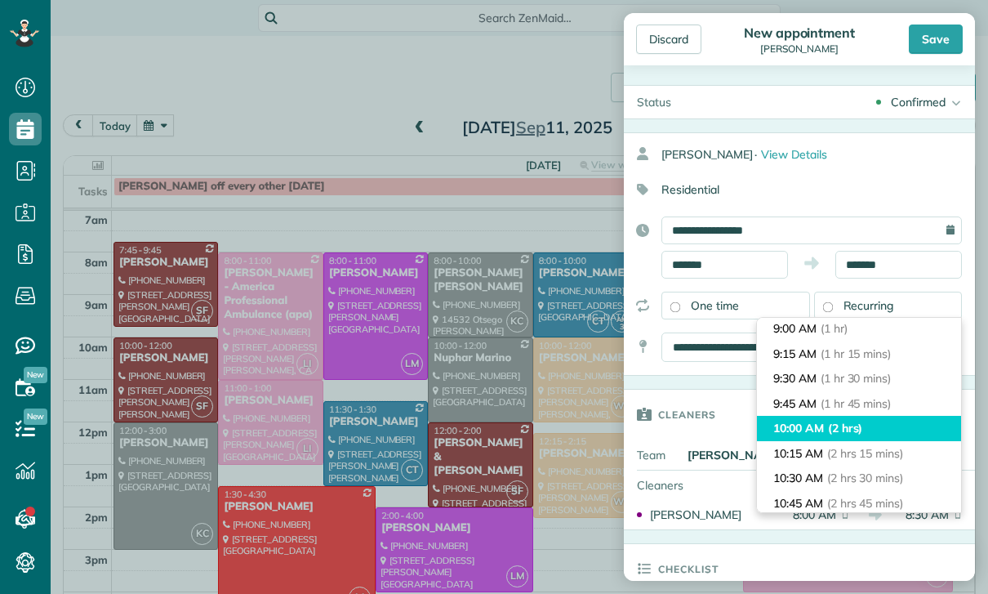
click at [843, 421] on span "(2 hrs)" at bounding box center [845, 428] width 35 height 15
type input "********"
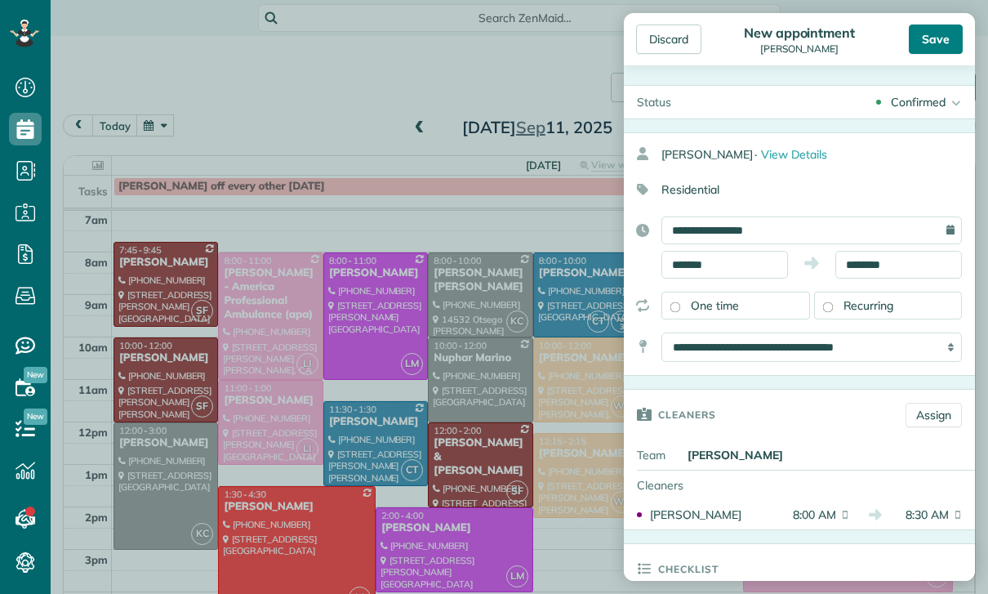
click at [930, 29] on div "Save" at bounding box center [936, 39] width 54 height 29
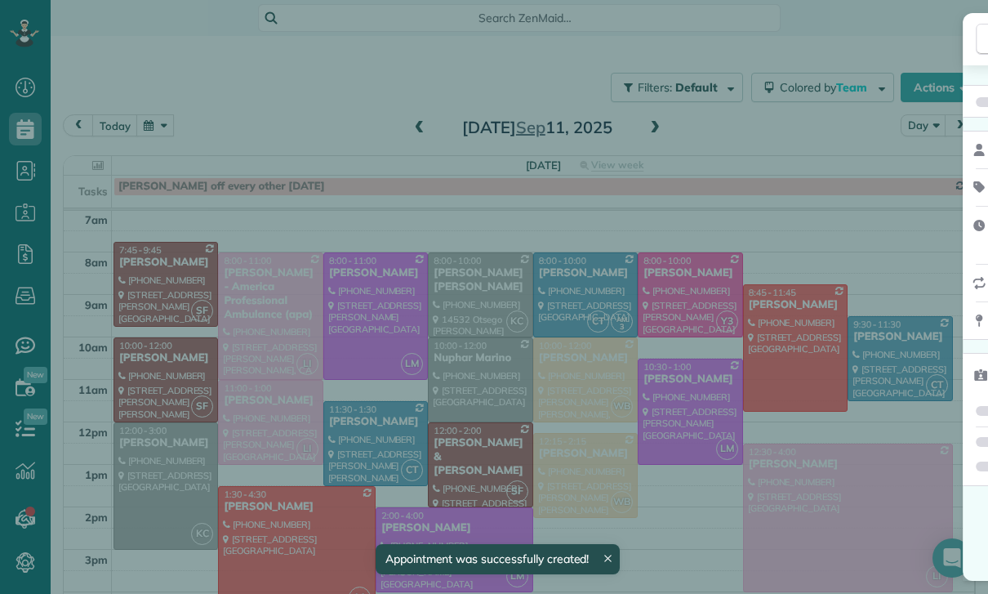
scroll to position [128, 0]
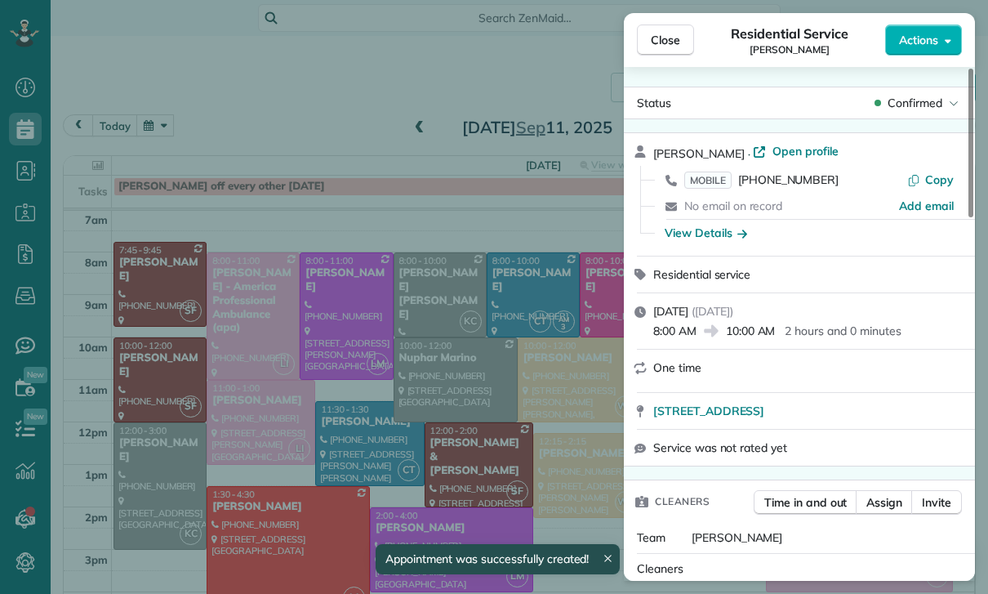
click at [525, 448] on div "Close Residential Service Ariel Oakley Actions Status Confirmed Ariel Oakley · …" at bounding box center [494, 297] width 988 height 594
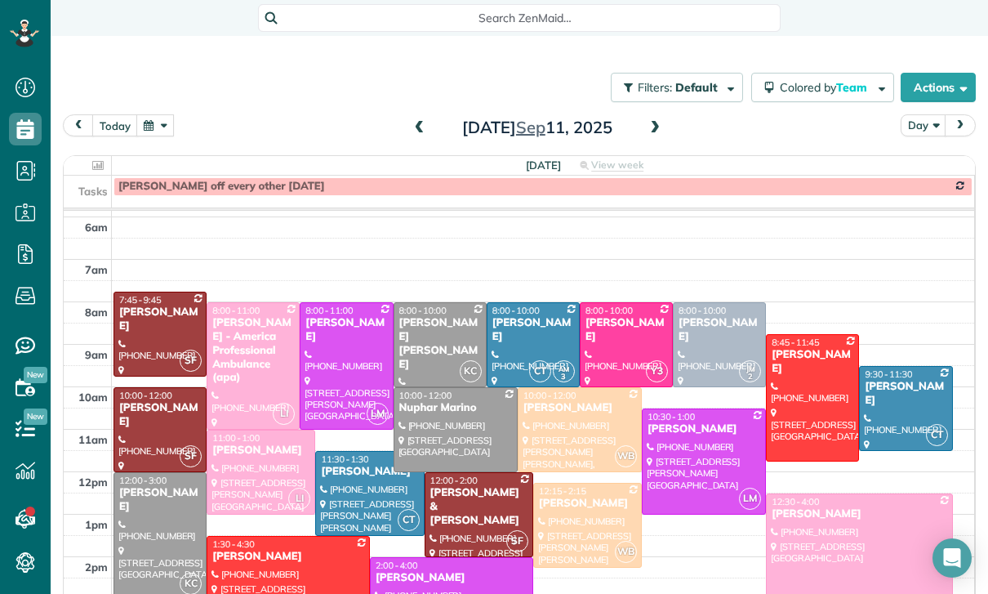
scroll to position [128, 0]
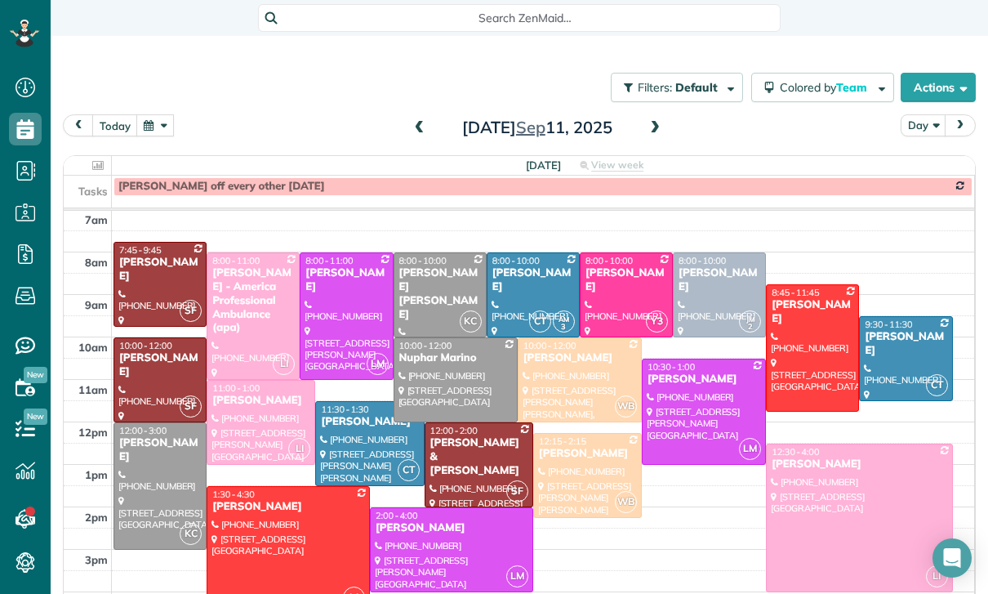
click at [145, 114] on button "button" at bounding box center [155, 125] width 38 height 22
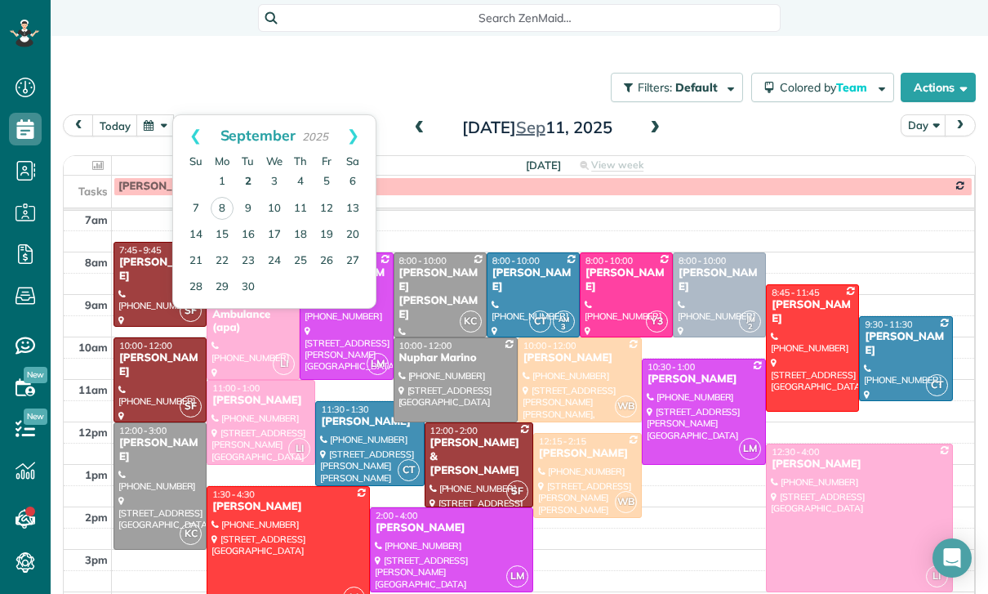
click at [251, 169] on link "2" at bounding box center [248, 182] width 26 height 26
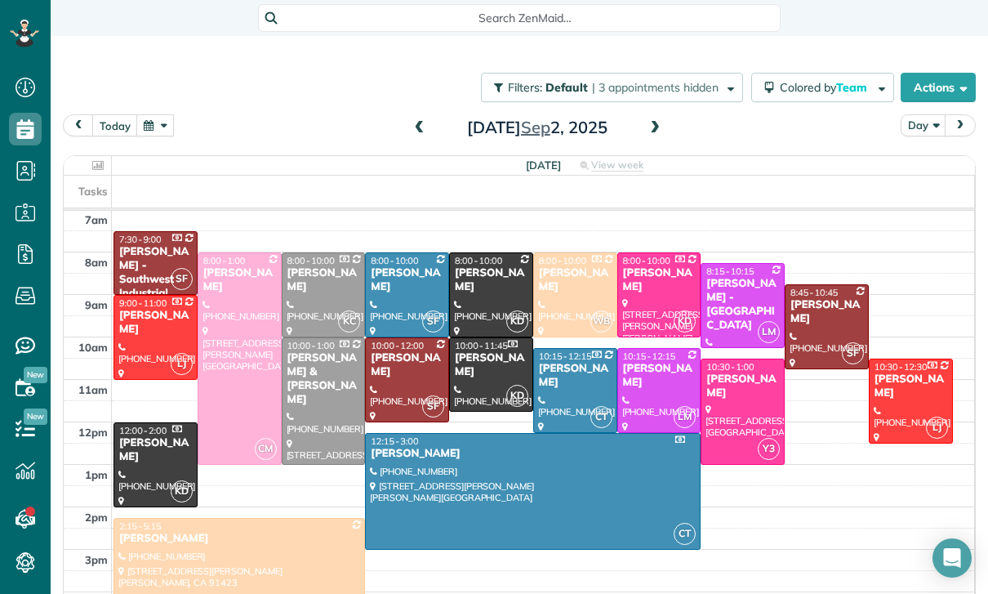
click at [228, 305] on div at bounding box center [239, 358] width 82 height 211
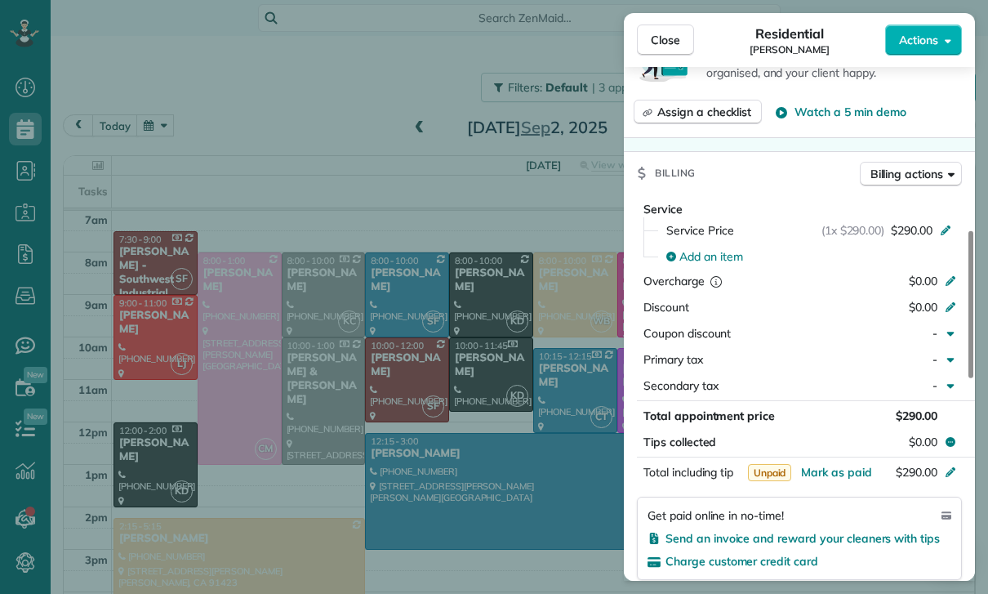
scroll to position [731, 0]
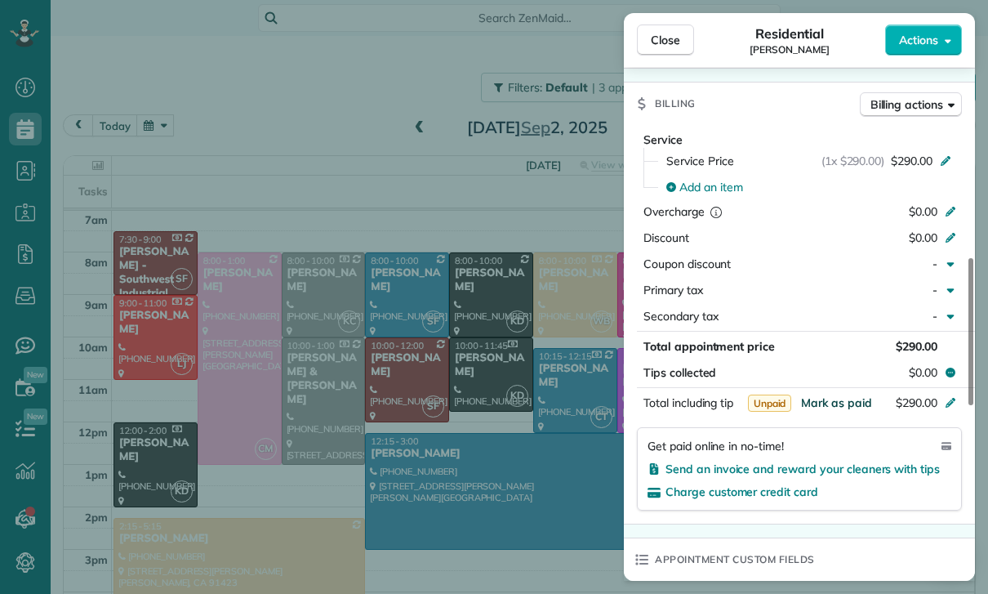
click at [837, 401] on span "Mark as paid" at bounding box center [836, 402] width 71 height 15
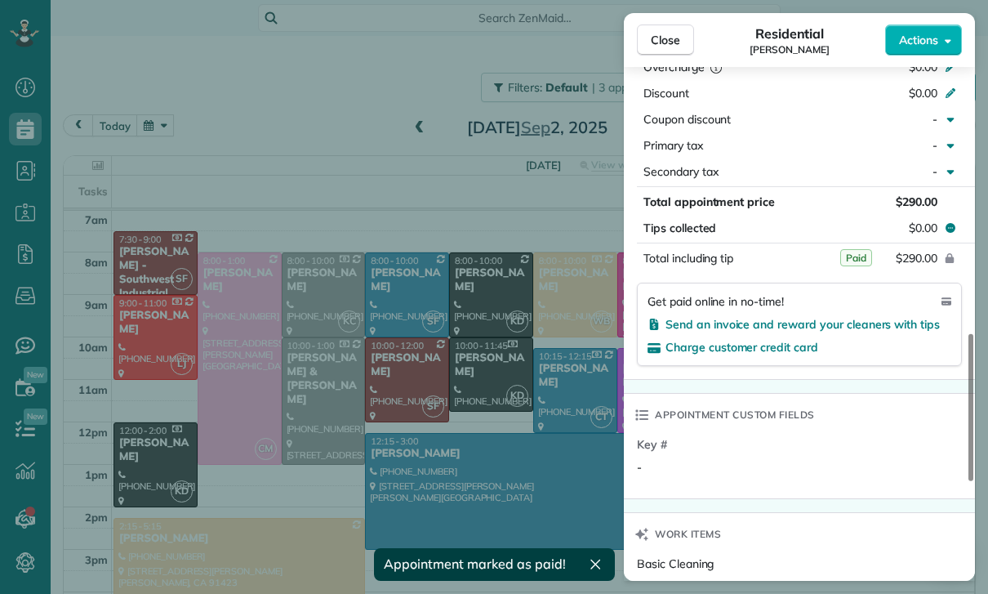
scroll to position [1175, 0]
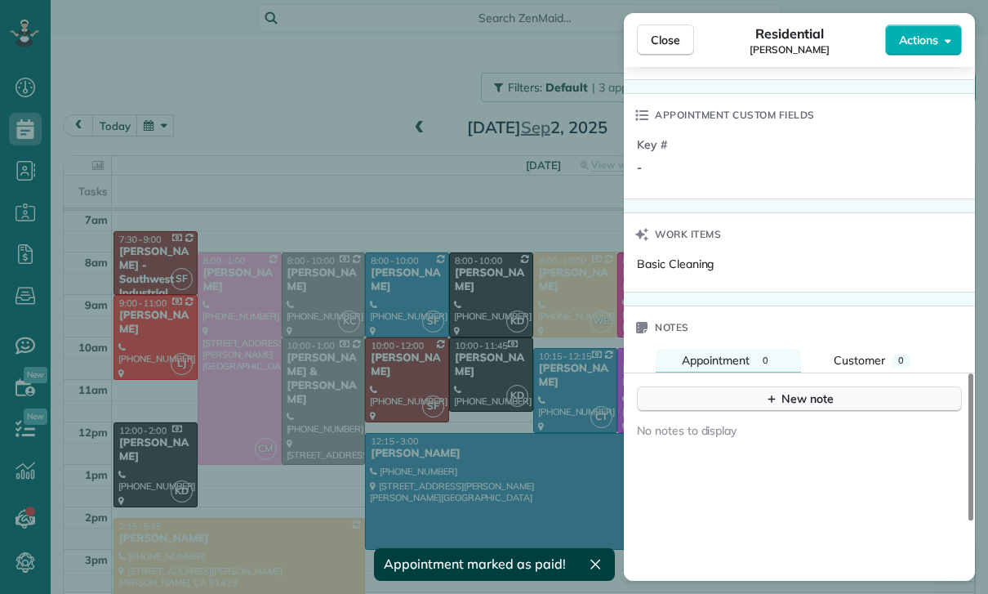
click at [789, 400] on div "New note" at bounding box center [799, 398] width 69 height 17
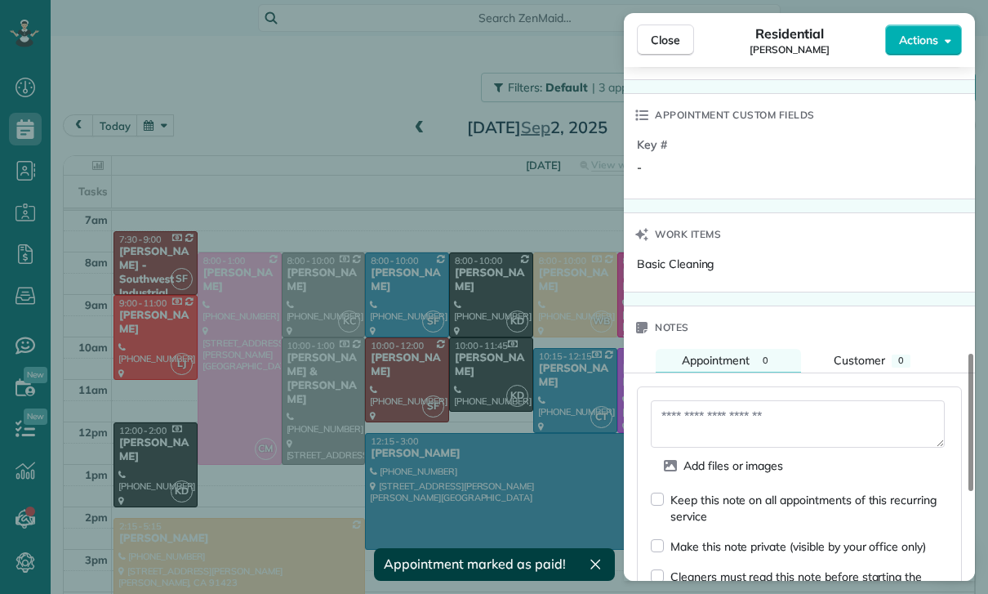
click at [720, 421] on textarea at bounding box center [798, 423] width 294 height 47
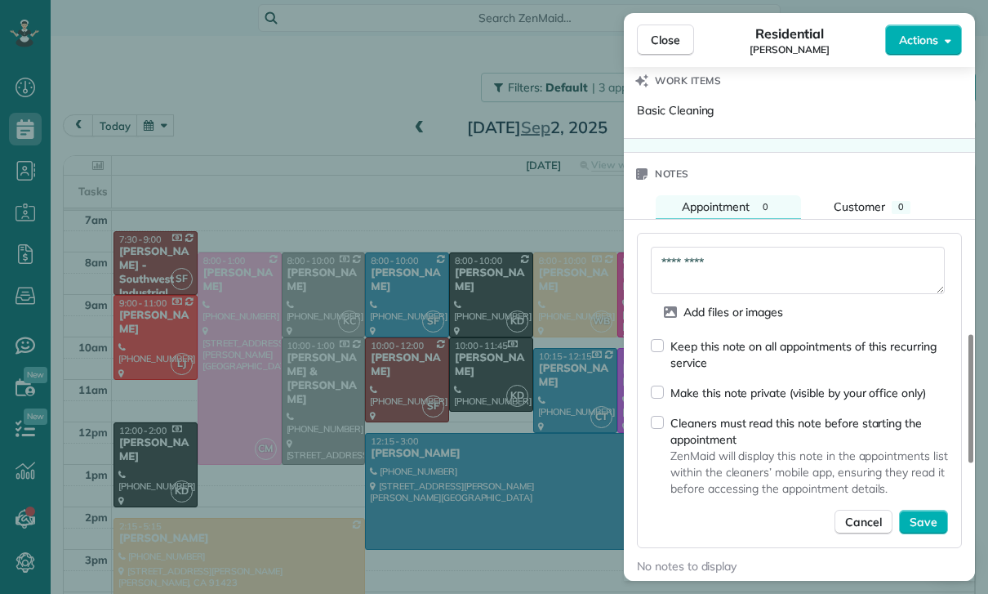
scroll to position [1391, 0]
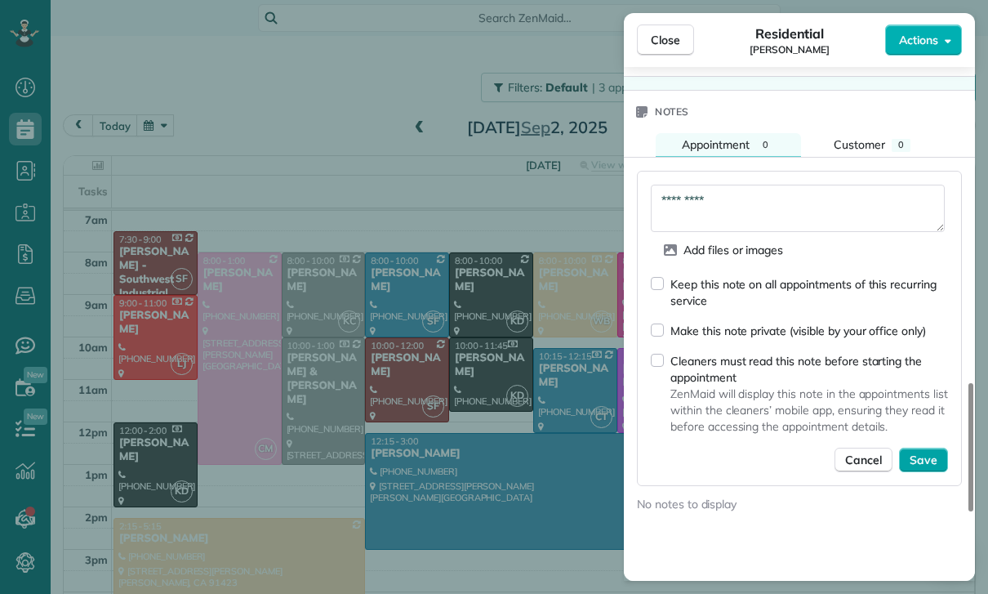
type textarea "*********"
click at [916, 470] on button "Save" at bounding box center [923, 460] width 49 height 25
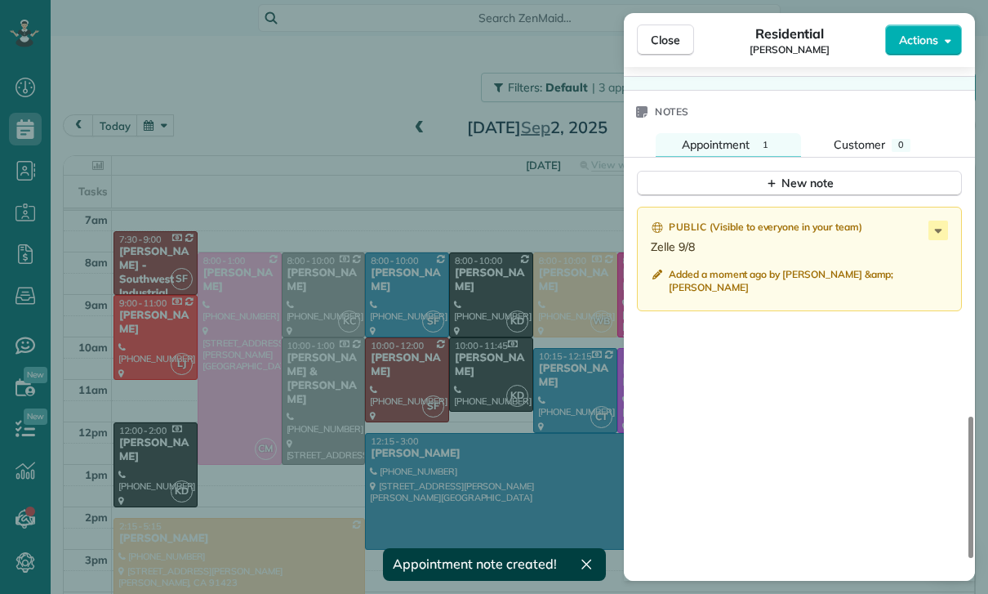
click at [295, 230] on div "Close Residential Marie Kuehne Actions Status Confirmed Marie Kuehne · Open pro…" at bounding box center [494, 297] width 988 height 594
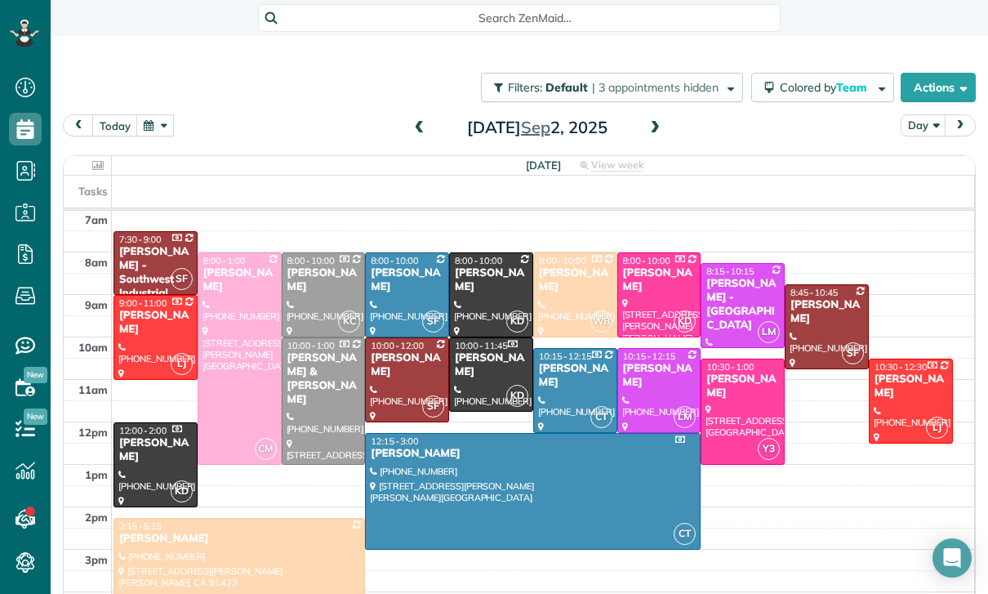
click at [154, 114] on button "button" at bounding box center [155, 125] width 38 height 22
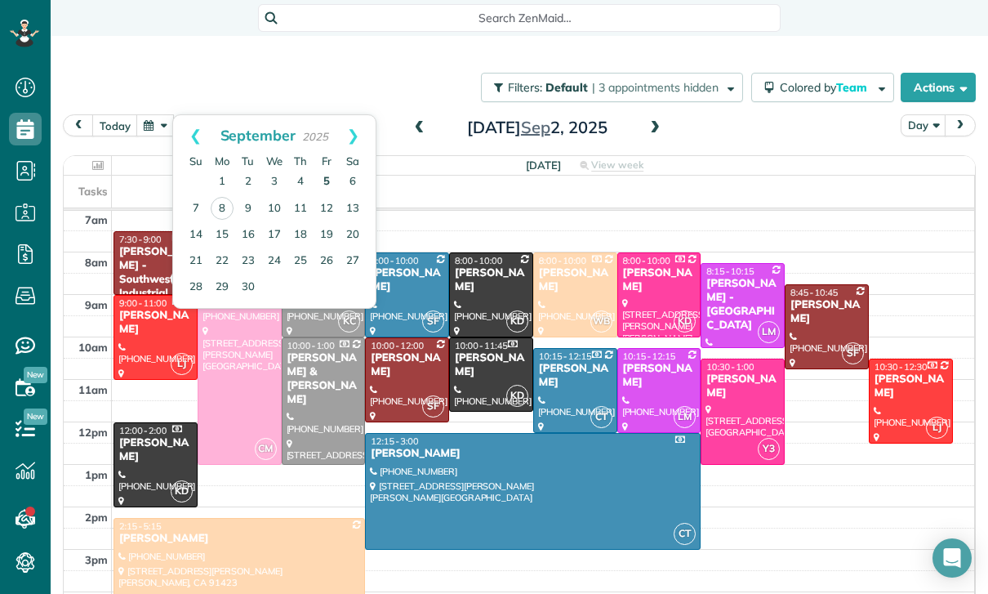
click at [323, 169] on link "5" at bounding box center [327, 182] width 26 height 26
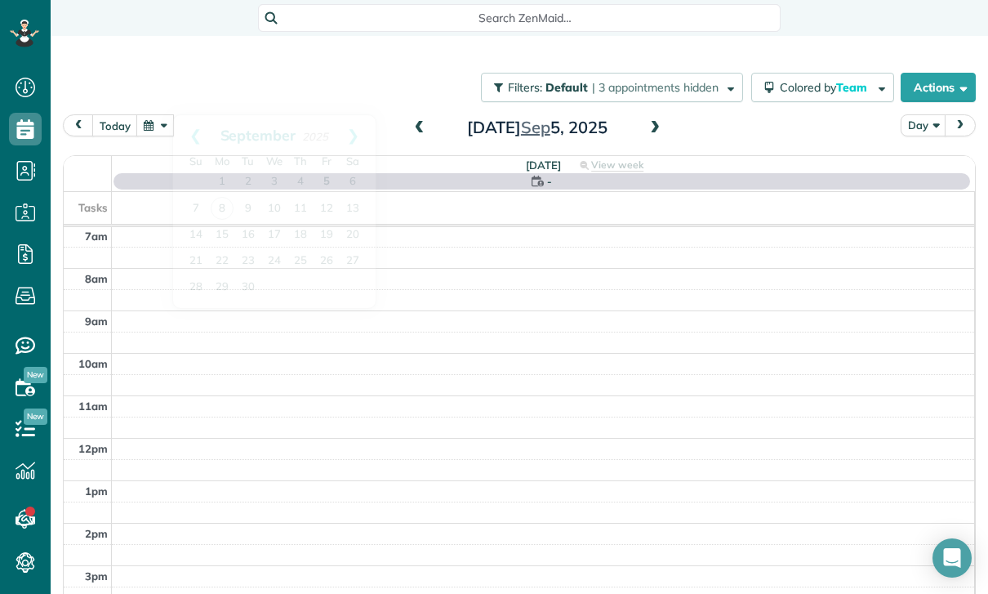
scroll to position [128, 0]
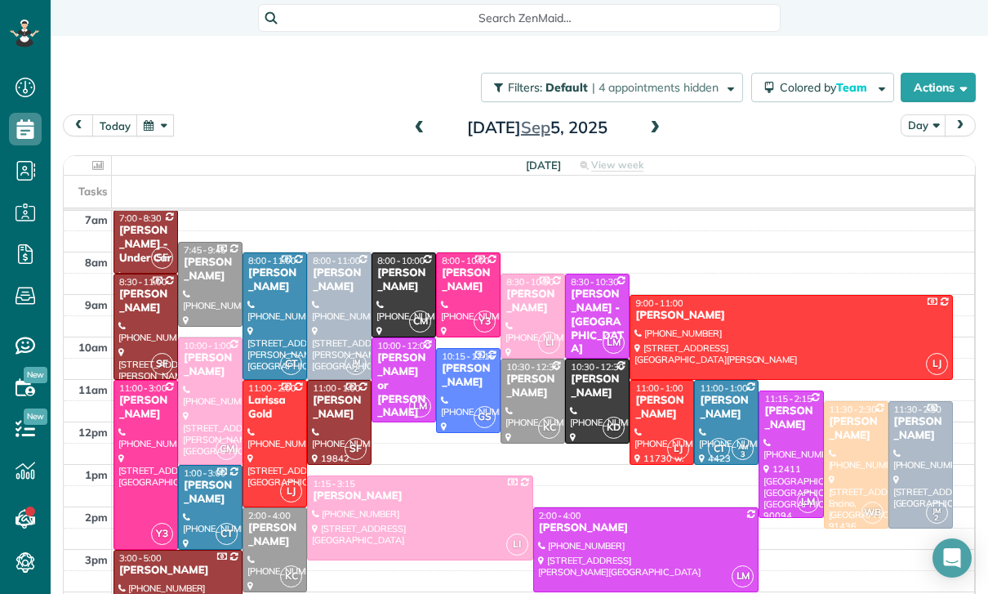
click at [195, 345] on div at bounding box center [210, 401] width 63 height 126
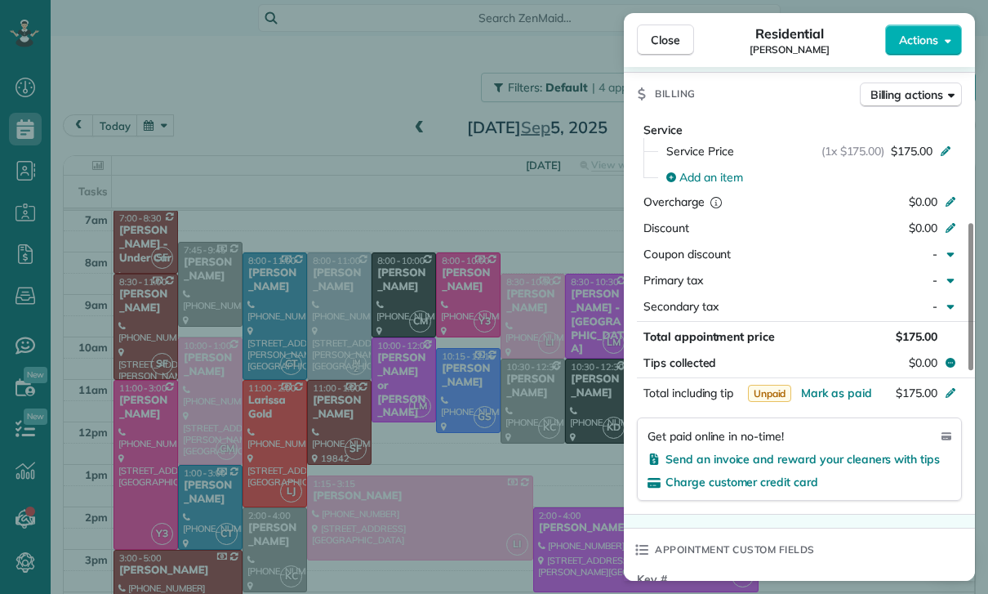
scroll to position [760, 0]
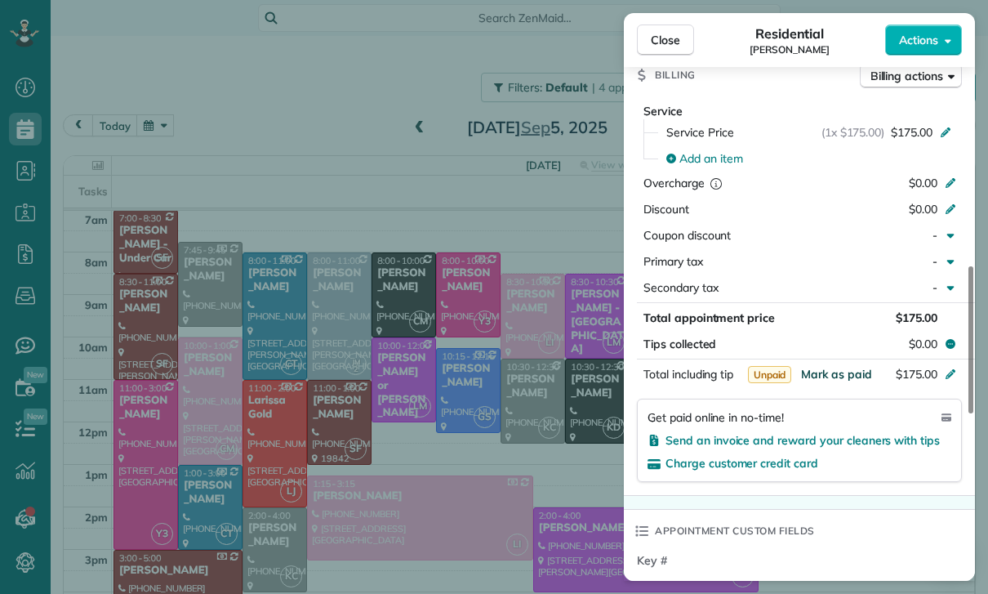
click at [839, 372] on span "Mark as paid" at bounding box center [836, 374] width 71 height 15
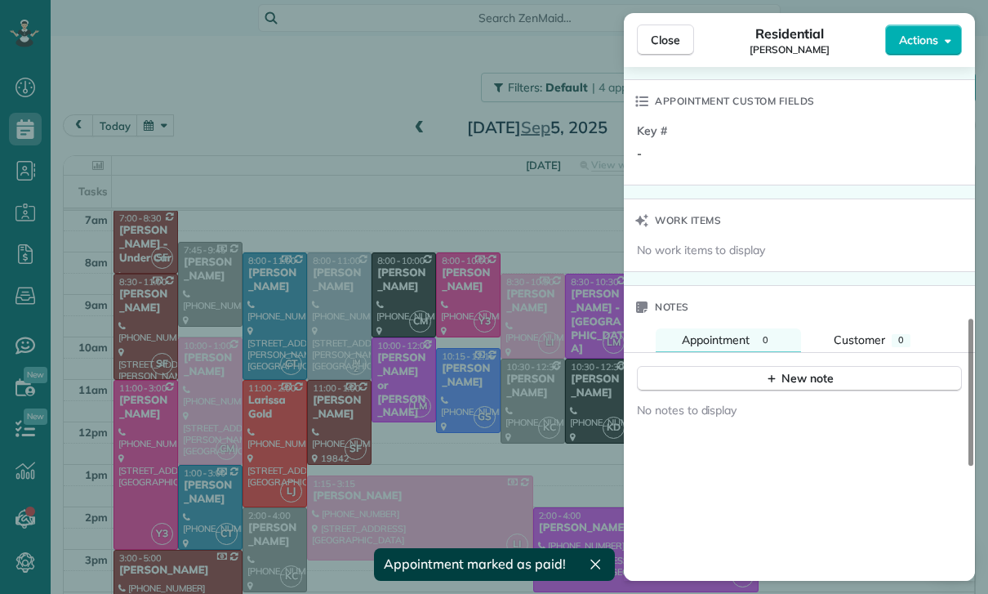
scroll to position [1247, 0]
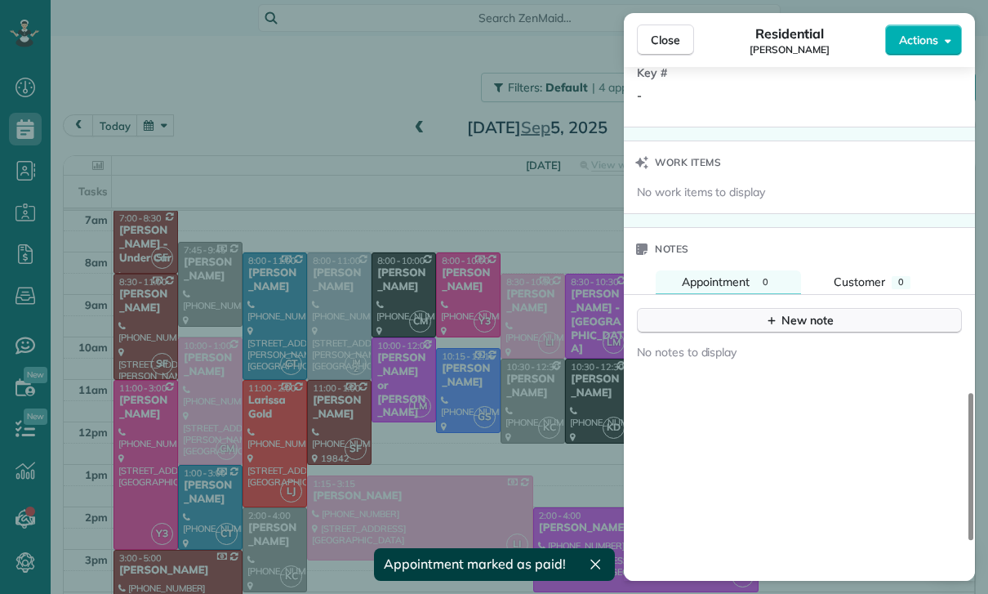
click at [803, 312] on div "New note" at bounding box center [799, 320] width 69 height 17
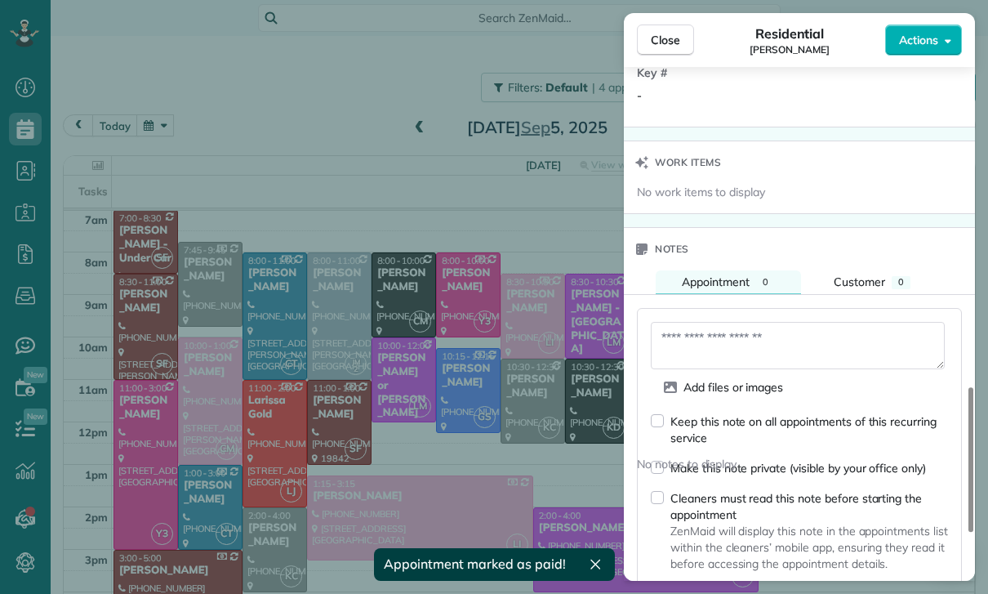
click at [734, 335] on textarea at bounding box center [798, 345] width 294 height 47
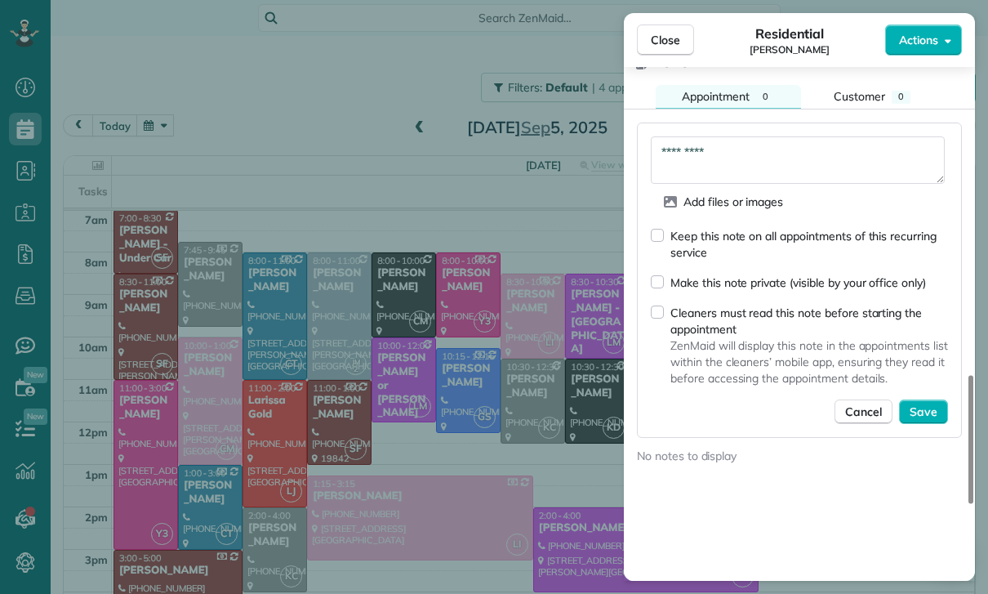
scroll to position [1434, 0]
type textarea "*********"
click at [926, 414] on span "Save" at bounding box center [924, 410] width 28 height 16
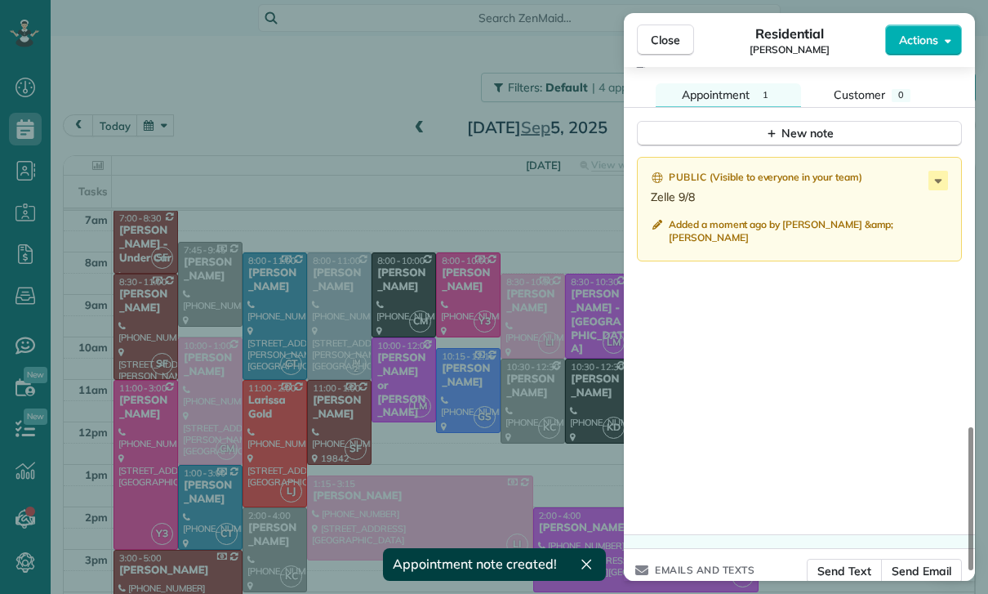
scroll to position [1415, 0]
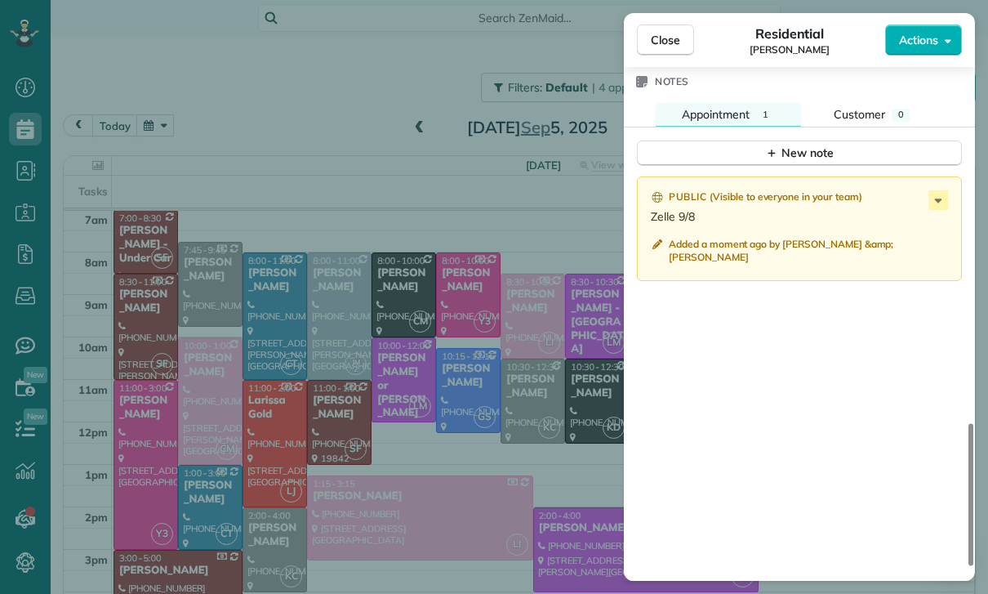
click at [154, 87] on div "Close Residential Marie Kuehne Actions Status Confirmed Marie Kuehne · Open pro…" at bounding box center [494, 297] width 988 height 594
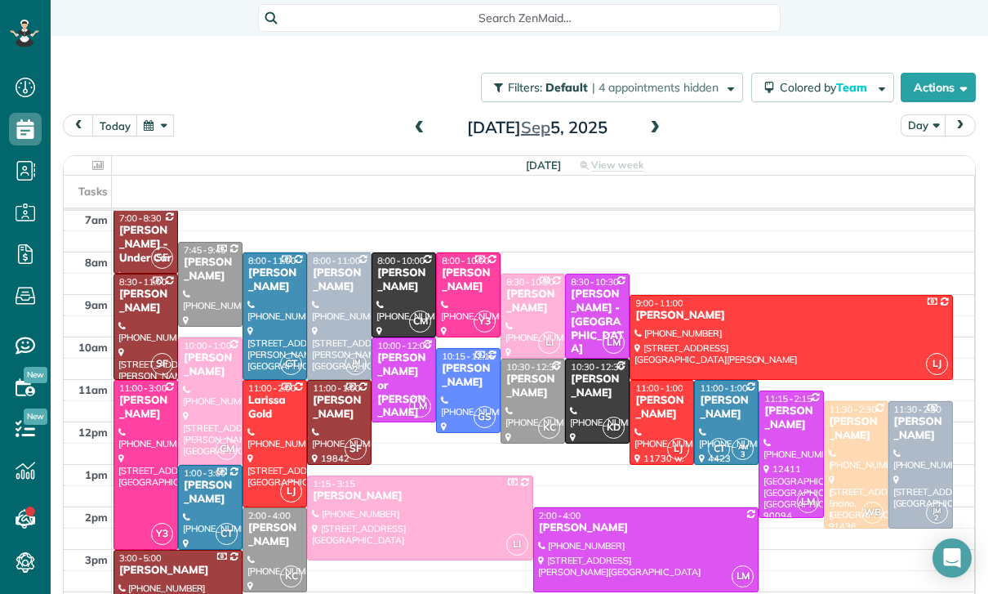
click at [163, 114] on button "button" at bounding box center [155, 125] width 38 height 22
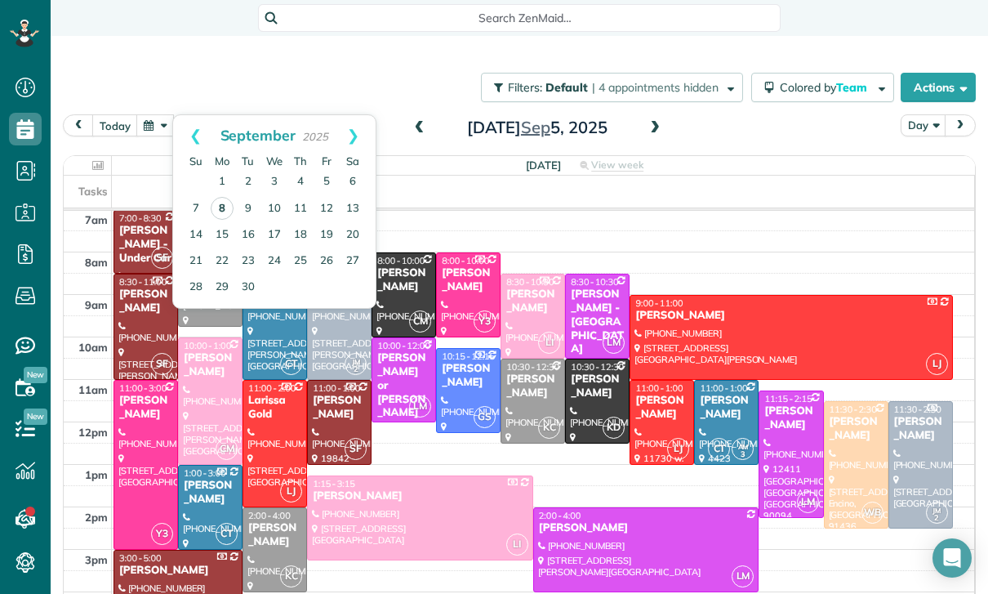
click at [223, 197] on link "8" at bounding box center [222, 208] width 23 height 23
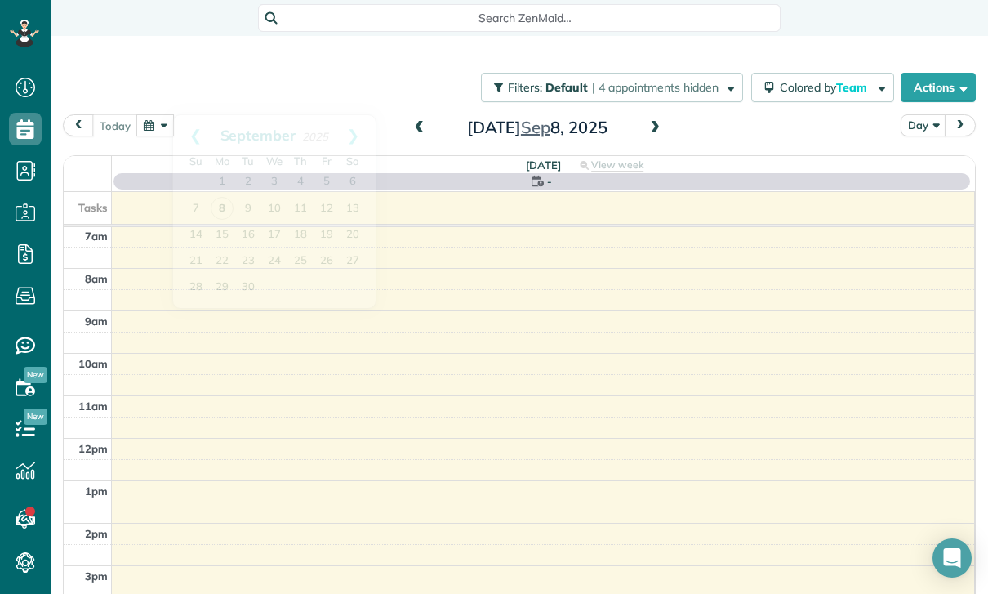
scroll to position [128, 0]
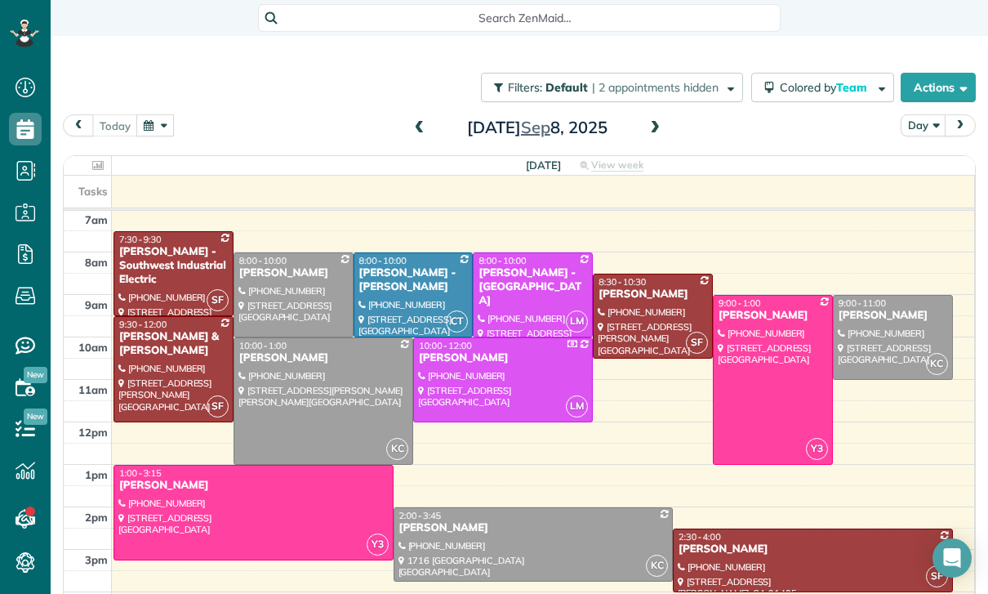
click at [763, 358] on div at bounding box center [773, 380] width 118 height 168
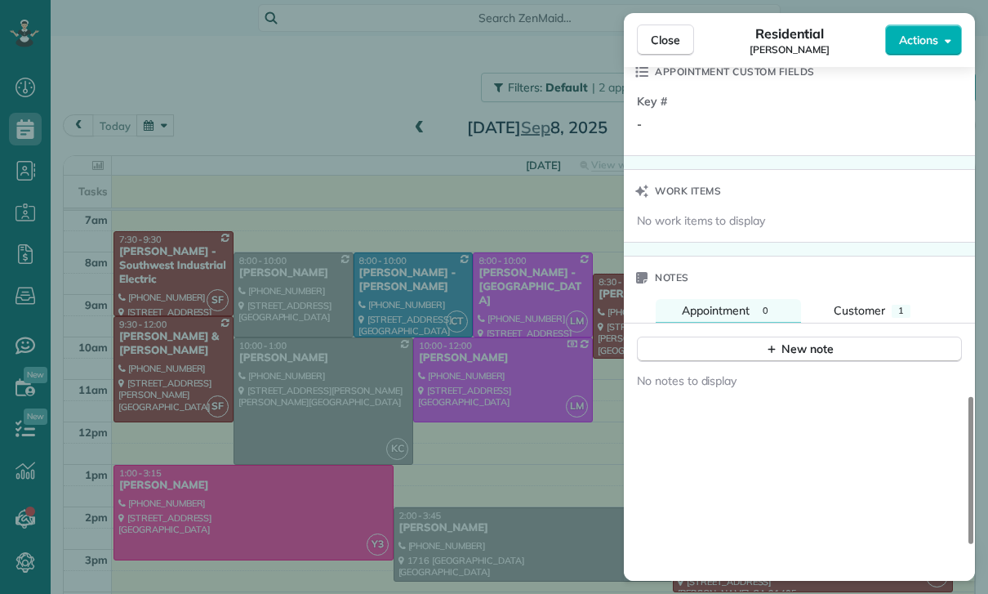
scroll to position [1261, 0]
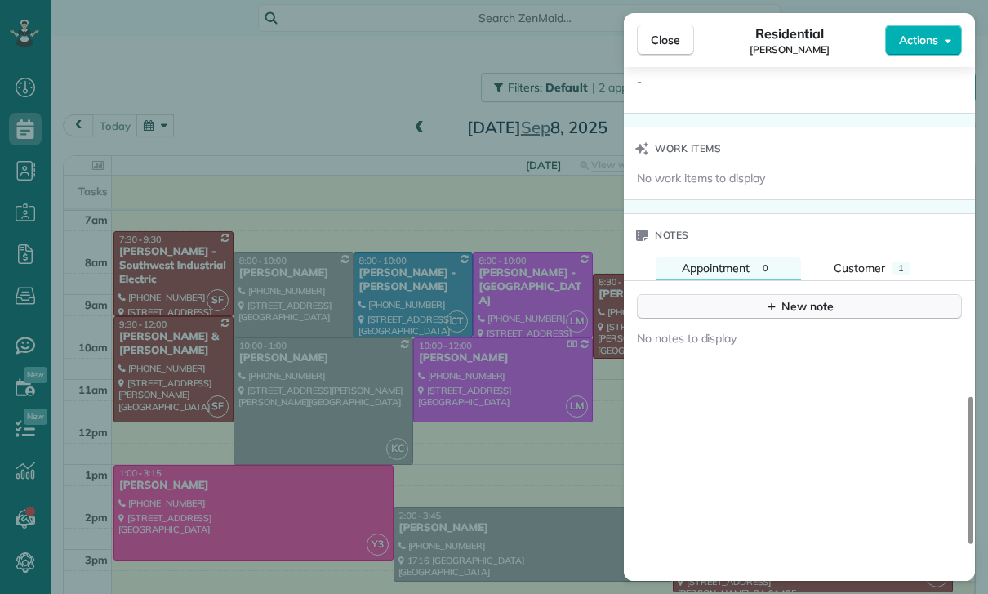
click at [796, 301] on div "New note" at bounding box center [799, 306] width 69 height 17
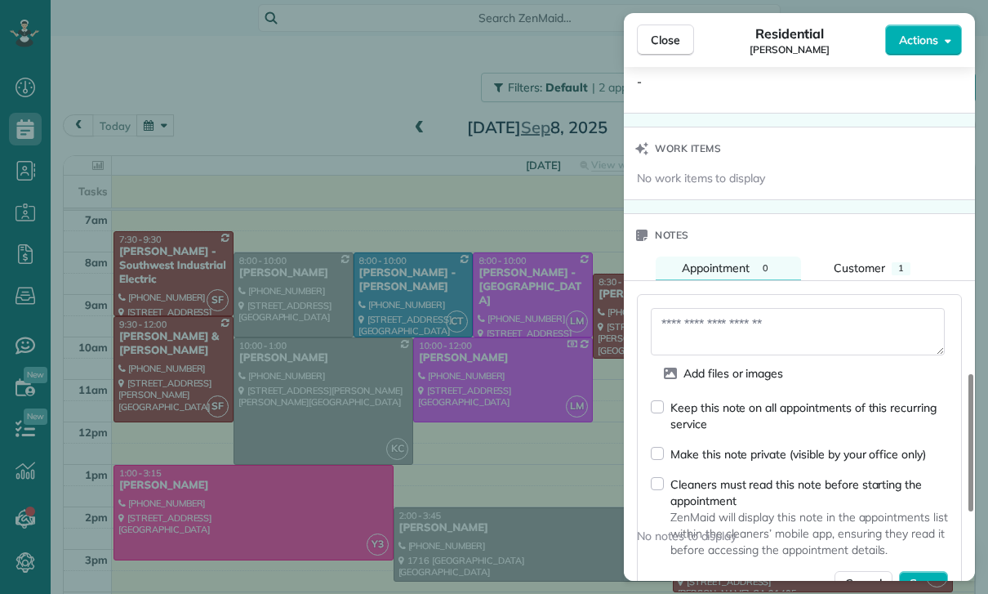
click at [698, 331] on textarea at bounding box center [798, 331] width 294 height 47
type textarea "**********"
click at [930, 582] on span "Save" at bounding box center [924, 583] width 28 height 16
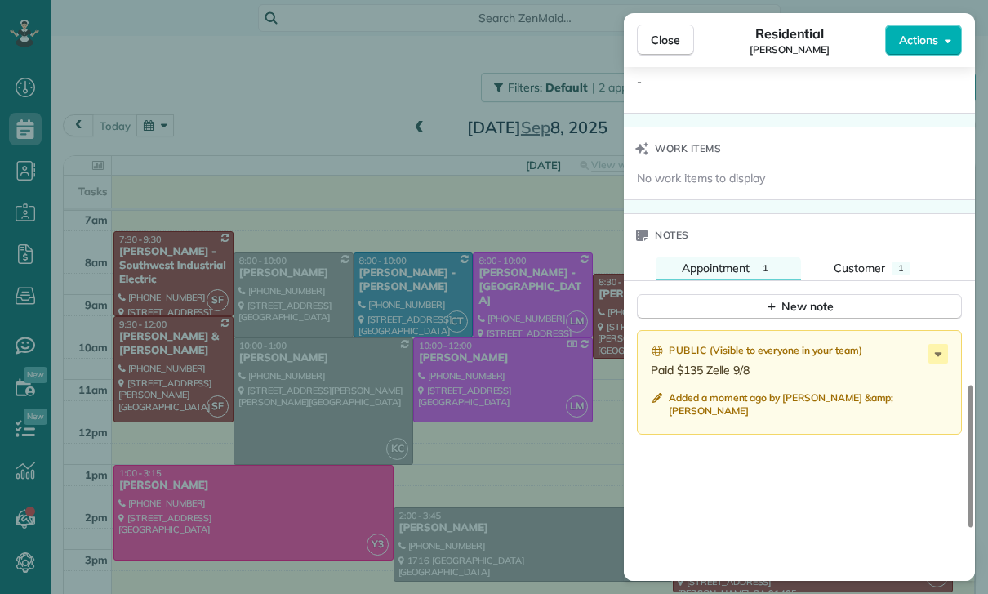
click at [377, 439] on div "Close Residential Cathy Morfopoulos Actions Status Confirmed Cathy Morfopoulos …" at bounding box center [494, 297] width 988 height 594
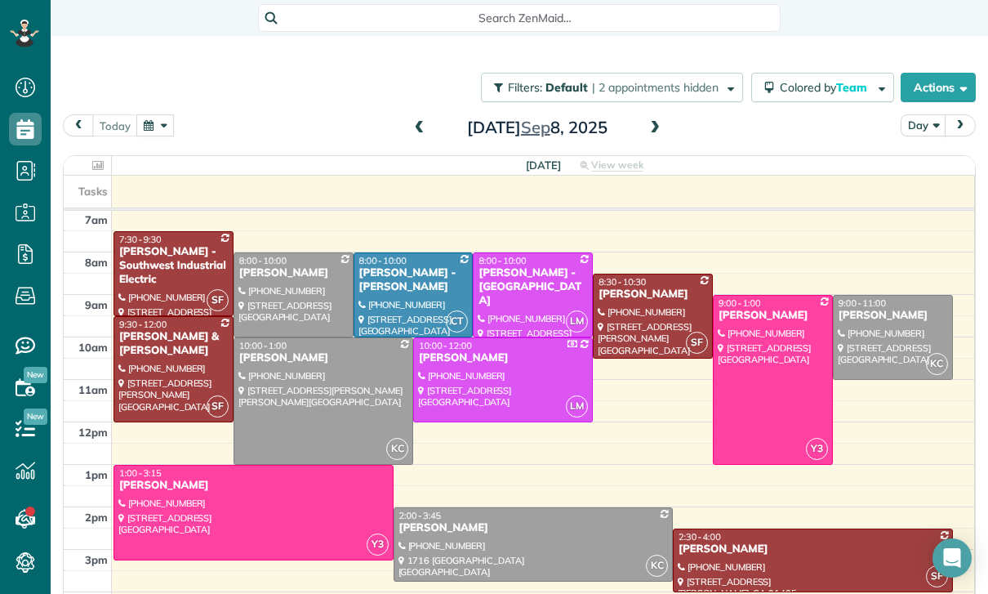
click at [172, 114] on button "button" at bounding box center [155, 125] width 38 height 22
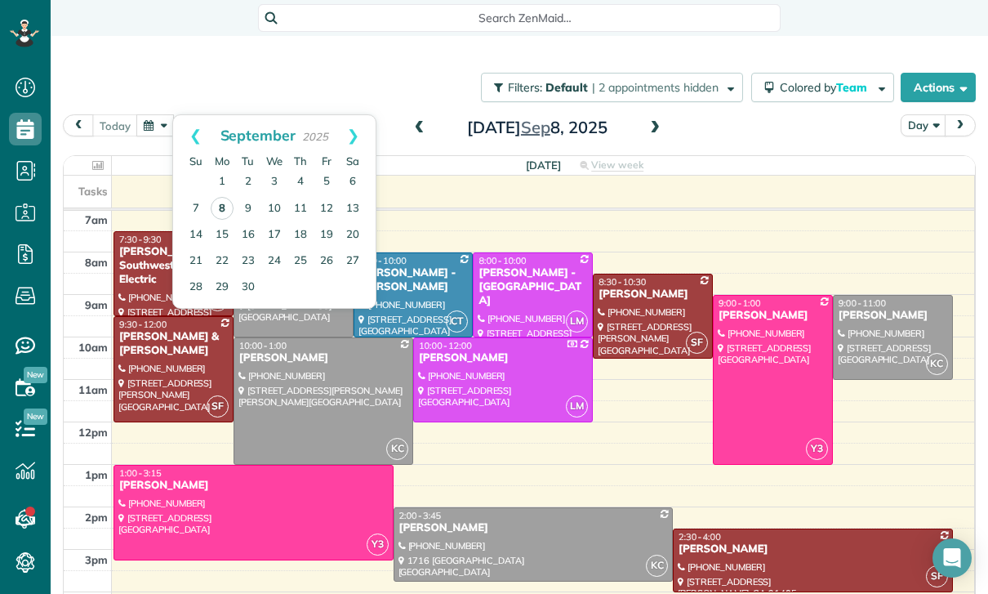
click at [227, 197] on link "8" at bounding box center [222, 208] width 23 height 23
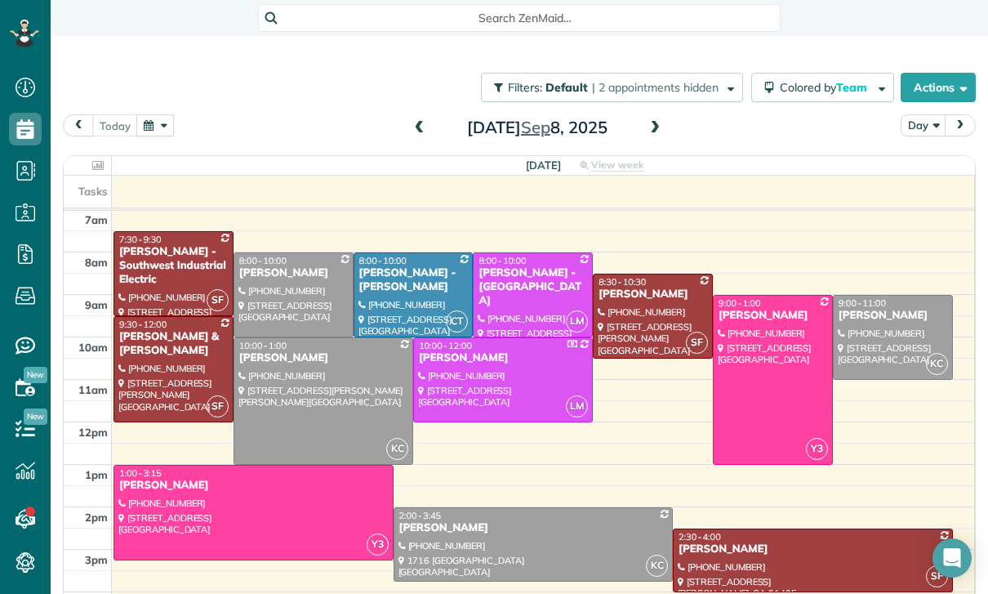
click at [630, 274] on div at bounding box center [653, 315] width 118 height 83
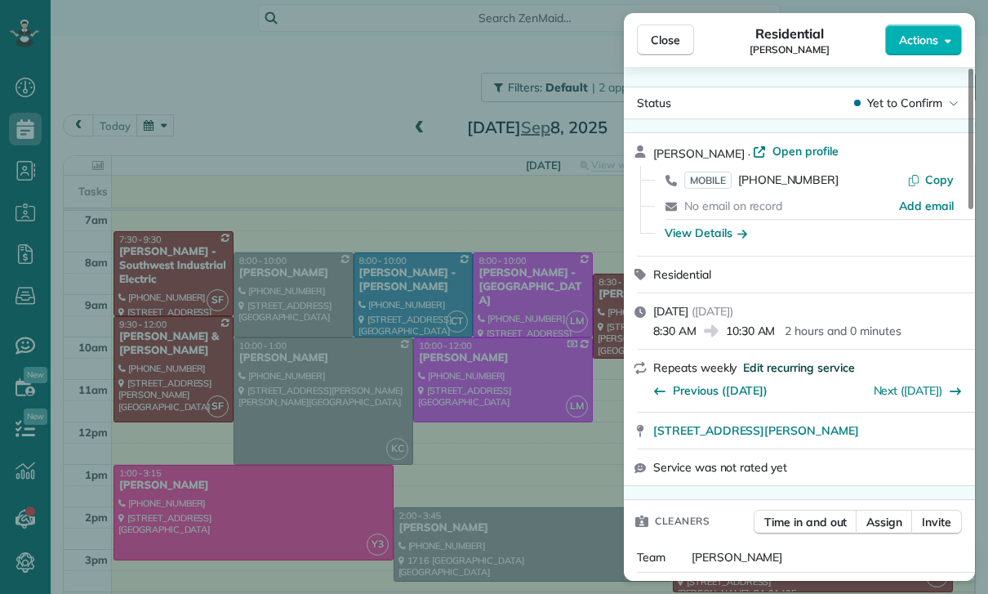
click at [809, 368] on span "Edit recurring service" at bounding box center [798, 367] width 111 height 16
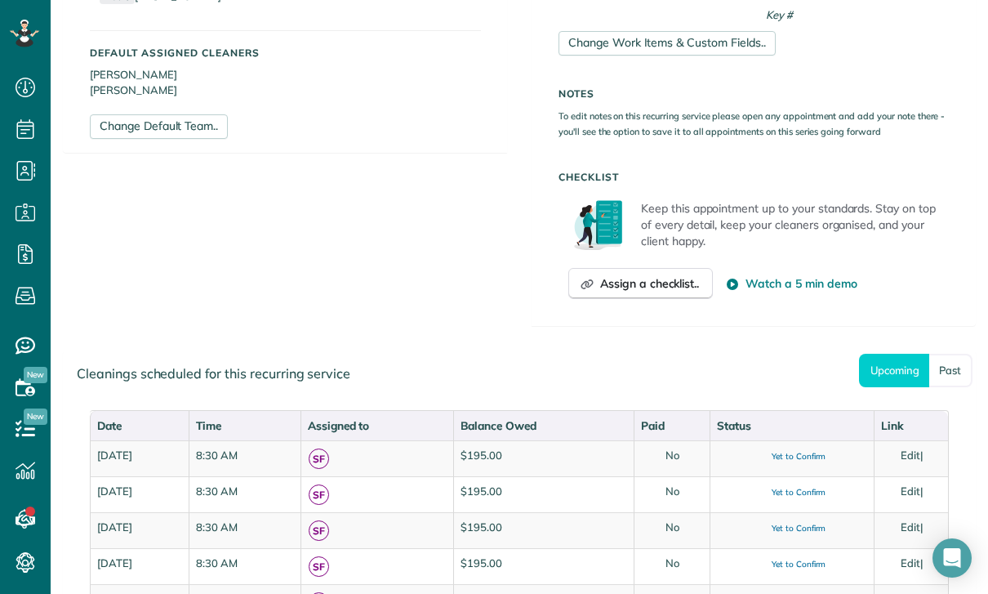
scroll to position [632, 0]
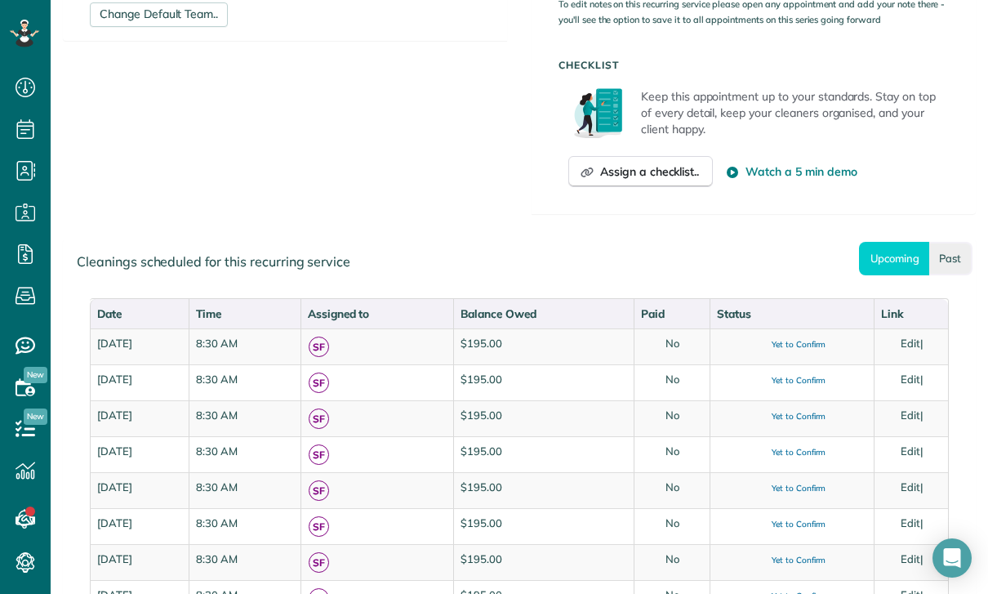
click at [948, 246] on link "Past" at bounding box center [951, 258] width 43 height 33
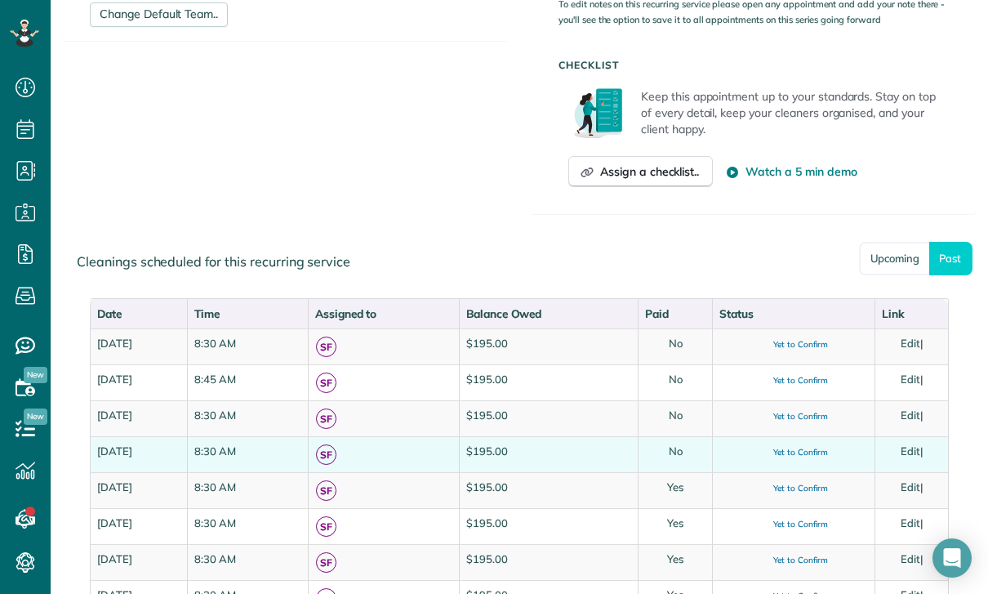
click at [917, 453] on link "Edit" at bounding box center [911, 450] width 20 height 13
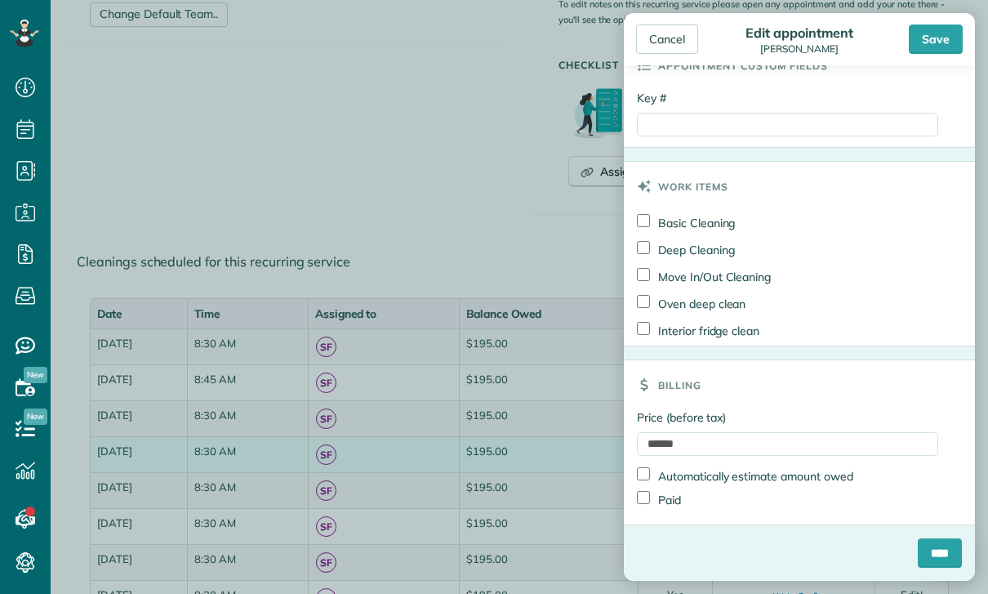
scroll to position [779, 0]
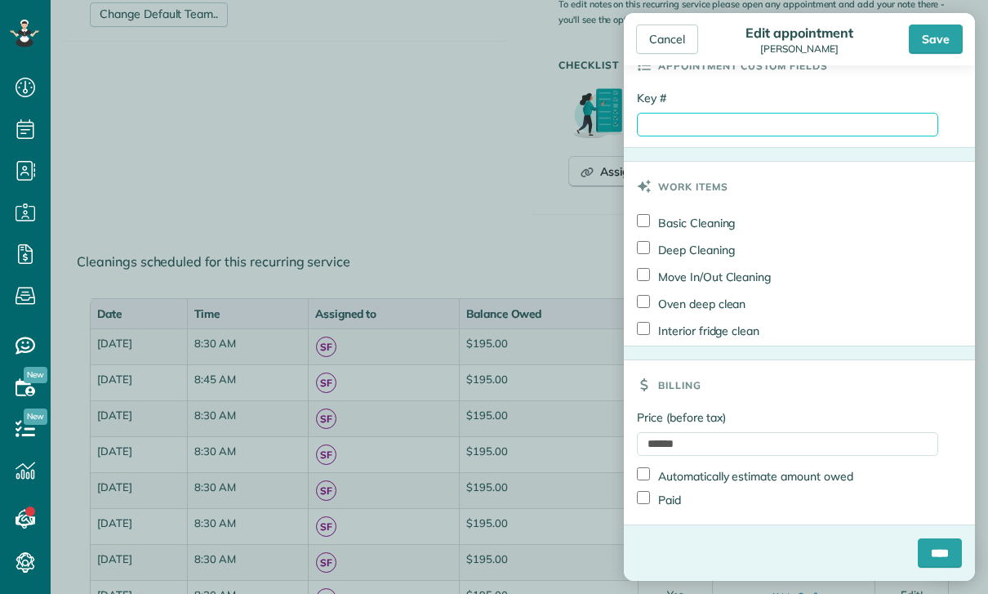
click at [711, 123] on input "Key #" at bounding box center [787, 125] width 301 height 24
paste input "*********"
type input "*********"
click at [939, 557] on input "****" at bounding box center [940, 552] width 44 height 29
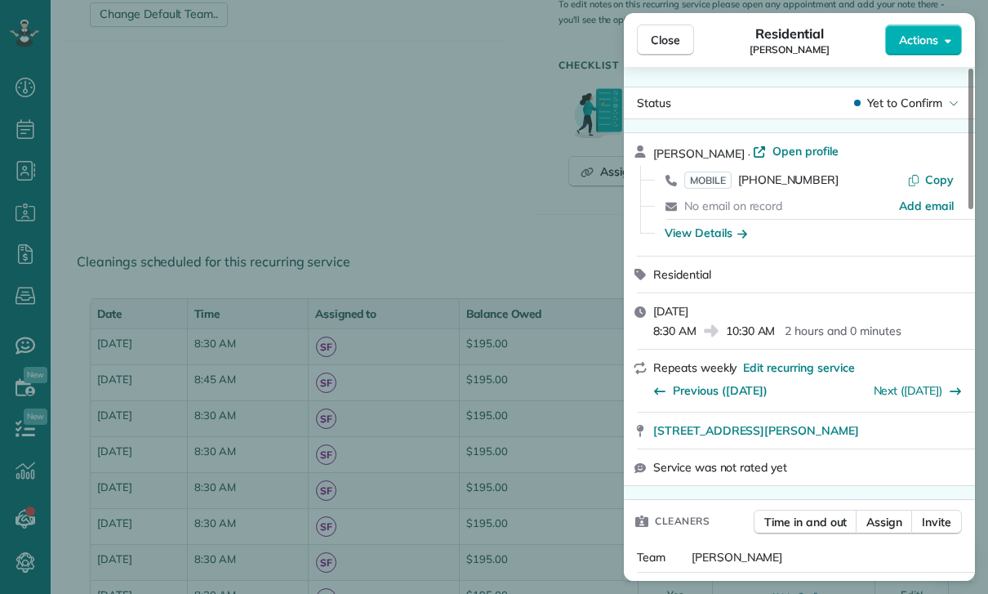
click at [502, 445] on div "Close Residential Kitty Dustin Actions Status Yet to Confirm Kitty Dustin · Ope…" at bounding box center [494, 297] width 988 height 594
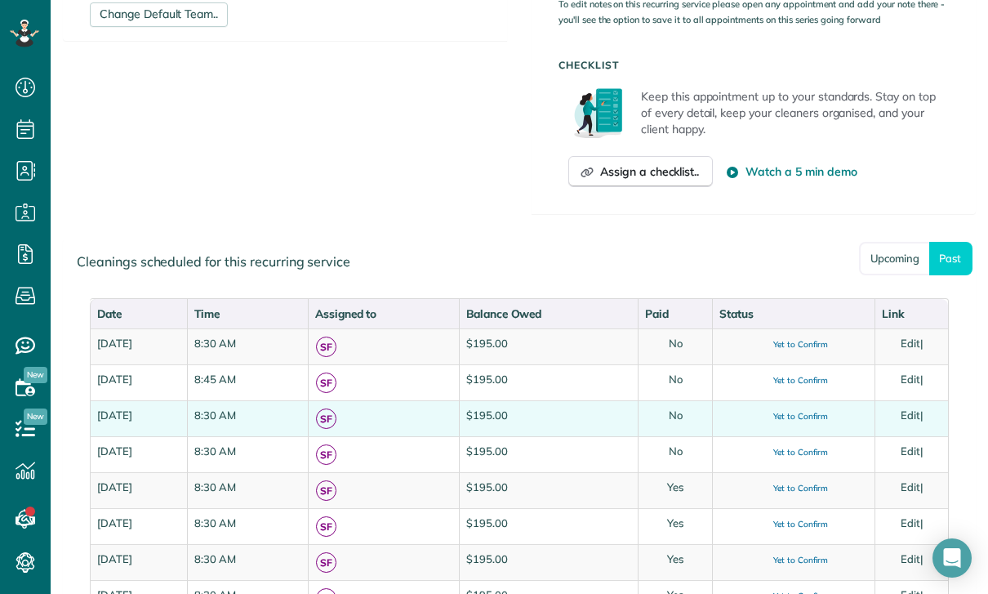
click at [919, 416] on link "Edit" at bounding box center [911, 414] width 20 height 13
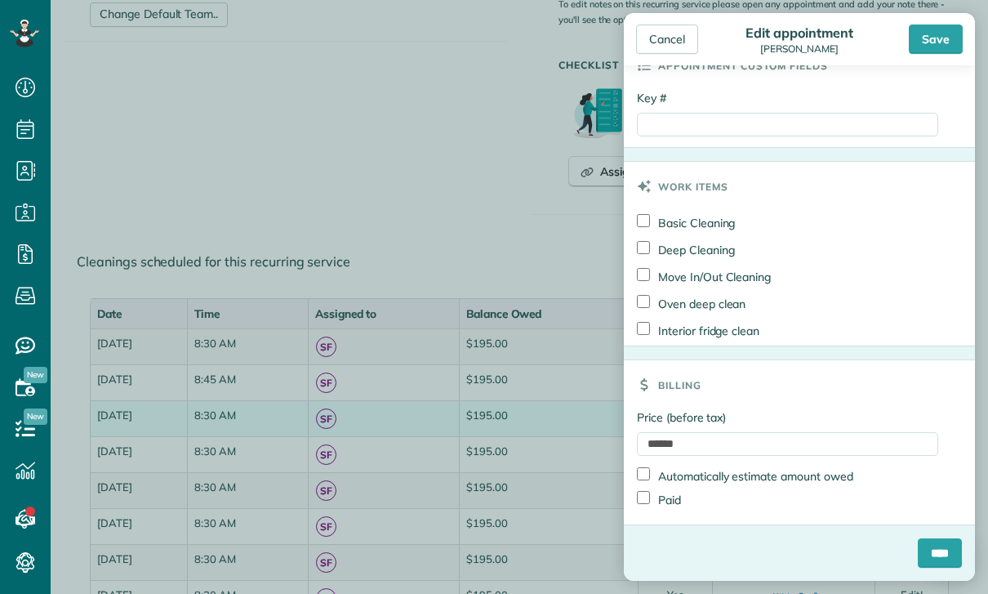
scroll to position [728, 0]
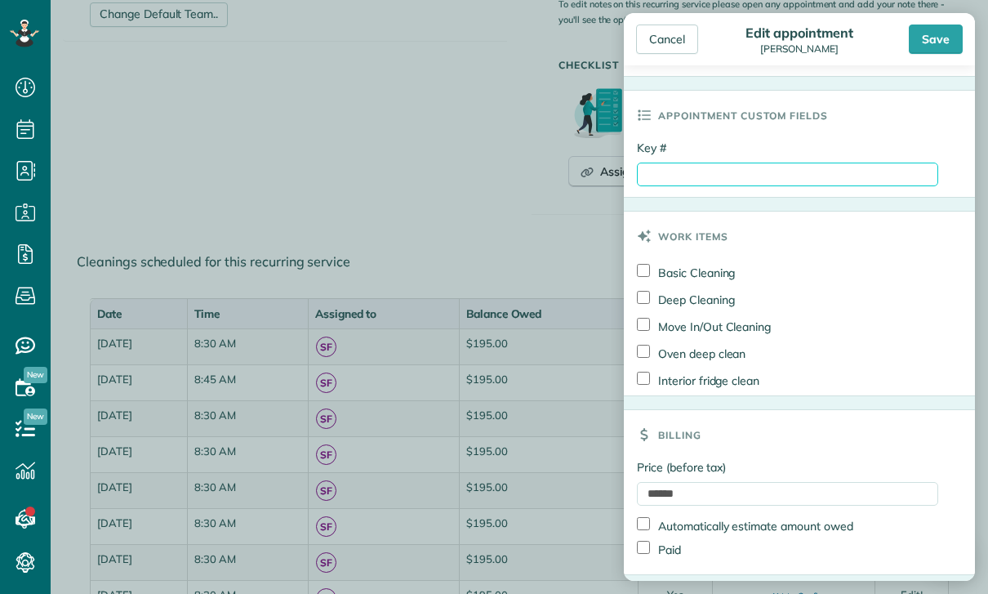
click at [740, 172] on input "Key #" at bounding box center [787, 175] width 301 height 24
paste input "*********"
type input "*********"
click at [944, 43] on div "Save" at bounding box center [936, 39] width 54 height 29
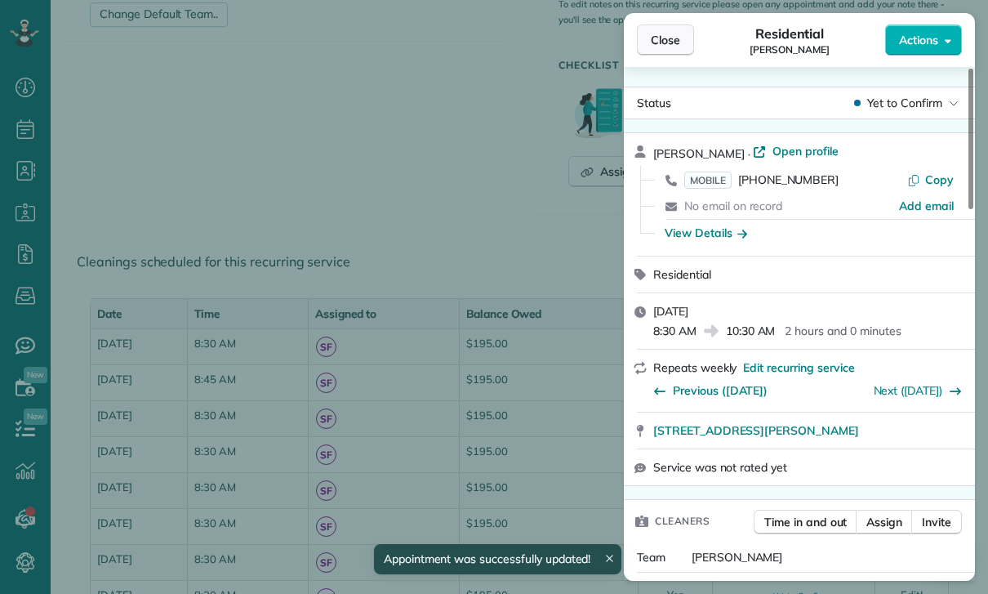
click at [661, 35] on span "Close" at bounding box center [665, 40] width 29 height 16
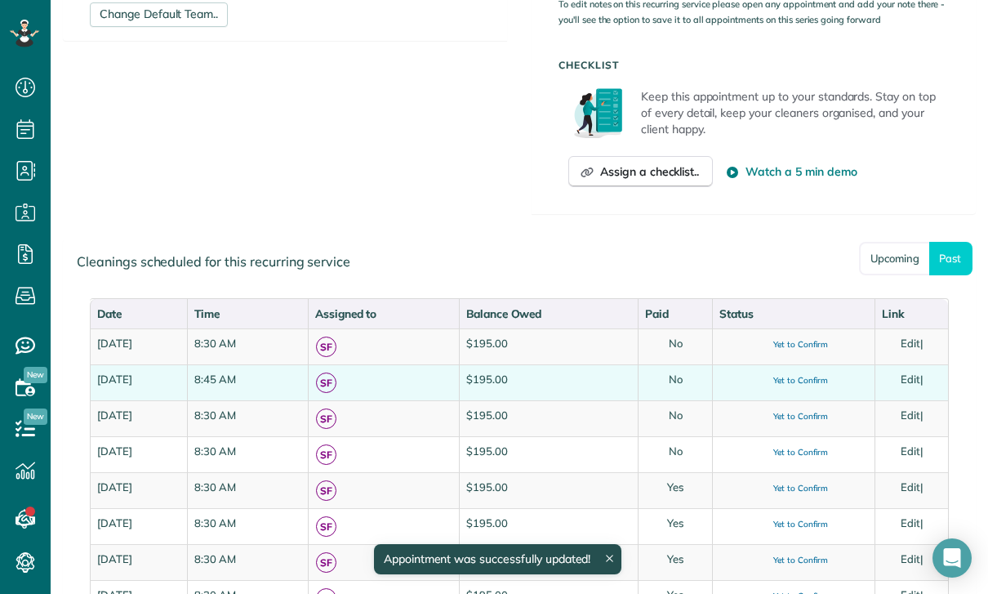
click at [917, 380] on link "Edit" at bounding box center [911, 378] width 20 height 13
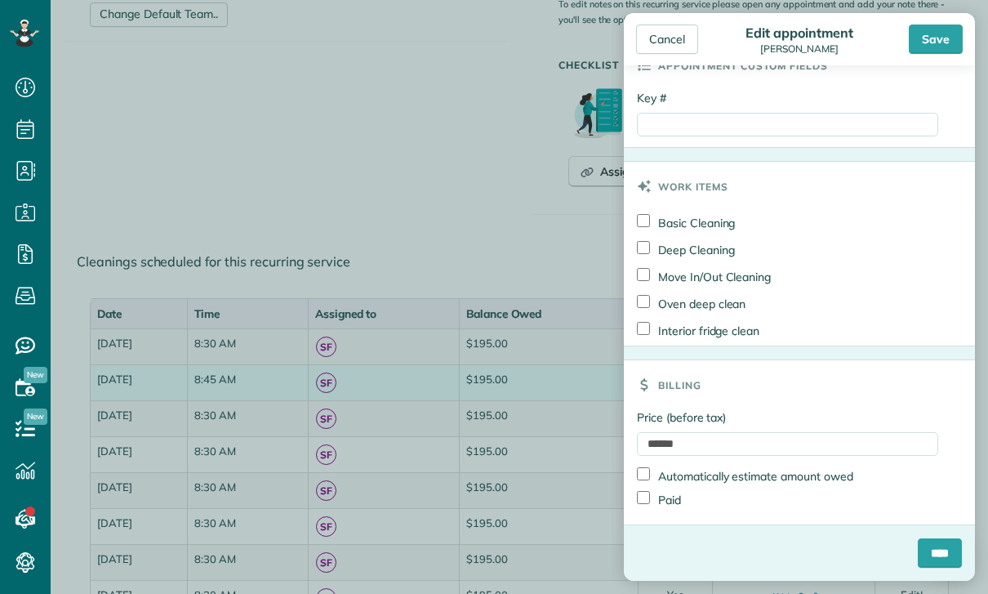
scroll to position [779, 0]
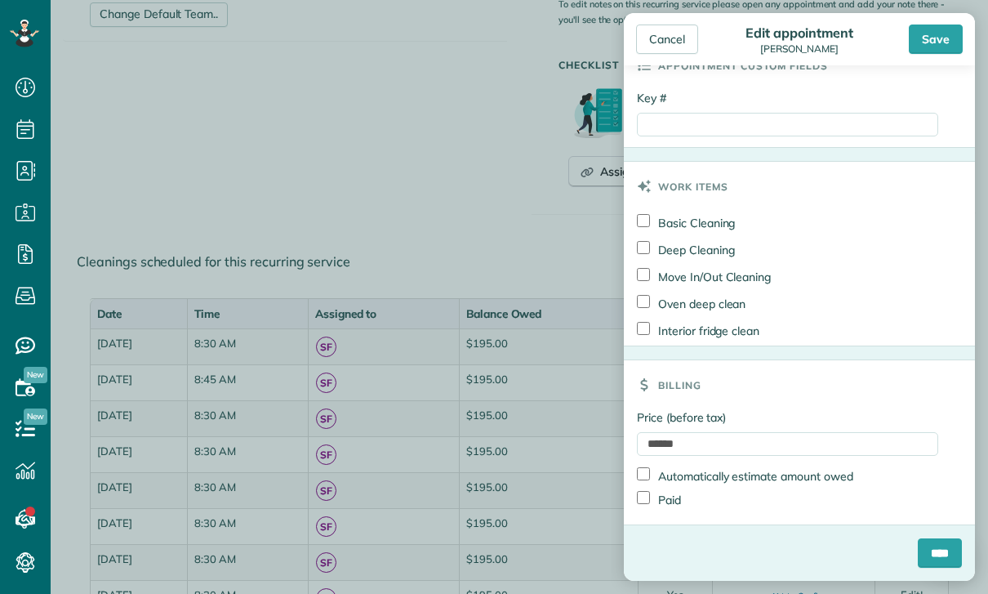
click at [654, 496] on label "Paid" at bounding box center [659, 499] width 44 height 17
click at [714, 136] on input "Key #" at bounding box center [787, 125] width 301 height 24
paste input "*********"
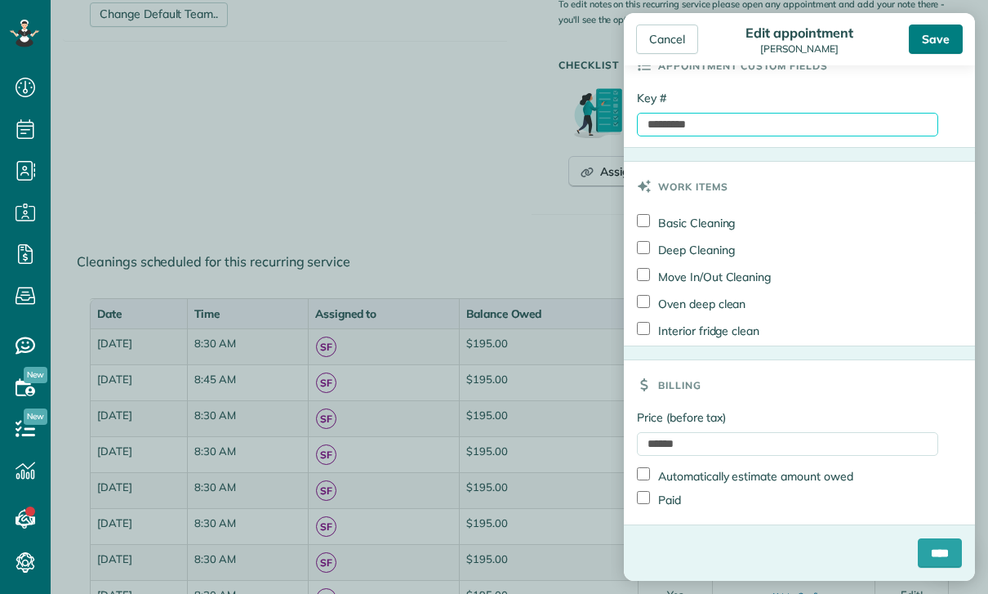
type input "*********"
click at [932, 45] on div "Save" at bounding box center [936, 39] width 54 height 29
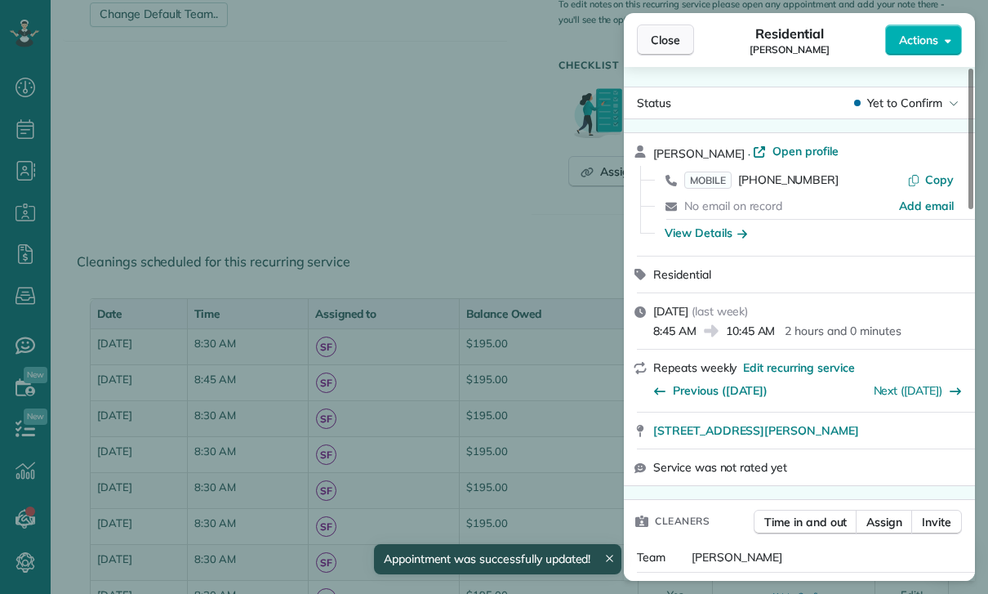
click at [667, 38] on span "Close" at bounding box center [665, 40] width 29 height 16
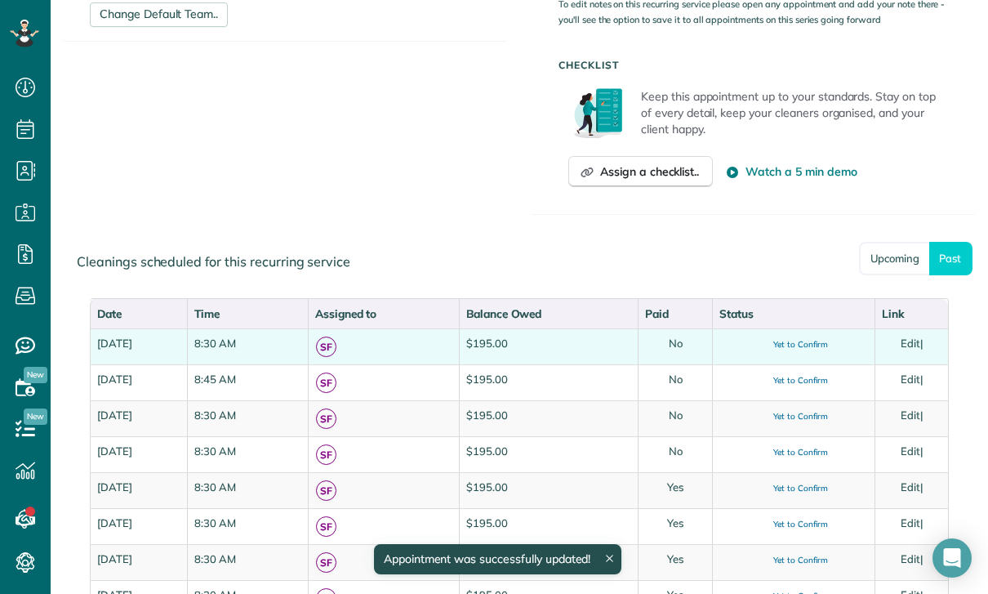
click at [920, 341] on link "Edit" at bounding box center [911, 343] width 20 height 13
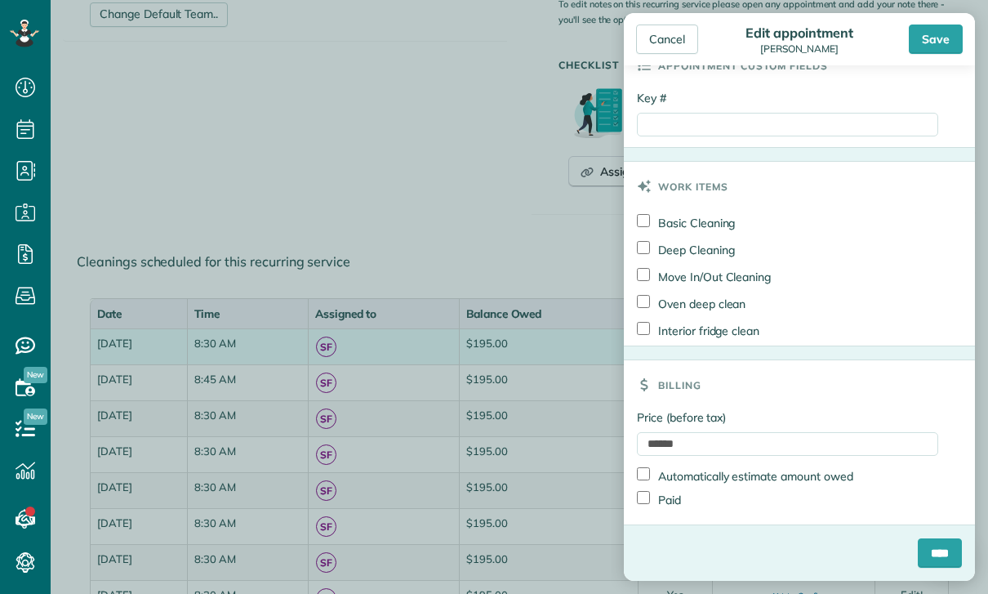
scroll to position [727, 0]
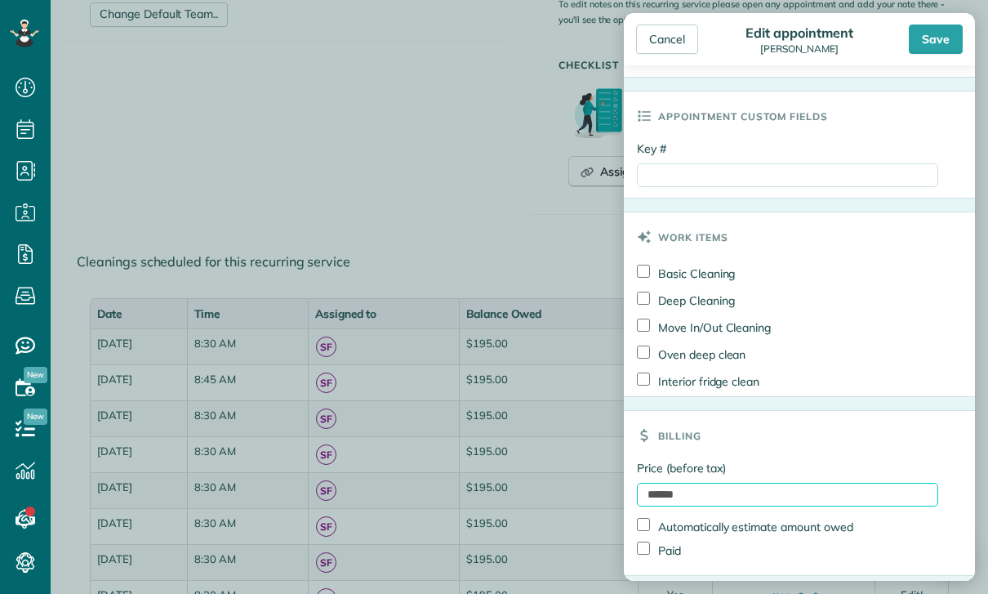
click at [649, 506] on input "******" at bounding box center [787, 495] width 301 height 24
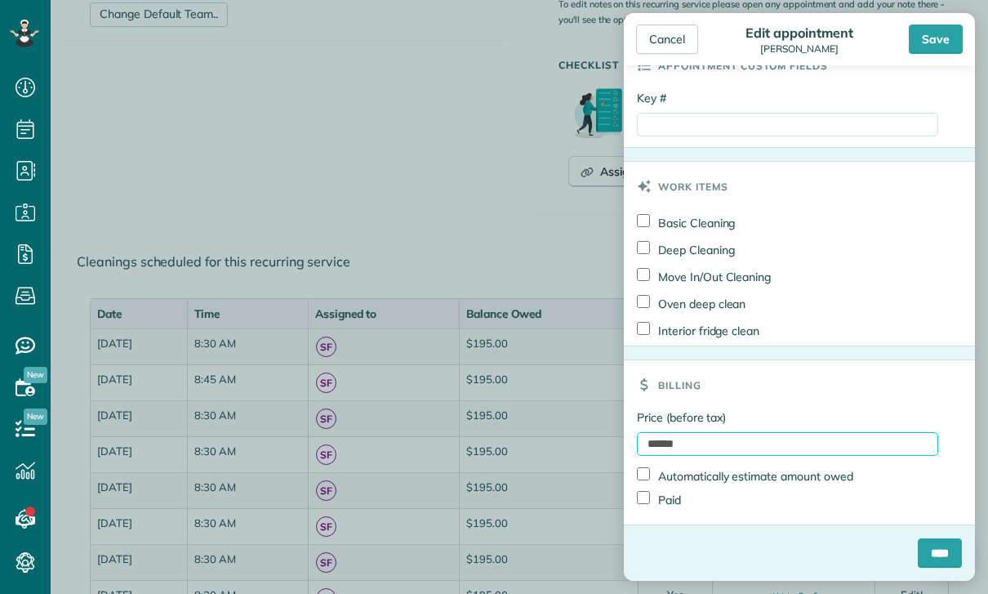
scroll to position [779, 0]
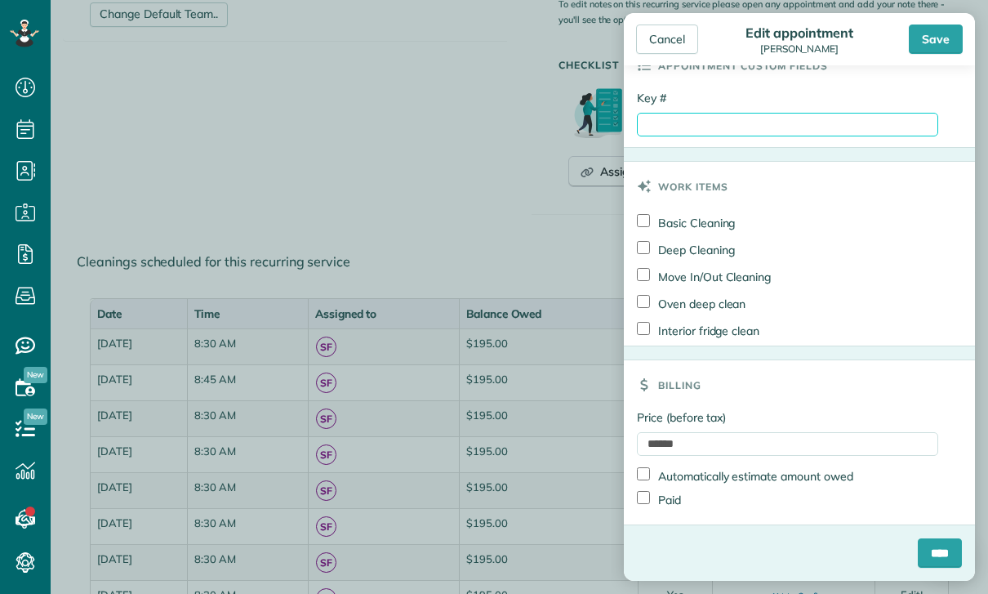
click at [733, 122] on input "Key #" at bounding box center [787, 125] width 301 height 24
paste input "*********"
type input "*********"
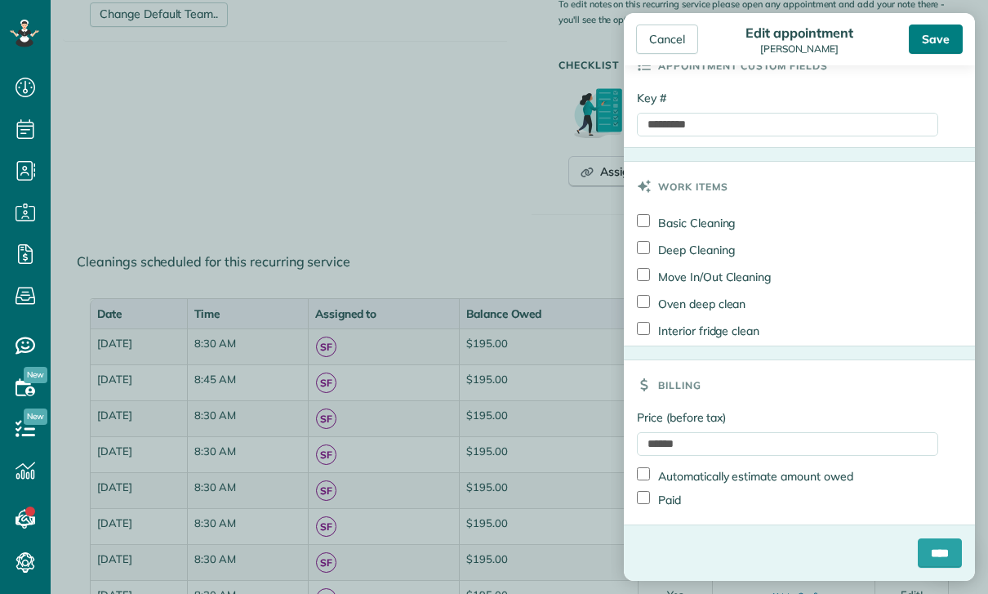
click at [943, 35] on div "Save" at bounding box center [936, 39] width 54 height 29
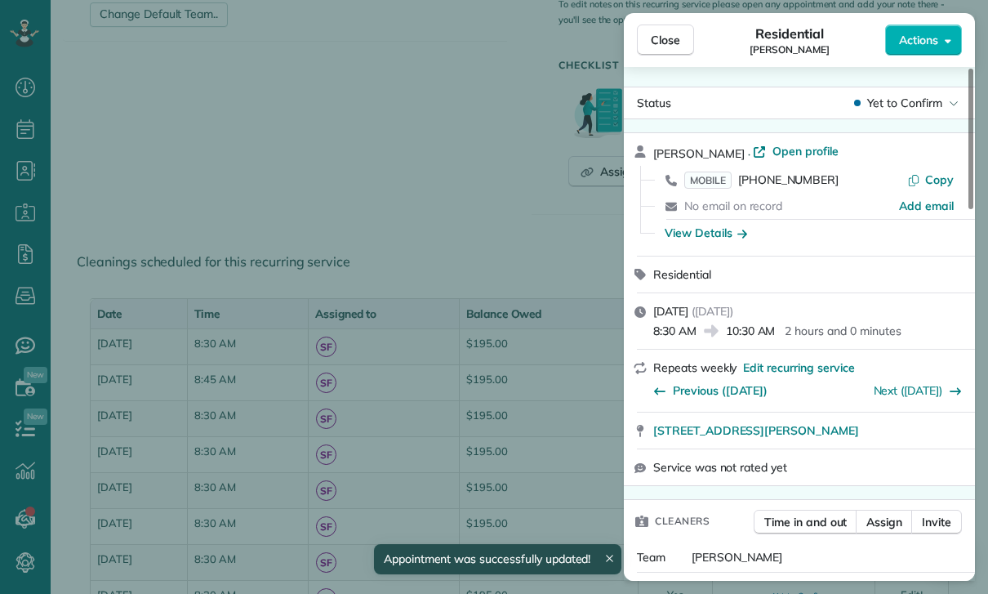
click at [12, 121] on div "Close Residential Kitty Dustin Actions Status Yet to Confirm Kitty Dustin · Ope…" at bounding box center [494, 297] width 988 height 594
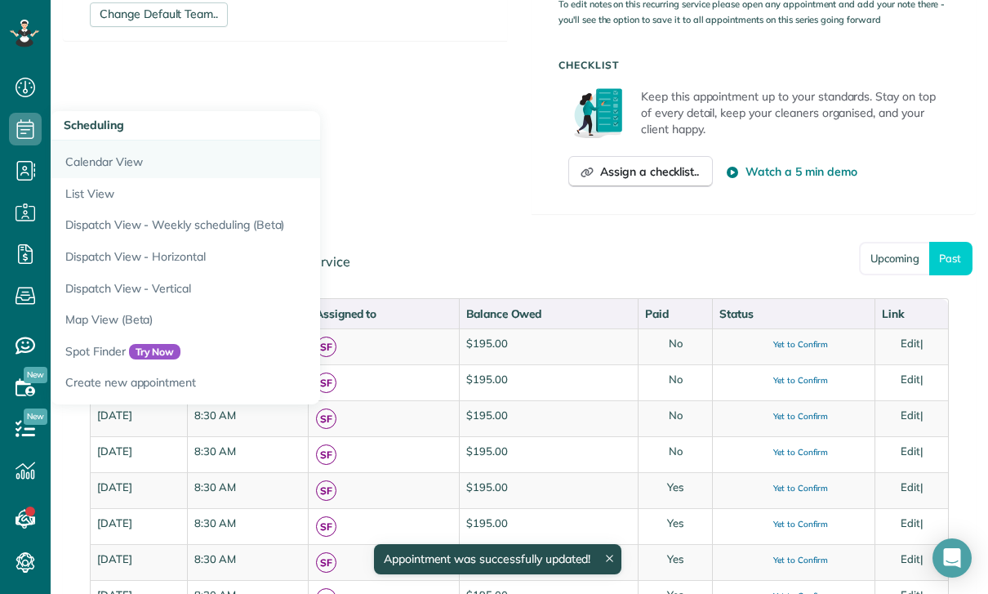
click at [97, 156] on link "Calendar View" at bounding box center [255, 159] width 408 height 38
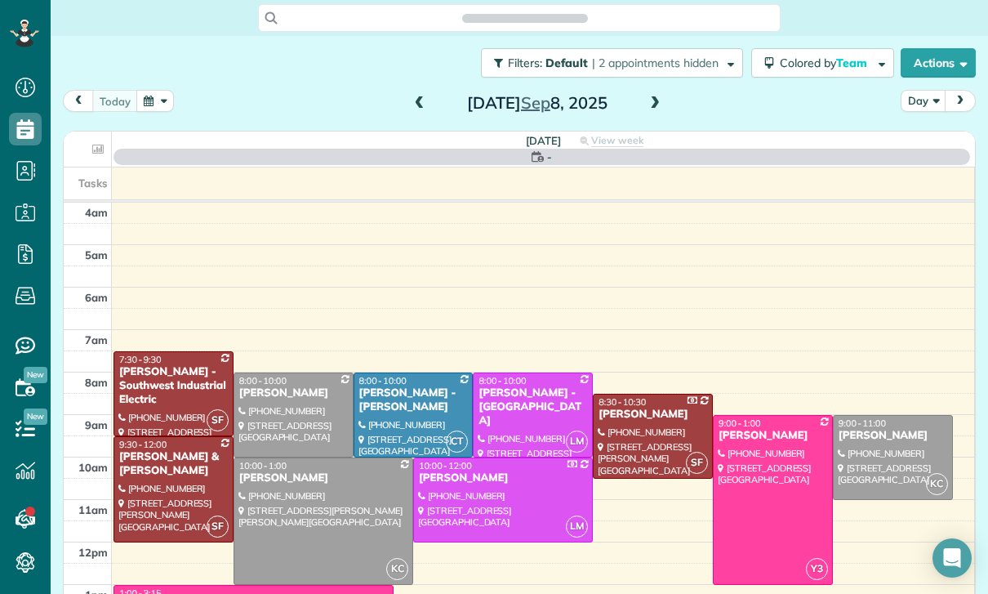
scroll to position [128, 0]
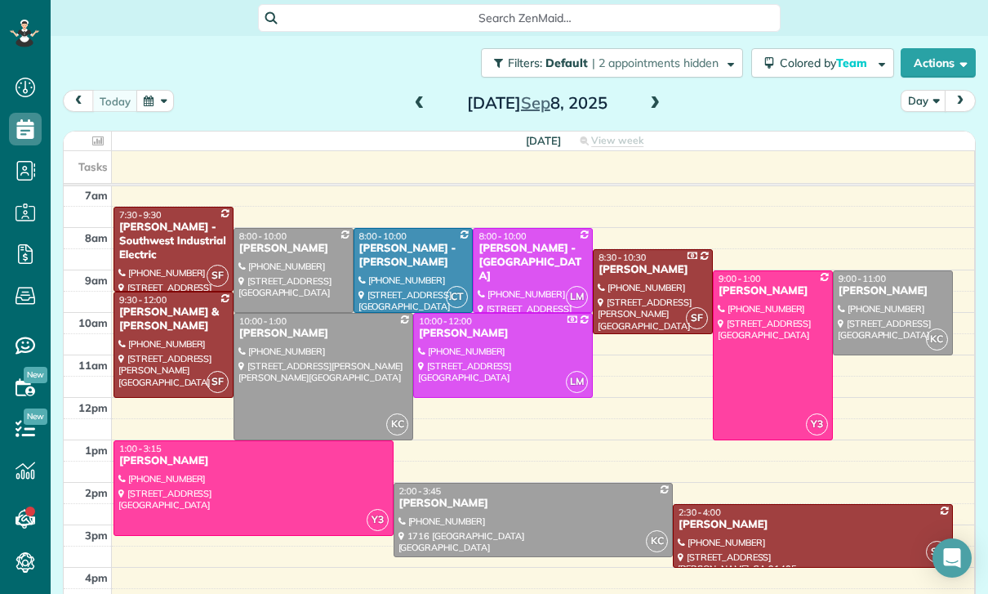
click at [423, 105] on span at bounding box center [420, 103] width 18 height 15
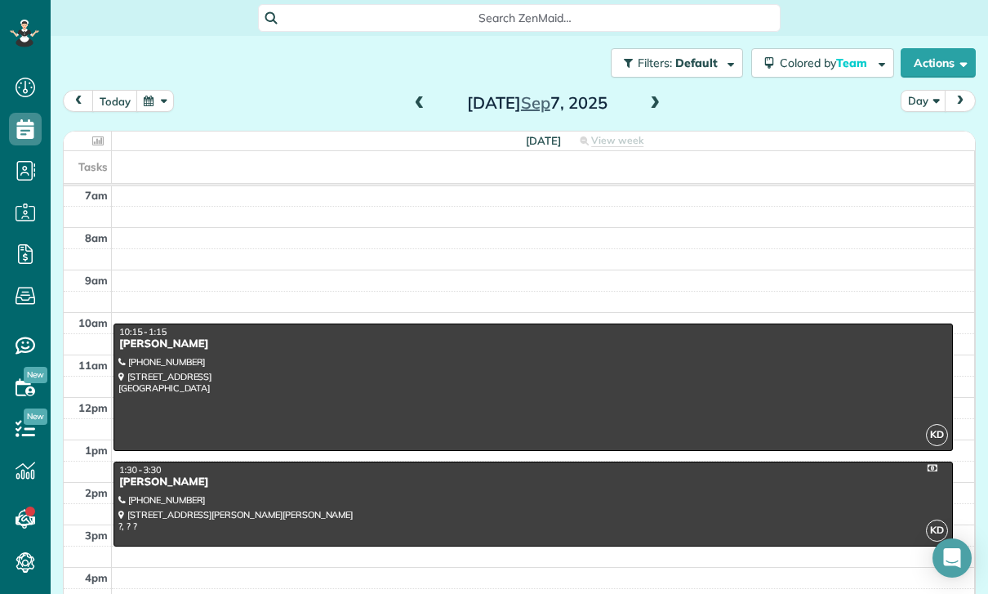
click at [161, 92] on button "button" at bounding box center [155, 101] width 38 height 22
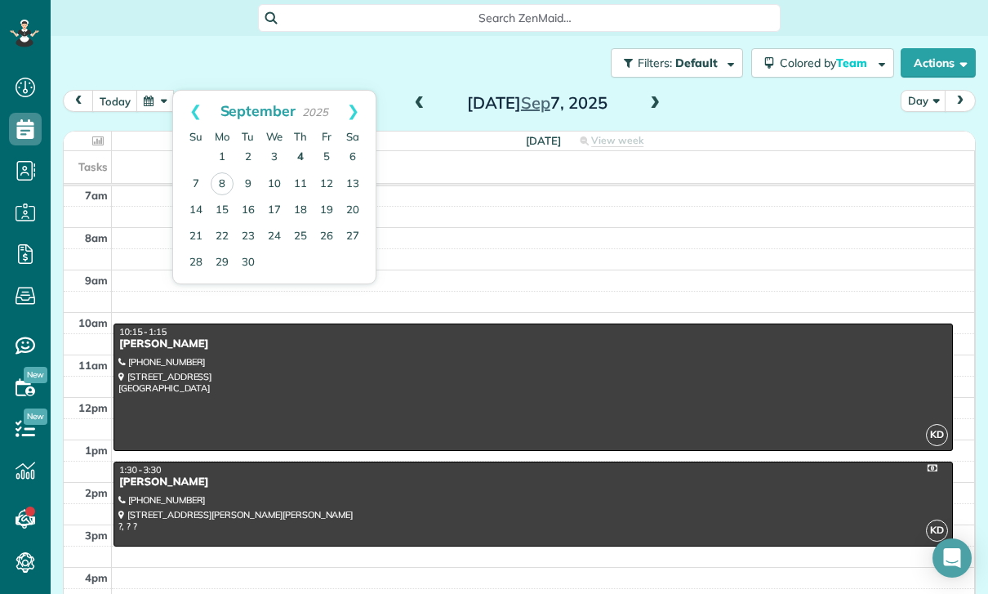
click at [296, 152] on link "4" at bounding box center [301, 158] width 26 height 26
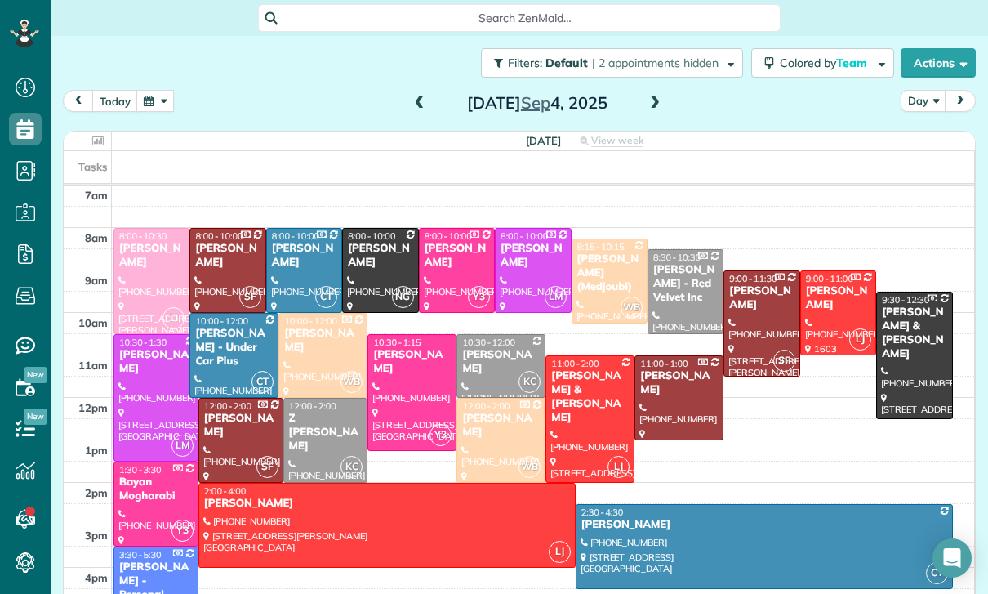
click at [588, 280] on div "[PERSON_NAME] (Medjoubi)" at bounding box center [610, 273] width 66 height 42
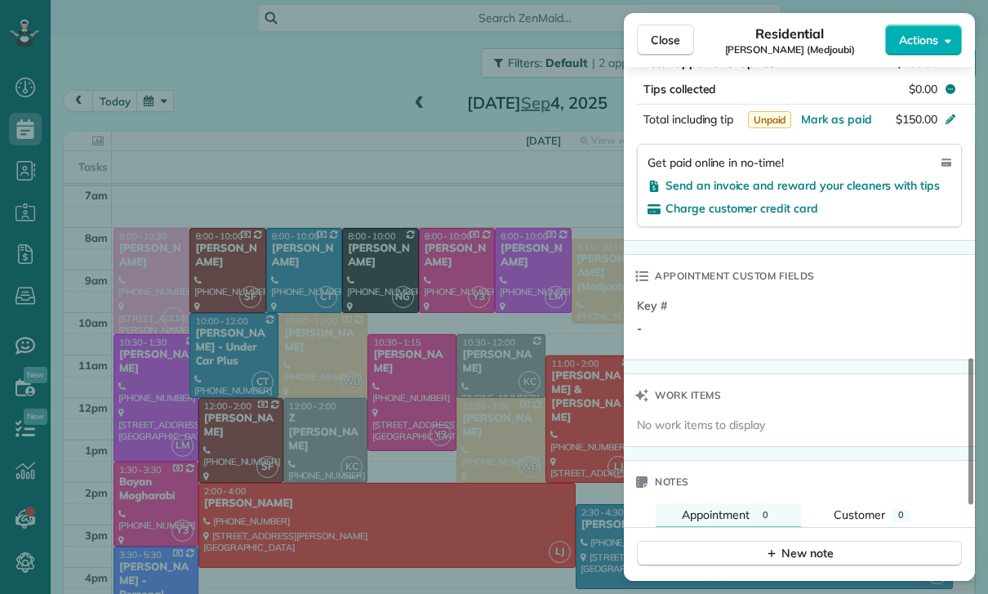
scroll to position [1179, 0]
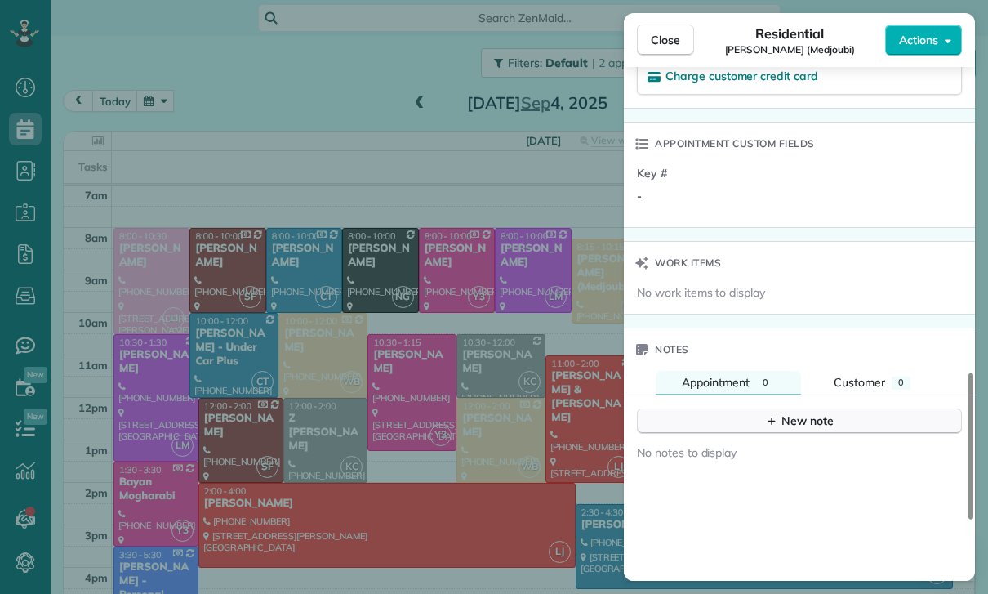
click at [806, 412] on div "New note" at bounding box center [799, 420] width 69 height 17
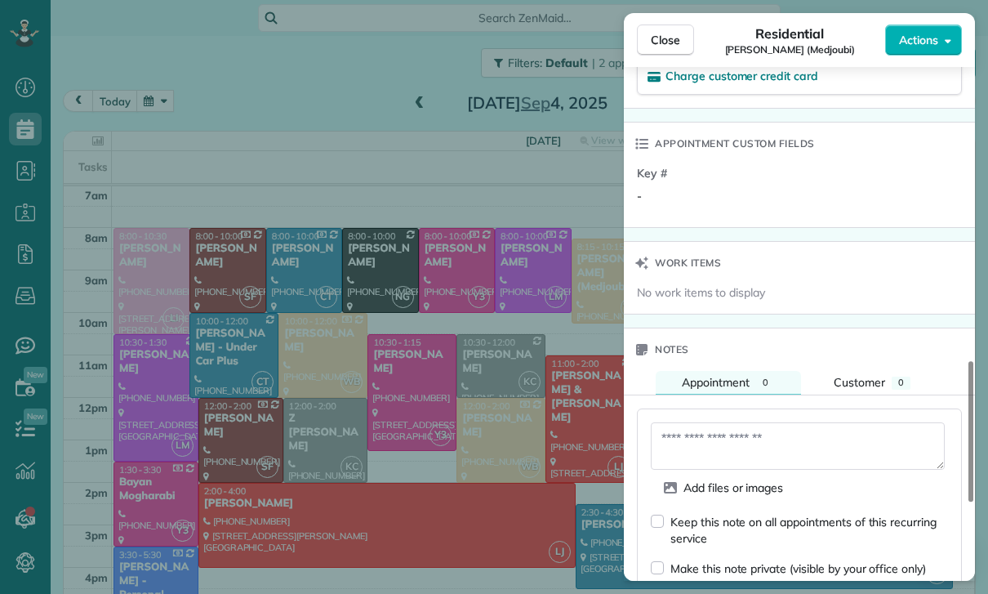
click at [710, 427] on textarea at bounding box center [798, 445] width 294 height 47
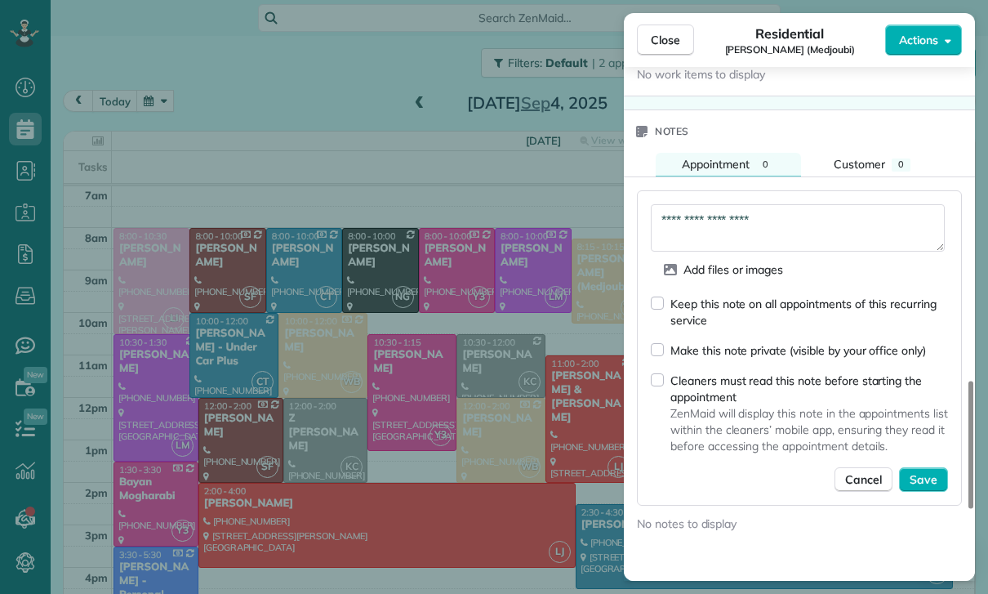
scroll to position [1403, 0]
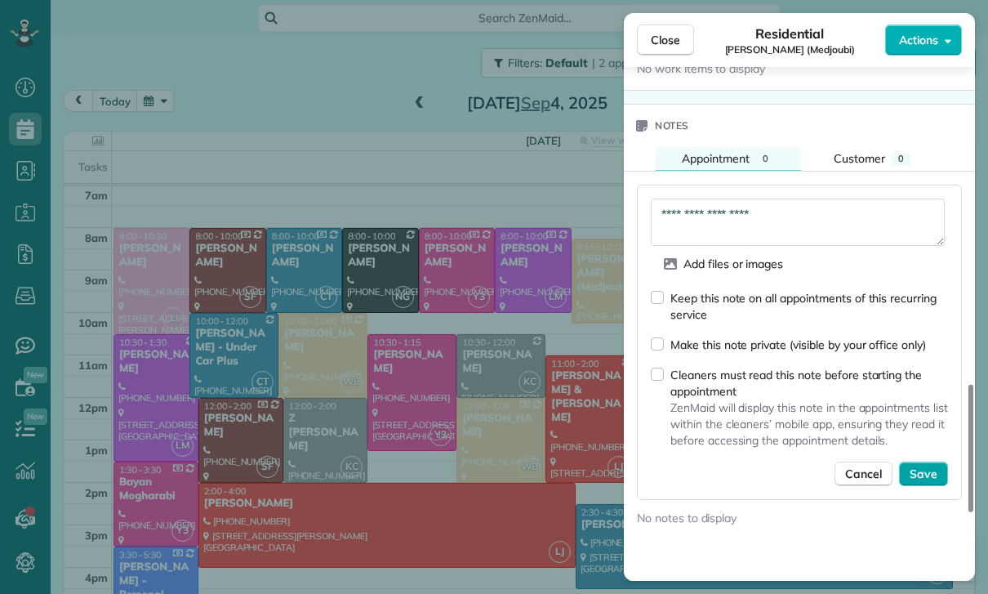
type textarea "**********"
click at [931, 466] on span "Save" at bounding box center [924, 474] width 28 height 16
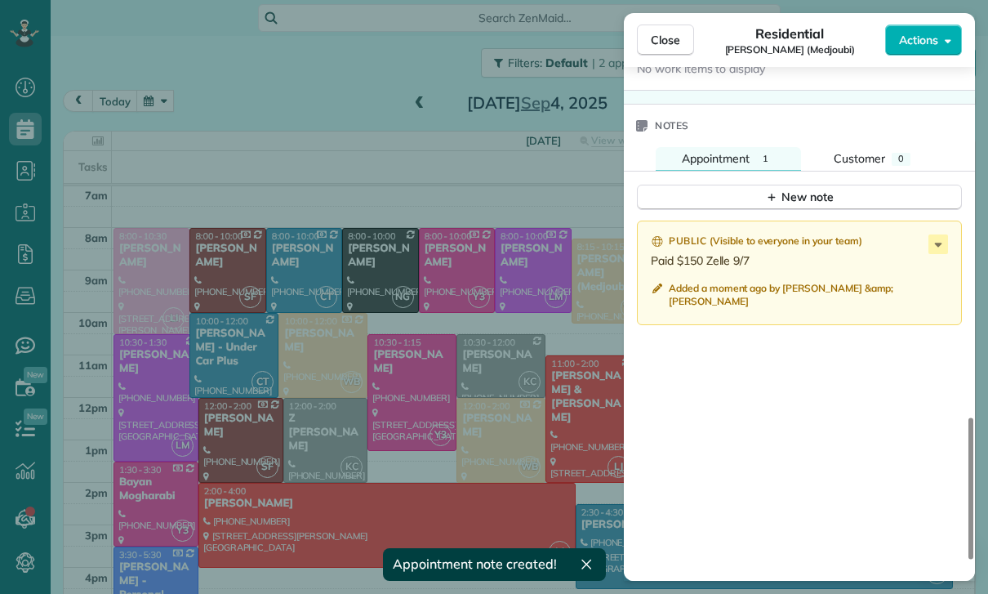
click at [282, 458] on div "Close Residential [PERSON_NAME] (Medjoubi) Actions Status Confirmed [PERSON_NAM…" at bounding box center [494, 297] width 988 height 594
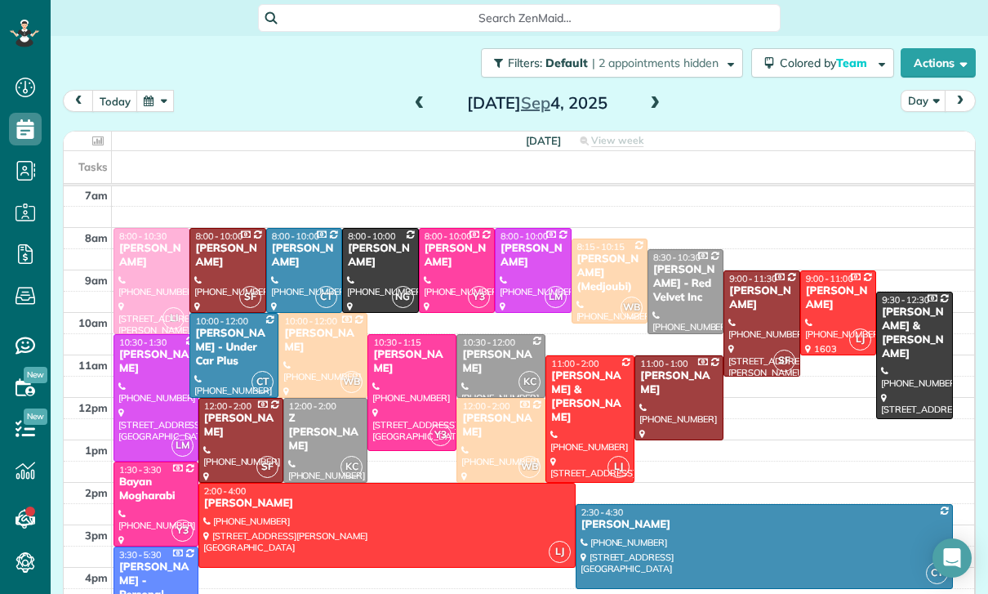
click at [154, 98] on button "button" at bounding box center [155, 101] width 38 height 22
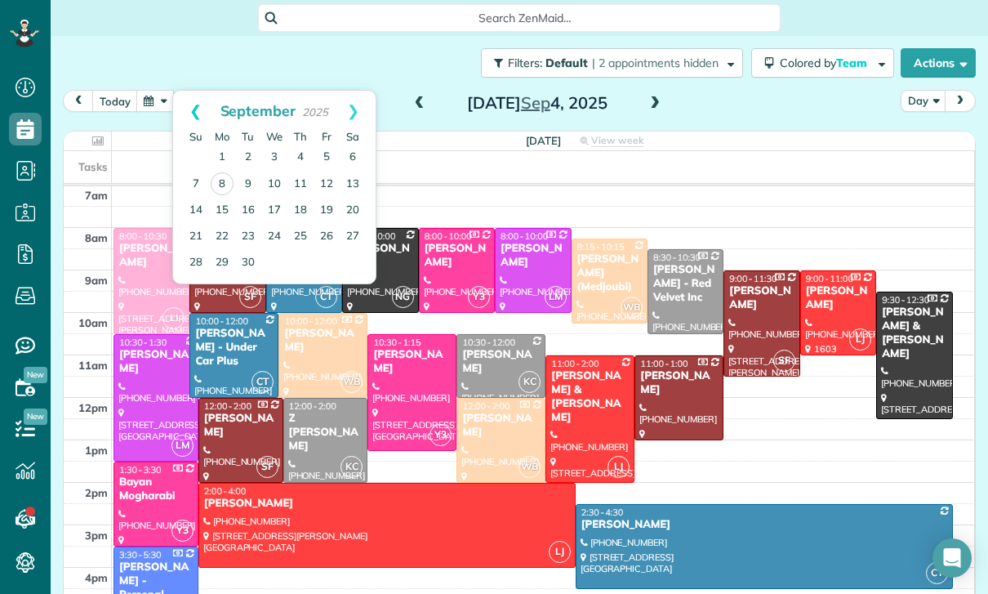
click at [179, 106] on link "Prev" at bounding box center [195, 111] width 45 height 41
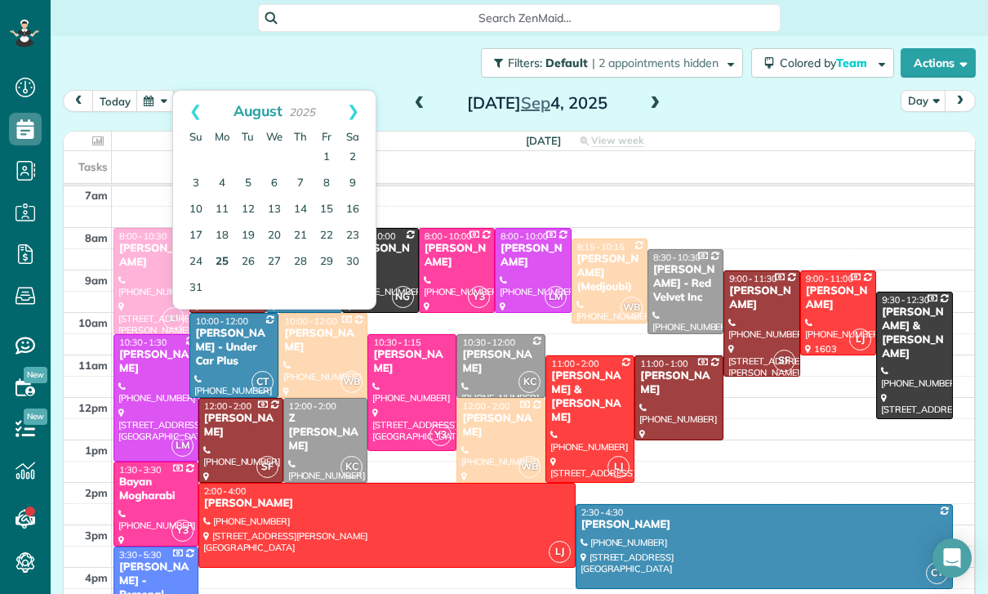
click at [219, 260] on link "25" at bounding box center [222, 262] width 26 height 26
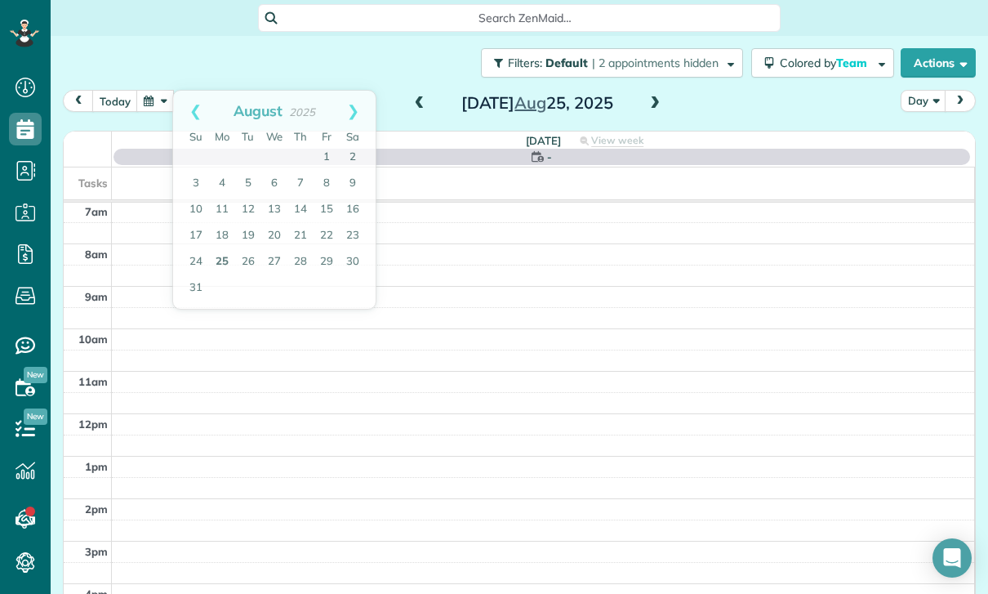
scroll to position [128, 0]
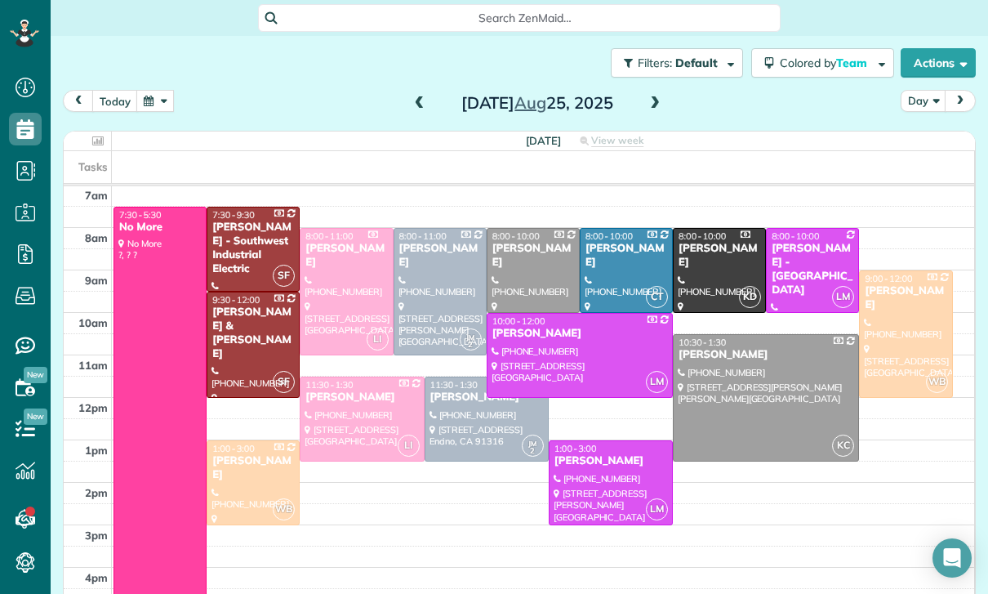
click at [157, 102] on button "button" at bounding box center [155, 101] width 38 height 22
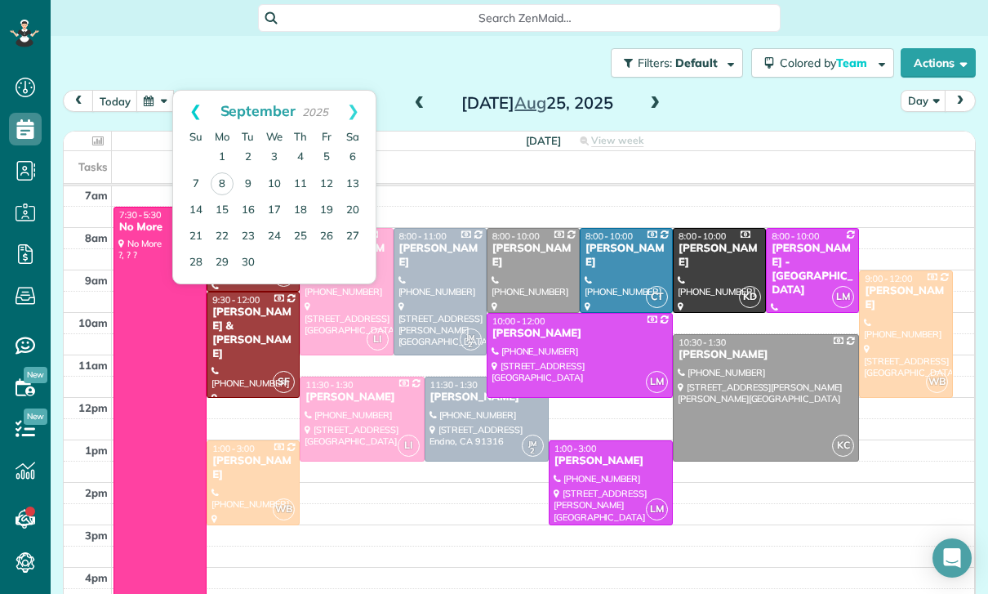
click at [189, 105] on link "Prev" at bounding box center [195, 111] width 45 height 41
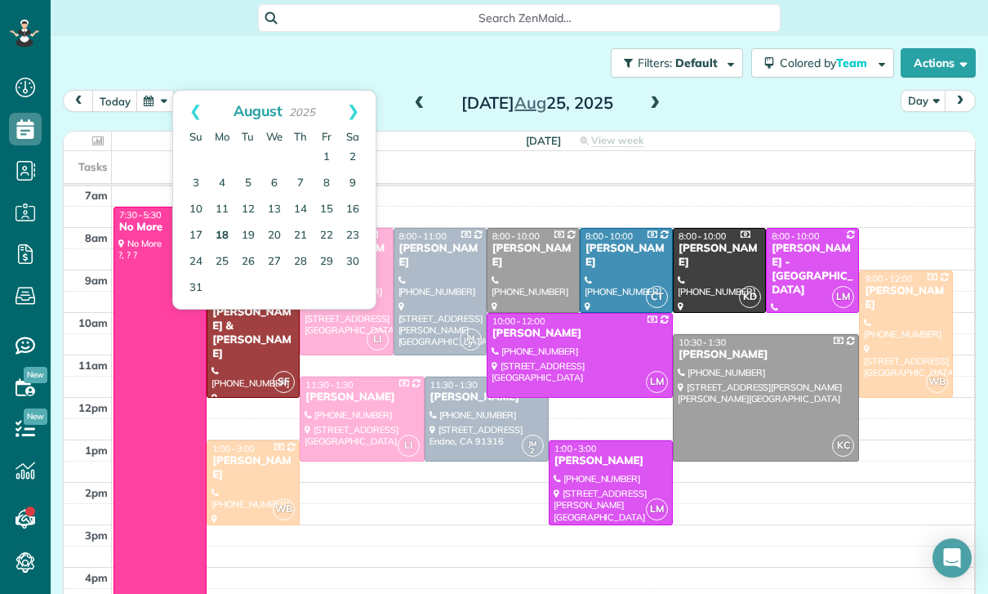
click at [222, 233] on link "18" at bounding box center [222, 236] width 26 height 26
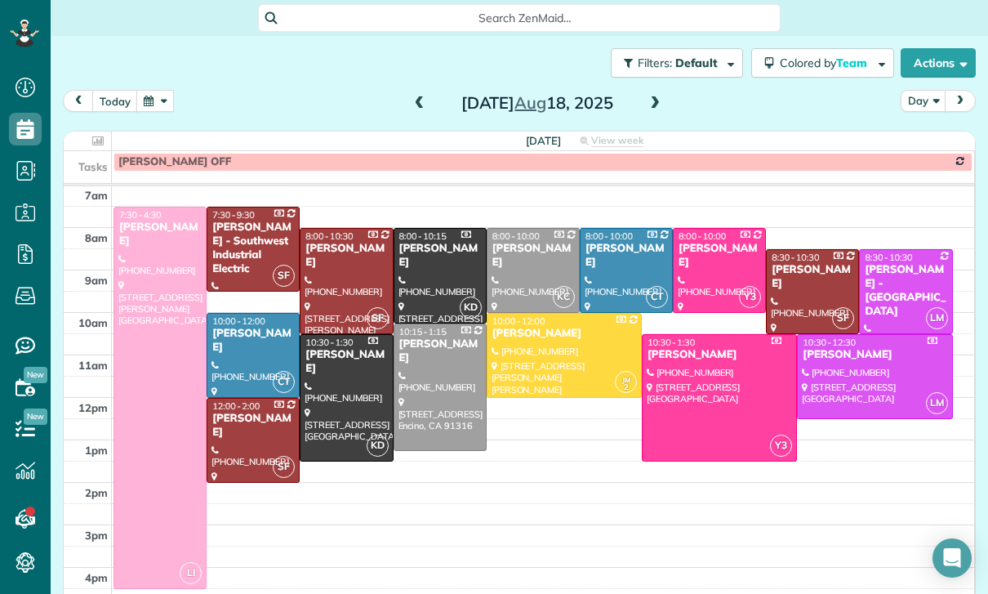
click at [151, 333] on div at bounding box center [159, 397] width 91 height 381
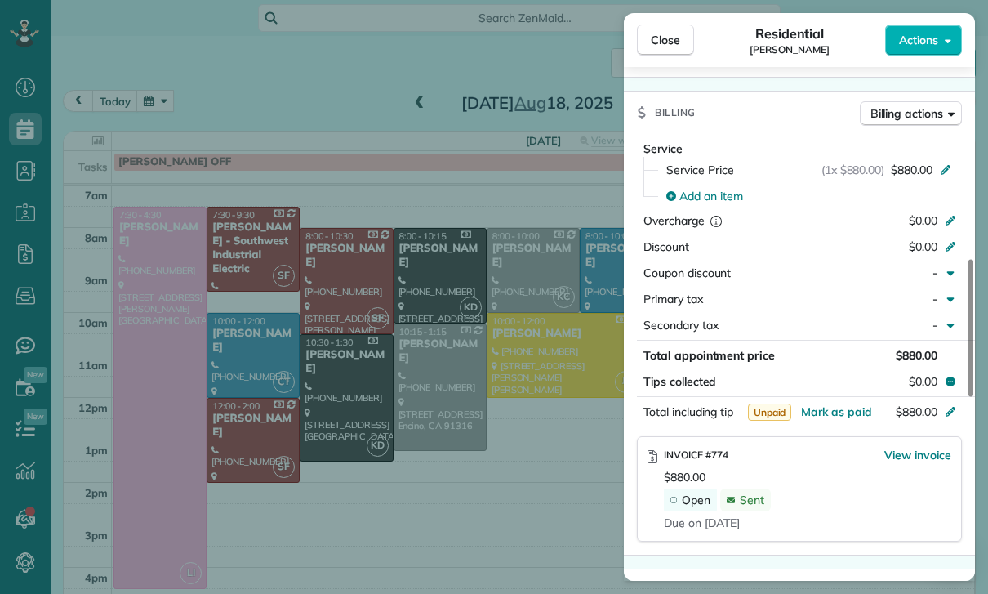
scroll to position [720, 0]
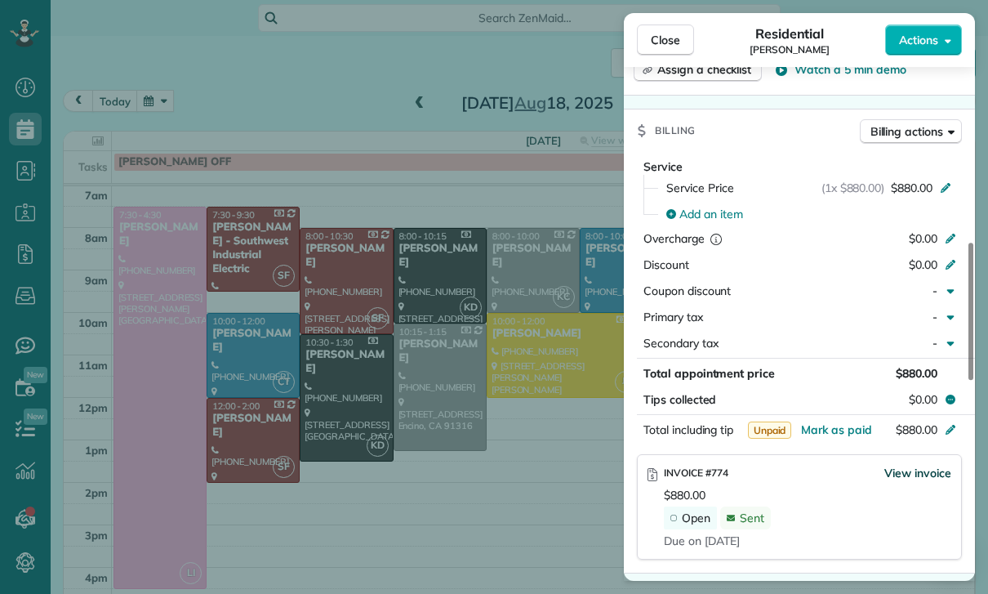
click at [916, 479] on span "View invoice" at bounding box center [918, 473] width 67 height 16
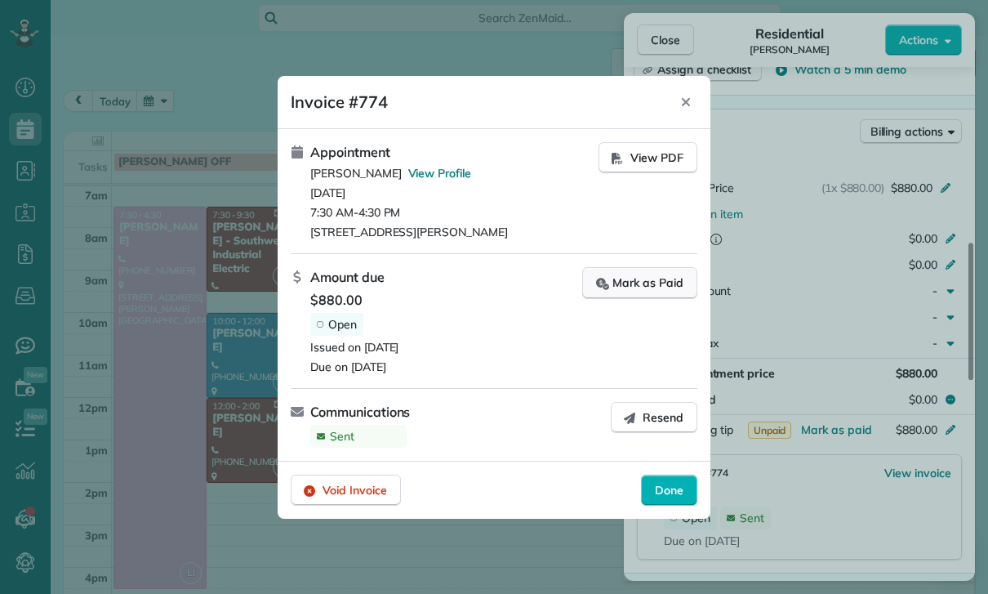
click at [649, 288] on div "Mark as Paid" at bounding box center [639, 282] width 87 height 17
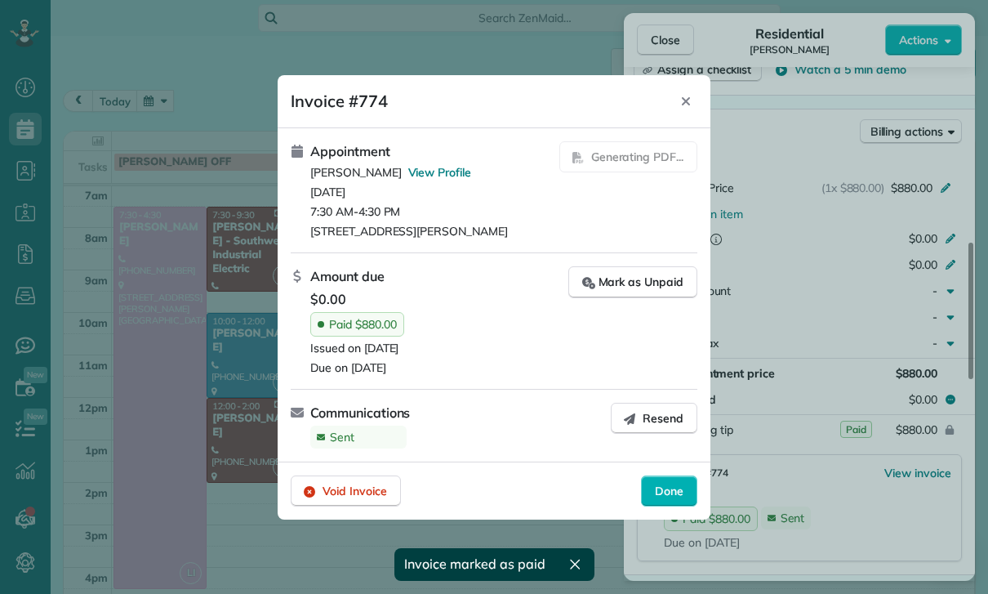
click at [882, 525] on div at bounding box center [494, 297] width 988 height 594
click at [676, 488] on span "Done" at bounding box center [669, 491] width 29 height 16
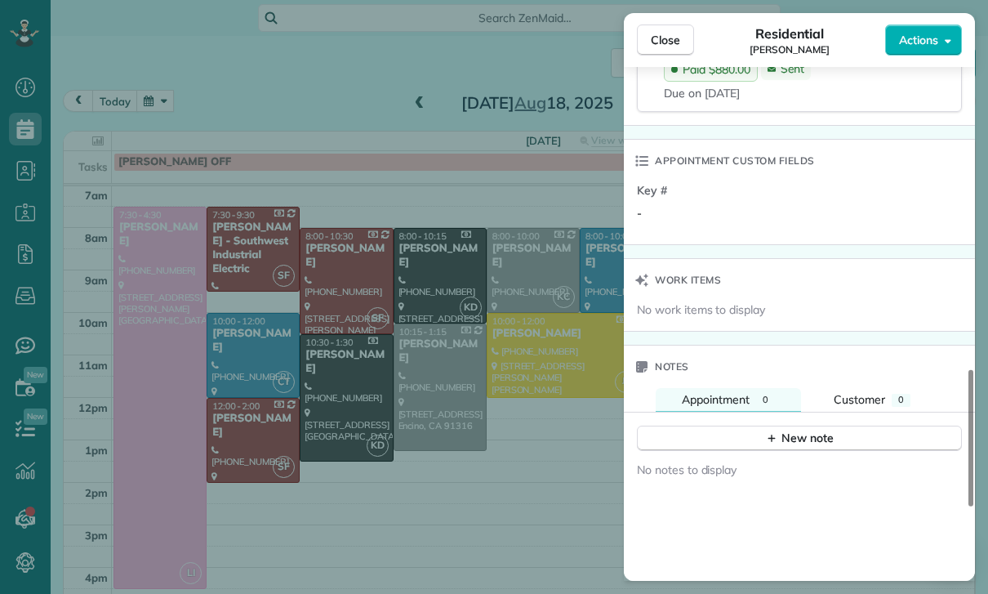
scroll to position [1247, 0]
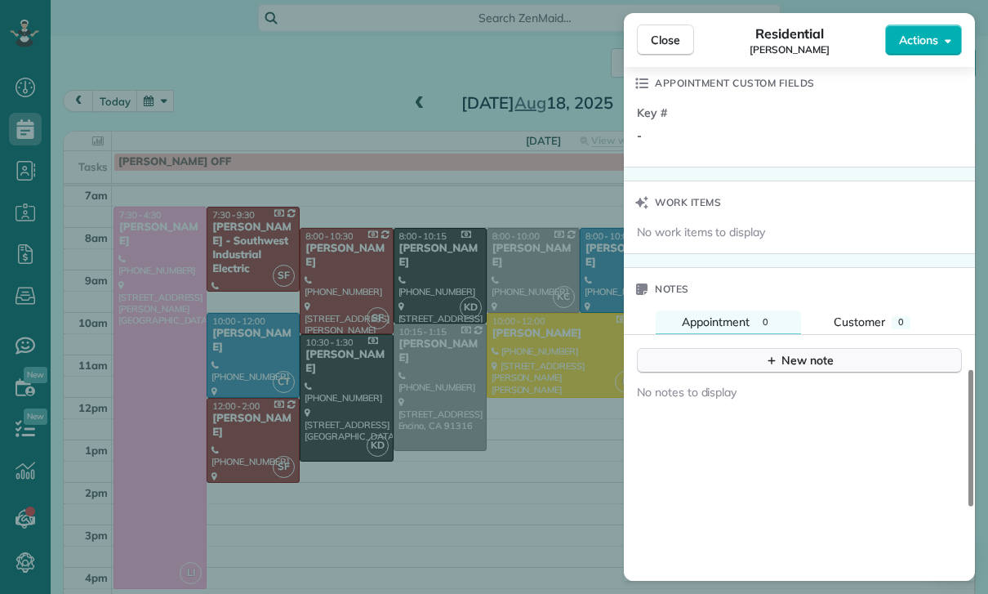
click at [792, 354] on div "New note" at bounding box center [799, 360] width 69 height 17
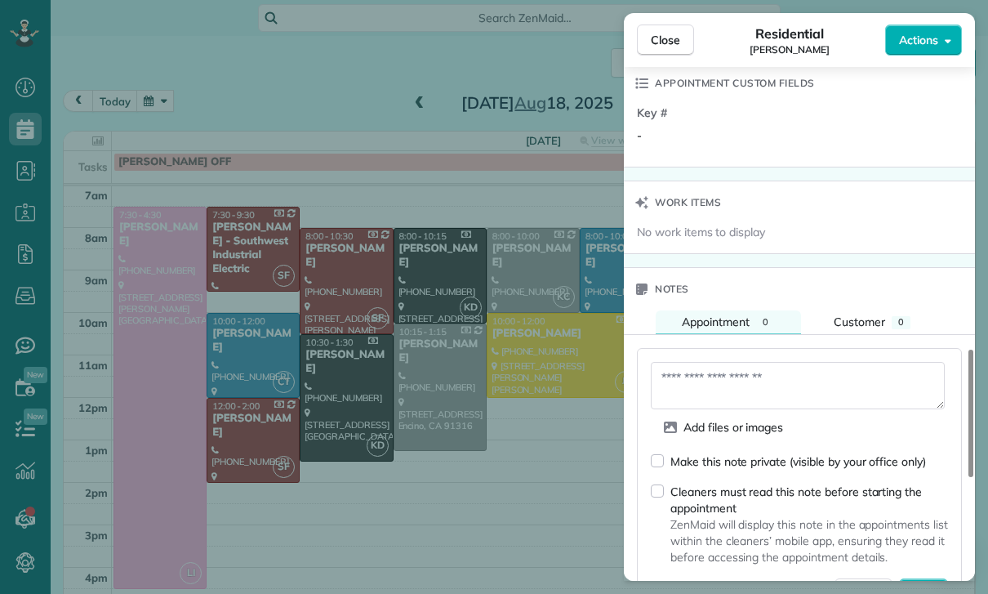
click at [688, 378] on textarea at bounding box center [798, 385] width 294 height 47
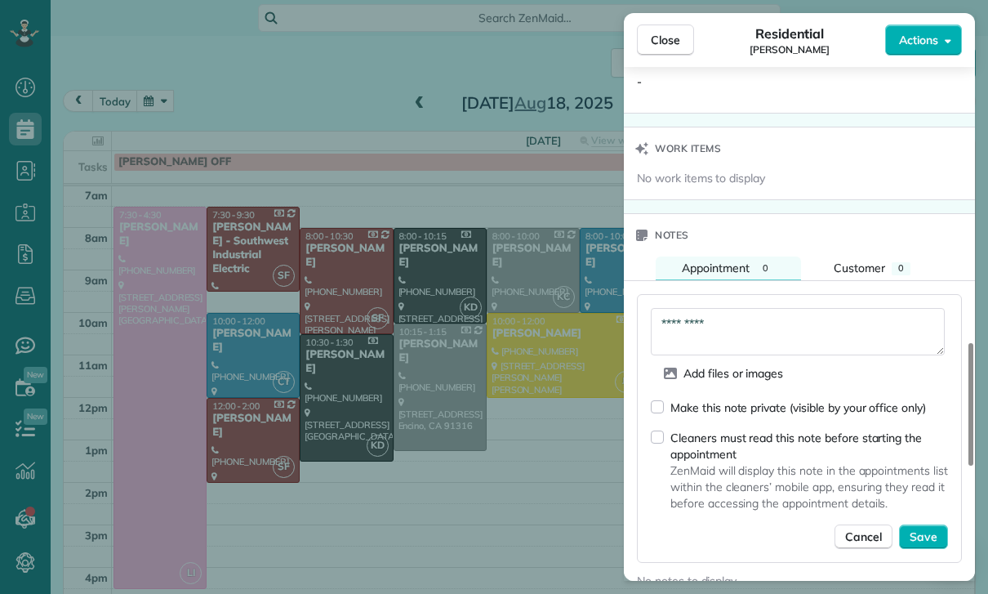
scroll to position [1409, 0]
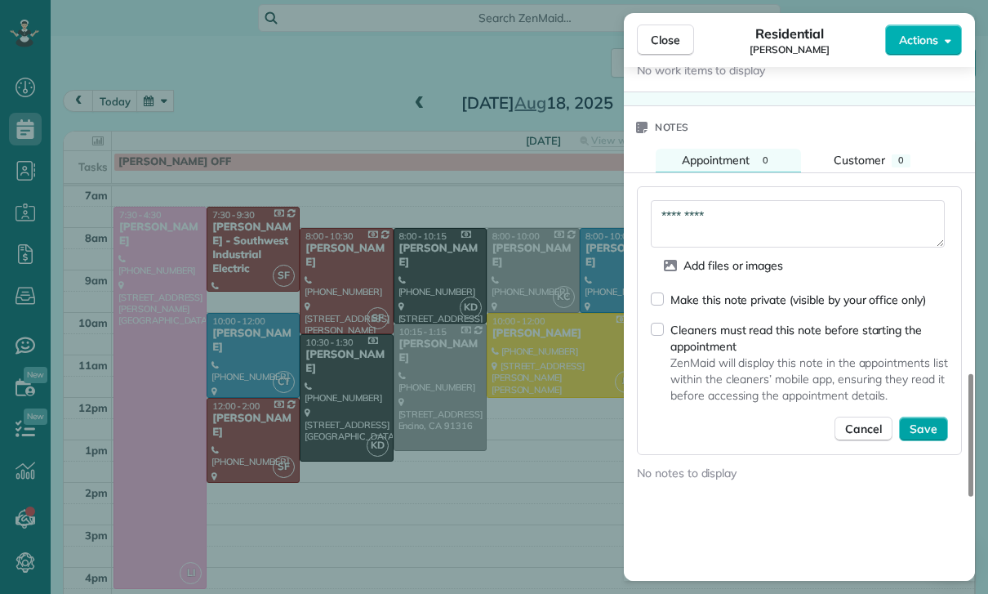
type textarea "*********"
click at [923, 439] on button "Save" at bounding box center [923, 429] width 49 height 25
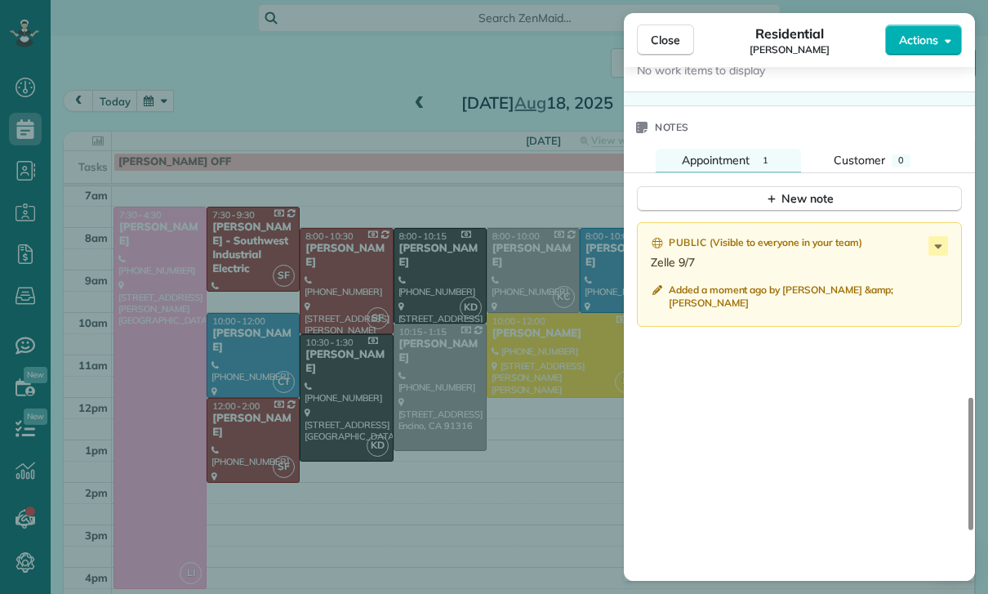
click at [263, 130] on div "Close Residential [PERSON_NAME] Actions Status Confirmed [PERSON_NAME] · Open p…" at bounding box center [494, 297] width 988 height 594
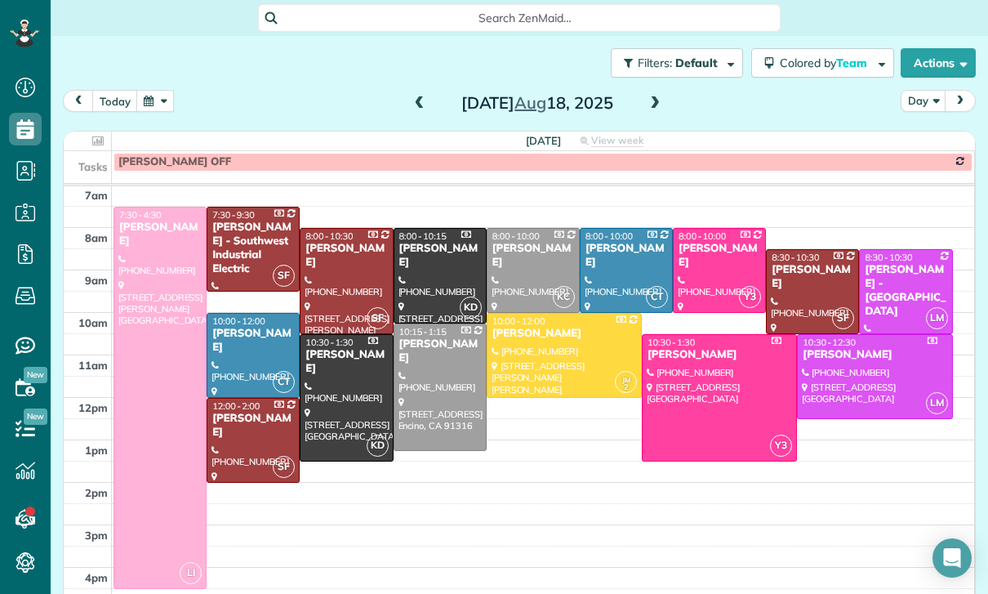
click at [149, 103] on button "button" at bounding box center [155, 101] width 38 height 22
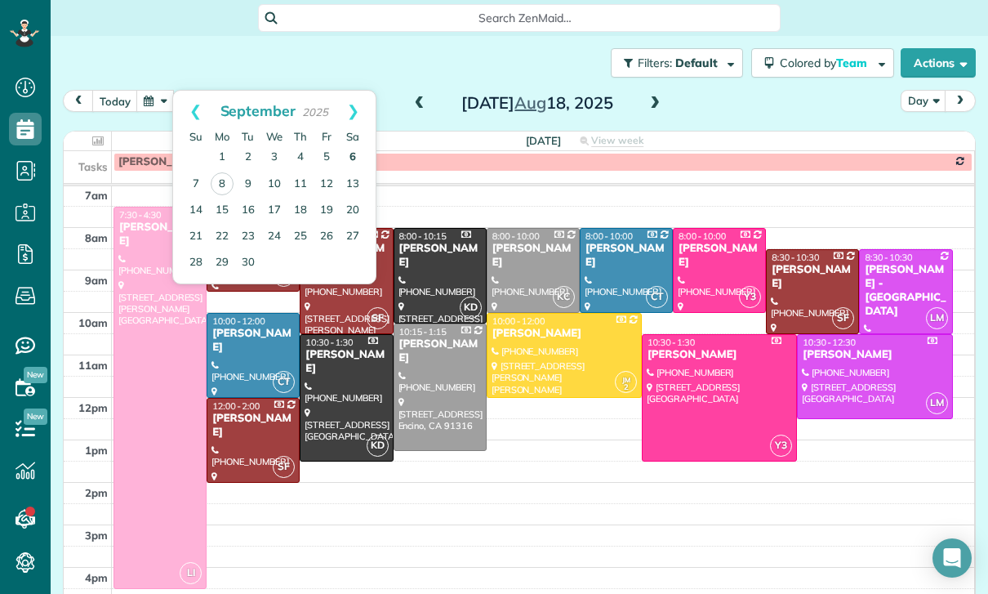
click at [347, 150] on link "6" at bounding box center [353, 158] width 26 height 26
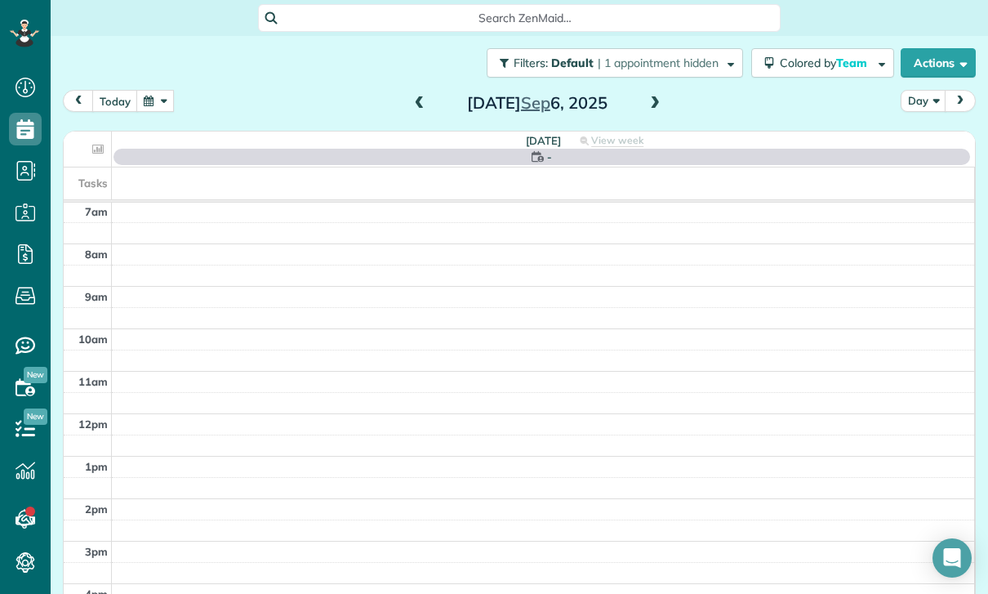
scroll to position [128, 0]
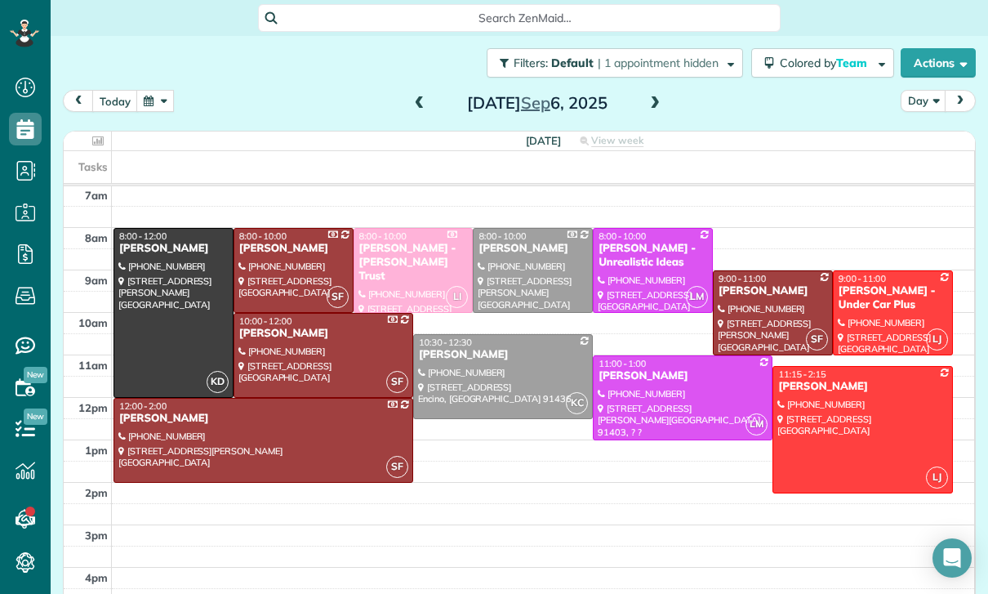
click at [411, 105] on span at bounding box center [420, 103] width 18 height 15
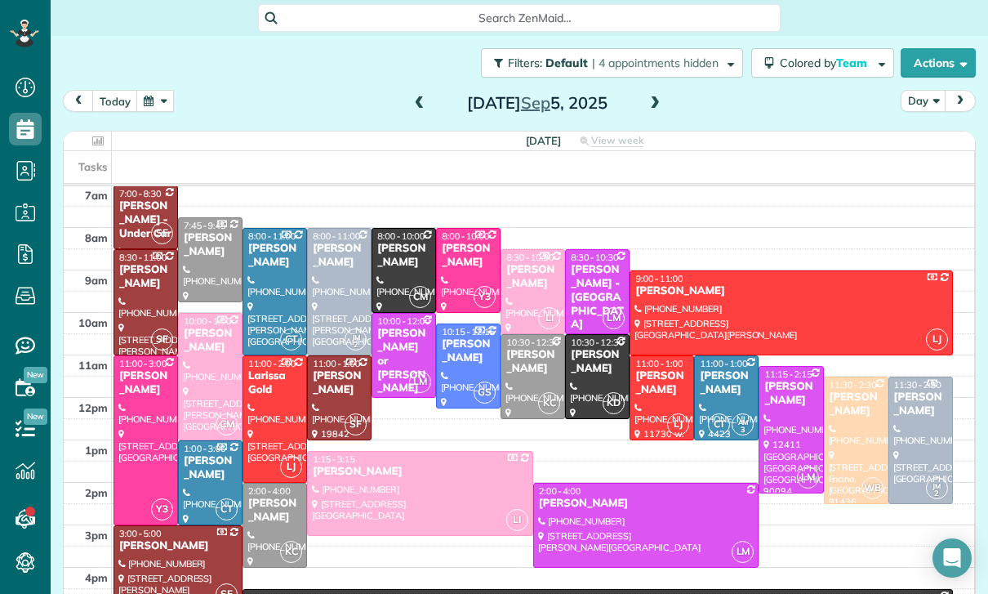
click at [408, 114] on div "[DATE]" at bounding box center [537, 103] width 261 height 26
click at [411, 101] on span at bounding box center [420, 103] width 18 height 15
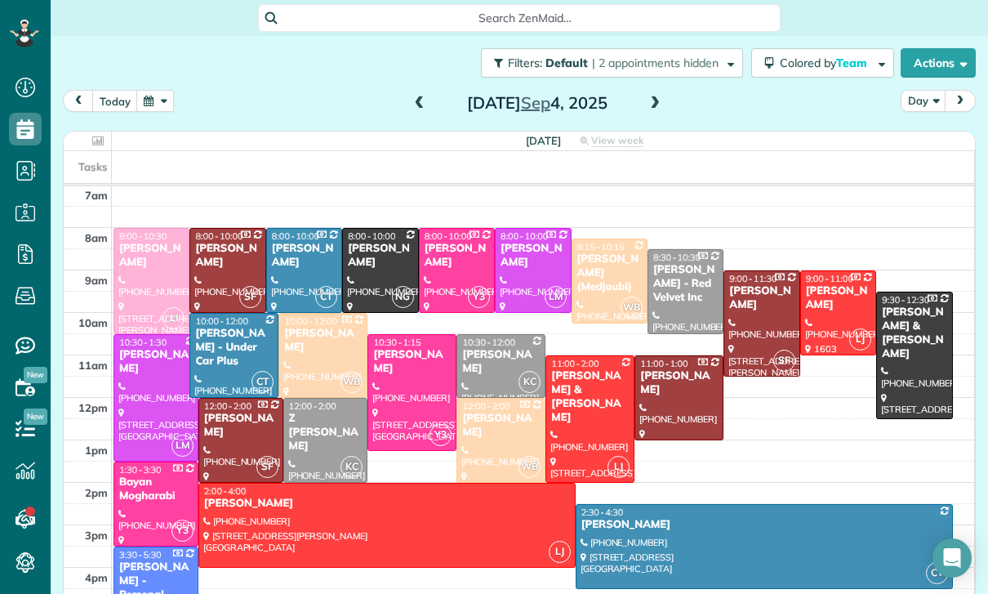
click at [136, 385] on div at bounding box center [155, 398] width 83 height 126
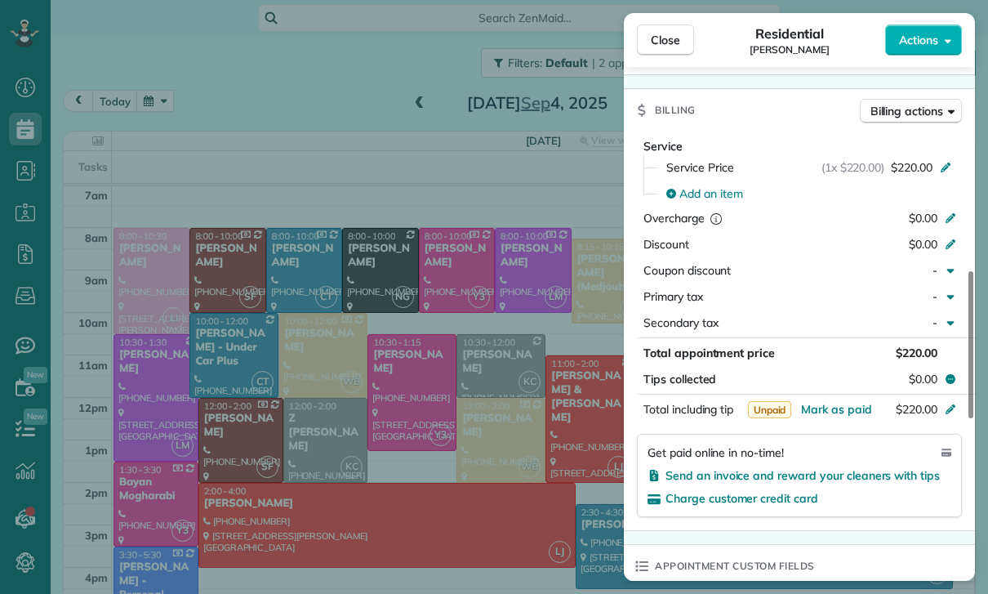
scroll to position [787, 0]
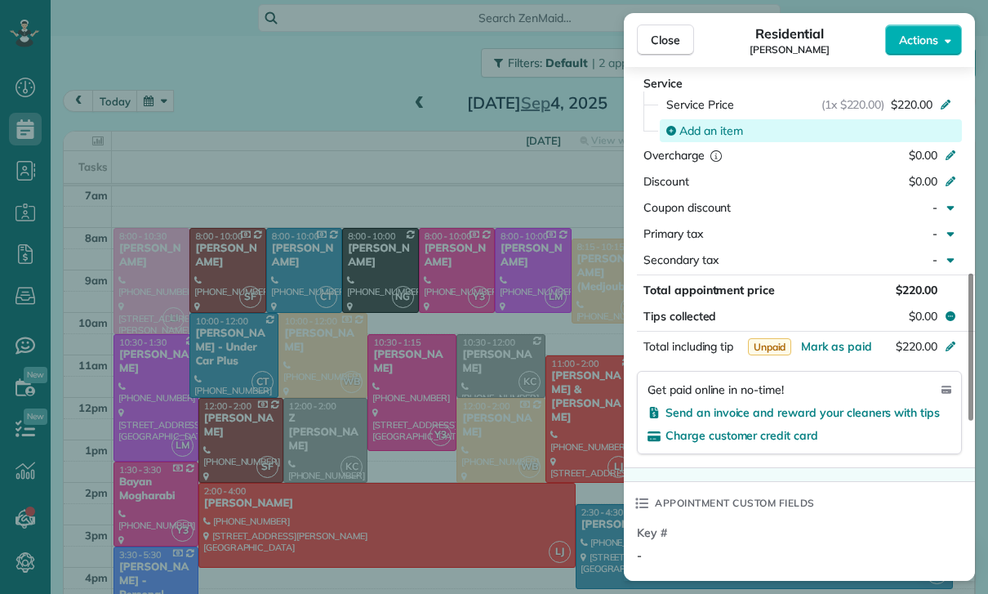
click at [713, 132] on span "Add an item" at bounding box center [712, 131] width 64 height 16
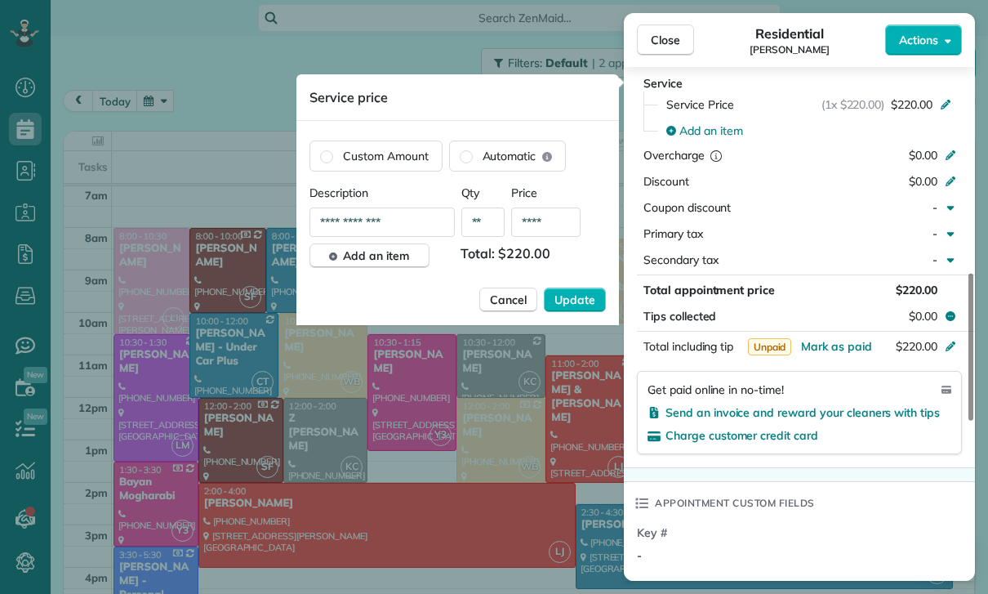
click at [556, 219] on input "****" at bounding box center [545, 221] width 69 height 29
type input "**"
type input "****"
click at [575, 299] on span "Update" at bounding box center [575, 300] width 41 height 16
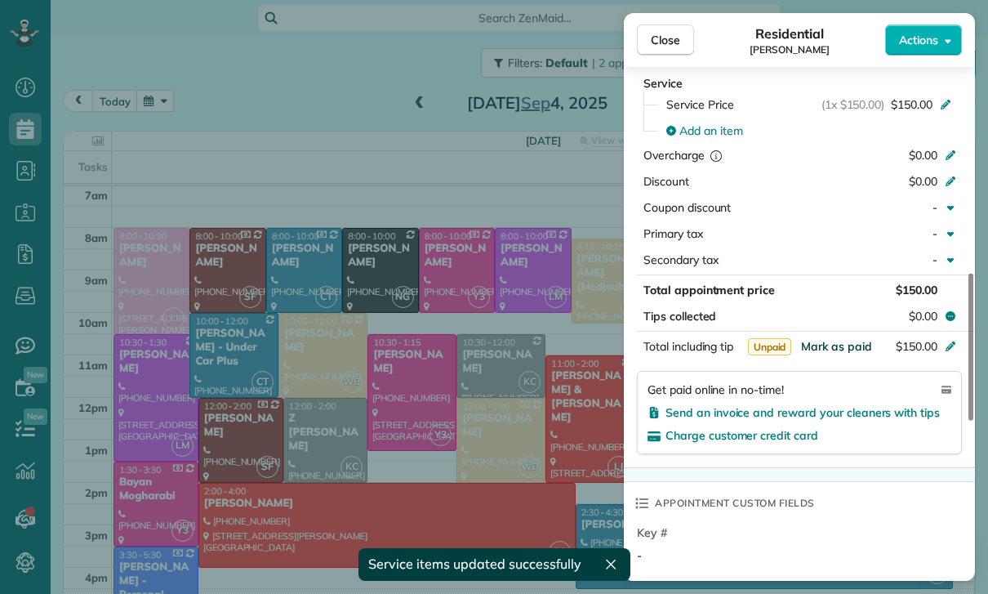
click at [834, 346] on span "Mark as paid" at bounding box center [836, 346] width 71 height 15
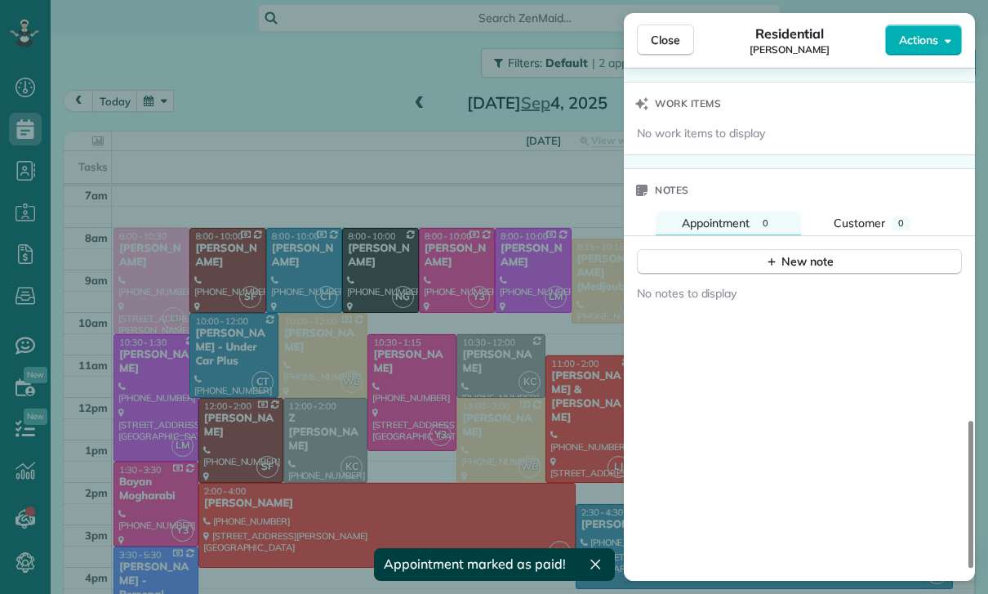
scroll to position [1353, 0]
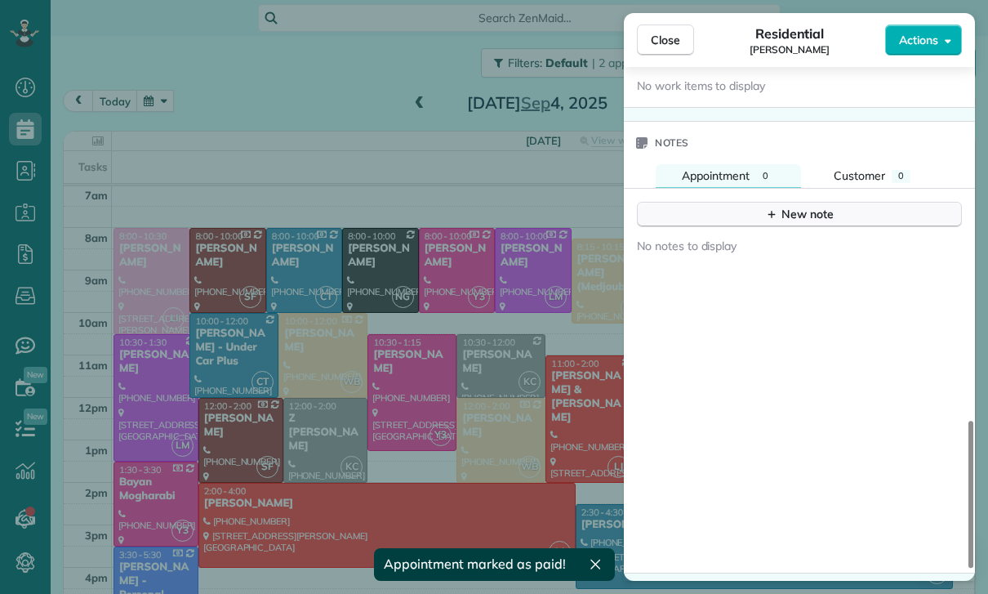
click at [808, 213] on div "New note" at bounding box center [799, 214] width 69 height 17
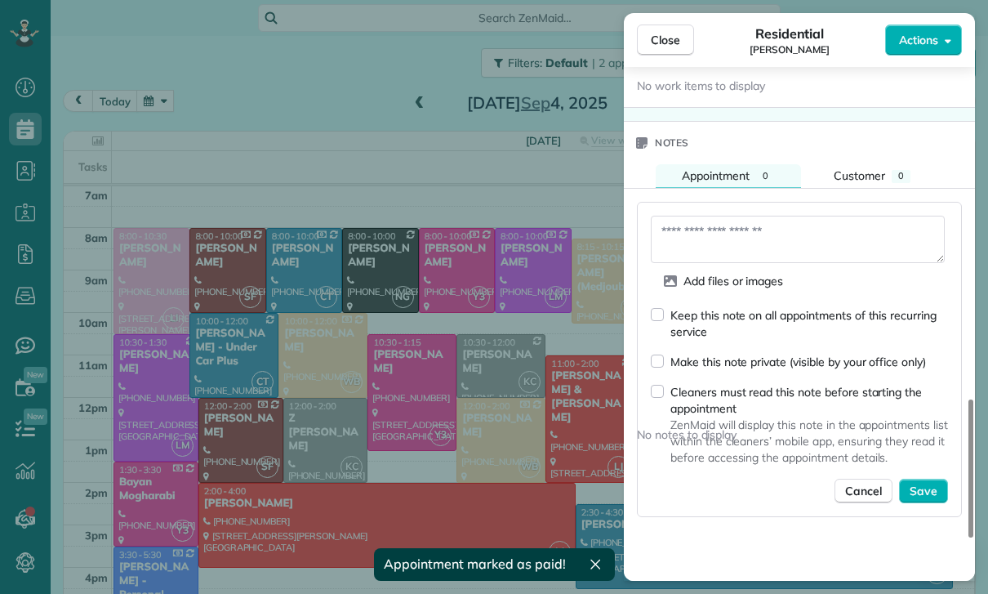
click at [716, 233] on textarea at bounding box center [798, 239] width 294 height 47
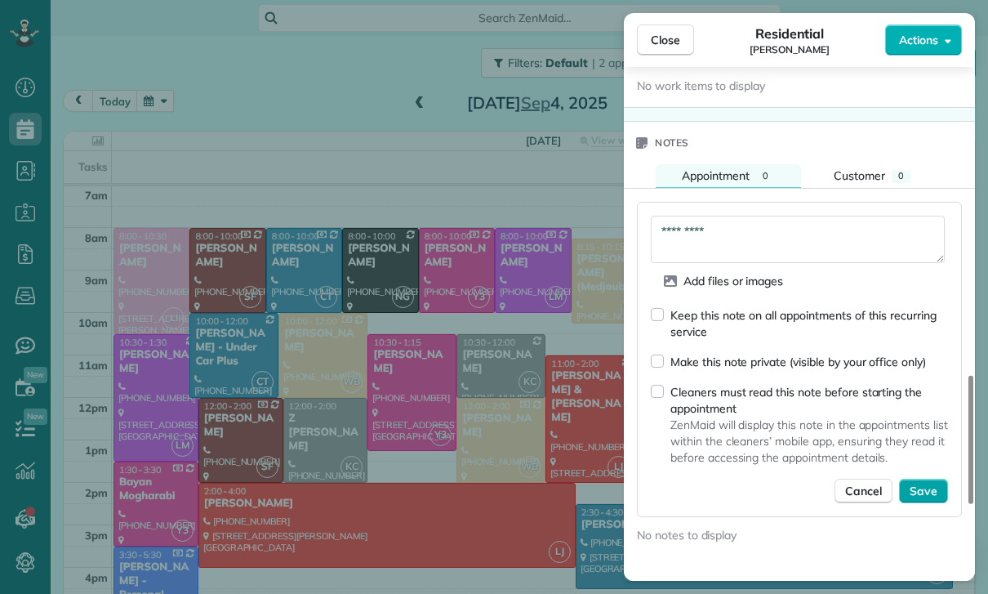
type textarea "*********"
click at [918, 491] on span "Save" at bounding box center [924, 491] width 28 height 16
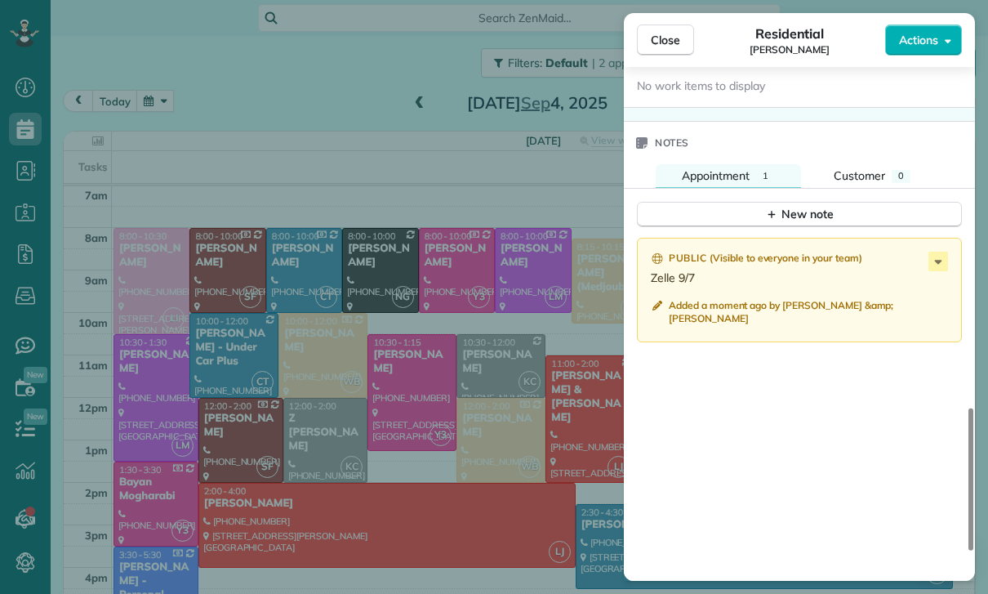
click at [315, 323] on div "Close Residential [PERSON_NAME] Actions Status Confirmed [PERSON_NAME] · Open p…" at bounding box center [494, 297] width 988 height 594
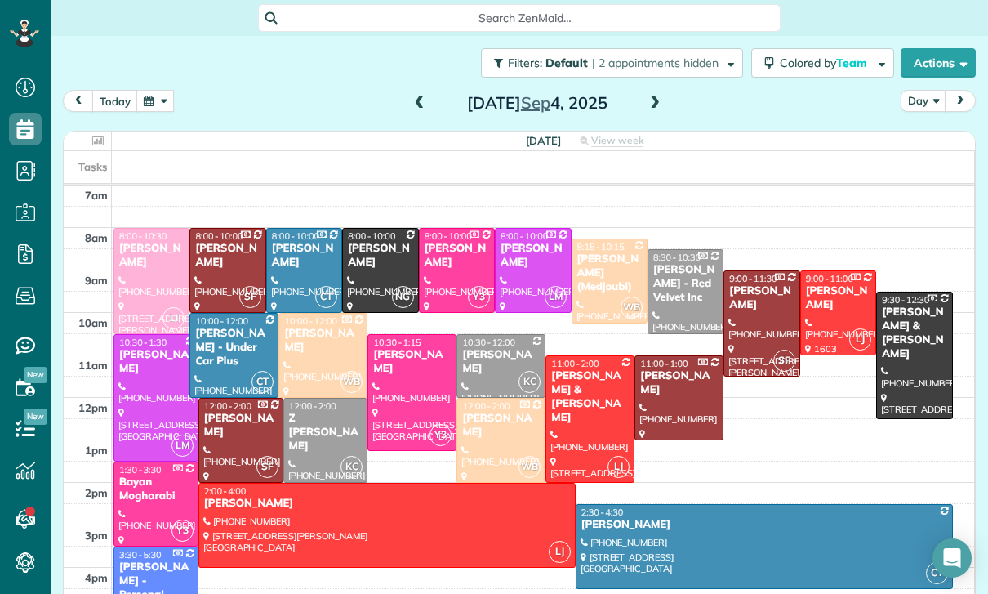
click at [147, 104] on button "button" at bounding box center [155, 101] width 38 height 22
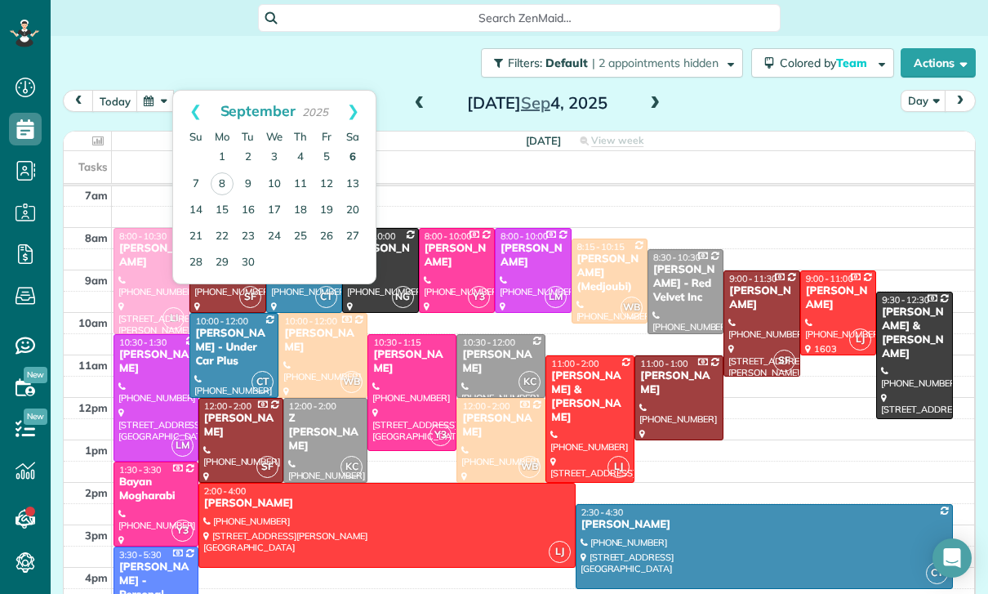
click at [358, 152] on link "6" at bounding box center [353, 158] width 26 height 26
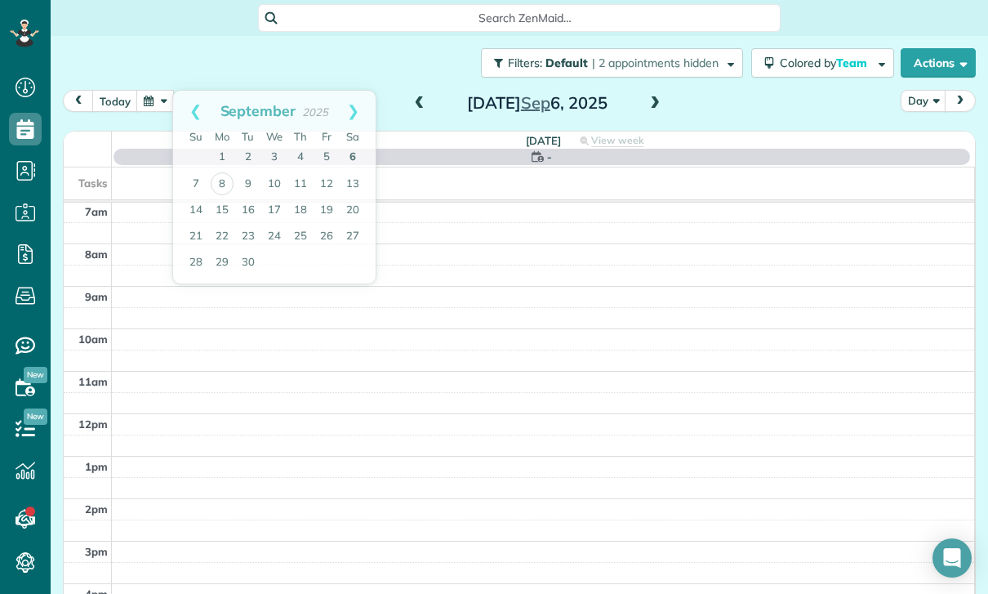
scroll to position [128, 0]
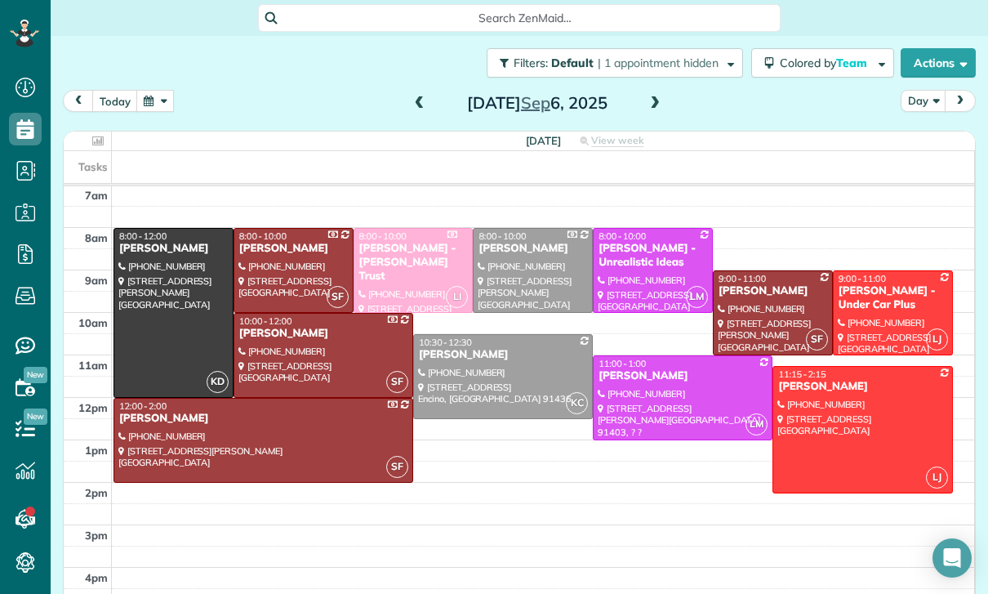
click at [680, 407] on div at bounding box center [683, 397] width 178 height 83
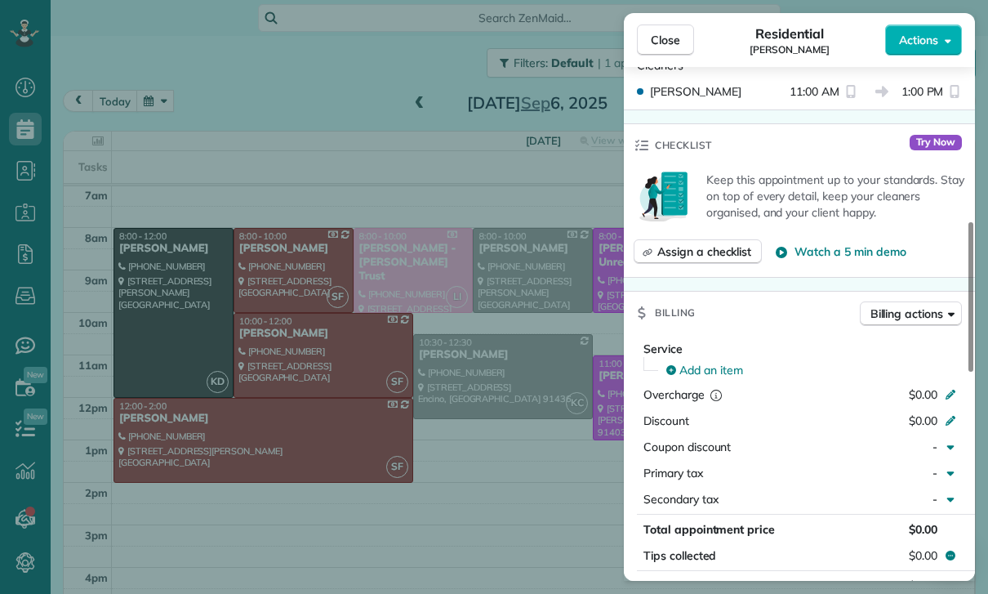
scroll to position [753, 0]
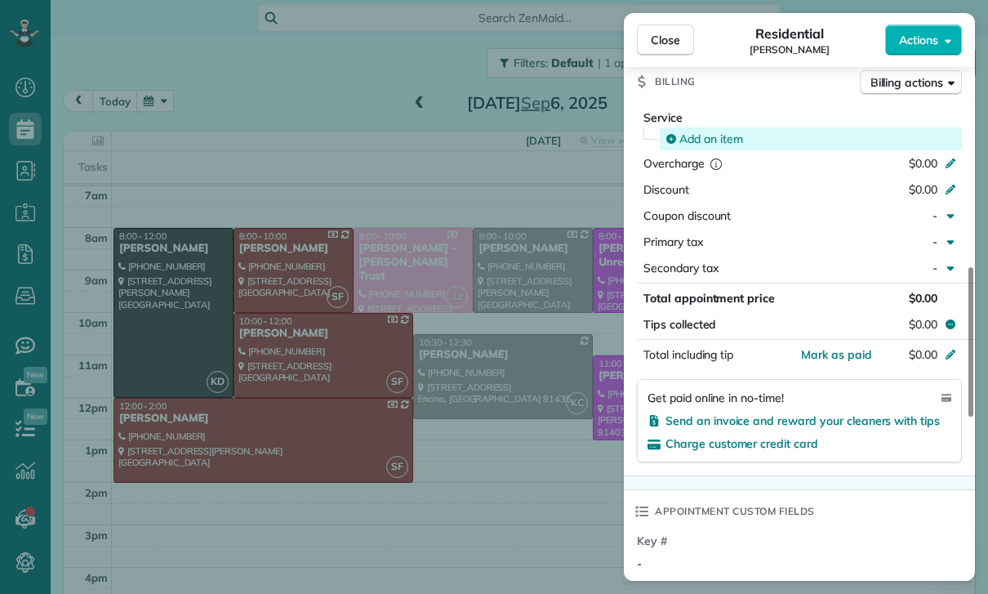
click at [698, 135] on span "Add an item" at bounding box center [712, 139] width 64 height 16
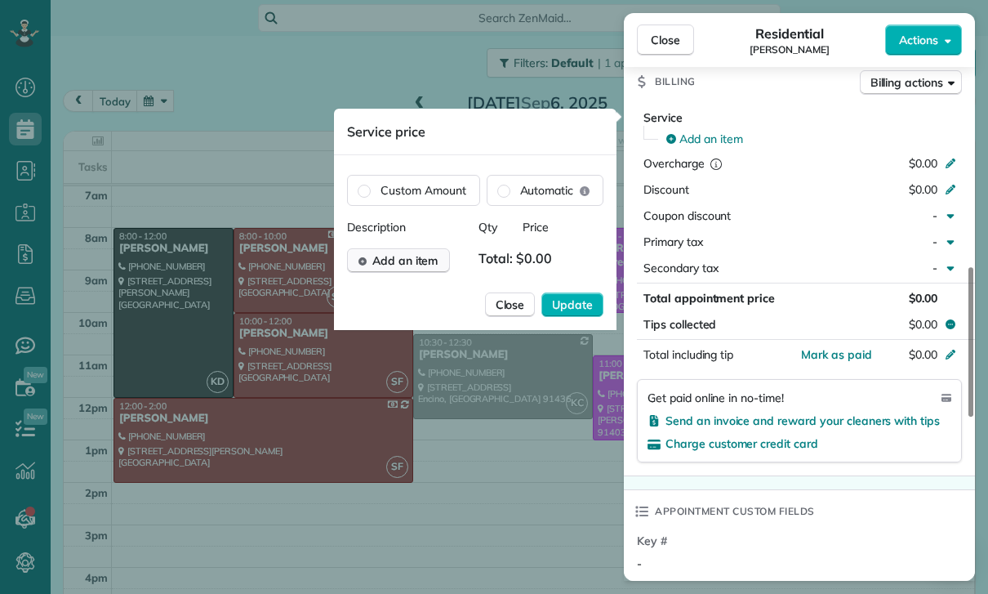
click at [419, 264] on span "Add an item" at bounding box center [405, 260] width 66 height 16
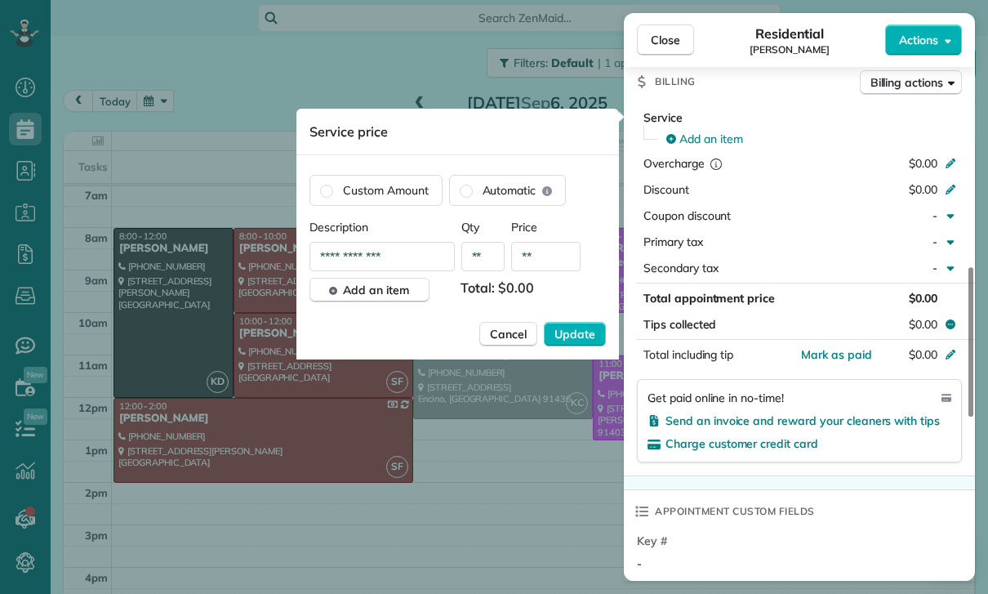
click at [555, 263] on input "**" at bounding box center [545, 256] width 69 height 29
type input "****"
click at [568, 326] on button "Update" at bounding box center [575, 334] width 62 height 25
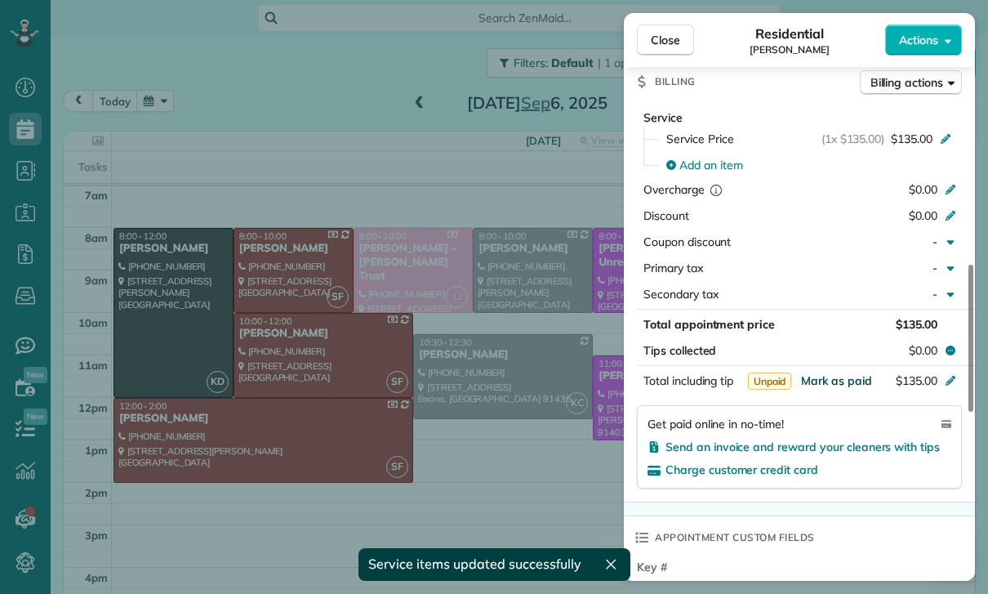
click at [832, 386] on span "Mark as paid" at bounding box center [836, 380] width 71 height 15
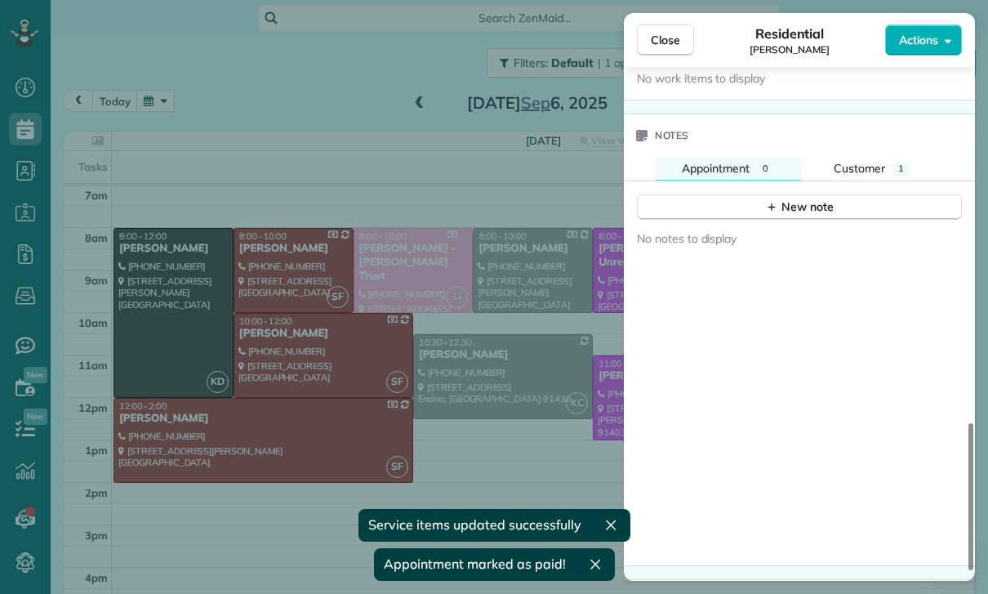
scroll to position [1366, 0]
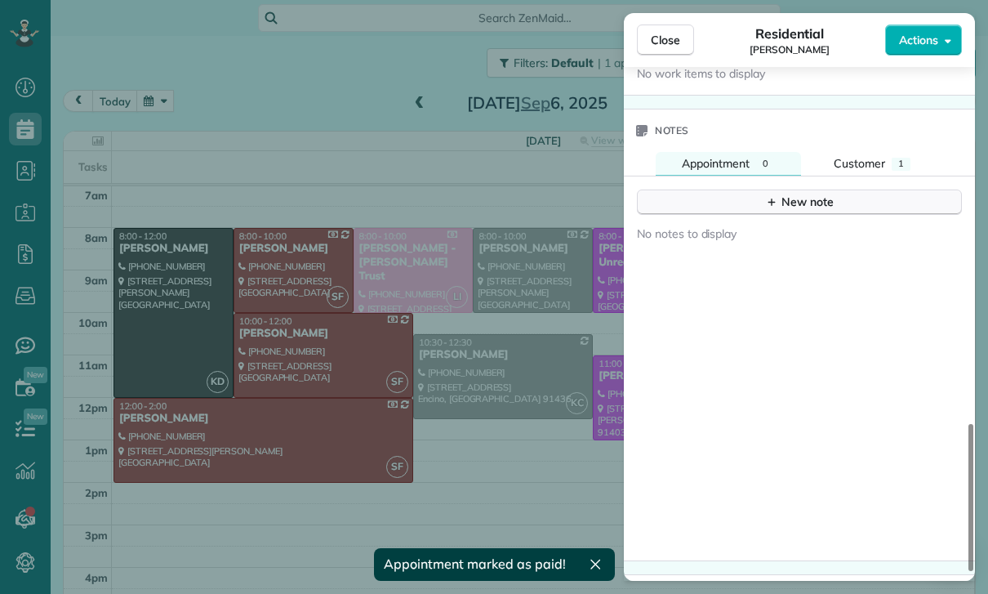
click at [767, 201] on icon "button" at bounding box center [771, 201] width 13 height 13
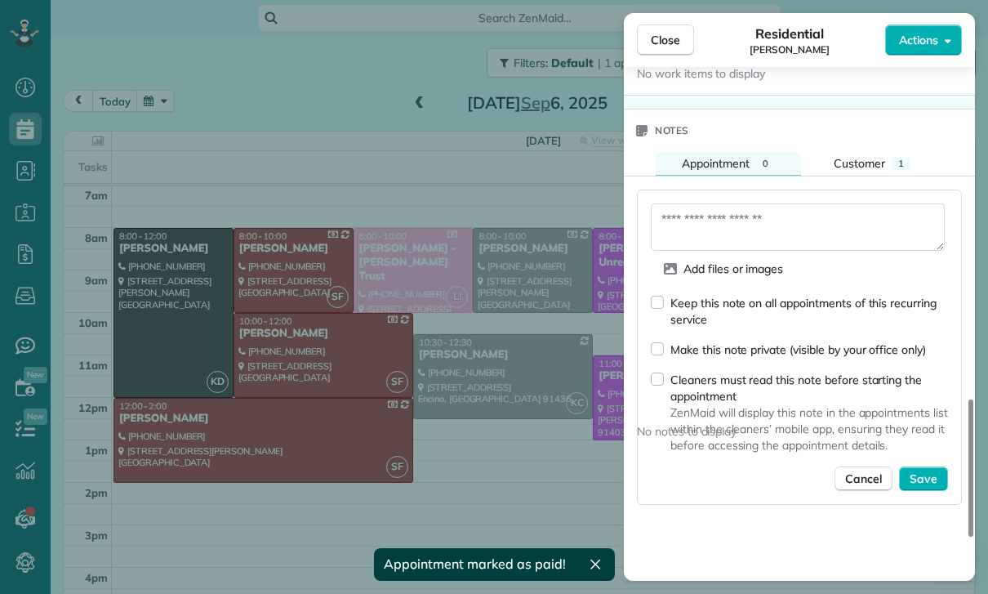
click at [732, 219] on textarea at bounding box center [798, 226] width 294 height 47
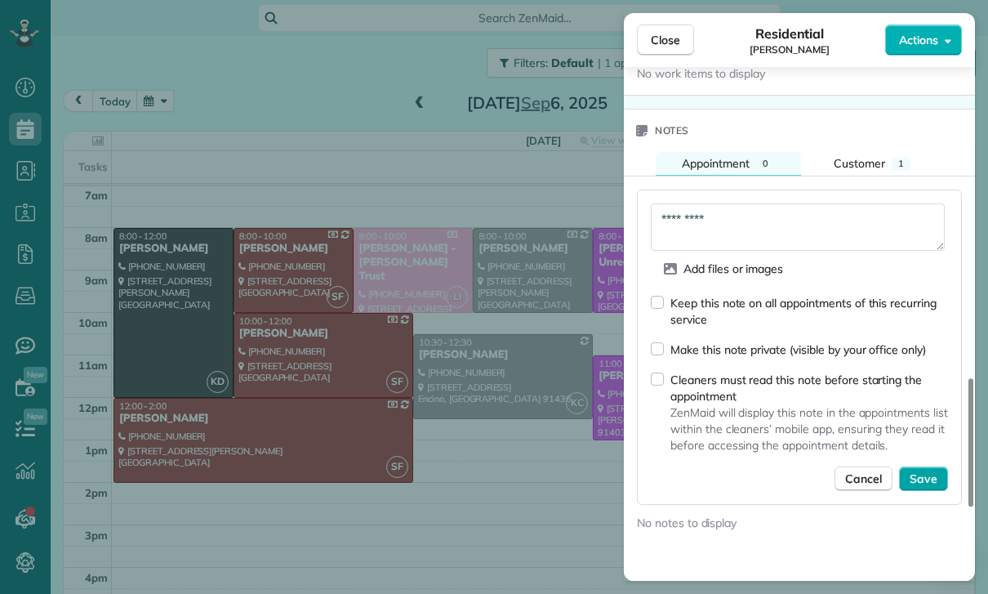
type textarea "*********"
click at [930, 473] on span "Save" at bounding box center [924, 478] width 28 height 16
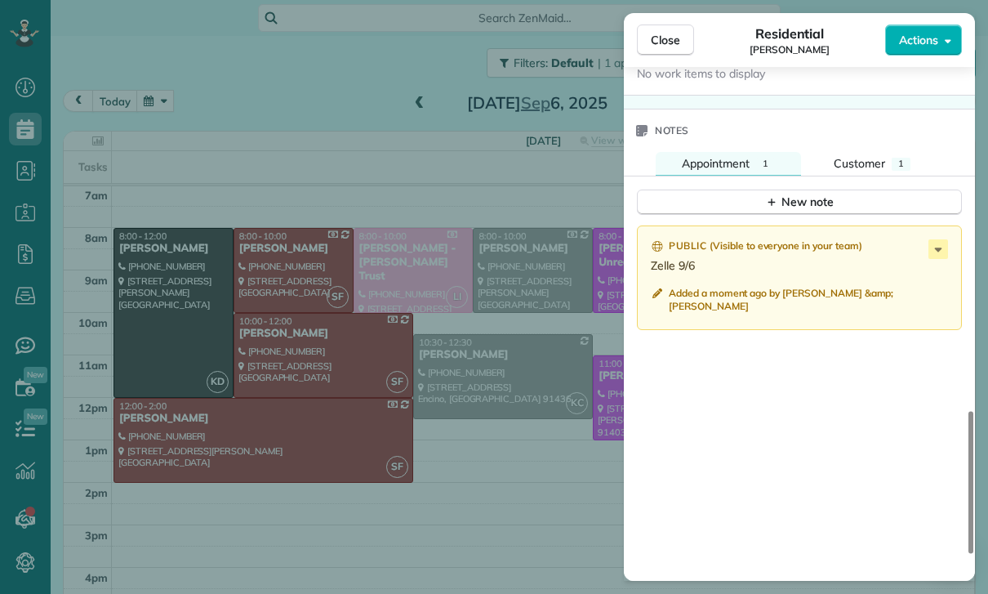
click at [493, 462] on div "Close Residential [PERSON_NAME] Actions Status Confirmed [PERSON_NAME] · Open p…" at bounding box center [494, 297] width 988 height 594
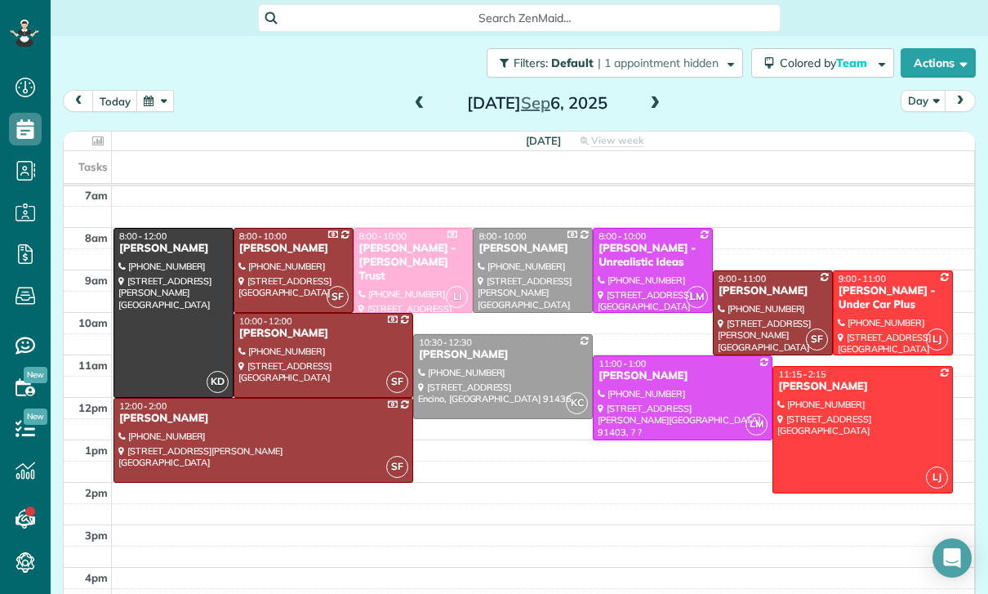
click at [411, 105] on span at bounding box center [420, 103] width 18 height 15
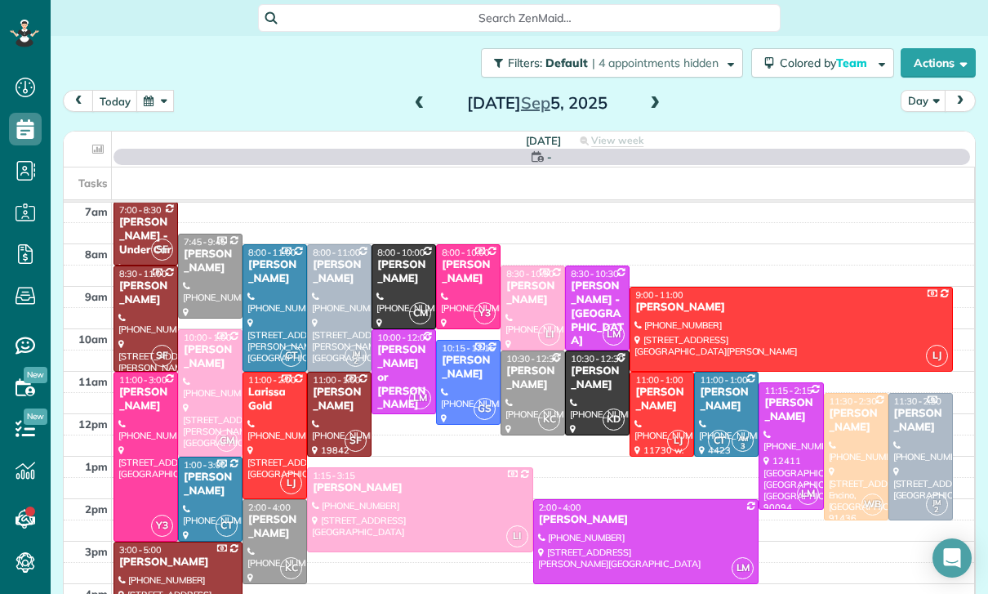
scroll to position [128, 0]
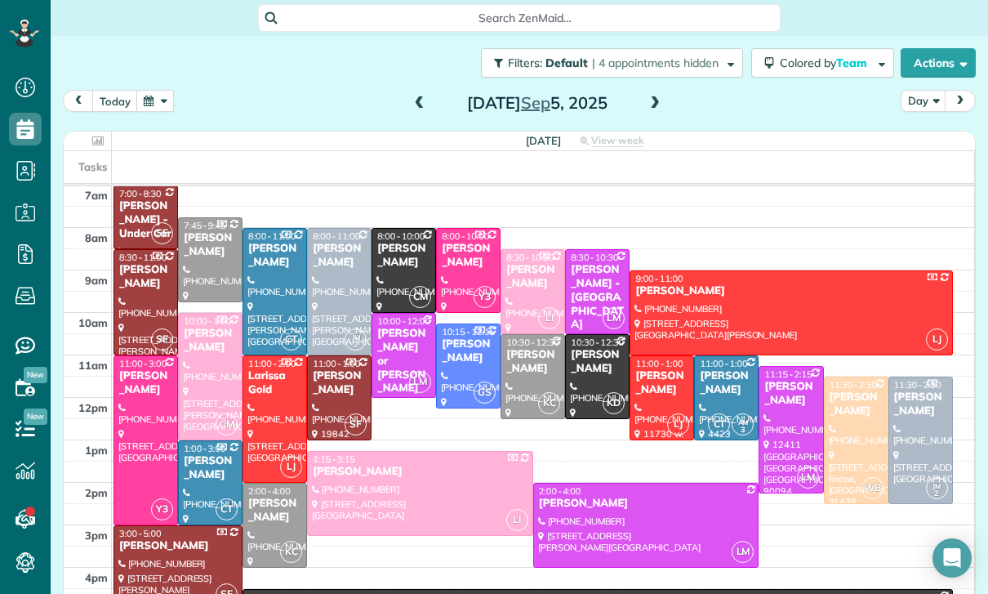
click at [412, 103] on span at bounding box center [420, 103] width 18 height 15
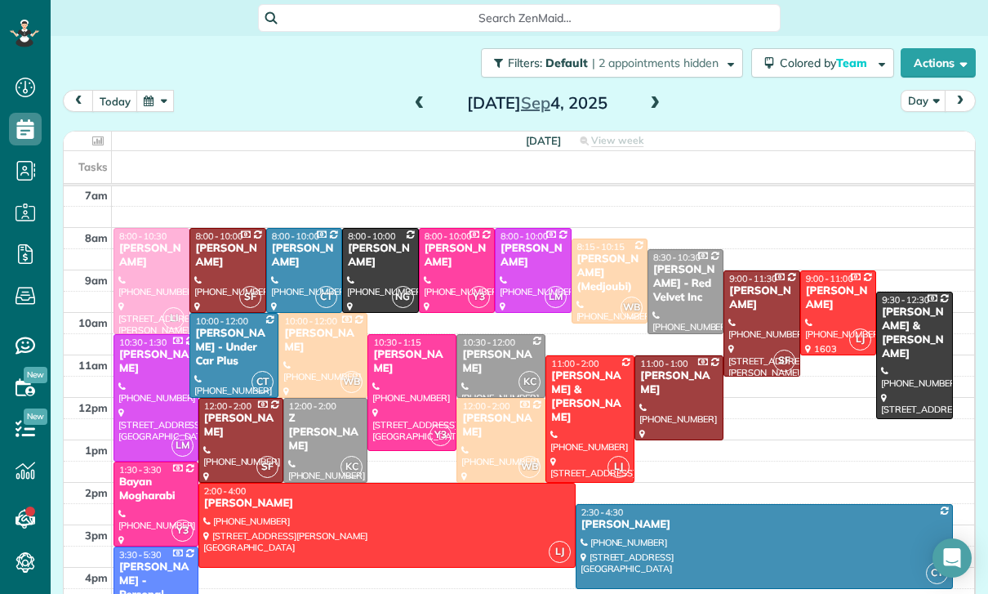
click at [421, 103] on span at bounding box center [420, 103] width 18 height 15
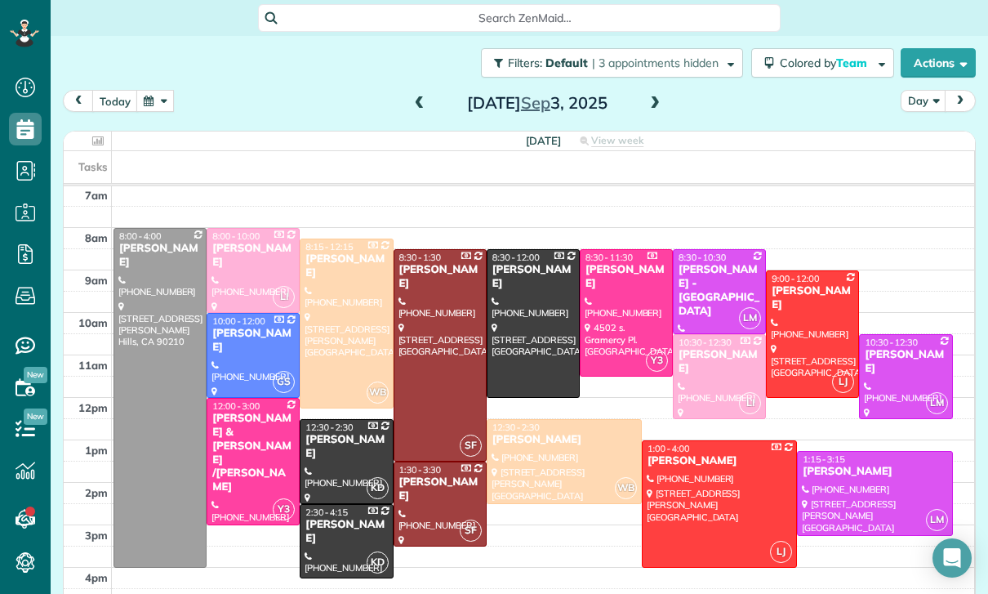
click at [412, 105] on span at bounding box center [420, 103] width 18 height 15
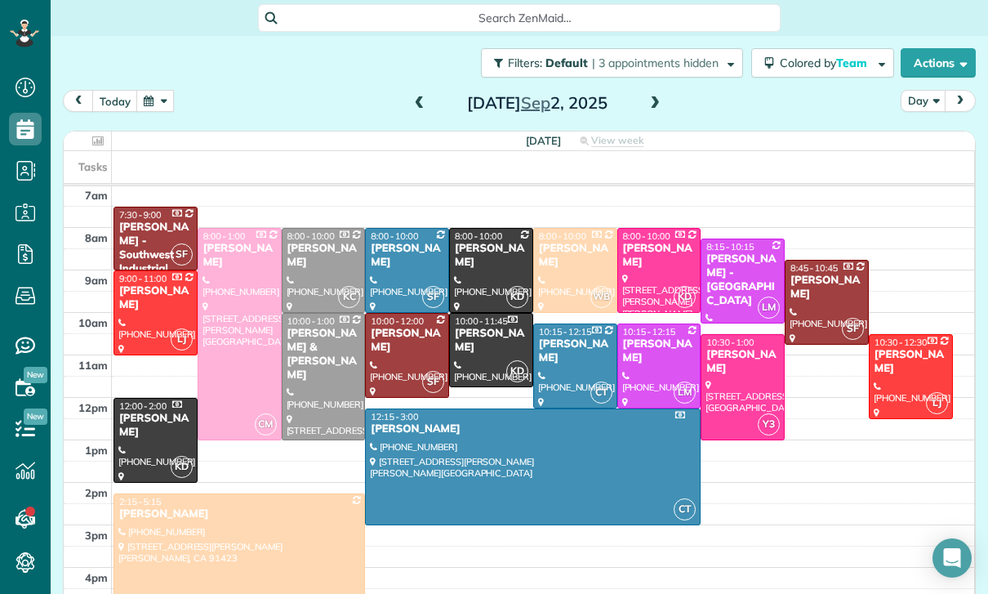
click at [157, 105] on button "button" at bounding box center [155, 101] width 38 height 22
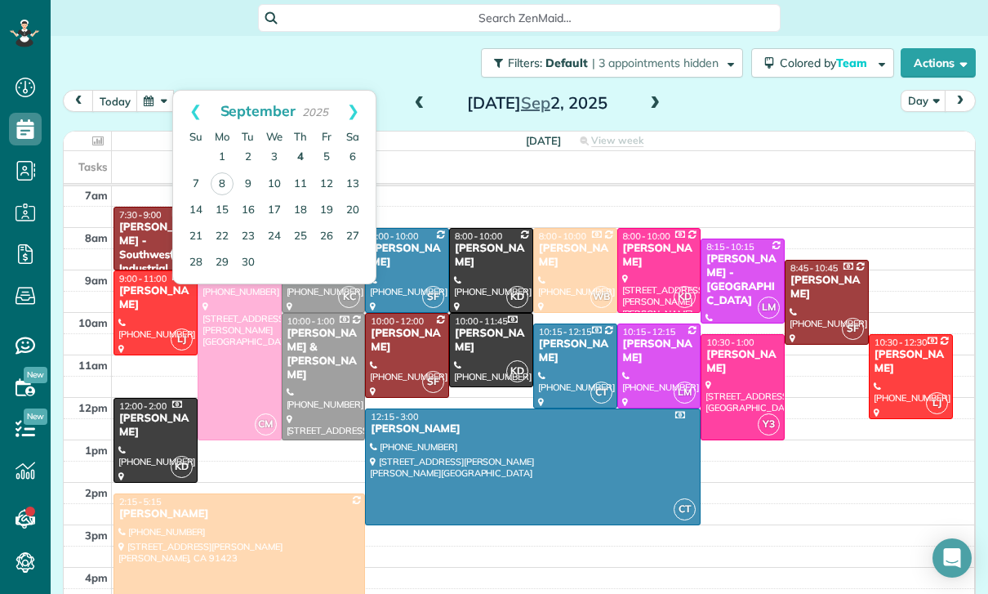
click at [295, 151] on link "4" at bounding box center [301, 158] width 26 height 26
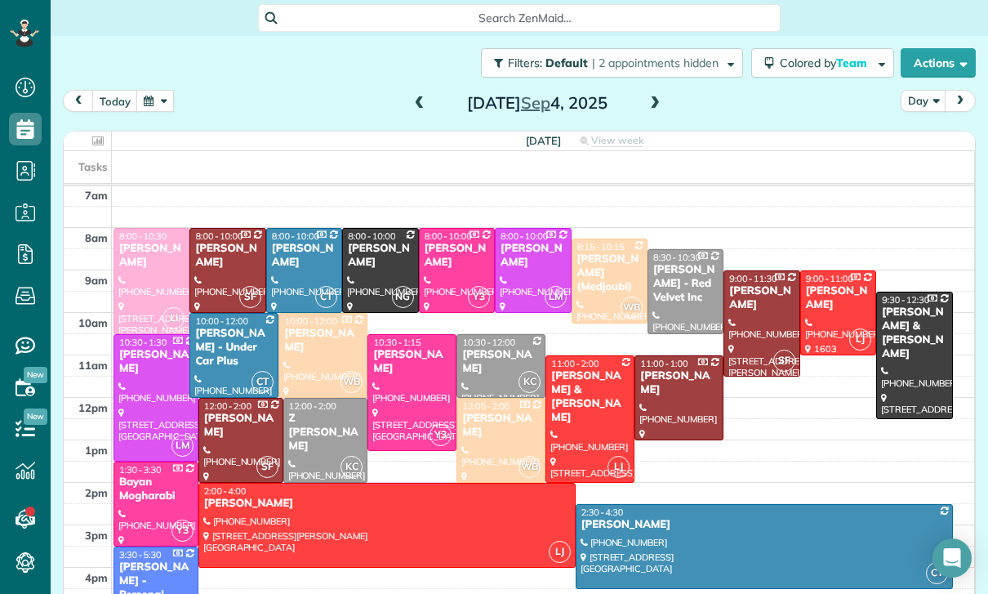
click at [153, 101] on button "button" at bounding box center [155, 101] width 38 height 22
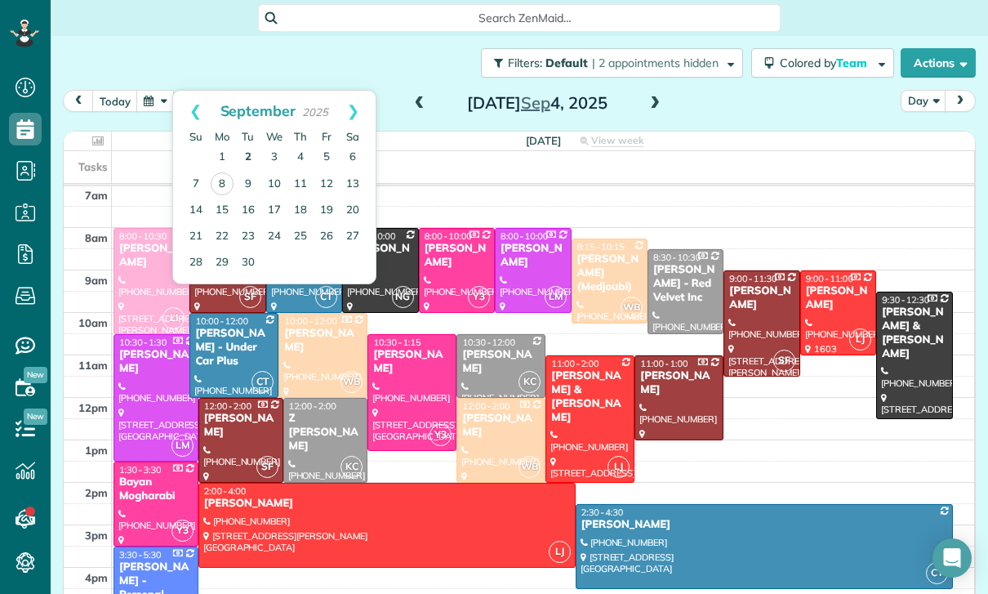
click at [247, 149] on link "2" at bounding box center [248, 158] width 26 height 26
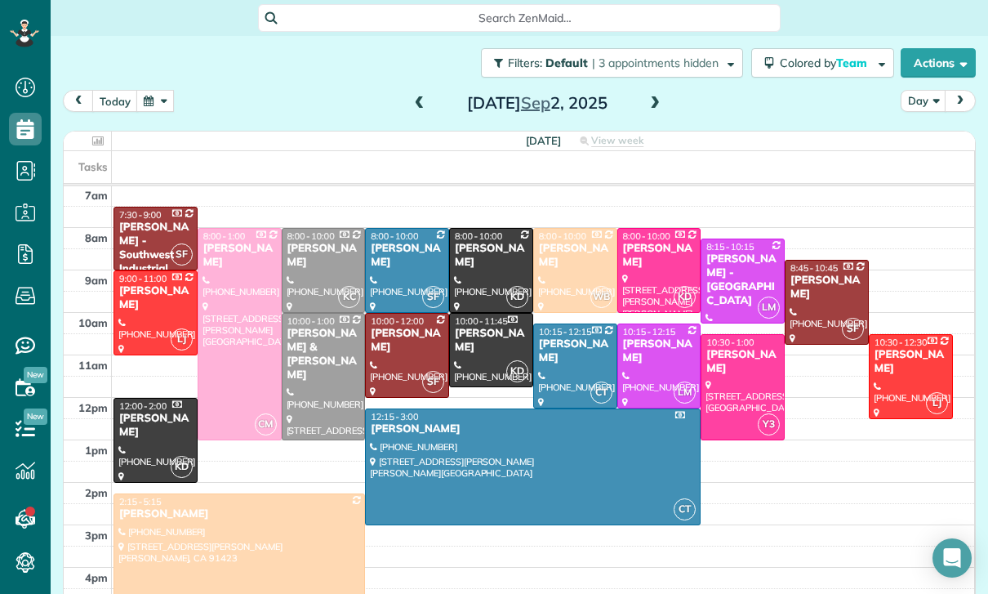
click at [736, 382] on div at bounding box center [743, 387] width 82 height 105
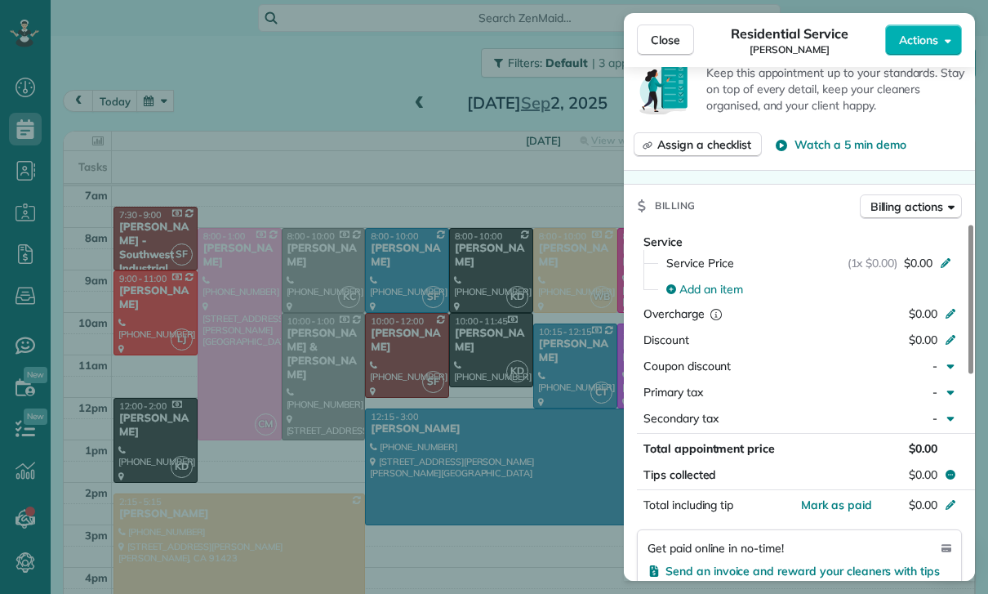
scroll to position [715, 0]
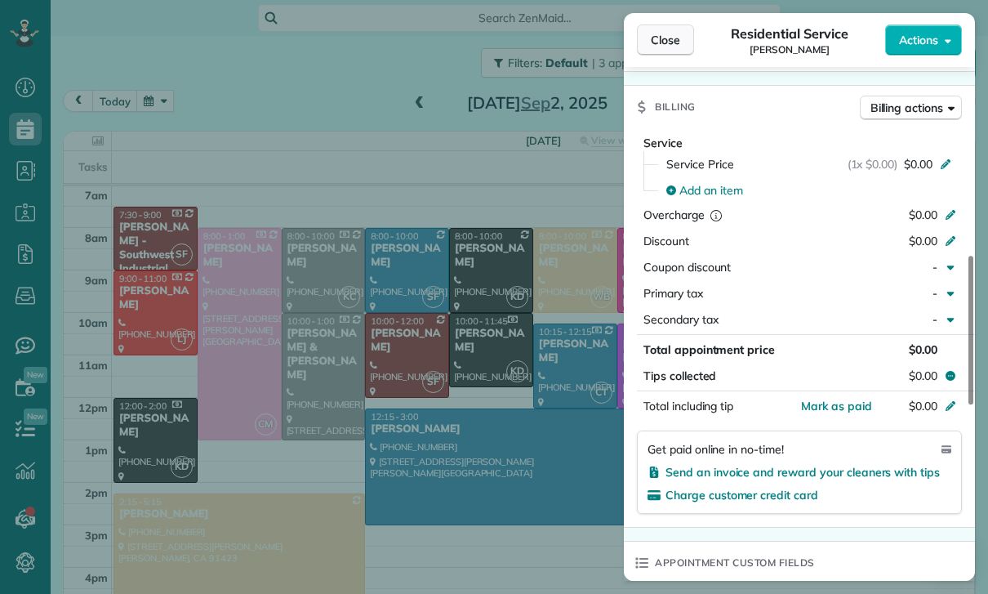
click at [659, 47] on span "Close" at bounding box center [665, 40] width 29 height 16
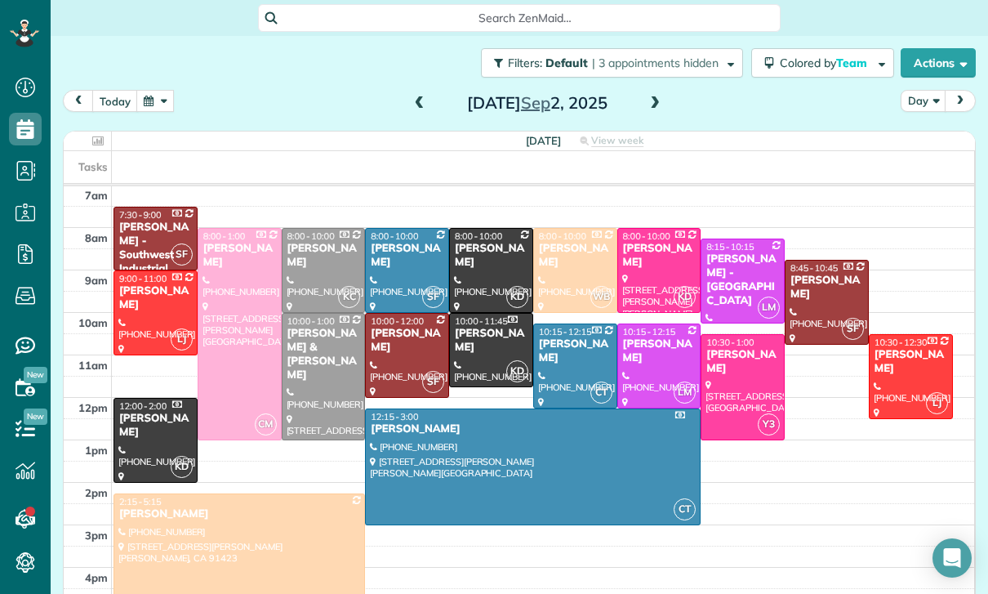
click at [153, 102] on button "button" at bounding box center [155, 101] width 38 height 22
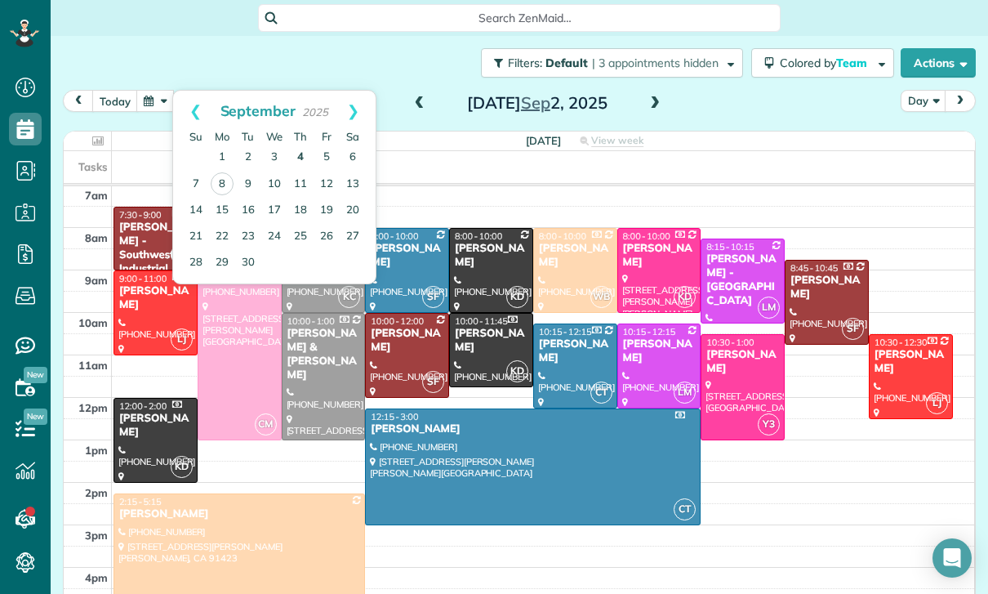
click at [289, 154] on link "4" at bounding box center [301, 158] width 26 height 26
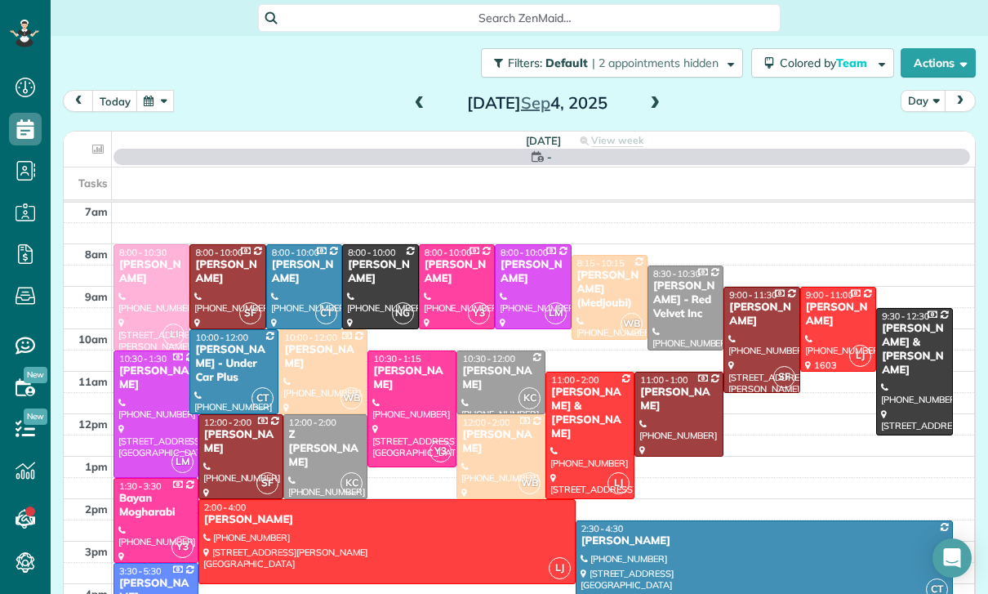
scroll to position [128, 0]
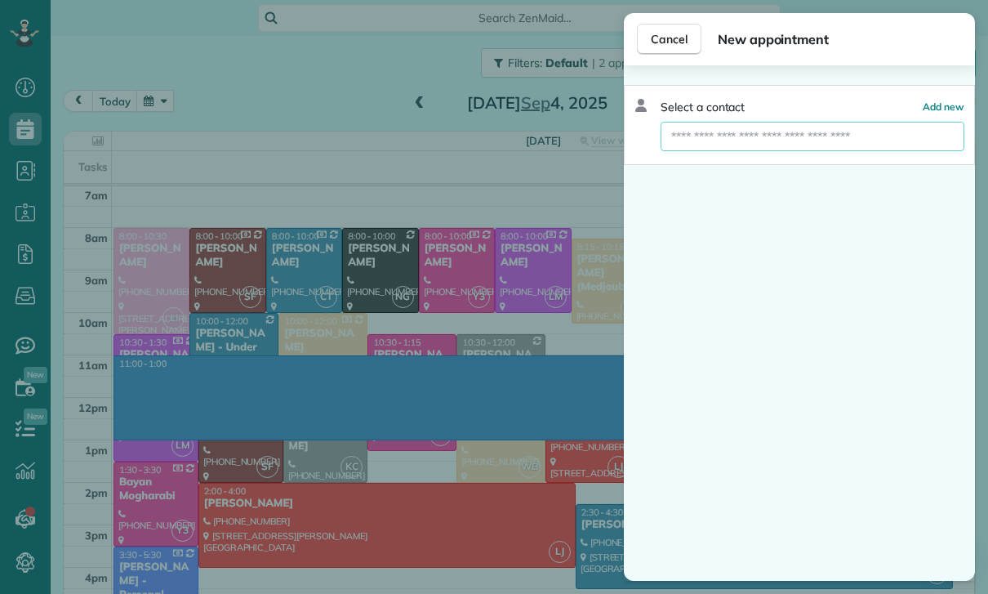
click at [718, 136] on input "text" at bounding box center [813, 136] width 304 height 29
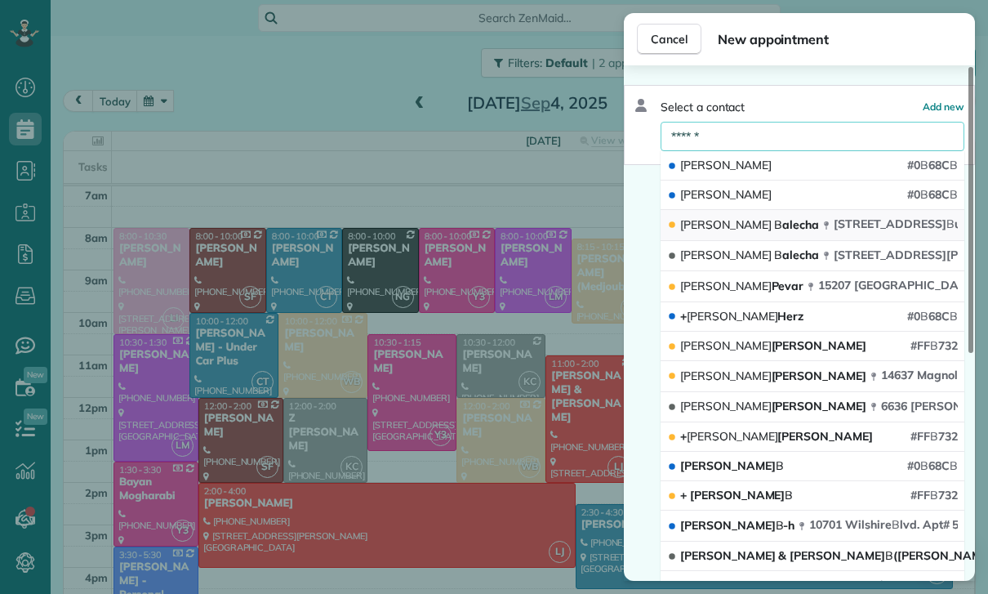
type input "******"
click at [834, 222] on span "[STREET_ADDRESS]" at bounding box center [941, 223] width 215 height 15
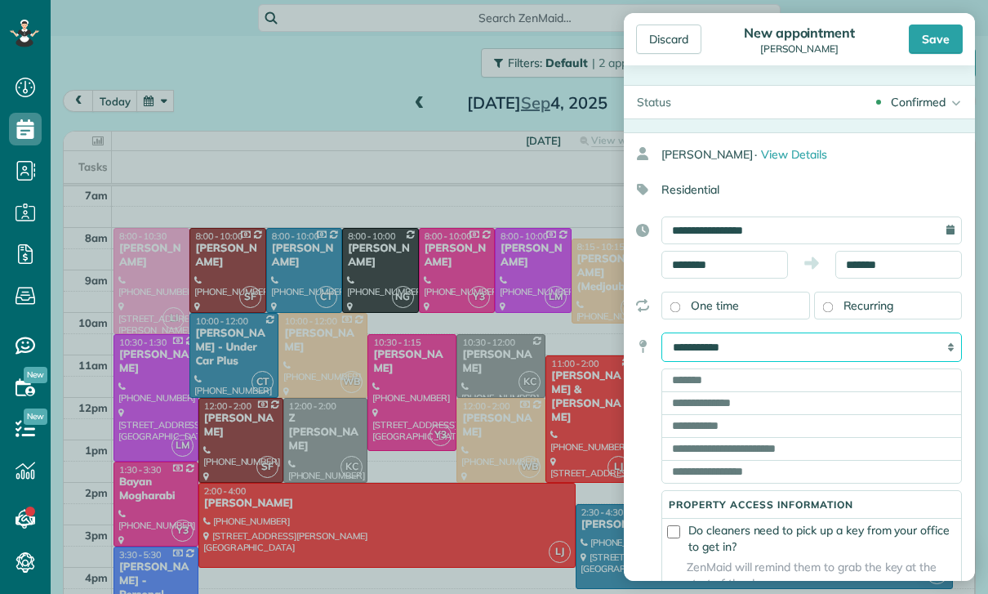
click at [907, 333] on select "**********" at bounding box center [812, 346] width 301 height 29
select select "*******"
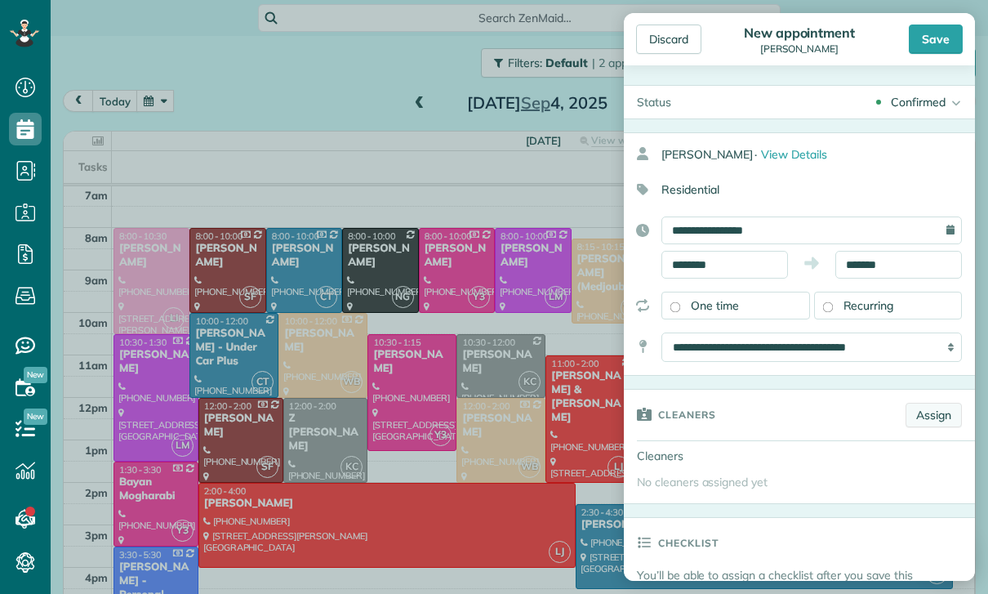
click at [938, 423] on link "Assign" at bounding box center [934, 415] width 56 height 25
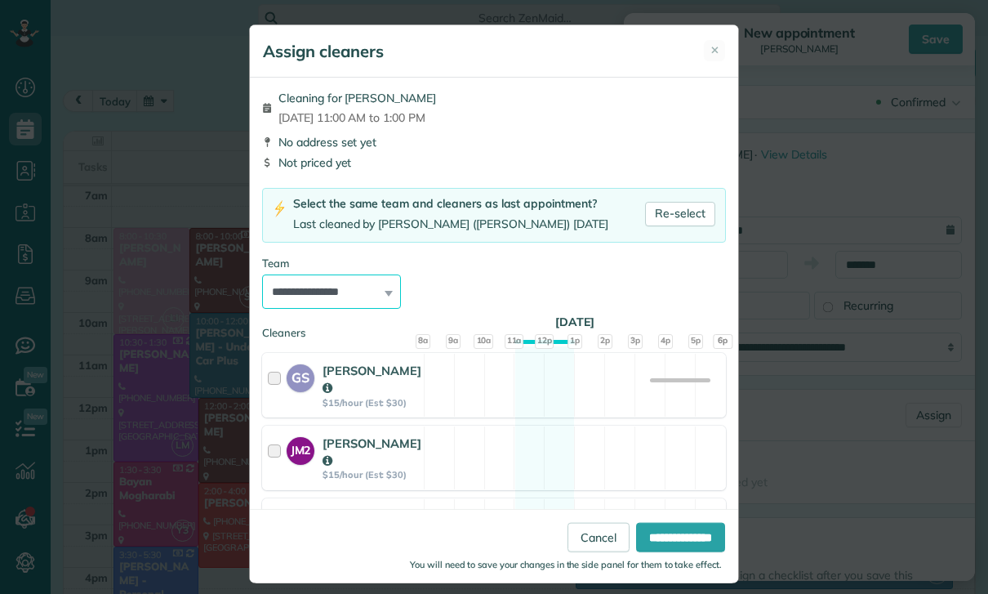
click at [335, 306] on select "**********" at bounding box center [331, 291] width 139 height 34
select select "**"
click at [650, 552] on input "**********" at bounding box center [680, 537] width 89 height 29
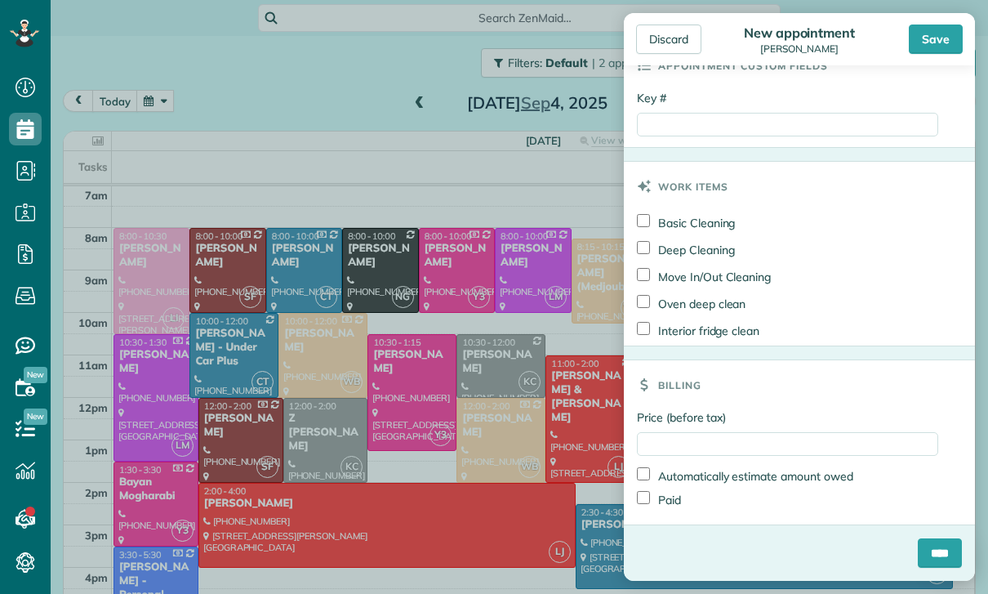
scroll to position [866, 0]
click at [742, 432] on input "Price (before tax)" at bounding box center [787, 444] width 301 height 24
type input "***"
click at [674, 507] on label "Paid" at bounding box center [659, 499] width 44 height 17
click at [699, 125] on input "Key #" at bounding box center [787, 125] width 301 height 24
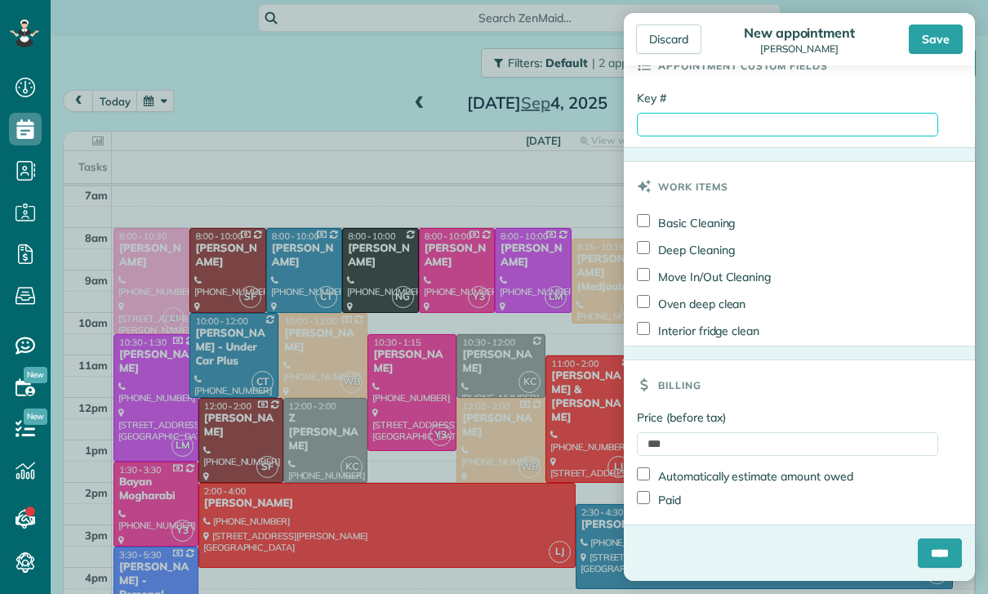
paste input "*********"
type input "*********"
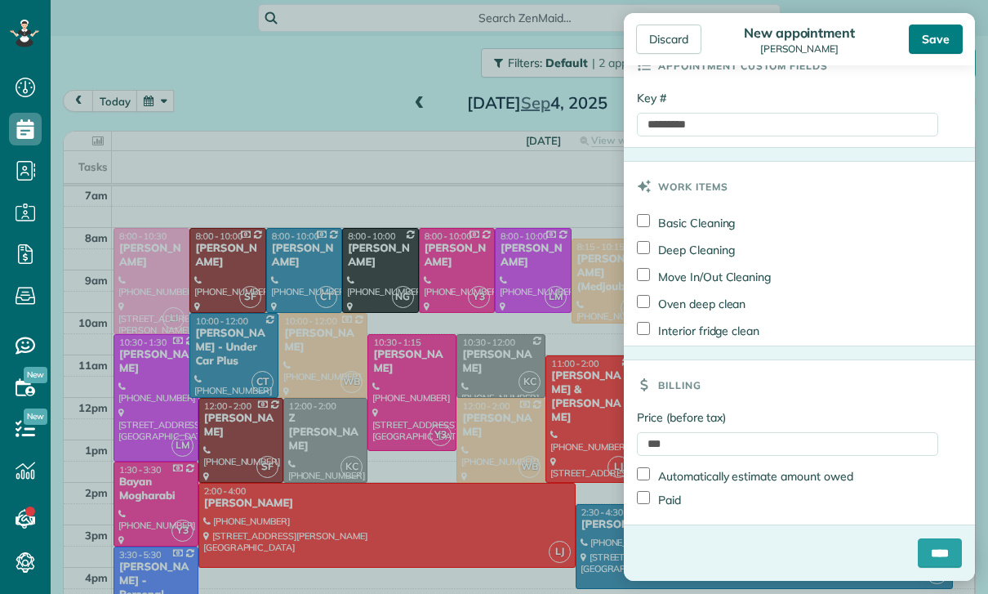
click at [935, 33] on div "Save" at bounding box center [936, 39] width 54 height 29
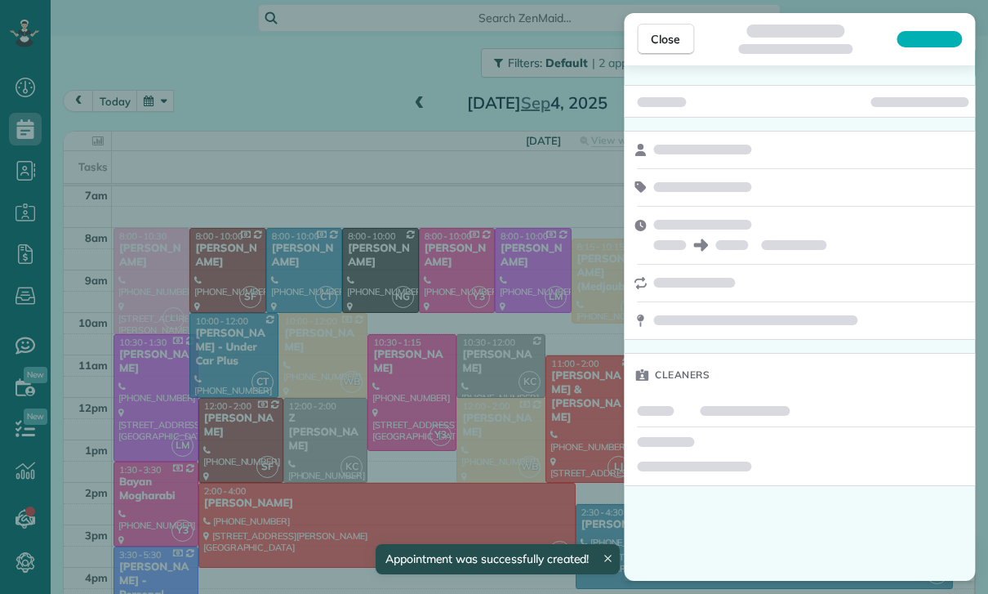
scroll to position [128, 0]
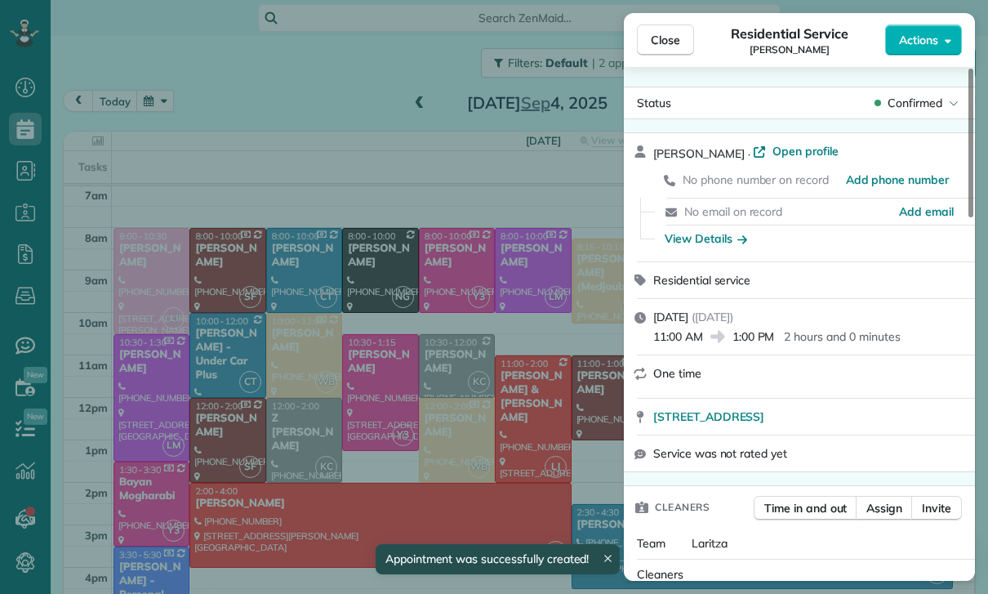
click at [345, 448] on div "Close Residential Service [PERSON_NAME] Actions Status Confirmed [PERSON_NAME] …" at bounding box center [494, 297] width 988 height 594
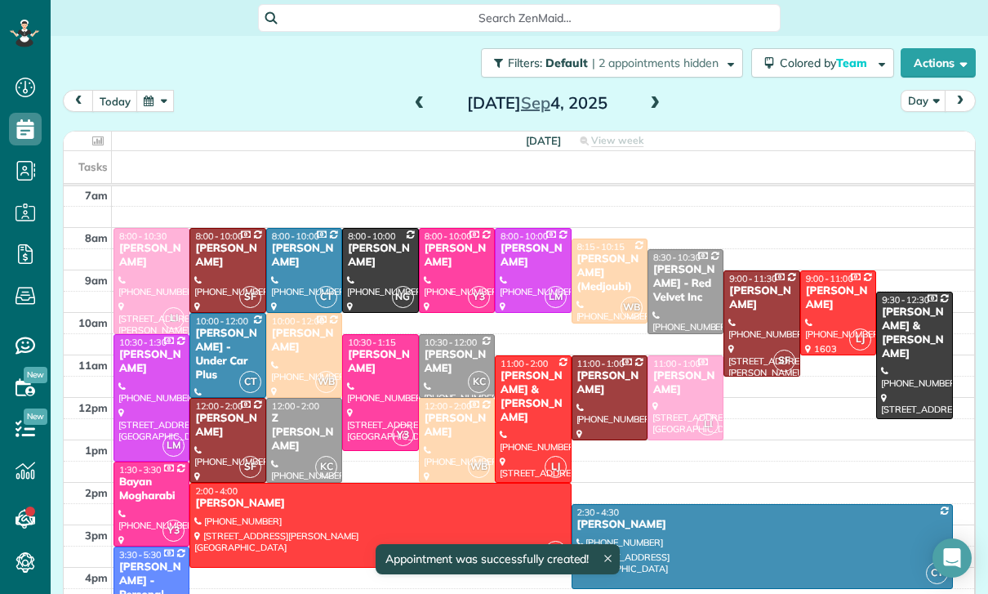
click at [154, 105] on button "button" at bounding box center [155, 101] width 38 height 22
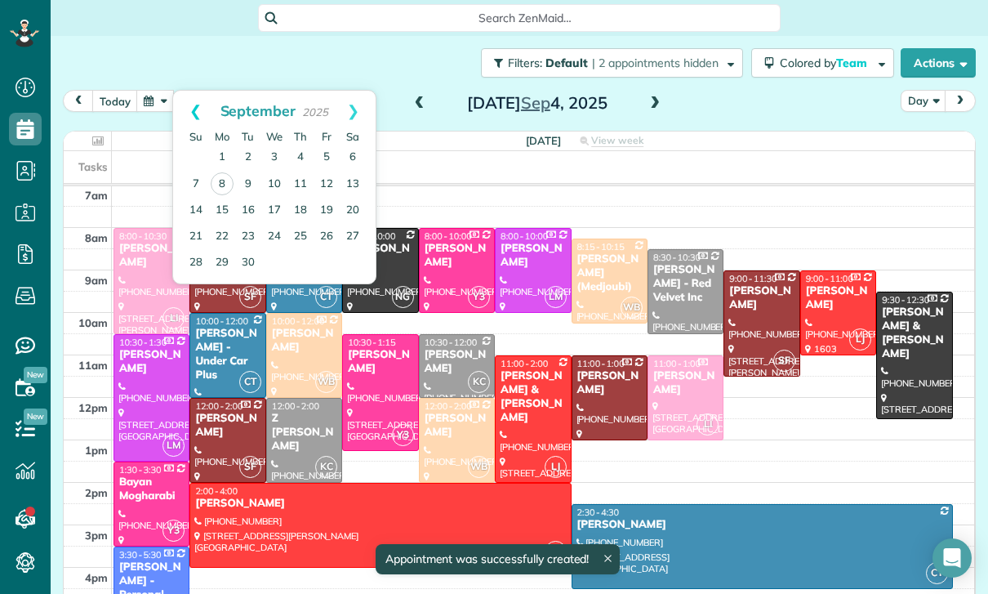
click at [181, 108] on link "Prev" at bounding box center [195, 111] width 45 height 41
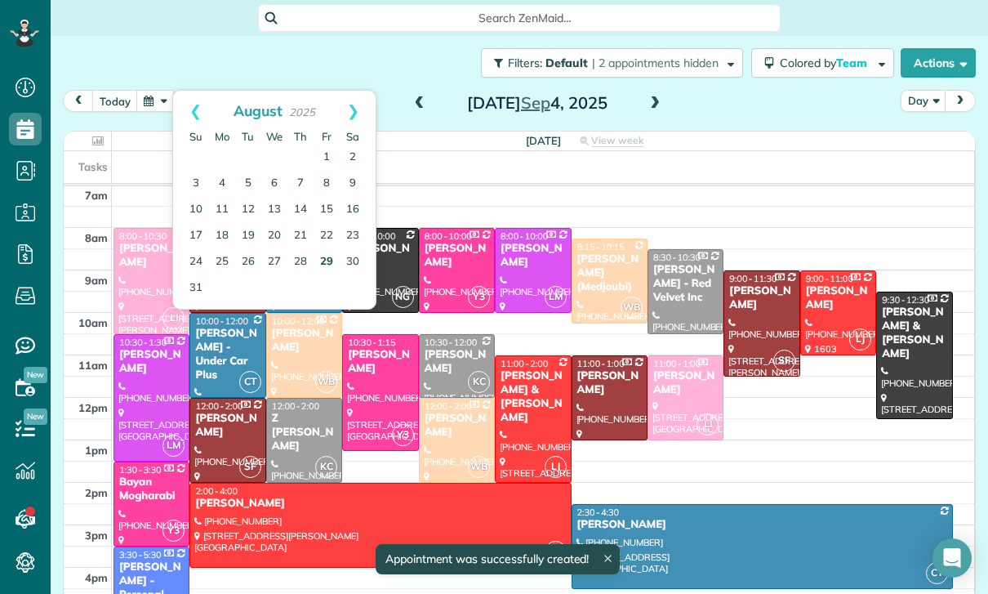
click at [325, 259] on link "29" at bounding box center [327, 262] width 26 height 26
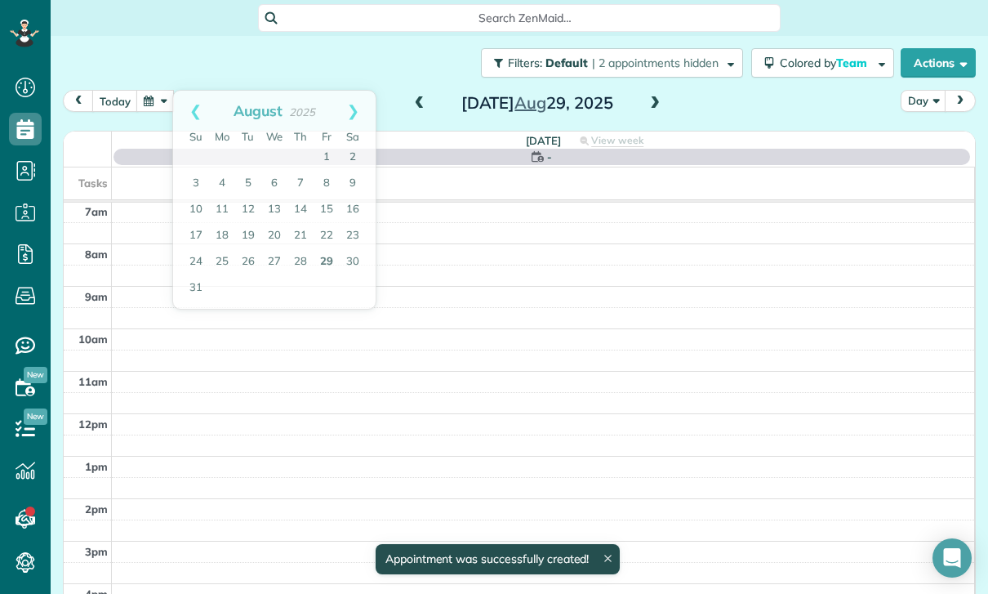
scroll to position [128, 0]
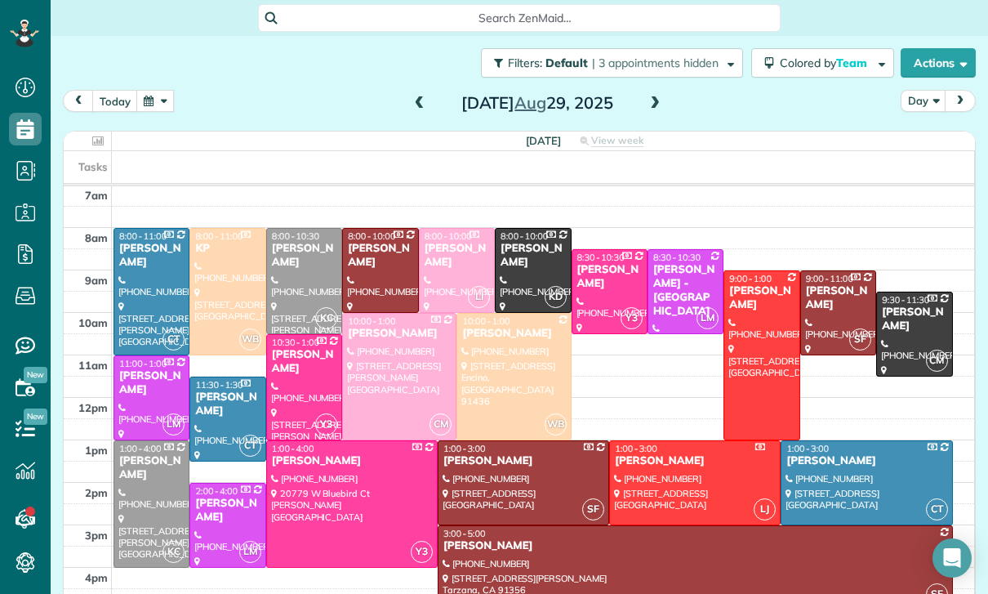
click at [505, 375] on div at bounding box center [513, 377] width 113 height 126
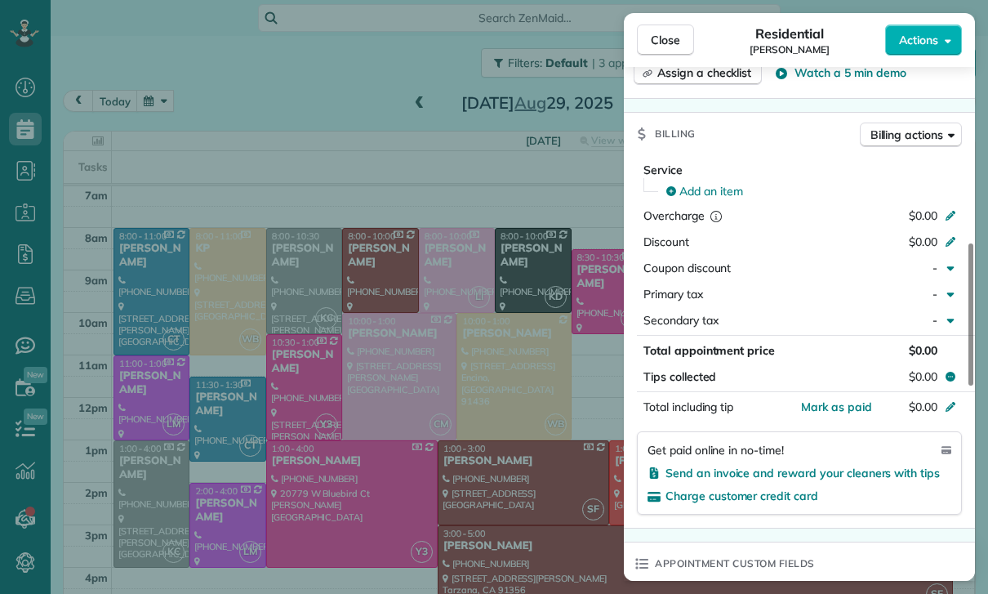
scroll to position [744, 0]
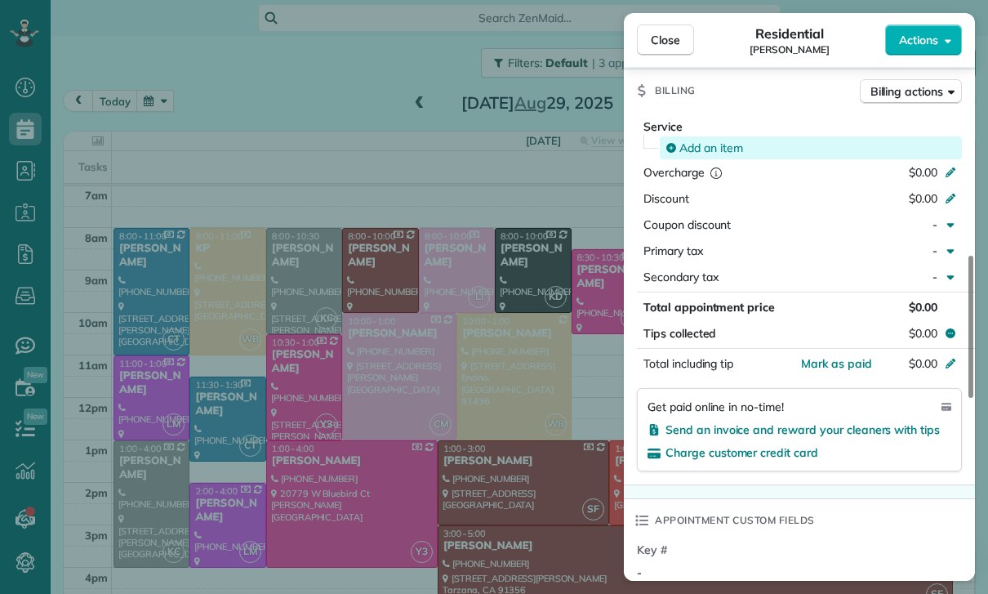
click at [711, 154] on span "Add an item" at bounding box center [712, 148] width 64 height 16
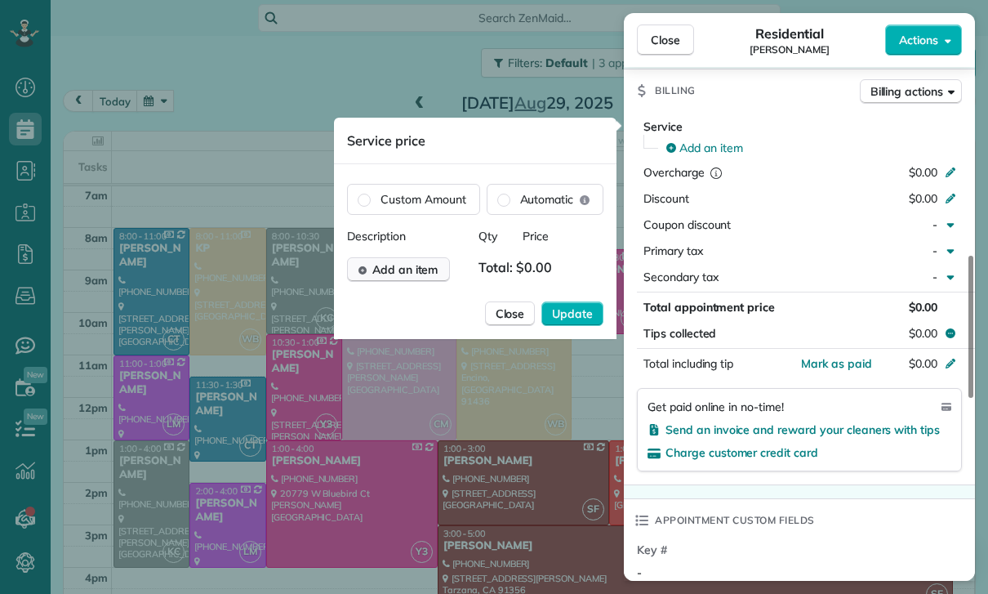
click at [416, 280] on button "Add an item" at bounding box center [398, 269] width 103 height 25
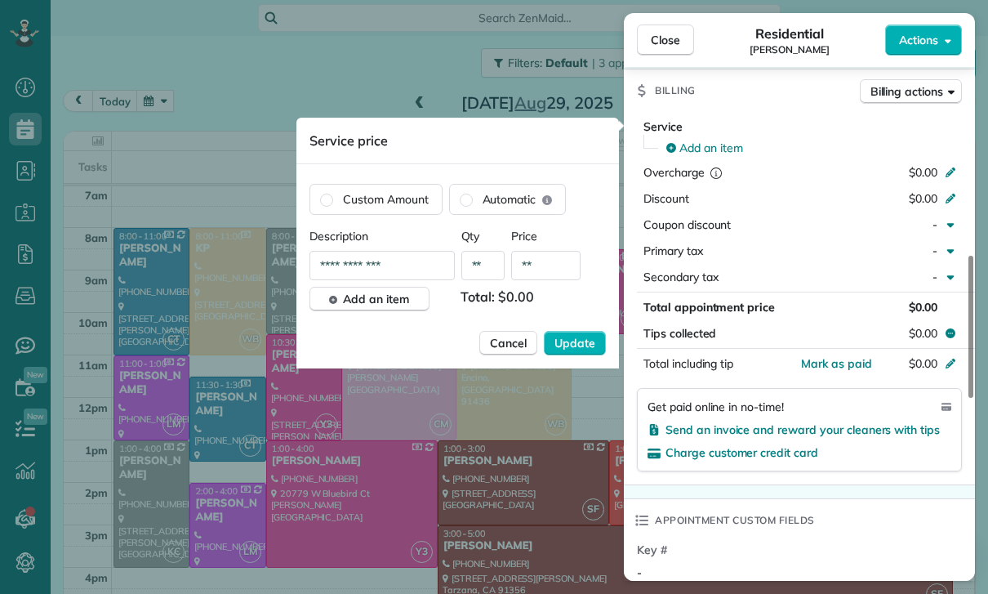
click at [545, 270] on input "**" at bounding box center [545, 265] width 69 height 29
type input "****"
click at [591, 337] on span "Update" at bounding box center [575, 343] width 41 height 16
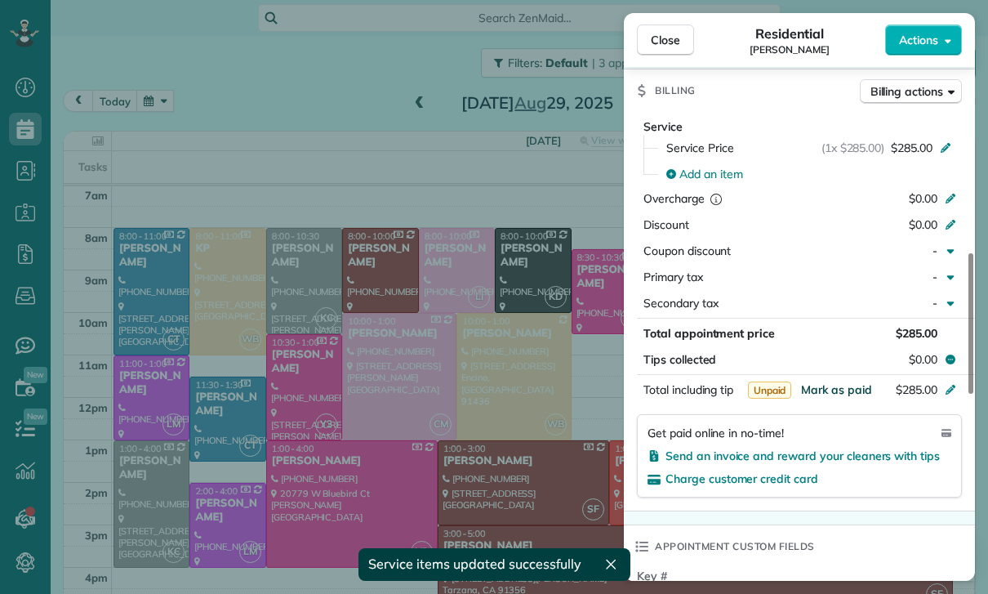
click at [830, 386] on span "Mark as paid" at bounding box center [836, 389] width 71 height 15
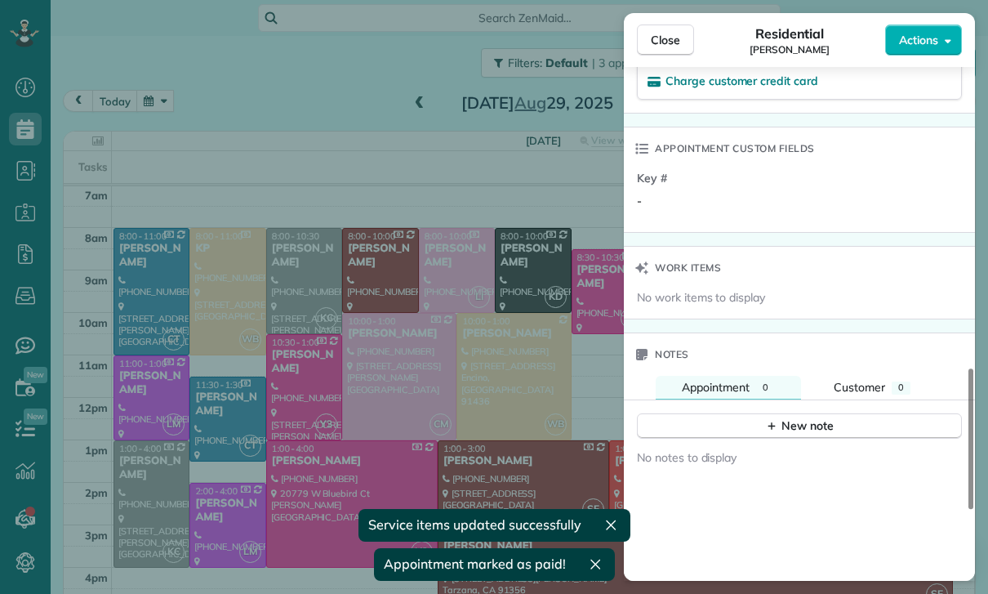
scroll to position [1328, 0]
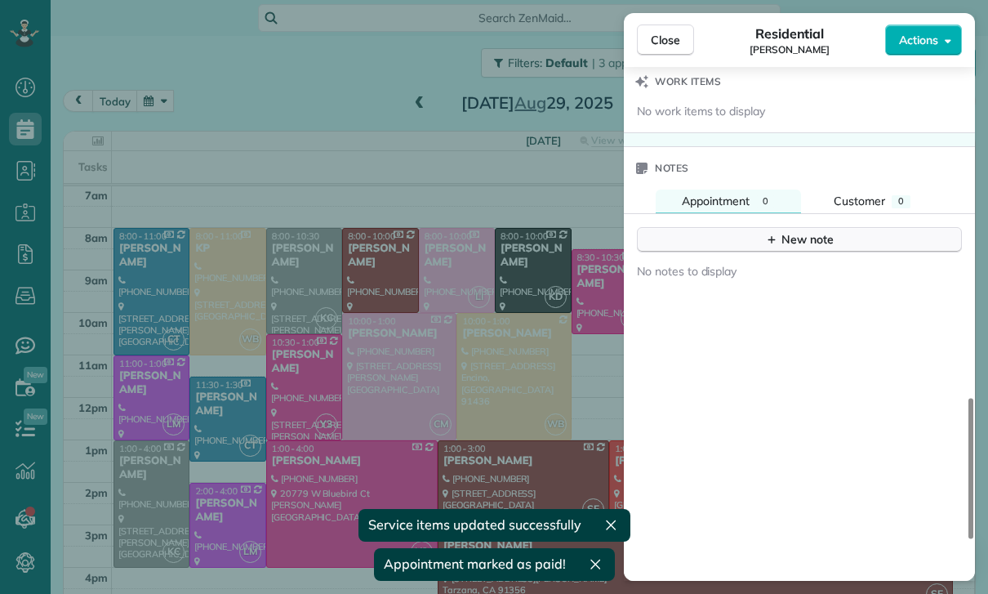
click at [786, 239] on div "New note" at bounding box center [799, 239] width 69 height 17
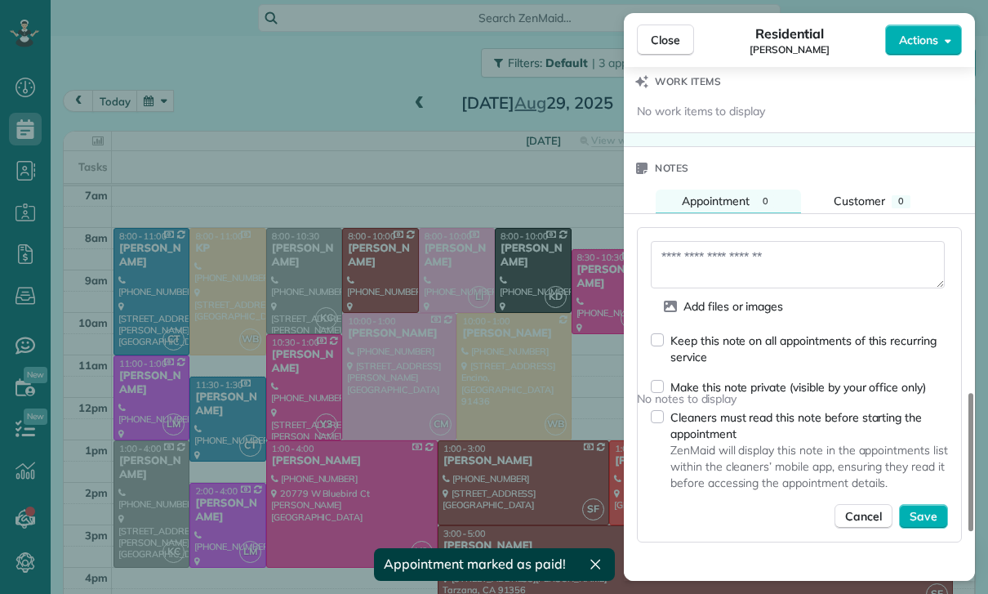
click at [702, 257] on textarea at bounding box center [798, 264] width 294 height 47
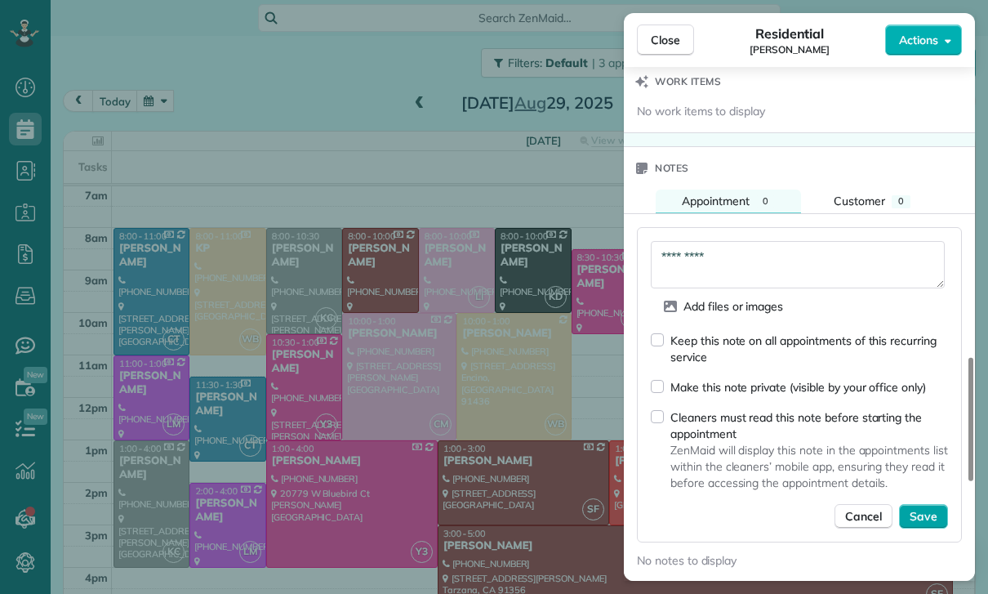
type textarea "*********"
click at [940, 519] on button "Save" at bounding box center [923, 516] width 49 height 25
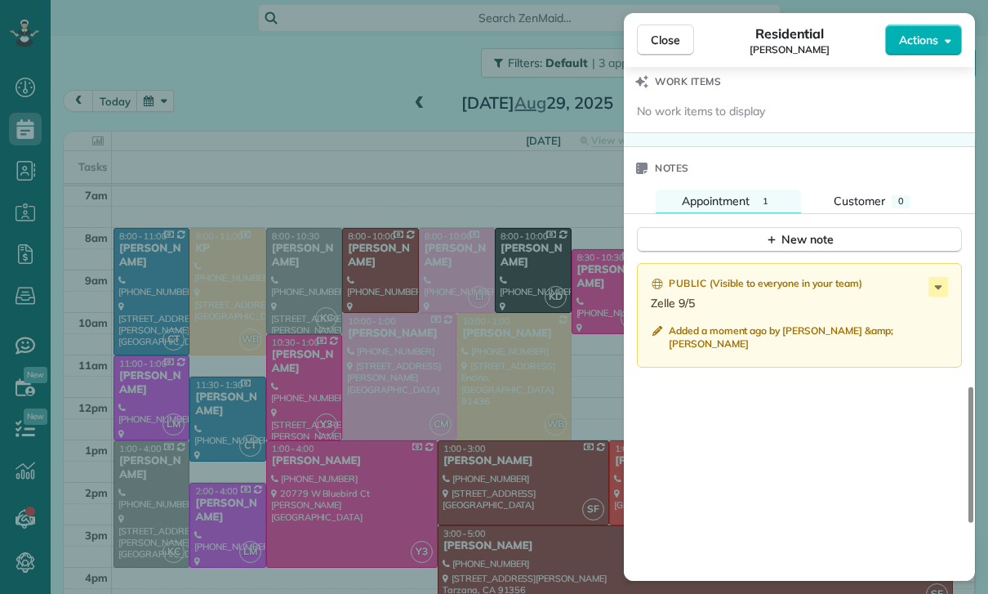
click at [421, 349] on div "Close Residential [PERSON_NAME] Actions Status Yet to Confirm [PERSON_NAME] · O…" at bounding box center [494, 297] width 988 height 594
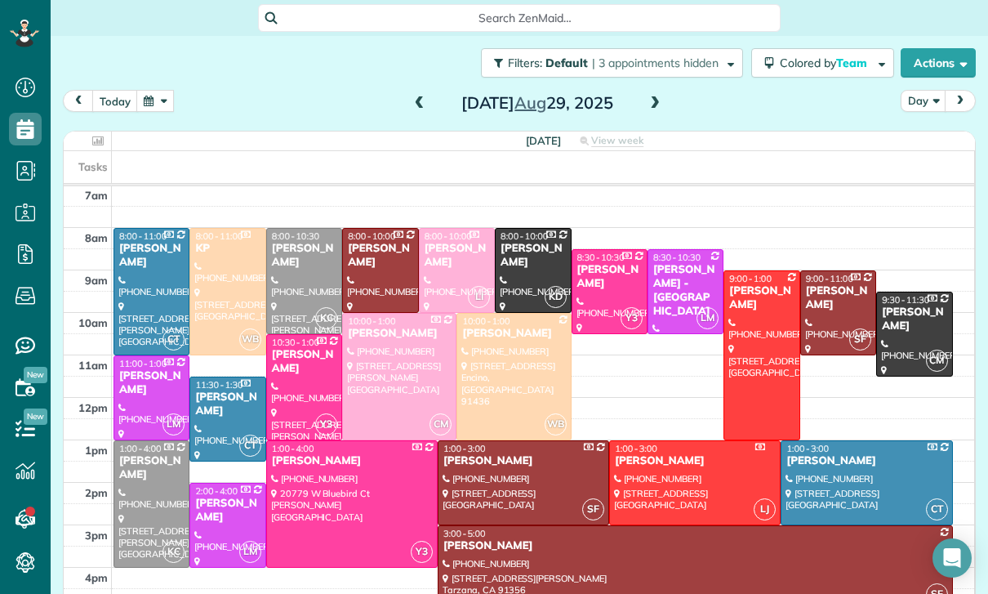
click at [158, 100] on button "button" at bounding box center [155, 101] width 38 height 22
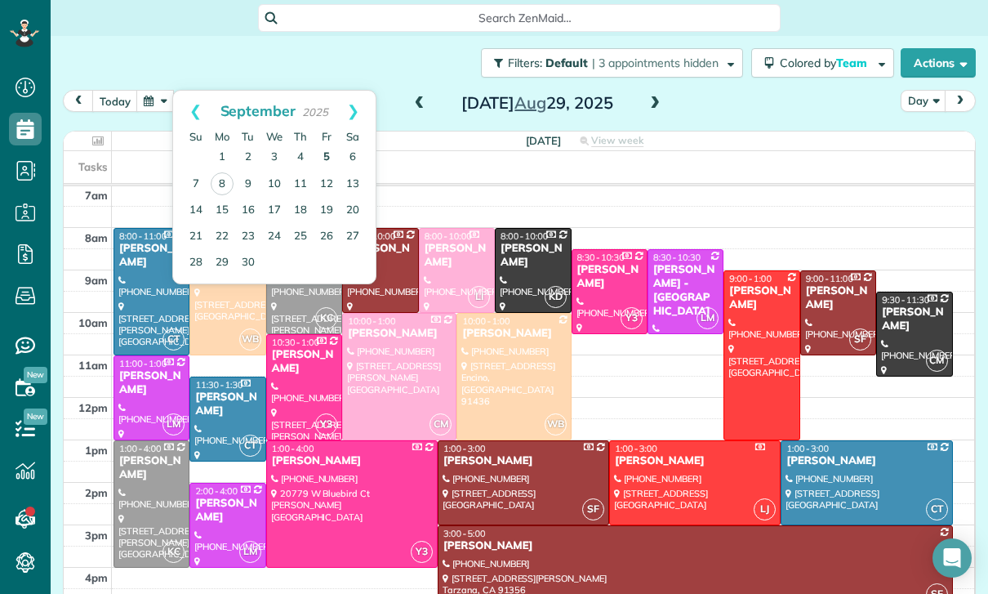
click at [321, 151] on link "5" at bounding box center [327, 158] width 26 height 26
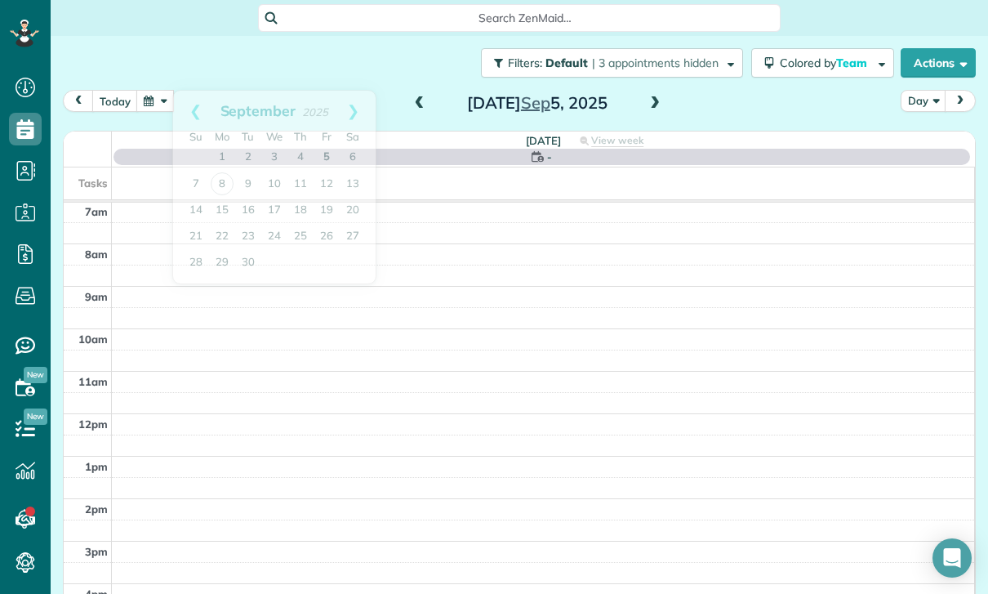
scroll to position [128, 0]
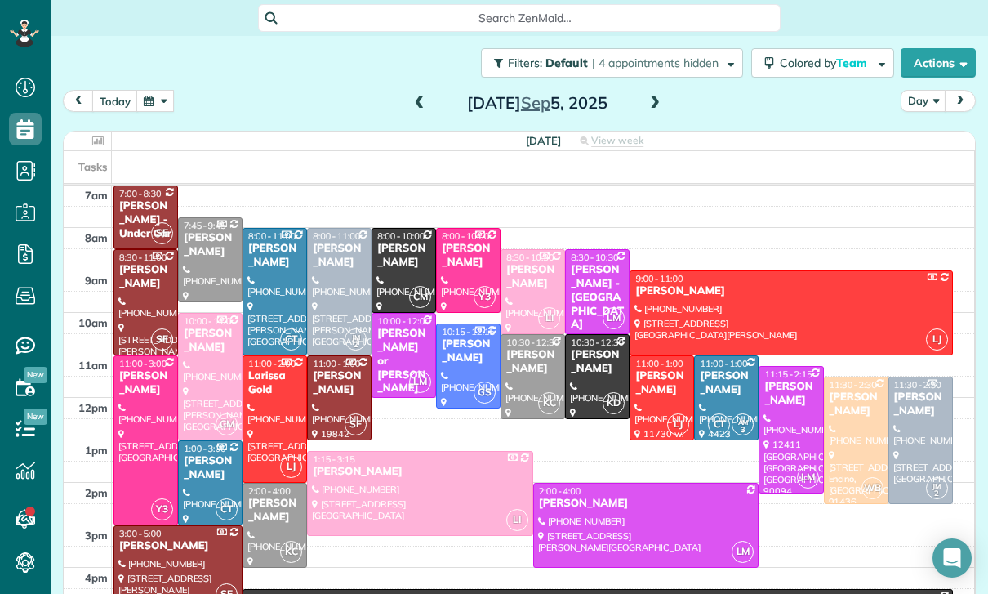
click at [160, 97] on button "button" at bounding box center [155, 101] width 38 height 22
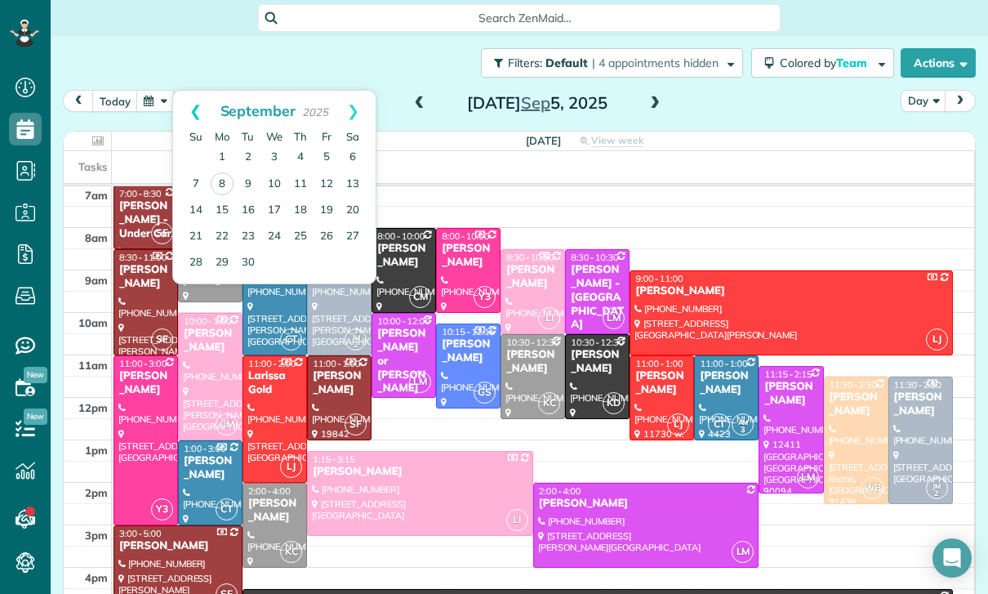
click at [188, 108] on link "Prev" at bounding box center [195, 111] width 45 height 41
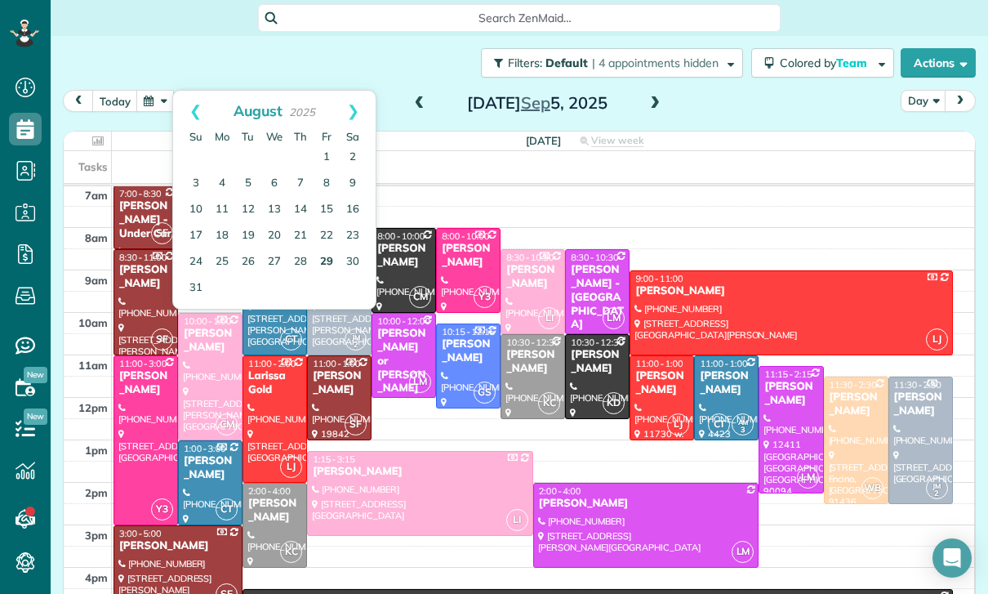
click at [323, 263] on link "29" at bounding box center [327, 262] width 26 height 26
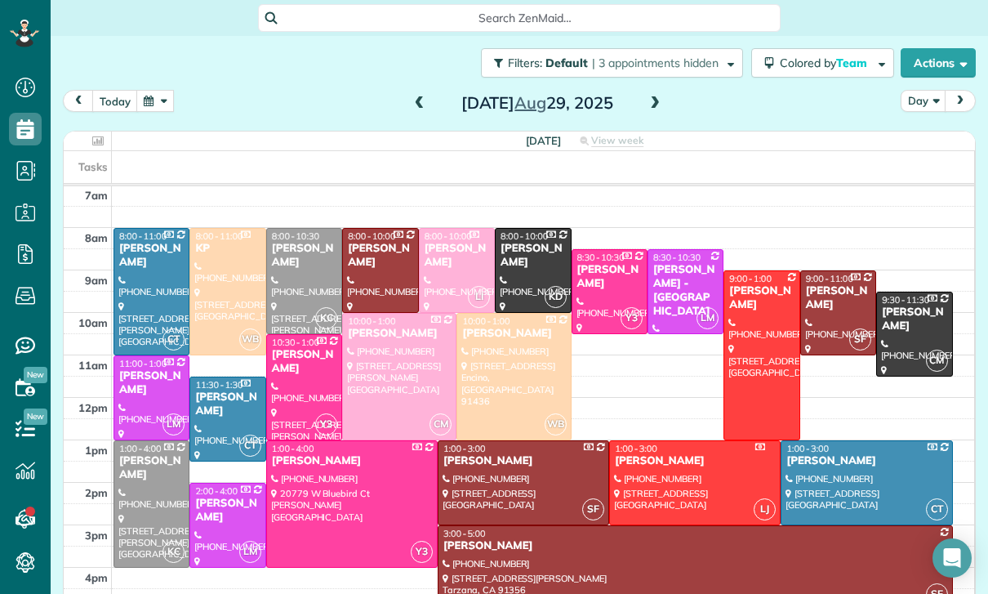
click at [150, 107] on button "button" at bounding box center [155, 101] width 38 height 22
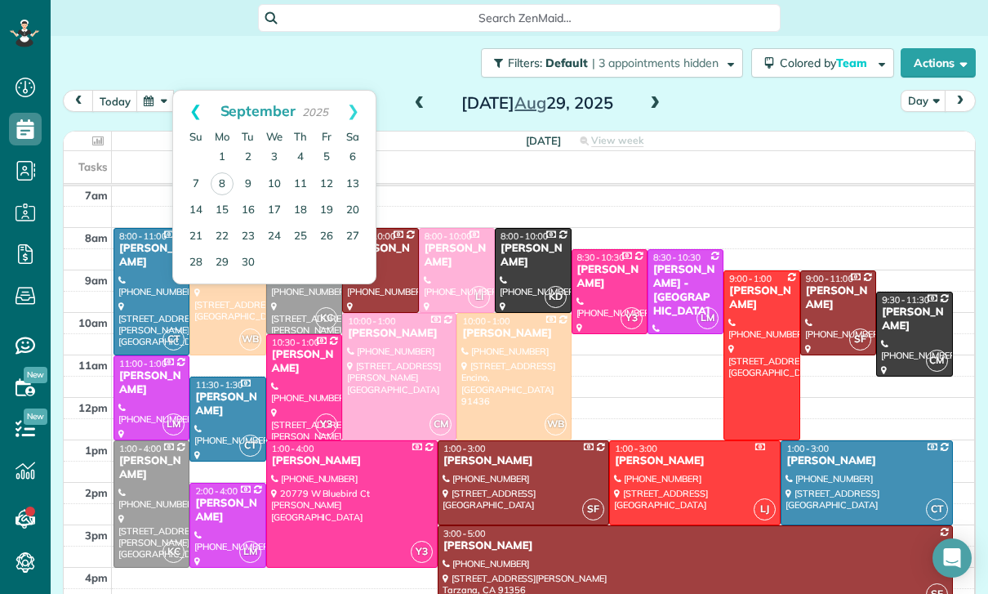
click at [187, 96] on link "Prev" at bounding box center [195, 111] width 45 height 41
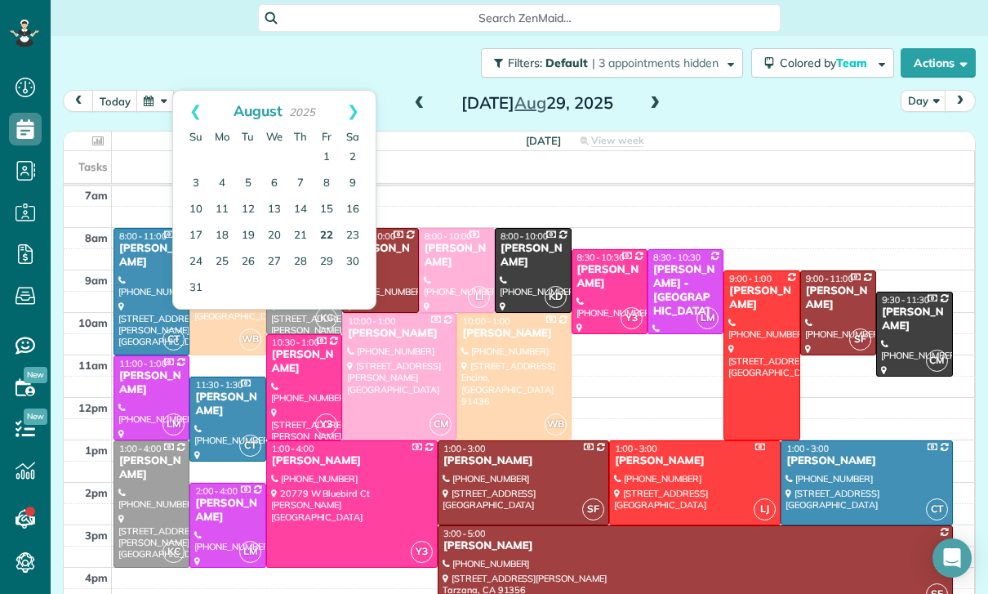
click at [324, 236] on link "22" at bounding box center [327, 236] width 26 height 26
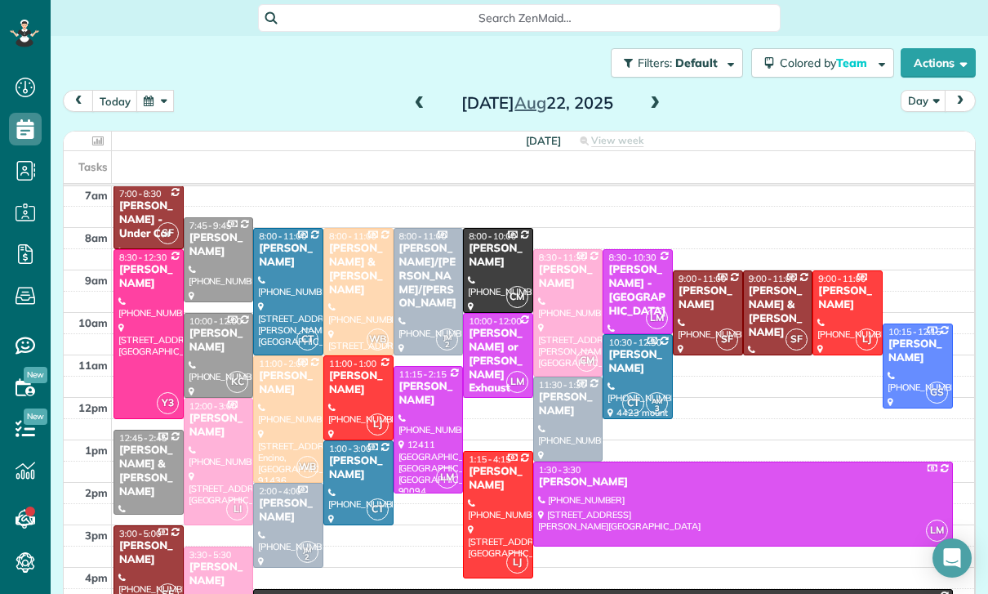
click at [156, 103] on button "button" at bounding box center [155, 101] width 38 height 22
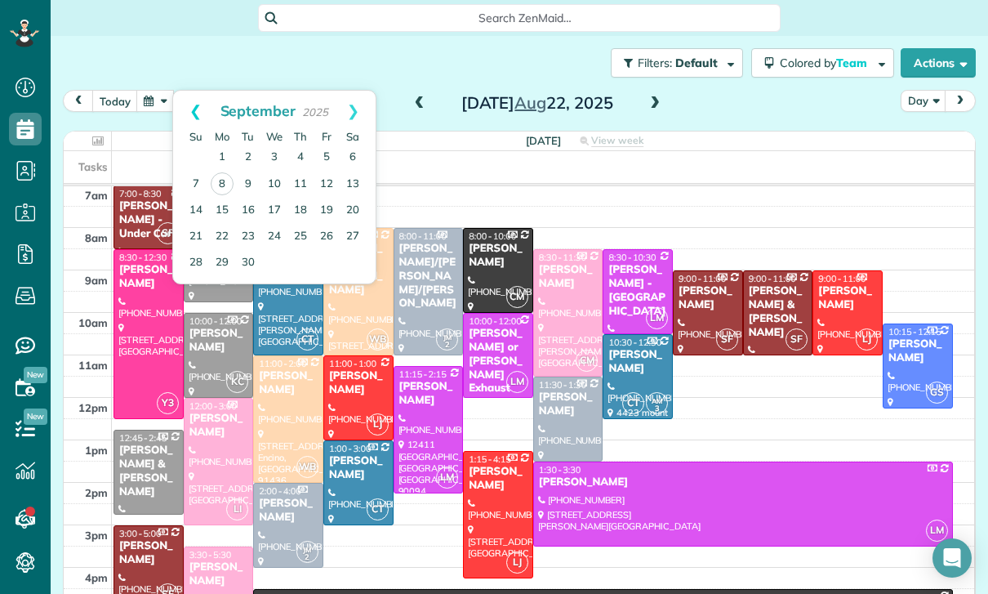
click at [189, 113] on link "Prev" at bounding box center [195, 111] width 45 height 41
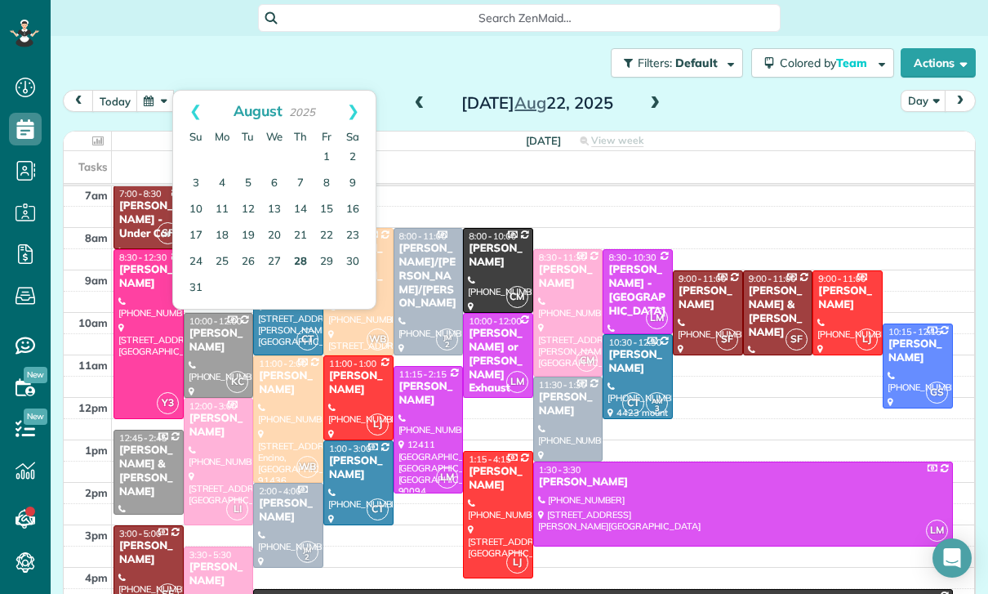
click at [298, 256] on link "28" at bounding box center [301, 262] width 26 height 26
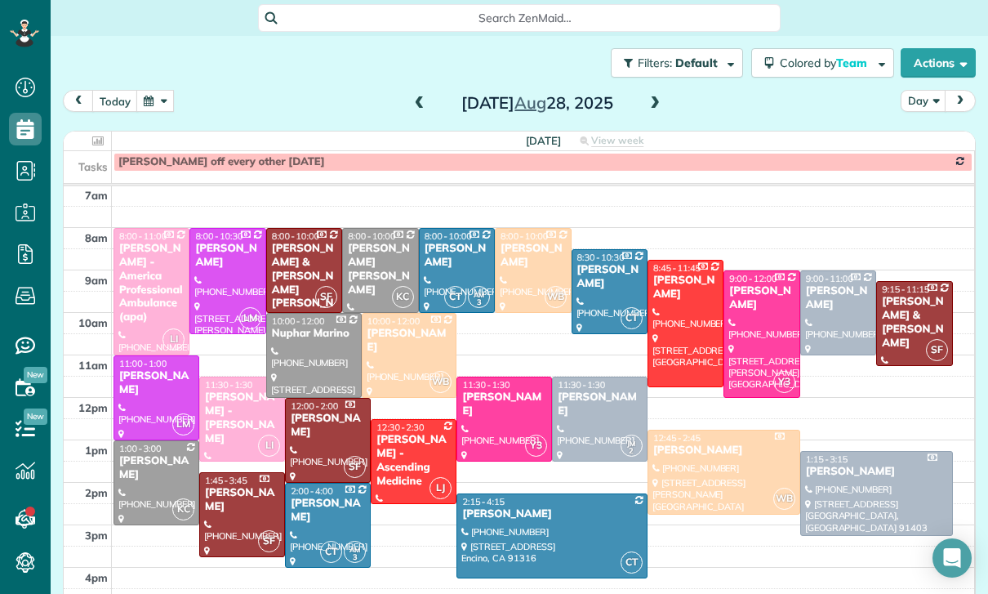
click at [481, 411] on div at bounding box center [504, 418] width 94 height 83
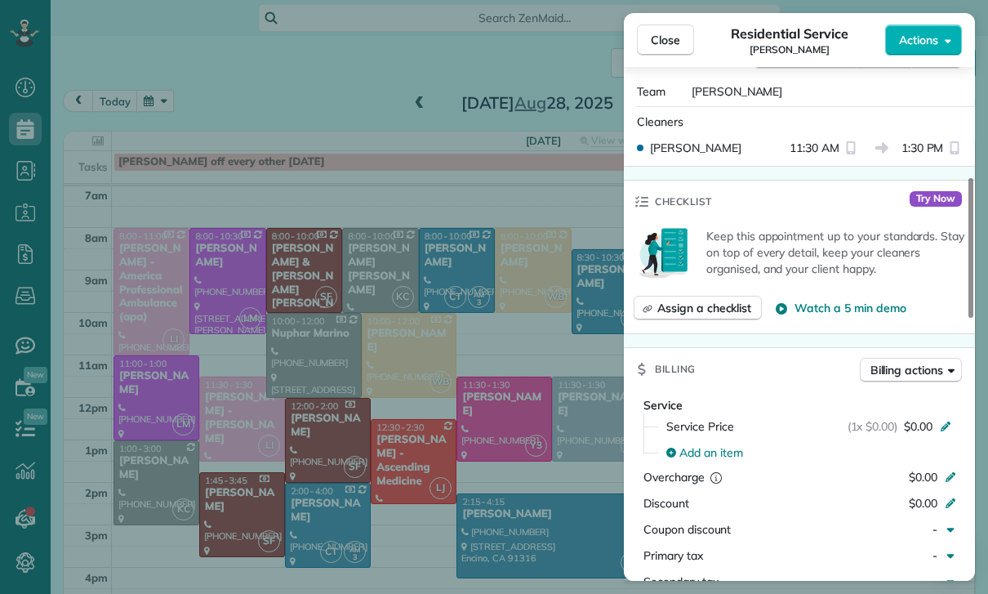
scroll to position [720, 0]
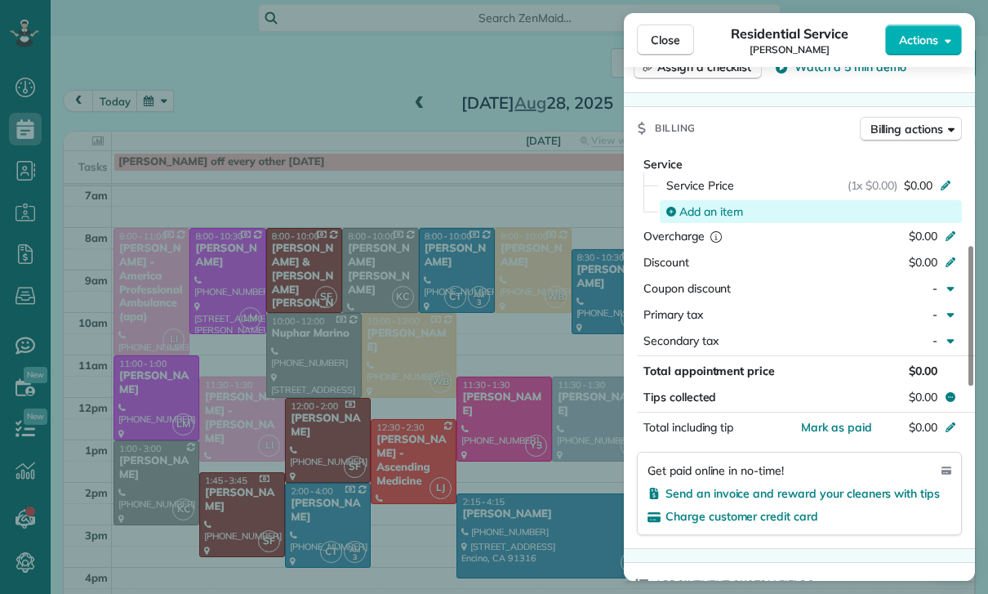
click at [711, 207] on span "Add an item" at bounding box center [712, 211] width 64 height 16
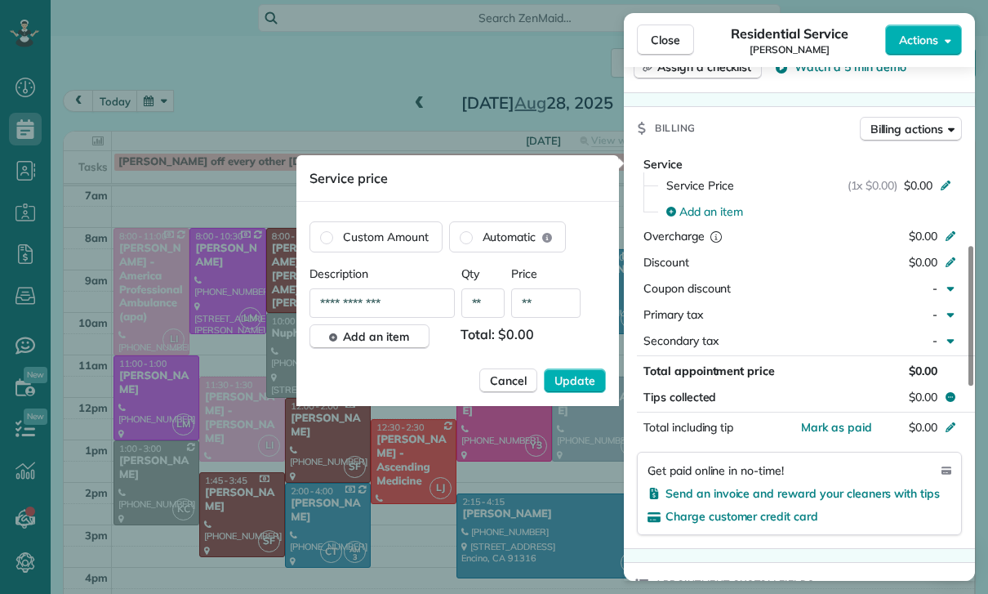
click at [554, 309] on input "**" at bounding box center [545, 302] width 69 height 29
type input "****"
click at [570, 383] on span "Update" at bounding box center [575, 380] width 41 height 16
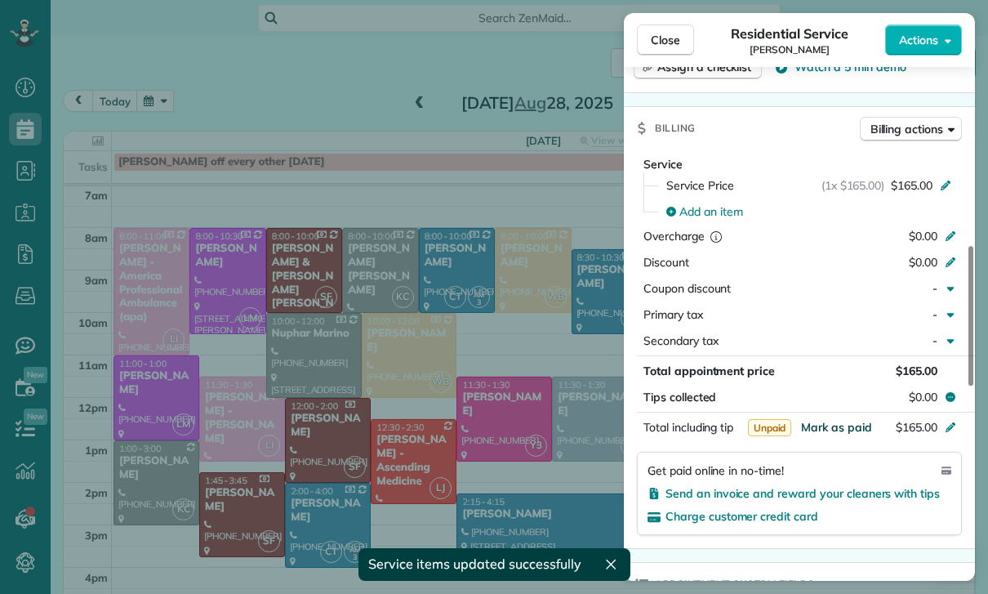
click at [830, 425] on span "Mark as paid" at bounding box center [836, 427] width 71 height 15
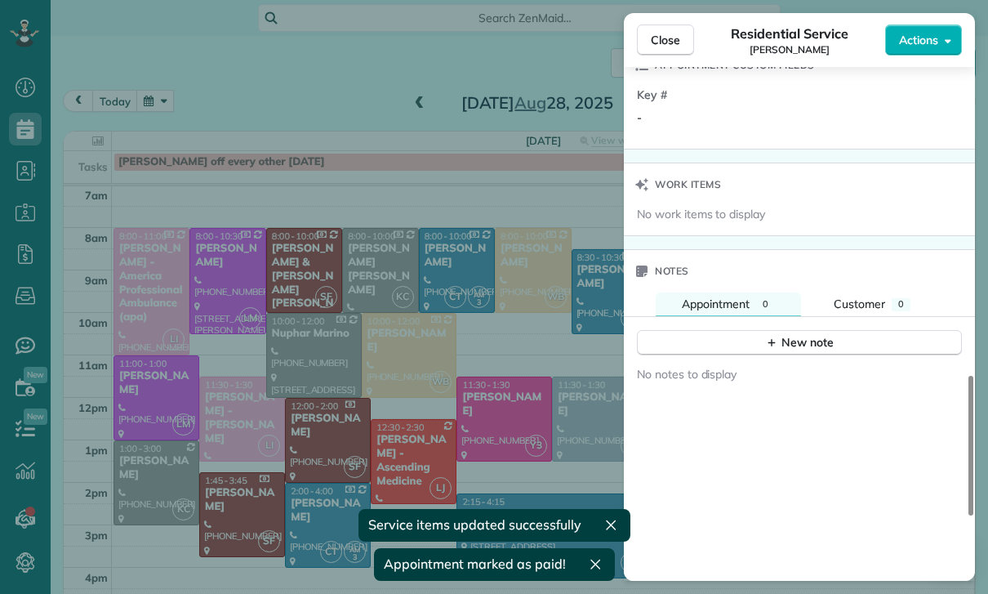
scroll to position [1254, 0]
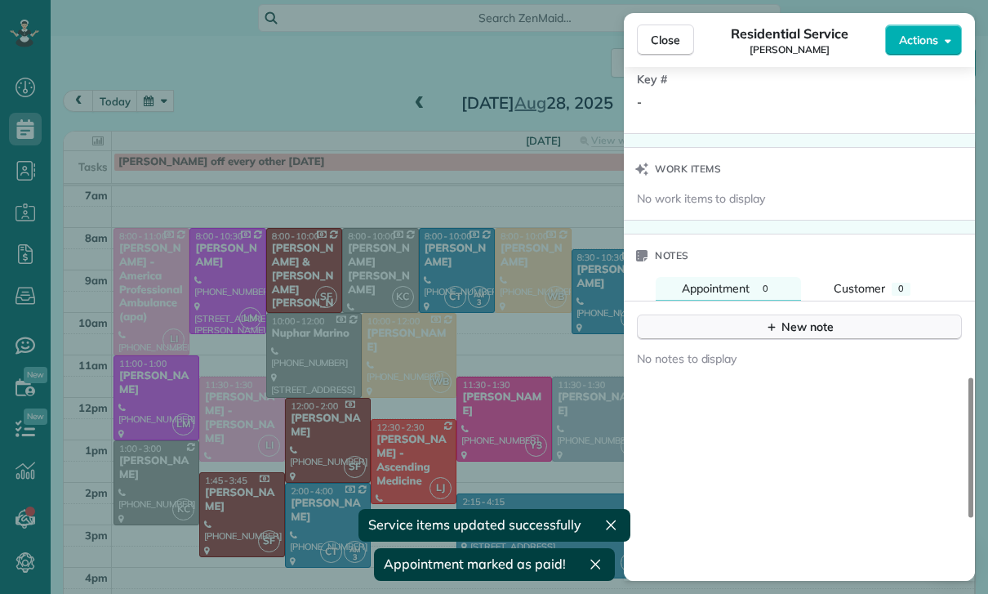
click at [782, 323] on div "New note" at bounding box center [799, 327] width 69 height 17
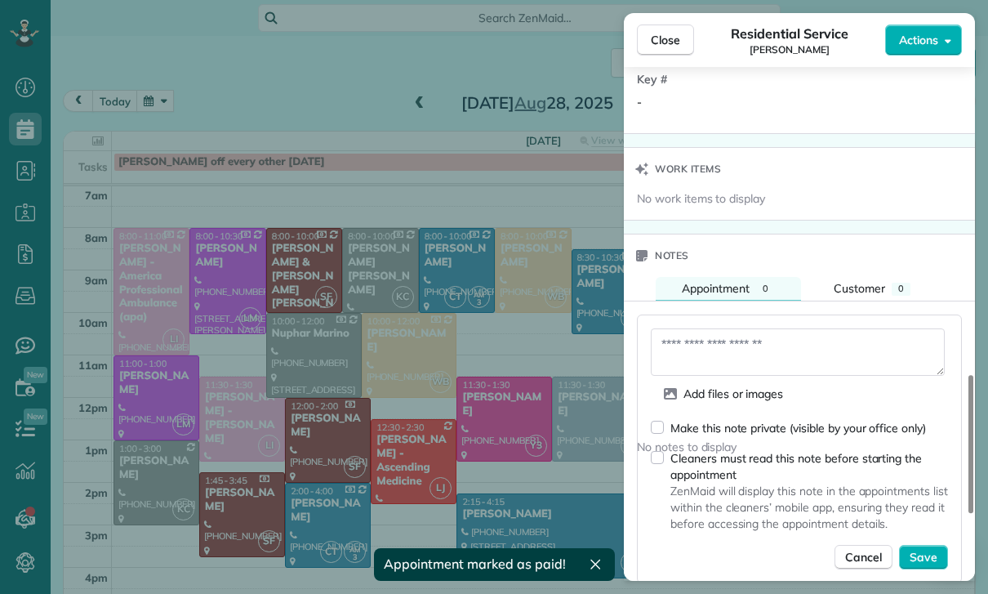
click at [698, 344] on textarea at bounding box center [798, 351] width 294 height 47
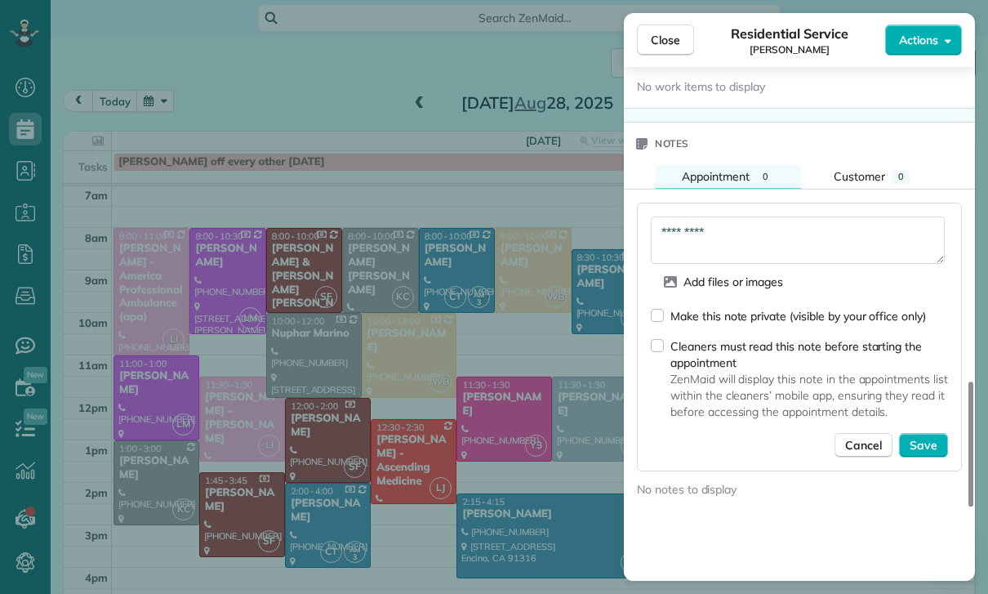
scroll to position [1419, 0]
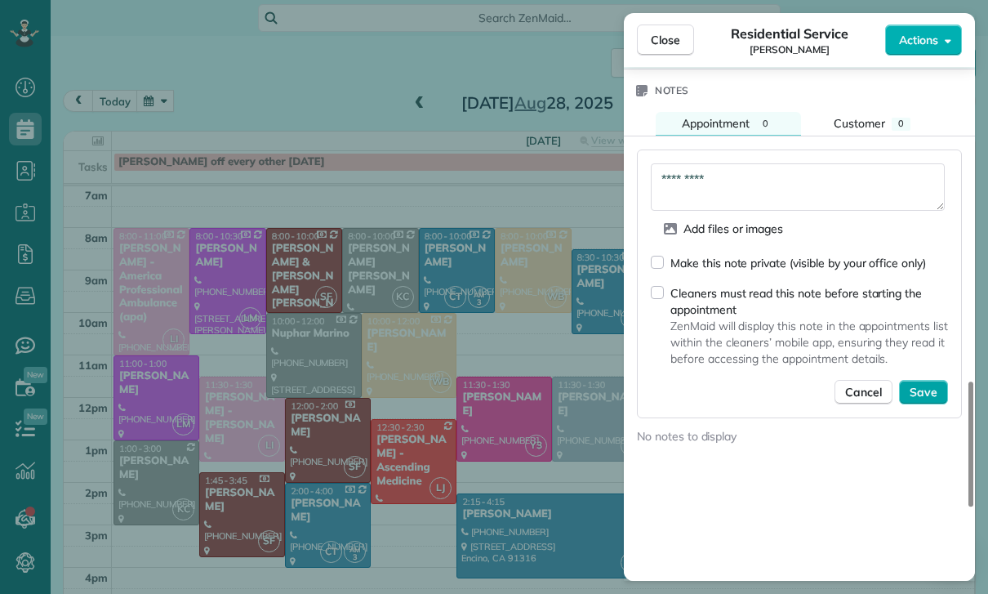
type textarea "*********"
click at [918, 385] on span "Save" at bounding box center [924, 392] width 28 height 16
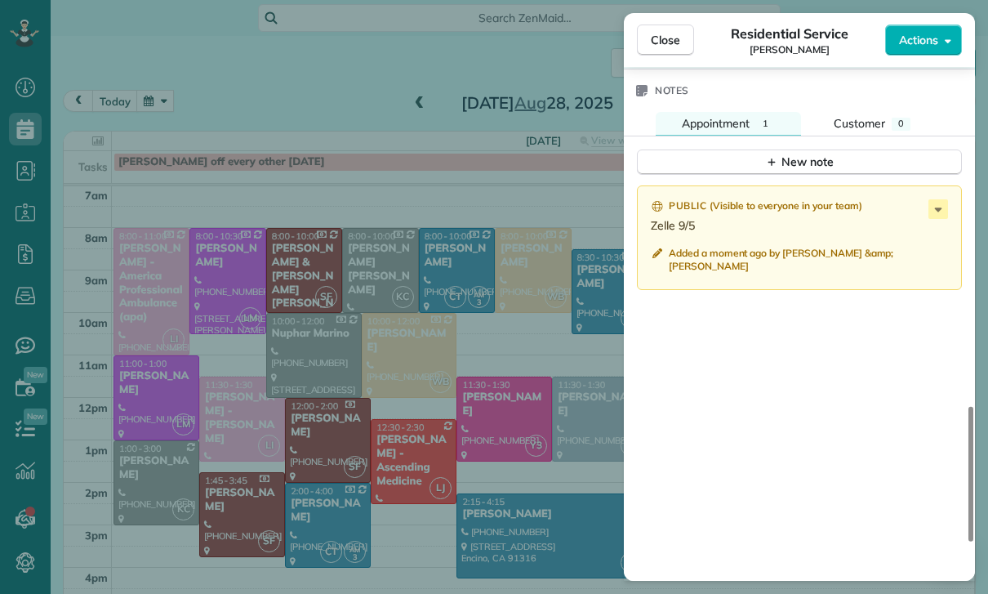
click at [397, 422] on div "Close Residential Service [PERSON_NAME] Actions Status Confirmed [PERSON_NAME] …" at bounding box center [494, 297] width 988 height 594
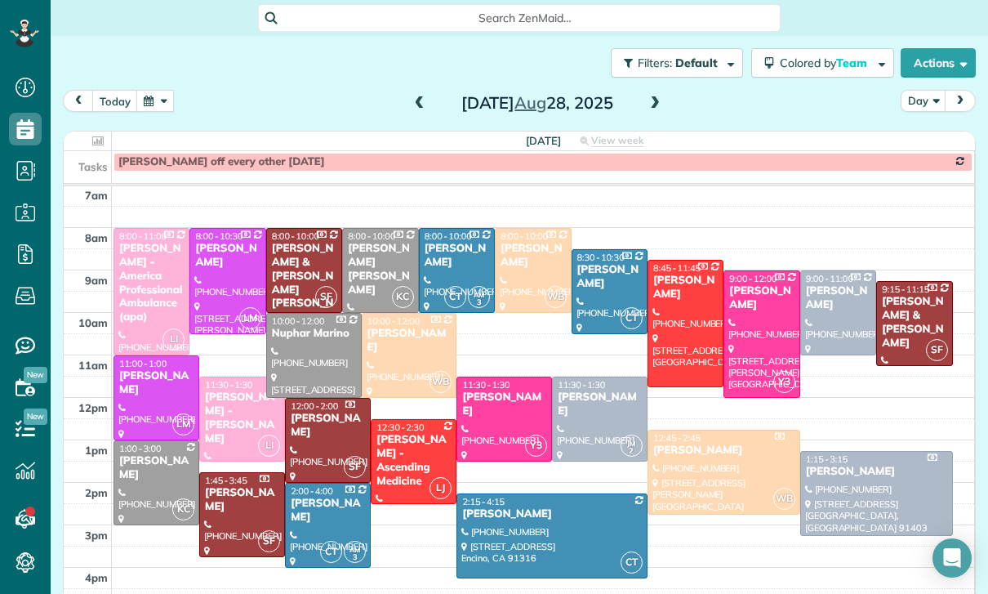
click at [167, 102] on button "button" at bounding box center [155, 101] width 38 height 22
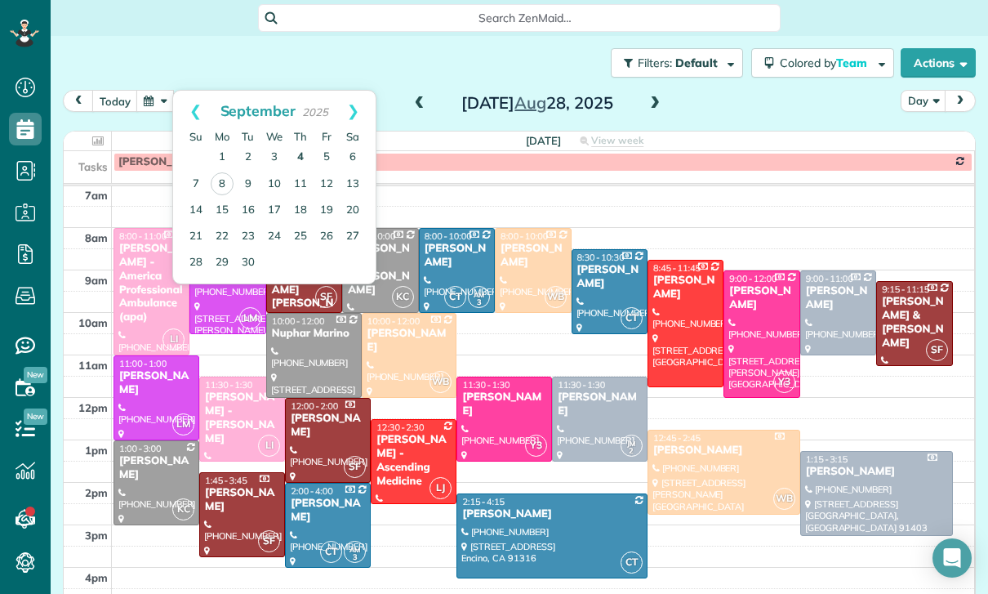
click at [294, 159] on link "4" at bounding box center [301, 158] width 26 height 26
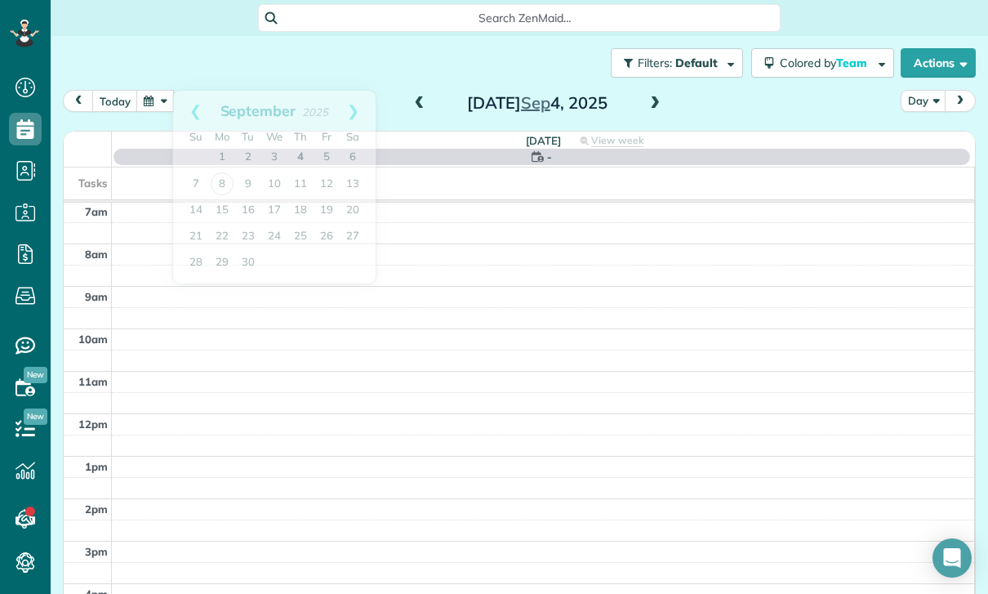
scroll to position [128, 0]
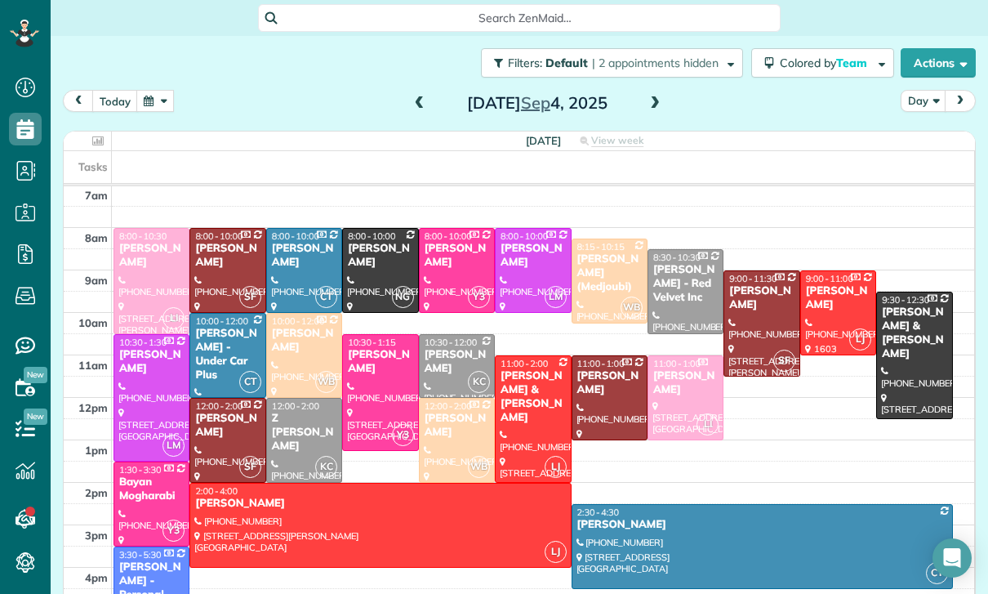
click at [355, 269] on div "[PERSON_NAME]" at bounding box center [380, 256] width 66 height 28
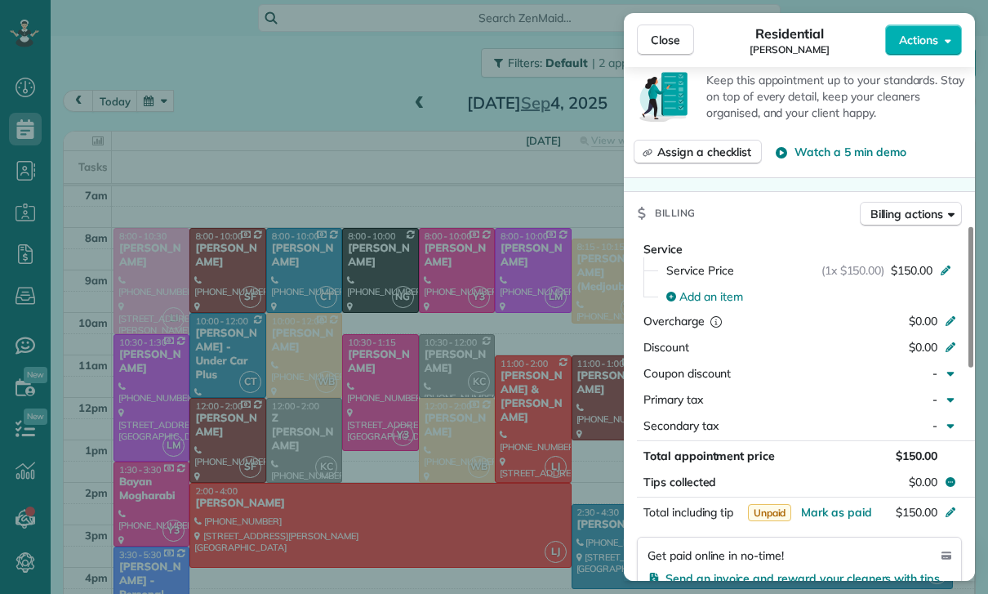
scroll to position [638, 0]
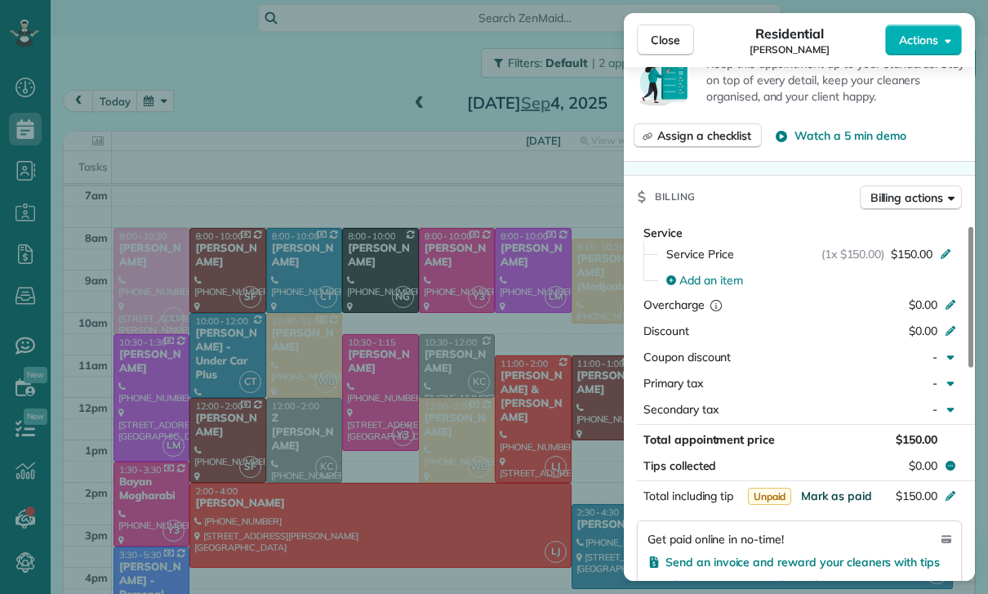
click at [841, 493] on span "Mark as paid" at bounding box center [836, 495] width 71 height 15
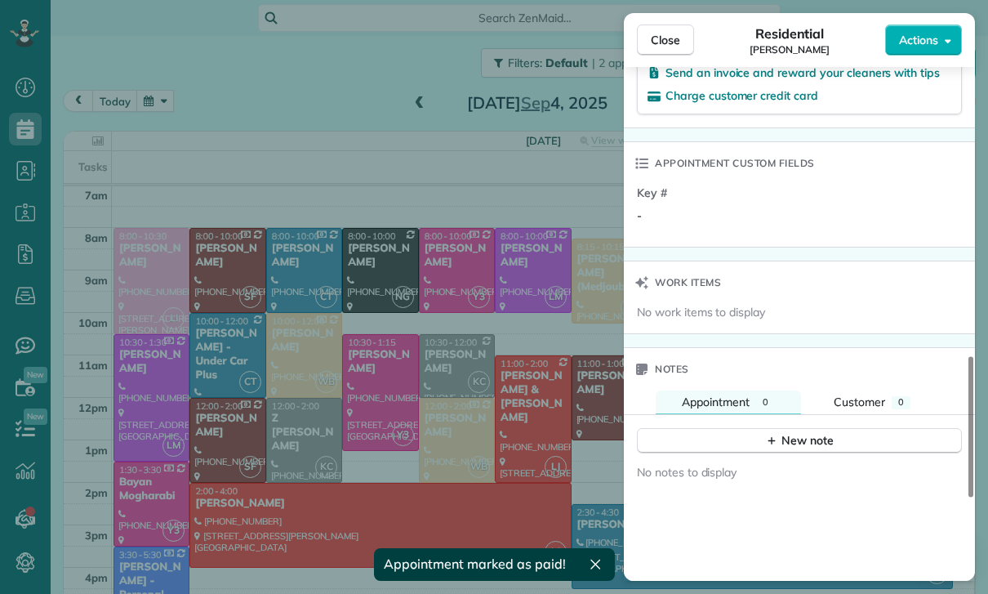
scroll to position [1161, 0]
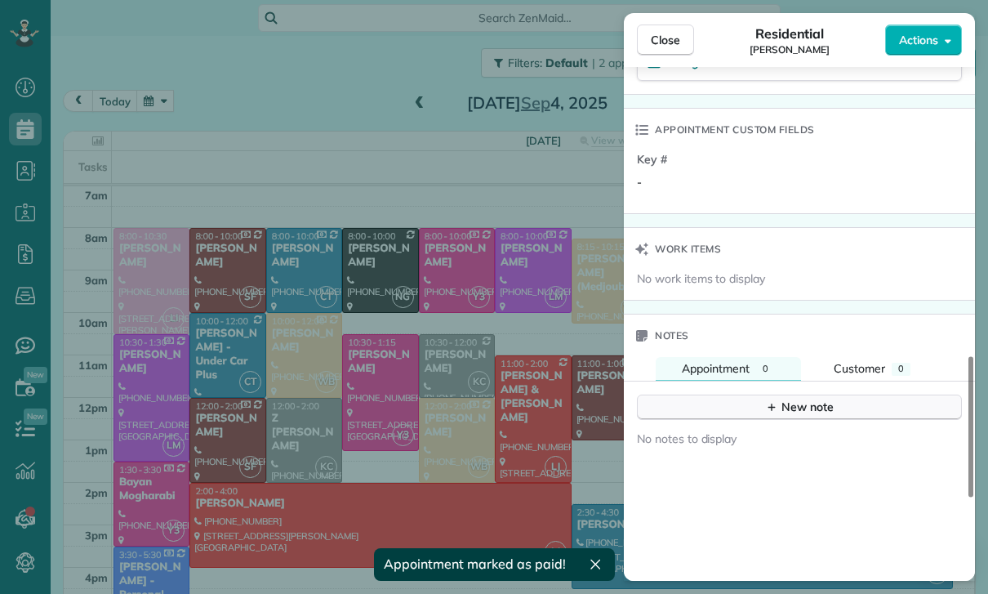
click at [799, 410] on div "New note" at bounding box center [799, 407] width 69 height 17
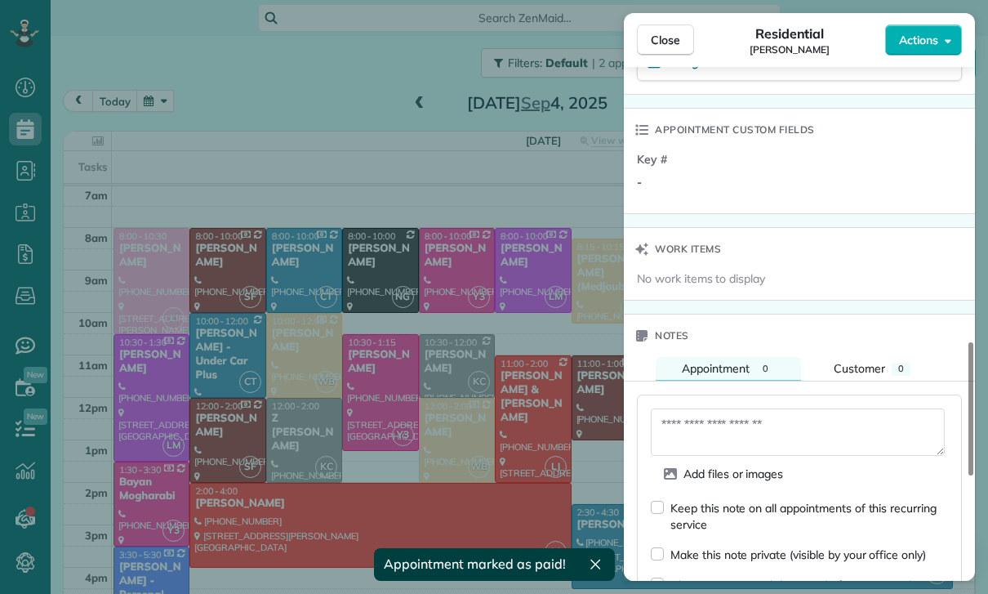
click at [708, 426] on textarea at bounding box center [798, 431] width 294 height 47
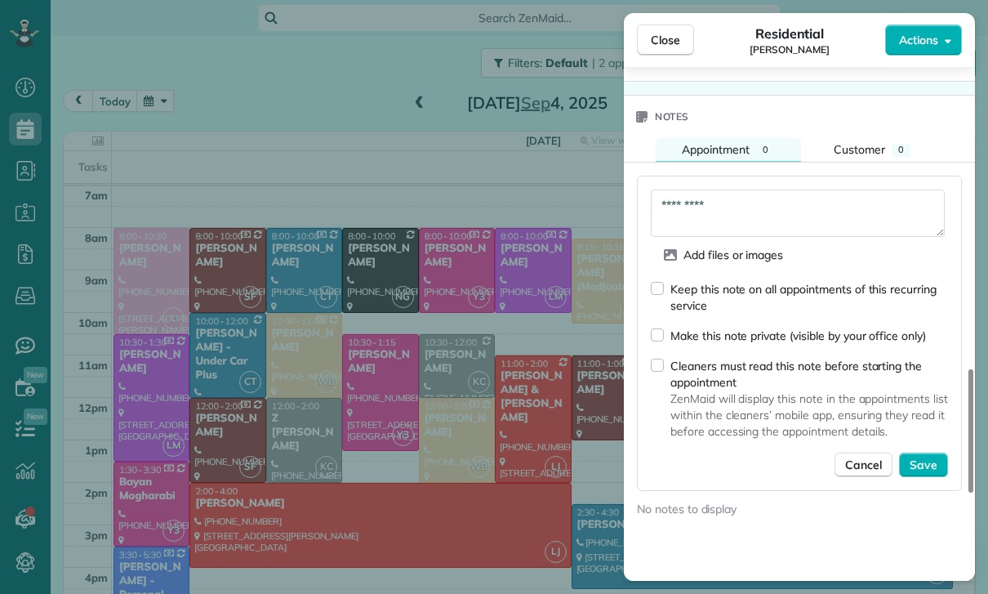
scroll to position [1382, 0]
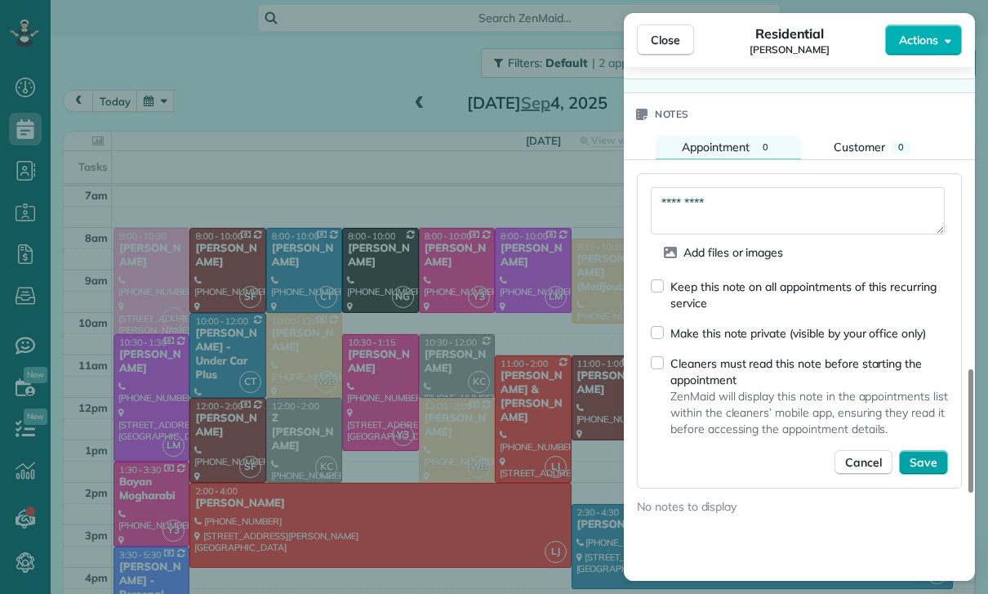
type textarea "*********"
click at [918, 455] on span "Save" at bounding box center [924, 462] width 28 height 16
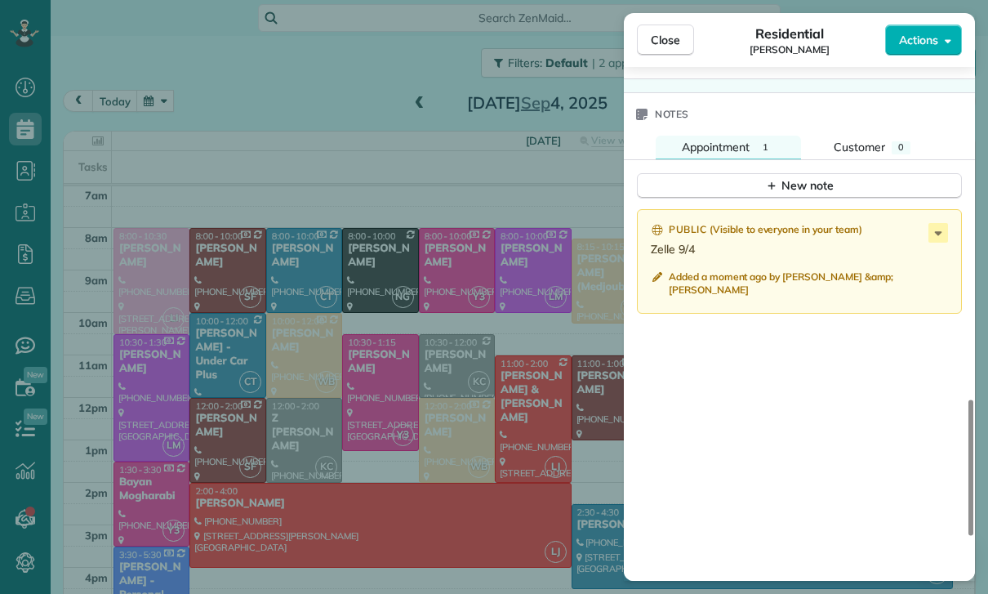
click at [462, 464] on div "Close Residential [PERSON_NAME] Actions Status Yet to Confirm [PERSON_NAME] · O…" at bounding box center [494, 297] width 988 height 594
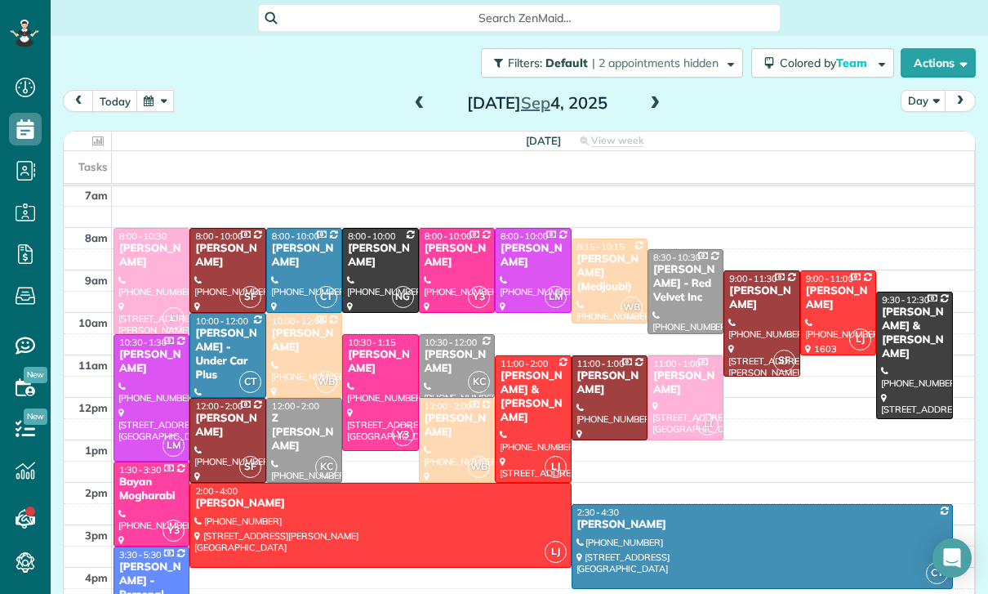
click at [153, 102] on button "button" at bounding box center [155, 101] width 38 height 22
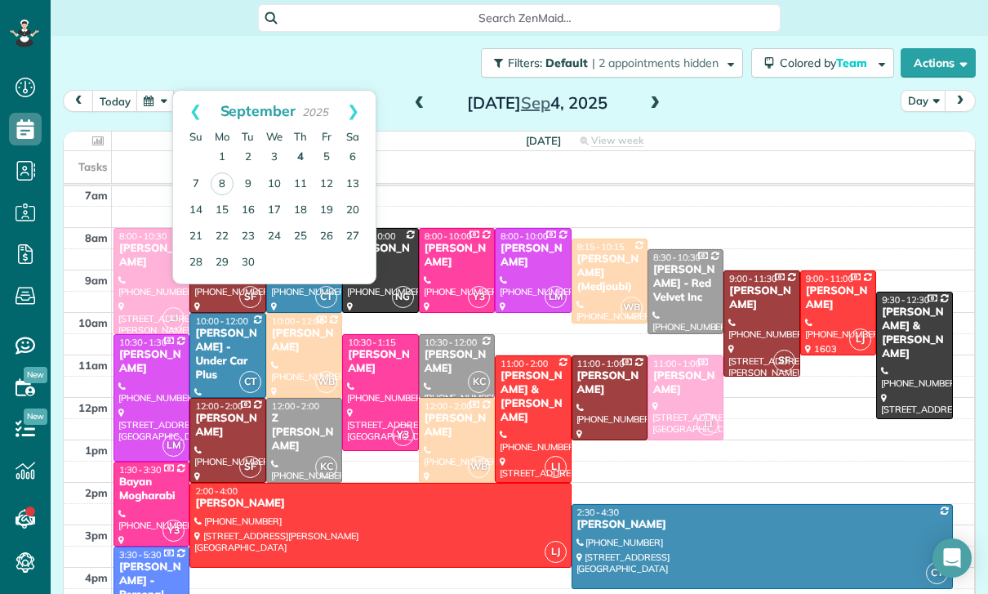
click at [294, 158] on link "4" at bounding box center [301, 158] width 26 height 26
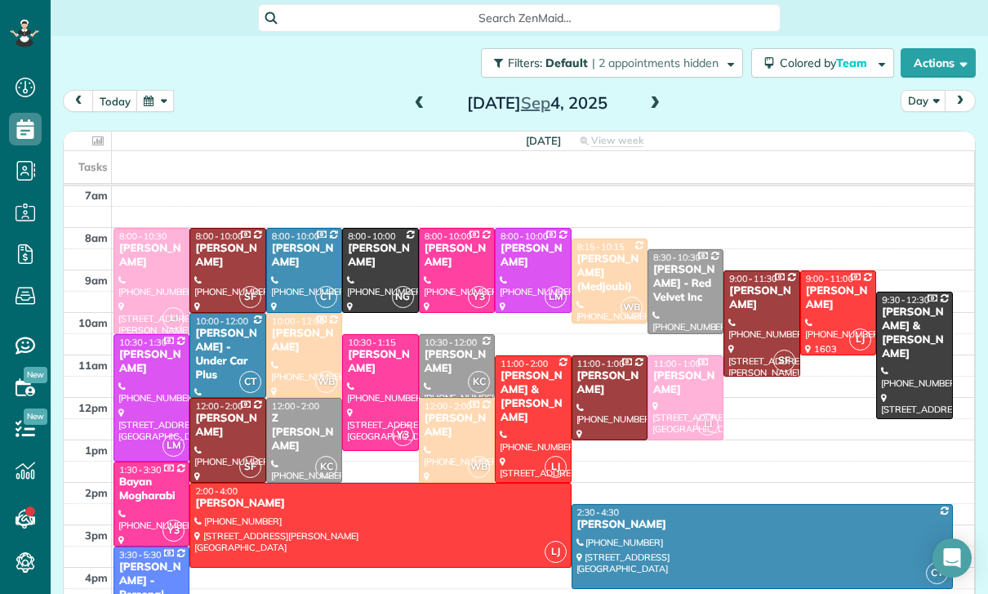
click at [411, 112] on span at bounding box center [420, 103] width 18 height 25
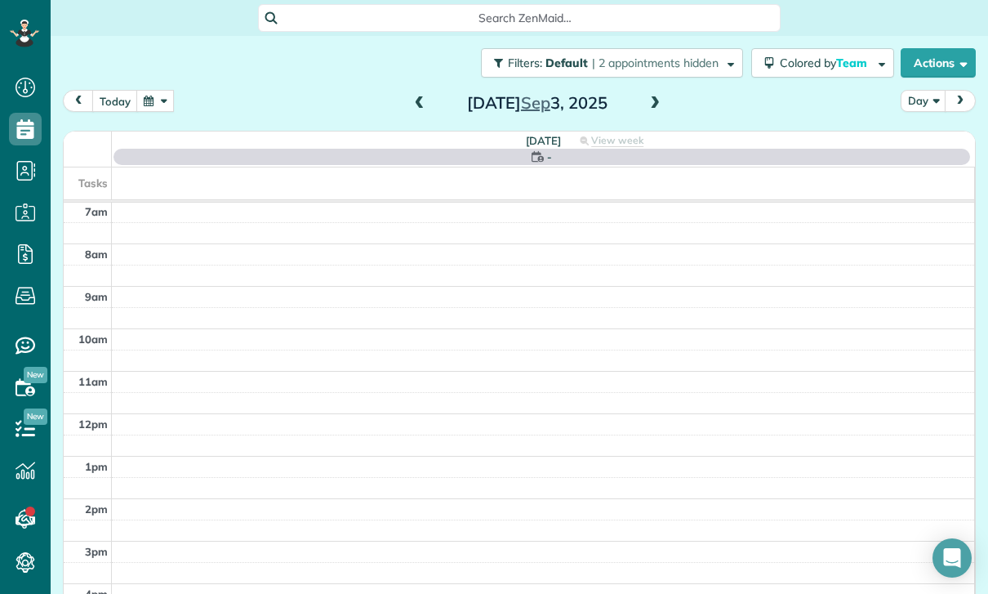
scroll to position [128, 0]
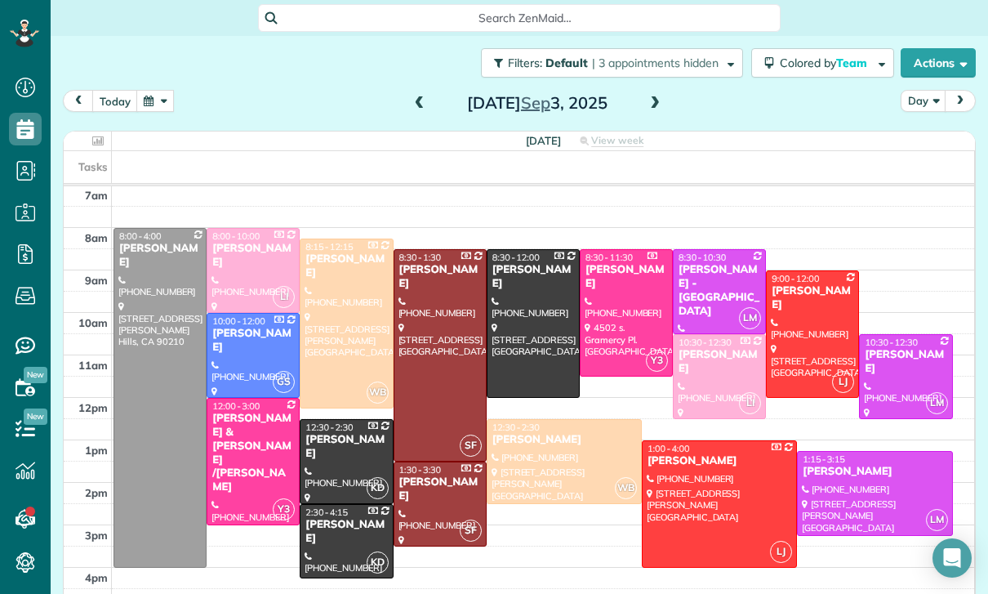
click at [411, 93] on span at bounding box center [420, 103] width 18 height 25
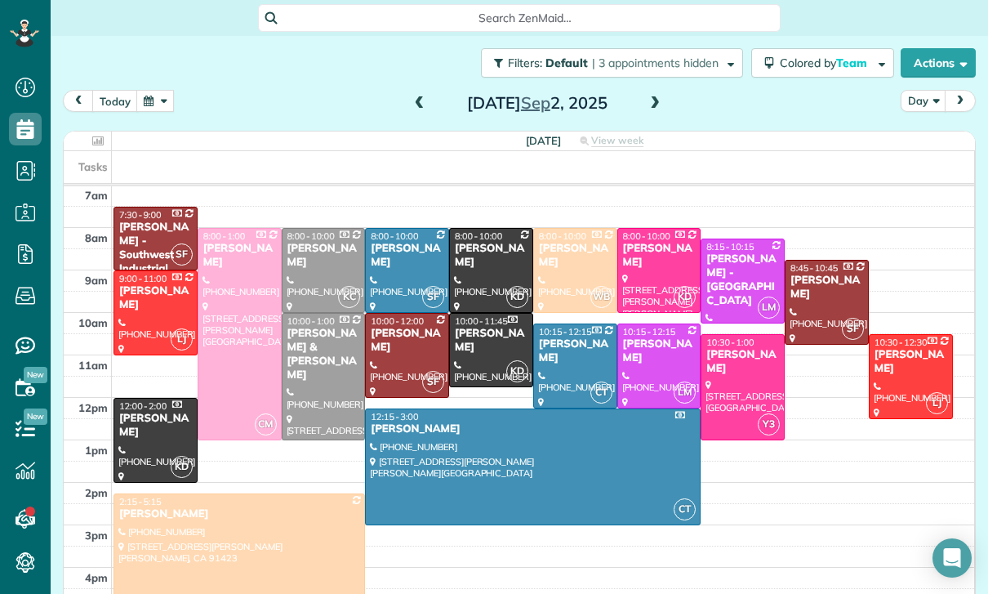
click at [253, 537] on div at bounding box center [239, 557] width 250 height 126
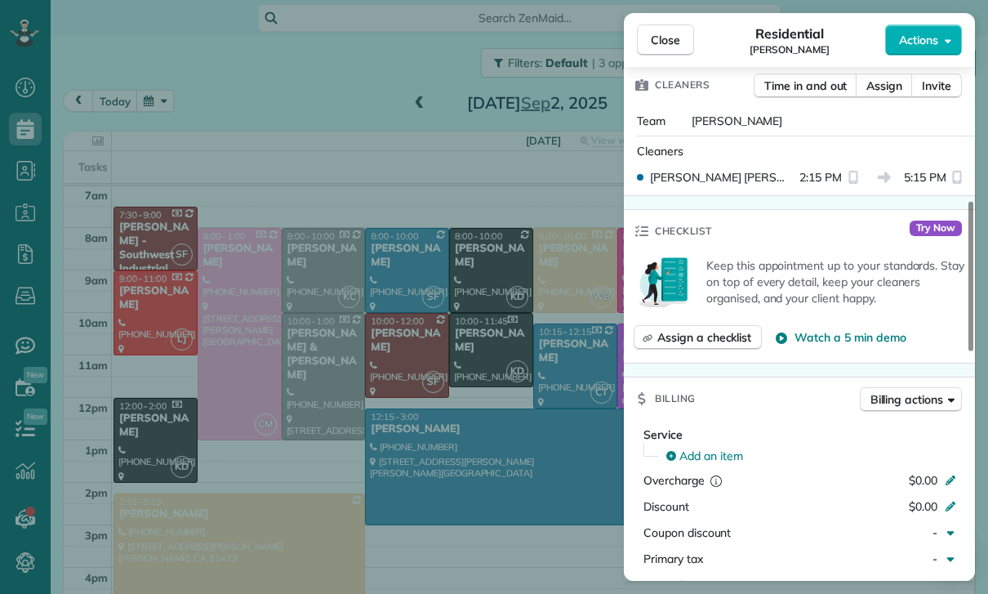
scroll to position [723, 0]
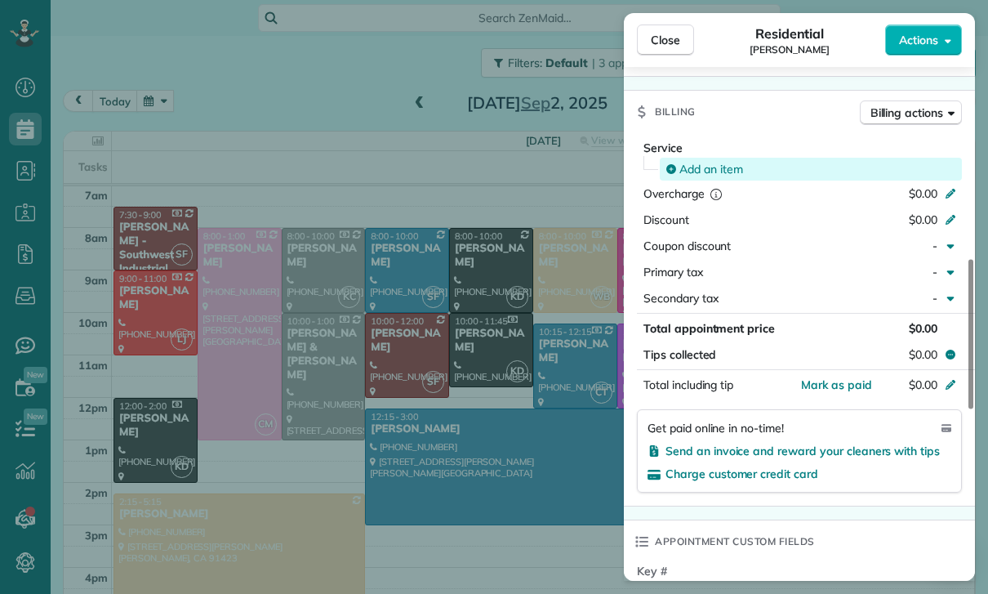
click at [693, 175] on span "Add an item" at bounding box center [712, 169] width 64 height 16
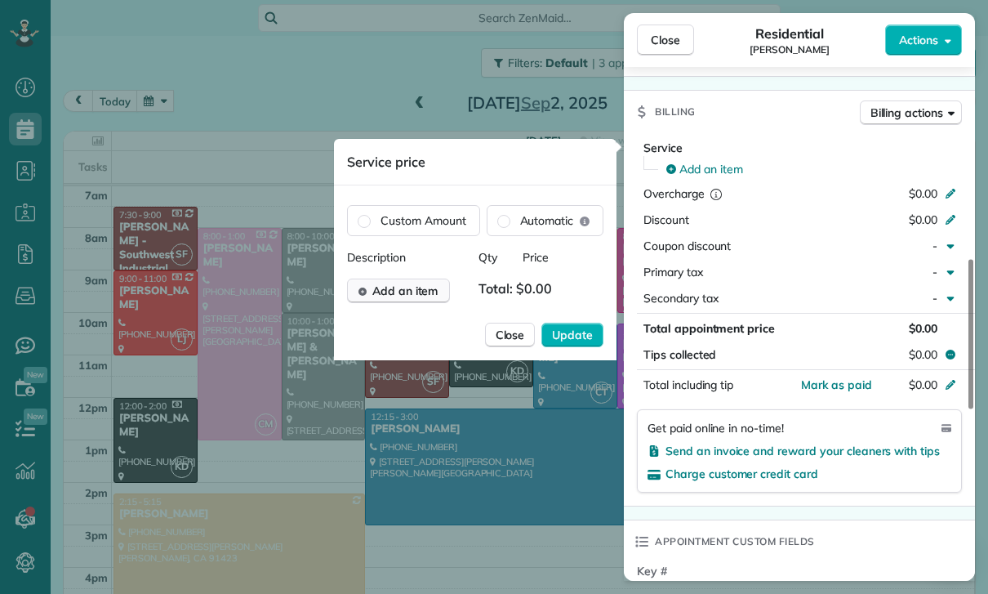
click at [401, 296] on span "Add an item" at bounding box center [405, 291] width 66 height 16
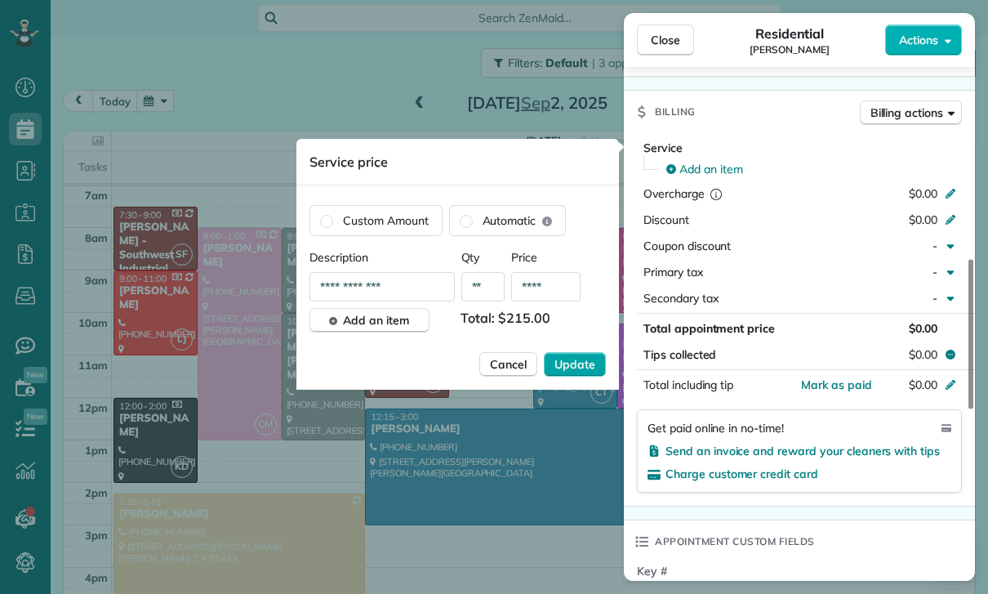
type input "****"
click at [570, 377] on button "Update" at bounding box center [575, 364] width 62 height 25
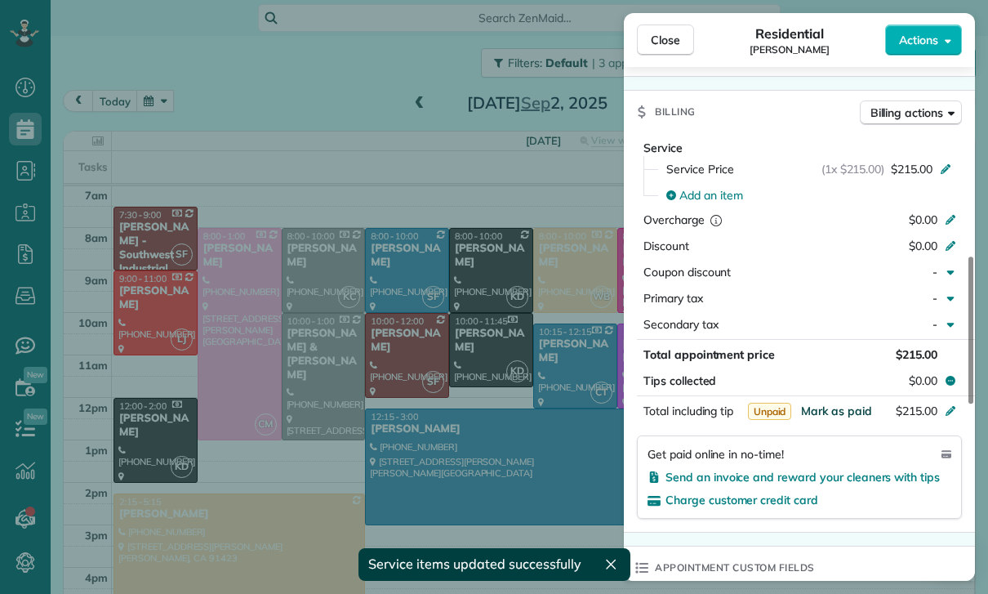
click at [840, 413] on span "Mark as paid" at bounding box center [836, 411] width 71 height 15
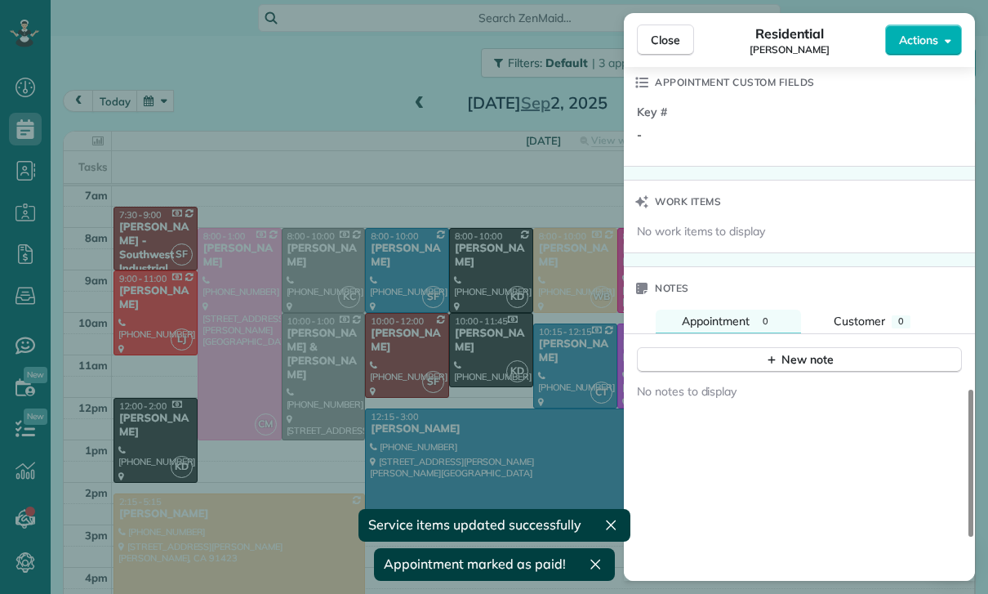
scroll to position [1233, 0]
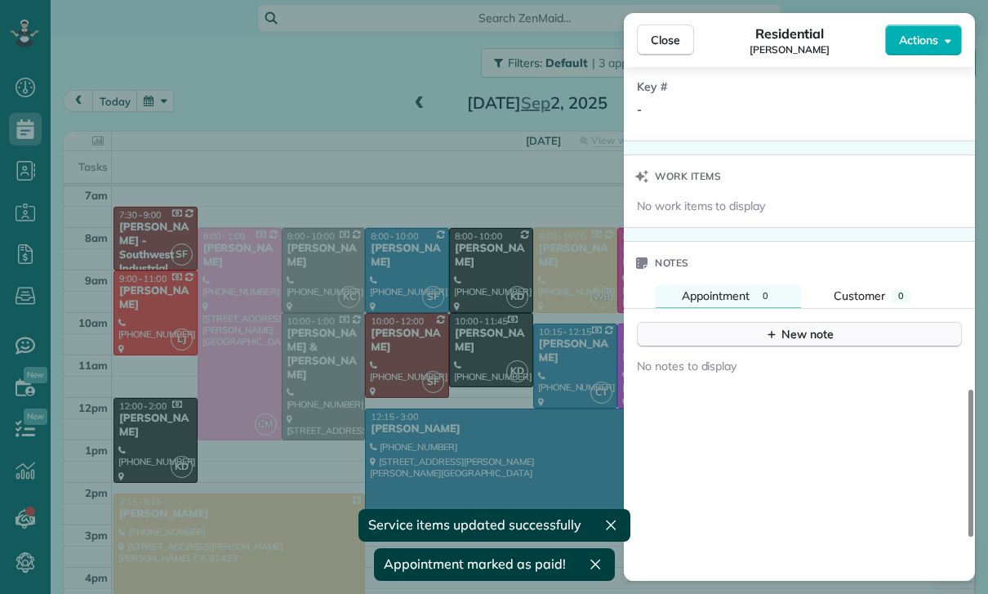
click at [795, 326] on div "New note" at bounding box center [799, 334] width 69 height 17
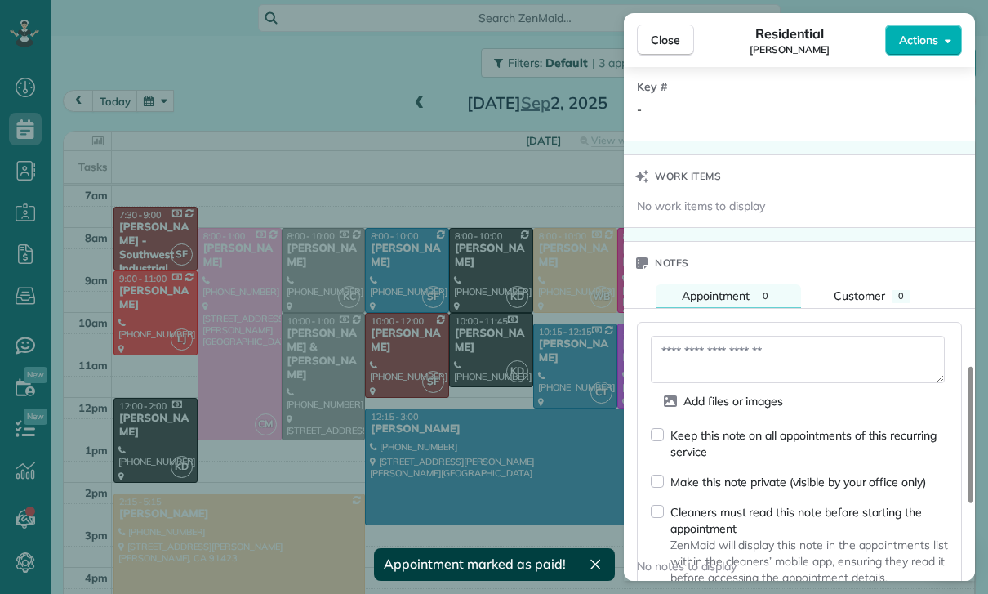
click at [707, 351] on textarea at bounding box center [798, 359] width 294 height 47
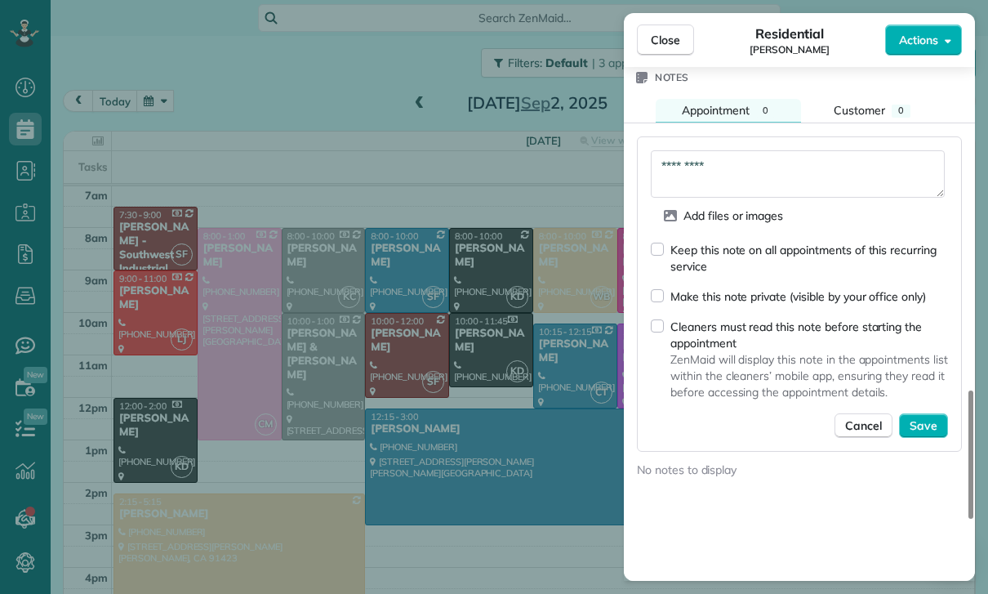
scroll to position [1423, 0]
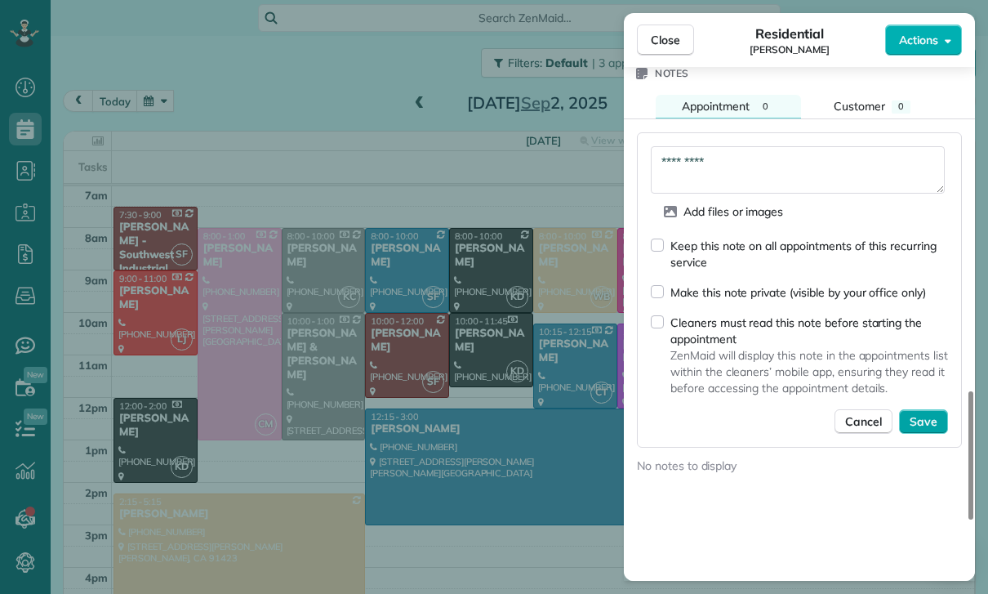
type textarea "*********"
click at [925, 431] on button "Save" at bounding box center [923, 421] width 49 height 25
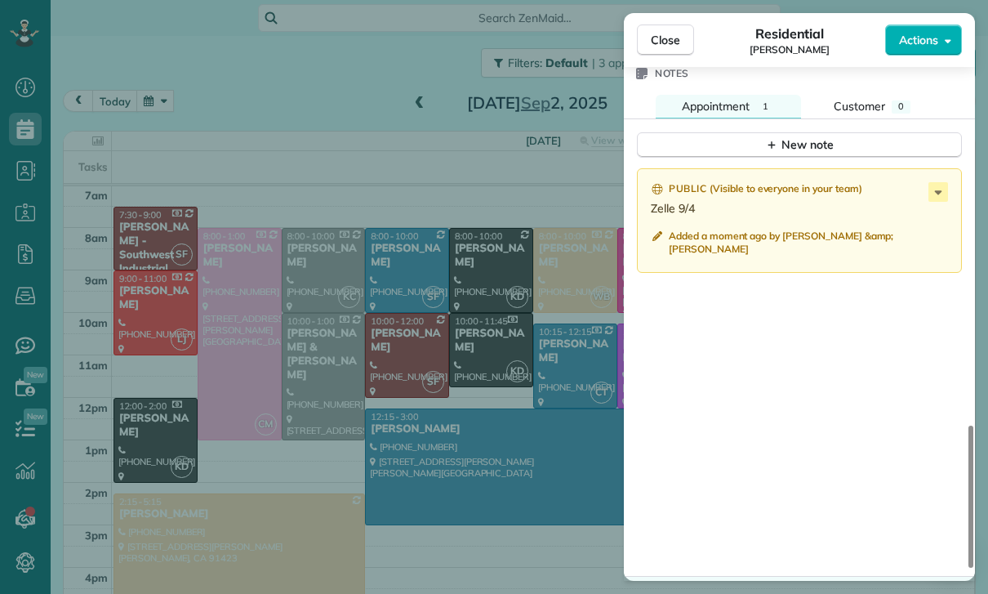
click at [416, 430] on div "Close Residential [PERSON_NAME] Actions Status Confirmed [PERSON_NAME] · Open p…" at bounding box center [494, 297] width 988 height 594
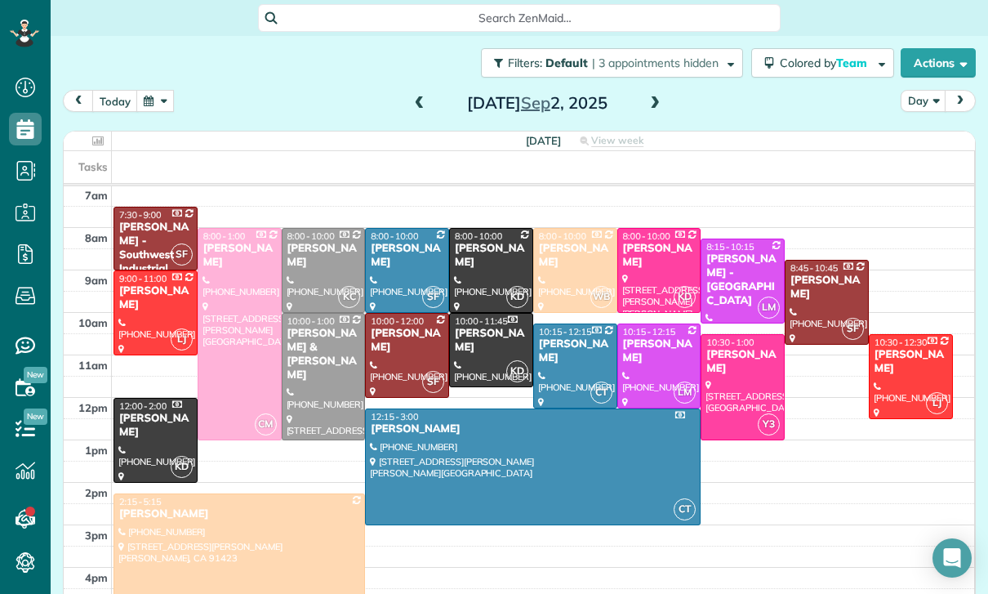
click at [147, 109] on button "button" at bounding box center [155, 101] width 38 height 22
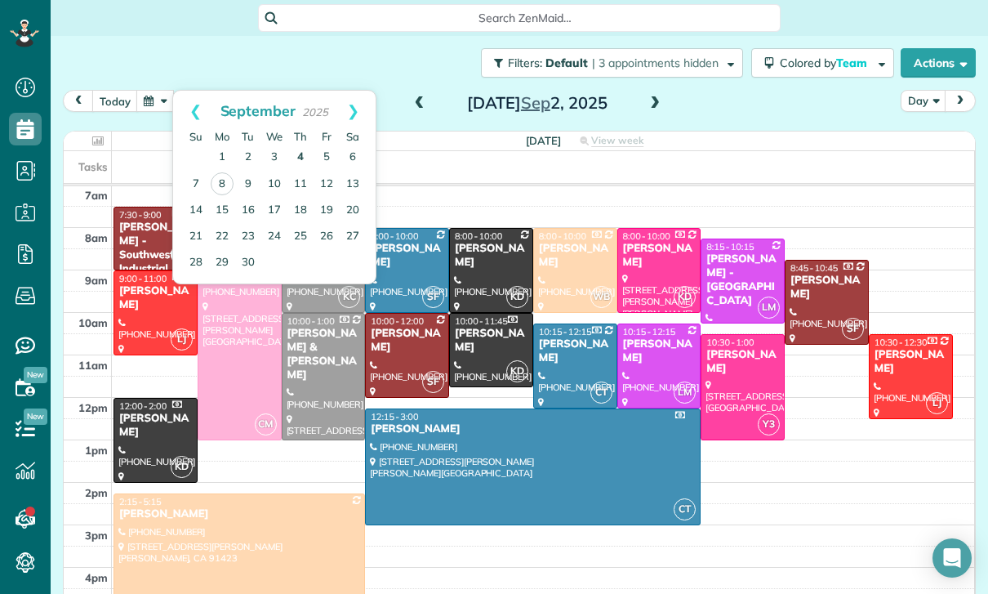
click at [299, 150] on link "4" at bounding box center [301, 158] width 26 height 26
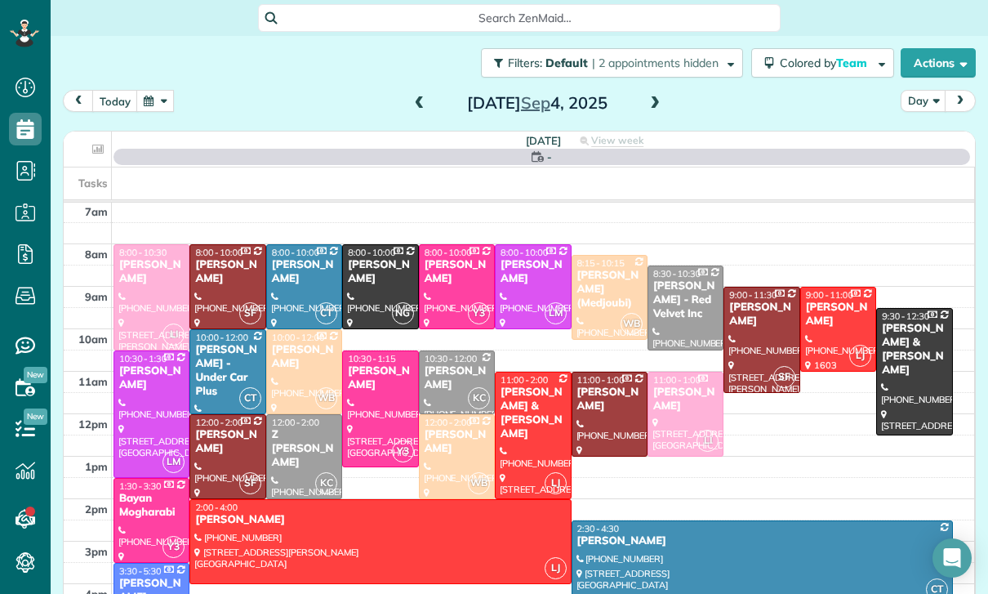
scroll to position [128, 0]
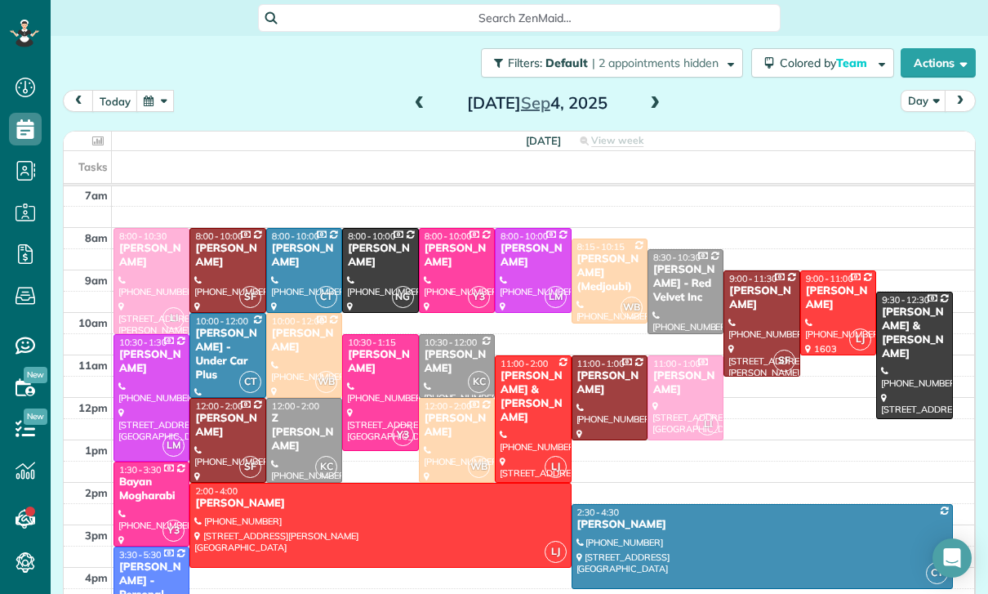
click at [140, 281] on div at bounding box center [151, 281] width 74 height 105
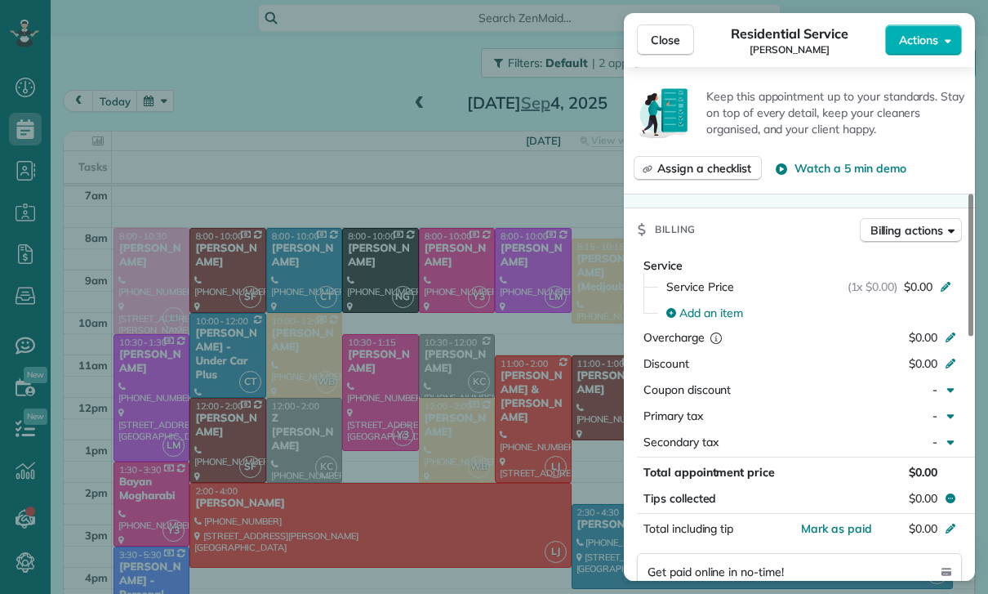
scroll to position [683, 0]
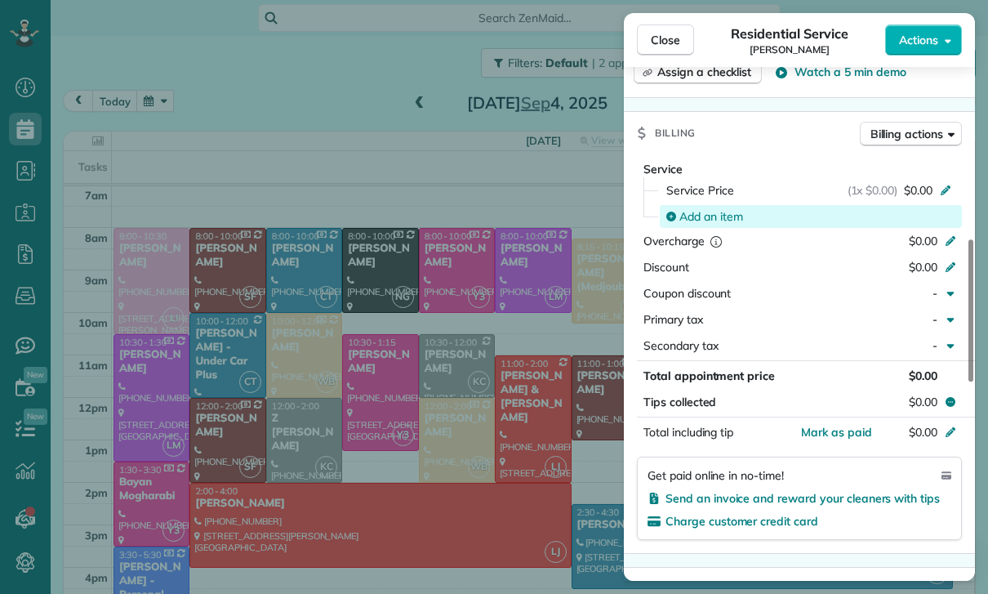
click at [689, 215] on span "Add an item" at bounding box center [712, 216] width 64 height 16
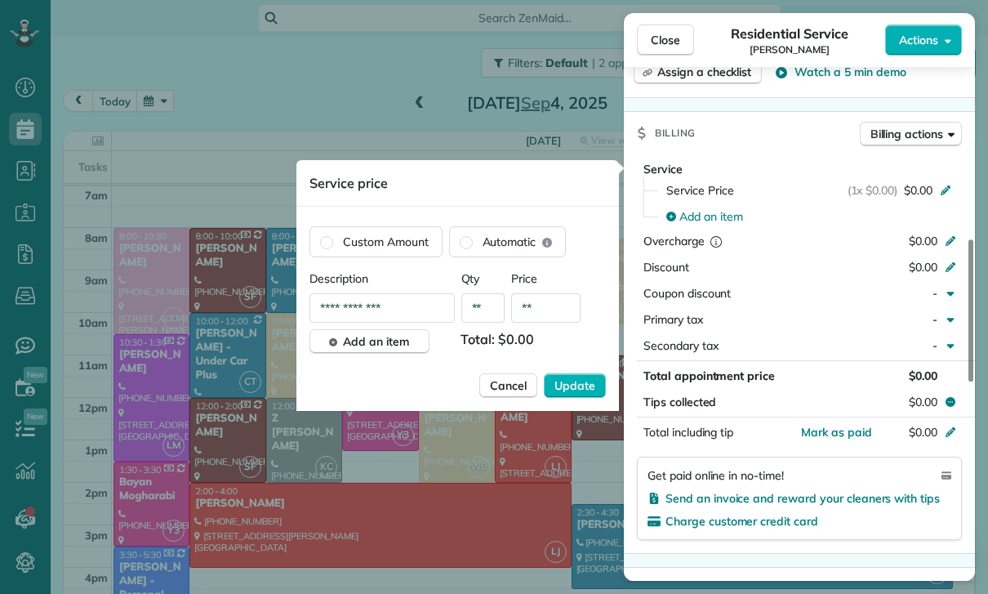
click at [550, 314] on input "**" at bounding box center [545, 307] width 69 height 29
type input "****"
click at [571, 390] on span "Update" at bounding box center [575, 385] width 41 height 16
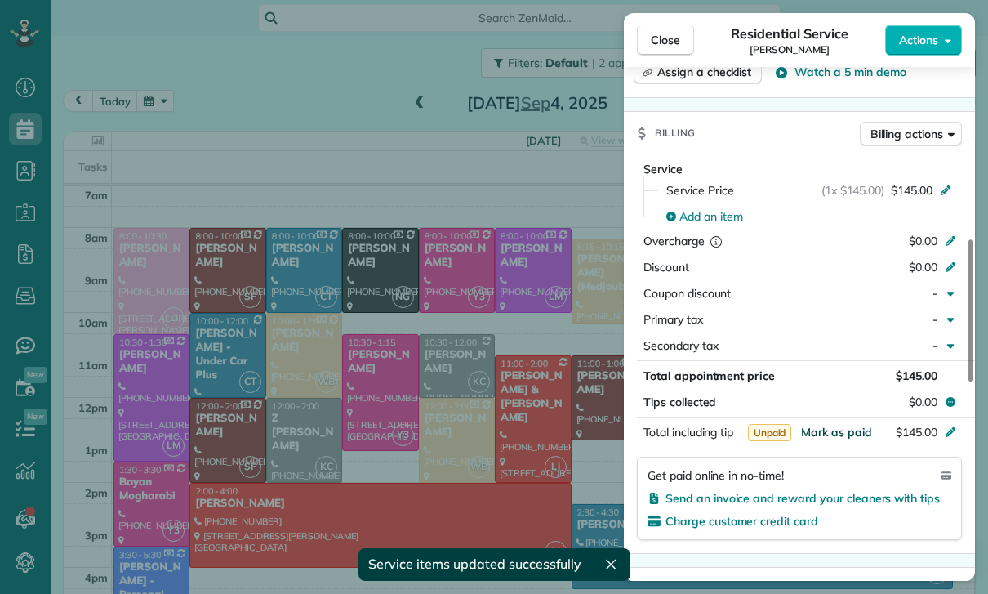
click at [840, 434] on span "Mark as paid" at bounding box center [836, 432] width 71 height 15
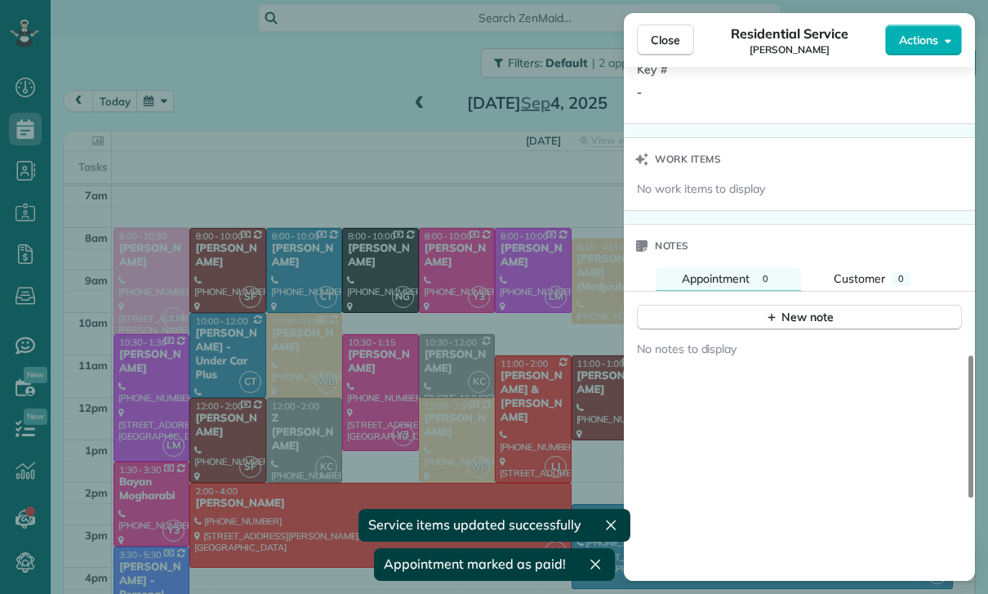
scroll to position [1308, 0]
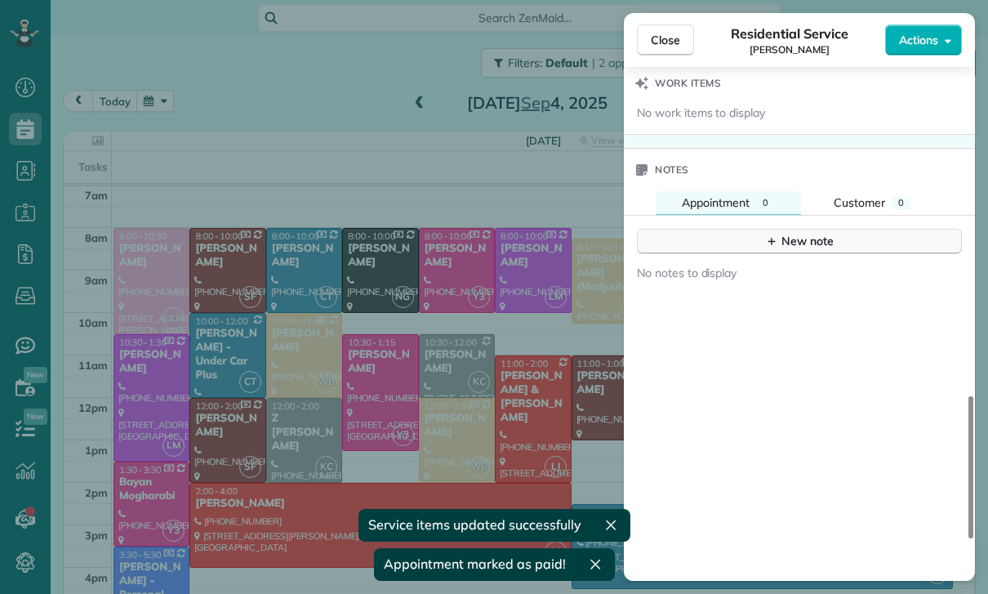
click at [791, 233] on div "New note" at bounding box center [799, 241] width 69 height 17
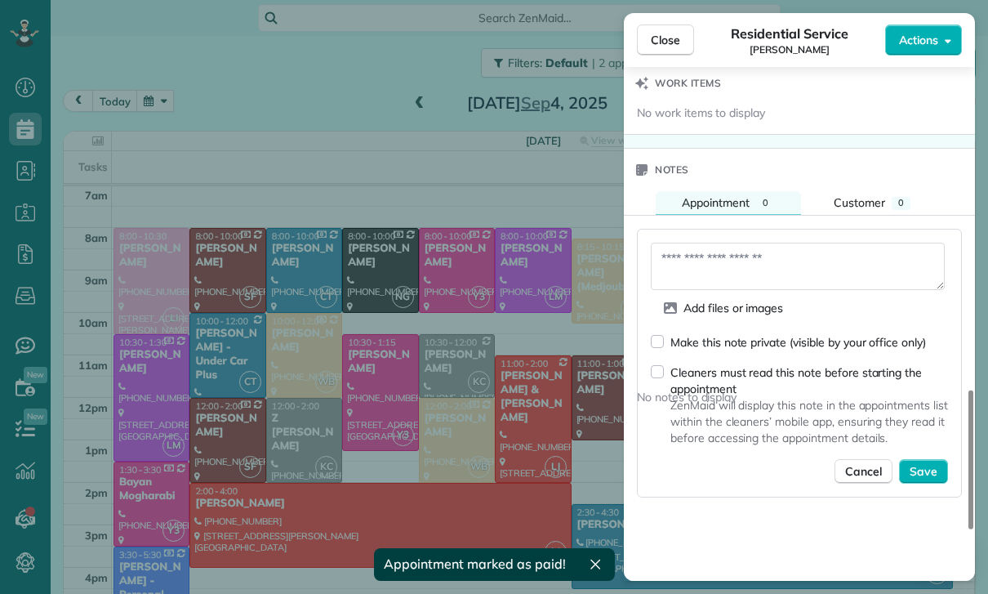
click at [709, 261] on textarea at bounding box center [798, 266] width 294 height 47
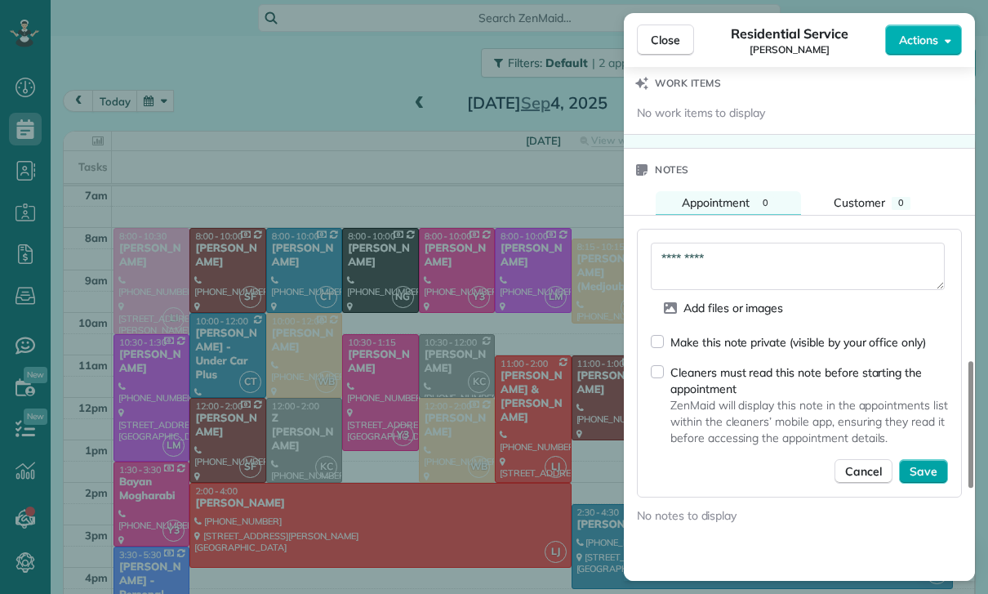
type textarea "*********"
click at [930, 463] on span "Save" at bounding box center [924, 471] width 28 height 16
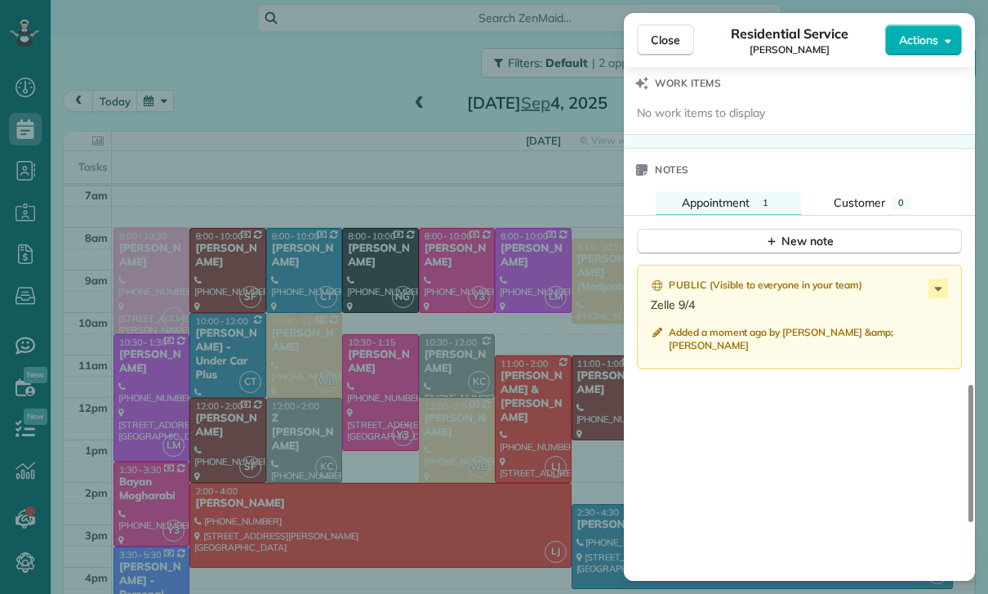
click at [458, 495] on div "Close Residential Service [PERSON_NAME] Actions Status Confirmed [PERSON_NAME] …" at bounding box center [494, 297] width 988 height 594
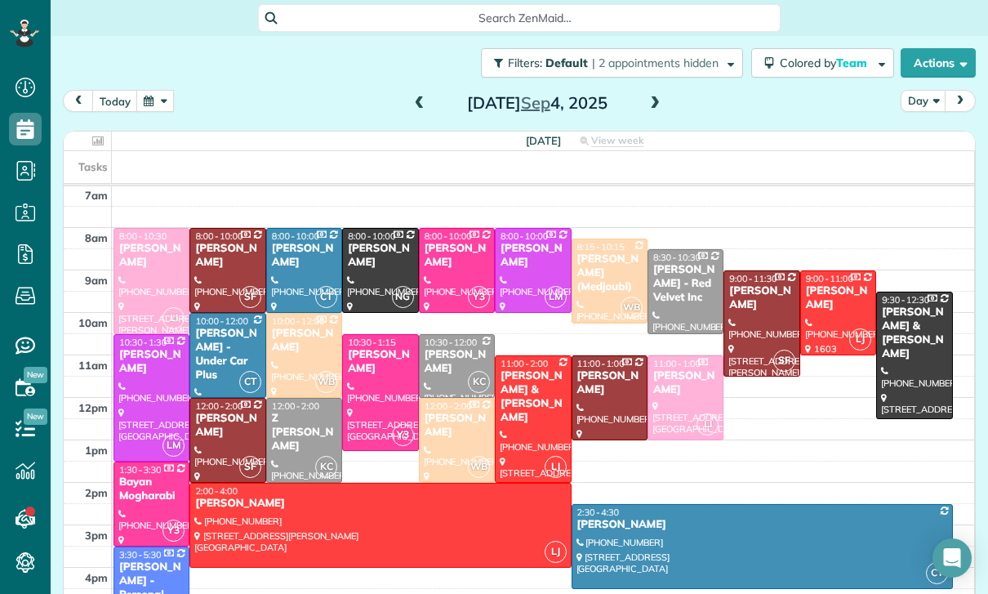
click at [413, 109] on span at bounding box center [420, 103] width 18 height 15
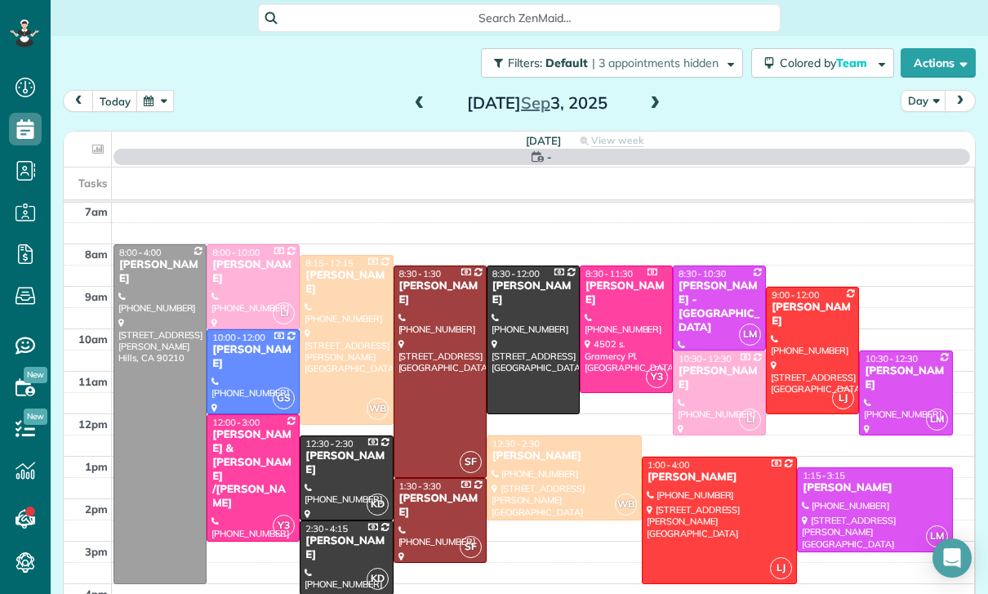
scroll to position [128, 0]
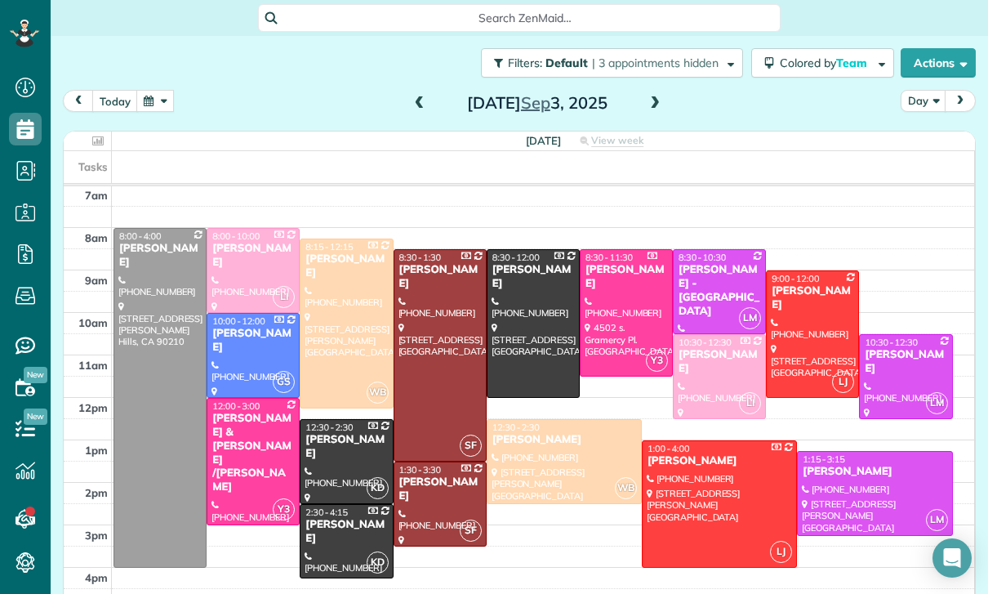
click at [865, 490] on div at bounding box center [875, 493] width 154 height 83
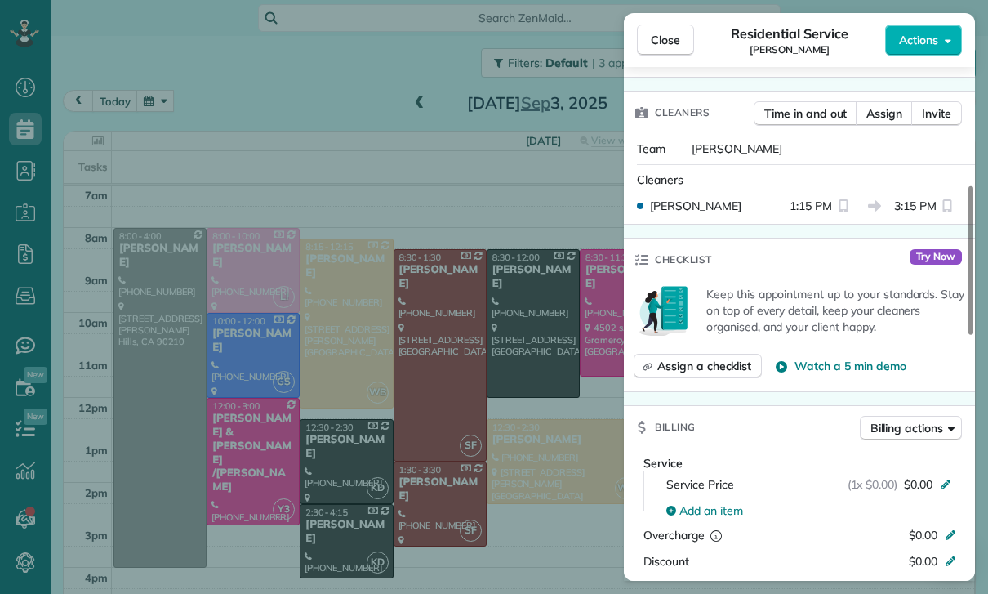
scroll to position [512, 0]
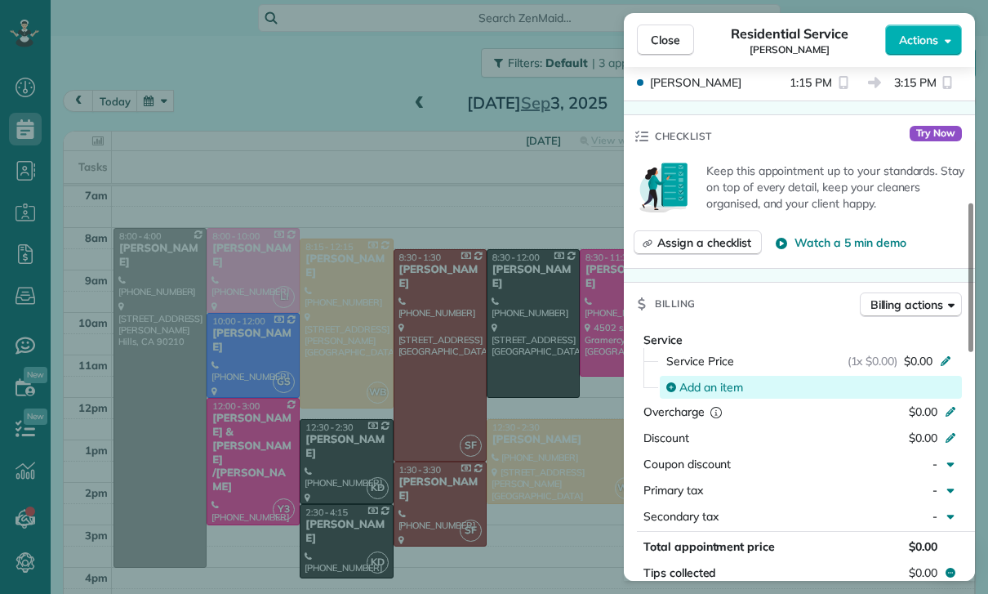
click at [684, 379] on span "Add an item" at bounding box center [712, 387] width 64 height 16
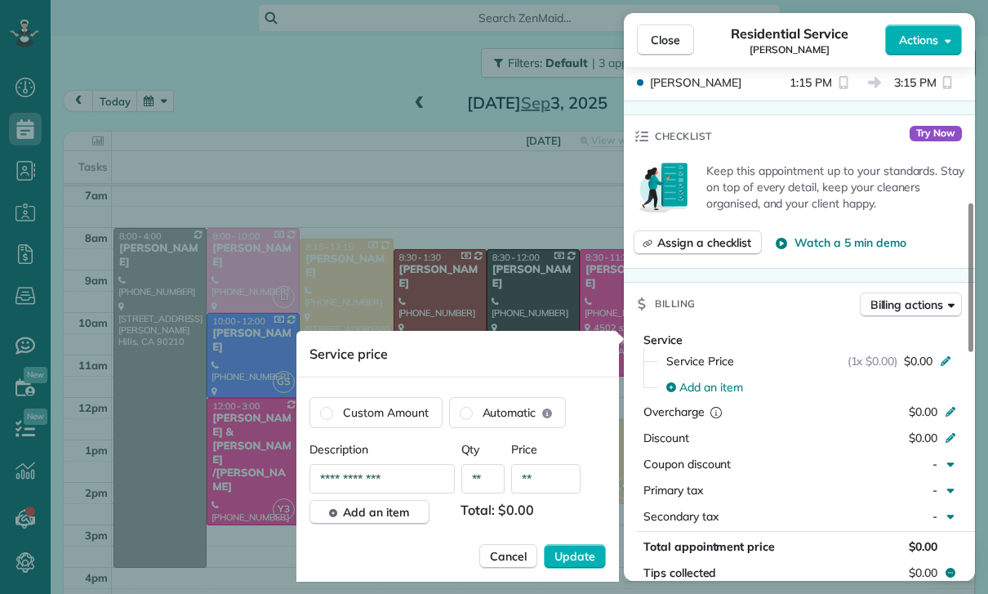
click at [547, 488] on input "**" at bounding box center [545, 478] width 69 height 29
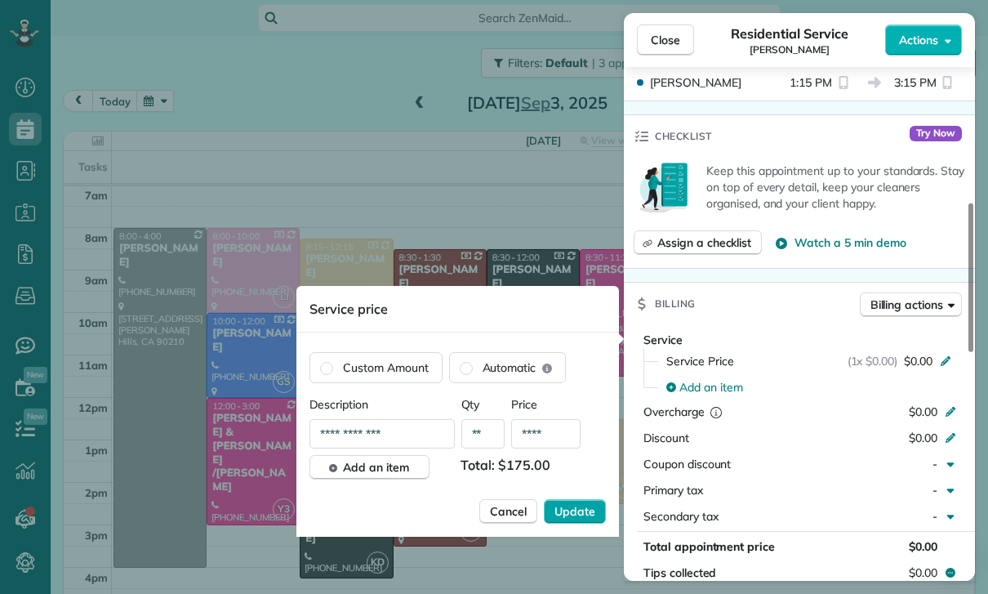
type input "****"
click at [564, 513] on span "Update" at bounding box center [575, 511] width 41 height 16
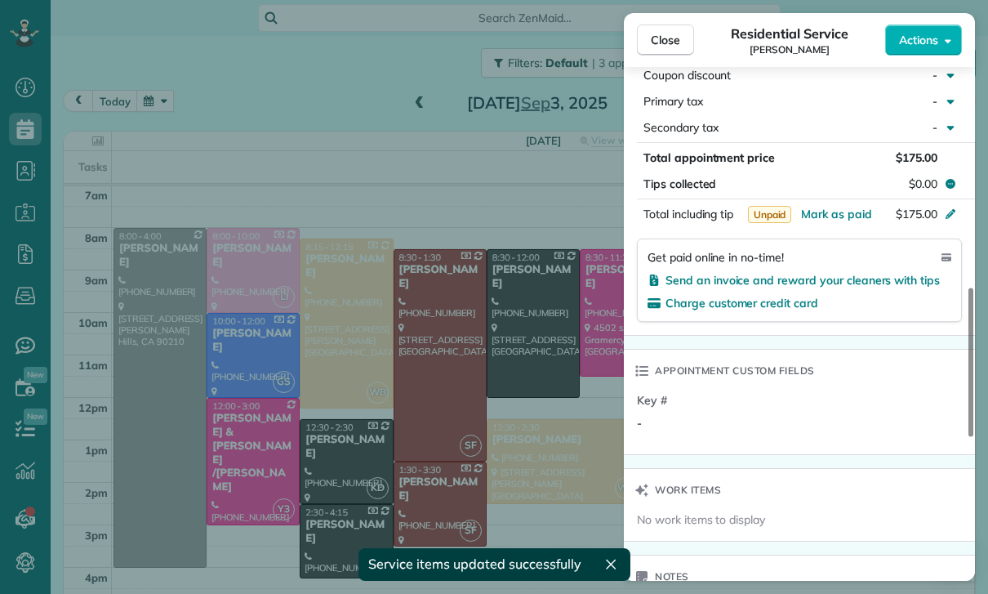
scroll to position [918, 0]
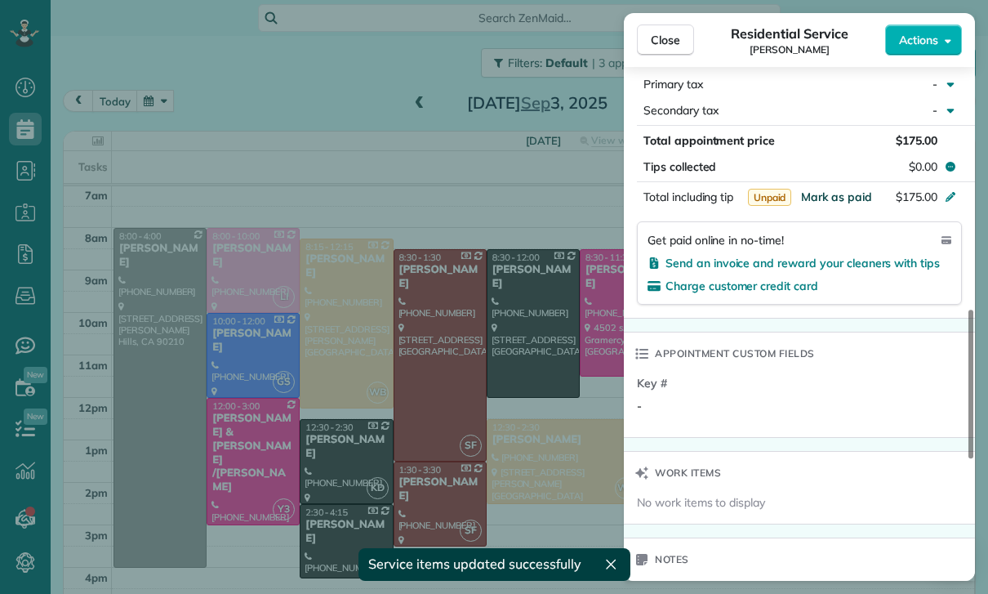
click at [829, 194] on span "Mark as paid" at bounding box center [836, 196] width 71 height 15
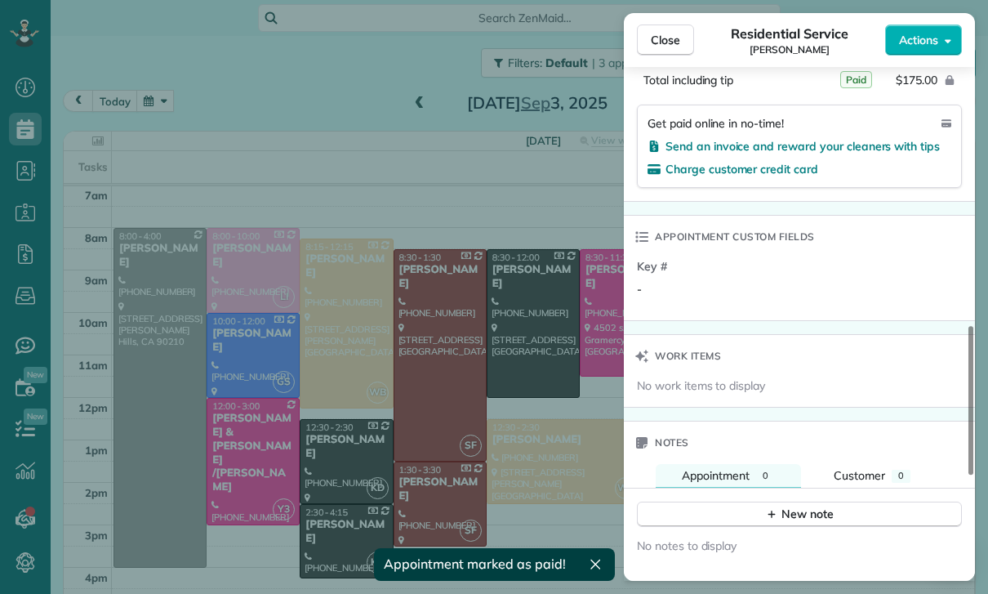
scroll to position [1266, 0]
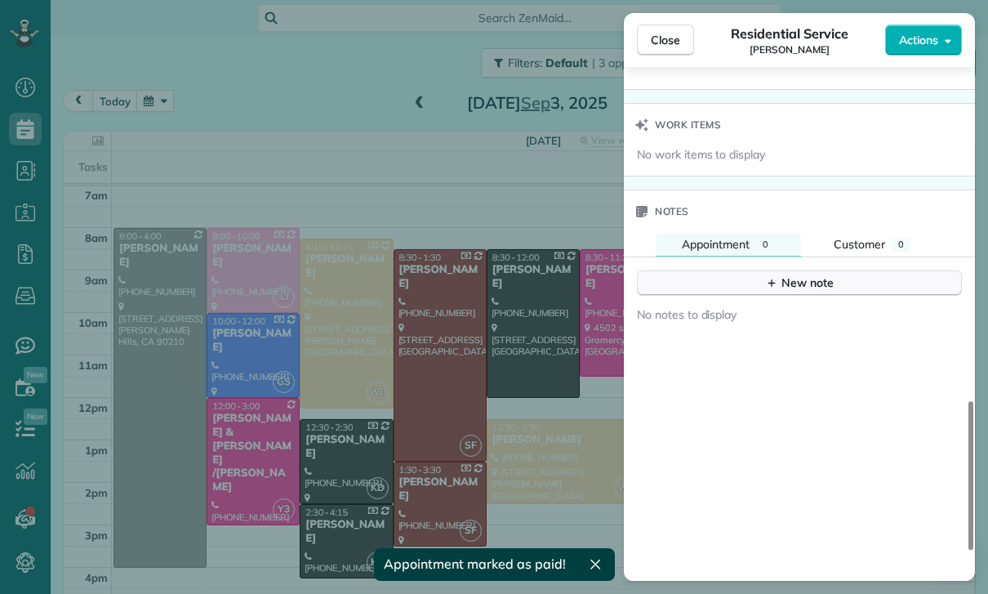
click at [804, 279] on div "New note" at bounding box center [799, 282] width 69 height 17
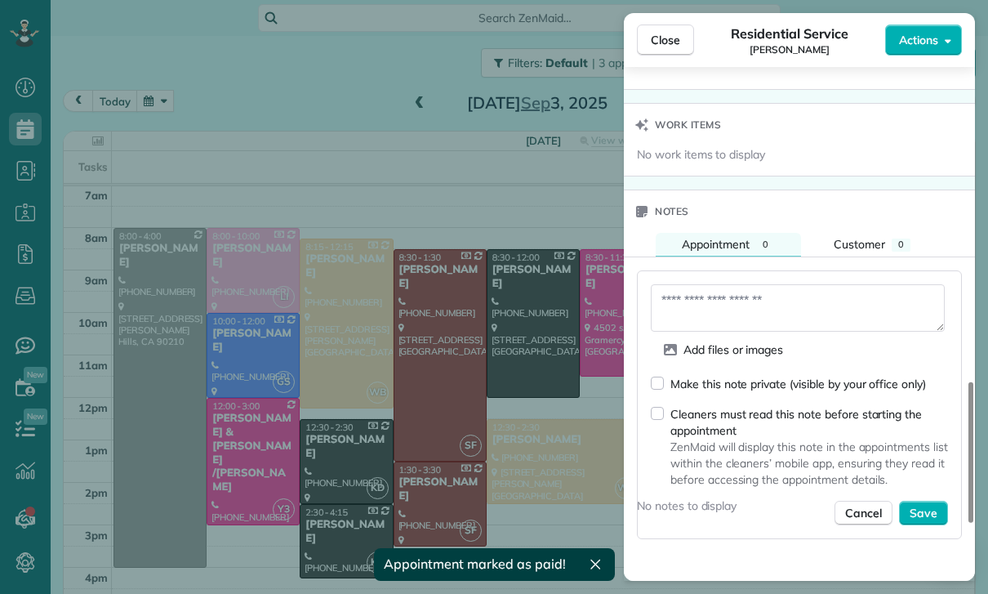
click at [714, 303] on textarea at bounding box center [798, 307] width 294 height 47
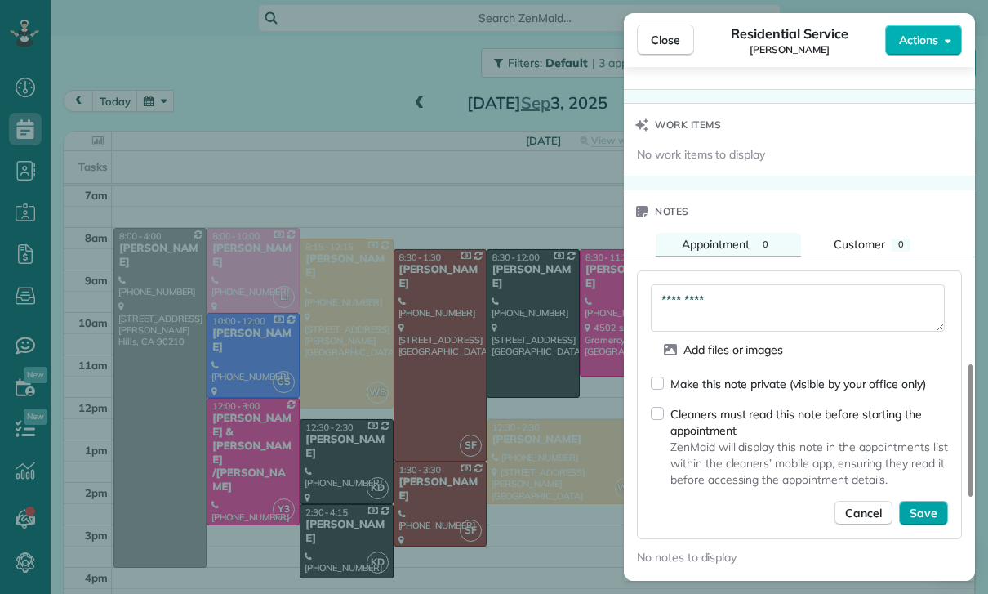
type textarea "*********"
click at [928, 517] on span "Save" at bounding box center [924, 513] width 28 height 16
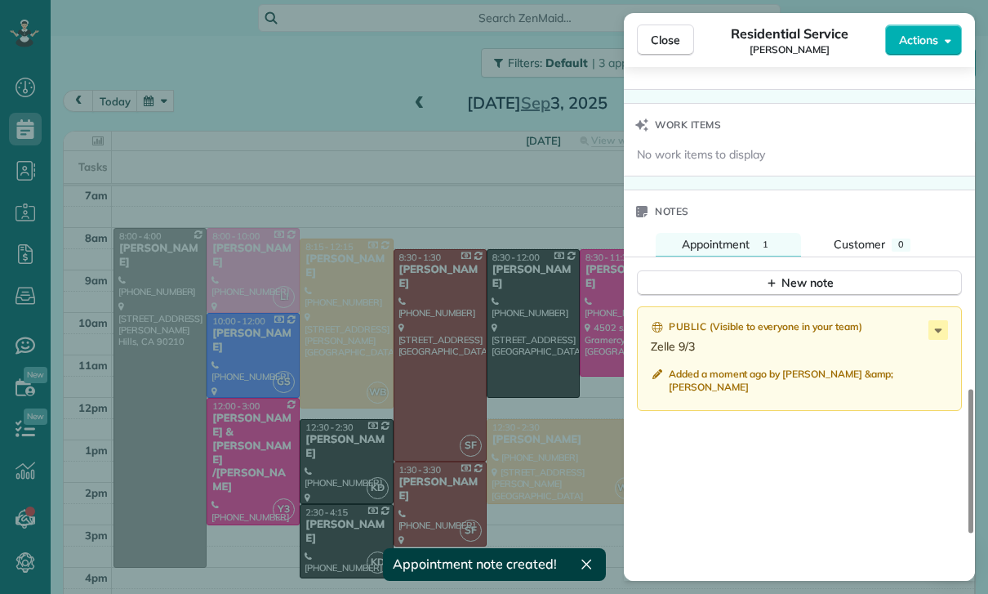
click at [489, 458] on div "Close Residential Service [PERSON_NAME] Actions Status Confirmed [PERSON_NAME] …" at bounding box center [494, 297] width 988 height 594
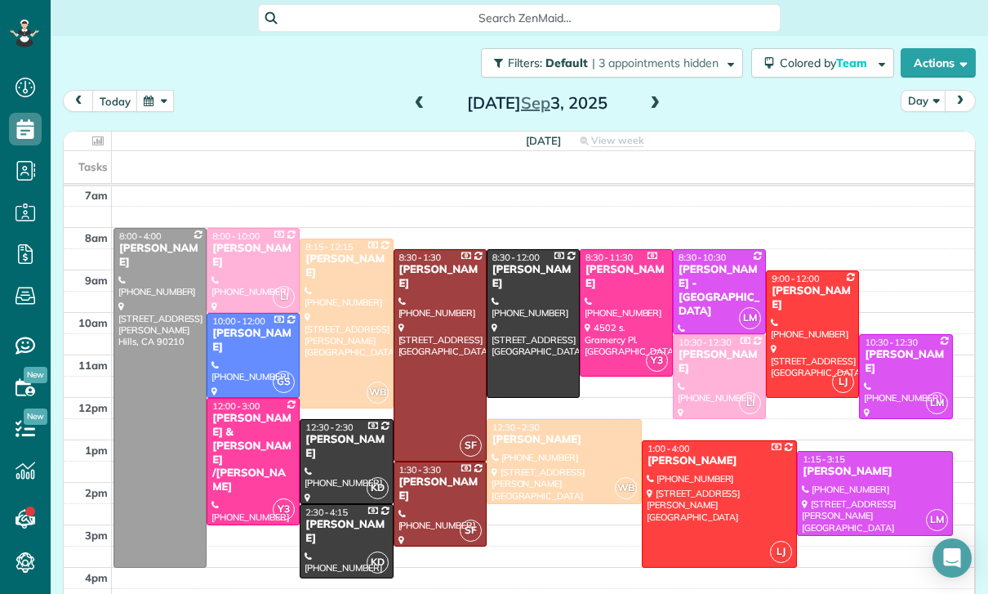
click at [405, 90] on div "[DATE] Day [DATE]" at bounding box center [519, 105] width 913 height 30
click at [413, 96] on span at bounding box center [420, 103] width 18 height 15
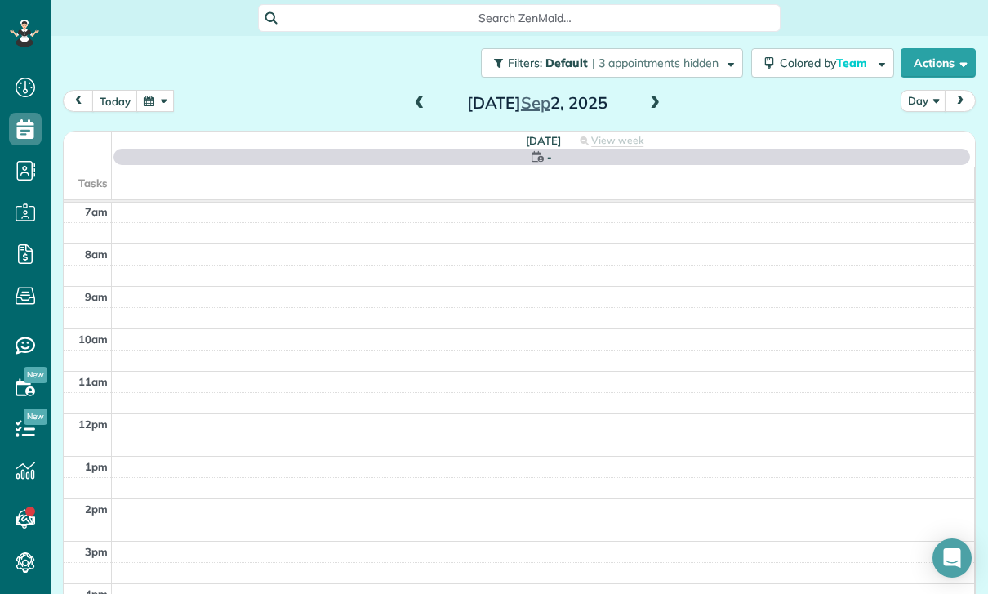
scroll to position [128, 0]
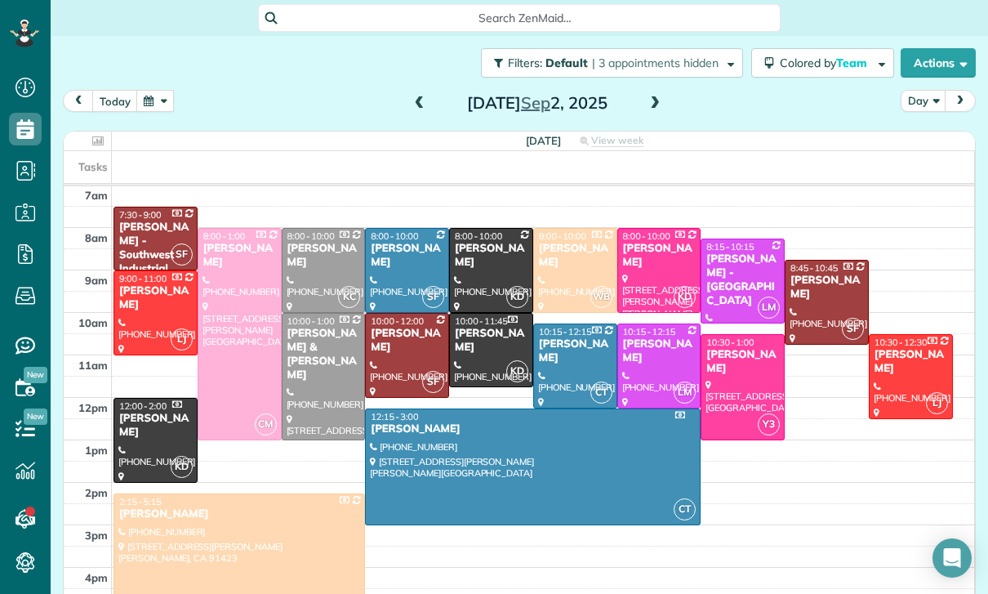
click at [156, 271] on div at bounding box center [155, 312] width 82 height 83
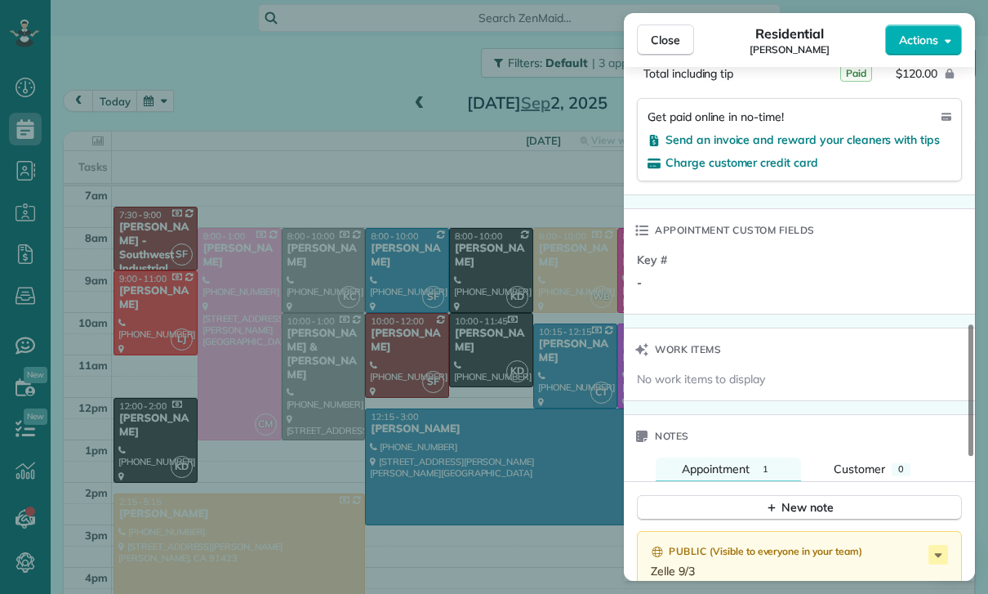
scroll to position [1199, 0]
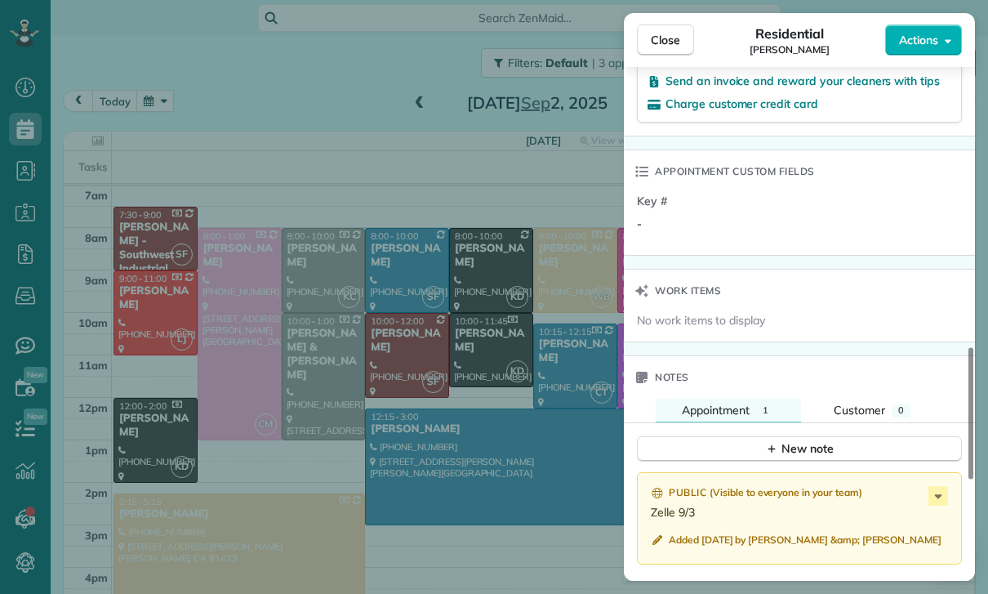
click at [438, 427] on div "Close Residential [PERSON_NAME] Actions Status Yet to Confirm [PERSON_NAME] · O…" at bounding box center [494, 297] width 988 height 594
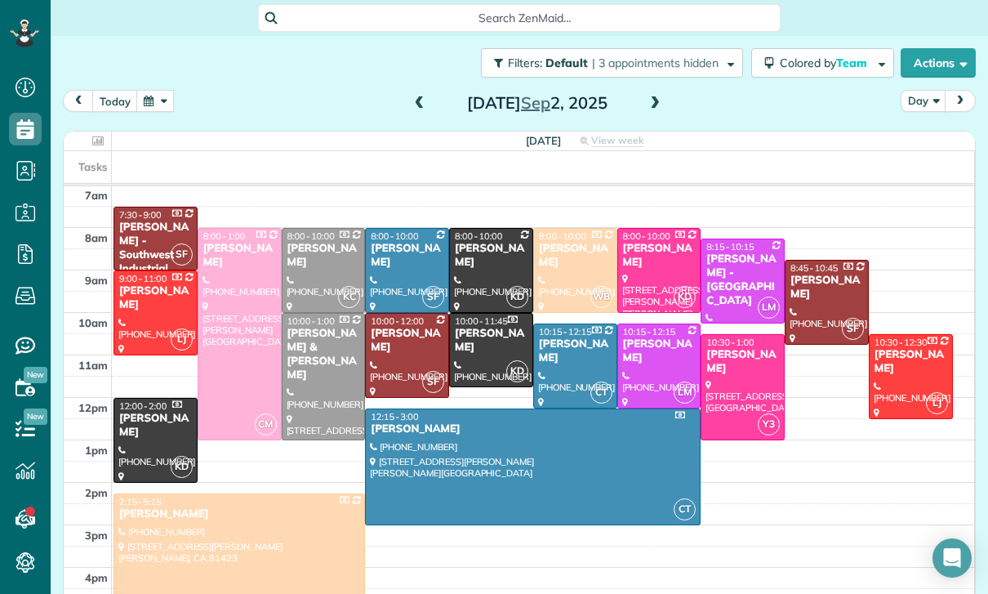
click at [148, 90] on button "button" at bounding box center [155, 101] width 38 height 22
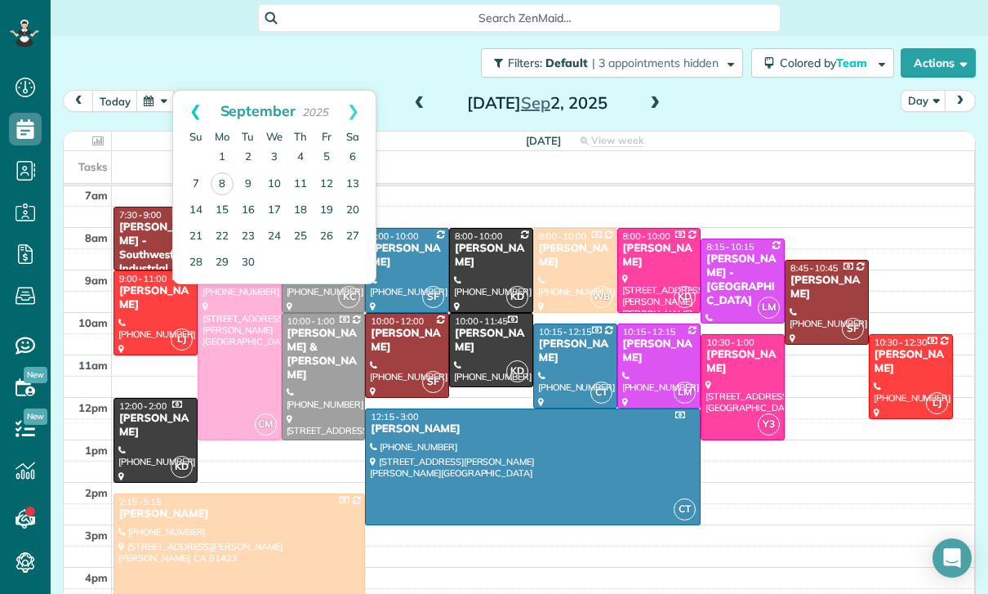
click at [185, 91] on link "Prev" at bounding box center [195, 111] width 45 height 41
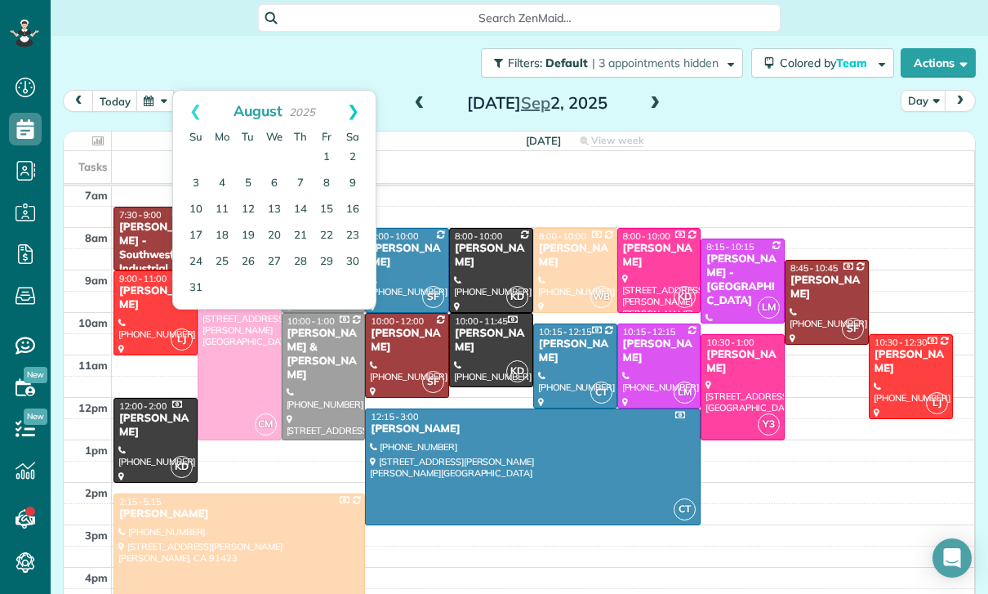
click at [357, 91] on link "Next" at bounding box center [353, 111] width 45 height 41
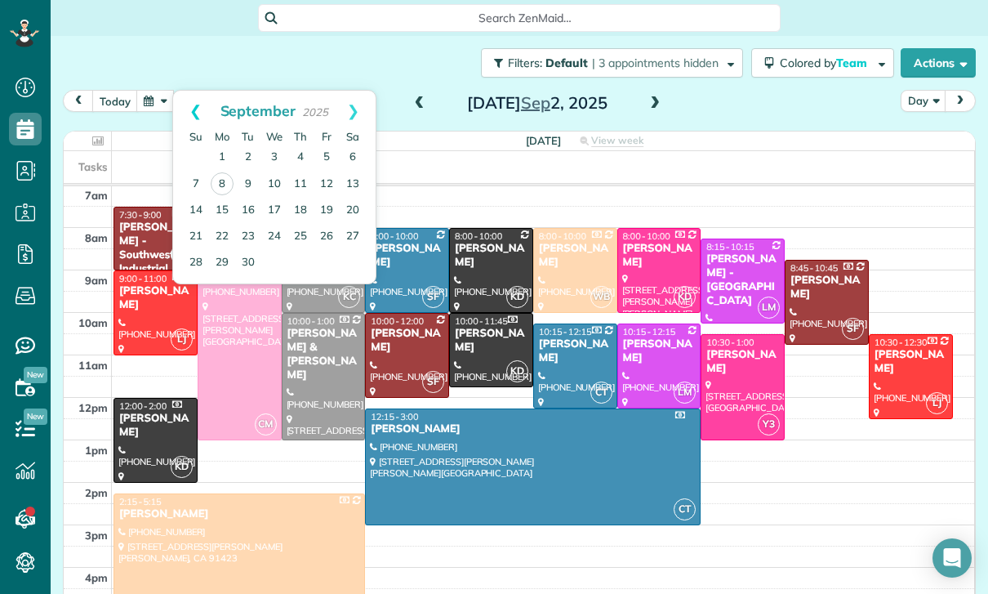
click at [189, 91] on link "Prev" at bounding box center [195, 111] width 45 height 41
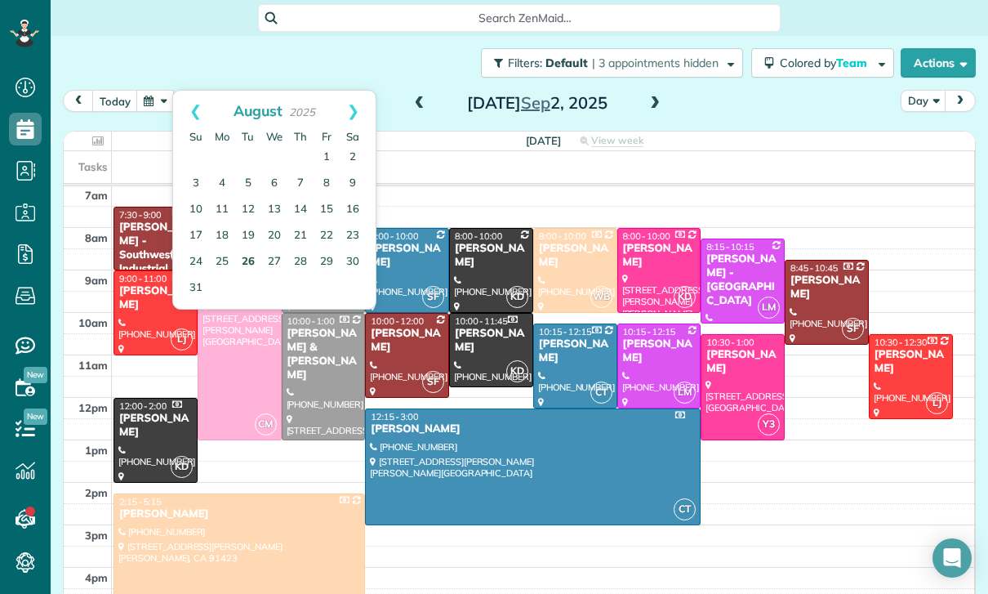
click at [243, 249] on link "26" at bounding box center [248, 262] width 26 height 26
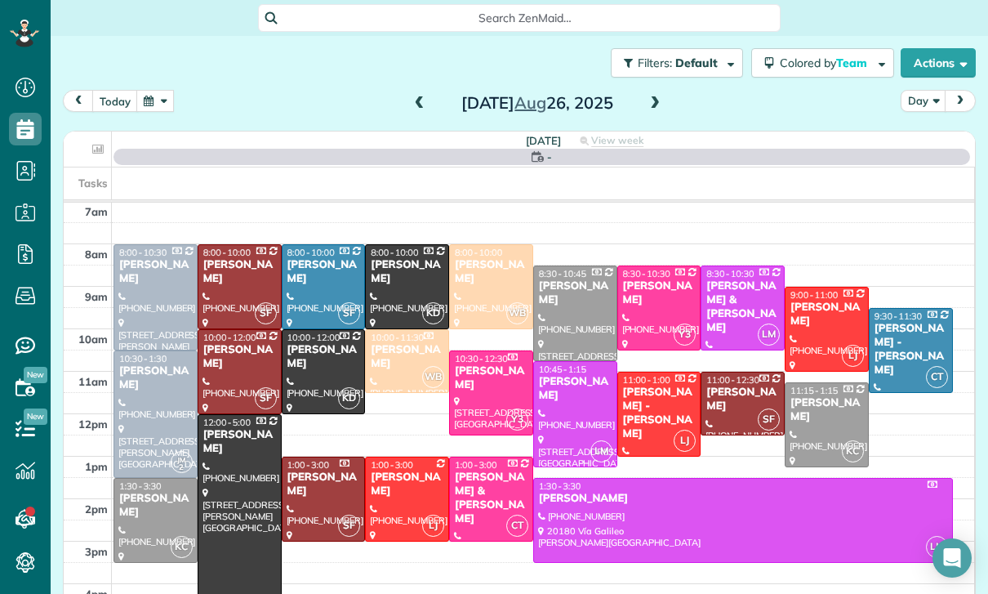
scroll to position [128, 0]
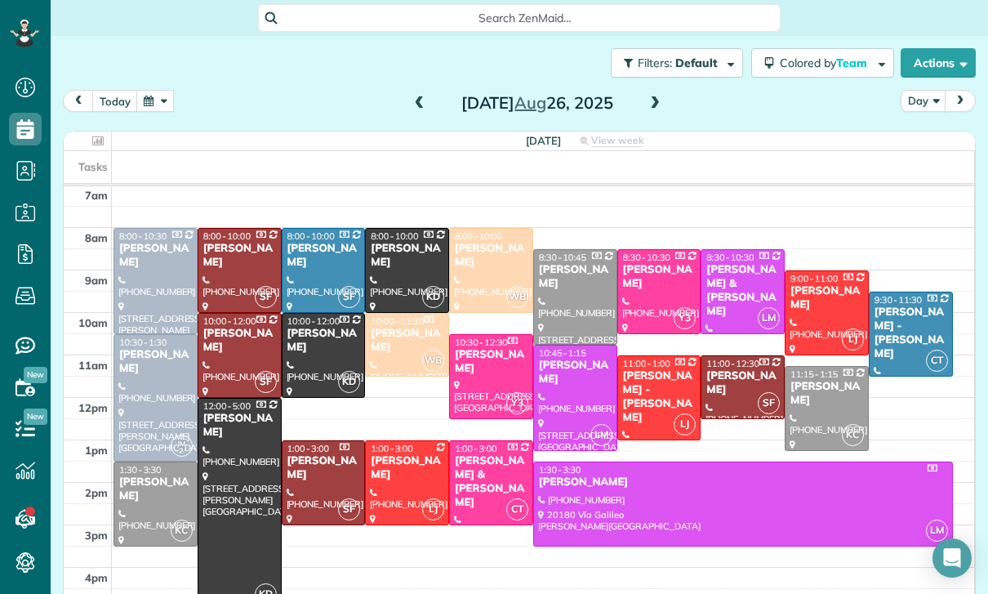
click at [215, 442] on div at bounding box center [239, 504] width 82 height 211
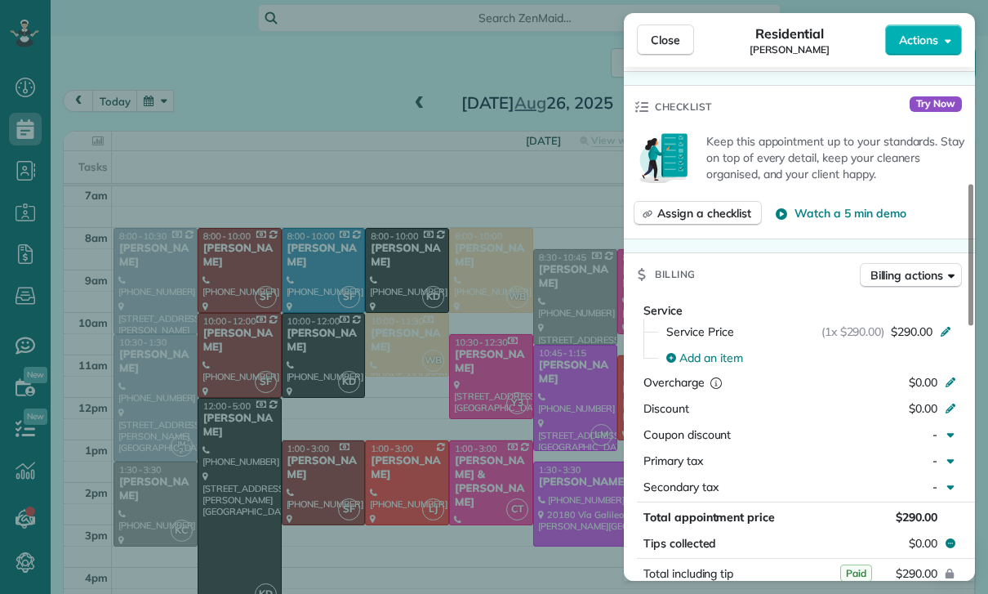
scroll to position [774, 0]
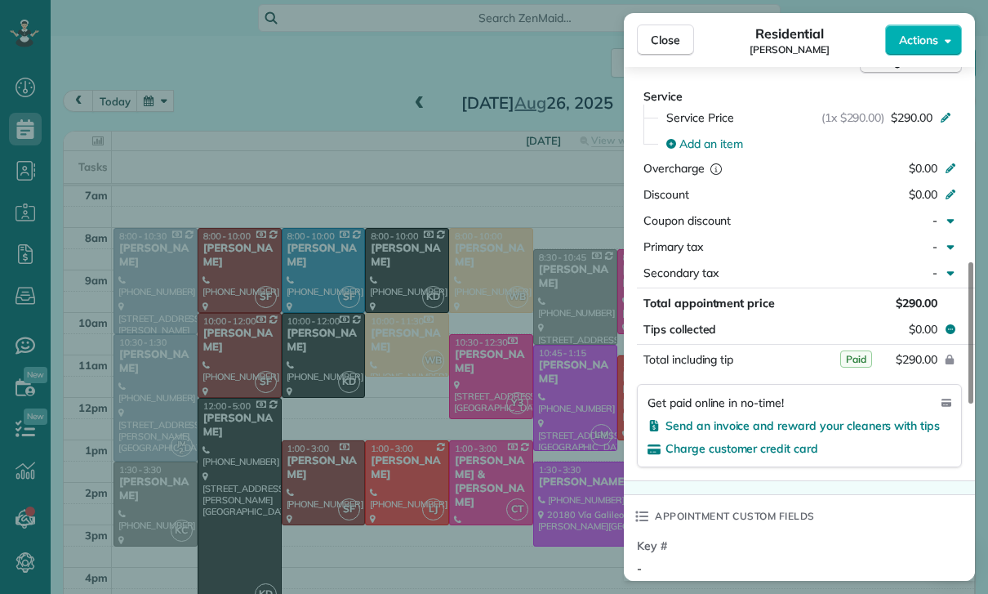
click at [525, 439] on div "Close Residential [PERSON_NAME] Actions Status Confirmed [PERSON_NAME] · Open p…" at bounding box center [494, 297] width 988 height 594
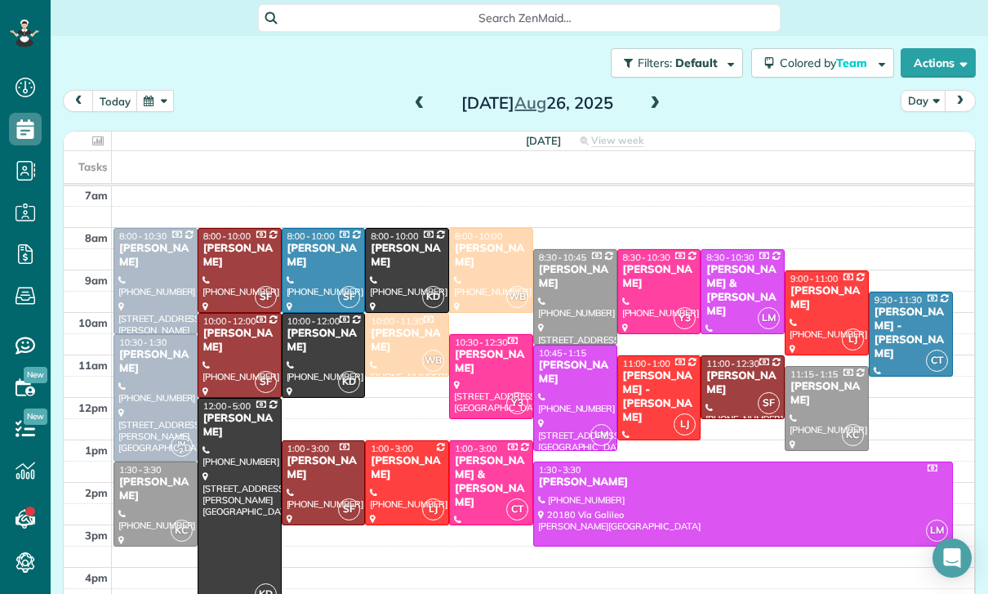
click at [160, 90] on button "button" at bounding box center [155, 101] width 38 height 22
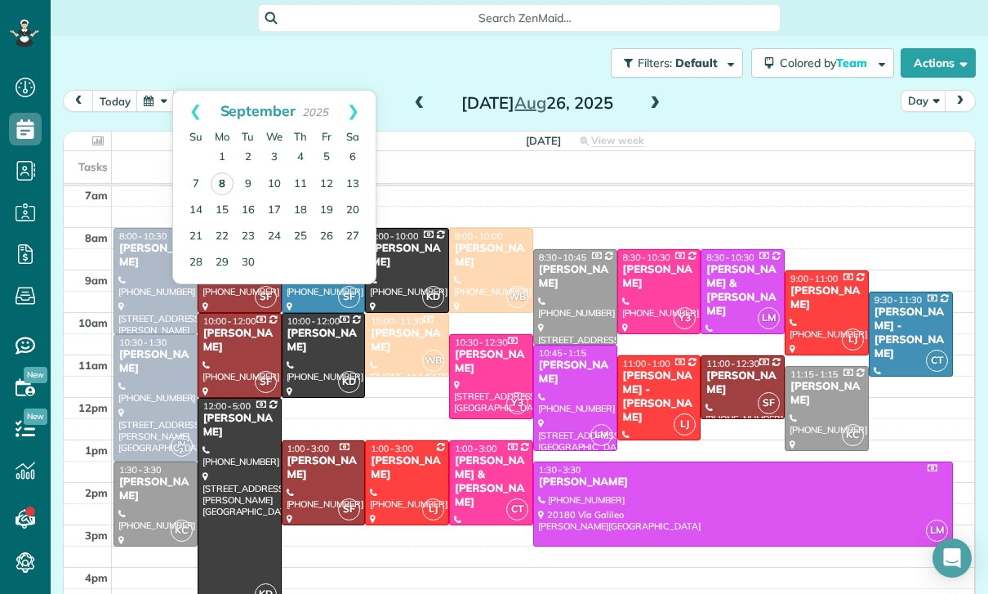
click at [224, 172] on link "8" at bounding box center [222, 183] width 23 height 23
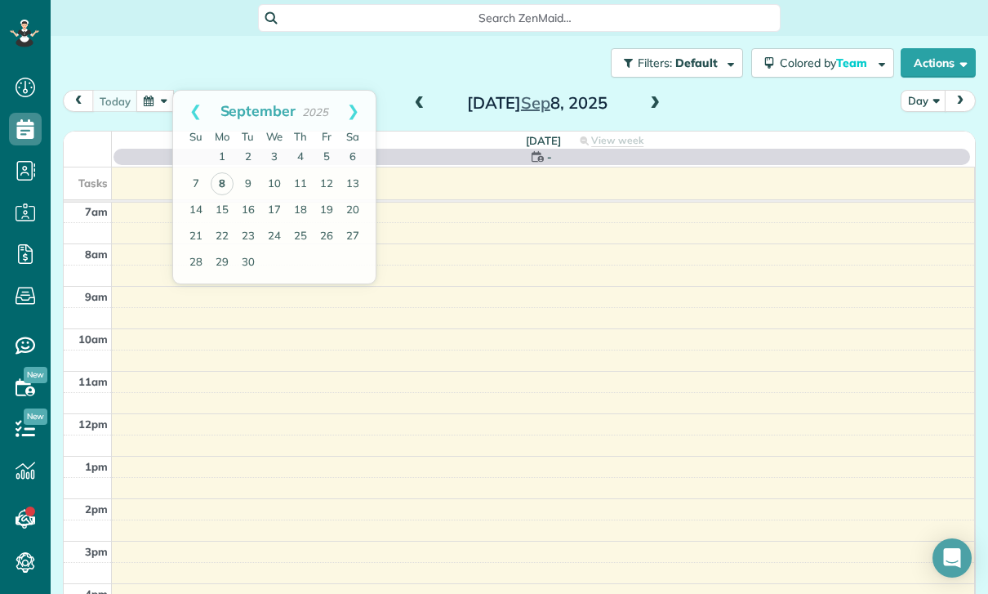
scroll to position [128, 0]
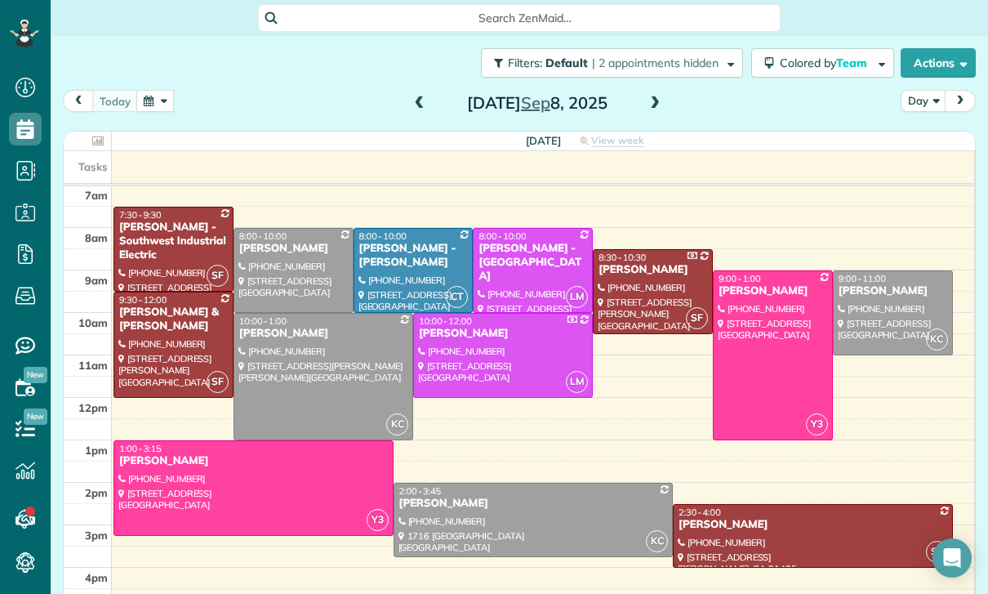
click at [142, 90] on button "button" at bounding box center [155, 101] width 38 height 22
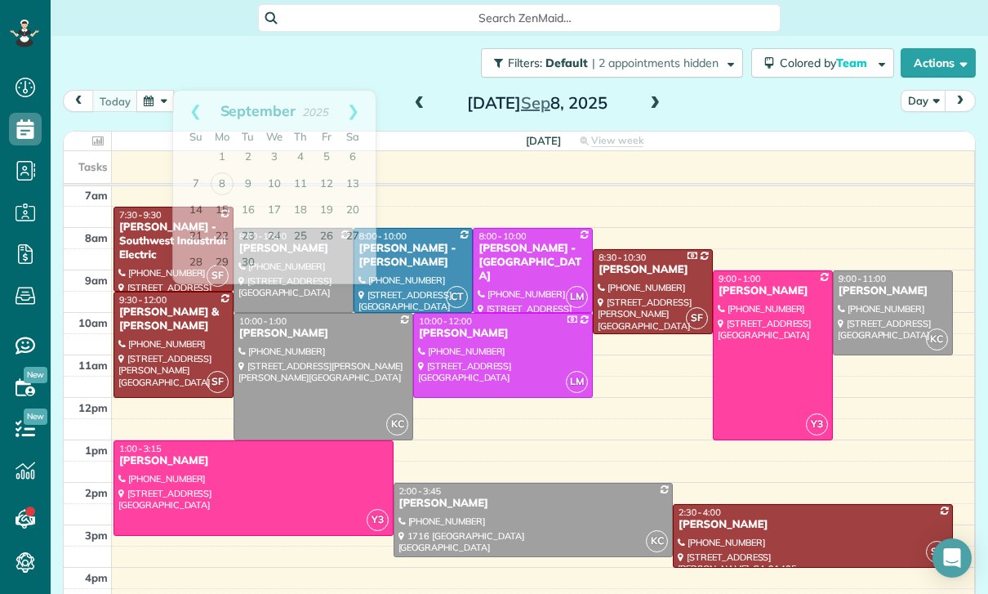
click at [141, 90] on button "button" at bounding box center [155, 101] width 38 height 22
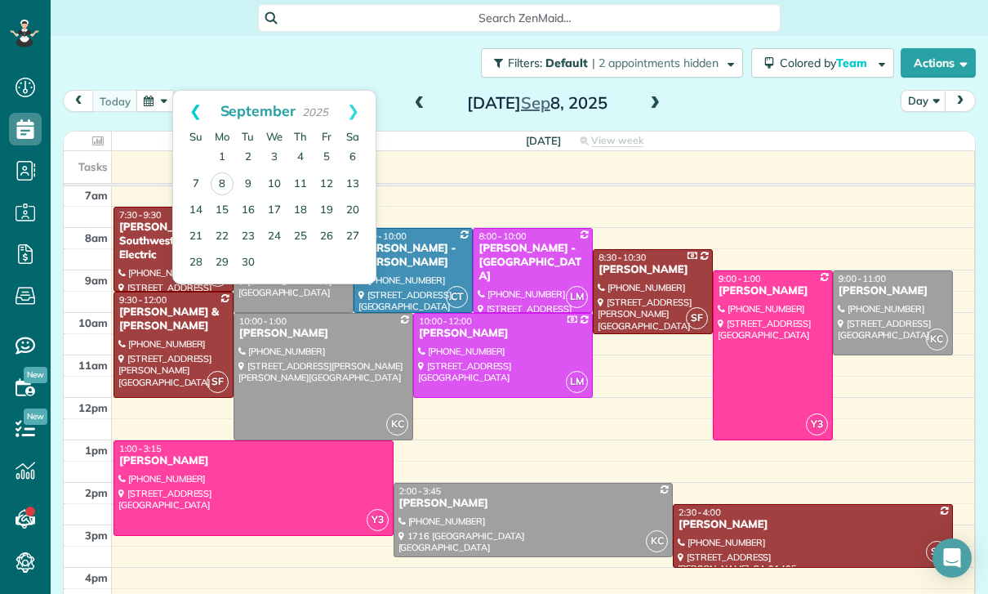
click at [191, 91] on link "Prev" at bounding box center [195, 111] width 45 height 41
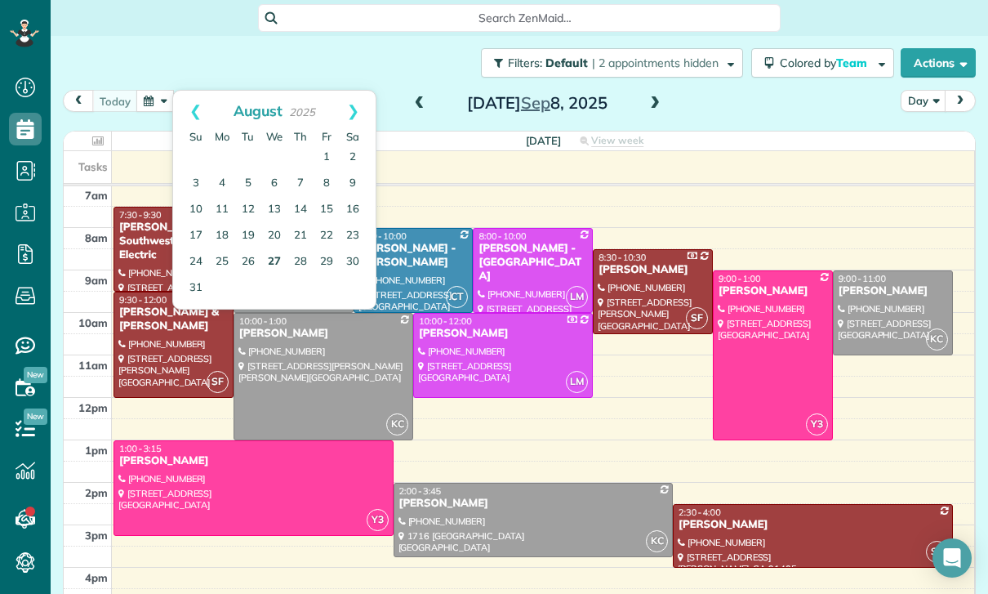
click at [276, 249] on link "27" at bounding box center [274, 262] width 26 height 26
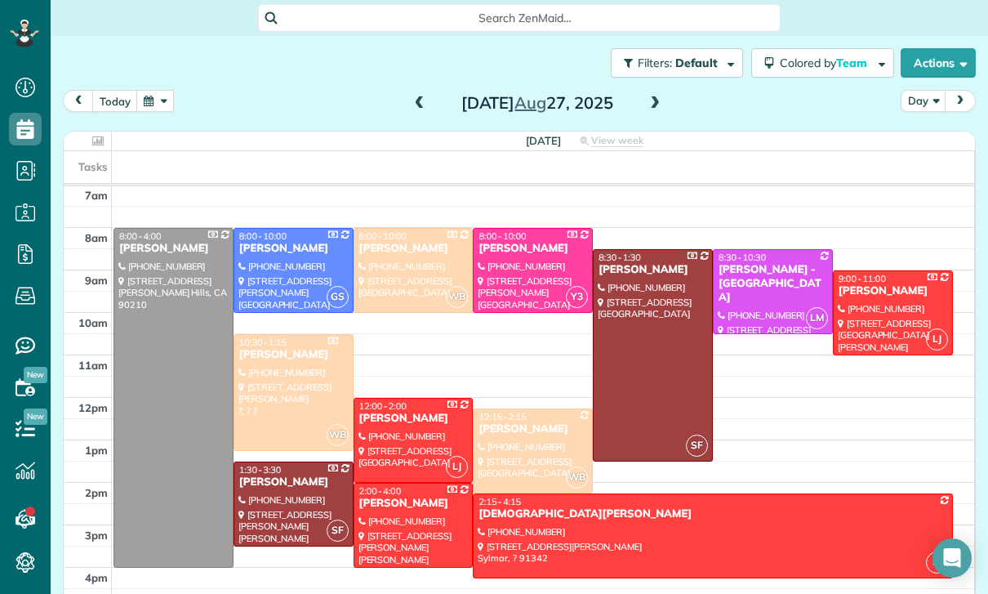
click at [271, 348] on div at bounding box center [293, 392] width 118 height 115
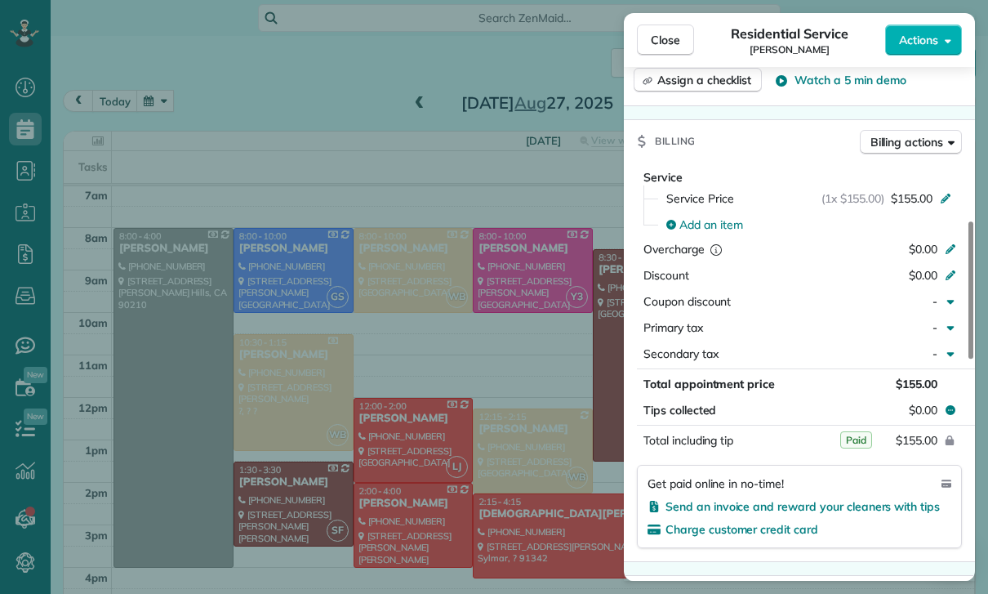
scroll to position [735, 0]
